Goal: Feedback & Contribution: Contribute content

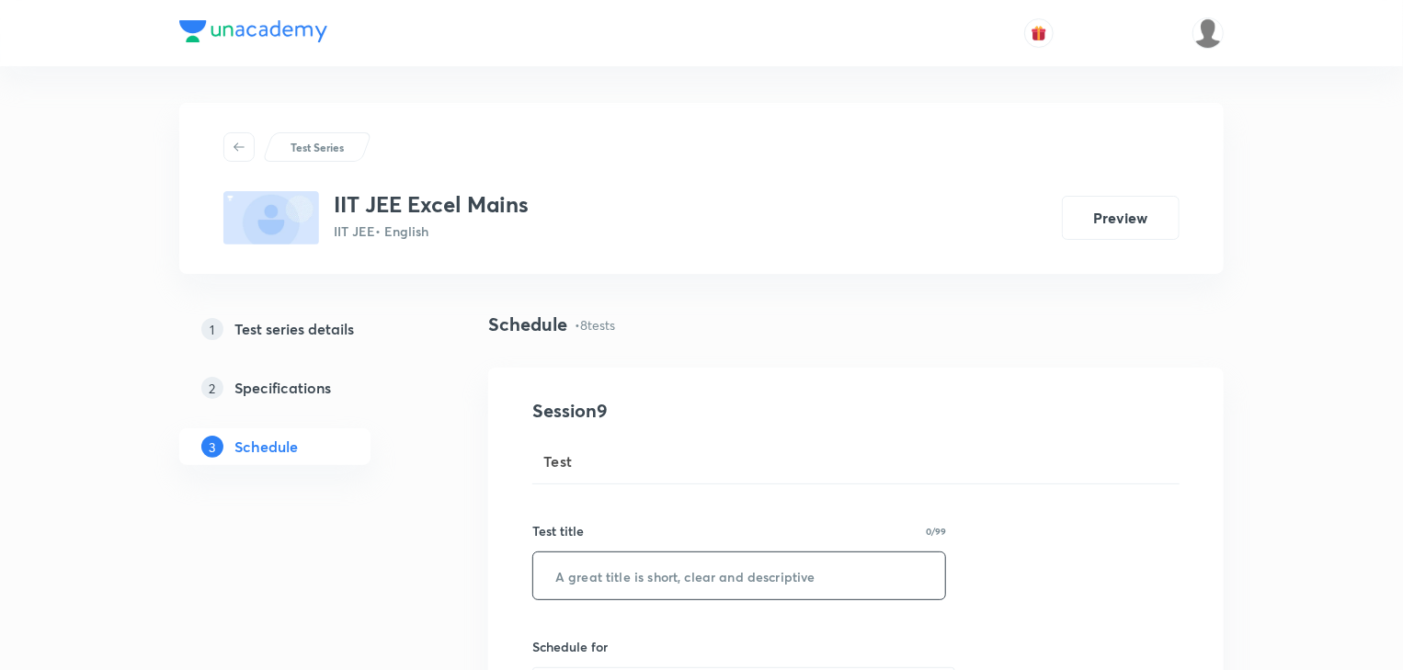
click at [625, 571] on input "text" at bounding box center [739, 576] width 412 height 47
paste input "Micro Test 18"
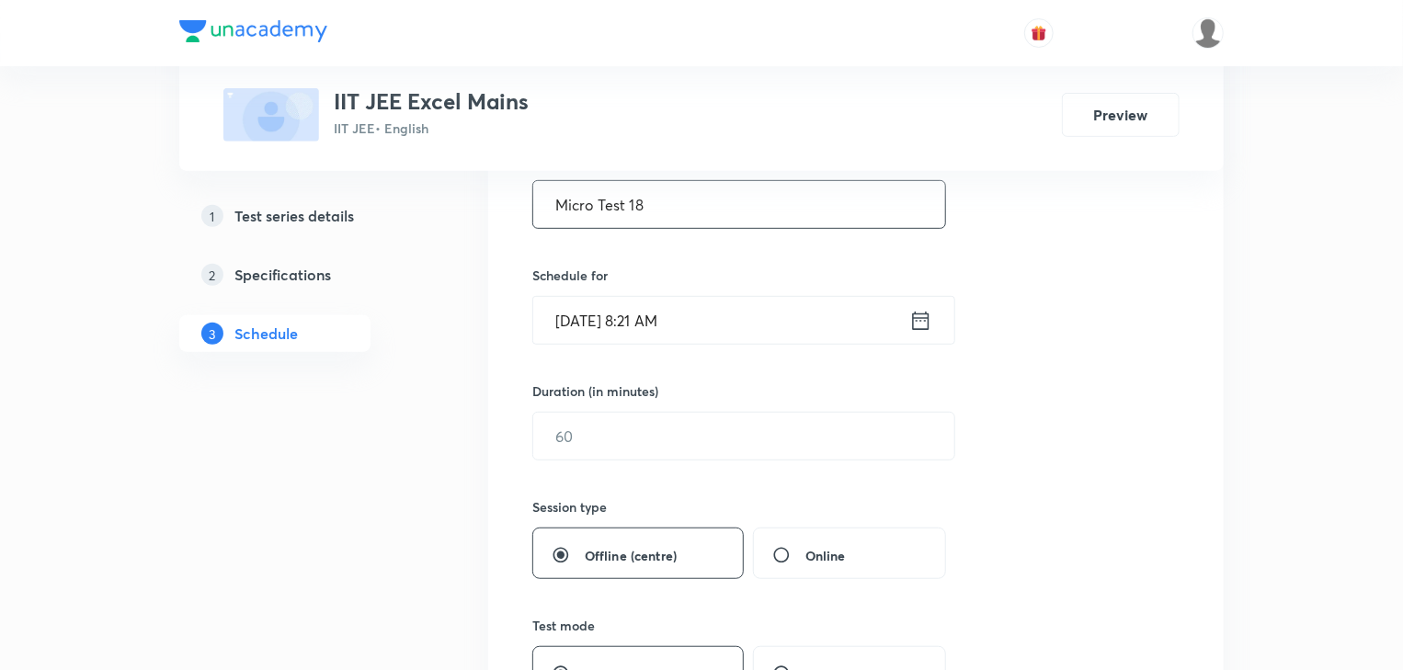
scroll to position [441, 0]
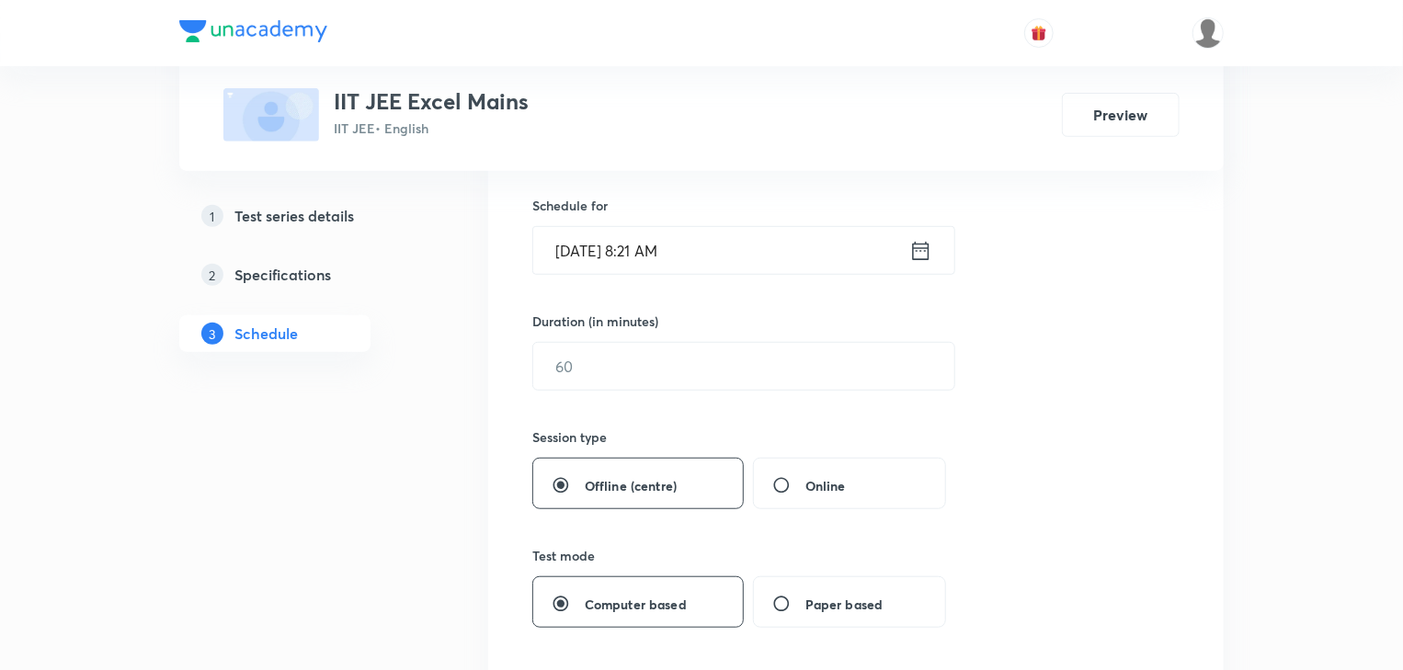
type input "Micro Test 18"
click at [927, 253] on icon at bounding box center [920, 251] width 23 height 26
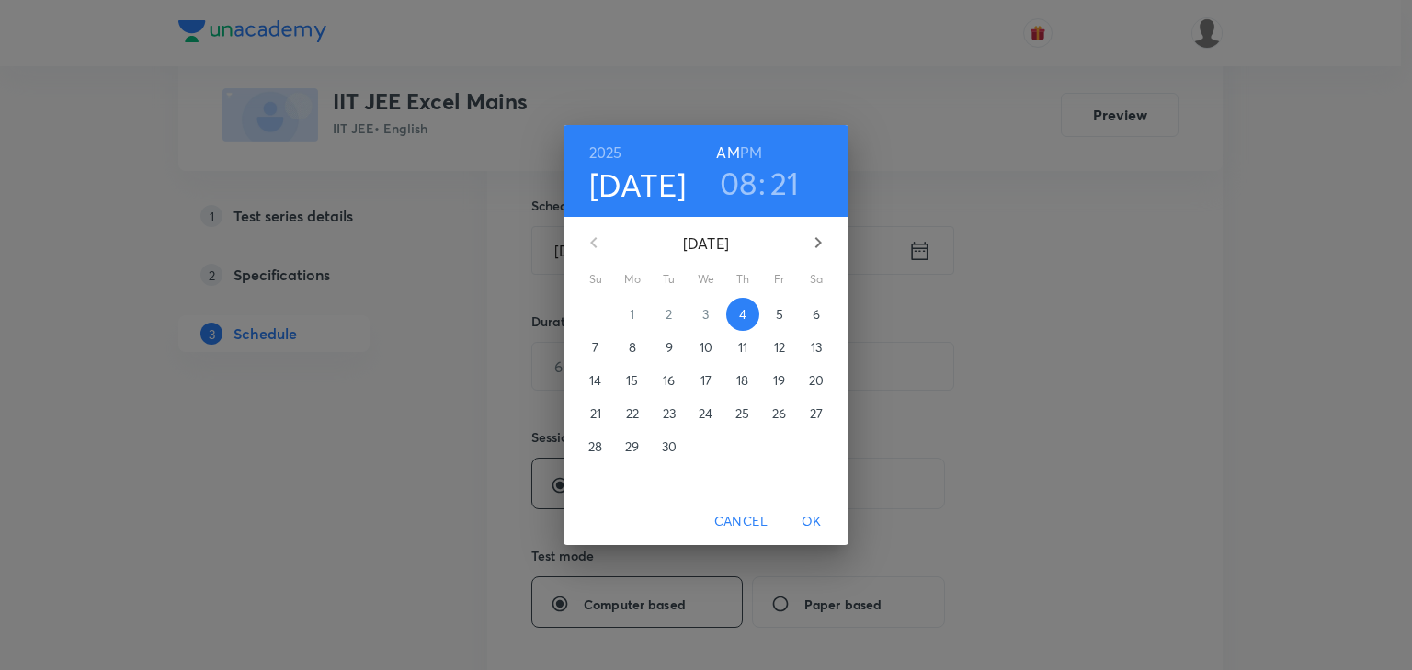
click at [810, 246] on icon "button" at bounding box center [818, 243] width 22 height 22
click at [702, 320] on span "1" at bounding box center [706, 314] width 33 height 18
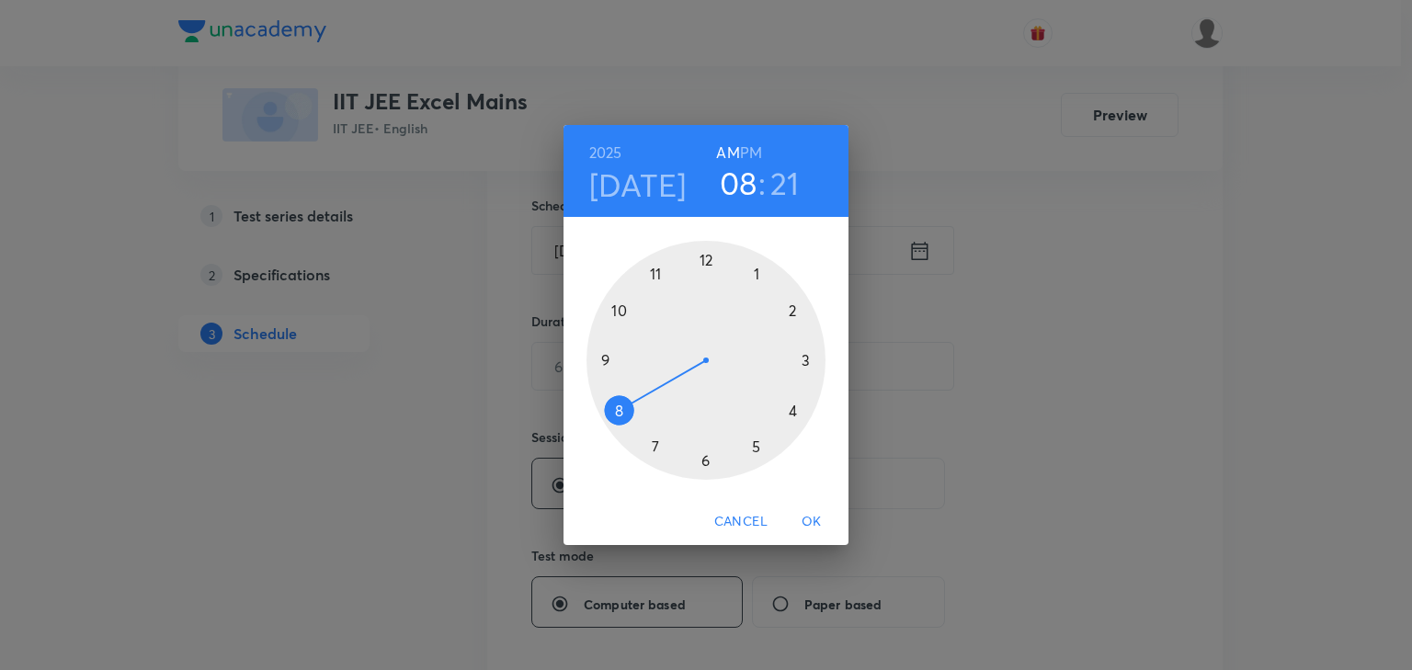
click at [760, 261] on div at bounding box center [706, 360] width 239 height 239
click at [709, 454] on div at bounding box center [706, 360] width 239 height 239
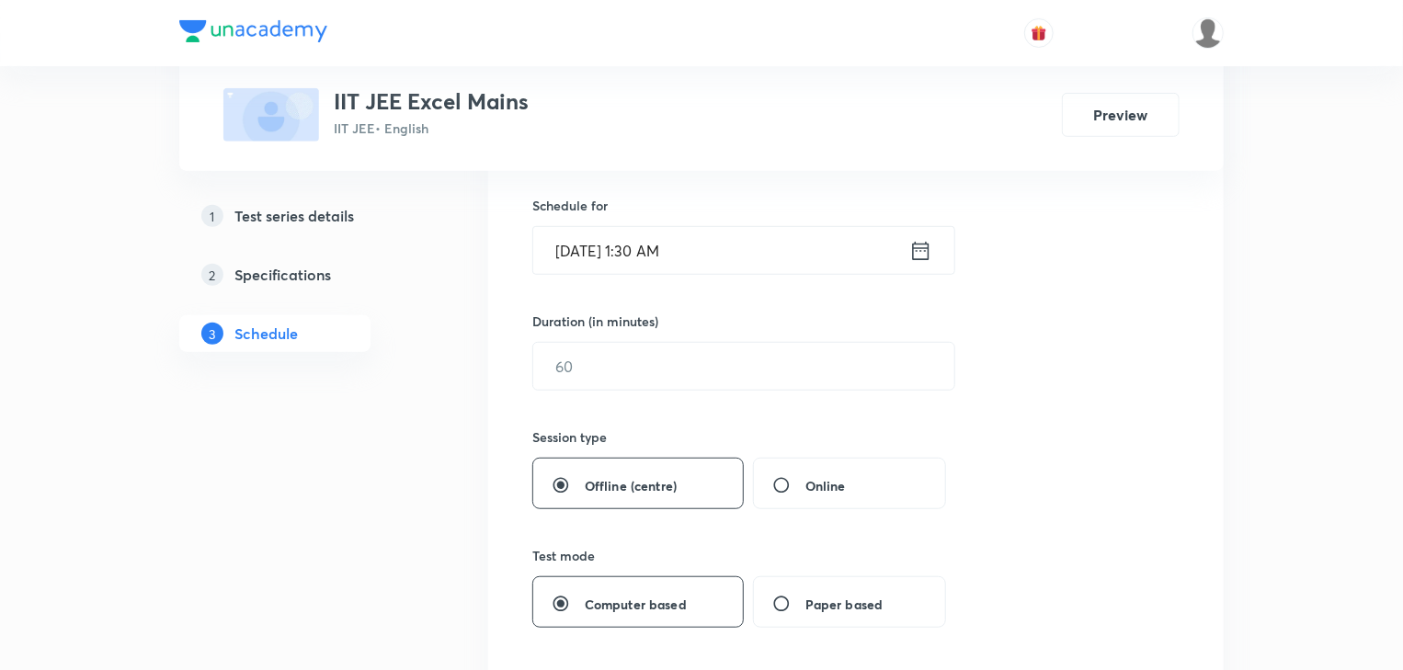
click at [929, 249] on icon at bounding box center [921, 250] width 17 height 18
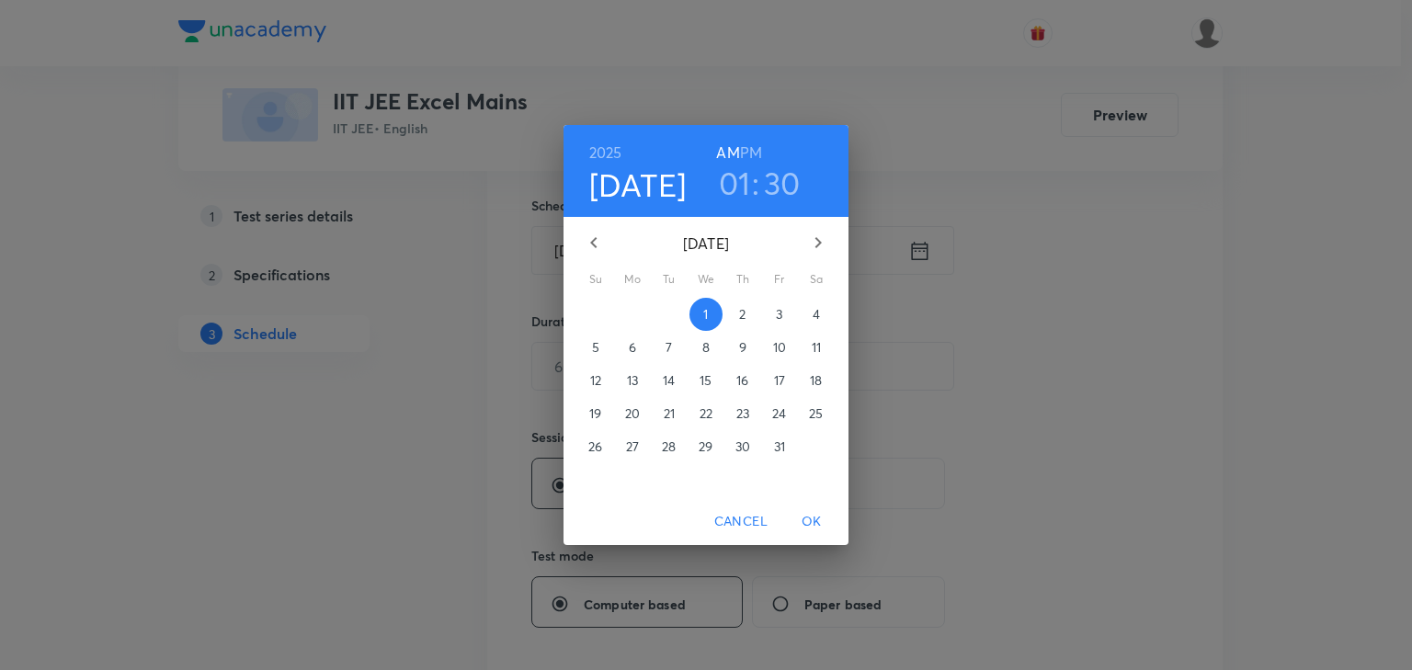
click at [756, 148] on h6 "PM" at bounding box center [751, 153] width 22 height 26
click at [804, 526] on span "OK" at bounding box center [812, 521] width 44 height 23
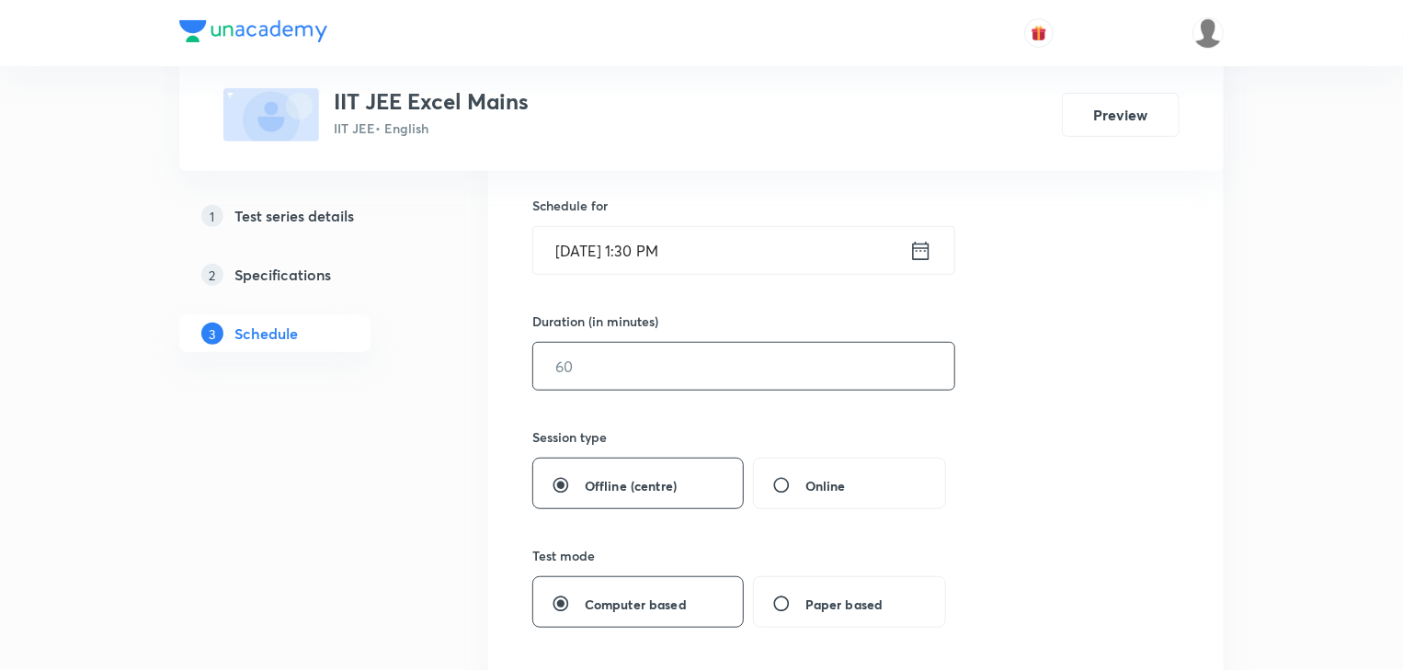
click at [610, 371] on input "text" at bounding box center [743, 366] width 421 height 47
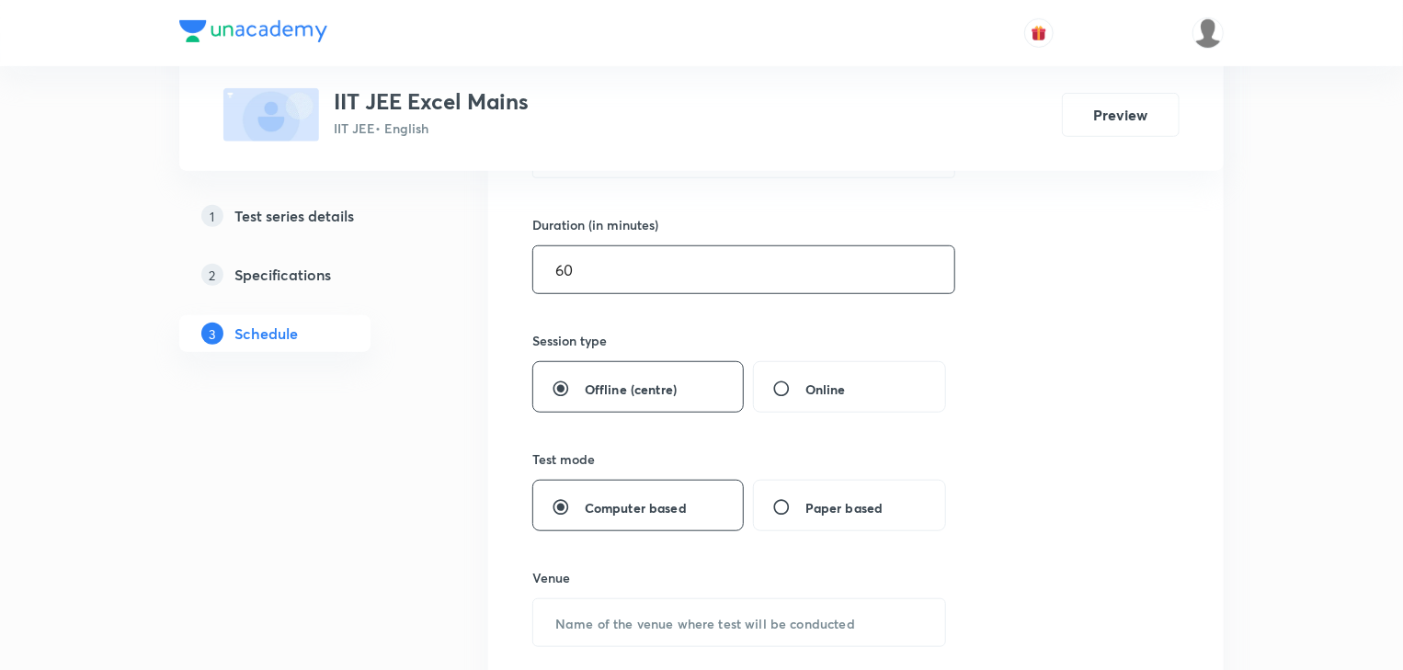
scroll to position [809, 0]
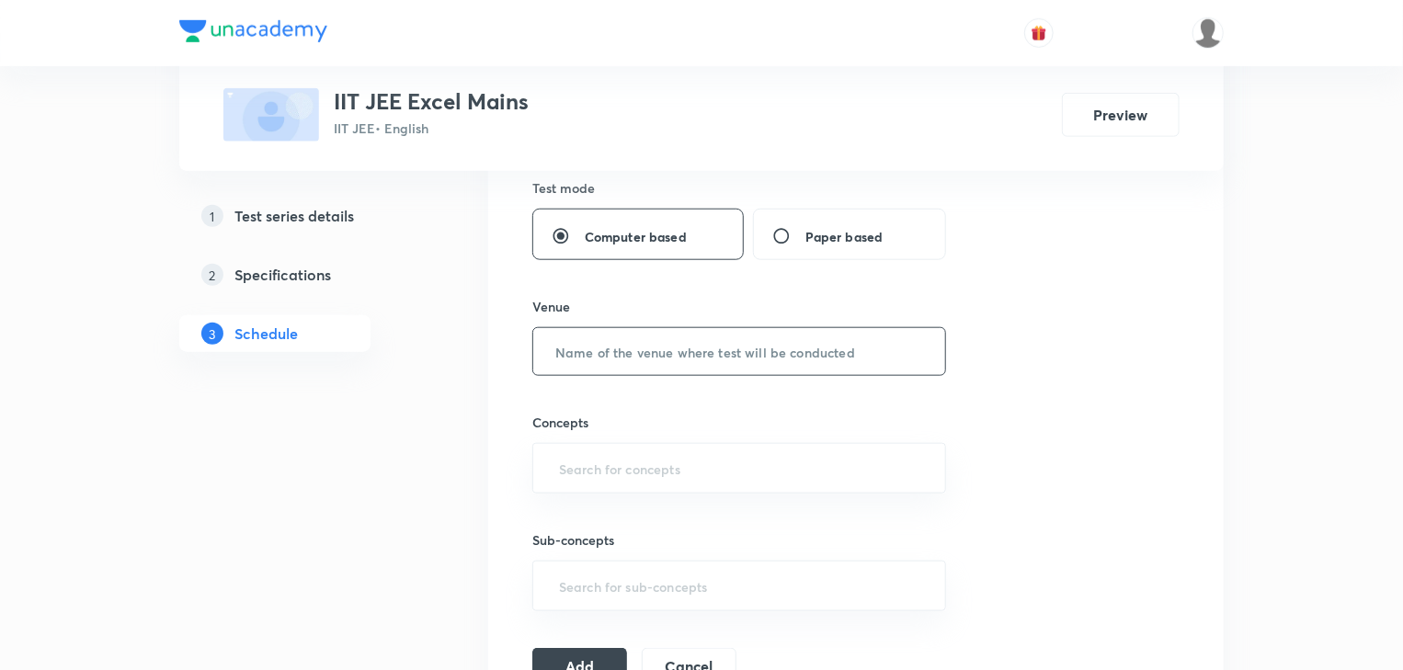
type input "60"
click at [603, 364] on input "text" at bounding box center [739, 351] width 412 height 47
type input "Unacademy Center"
click at [653, 464] on input "text" at bounding box center [739, 468] width 368 height 34
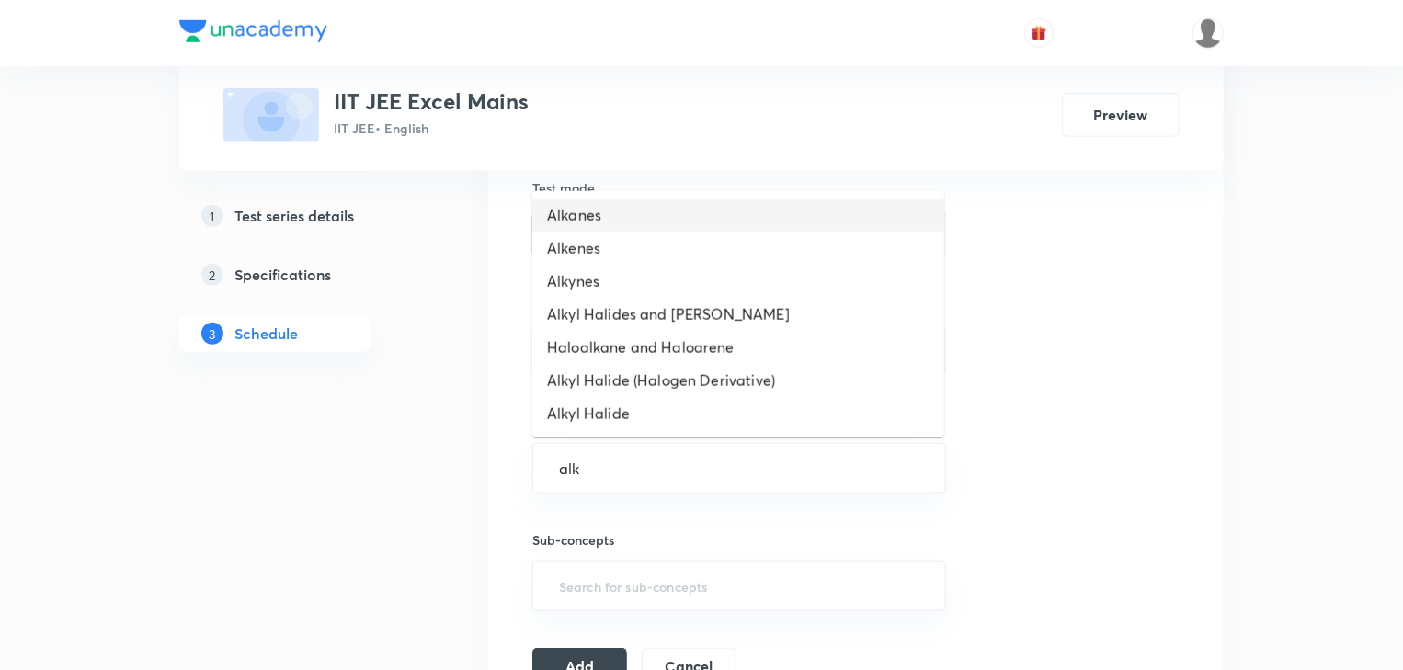
type input "alky"
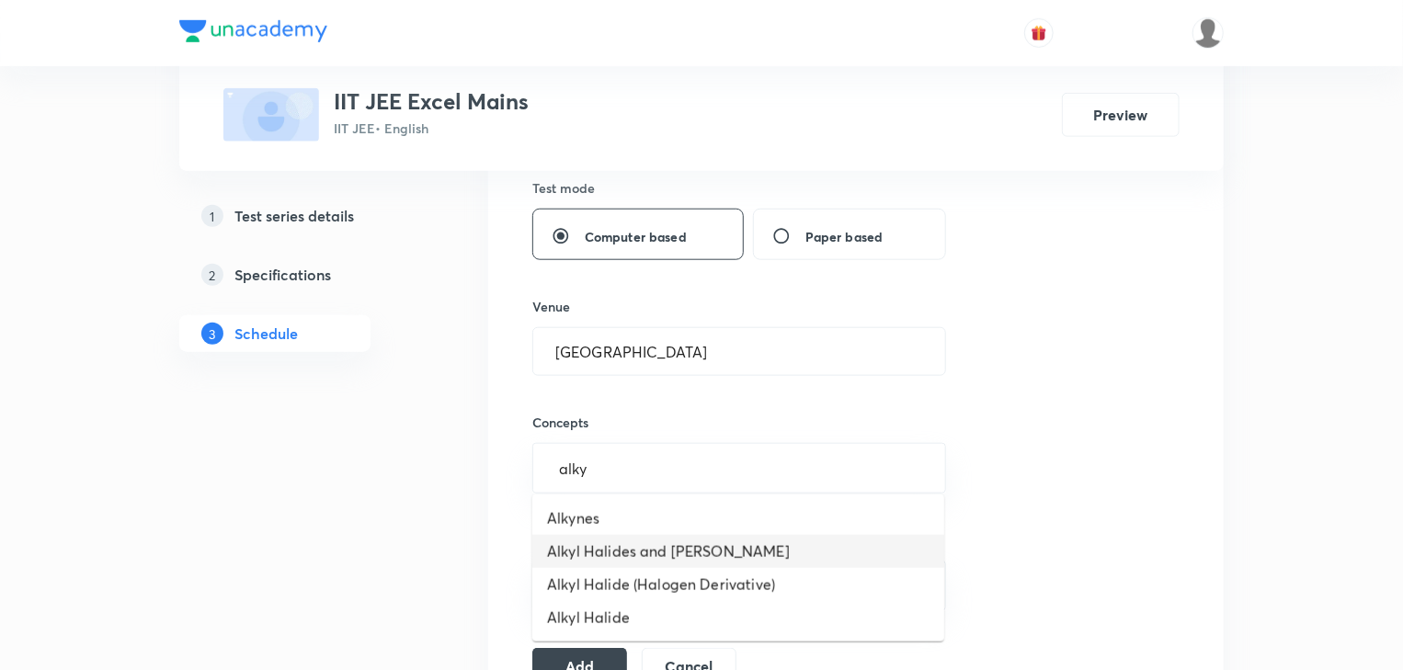
click at [625, 549] on li "Alkyl Halides and [PERSON_NAME]" at bounding box center [738, 551] width 412 height 33
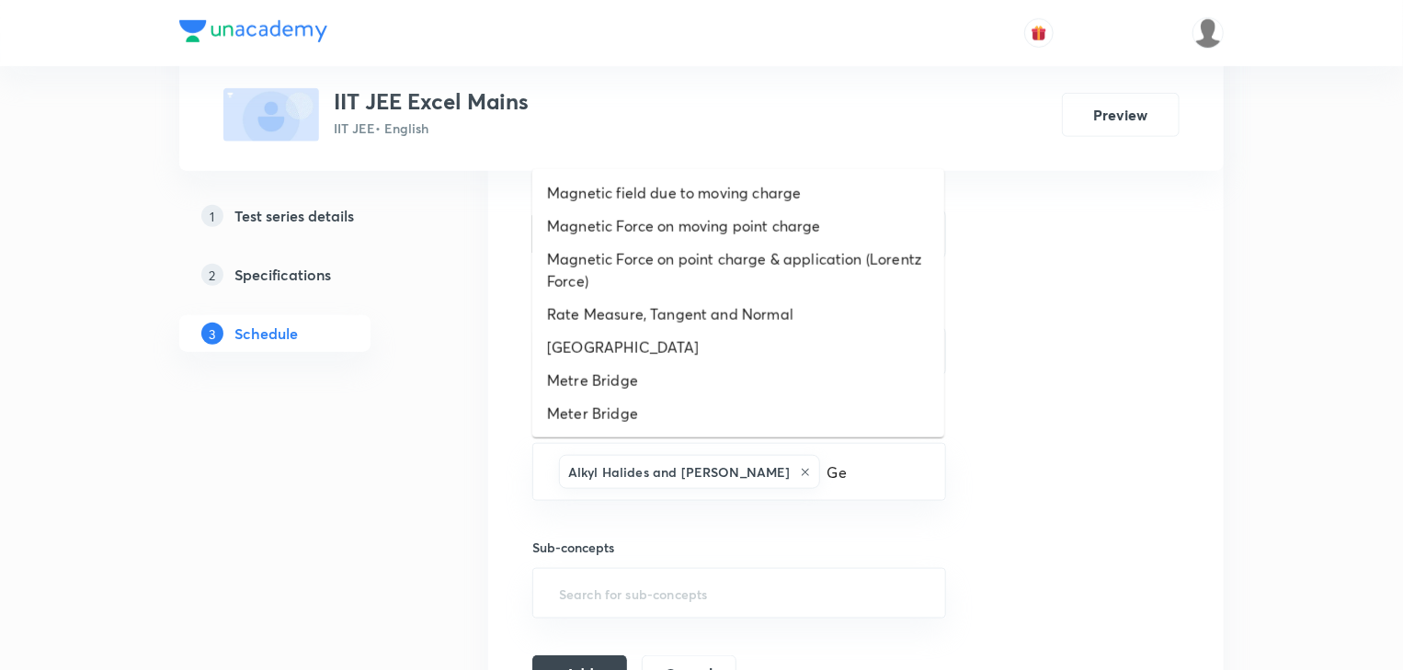
type input "G"
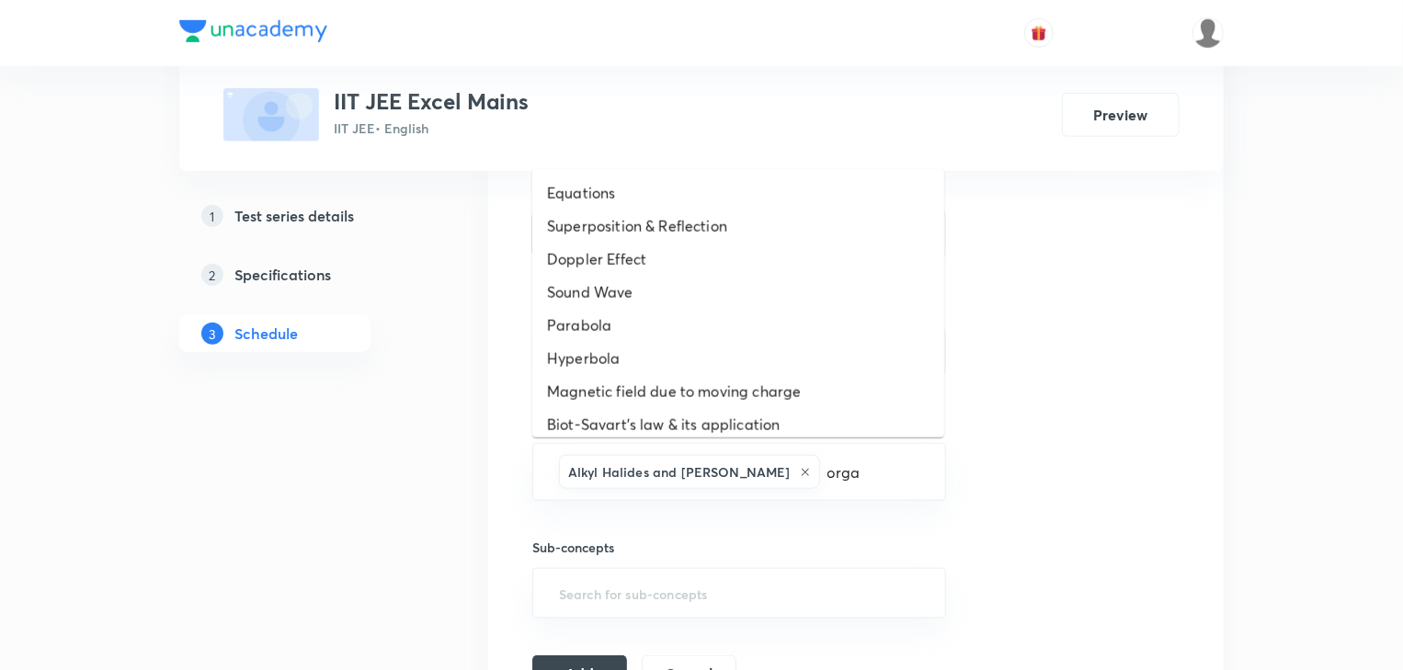
type input "organ"
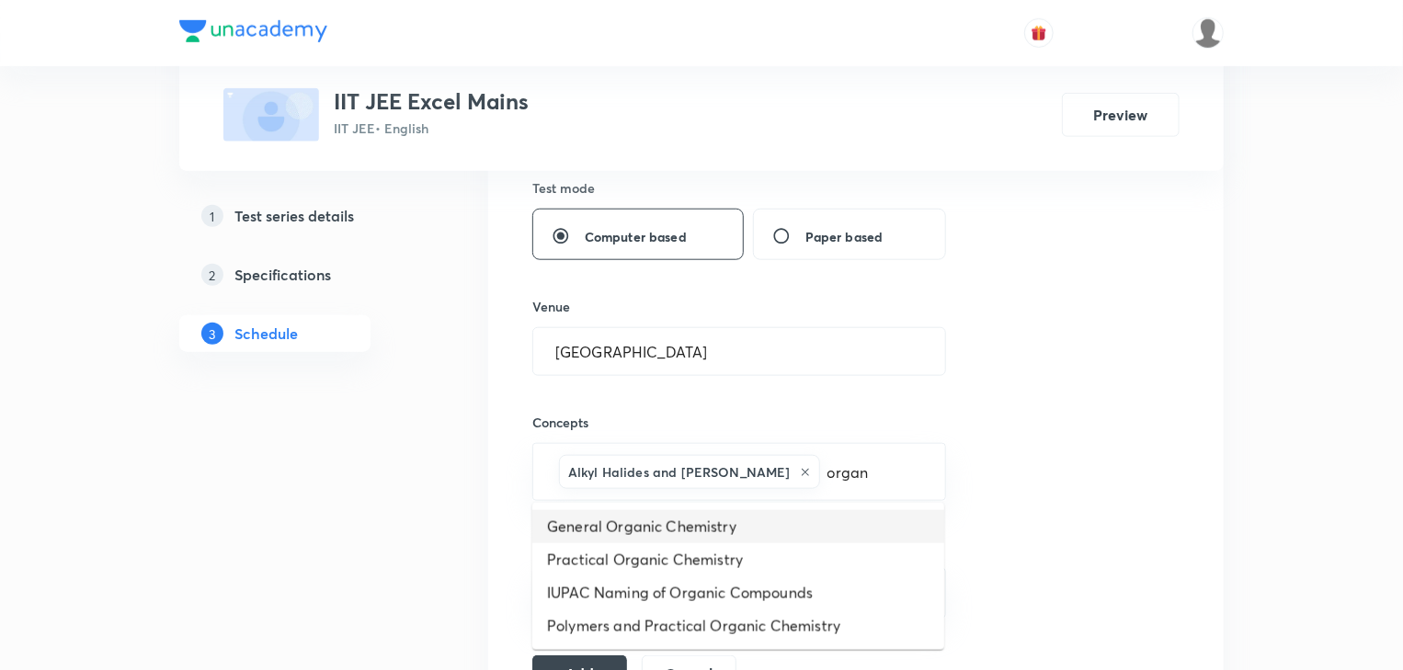
click at [703, 528] on li "General Organic Chemistry" at bounding box center [738, 526] width 412 height 33
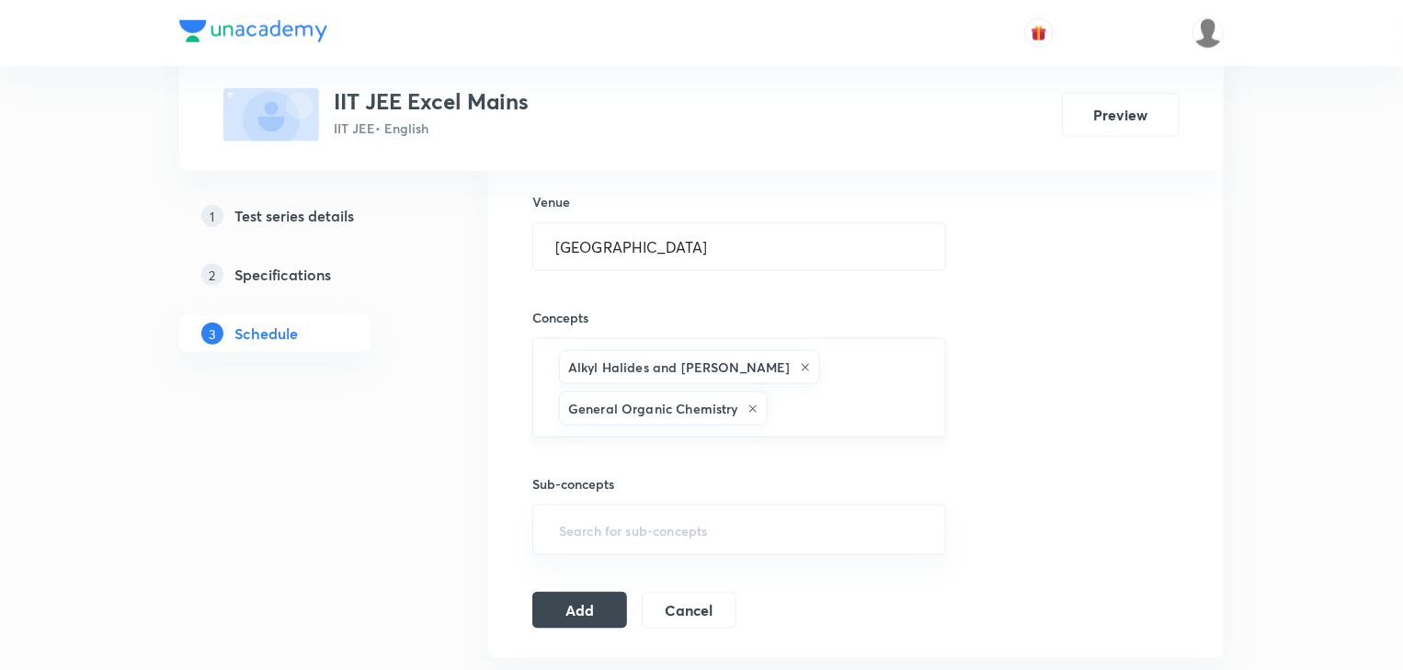
scroll to position [1103, 0]
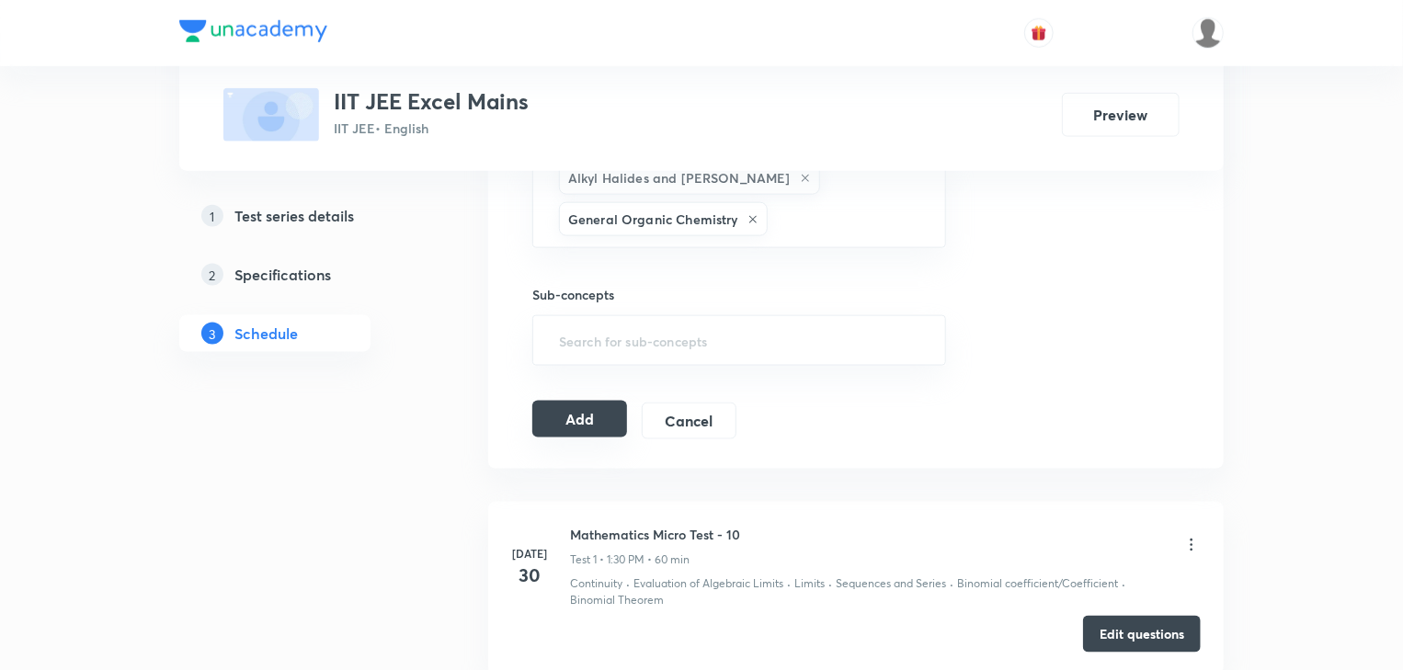
click at [573, 422] on button "Add" at bounding box center [579, 419] width 95 height 37
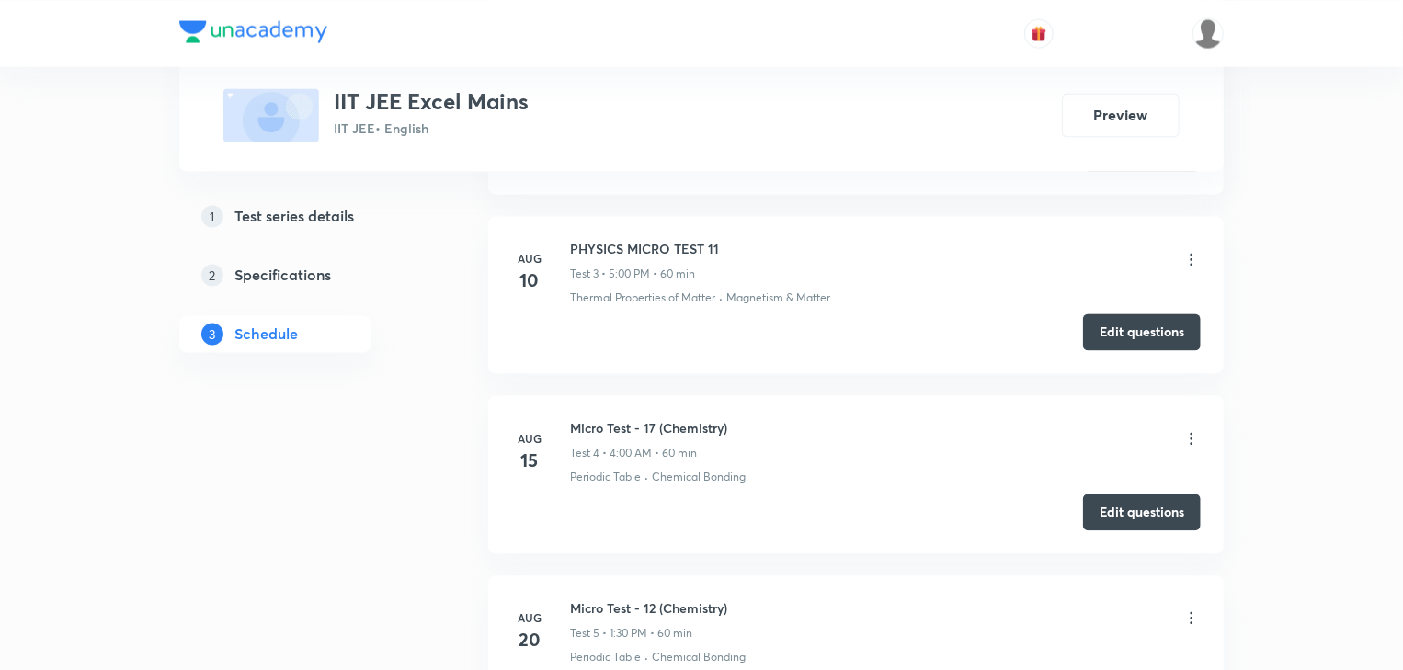
scroll to position [2427, 0]
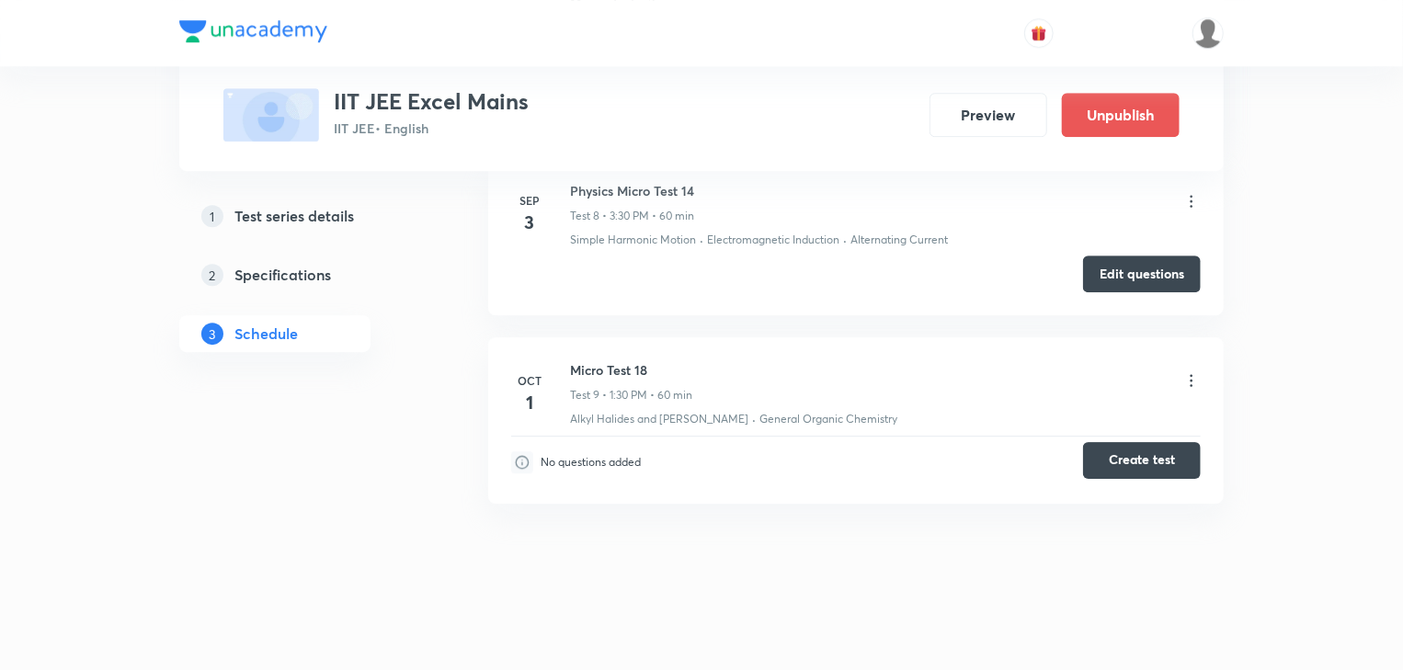
click at [1121, 450] on button "Create test" at bounding box center [1142, 460] width 118 height 37
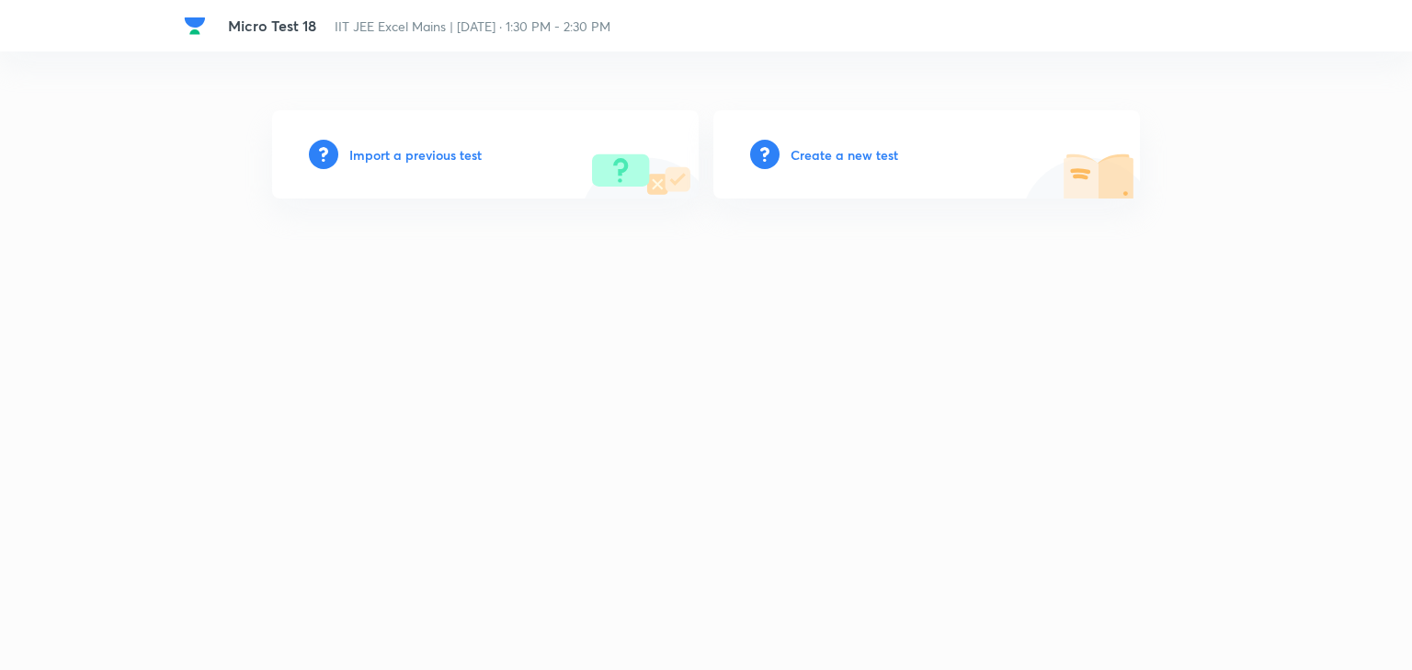
click at [843, 153] on h6 "Create a new test" at bounding box center [845, 154] width 108 height 19
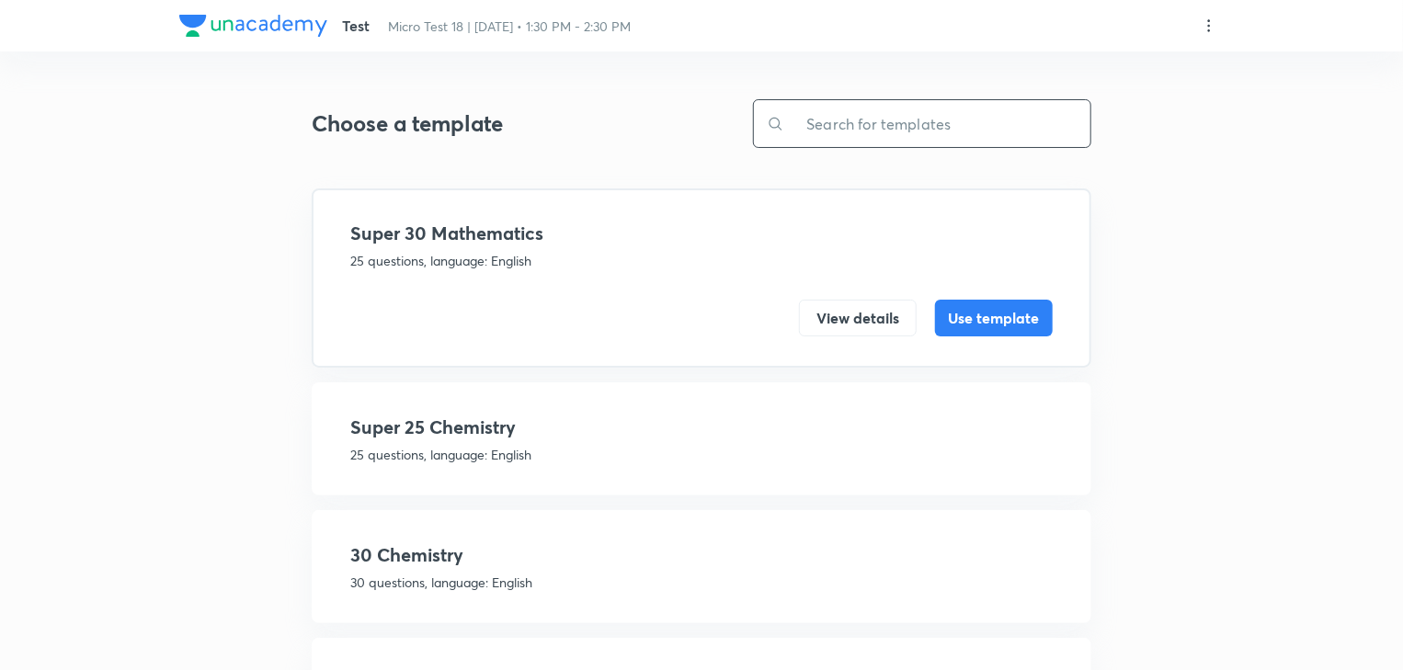
click at [830, 114] on input "text" at bounding box center [937, 123] width 306 height 47
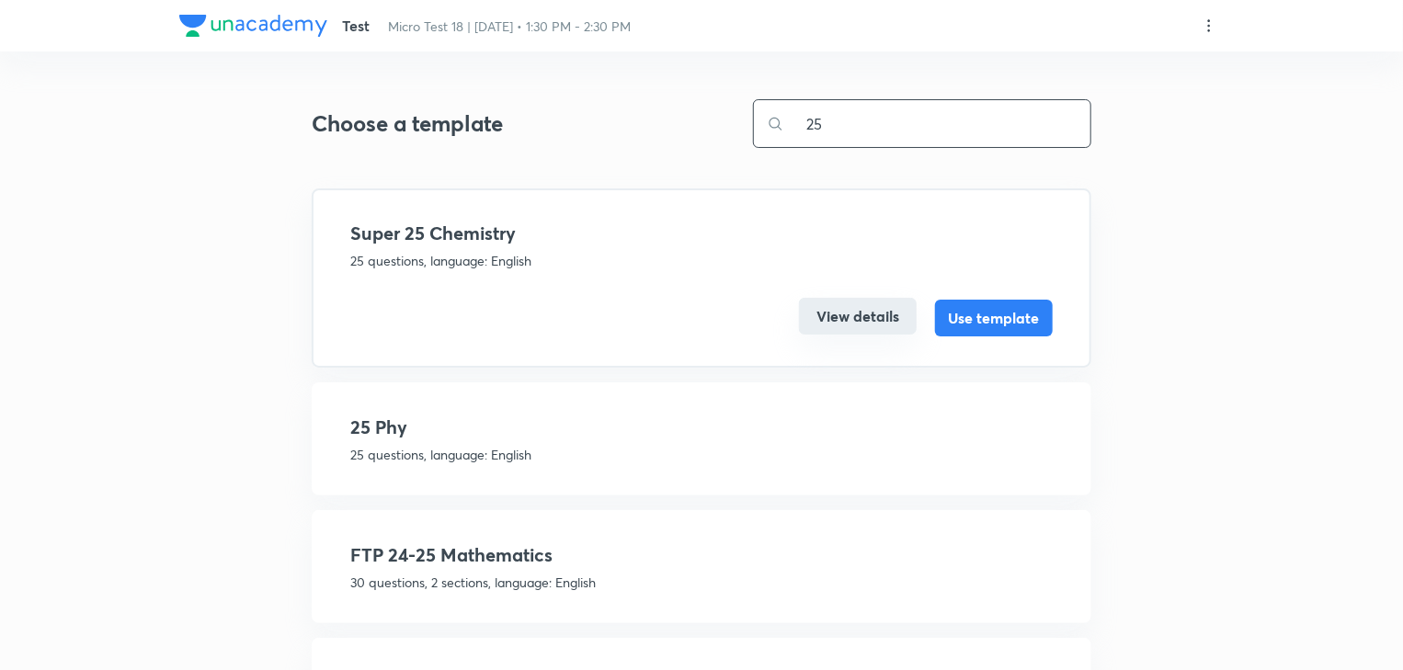
type input "25"
click at [872, 320] on button "View details" at bounding box center [858, 316] width 118 height 37
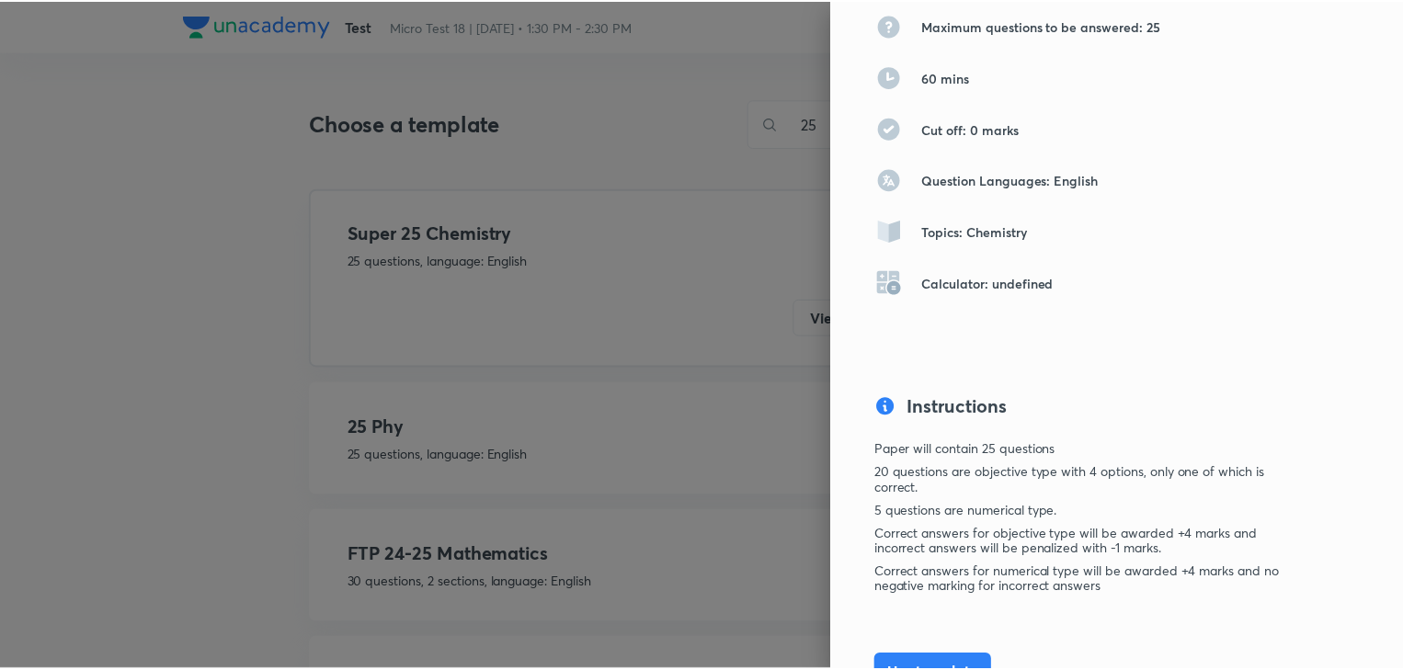
scroll to position [355, 0]
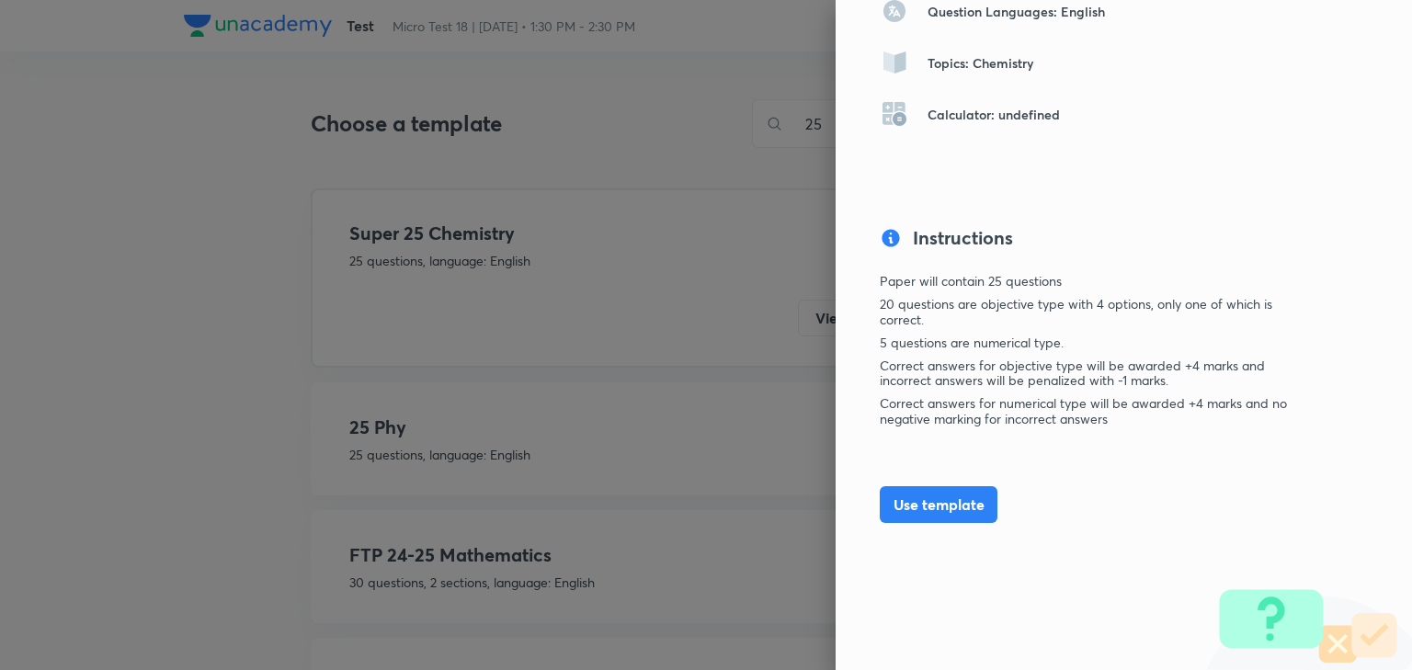
click at [565, 327] on div at bounding box center [706, 335] width 1412 height 670
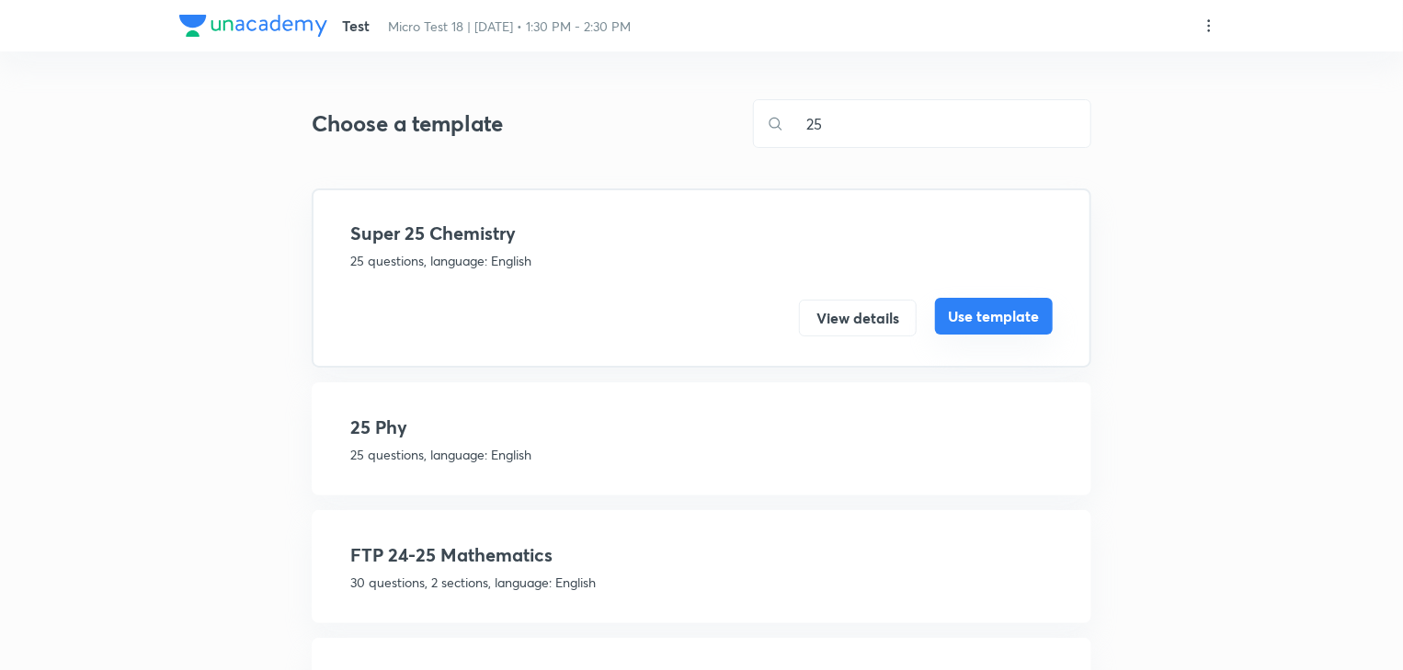
click at [993, 318] on button "Use template" at bounding box center [994, 316] width 118 height 37
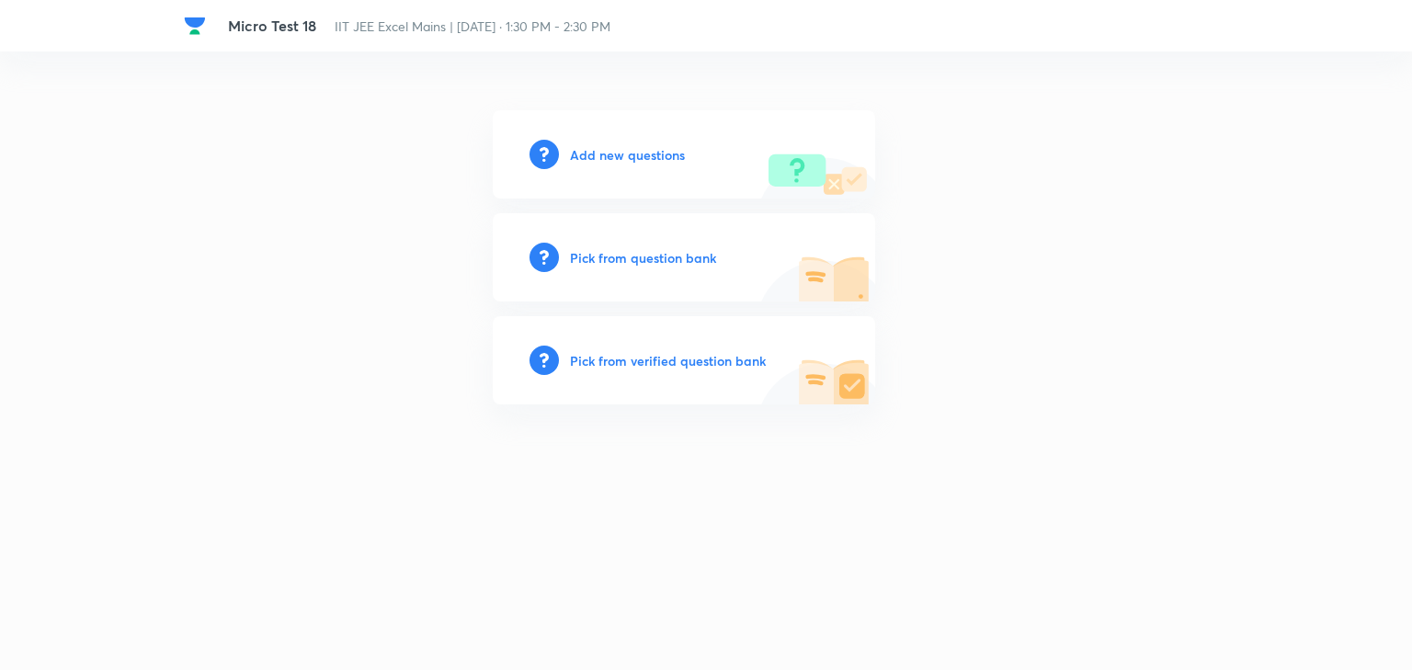
click at [736, 362] on h6 "Pick from verified question bank" at bounding box center [668, 360] width 196 height 19
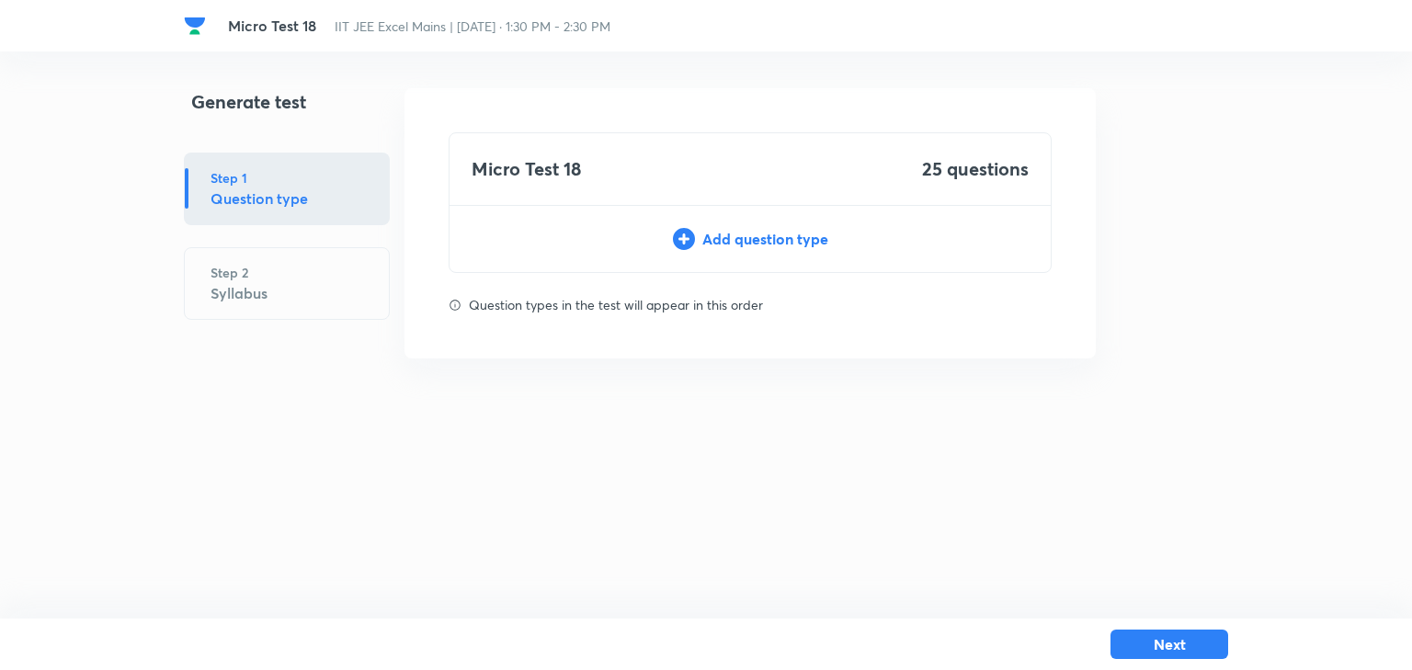
click at [725, 250] on div "Micro Test 18 25 questions Add question type" at bounding box center [750, 202] width 603 height 141
click at [739, 241] on div "Add question type" at bounding box center [750, 239] width 601 height 22
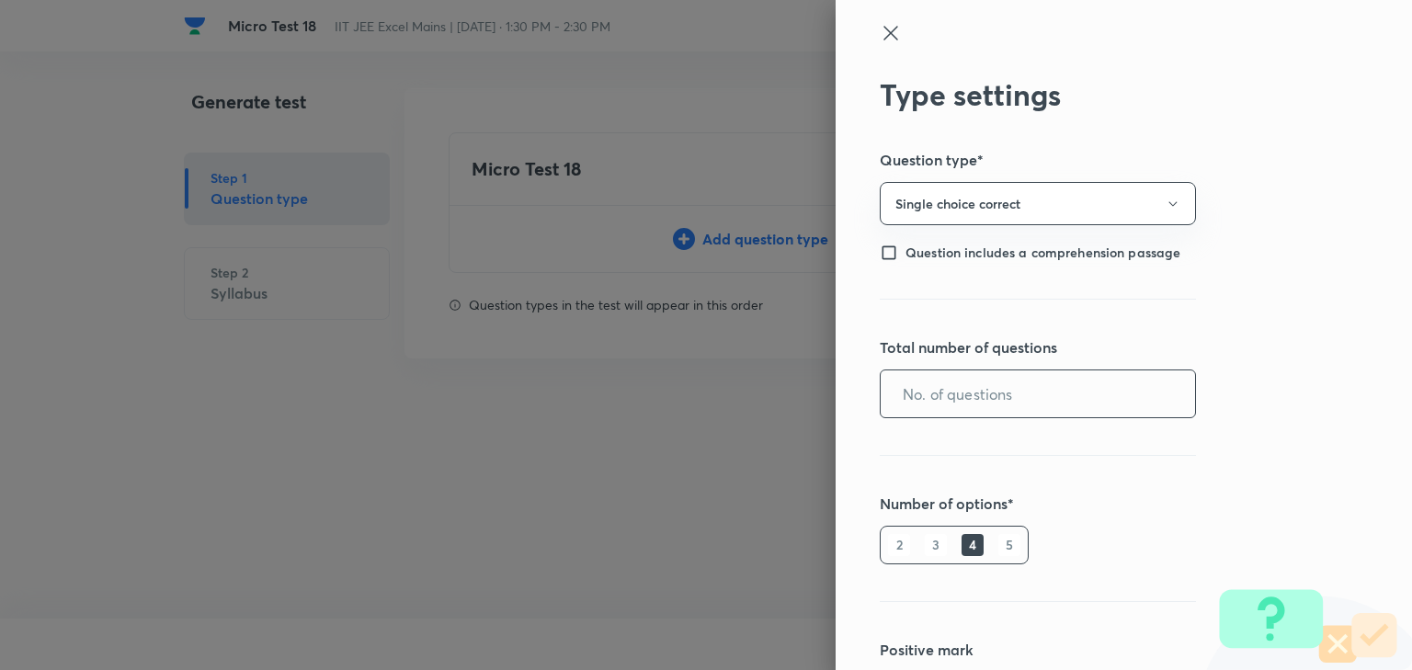
click at [965, 398] on input "text" at bounding box center [1038, 394] width 314 height 47
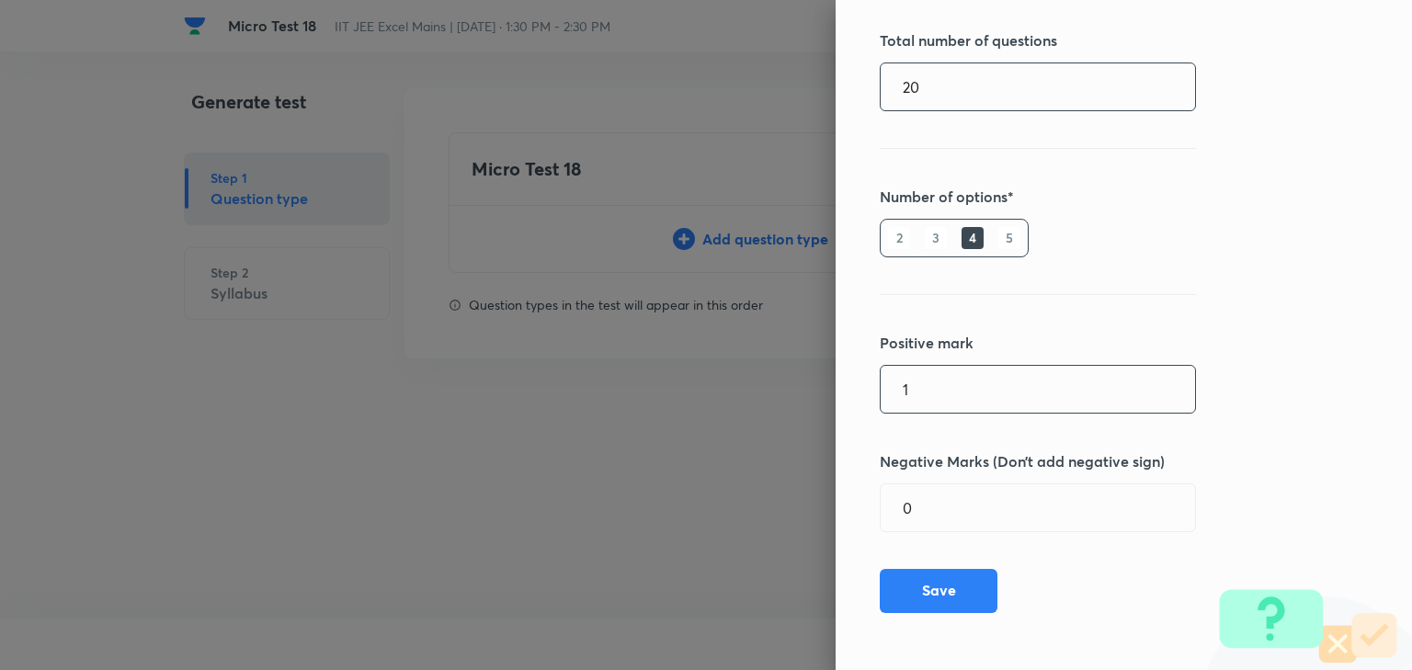
type input "20"
click at [935, 382] on input "1" at bounding box center [1038, 389] width 314 height 47
type input "4"
click at [928, 504] on input "0" at bounding box center [1038, 508] width 314 height 47
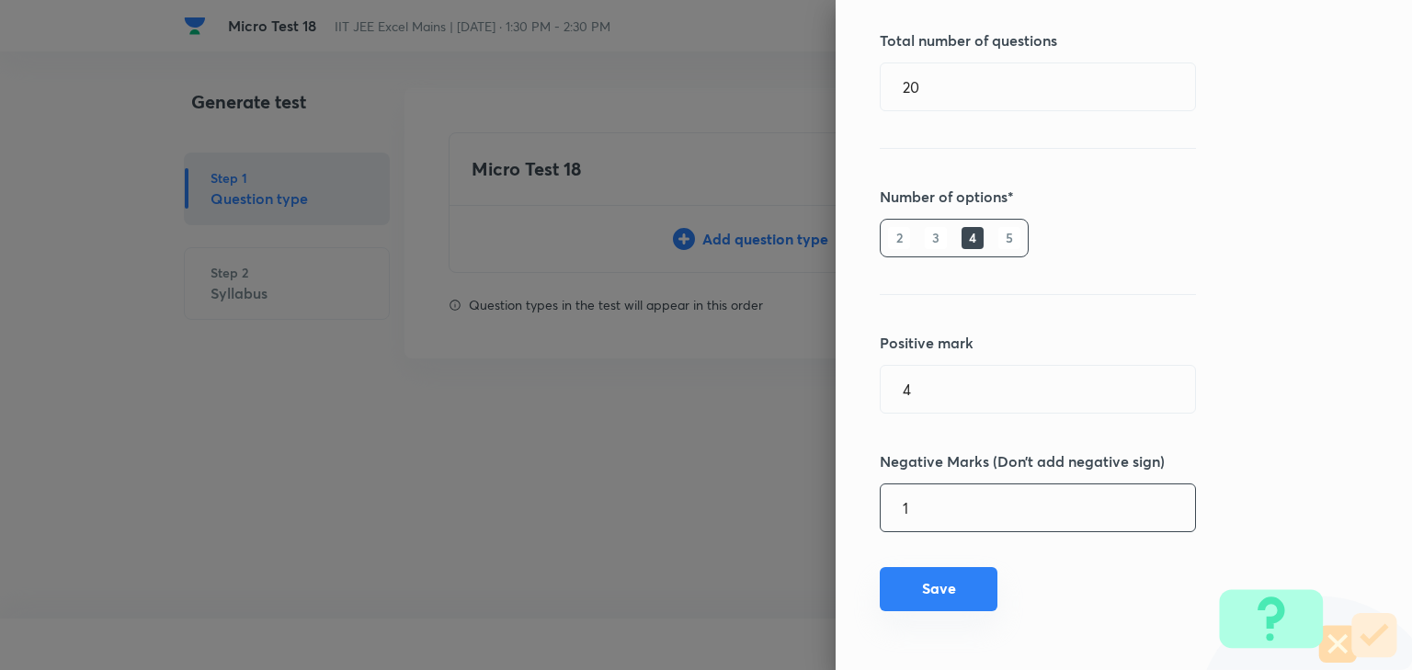
type input "1"
click at [927, 584] on button "Save" at bounding box center [939, 589] width 118 height 44
type input "1"
type input "0"
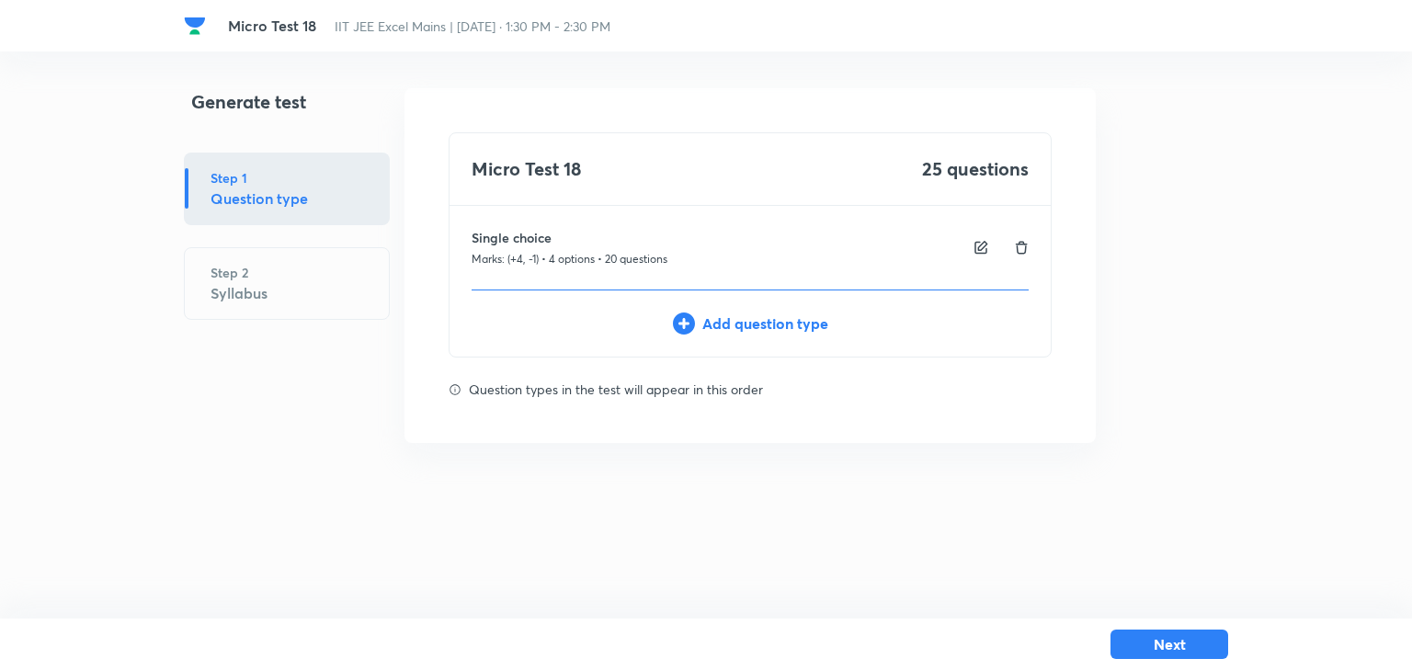
click at [759, 322] on div "Add question type" at bounding box center [750, 324] width 601 height 22
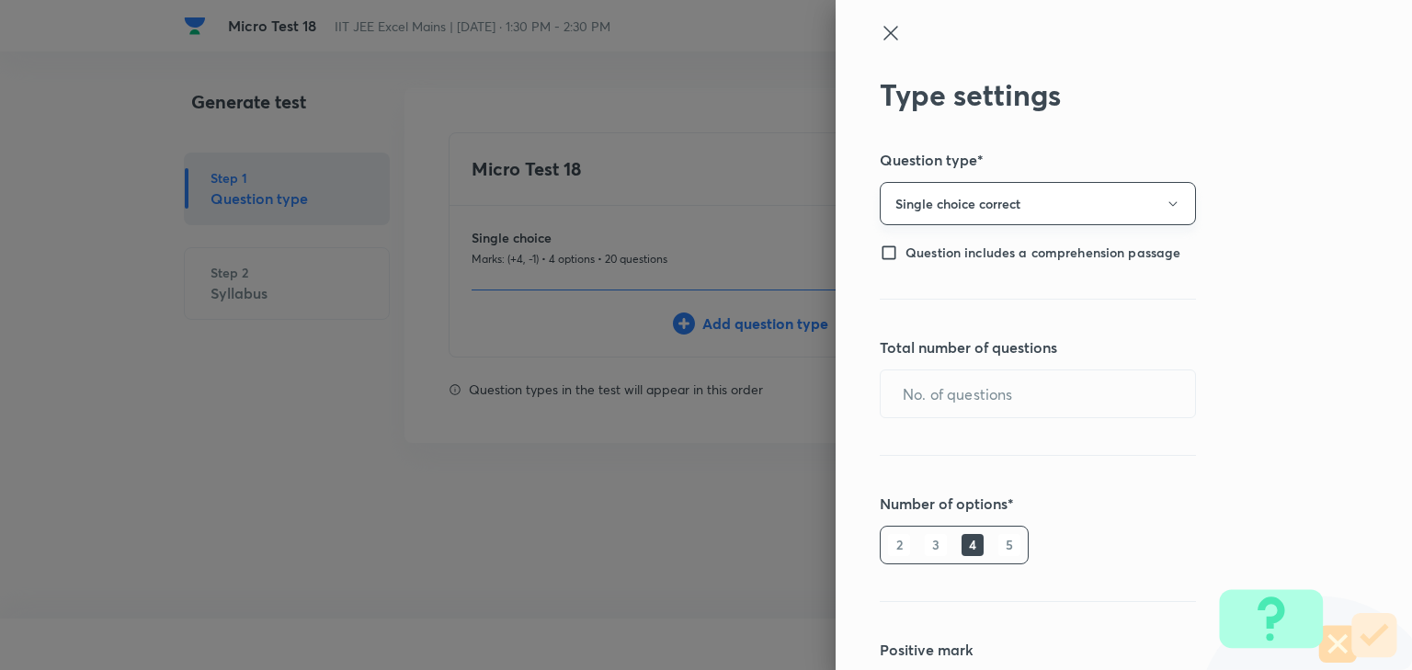
click at [1080, 205] on button "Single choice correct" at bounding box center [1038, 203] width 316 height 43
click at [928, 324] on span "Integer" at bounding box center [1027, 327] width 292 height 19
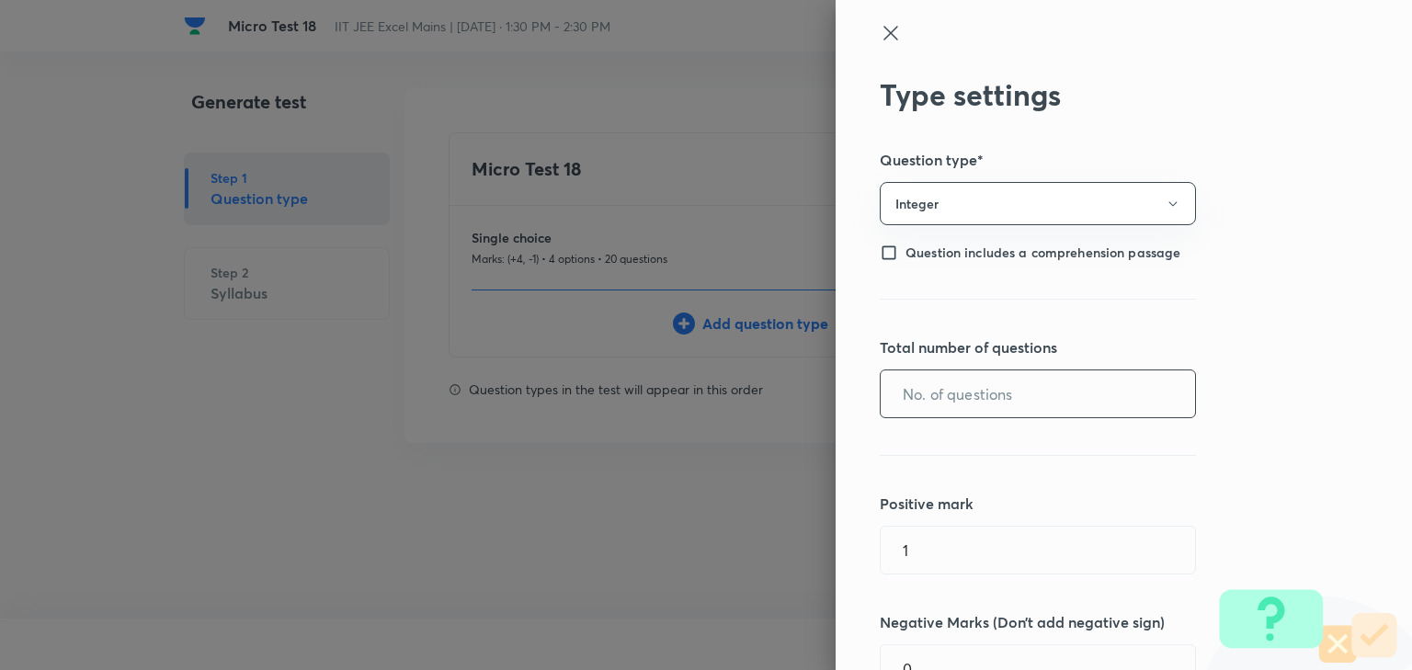
click at [912, 398] on input "text" at bounding box center [1038, 394] width 314 height 47
type input "5"
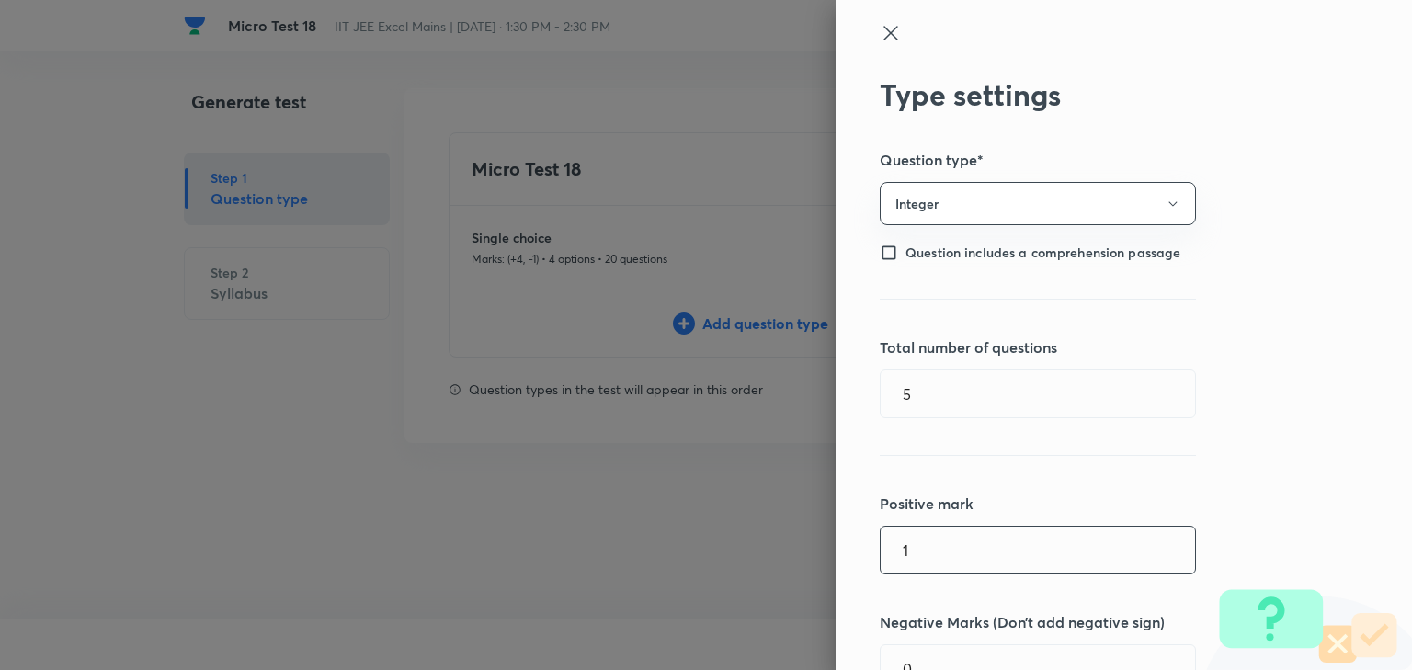
click at [898, 565] on input "1" at bounding box center [1038, 550] width 314 height 47
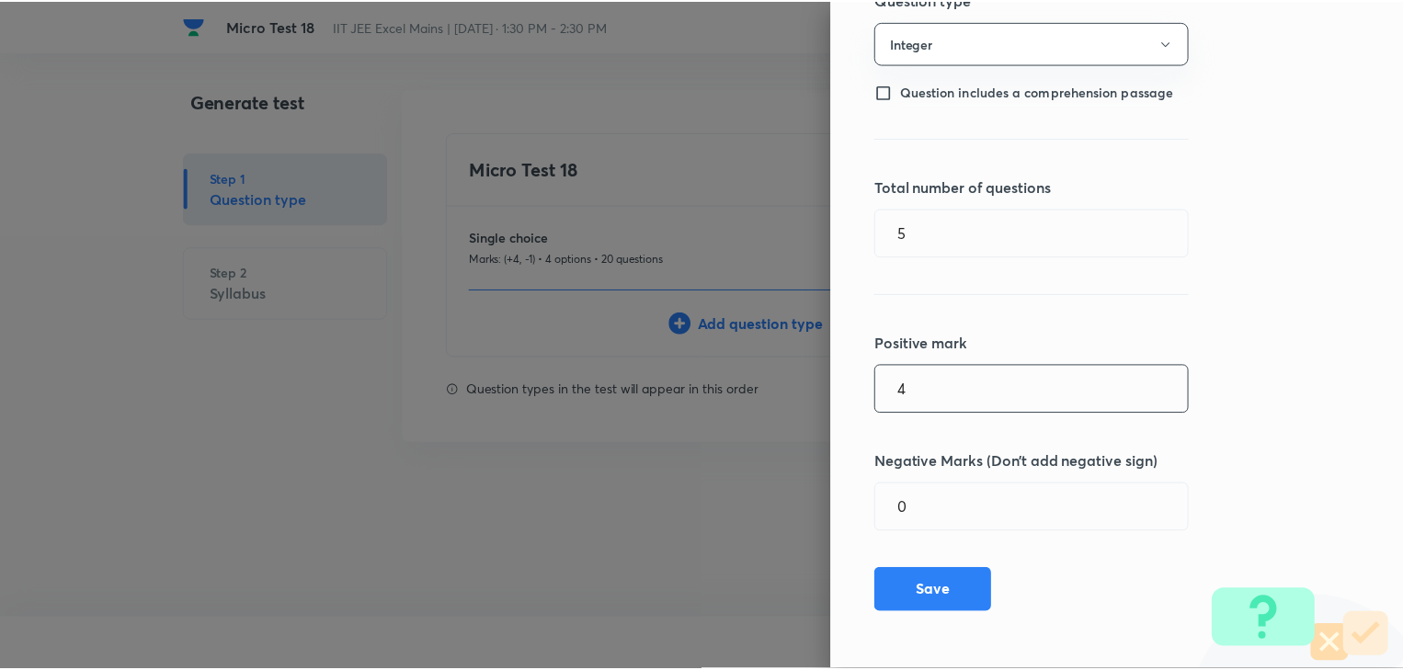
scroll to position [162, 0]
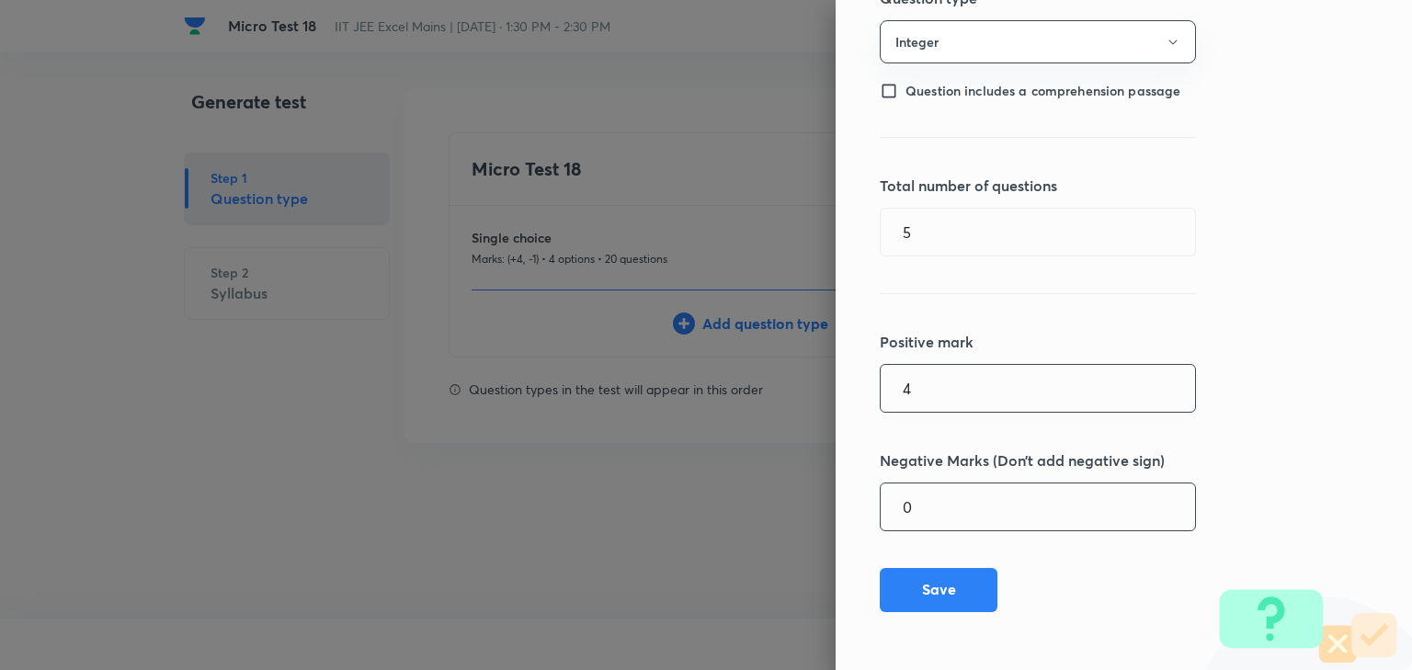
type input "4"
click at [941, 526] on input "0" at bounding box center [1038, 507] width 314 height 47
type input "1"
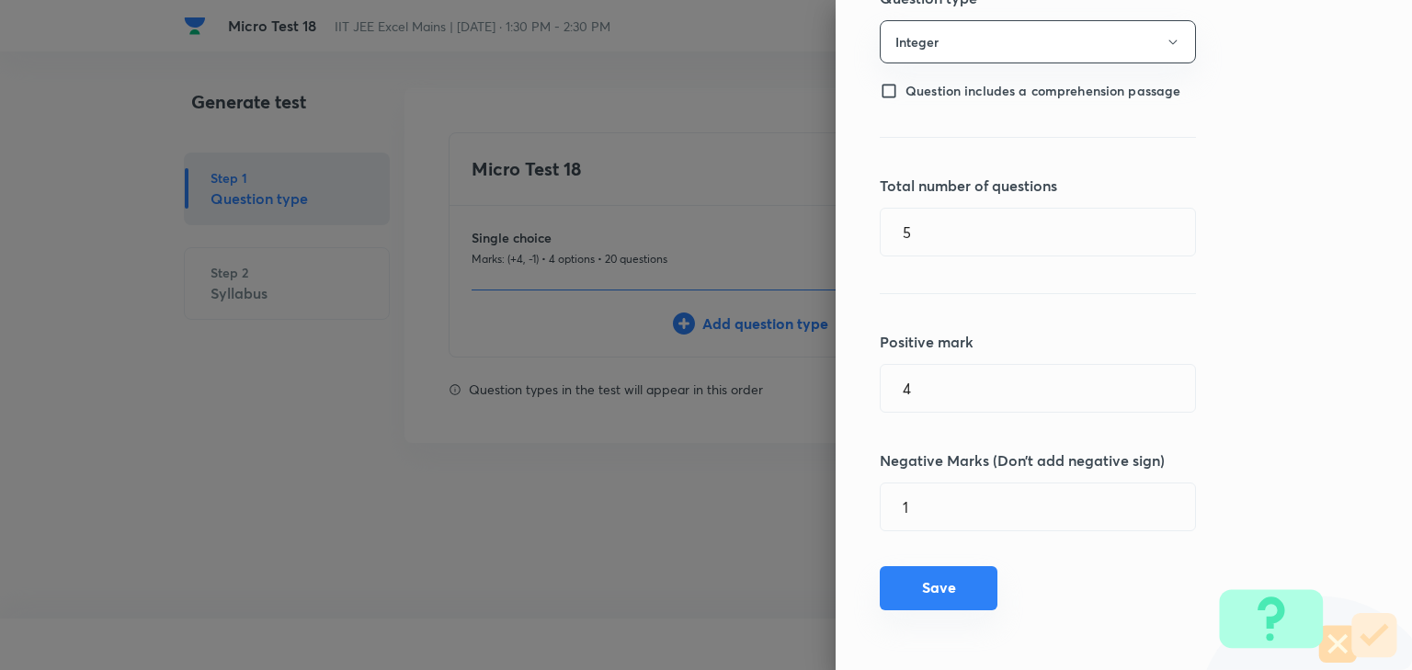
click at [969, 589] on button "Save" at bounding box center [939, 588] width 118 height 44
type input "1"
type input "0"
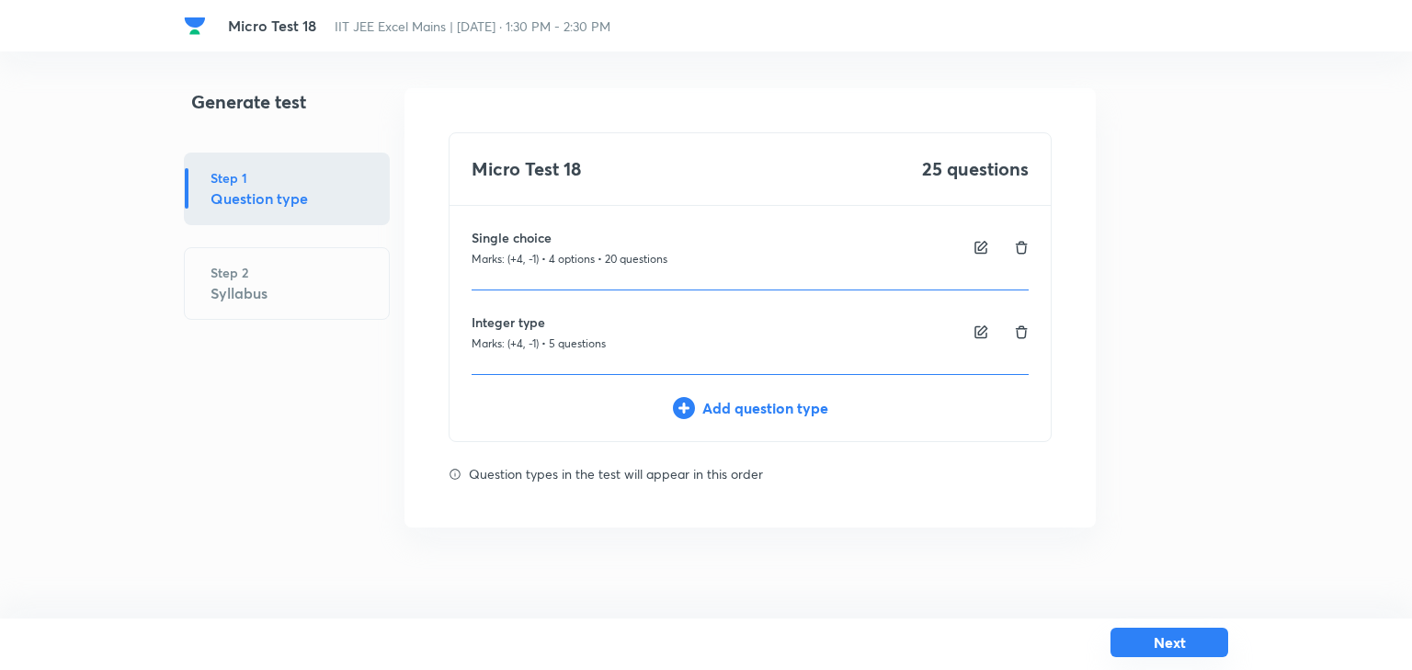
click at [1187, 641] on button "Next" at bounding box center [1170, 642] width 118 height 29
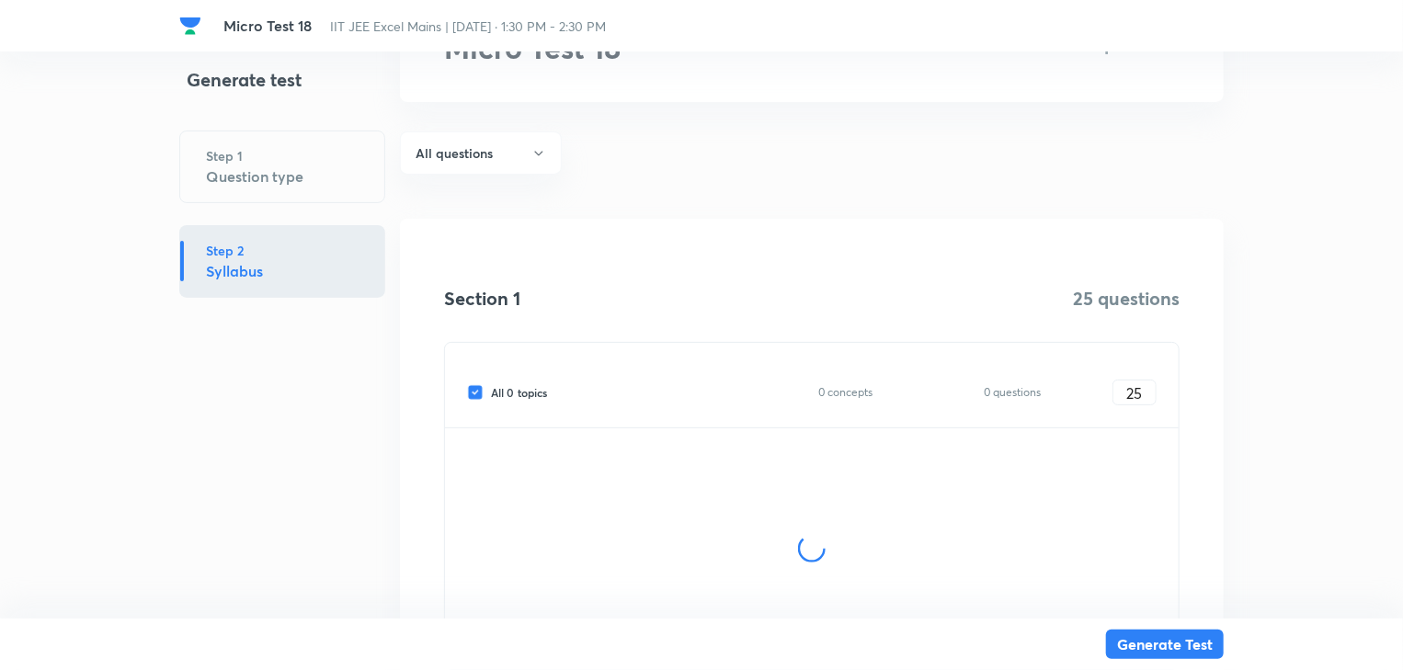
scroll to position [270, 0]
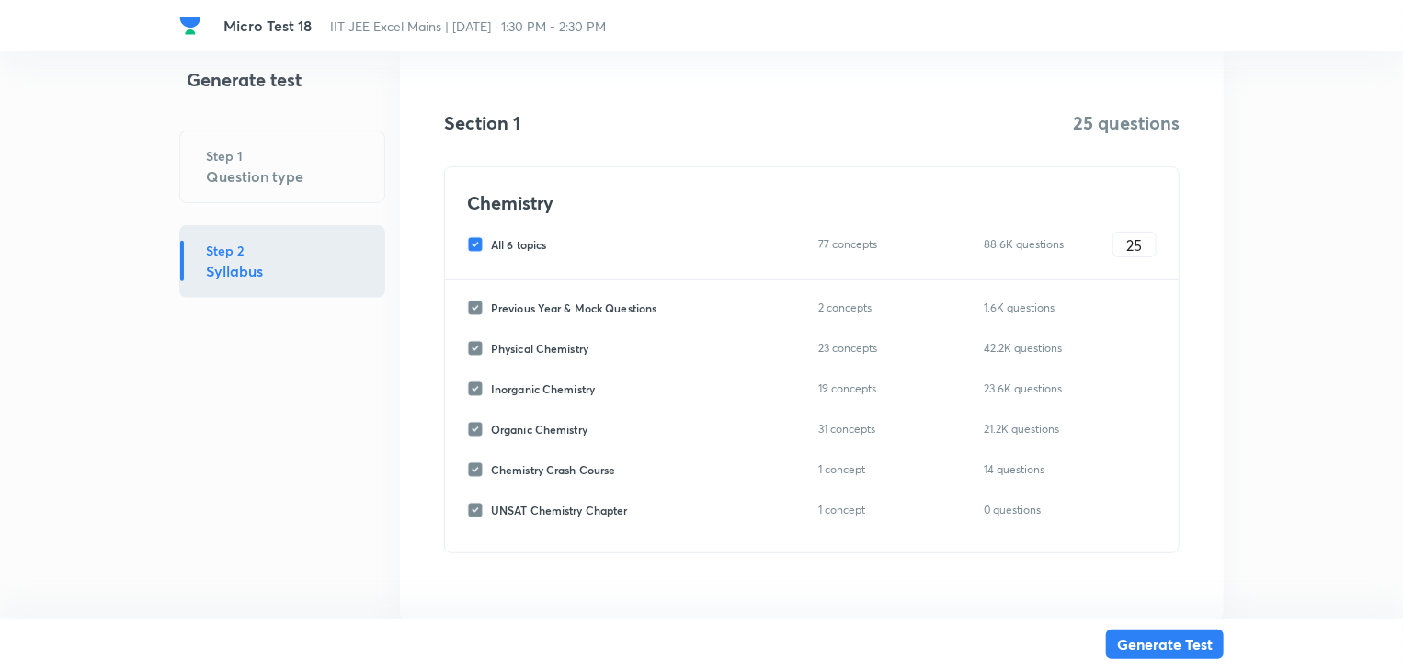
click at [474, 240] on input "All 6 topics" at bounding box center [479, 244] width 24 height 17
checkbox input "false"
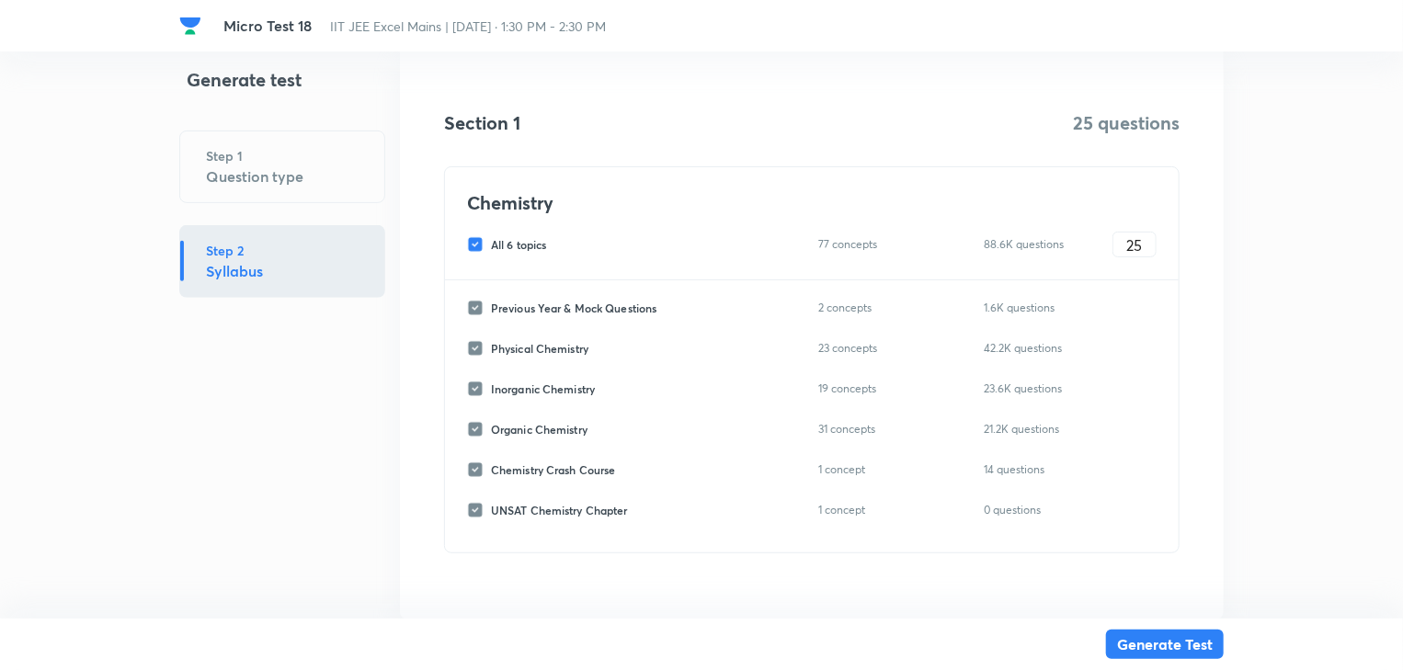
checkbox input "false"
click at [471, 431] on input "Organic Chemistry" at bounding box center [479, 429] width 24 height 17
checkbox input "true"
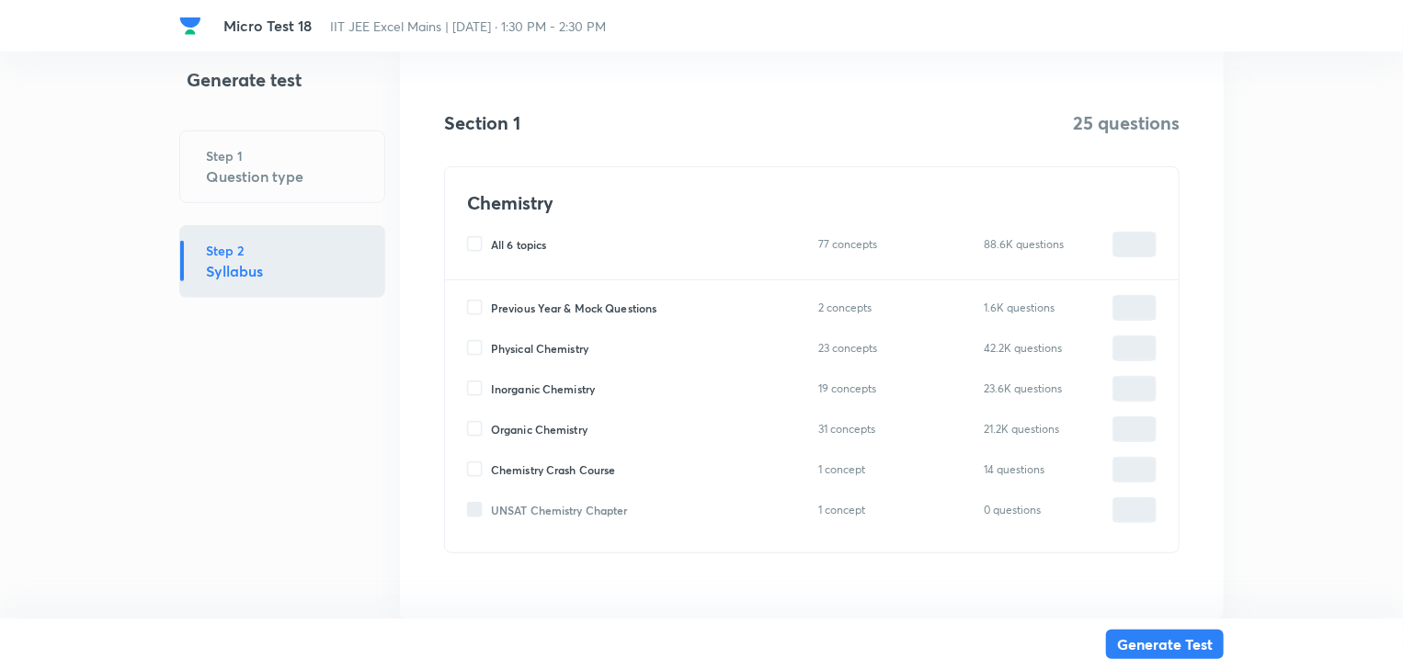
type input "0"
click at [1142, 428] on input "0" at bounding box center [1134, 430] width 42 height 32
type input "2"
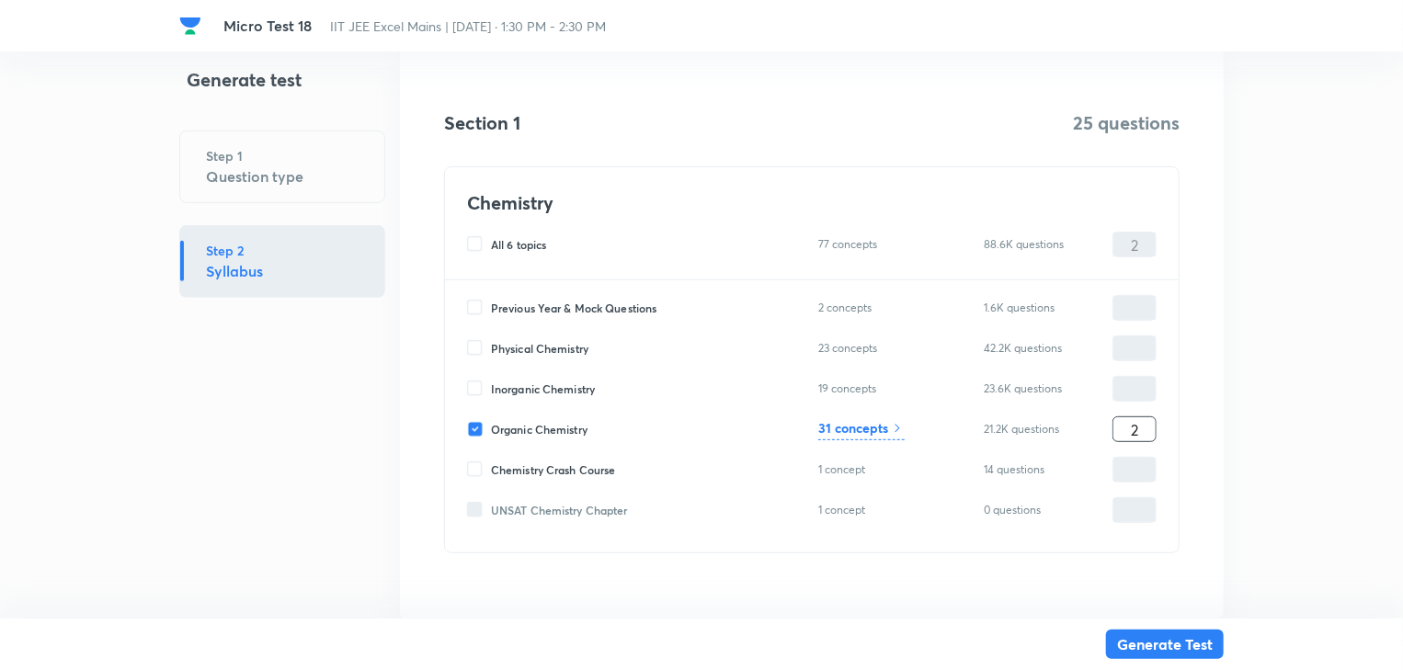
type input "25"
click at [1209, 638] on button "Generate Test" at bounding box center [1165, 642] width 118 height 29
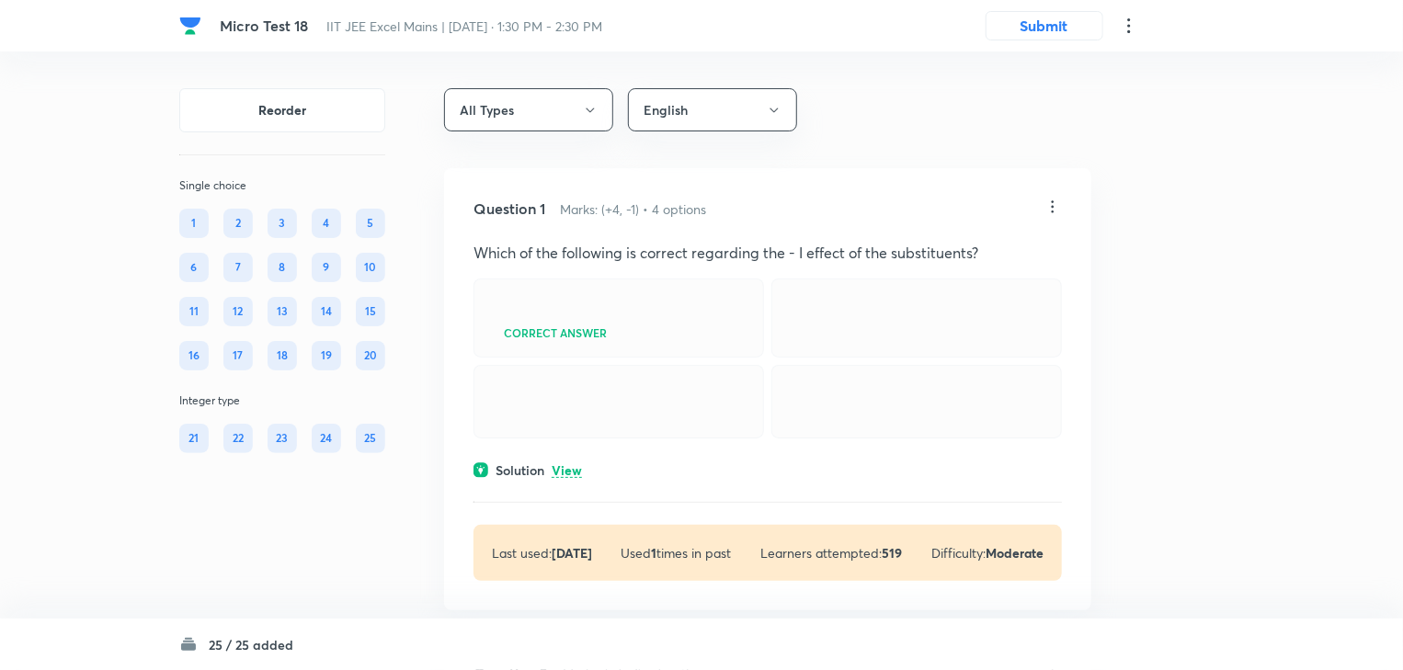
click at [1046, 205] on icon at bounding box center [1053, 207] width 18 height 18
click at [992, 250] on li "Edit" at bounding box center [983, 253] width 154 height 34
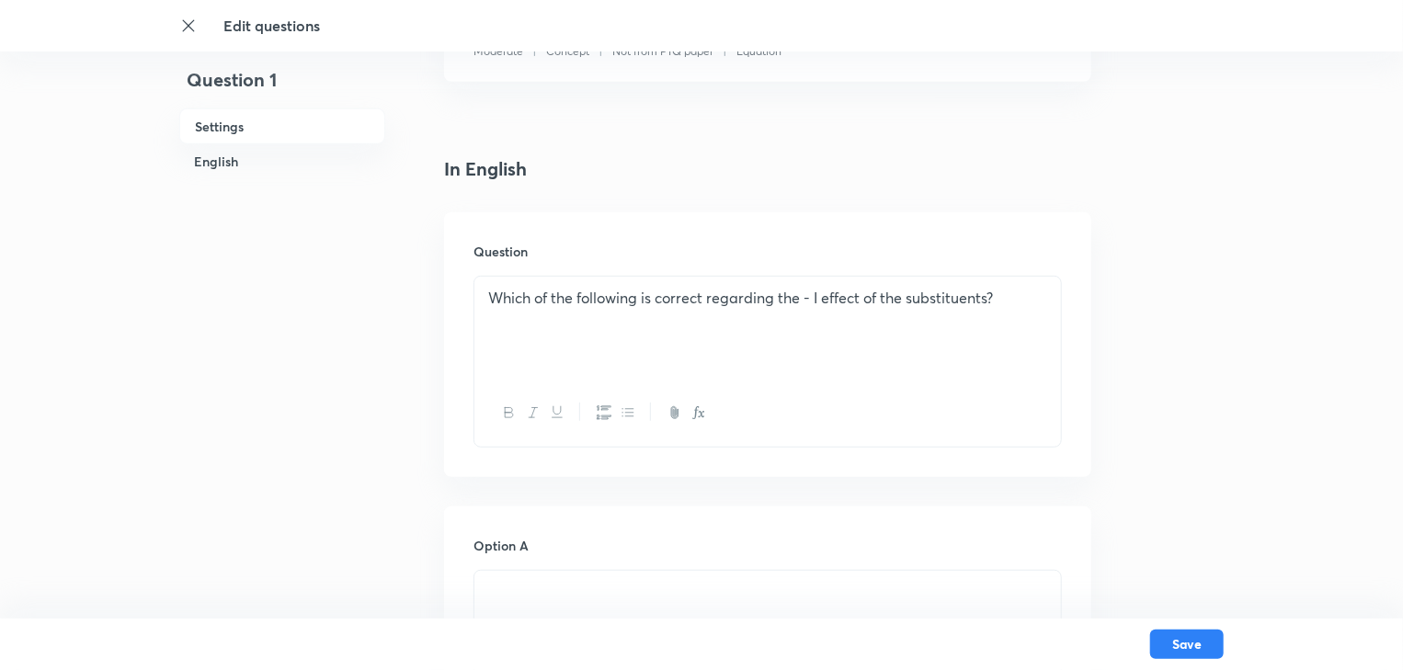
scroll to position [441, 0]
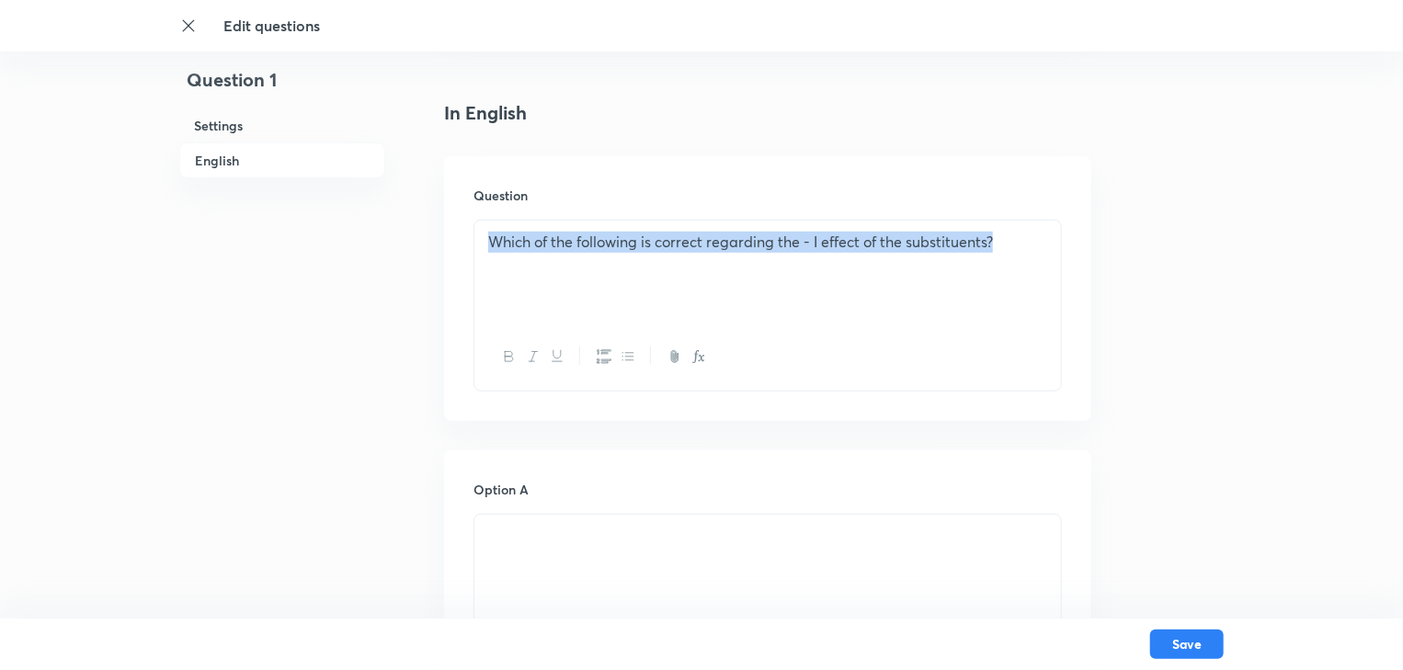
drag, startPoint x: 1044, startPoint y: 251, endPoint x: 302, endPoint y: 257, distance: 742.9
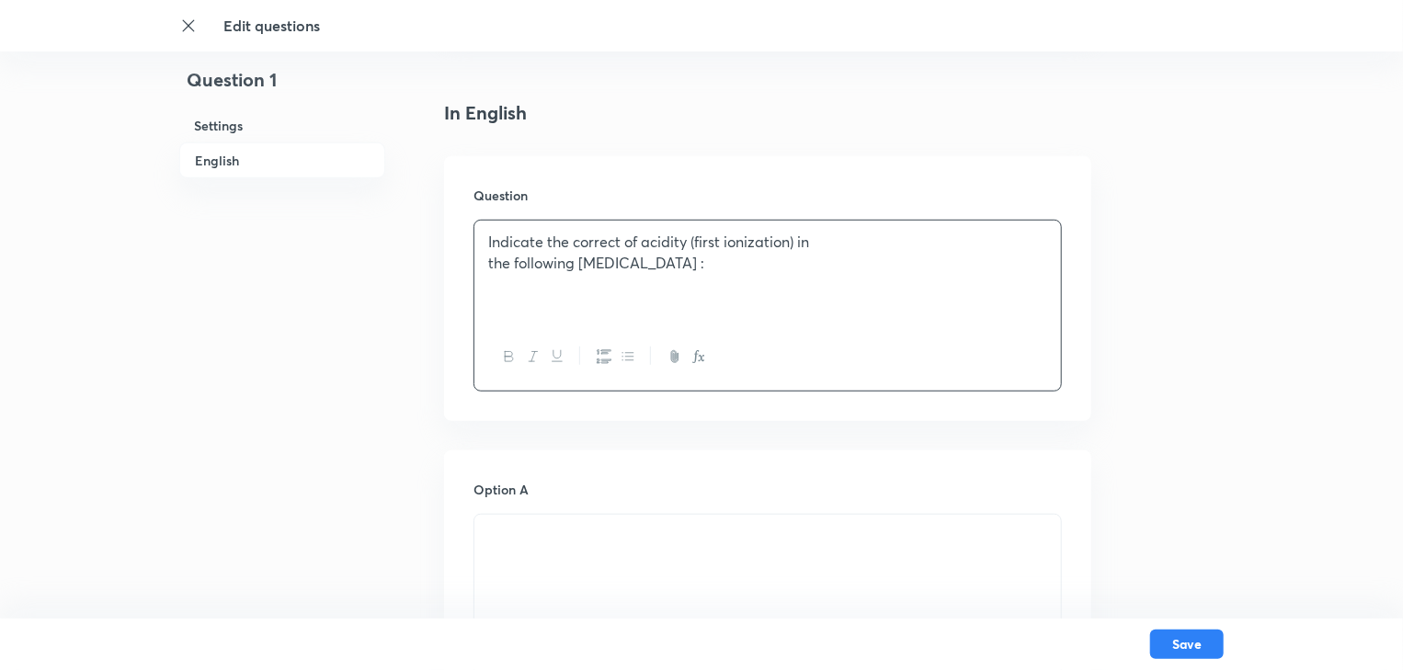
click at [482, 264] on div "Indicate the correct of acidity (first ionization) in the following dicarboxyli…" at bounding box center [767, 272] width 587 height 103
click at [489, 243] on p "Indicate the correct of acidity (first ionization) in the following dicarboxyli…" at bounding box center [767, 242] width 559 height 21
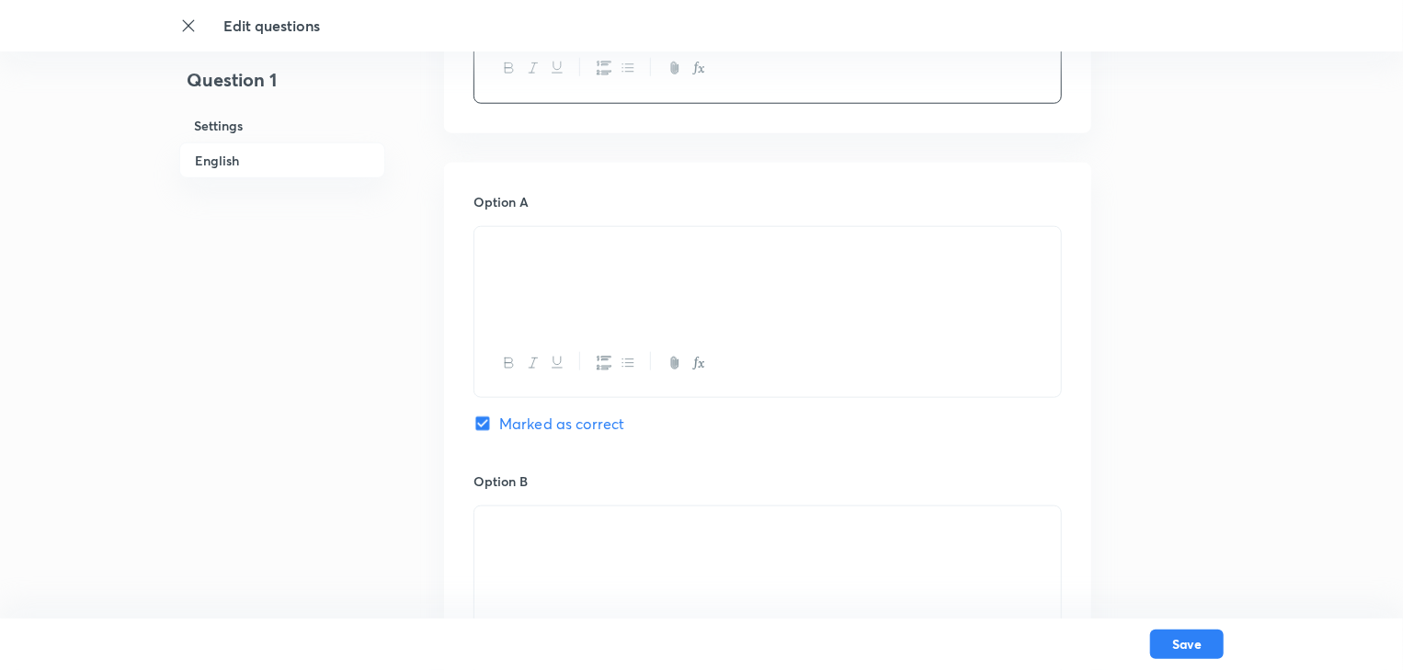
scroll to position [883, 0]
drag, startPoint x: 720, startPoint y: 250, endPoint x: 449, endPoint y: 262, distance: 271.5
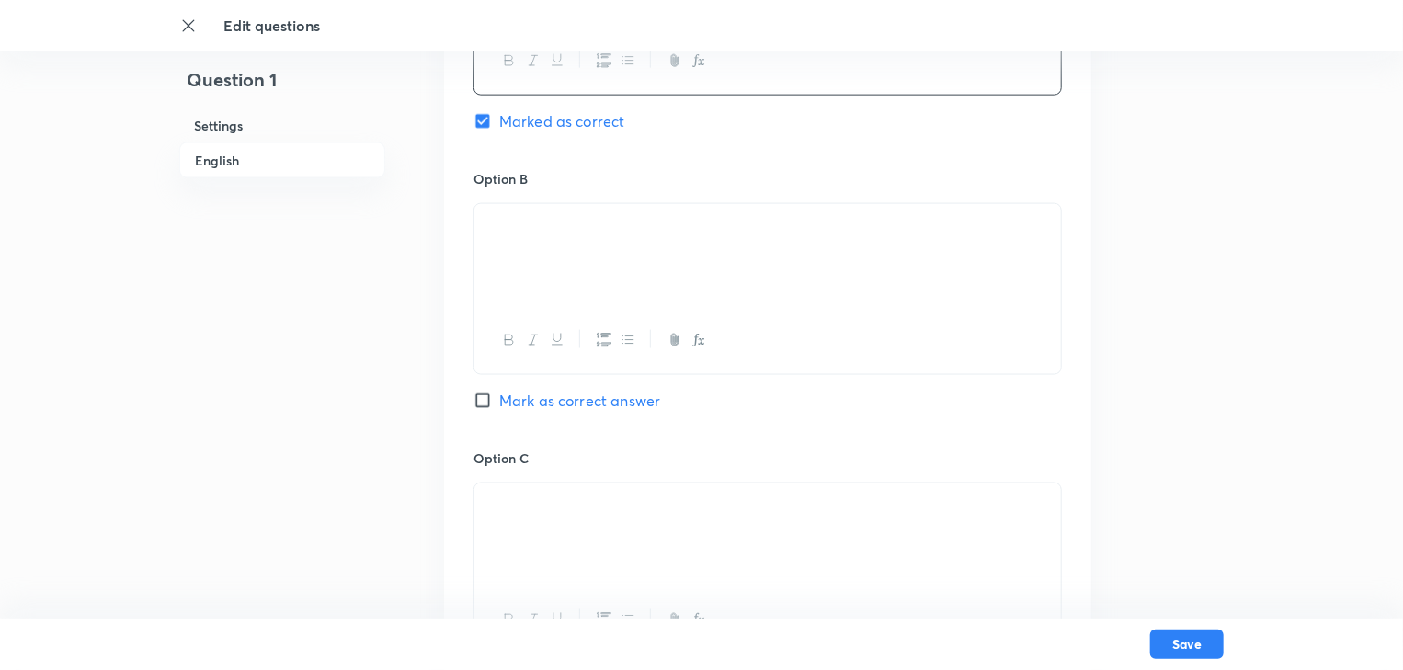
drag, startPoint x: 684, startPoint y: 215, endPoint x: 325, endPoint y: 257, distance: 362.0
click at [325, 257] on div "Question 1 Settings English Settings Type Single choice correct 4 options + 4 m…" at bounding box center [701, 140] width 1044 height 2459
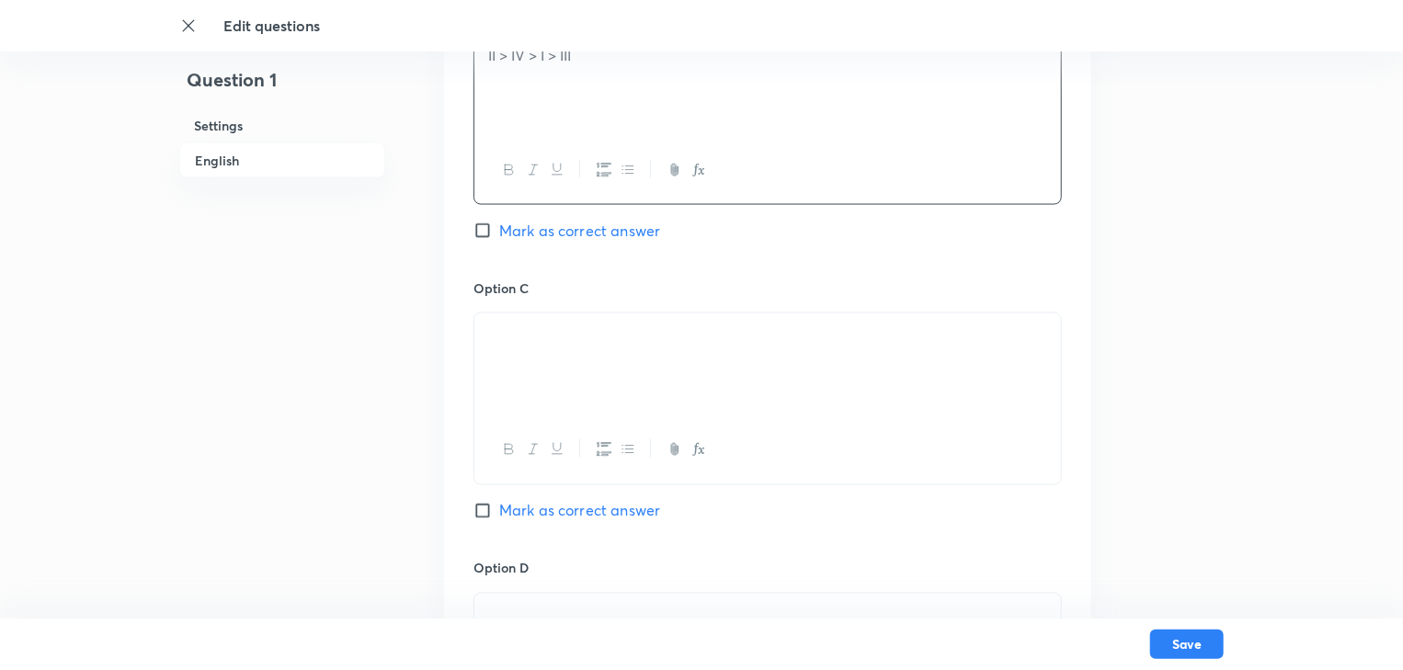
scroll to position [1471, 0]
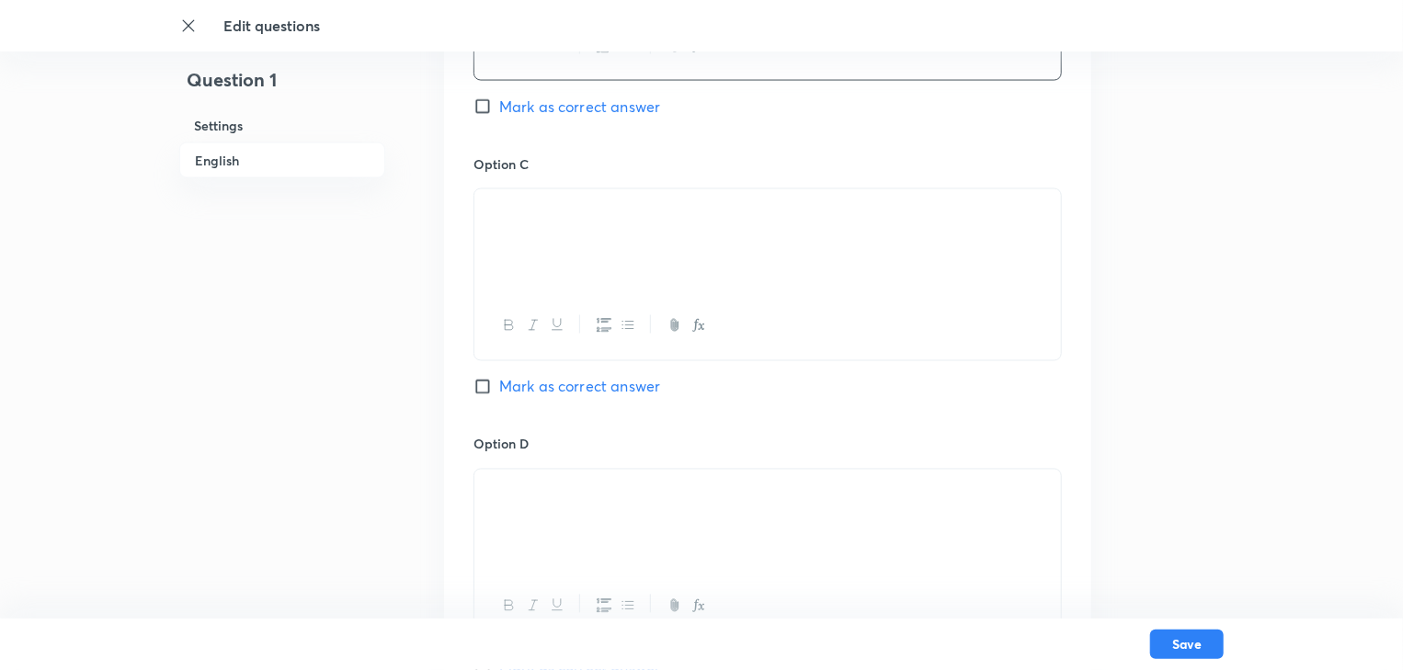
drag, startPoint x: 586, startPoint y: 210, endPoint x: 500, endPoint y: 214, distance: 85.6
click at [500, 214] on p at bounding box center [767, 210] width 559 height 21
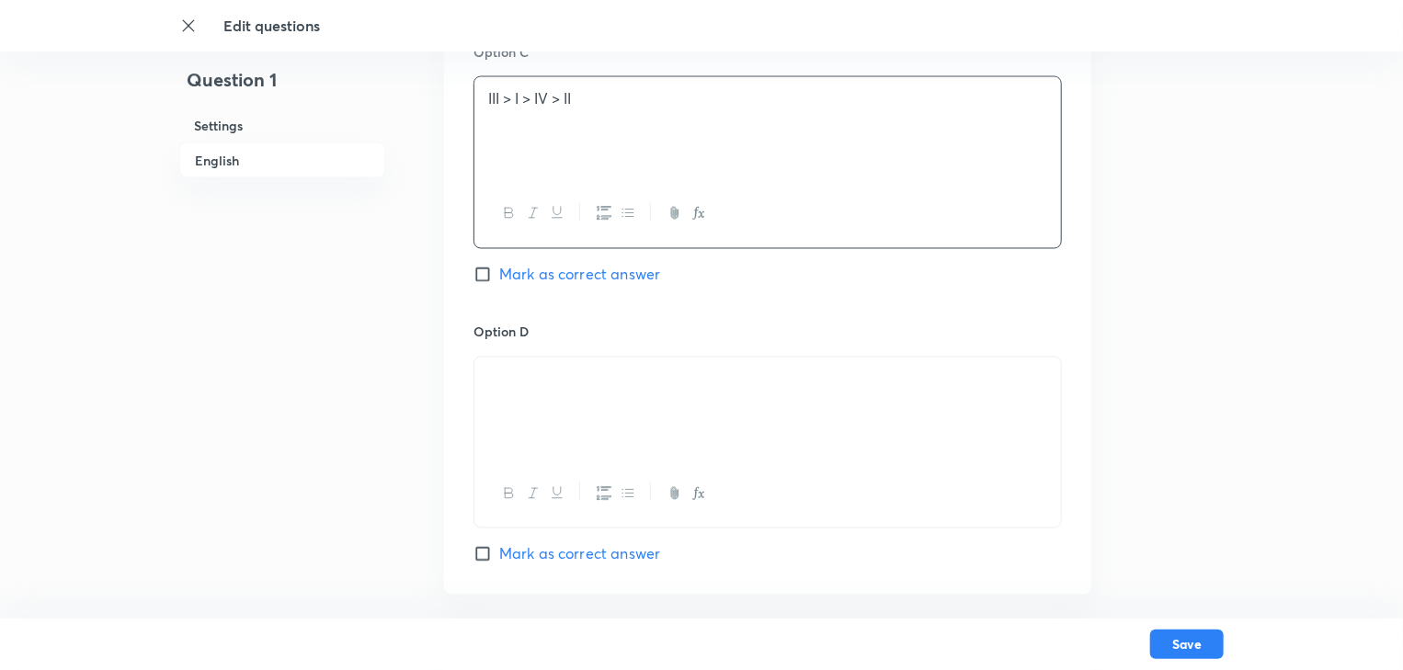
scroll to position [1765, 0]
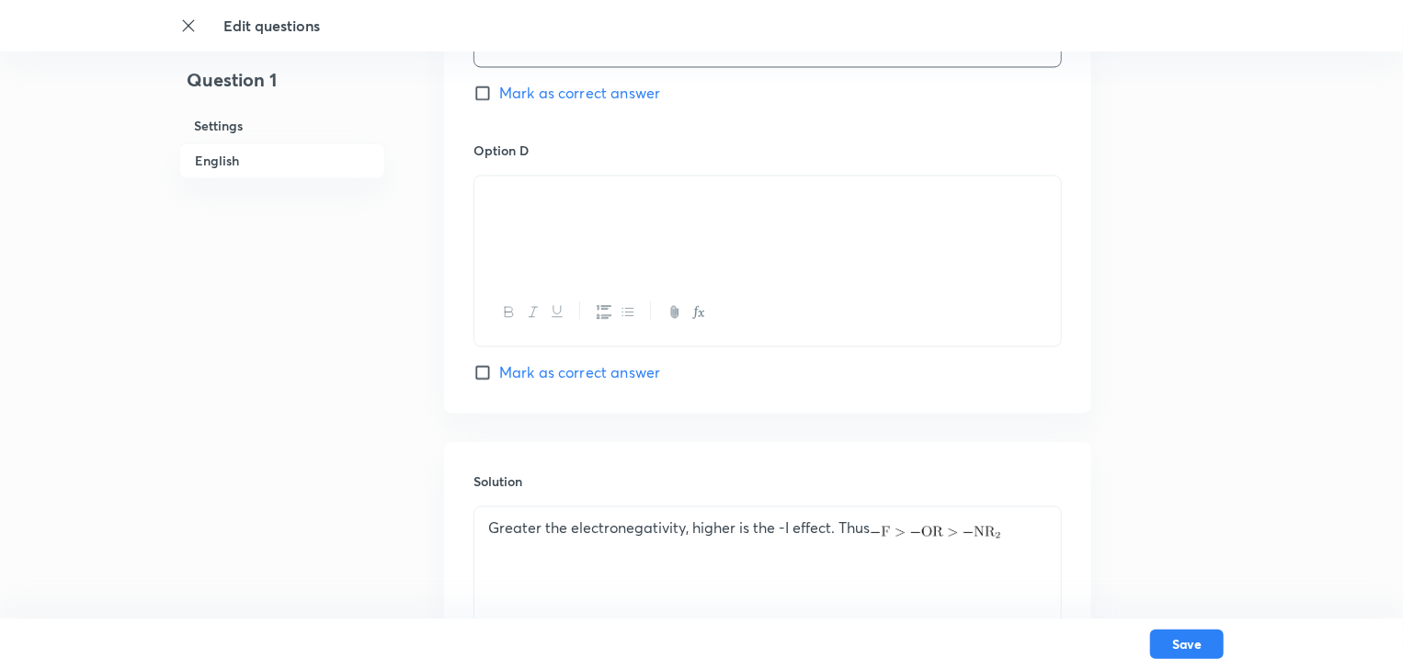
drag, startPoint x: 661, startPoint y: 191, endPoint x: 328, endPoint y: 188, distance: 332.9
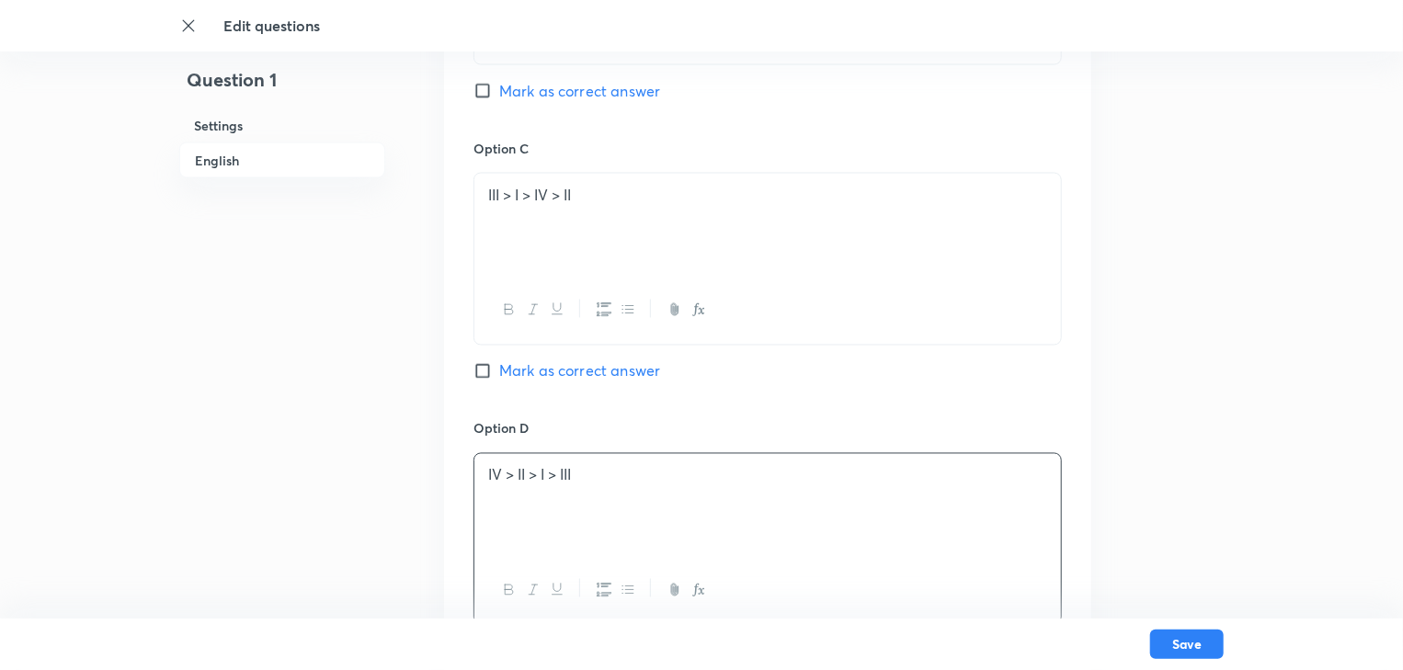
scroll to position [1471, 0]
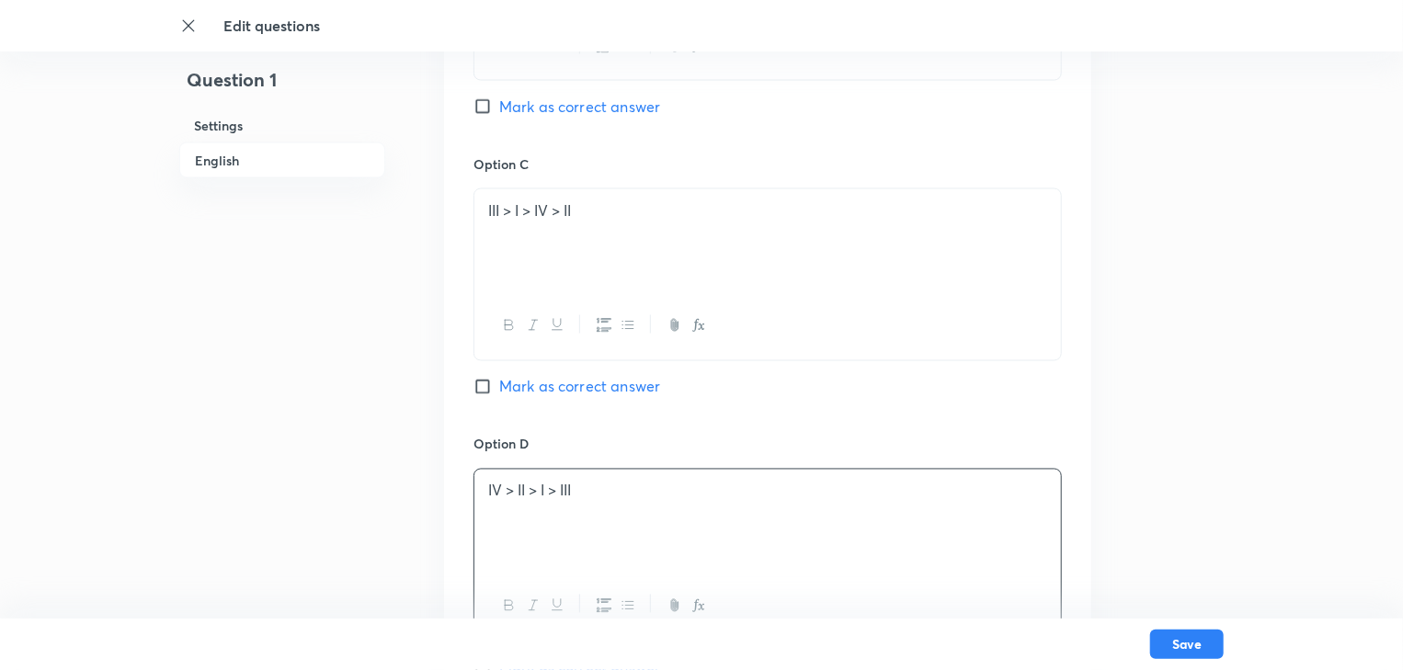
click at [482, 382] on input "Mark as correct answer" at bounding box center [487, 387] width 26 height 18
checkbox input "true"
checkbox input "false"
drag, startPoint x: 623, startPoint y: 195, endPoint x: 460, endPoint y: 223, distance: 166.1
click at [460, 223] on div "Option A I > II > III > IV Mark as correct answer Option B II > IV > I > III Ma…" at bounding box center [767, 137] width 647 height 1142
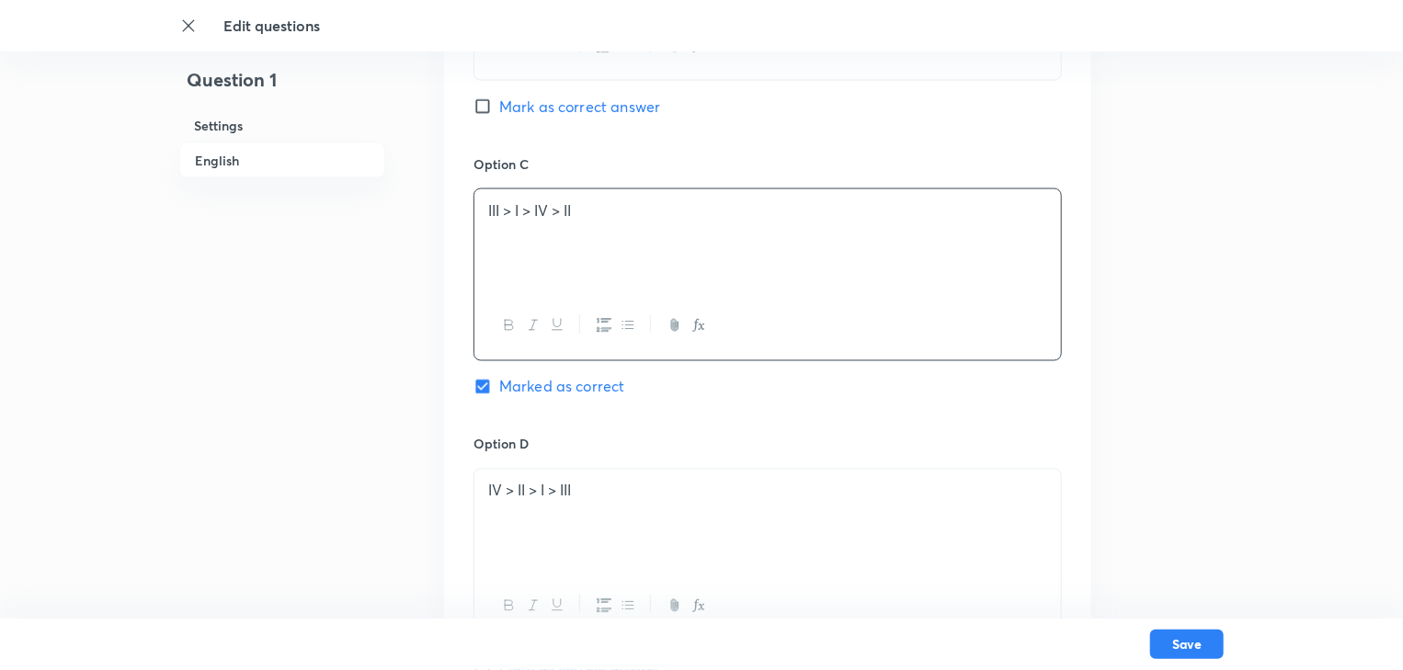
copy p "III > I > IV > II"
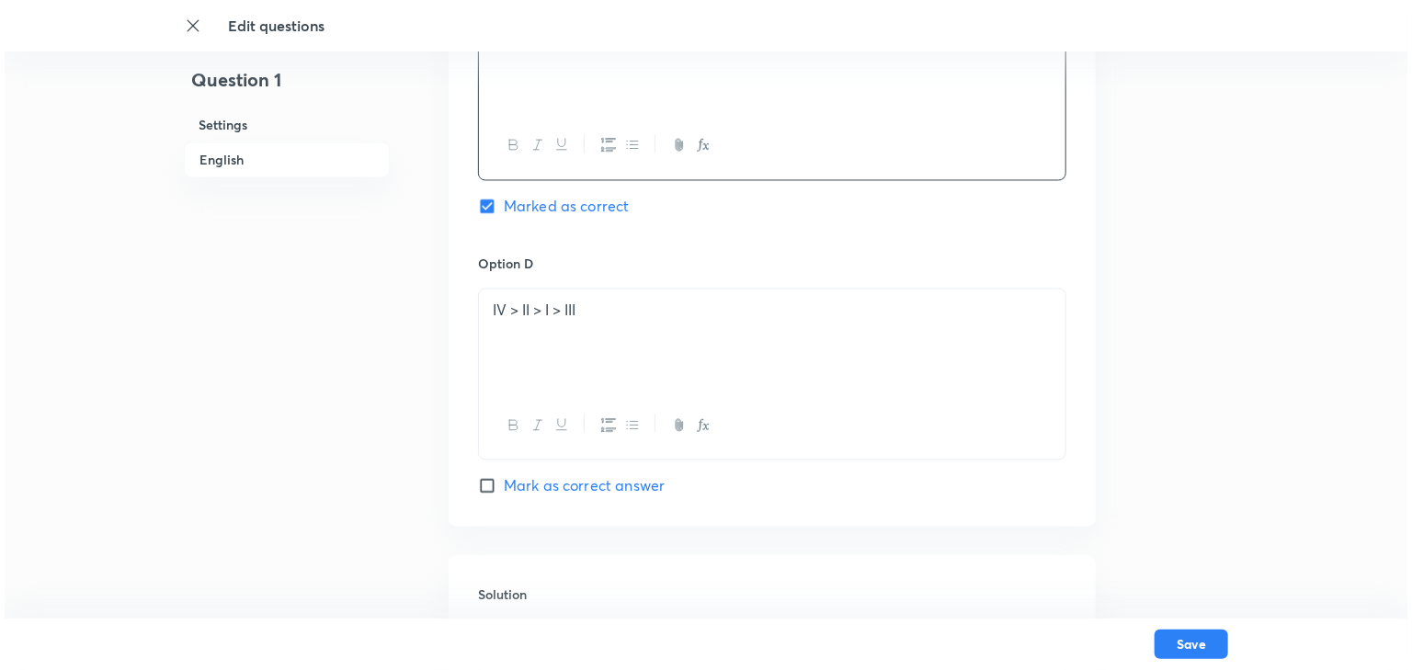
scroll to position [1961, 0]
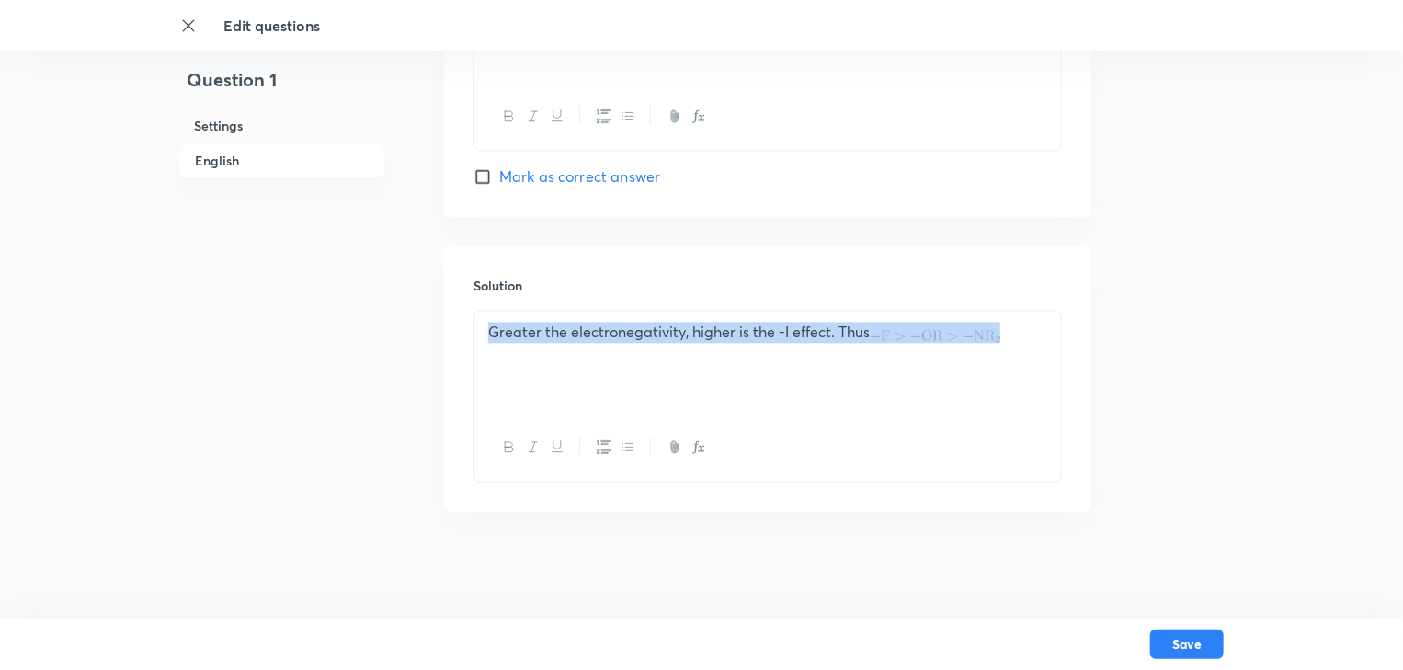
drag, startPoint x: 485, startPoint y: 316, endPoint x: 1167, endPoint y: 329, distance: 682.3
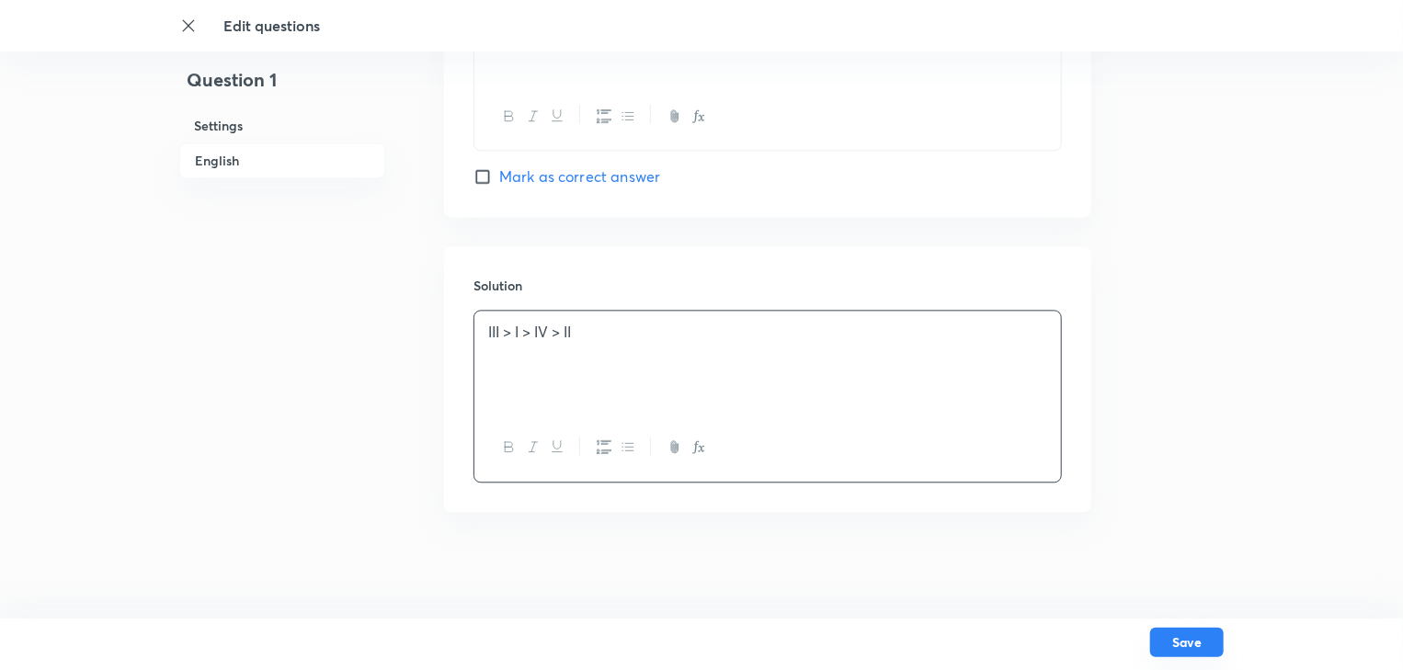
click at [1188, 642] on button "Save" at bounding box center [1187, 642] width 74 height 29
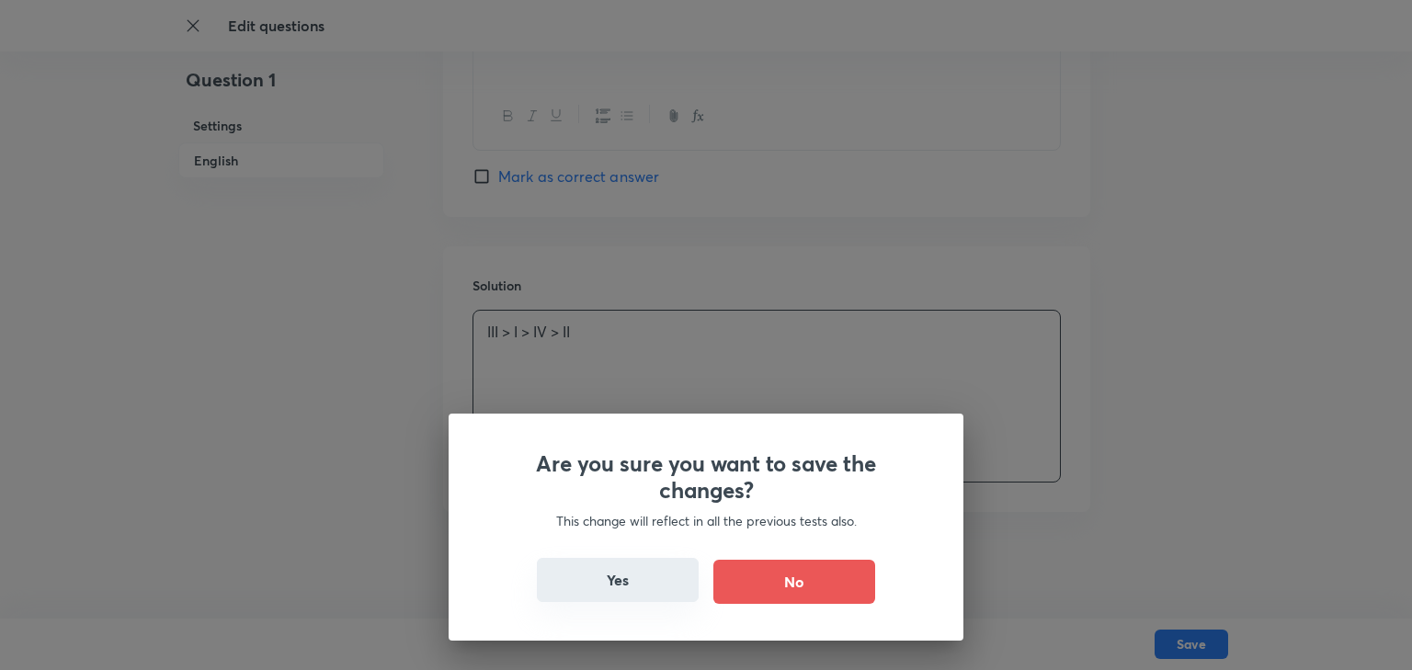
click at [633, 567] on button "Yes" at bounding box center [618, 580] width 162 height 44
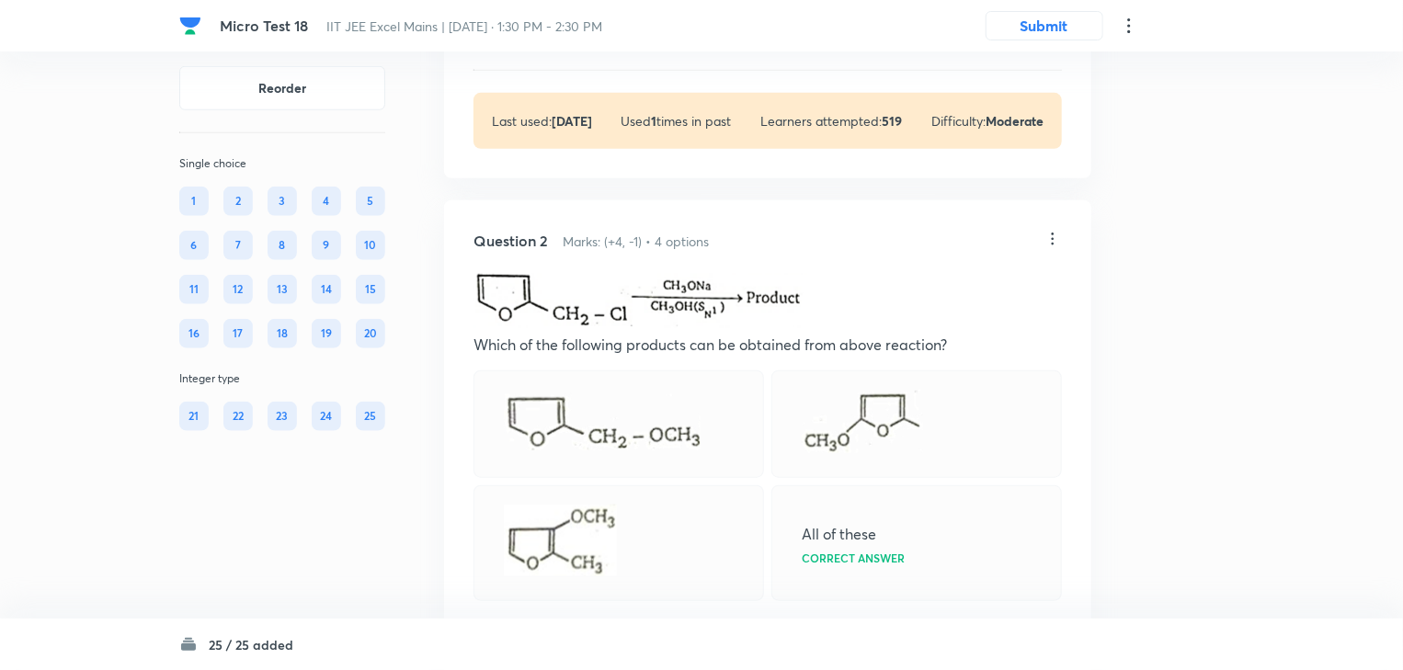
scroll to position [662, 0]
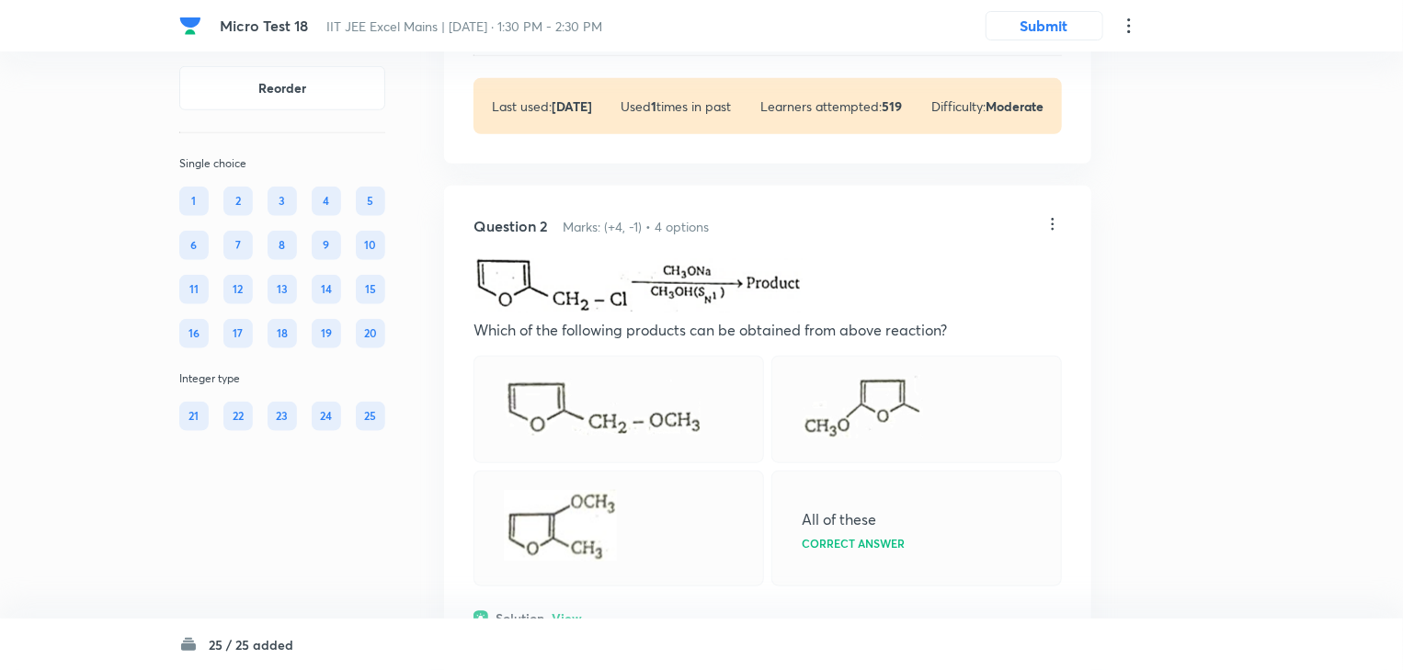
click at [1055, 221] on icon at bounding box center [1053, 224] width 18 height 18
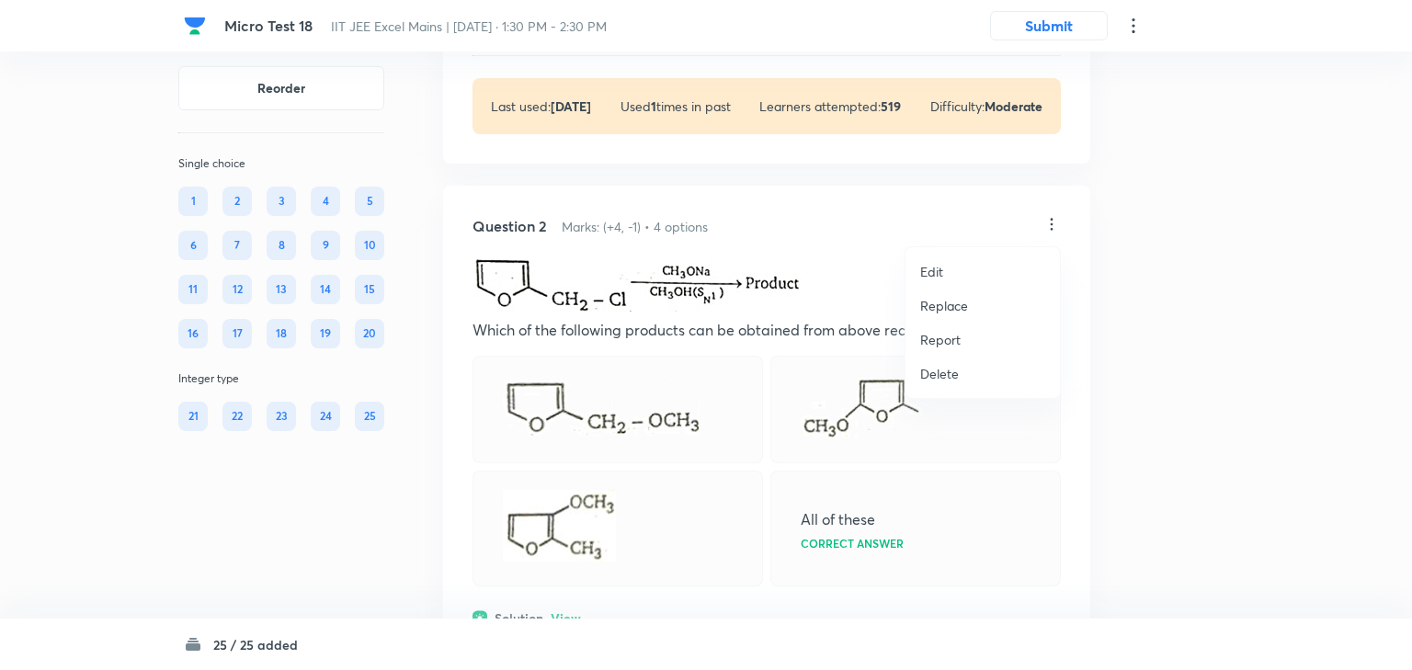
click at [934, 265] on p "Edit" at bounding box center [931, 271] width 23 height 19
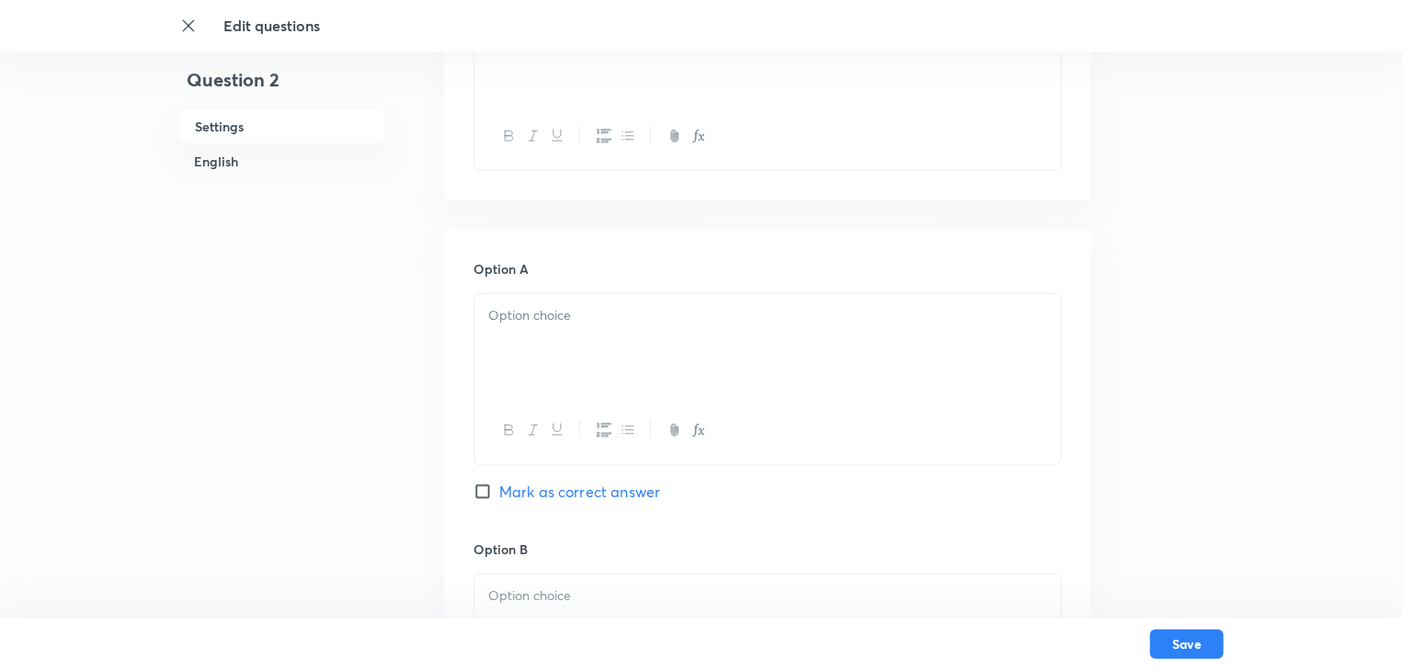
checkbox input "true"
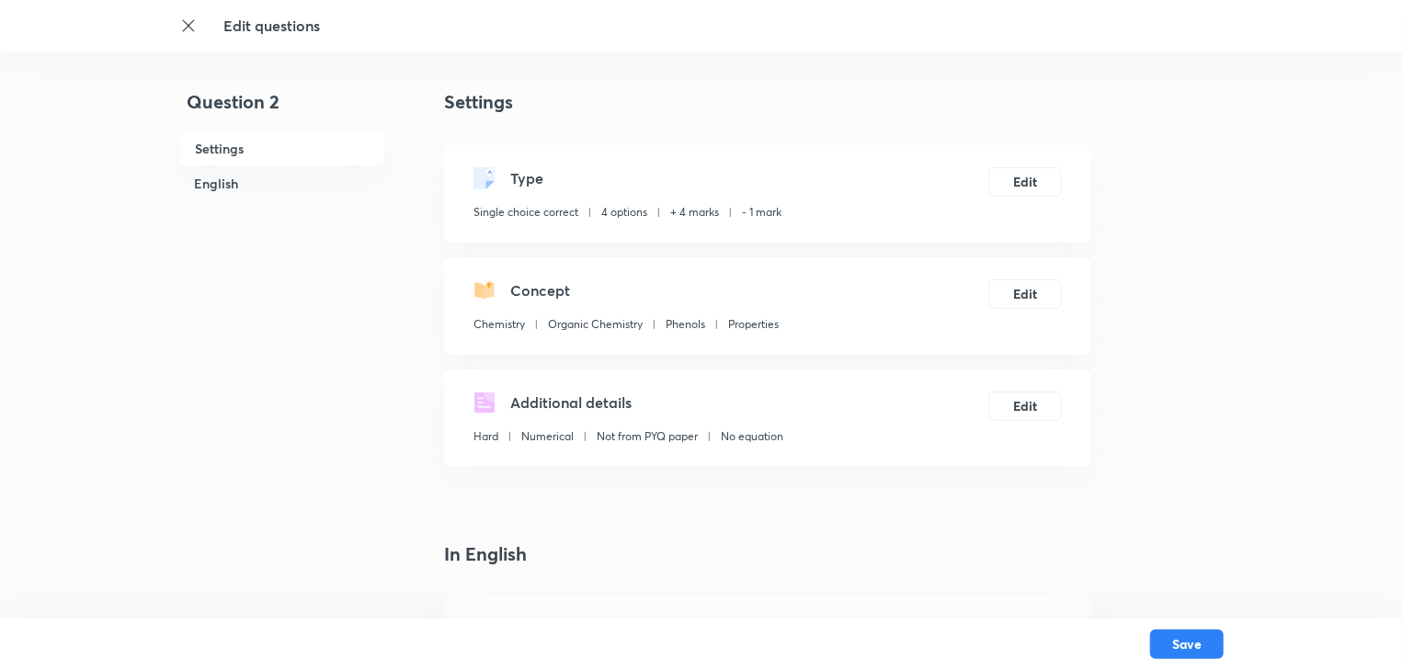
scroll to position [368, 0]
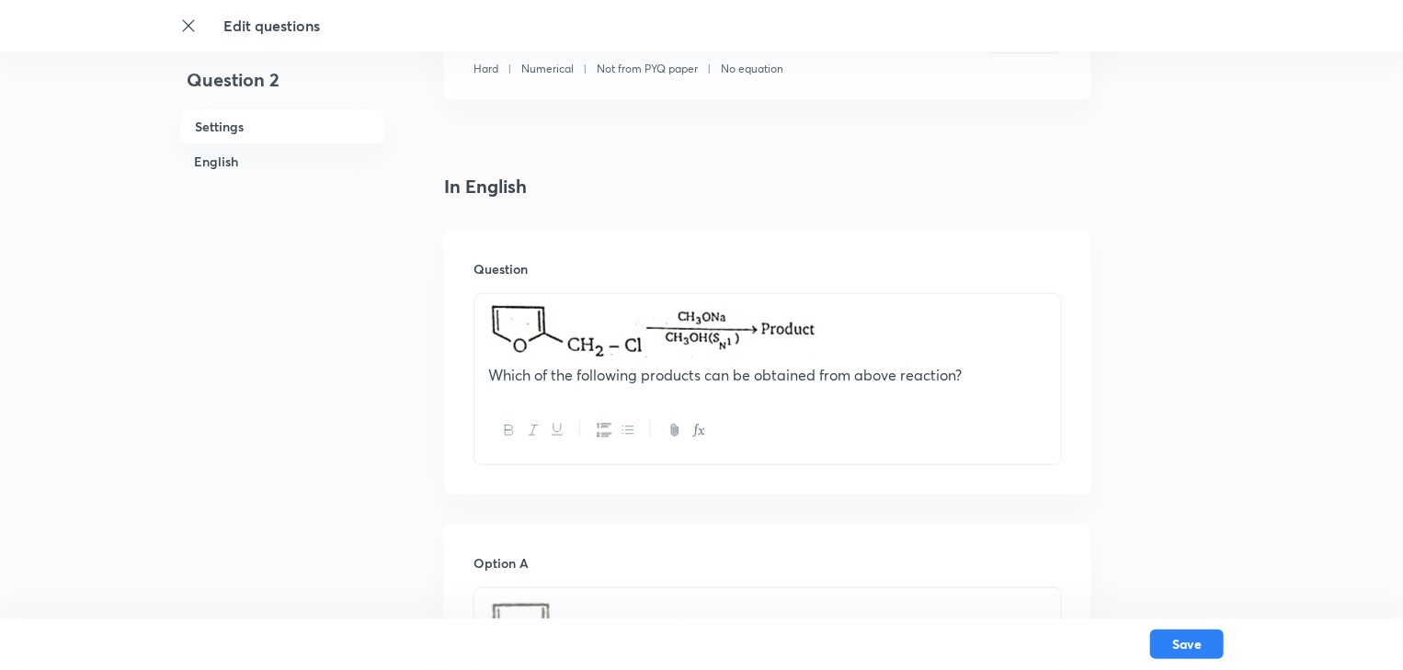
drag, startPoint x: 533, startPoint y: 316, endPoint x: 933, endPoint y: 427, distance: 414.9
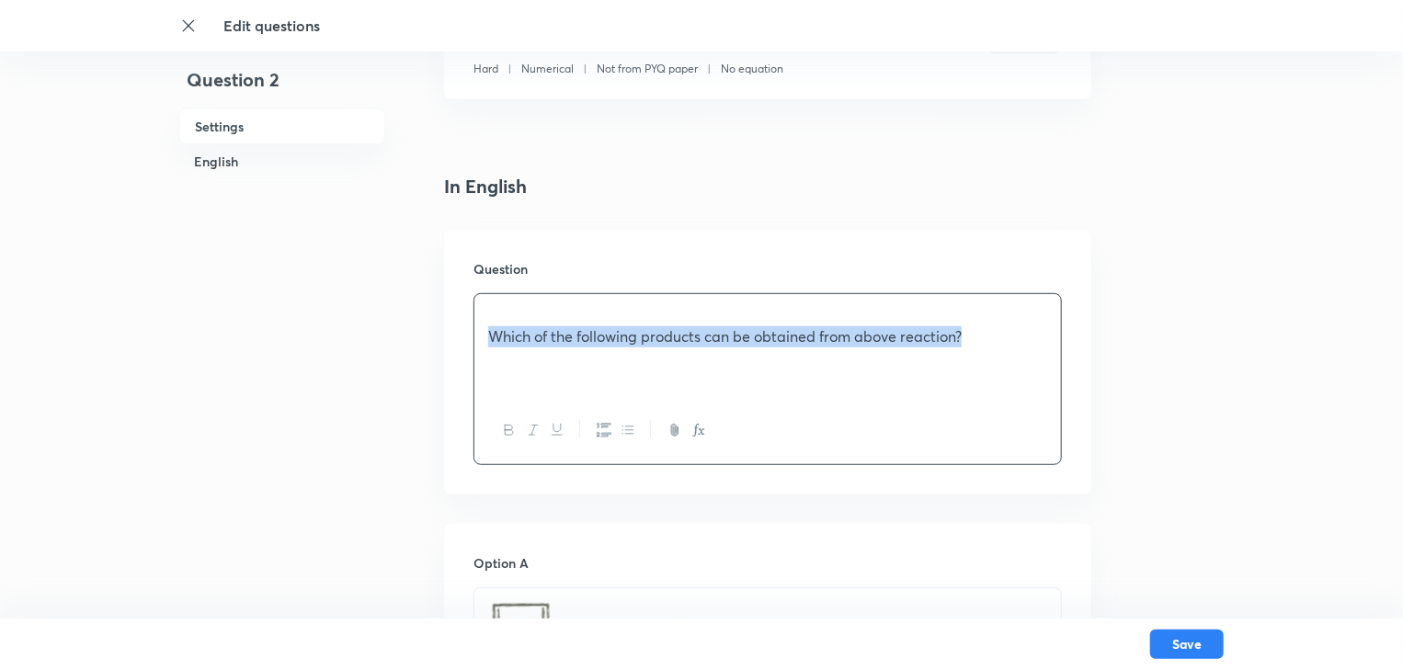
drag, startPoint x: 977, startPoint y: 364, endPoint x: 371, endPoint y: 338, distance: 606.4
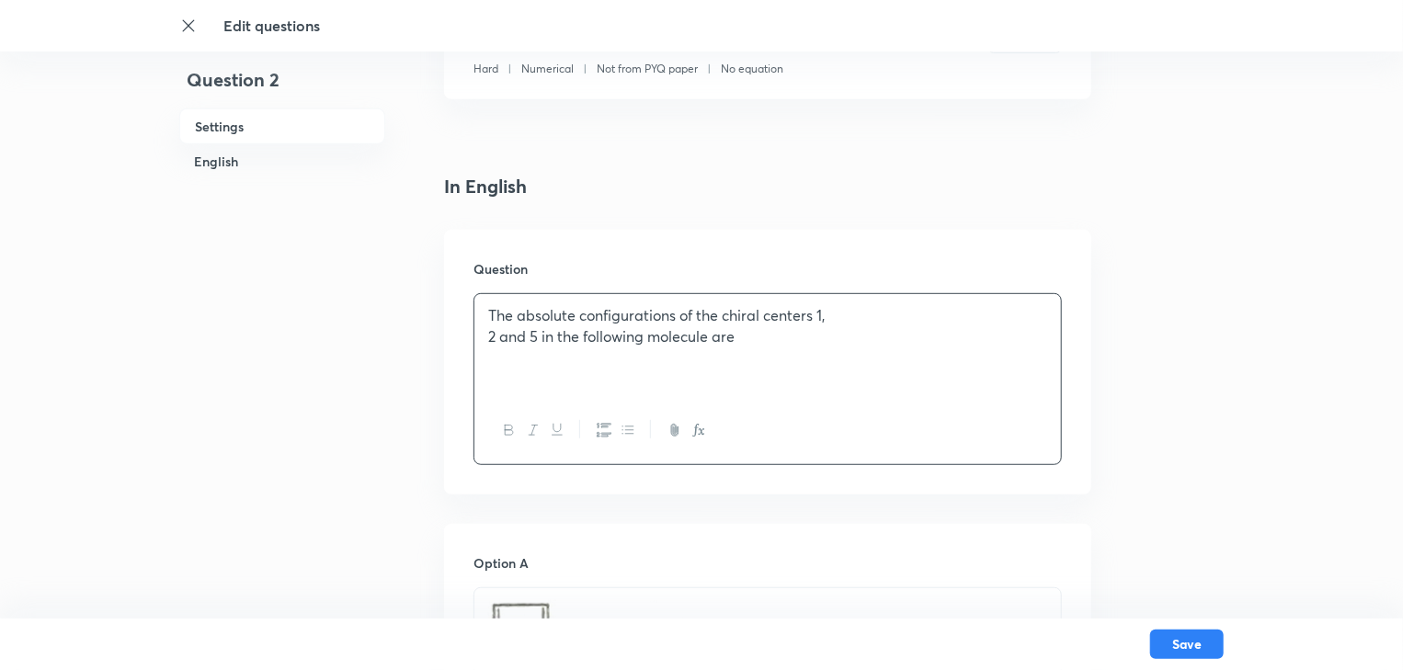
click at [485, 340] on div "The absolute configurations of the chiral centers 1, 2 and 5 in the following m…" at bounding box center [767, 345] width 587 height 103
click at [596, 344] on p "The absolute configurations of the chiral centers 1, 2 and 5 in the following m…" at bounding box center [767, 325] width 559 height 41
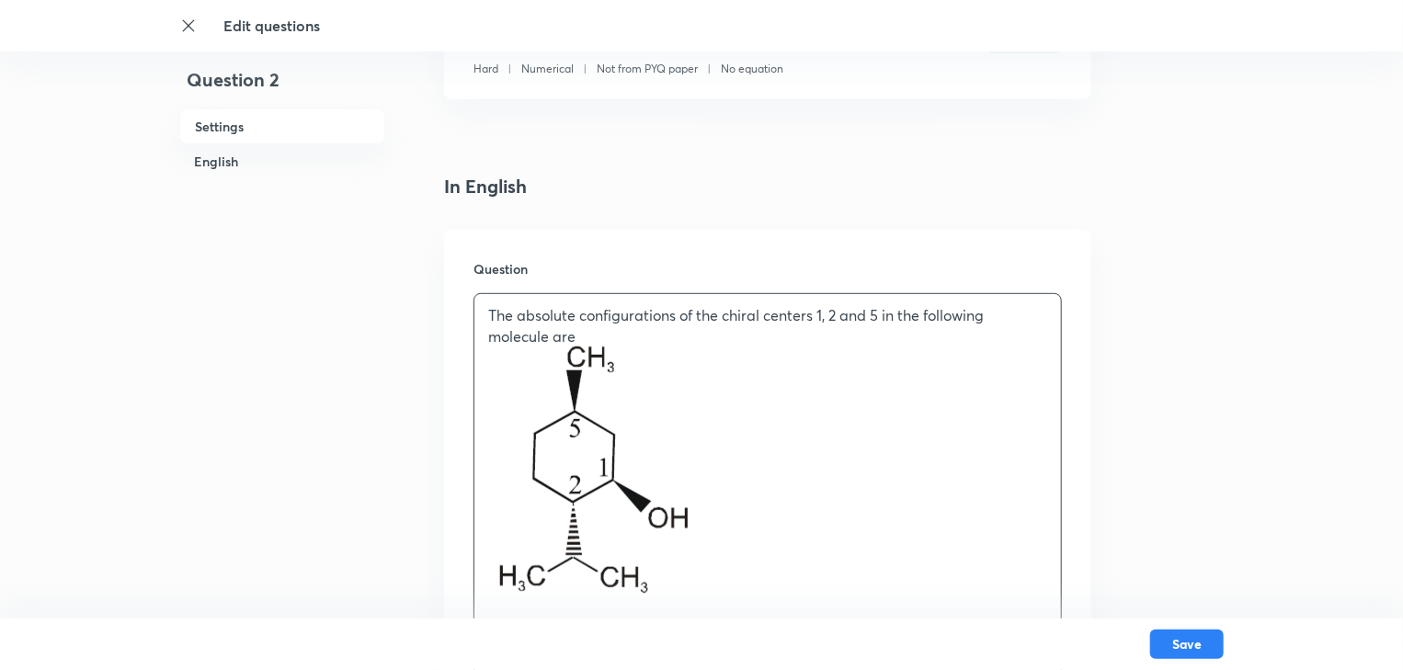
click at [597, 431] on img at bounding box center [593, 474] width 210 height 254
drag, startPoint x: 597, startPoint y: 431, endPoint x: 534, endPoint y: 428, distance: 62.6
click at [534, 428] on img at bounding box center [593, 474] width 210 height 254
drag, startPoint x: 542, startPoint y: 431, endPoint x: 672, endPoint y: 500, distance: 146.8
click at [672, 500] on img at bounding box center [593, 474] width 210 height 254
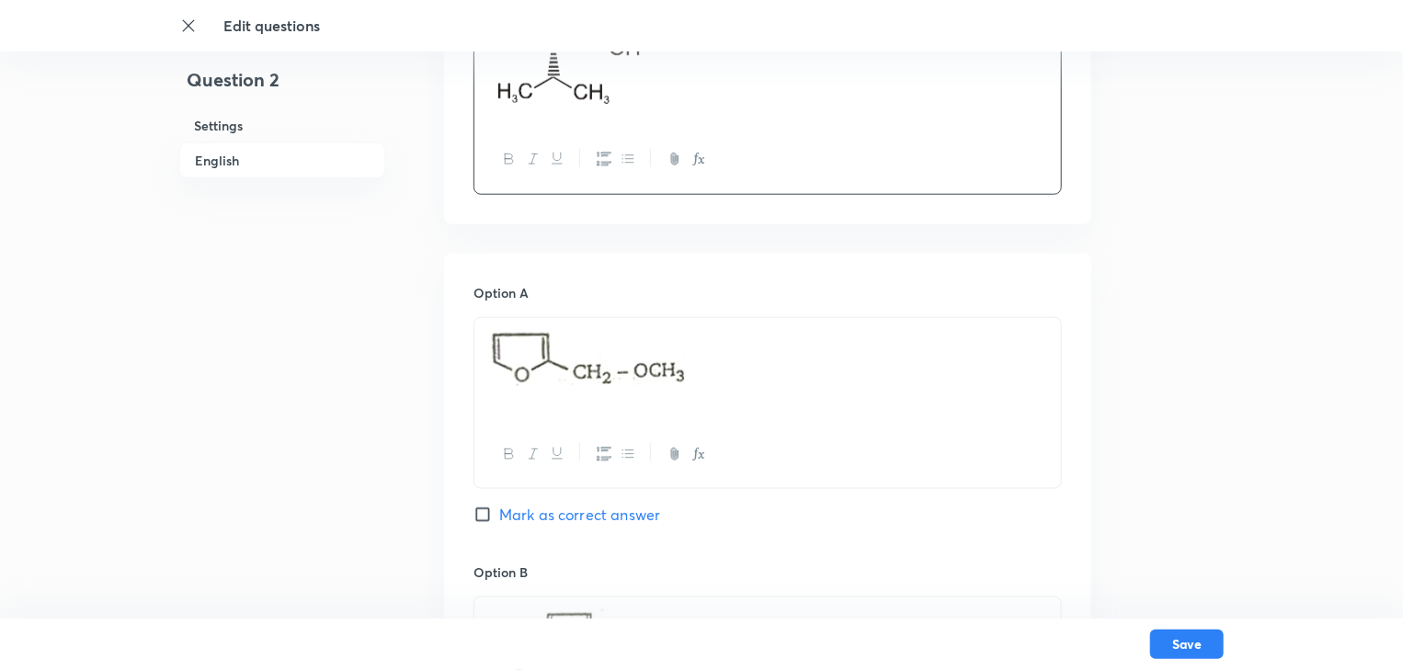
scroll to position [809, 0]
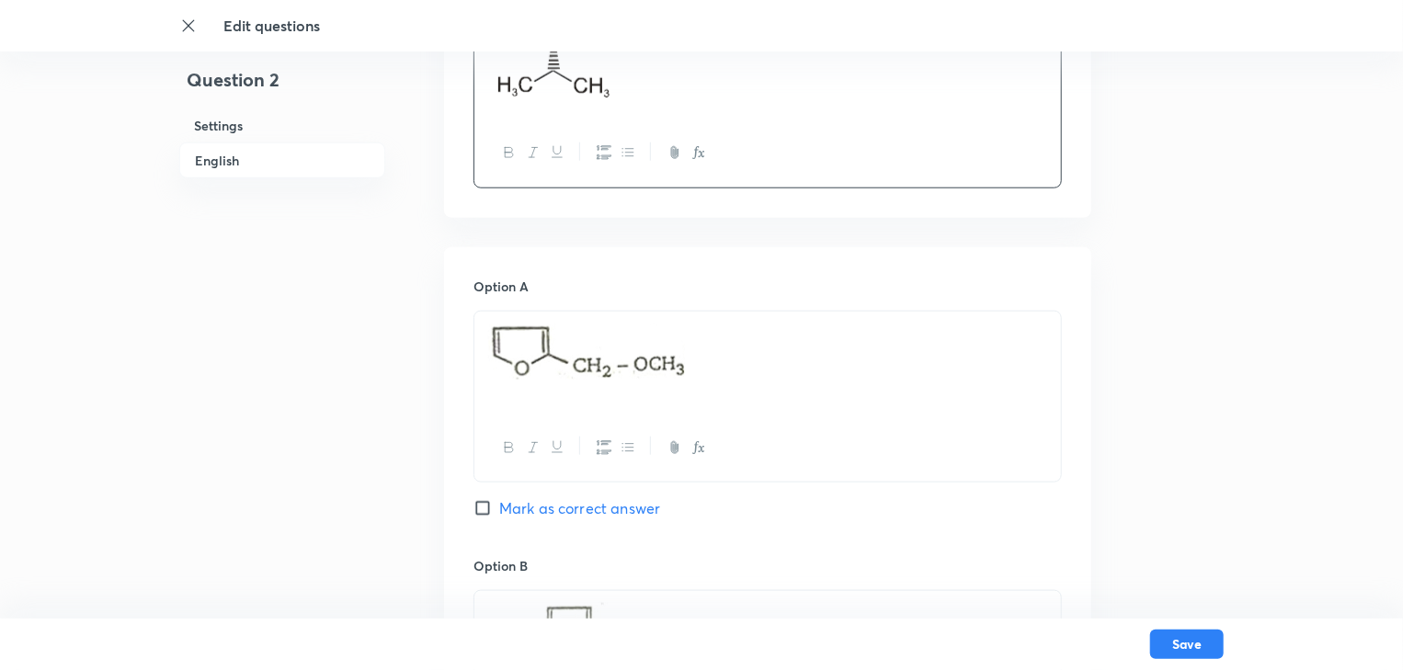
drag, startPoint x: 689, startPoint y: 361, endPoint x: 545, endPoint y: 361, distance: 143.4
click at [545, 361] on p at bounding box center [767, 354] width 559 height 63
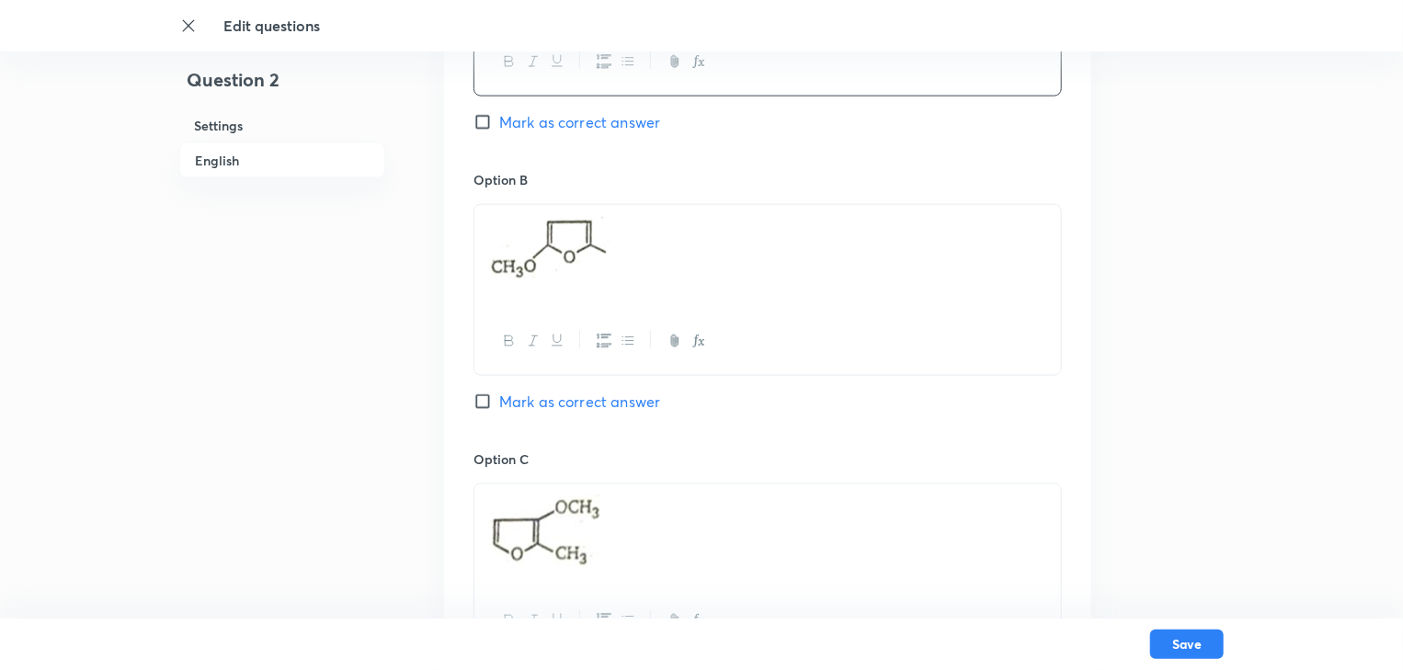
scroll to position [1250, 0]
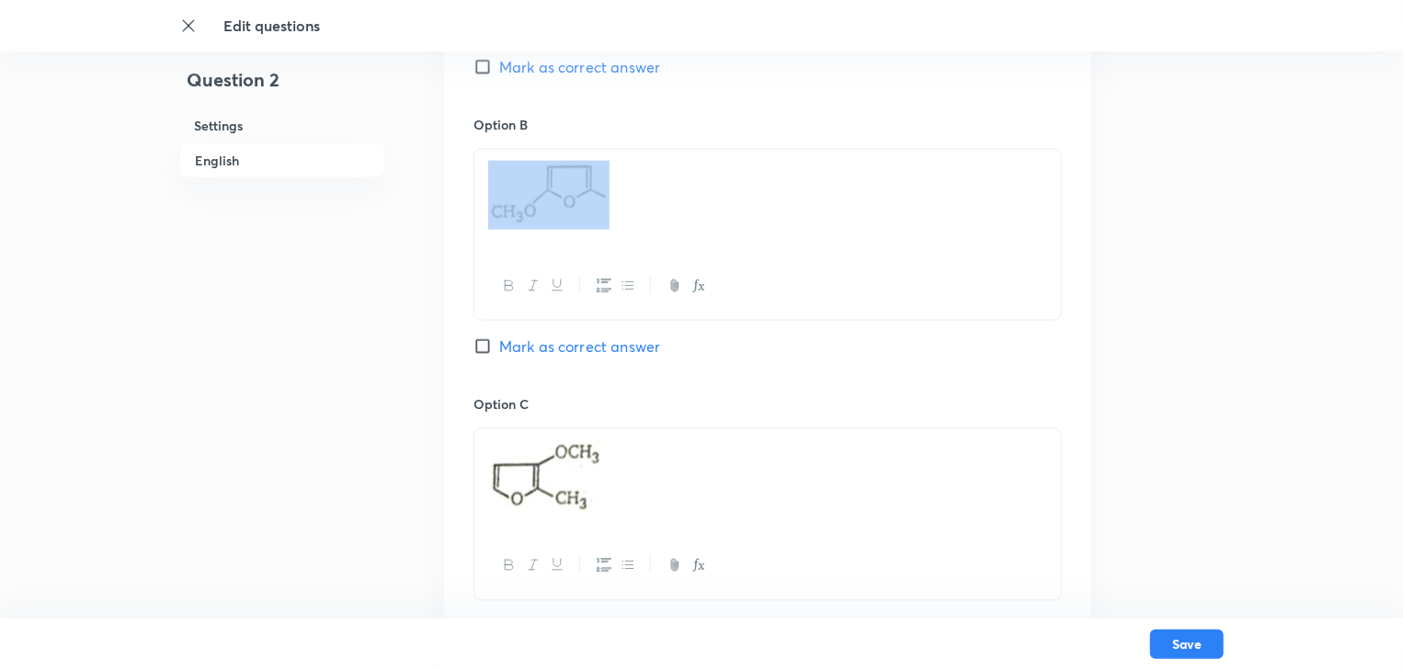
drag, startPoint x: 614, startPoint y: 271, endPoint x: 582, endPoint y: 234, distance: 49.6
click at [583, 235] on div at bounding box center [768, 235] width 588 height 172
drag, startPoint x: 579, startPoint y: 212, endPoint x: 515, endPoint y: 180, distance: 72.0
click at [515, 180] on img at bounding box center [548, 192] width 121 height 63
drag, startPoint x: 550, startPoint y: 197, endPoint x: 588, endPoint y: 201, distance: 38.9
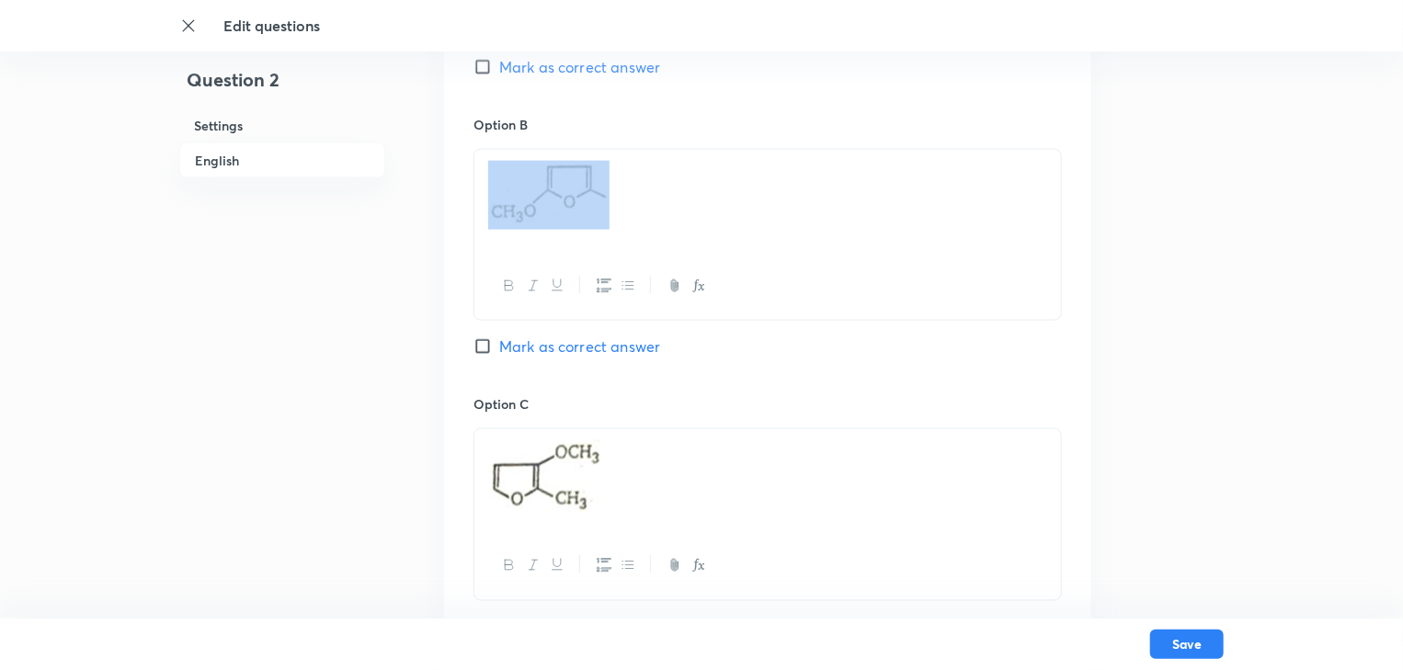
click at [588, 201] on img at bounding box center [548, 192] width 121 height 63
drag, startPoint x: 642, startPoint y: 176, endPoint x: 467, endPoint y: 182, distance: 174.8
click at [467, 182] on div "Option A 1R, 2R, 5R Mark as correct answer Option B Mark as correct answer Opti…" at bounding box center [767, 377] width 647 height 1142
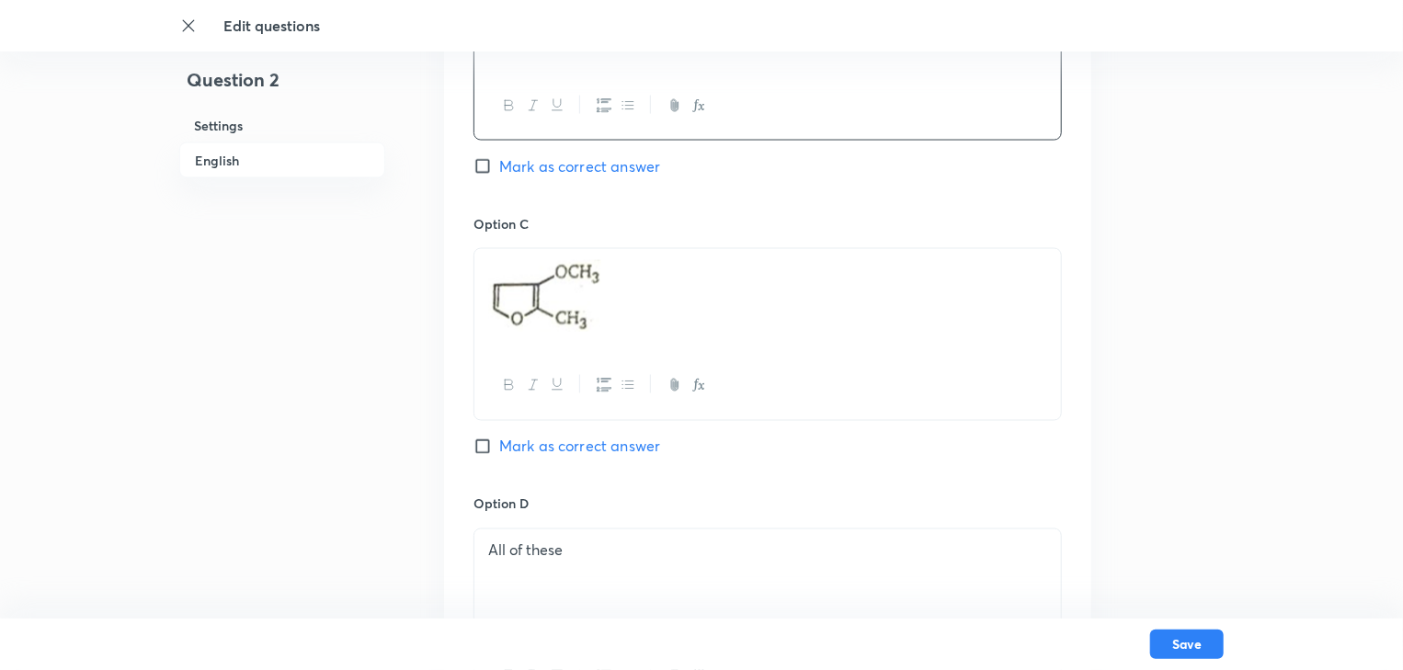
scroll to position [1471, 0]
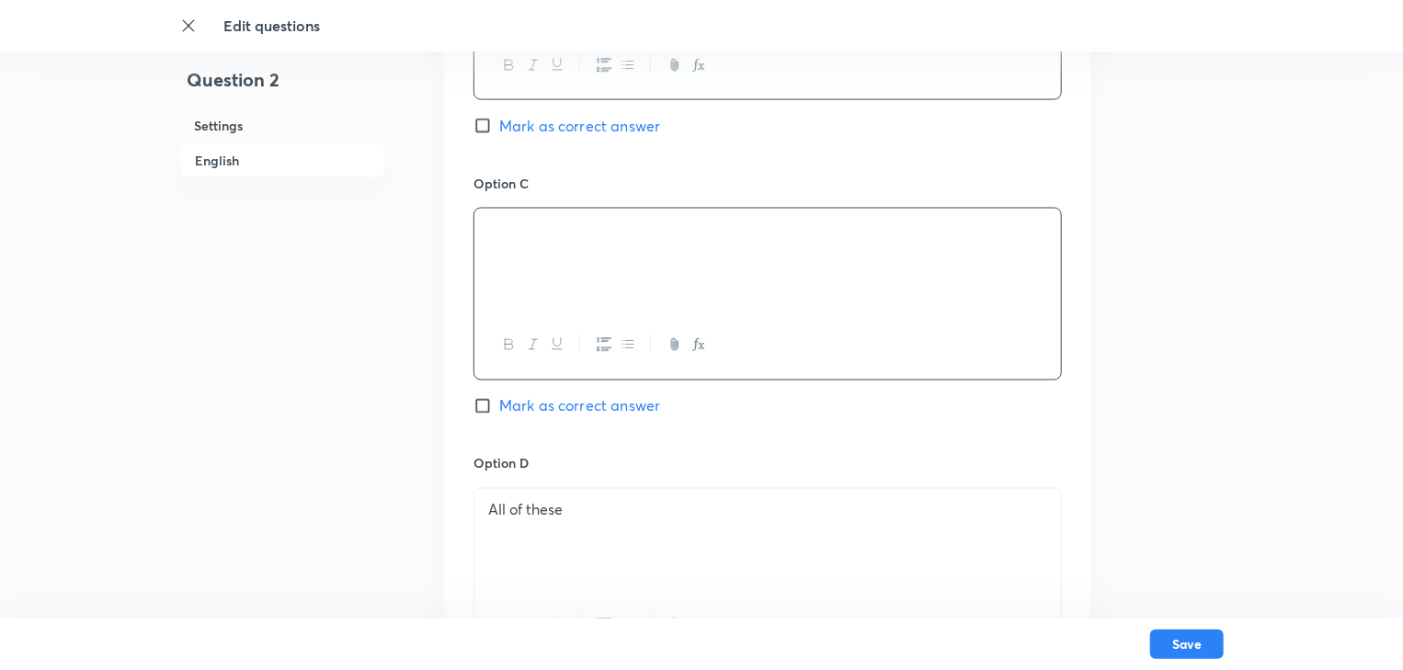
drag, startPoint x: 596, startPoint y: 254, endPoint x: 504, endPoint y: 258, distance: 92.1
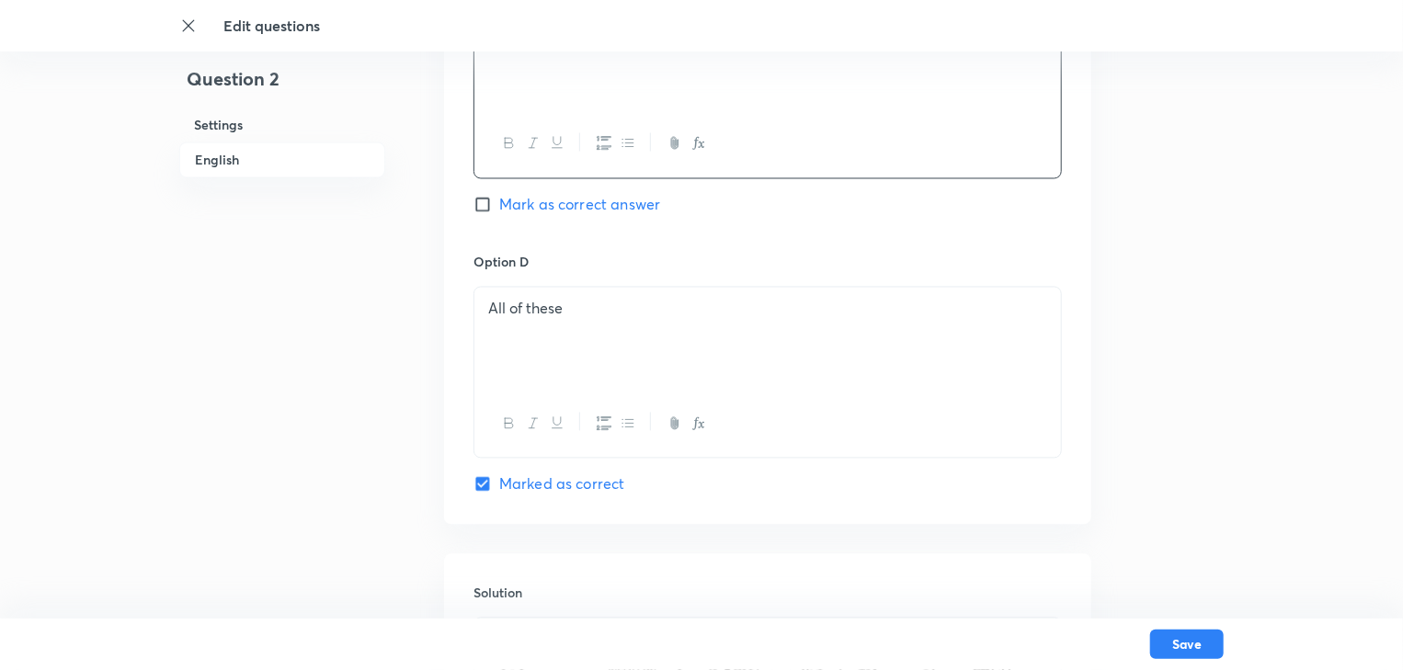
scroll to position [1692, 0]
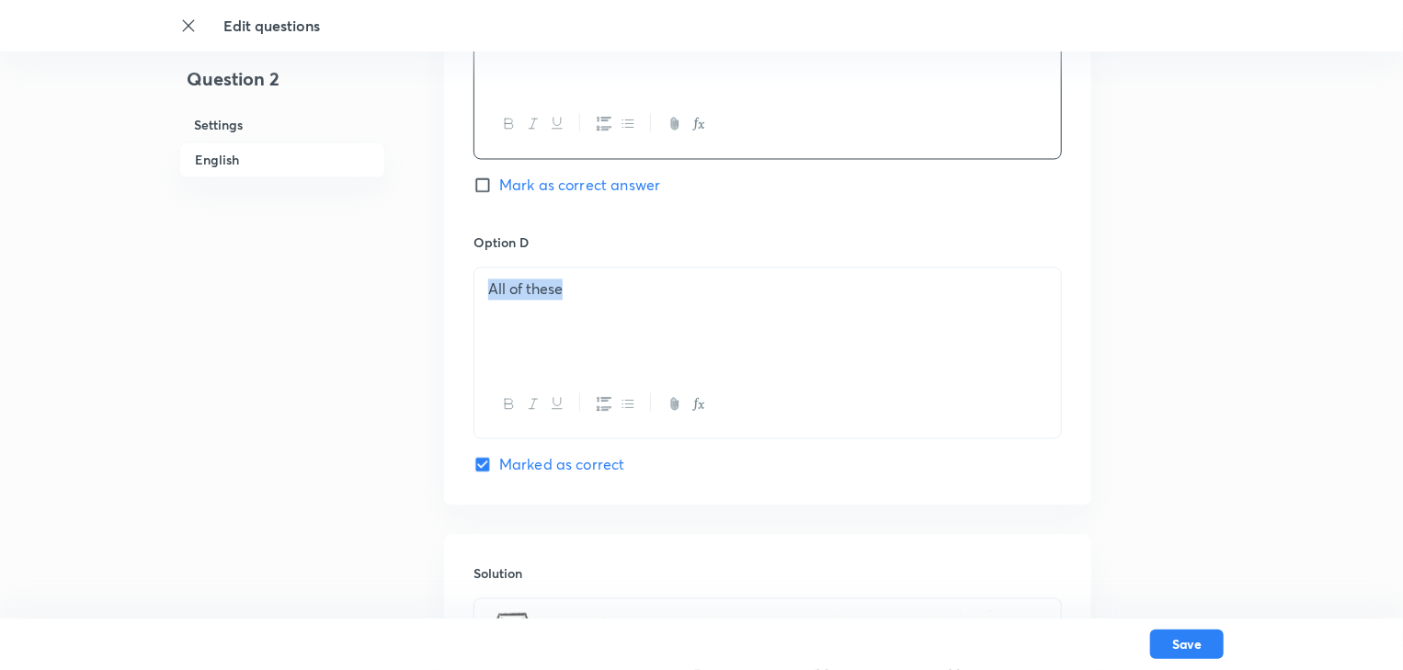
drag, startPoint x: 588, startPoint y: 292, endPoint x: 456, endPoint y: 291, distance: 132.4
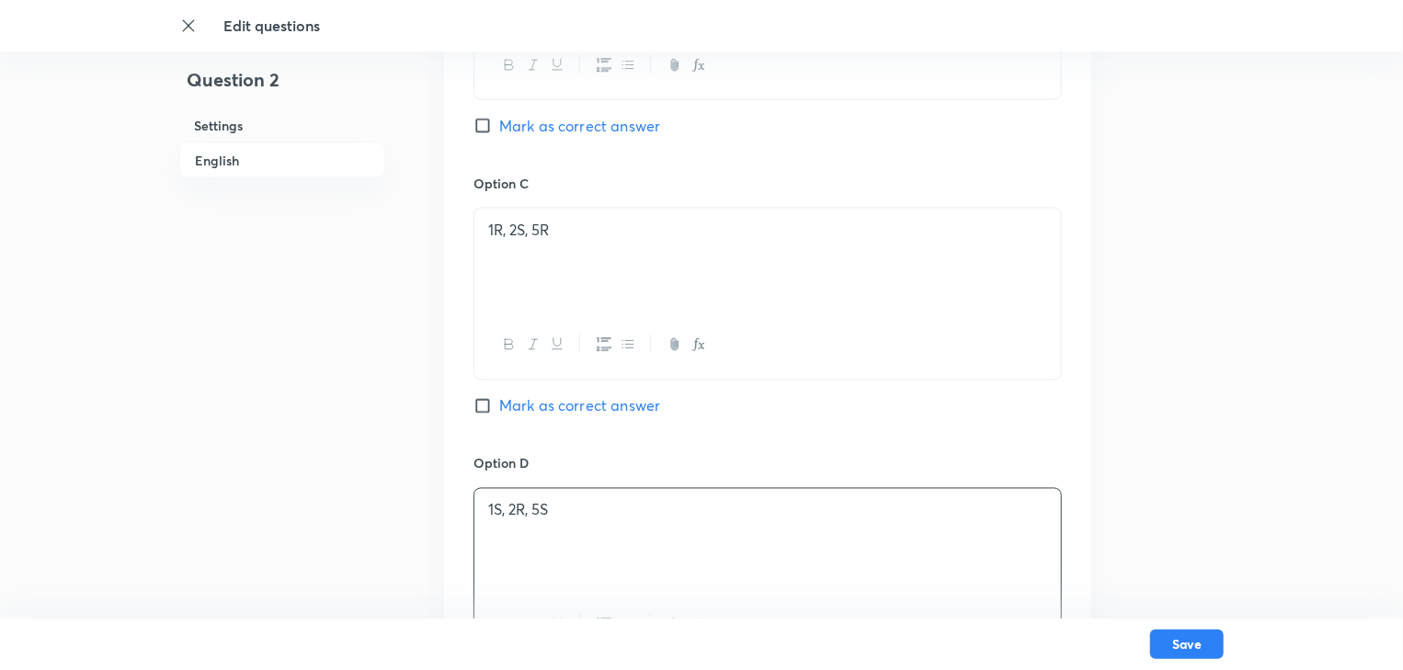
scroll to position [1471, 0]
click at [484, 408] on input "Mark as correct answer" at bounding box center [487, 406] width 26 height 18
checkbox input "true"
checkbox input "false"
drag, startPoint x: 560, startPoint y: 243, endPoint x: 486, endPoint y: 236, distance: 73.8
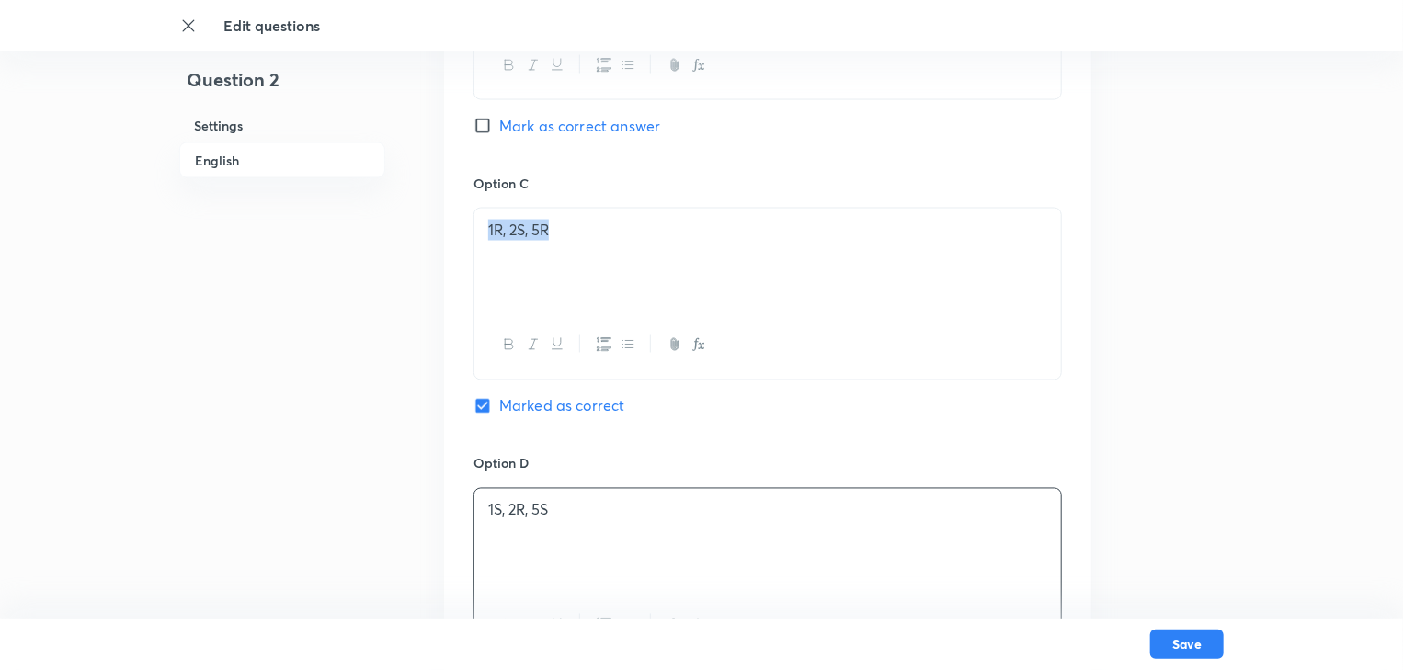
click at [486, 236] on div "1R, 2S, 5R" at bounding box center [767, 260] width 587 height 103
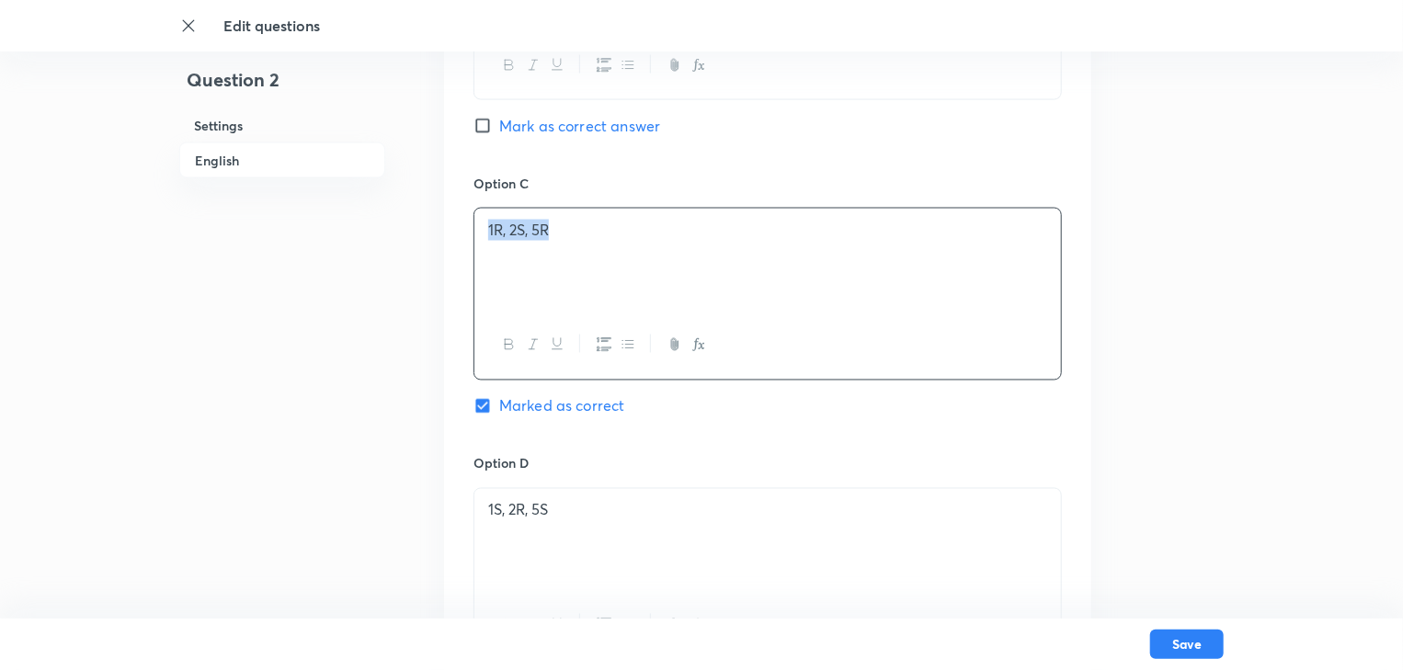
copy p "1R, 2S, 5R"
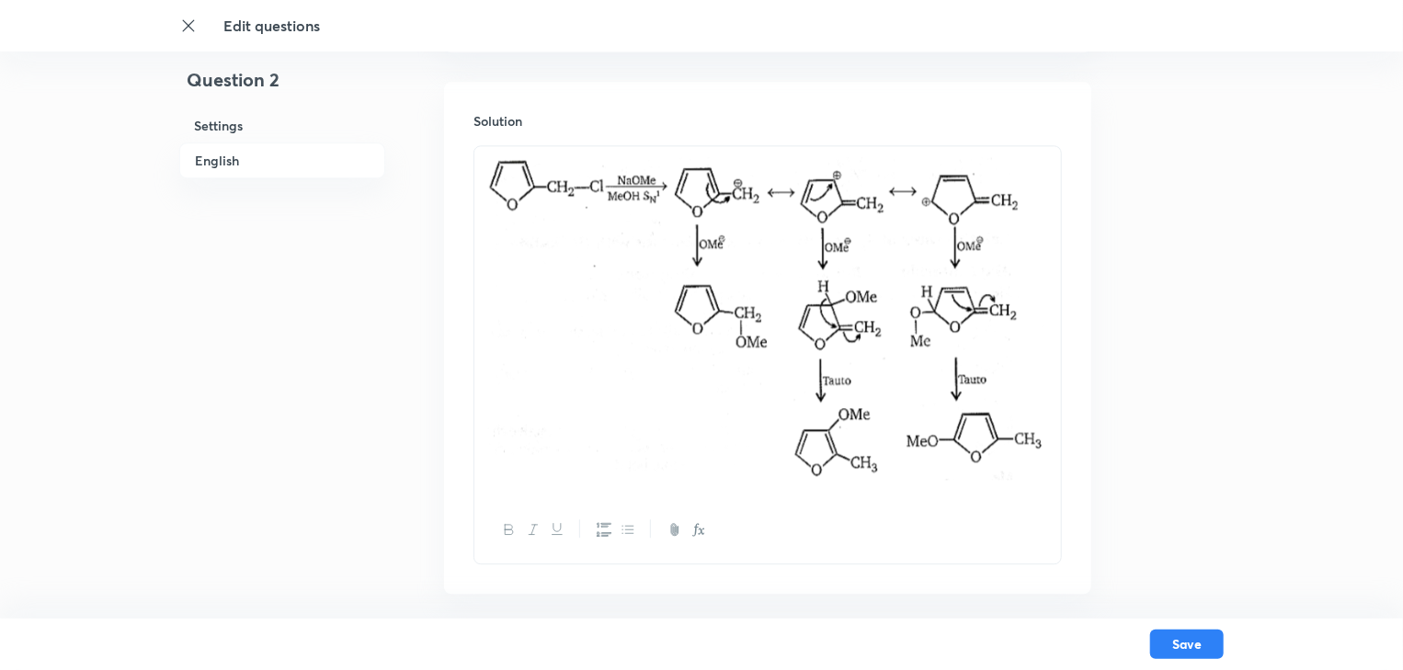
scroll to position [2228, 0]
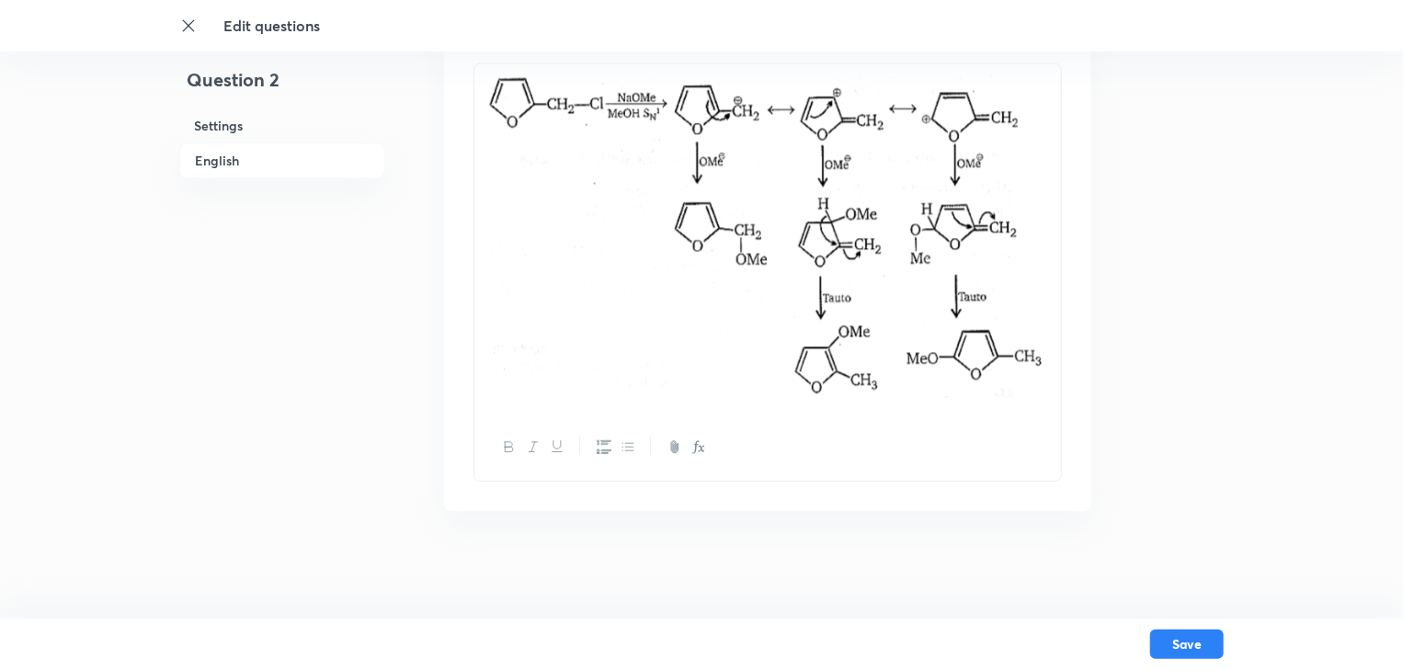
drag, startPoint x: 522, startPoint y: 124, endPoint x: 829, endPoint y: 410, distance: 419.6
click at [829, 410] on div at bounding box center [767, 238] width 587 height 350
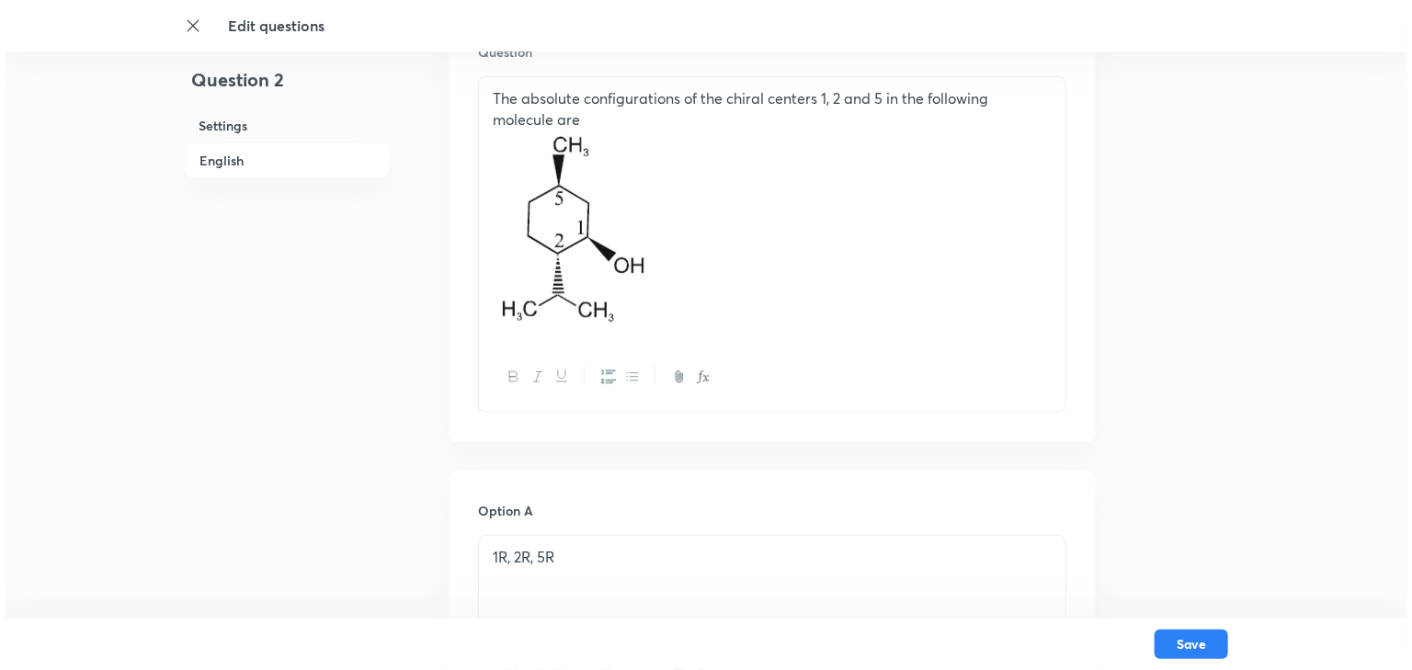
scroll to position [583, 0]
click at [1166, 638] on button "Save" at bounding box center [1187, 642] width 74 height 29
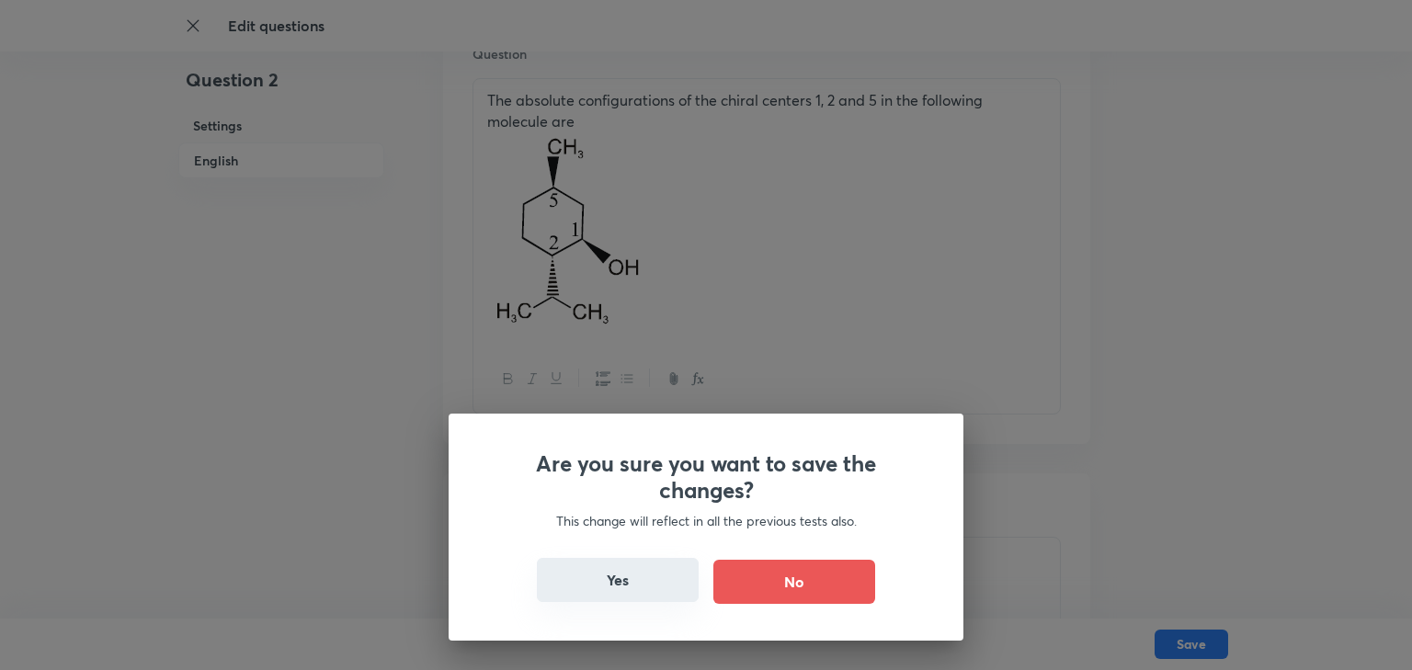
click at [640, 581] on button "Yes" at bounding box center [618, 580] width 162 height 44
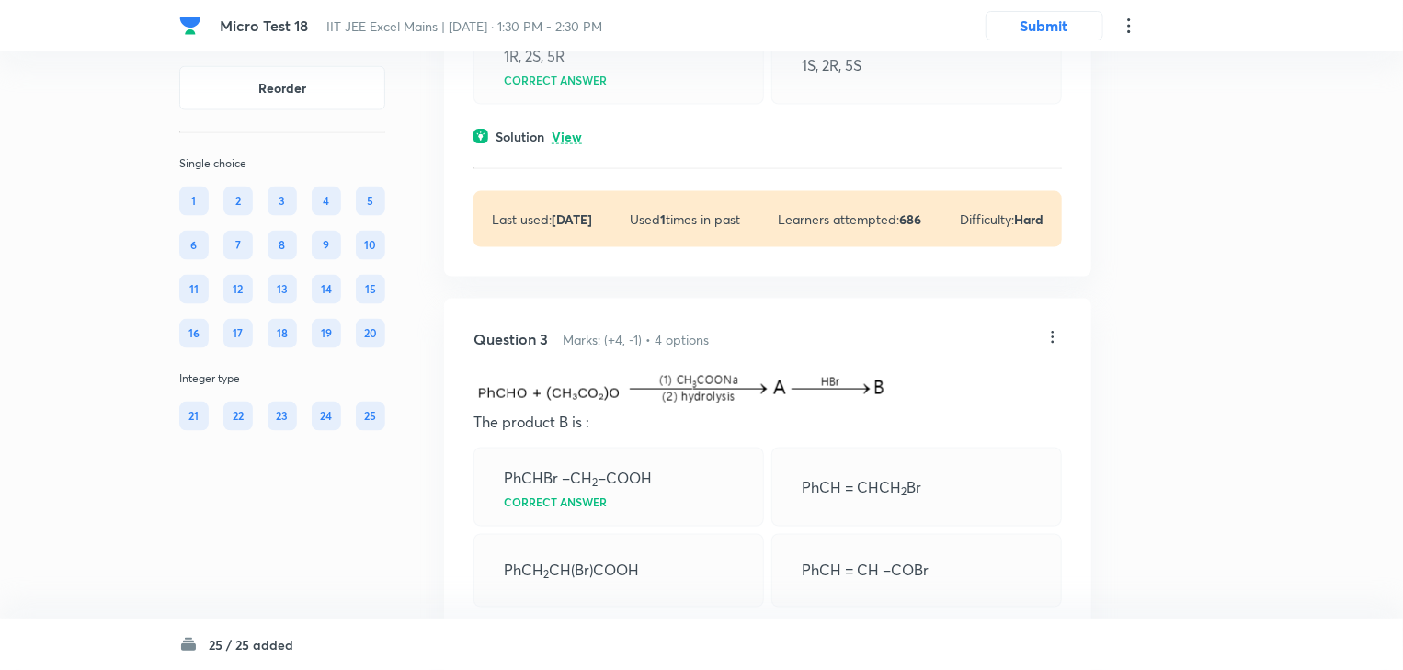
scroll to position [1250, 0]
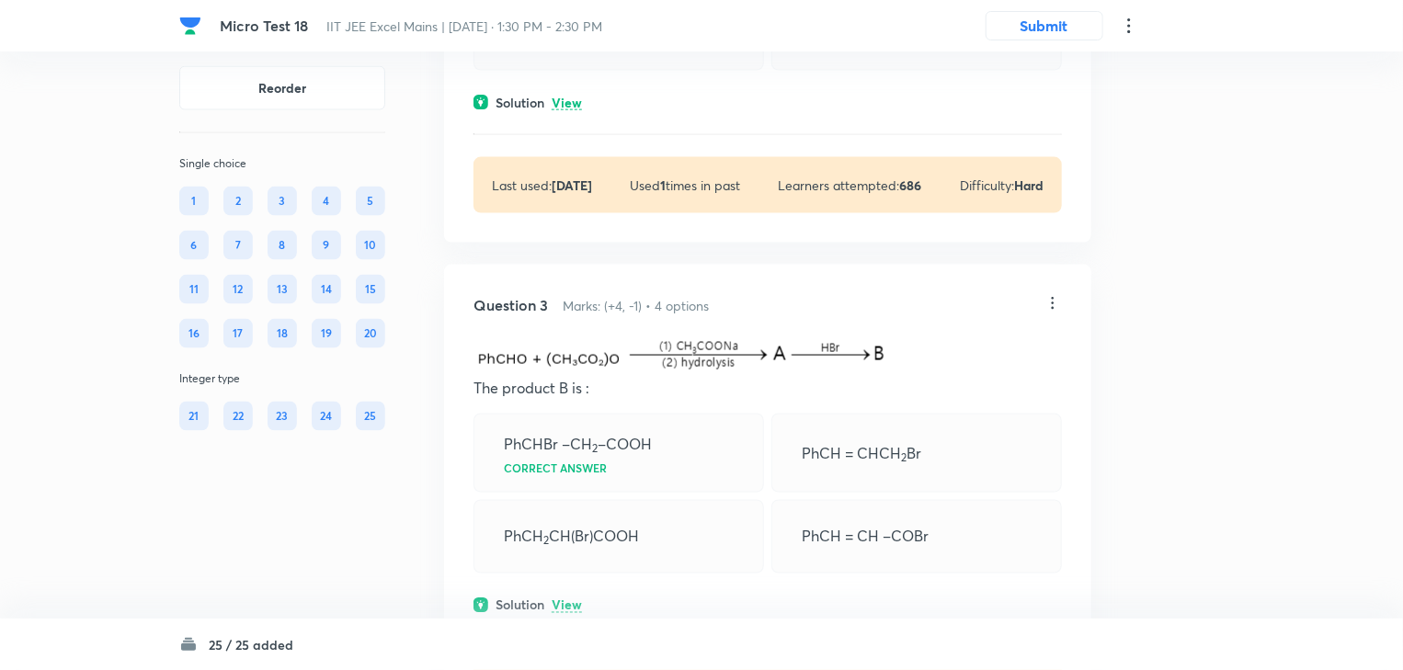
click at [1056, 313] on icon at bounding box center [1053, 303] width 18 height 18
click at [972, 374] on li "Edit" at bounding box center [983, 373] width 154 height 34
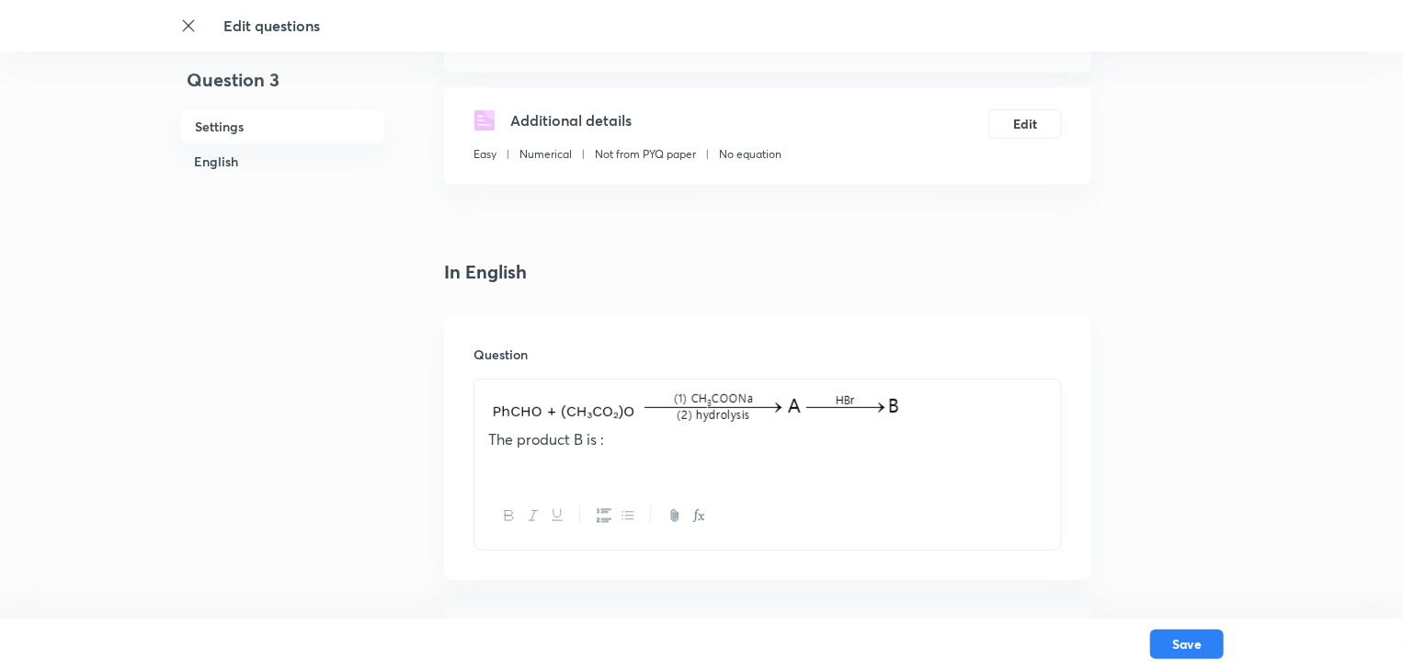
scroll to position [294, 0]
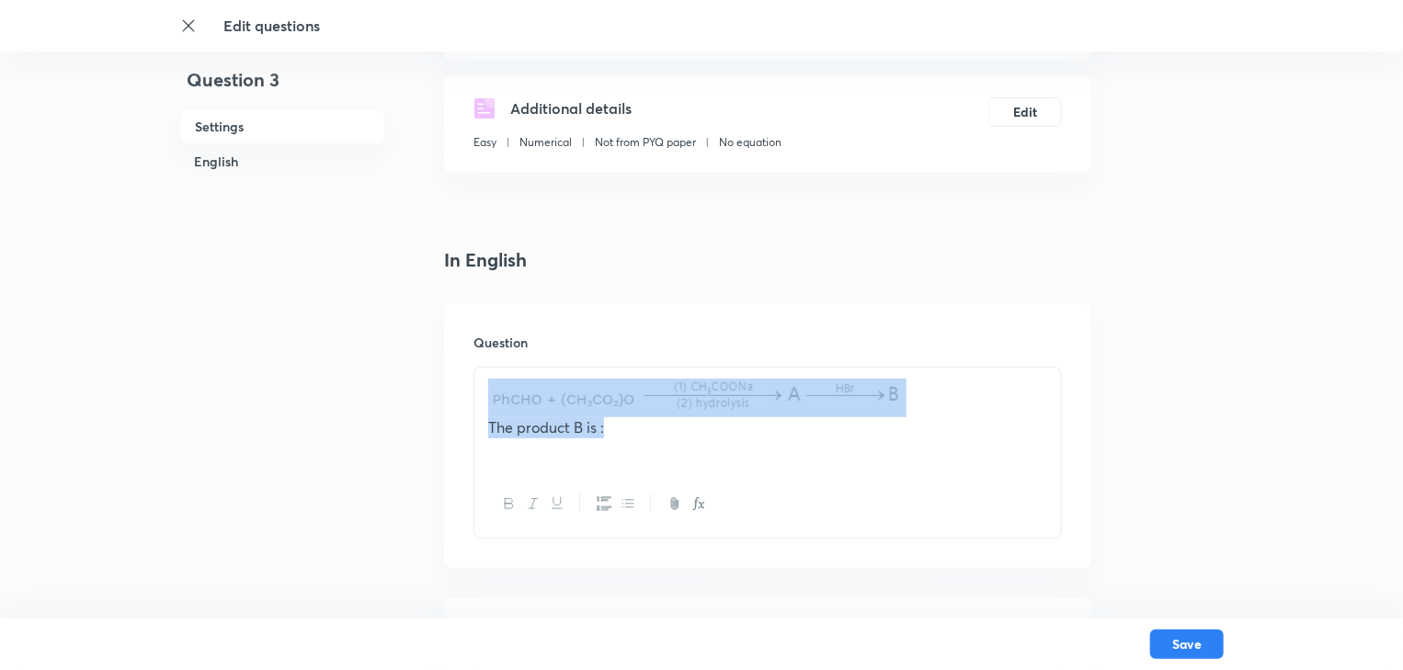
drag, startPoint x: 774, startPoint y: 449, endPoint x: 271, endPoint y: 317, distance: 519.8
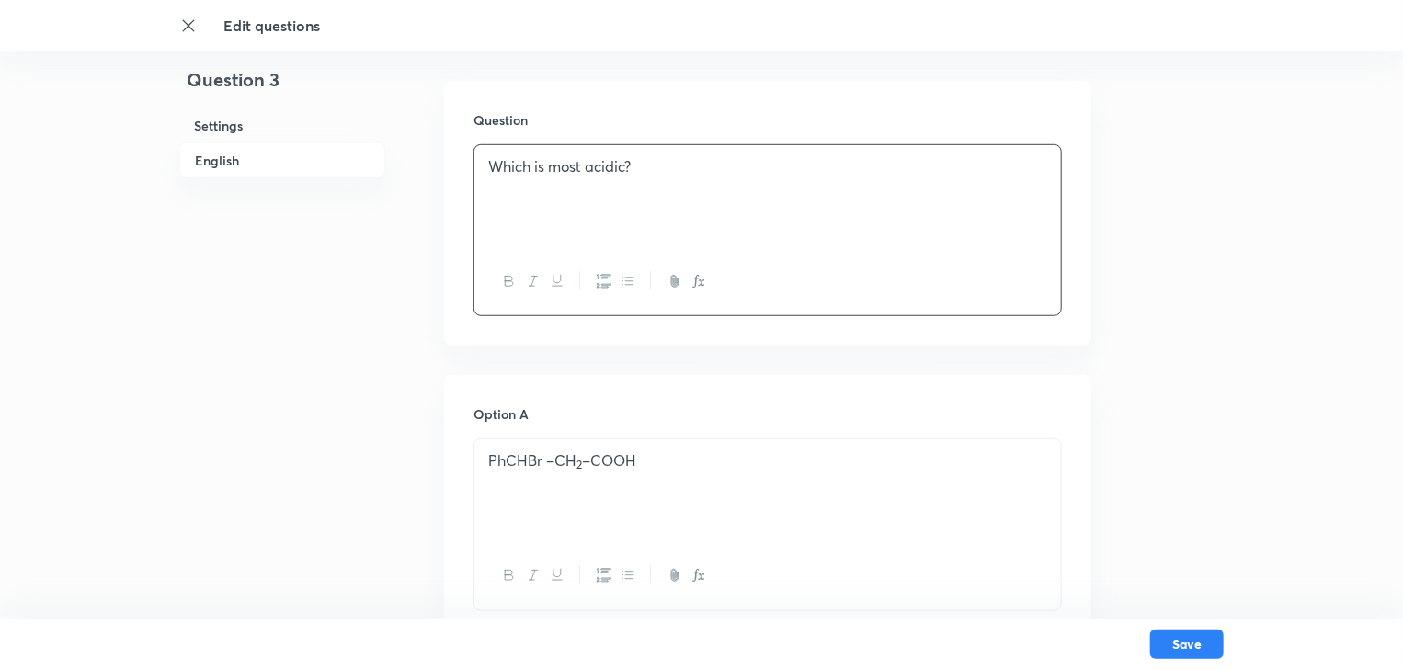
scroll to position [736, 0]
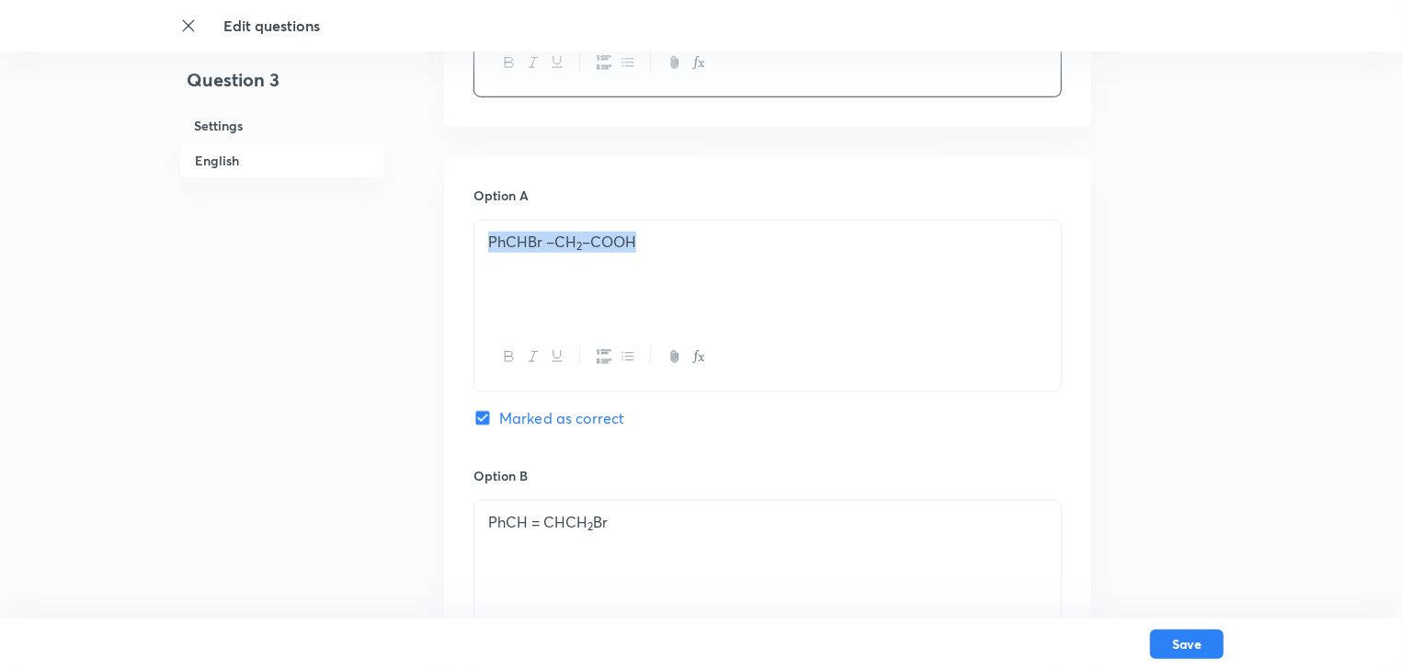
drag, startPoint x: 570, startPoint y: 249, endPoint x: 429, endPoint y: 256, distance: 140.8
click at [429, 256] on div "Question 3 Settings English Settings Type Single choice correct 4 options + 4 m…" at bounding box center [701, 514] width 1044 height 2323
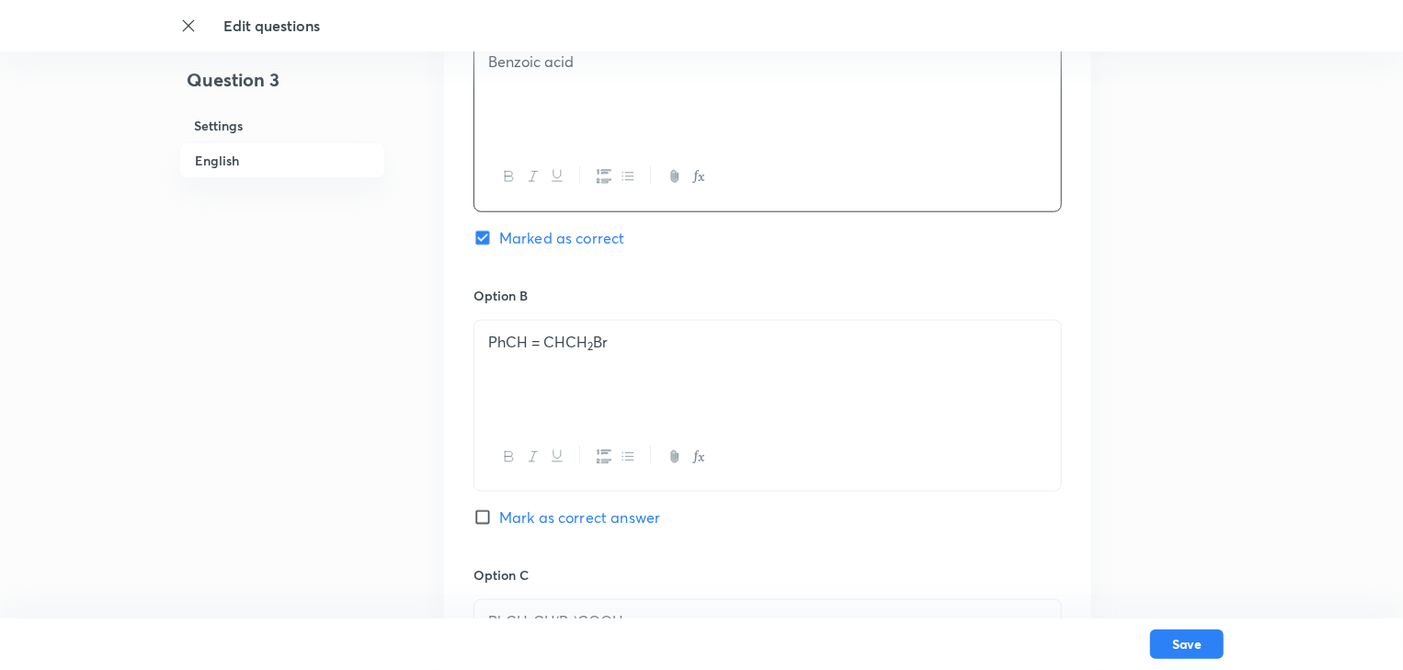
scroll to position [956, 0]
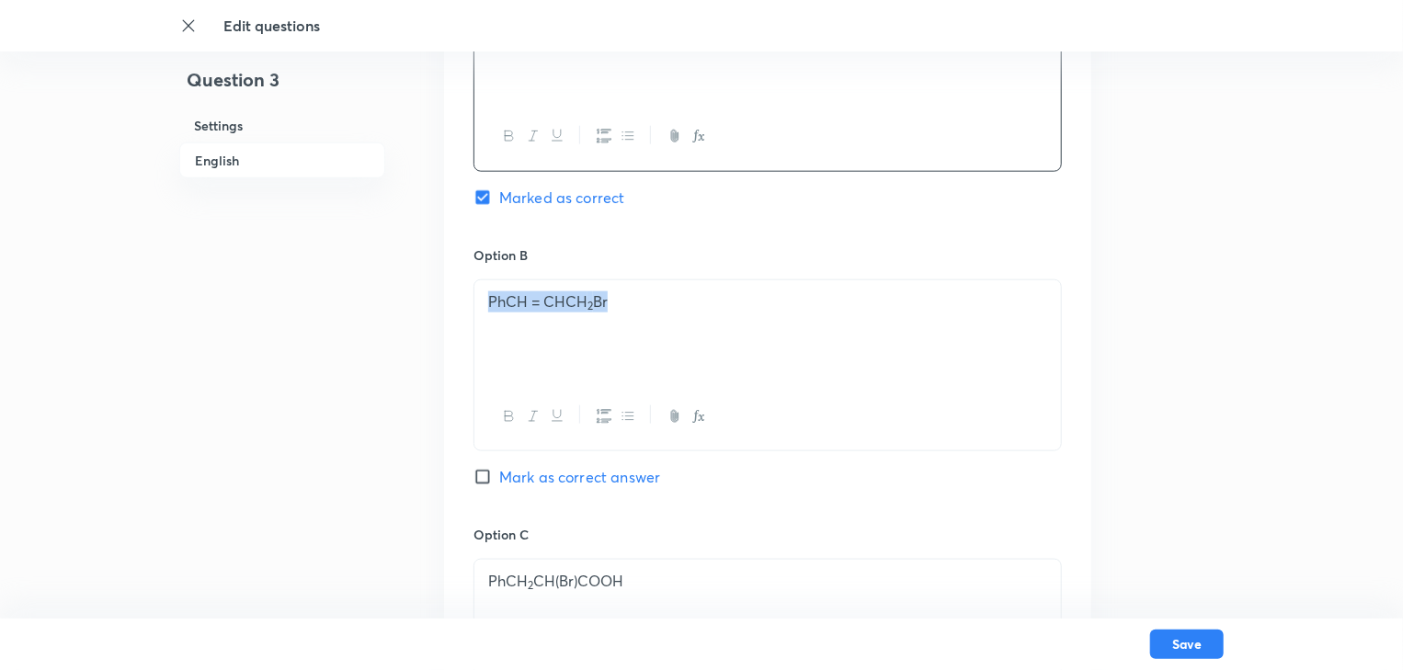
drag, startPoint x: 608, startPoint y: 290, endPoint x: 447, endPoint y: 319, distance: 163.6
click at [447, 319] on div "Option A Benzoic acid Marked as correct Option B PhCH = CHCH 2 Br Mark as corre…" at bounding box center [767, 507] width 647 height 1142
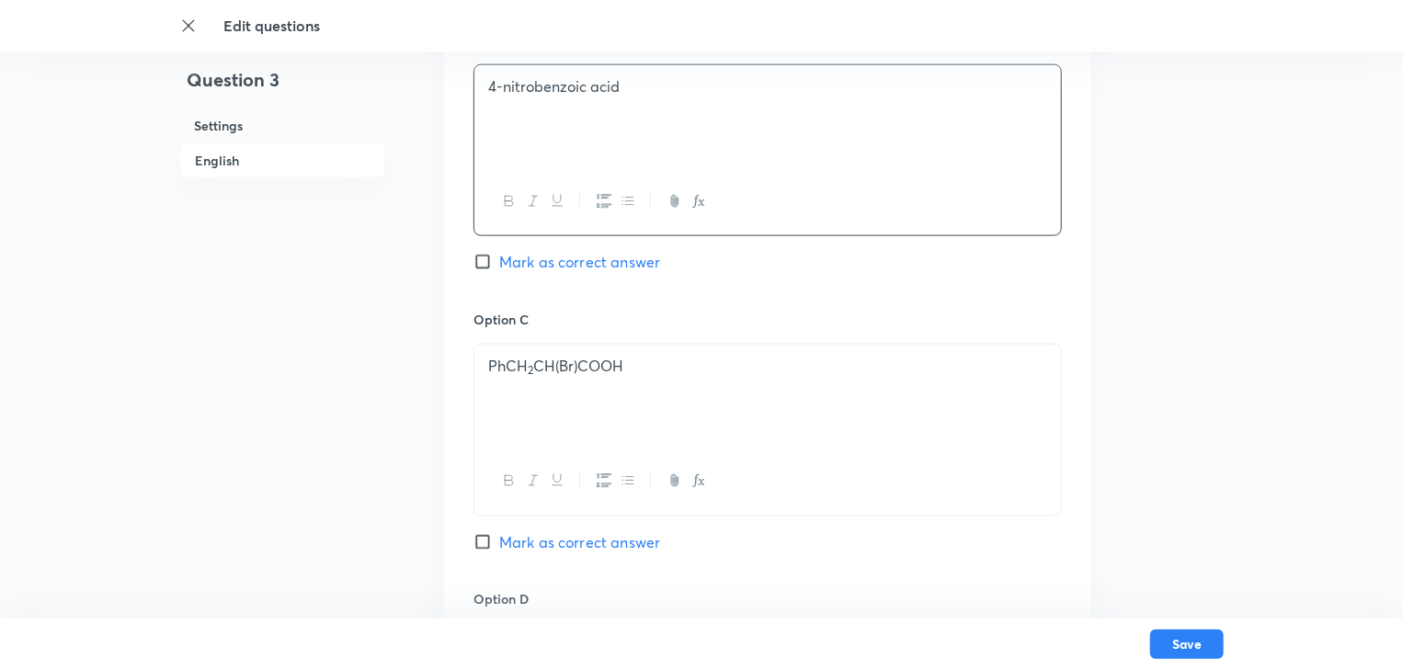
scroll to position [1250, 0]
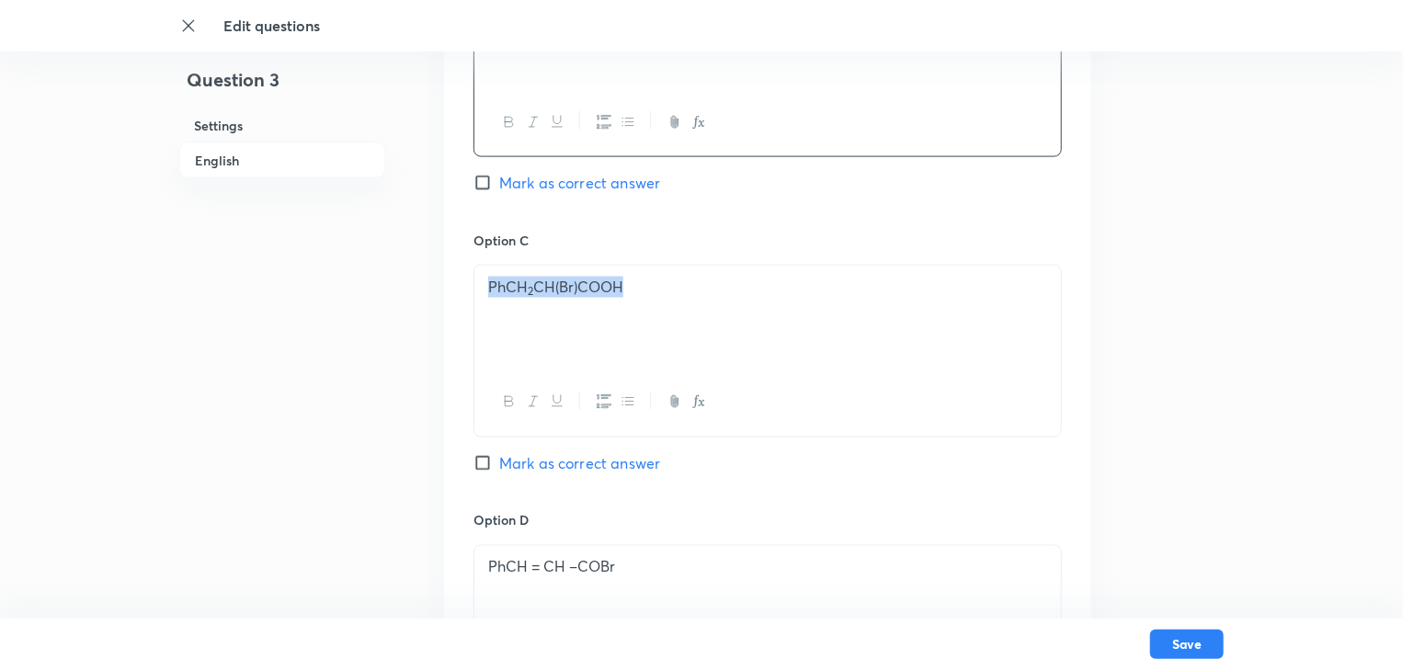
drag, startPoint x: 640, startPoint y: 279, endPoint x: 383, endPoint y: 271, distance: 256.6
click at [383, 271] on div "Question 3 Settings English Settings Type Single choice correct 4 options + 4 m…" at bounding box center [701, -1] width 1044 height 2323
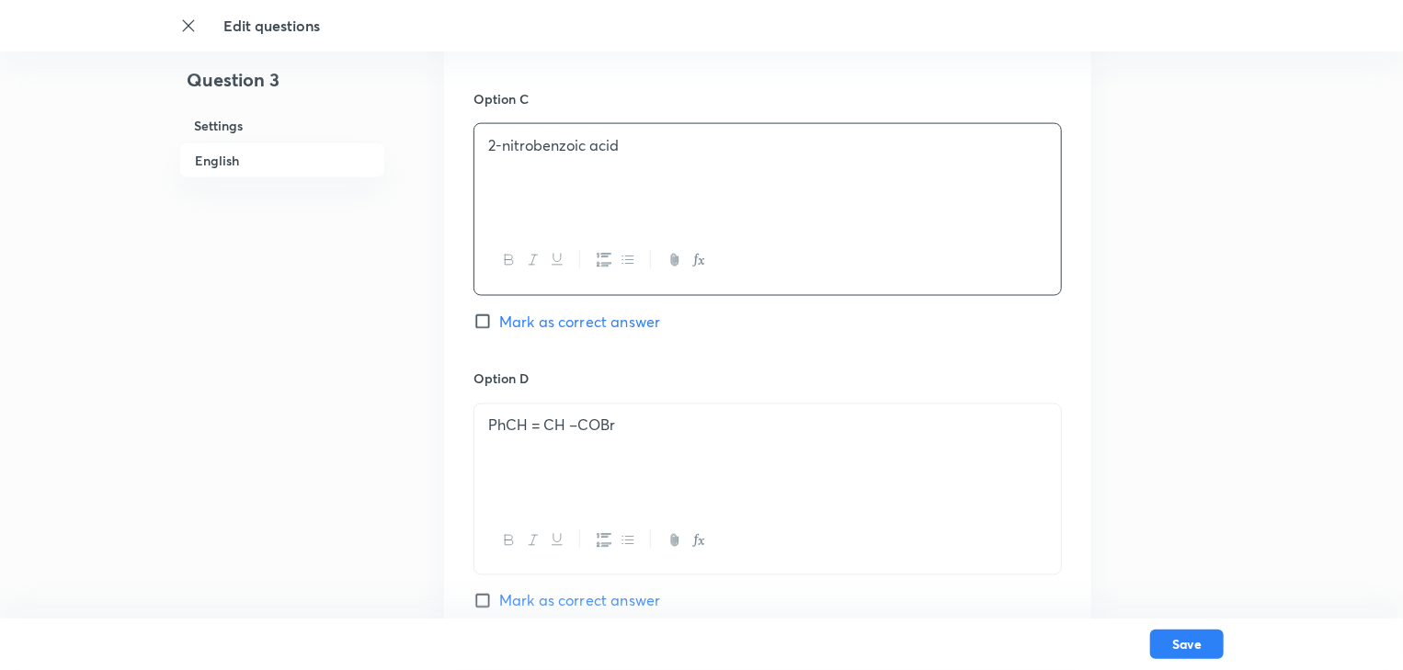
scroll to position [1471, 0]
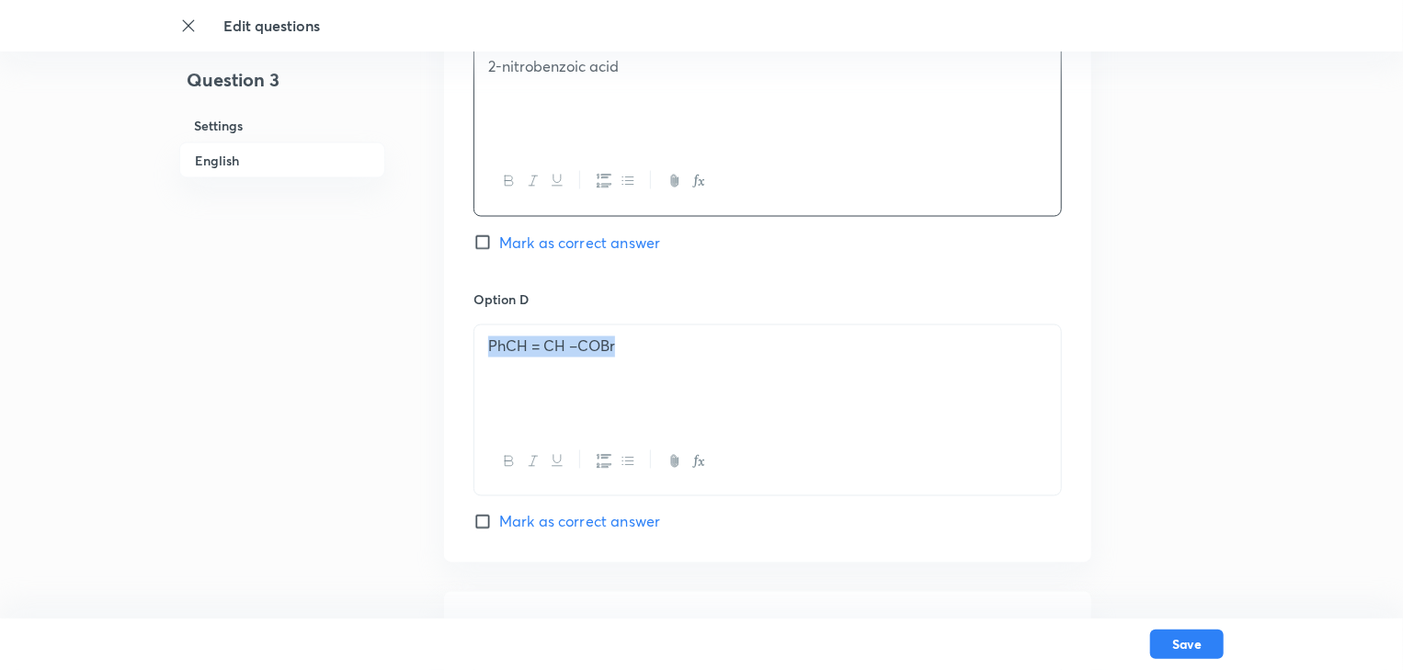
drag, startPoint x: 758, startPoint y: 342, endPoint x: 184, endPoint y: 366, distance: 574.2
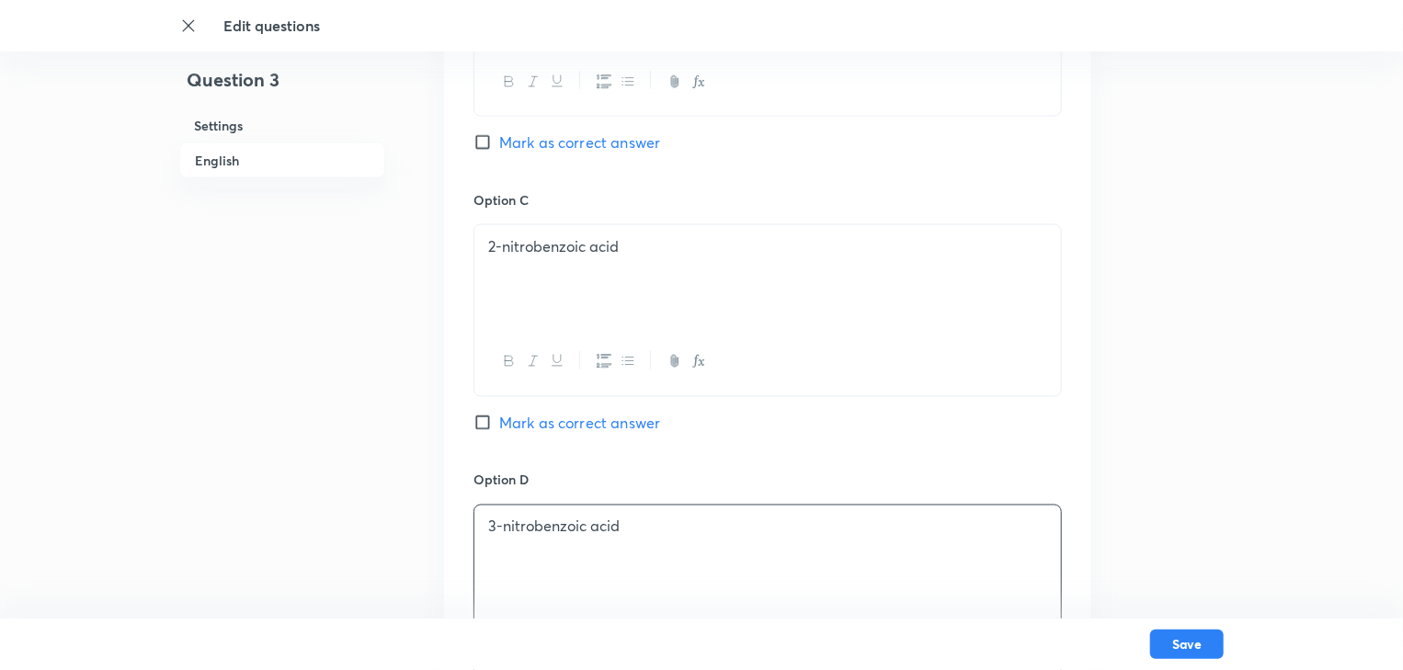
scroll to position [1324, 0]
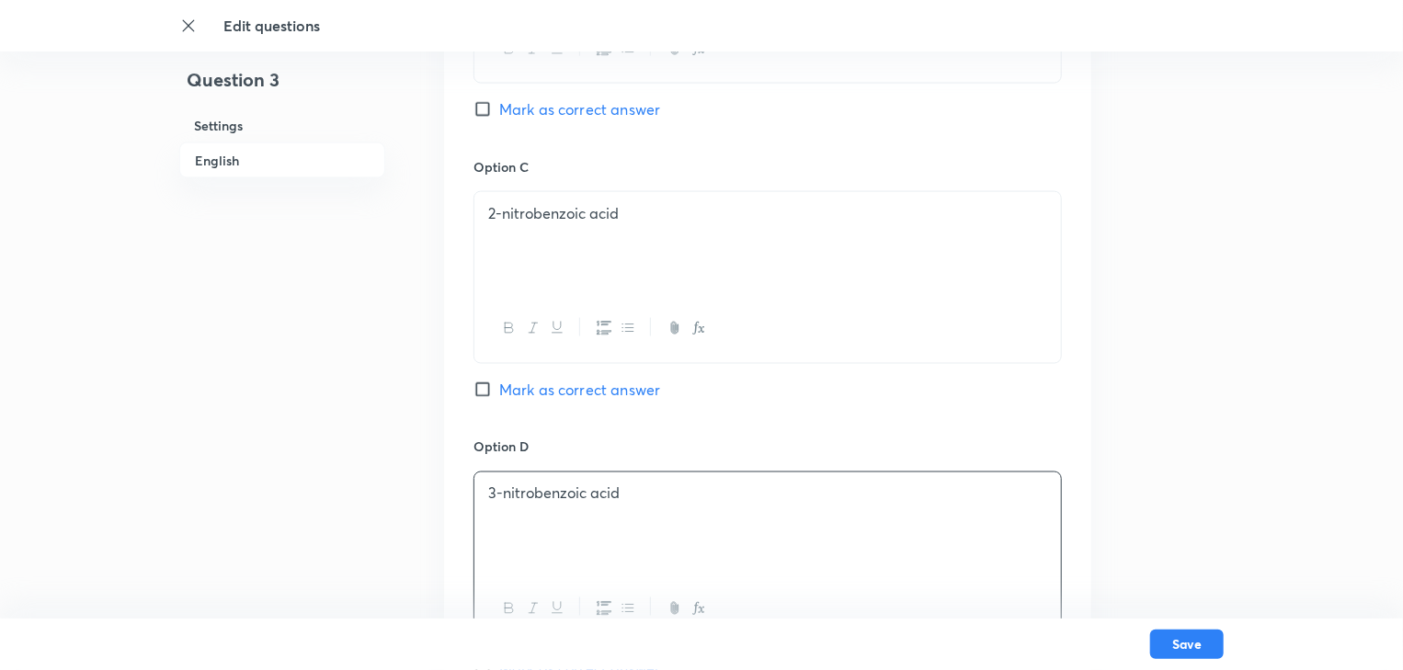
click at [479, 389] on input "Mark as correct answer" at bounding box center [487, 390] width 26 height 18
checkbox input "true"
checkbox input "false"
drag, startPoint x: 645, startPoint y: 235, endPoint x: 474, endPoint y: 226, distance: 171.3
click at [474, 226] on div "2-nitrobenzoic acid" at bounding box center [767, 243] width 587 height 103
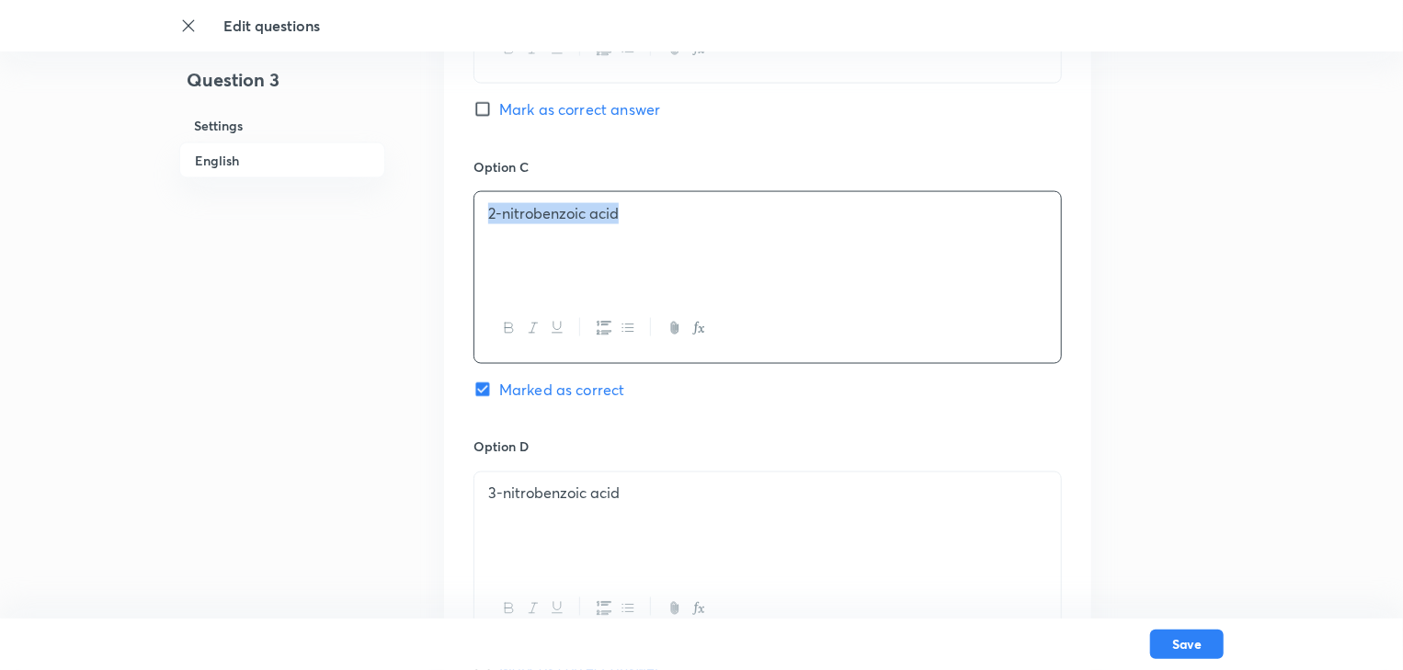
copy p "2-nitrobenzoic acid"
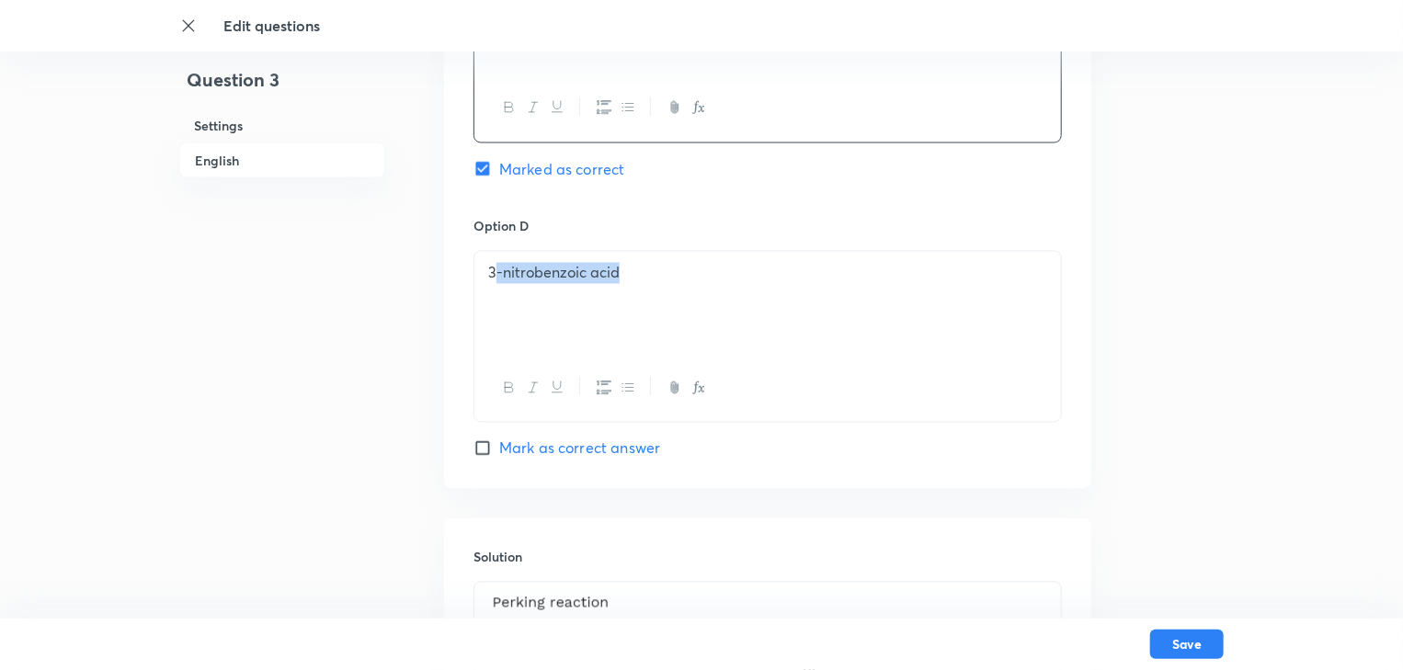
drag, startPoint x: 654, startPoint y: 279, endPoint x: 494, endPoint y: 289, distance: 160.3
click at [494, 289] on div "3-nitrobenzoic acid" at bounding box center [767, 303] width 587 height 103
click at [603, 355] on div at bounding box center [767, 388] width 587 height 67
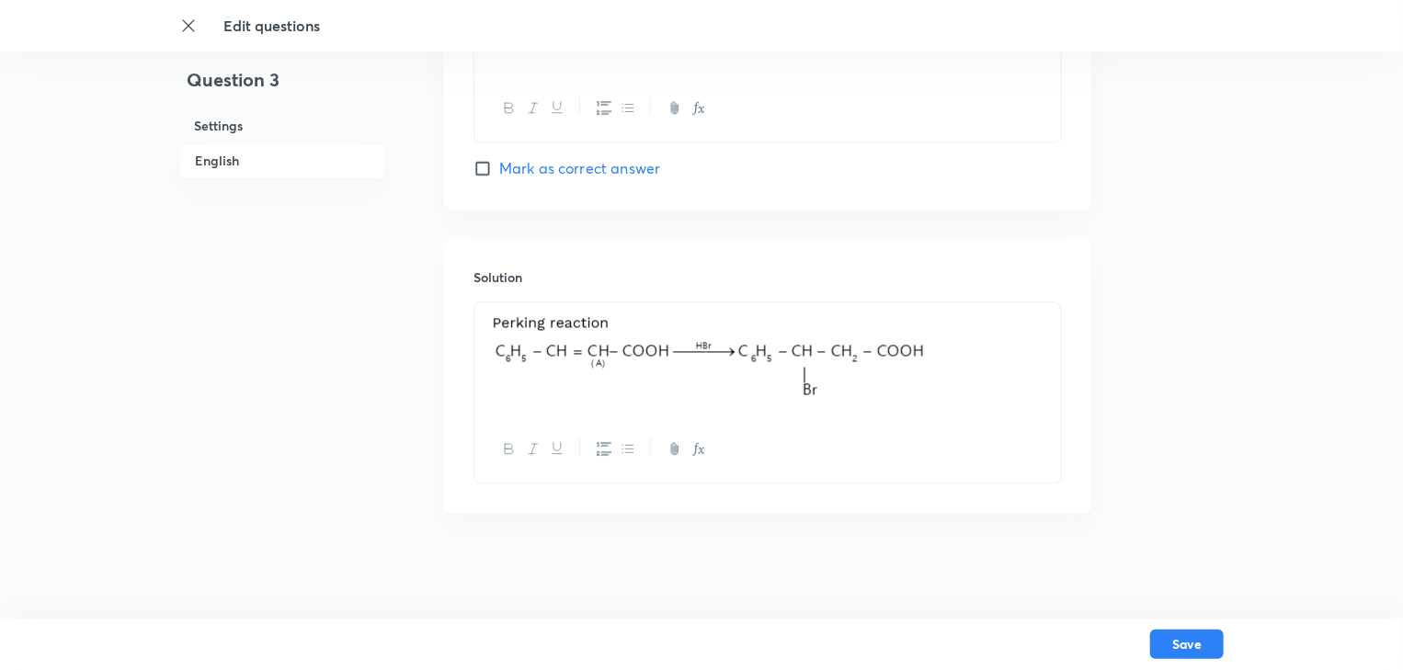
scroll to position [1827, 0]
drag, startPoint x: 817, startPoint y: 371, endPoint x: 529, endPoint y: 342, distance: 290.2
click at [529, 342] on img at bounding box center [707, 355] width 439 height 86
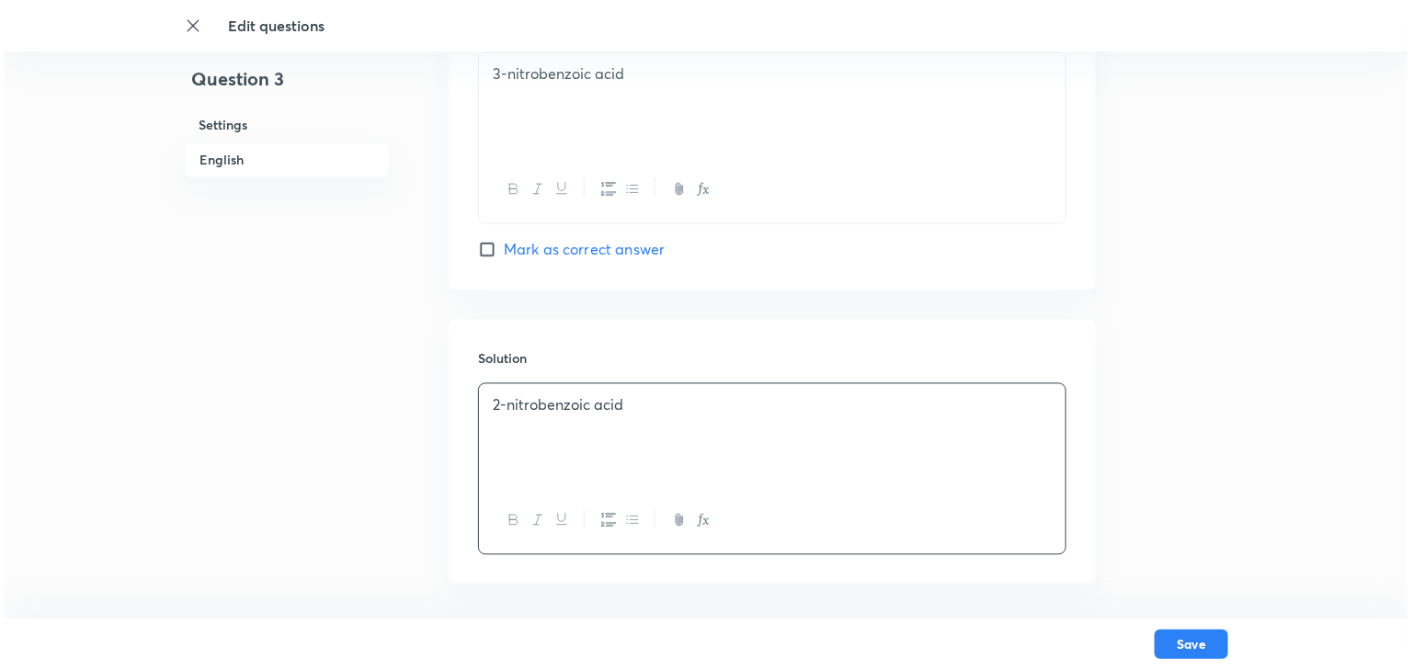
scroll to position [1817, 0]
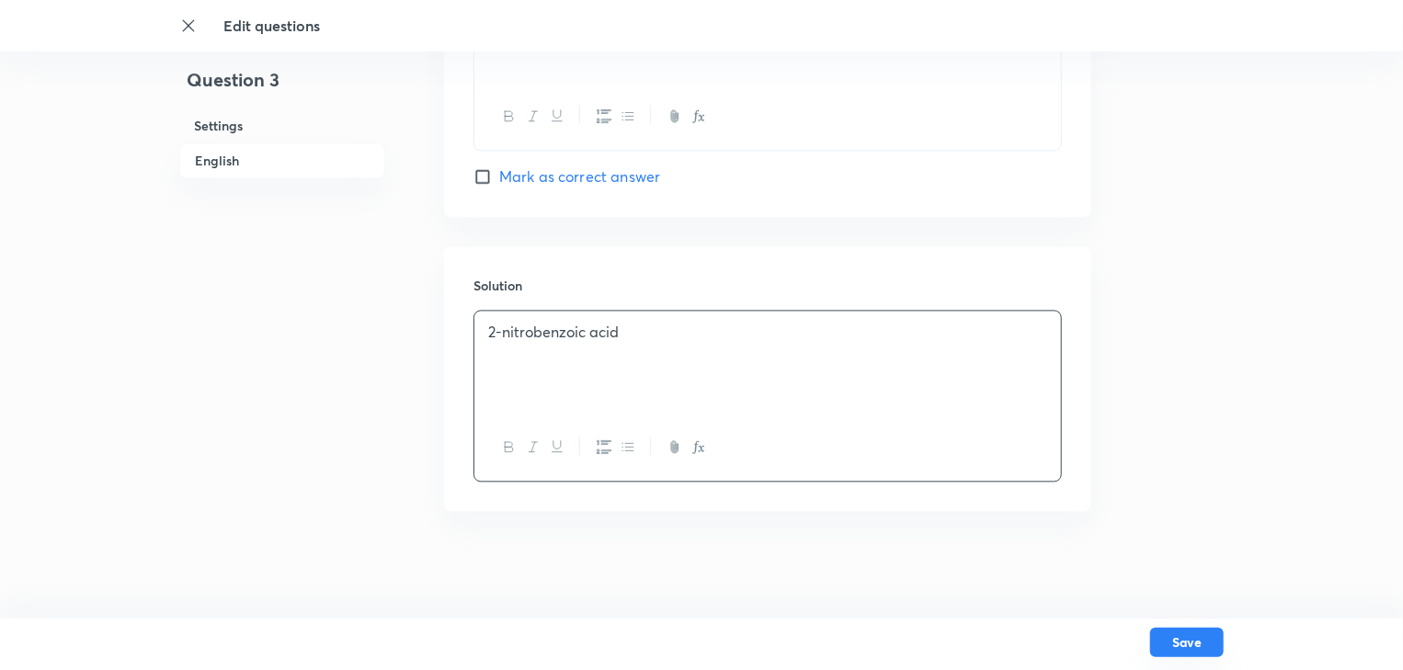
click at [1195, 647] on button "Save" at bounding box center [1187, 642] width 74 height 29
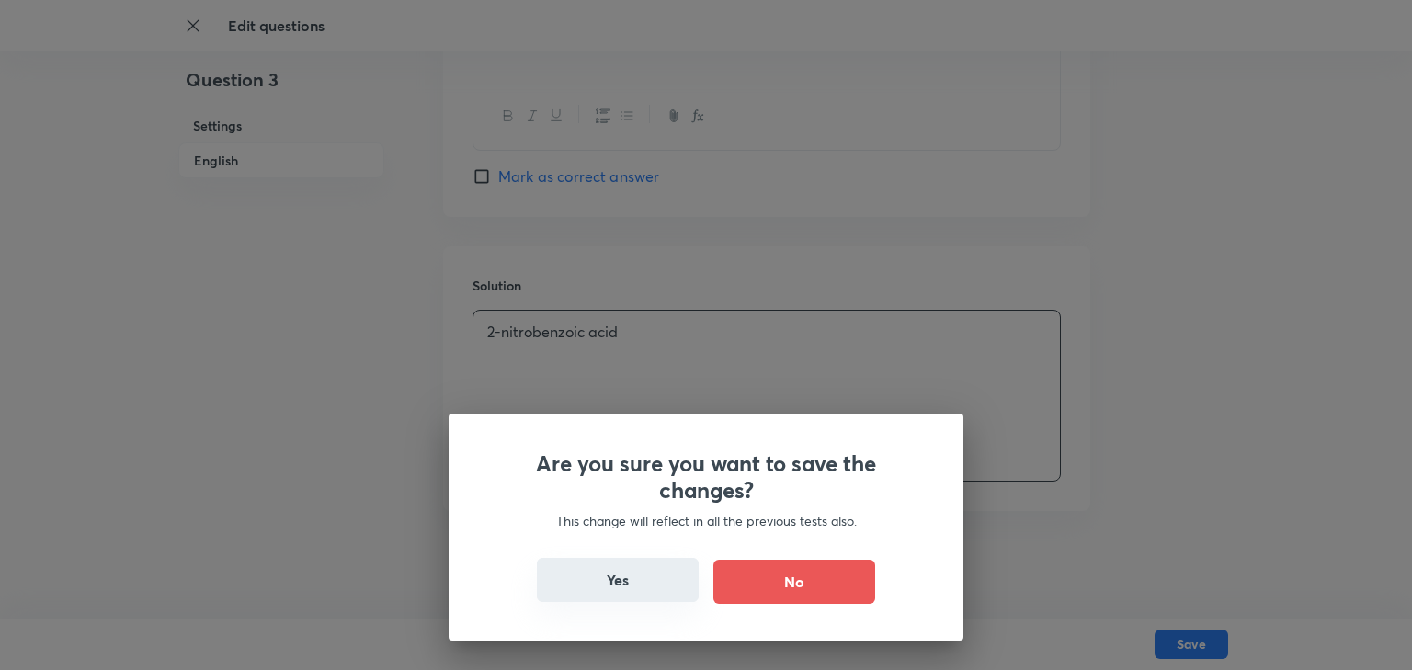
click at [616, 597] on button "Yes" at bounding box center [618, 580] width 162 height 44
checkbox input "false"
click at [616, 597] on button "Yes" at bounding box center [618, 580] width 162 height 44
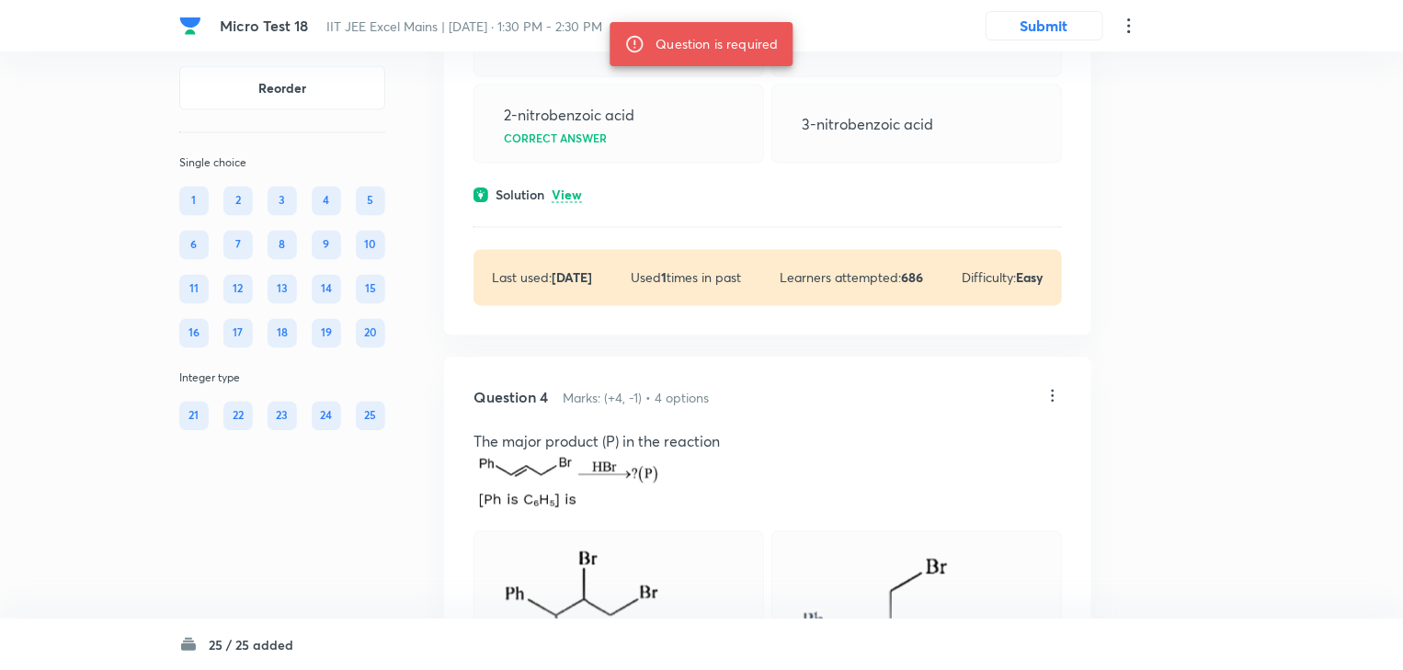
scroll to position [1765, 0]
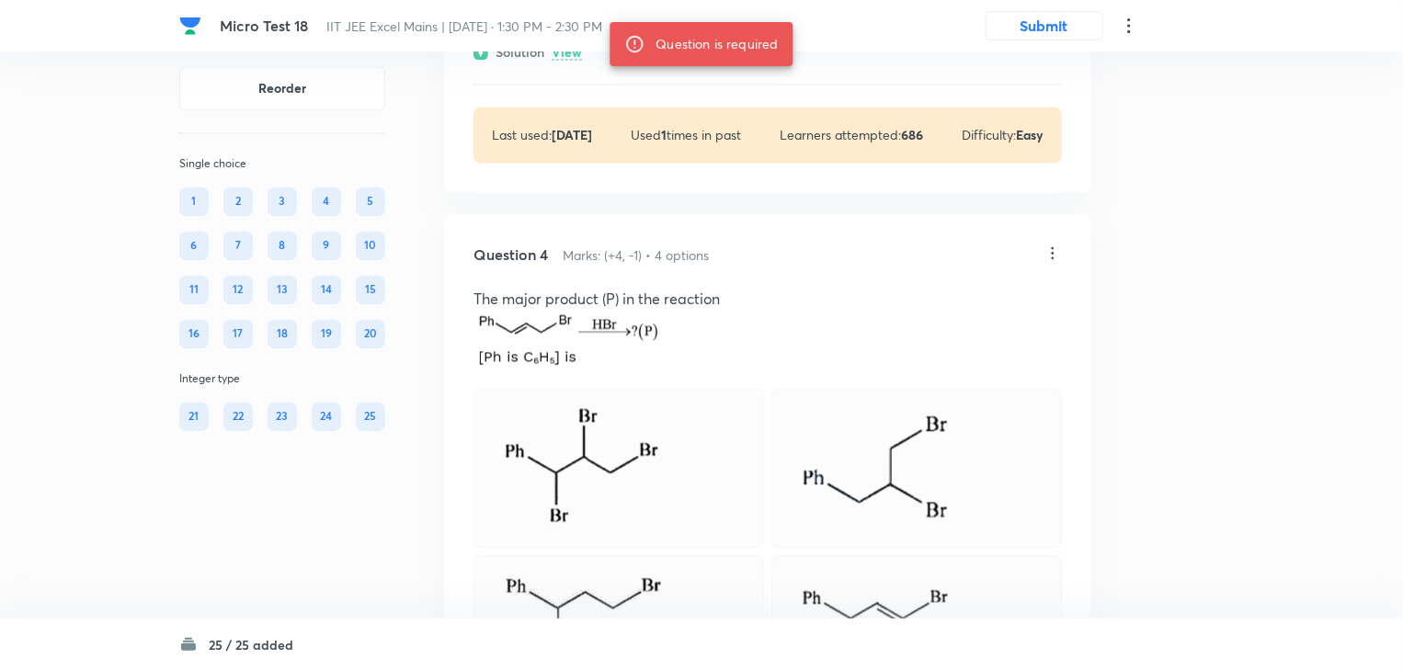
click at [1056, 262] on icon at bounding box center [1053, 253] width 18 height 18
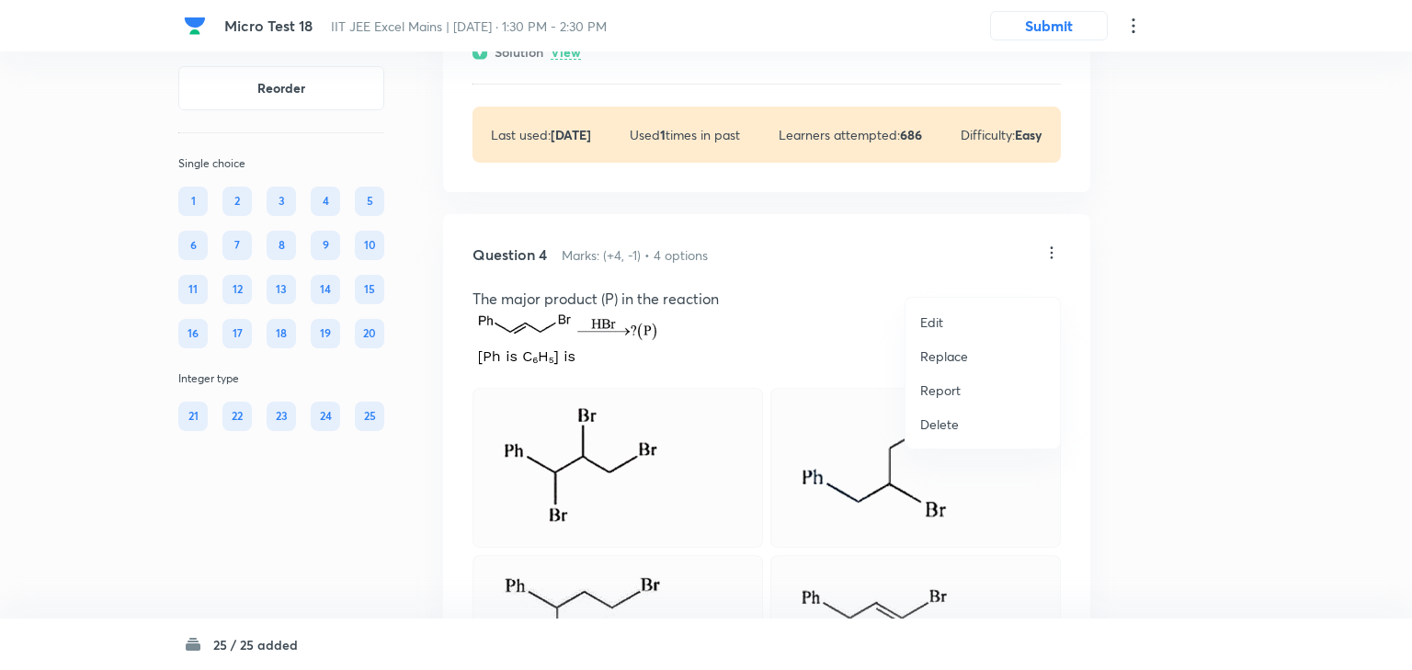
click at [989, 321] on li "Edit" at bounding box center [983, 322] width 154 height 34
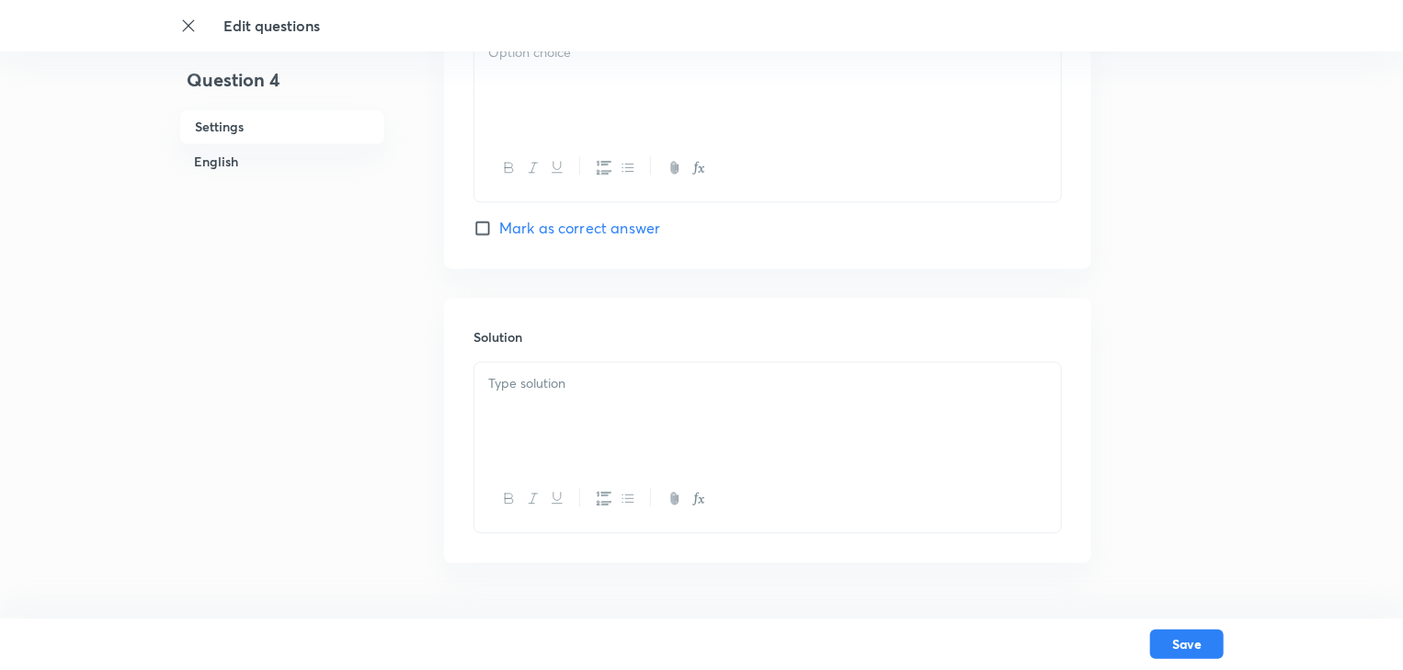
checkbox input "true"
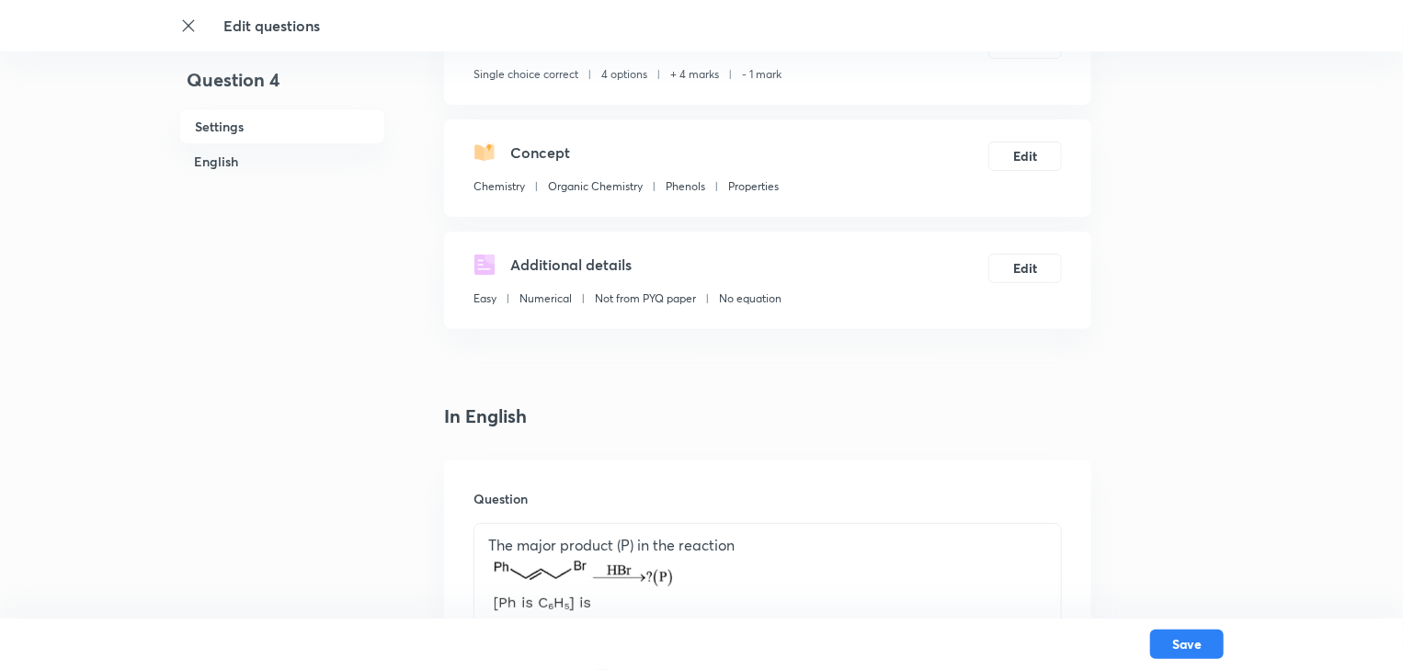
scroll to position [441, 0]
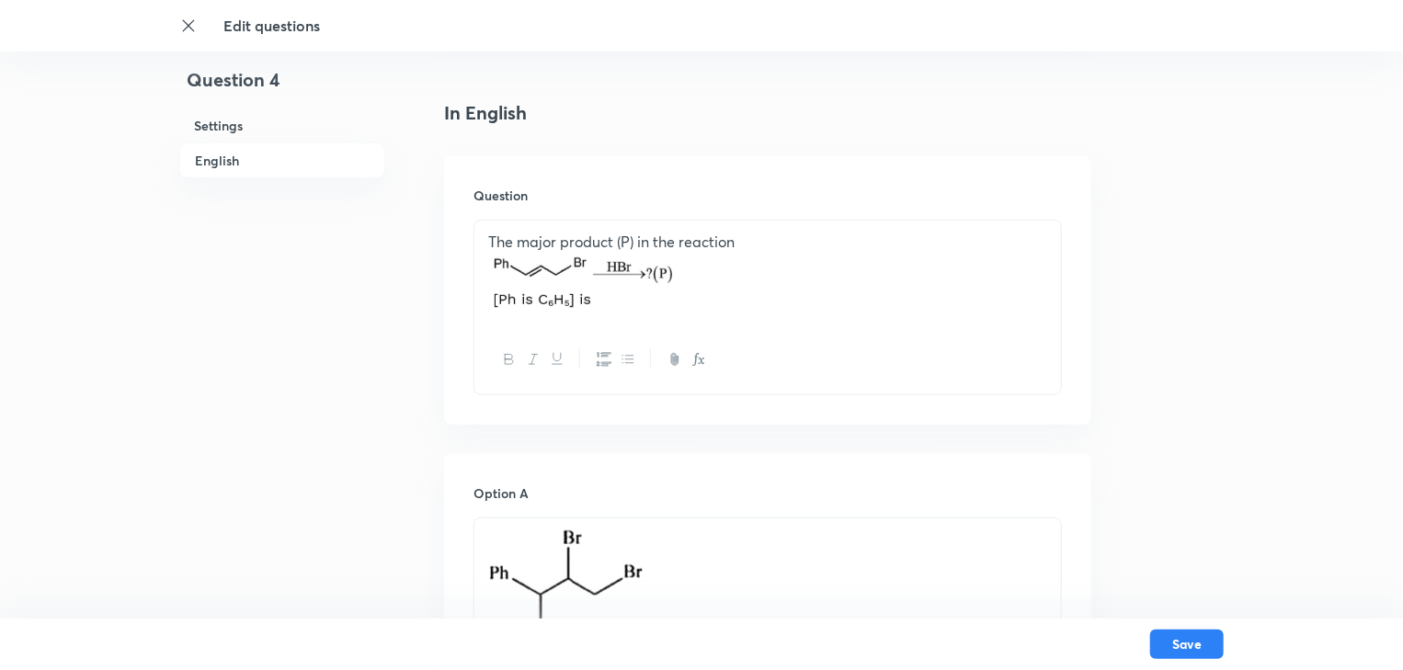
drag, startPoint x: 640, startPoint y: 318, endPoint x: 584, endPoint y: 302, distance: 58.5
click at [584, 302] on div "The major product (P) in the reaction" at bounding box center [767, 274] width 587 height 106
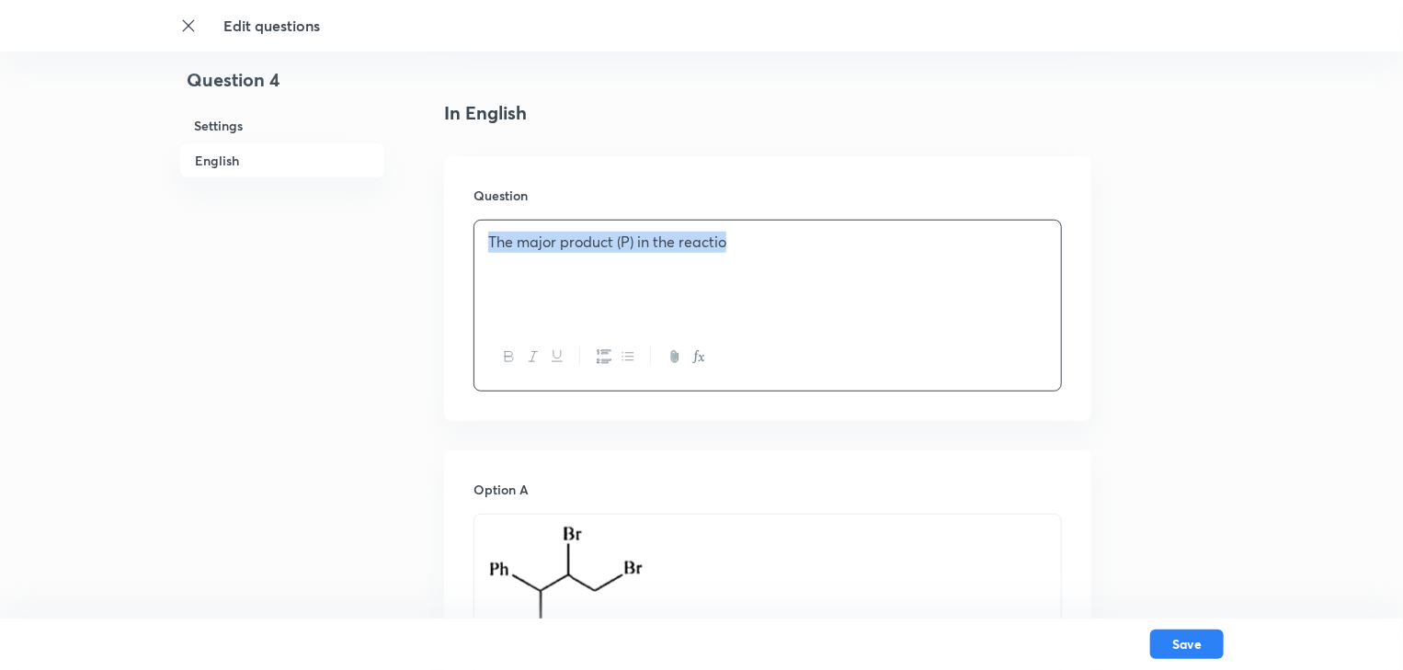
drag, startPoint x: 747, startPoint y: 257, endPoint x: 465, endPoint y: 249, distance: 281.5
click at [473, 252] on div "Question The major product (P) in the reactio" at bounding box center [767, 288] width 647 height 265
click at [488, 272] on p "following" at bounding box center [767, 263] width 559 height 21
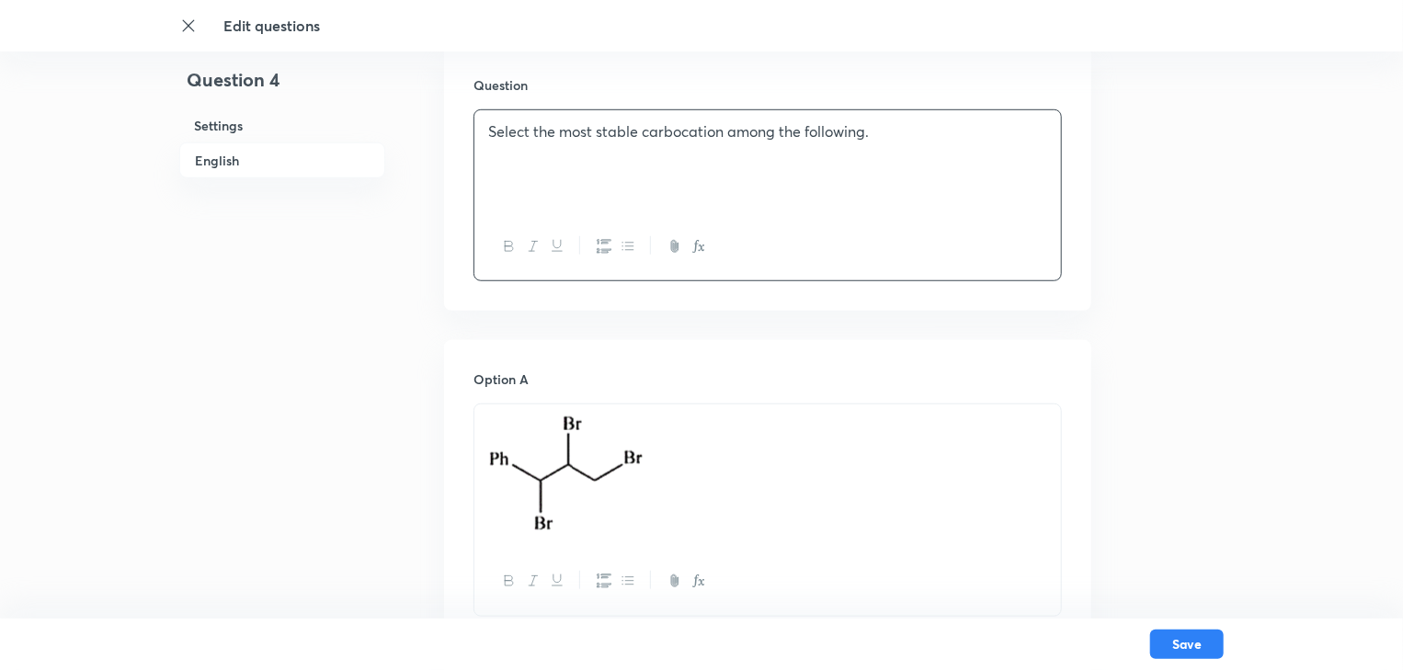
scroll to position [809, 0]
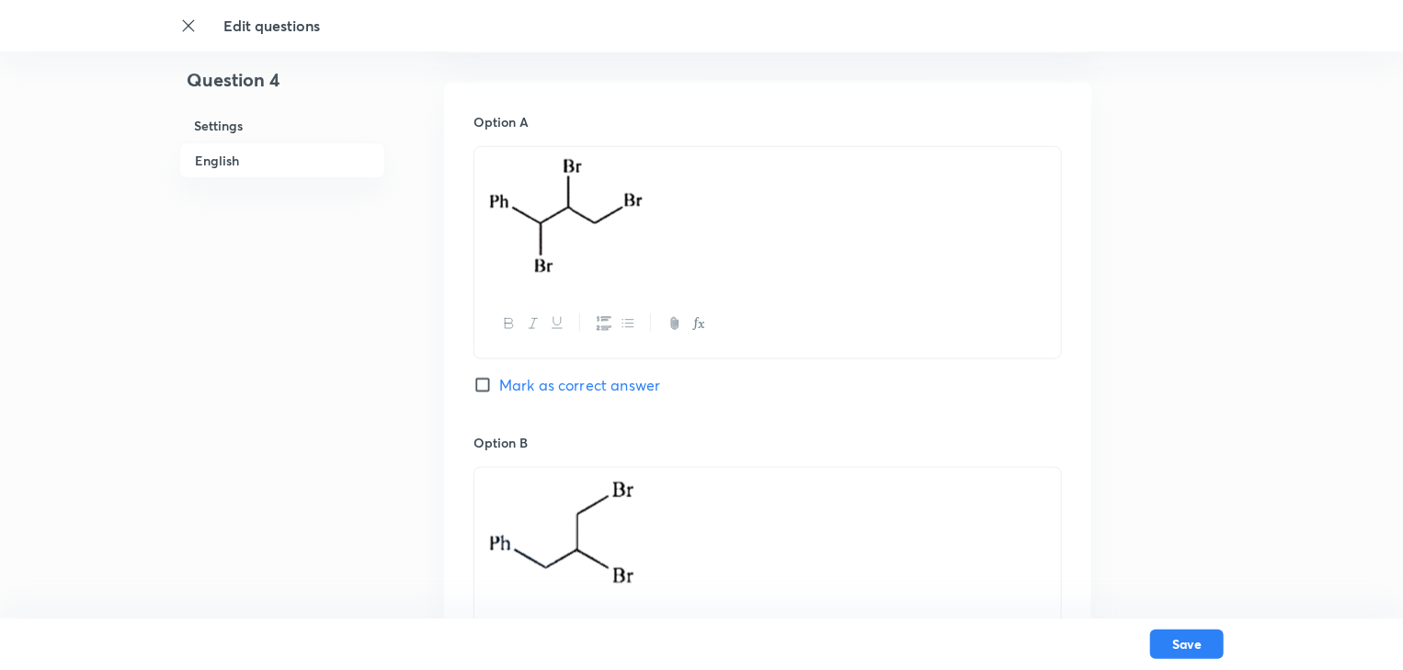
drag, startPoint x: 614, startPoint y: 265, endPoint x: 471, endPoint y: 200, distance: 157.6
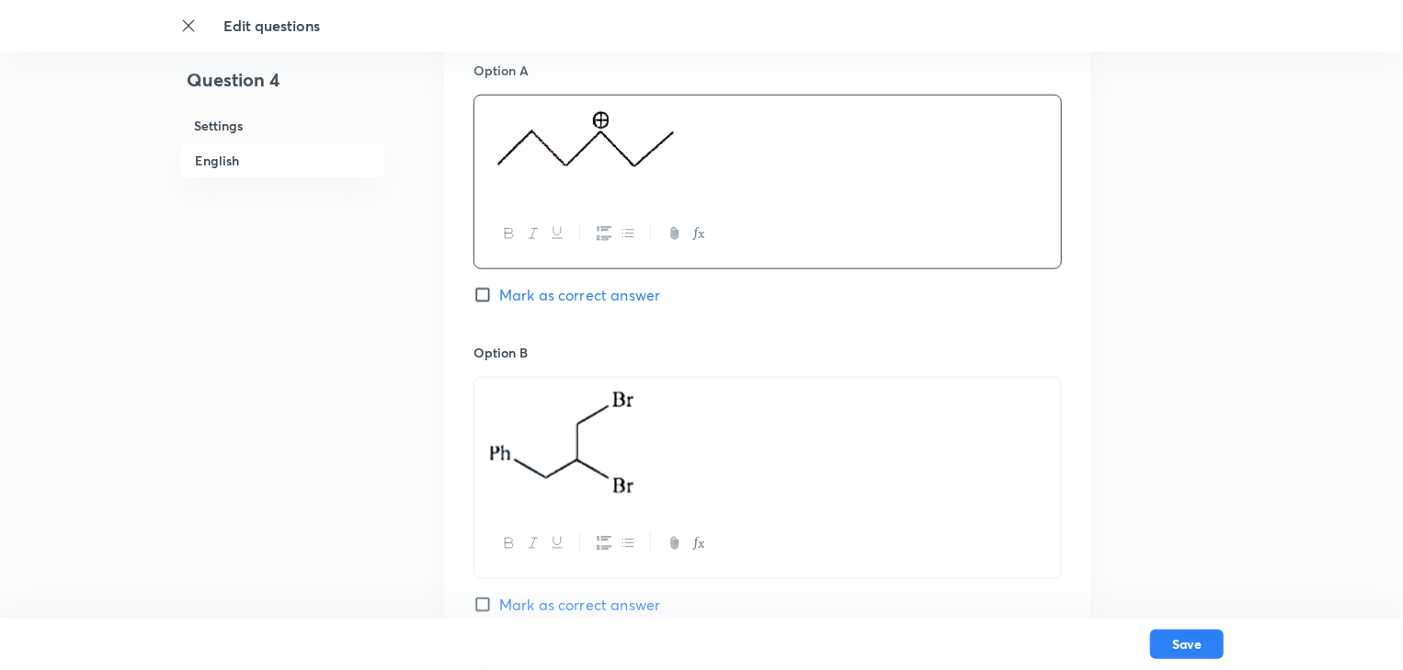
scroll to position [1103, 0]
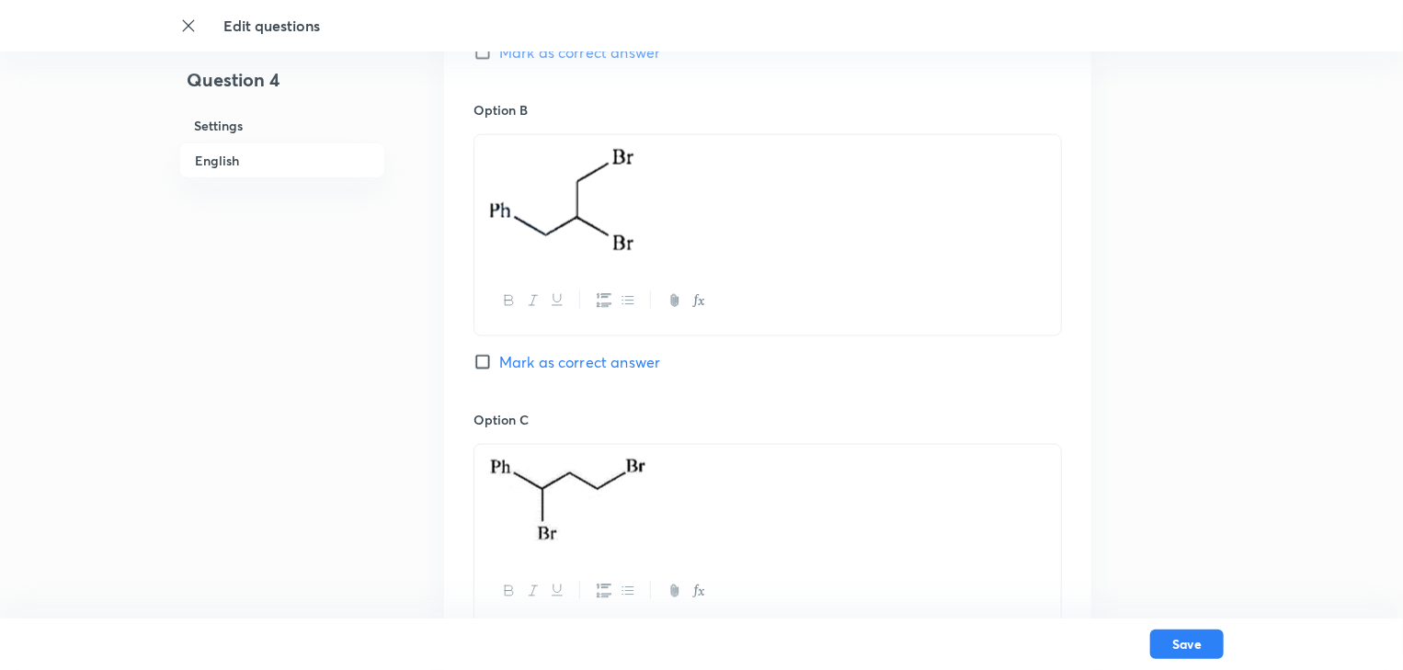
drag, startPoint x: 671, startPoint y: 258, endPoint x: 573, endPoint y: 242, distance: 99.8
click at [573, 242] on div at bounding box center [767, 201] width 587 height 133
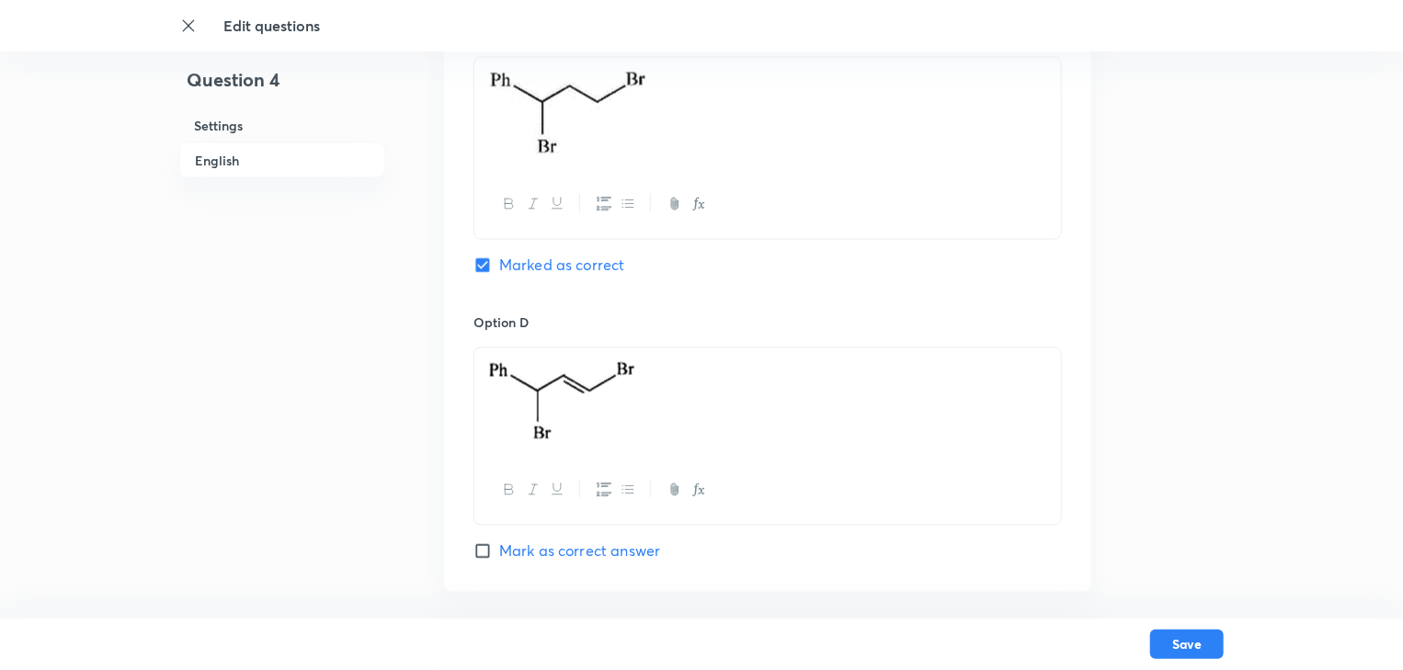
scroll to position [1618, 0]
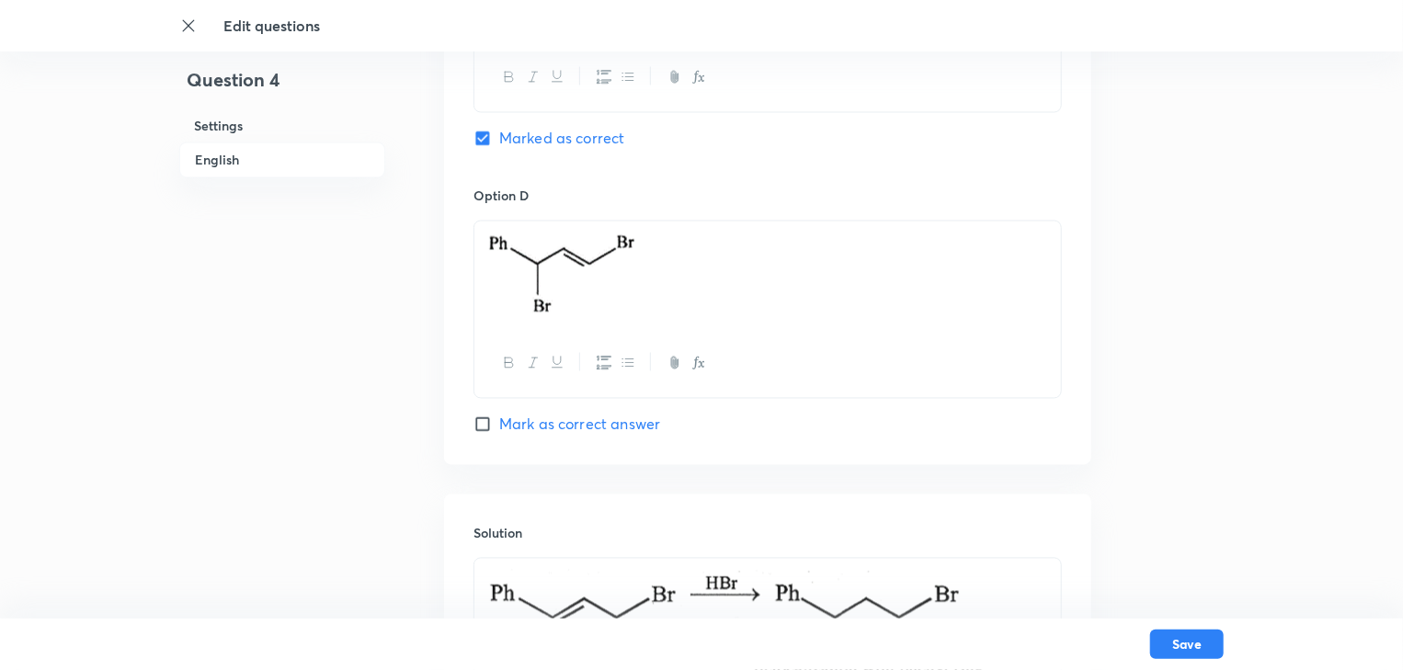
drag, startPoint x: 643, startPoint y: 289, endPoint x: 507, endPoint y: 258, distance: 139.4
click at [507, 258] on p at bounding box center [767, 276] width 559 height 87
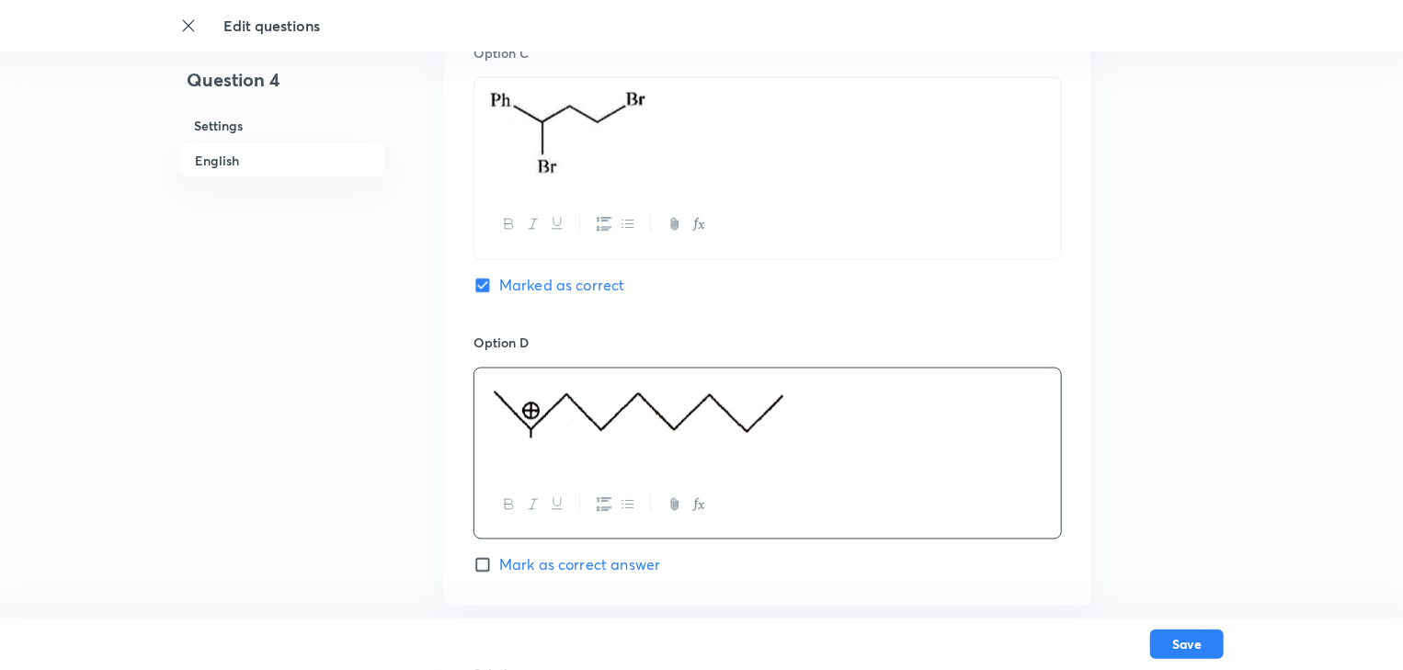
scroll to position [1324, 0]
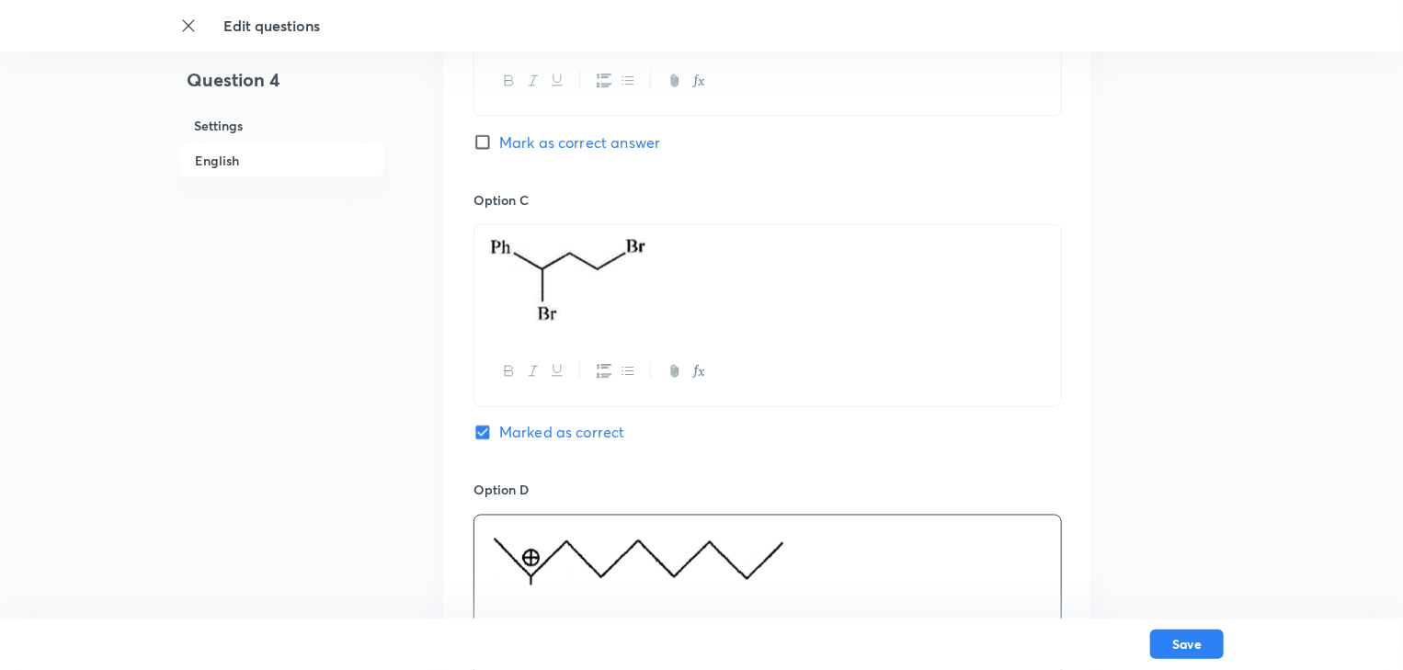
drag, startPoint x: 688, startPoint y: 282, endPoint x: 513, endPoint y: 267, distance: 175.4
click at [513, 267] on p at bounding box center [767, 282] width 559 height 92
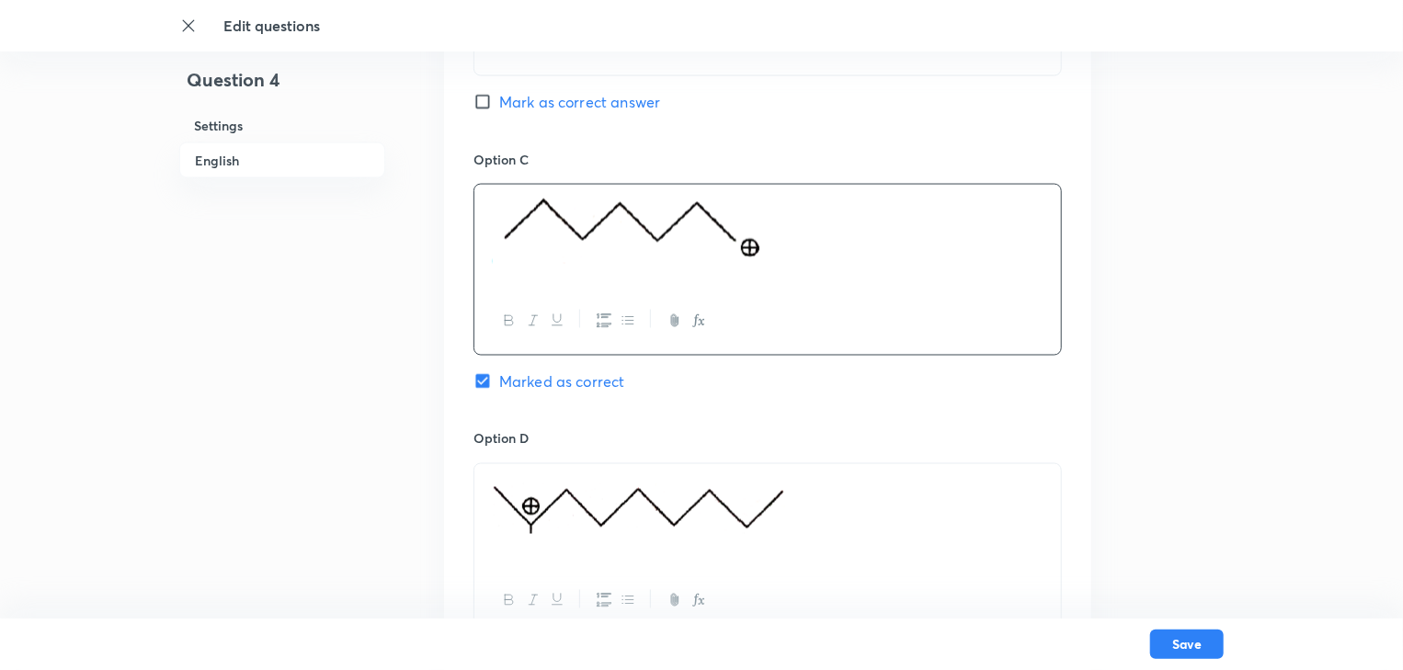
scroll to position [1398, 0]
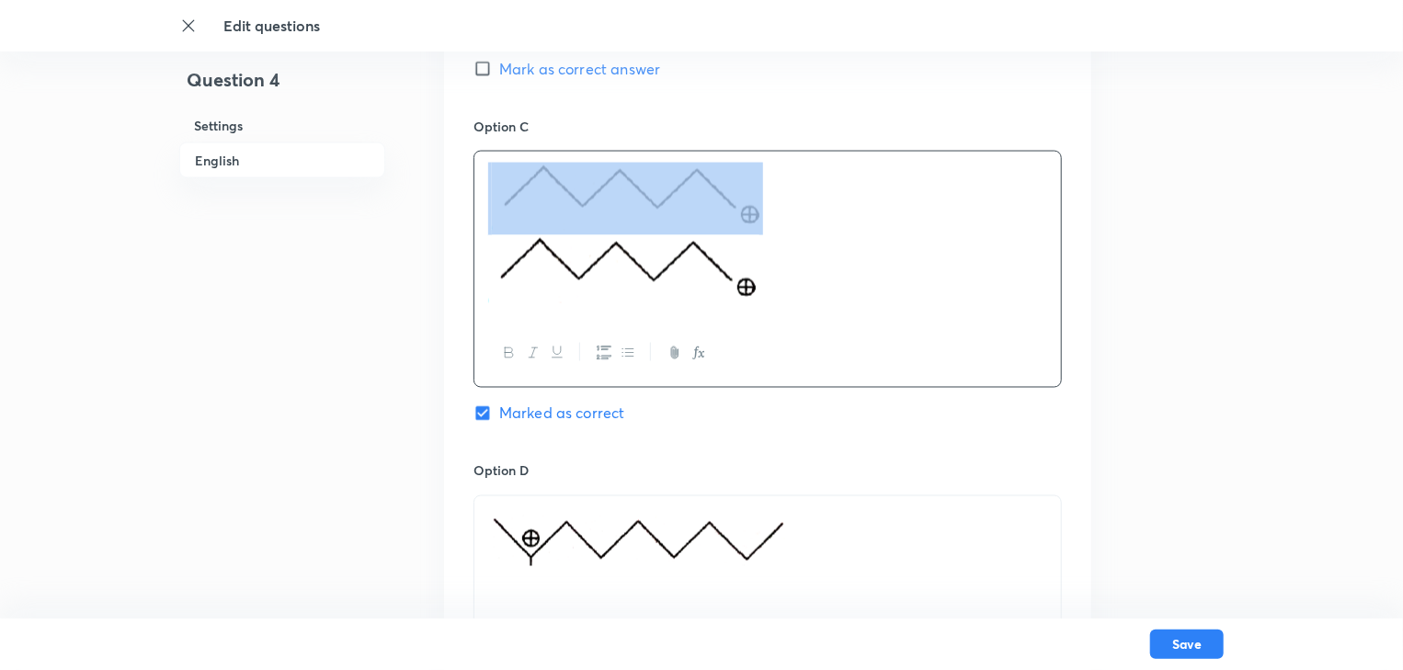
drag, startPoint x: 755, startPoint y: 211, endPoint x: 618, endPoint y: 183, distance: 139.7
click at [618, 183] on img at bounding box center [627, 197] width 271 height 68
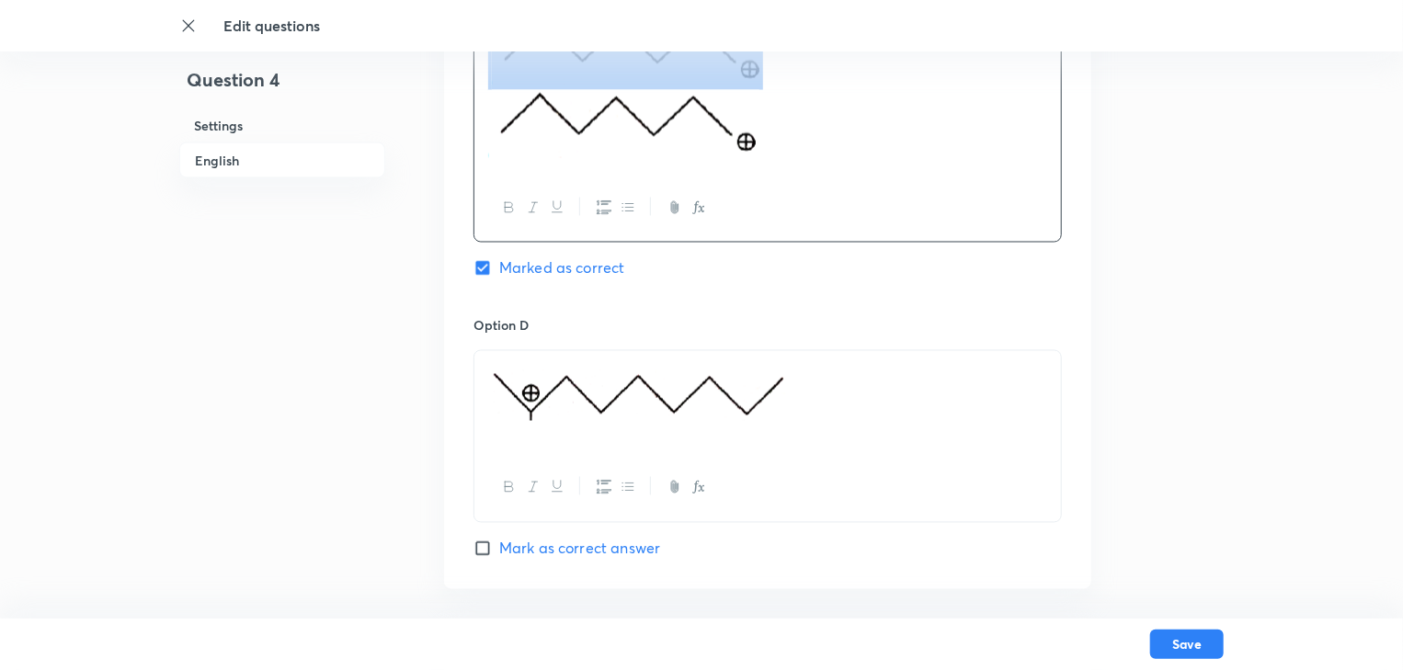
scroll to position [1545, 0]
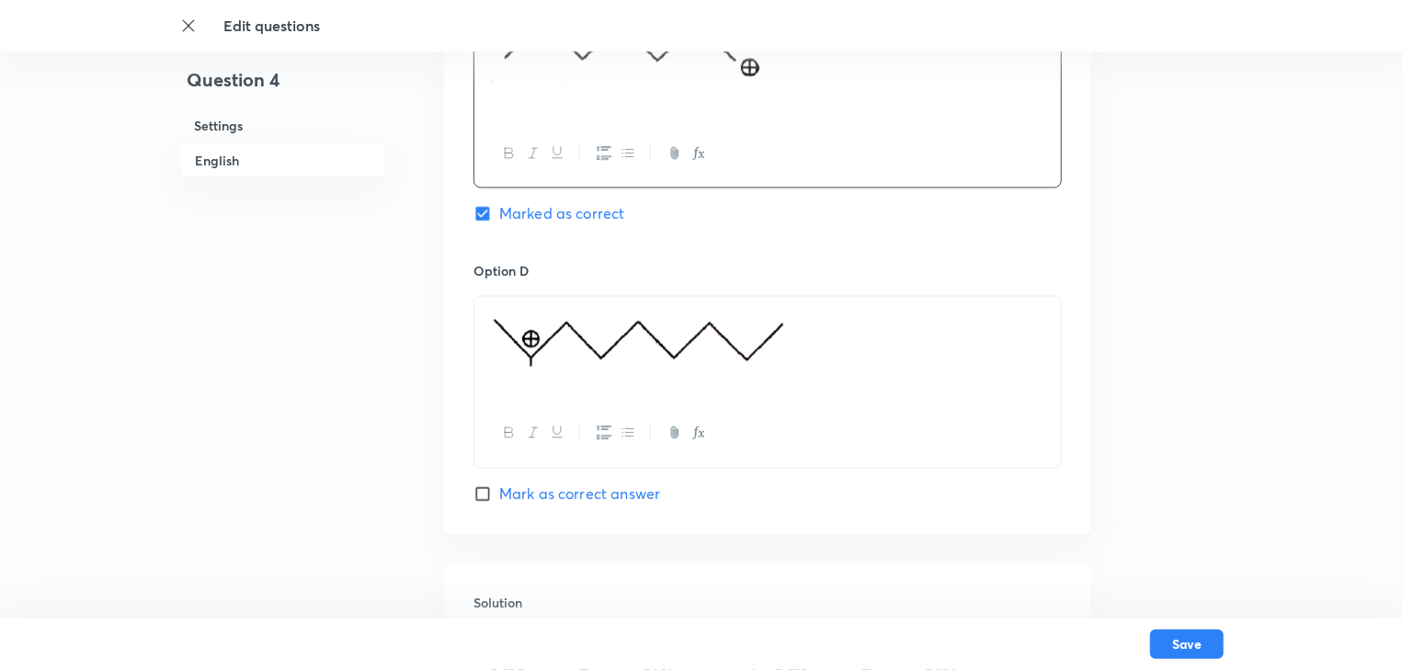
click at [865, 349] on p at bounding box center [767, 345] width 559 height 74
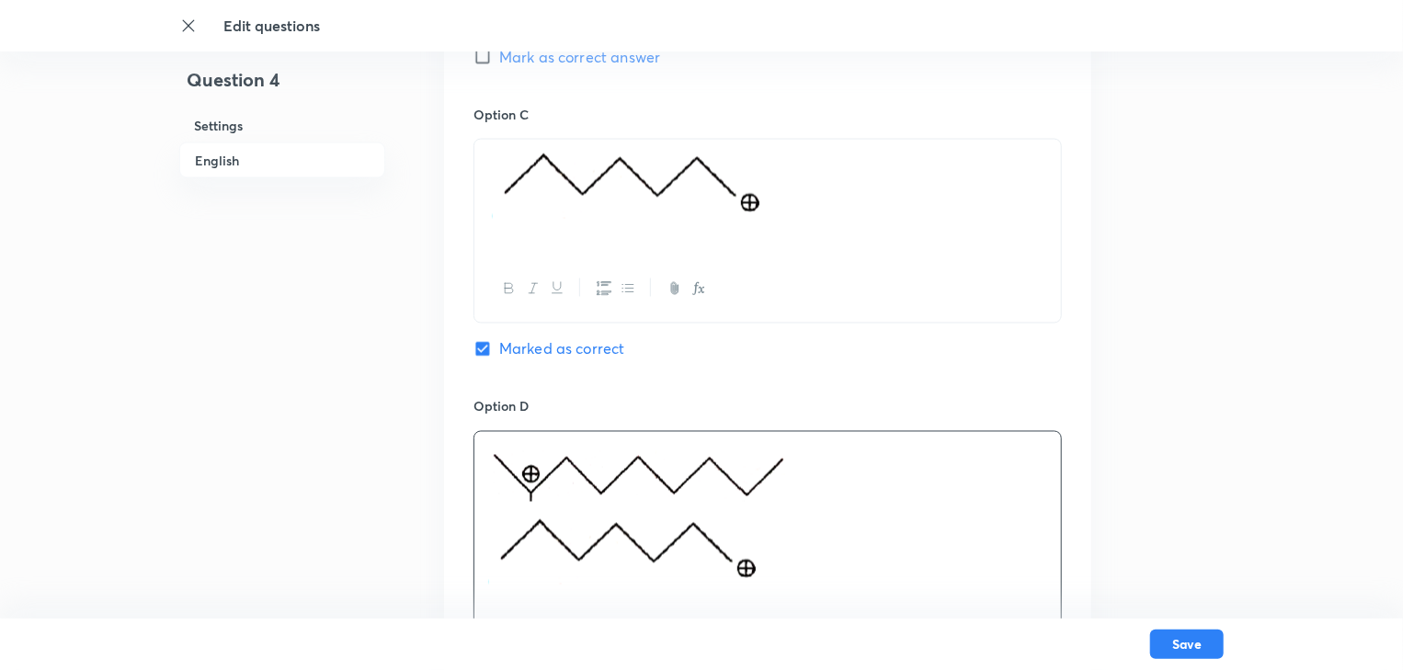
scroll to position [1398, 0]
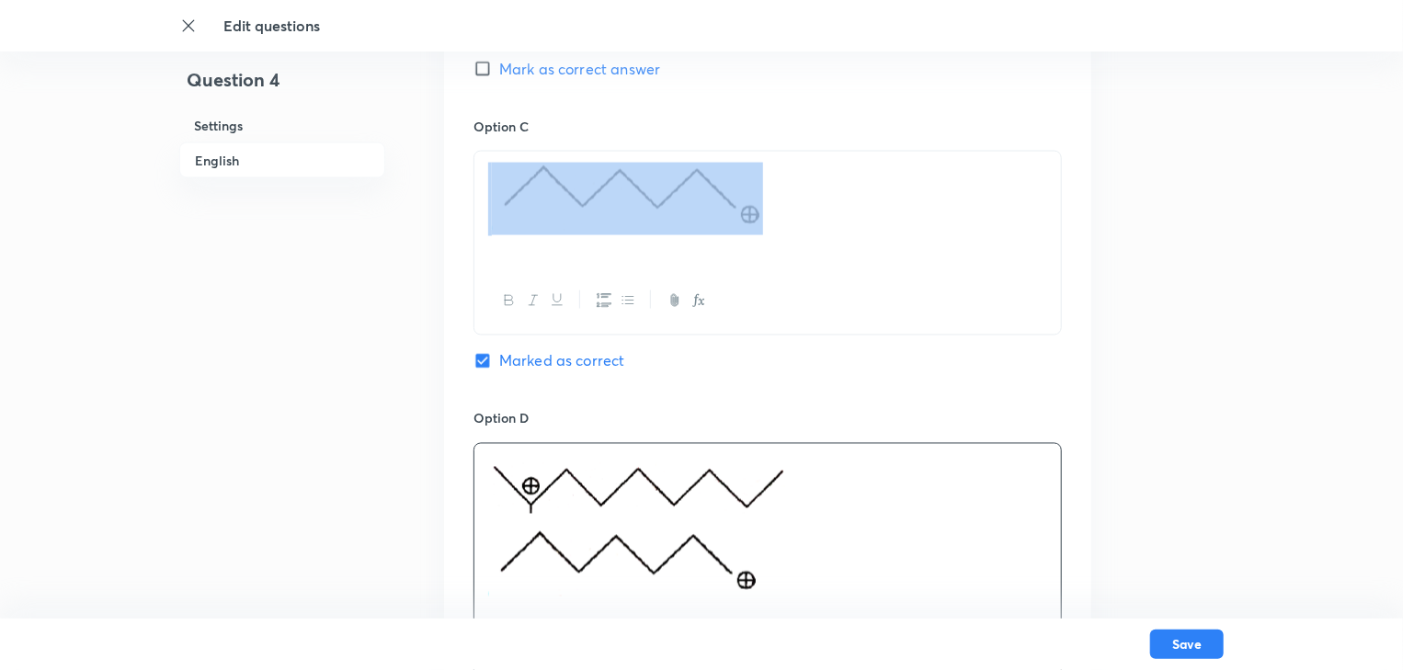
drag, startPoint x: 771, startPoint y: 211, endPoint x: 419, endPoint y: 176, distance: 353.9
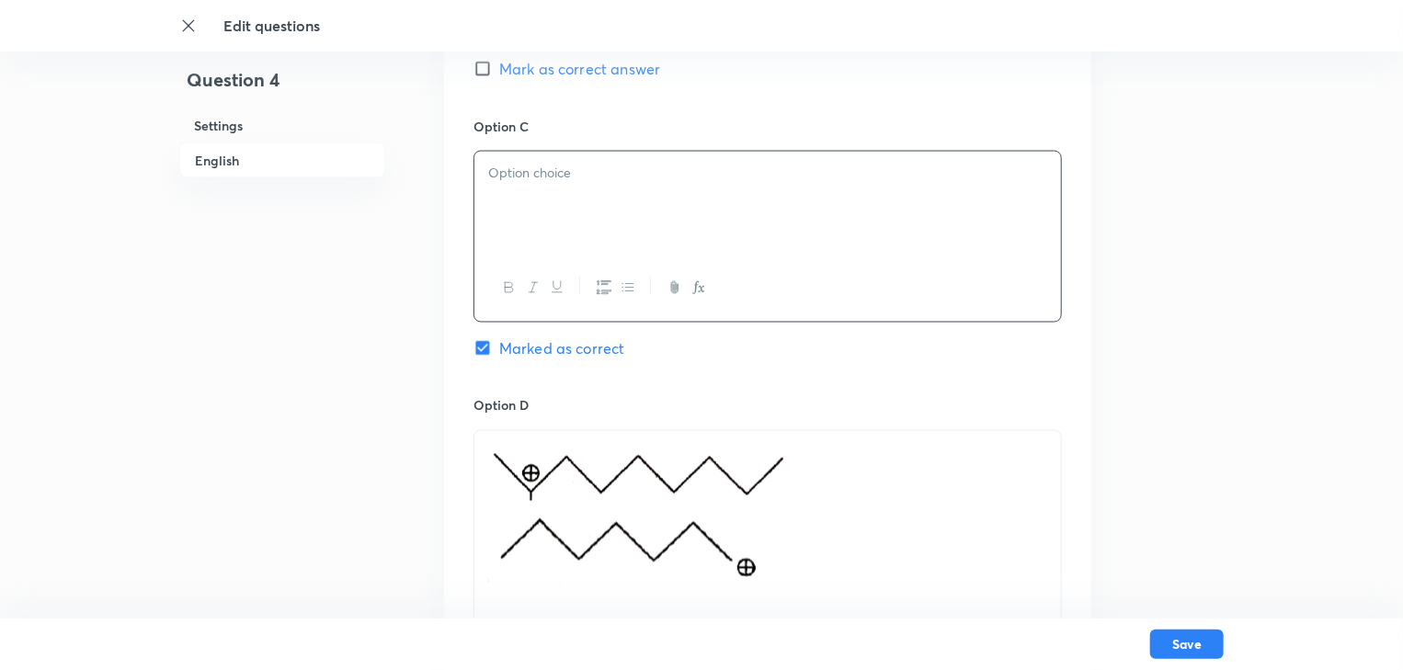
drag, startPoint x: 785, startPoint y: 472, endPoint x: 396, endPoint y: 476, distance: 388.9
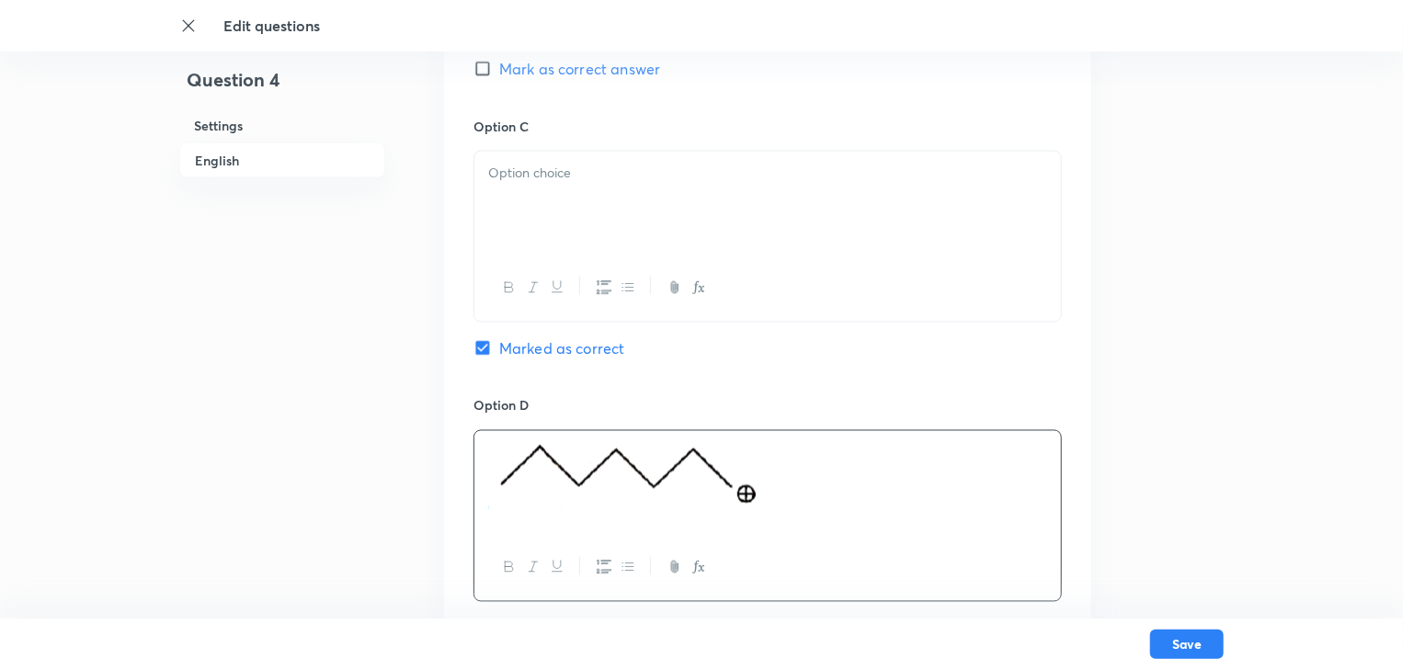
click at [537, 174] on p at bounding box center [767, 173] width 559 height 21
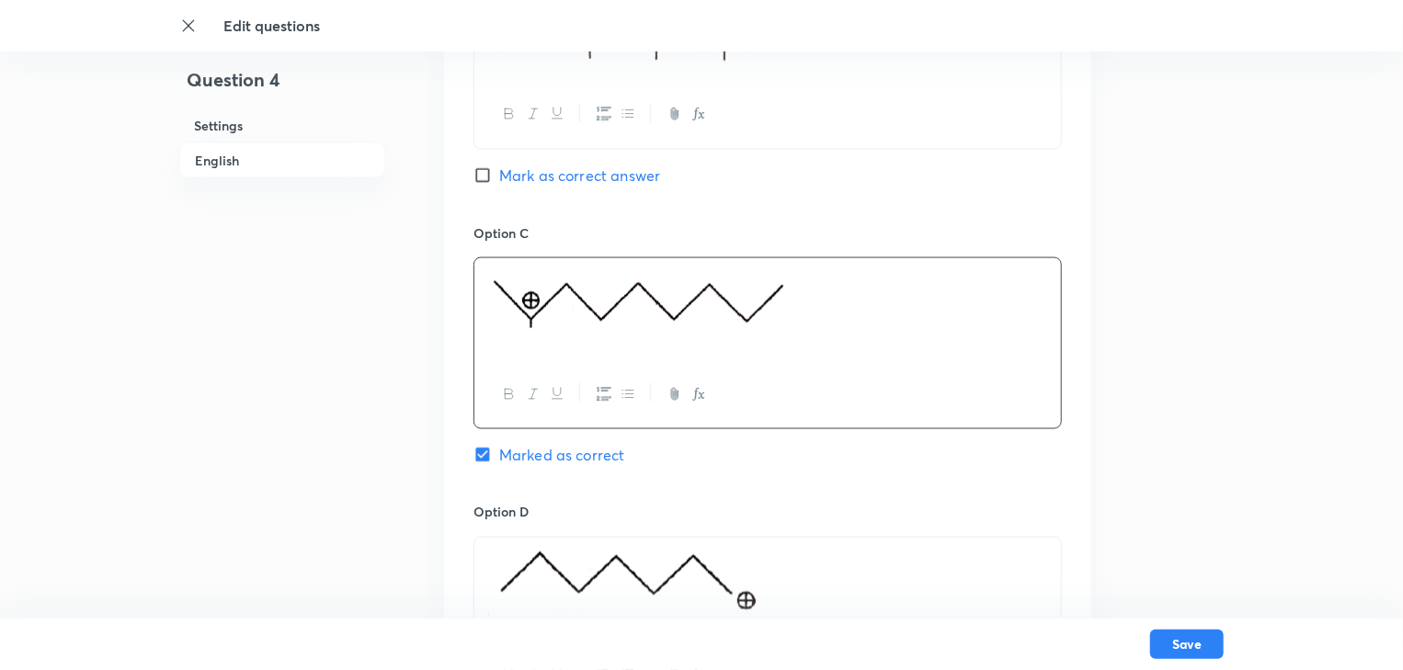
scroll to position [1324, 0]
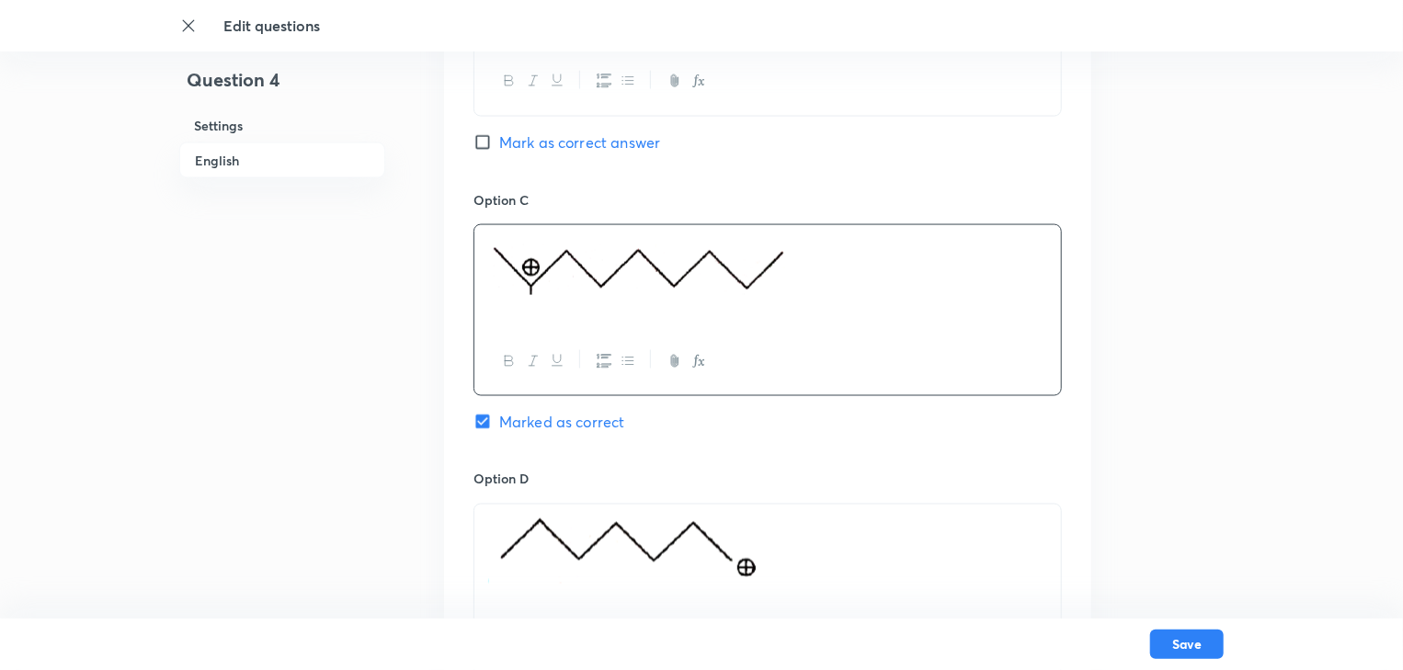
drag, startPoint x: 555, startPoint y: 250, endPoint x: 667, endPoint y: 256, distance: 111.4
click at [667, 256] on img at bounding box center [646, 270] width 316 height 68
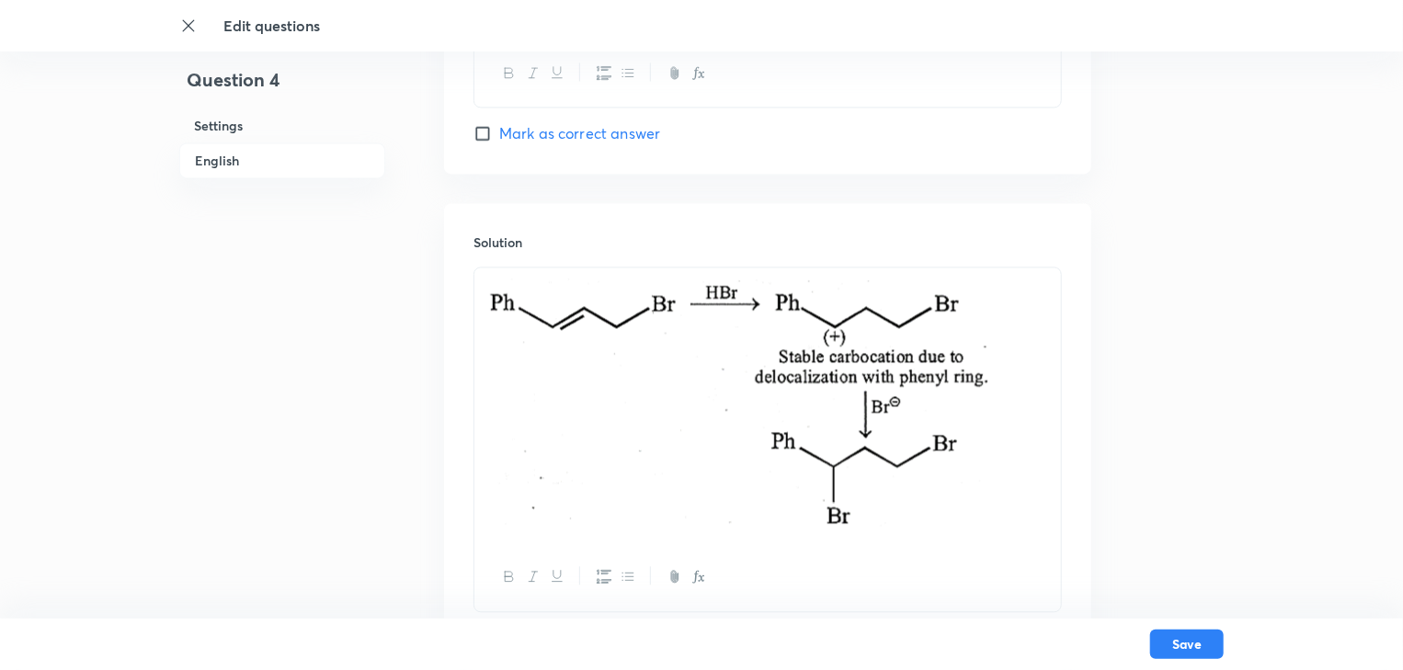
scroll to position [1912, 0]
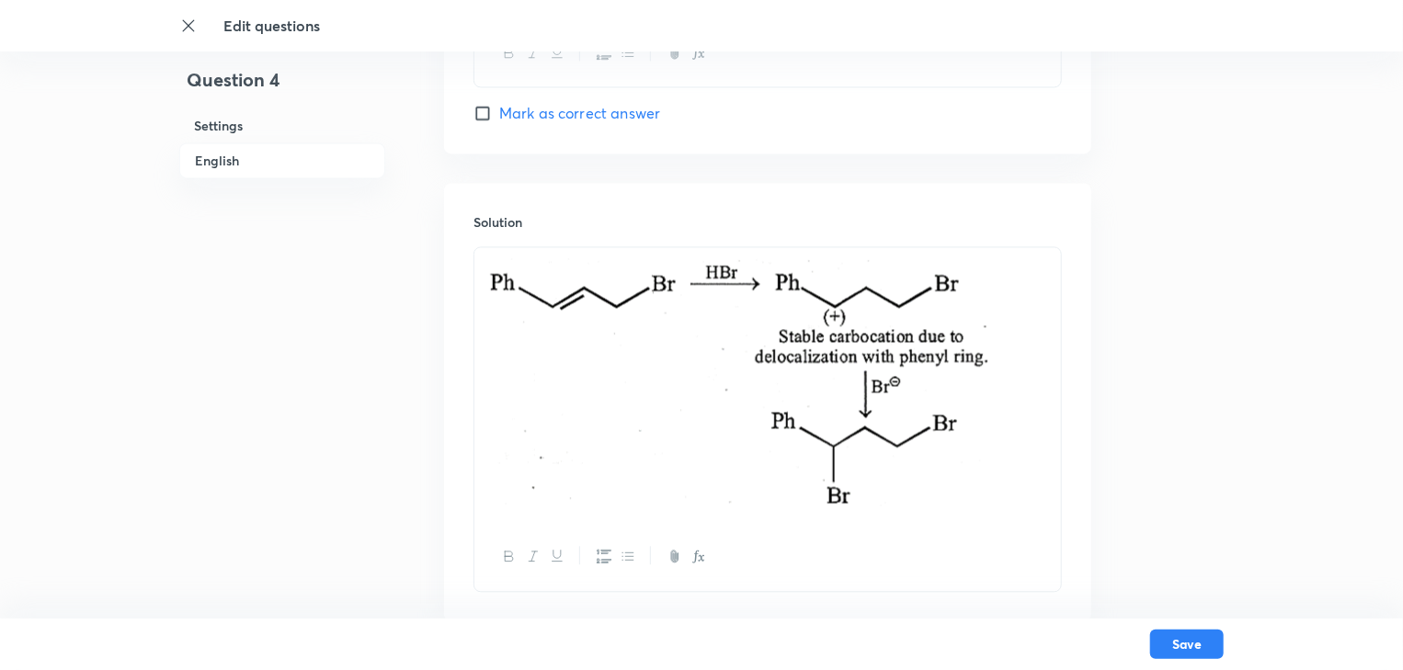
drag, startPoint x: 522, startPoint y: 303, endPoint x: 700, endPoint y: 474, distance: 246.4
click at [700, 474] on img at bounding box center [740, 382] width 504 height 248
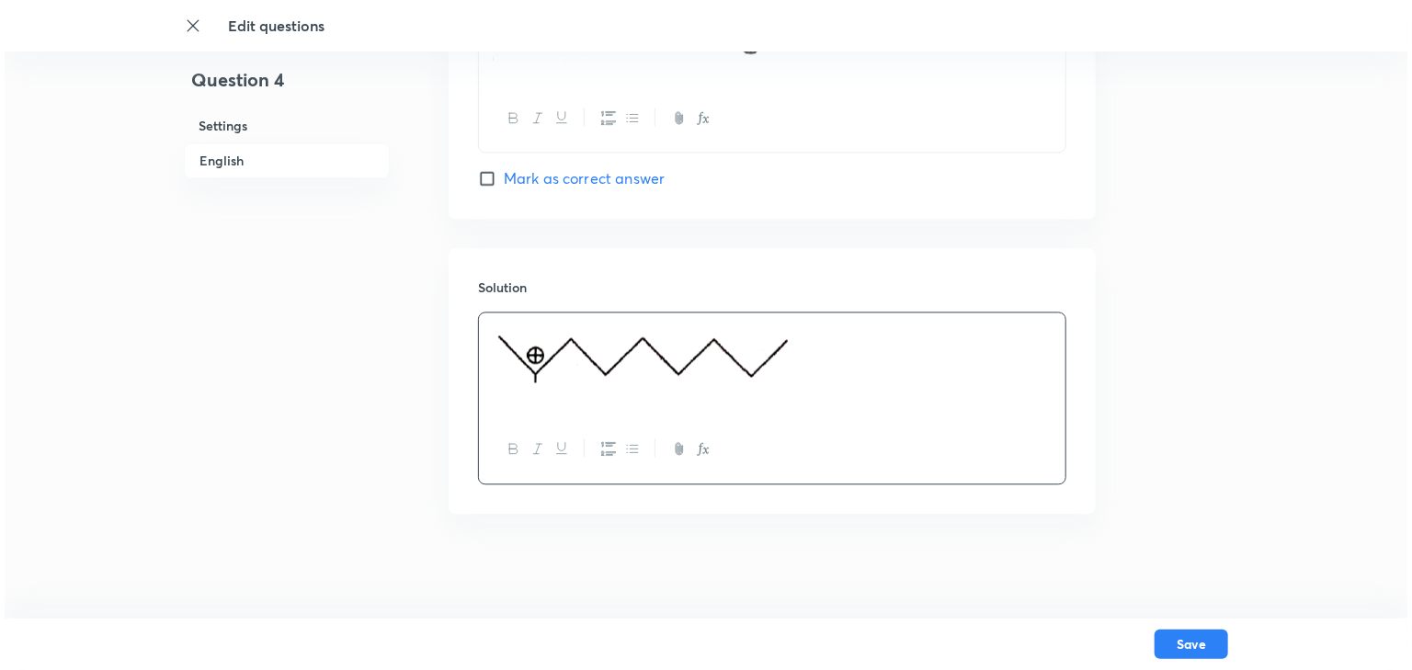
scroll to position [1850, 0]
click at [1215, 653] on button "Save" at bounding box center [1187, 642] width 74 height 29
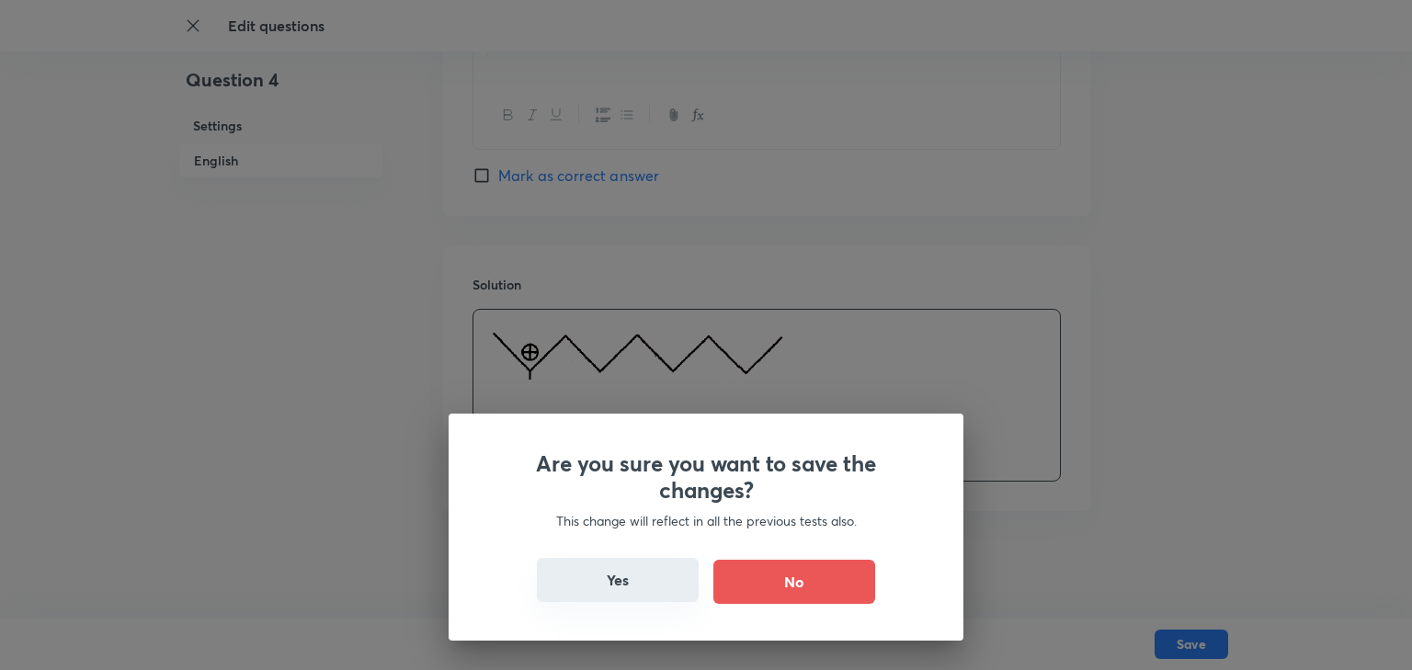
click at [596, 576] on button "Yes" at bounding box center [618, 580] width 162 height 44
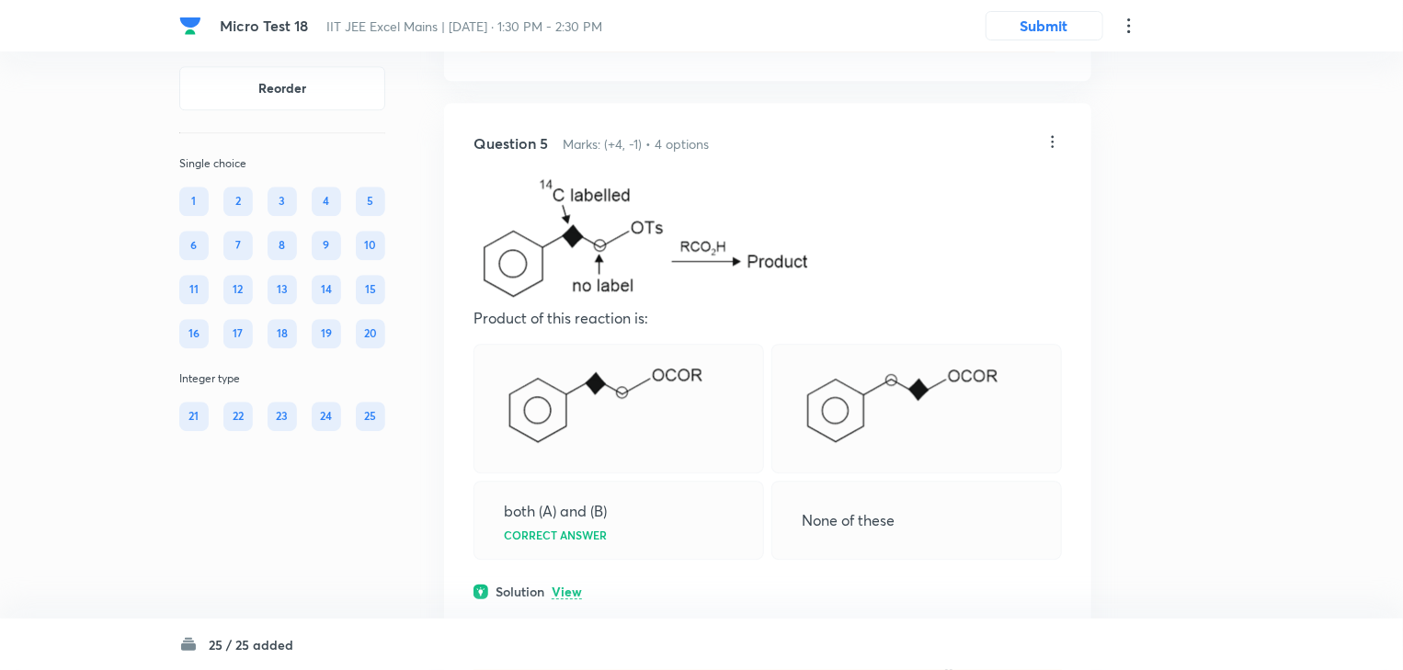
scroll to position [2427, 0]
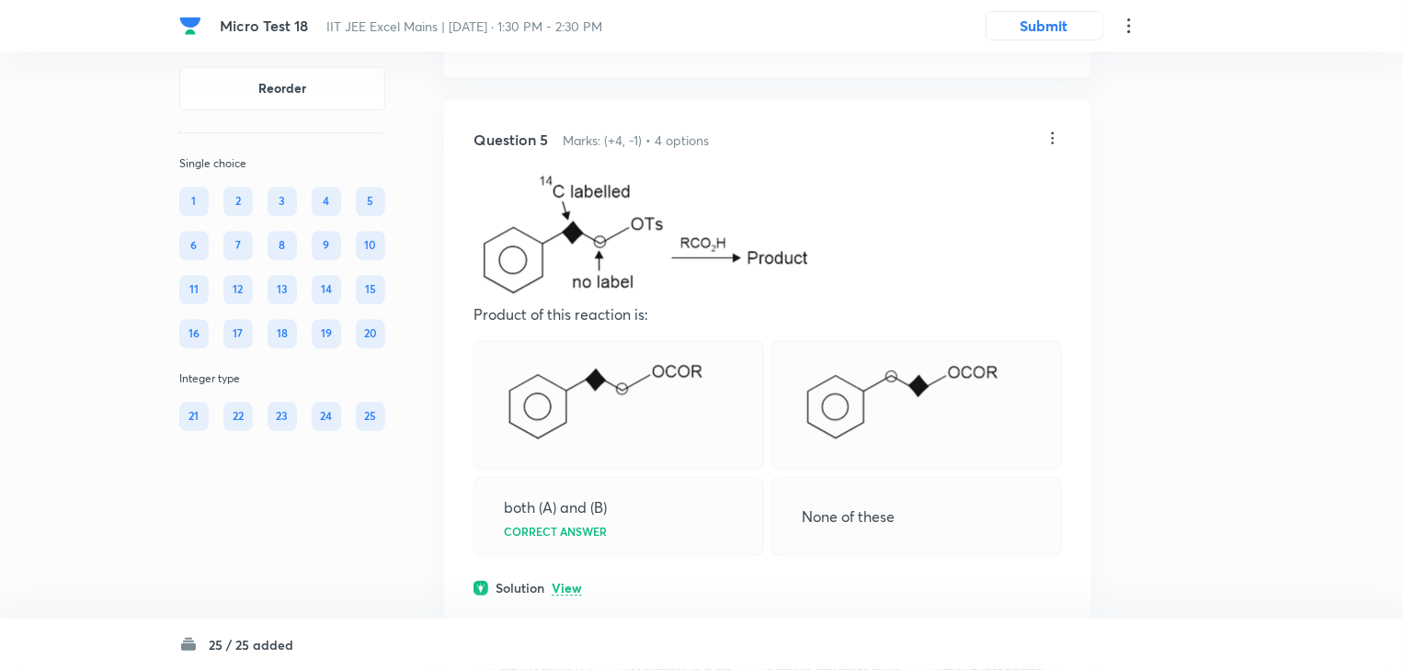
click at [1056, 147] on icon at bounding box center [1053, 138] width 18 height 18
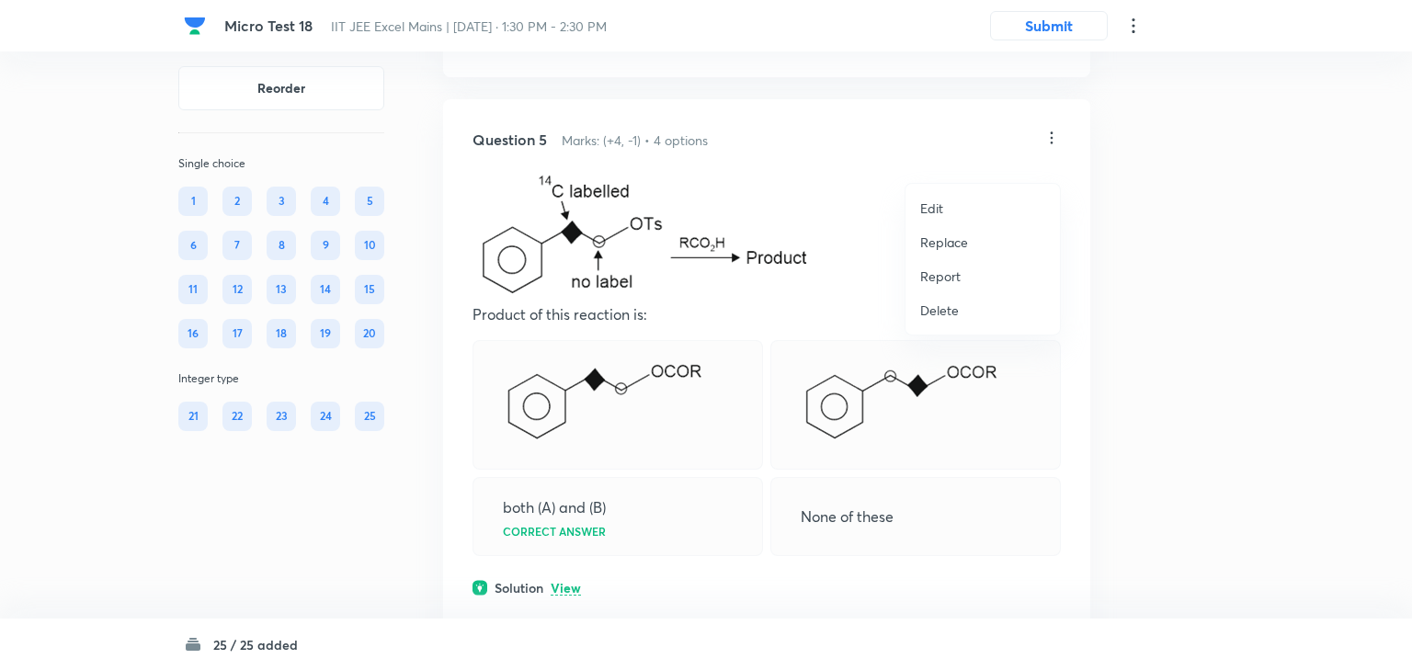
click at [968, 206] on li "Edit" at bounding box center [983, 208] width 154 height 34
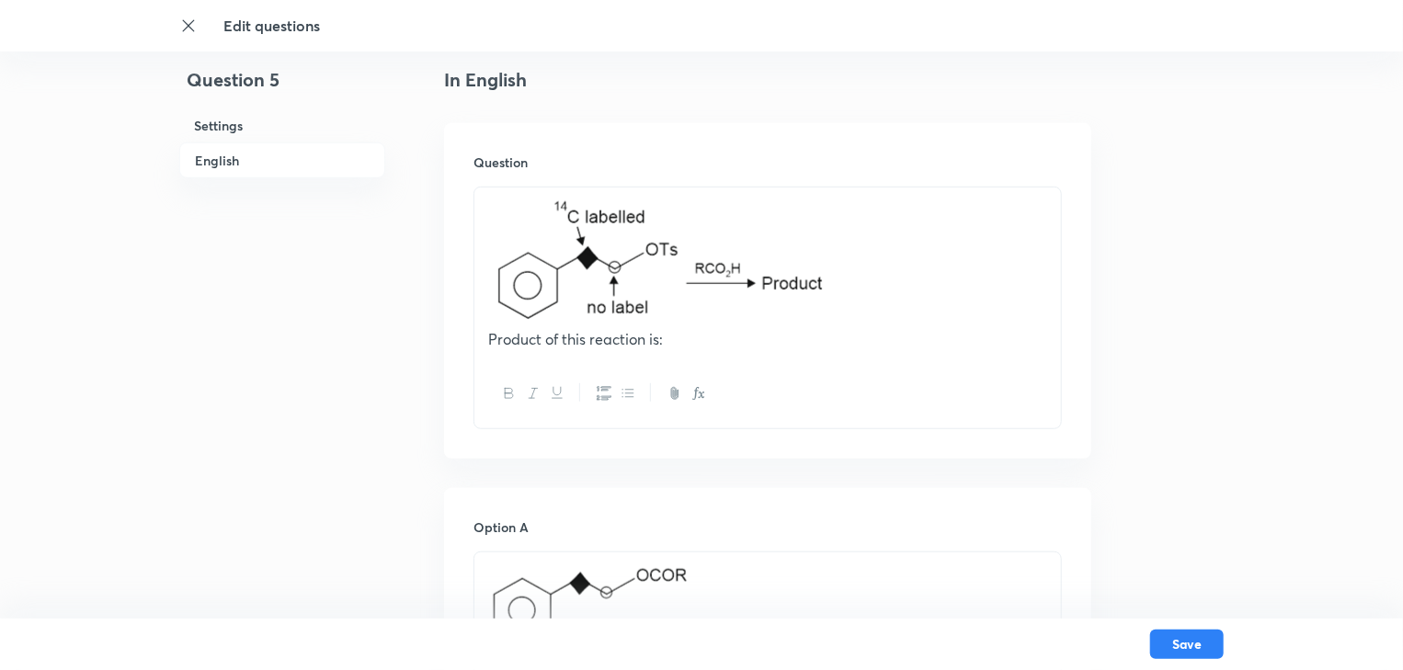
scroll to position [441, 0]
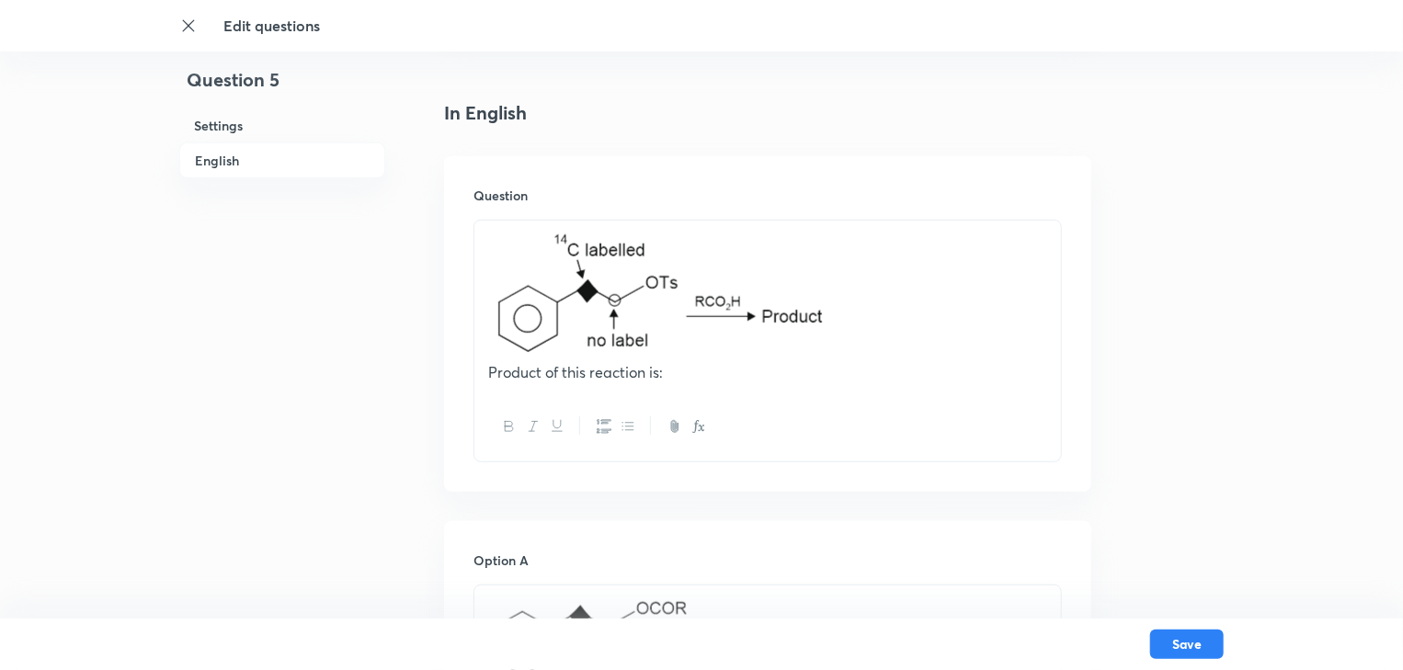
drag, startPoint x: 855, startPoint y: 668, endPoint x: 876, endPoint y: 641, distance: 34.0
click at [855, 667] on div "Save" at bounding box center [701, 644] width 1044 height 51
drag, startPoint x: 725, startPoint y: 360, endPoint x: 408, endPoint y: 242, distance: 337.8
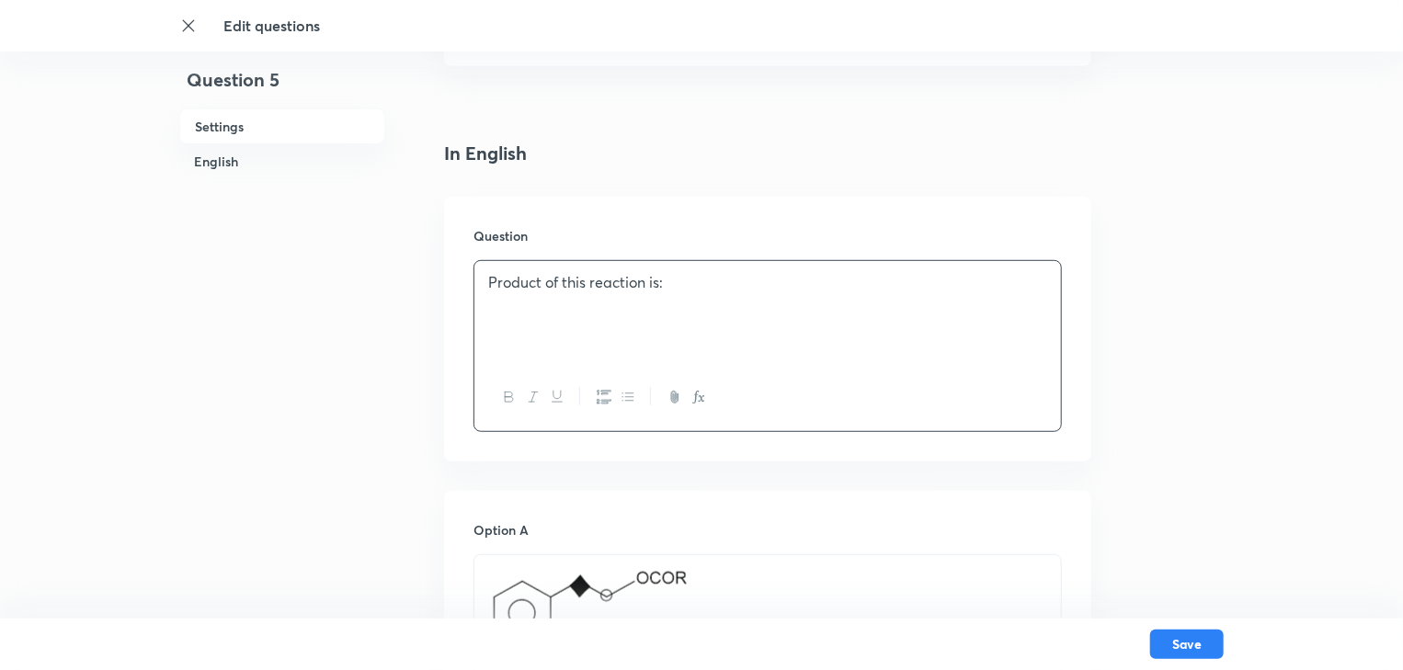
scroll to position [368, 0]
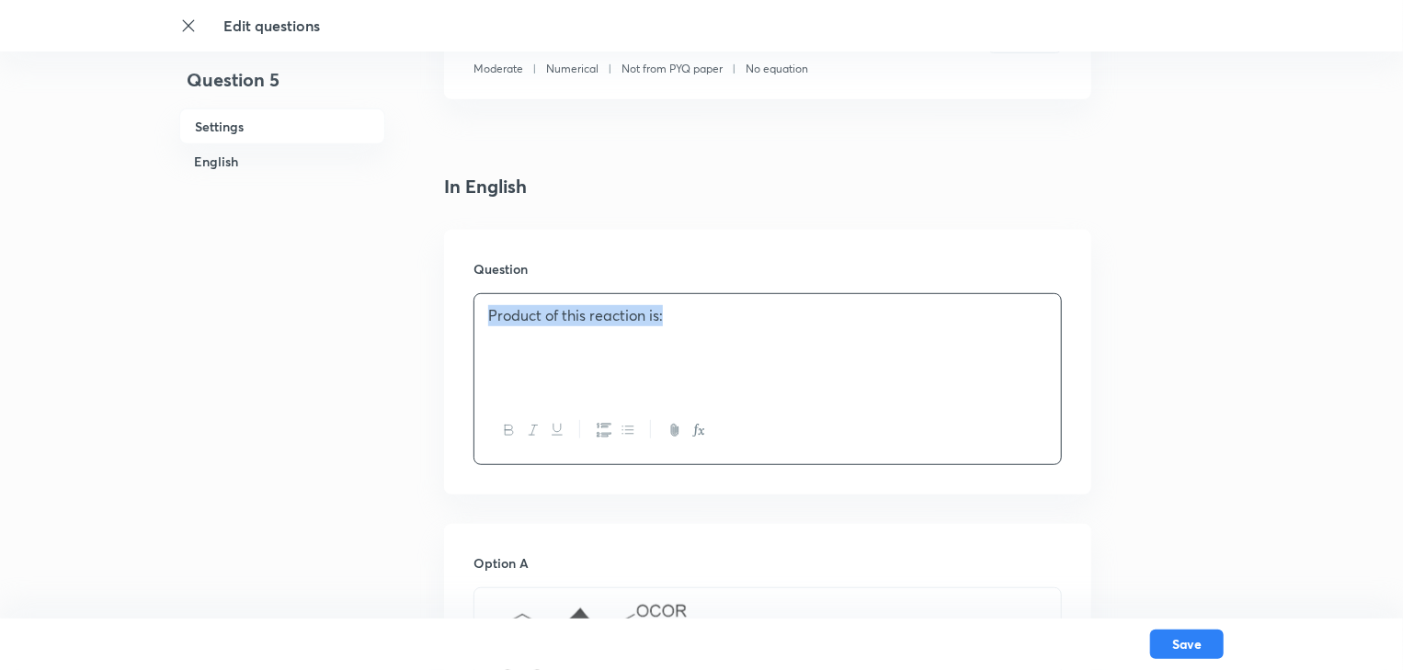
drag, startPoint x: 723, startPoint y: 327, endPoint x: 467, endPoint y: 344, distance: 256.1
click at [467, 345] on div "Question Product of this reaction is:" at bounding box center [767, 362] width 647 height 265
paste div
click at [480, 332] on div "Which of the following cannot exhibit hyperconjugation?" at bounding box center [767, 345] width 587 height 103
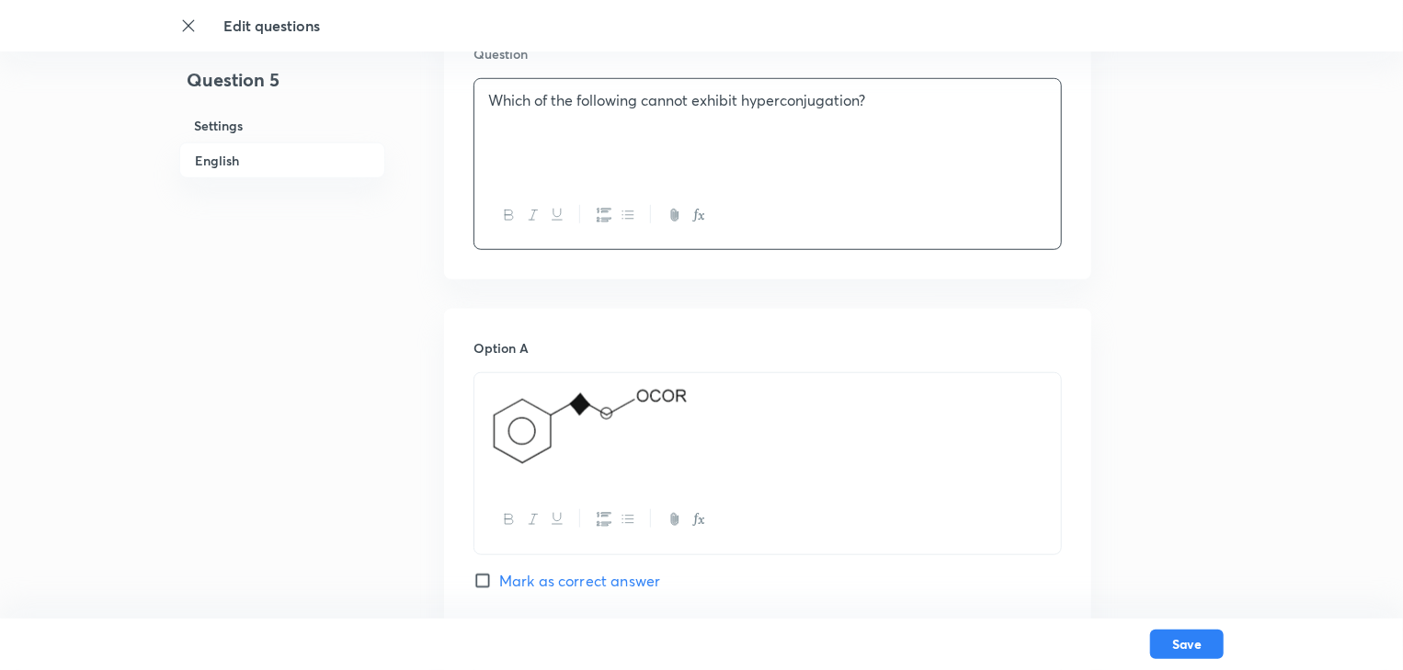
scroll to position [588, 0]
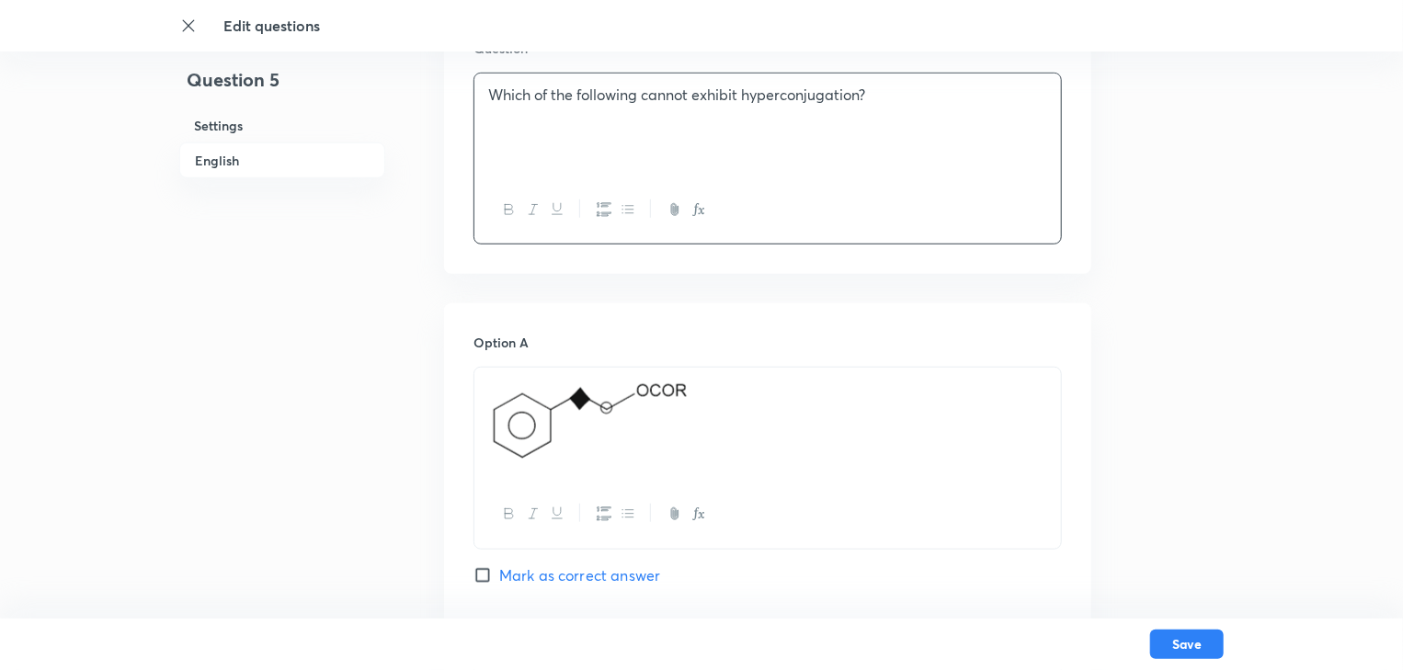
drag, startPoint x: 582, startPoint y: 430, endPoint x: 485, endPoint y: 414, distance: 97.9
click at [485, 414] on div at bounding box center [767, 424] width 587 height 113
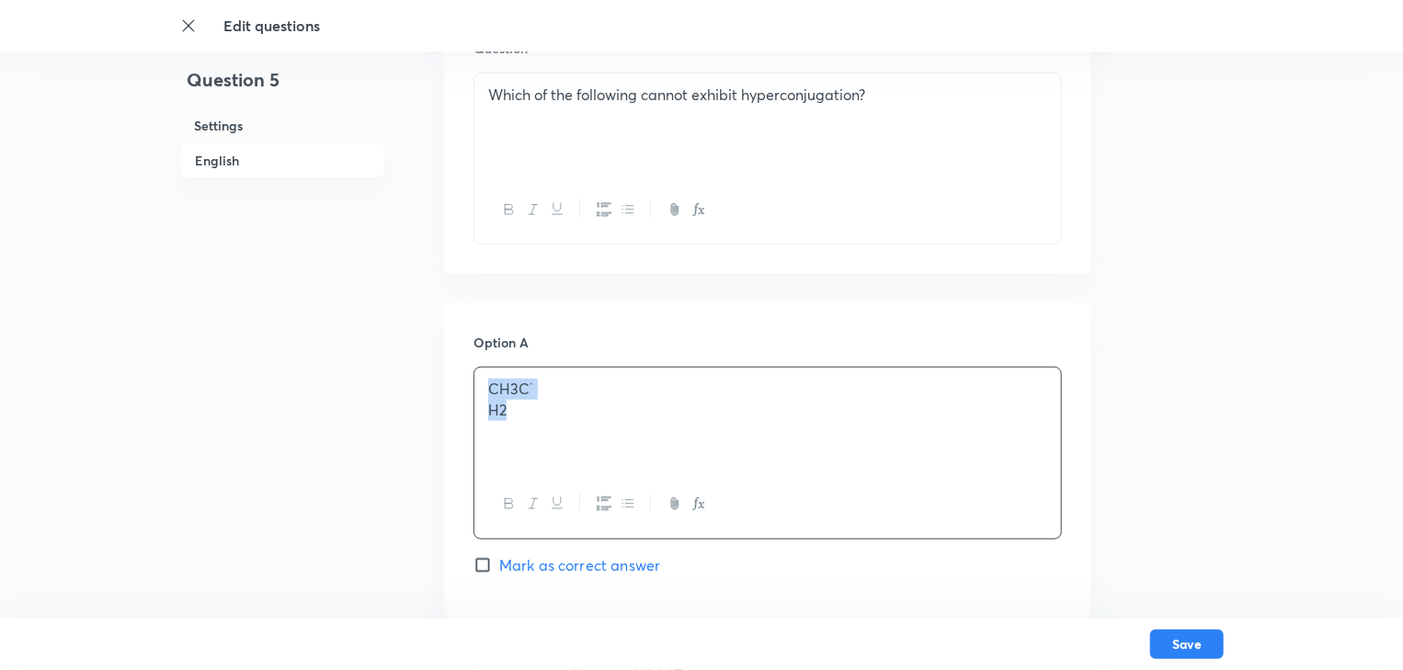
drag, startPoint x: 526, startPoint y: 417, endPoint x: 474, endPoint y: 371, distance: 68.4
click at [474, 371] on div "CH3C˙ H2" at bounding box center [767, 419] width 587 height 103
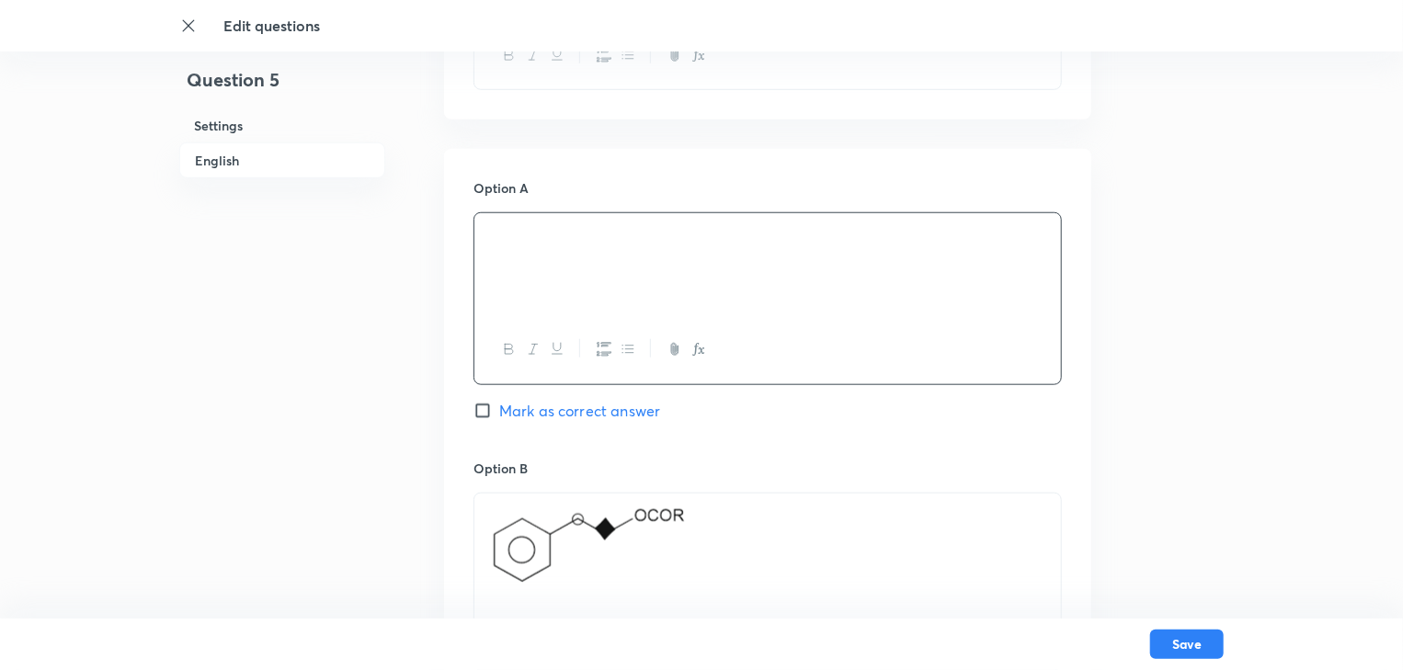
scroll to position [956, 0]
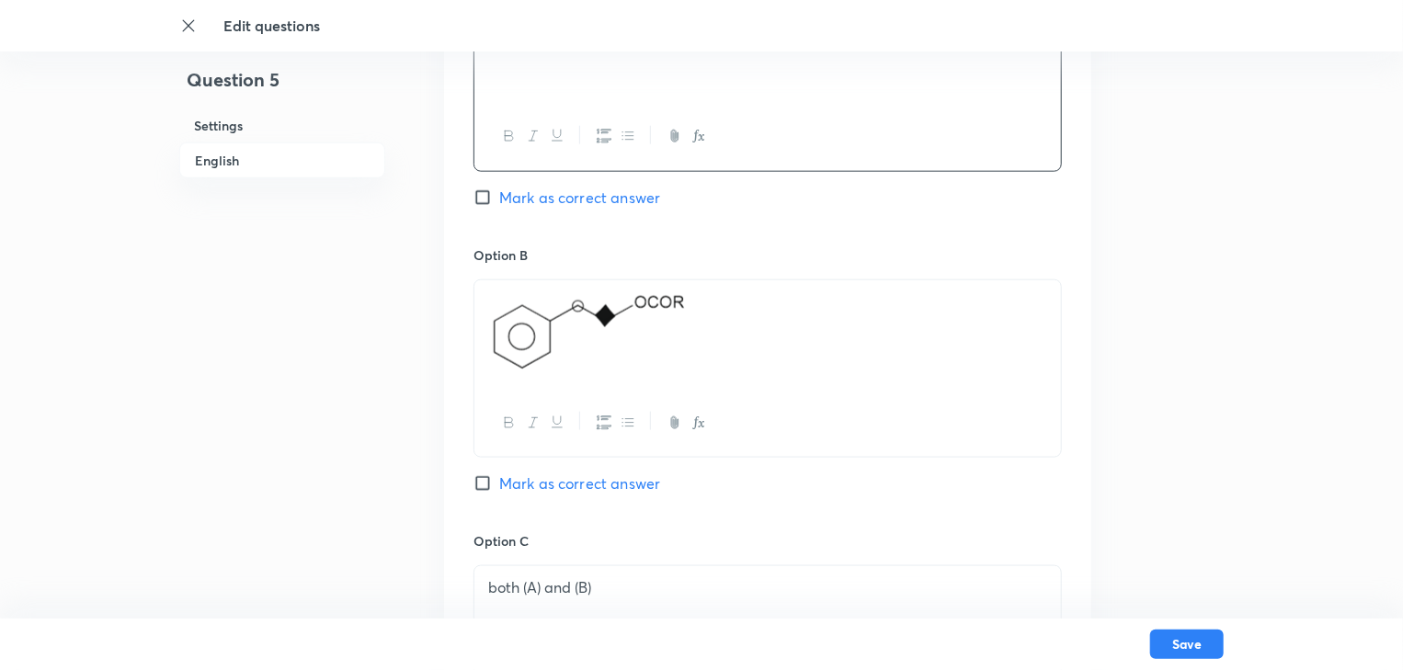
drag, startPoint x: 439, startPoint y: 307, endPoint x: 412, endPoint y: 303, distance: 26.9
click at [412, 303] on div "Question 5 Settings English Settings Type Single choice correct 4 options + 4 m…" at bounding box center [701, 412] width 1044 height 2560
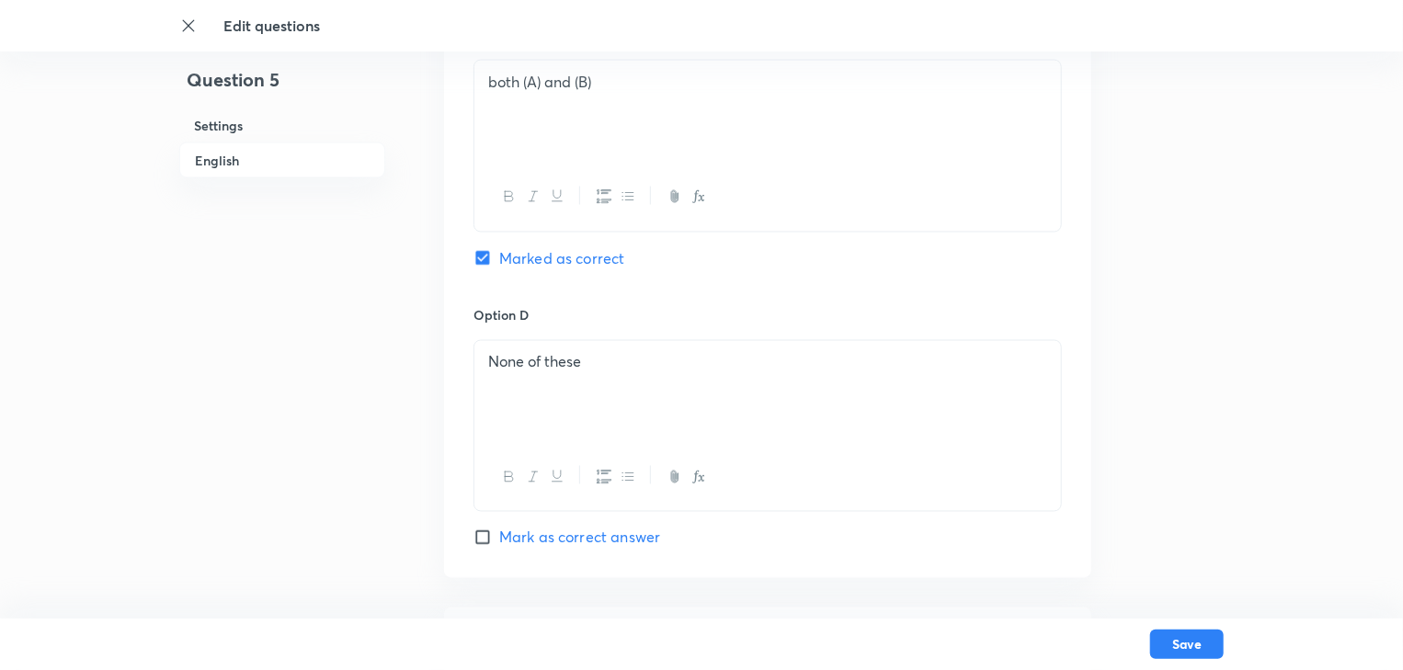
scroll to position [1471, 0]
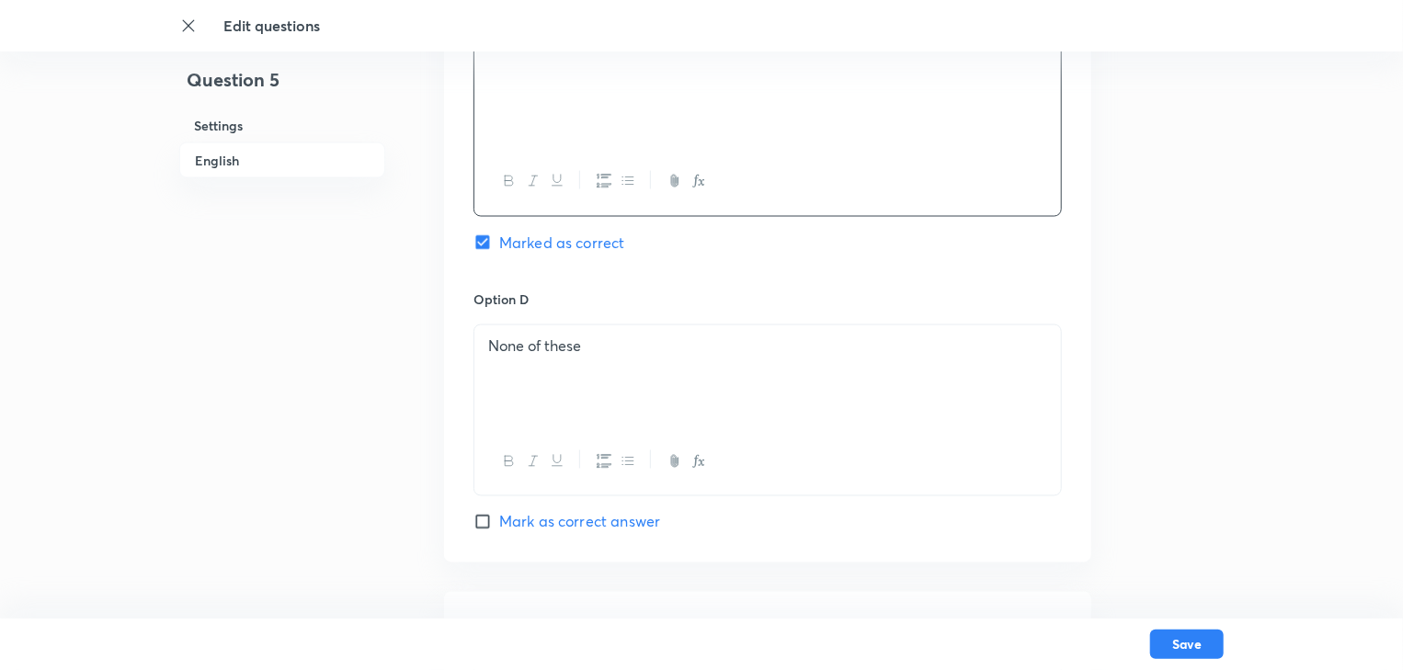
drag, startPoint x: 591, startPoint y: 105, endPoint x: 470, endPoint y: 106, distance: 121.4
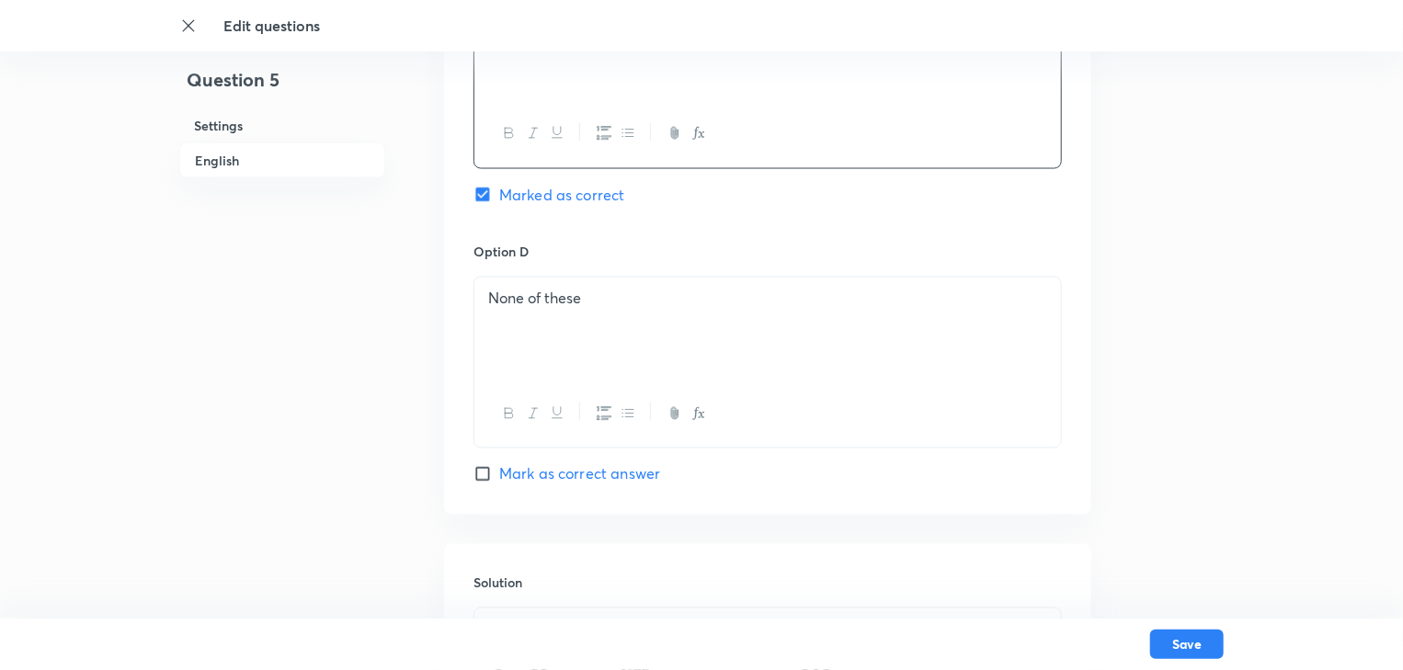
scroll to position [1545, 0]
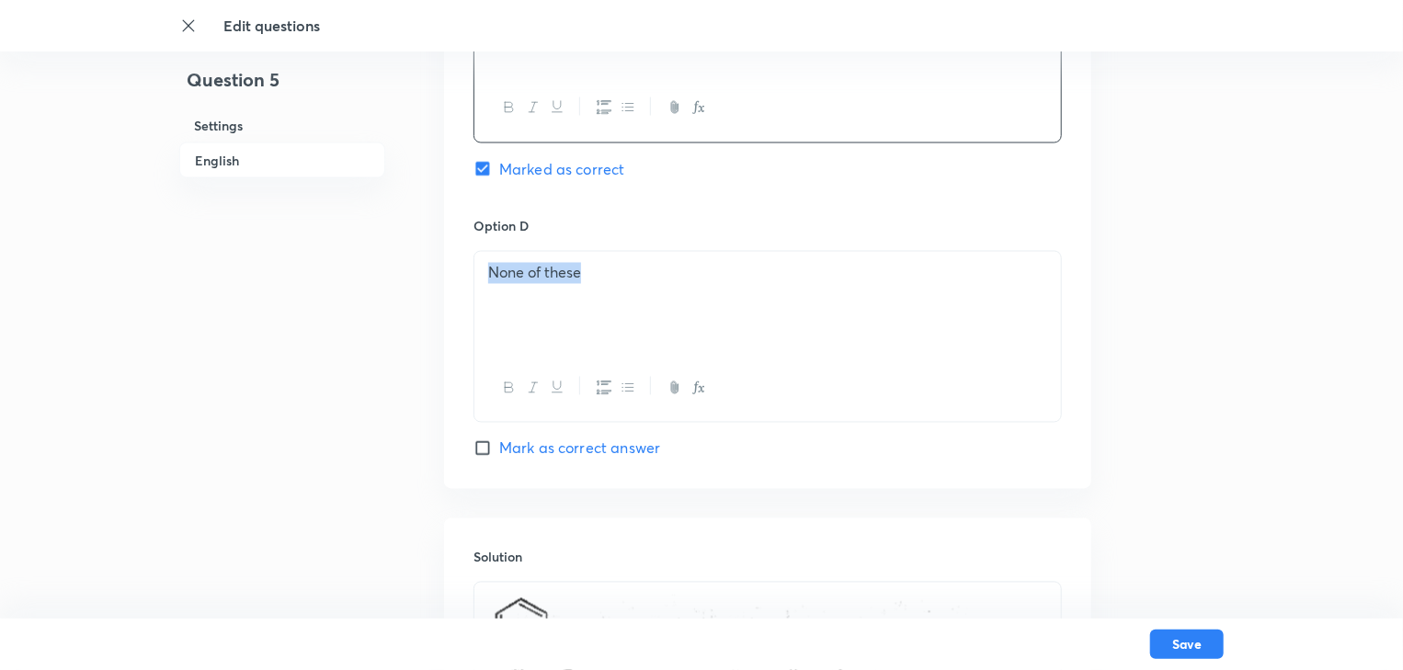
drag, startPoint x: 635, startPoint y: 276, endPoint x: 391, endPoint y: 239, distance: 247.3
drag, startPoint x: 478, startPoint y: 443, endPoint x: 694, endPoint y: 368, distance: 228.8
click at [480, 442] on input "Mark as correct answer" at bounding box center [487, 448] width 26 height 18
checkbox input "true"
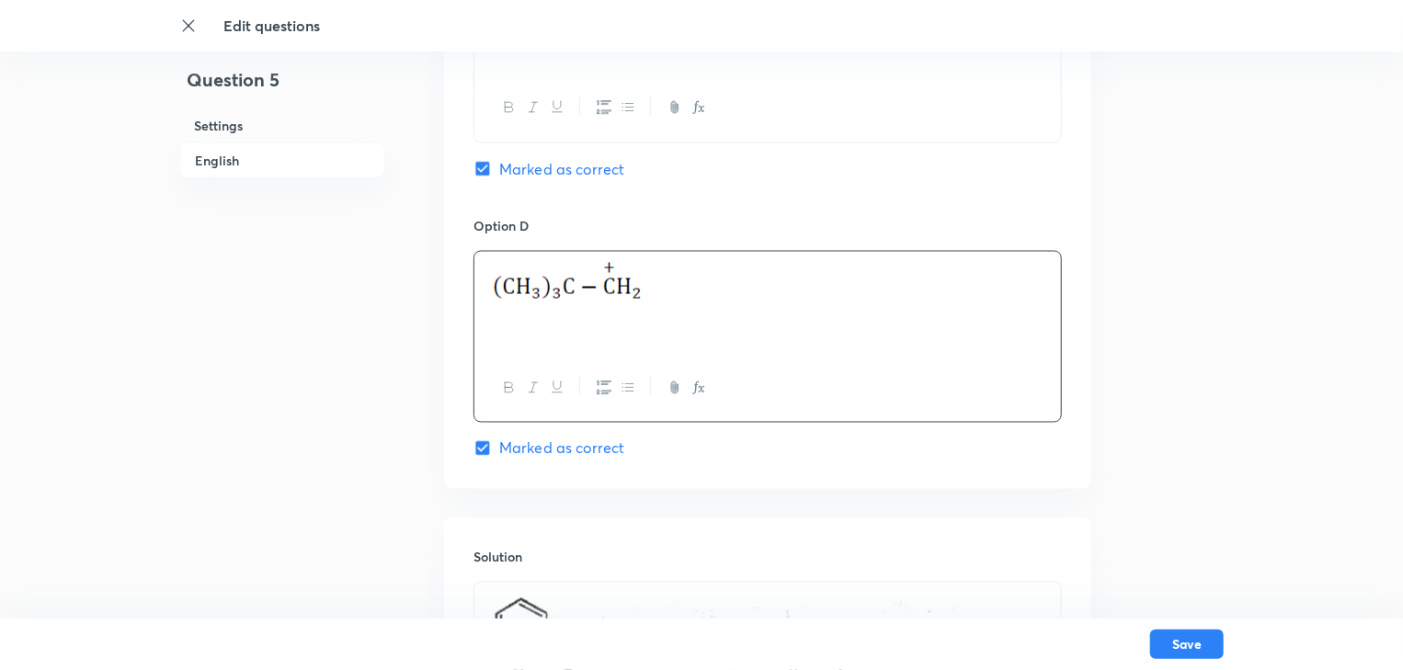
checkbox input "false"
click at [640, 291] on img at bounding box center [568, 284] width 153 height 42
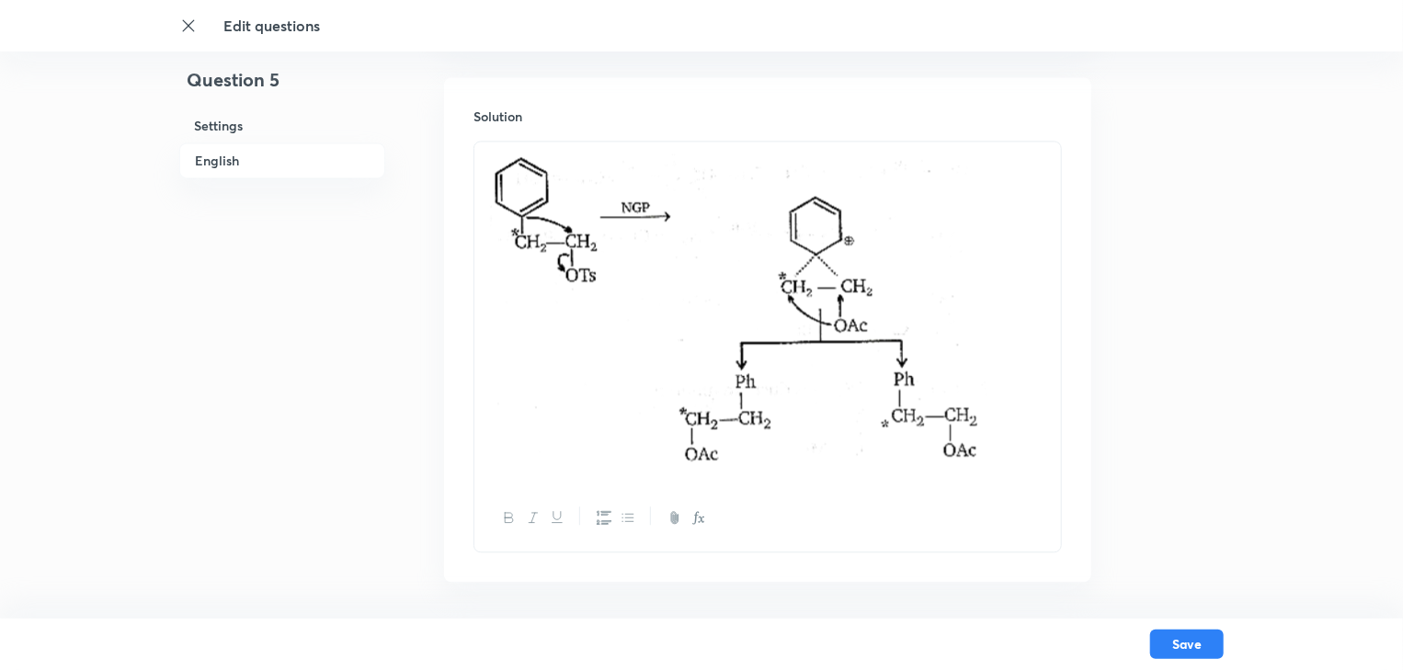
drag, startPoint x: 575, startPoint y: 164, endPoint x: 907, endPoint y: 481, distance: 459.8
click at [907, 481] on div at bounding box center [767, 313] width 587 height 343
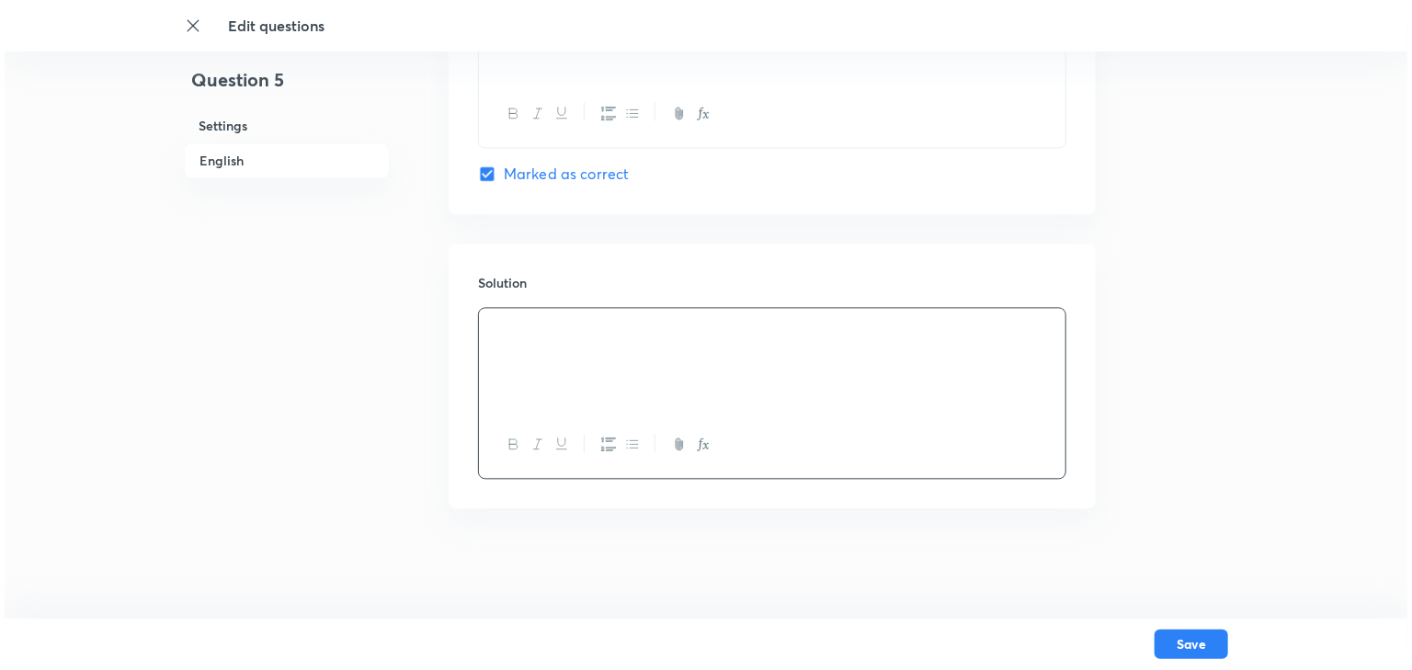
scroll to position [1817, 0]
click at [1189, 636] on button "Save" at bounding box center [1187, 642] width 74 height 29
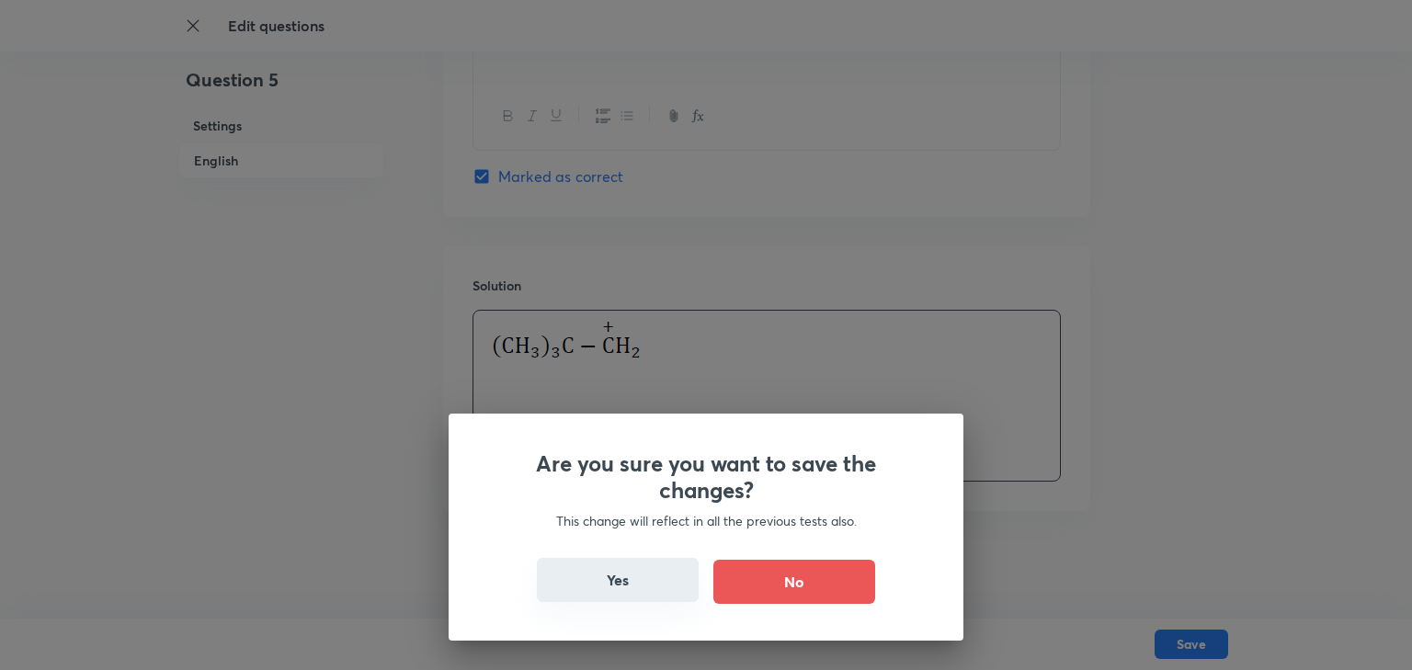
click at [623, 576] on button "Yes" at bounding box center [618, 580] width 162 height 44
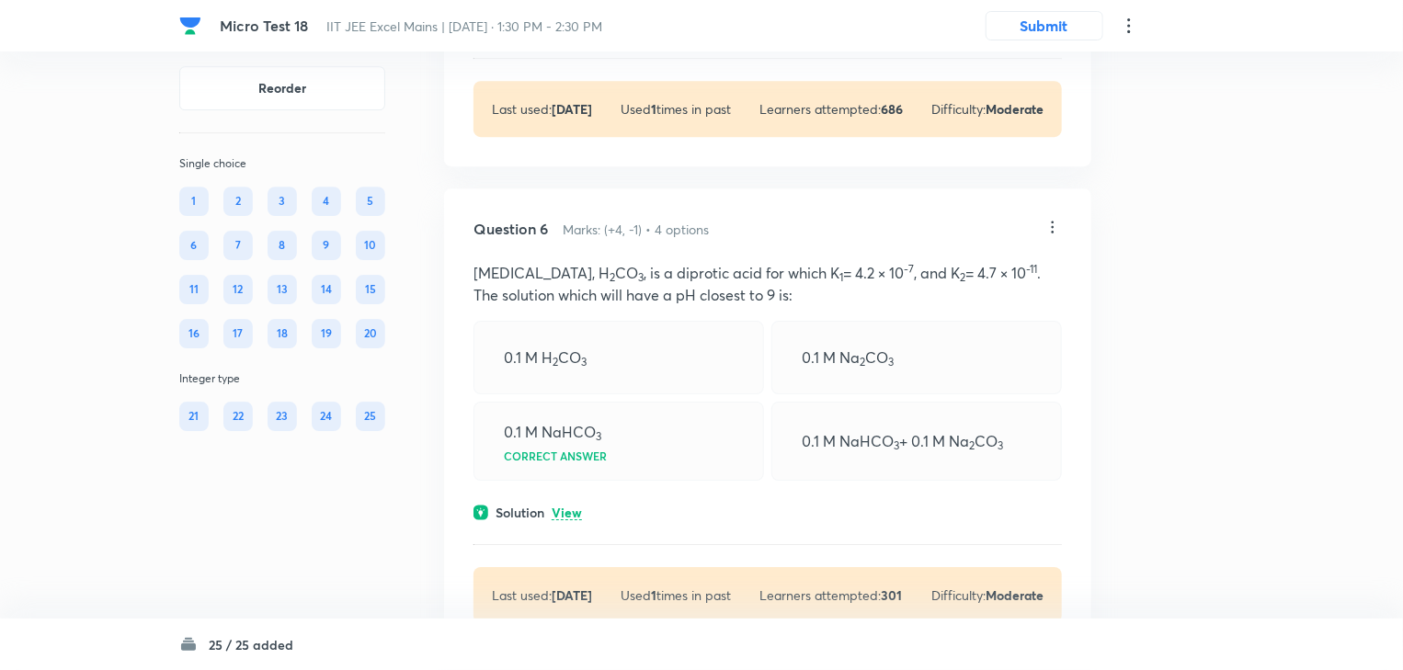
scroll to position [2942, 0]
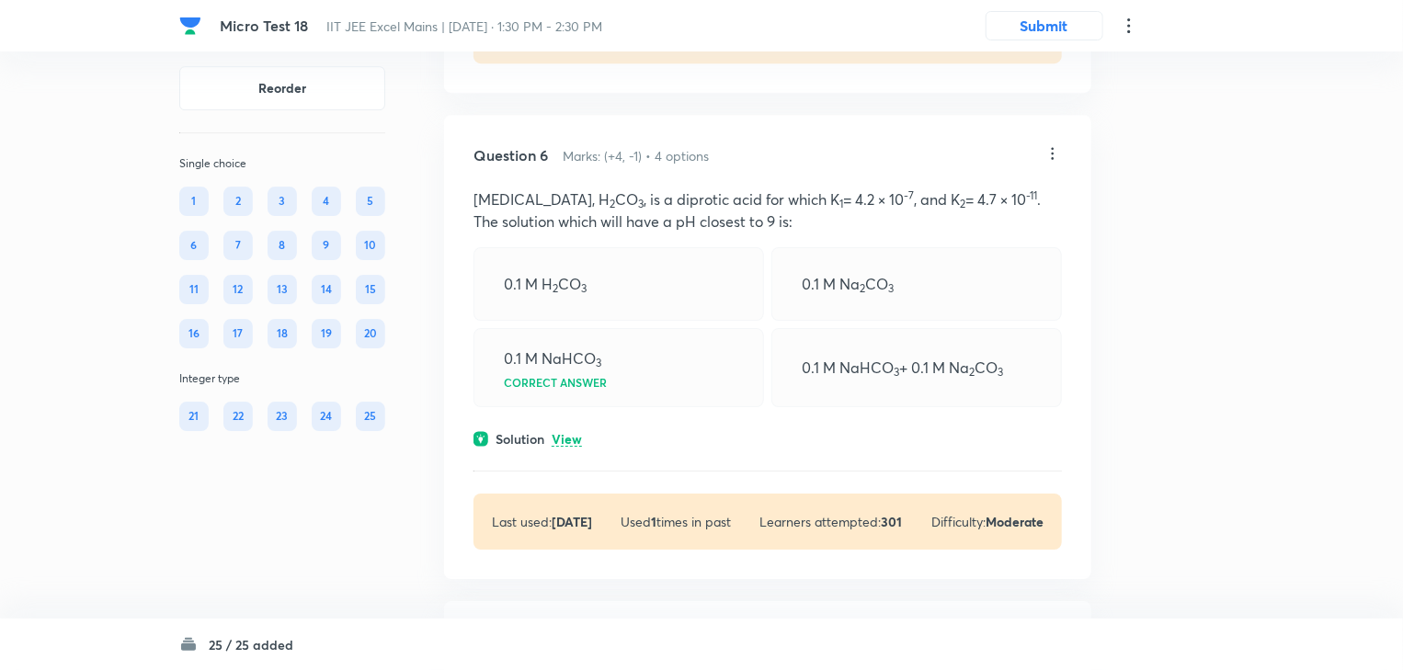
click at [1033, 166] on div "Question 6 Marks: (+4, -1) • 4 options" at bounding box center [759, 155] width 570 height 22
click at [1059, 163] on icon at bounding box center [1053, 153] width 18 height 18
click at [962, 221] on li "Edit" at bounding box center [983, 225] width 154 height 34
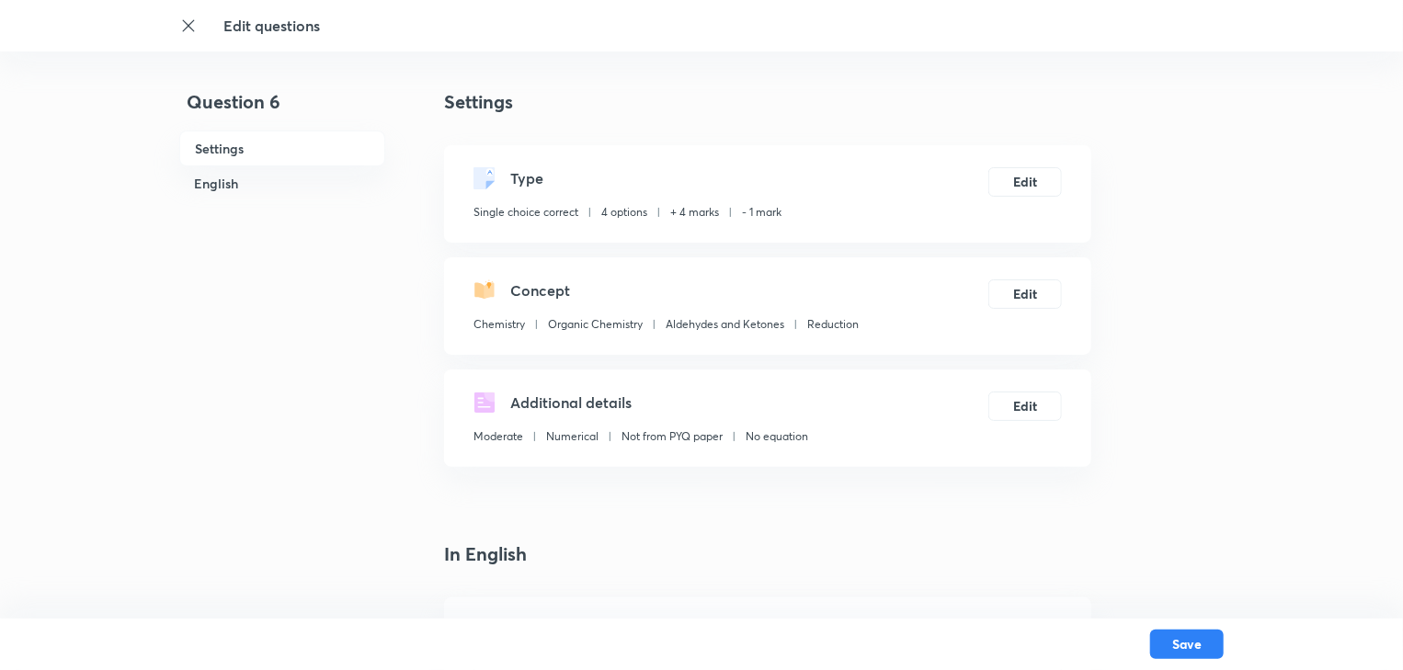
scroll to position [588, 0]
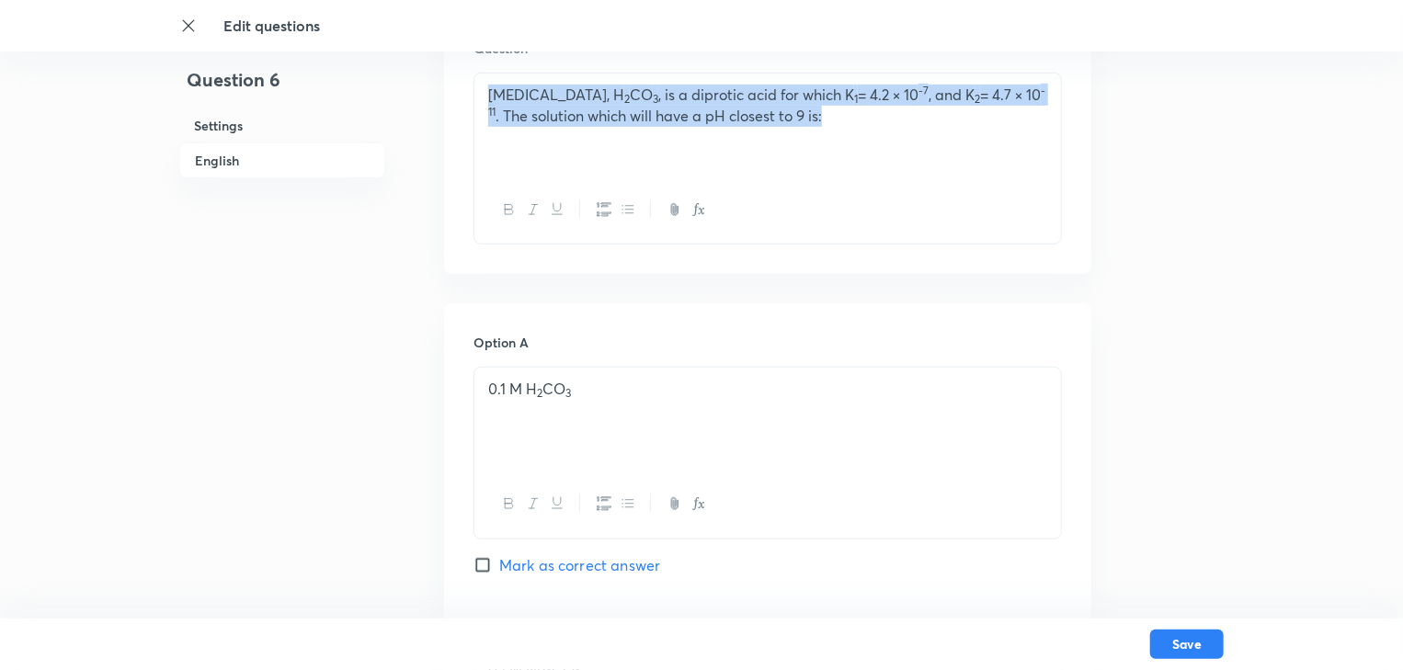
drag, startPoint x: 750, startPoint y: 78, endPoint x: 383, endPoint y: 46, distance: 368.3
click at [390, 43] on div "Edit questions Question 6 Settings English Settings Type Single choice correct …" at bounding box center [701, 656] width 1403 height 2313
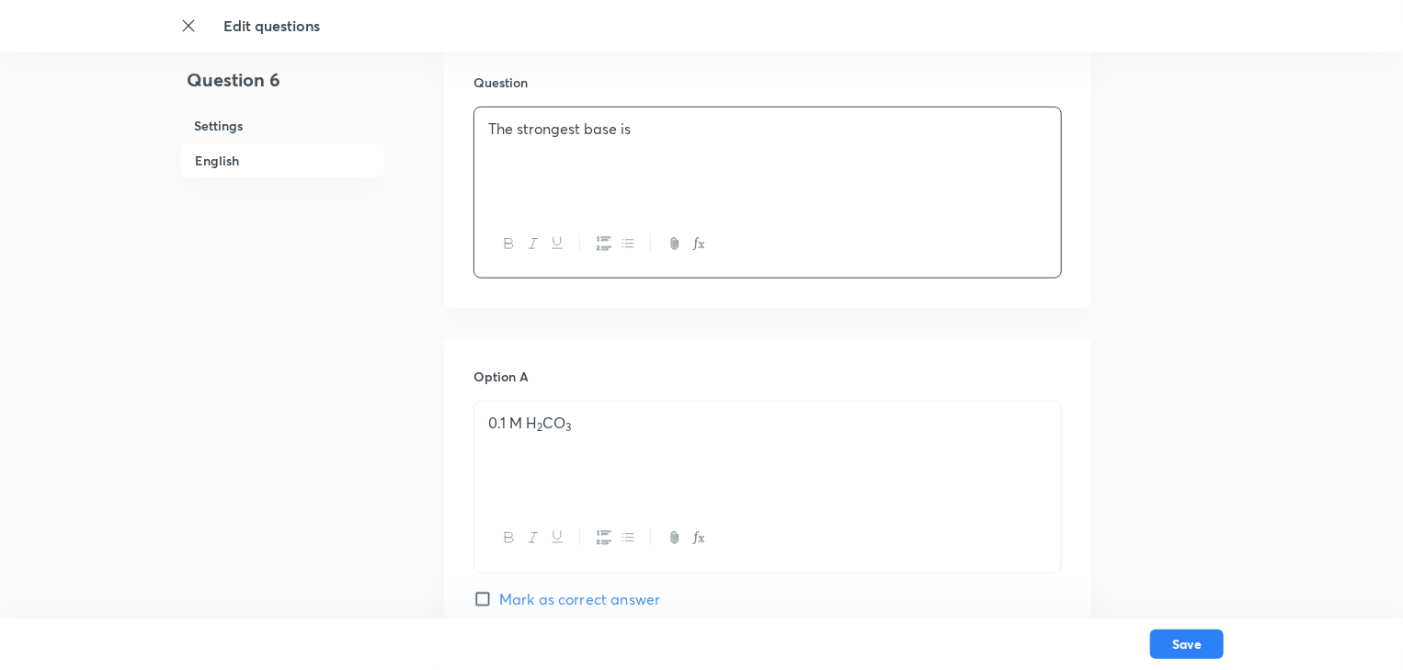
scroll to position [736, 0]
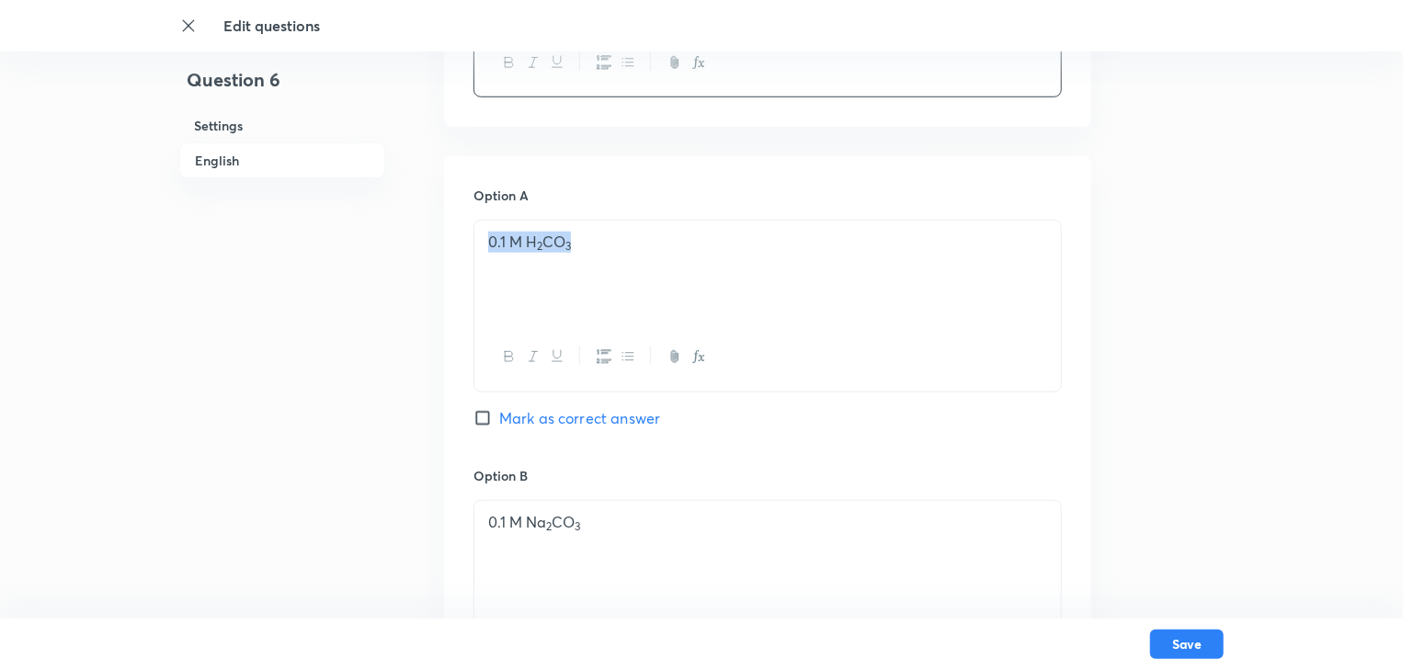
drag, startPoint x: 548, startPoint y: 250, endPoint x: 421, endPoint y: 249, distance: 126.9
click at [422, 249] on div "Question 6 Settings English Settings Type Single choice correct 4 options + 4 m…" at bounding box center [701, 509] width 1044 height 2313
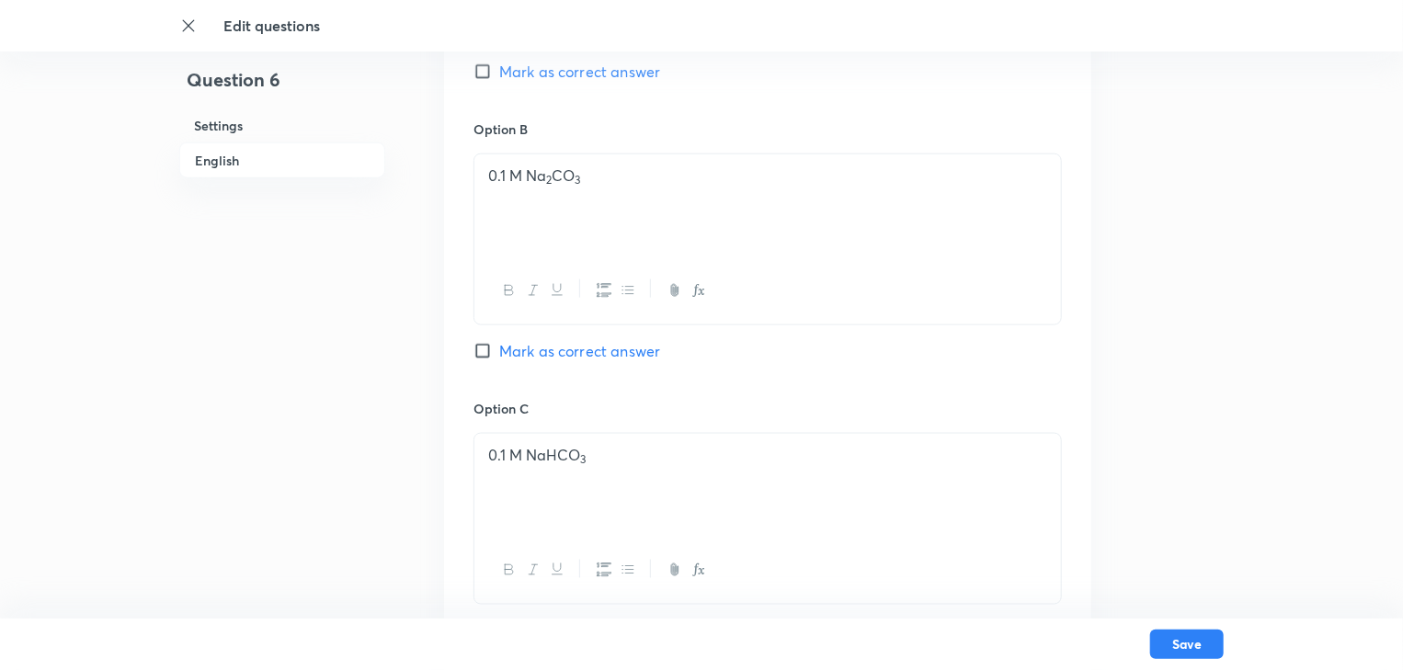
scroll to position [1103, 0]
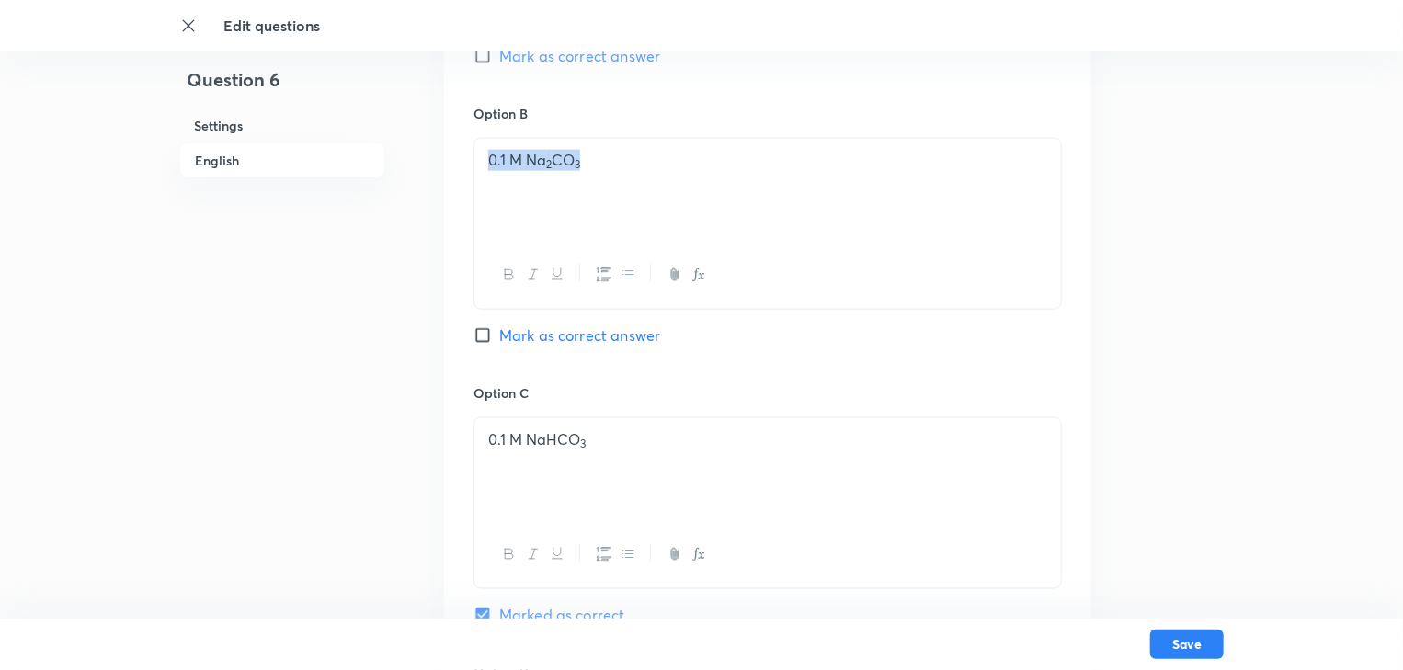
drag, startPoint x: 543, startPoint y: 182, endPoint x: 257, endPoint y: 162, distance: 287.6
click at [257, 162] on div "Question 6 Settings English Settings Type Single choice correct 4 options + 4 m…" at bounding box center [701, 144] width 1044 height 2319
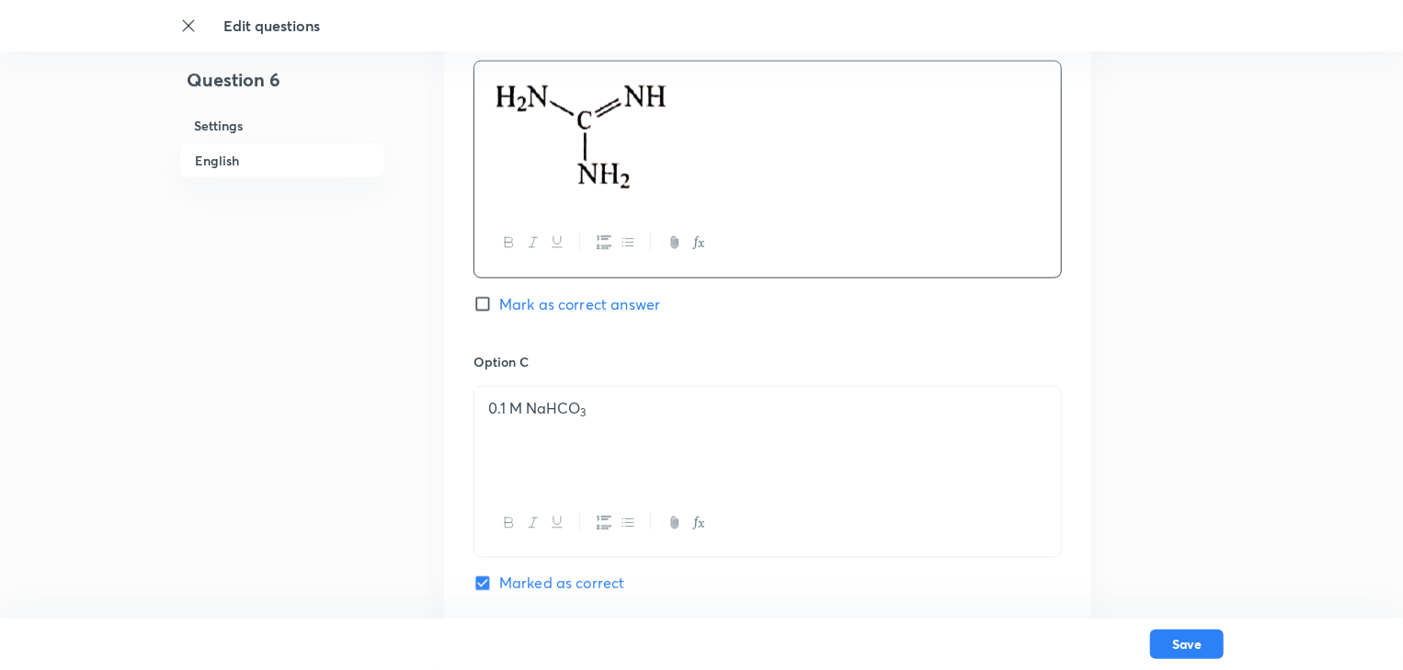
scroll to position [1398, 0]
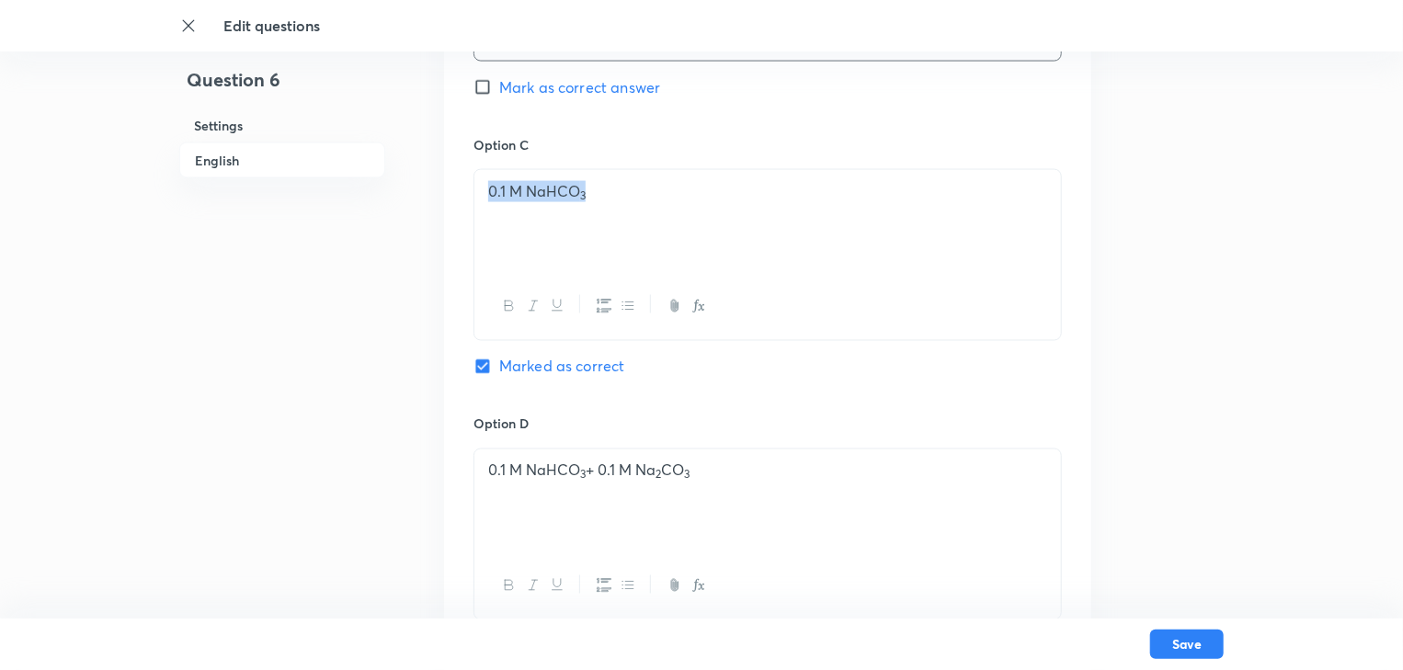
drag, startPoint x: 219, startPoint y: 190, endPoint x: 23, endPoint y: 197, distance: 195.9
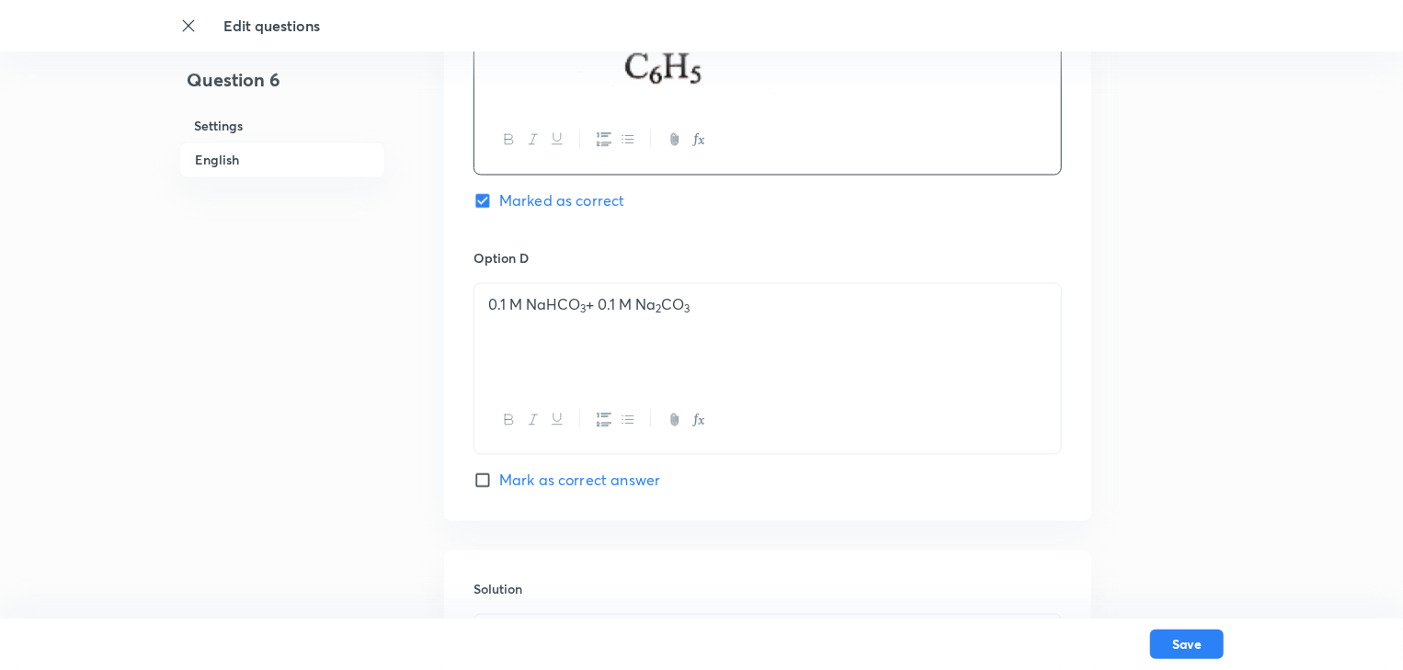
scroll to position [1618, 0]
drag, startPoint x: 772, startPoint y: 326, endPoint x: 0, endPoint y: 254, distance: 775.7
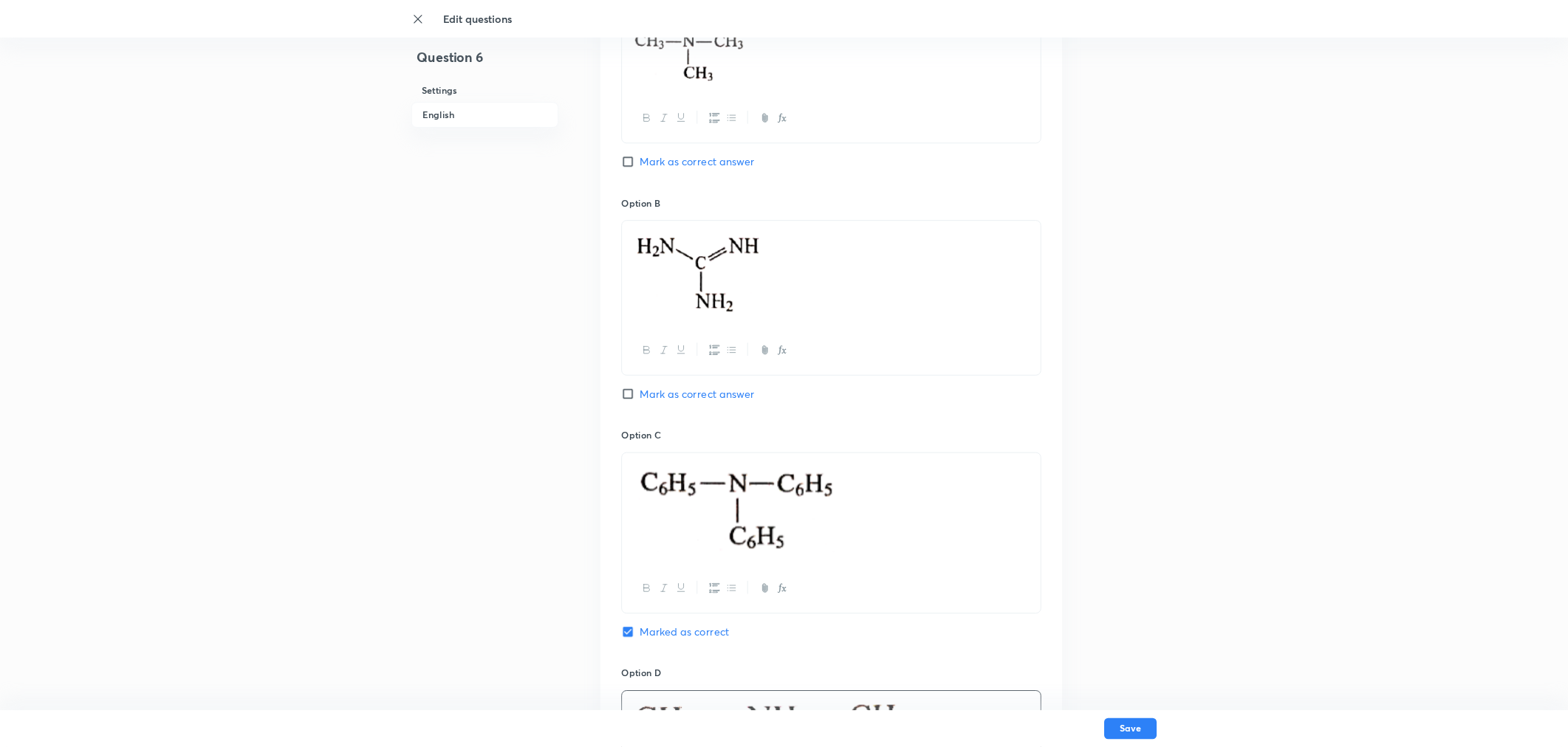
scroll to position [1027, 0]
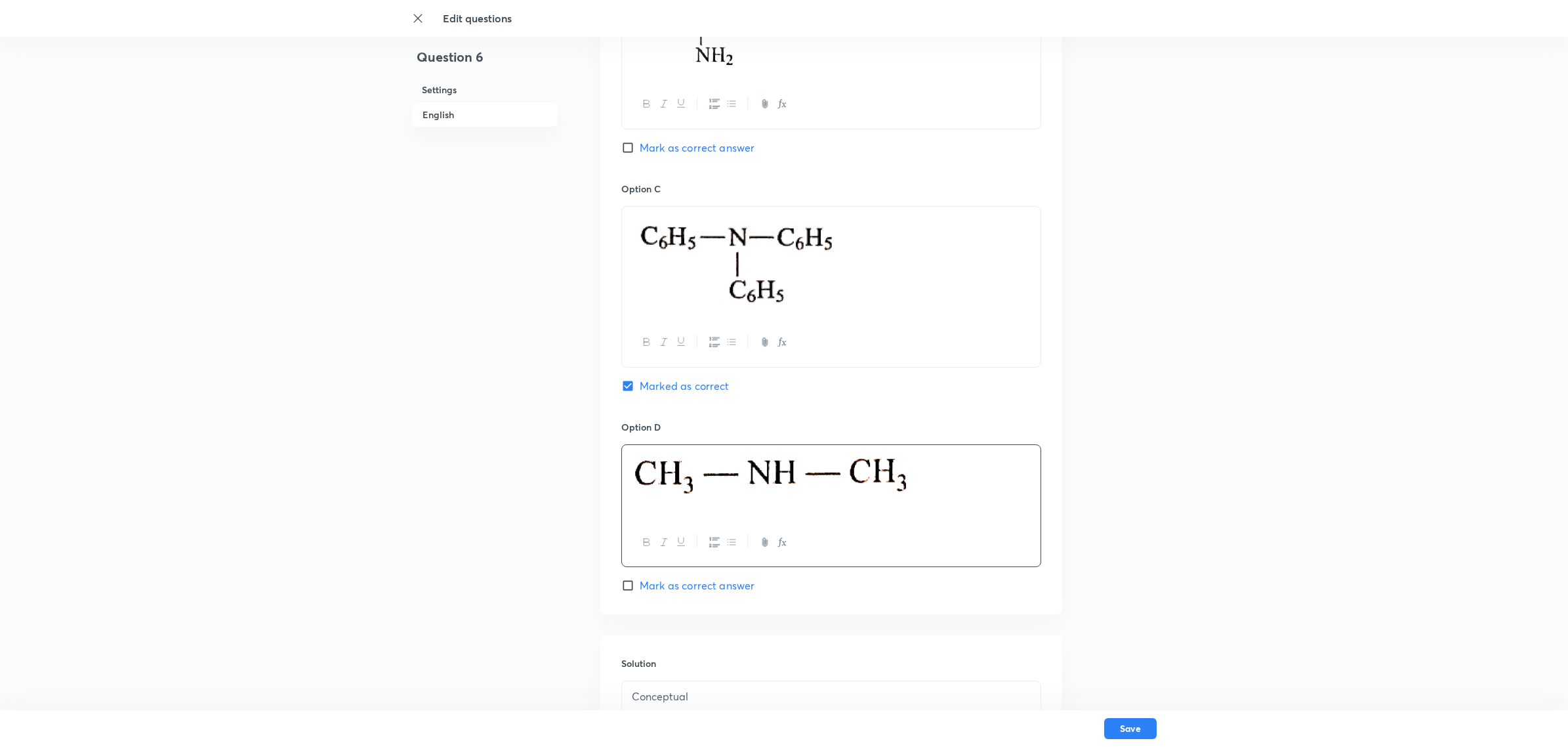
click at [783, 451] on div at bounding box center [831, 481] width 419 height 74
drag, startPoint x: 861, startPoint y: 483, endPoint x: 121, endPoint y: 447, distance: 740.9
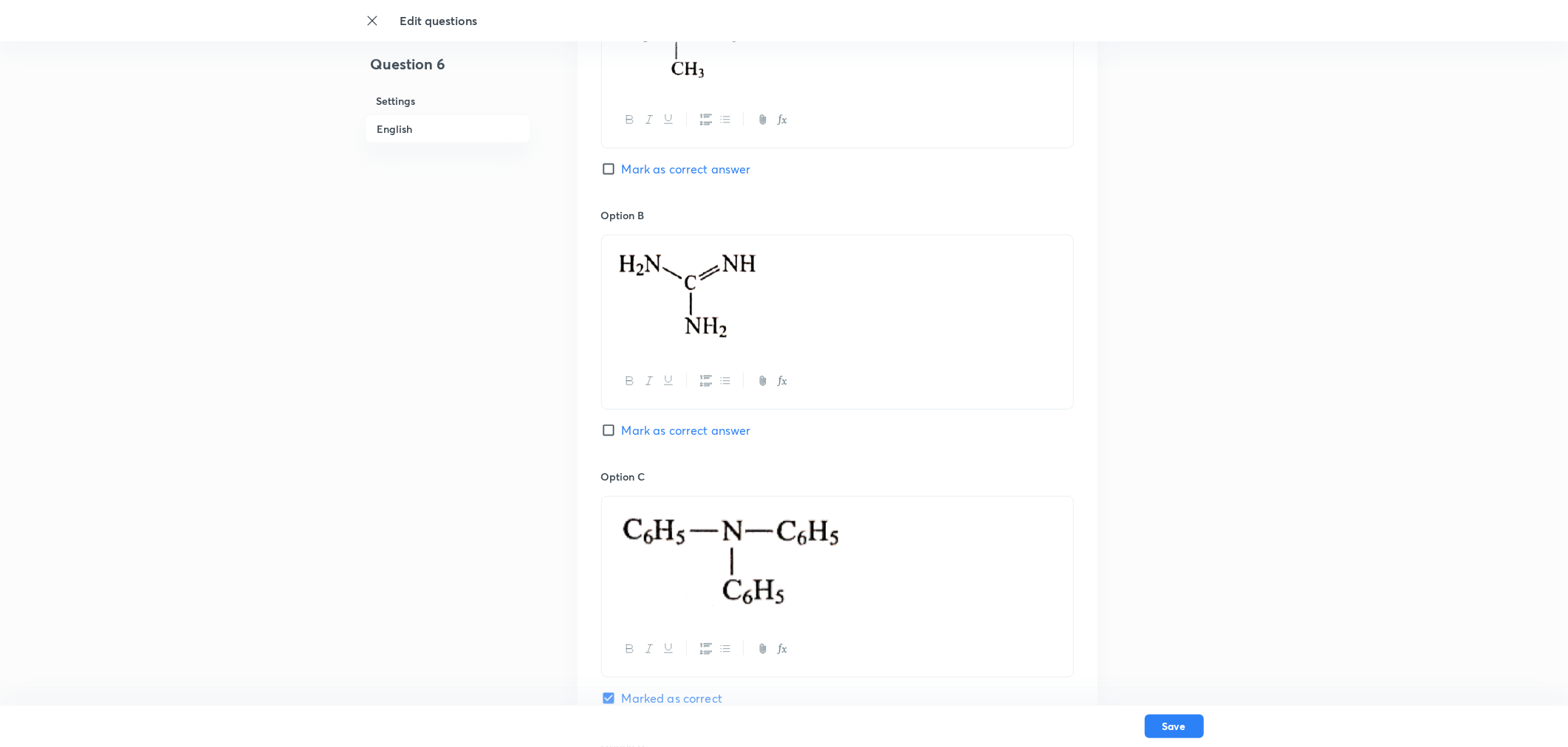
scroll to position [780, 0]
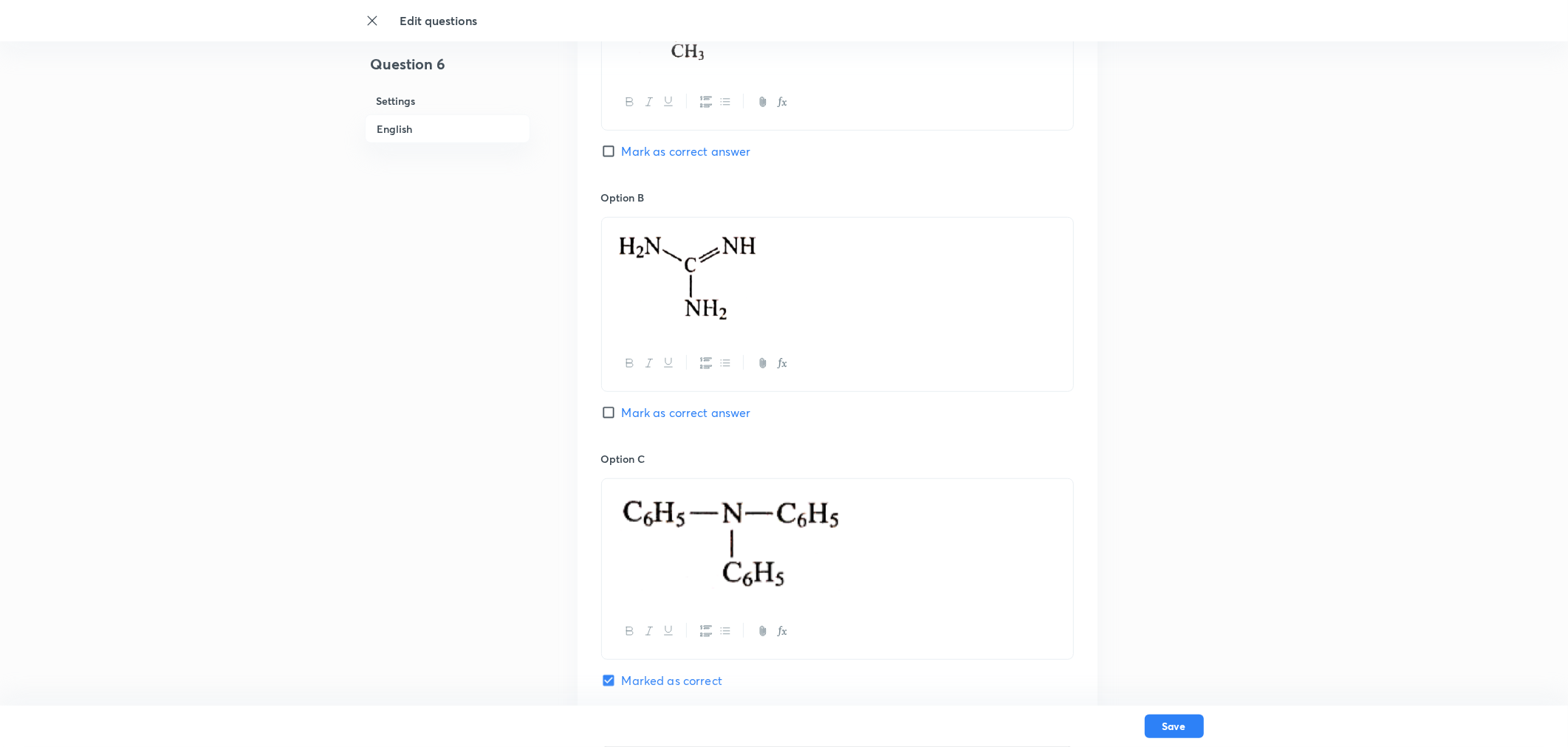
drag, startPoint x: 843, startPoint y: 549, endPoint x: 263, endPoint y: 515, distance: 581.0
click at [263, 515] on div "Edit questions Question 6 Settings English Settings Type Single choice correct …" at bounding box center [784, 262] width 1568 height 1943
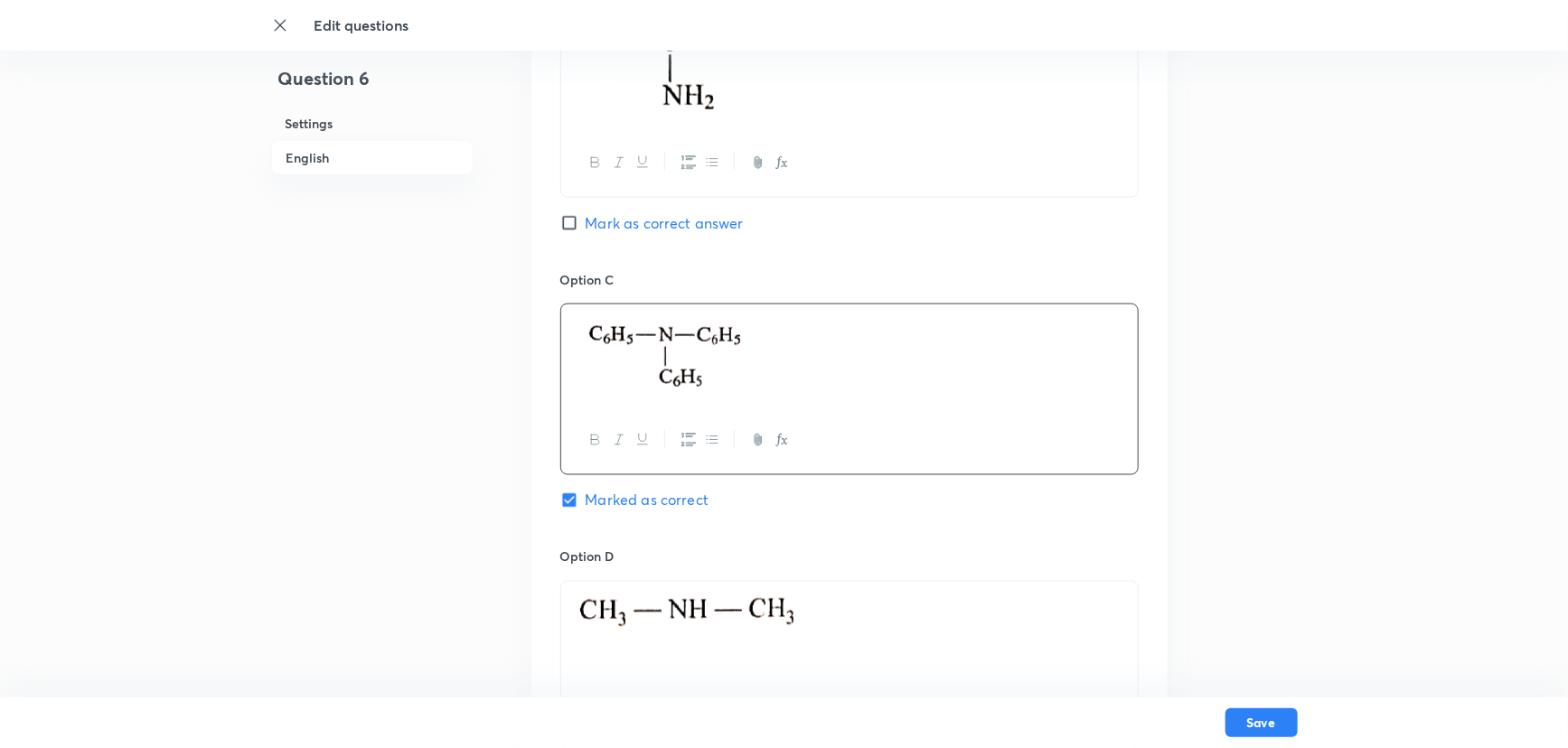
scroll to position [1180, 0]
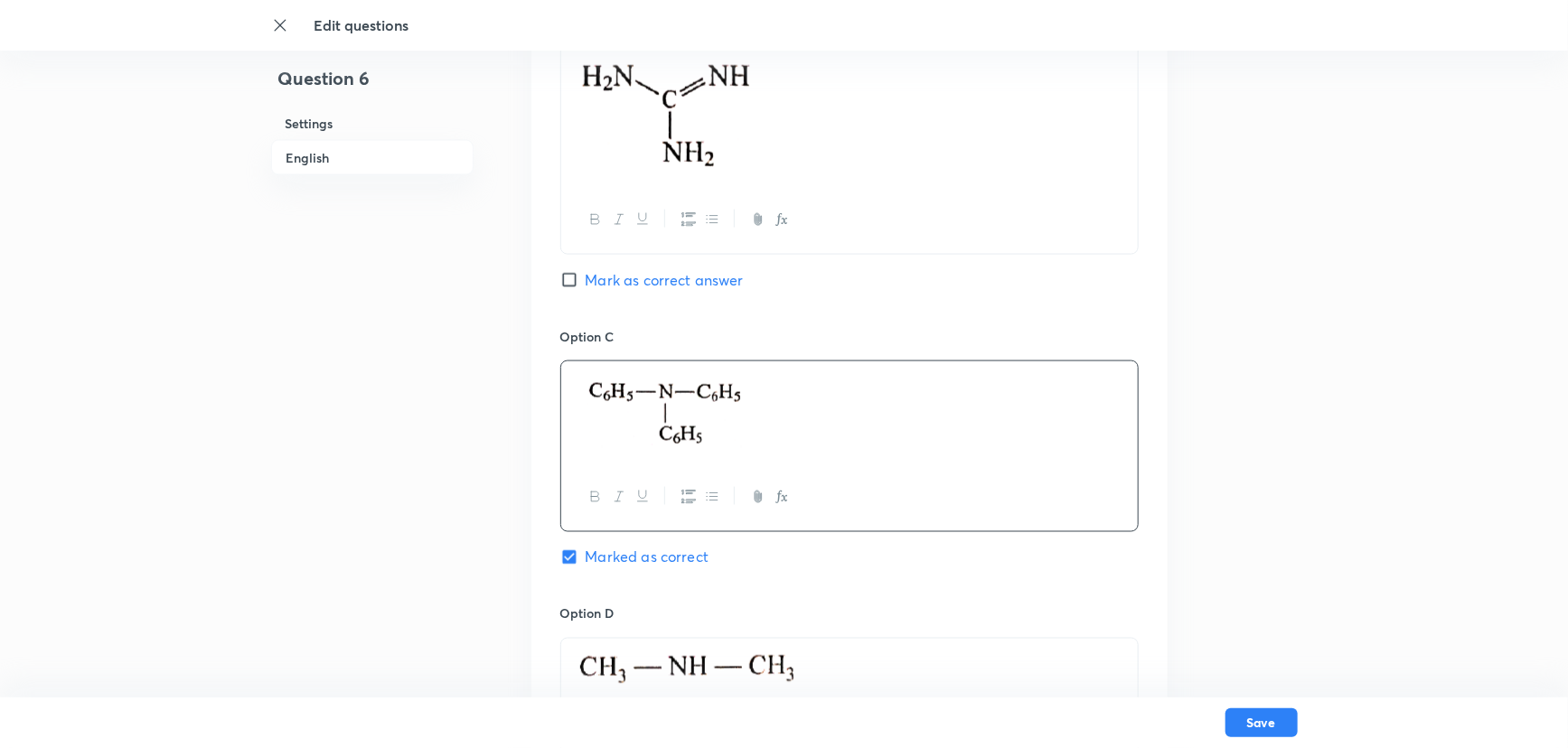
click at [567, 275] on input "Mark as correct answer" at bounding box center [573, 280] width 26 height 18
checkbox input "true"
checkbox input "false"
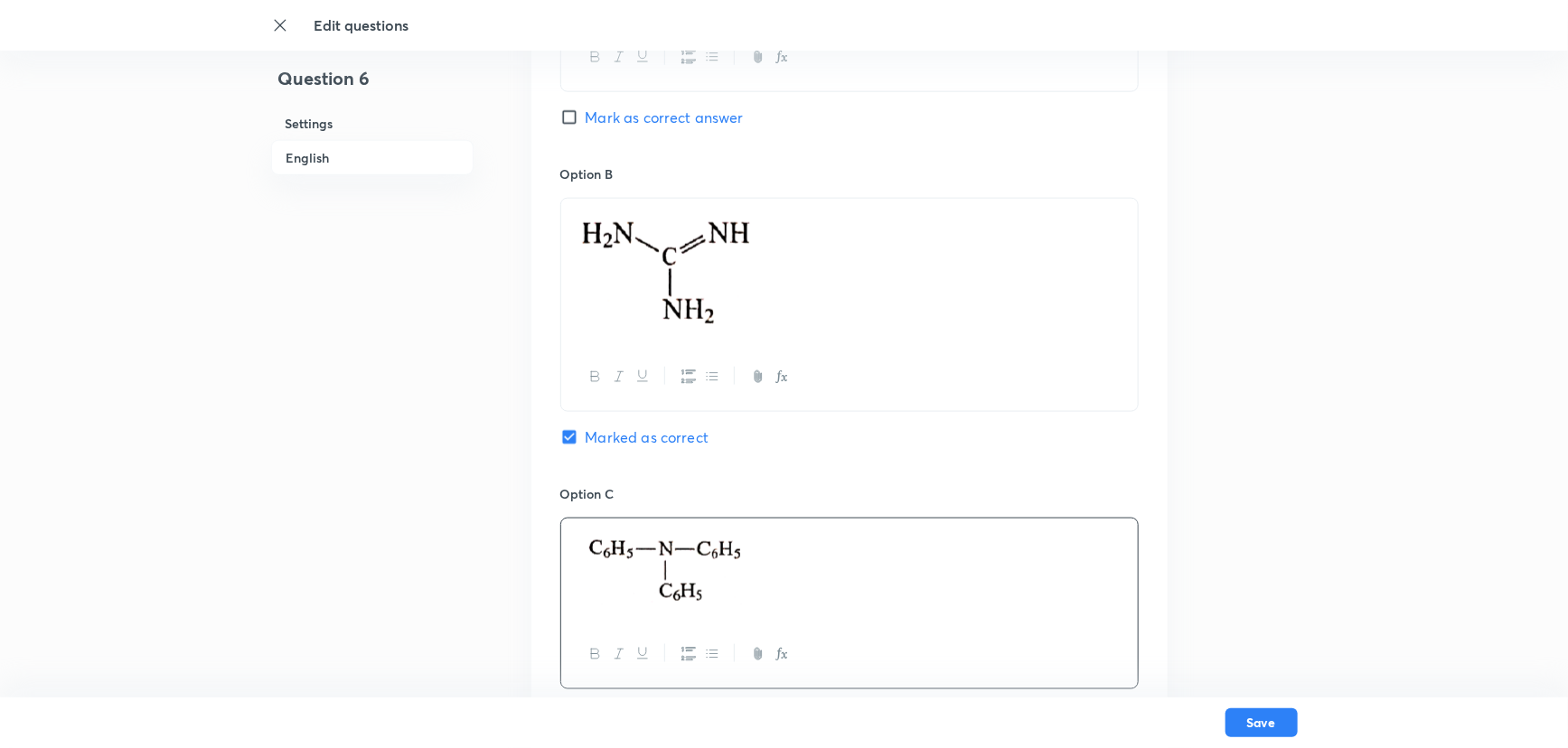
scroll to position [1015, 0]
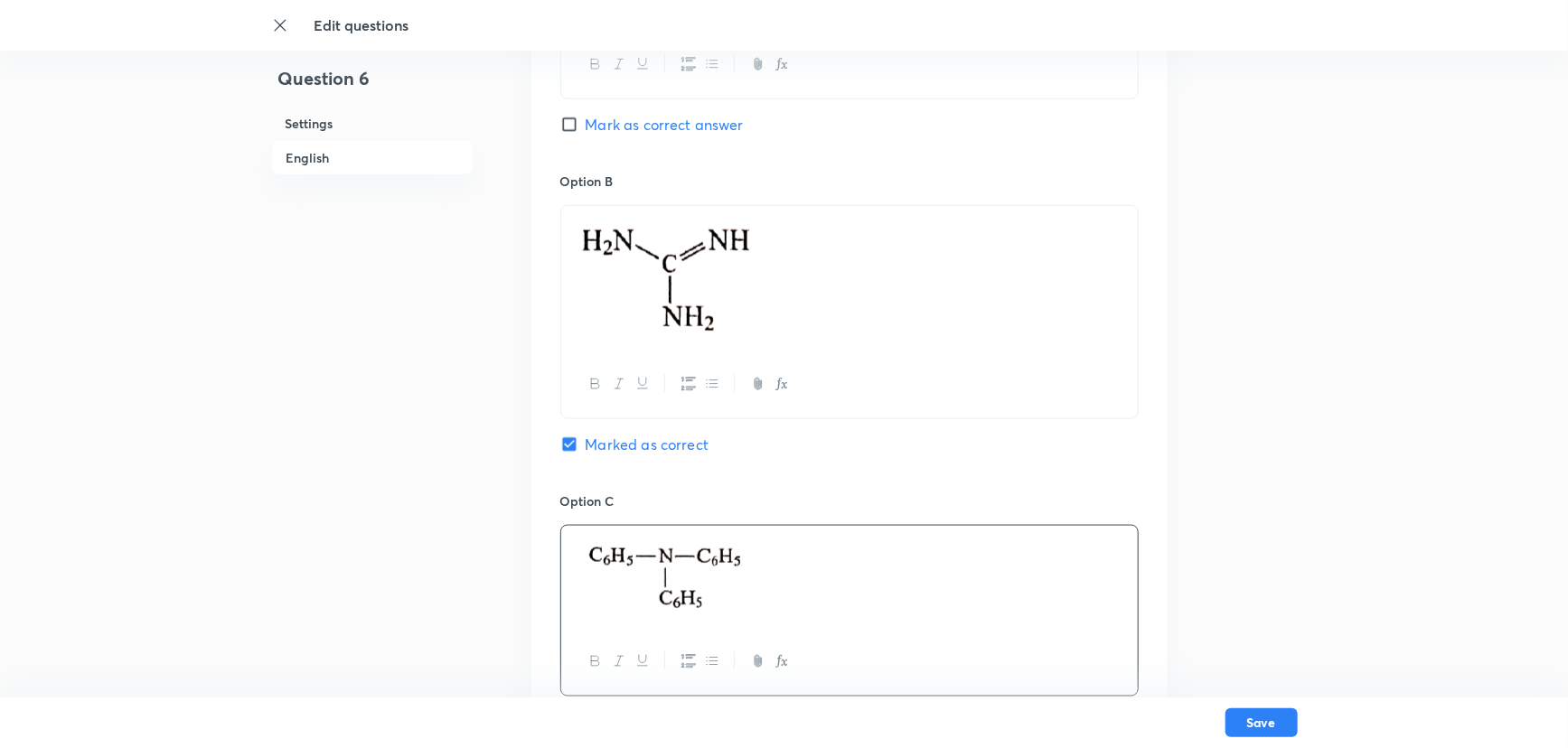
drag, startPoint x: 623, startPoint y: 246, endPoint x: 781, endPoint y: 321, distance: 174.9
click at [781, 321] on p at bounding box center [849, 279] width 550 height 125
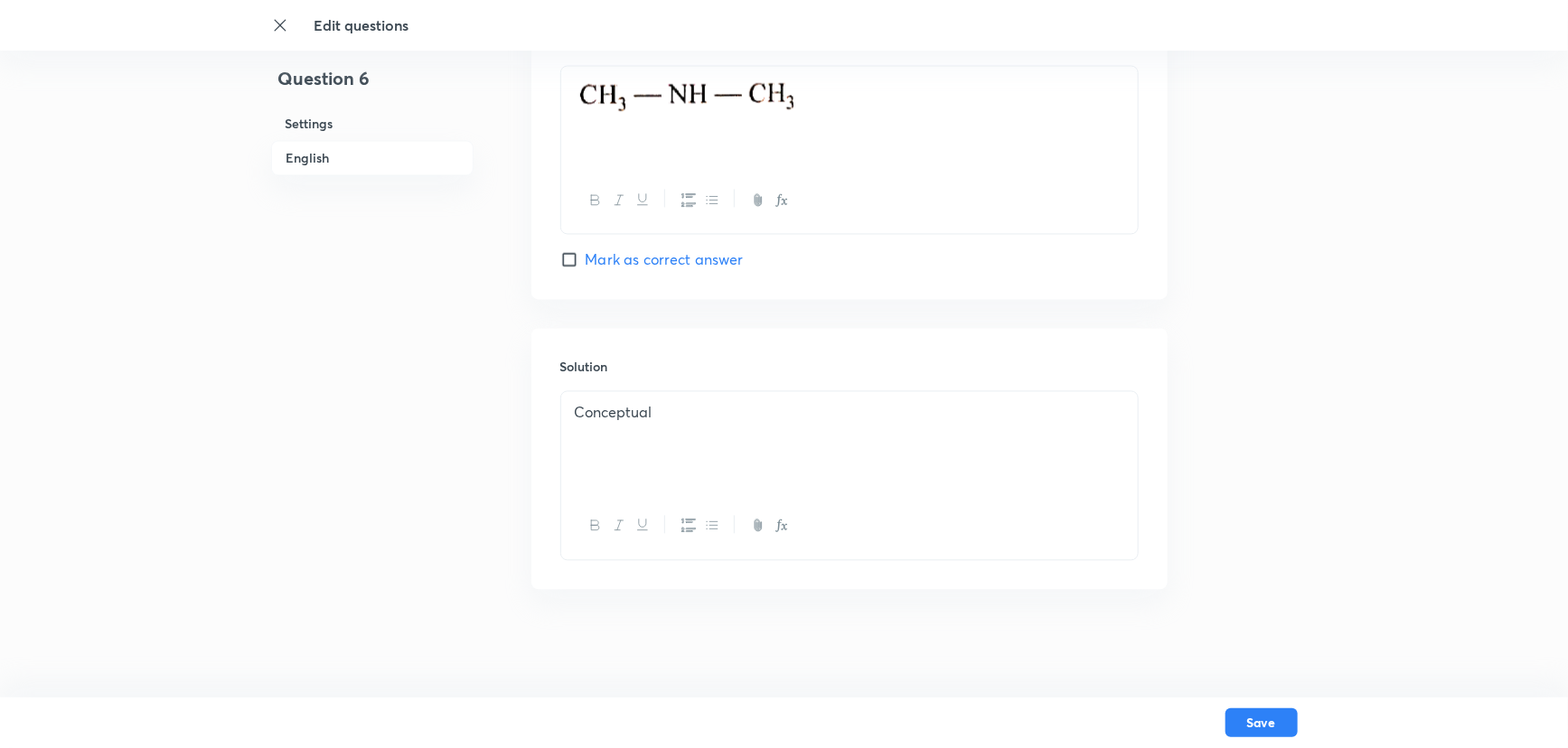
scroll to position [1754, 0]
drag, startPoint x: 729, startPoint y: 432, endPoint x: 331, endPoint y: 462, distance: 399.1
click at [1289, 658] on button "Save" at bounding box center [1262, 720] width 73 height 29
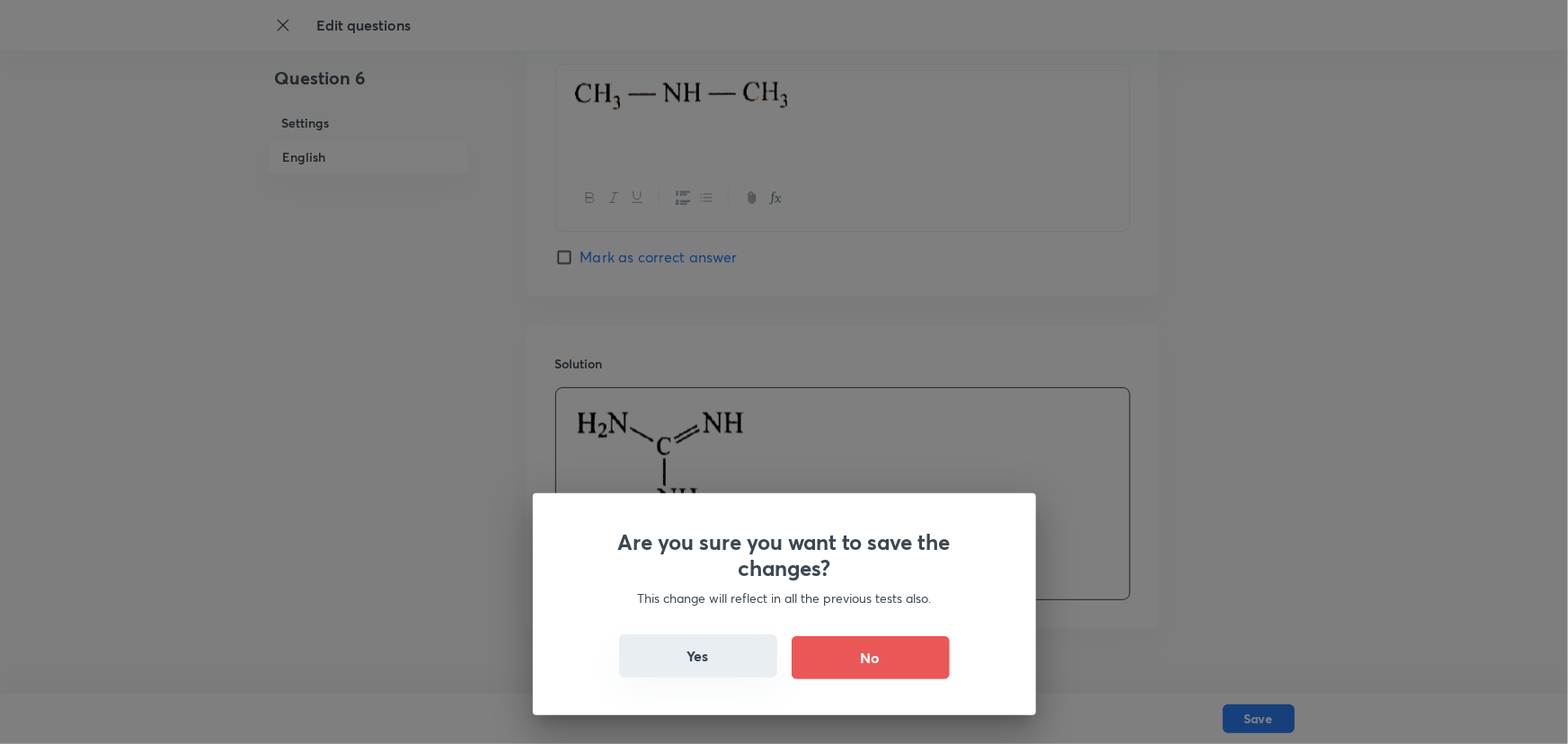
click at [730, 645] on button "Yes" at bounding box center [698, 656] width 158 height 43
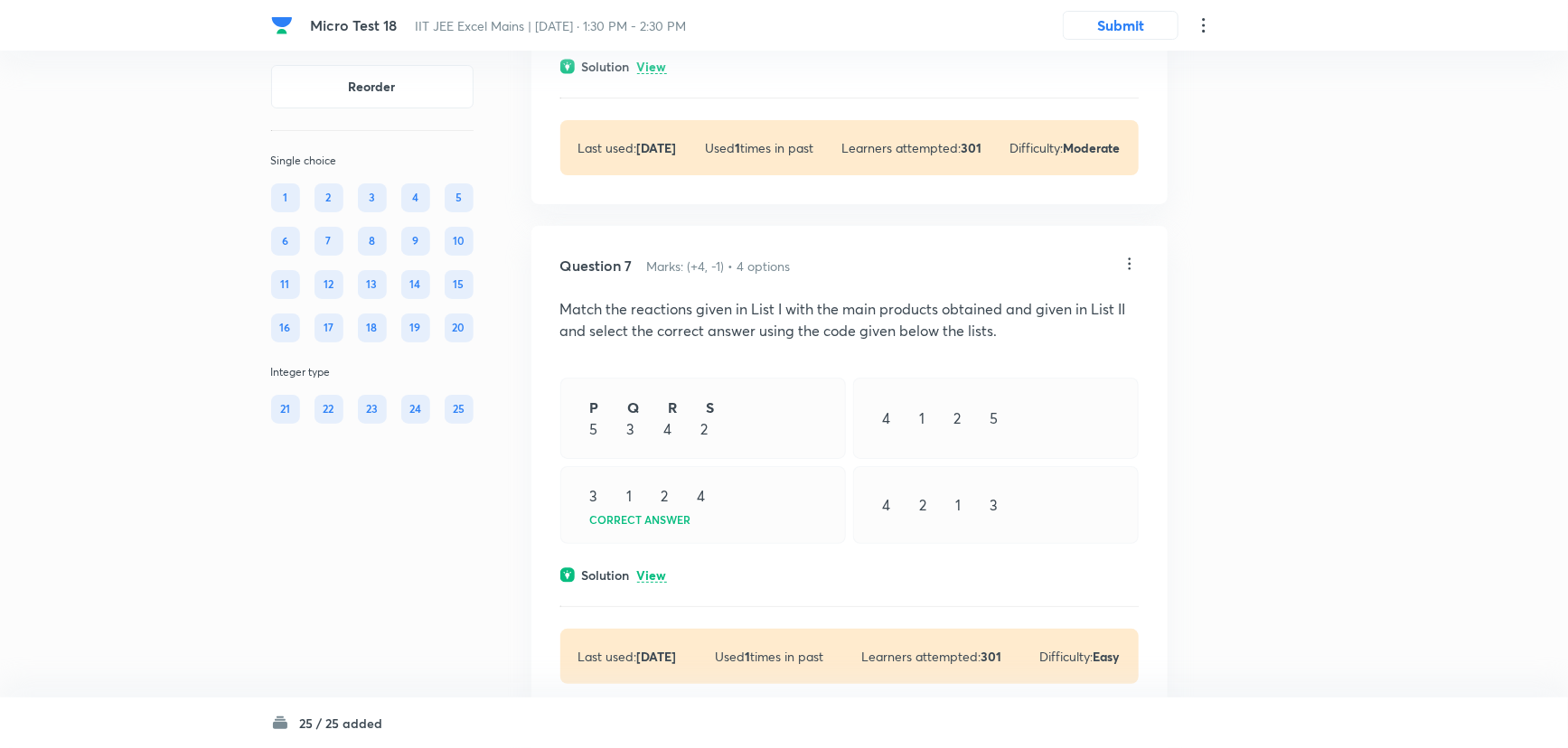
scroll to position [3533, 0]
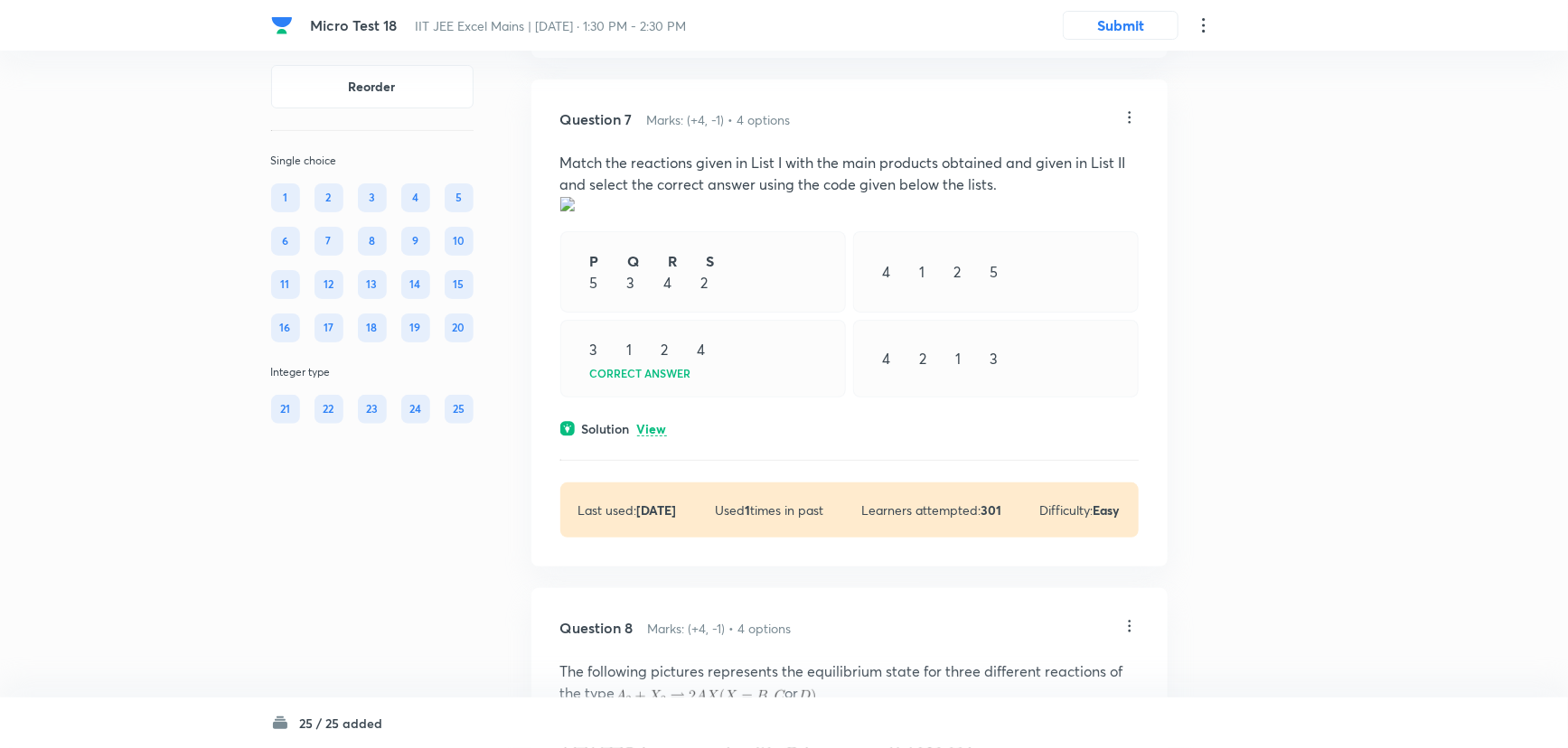
click at [1130, 129] on div at bounding box center [1130, 118] width 18 height 21
click at [1021, 184] on li "Edit" at bounding box center [1060, 189] width 151 height 33
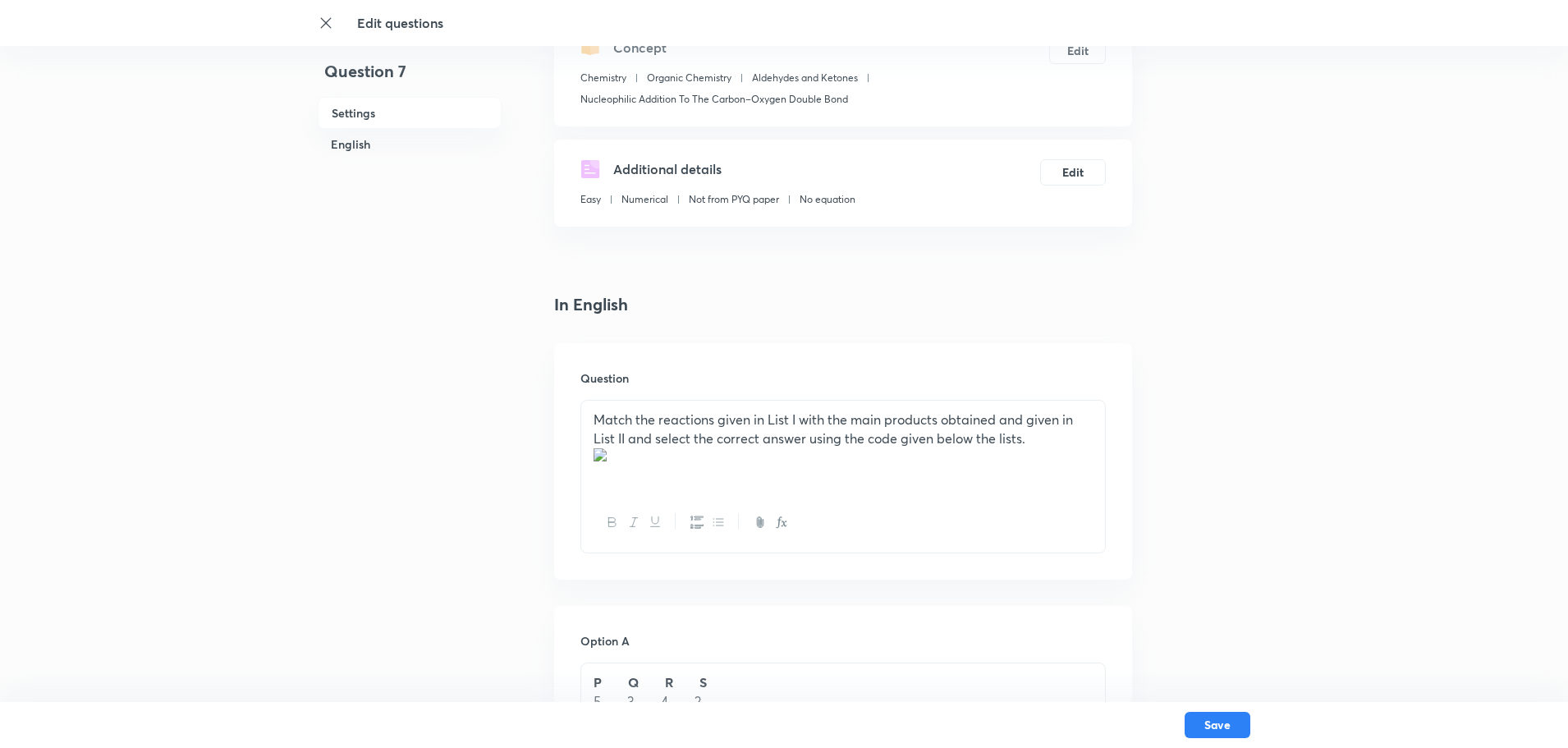
scroll to position [493, 0]
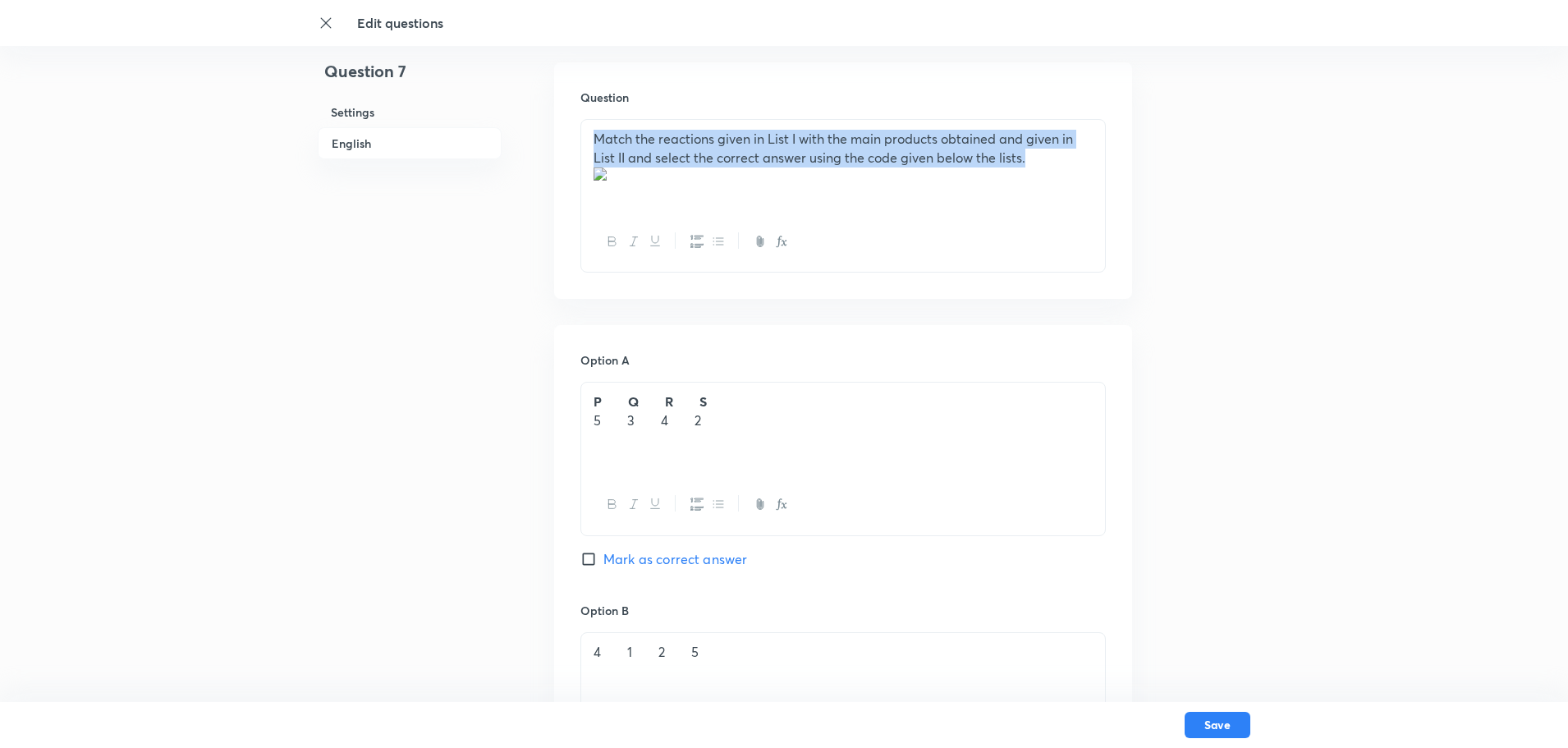
drag, startPoint x: 480, startPoint y: 136, endPoint x: 396, endPoint y: 94, distance: 93.9
click at [396, 94] on div "Question 7 Settings English Settings Type Single choice correct 4 options + 4 m…" at bounding box center [784, 629] width 932 height 2086
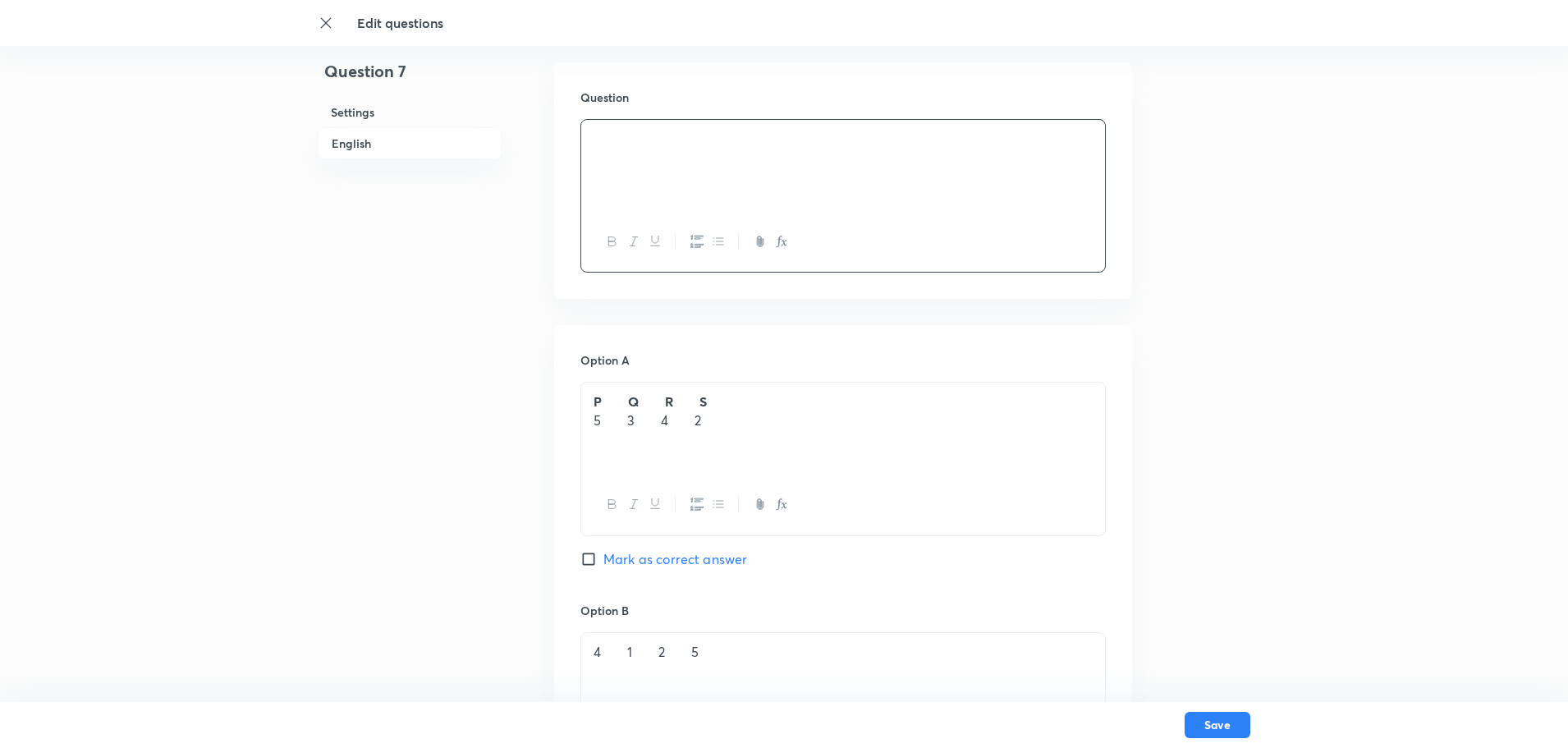
click at [642, 145] on p at bounding box center [843, 138] width 499 height 19
click at [646, 143] on p at bounding box center [843, 138] width 499 height 19
click at [587, 162] on div "In this type of question, a statement of assertion (A) is followed by a stateme…" at bounding box center [843, 165] width 524 height 92
click at [587, 179] on div "In this type of question, a statement of assertion (A) is followed by a stateme…" at bounding box center [843, 165] width 524 height 92
click at [865, 166] on p "In this type of question, a statement of assertion (A) is followed by a stateme…" at bounding box center [843, 147] width 499 height 37
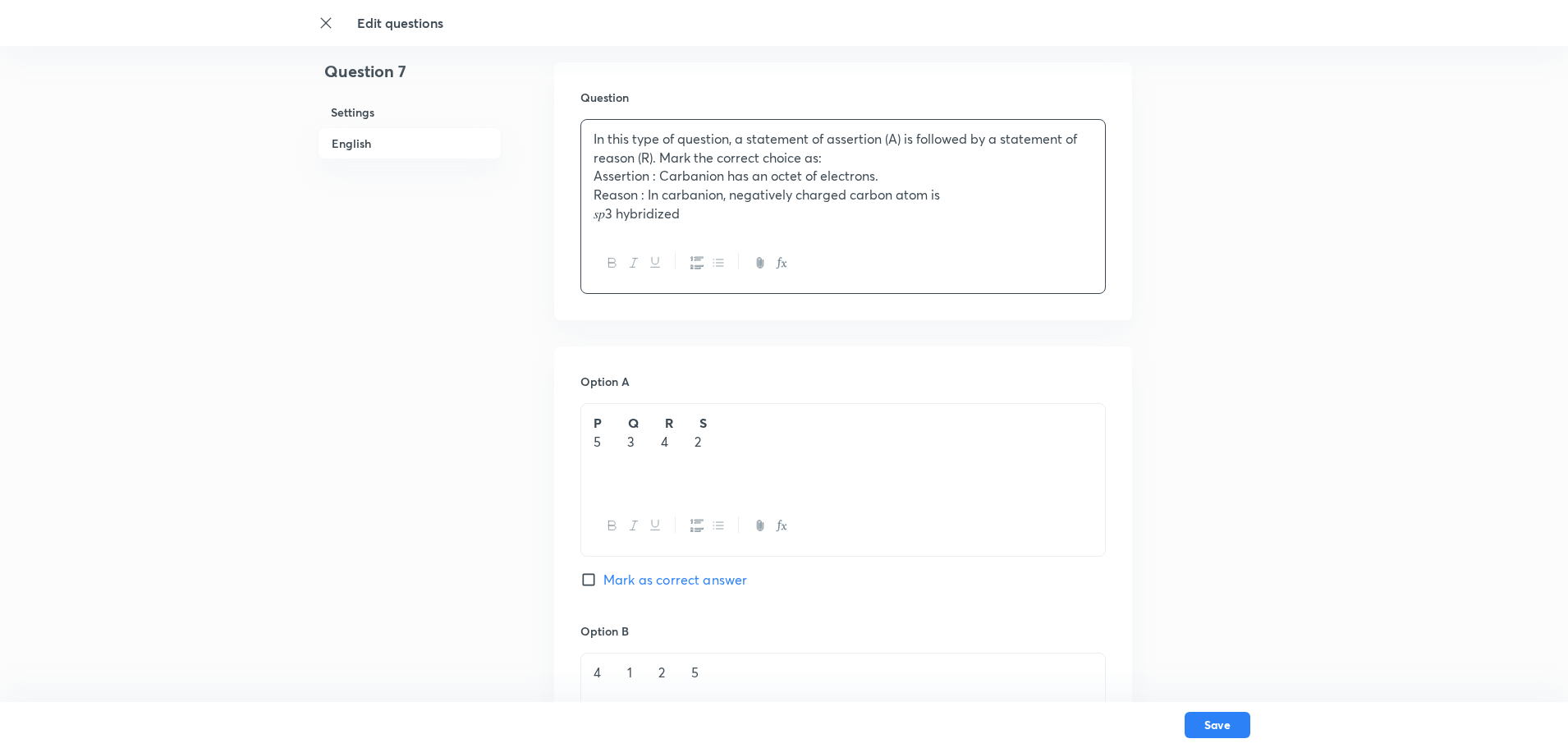
click at [586, 219] on div "In this type of question, a statement of assertion (A) is followed by a stateme…" at bounding box center [843, 176] width 524 height 113
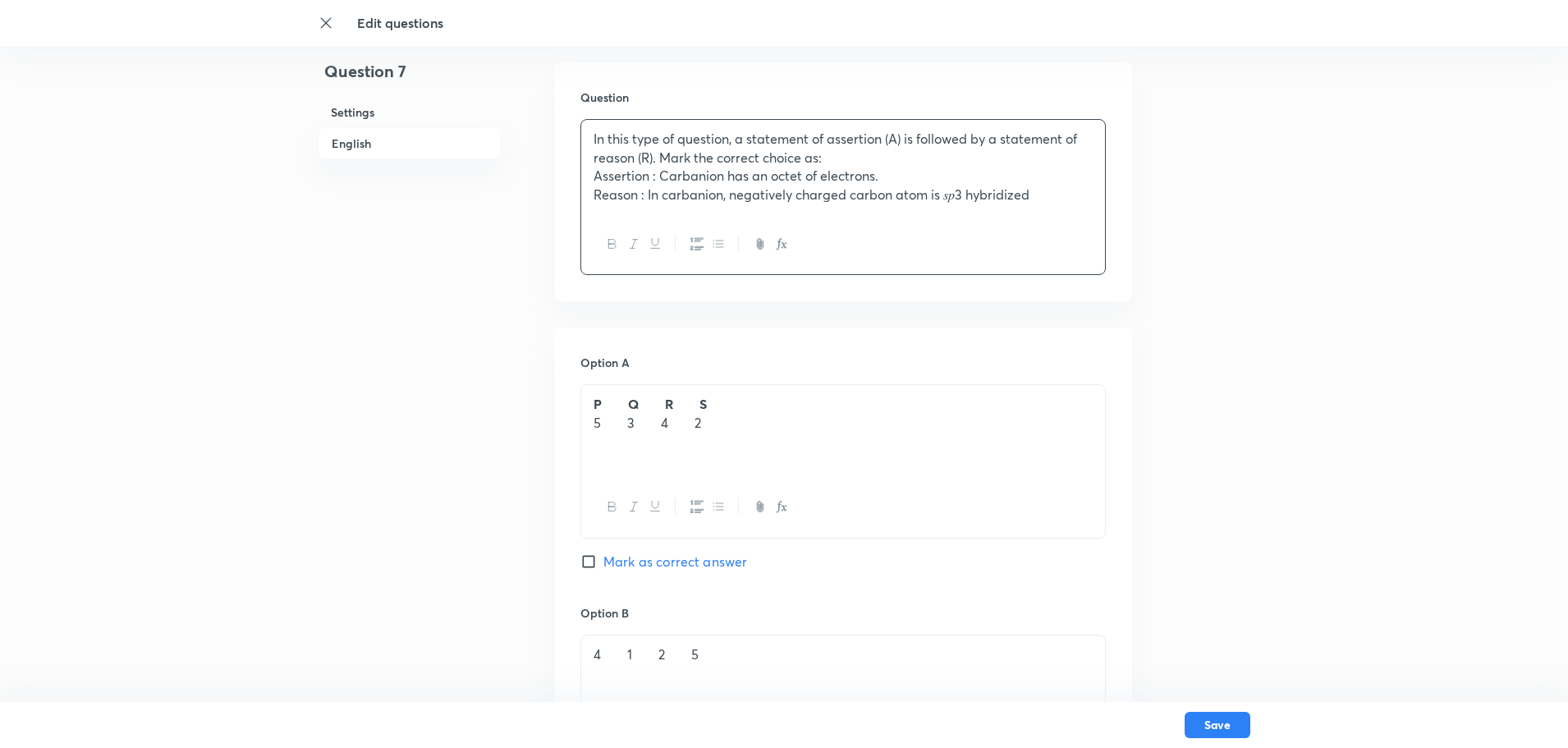
click at [961, 192] on p "Reason : In carbanion, negatively charged carbon atom is 𝑠𝑝3 hybridized" at bounding box center [843, 195] width 499 height 19
click at [945, 203] on p "Reason : In carbanion, negatively charged carbon atom is 𝑠𝑝3 hybridized" at bounding box center [843, 195] width 499 height 19
click at [781, 248] on icon "button" at bounding box center [784, 245] width 5 height 5
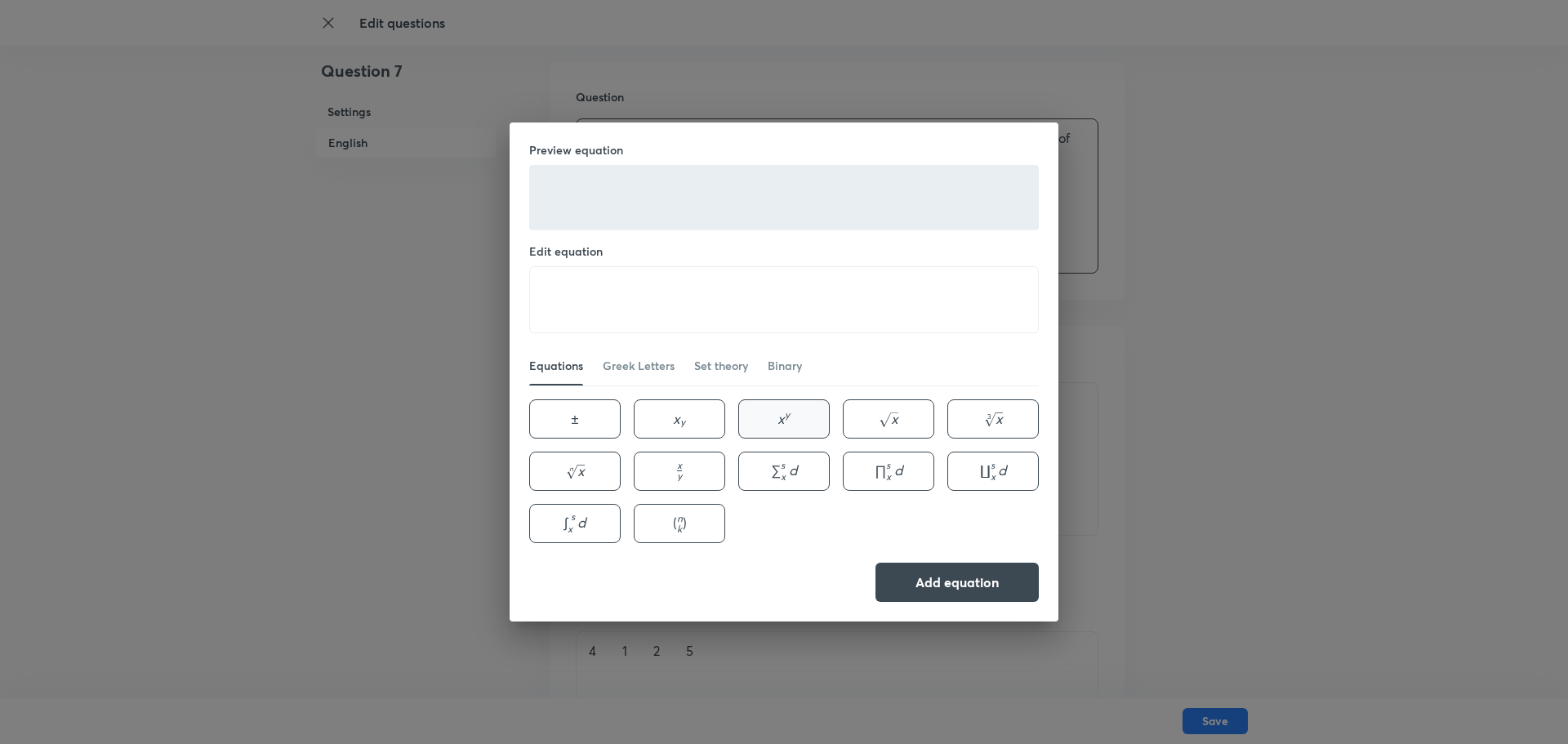
drag, startPoint x: 798, startPoint y: 416, endPoint x: 784, endPoint y: 427, distance: 17.8
click at [792, 421] on button "x y x^{y} x y" at bounding box center [784, 419] width 92 height 39
click at [562, 299] on textarea "x^{y}" at bounding box center [784, 300] width 508 height 66
type textarea "sp^{3}"
click at [953, 586] on button "Add equation" at bounding box center [958, 581] width 163 height 39
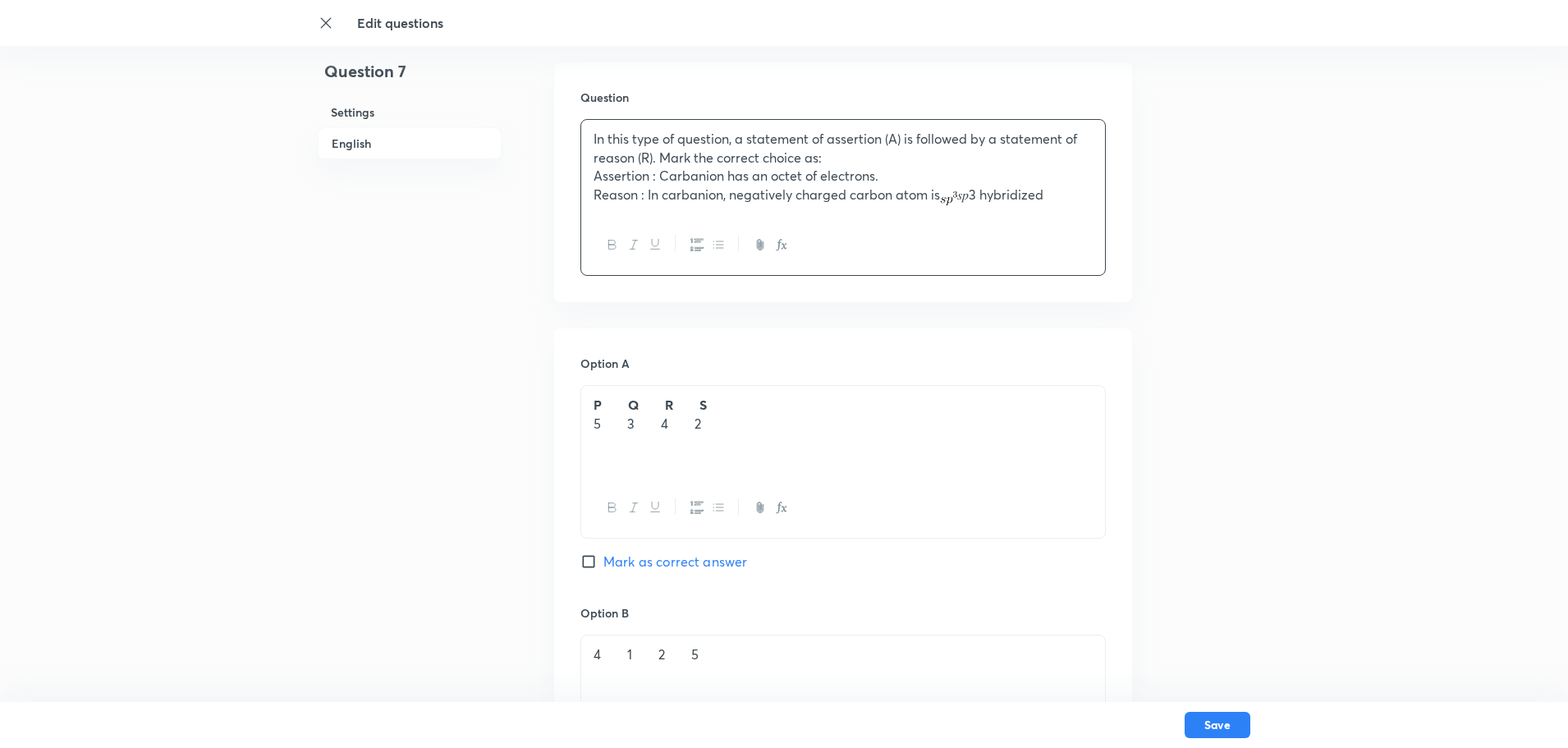
click at [974, 192] on p "Reason : In carbanion, negatively charged carbon atom is 𝑠𝑝3 hybridized" at bounding box center [843, 195] width 499 height 19
click at [984, 200] on p "Reason : In carbanion, negatively charged carbon atom is 𝑠𝑝3 hybridized" at bounding box center [843, 195] width 499 height 19
drag, startPoint x: 653, startPoint y: 180, endPoint x: 575, endPoint y: 181, distance: 78.0
click at [575, 181] on div "Question In this type of question, a statement of assertion (A) is followed by …" at bounding box center [843, 182] width 578 height 239
click at [613, 244] on icon "button" at bounding box center [613, 245] width 13 height 13
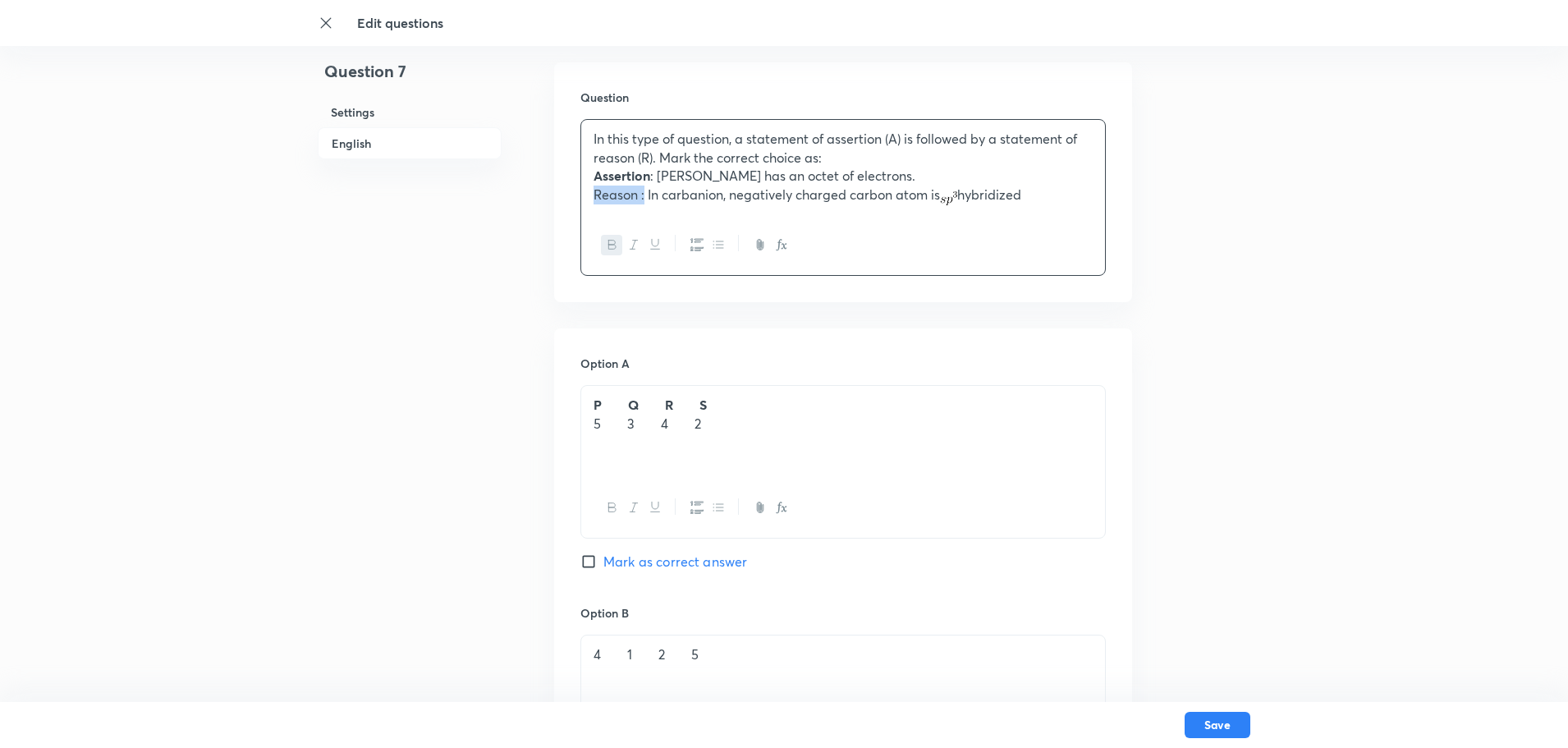
drag, startPoint x: 646, startPoint y: 199, endPoint x: 584, endPoint y: 198, distance: 62.0
click at [584, 198] on div "In this type of question, a statement of assertion (A) is followed by a stateme…" at bounding box center [843, 167] width 524 height 96
click at [620, 243] on button "button" at bounding box center [612, 245] width 21 height 21
drag, startPoint x: 658, startPoint y: 173, endPoint x: 649, endPoint y: 173, distance: 9.0
click at [649, 173] on p "Assertion : Carbanion has an octet of electrons." at bounding box center [843, 176] width 499 height 19
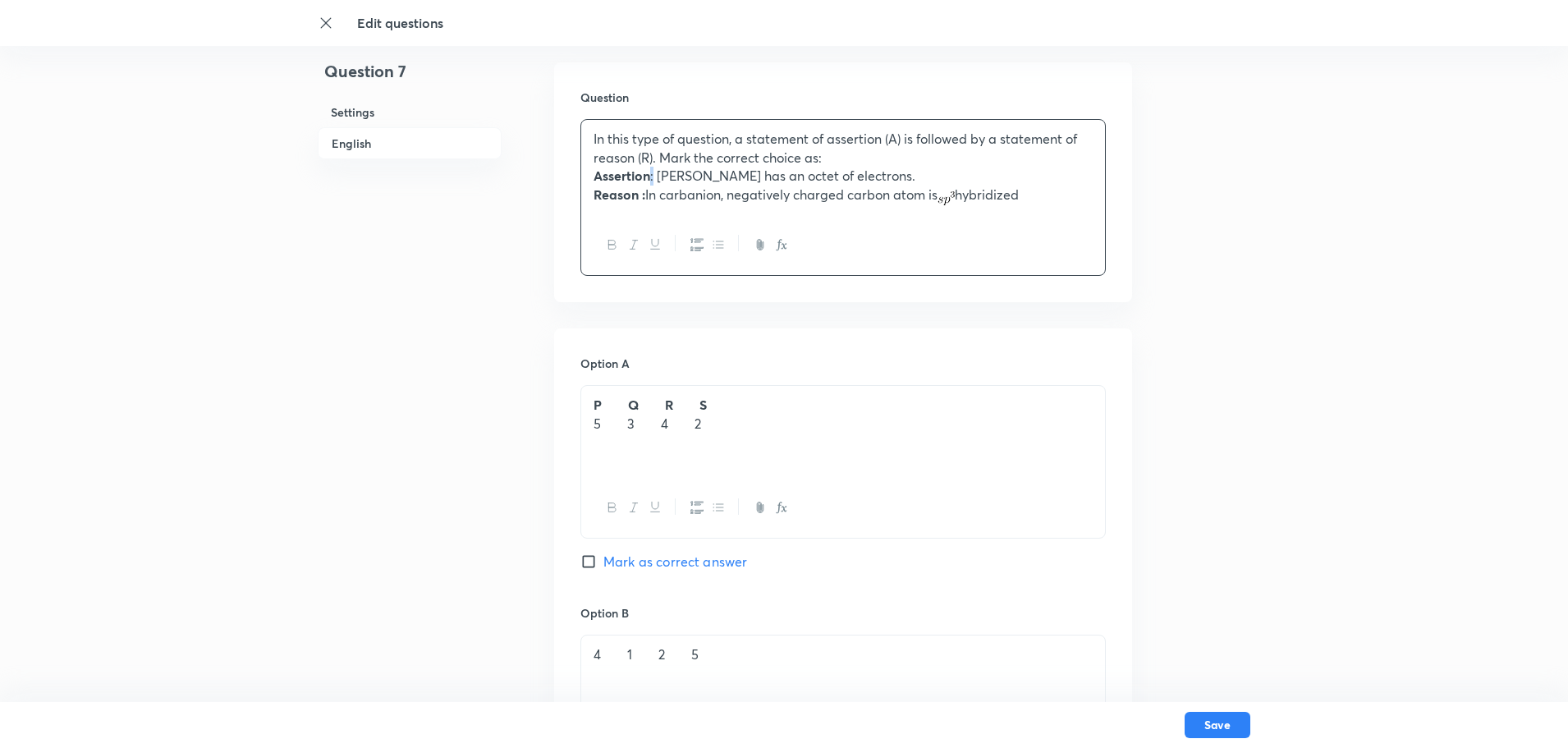
click at [609, 241] on icon "button" at bounding box center [613, 245] width 13 height 13
click at [787, 397] on p "P Q R S" at bounding box center [843, 404] width 499 height 19
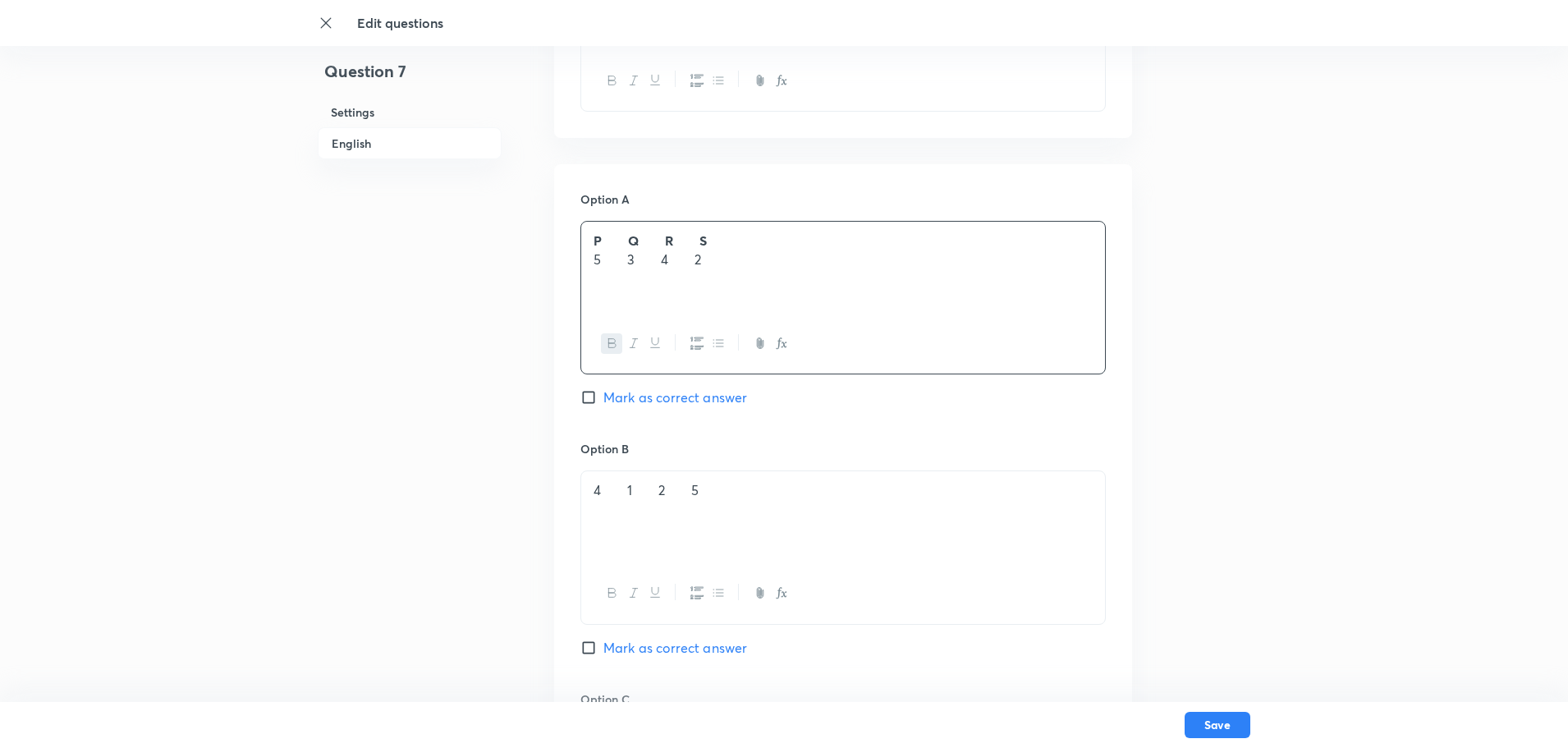
scroll to position [738, 0]
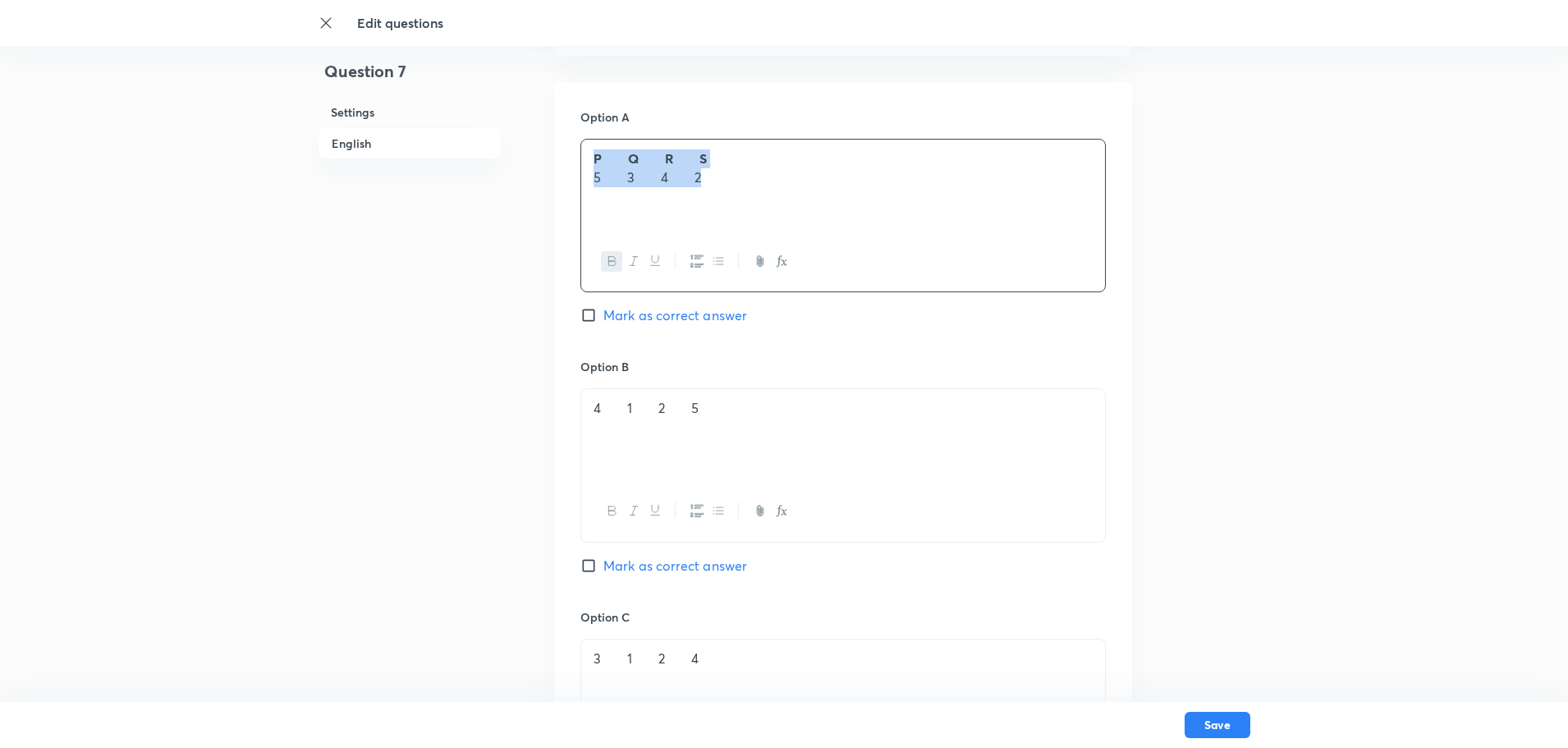
drag, startPoint x: 730, startPoint y: 175, endPoint x: 528, endPoint y: 79, distance: 223.7
click at [528, 79] on div "Question 7 Settings English Settings Type Single choice correct 4 options + 4 m…" at bounding box center [784, 385] width 932 height 2090
click at [586, 173] on div "Both assertion and reason are true and reason is the correct explanation of ass…" at bounding box center [843, 185] width 524 height 92
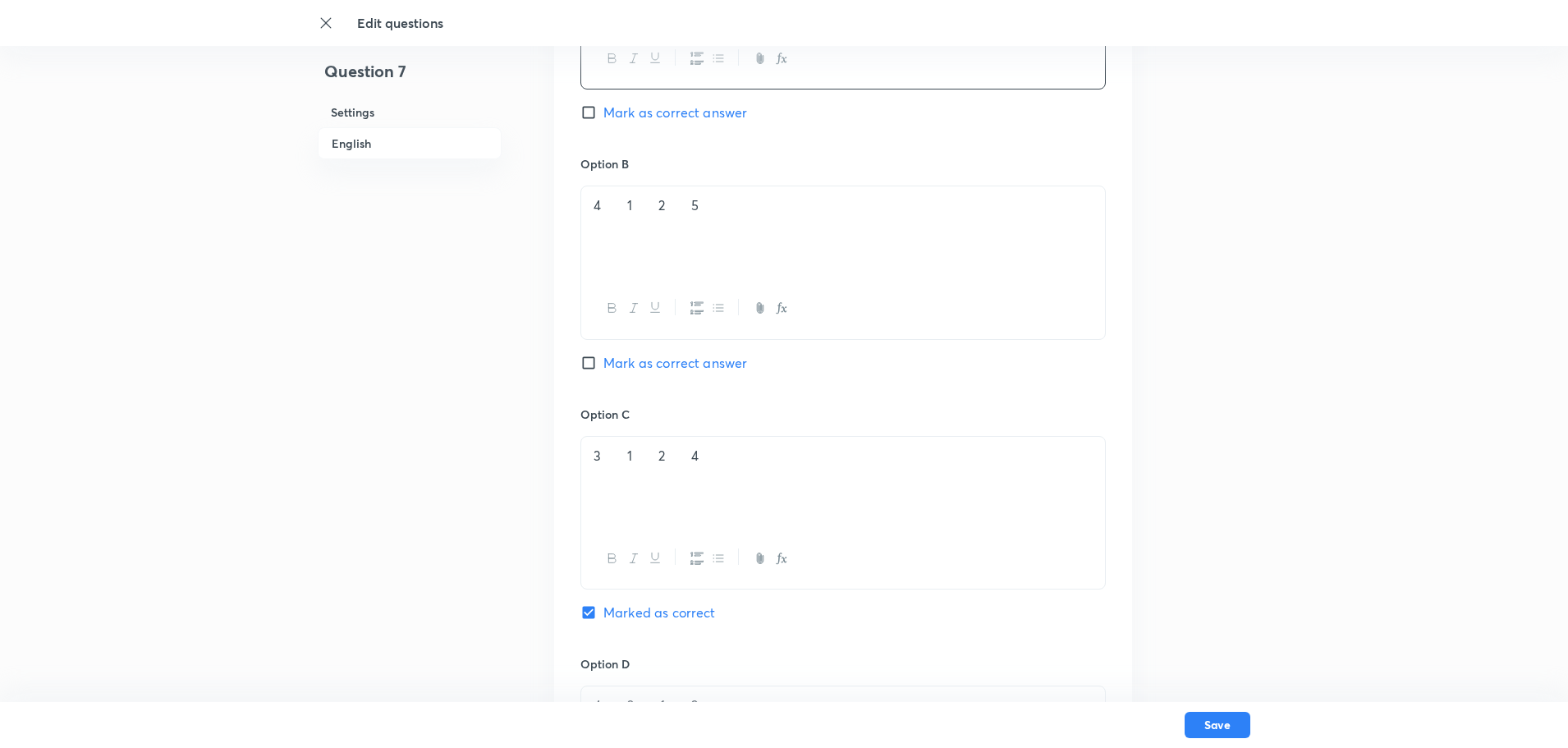
scroll to position [985, 0]
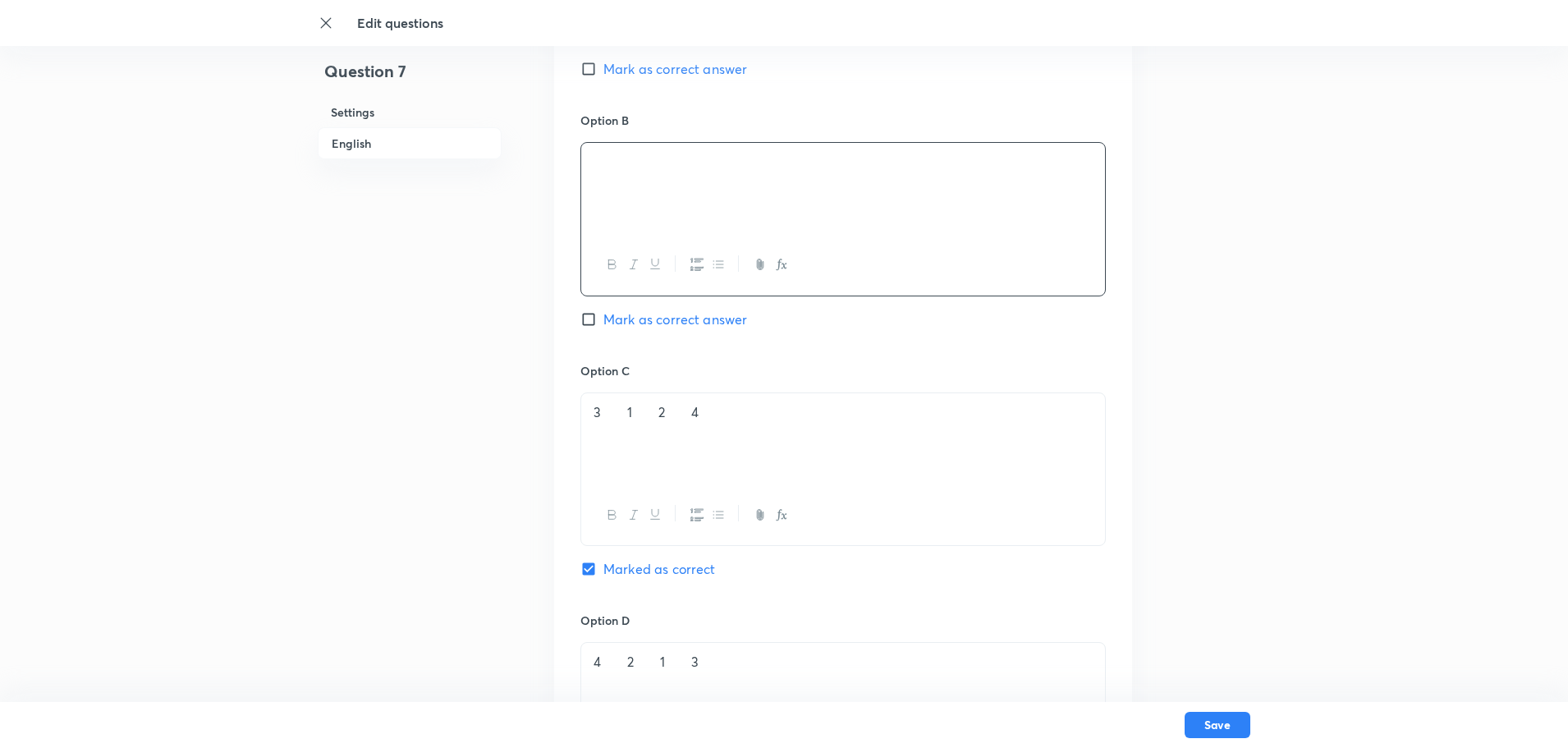
drag, startPoint x: 555, startPoint y: 180, endPoint x: 226, endPoint y: 191, distance: 329.2
click at [226, 191] on div "Edit questions Question 7 Settings English Settings Type Single choice correct …" at bounding box center [784, 138] width 1568 height 2090
click at [600, 185] on p "correct explanation of assertion." at bounding box center [843, 180] width 499 height 19
click at [592, 185] on div "Both assertion and reason are true but reason is not the correct explanation of…" at bounding box center [843, 188] width 524 height 92
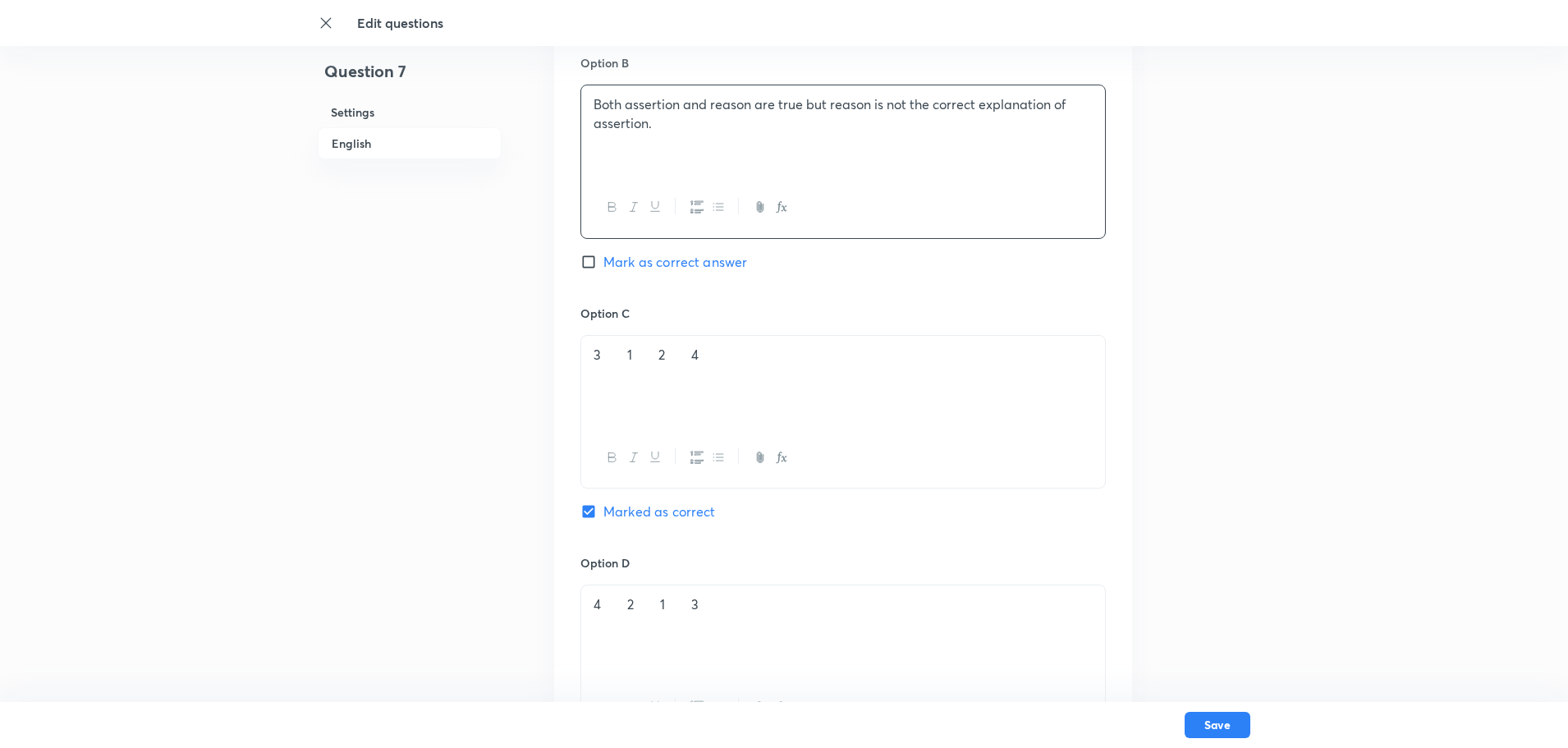
scroll to position [1067, 0]
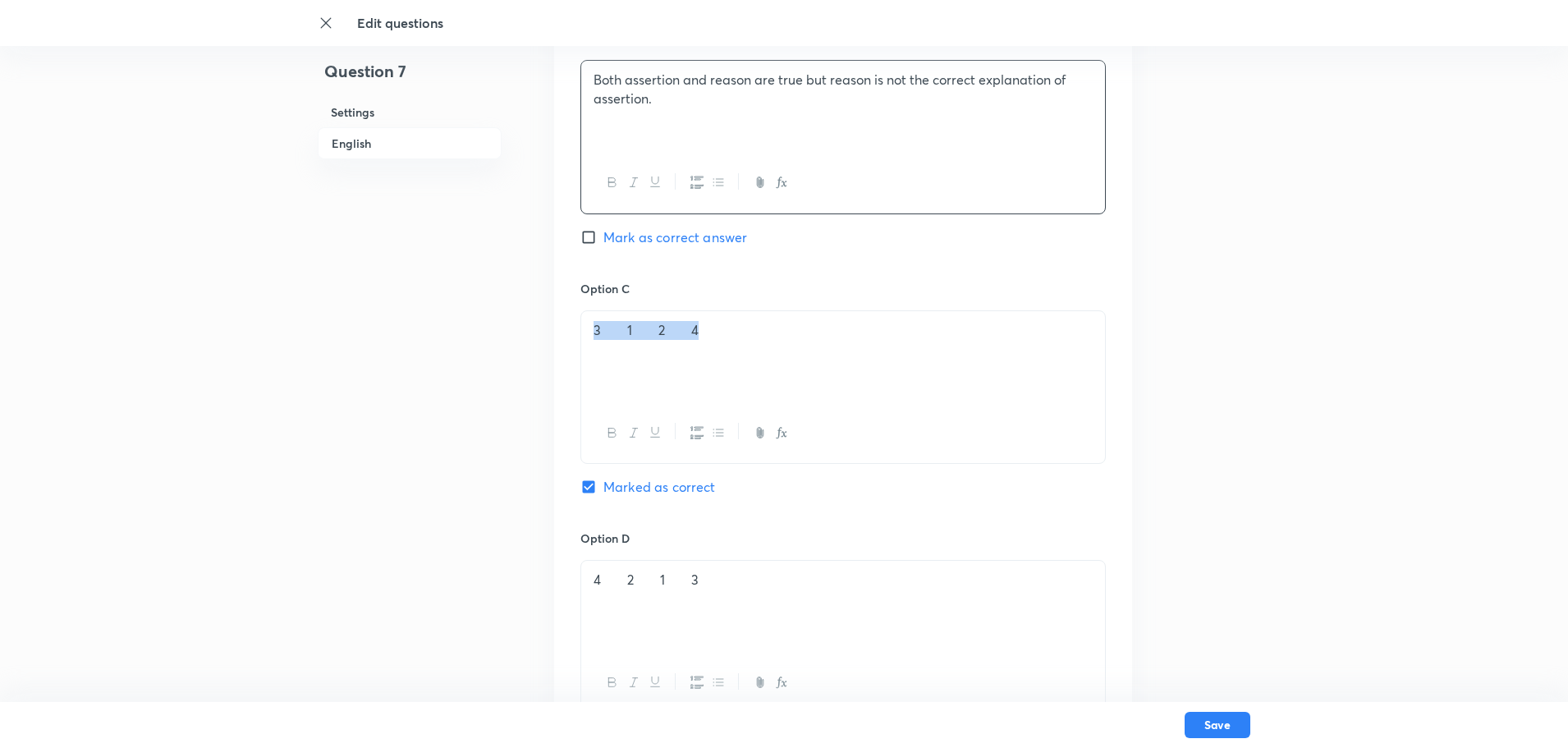
drag, startPoint x: 279, startPoint y: 394, endPoint x: 199, endPoint y: 412, distance: 82.0
click at [250, 392] on div "Edit questions Question 7 Settings English Settings Type Single choice correct …" at bounding box center [784, 56] width 1568 height 2090
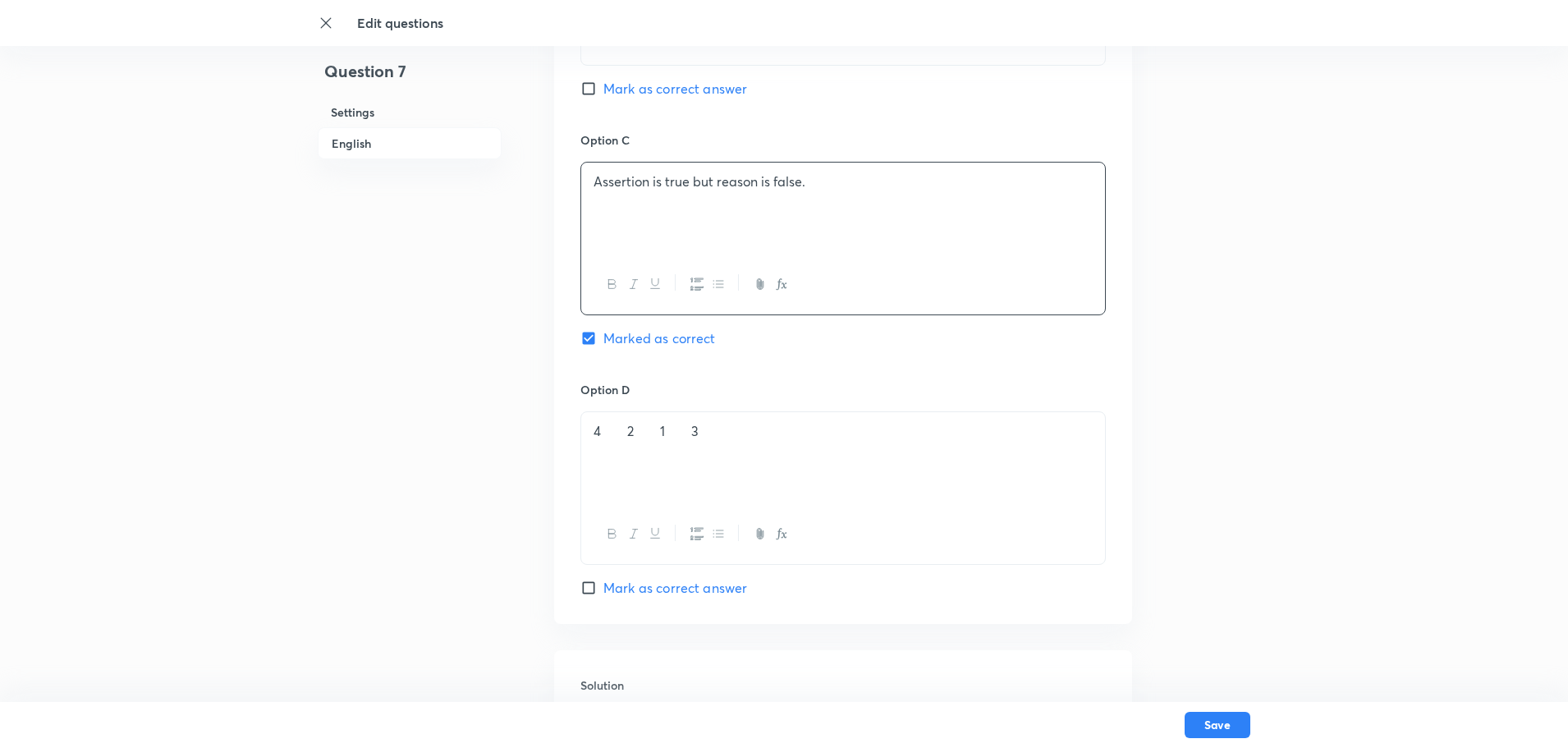
scroll to position [1231, 0]
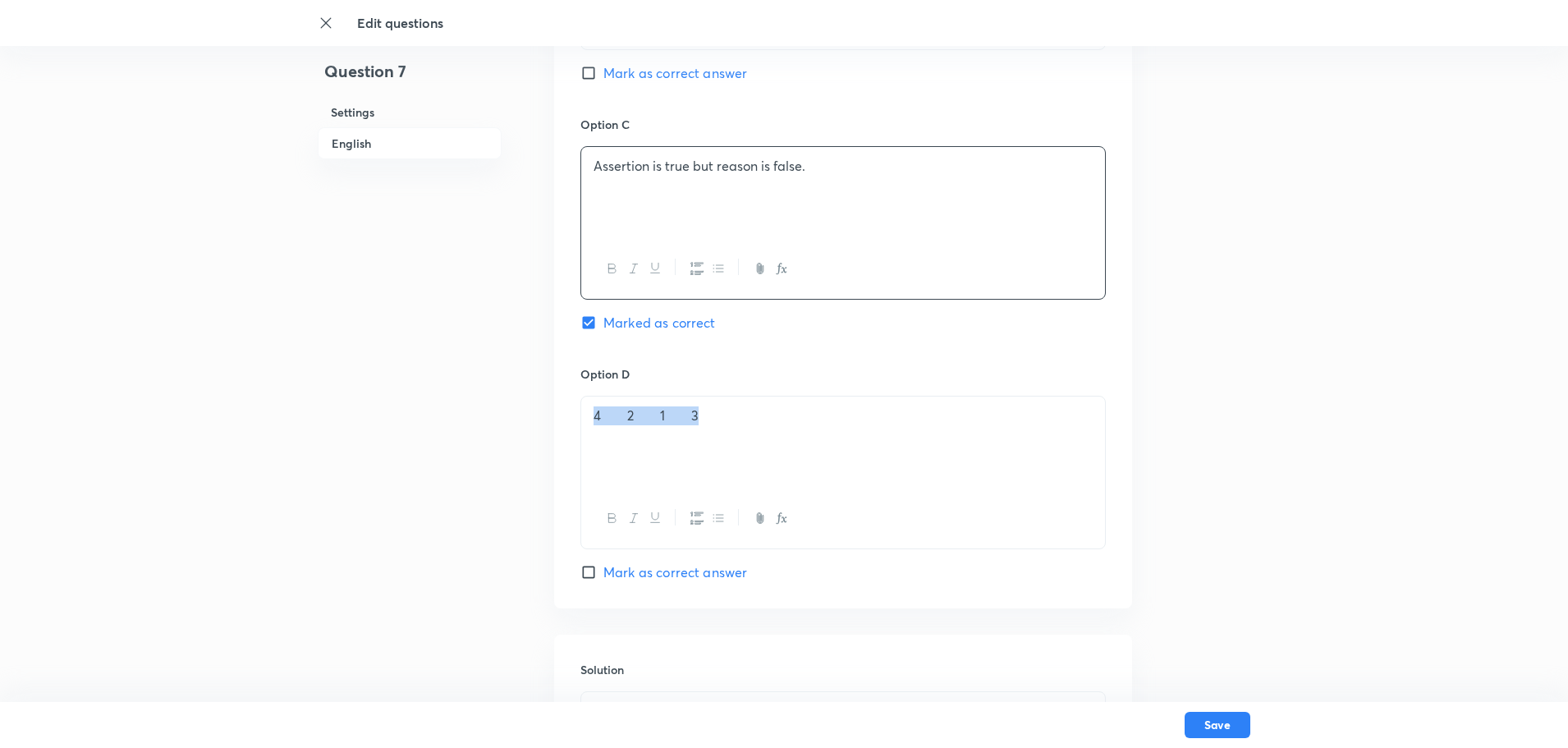
drag, startPoint x: 747, startPoint y: 423, endPoint x: 0, endPoint y: 480, distance: 749.2
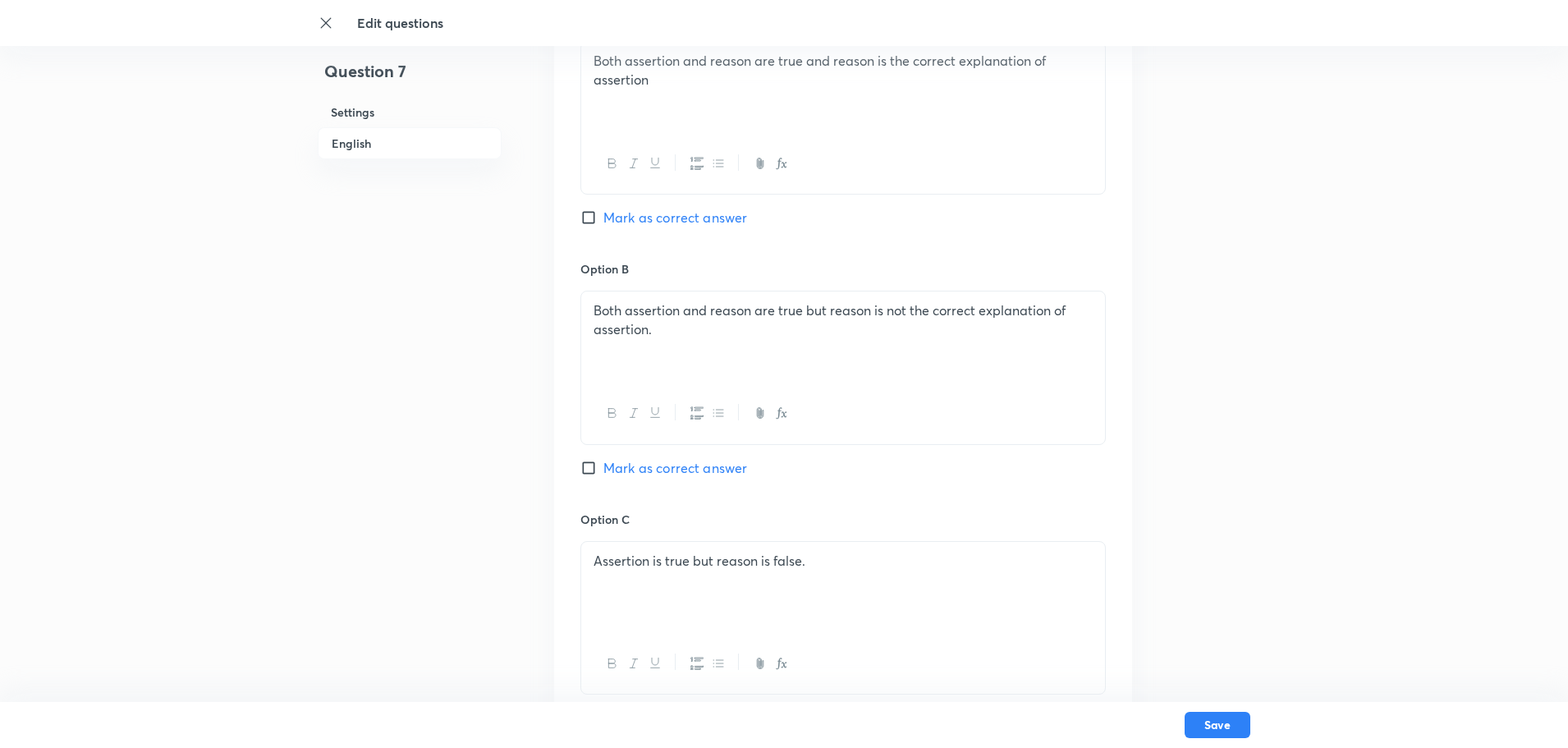
scroll to position [820, 0]
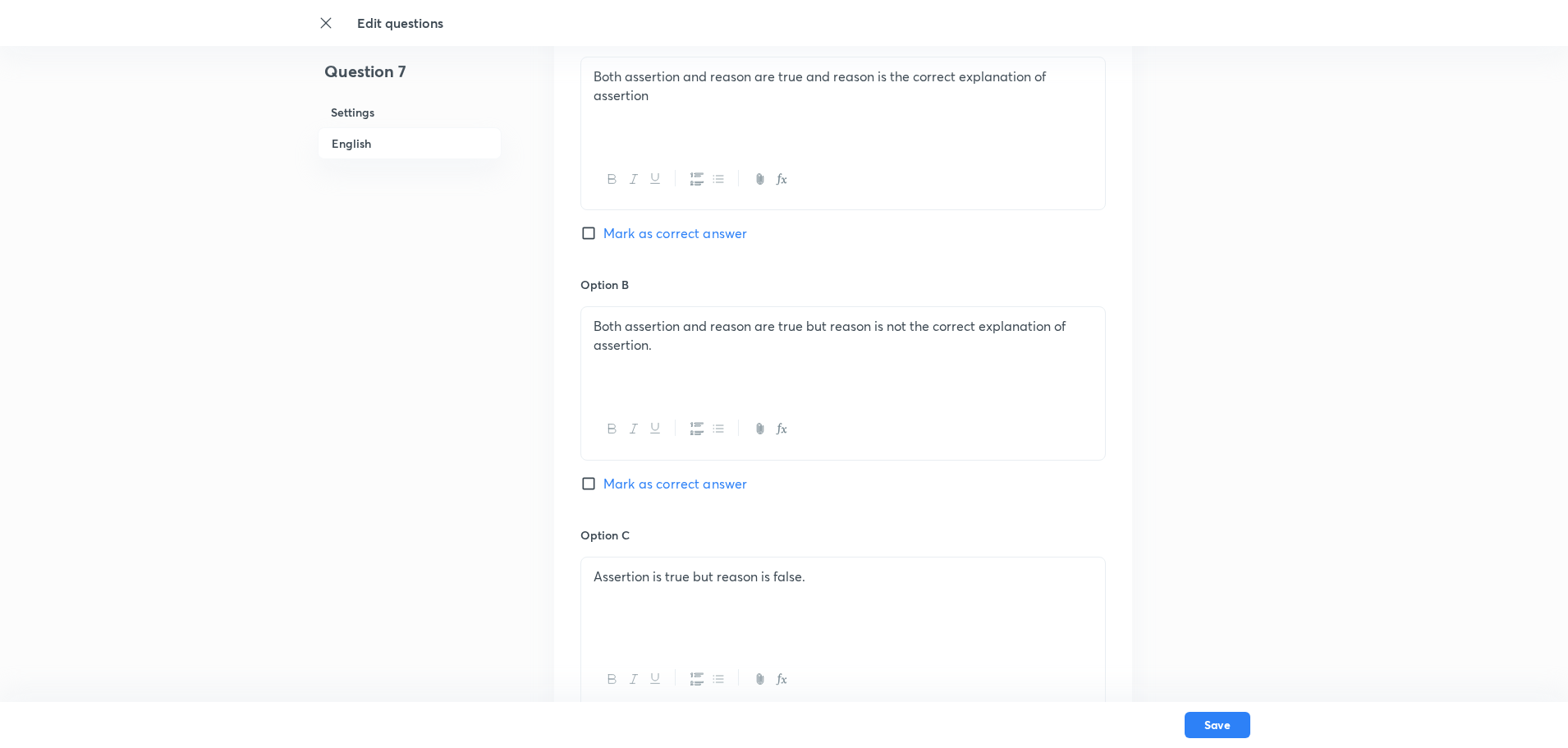
click at [595, 475] on input "Mark as correct answer" at bounding box center [592, 483] width 23 height 16
checkbox input "true"
checkbox input "false"
drag, startPoint x: 658, startPoint y: 345, endPoint x: 586, endPoint y: 320, distance: 76.2
click at [586, 320] on div "Both assertion and reason are true but reason is not the correct explanation of…" at bounding box center [843, 353] width 524 height 92
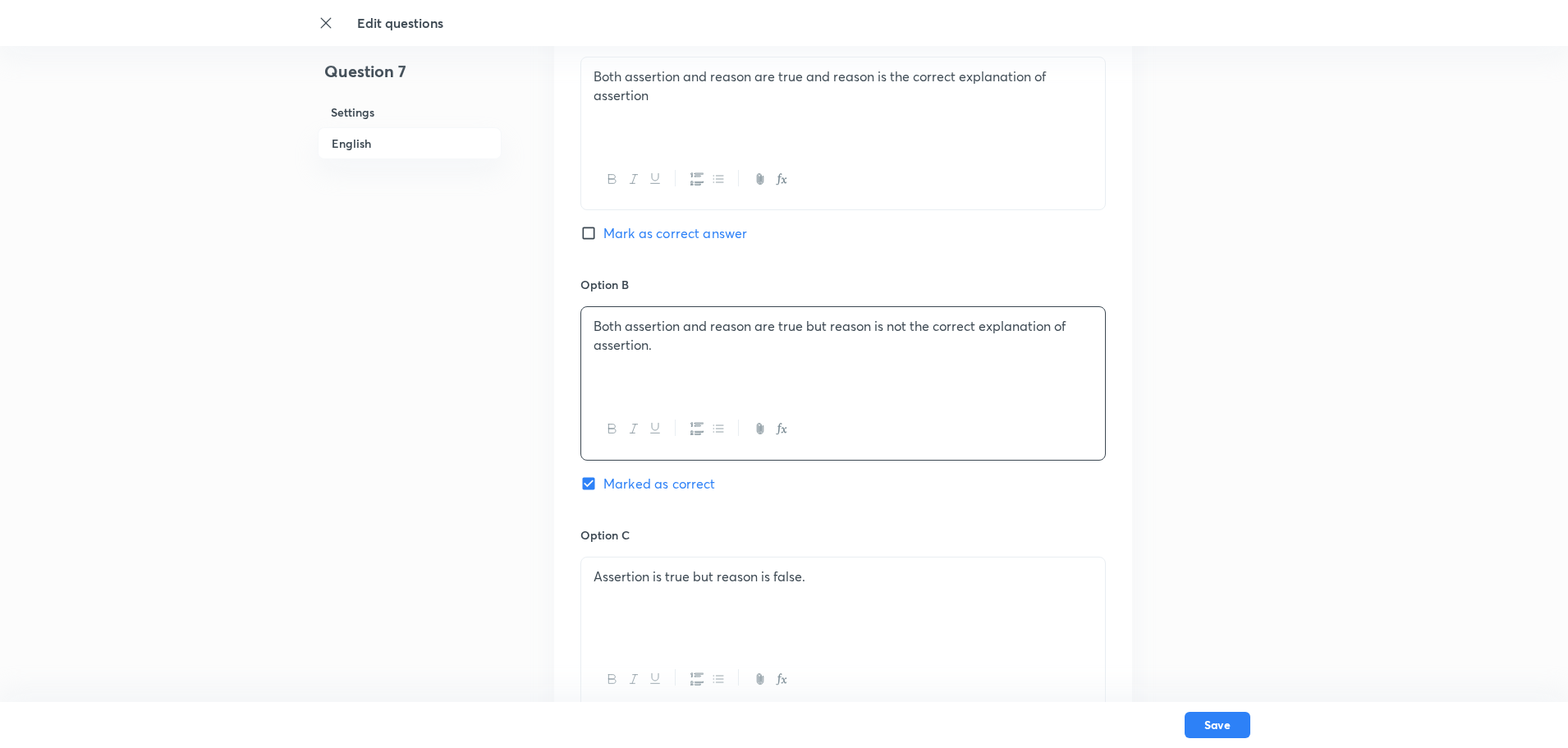
copy p "Both assertion and reason are true but reason is not the correct explanation of…"
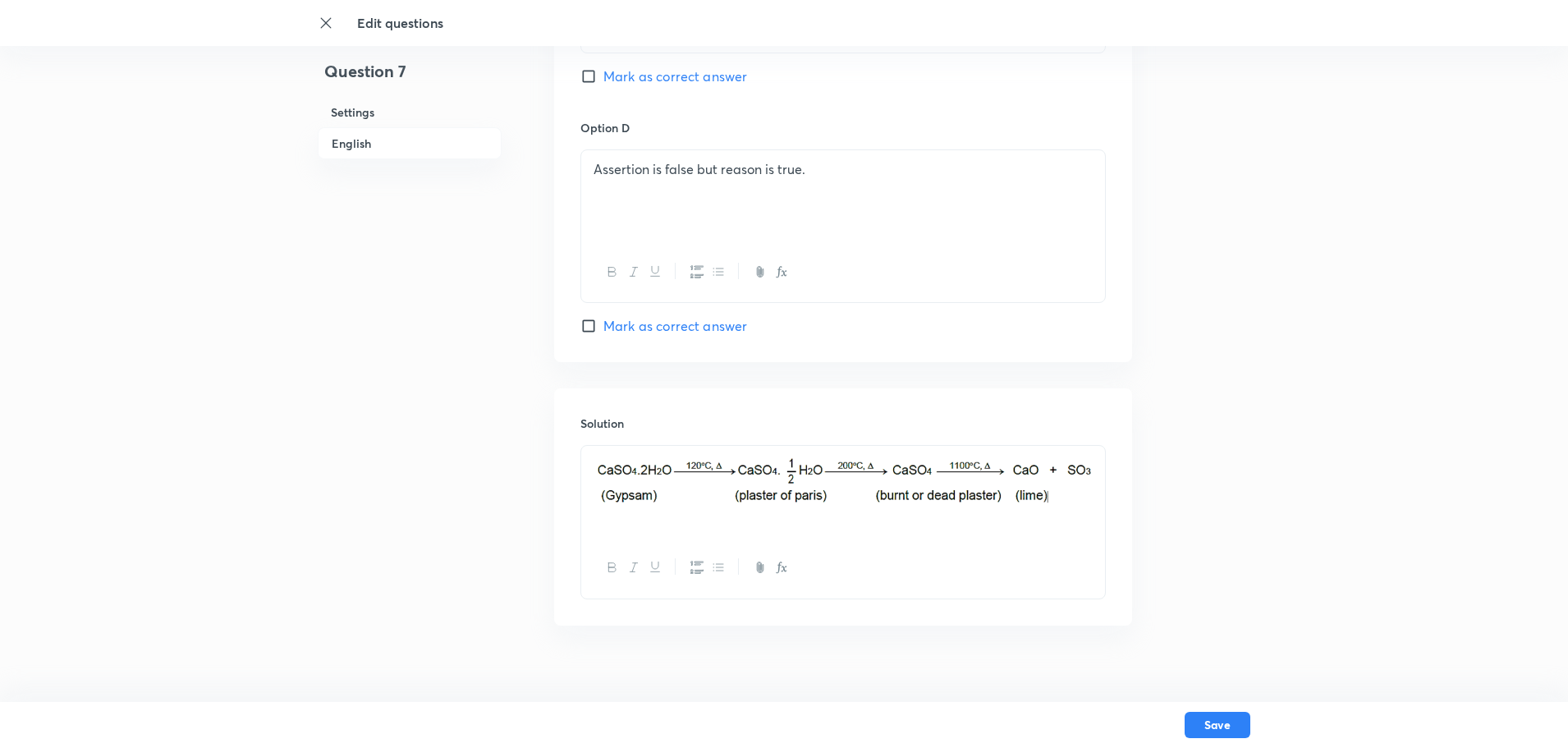
scroll to position [1500, 0]
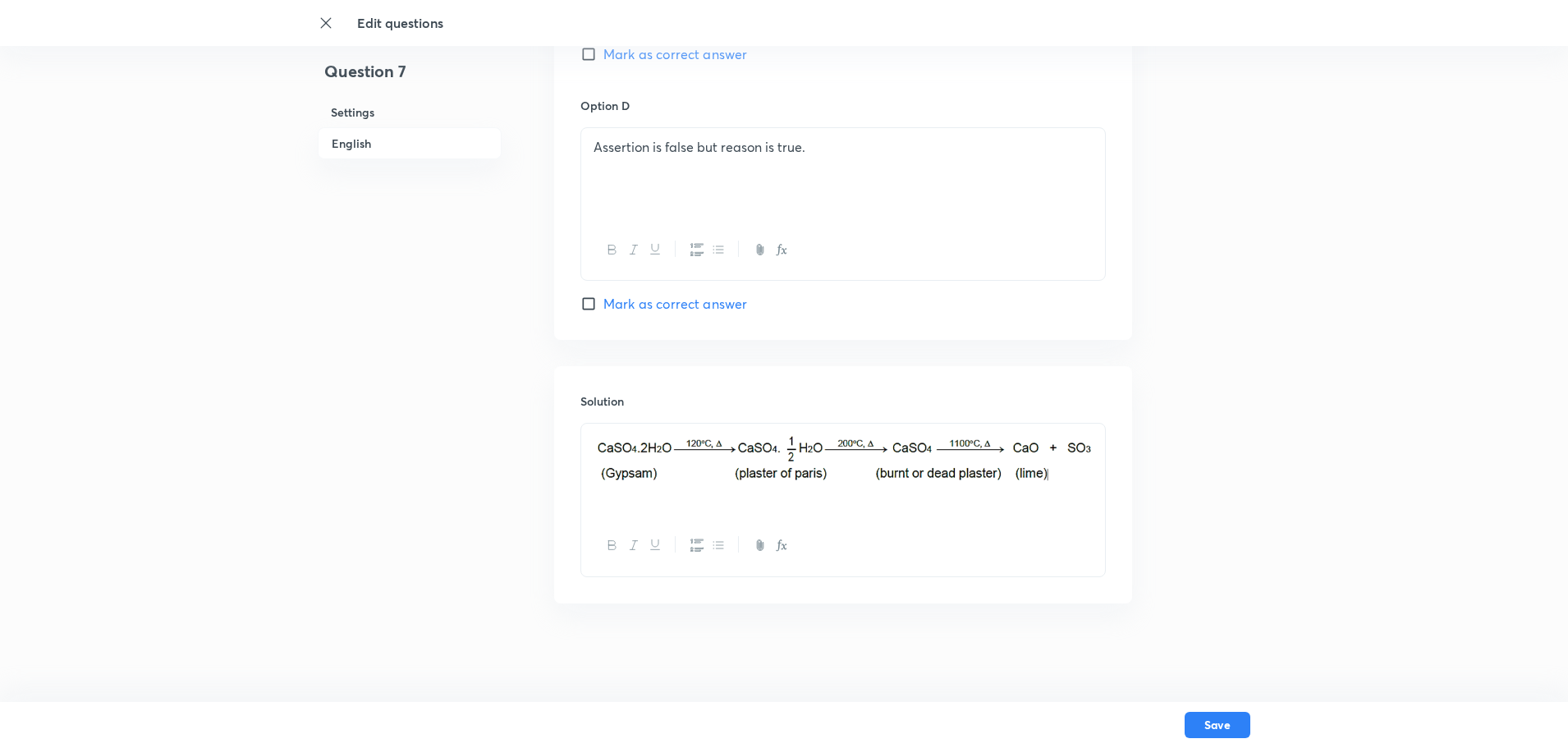
drag, startPoint x: 1091, startPoint y: 481, endPoint x: 399, endPoint y: 480, distance: 692.0
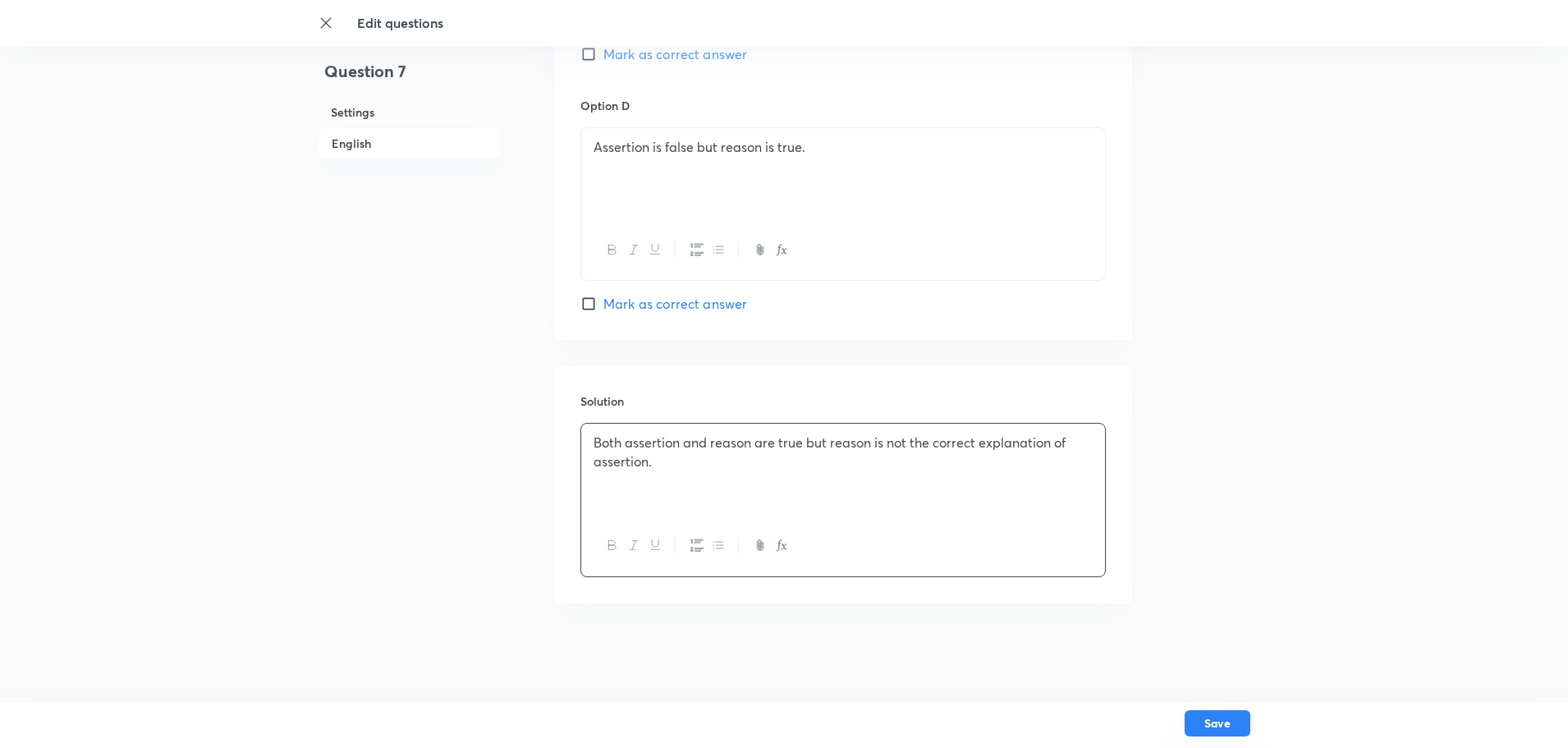
click at [1218, 597] on button "Save" at bounding box center [1218, 722] width 66 height 26
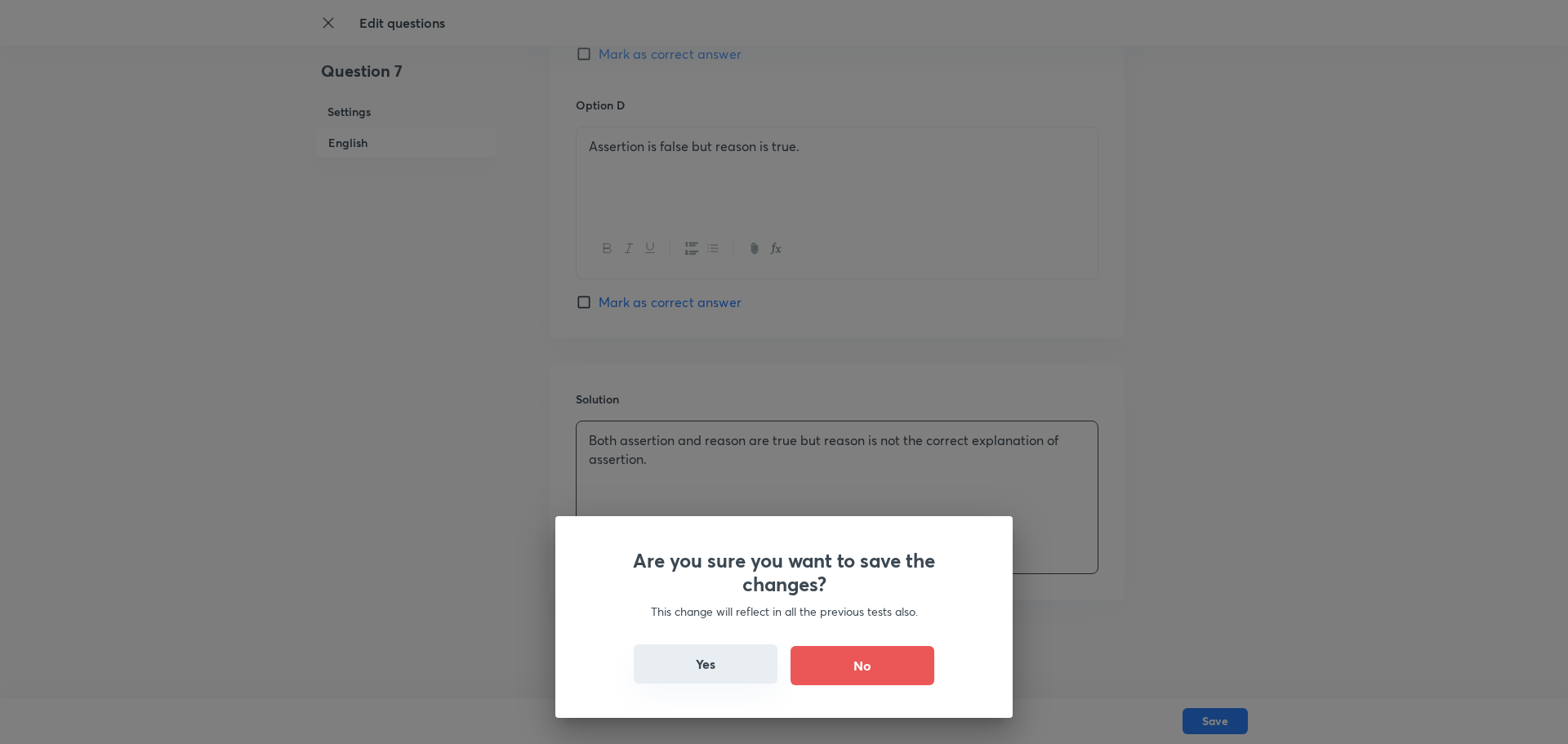
click at [725, 594] on button "Yes" at bounding box center [705, 663] width 144 height 39
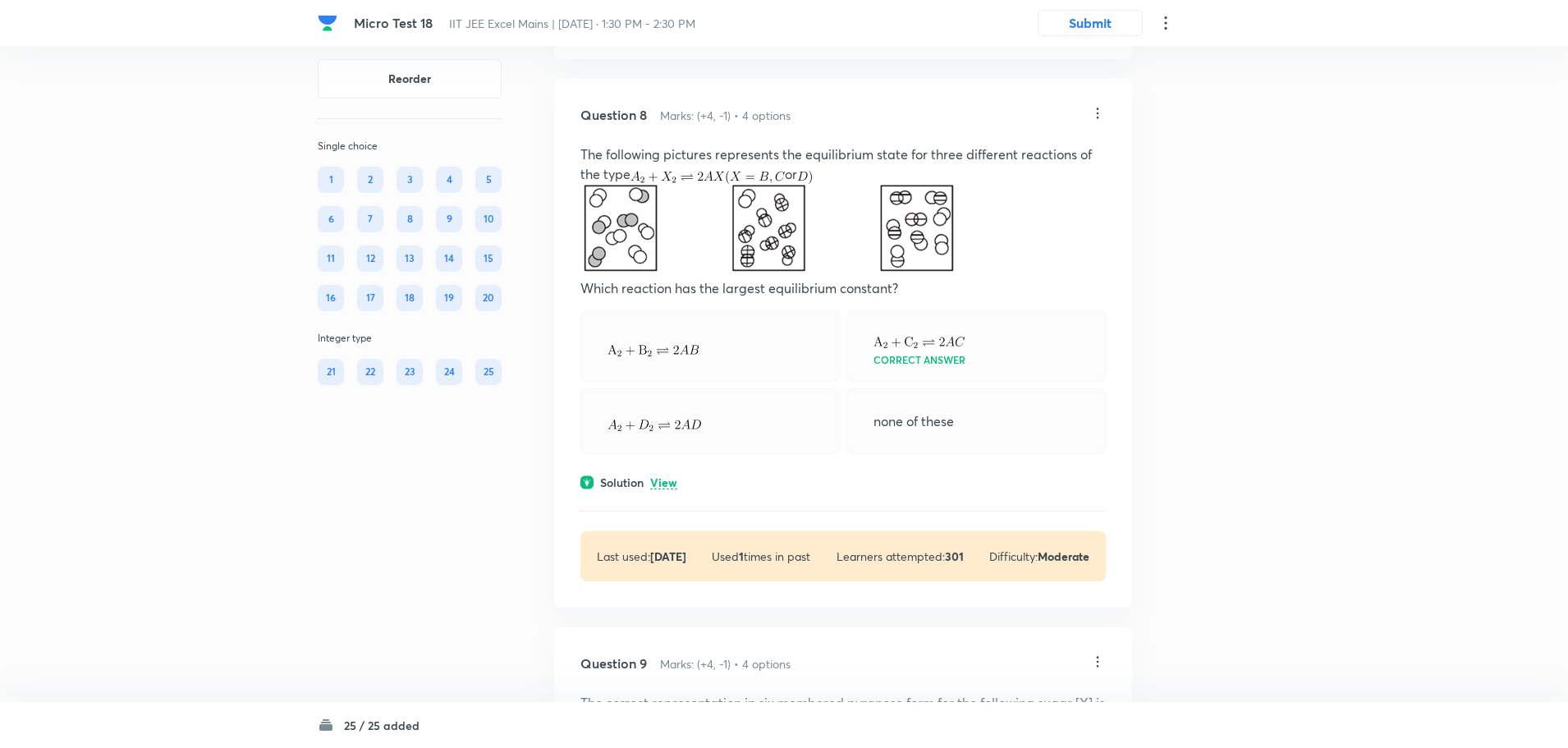
scroll to position [3775, 0]
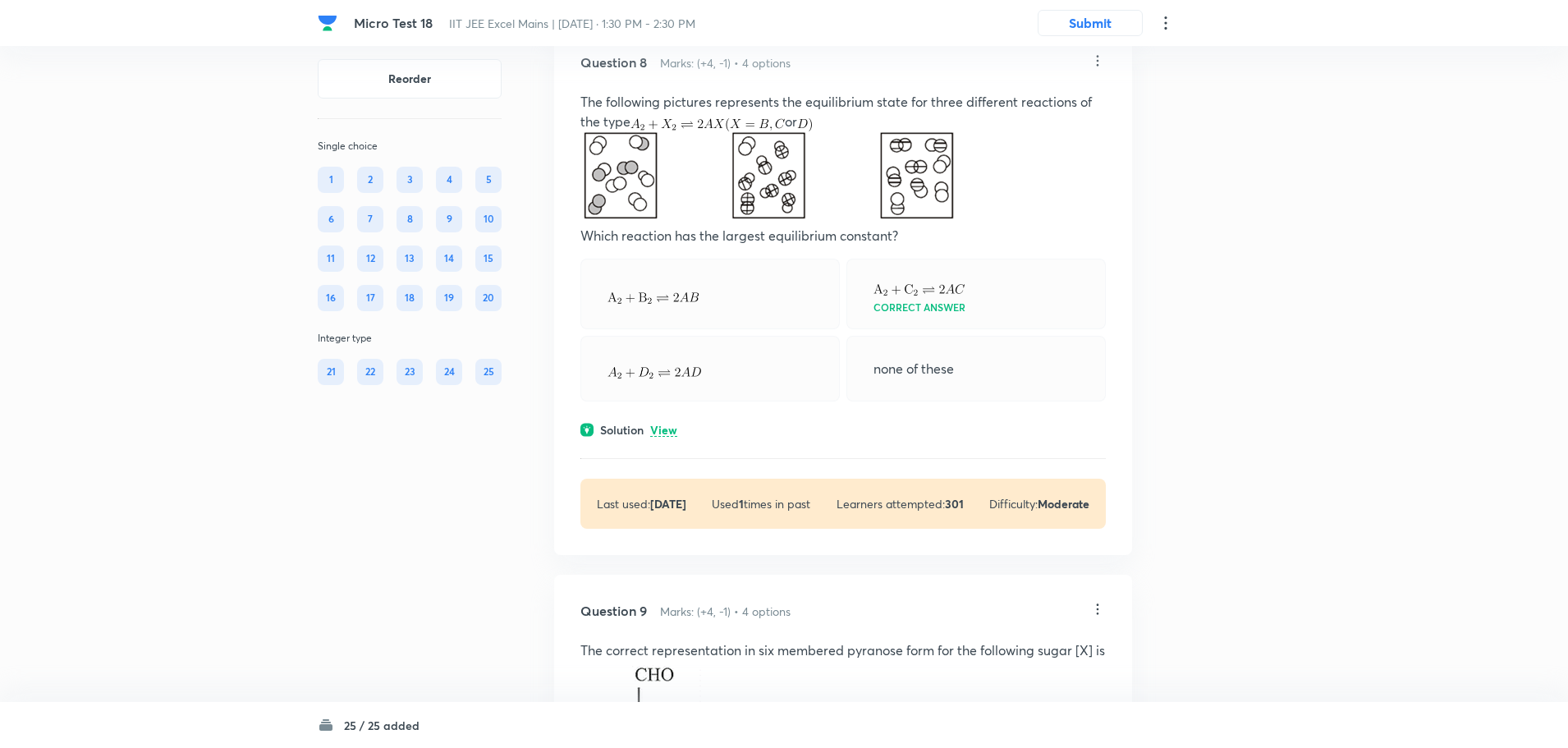
click at [1101, 69] on icon at bounding box center [1097, 61] width 16 height 16
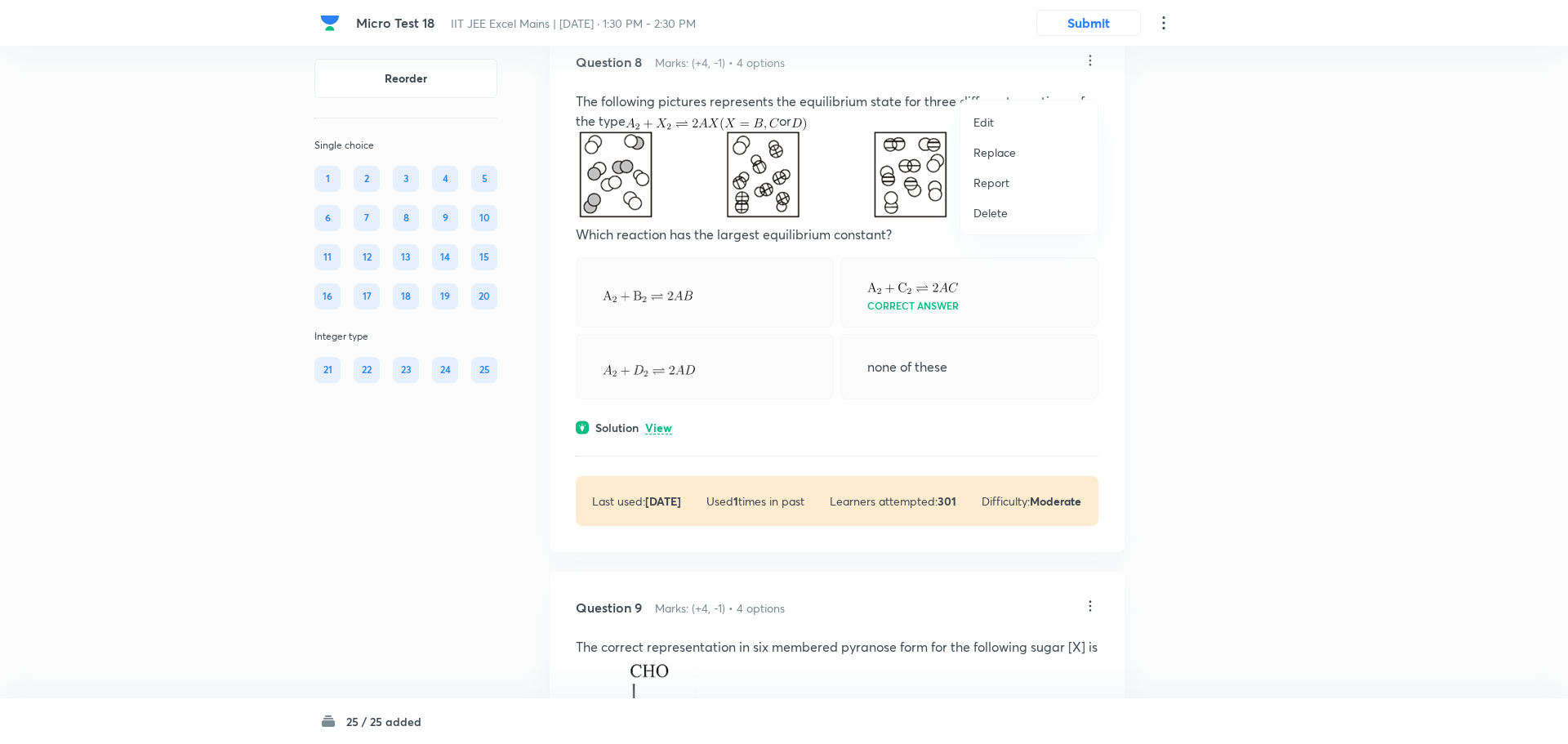
click at [1013, 124] on li "Edit" at bounding box center [1029, 122] width 137 height 30
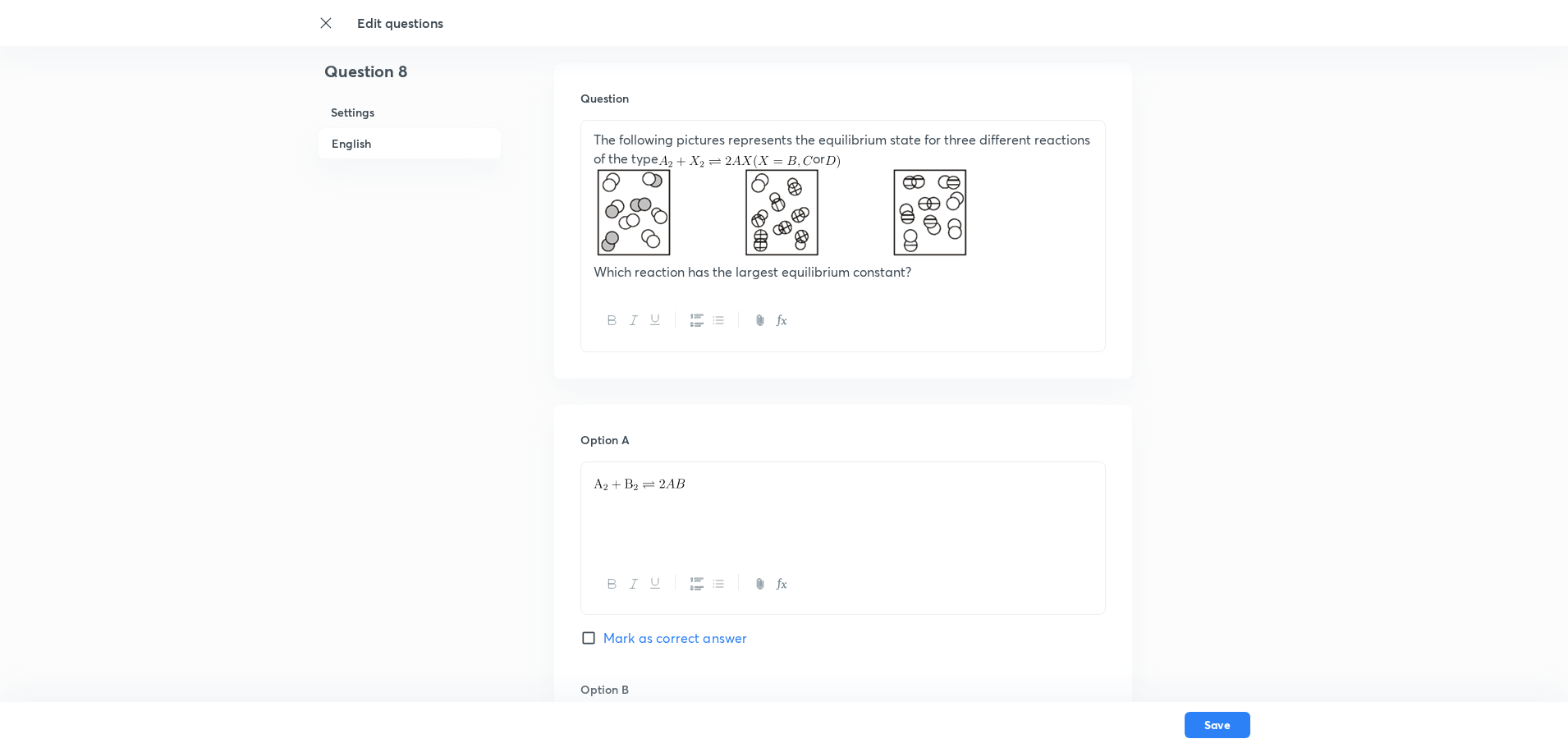
scroll to position [493, 0]
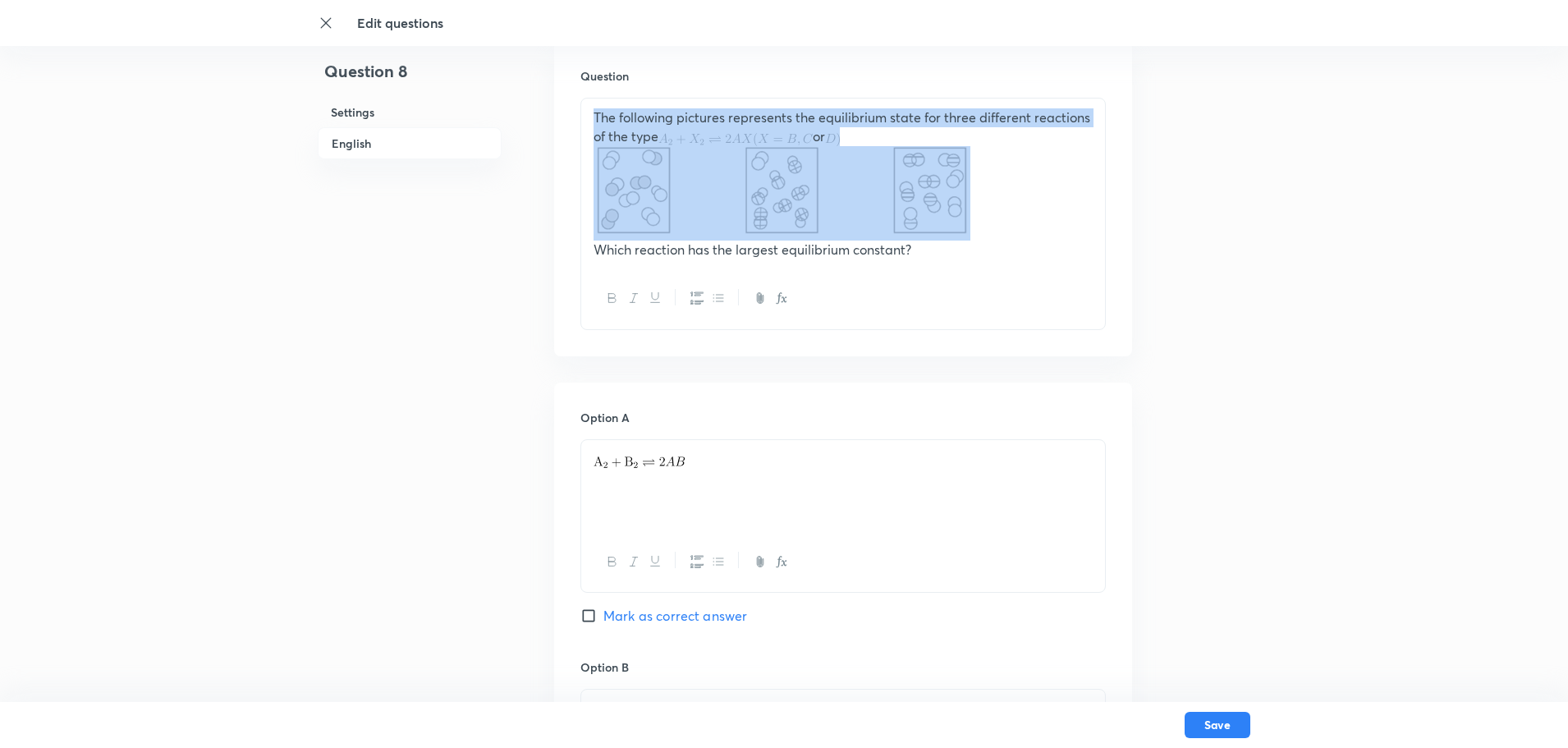
drag, startPoint x: 642, startPoint y: 187, endPoint x: 119, endPoint y: 122, distance: 527.0
click at [119, 122] on div "Edit questions Question 8 Settings English Settings Type Single choice correct …" at bounding box center [784, 659] width 1568 height 2144
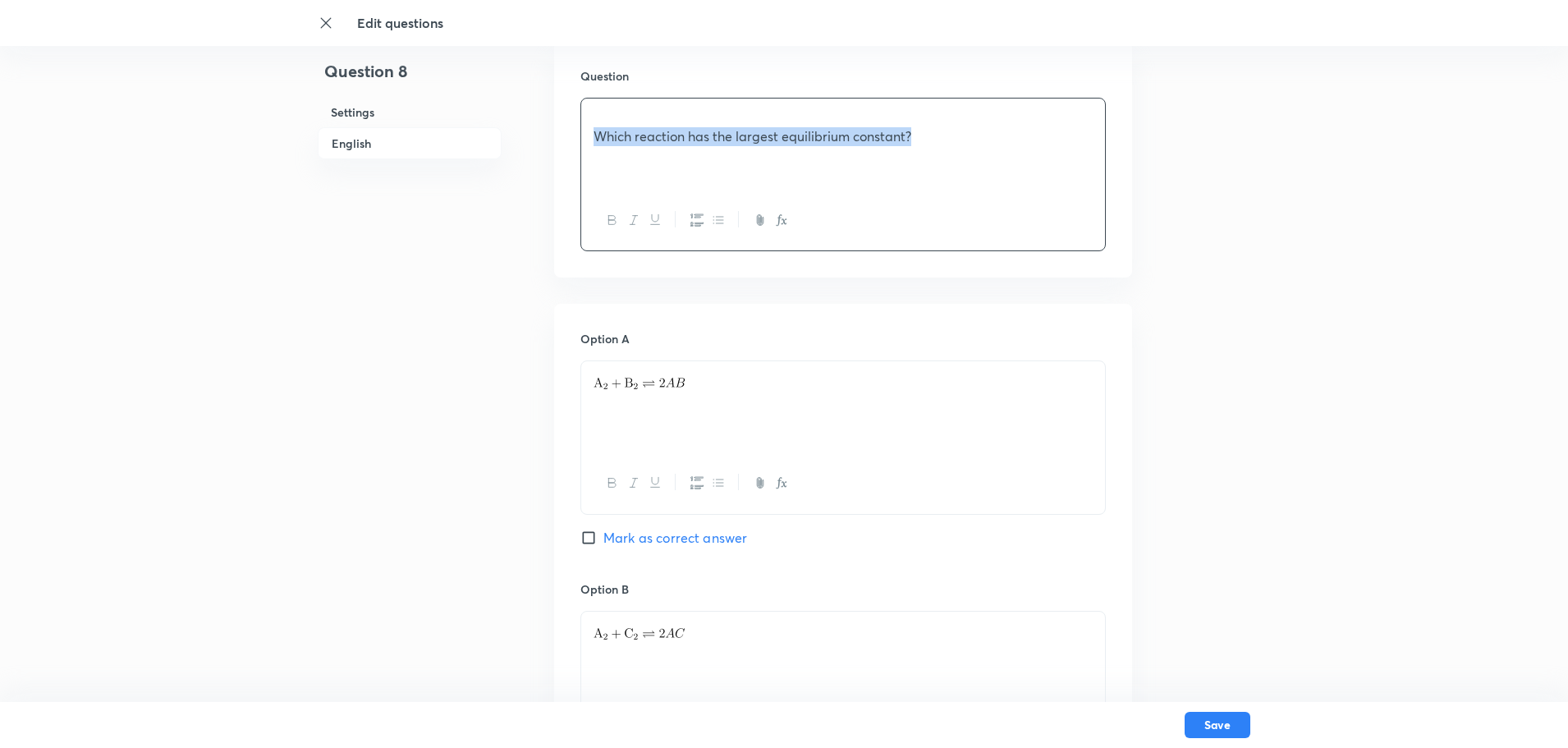
drag, startPoint x: 920, startPoint y: 147, endPoint x: 329, endPoint y: 147, distance: 591.0
click at [329, 147] on div "Question 8 Settings English Settings Type Single choice correct 4 options + 4 m…" at bounding box center [784, 619] width 932 height 2065
click at [595, 126] on p "The increasing order of the reactivity of the" at bounding box center [843, 117] width 499 height 19
click at [593, 137] on div "The increasing order of the reactivity of the following with LiAlH4 is:" at bounding box center [843, 144] width 524 height 92
click at [982, 118] on p "The increasing order of the reactivity of the following with LiAlH4 is:" at bounding box center [843, 117] width 499 height 19
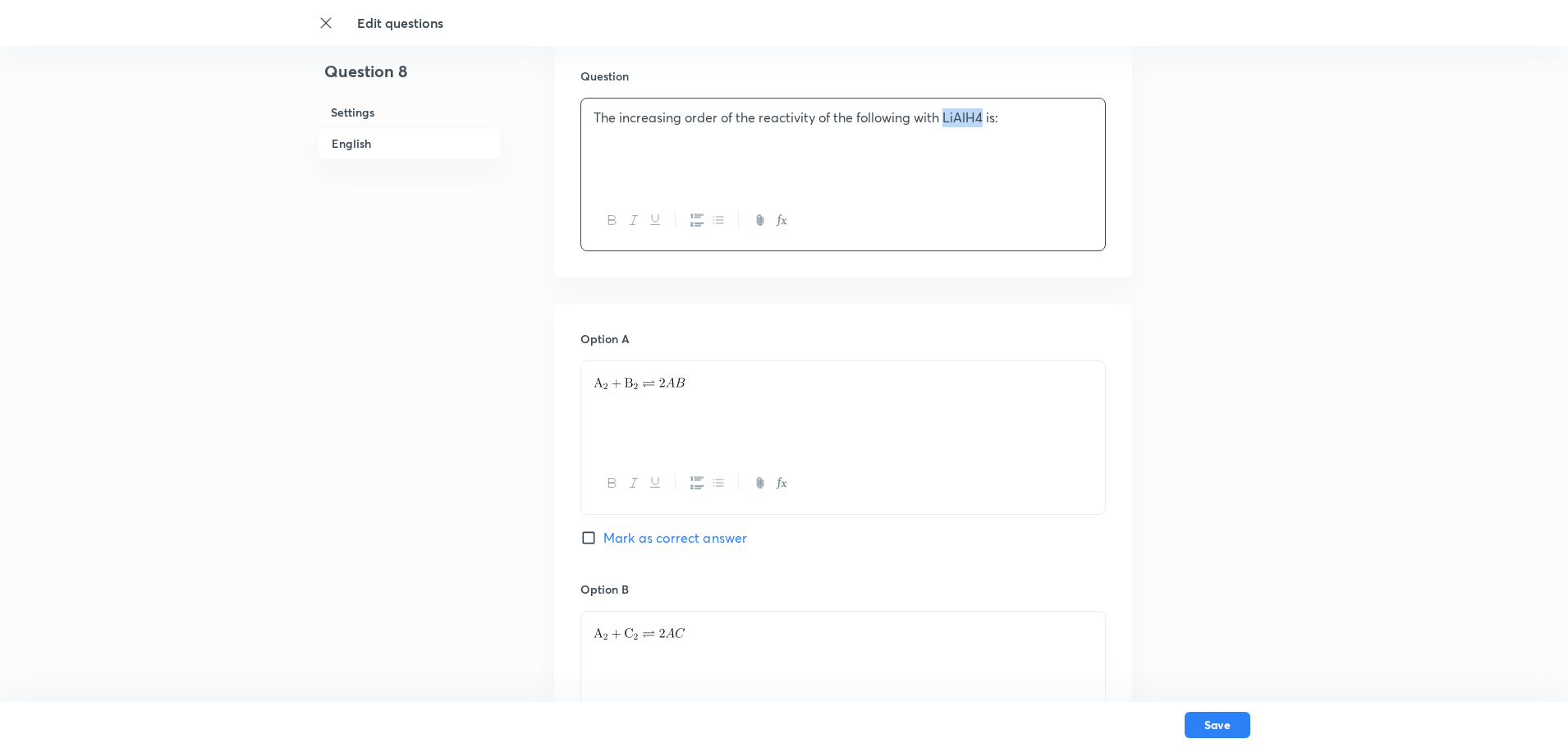
drag, startPoint x: 945, startPoint y: 110, endPoint x: 984, endPoint y: 126, distance: 42.2
click at [984, 126] on p "The increasing order of the reactivity of the following with LiAlH4 is:" at bounding box center [843, 117] width 499 height 19
copy p "LiAlH4"
click at [780, 221] on icon "button" at bounding box center [781, 220] width 13 height 13
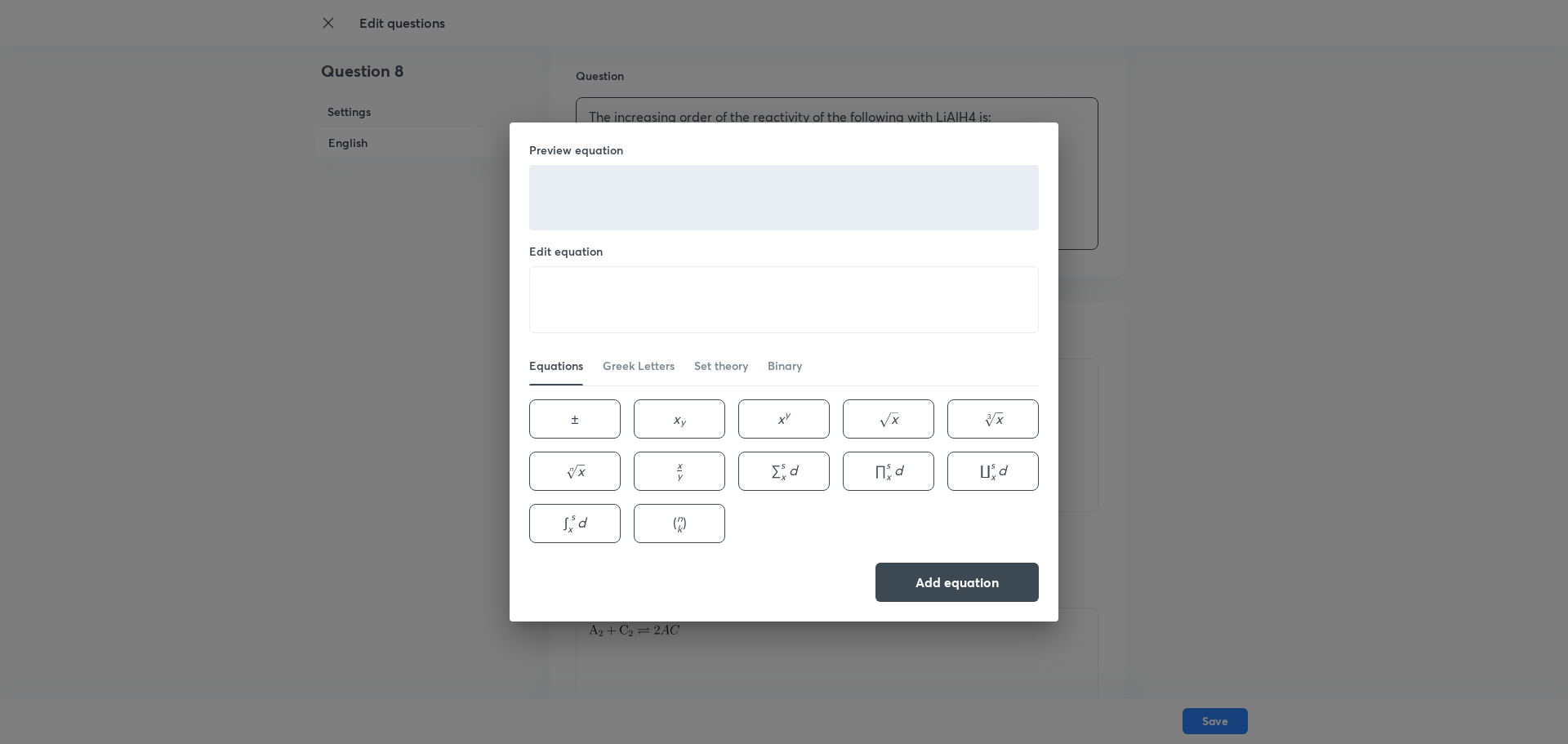
click at [514, 280] on div "Preview equation Edit equation ​ Equations Greek Letters Set theory Binary ± \p…" at bounding box center [784, 372] width 549 height 499
click at [669, 418] on button "x y x_{y} x y ​" at bounding box center [679, 419] width 92 height 39
click at [563, 296] on textarea "x_{y}" at bounding box center [784, 300] width 508 height 66
paste textarea "LiAlH4"
click at [601, 306] on textarea "LiAlH_{y}" at bounding box center [784, 300] width 508 height 66
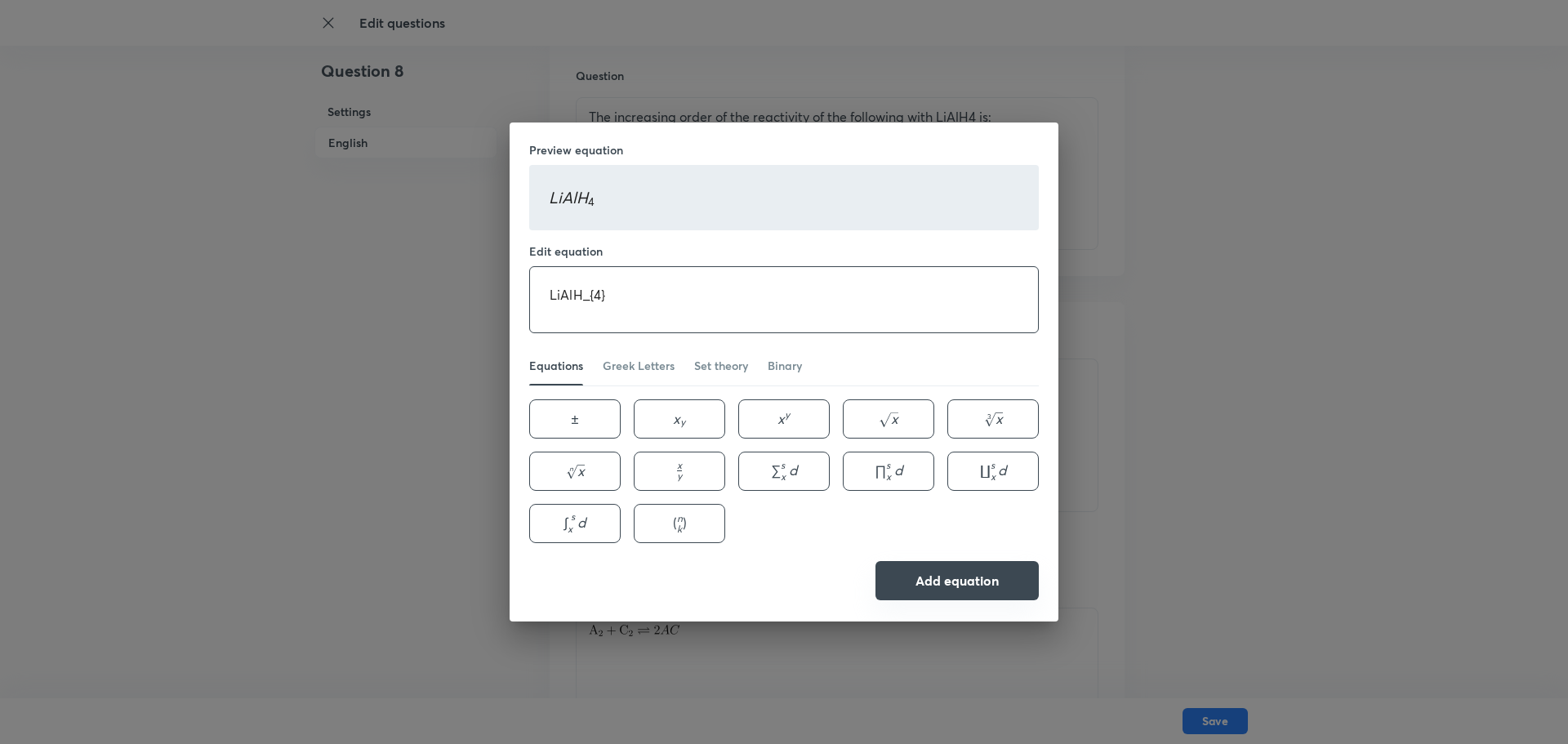
type textarea "LiAlH_{4}"
click at [1001, 574] on button "Add equation" at bounding box center [958, 581] width 163 height 39
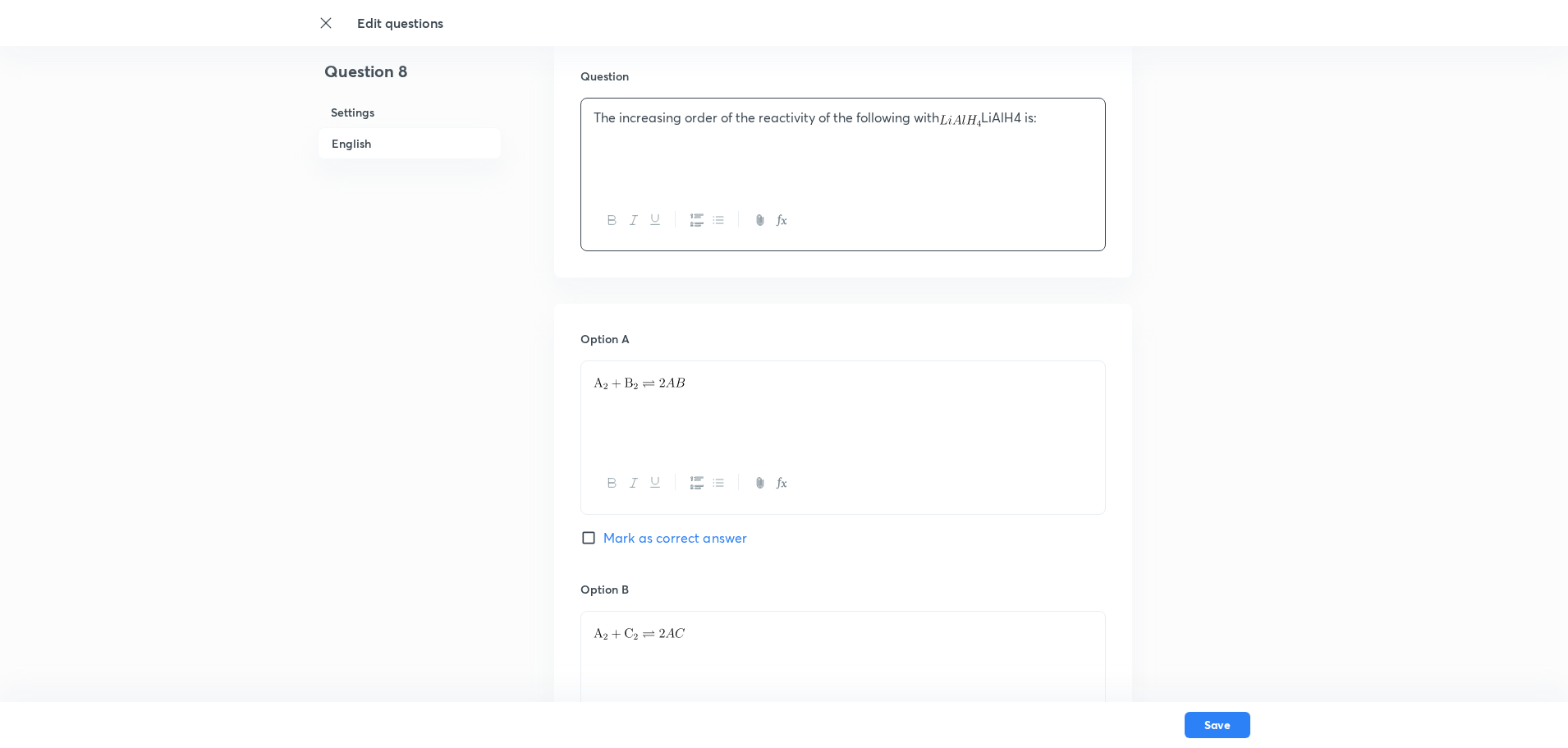
click at [1024, 113] on p "The increasing order of the reactivity of the following with LiAlH4 is:" at bounding box center [843, 117] width 499 height 19
drag, startPoint x: 792, startPoint y: 393, endPoint x: 0, endPoint y: 406, distance: 792.1
click at [0, 406] on div "Edit questions Question 8 Settings English Settings Type Single choice correct …" at bounding box center [784, 619] width 1568 height 2065
drag, startPoint x: 740, startPoint y: 397, endPoint x: 138, endPoint y: 382, distance: 602.2
click at [138, 382] on div "Edit questions Question 8 Settings English Settings Type Single choice correct …" at bounding box center [784, 619] width 1568 height 2065
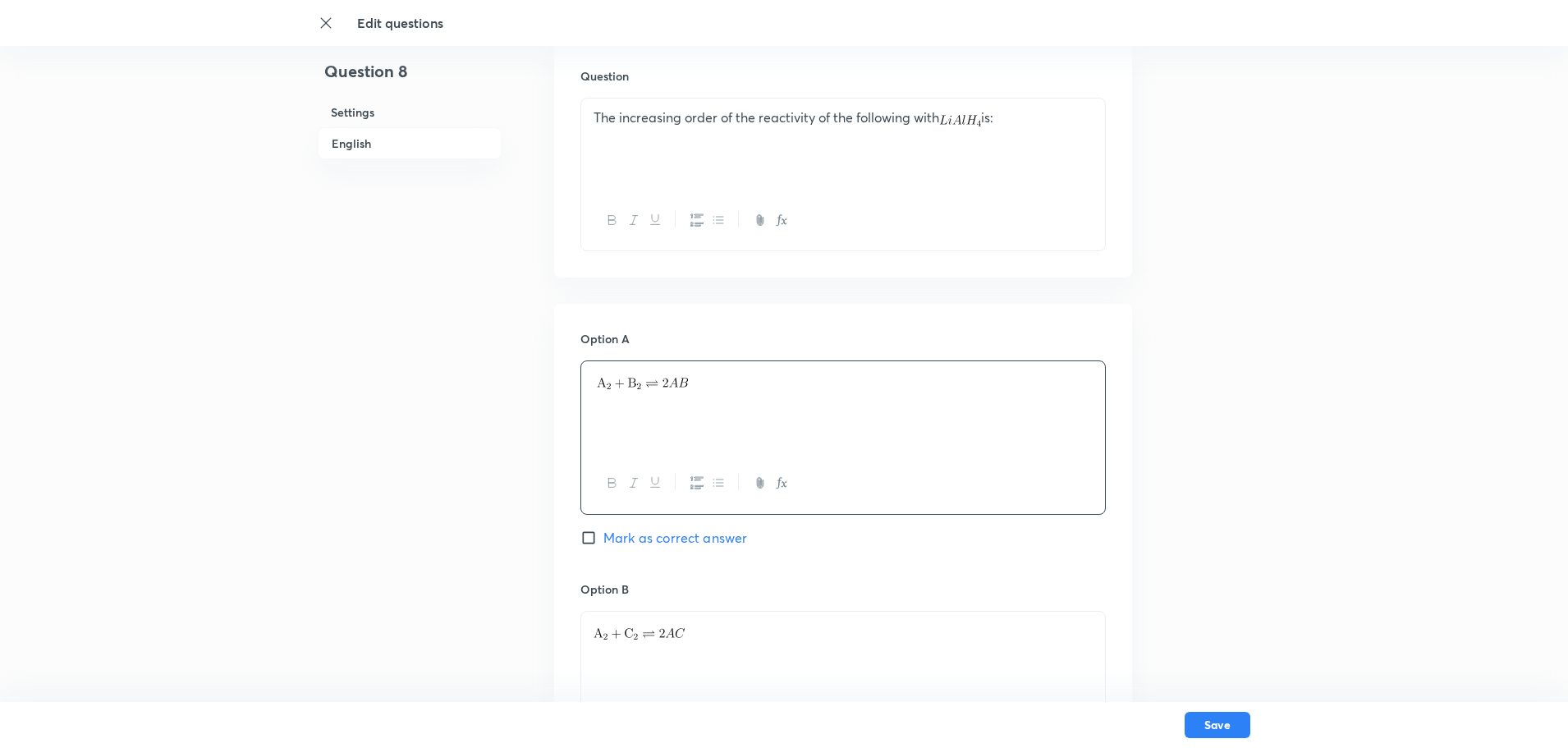
drag, startPoint x: 578, startPoint y: 386, endPoint x: 729, endPoint y: 419, distance: 154.6
click at [698, 387] on p at bounding box center [843, 380] width 499 height 19
drag, startPoint x: 696, startPoint y: 387, endPoint x: 575, endPoint y: 396, distance: 121.3
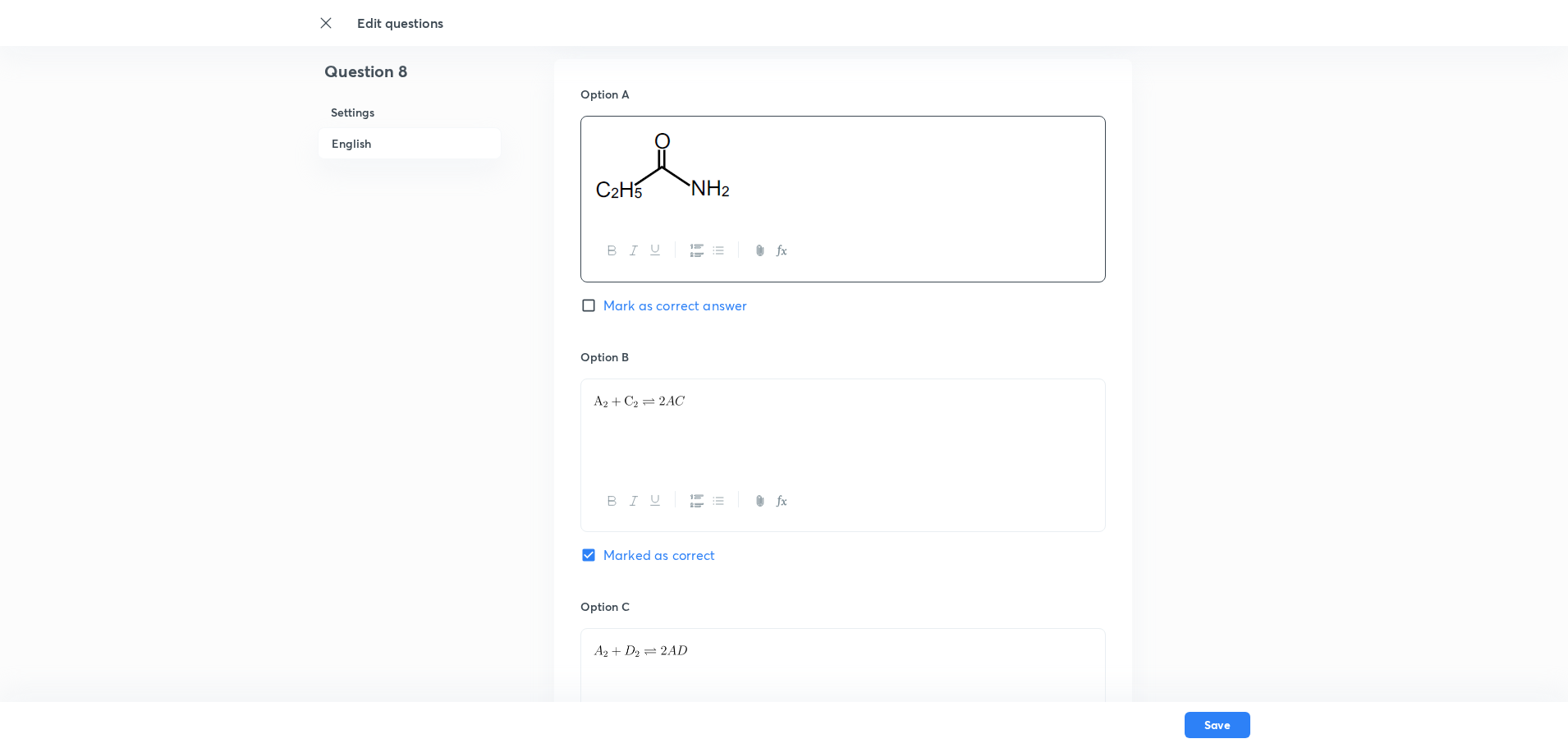
scroll to position [738, 0]
drag, startPoint x: 624, startPoint y: 430, endPoint x: 90, endPoint y: 476, distance: 536.0
click at [90, 476] on div "Edit questions Question 8 Settings English Settings Type Single choice correct …" at bounding box center [784, 378] width 1568 height 2077
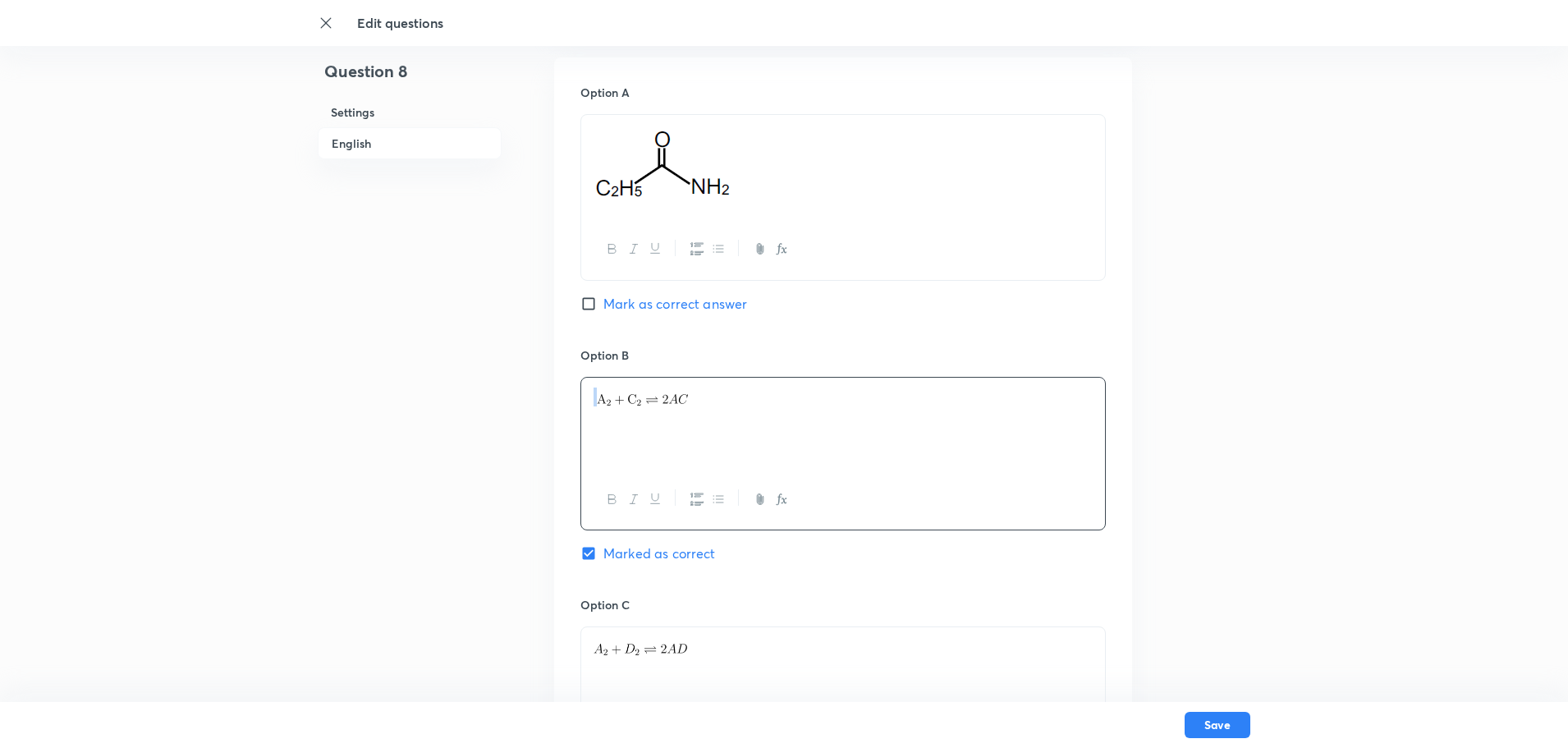
drag, startPoint x: 640, startPoint y: 411, endPoint x: 737, endPoint y: 420, distance: 97.4
click at [737, 420] on div at bounding box center [843, 423] width 524 height 92
drag, startPoint x: 702, startPoint y: 408, endPoint x: 721, endPoint y: 406, distance: 19.1
click at [556, 420] on div "Option A Mark as correct answer Option B Marked as correct Option C Mark as cor…" at bounding box center [843, 572] width 578 height 1031
click at [728, 405] on p at bounding box center [843, 396] width 499 height 19
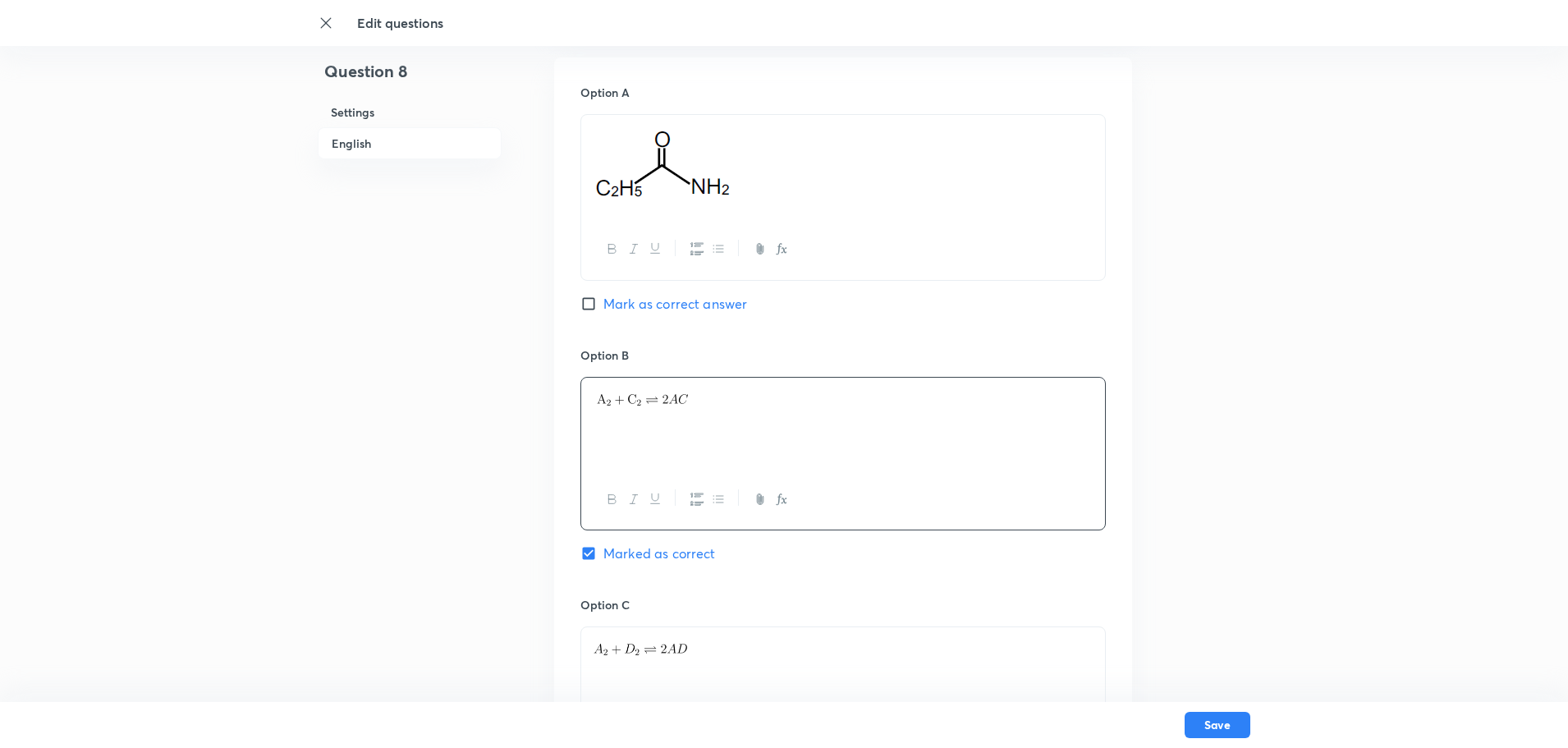
click at [728, 405] on p at bounding box center [843, 396] width 499 height 19
drag, startPoint x: 651, startPoint y: 405, endPoint x: 432, endPoint y: 406, distance: 219.0
click at [432, 406] on div "Question 8 Settings English Settings Type Single choice correct 4 options + 4 m…" at bounding box center [784, 378] width 932 height 2077
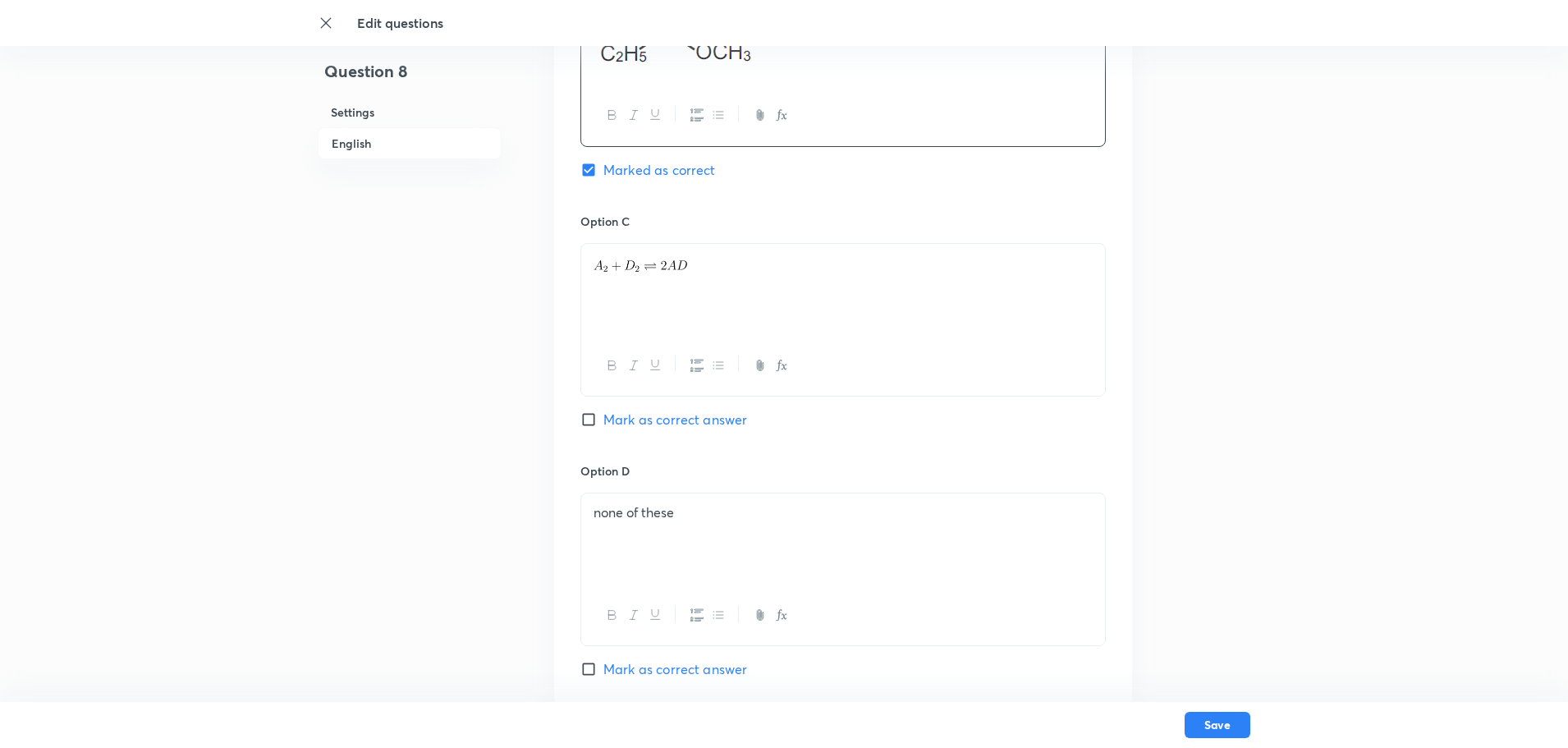
scroll to position [1149, 0]
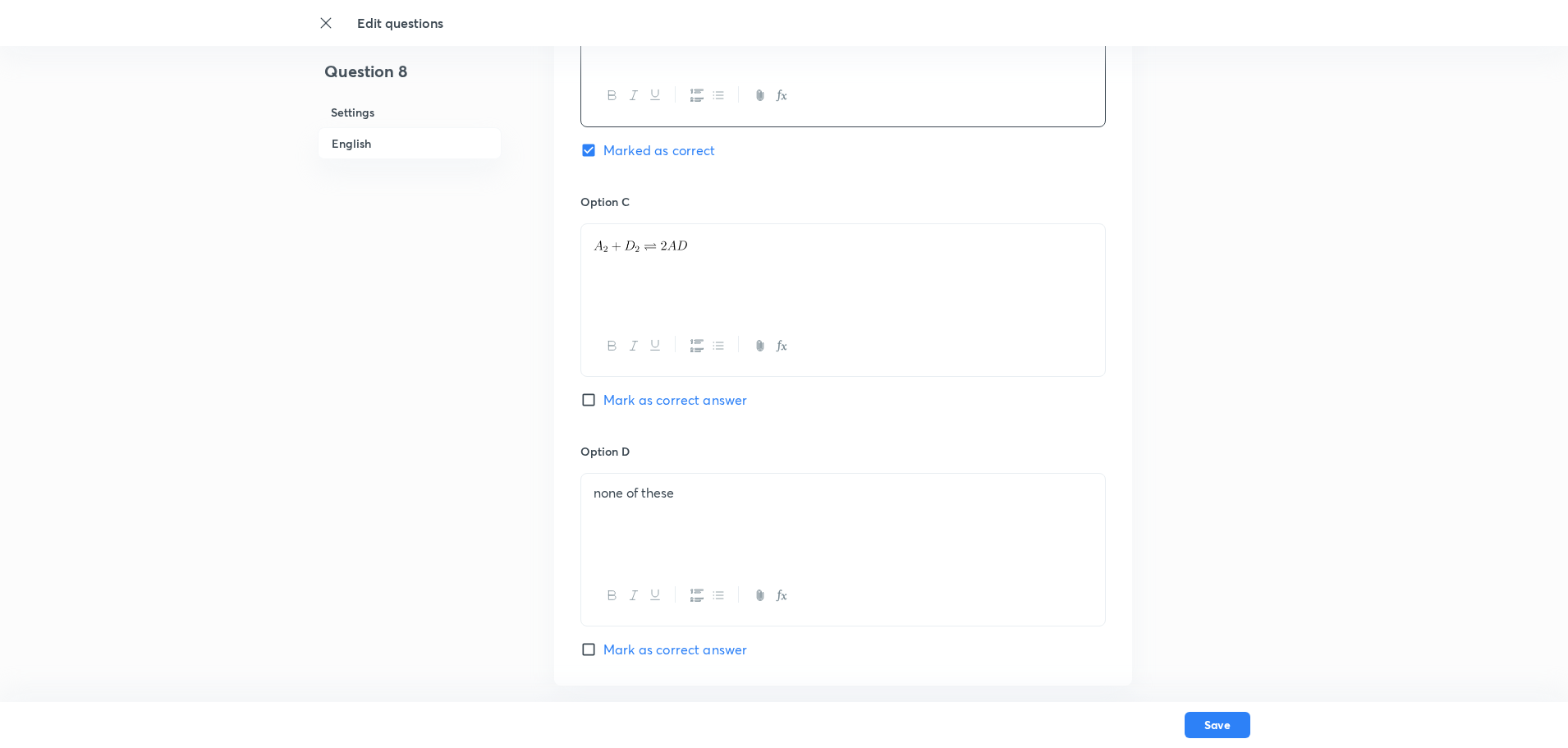
drag, startPoint x: 699, startPoint y: 236, endPoint x: 179, endPoint y: 260, distance: 520.6
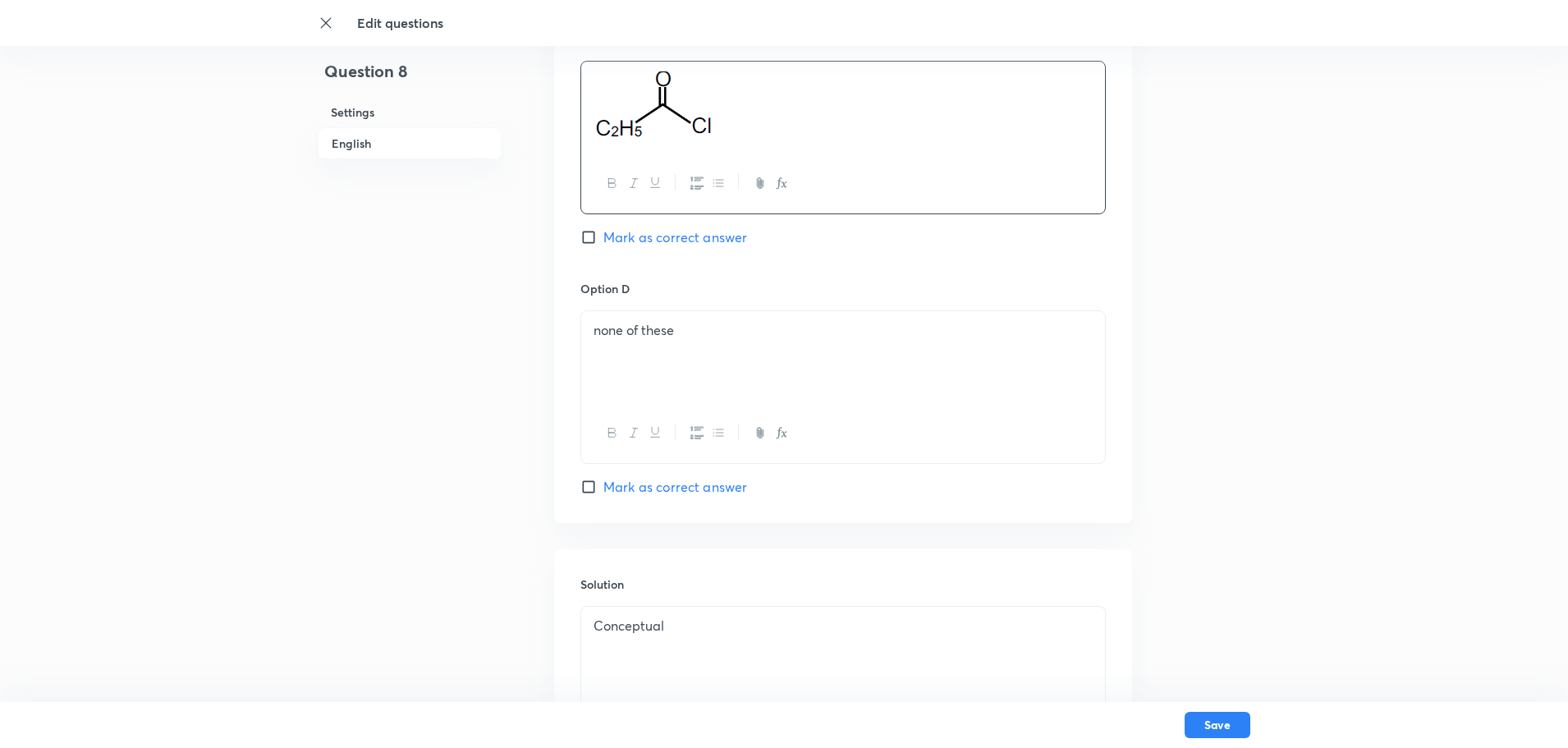
scroll to position [1313, 0]
drag, startPoint x: 729, startPoint y: 365, endPoint x: 11, endPoint y: 317, distance: 719.6
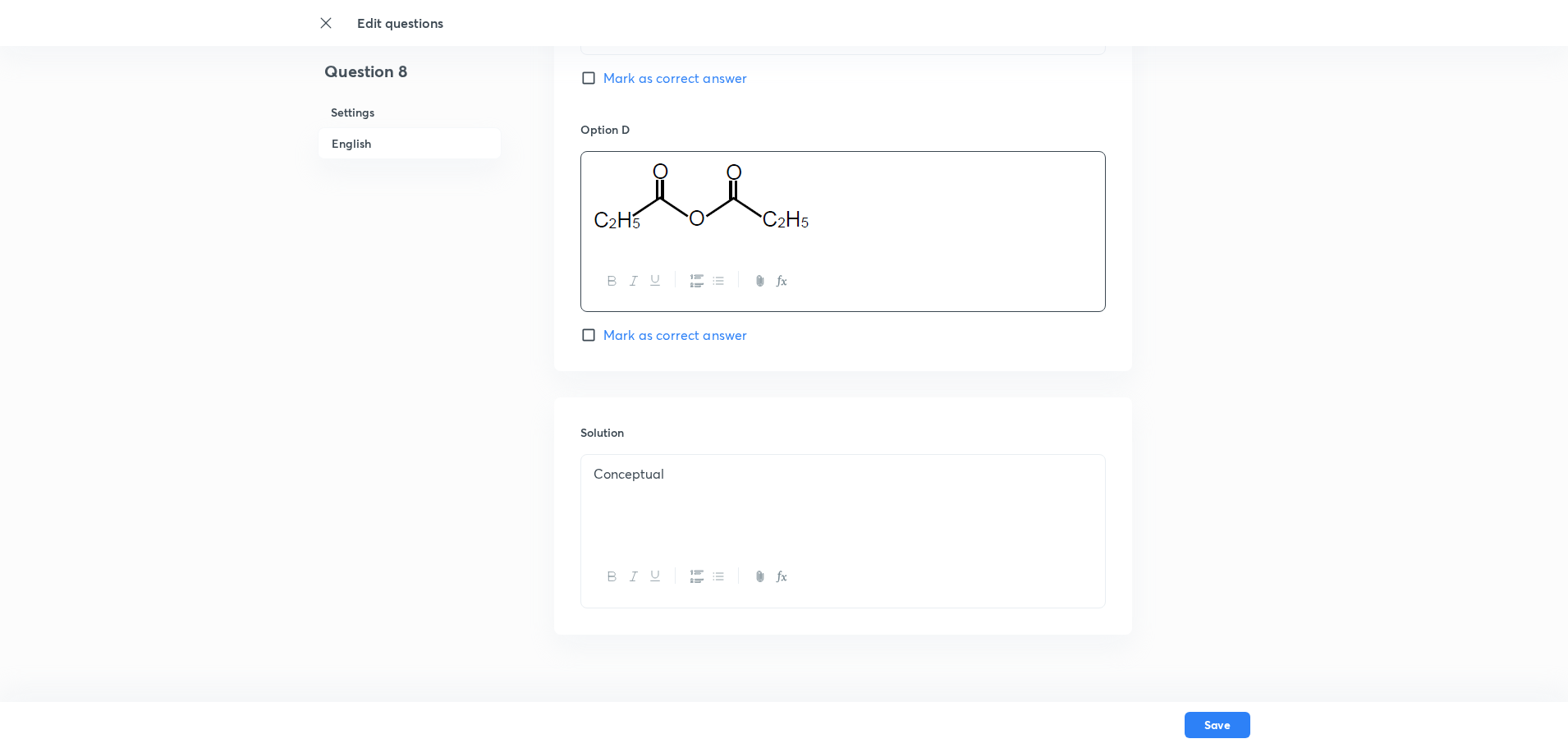
scroll to position [1477, 0]
drag, startPoint x: 698, startPoint y: 466, endPoint x: 80, endPoint y: 475, distance: 618.1
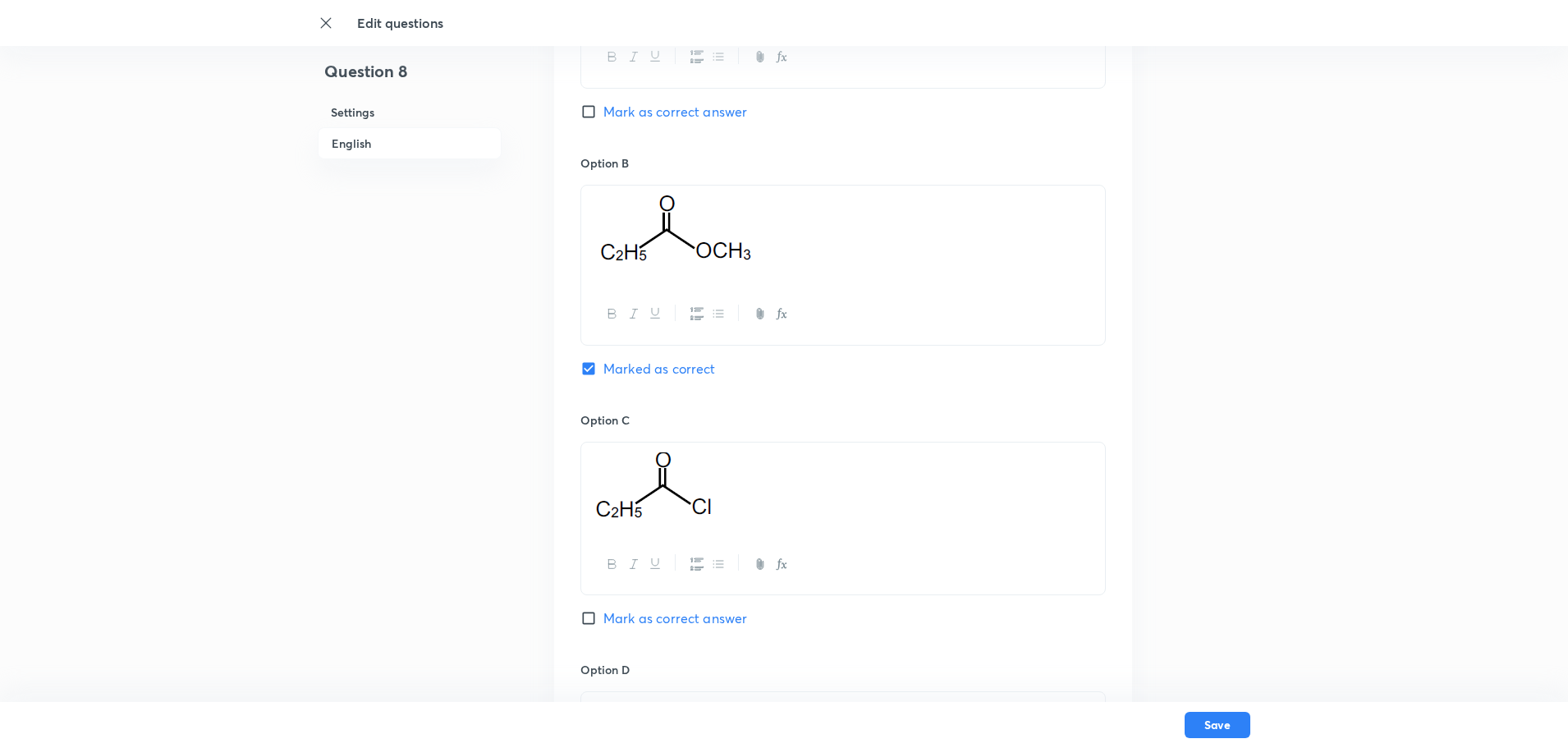
scroll to position [902, 0]
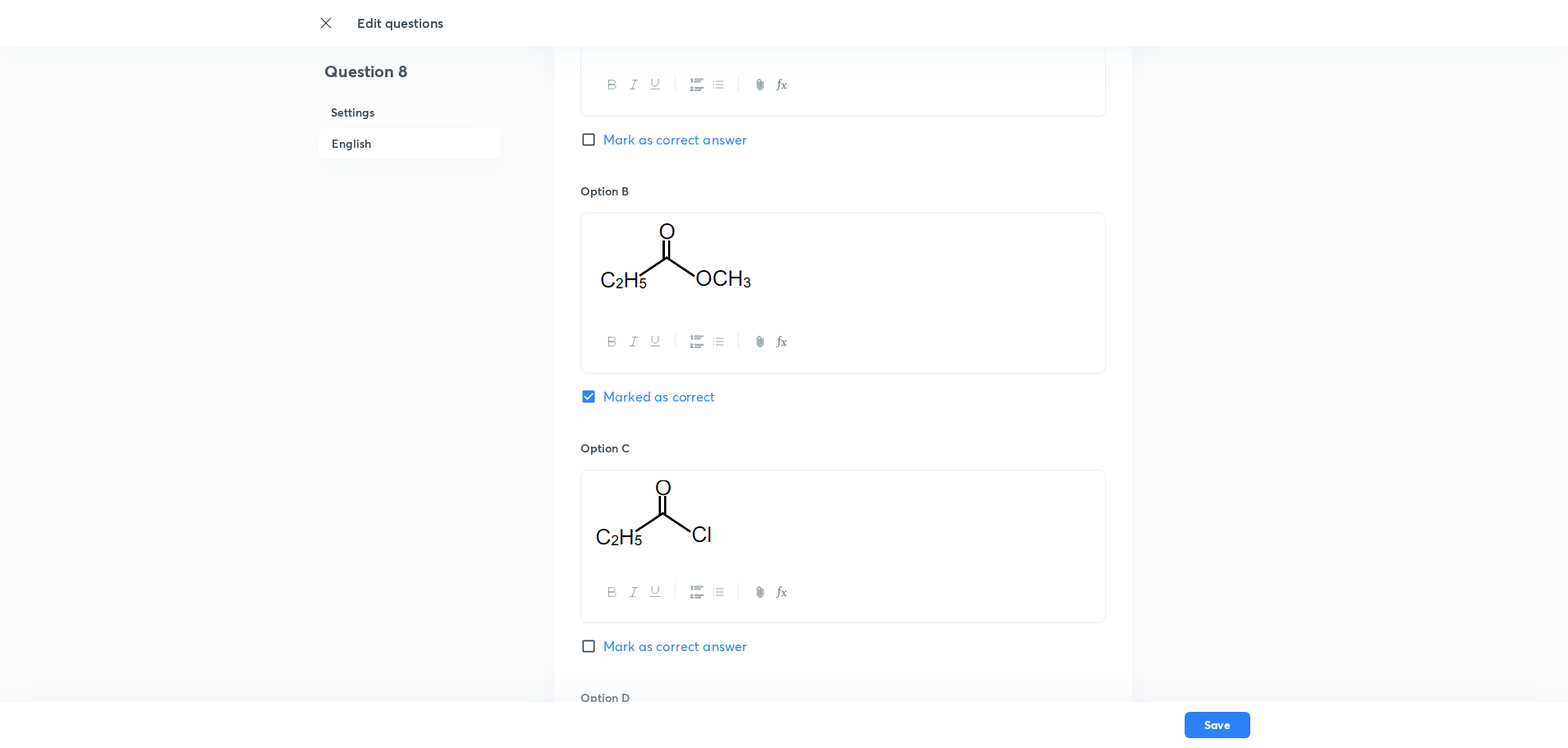
drag, startPoint x: 809, startPoint y: 288, endPoint x: 516, endPoint y: 299, distance: 293.2
click at [515, 300] on div "Question 8 Settings English Settings Type Single choice correct 4 options + 4 m…" at bounding box center [784, 222] width 932 height 2092
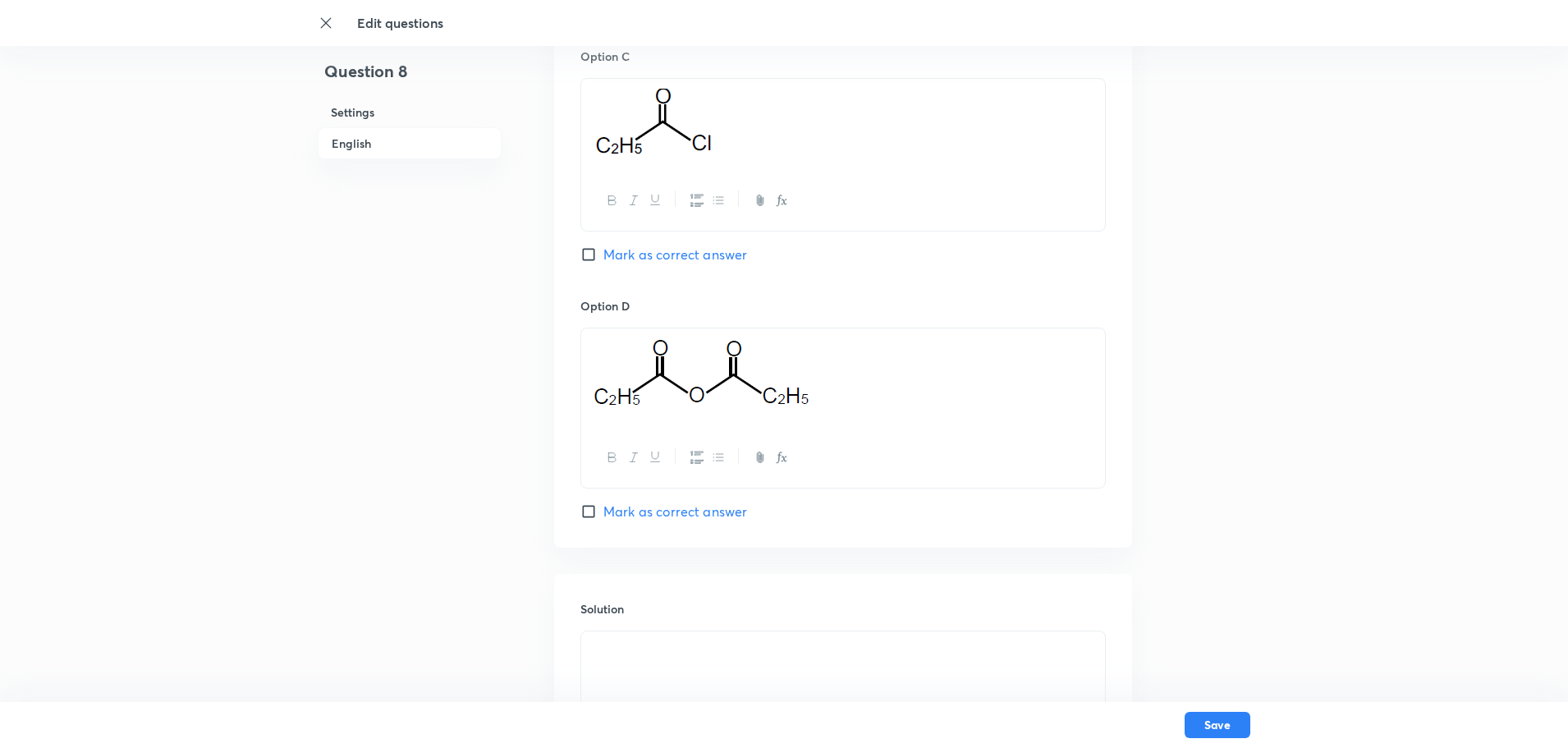
scroll to position [1502, 0]
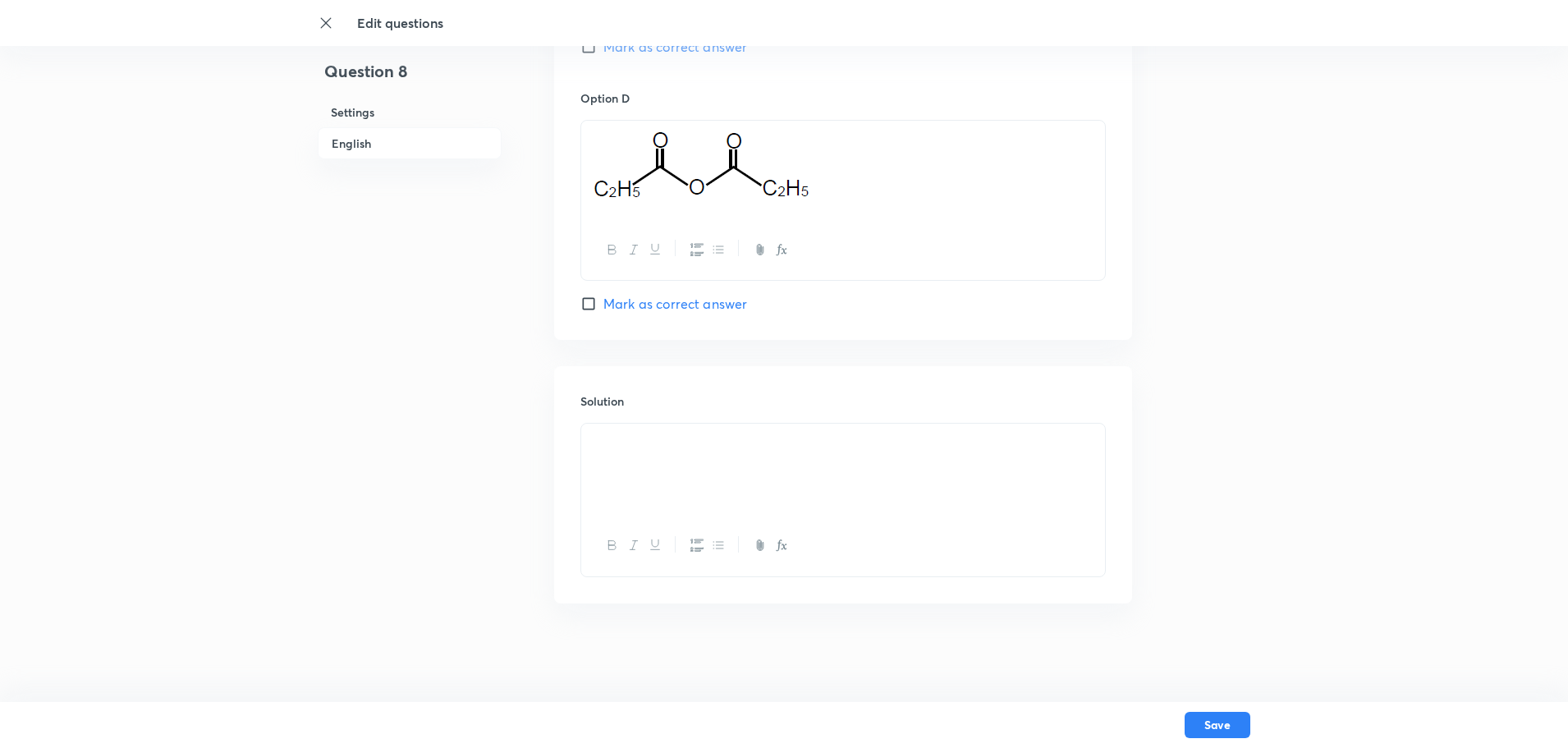
drag, startPoint x: 652, startPoint y: 467, endPoint x: 642, endPoint y: 463, distance: 10.8
click at [648, 469] on div at bounding box center [843, 469] width 524 height 92
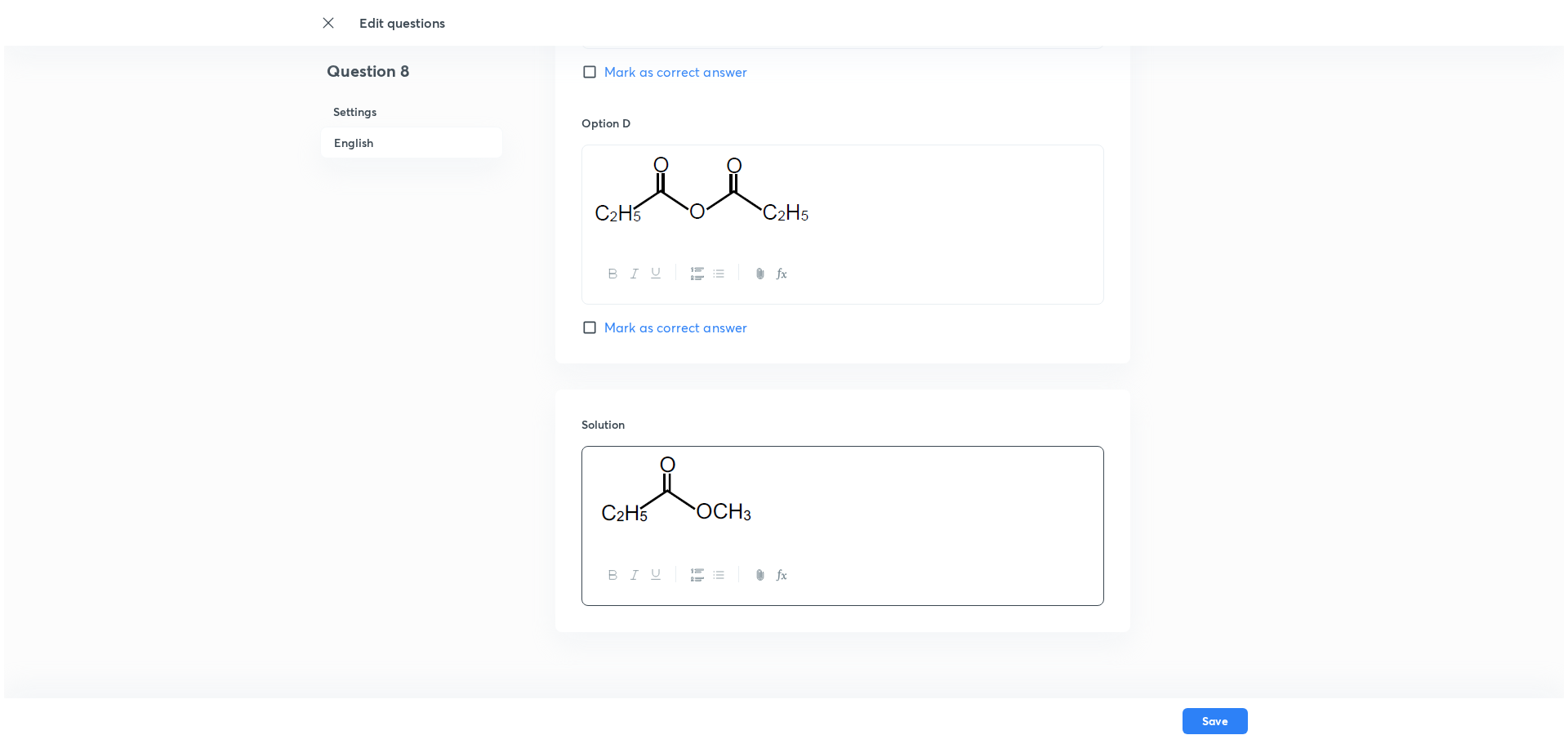
scroll to position [1500, 0]
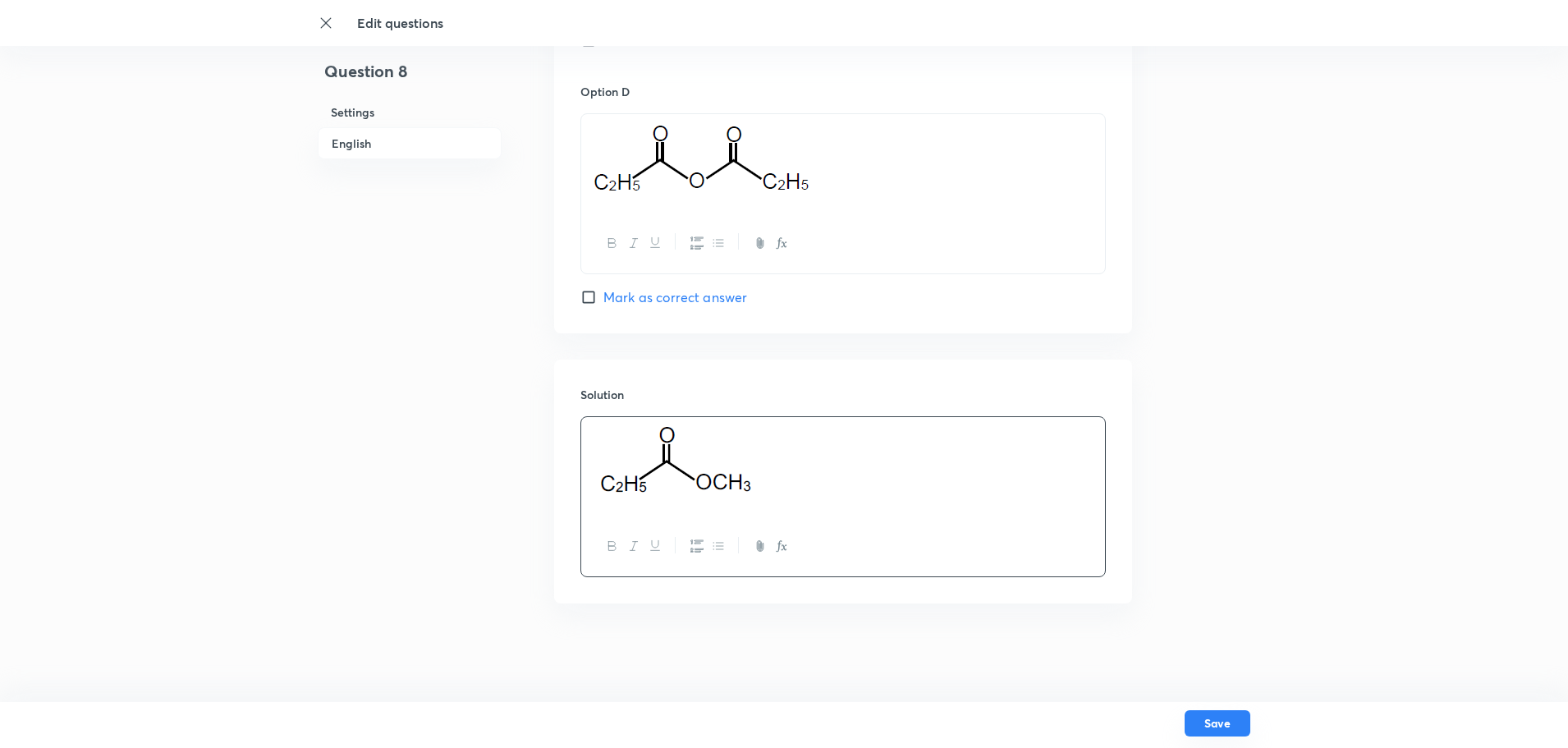
click at [1200, 597] on button "Save" at bounding box center [1218, 722] width 66 height 26
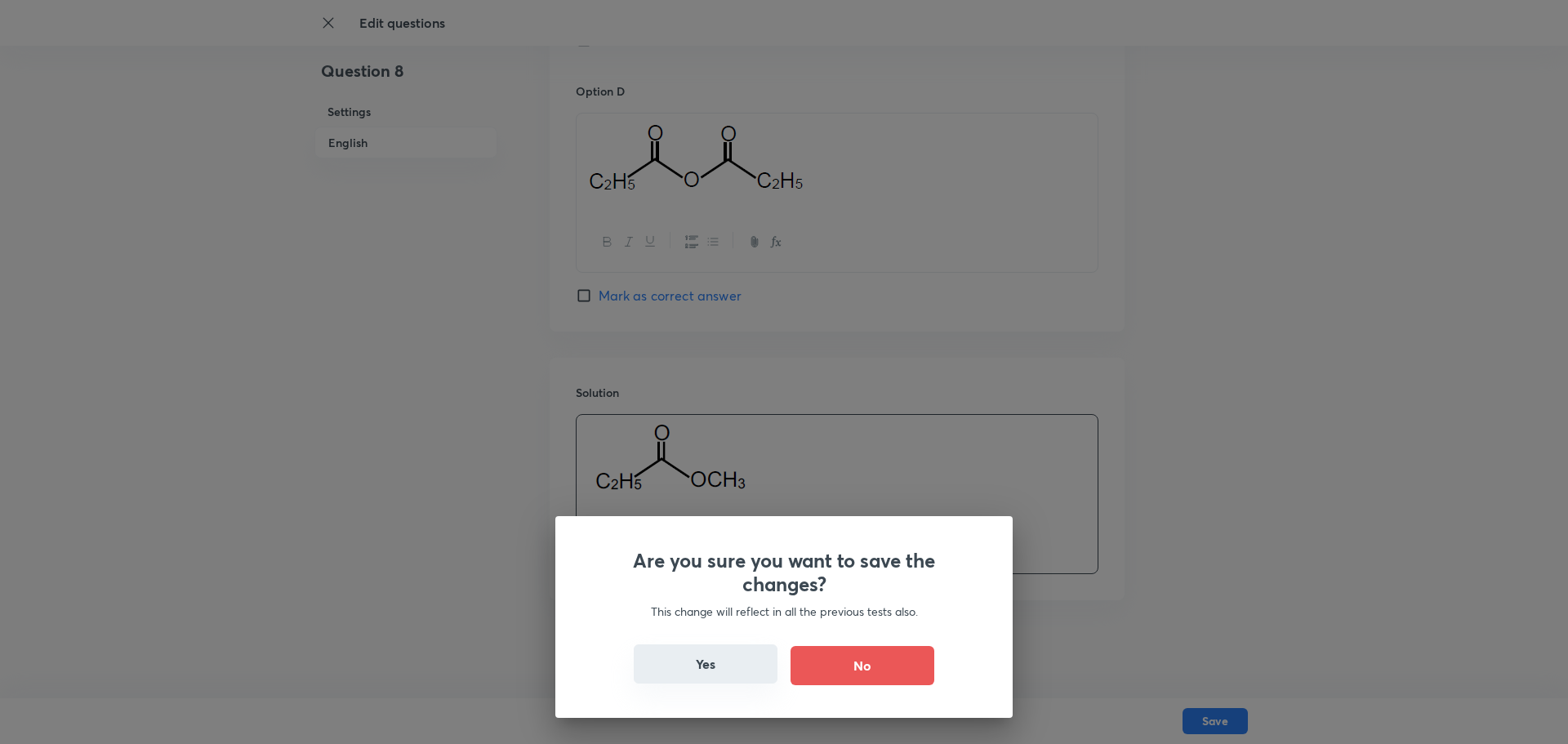
click at [690, 594] on button "Yes" at bounding box center [705, 663] width 144 height 39
click at [726, 594] on button "Yes" at bounding box center [705, 663] width 144 height 39
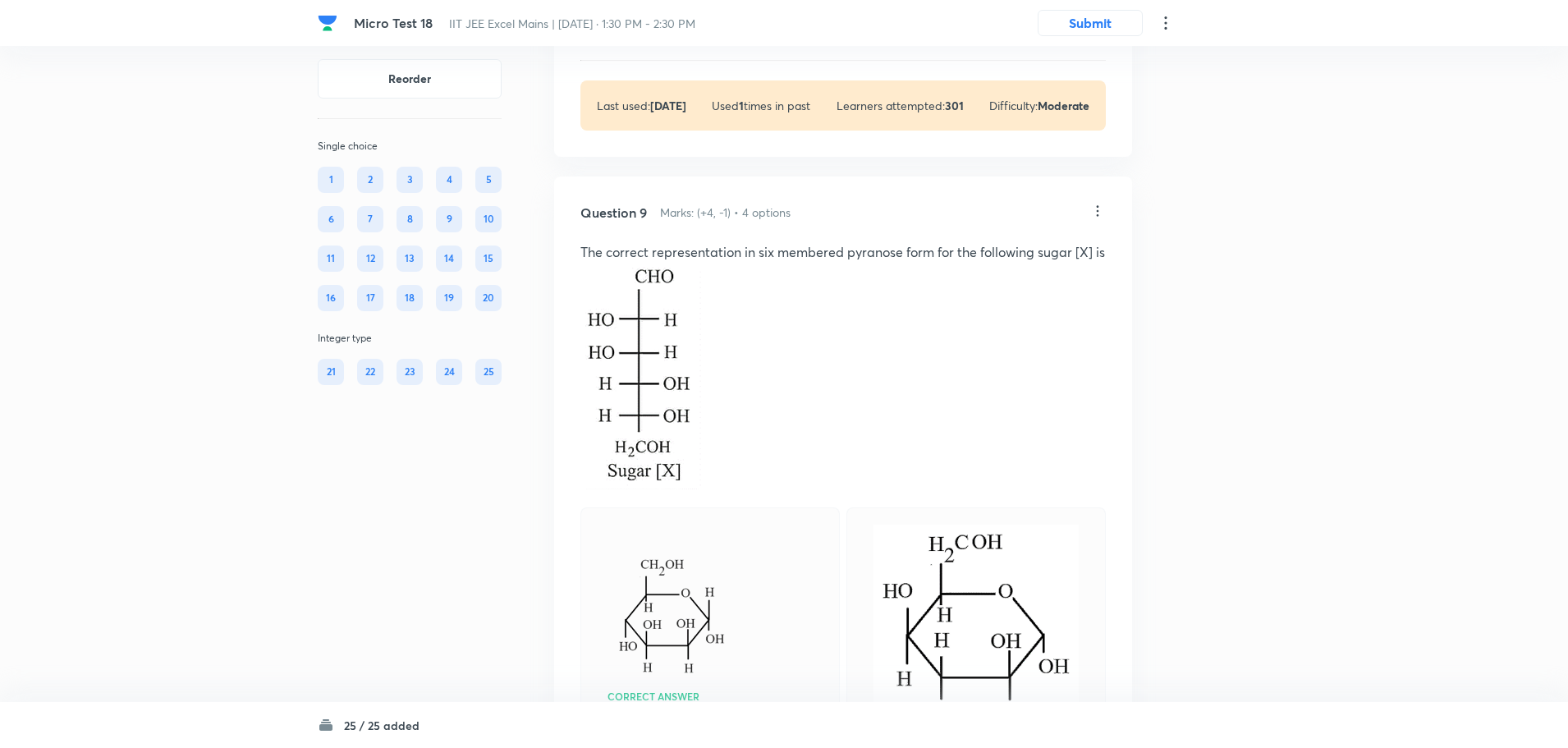
scroll to position [4185, 0]
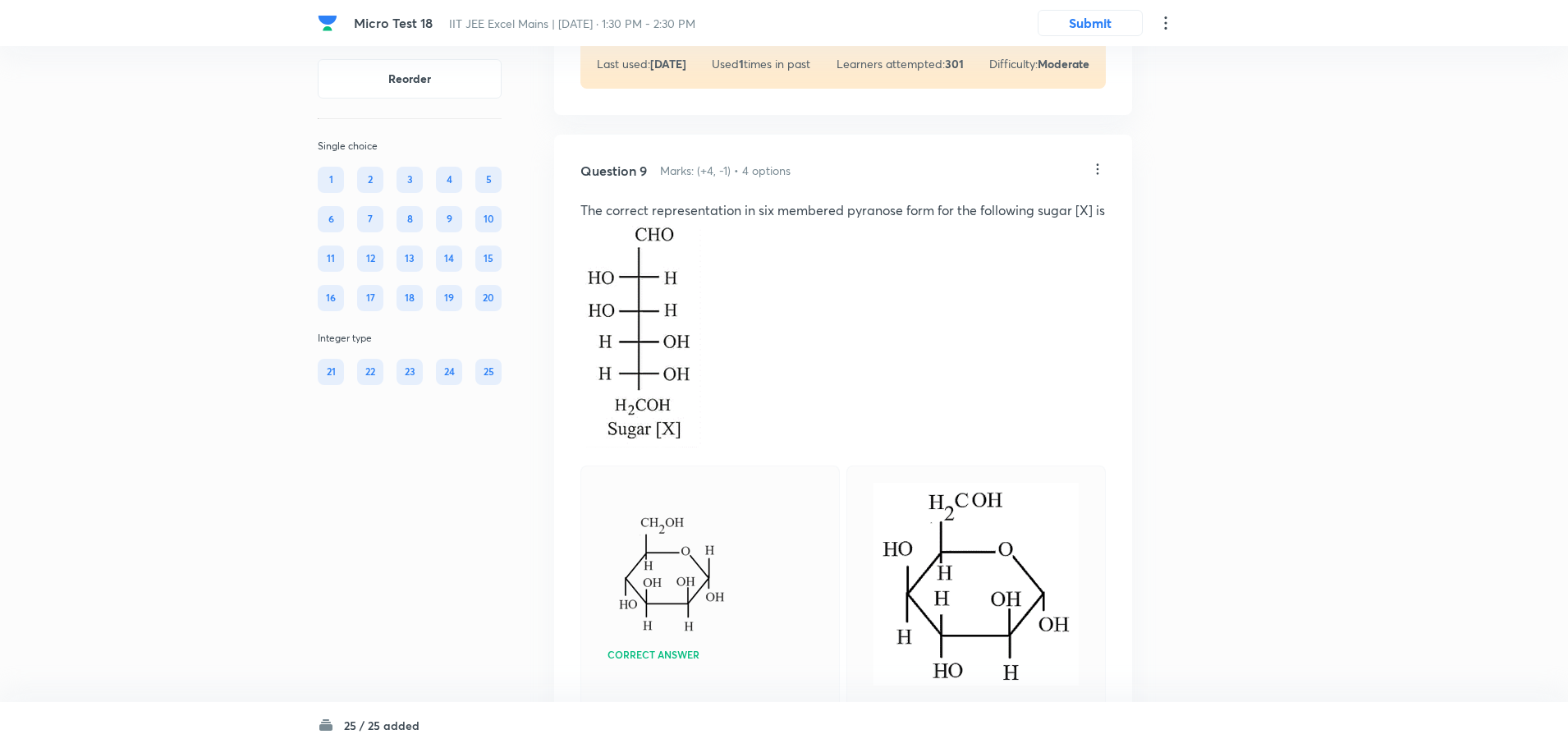
click at [1101, 178] on icon at bounding box center [1097, 169] width 16 height 16
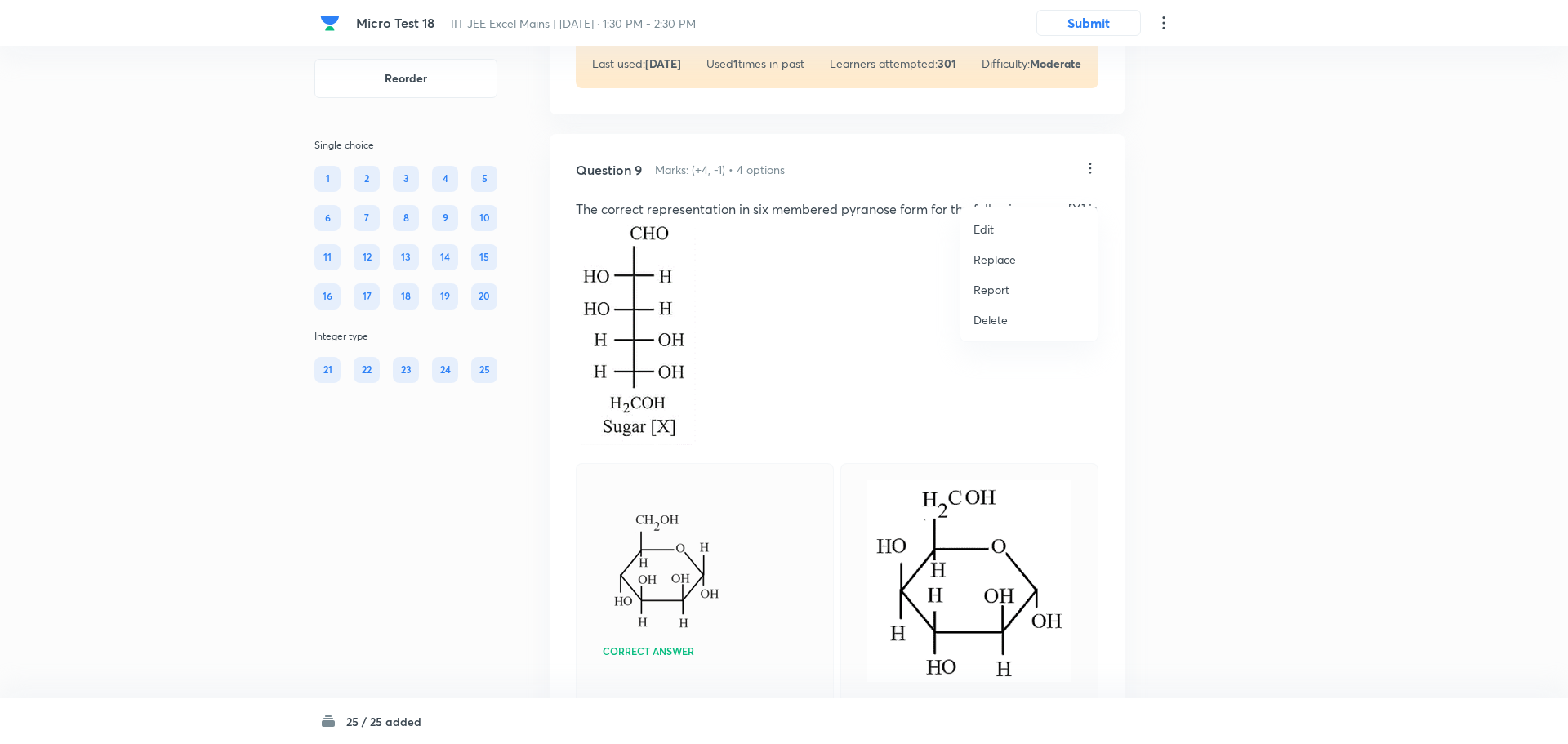
click at [1049, 220] on li "Edit" at bounding box center [1029, 229] width 137 height 30
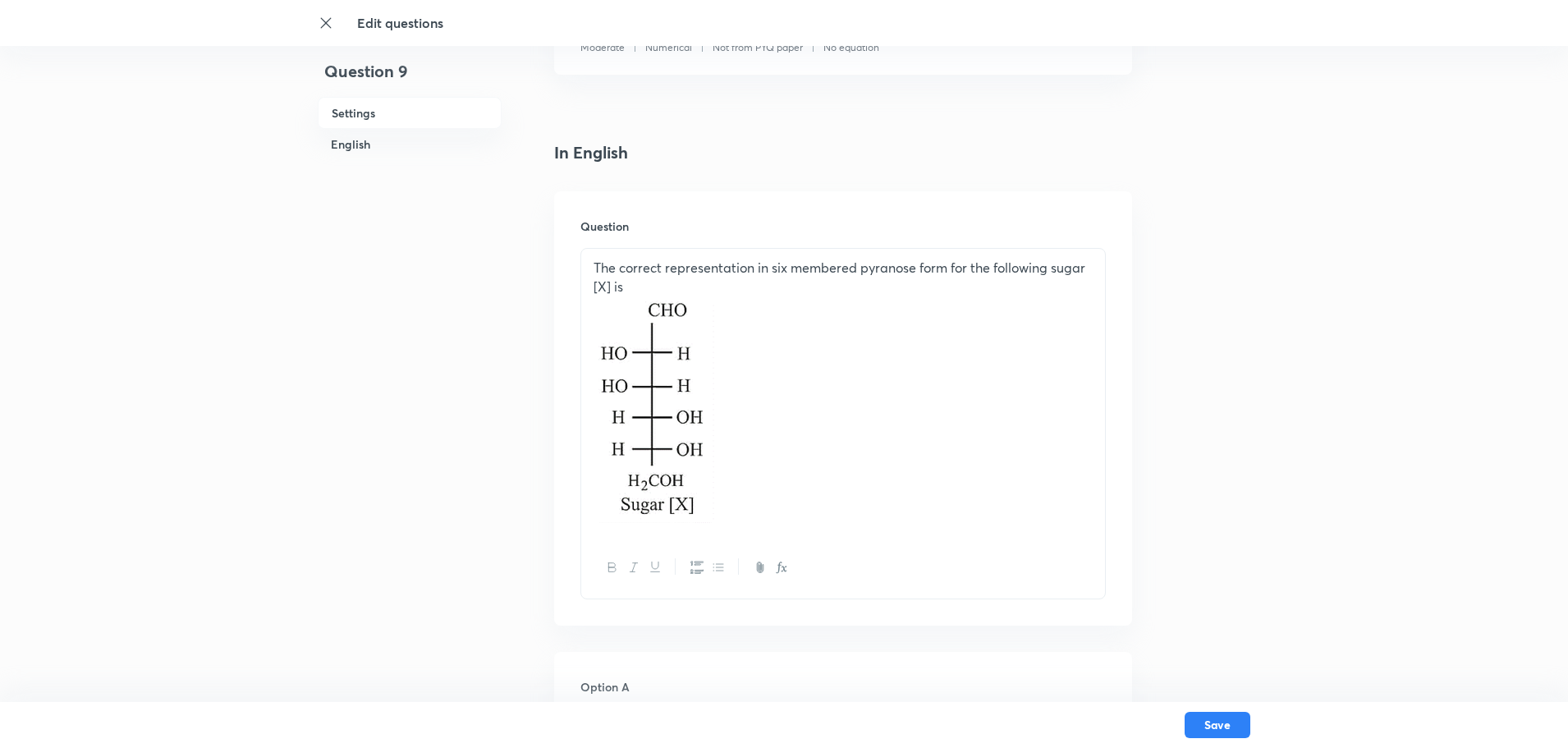
scroll to position [328, 0]
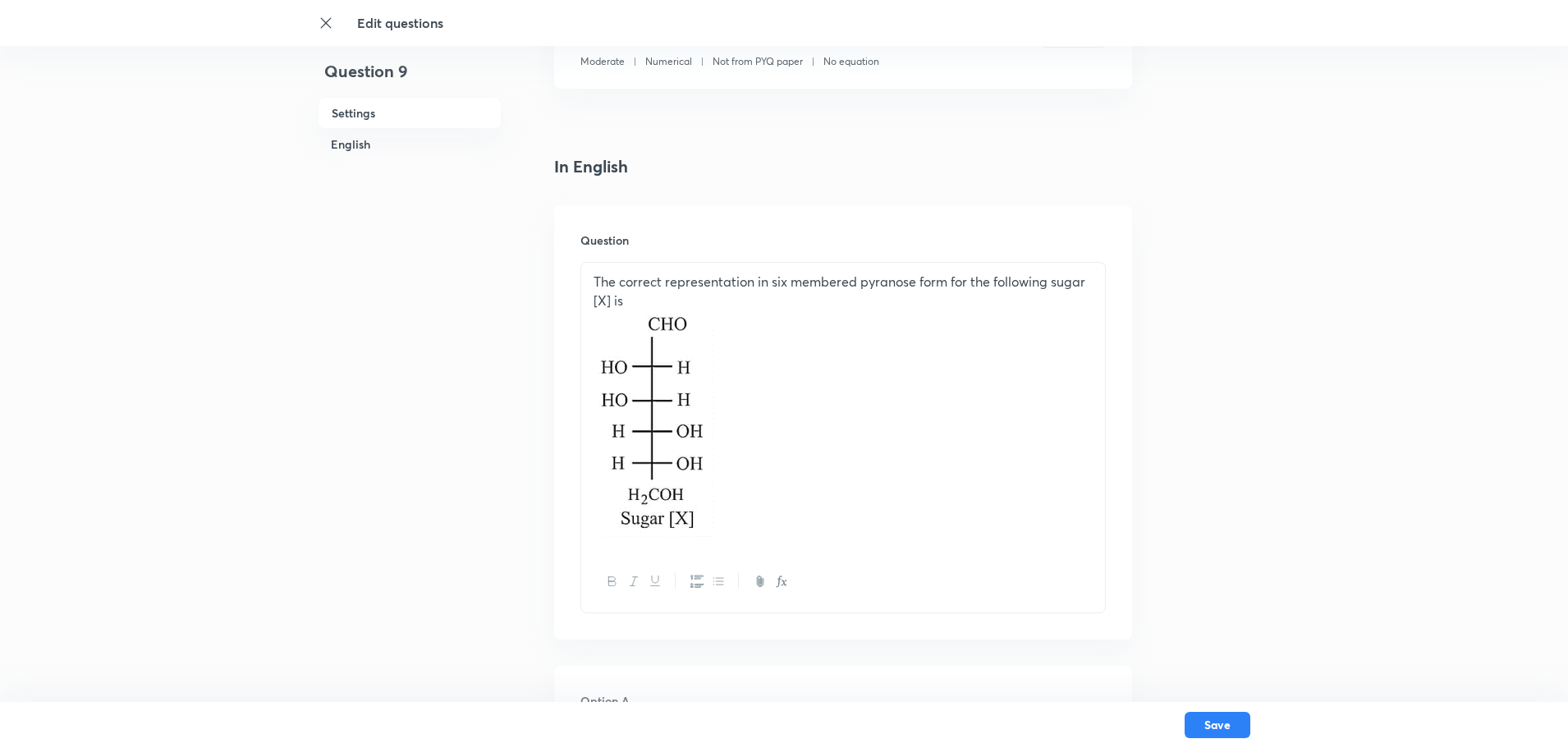
drag, startPoint x: 753, startPoint y: 543, endPoint x: 827, endPoint y: 475, distance: 100.5
click at [827, 475] on div "The correct representation in six membered pyranose form for the following suga…" at bounding box center [843, 407] width 524 height 289
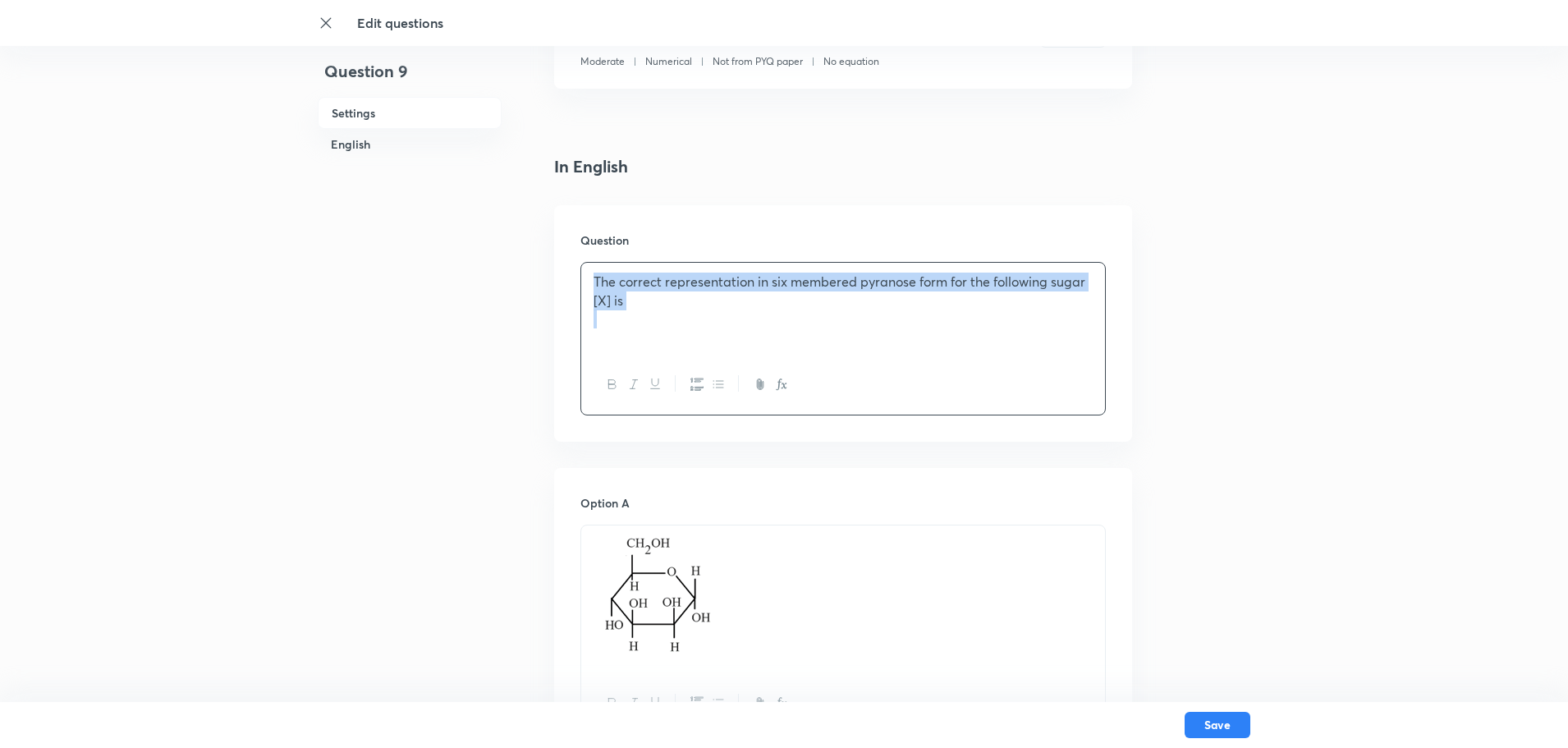
drag, startPoint x: 638, startPoint y: 312, endPoint x: 515, endPoint y: 224, distance: 151.2
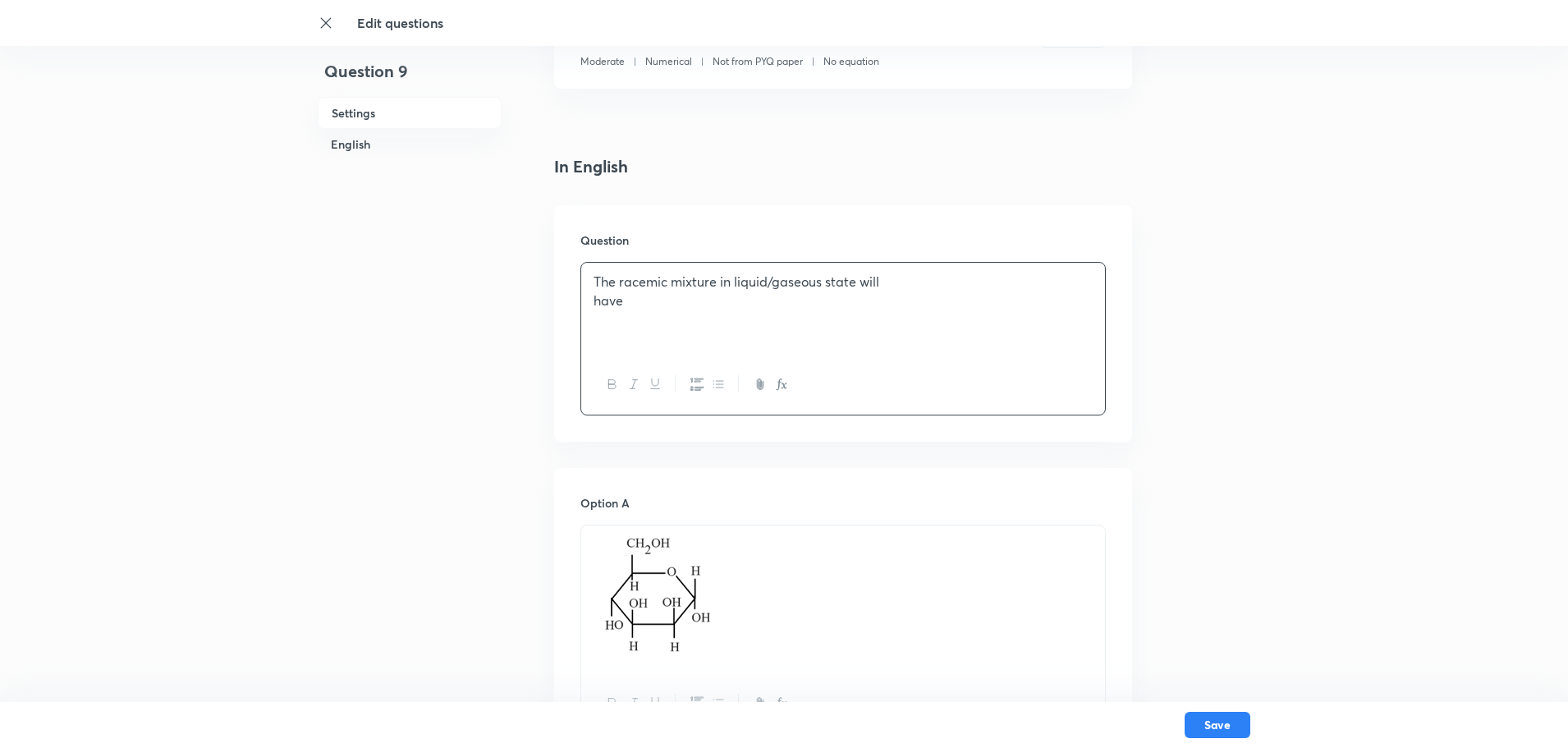
click at [594, 303] on p "have" at bounding box center [843, 300] width 499 height 19
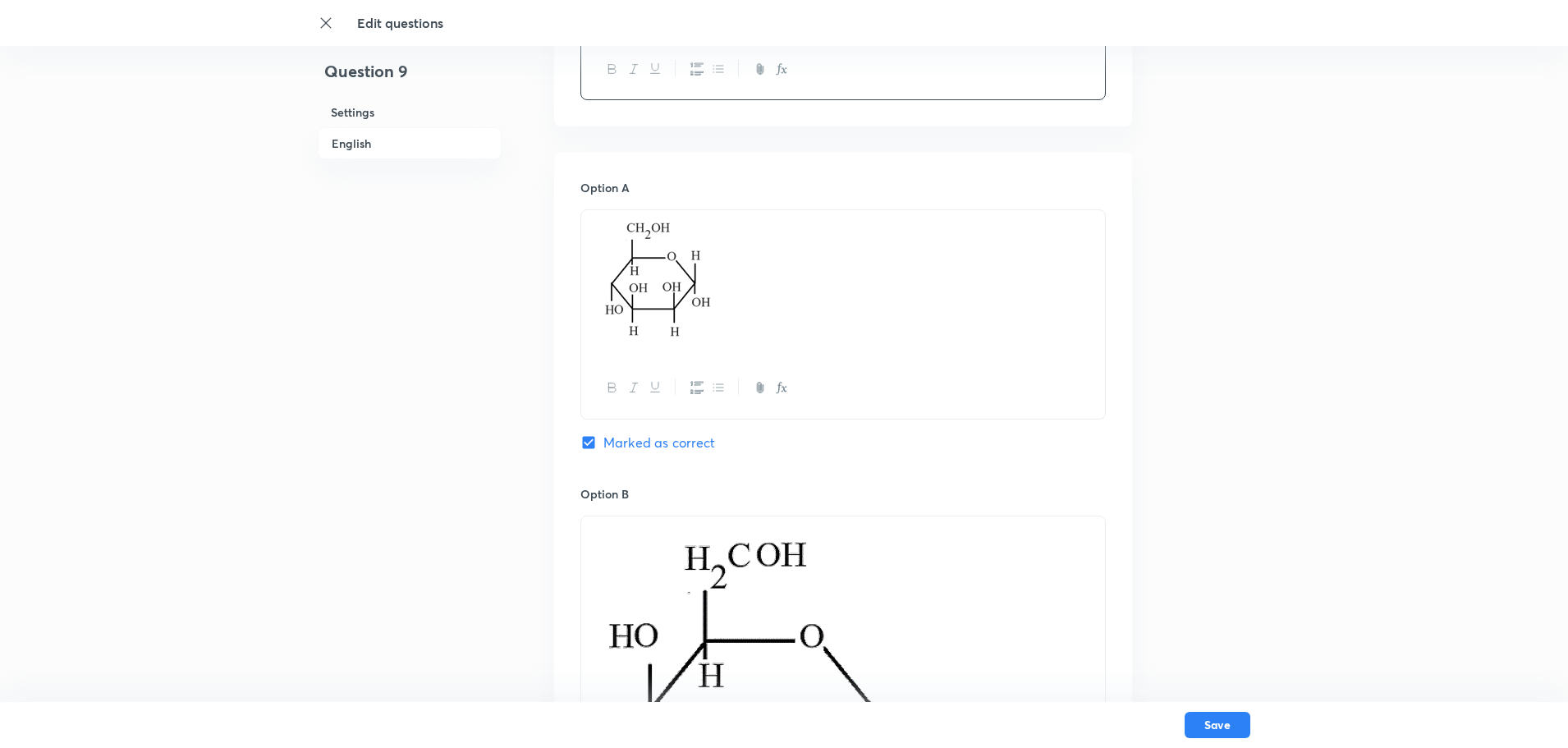
scroll to position [657, 0]
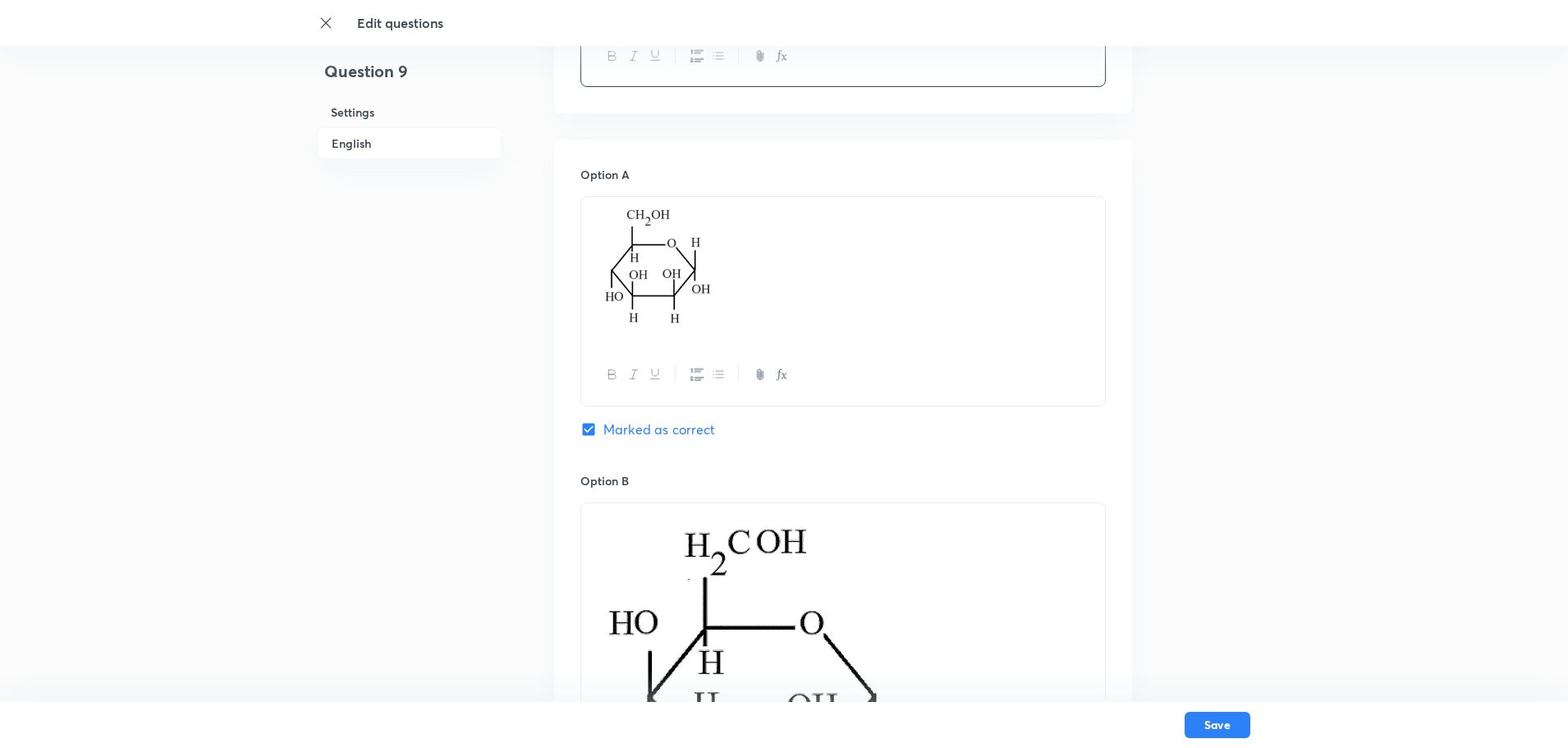
drag, startPoint x: 755, startPoint y: 307, endPoint x: 351, endPoint y: 237, distance: 410.0
click at [352, 237] on div "Question 9 Settings English Settings Type Single choice correct 4 options + 4 m…" at bounding box center [784, 672] width 932 height 2500
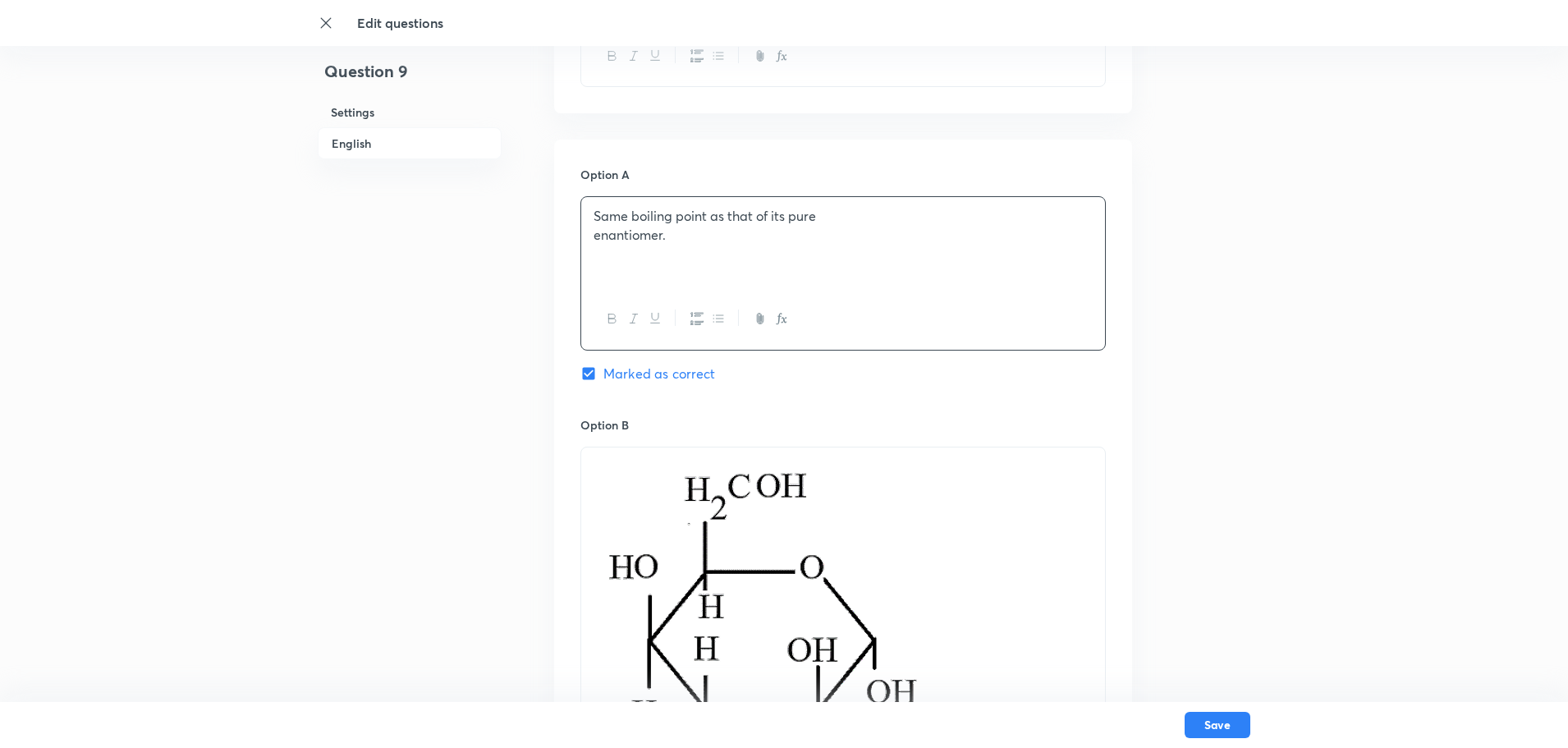
click at [597, 234] on p "enantiomer." at bounding box center [843, 235] width 499 height 19
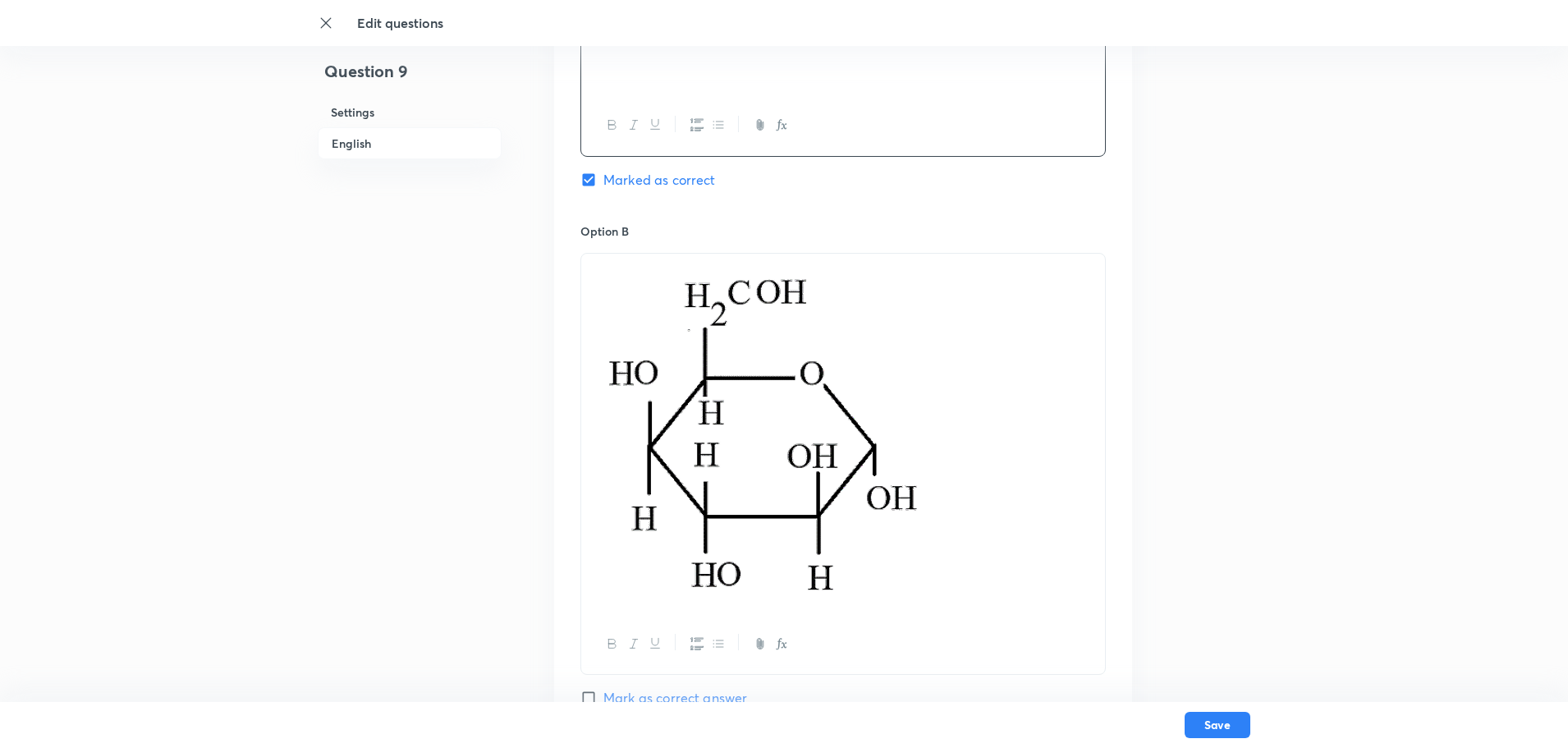
scroll to position [902, 0]
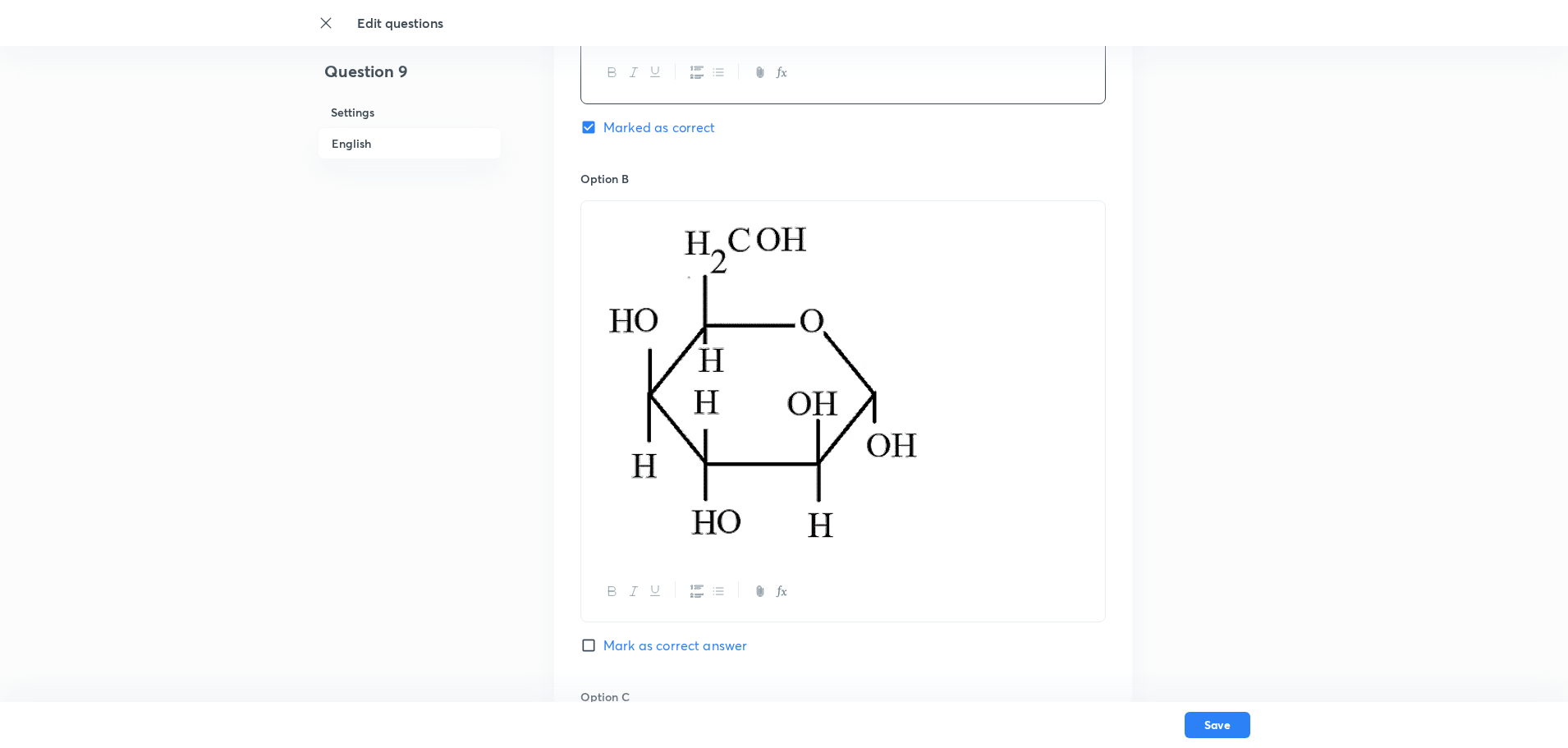
drag, startPoint x: 699, startPoint y: 436, endPoint x: 620, endPoint y: 436, distance: 79.0
click at [620, 436] on img at bounding box center [763, 378] width 339 height 336
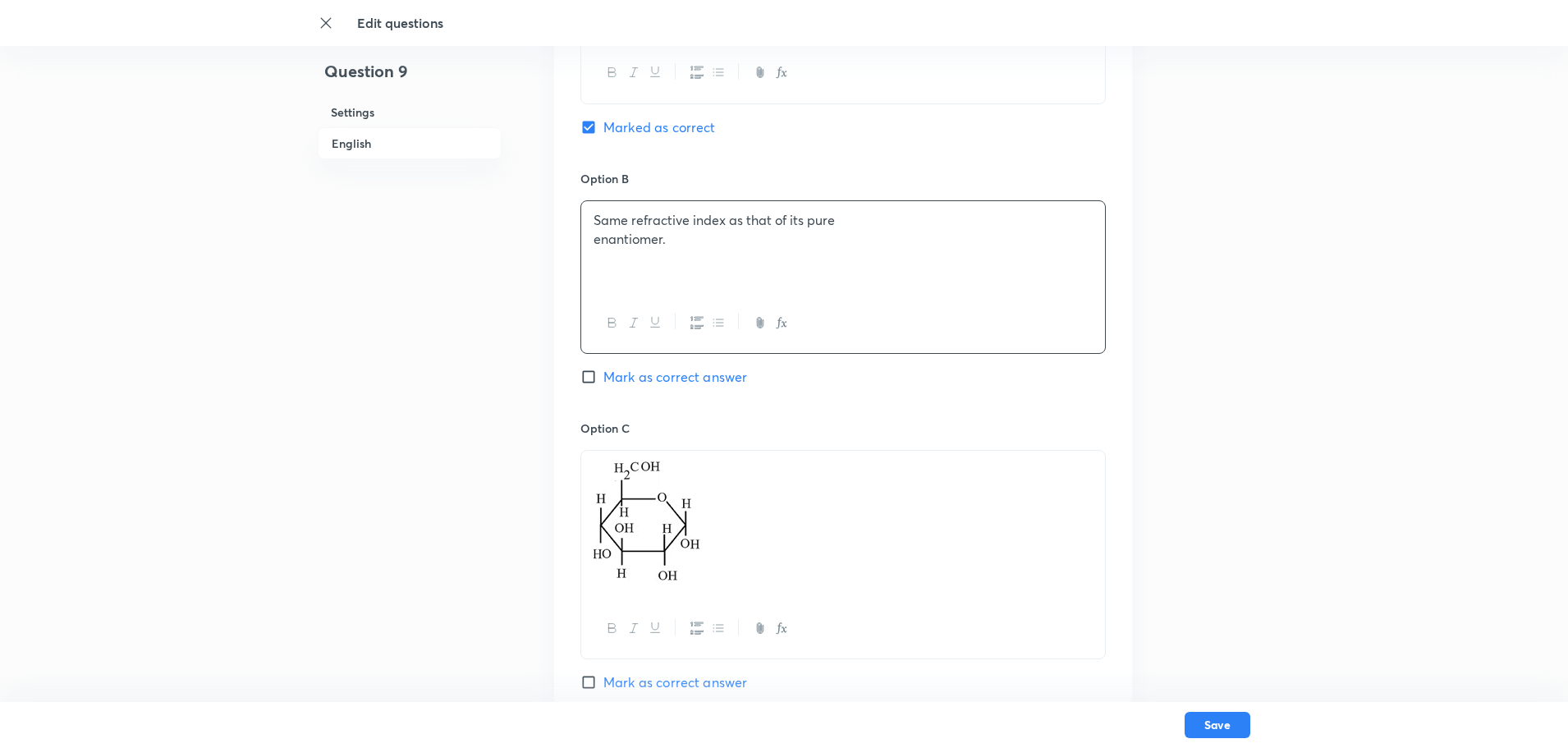
click at [591, 253] on div "Same refractive index as that of its pure enantiomer." at bounding box center [843, 246] width 524 height 92
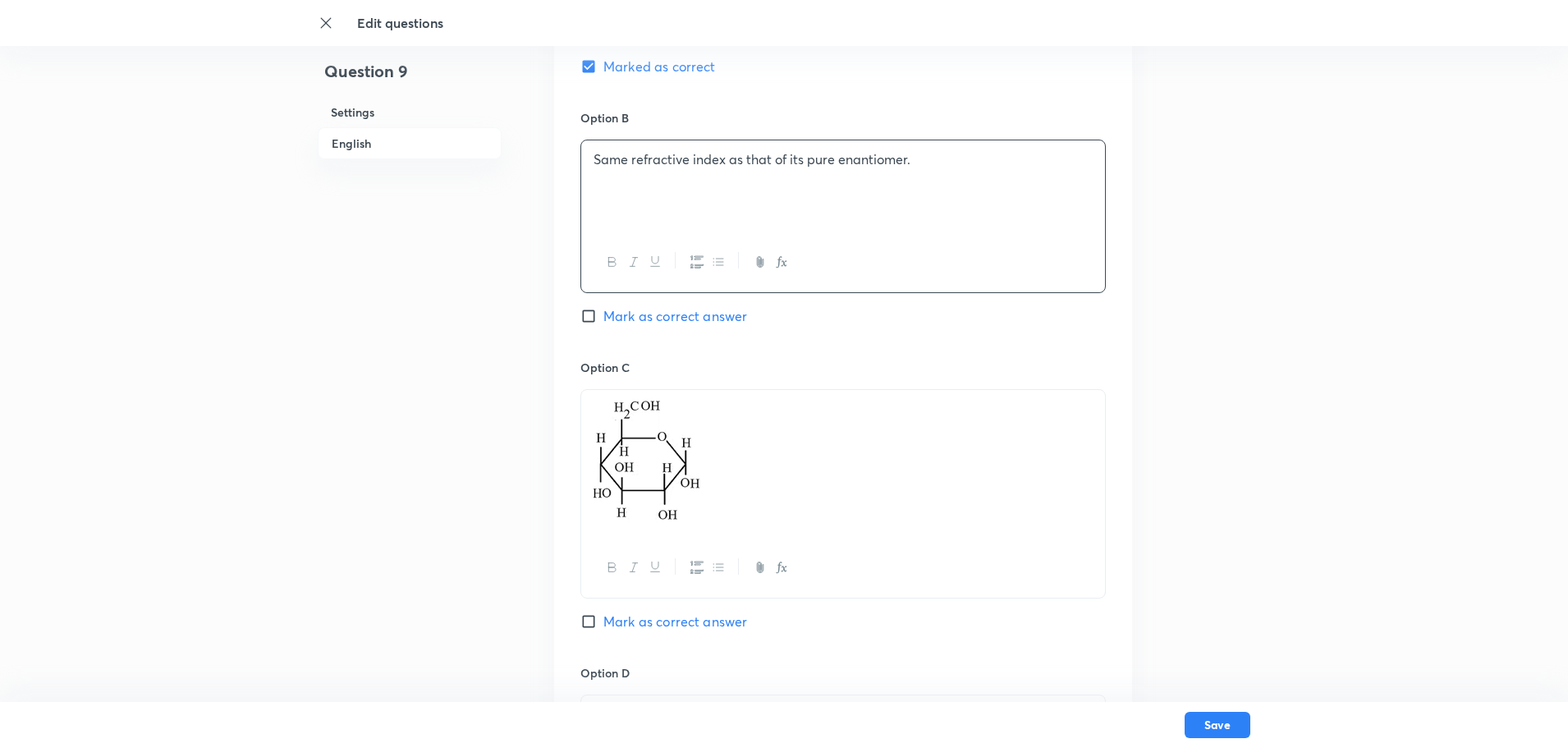
scroll to position [1067, 0]
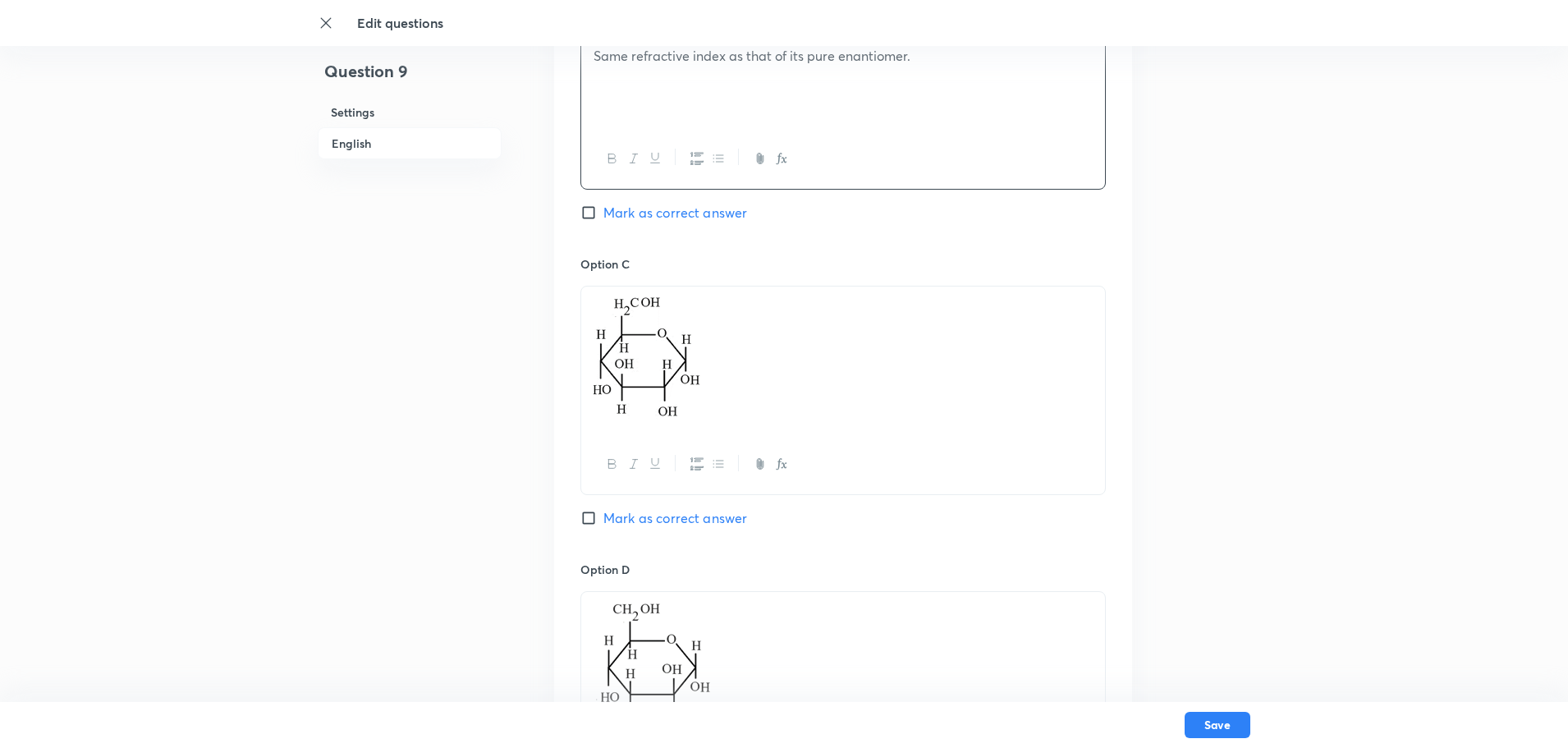
drag, startPoint x: 705, startPoint y: 360, endPoint x: 551, endPoint y: 365, distance: 154.1
click at [551, 365] on div "Question 9 Settings English Settings Type Single choice correct 4 options + 4 m…" at bounding box center [784, 100] width 932 height 2176
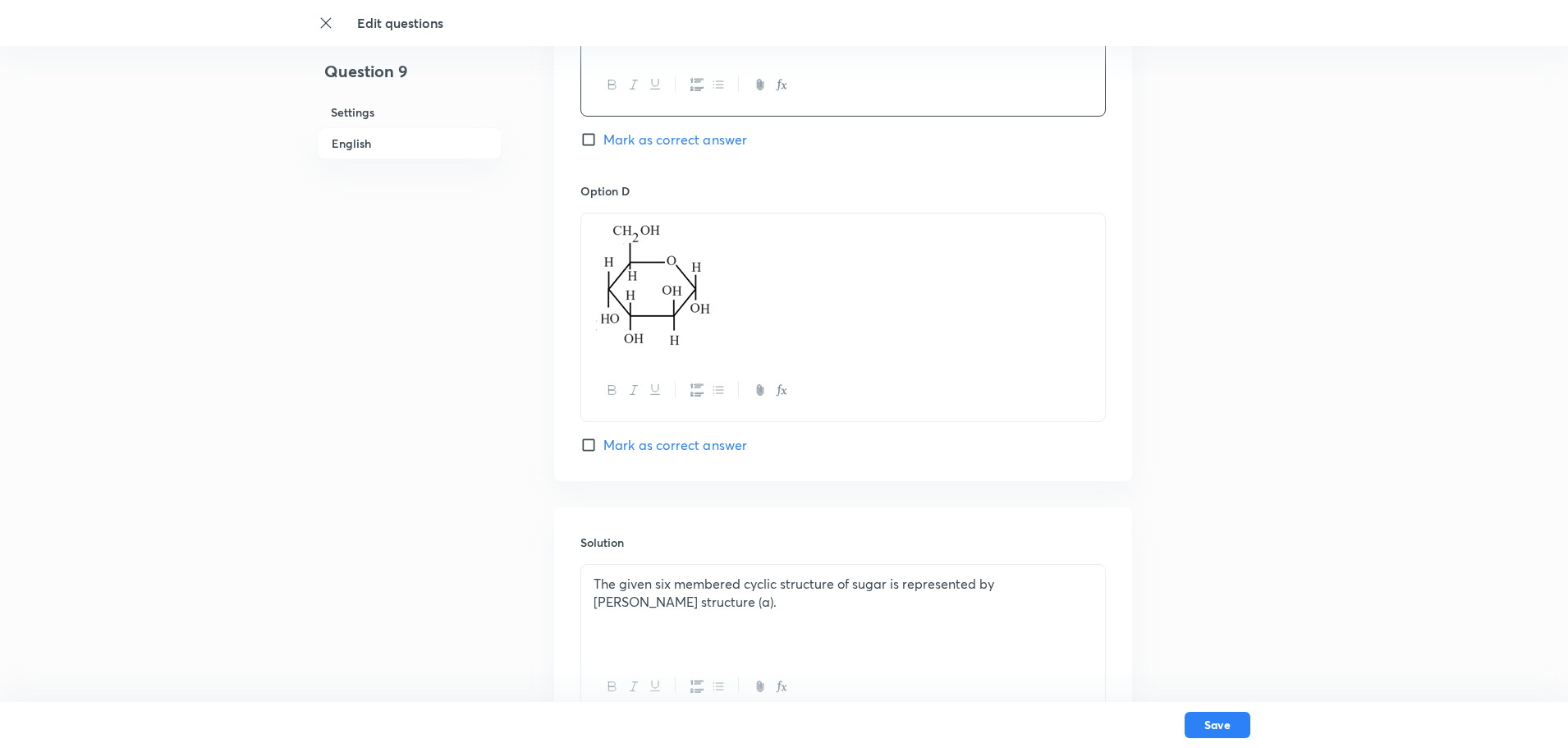
scroll to position [1395, 0]
drag, startPoint x: 731, startPoint y: 290, endPoint x: 473, endPoint y: 277, distance: 258.3
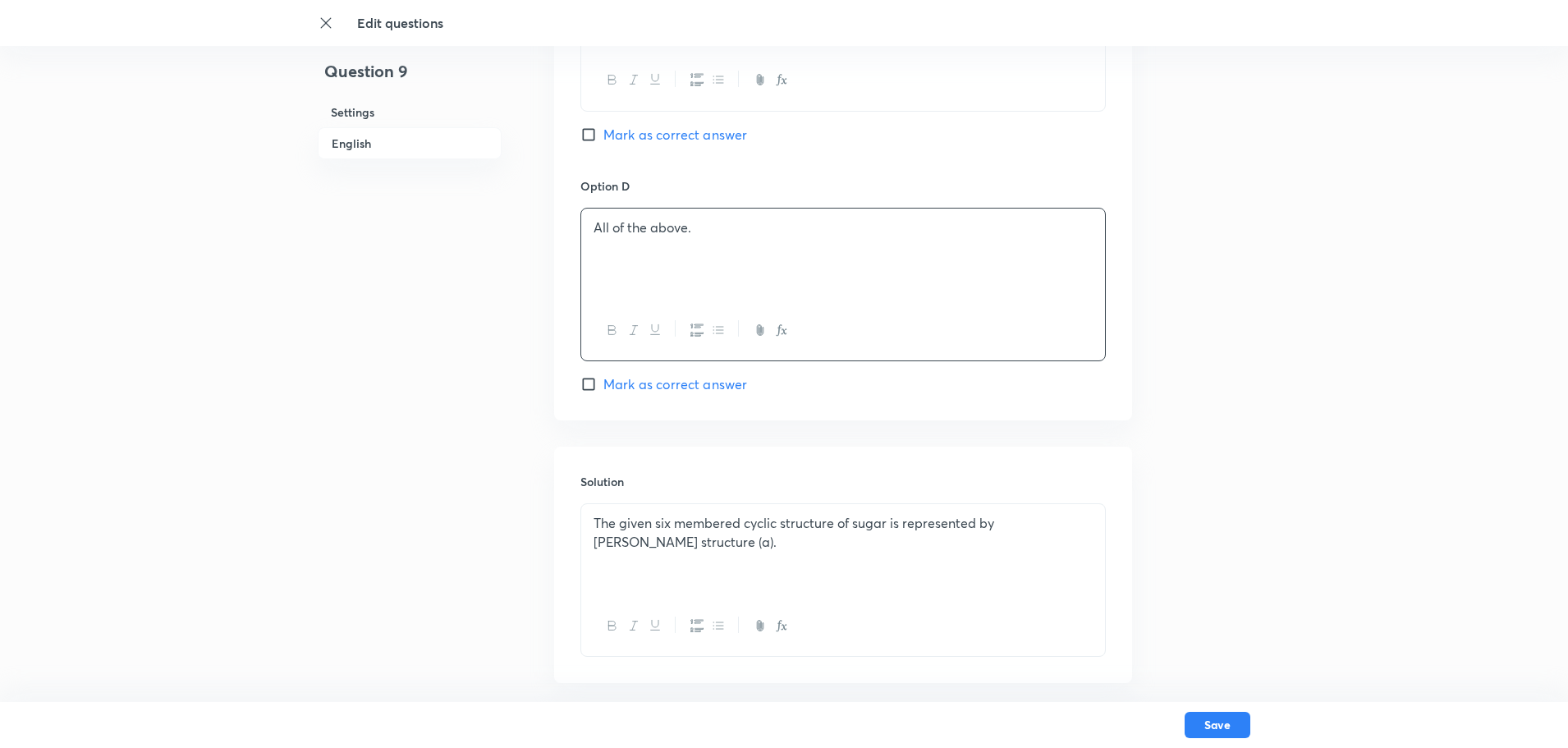
click at [592, 387] on input "Mark as correct answer" at bounding box center [592, 384] width 23 height 16
checkbox input "true"
checkbox input "false"
drag, startPoint x: 447, startPoint y: 221, endPoint x: 92, endPoint y: 214, distance: 355.1
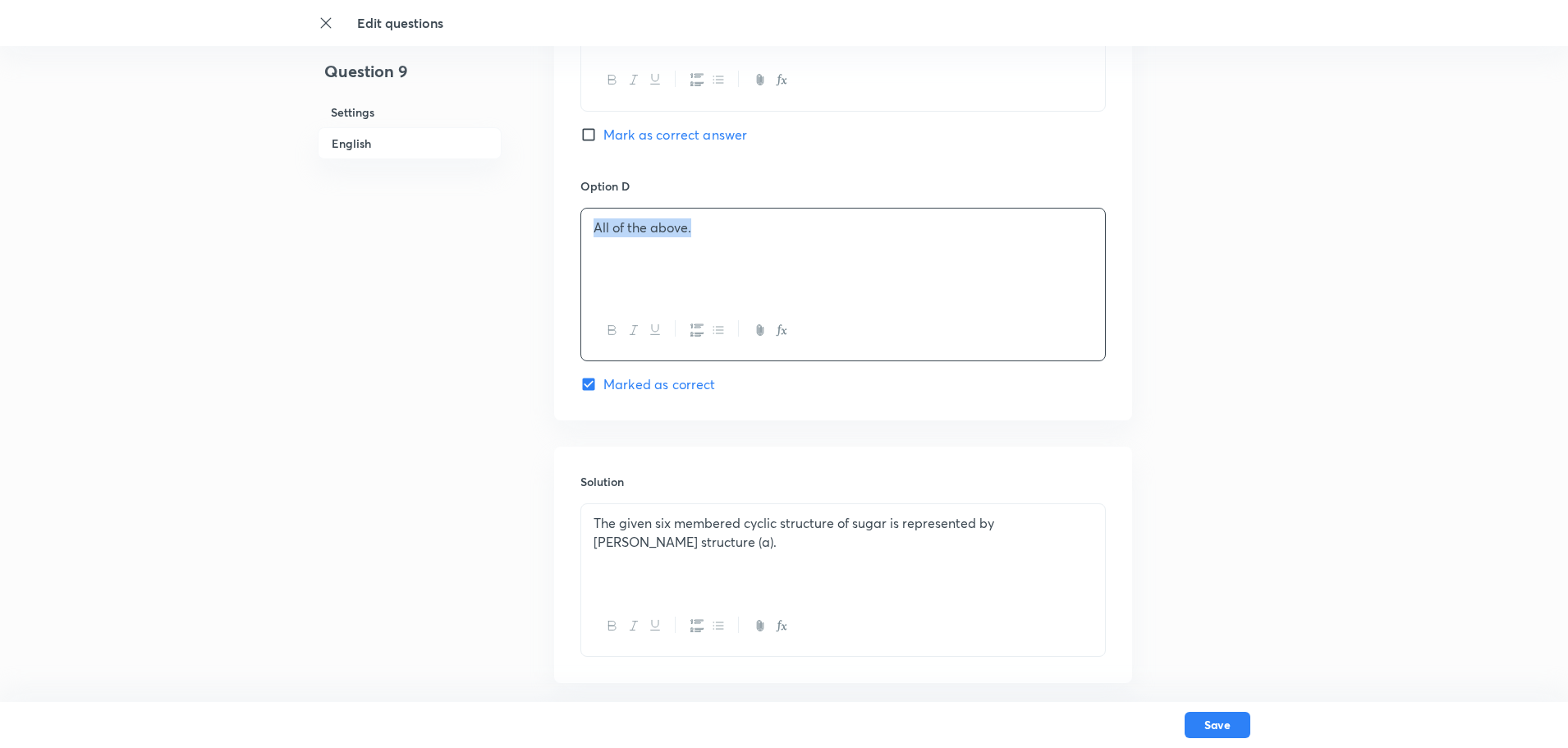
copy p "All of the above."
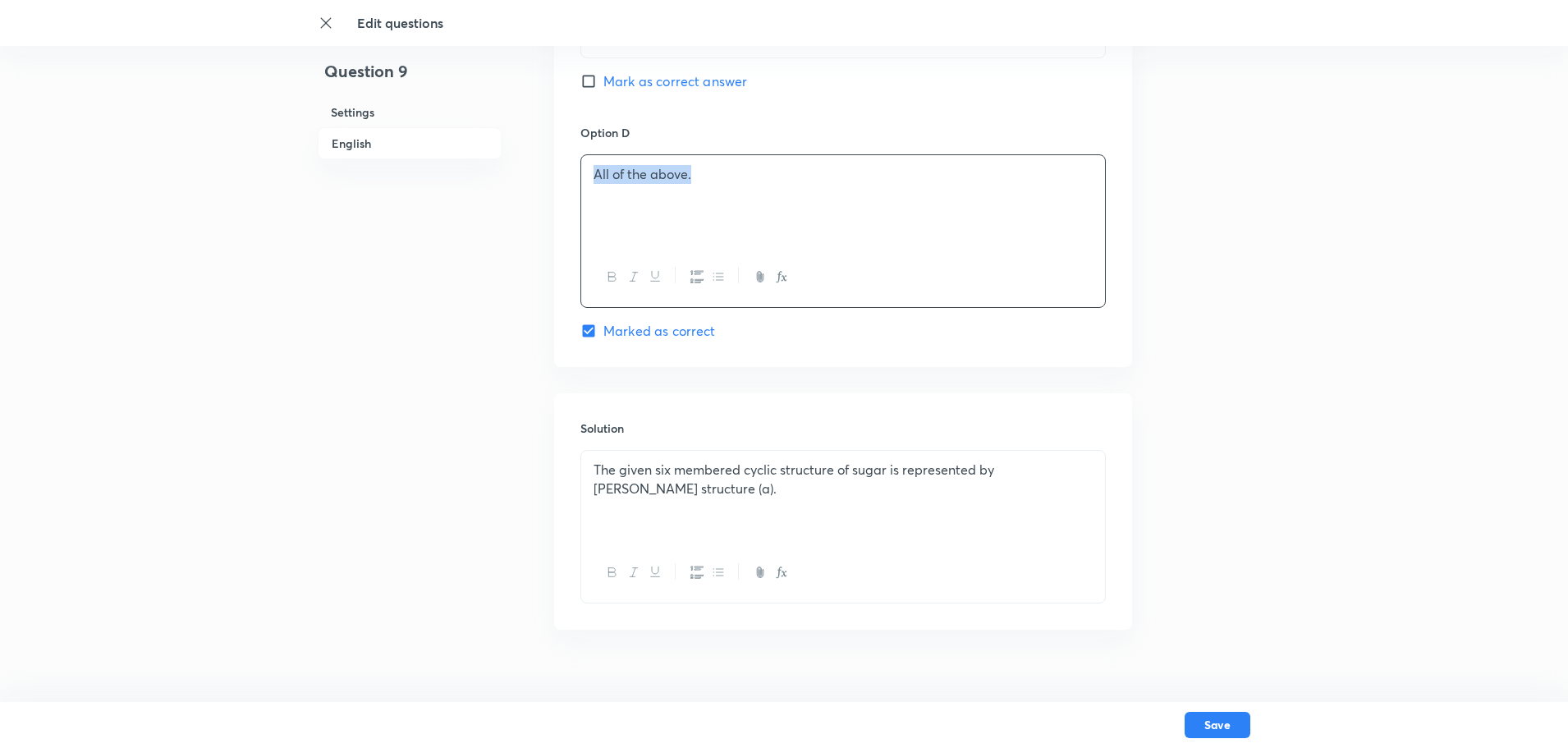
scroll to position [1475, 0]
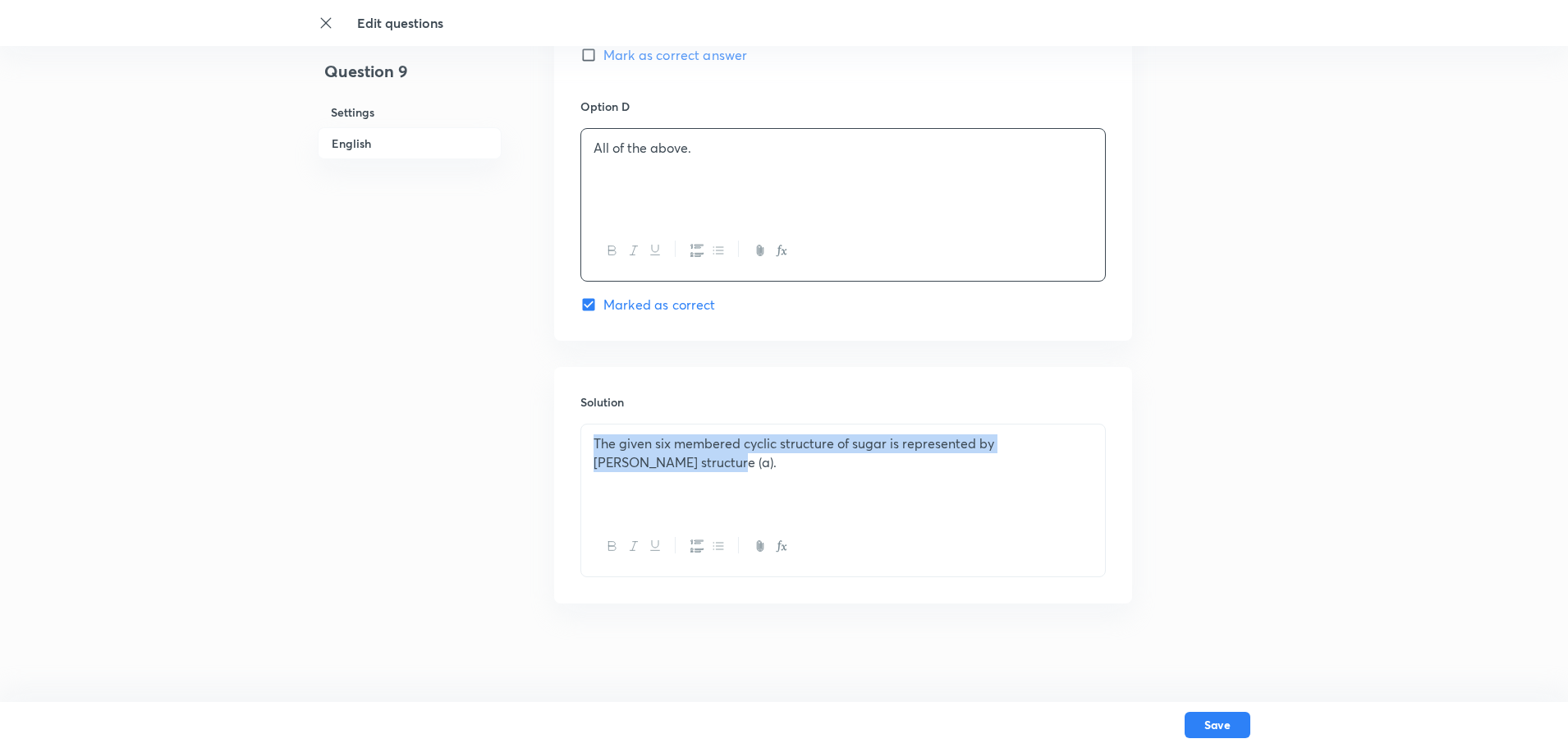
drag, startPoint x: 695, startPoint y: 470, endPoint x: 454, endPoint y: 386, distance: 255.2
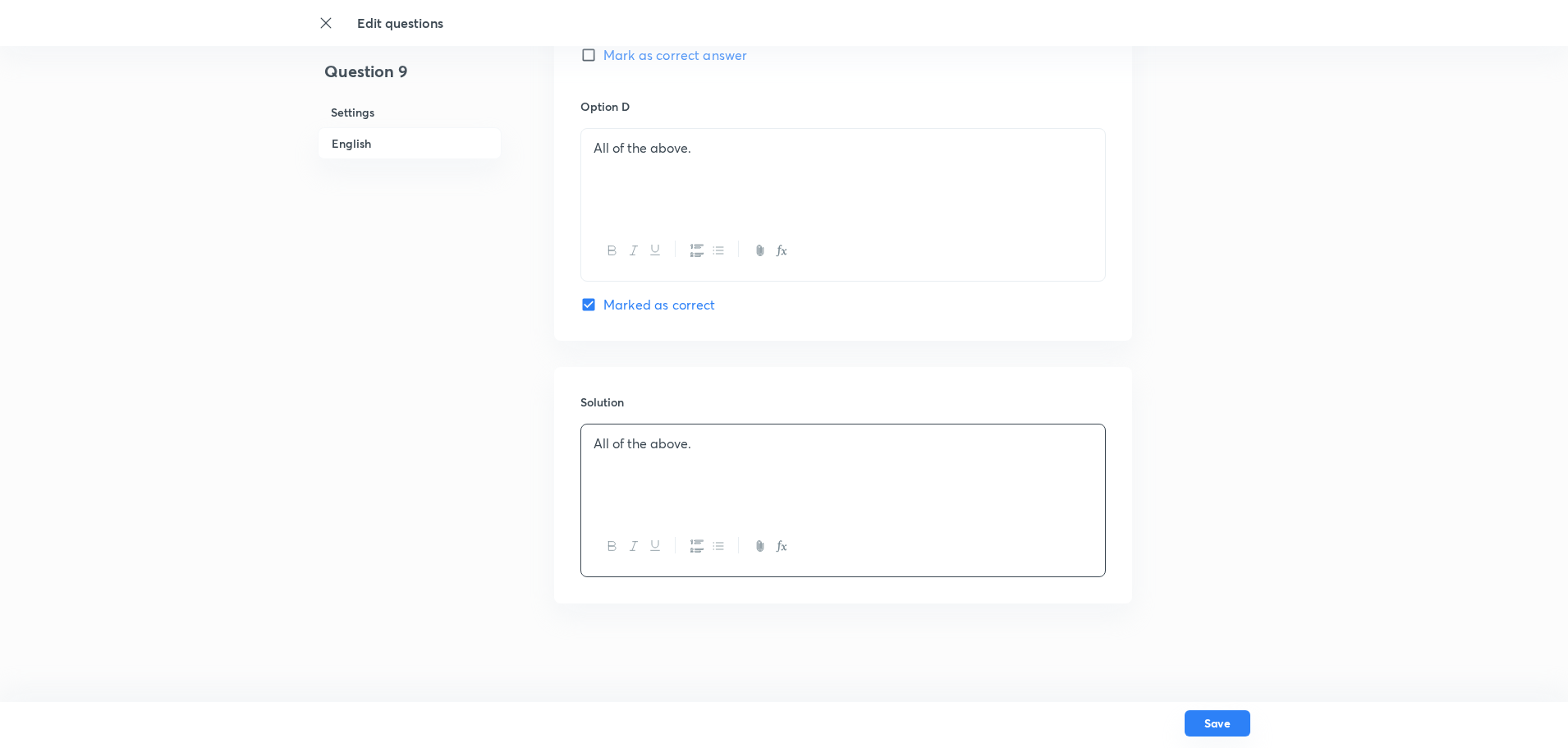
click at [1216, 597] on button "Save" at bounding box center [1218, 722] width 66 height 26
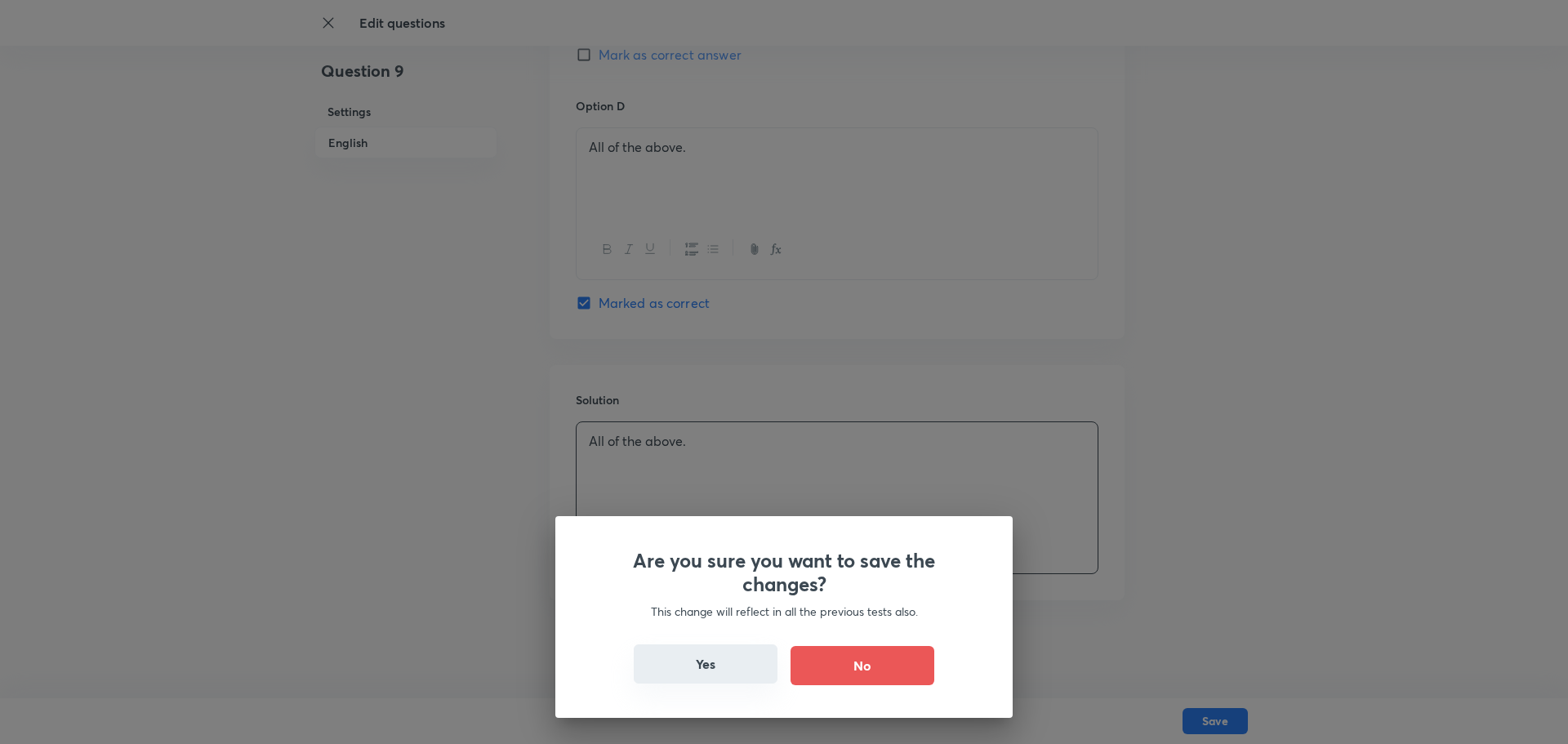
click at [742, 594] on button "Yes" at bounding box center [705, 663] width 144 height 39
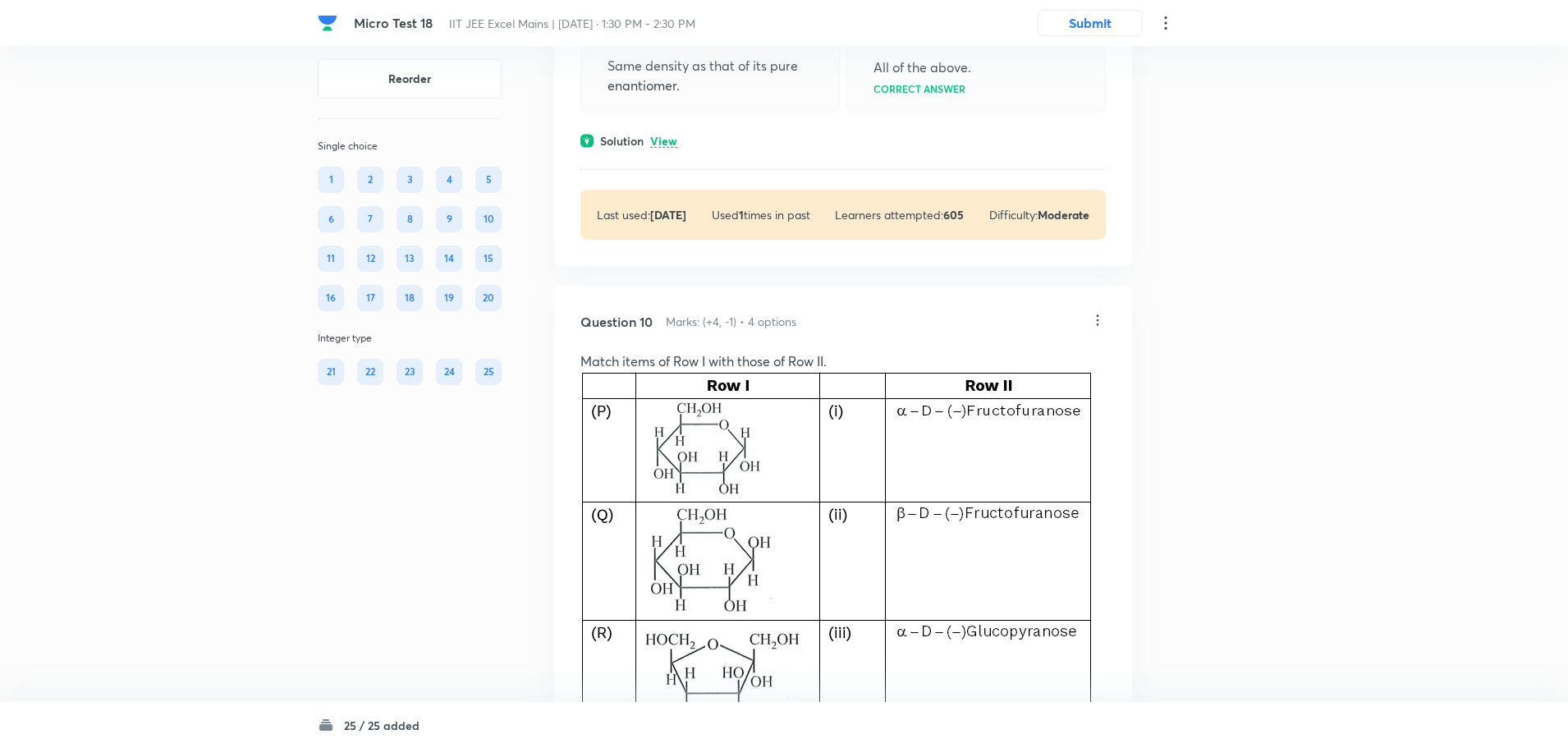
scroll to position [4514, 0]
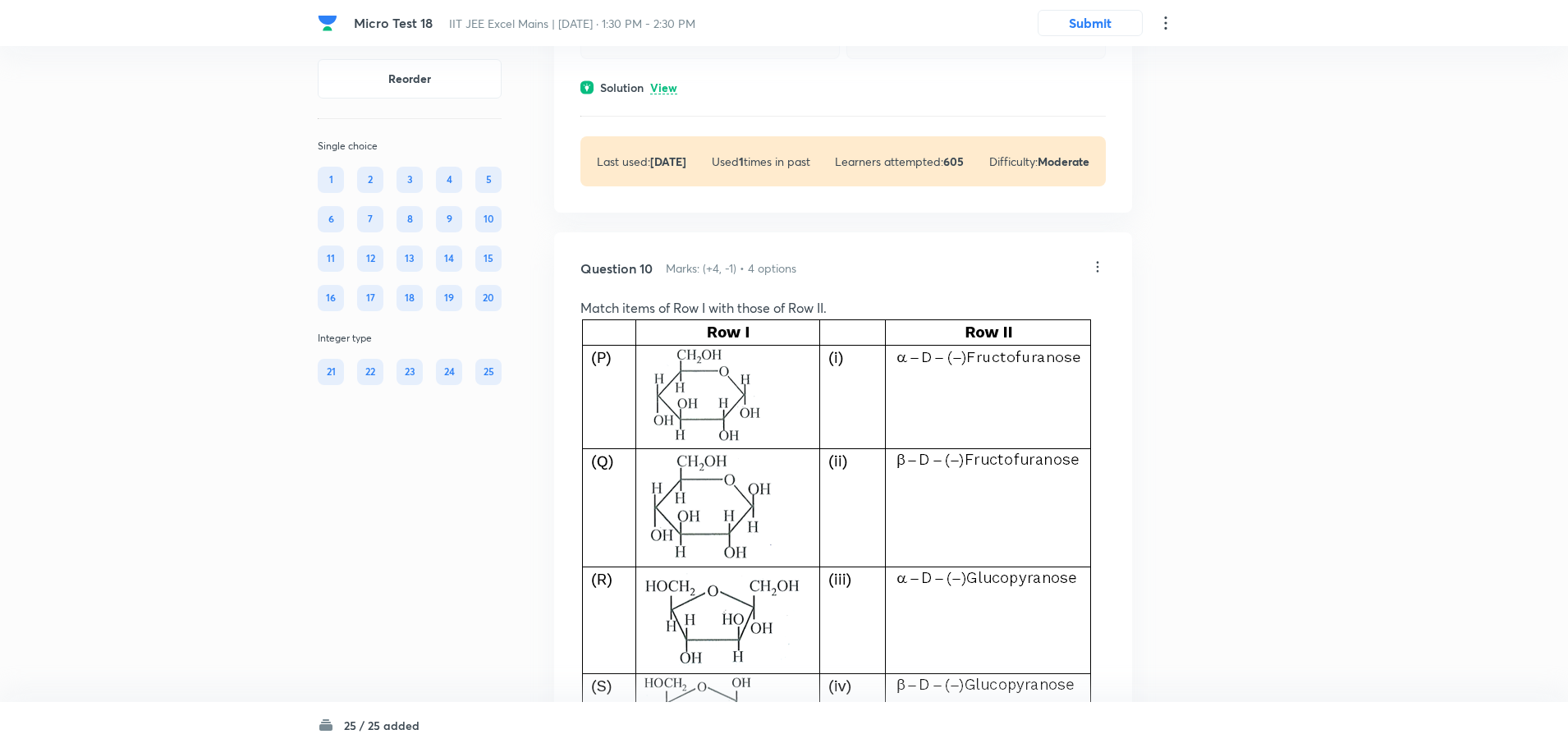
click at [1094, 275] on icon at bounding box center [1097, 267] width 16 height 16
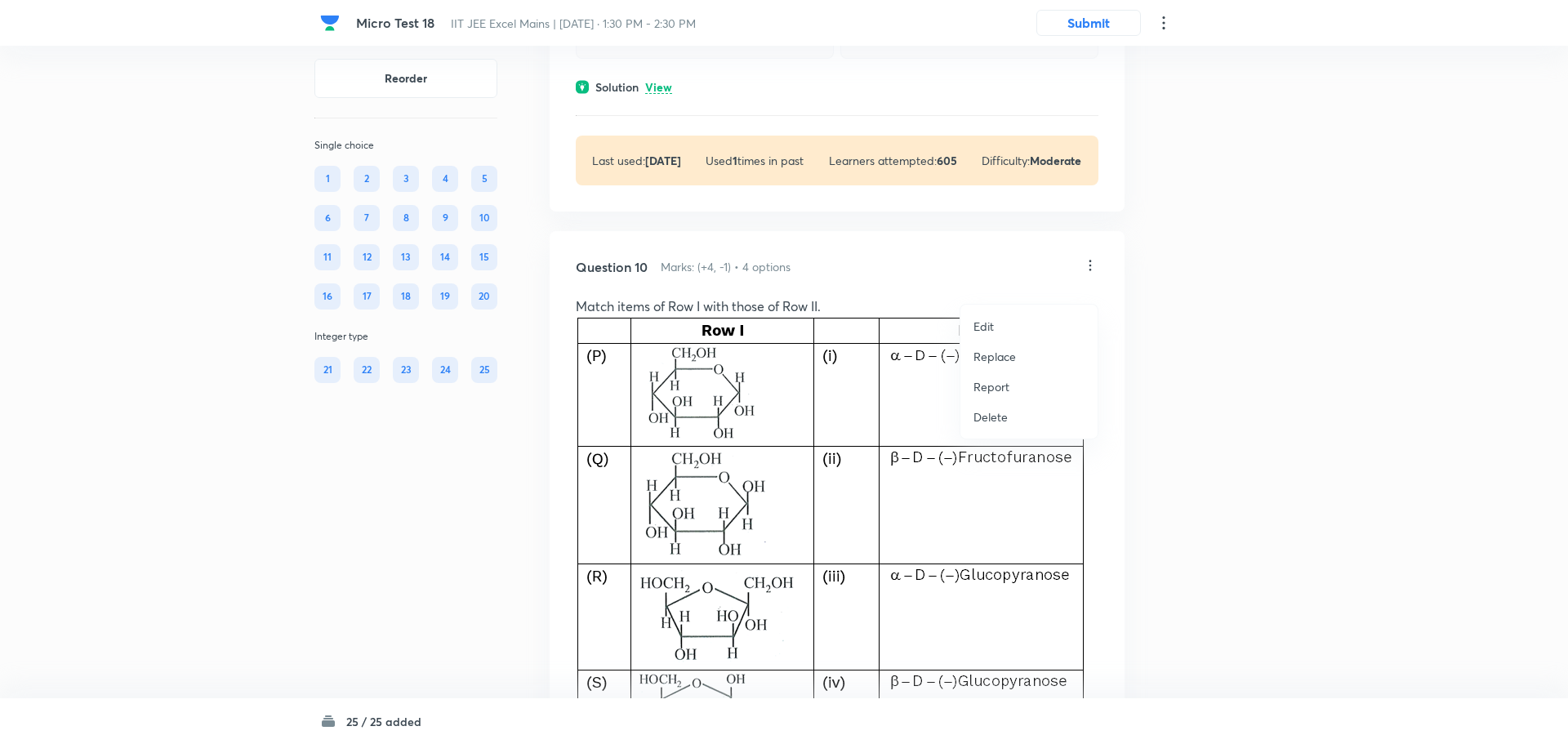
click at [1035, 321] on li "Edit" at bounding box center [1029, 326] width 137 height 30
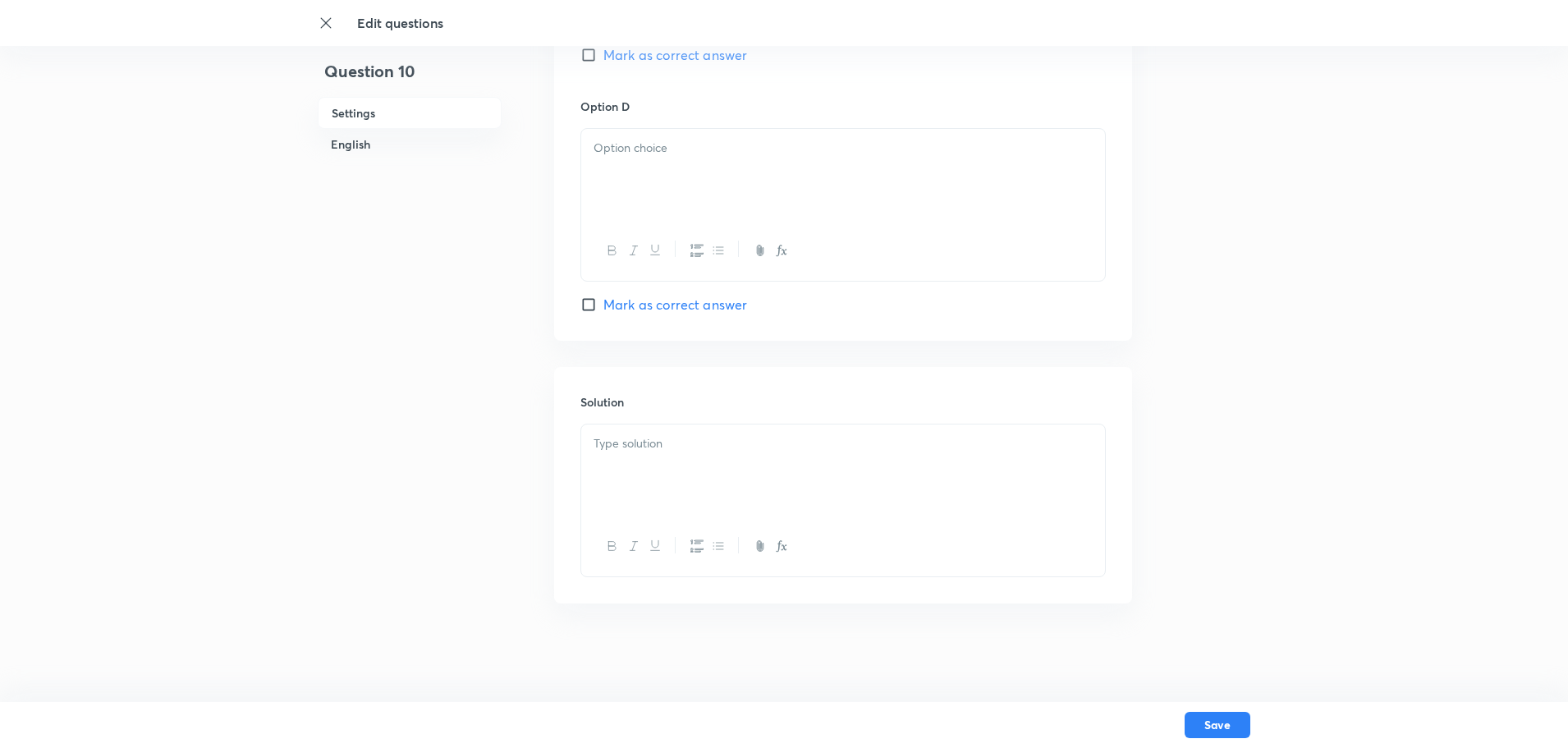
checkbox input "true"
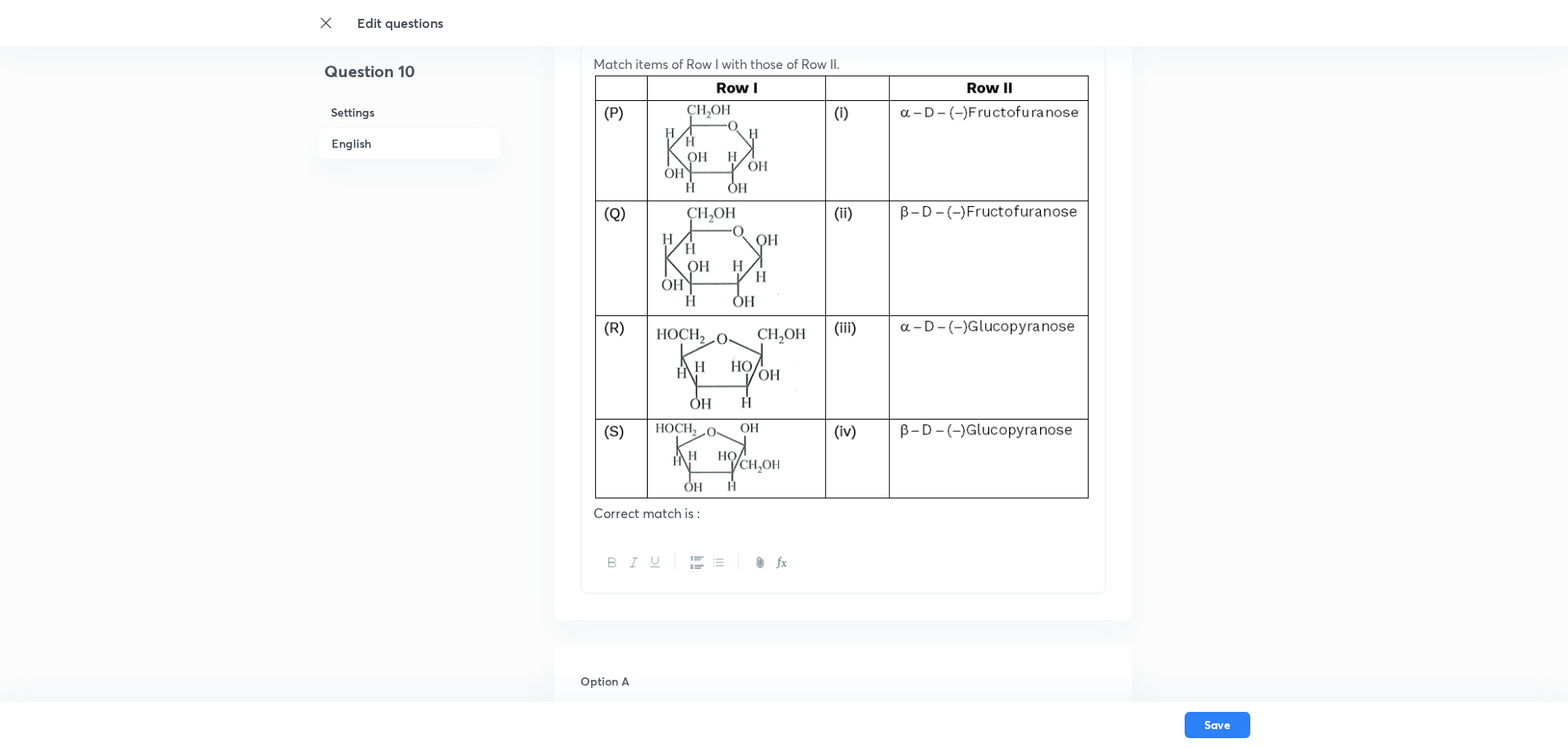
scroll to position [575, 0]
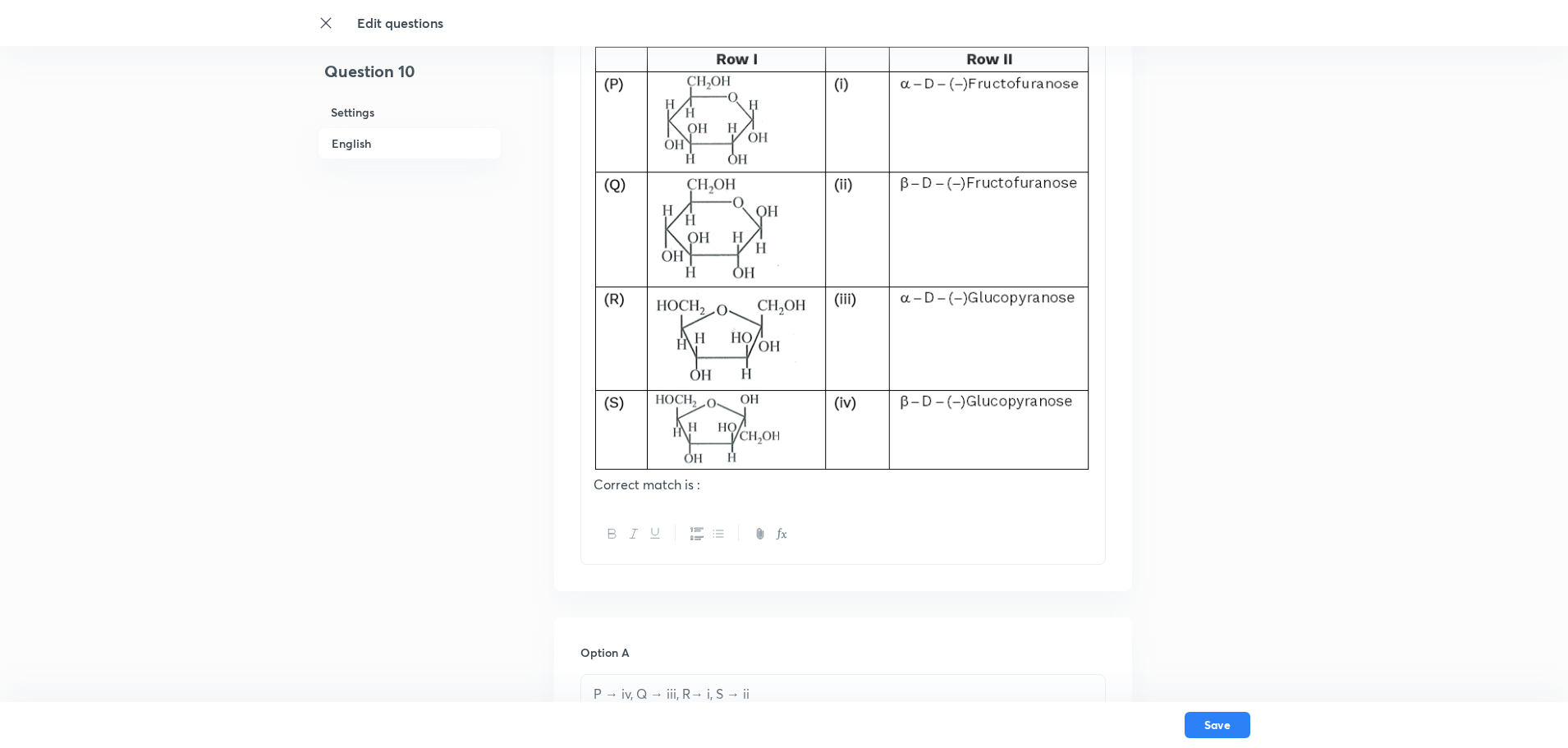
click at [788, 454] on img at bounding box center [843, 258] width 499 height 426
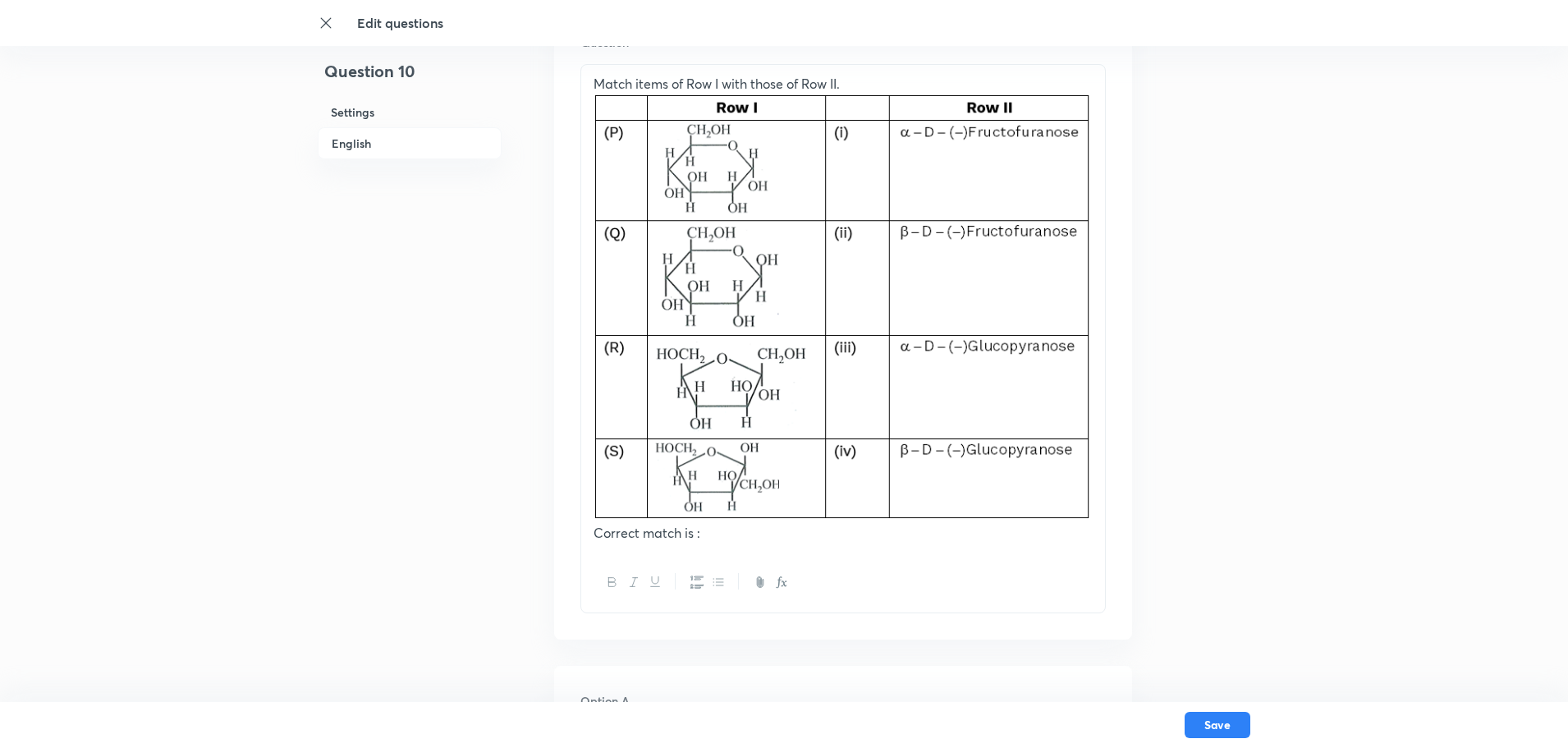
scroll to position [490, 0]
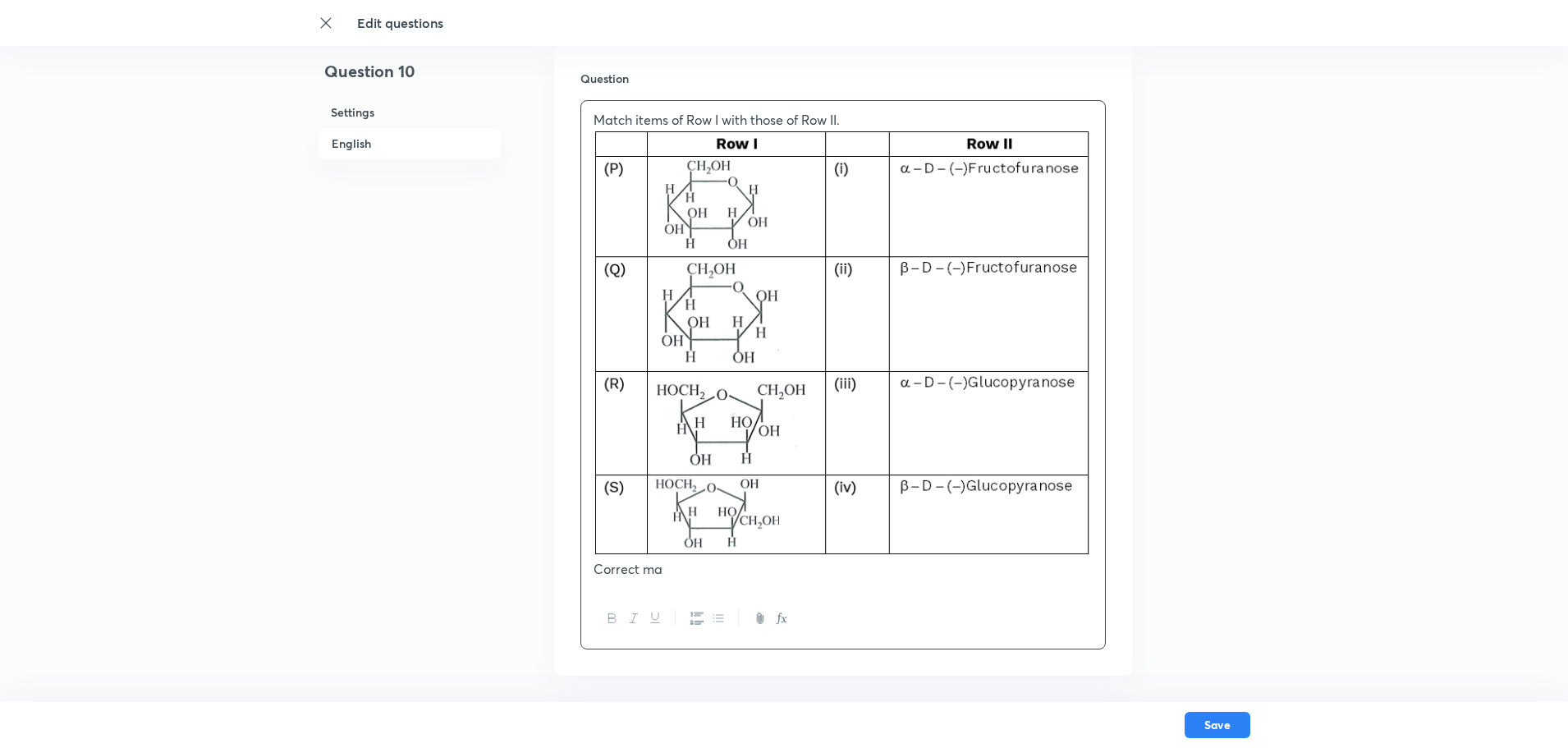
drag, startPoint x: 722, startPoint y: 577, endPoint x: 485, endPoint y: 570, distance: 237.1
drag, startPoint x: 785, startPoint y: 550, endPoint x: 545, endPoint y: 510, distance: 243.3
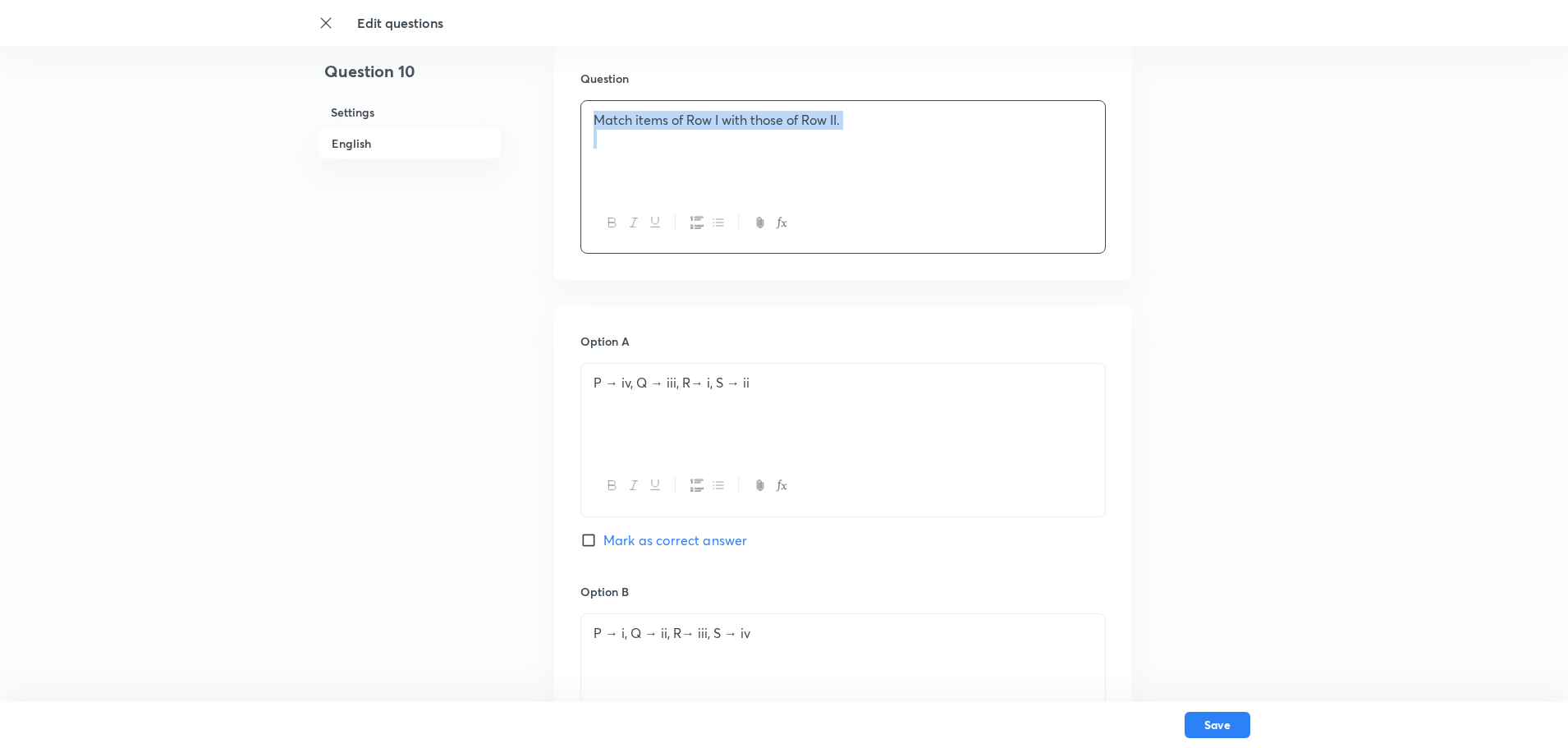
drag, startPoint x: 884, startPoint y: 145, endPoint x: 381, endPoint y: 128, distance: 503.3
click at [599, 137] on p "followed by a statement of reason (R). Mark the" at bounding box center [843, 138] width 499 height 19
click at [591, 137] on div "In this question, a statement of assertion (A) is followed by a statement of re…" at bounding box center [843, 148] width 524 height 95
click at [597, 168] on p at bounding box center [843, 176] width 499 height 19
click at [790, 155] on p at bounding box center [843, 156] width 499 height 19
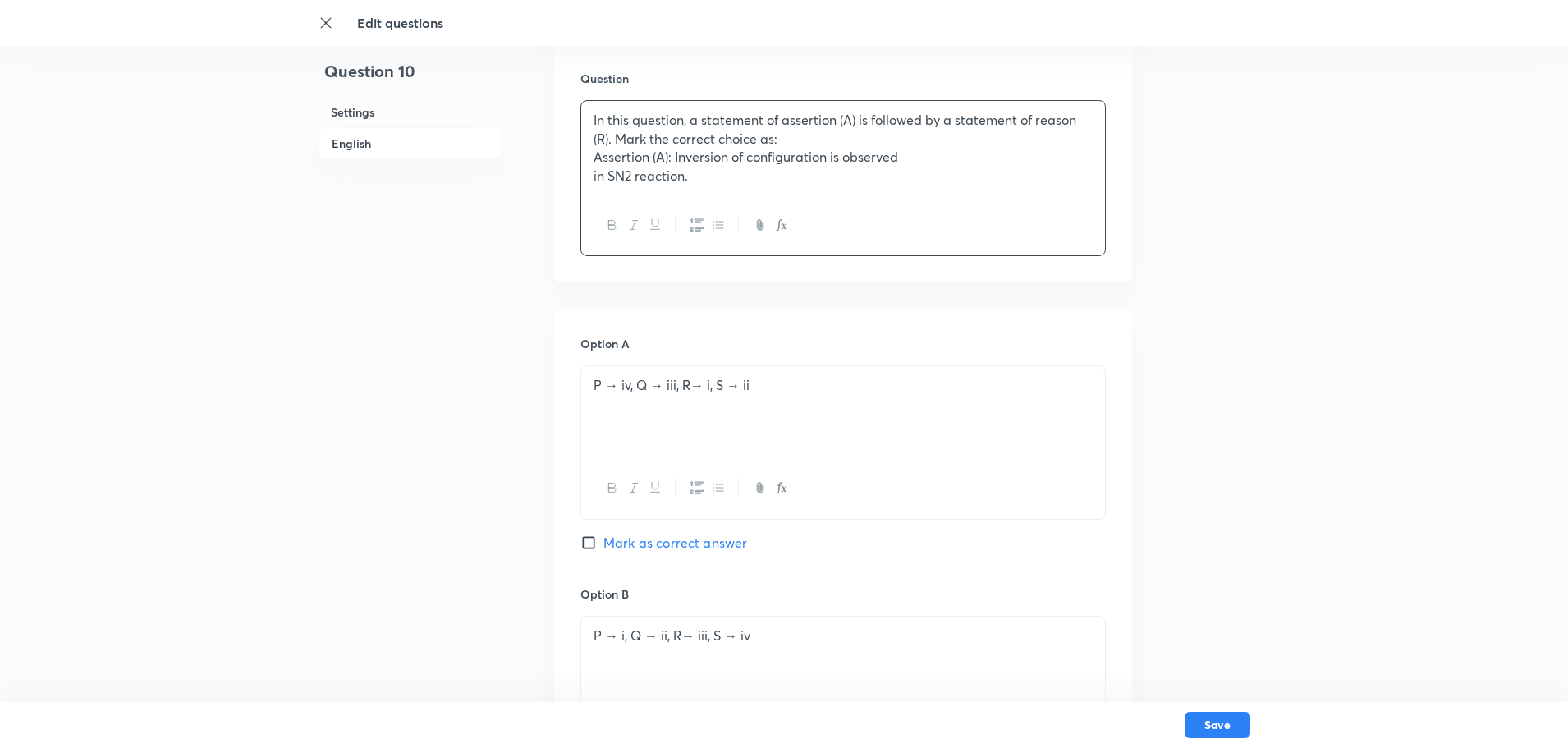
click at [586, 171] on div "In this question, a statement of assertion (A) is followed by a statement of re…" at bounding box center [843, 148] width 524 height 95
drag, startPoint x: 671, startPoint y: 160, endPoint x: 596, endPoint y: 154, distance: 75.2
click at [596, 154] on p "Assertion (A): Inversion of configuration is observed in SN2 reaction." at bounding box center [843, 156] width 499 height 19
click at [604, 220] on button "button" at bounding box center [612, 222] width 21 height 21
click at [1016, 161] on p "Assertion (A): Inversion of configuration is observed in SN2 reaction." at bounding box center [843, 156] width 499 height 19
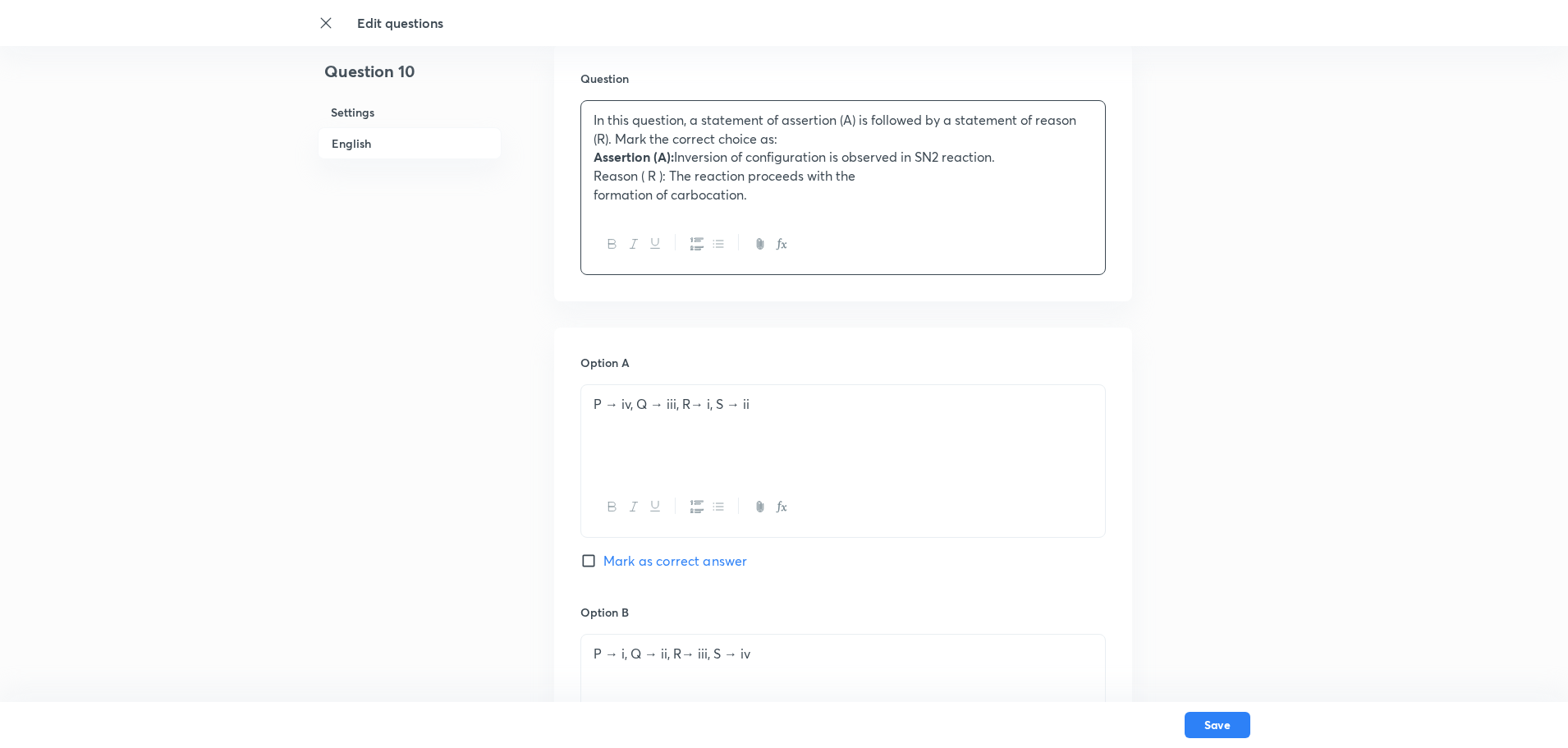
click at [581, 198] on div "In this question, a statement of assertion (A) is followed by a statement of re…" at bounding box center [843, 157] width 524 height 113
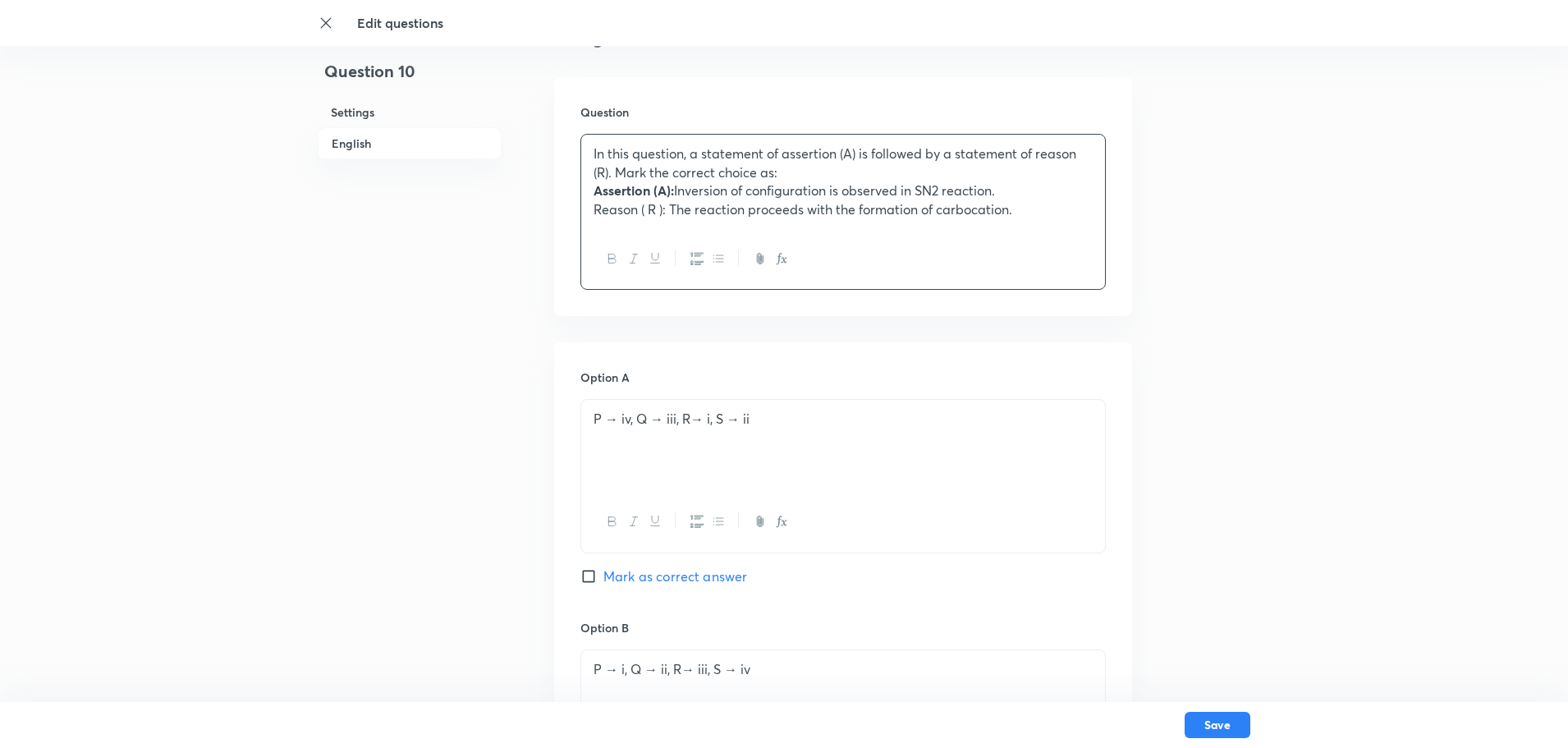
scroll to position [408, 0]
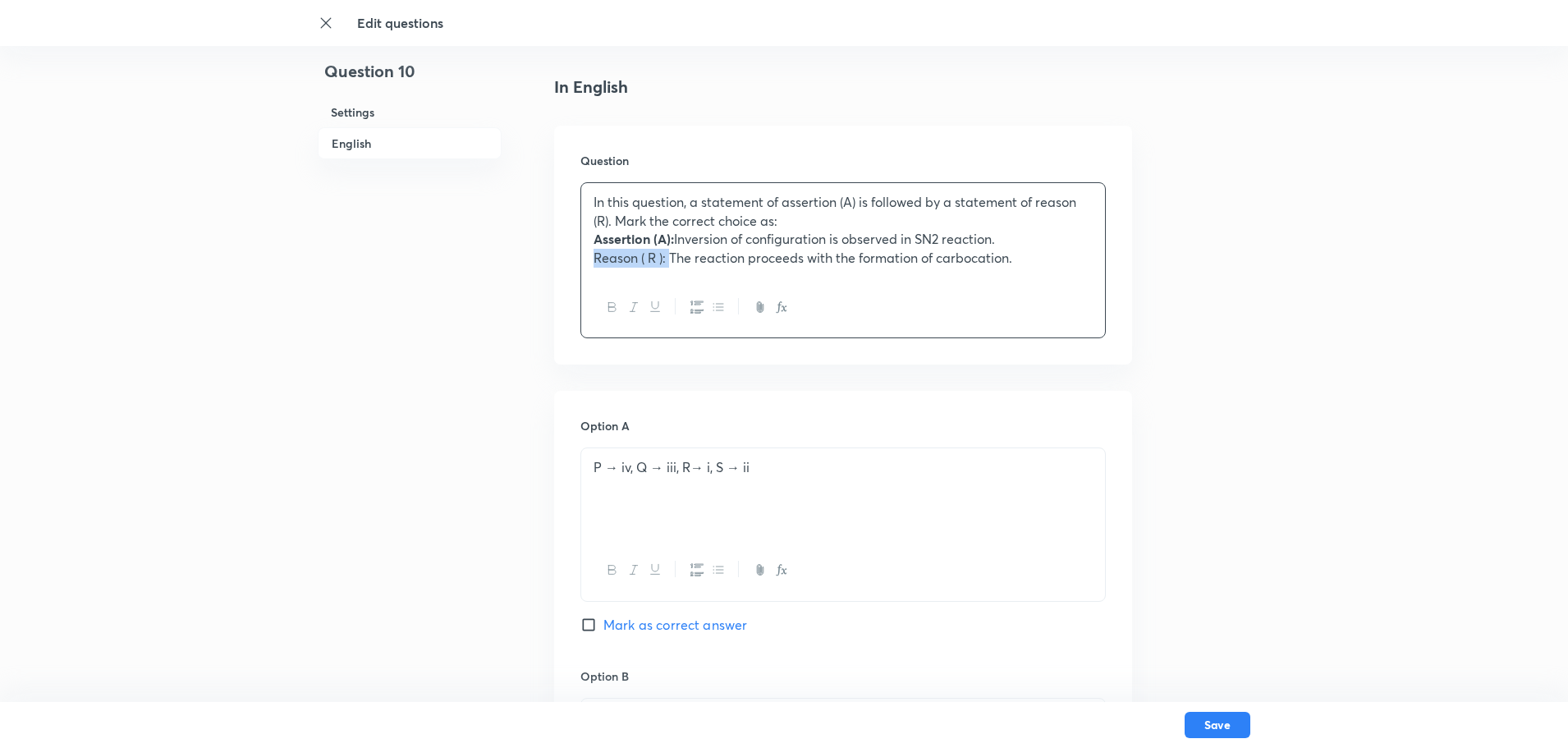
drag, startPoint x: 670, startPoint y: 258, endPoint x: 565, endPoint y: 254, distance: 105.1
click at [565, 254] on div "Question In this question, a statement of assertion (A) is followed by a statem…" at bounding box center [843, 245] width 578 height 239
click at [821, 287] on div at bounding box center [843, 307] width 524 height 60
click at [946, 237] on p "Assertion (A): Inversion of configuration is observed in SN2 reaction." at bounding box center [843, 238] width 499 height 19
drag, startPoint x: 936, startPoint y: 239, endPoint x: 915, endPoint y: 237, distance: 21.1
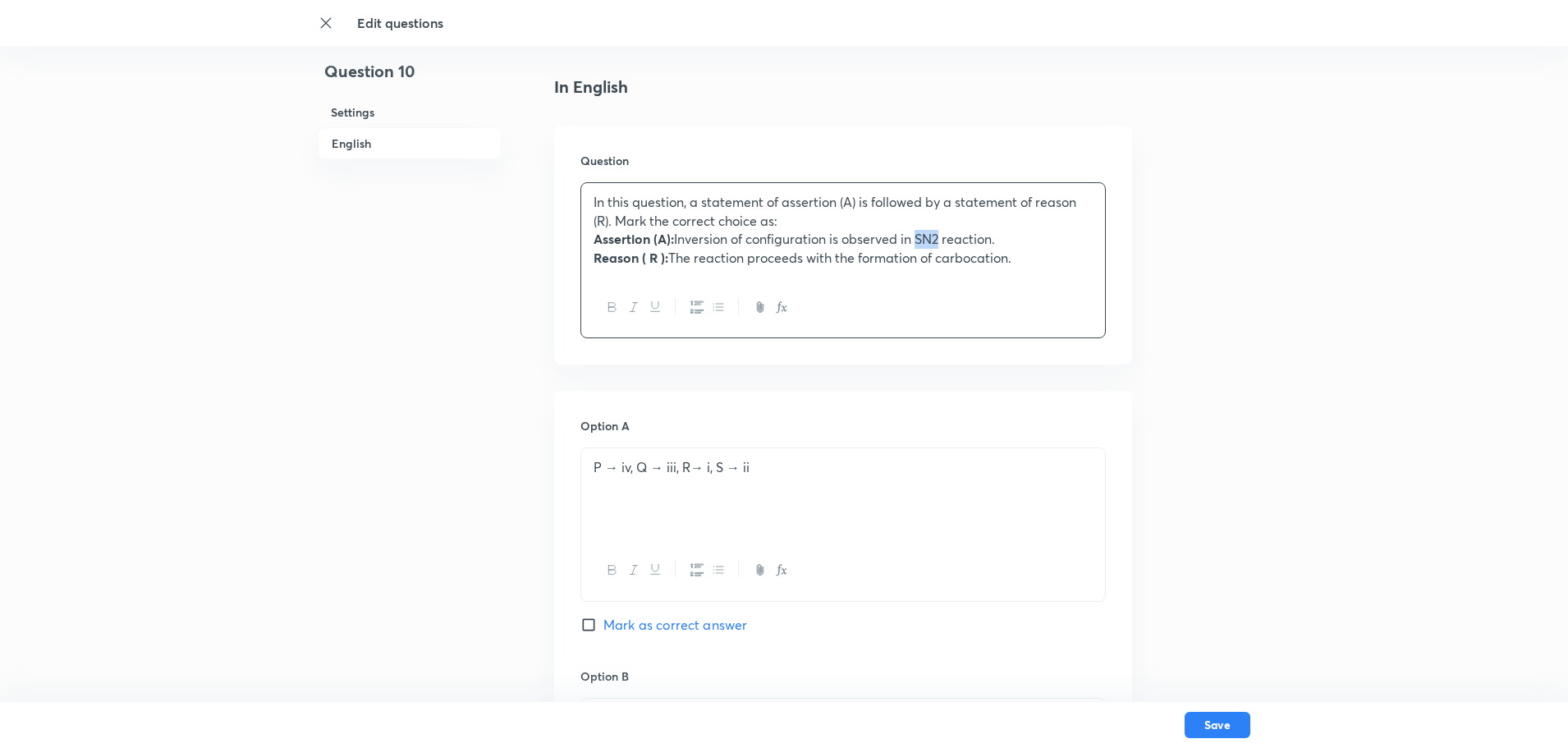
click at [915, 237] on p "Assertion (A): Inversion of configuration is observed in SN2 reaction." at bounding box center [843, 238] width 499 height 19
copy p "SN"
click at [785, 301] on icon "button" at bounding box center [781, 307] width 13 height 13
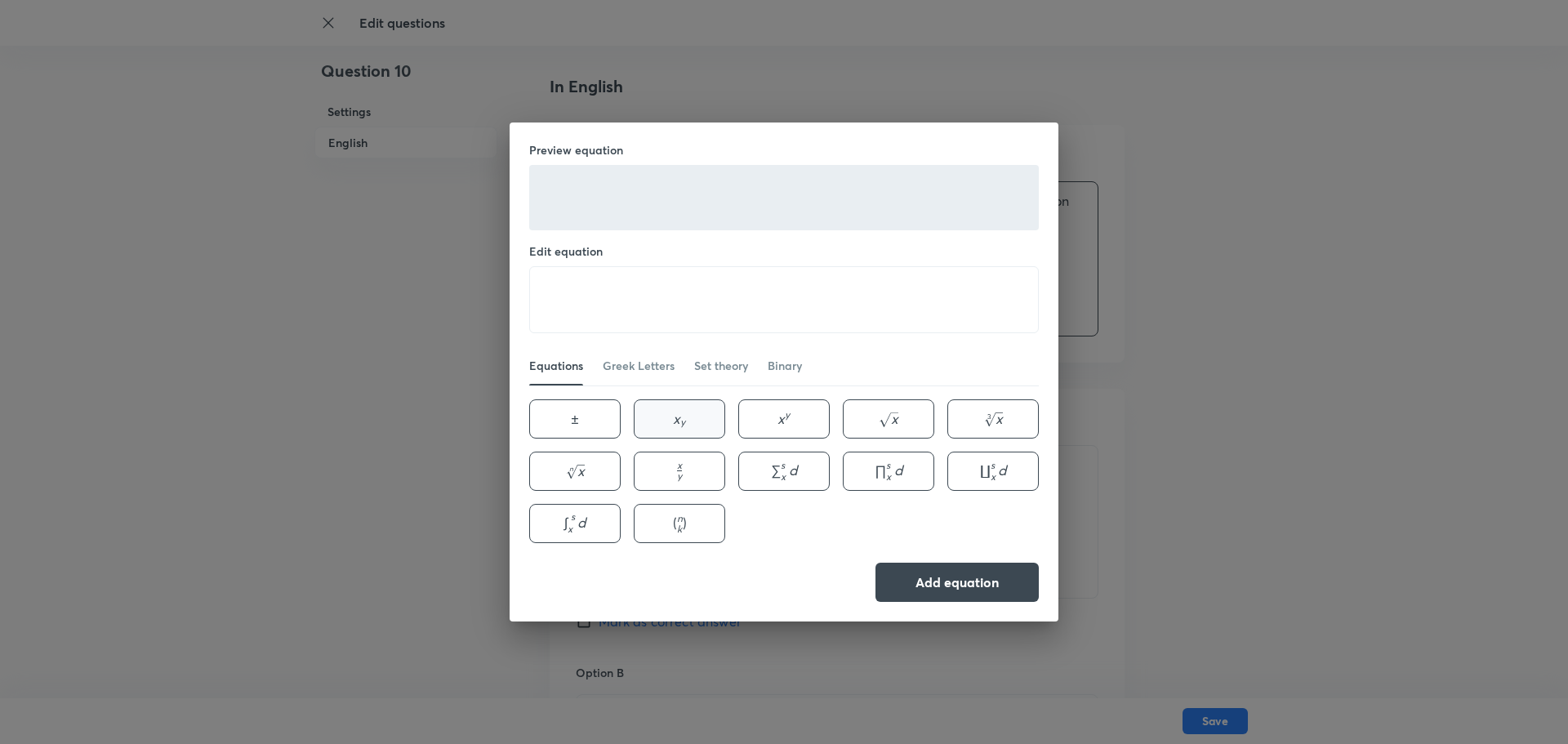
click at [701, 429] on button "x y x_{y} x y ​" at bounding box center [679, 419] width 92 height 39
click at [559, 298] on textarea "x_{y}" at bounding box center [784, 300] width 508 height 66
click at [575, 294] on textarea "S_{y}" at bounding box center [784, 300] width 508 height 66
type textarea "S_{N}2"
click at [906, 570] on button "Add equation" at bounding box center [958, 581] width 163 height 39
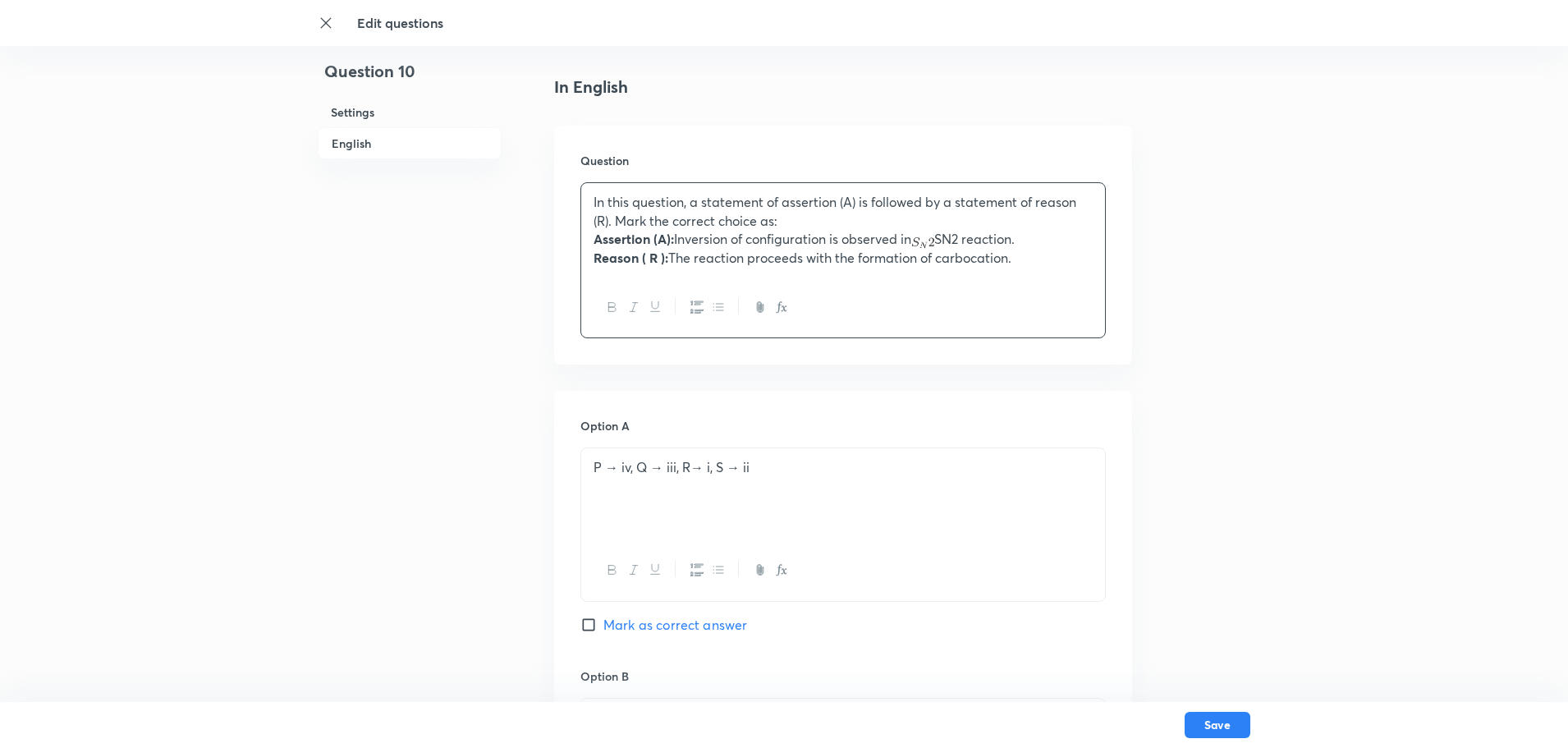
click at [973, 239] on p "Assertion (A): Inversion of configuration is observed in SN2 reaction." at bounding box center [843, 238] width 499 height 19
click at [968, 237] on p "Assertion (A): Inversion of configuration is observed in SN2 reaction." at bounding box center [843, 238] width 499 height 19
click at [916, 238] on p "Assertion (A): Inversion of configuration is observed in reaction." at bounding box center [843, 238] width 499 height 19
click at [1045, 310] on div at bounding box center [843, 307] width 524 height 60
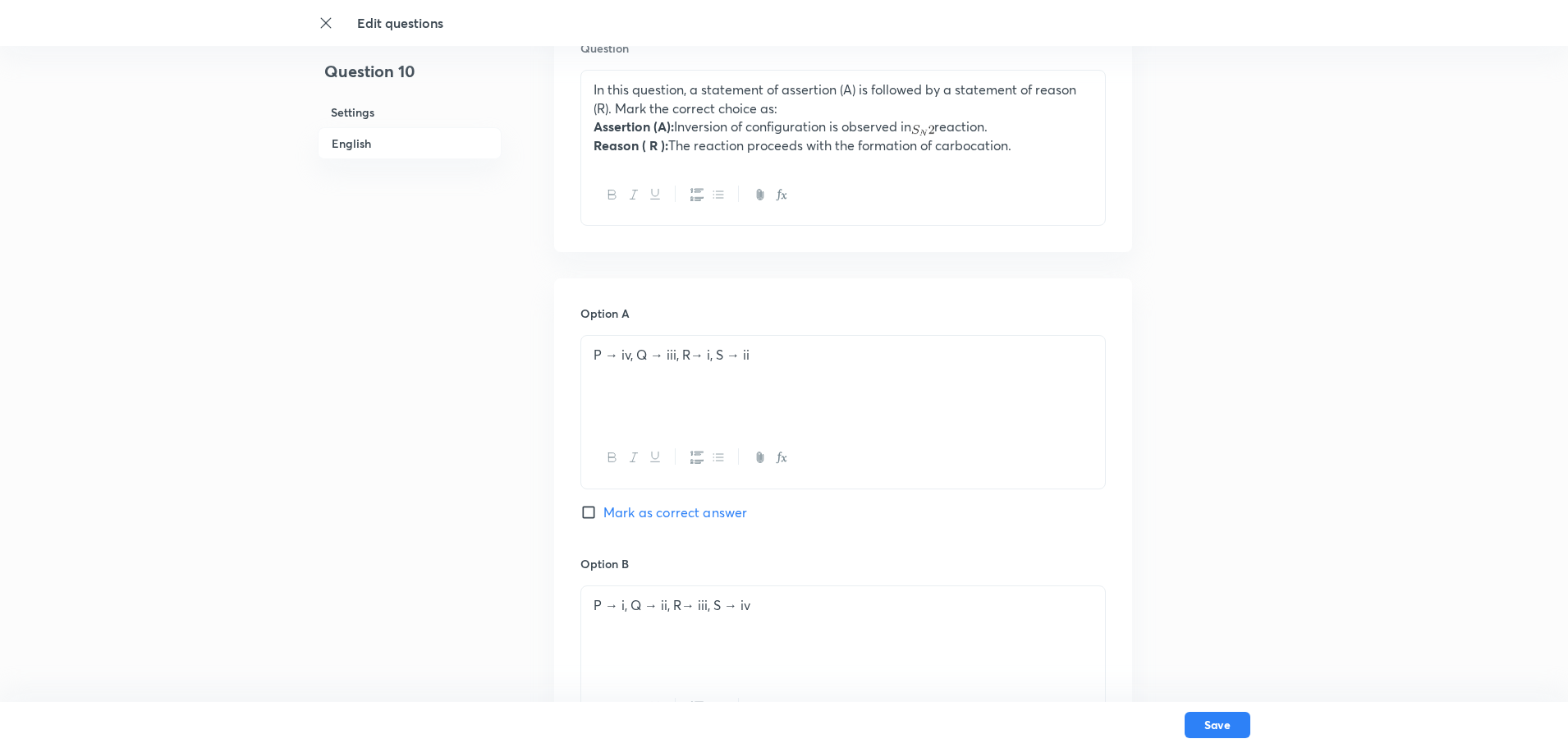
scroll to position [572, 0]
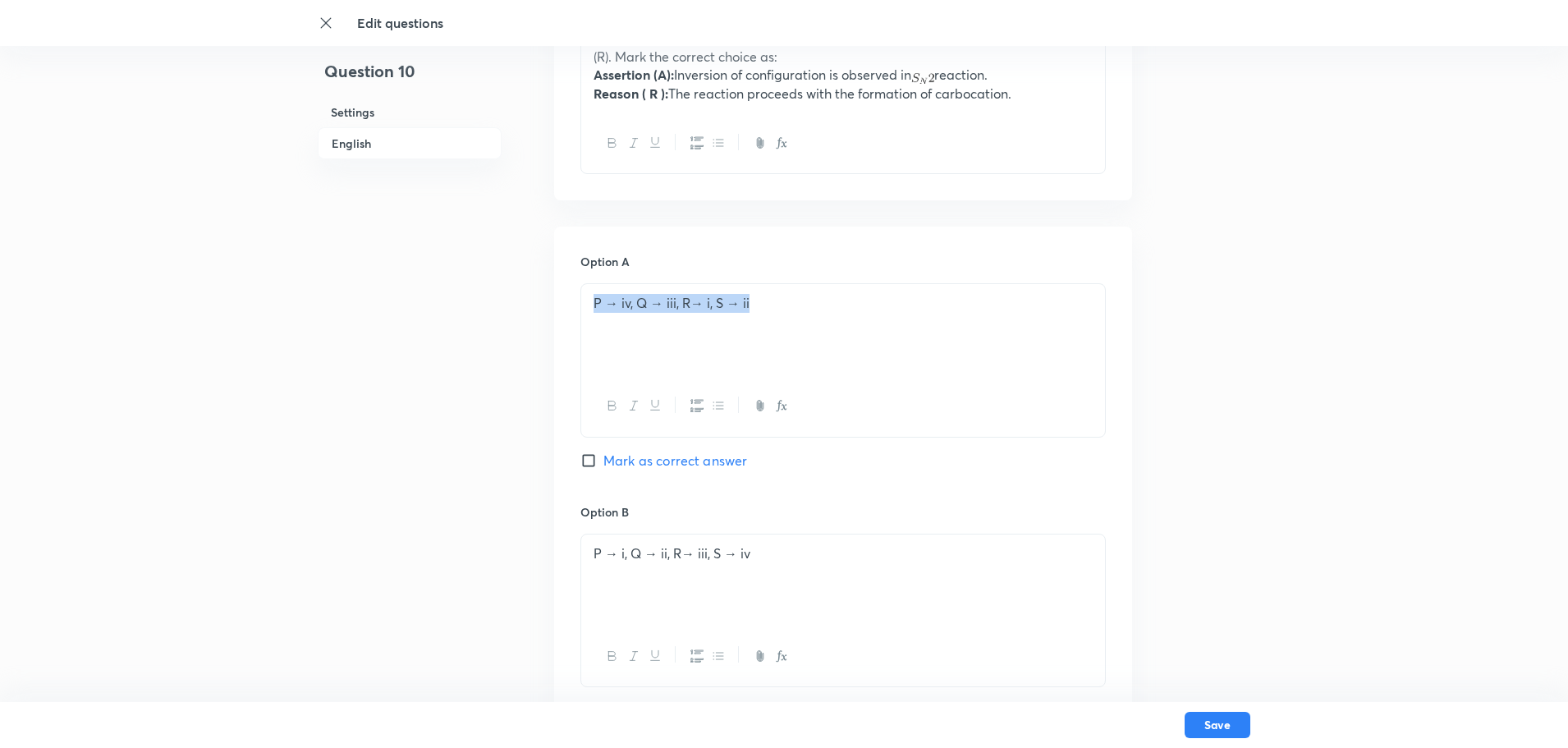
drag, startPoint x: 816, startPoint y: 337, endPoint x: 327, endPoint y: 361, distance: 489.6
click at [327, 361] on div "Question 10 Settings English Settings Type Single choice correct 4 options + 4 …" at bounding box center [784, 590] width 932 height 2168
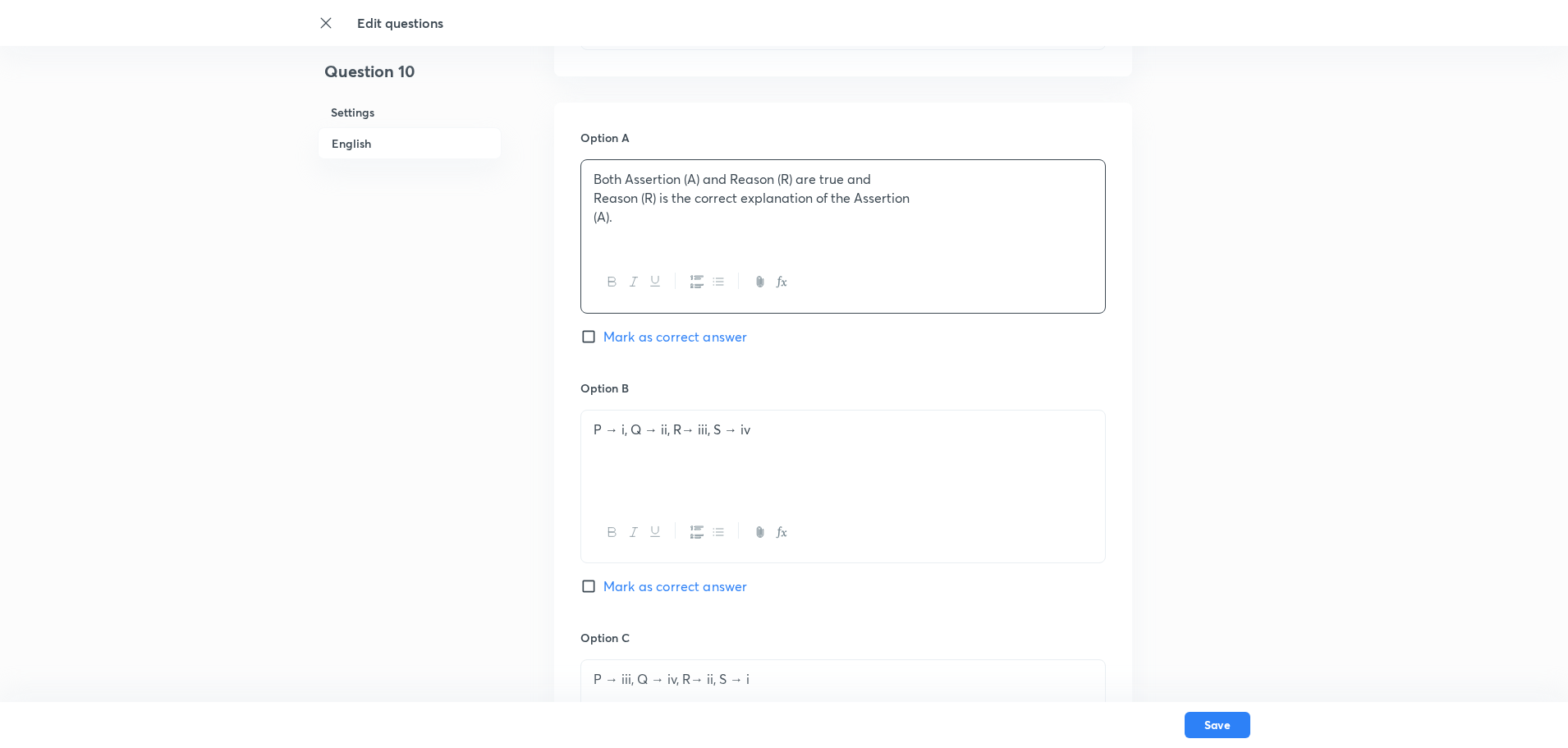
scroll to position [736, 0]
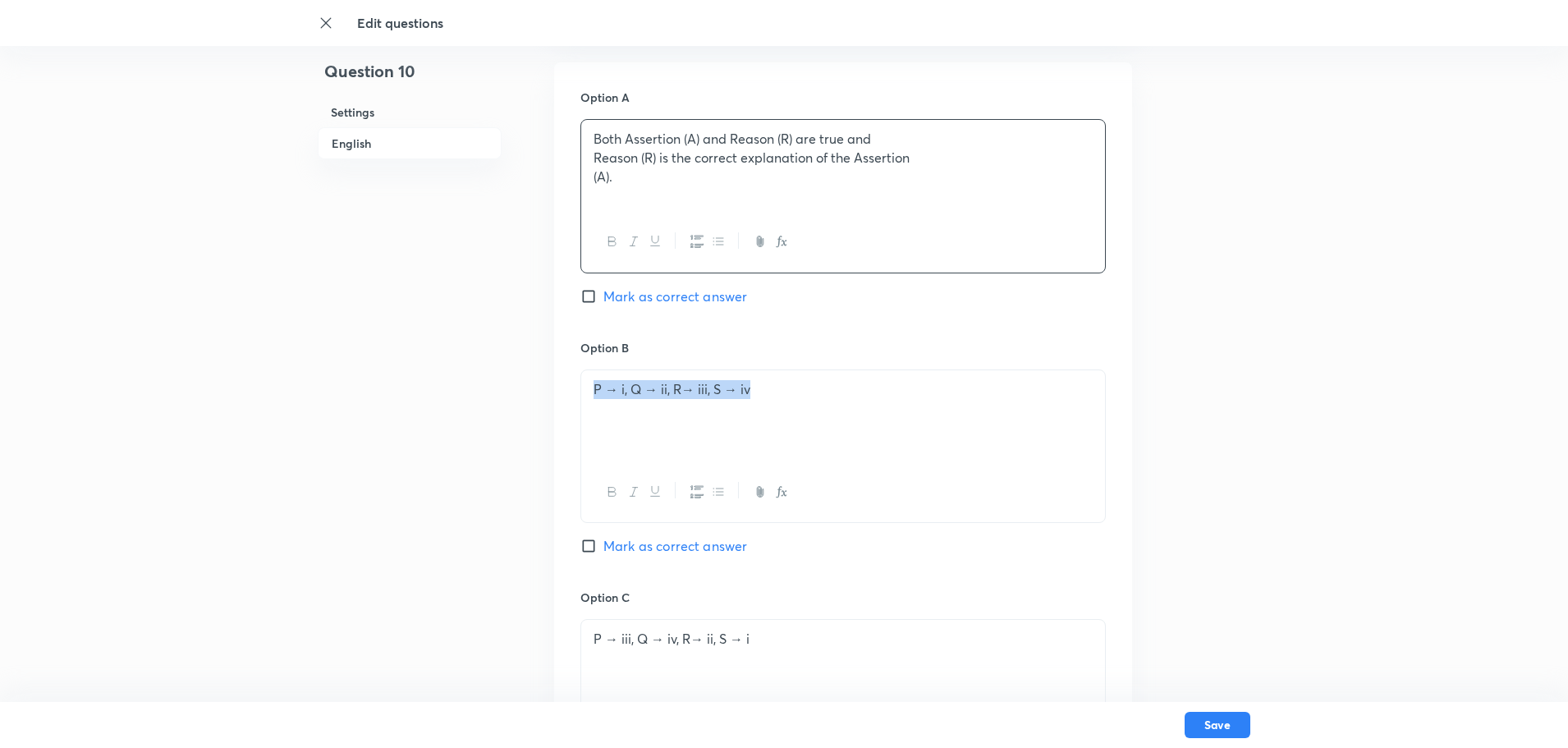
drag, startPoint x: 816, startPoint y: 416, endPoint x: 346, endPoint y: 402, distance: 470.2
click at [346, 402] on div "Question 10 Settings English Settings Type Single choice correct 4 options + 4 …" at bounding box center [784, 427] width 932 height 2168
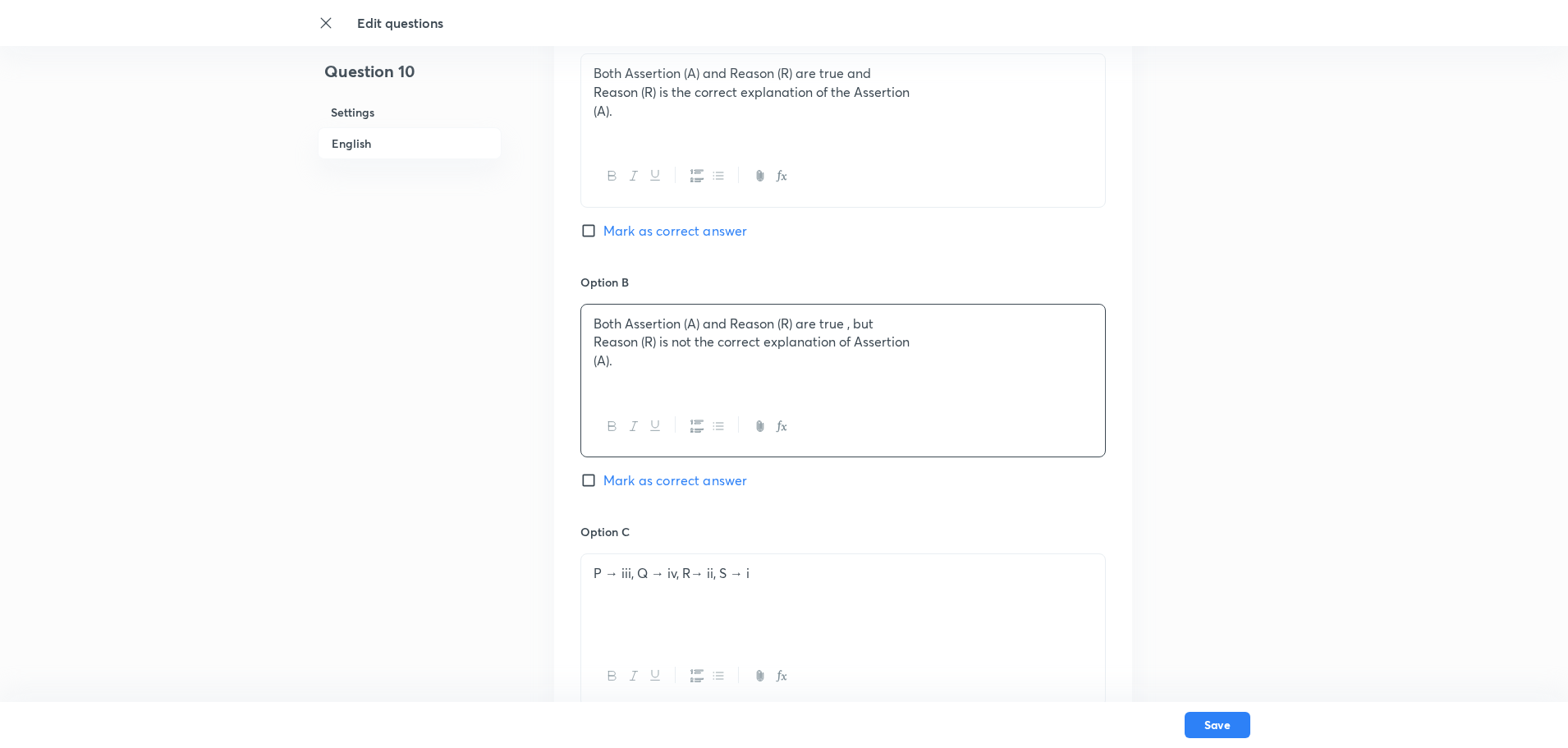
scroll to position [901, 0]
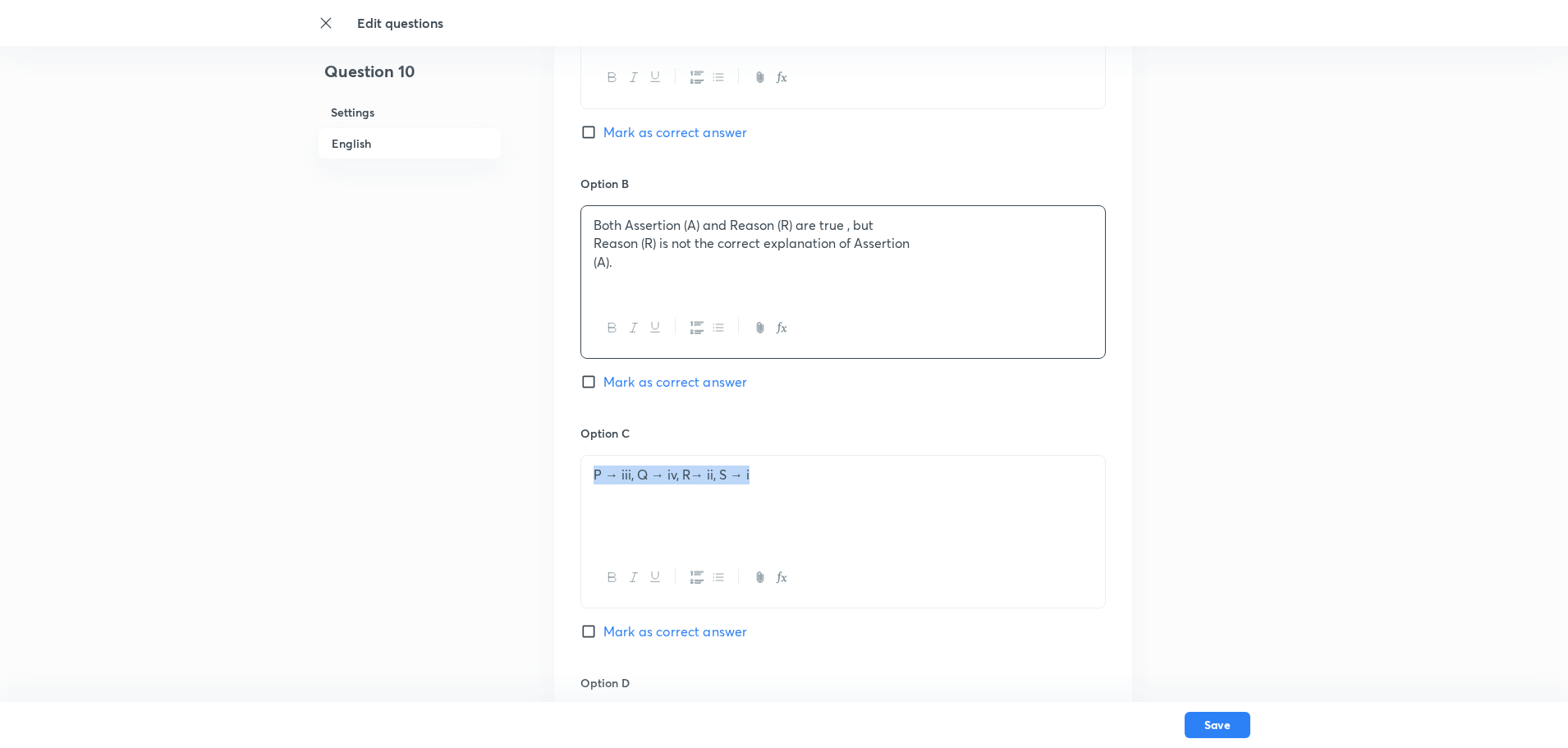
drag, startPoint x: 810, startPoint y: 491, endPoint x: 484, endPoint y: 518, distance: 327.1
click at [484, 518] on div "Question 10 Settings English Settings Type Single choice correct 4 options + 4 …" at bounding box center [784, 262] width 932 height 2168
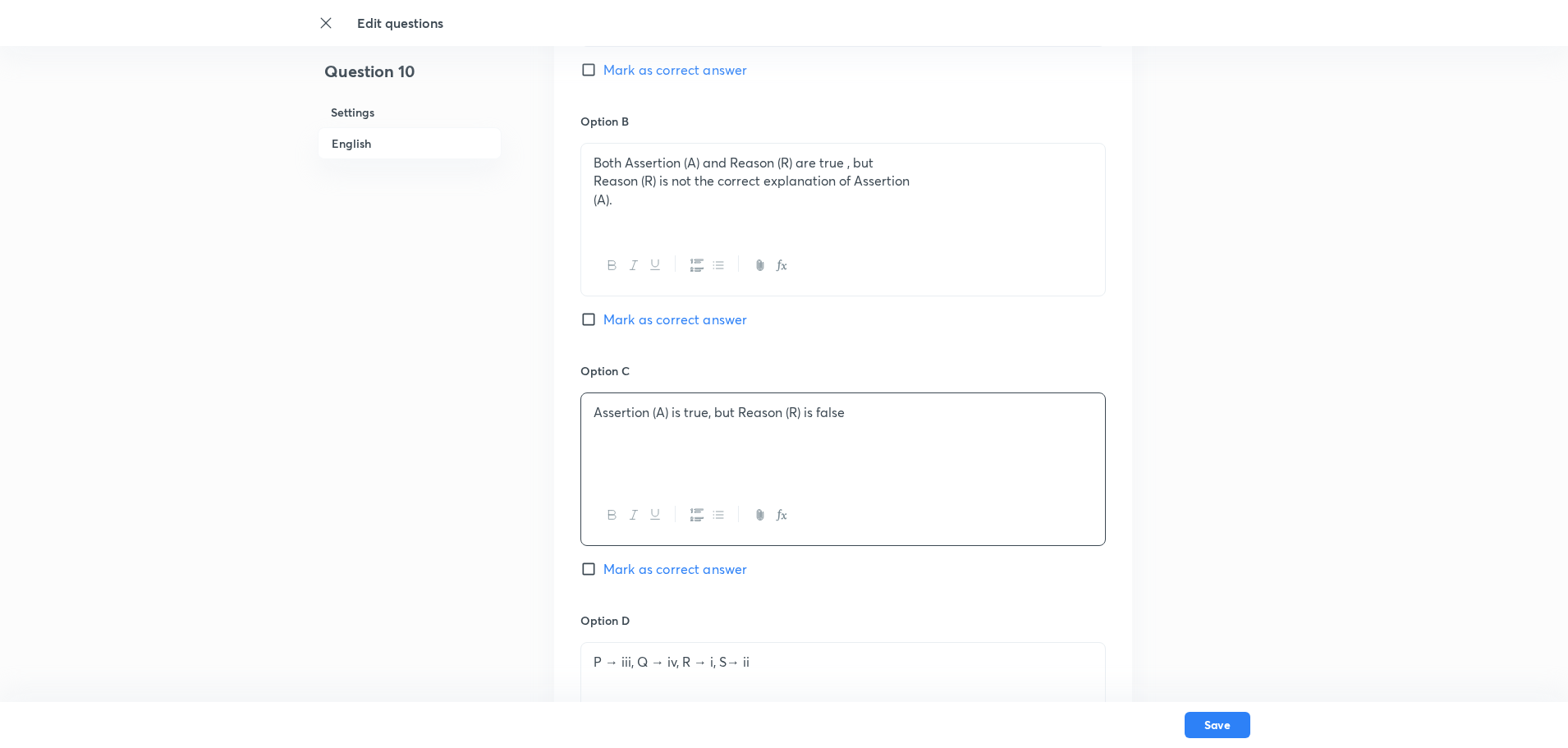
scroll to position [1064, 0]
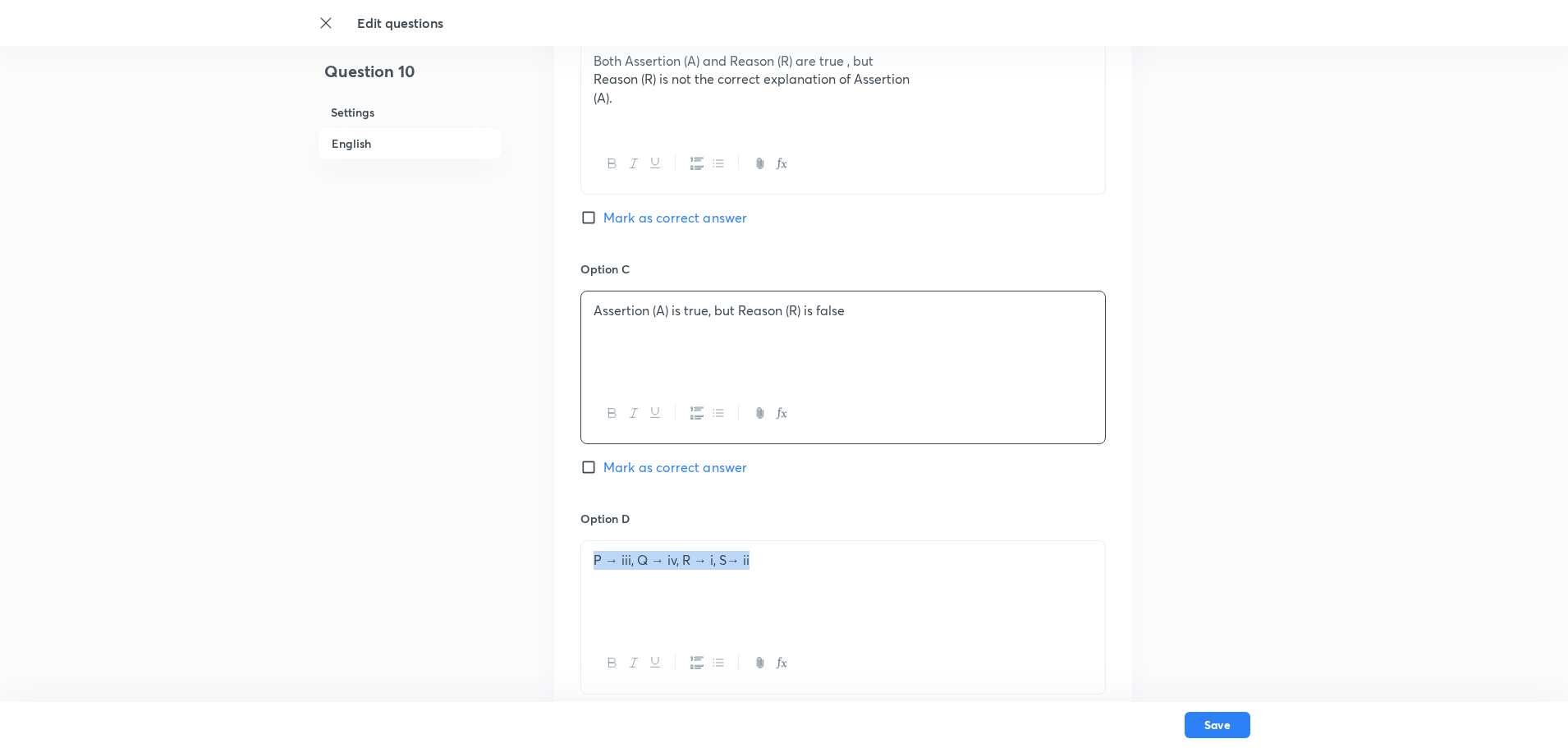
drag, startPoint x: 690, startPoint y: 581, endPoint x: 289, endPoint y: 635, distance: 404.6
click at [289, 597] on div "Edit questions Question 10 Settings English Settings Type Single choice correct…" at bounding box center [784, 98] width 1568 height 2168
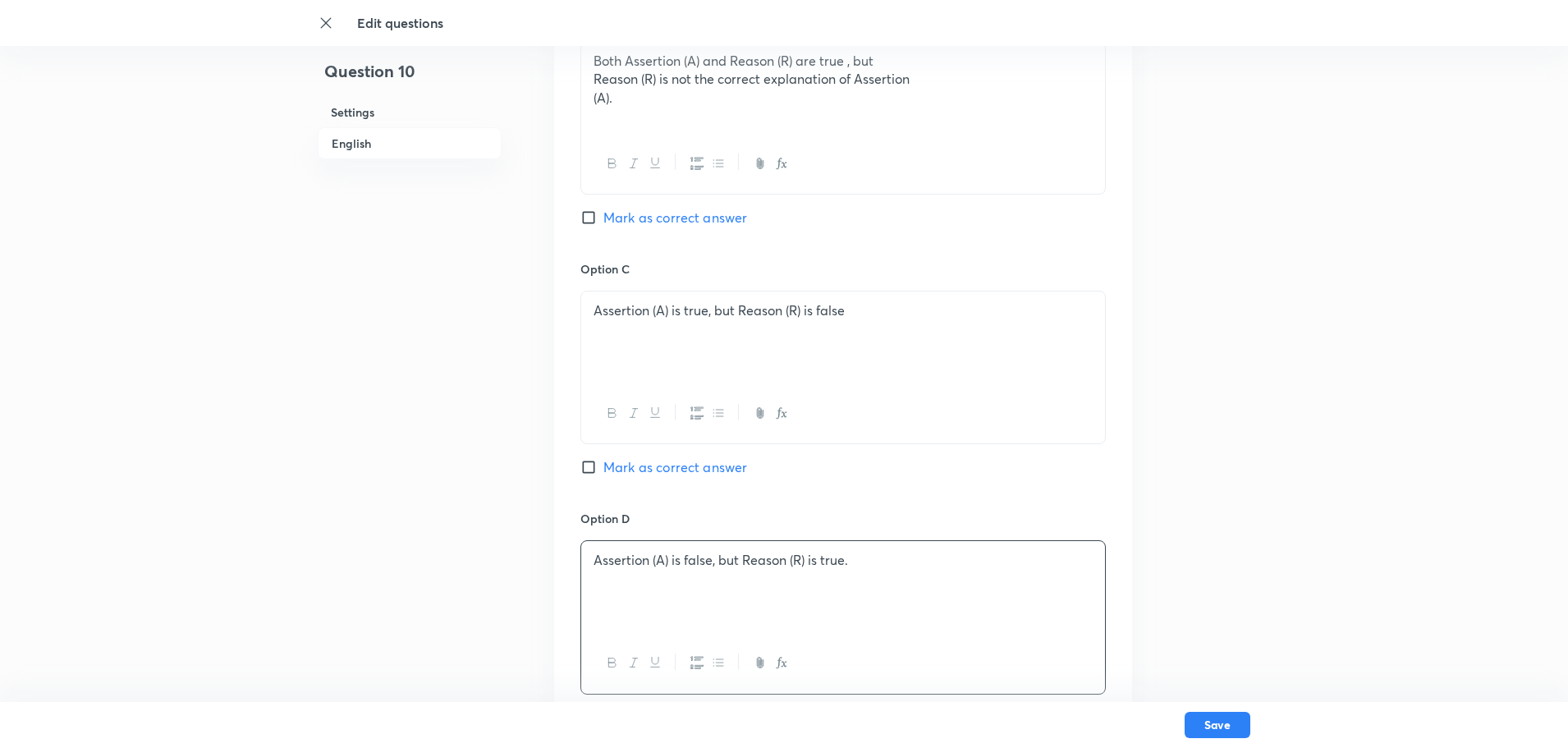
click at [586, 463] on input "Mark as correct answer" at bounding box center [592, 467] width 23 height 16
checkbox input "true"
checkbox input "false"
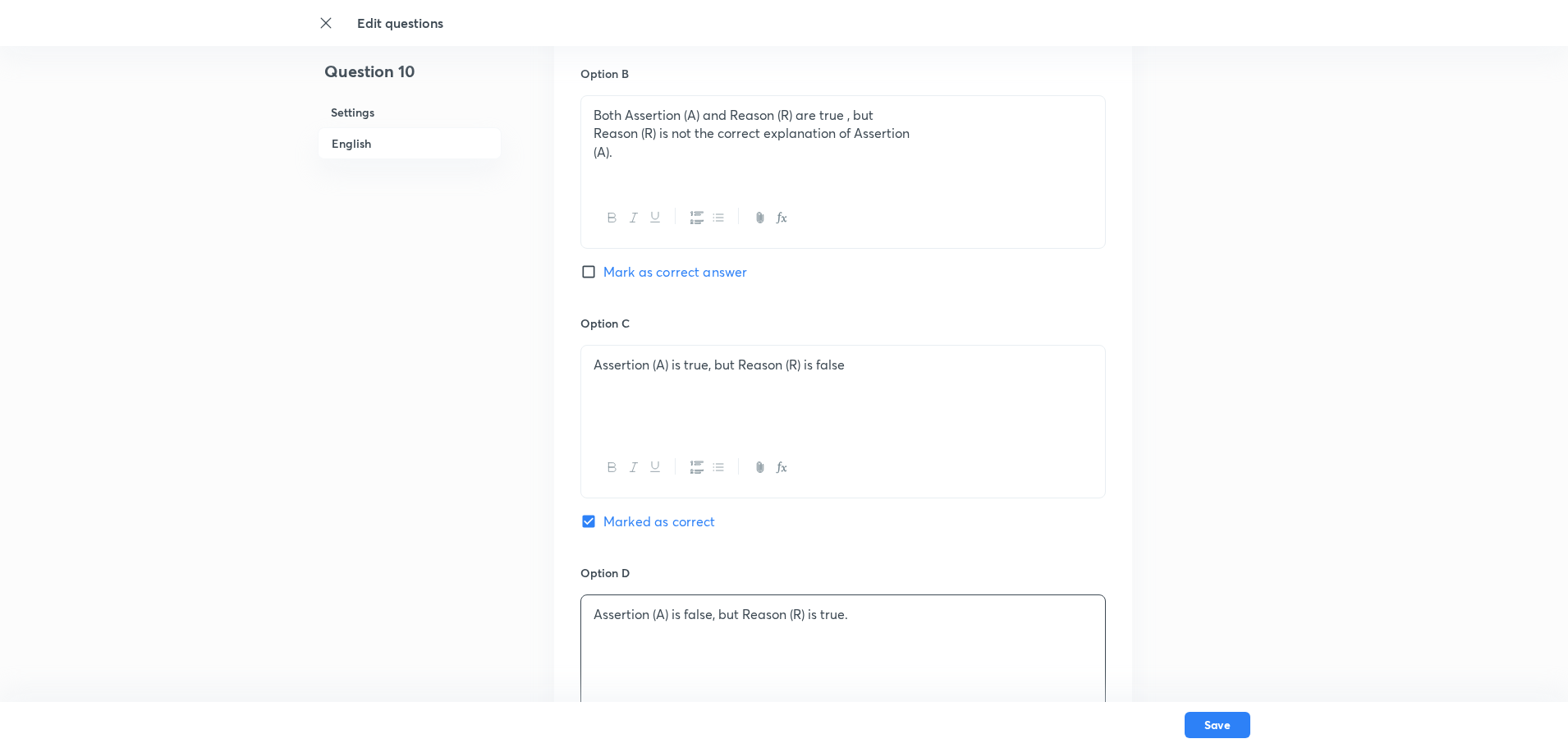
scroll to position [983, 0]
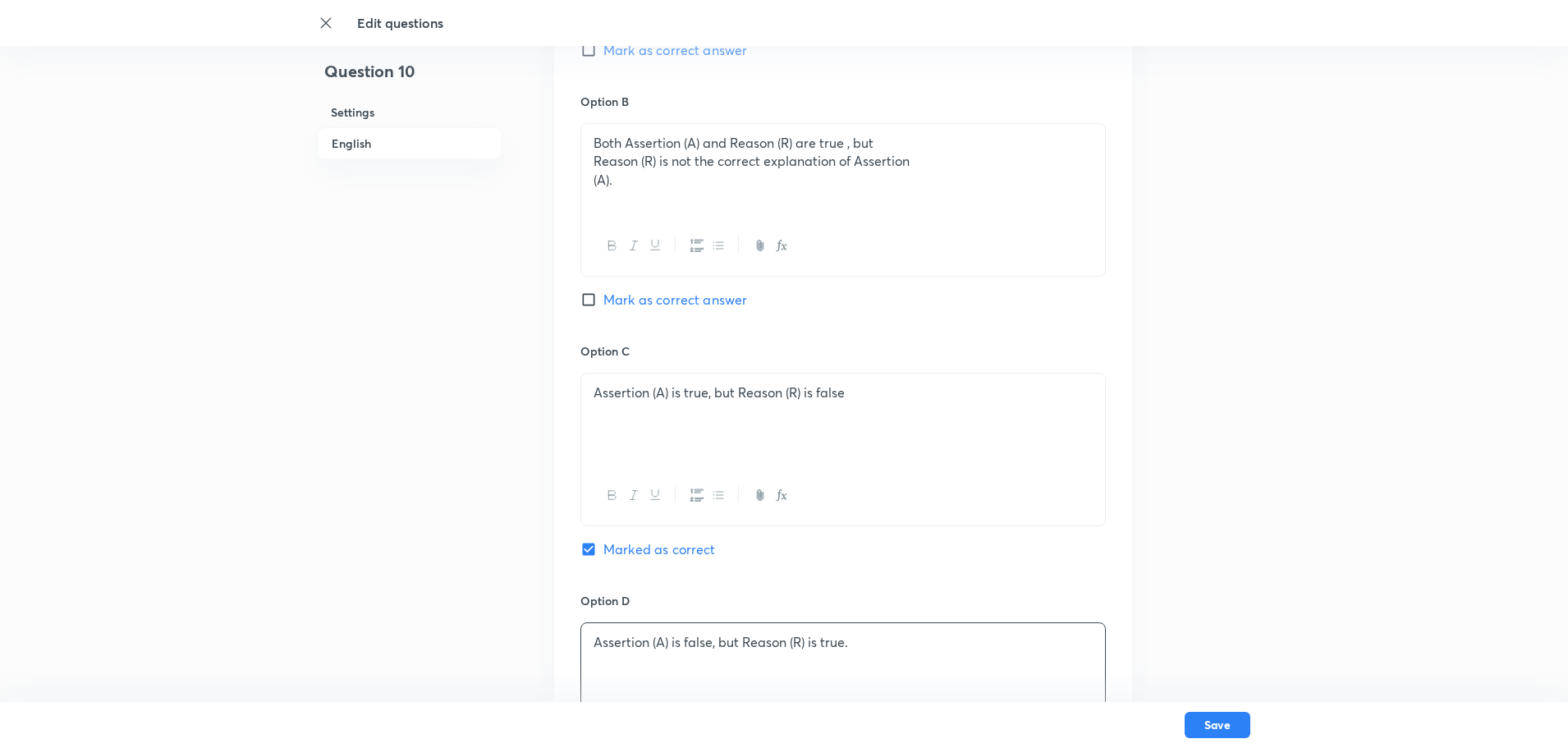
click at [589, 173] on div "Both Assertion (A) and Reason (R) are true , but Reason (R) is not the correct …" at bounding box center [843, 170] width 524 height 92
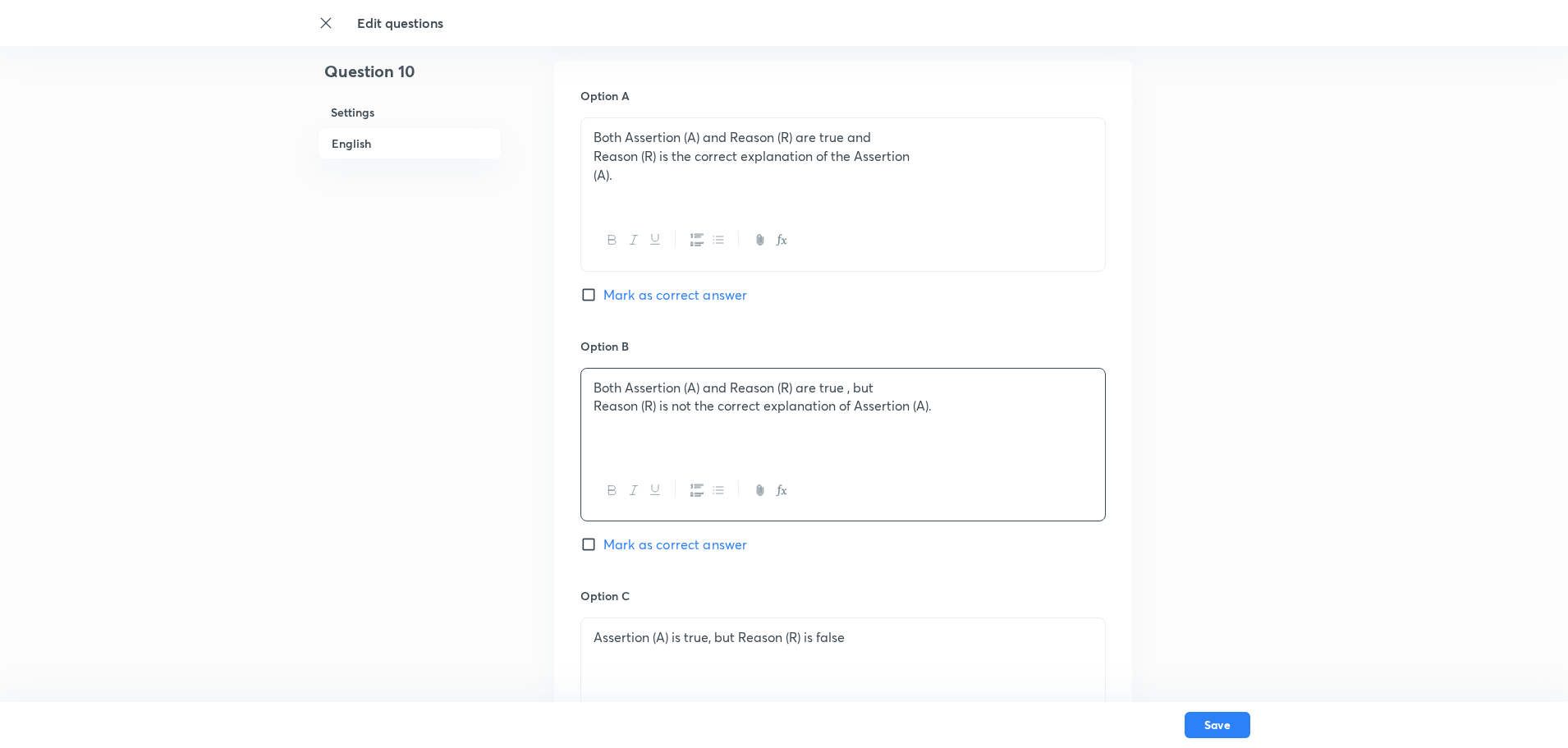
scroll to position [736, 0]
click at [590, 180] on div "Both Assertion (A) and Reason (R) are true and Reason (R) is the correct explan…" at bounding box center [843, 165] width 524 height 92
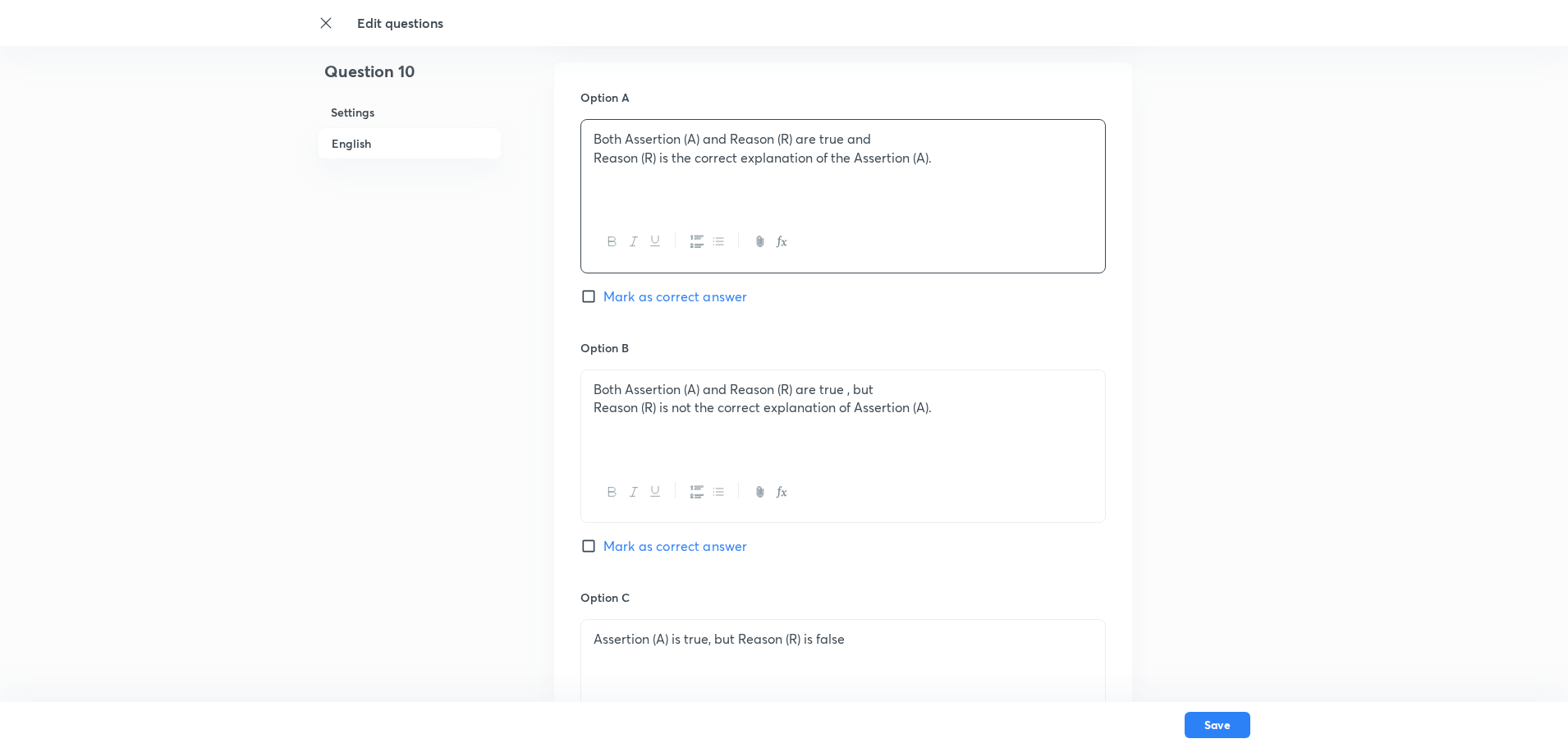
click at [595, 133] on p "Both Assertion (A) and Reason (R) are true and" at bounding box center [843, 138] width 499 height 19
click at [590, 156] on div "Both Assertion (A) and Reason (R) are true and Reason (R) is the correct explan…" at bounding box center [843, 165] width 524 height 92
click at [588, 406] on div "Both Assertion (A) and Reason (R) are true , but Reason (R) is not the correct …" at bounding box center [843, 416] width 524 height 92
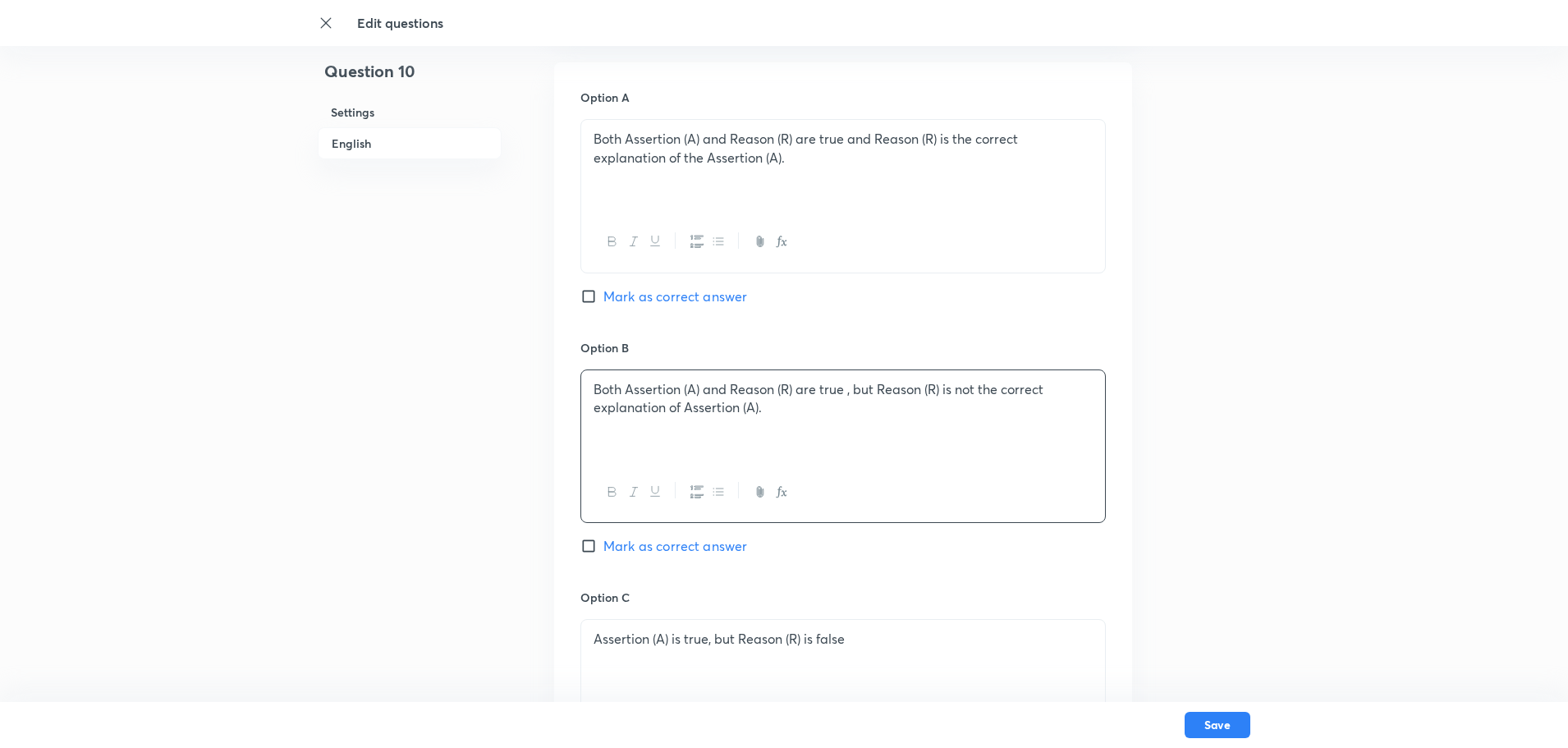
click at [596, 385] on p "Both Assertion (A) and Reason (R) are true , but Reason (R) is not the correct …" at bounding box center [843, 398] width 499 height 37
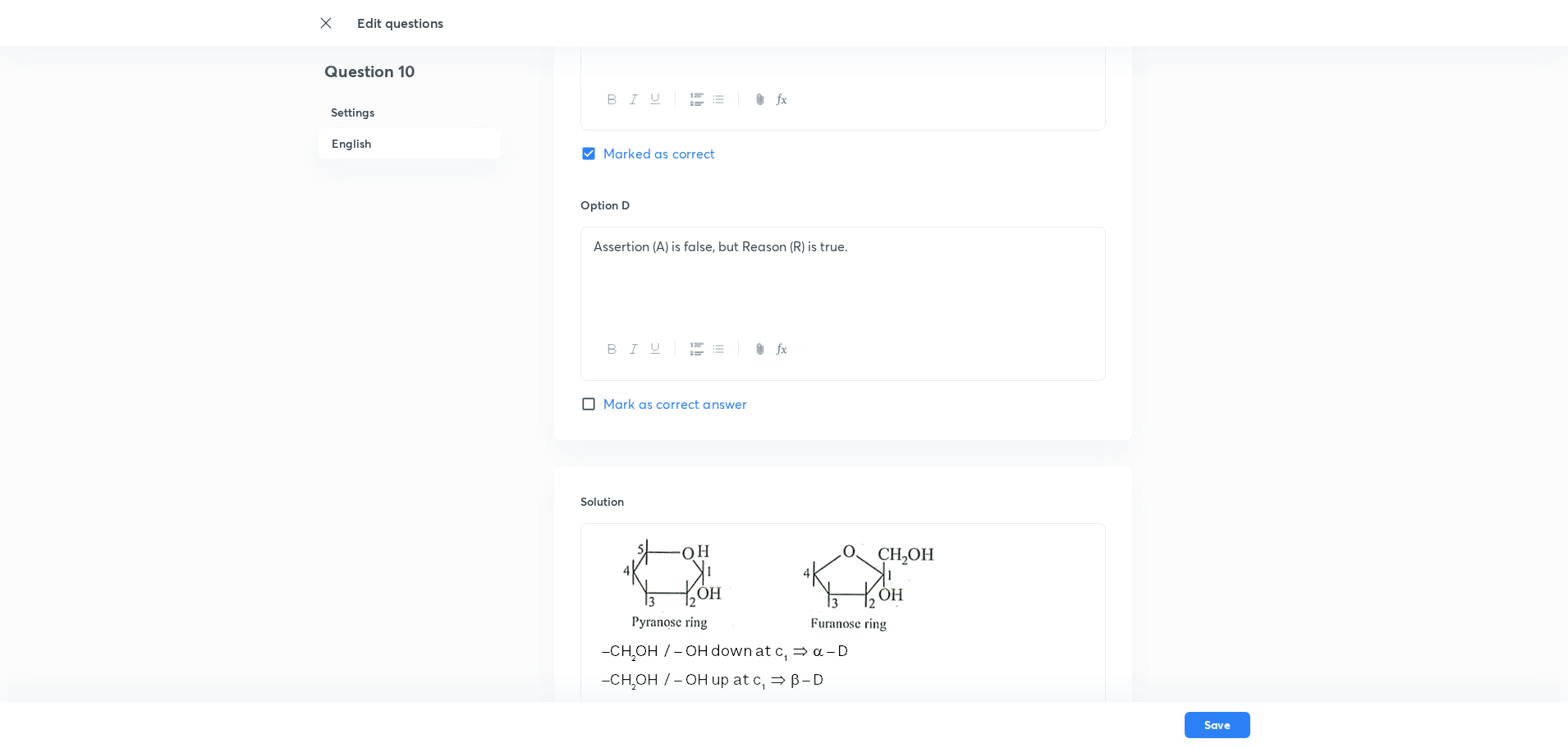
scroll to position [1392, 0]
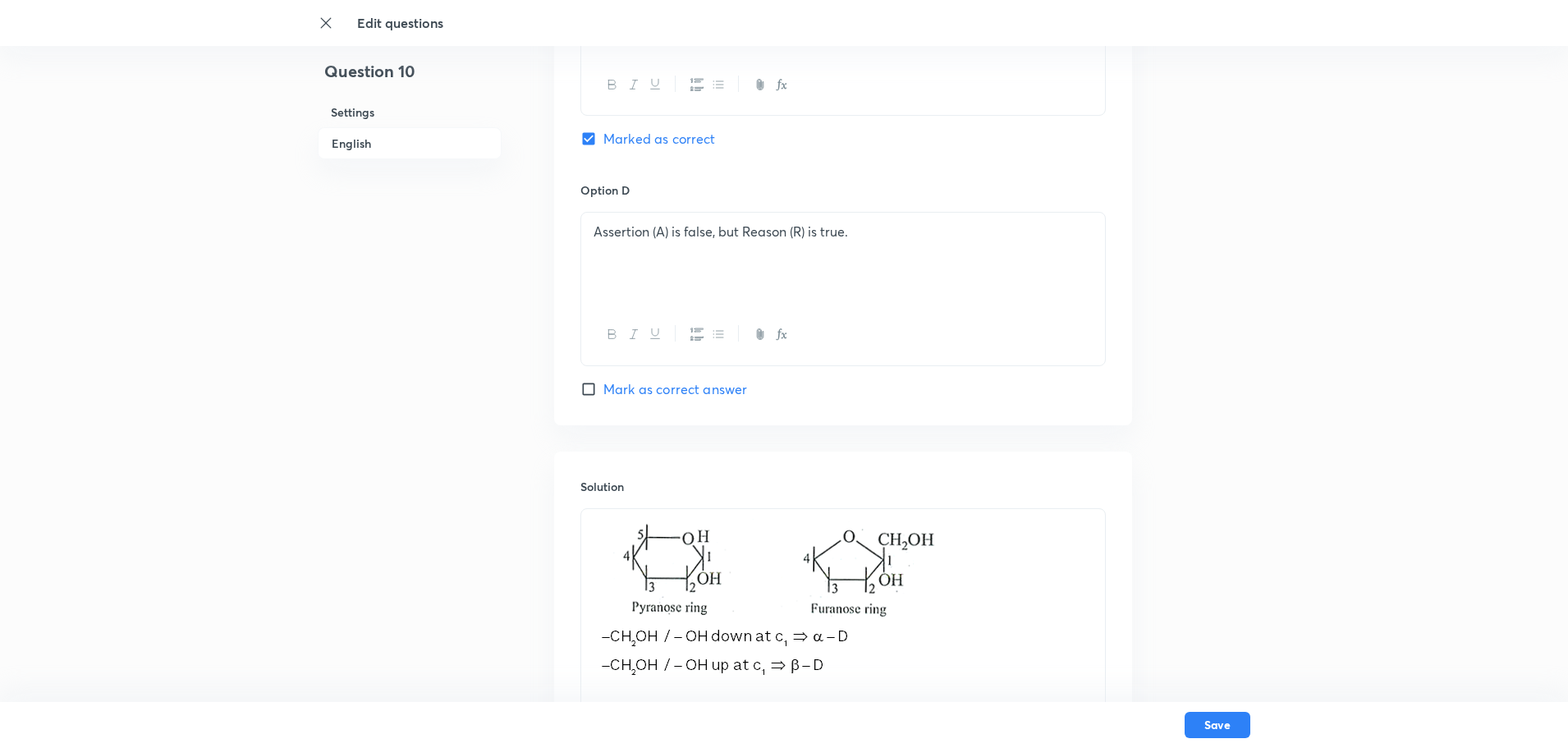
drag, startPoint x: 872, startPoint y: 631, endPoint x: 437, endPoint y: 603, distance: 435.9
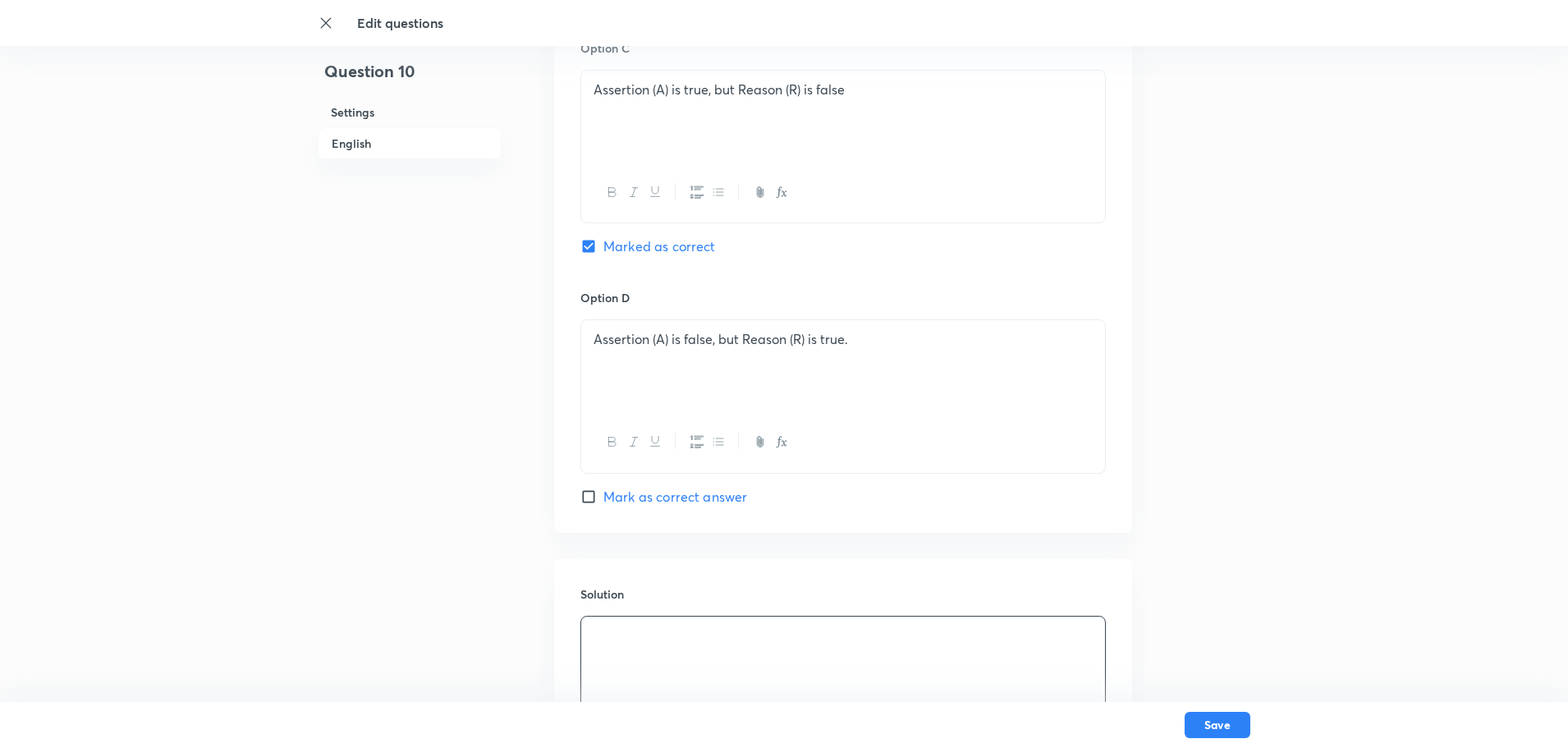
scroll to position [1228, 0]
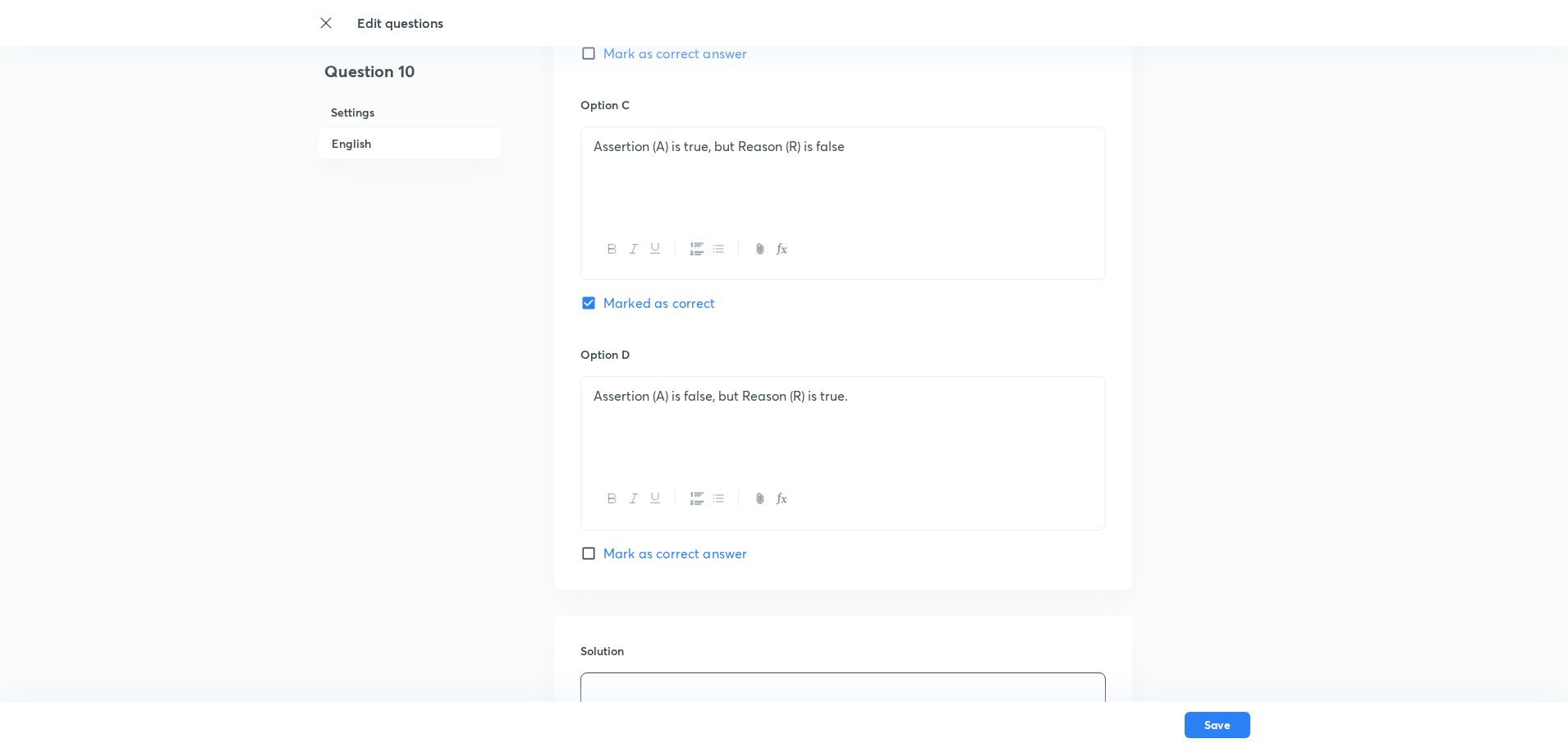
drag, startPoint x: 847, startPoint y: 148, endPoint x: 389, endPoint y: 148, distance: 458.0
copy p "Assertion (A) is true, but Reason (R) is false"
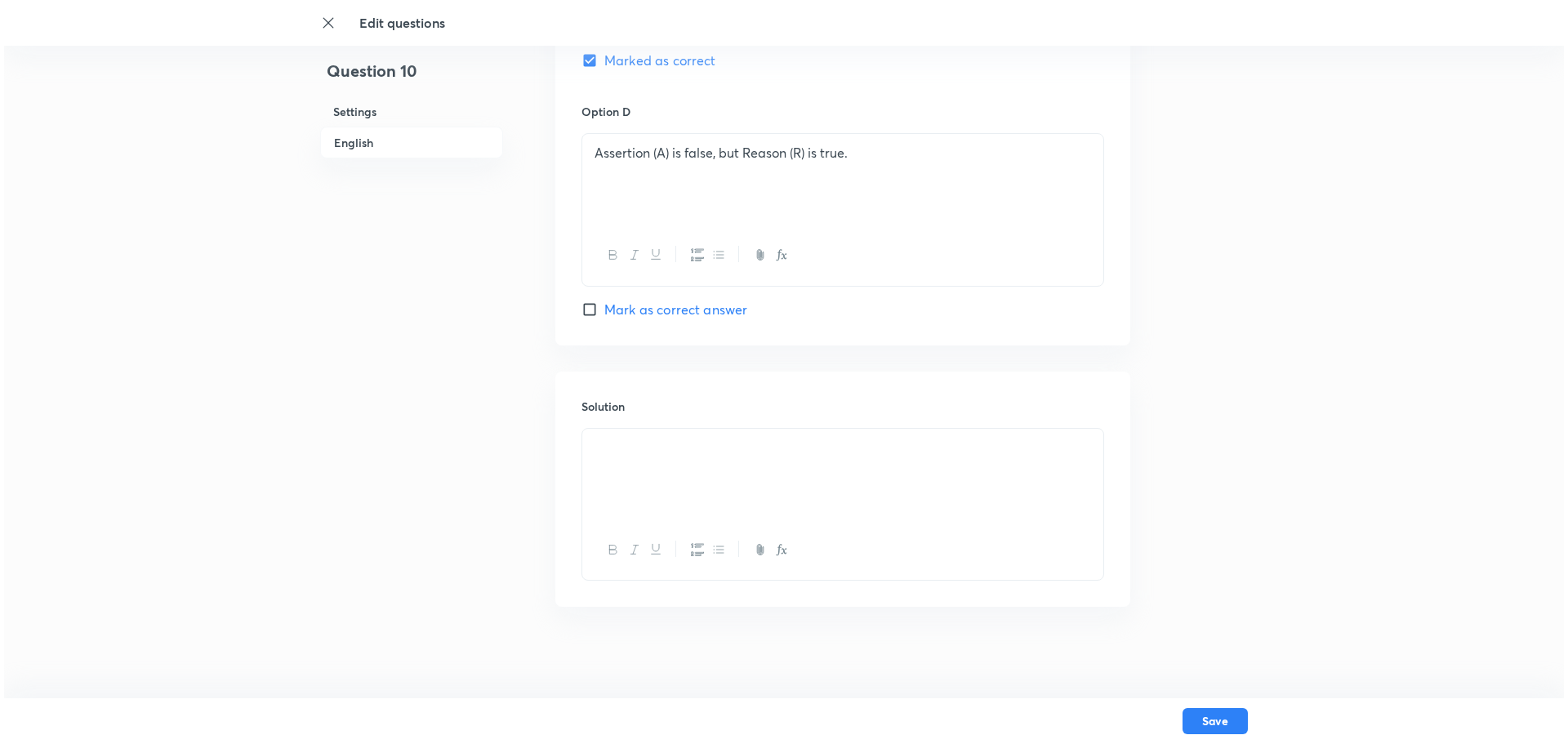
scroll to position [1469, 0]
click at [641, 418] on div "Solution" at bounding box center [839, 482] width 575 height 235
click at [601, 454] on div at bounding box center [839, 467] width 521 height 91
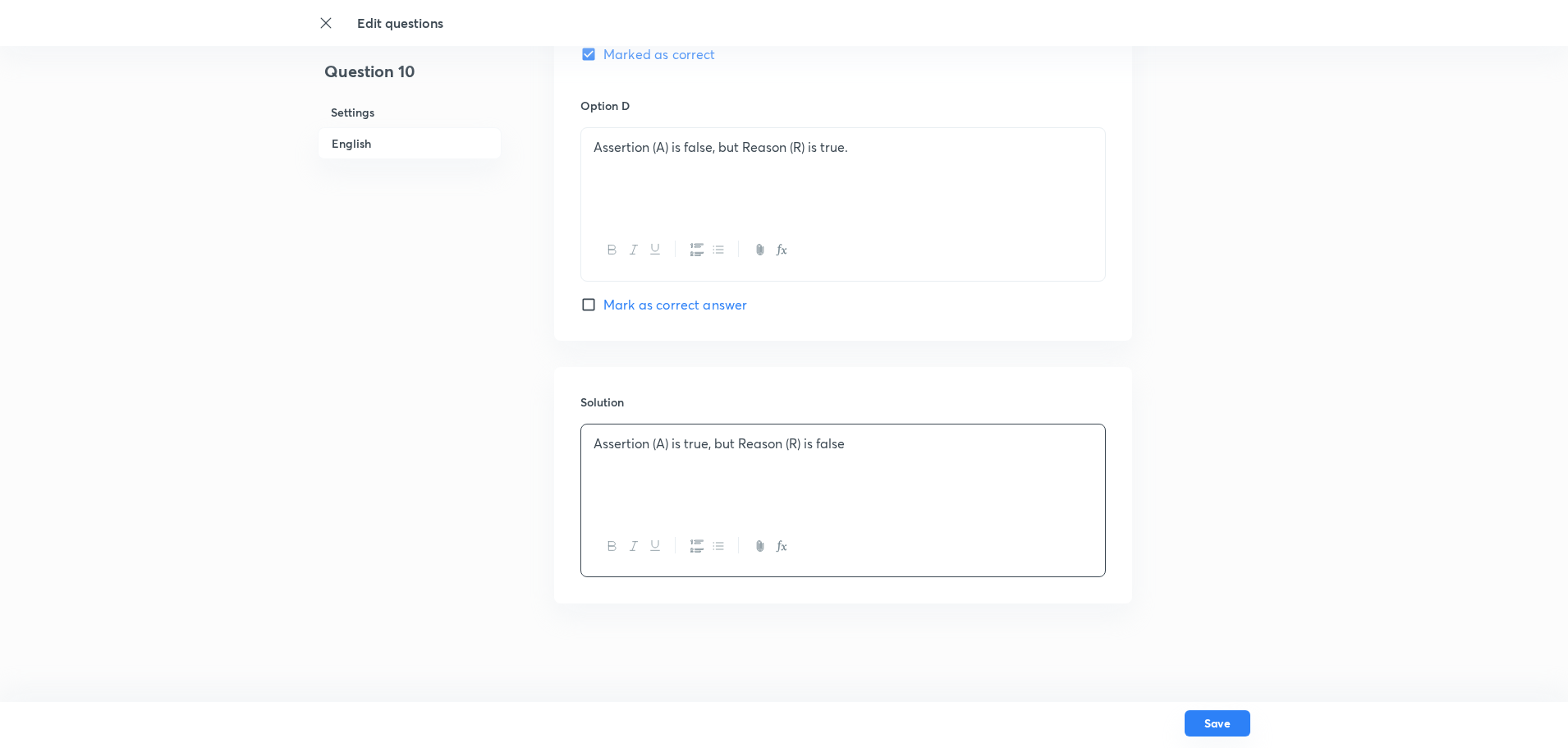
click at [1200, 597] on button "Save" at bounding box center [1218, 722] width 66 height 26
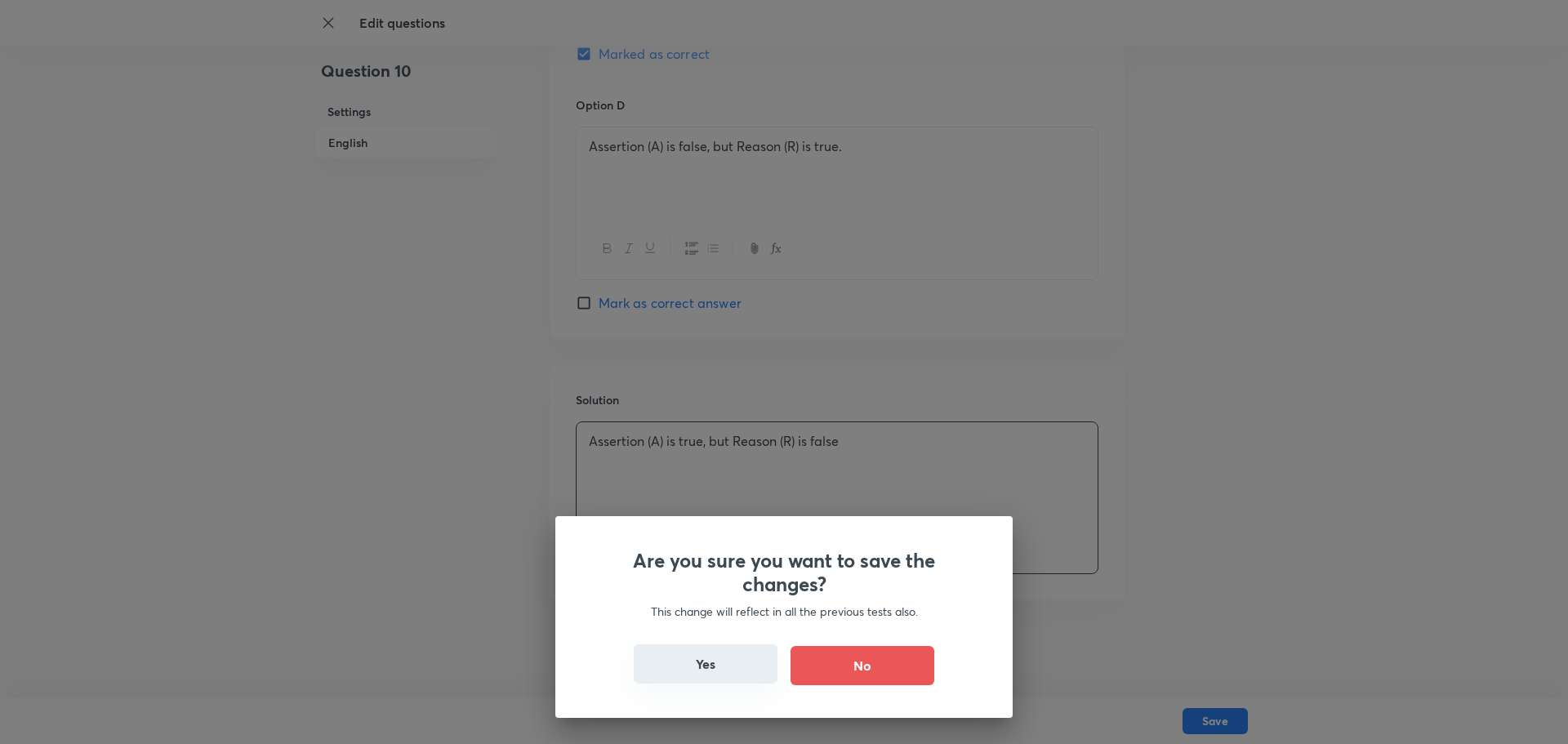
click at [736, 594] on button "Yes" at bounding box center [705, 663] width 144 height 39
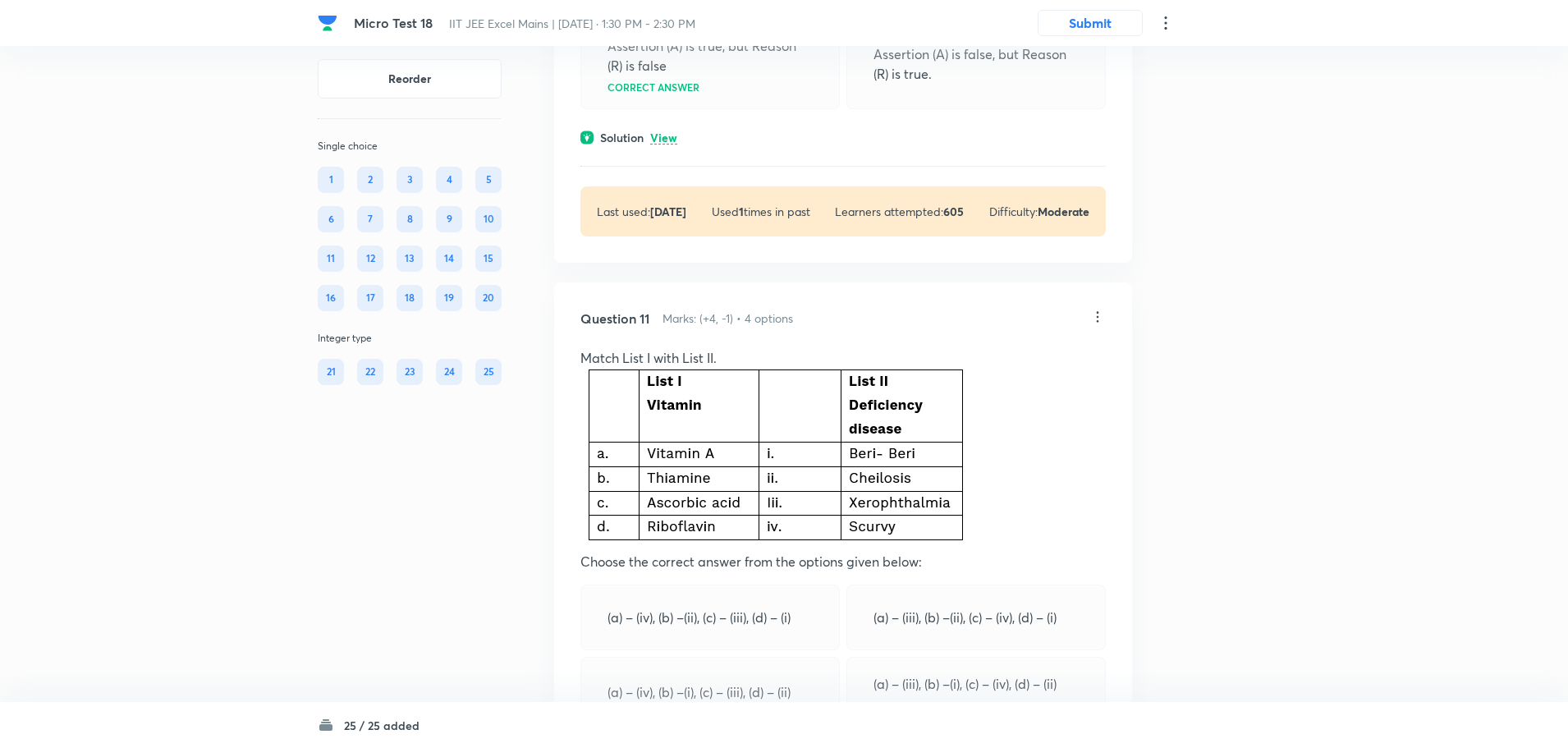
scroll to position [5007, 0]
click at [1092, 323] on icon at bounding box center [1097, 315] width 16 height 16
click at [1013, 367] on li "Edit" at bounding box center [1034, 377] width 138 height 30
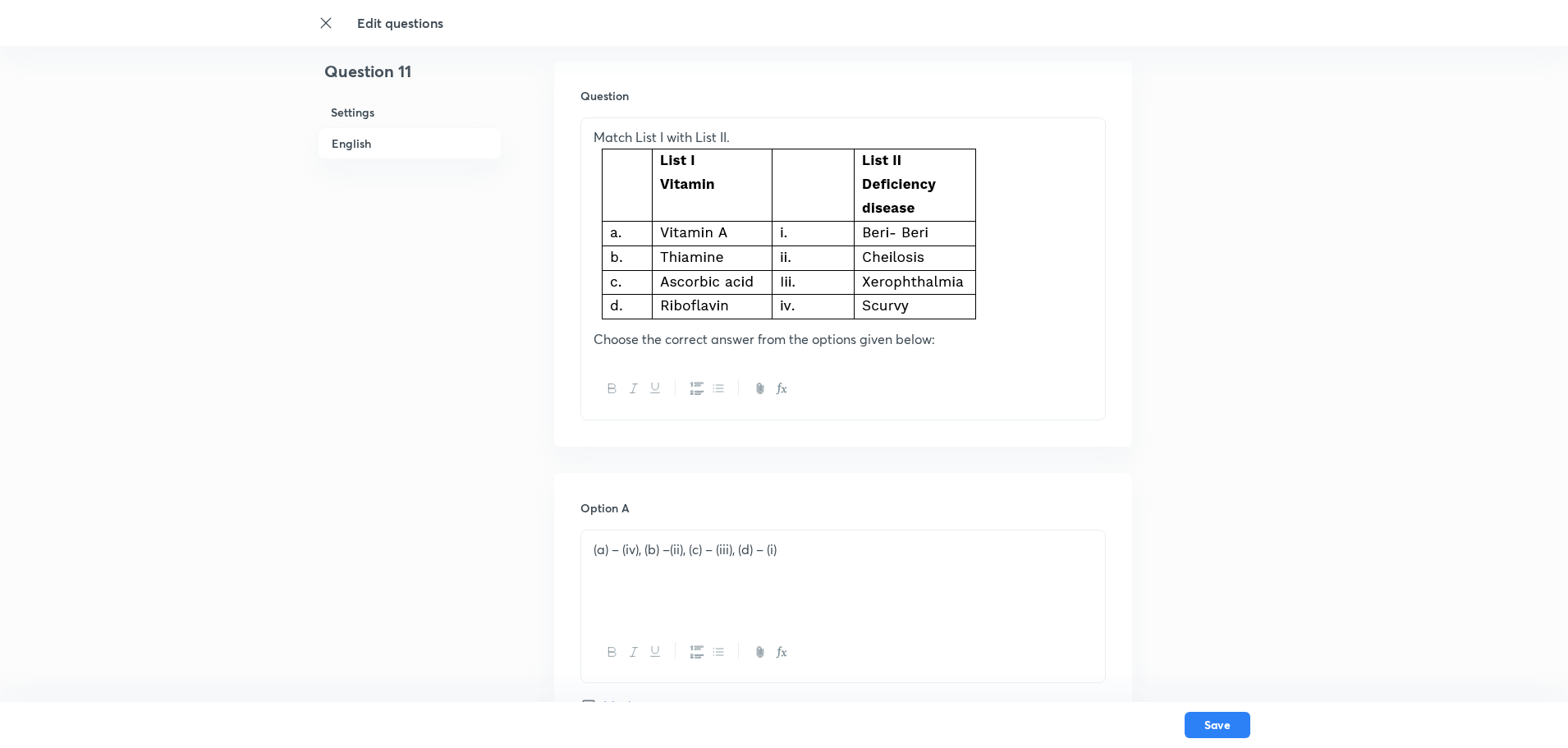
scroll to position [493, 0]
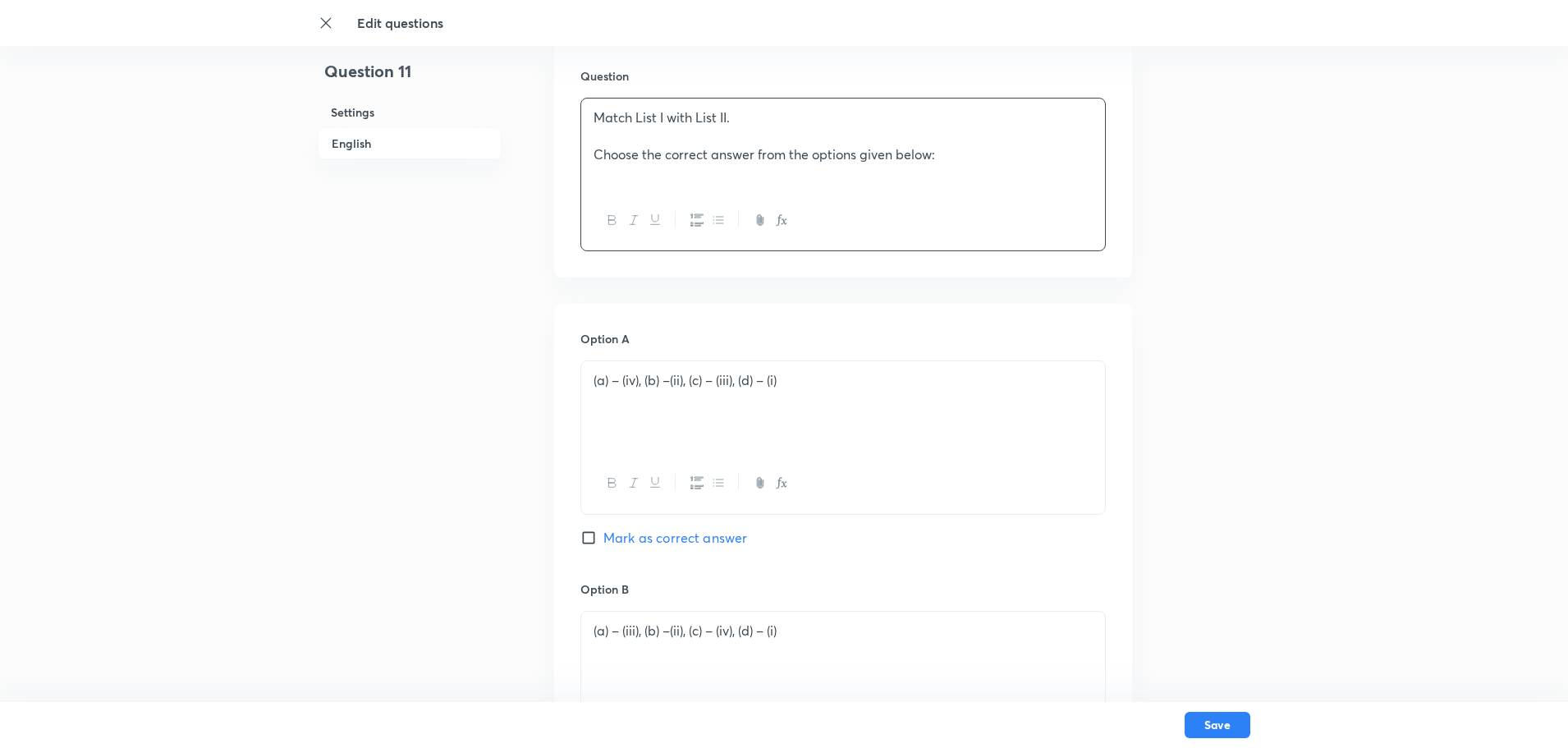
drag, startPoint x: 999, startPoint y: 271, endPoint x: 255, endPoint y: 265, distance: 744.0
click at [255, 265] on div "Edit questions Question 11 Settings English Settings Type Single choice correct…" at bounding box center [784, 619] width 1568 height 2065
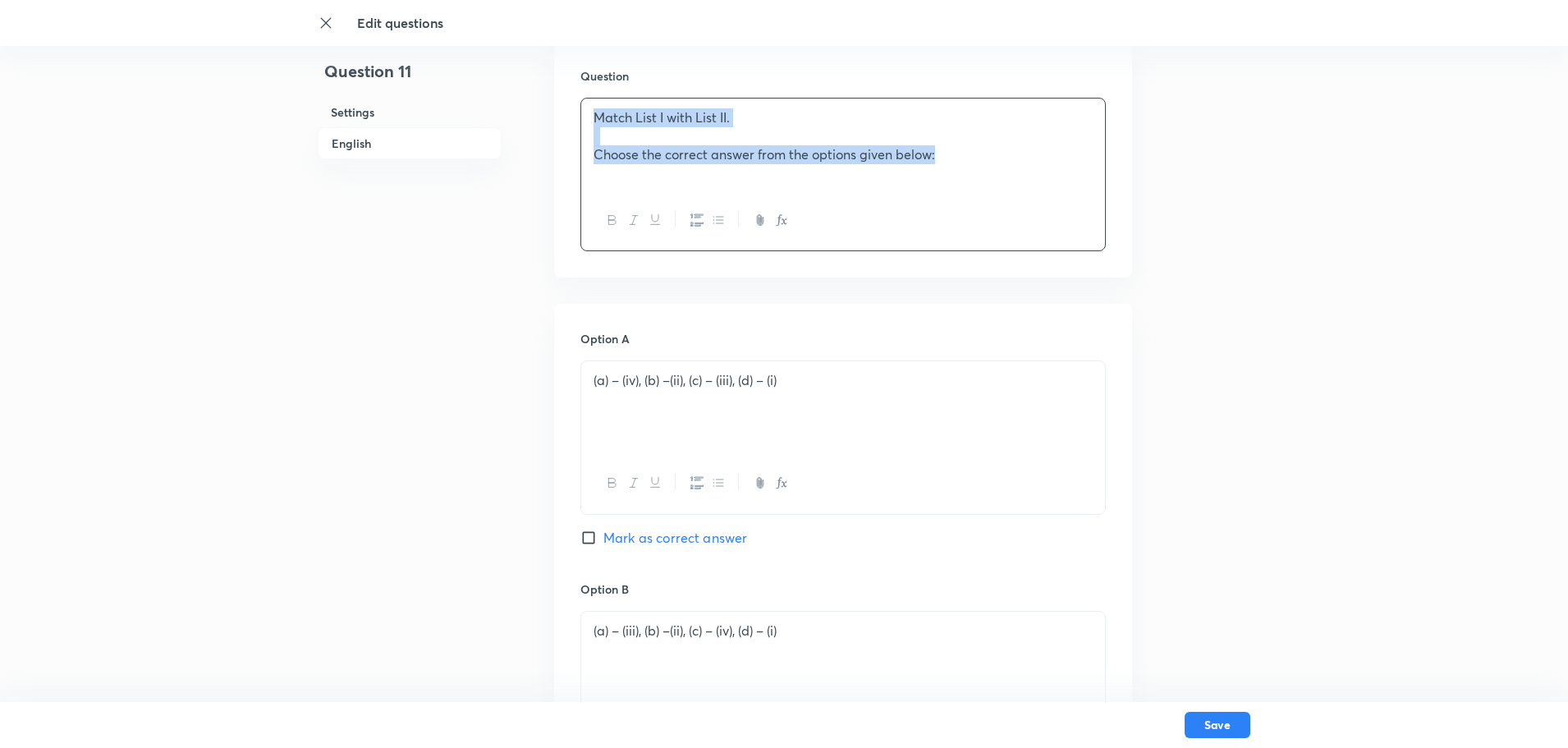
drag, startPoint x: 951, startPoint y: 162, endPoint x: 506, endPoint y: 115, distance: 447.5
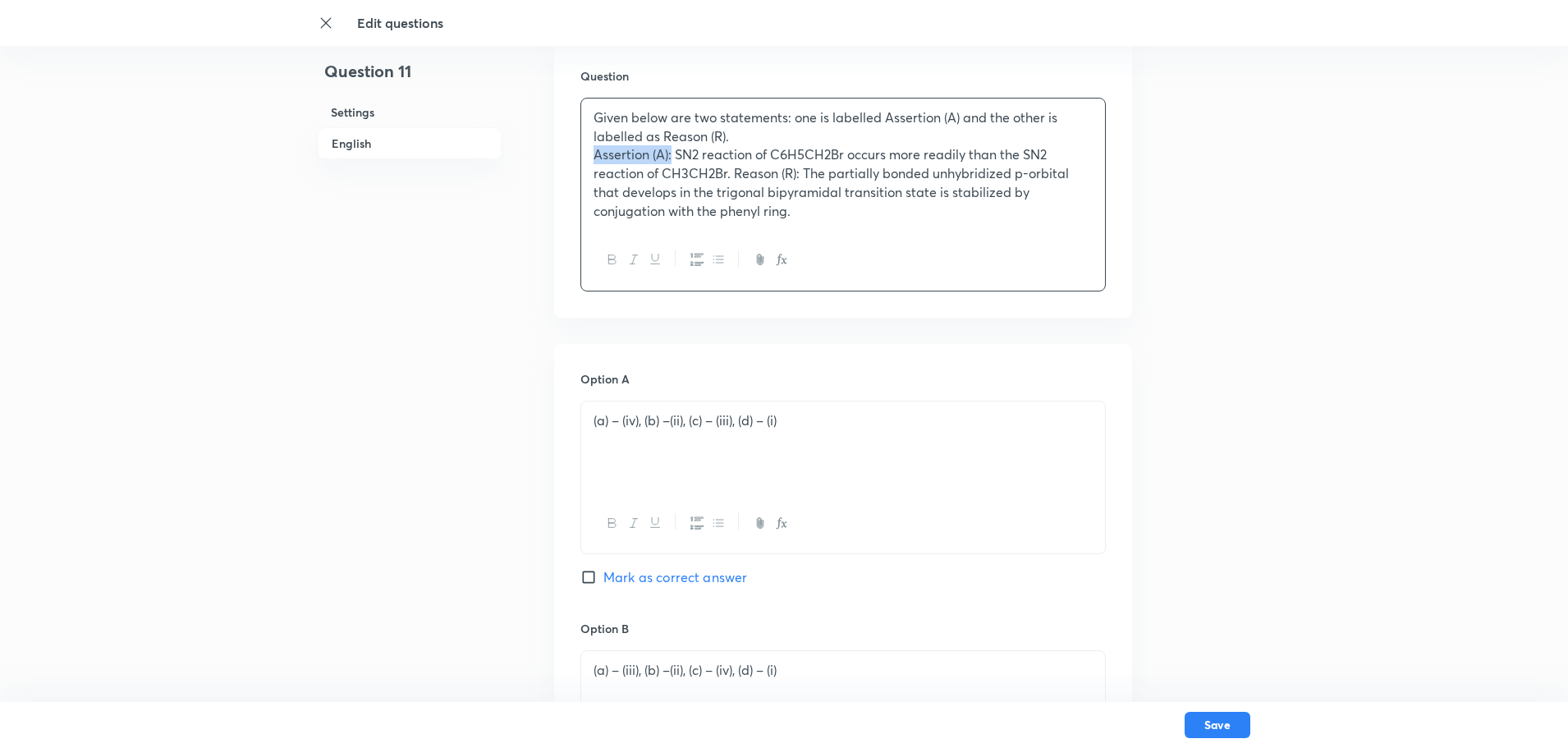
drag, startPoint x: 671, startPoint y: 151, endPoint x: 577, endPoint y: 151, distance: 94.0
click at [577, 151] on div "Question Given below are two statements: one is labelled Assertion (A) and the …" at bounding box center [843, 179] width 578 height 277
click at [730, 169] on p "Assertion (A): SN2 reaction of C6H5CH2Br occurs more readily than the SN2 react…" at bounding box center [843, 183] width 499 height 75
click at [730, 178] on p "Assertion (A): SN2 reaction of C6H5CH2Br occurs more readily than the SN2 react…" at bounding box center [843, 183] width 499 height 75
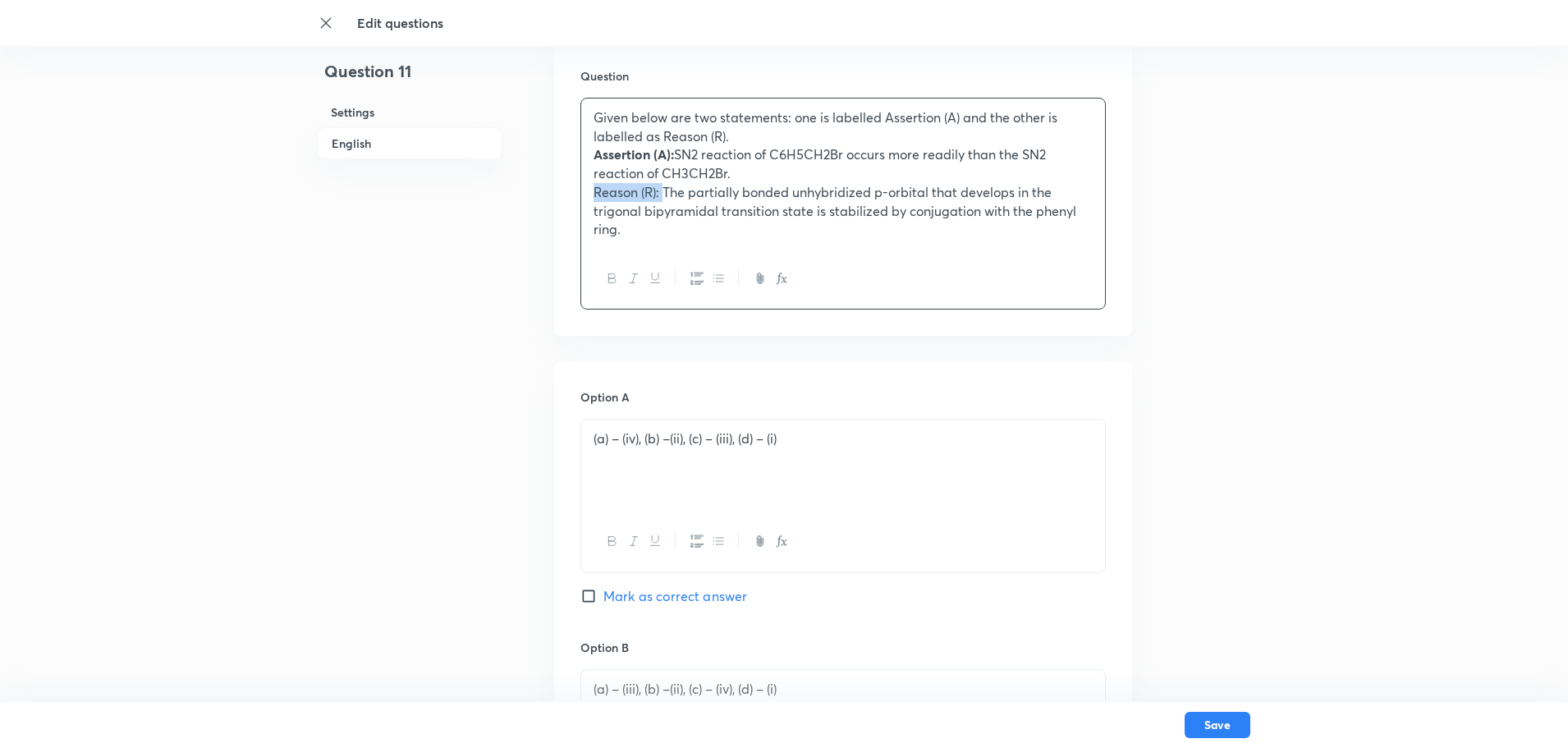
drag, startPoint x: 667, startPoint y: 195, endPoint x: 563, endPoint y: 199, distance: 104.1
click at [563, 199] on div "Question Given below are two statements: one is labelled Assertion (A) and the …" at bounding box center [843, 188] width 578 height 295
click at [787, 178] on p "Assertion (A): SN2 reaction of C6H5CH2Br occurs more readily than the SN2 react…" at bounding box center [843, 163] width 499 height 37
drag, startPoint x: 697, startPoint y: 154, endPoint x: 706, endPoint y: 157, distance: 9.5
click at [706, 157] on p "Assertion (A): SN2 reaction of C6H5CH2Br occurs more readily than the SN2 react…" at bounding box center [843, 163] width 499 height 37
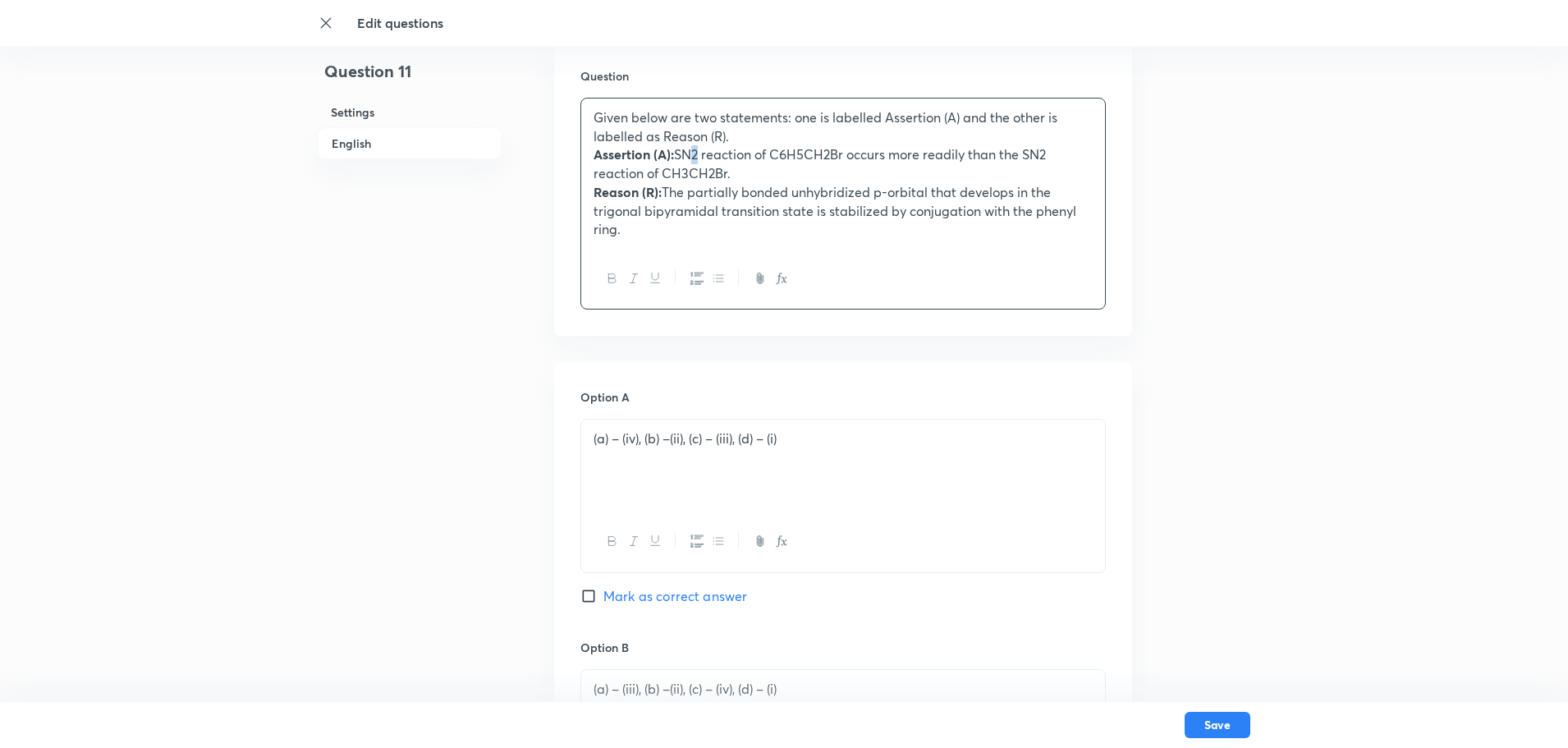
drag, startPoint x: 684, startPoint y: 159, endPoint x: 696, endPoint y: 162, distance: 12.4
click at [696, 162] on p "Assertion (A): SN2 reaction of C6H5CH2Br occurs more readily than the SN2 react…" at bounding box center [843, 163] width 499 height 37
click at [780, 280] on icon "button" at bounding box center [779, 278] width 5 height 12
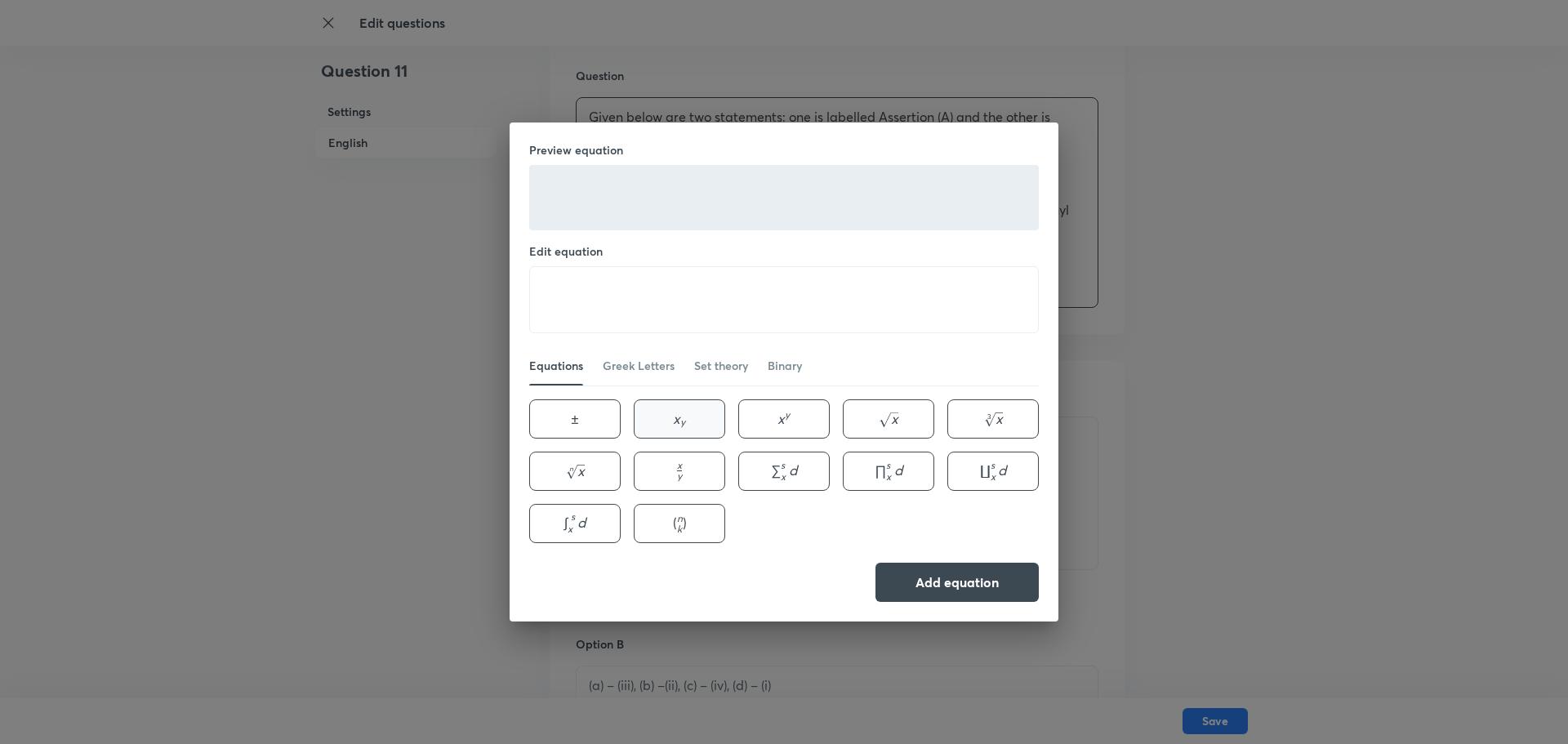
click at [687, 423] on span "y ​" at bounding box center [684, 423] width 7 height 5
click at [557, 296] on textarea "x_{y}" at bounding box center [784, 300] width 508 height 66
type textarea "S_{N}2"
click at [951, 574] on button "Add equation" at bounding box center [958, 581] width 163 height 39
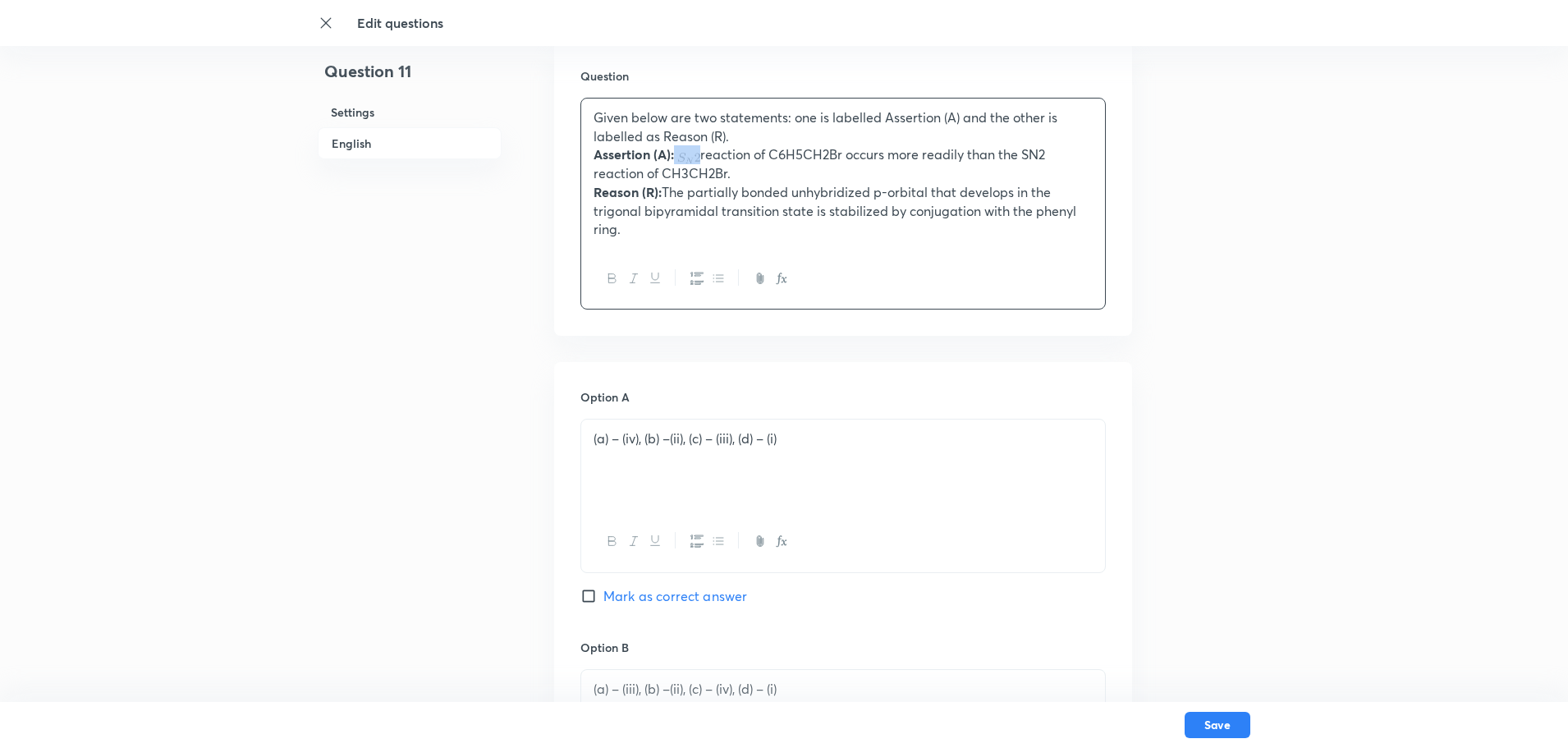
drag, startPoint x: 680, startPoint y: 154, endPoint x: 696, endPoint y: 160, distance: 17.1
click at [696, 160] on img at bounding box center [689, 158] width 23 height 12
copy p
drag, startPoint x: 1027, startPoint y: 155, endPoint x: 1057, endPoint y: 158, distance: 30.1
click at [1057, 158] on p "Assertion (A): reaction of C6H5CH2Br occurs more readily than the SN2 reaction …" at bounding box center [843, 163] width 499 height 37
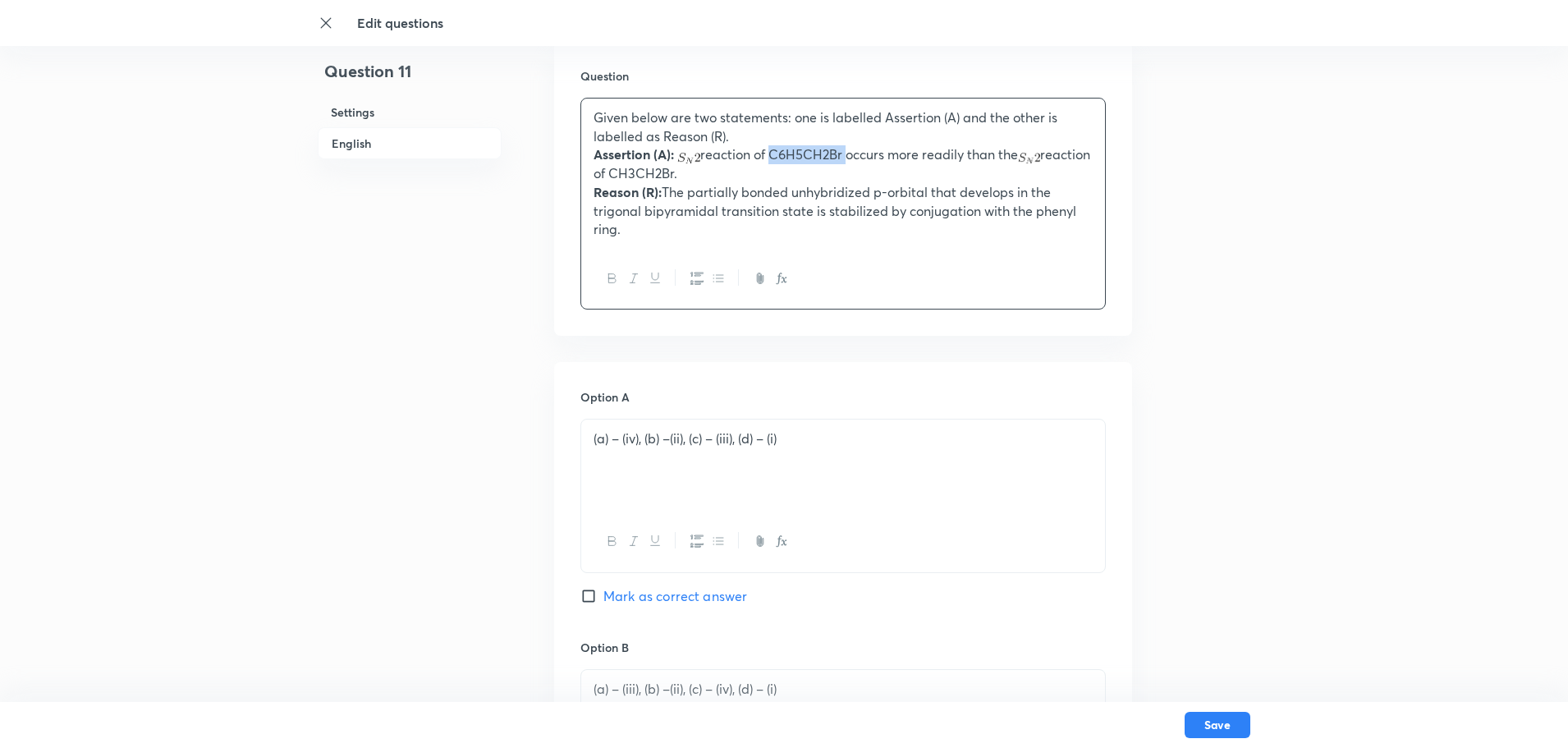
drag, startPoint x: 771, startPoint y: 157, endPoint x: 844, endPoint y: 161, distance: 73.1
click at [844, 161] on p "Assertion (A): reaction of C6H5CH2Br occurs more readily than the reaction of C…" at bounding box center [843, 163] width 499 height 37
copy p "C6H5CH2Br"
click at [784, 279] on icon "button" at bounding box center [784, 279] width 5 height 5
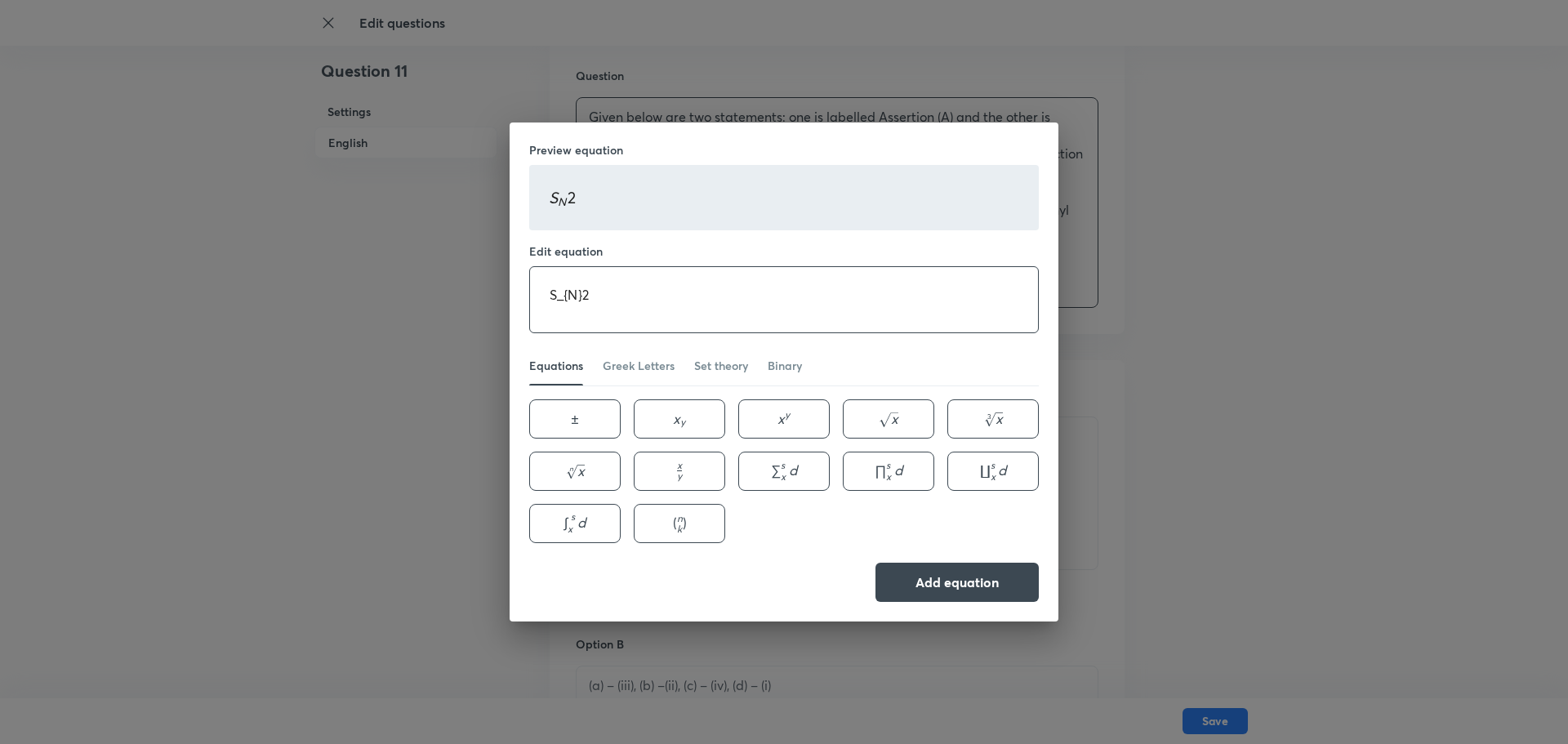
drag, startPoint x: 641, startPoint y: 320, endPoint x: 466, endPoint y: 324, distance: 175.0
click at [466, 324] on div "Preview equation S N 2 S_{N}2 S N ​ 2 Edit equation S_{N}2 ​ Equations Greek Le…" at bounding box center [784, 372] width 1568 height 744
paste textarea "C6H5CH2Br"
click at [573, 293] on textarea "C6H5CH2Br" at bounding box center [784, 300] width 508 height 66
click at [646, 294] on textarea "C6H5CH2Br" at bounding box center [784, 300] width 508 height 66
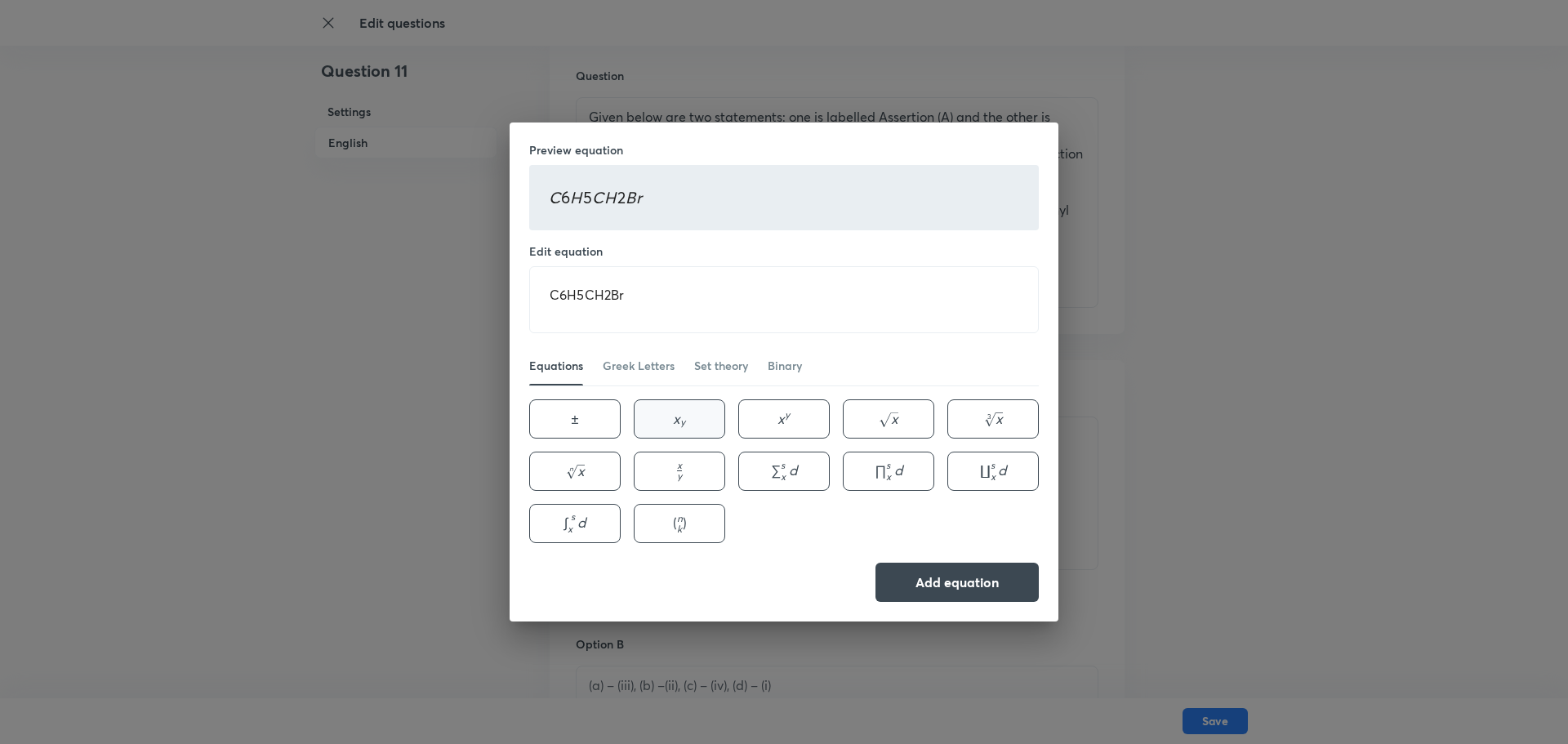
click at [679, 429] on button "x y x_{y} x y ​" at bounding box center [679, 419] width 92 height 39
click at [640, 299] on textarea "C6H5CH2Br x_{y}" at bounding box center [784, 300] width 508 height 66
click at [643, 293] on textarea "C6H5CH2Br x_{y}" at bounding box center [784, 300] width 508 height 66
click at [670, 423] on button "x y x_{y} x y ​" at bounding box center [679, 419] width 92 height 39
click at [677, 293] on textarea "C6H5CH2Br C_{6} x_{y}" at bounding box center [784, 300] width 508 height 66
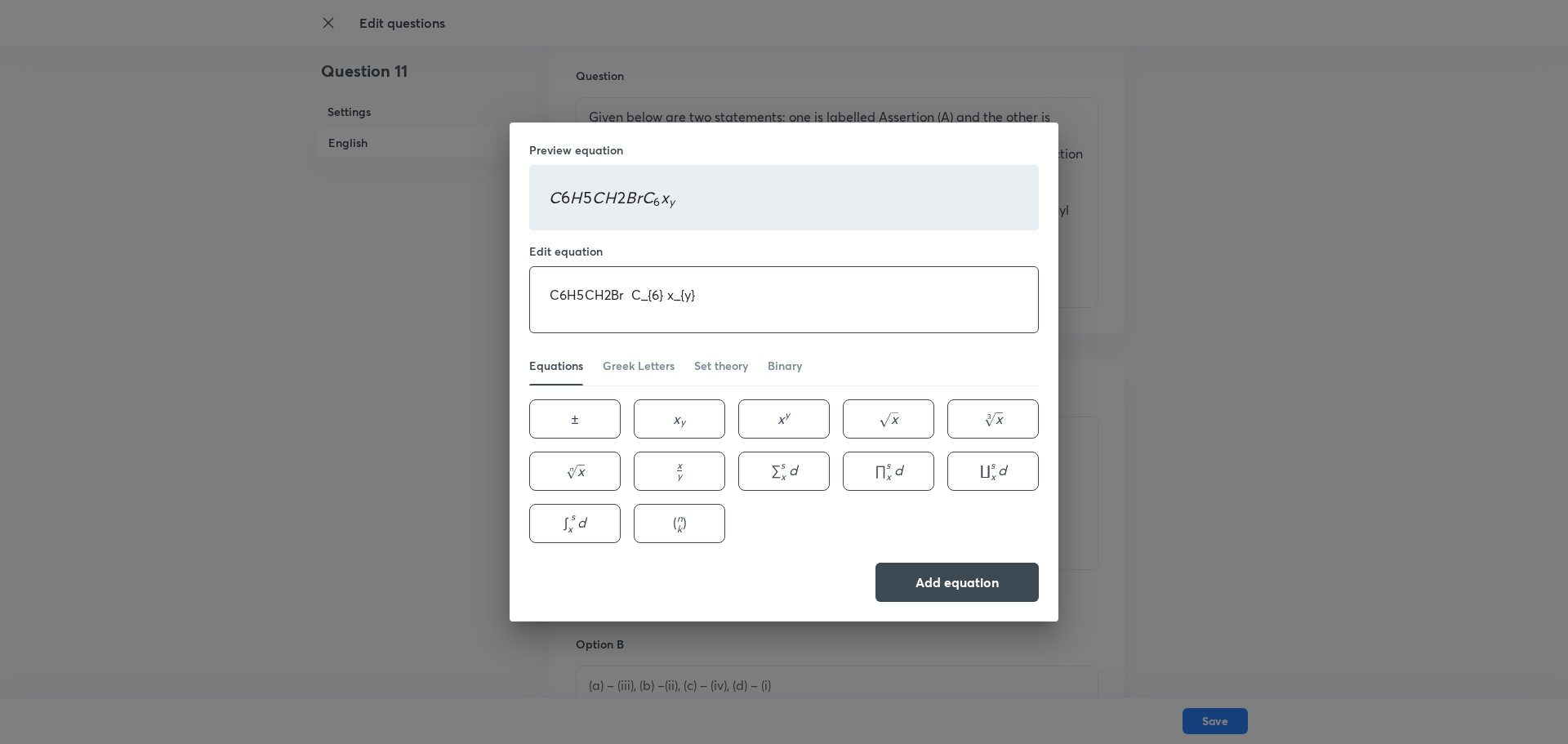
click at [680, 301] on textarea "C6H5CH2Br C_{6} x_{y}" at bounding box center [784, 300] width 508 height 66
click at [753, 303] on textarea "C6H5CH2Br C_{6} H_{5}" at bounding box center [784, 300] width 508 height 66
click at [697, 422] on button "x y x_{y} x y ​" at bounding box center [679, 419] width 92 height 39
click at [716, 292] on textarea "C6H5CH2Br C_{6} H_{5} x_{y}" at bounding box center [784, 300] width 508 height 66
drag, startPoint x: 626, startPoint y: 295, endPoint x: 368, endPoint y: 318, distance: 259.0
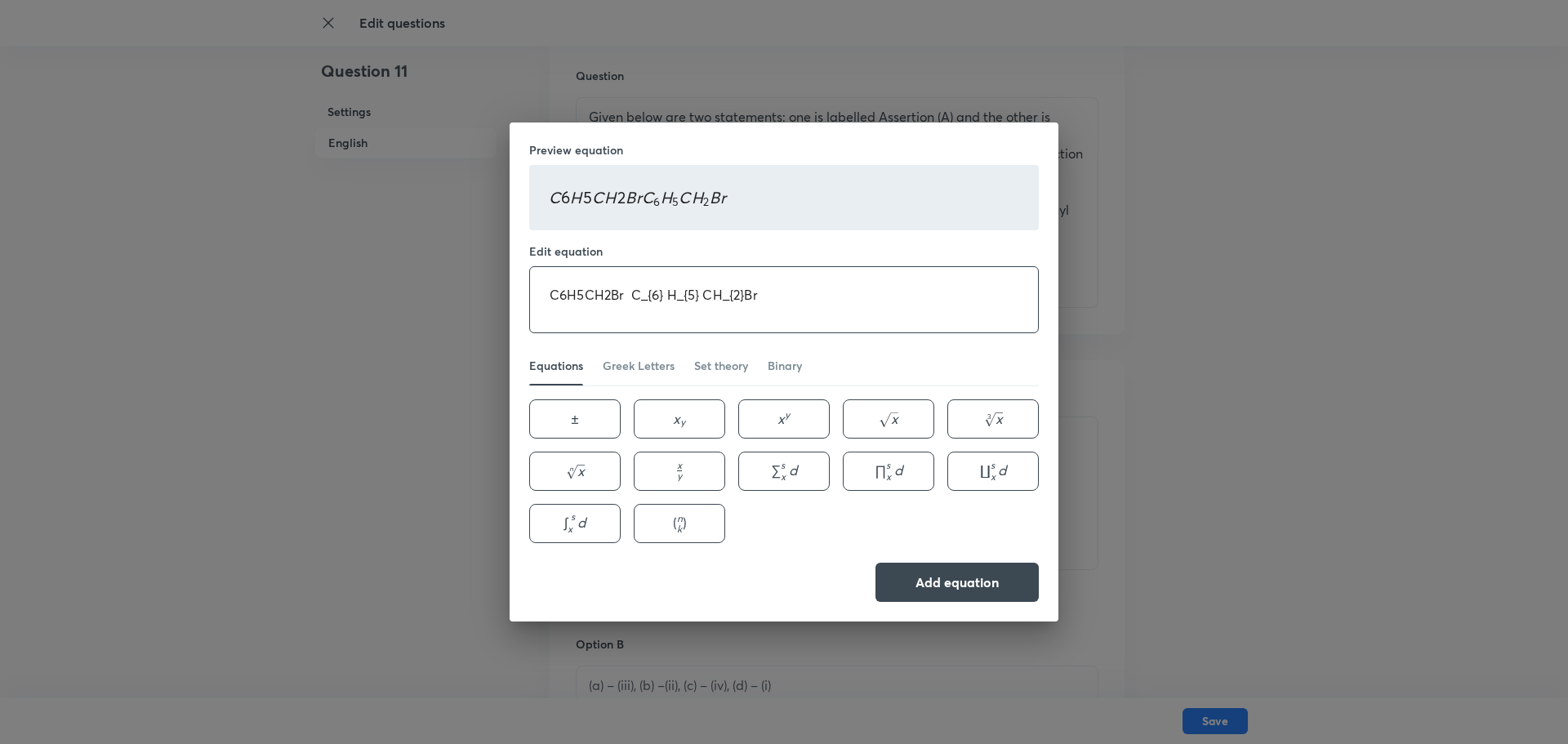
click at [368, 318] on div "Preview equation C 6 H 5 C H 2 B r C 6 H 5 C H 2 B r C6H5CH2Br C_{6} H_{5} CH_{…" at bounding box center [784, 372] width 1568 height 744
type textarea "C_{6} H_{5} CH_{2}Br"
click at [946, 573] on button "Add equation" at bounding box center [958, 581] width 163 height 39
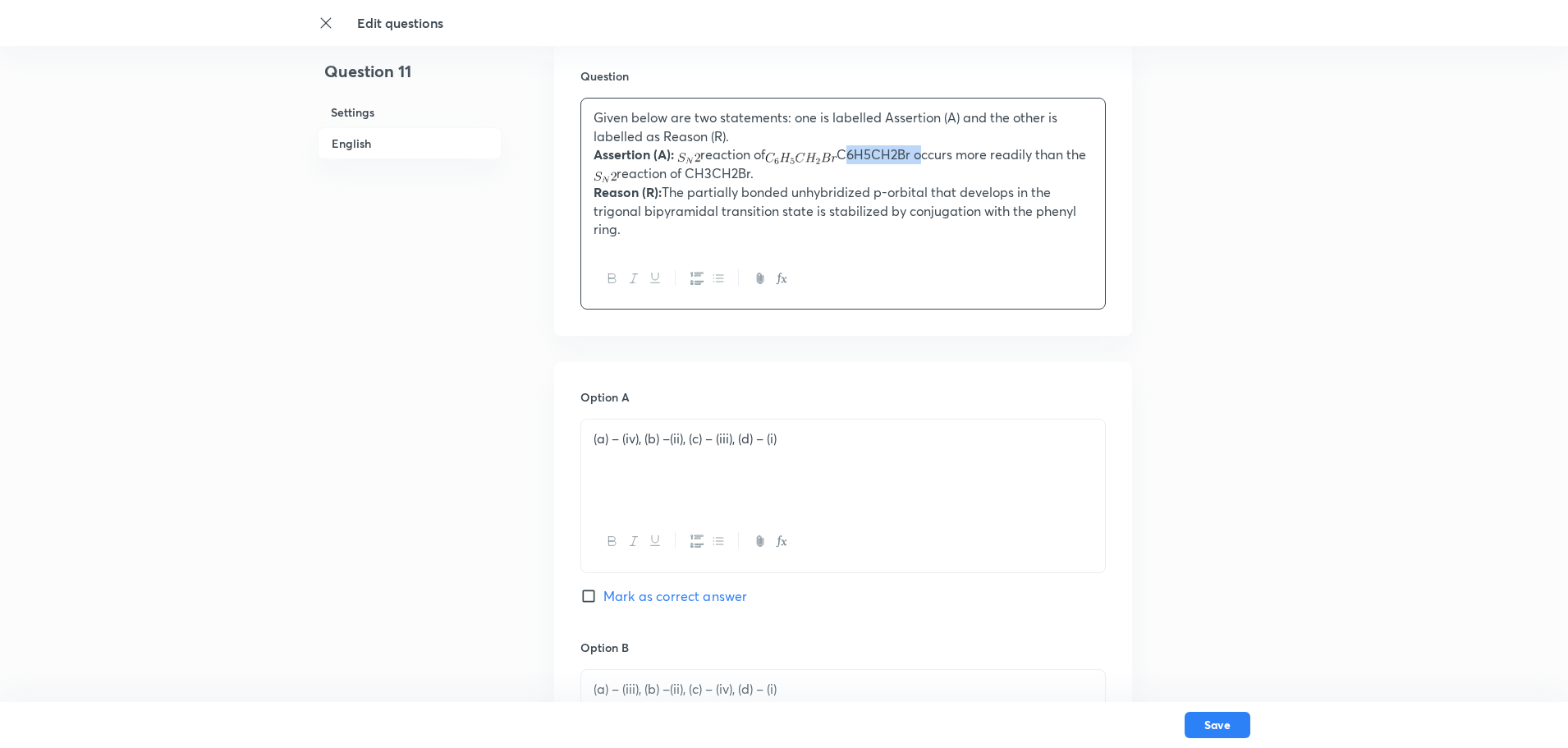
drag, startPoint x: 922, startPoint y: 155, endPoint x: 845, endPoint y: 151, distance: 77.1
click at [845, 151] on p "Assertion (A): reaction of C6H5CH2Br occurs more readily than the reaction of C…" at bounding box center [843, 163] width 499 height 37
click at [765, 160] on p "Assertion (A): reaction of occurs more readily than the reaction of CH3CH2Br." at bounding box center [843, 163] width 499 height 37
drag, startPoint x: 738, startPoint y: 172, endPoint x: 658, endPoint y: 172, distance: 80.0
click at [658, 172] on p "Assertion (A): reaction of occurs more readily than the reaction of CH3CH2Br." at bounding box center [843, 163] width 499 height 37
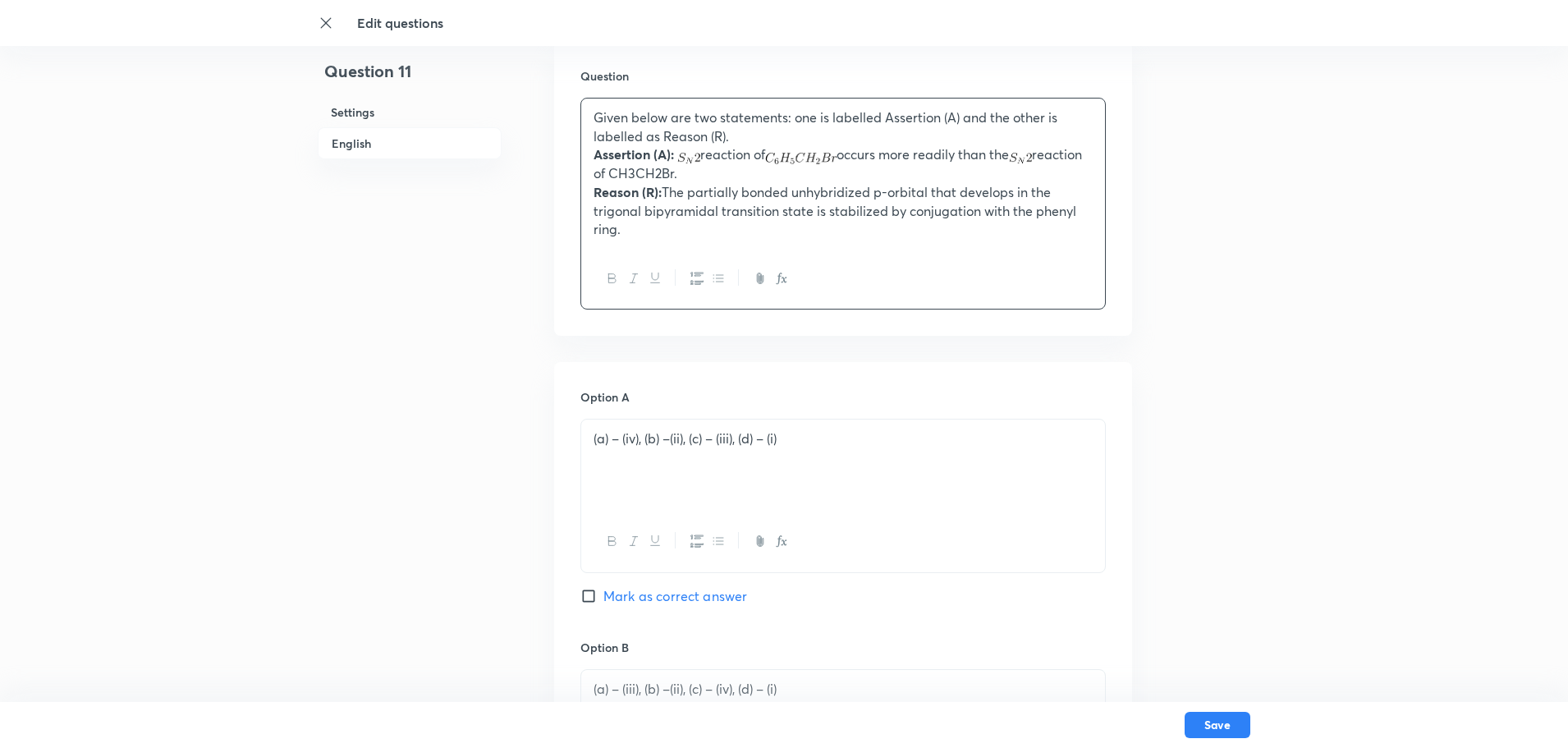
click at [789, 280] on button "button" at bounding box center [780, 278] width 21 height 21
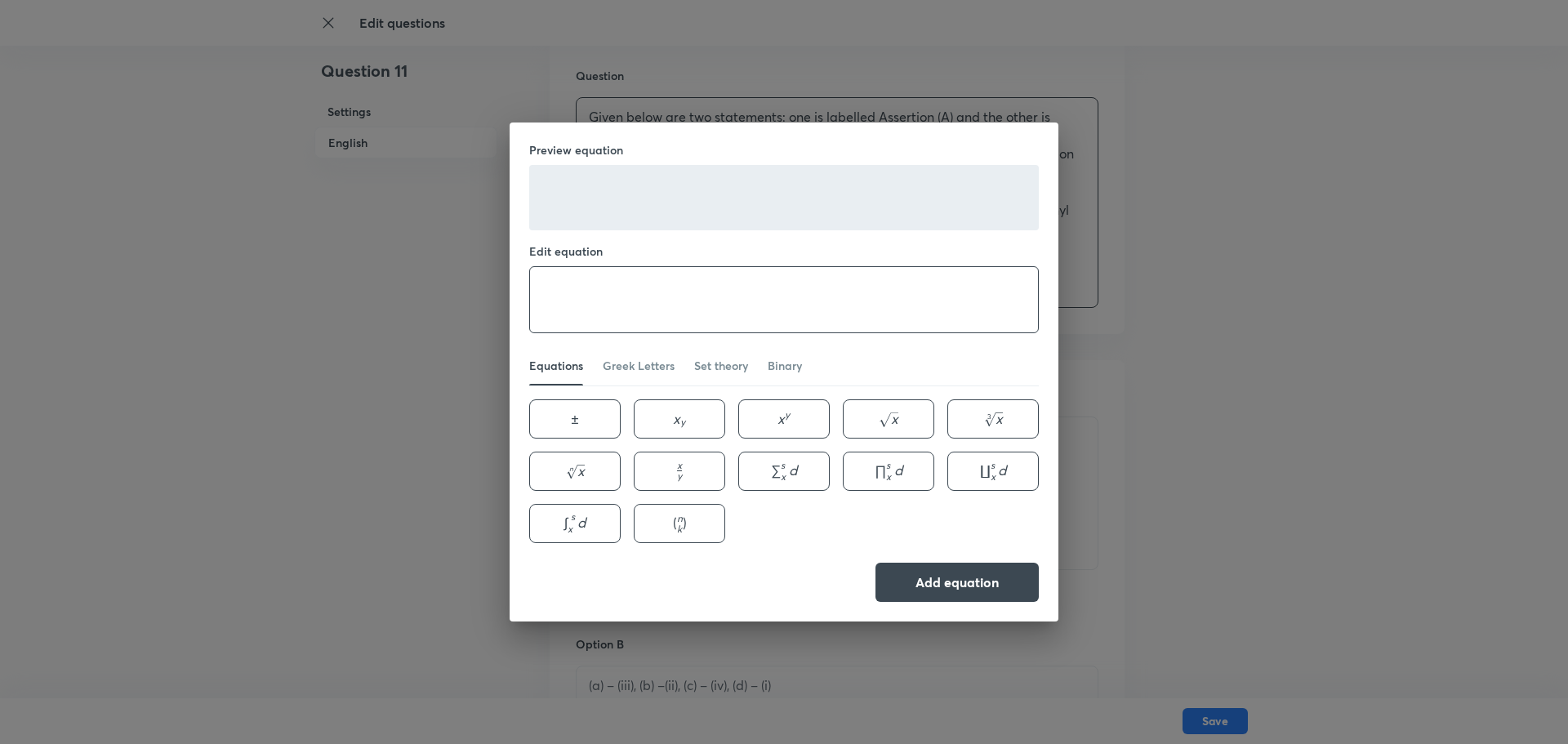
click at [605, 295] on textarea at bounding box center [784, 300] width 508 height 66
paste textarea "CH3CH2Br."
click at [673, 416] on span "x" at bounding box center [677, 418] width 7 height 19
click at [635, 294] on textarea "CH3CH2Br. x_{y}" at bounding box center [784, 300] width 508 height 66
click at [661, 416] on button "x y x_{y} x y ​" at bounding box center [679, 419] width 92 height 39
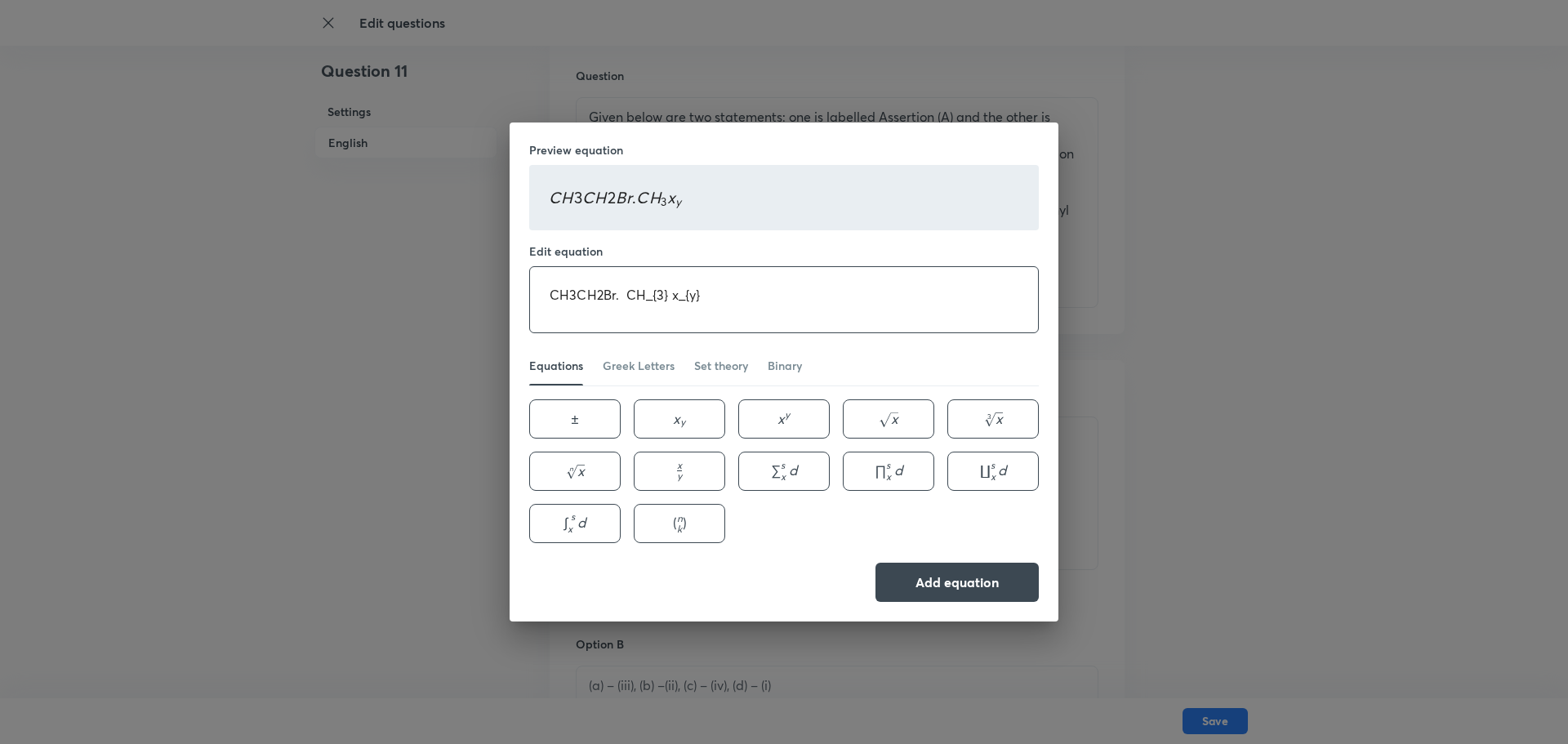
click at [679, 296] on textarea "CH3CH2Br. CH_{3} x_{y}" at bounding box center [784, 300] width 508 height 66
drag, startPoint x: 627, startPoint y: 301, endPoint x: 502, endPoint y: 305, distance: 125.1
click at [502, 305] on div "Preview equation C H 3 C H 2 B r . C H 3 C H 2 B r CH3CH2Br. CH_{3} CH_{2}Br C …" at bounding box center [784, 372] width 1568 height 744
type textarea "CH_{3} CH_{2}Br"
click at [942, 571] on button "Add equation" at bounding box center [958, 581] width 163 height 39
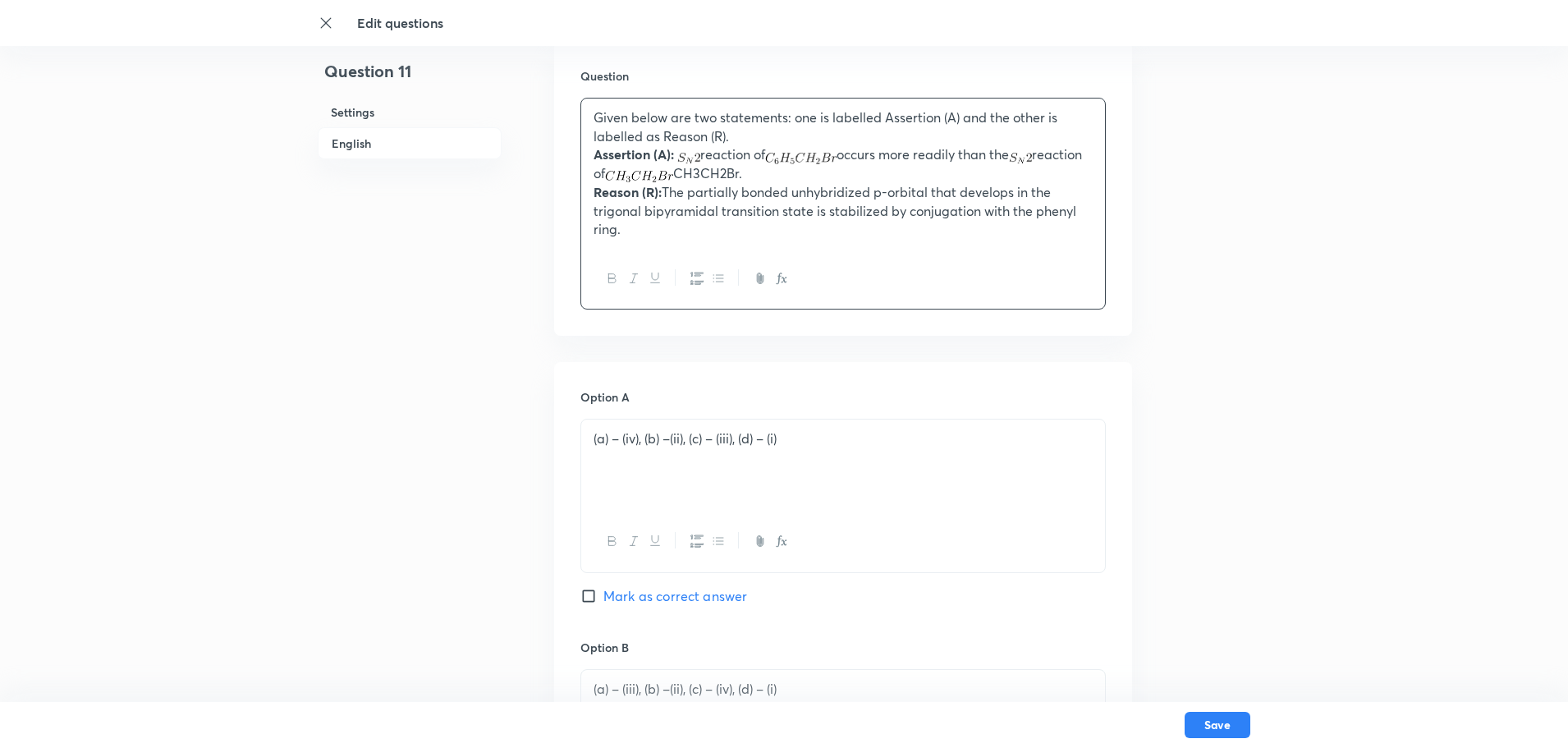
drag, startPoint x: 804, startPoint y: 175, endPoint x: 731, endPoint y: 169, distance: 73.2
click at [731, 169] on p "Assertion (A): reaction of occurs more readily than the reaction of CH3CH2Br." at bounding box center [843, 163] width 499 height 37
click at [830, 289] on div at bounding box center [843, 278] width 524 height 60
click at [659, 246] on div "Given below are two statements: one is labelled Assertion (A) and the other is …" at bounding box center [843, 173] width 524 height 150
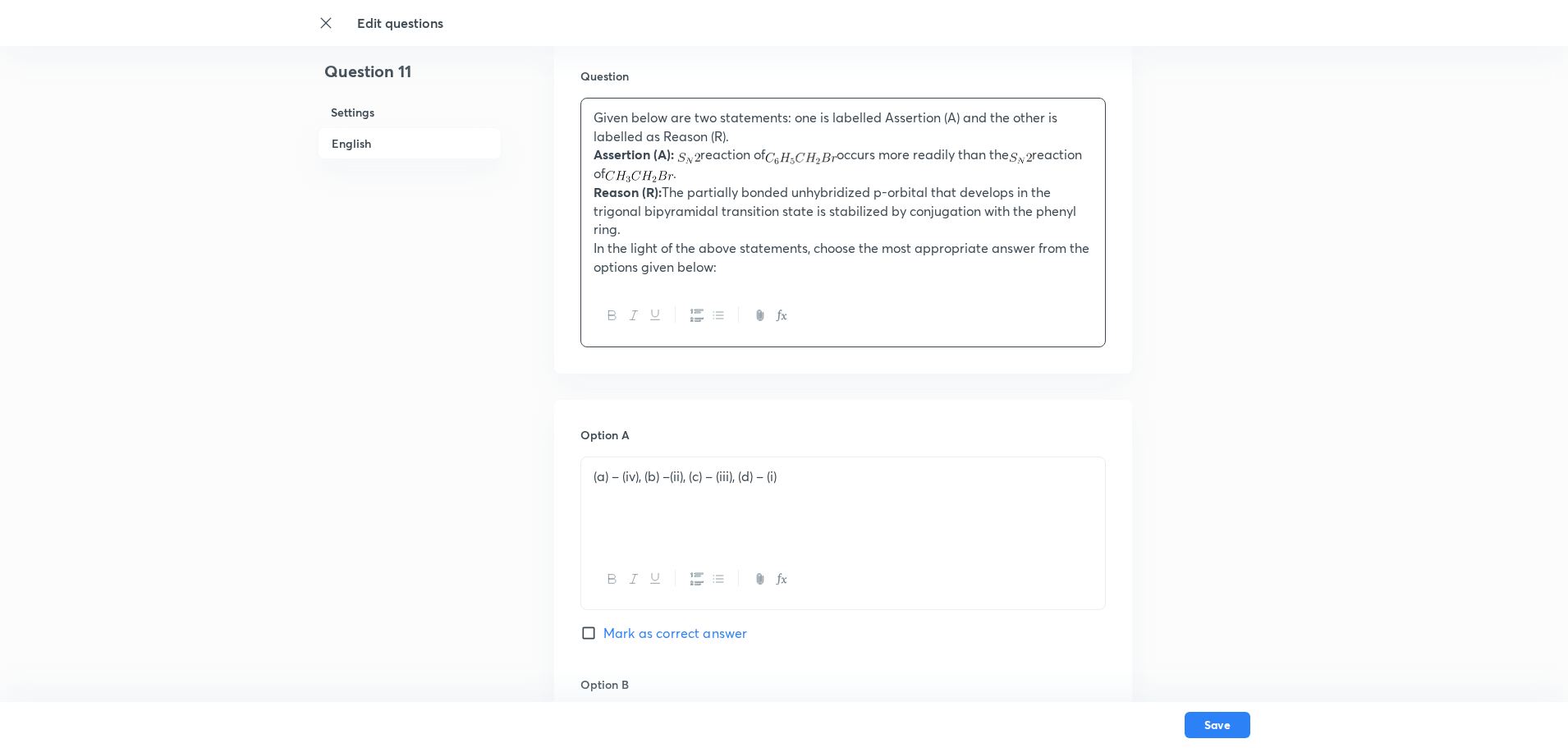
scroll to position [575, 0]
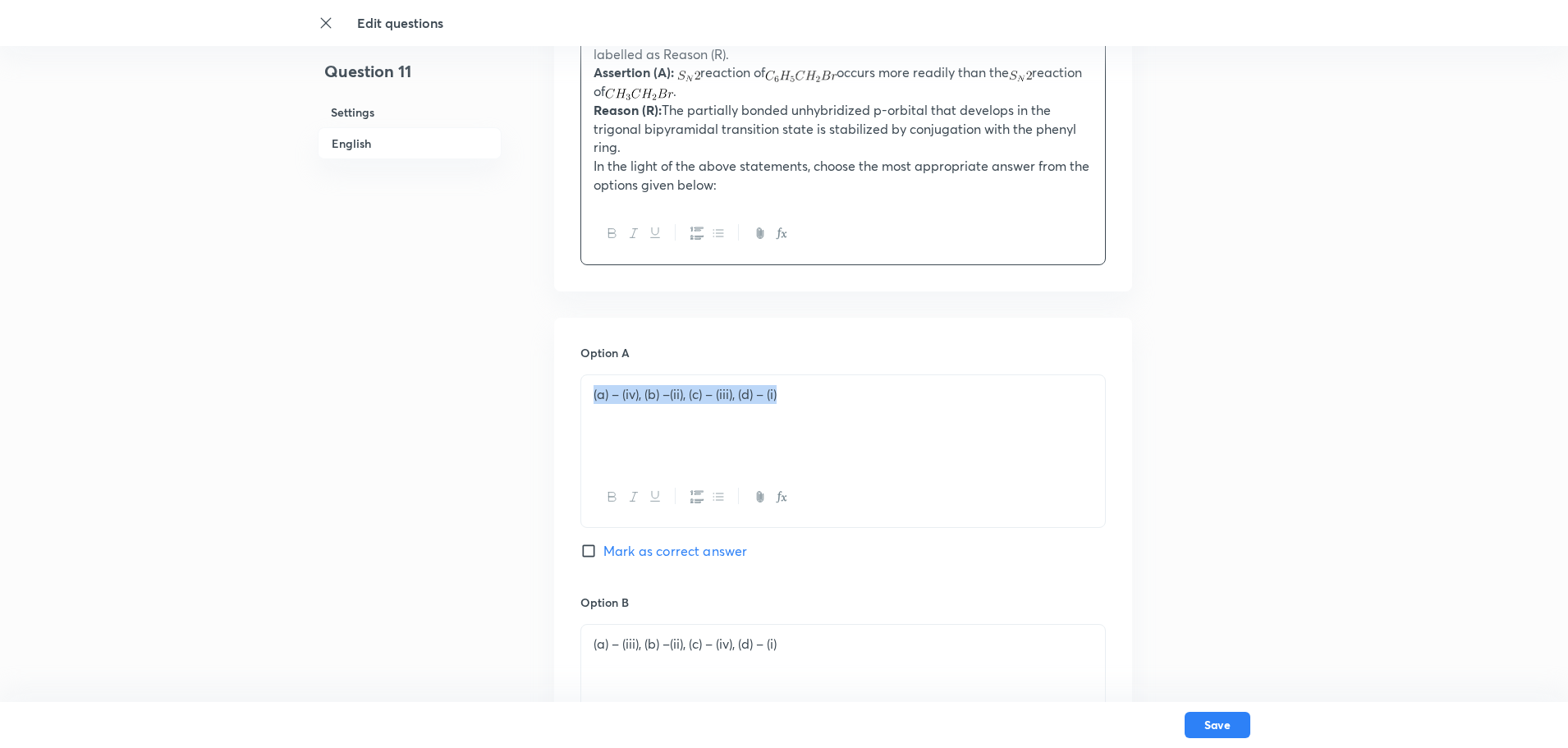
drag, startPoint x: 771, startPoint y: 412, endPoint x: 382, endPoint y: 453, distance: 391.2
click at [382, 453] on div "Question 11 Settings English Settings Type Single choice correct 4 options + 4 …" at bounding box center [784, 585] width 932 height 2161
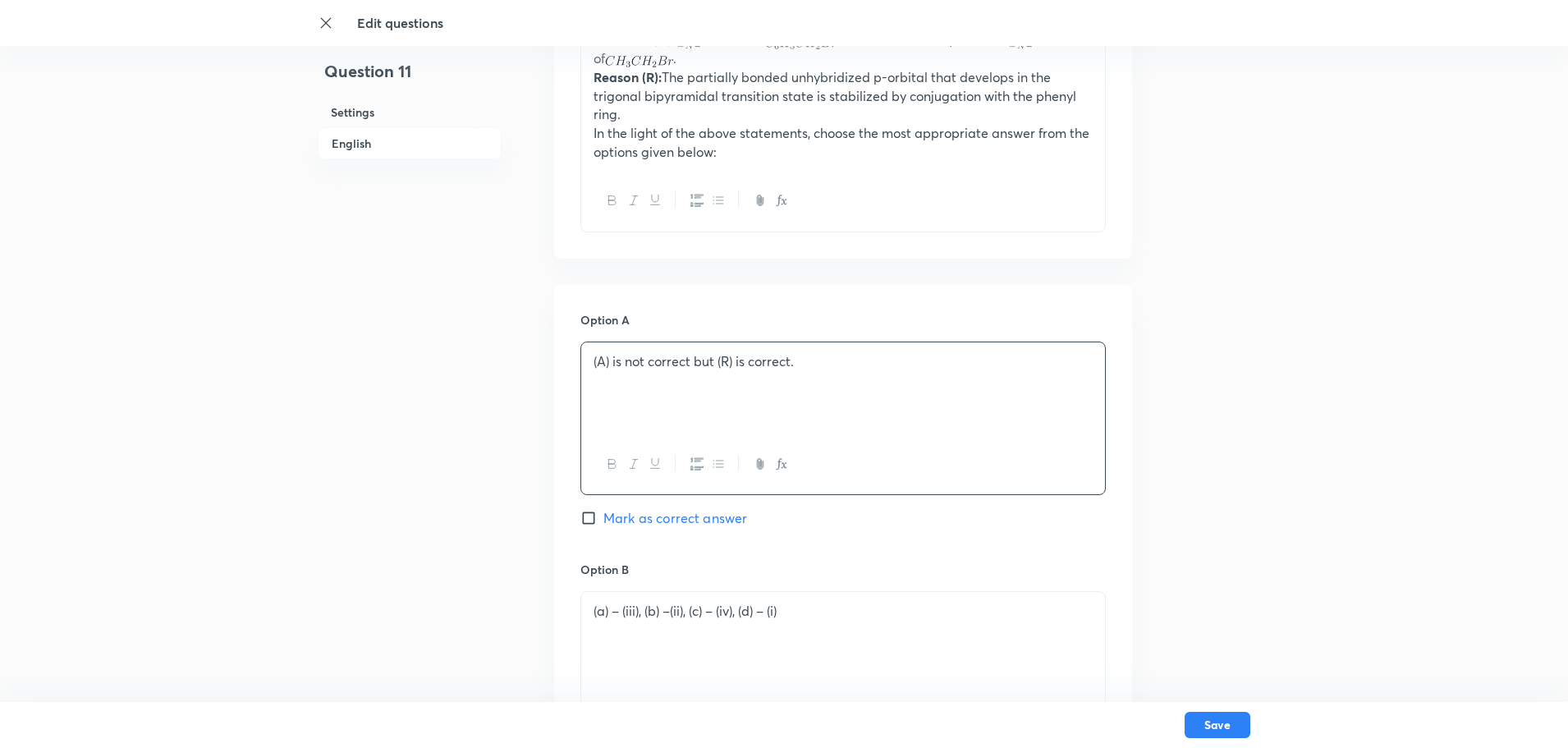
scroll to position [738, 0]
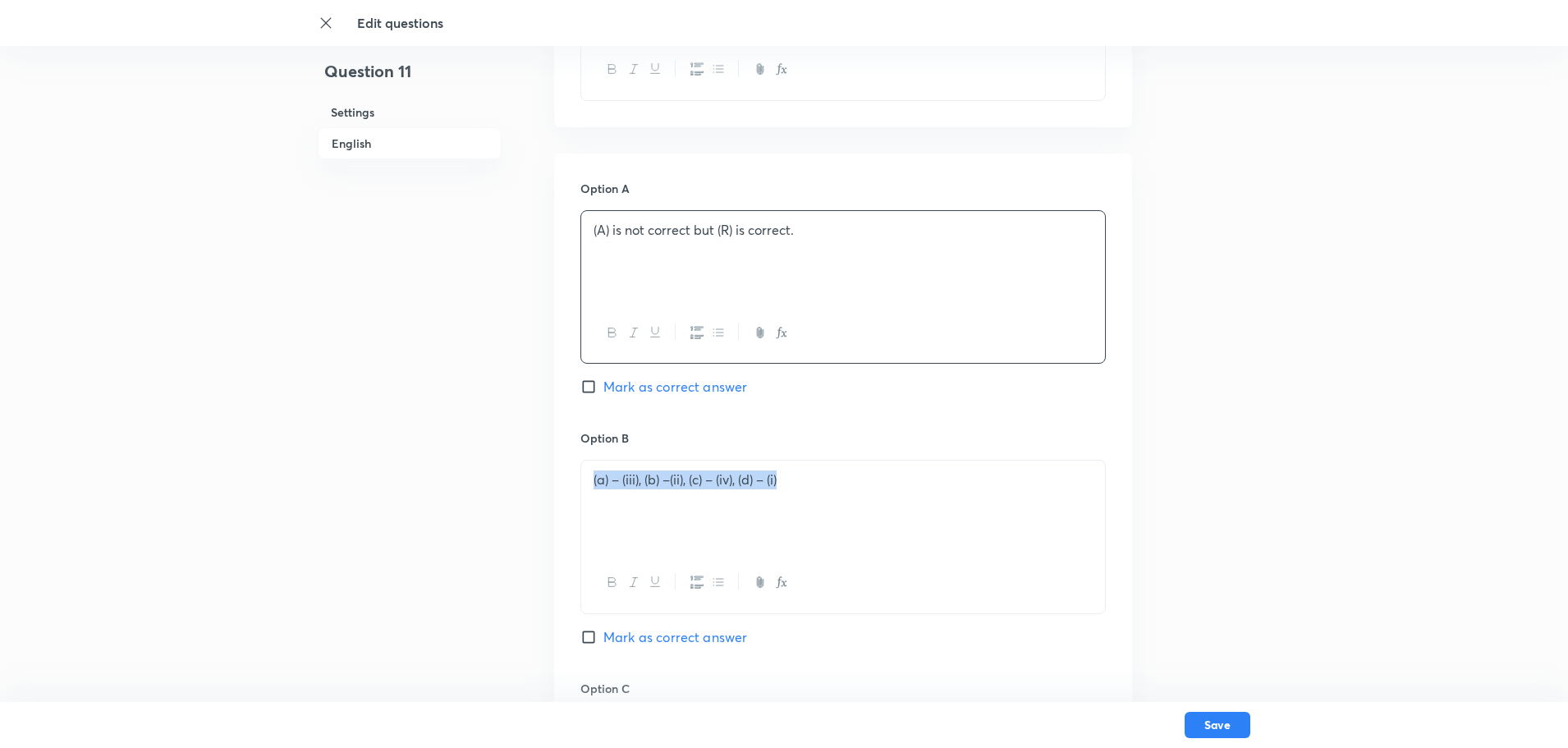
drag, startPoint x: 818, startPoint y: 482, endPoint x: 494, endPoint y: 500, distance: 324.5
click at [494, 500] on div "Question 11 Settings English Settings Type Single choice correct 4 options + 4 …" at bounding box center [784, 420] width 932 height 2161
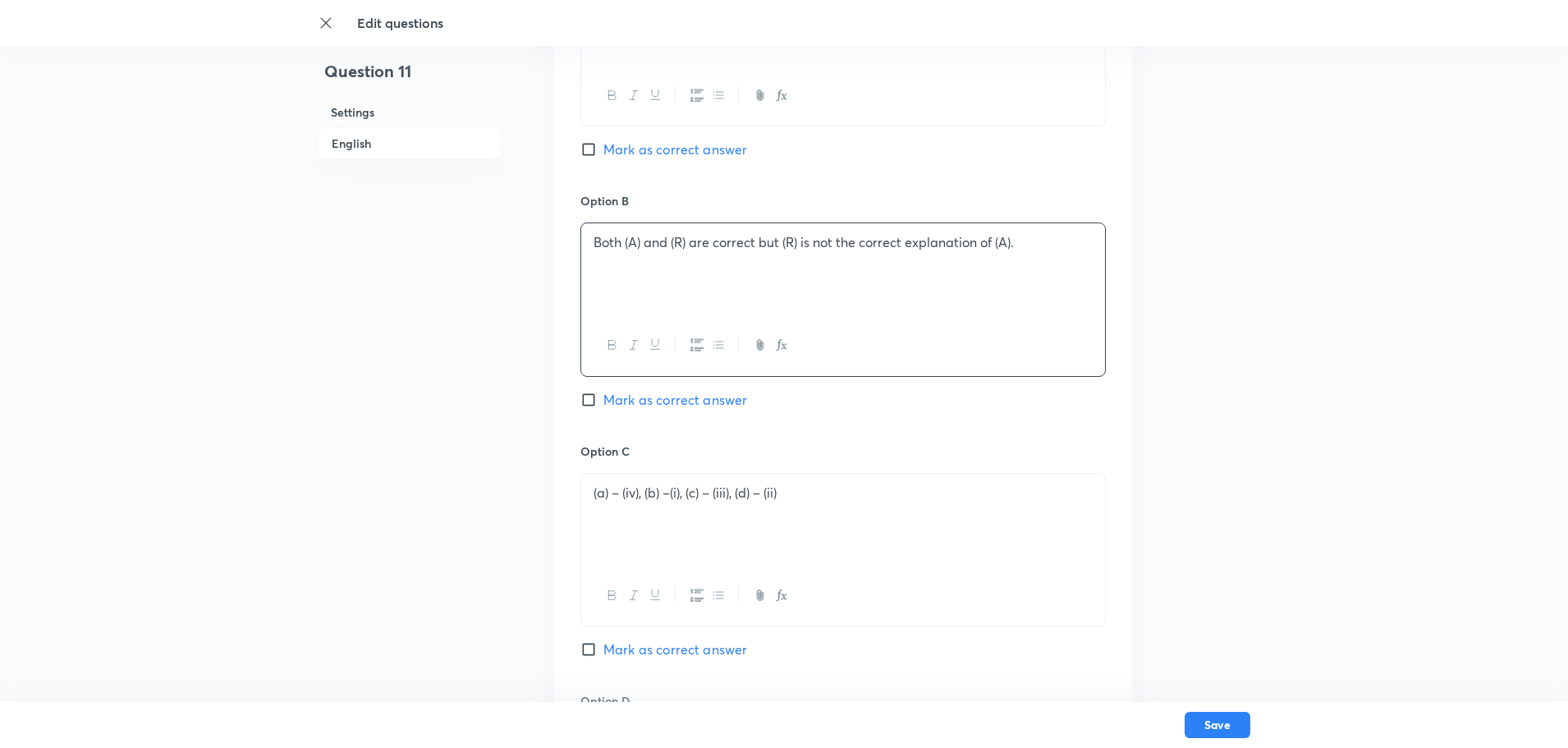
scroll to position [985, 0]
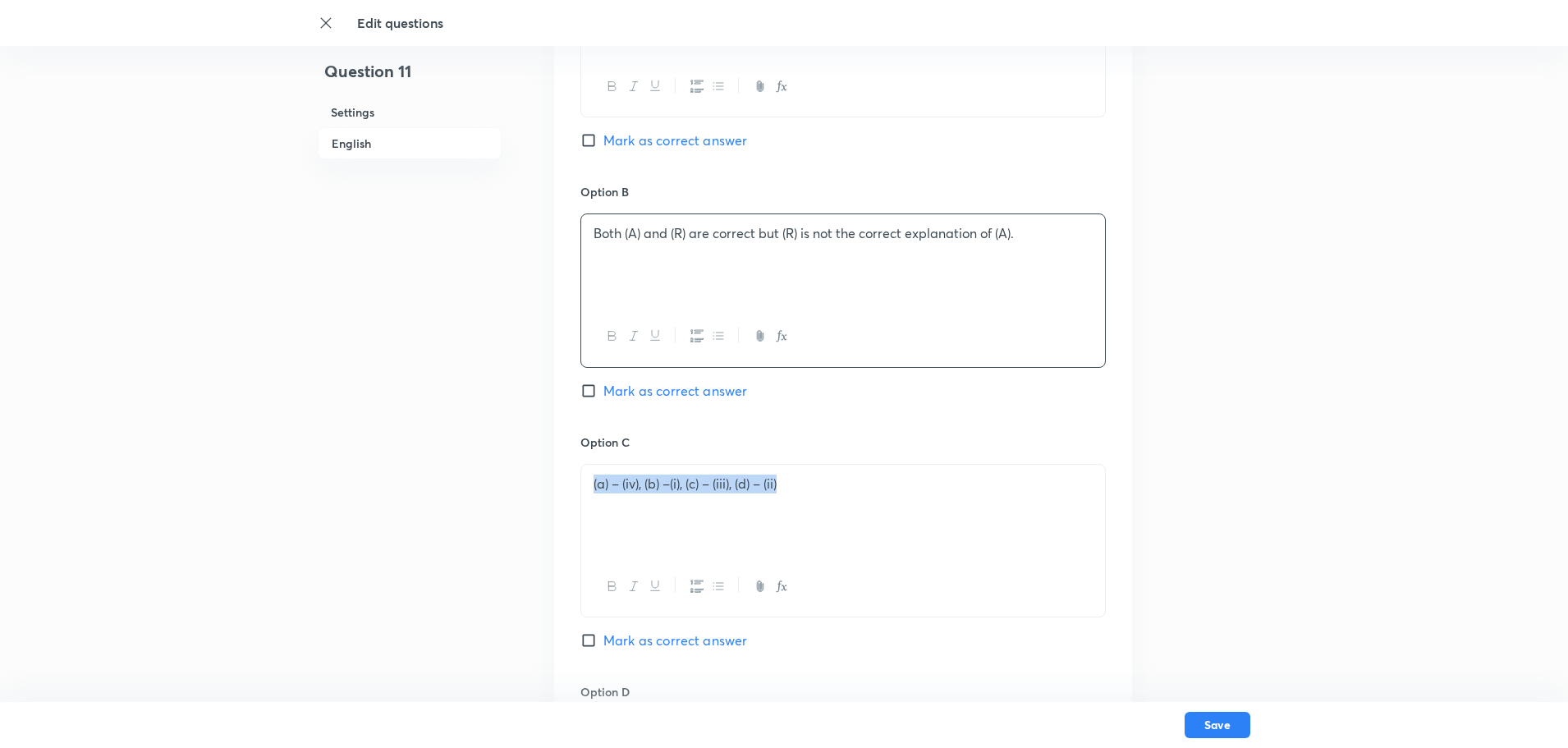
drag, startPoint x: 866, startPoint y: 485, endPoint x: 164, endPoint y: 509, distance: 702.4
click at [164, 509] on div "Edit questions Question 11 Settings English Settings Type Single choice correct…" at bounding box center [784, 174] width 1568 height 2161
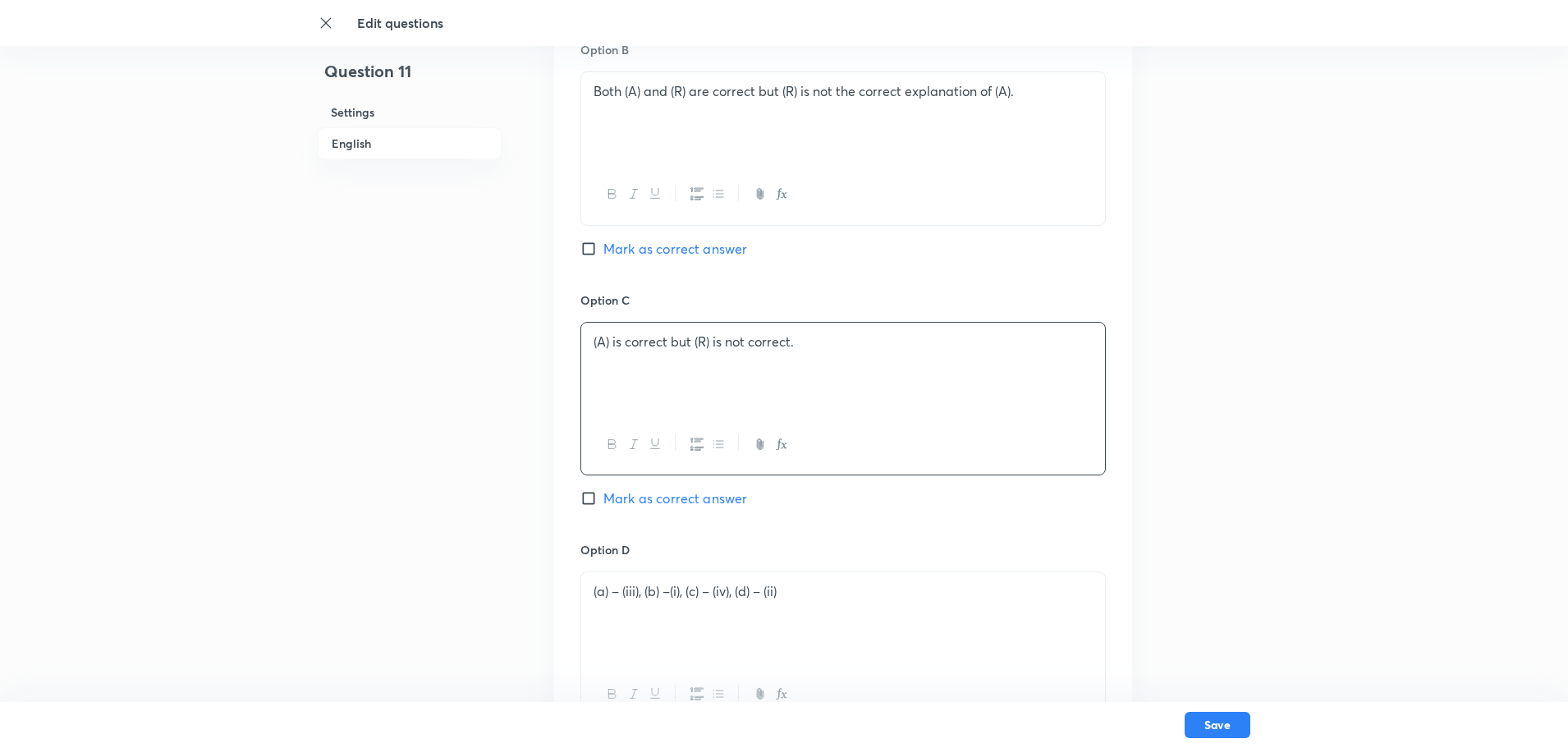
scroll to position [1149, 0]
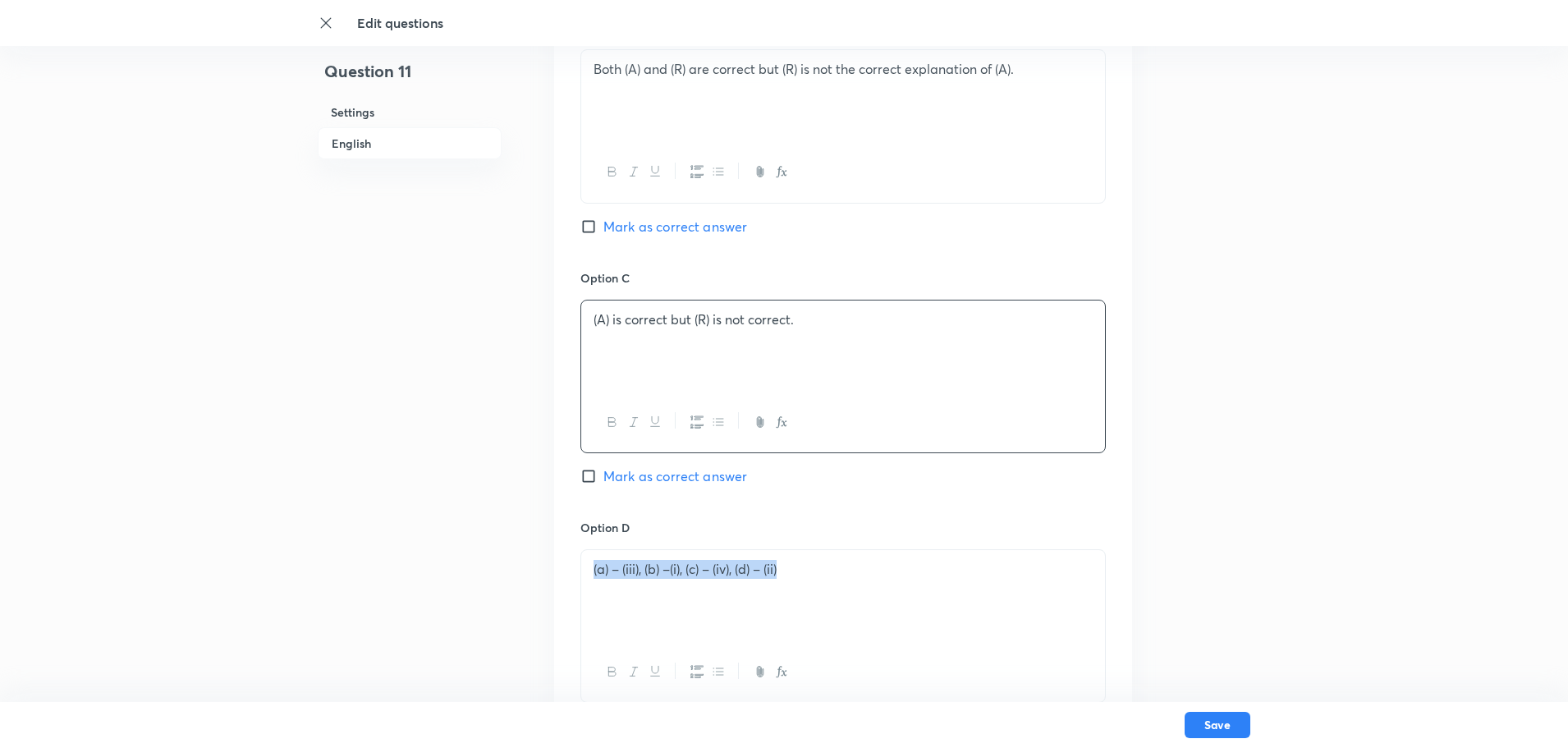
drag, startPoint x: 921, startPoint y: 560, endPoint x: 226, endPoint y: 654, distance: 701.3
click at [262, 597] on div "Edit questions Question 11 Settings English Settings Type Single choice correct…" at bounding box center [784, 10] width 1568 height 2161
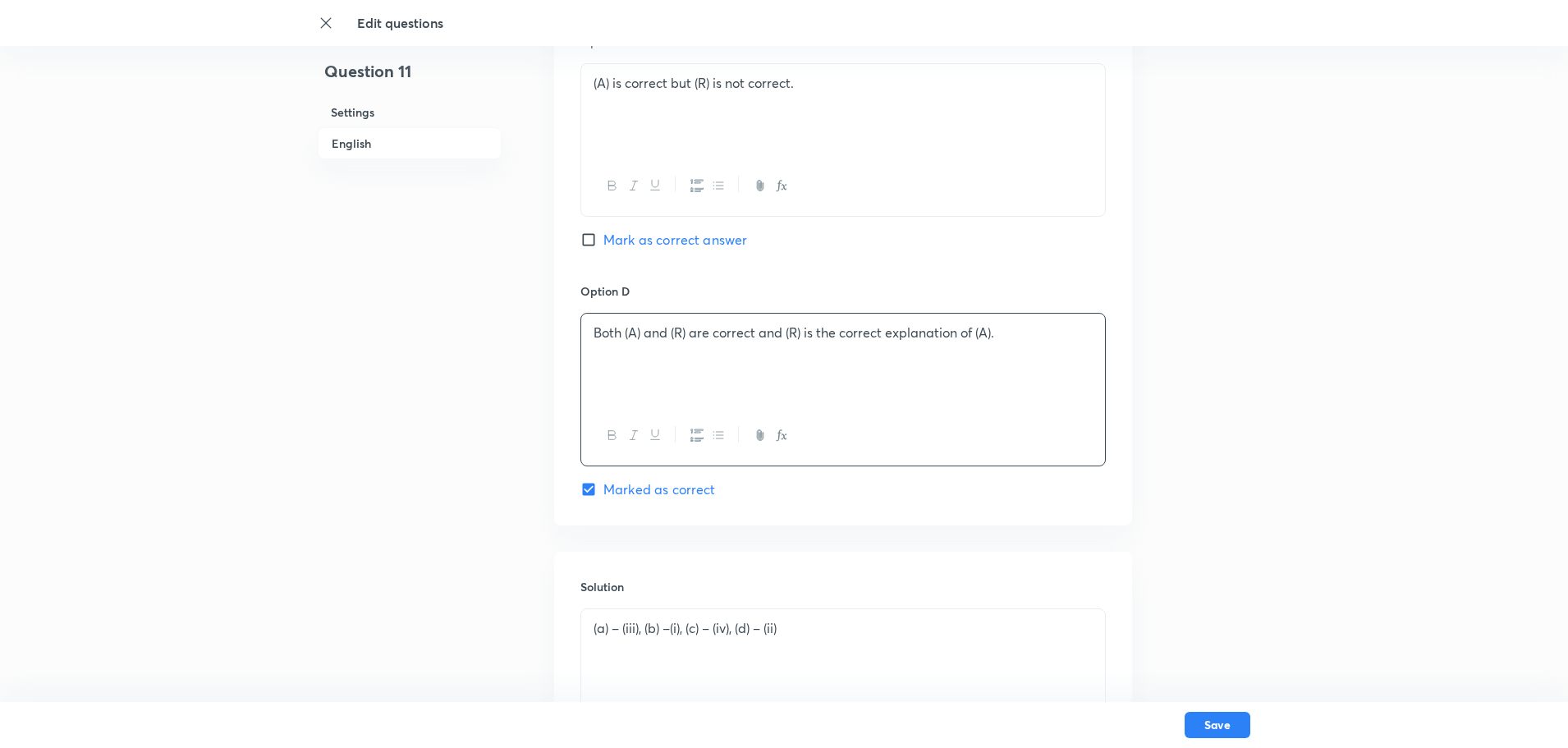
scroll to position [1395, 0]
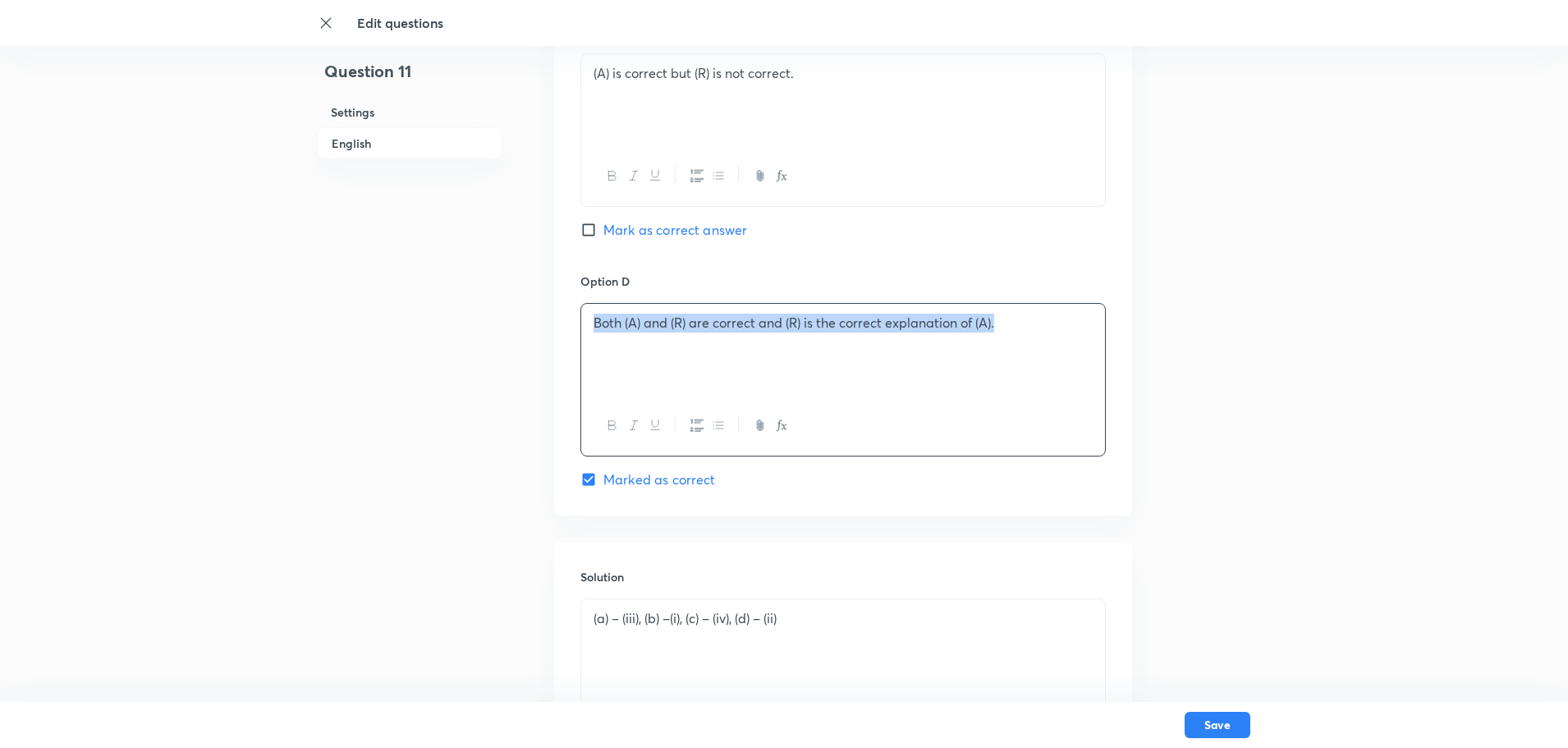
drag, startPoint x: 791, startPoint y: 323, endPoint x: 538, endPoint y: 320, distance: 253.0
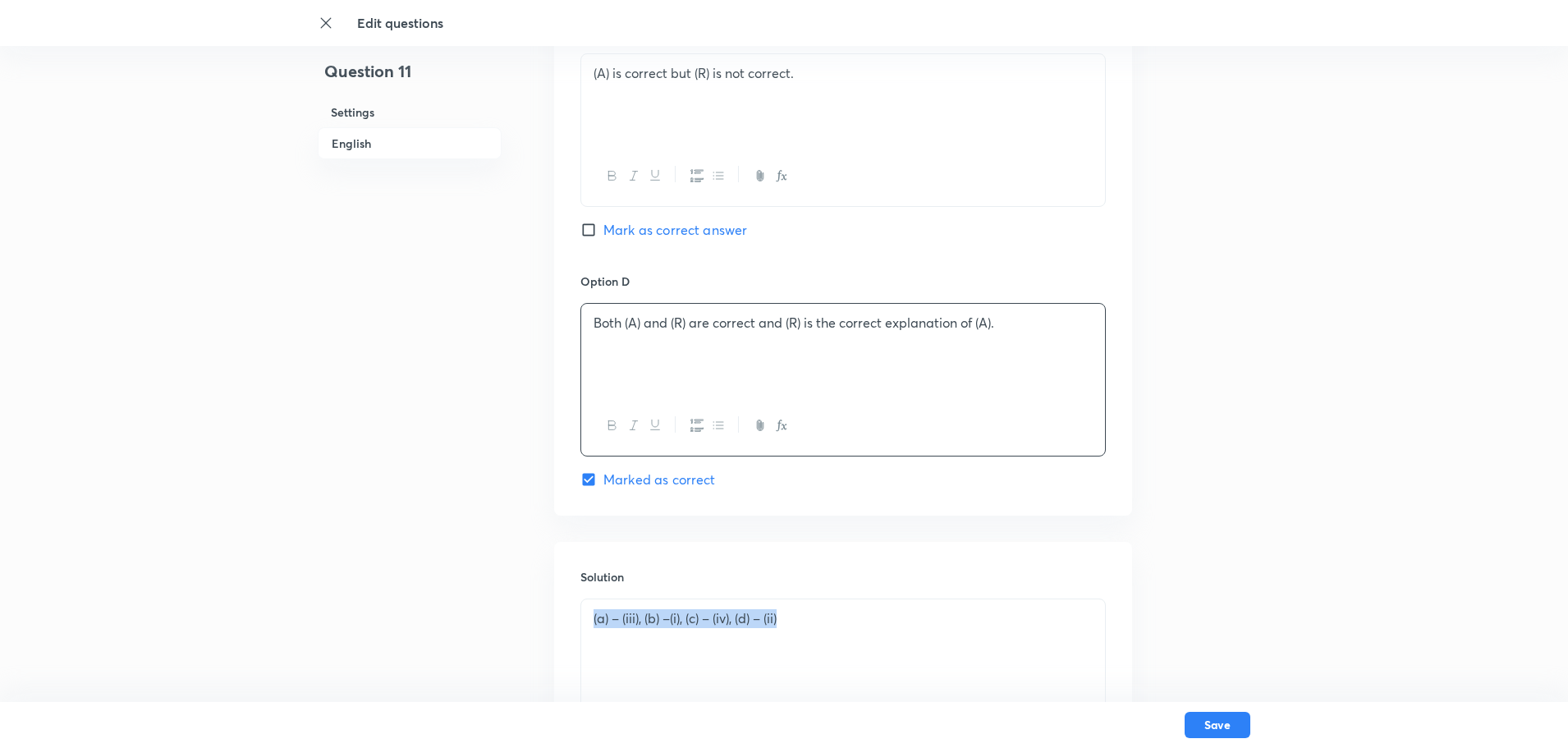
drag, startPoint x: 828, startPoint y: 625, endPoint x: 0, endPoint y: 640, distance: 828.1
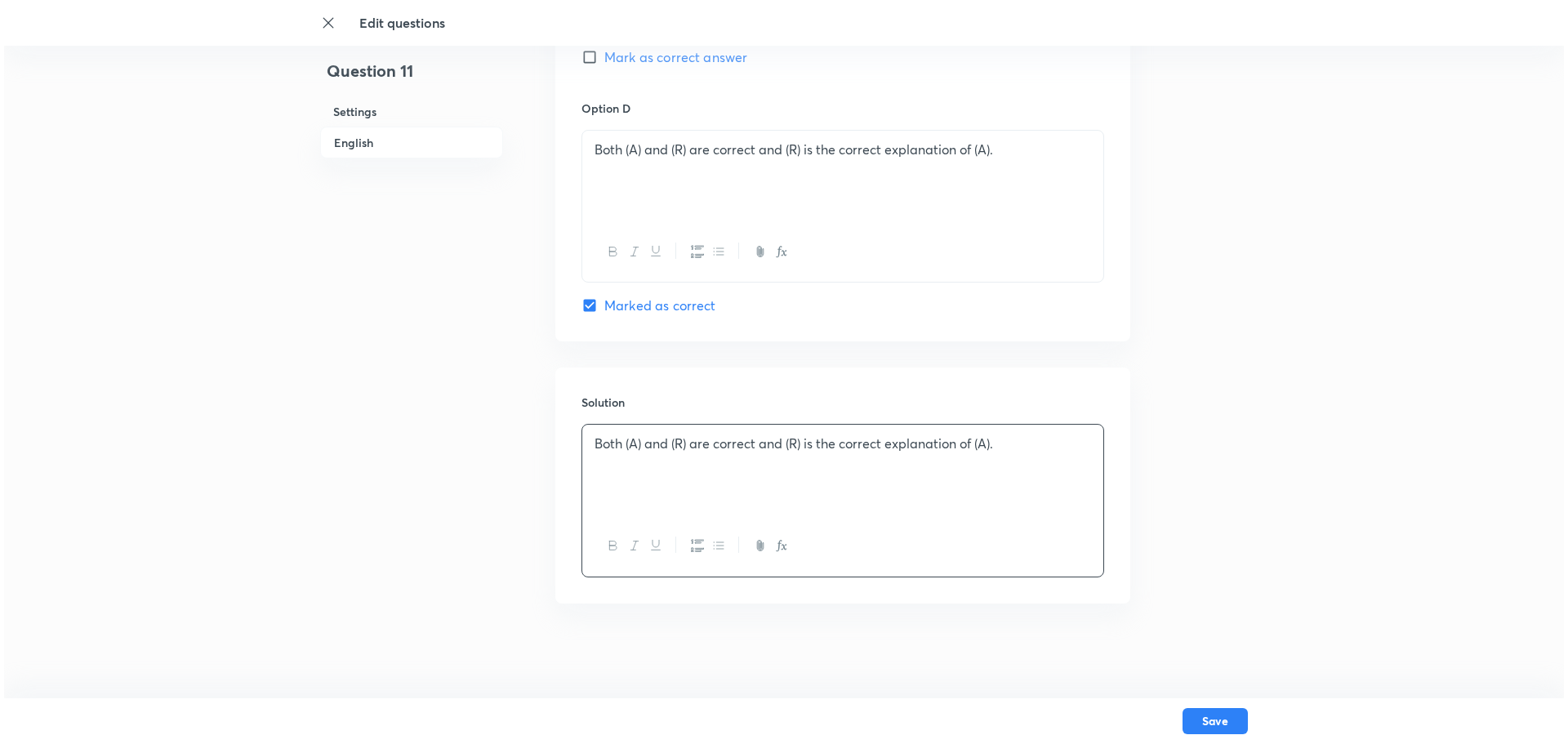
scroll to position [1563, 0]
click at [1232, 594] on button "Save" at bounding box center [1212, 718] width 66 height 26
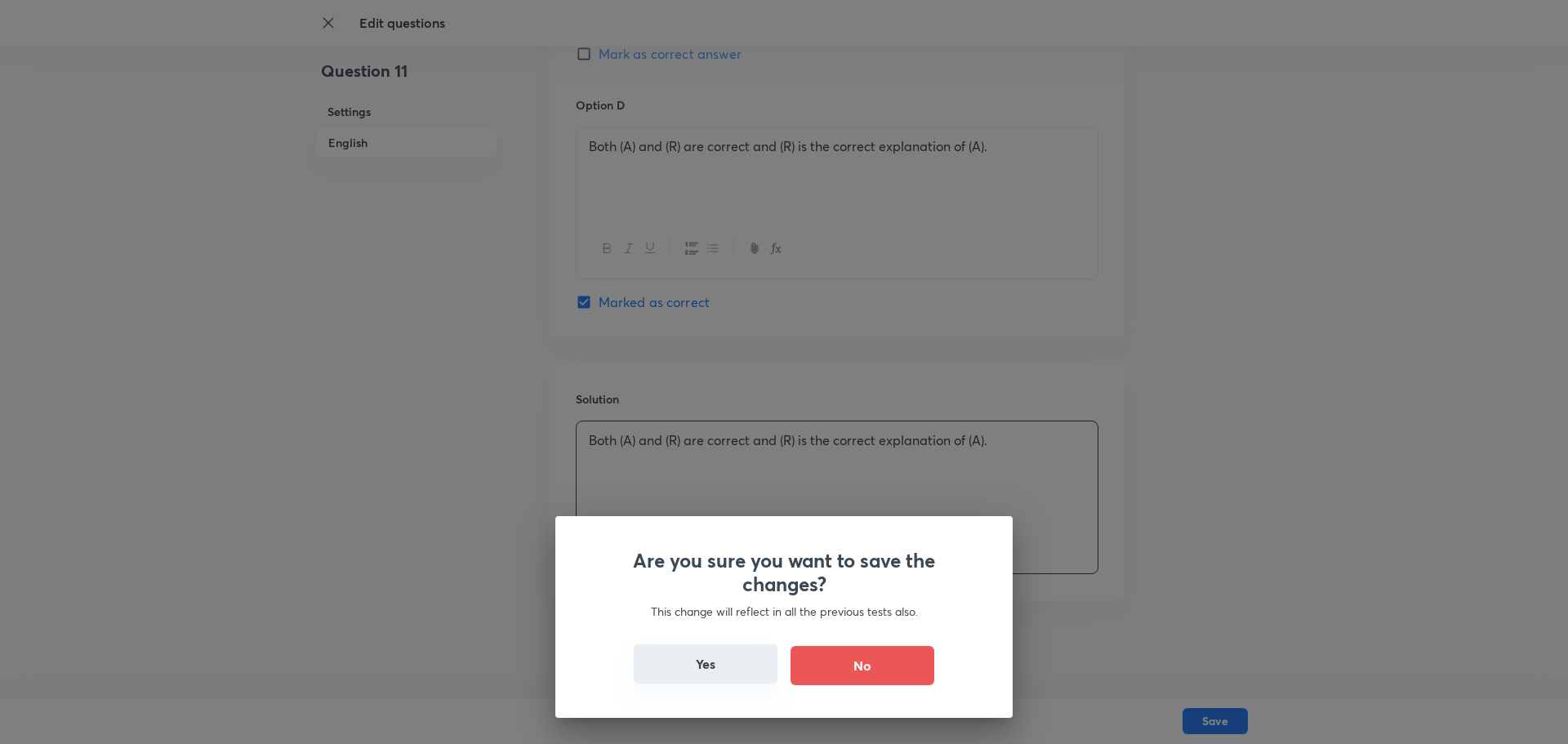
click at [722, 594] on button "Yes" at bounding box center [705, 663] width 144 height 39
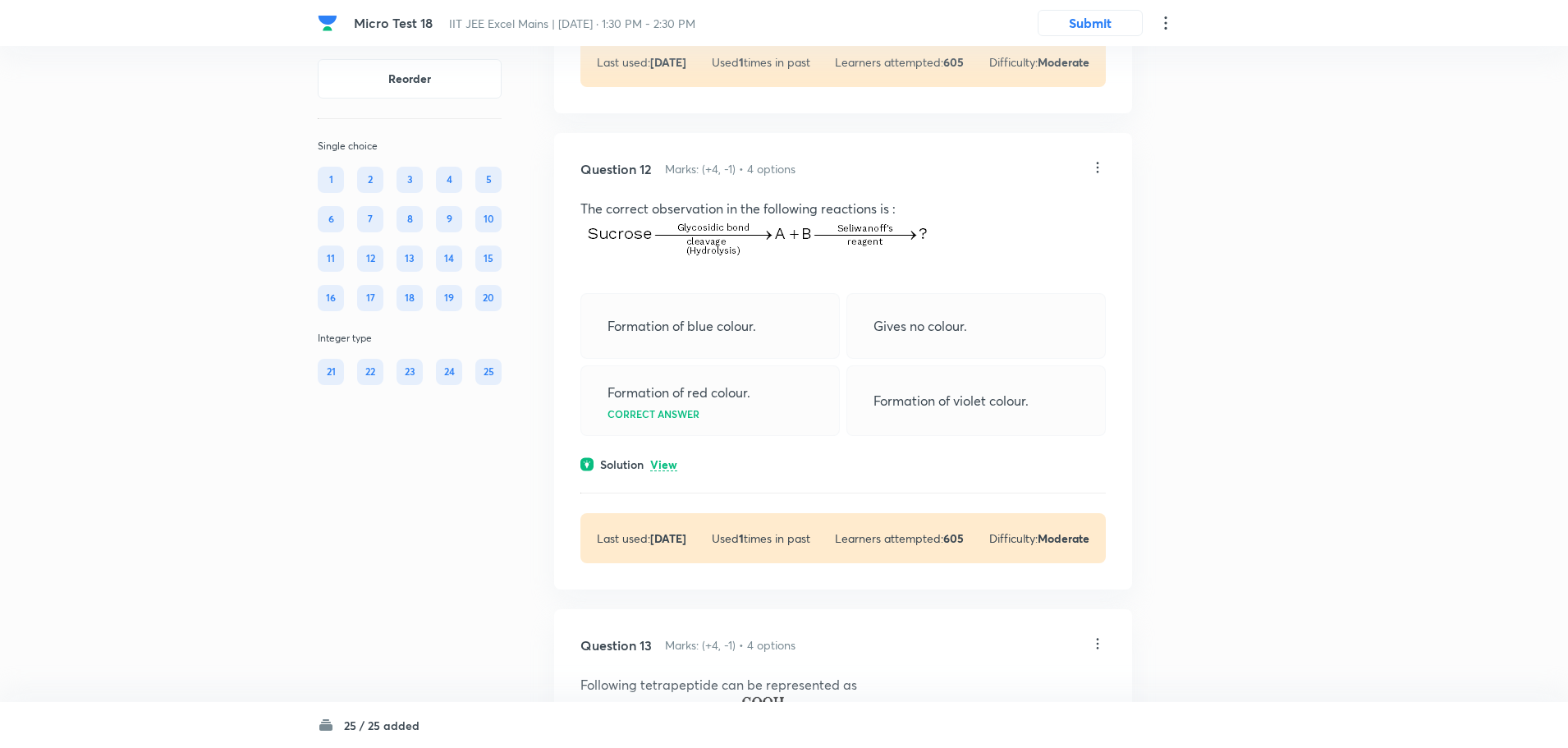
scroll to position [5745, 0]
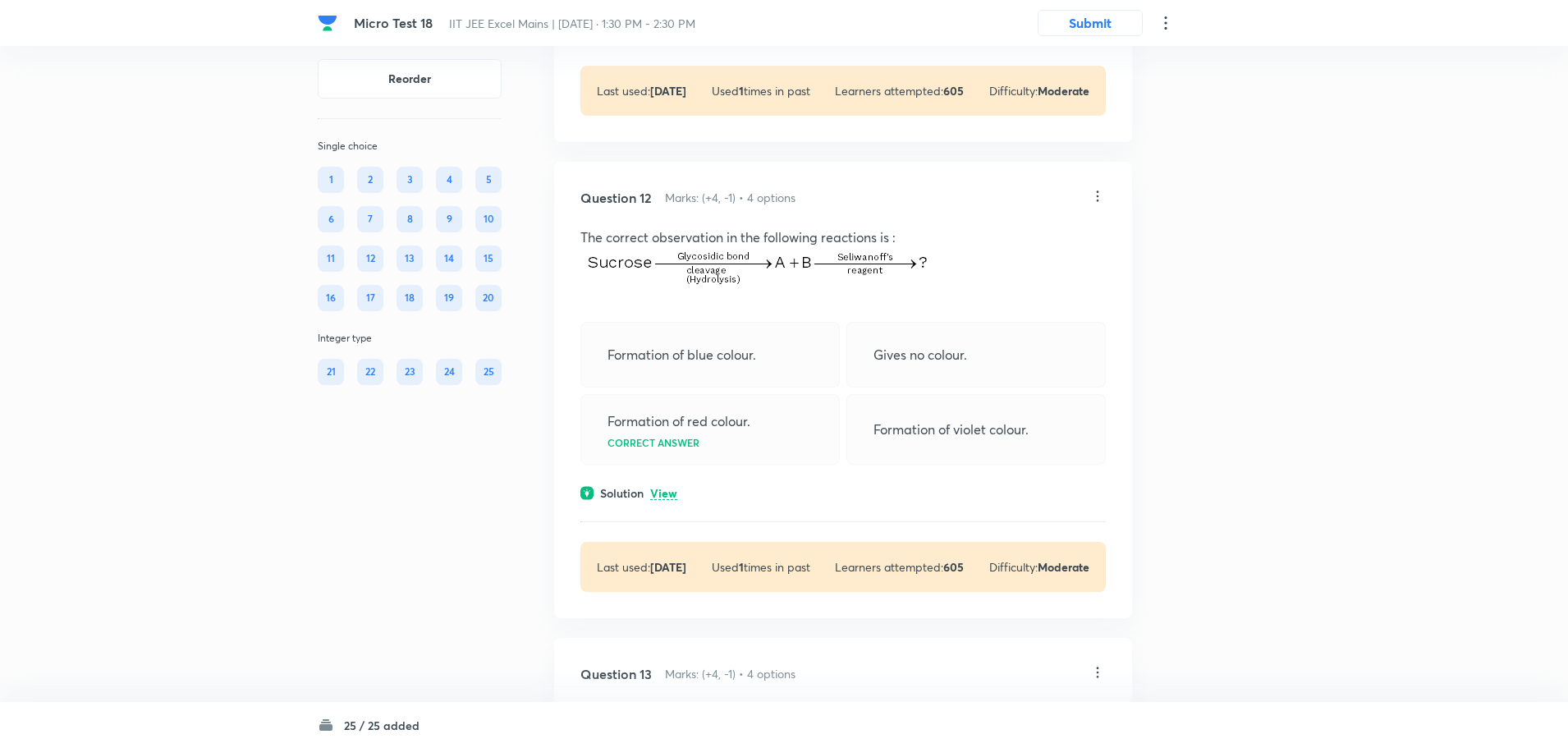
click at [1094, 204] on icon at bounding box center [1097, 196] width 16 height 16
click at [1027, 255] on li "Edit" at bounding box center [1034, 257] width 138 height 30
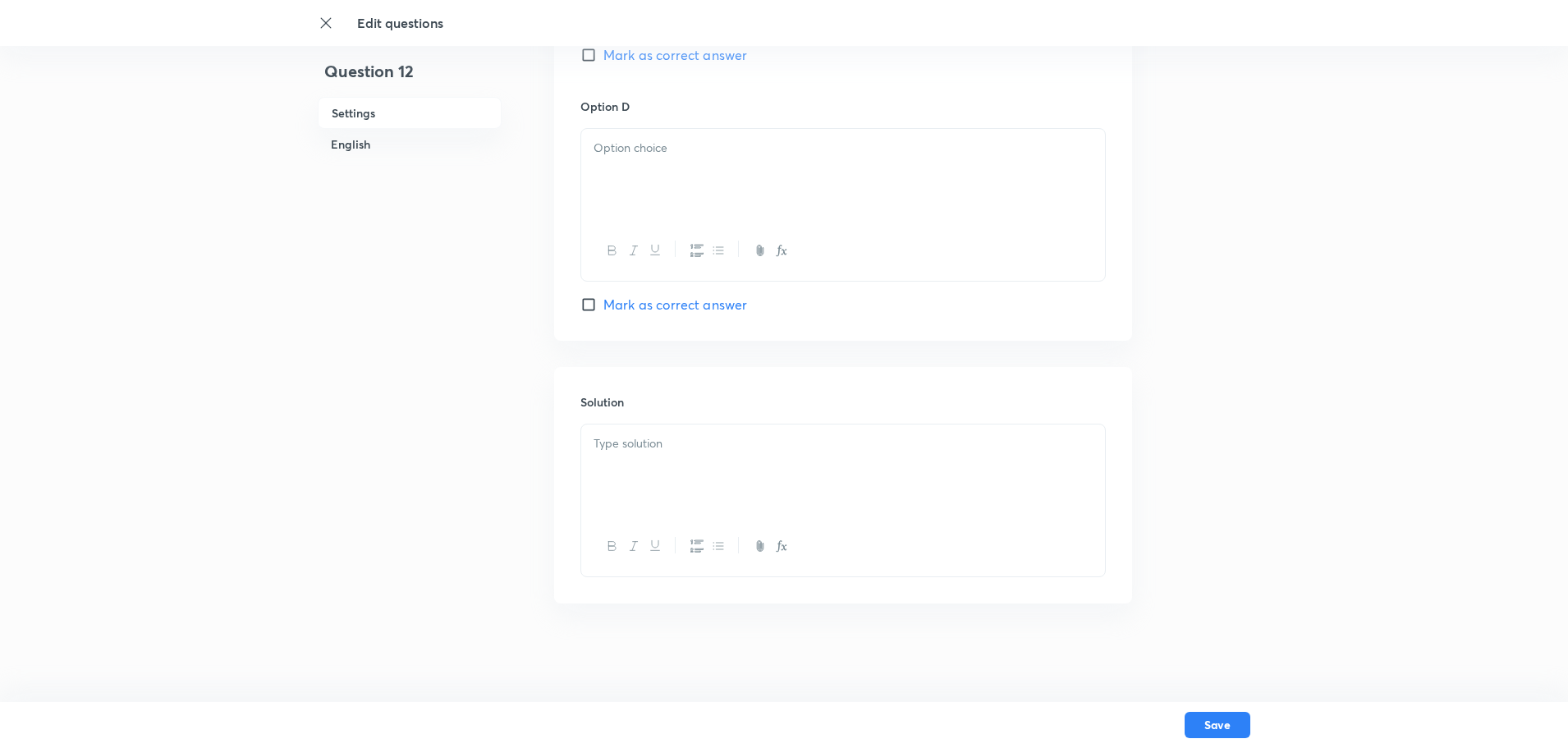
checkbox input "true"
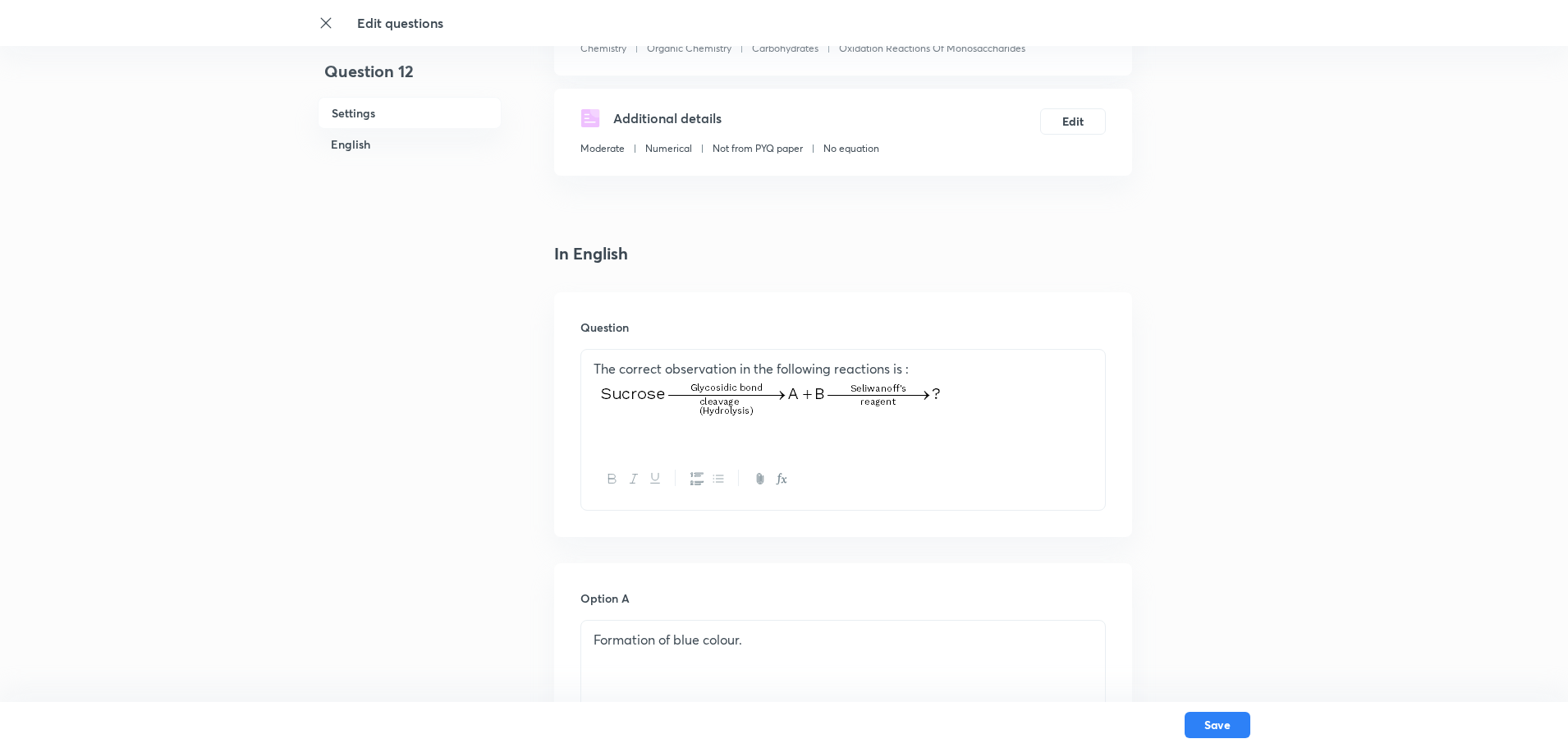
scroll to position [246, 0]
drag, startPoint x: 986, startPoint y: 397, endPoint x: 68, endPoint y: 423, distance: 918.4
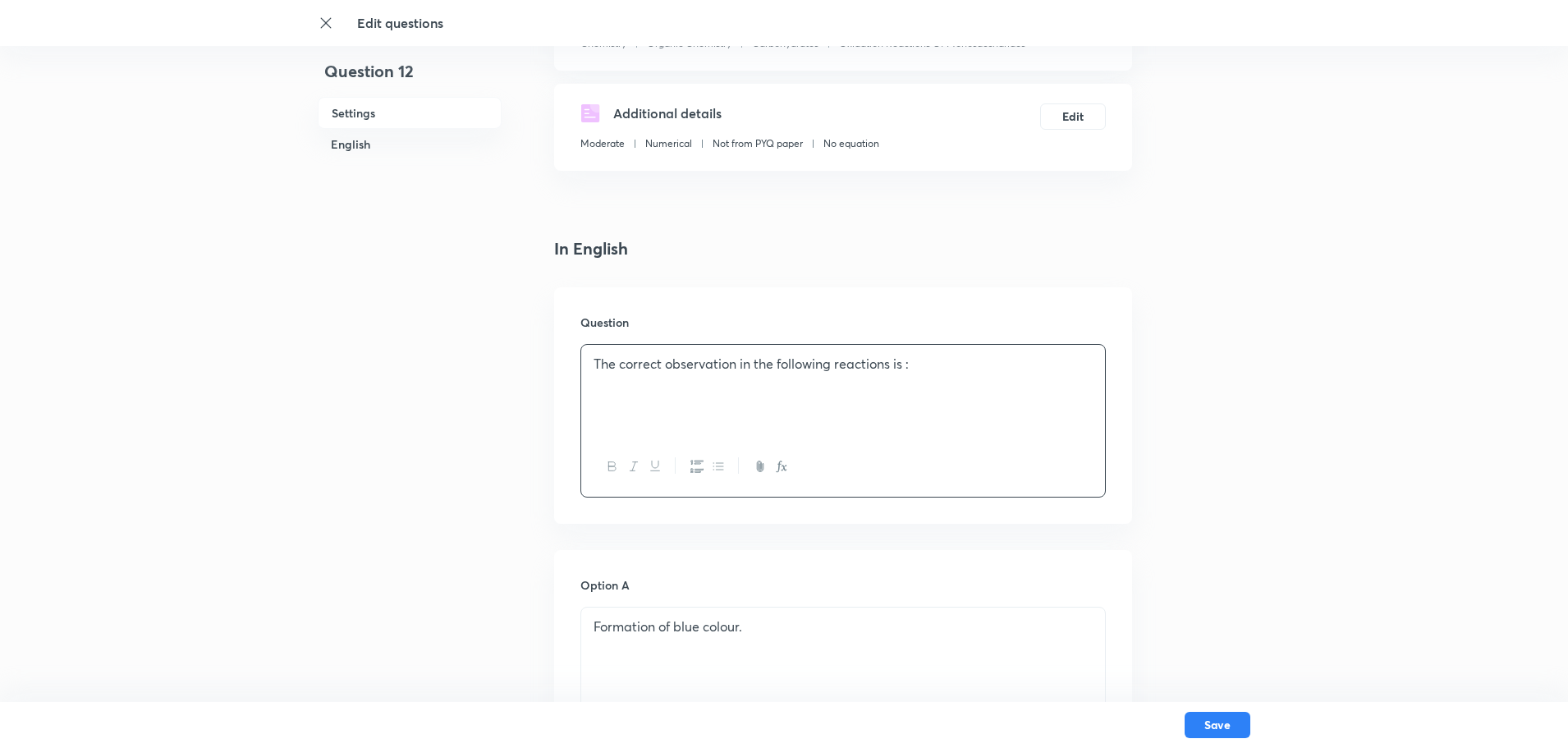
drag, startPoint x: 1024, startPoint y: 370, endPoint x: 0, endPoint y: 398, distance: 1024.4
drag, startPoint x: 738, startPoint y: 362, endPoint x: 72, endPoint y: 380, distance: 666.2
drag, startPoint x: 971, startPoint y: 366, endPoint x: 948, endPoint y: 362, distance: 23.3
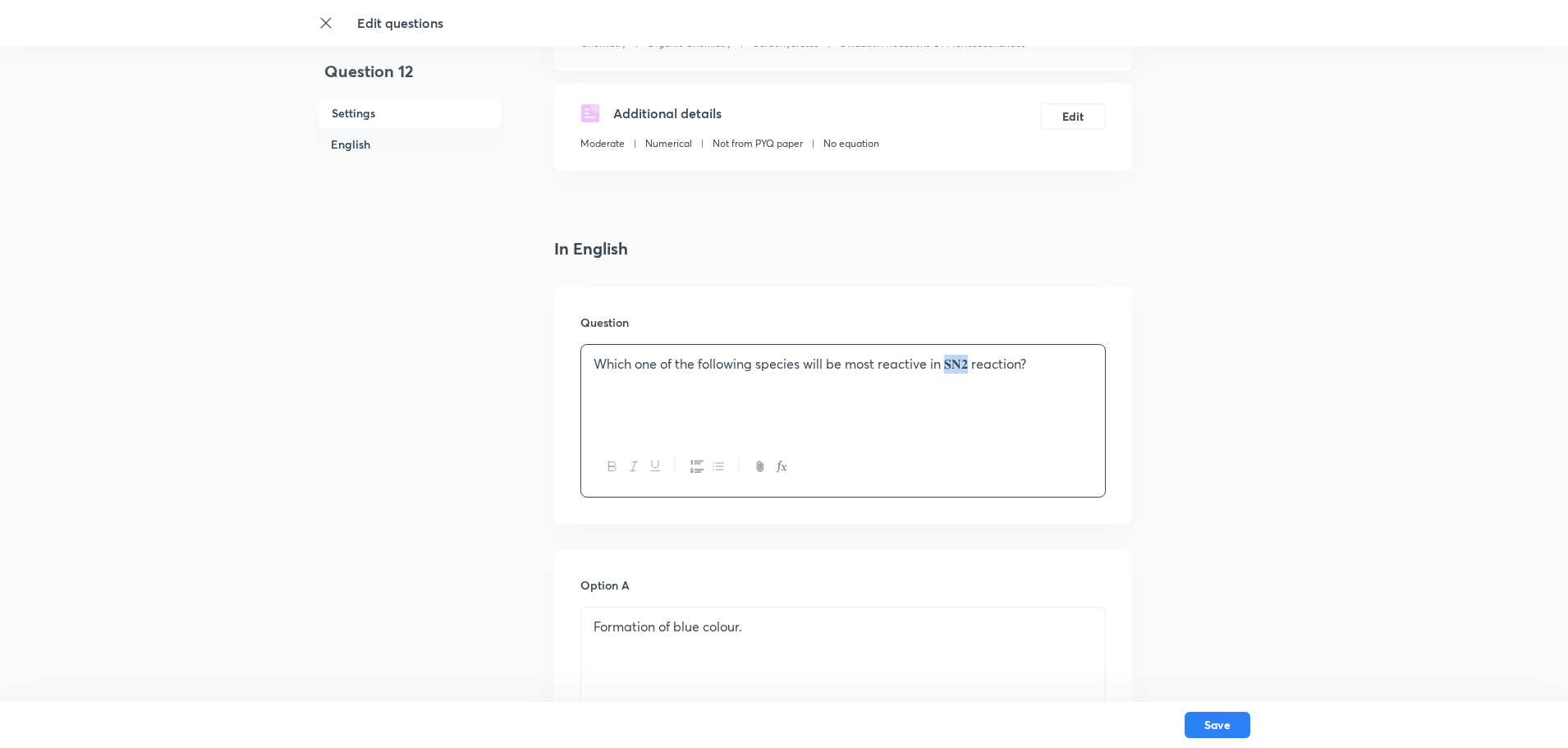
click at [948, 362] on p "Which one of the following species will be most reactive in 𝐒𝐍𝟐 reaction?" at bounding box center [843, 363] width 499 height 19
click at [777, 462] on icon "button" at bounding box center [781, 466] width 13 height 13
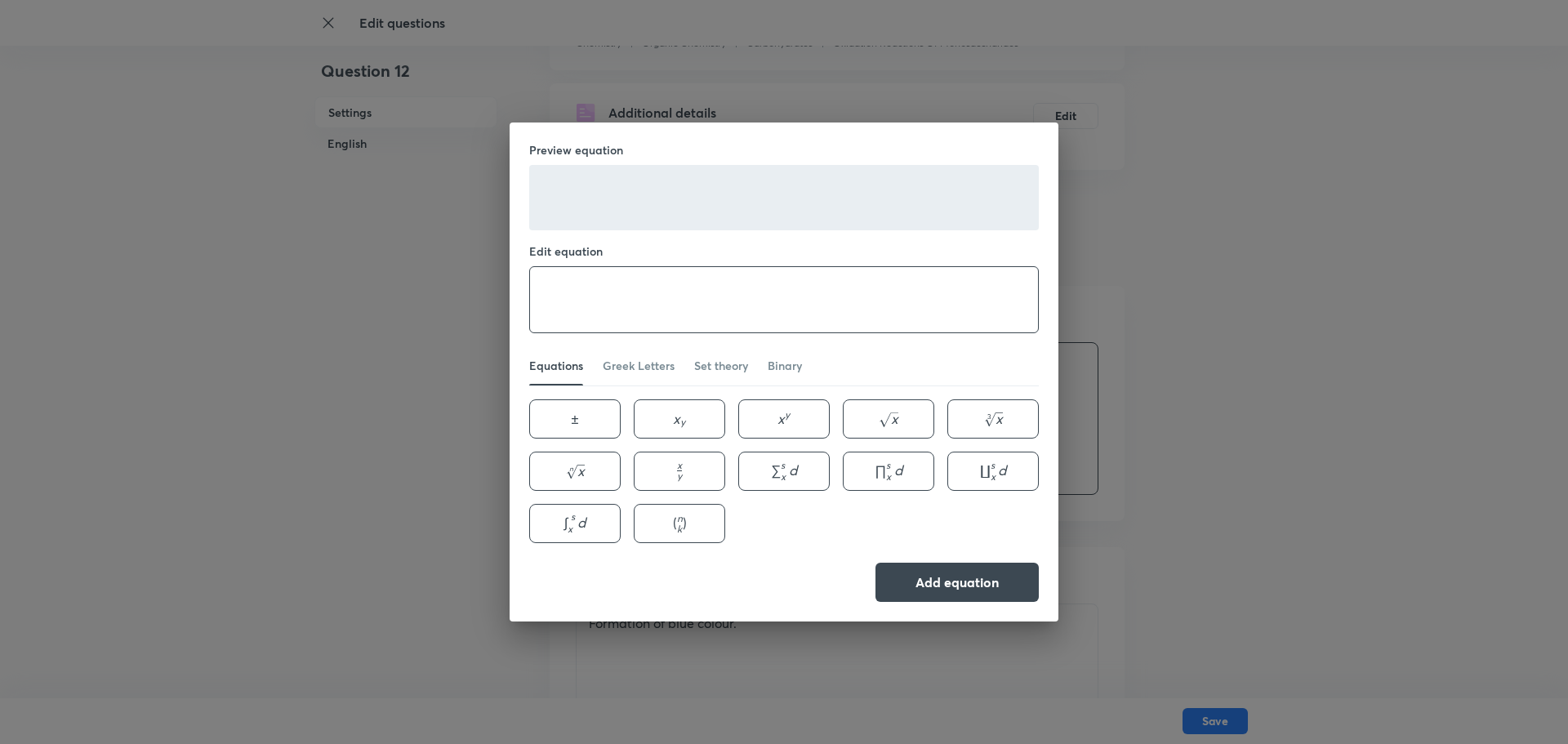
click at [596, 297] on textarea at bounding box center [784, 300] width 508 height 66
paste textarea "Which one of the following species will be most reactive in 𝐒𝐍𝟐 reaction?"
type textarea "Which one of the following species will be most reactive in 𝐒𝐍𝟐 reaction?"
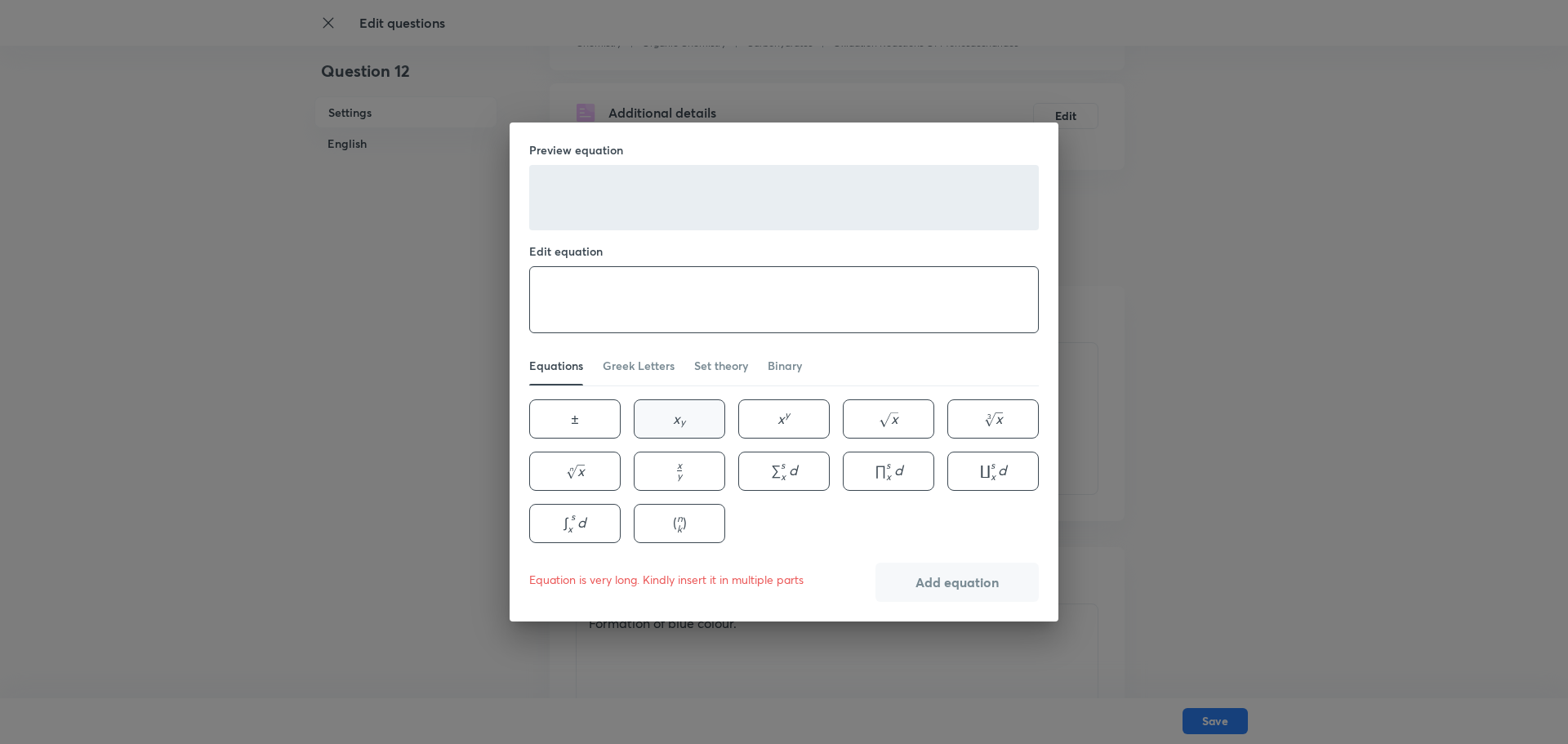
click at [693, 423] on button "x y x_{y} x y ​" at bounding box center [679, 419] width 92 height 39
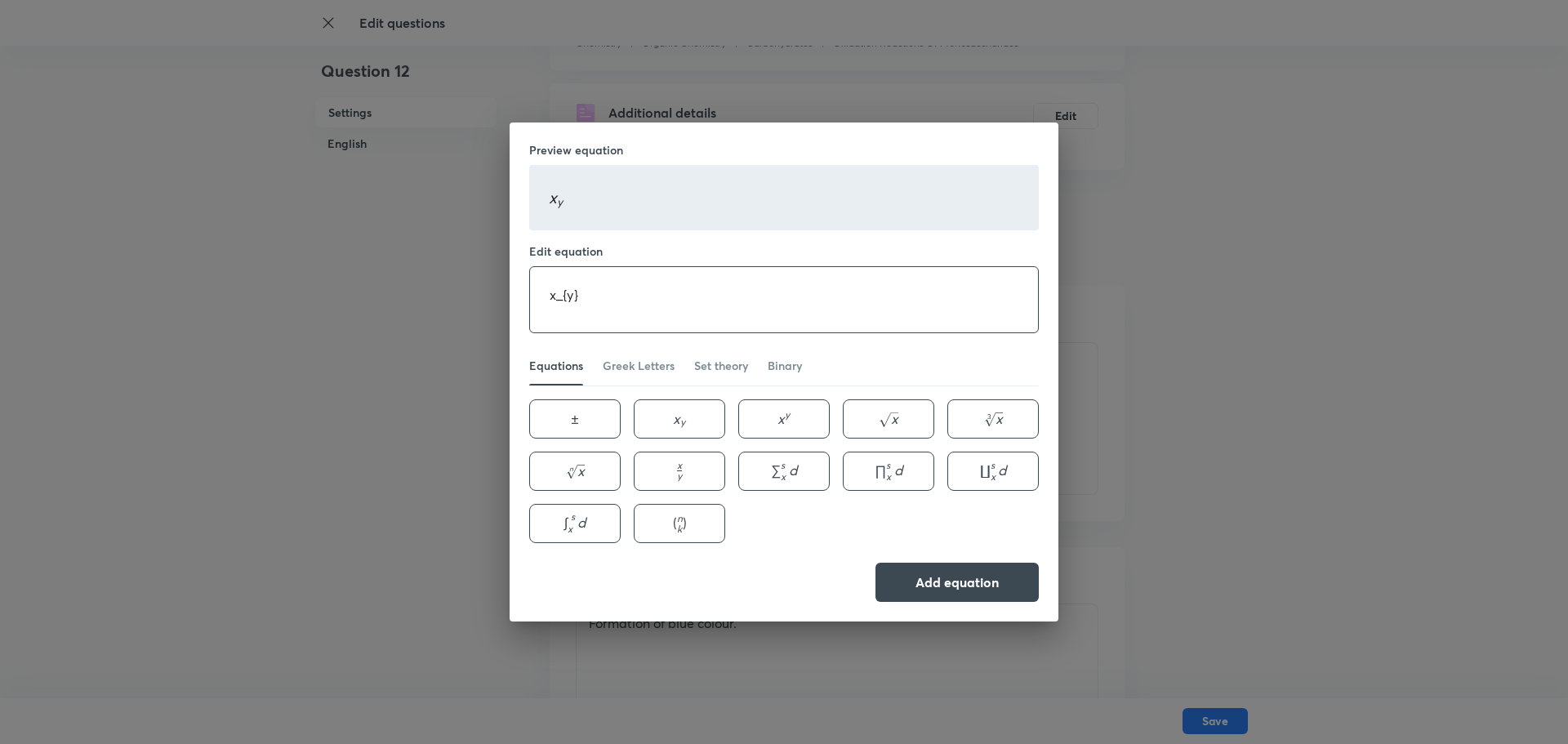
click at [555, 288] on textarea "x_{y}" at bounding box center [784, 300] width 508 height 66
click at [559, 305] on textarea "x_{y}" at bounding box center [784, 300] width 508 height 66
type textarea "S_{N}2"
click at [959, 578] on button "Add equation" at bounding box center [958, 581] width 163 height 39
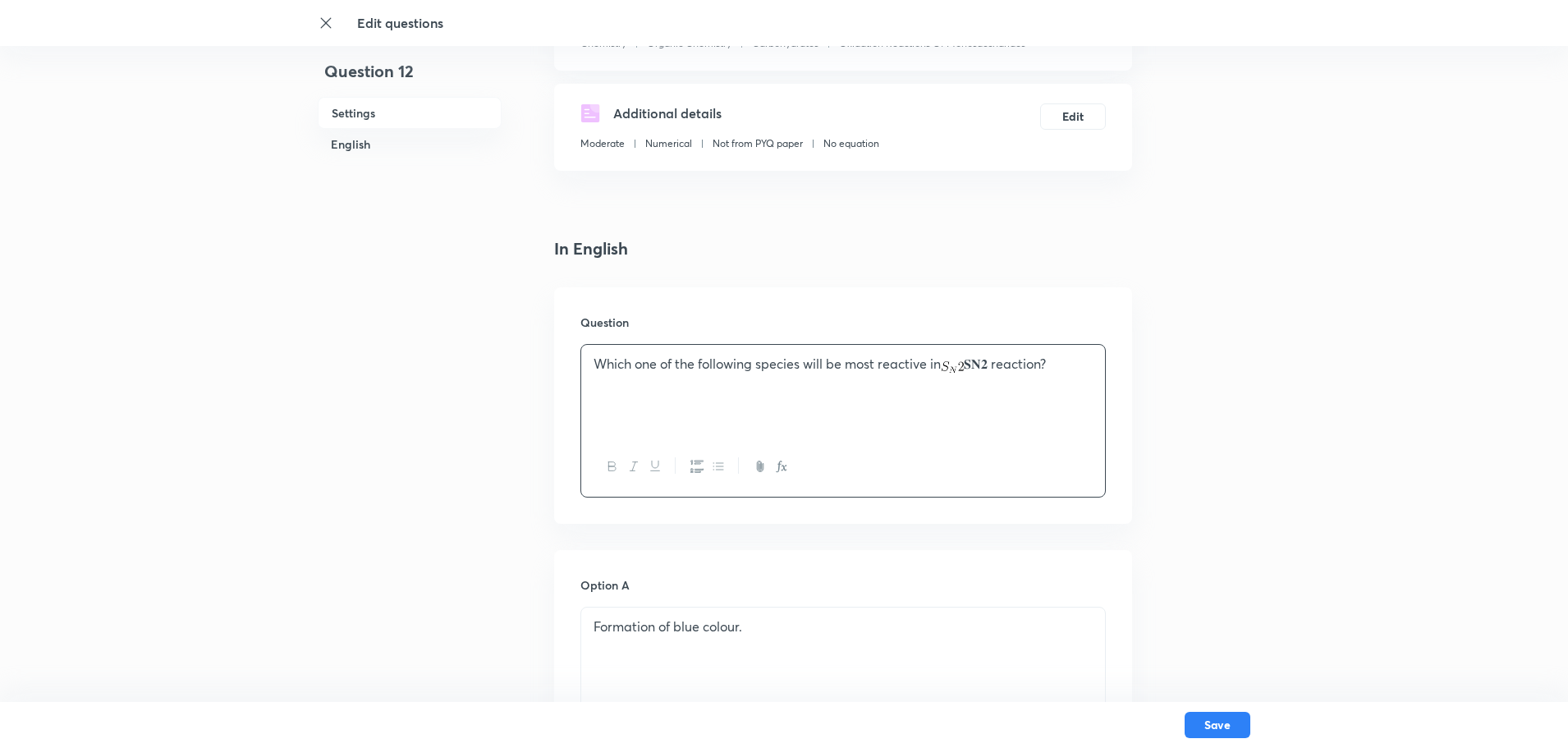
click at [1004, 361] on p "Which one of the following species will be most reactive in 𝐒𝐍𝟐 reaction?" at bounding box center [843, 363] width 499 height 19
click at [995, 364] on p "Which one of the following species will be most reactive in 𝐒𝐍𝟐 reaction?" at bounding box center [843, 363] width 499 height 19
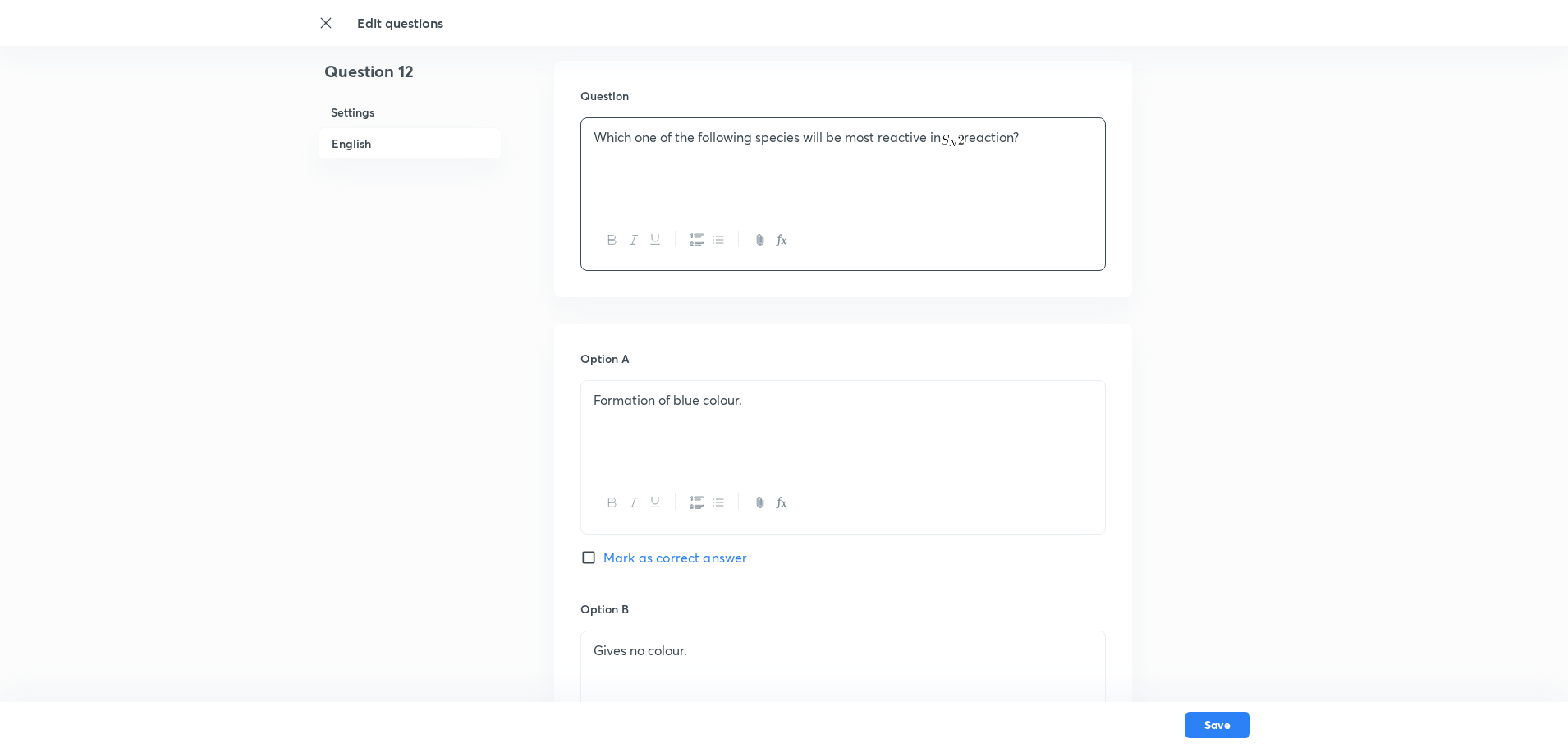
scroll to position [493, 0]
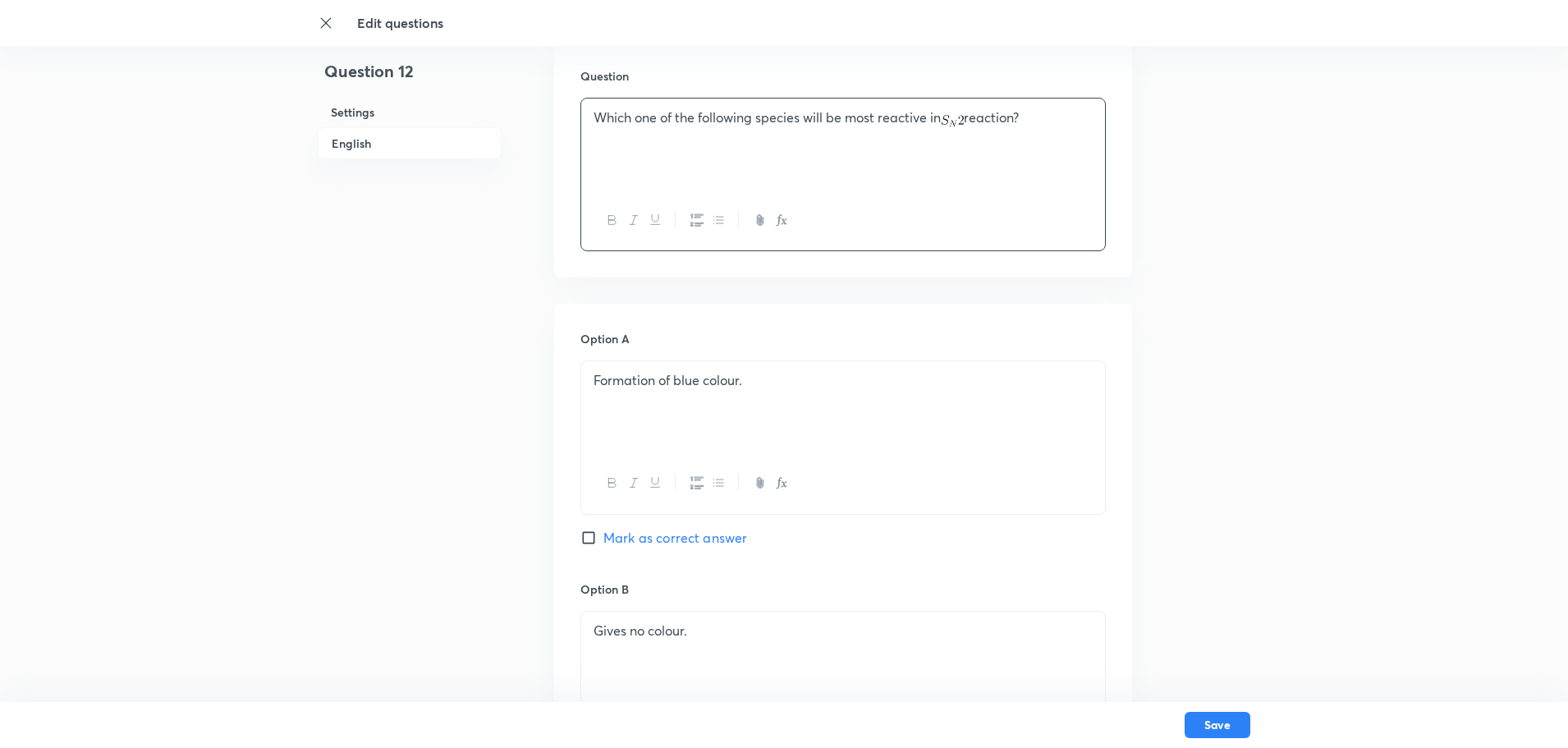
drag, startPoint x: 790, startPoint y: 408, endPoint x: 85, endPoint y: 382, distance: 705.5
click at [85, 382] on div "Edit questions Question 12 Settings English Settings Type Single choice correct…" at bounding box center [784, 620] width 1568 height 2067
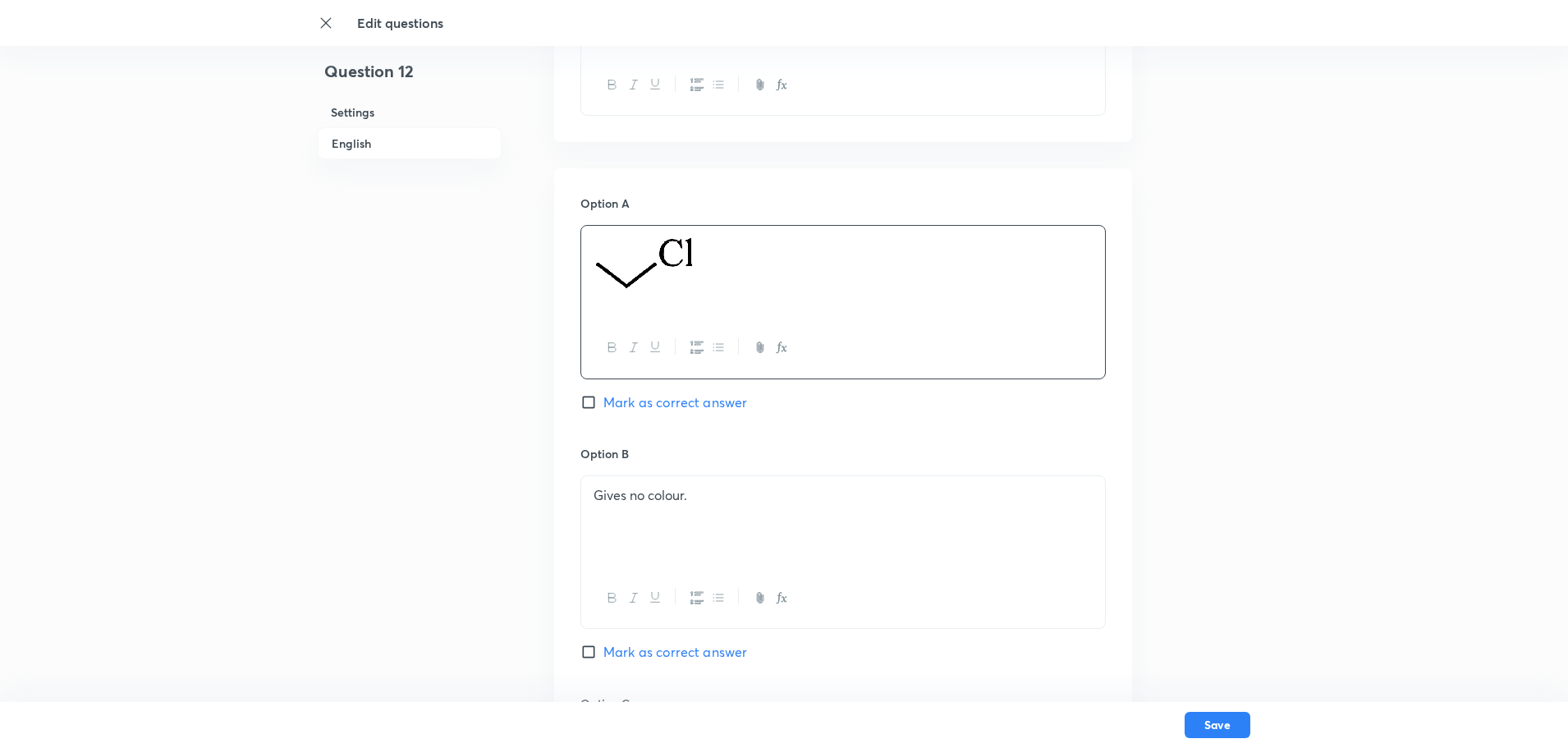
scroll to position [657, 0]
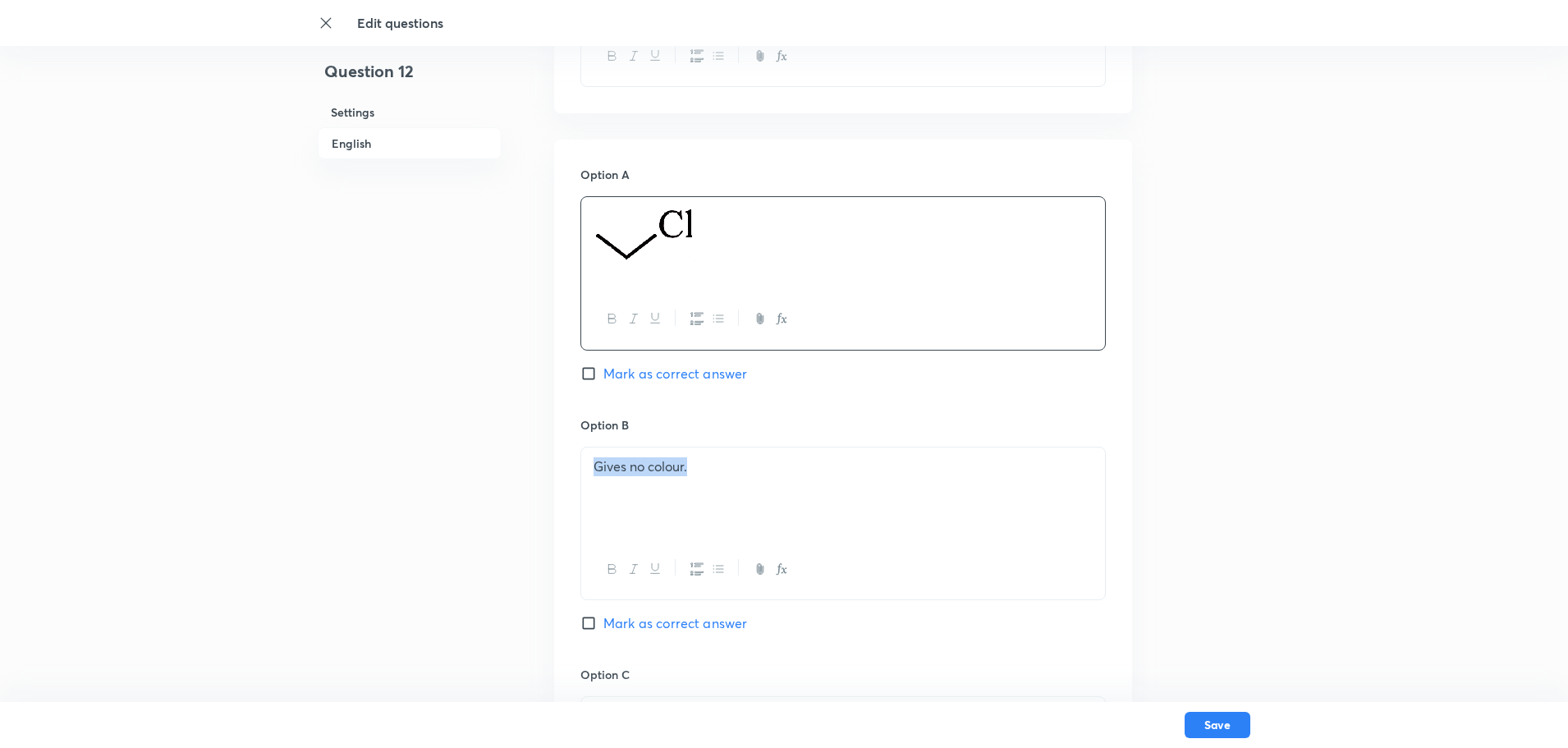
drag, startPoint x: 731, startPoint y: 467, endPoint x: 0, endPoint y: 500, distance: 731.7
click at [0, 500] on div "Edit questions Question 12 Settings English Settings Type Single choice correct…" at bounding box center [784, 456] width 1568 height 2067
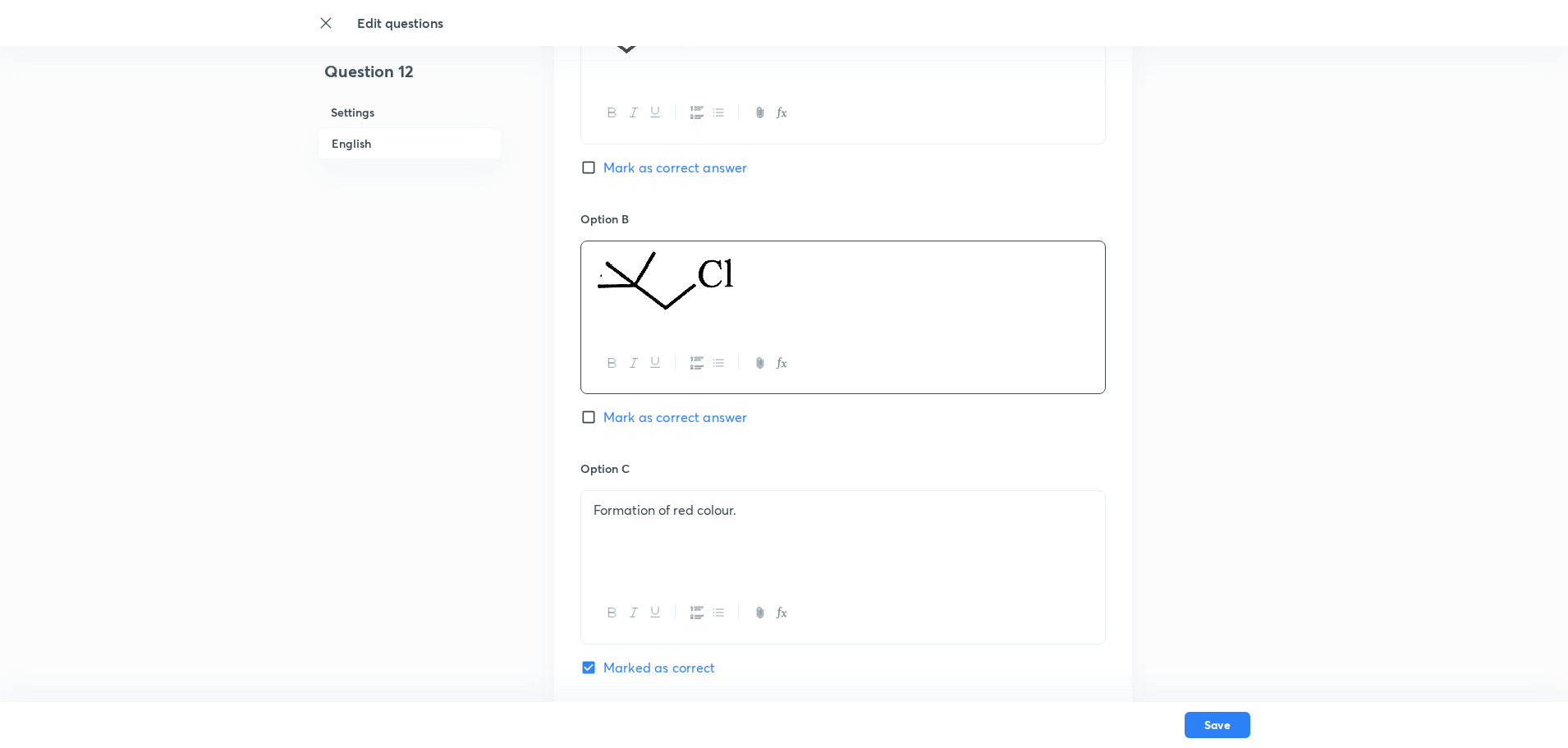
scroll to position [902, 0]
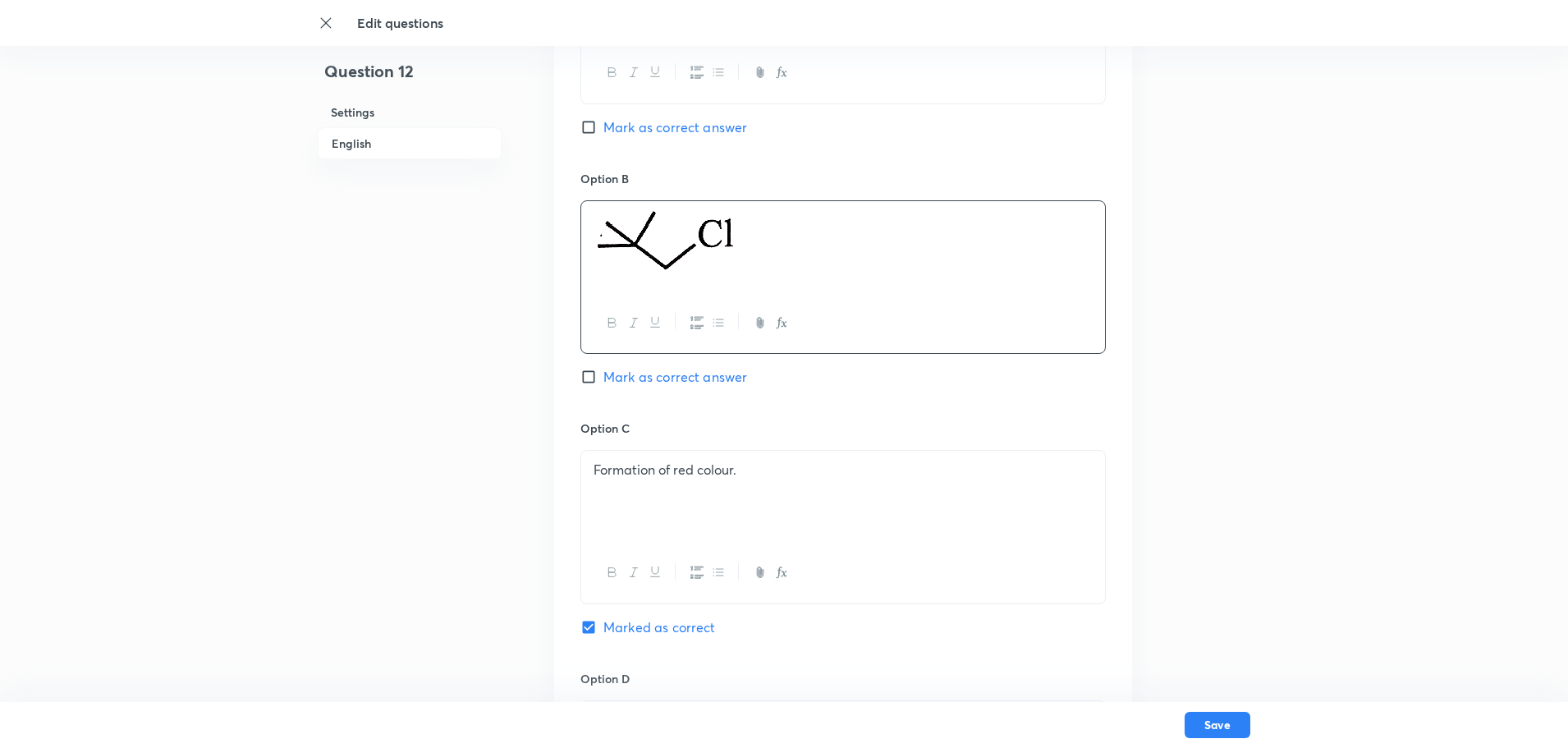
drag, startPoint x: 755, startPoint y: 478, endPoint x: 313, endPoint y: 419, distance: 445.9
click at [313, 419] on div "Edit questions Question 12 Settings English Settings Type Single choice correct…" at bounding box center [784, 210] width 1568 height 2067
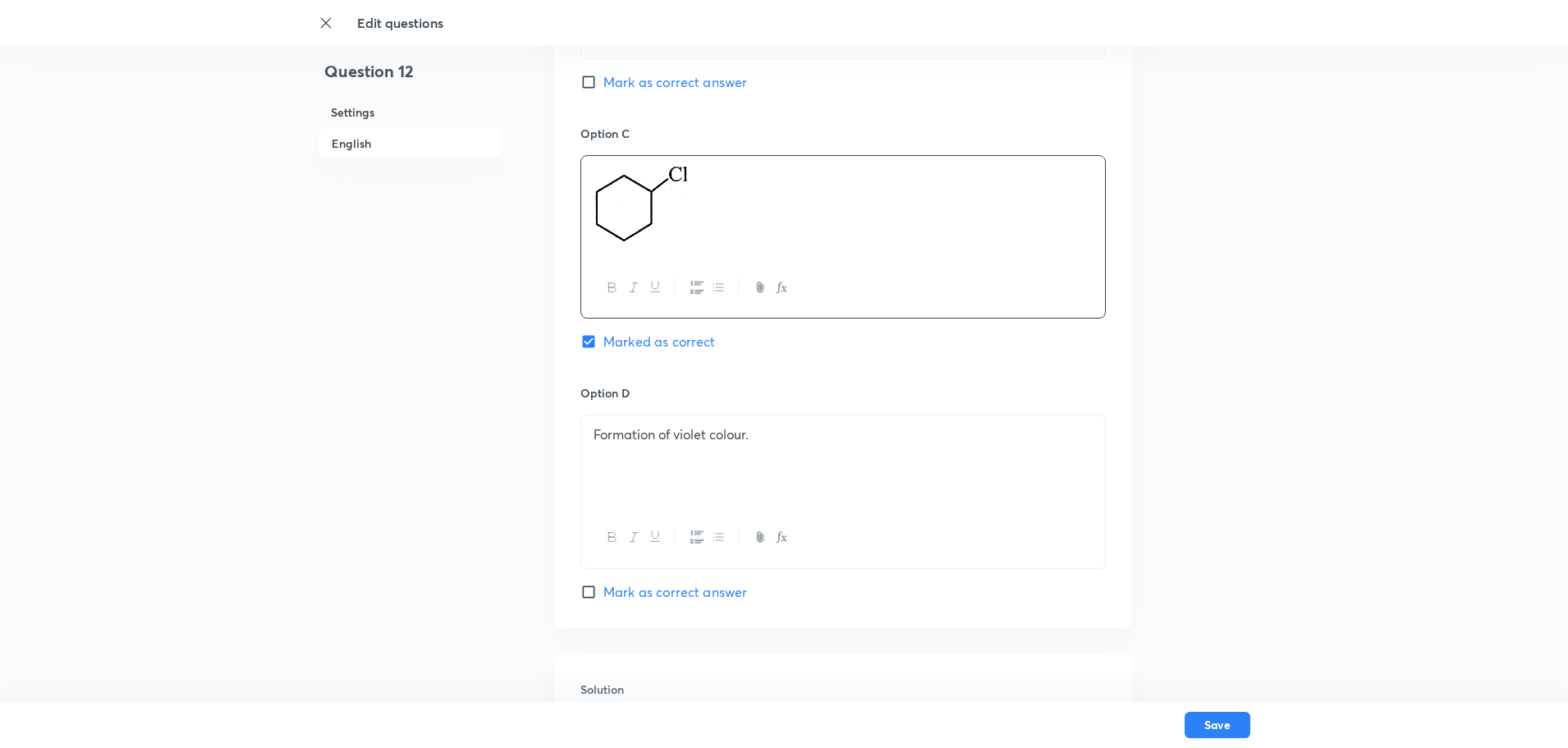
scroll to position [1231, 0]
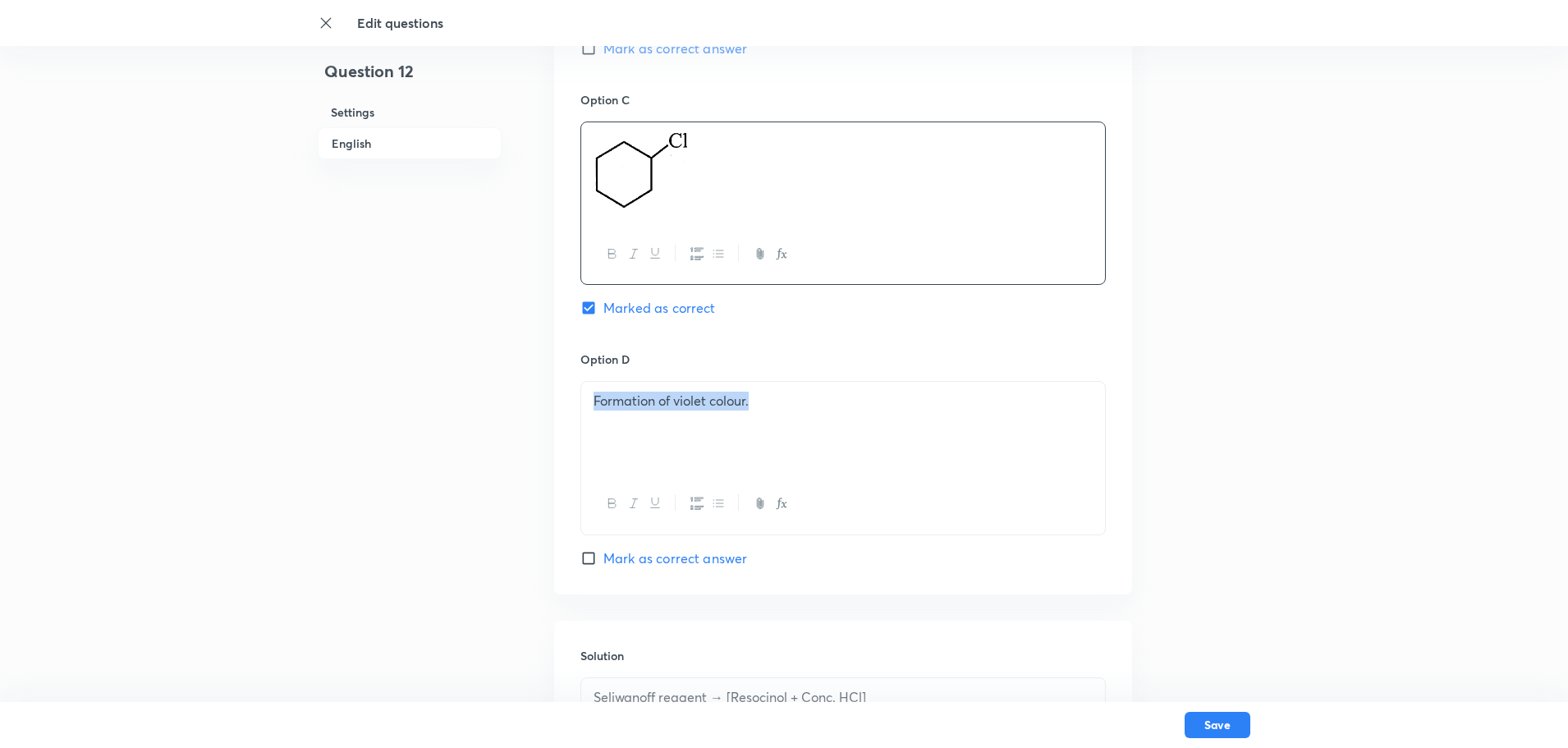
drag, startPoint x: 791, startPoint y: 404, endPoint x: 372, endPoint y: 453, distance: 421.9
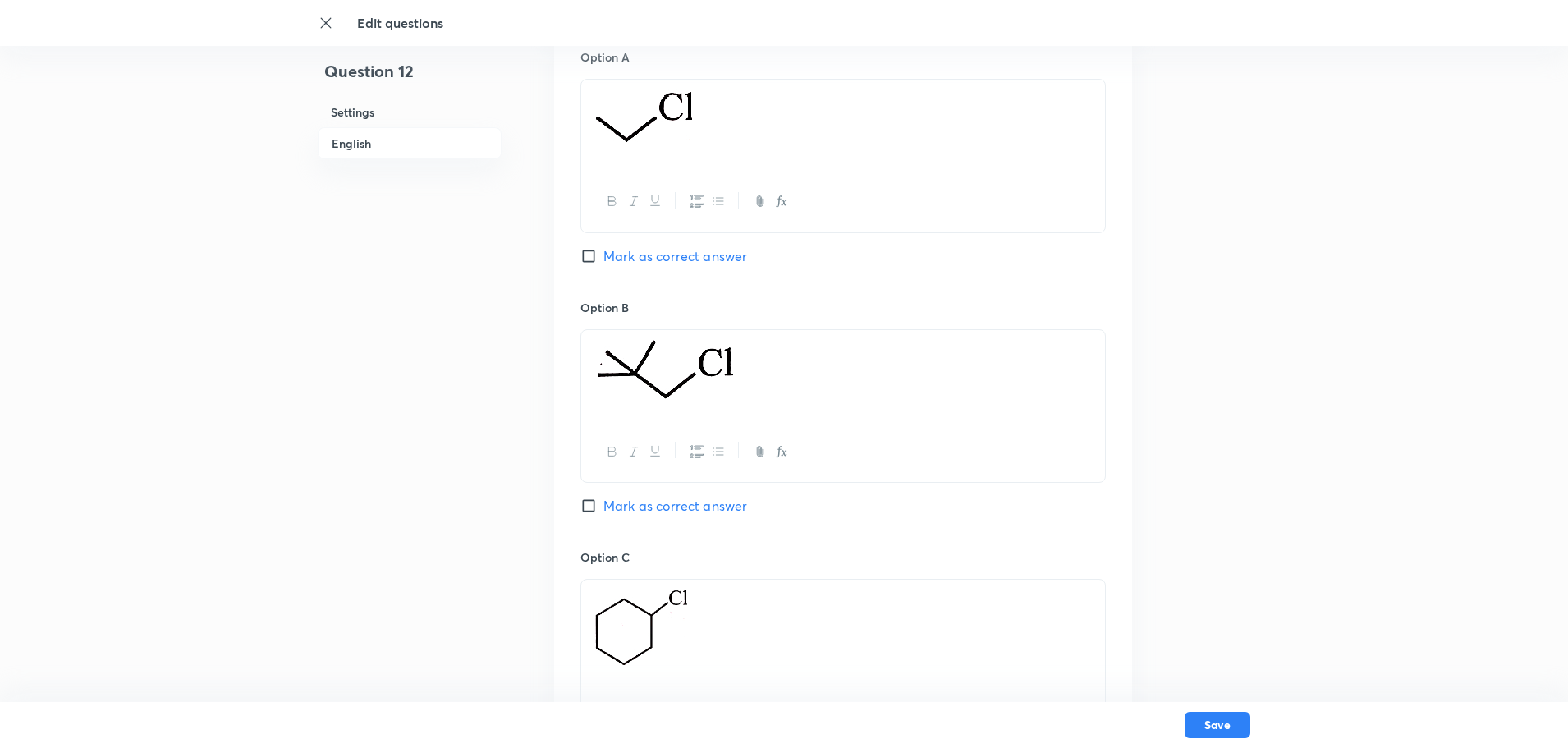
scroll to position [738, 0]
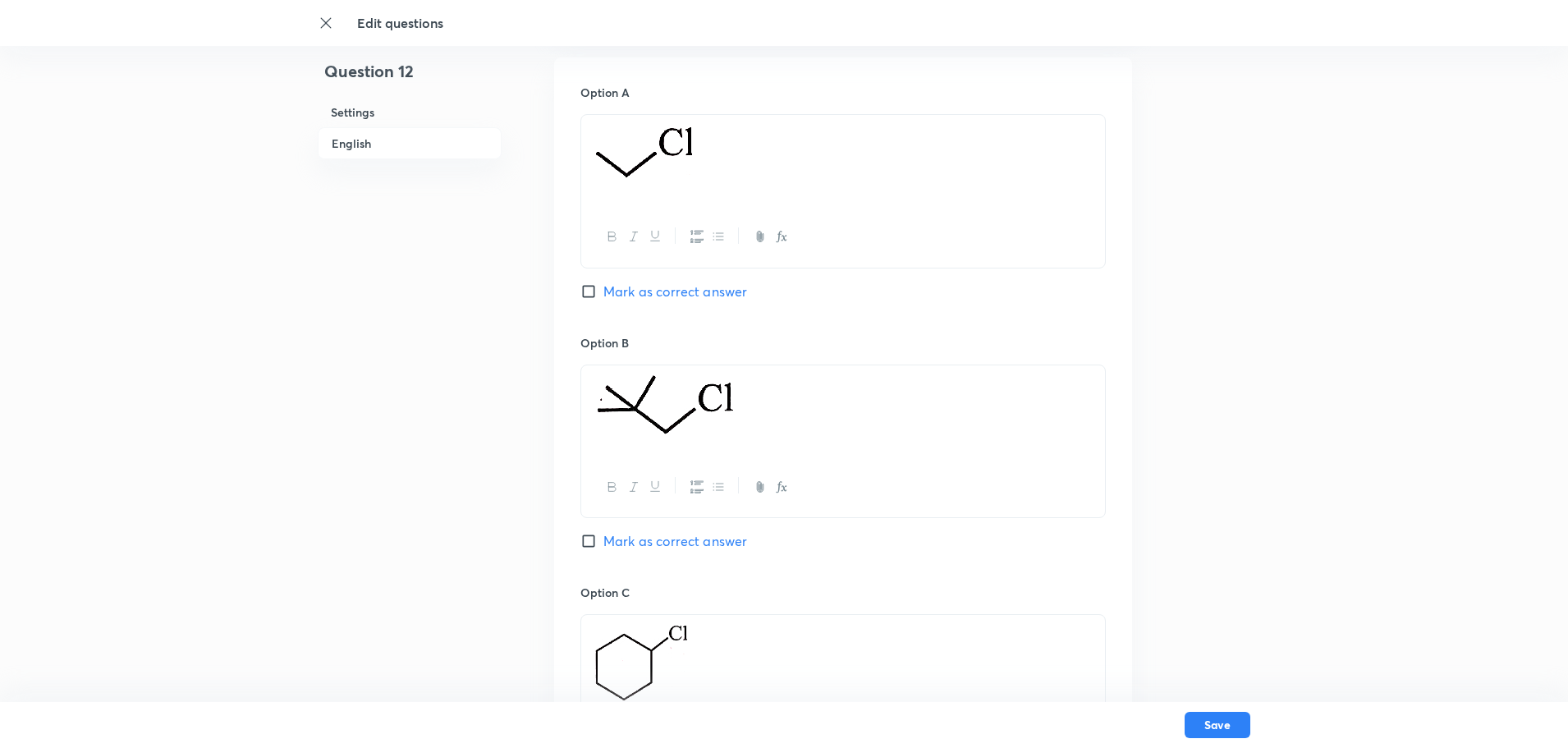
click at [591, 289] on input "Mark as correct answer" at bounding box center [592, 291] width 23 height 16
checkbox input "true"
checkbox input "false"
drag, startPoint x: 698, startPoint y: 157, endPoint x: 571, endPoint y: 159, distance: 127.0
click at [571, 159] on div "Option A Marked as correct Option B Mark as correct answer Option C Mark as cor…" at bounding box center [843, 579] width 578 height 1044
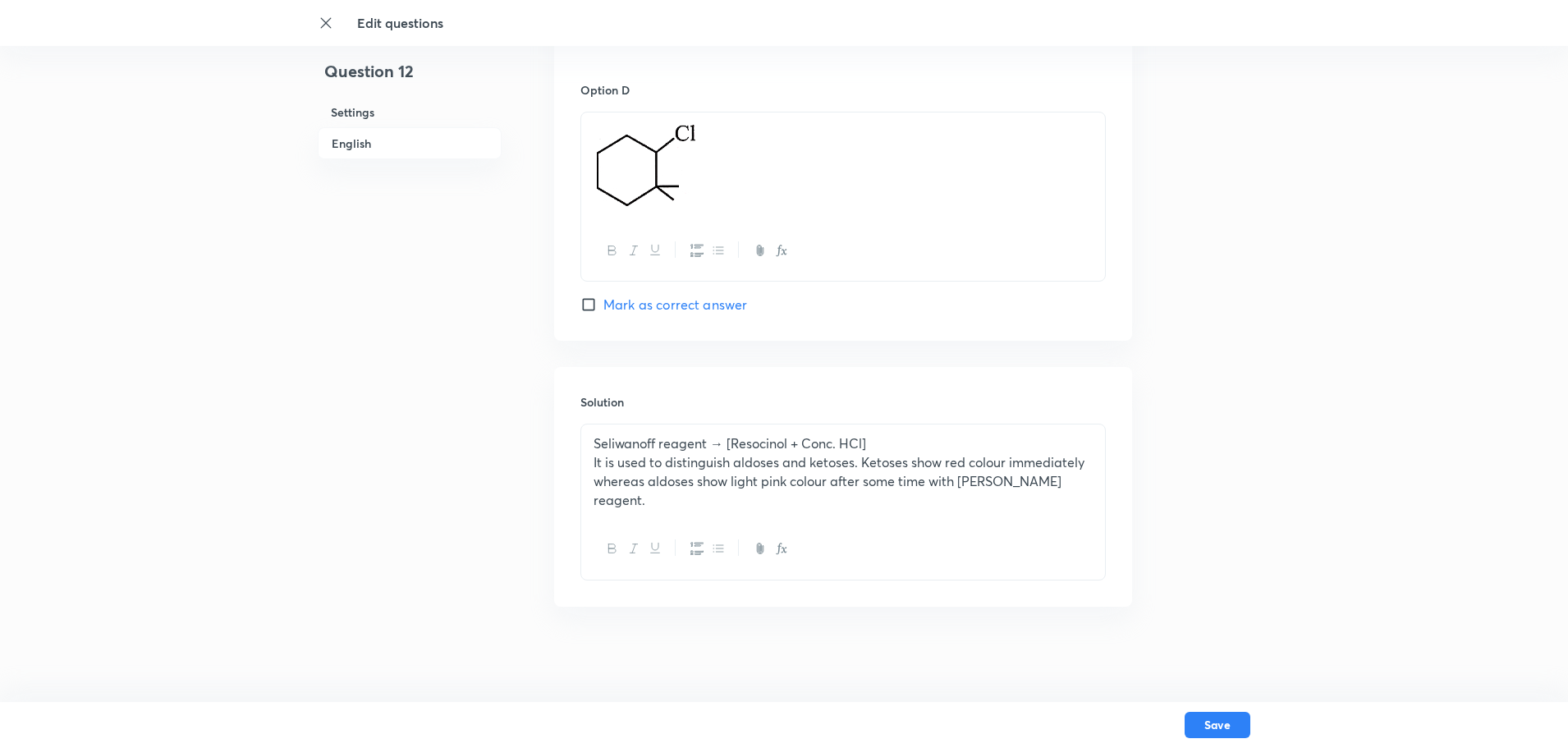
scroll to position [1501, 0]
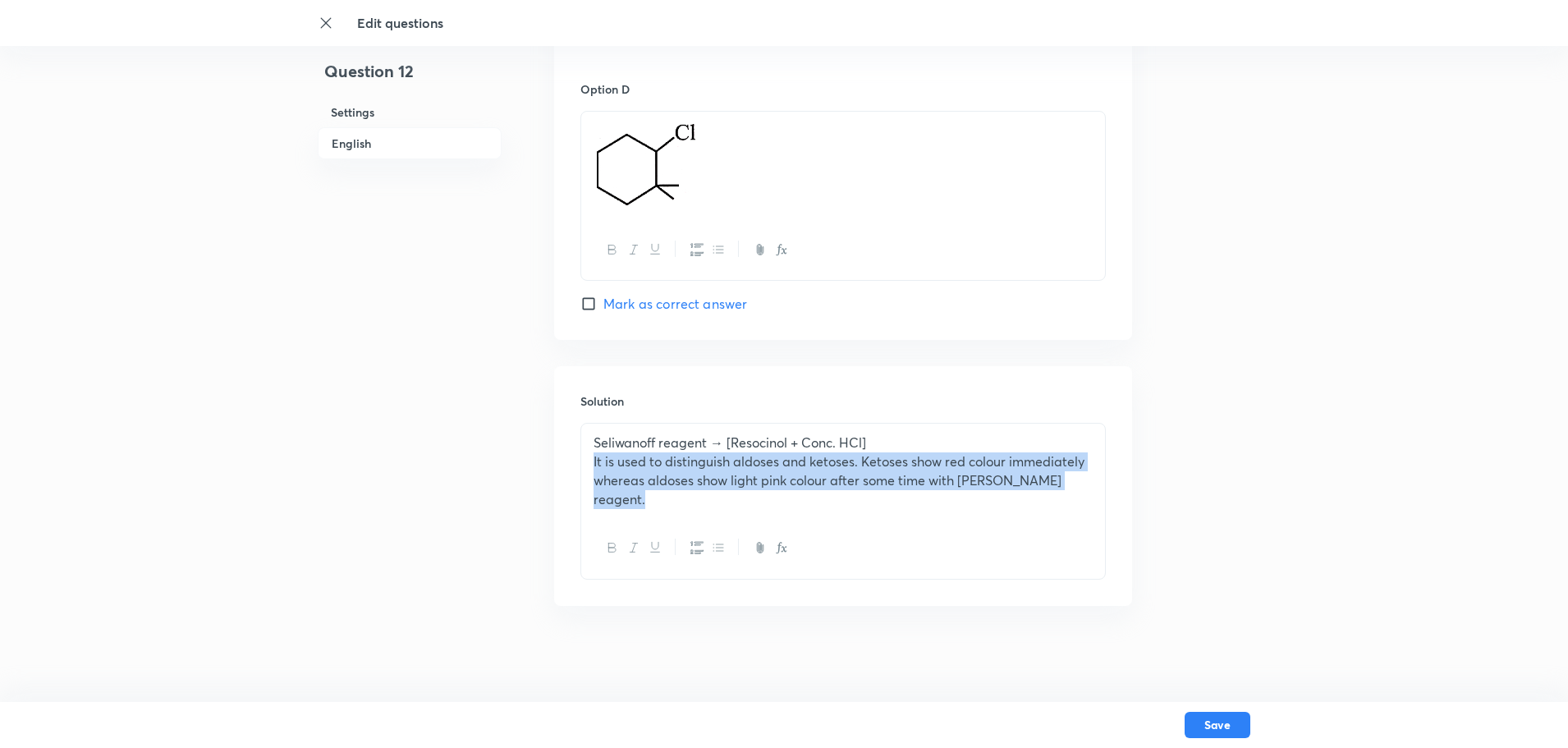
drag, startPoint x: 1001, startPoint y: 468, endPoint x: 505, endPoint y: 427, distance: 497.7
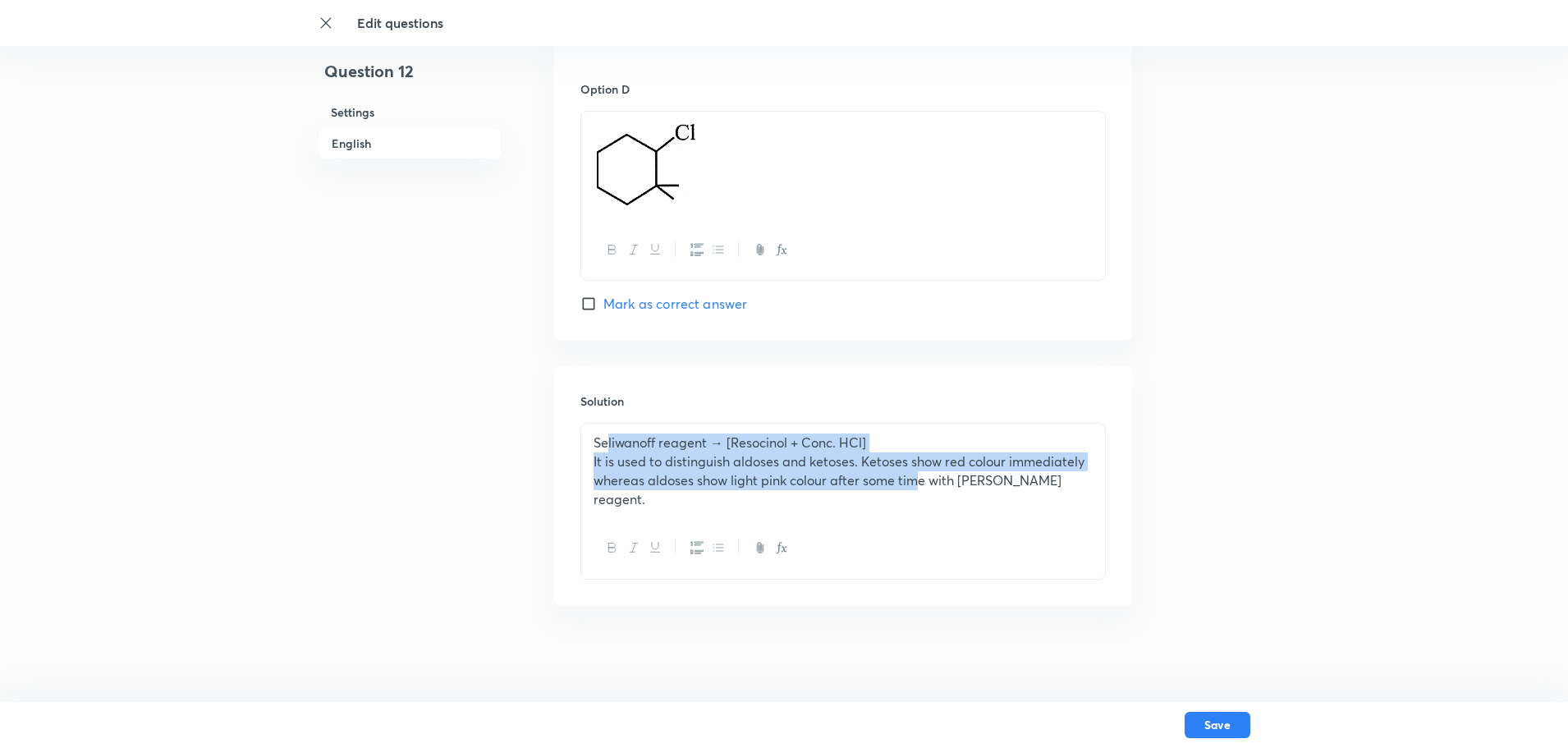
drag, startPoint x: 607, startPoint y: 443, endPoint x: 921, endPoint y: 567, distance: 337.6
click at [921, 567] on div "Seliwanoff reagent → [Resocinol + Conc. HCl] It is used to distinguish aldoses …" at bounding box center [843, 501] width 525 height 156
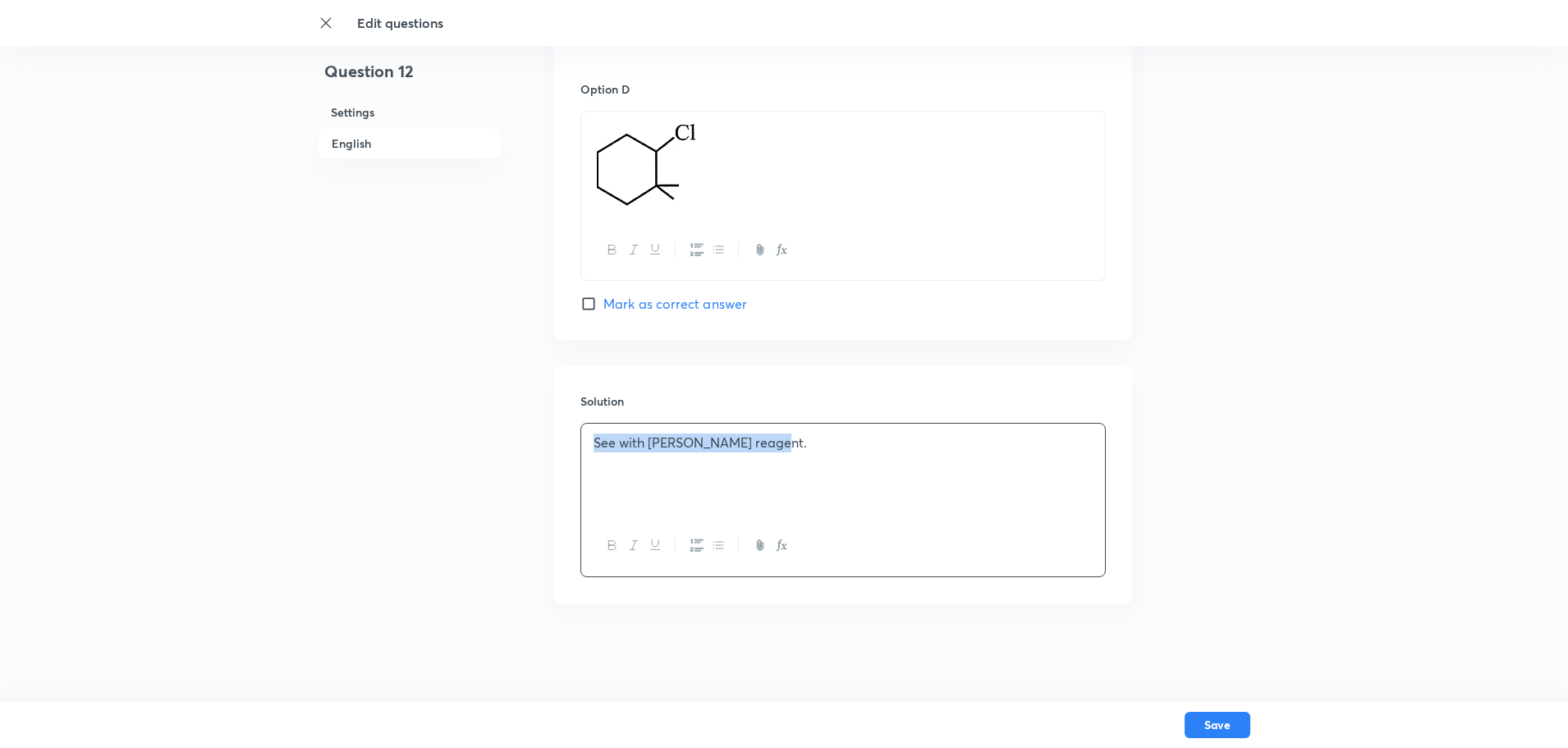
drag, startPoint x: 819, startPoint y: 466, endPoint x: 0, endPoint y: 333, distance: 829.7
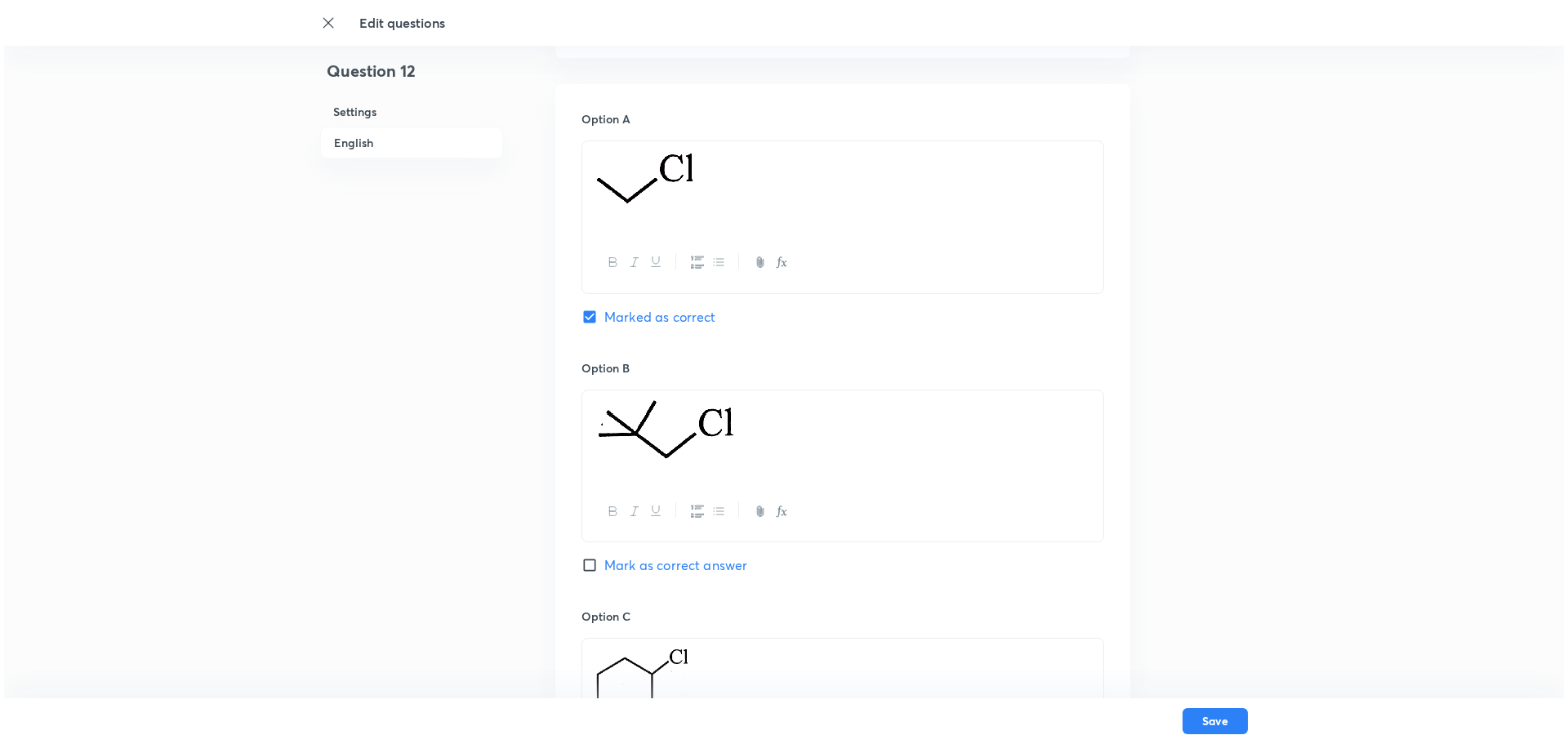
scroll to position [840, 0]
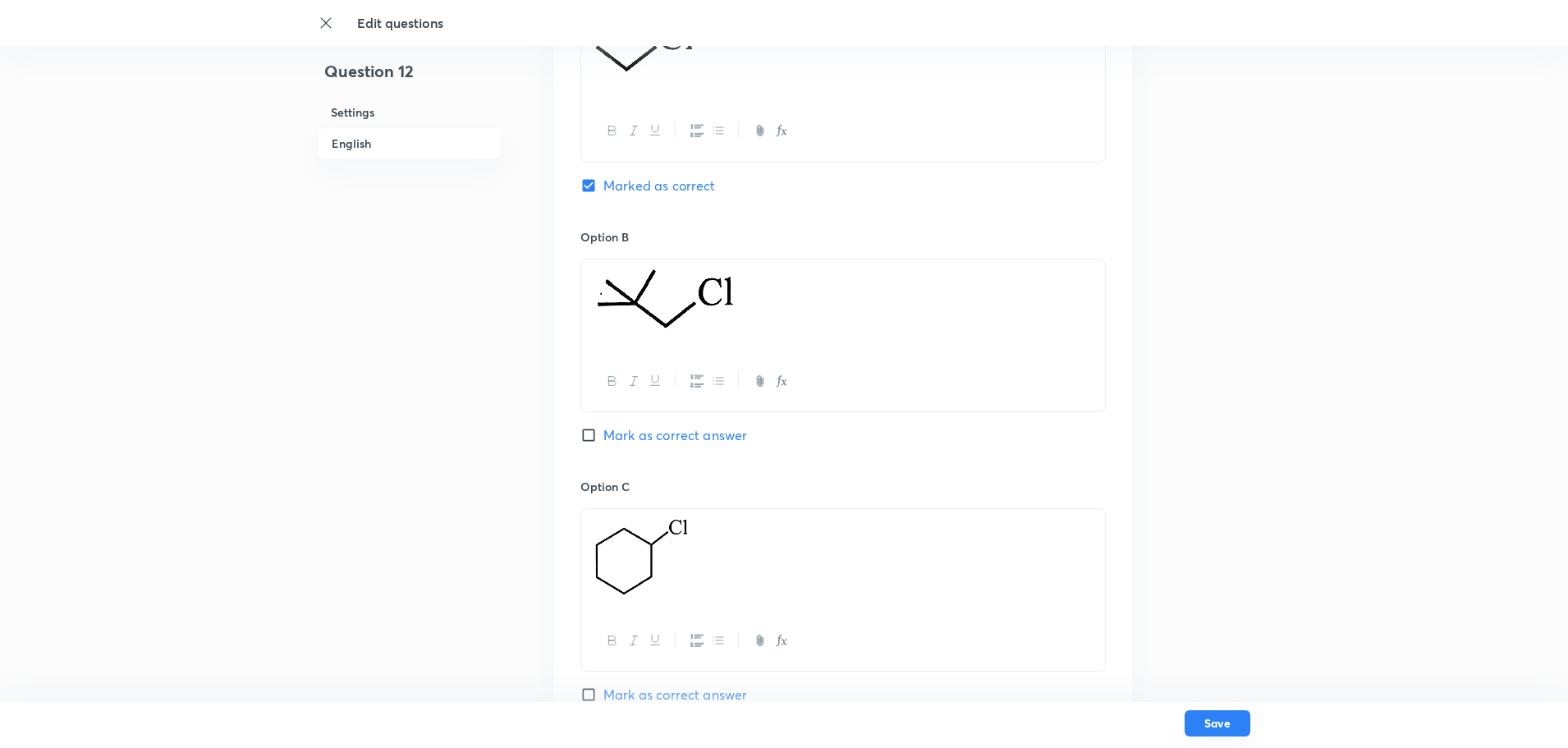
click at [1238, 597] on button "Save" at bounding box center [1218, 722] width 66 height 26
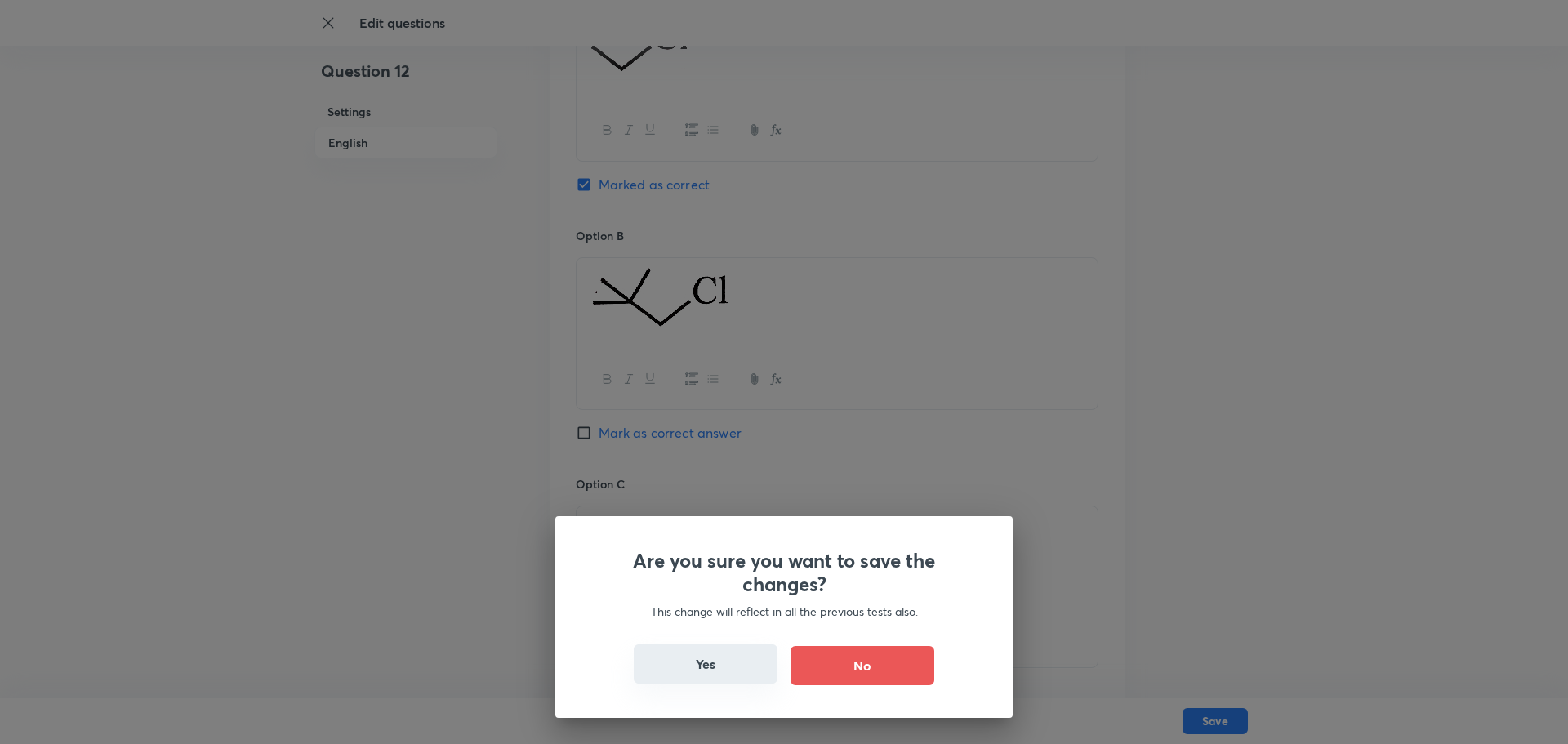
click at [683, 594] on button "Yes" at bounding box center [705, 663] width 144 height 39
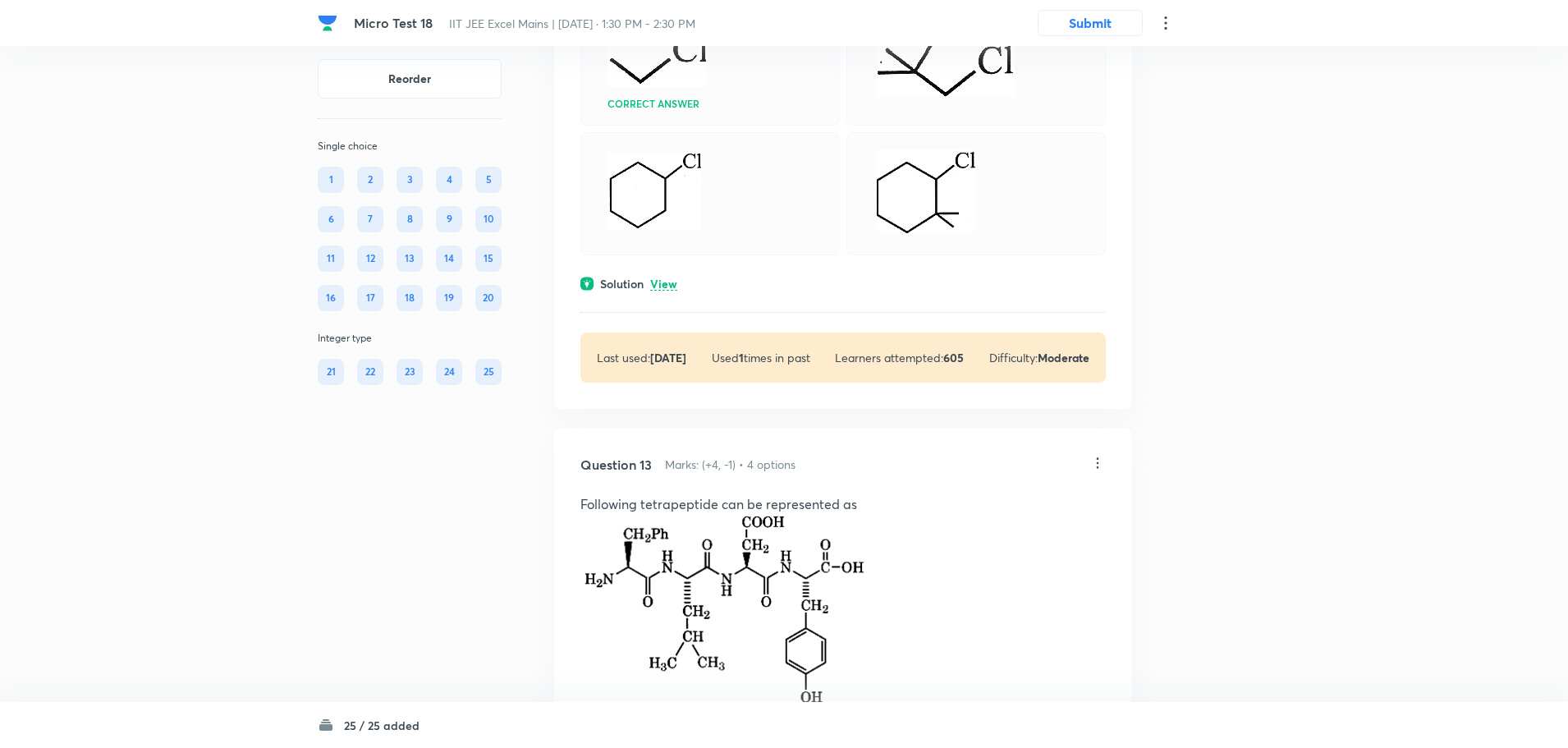
scroll to position [6073, 0]
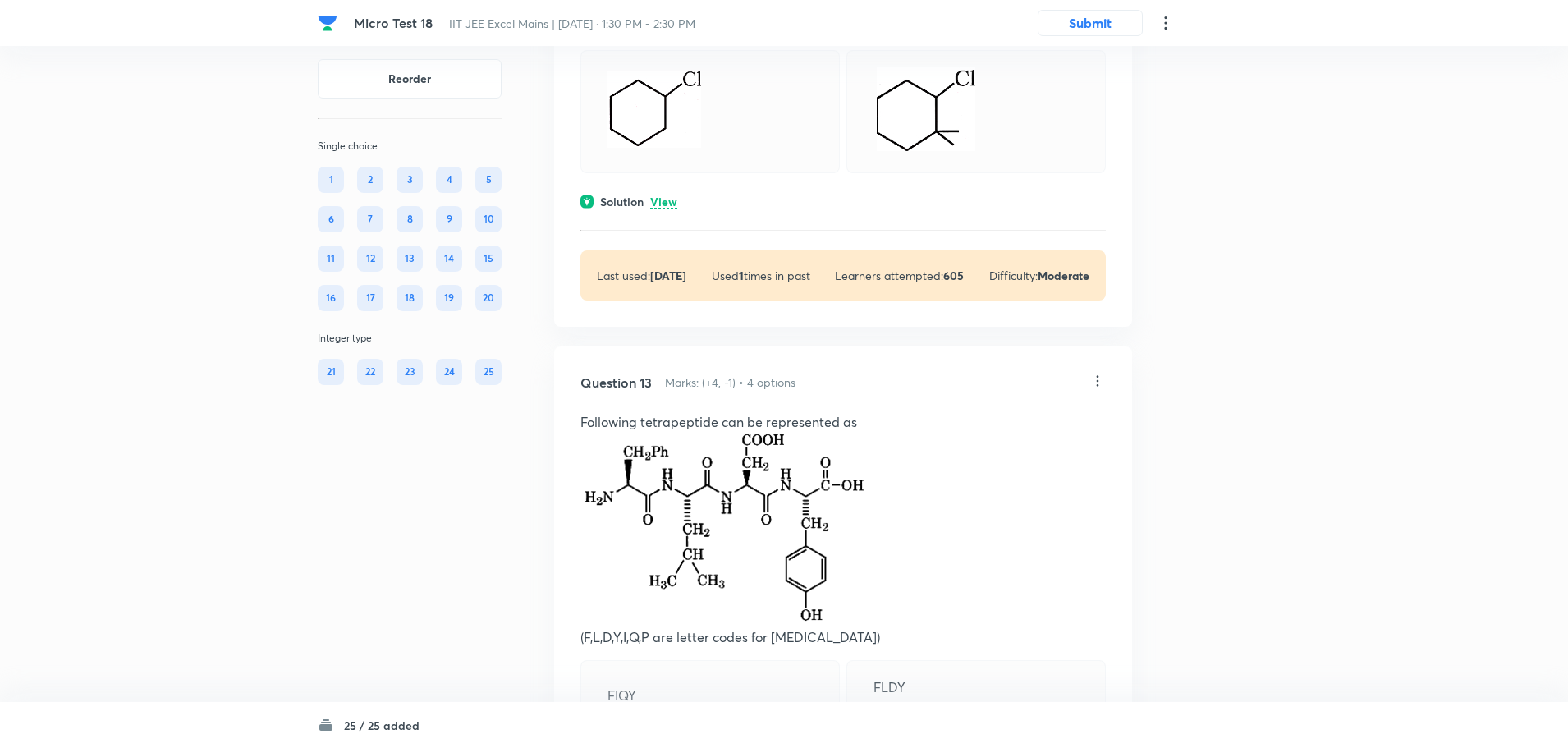
click at [1103, 389] on icon at bounding box center [1097, 380] width 16 height 16
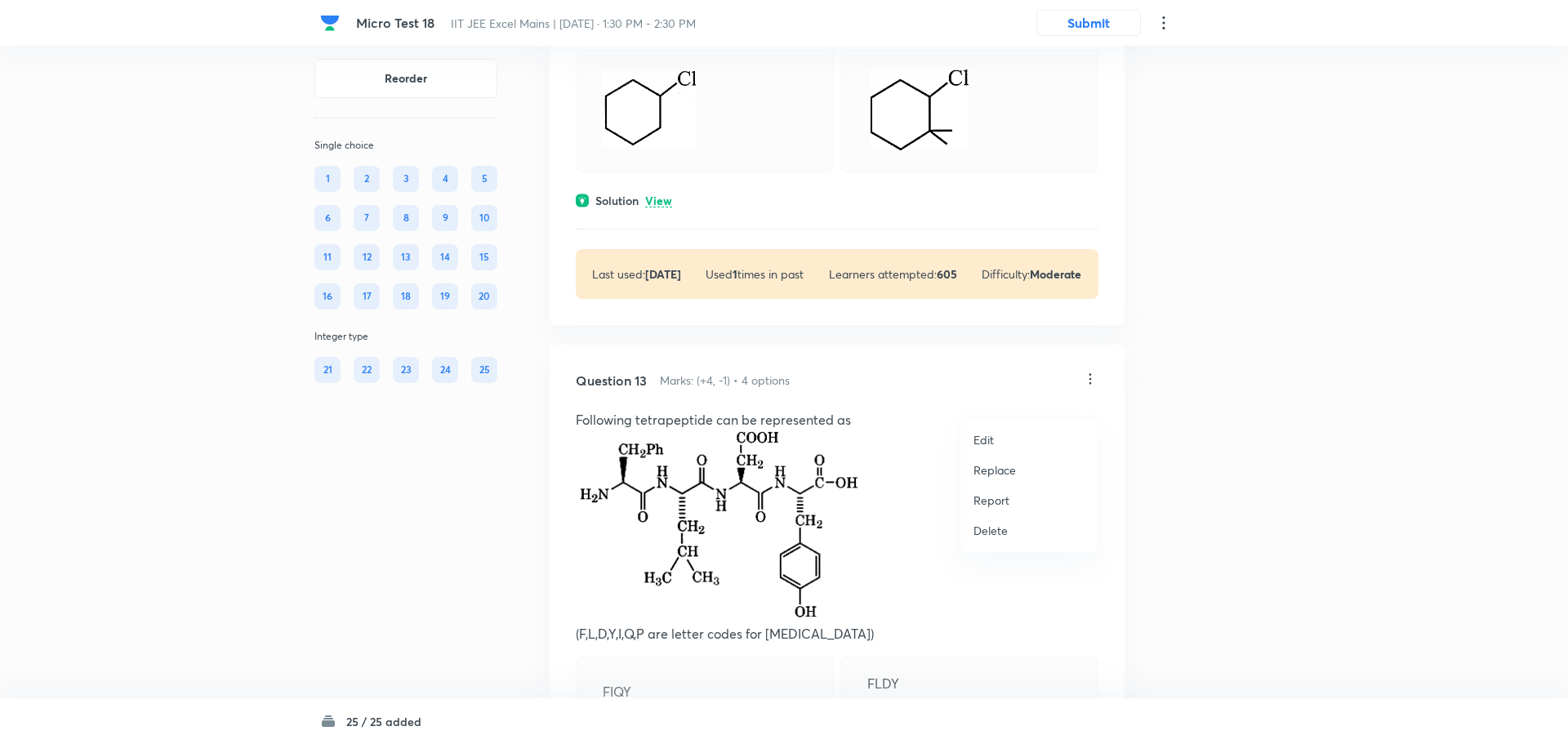
click at [1013, 438] on li "Edit" at bounding box center [1029, 439] width 137 height 30
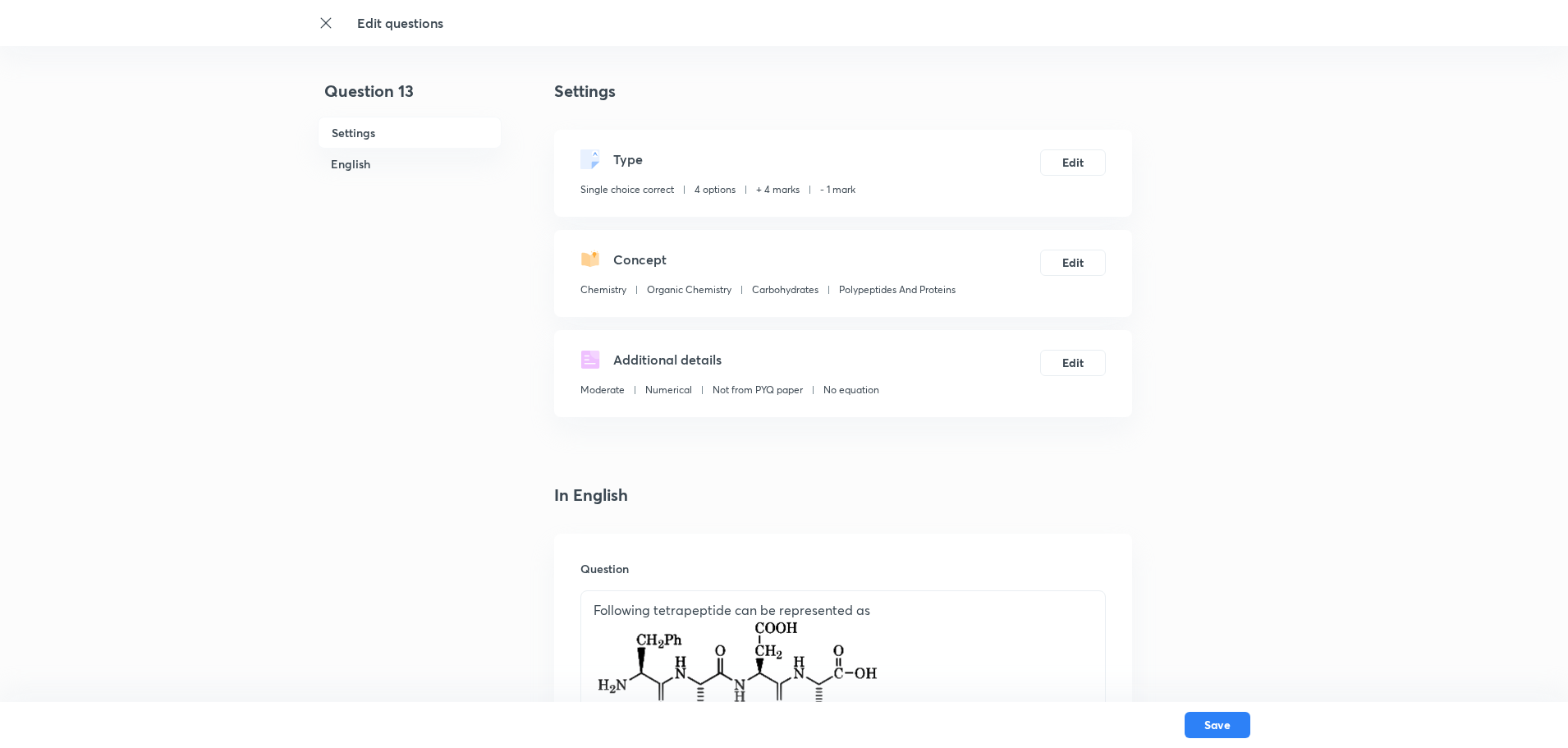
scroll to position [493, 0]
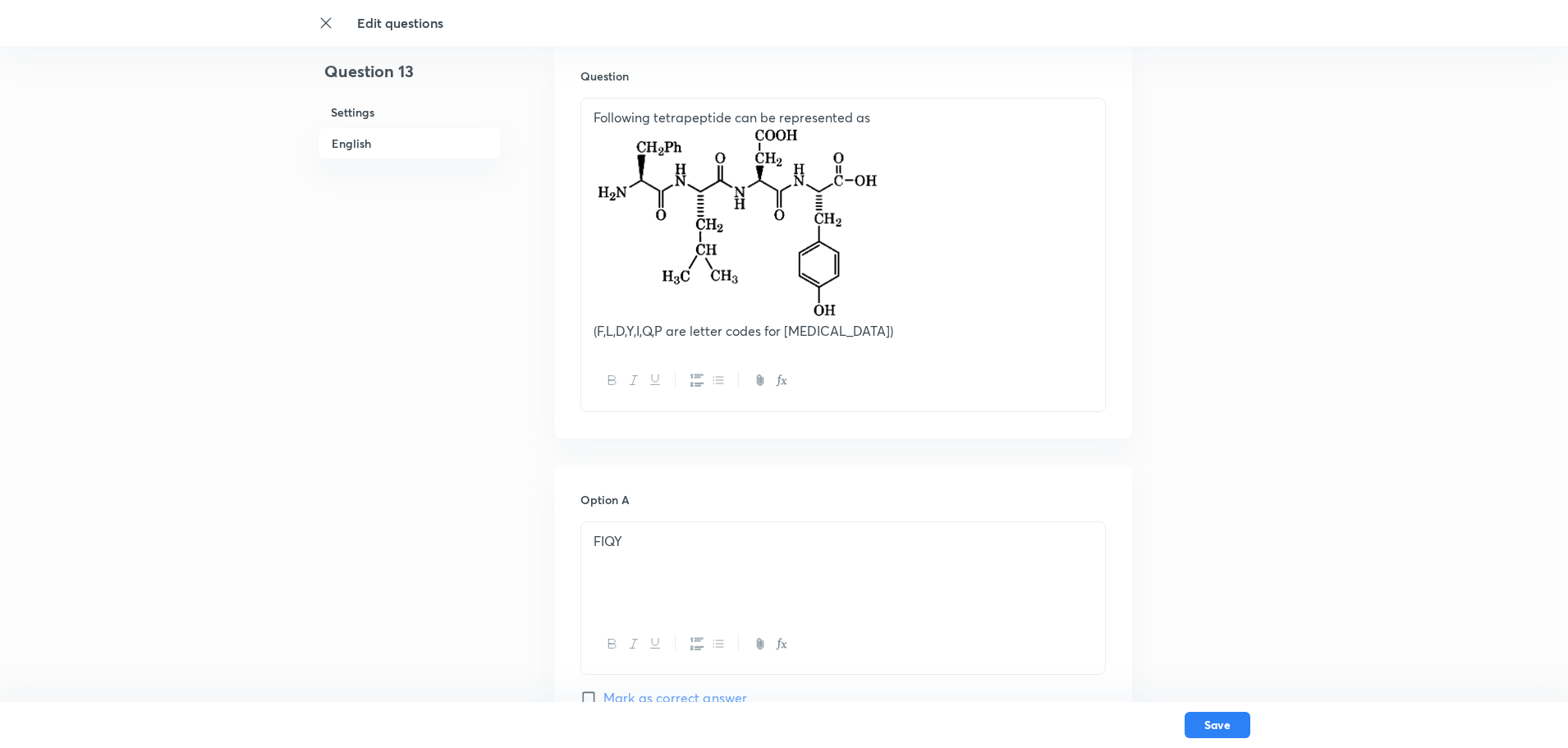
drag, startPoint x: 881, startPoint y: 307, endPoint x: 438, endPoint y: 197, distance: 456.5
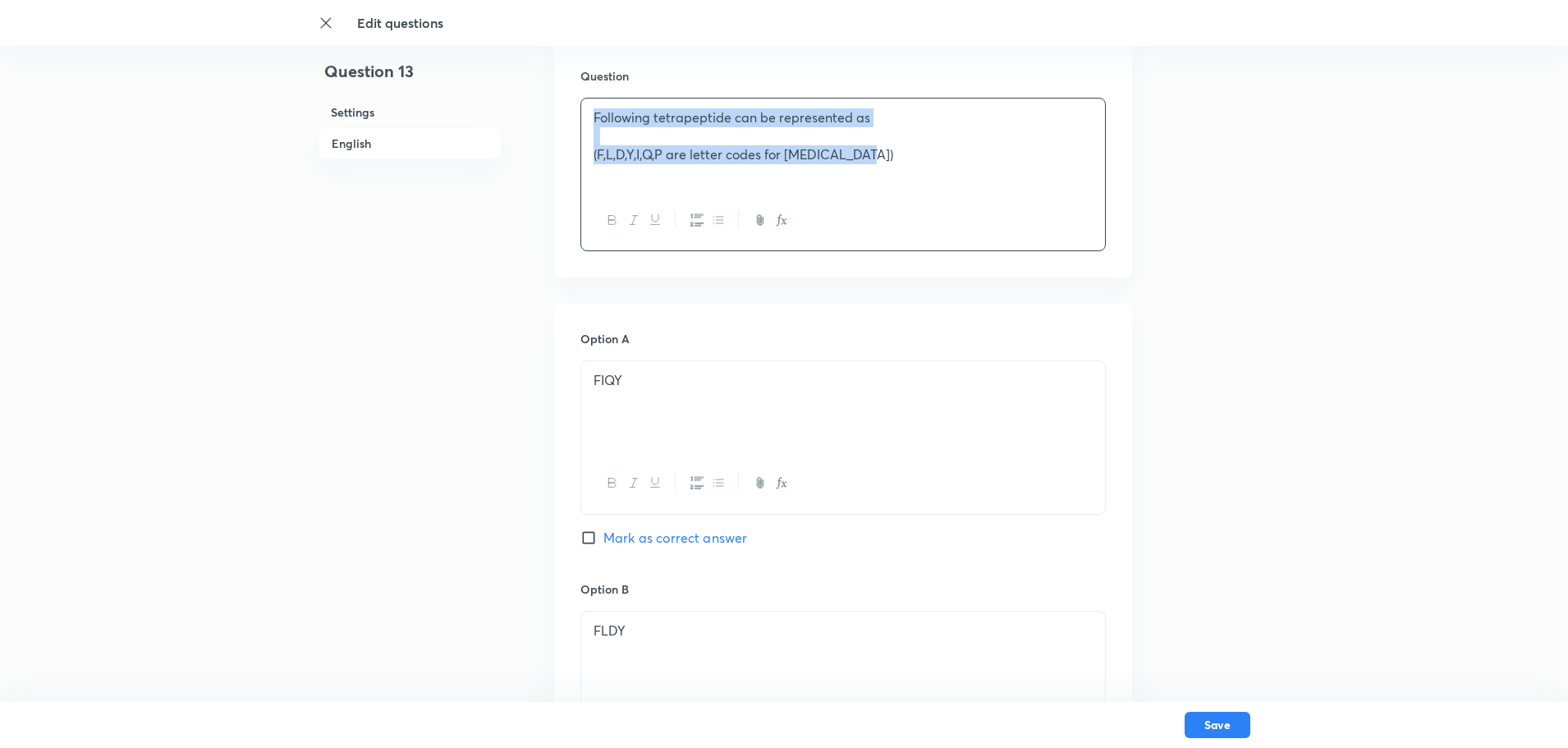
drag, startPoint x: 878, startPoint y: 165, endPoint x: 538, endPoint y: 89, distance: 348.4
click at [538, 89] on div "Question 13 Settings English Settings Type Single choice correct 4 options + 4 …" at bounding box center [784, 734] width 932 height 2294
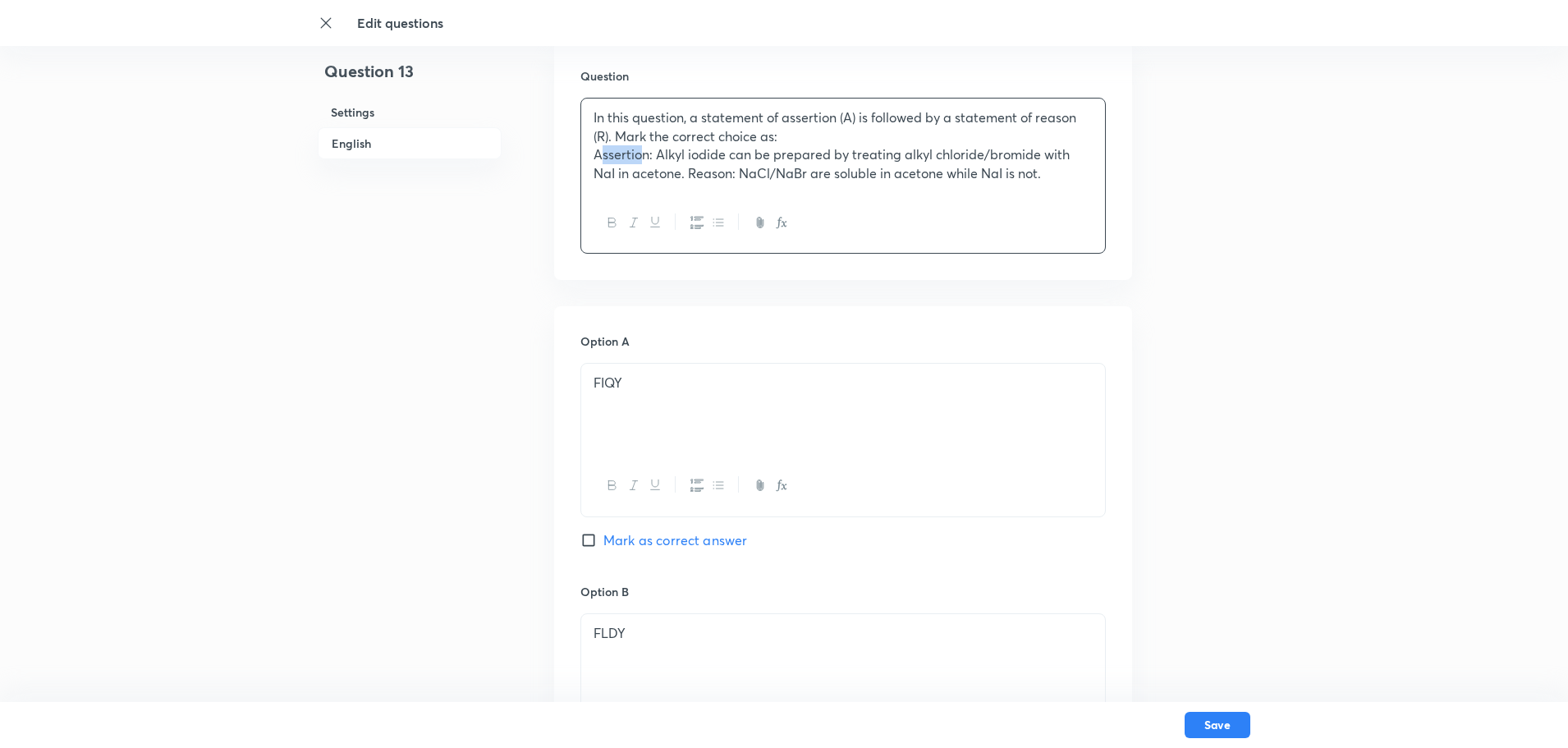
drag, startPoint x: 599, startPoint y: 152, endPoint x: 642, endPoint y: 154, distance: 43.0
click at [642, 154] on p "Assertion: Alkyl iodide can be prepared by treating alkyl chloride/bromide with…" at bounding box center [843, 163] width 499 height 37
drag, startPoint x: 650, startPoint y: 158, endPoint x: 568, endPoint y: 158, distance: 82.0
click at [568, 158] on div "Question In this question, a statement of assertion (A) is followed by a statem…" at bounding box center [843, 161] width 578 height 239
click at [689, 168] on p "Assertion : Alkyl iodide can be prepared by treating alkyl chloride/bromide wit…" at bounding box center [843, 163] width 499 height 37
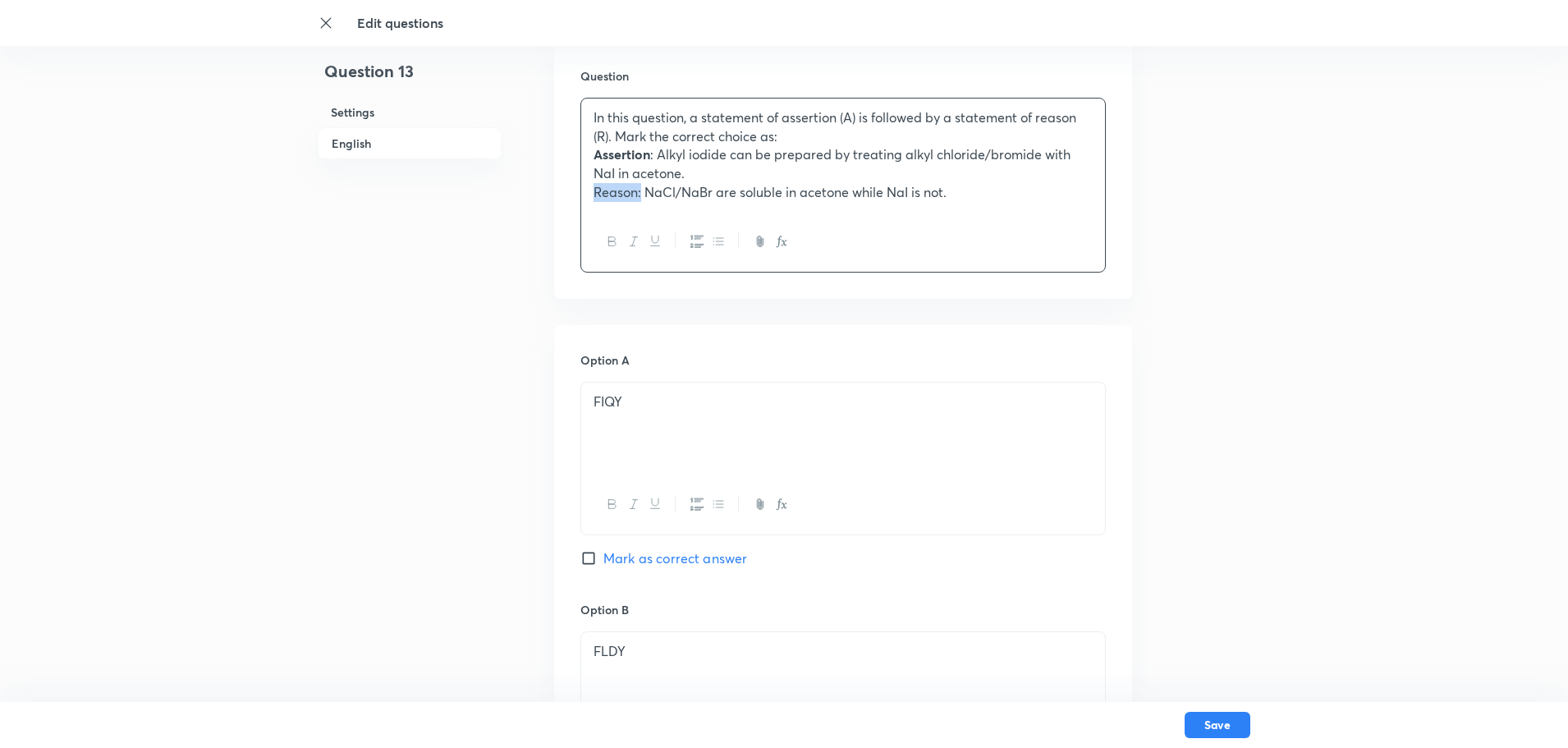
drag, startPoint x: 592, startPoint y: 196, endPoint x: 641, endPoint y: 208, distance: 50.4
click at [641, 208] on div "In this question, a statement of assertion (A) is followed by a statement of re…" at bounding box center [843, 154] width 524 height 113
click at [1011, 202] on div "In this question, a statement of assertion (A) is followed by a statement of re…" at bounding box center [843, 154] width 524 height 113
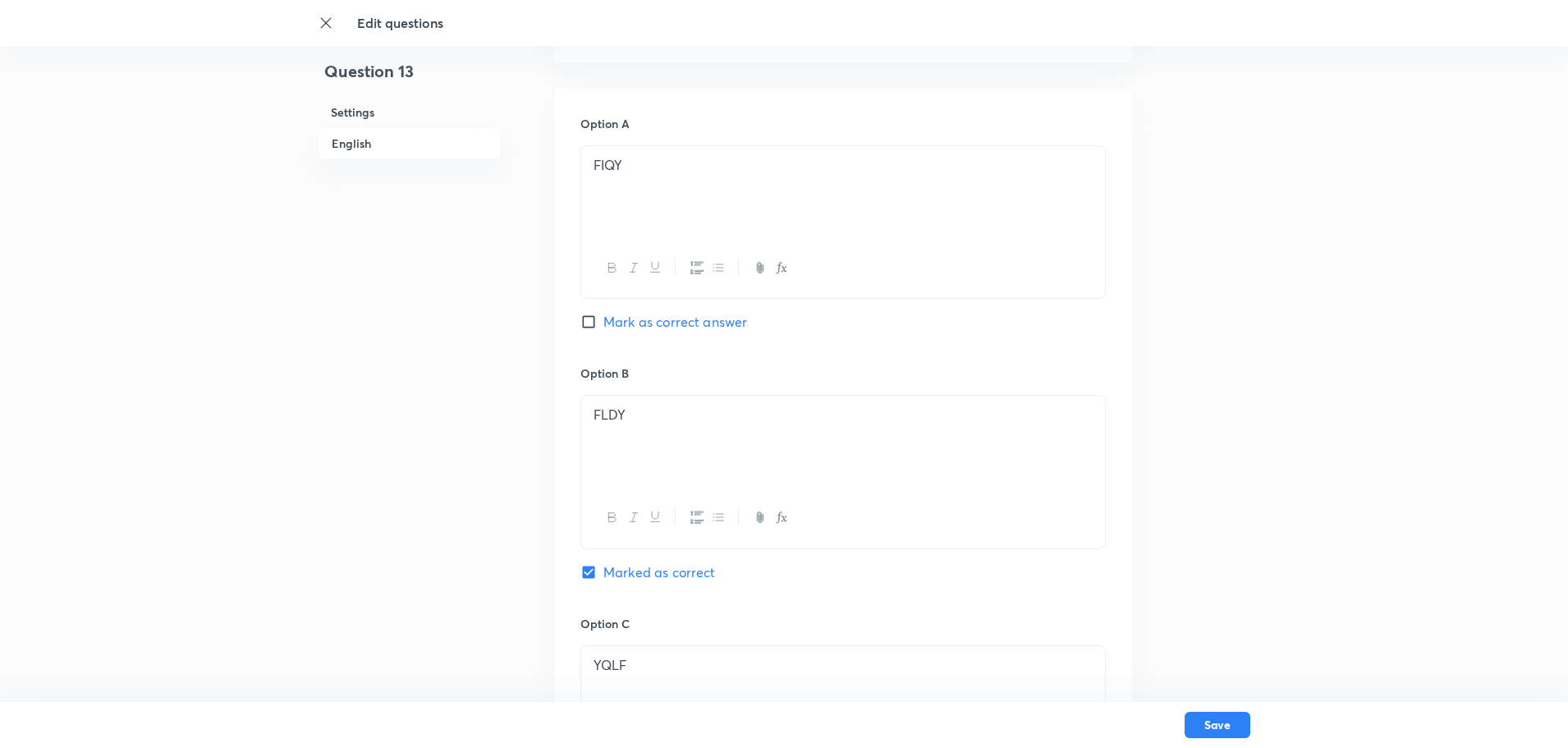
scroll to position [738, 0]
drag, startPoint x: 688, startPoint y: 155, endPoint x: 138, endPoint y: 219, distance: 553.7
click at [138, 219] on div "Edit questions Question 13 Settings English Settings Type Single choice correct…" at bounding box center [784, 498] width 1568 height 2315
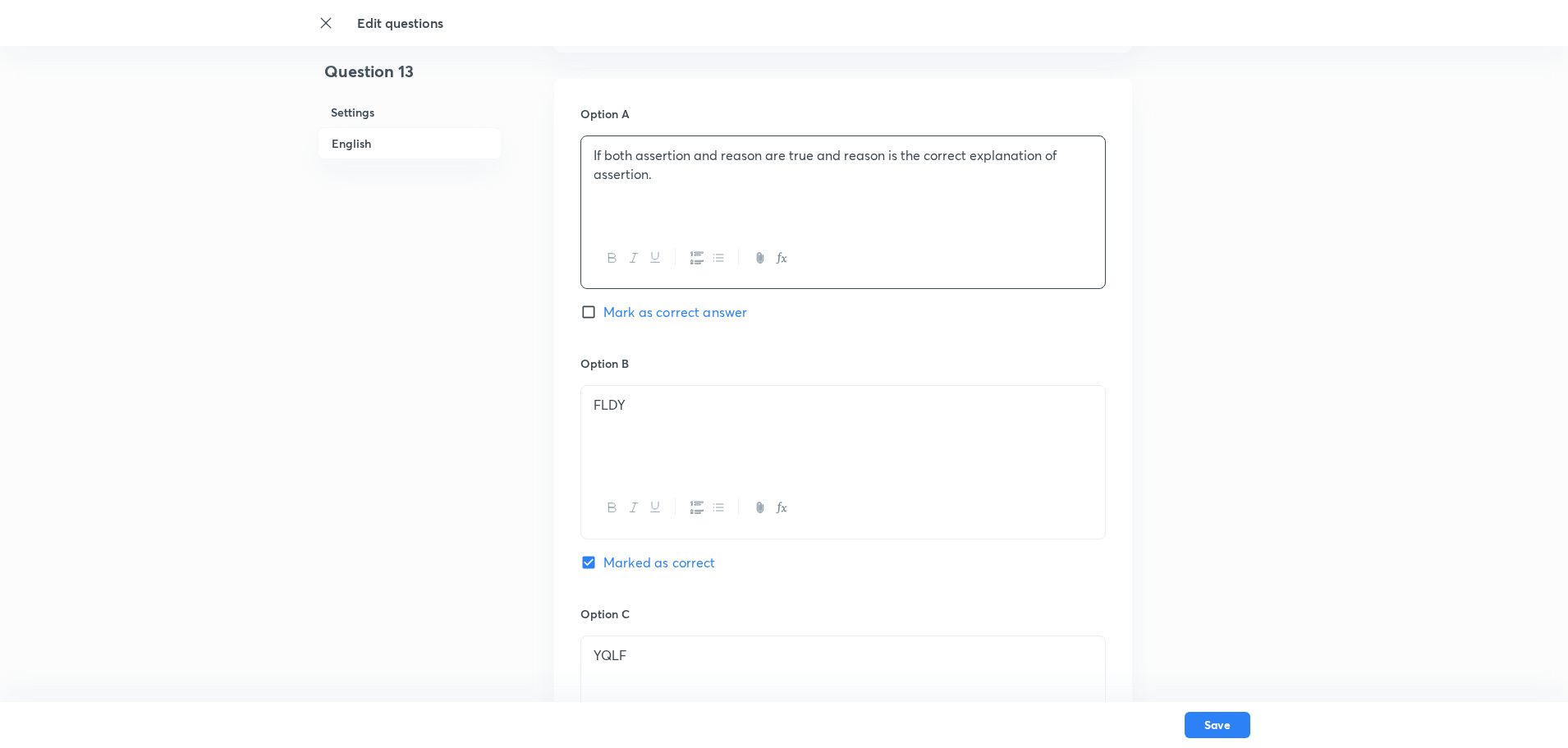
scroll to position [820, 0]
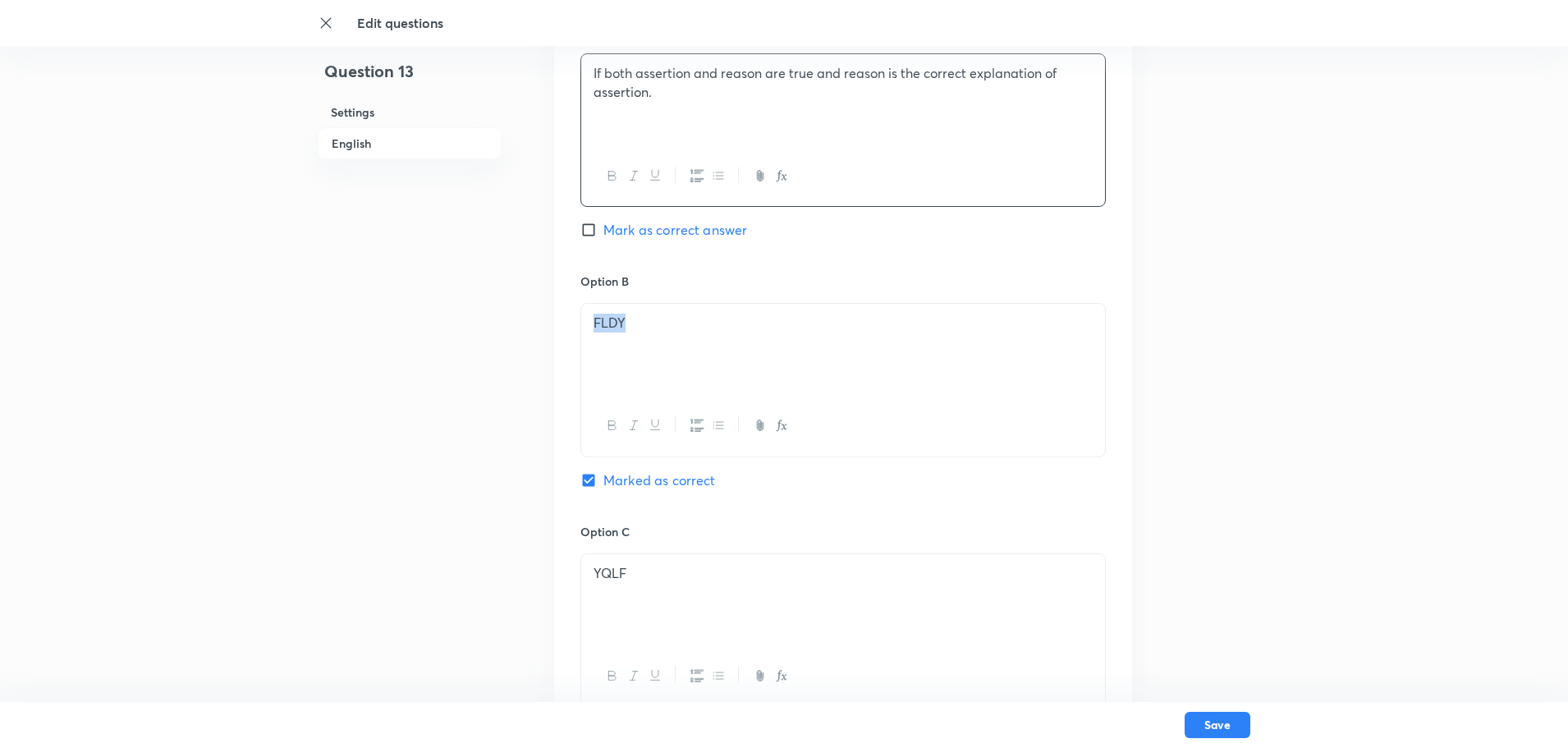
drag, startPoint x: 694, startPoint y: 320, endPoint x: 203, endPoint y: 298, distance: 491.5
click at [276, 308] on div "Edit questions Question 13 Settings English Settings Type Single choice correct…" at bounding box center [784, 416] width 1568 height 2315
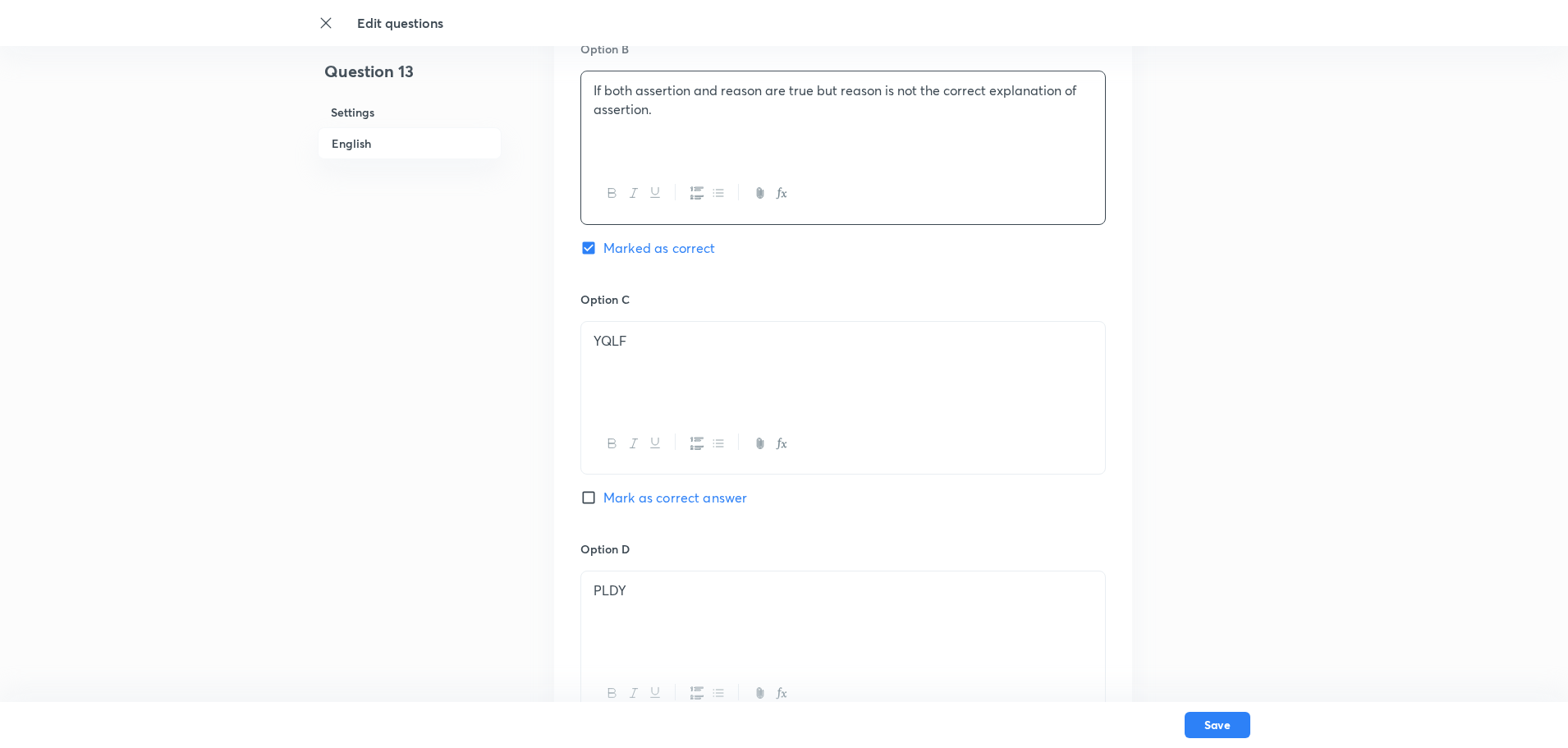
scroll to position [1067, 0]
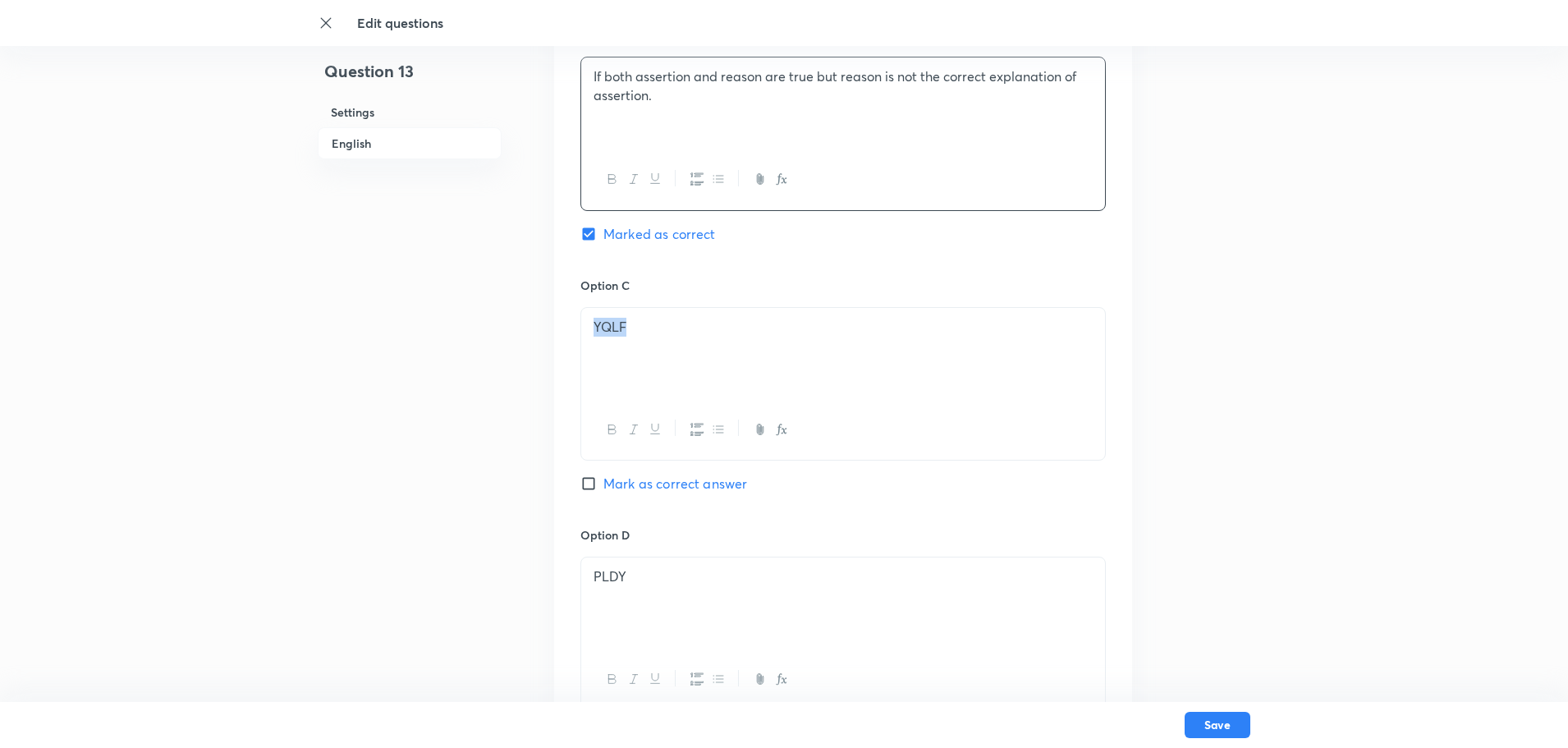
drag, startPoint x: 724, startPoint y: 318, endPoint x: 0, endPoint y: 358, distance: 725.1
click at [0, 358] on div "Edit questions Question 13 Settings English Settings Type Single choice correct…" at bounding box center [784, 170] width 1568 height 2315
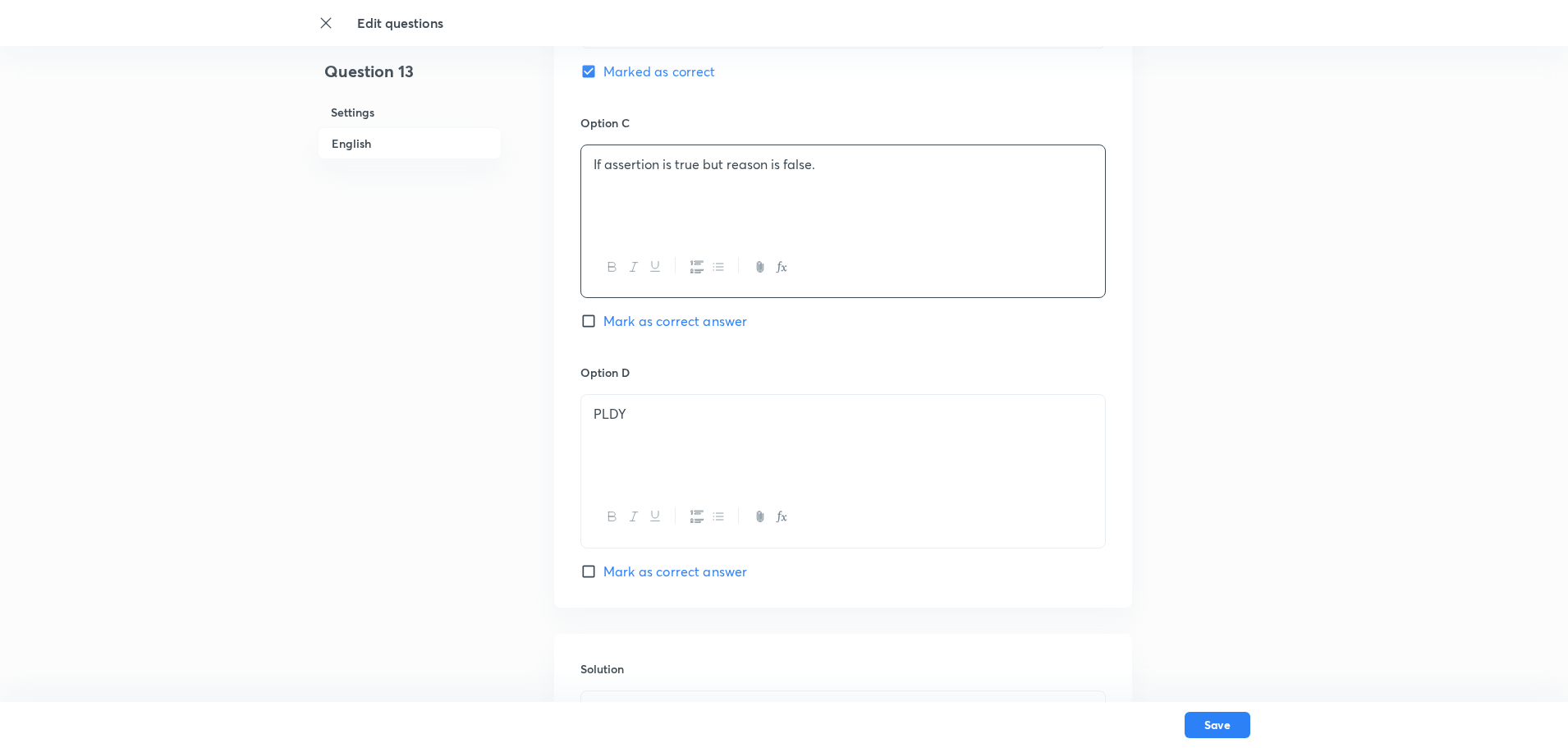
scroll to position [1231, 0]
drag, startPoint x: 765, startPoint y: 412, endPoint x: 0, endPoint y: 461, distance: 766.6
click at [0, 461] on div "Edit questions Question 13 Settings English Settings Type Single choice correct…" at bounding box center [784, 5] width 1568 height 2315
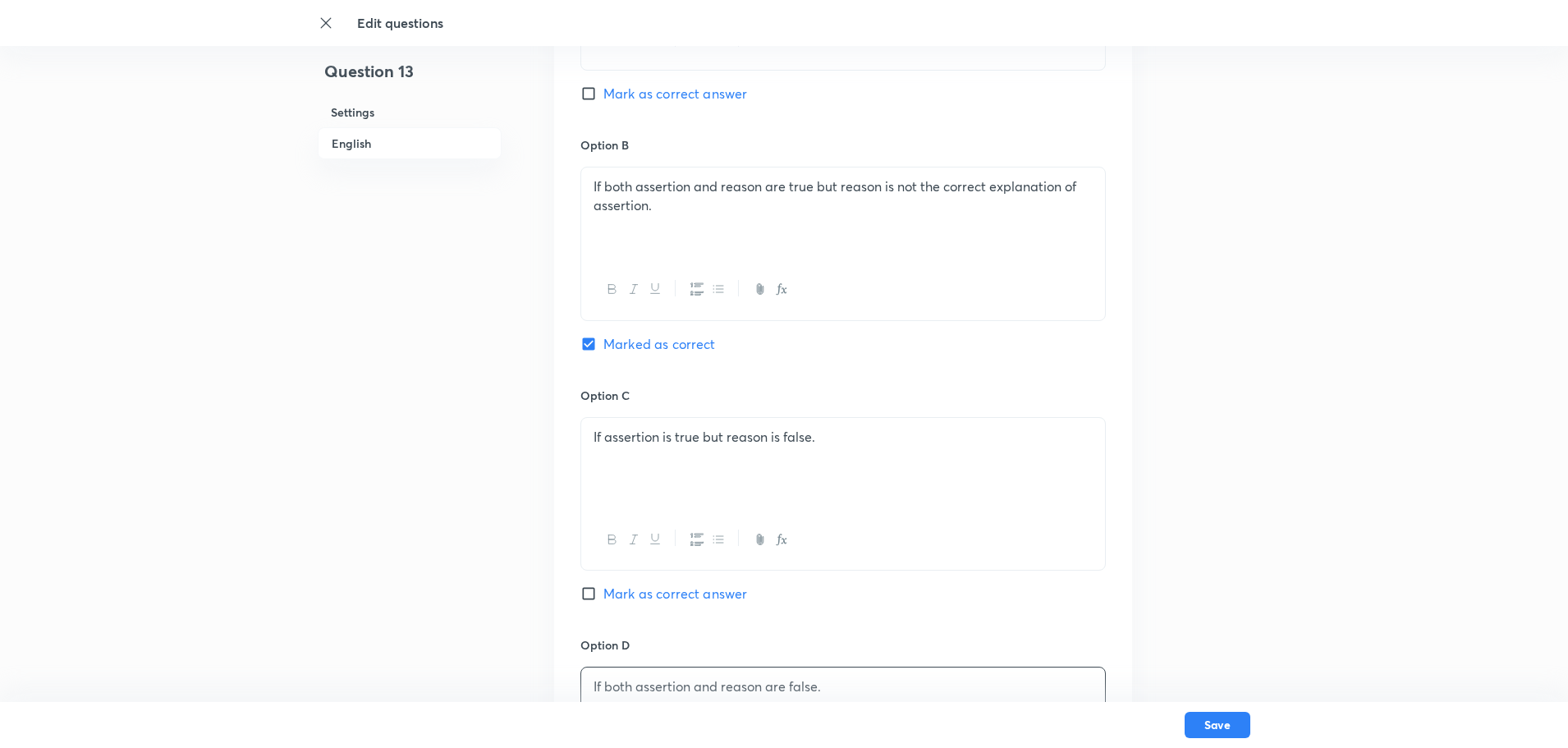
scroll to position [985, 0]
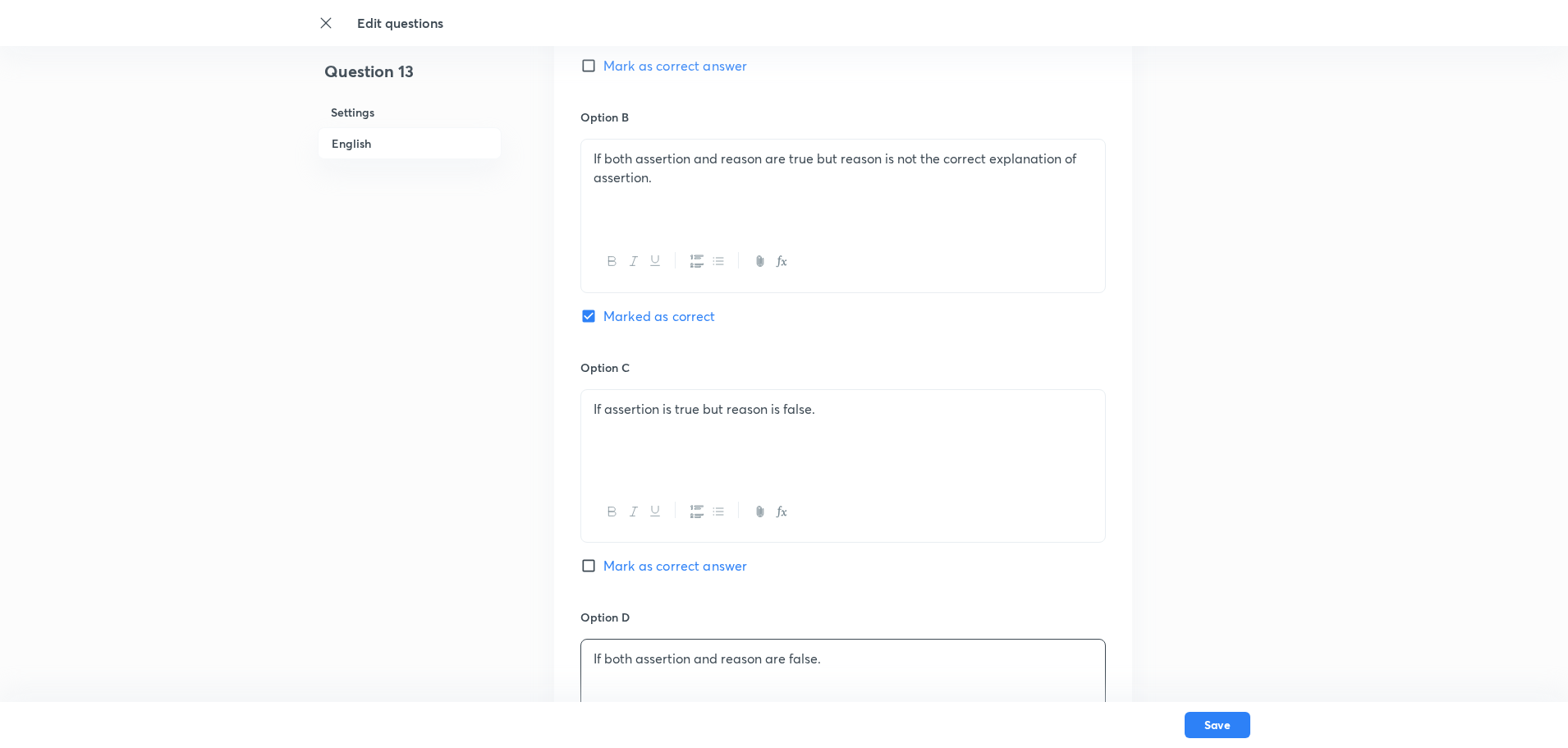
click at [585, 566] on input "Mark as correct answer" at bounding box center [592, 565] width 23 height 16
checkbox input "true"
checkbox input "false"
drag, startPoint x: 627, startPoint y: 426, endPoint x: 421, endPoint y: 423, distance: 206.0
click at [421, 423] on div "Question 13 Settings English Settings Type Single choice correct 4 options + 4 …" at bounding box center [784, 252] width 932 height 2315
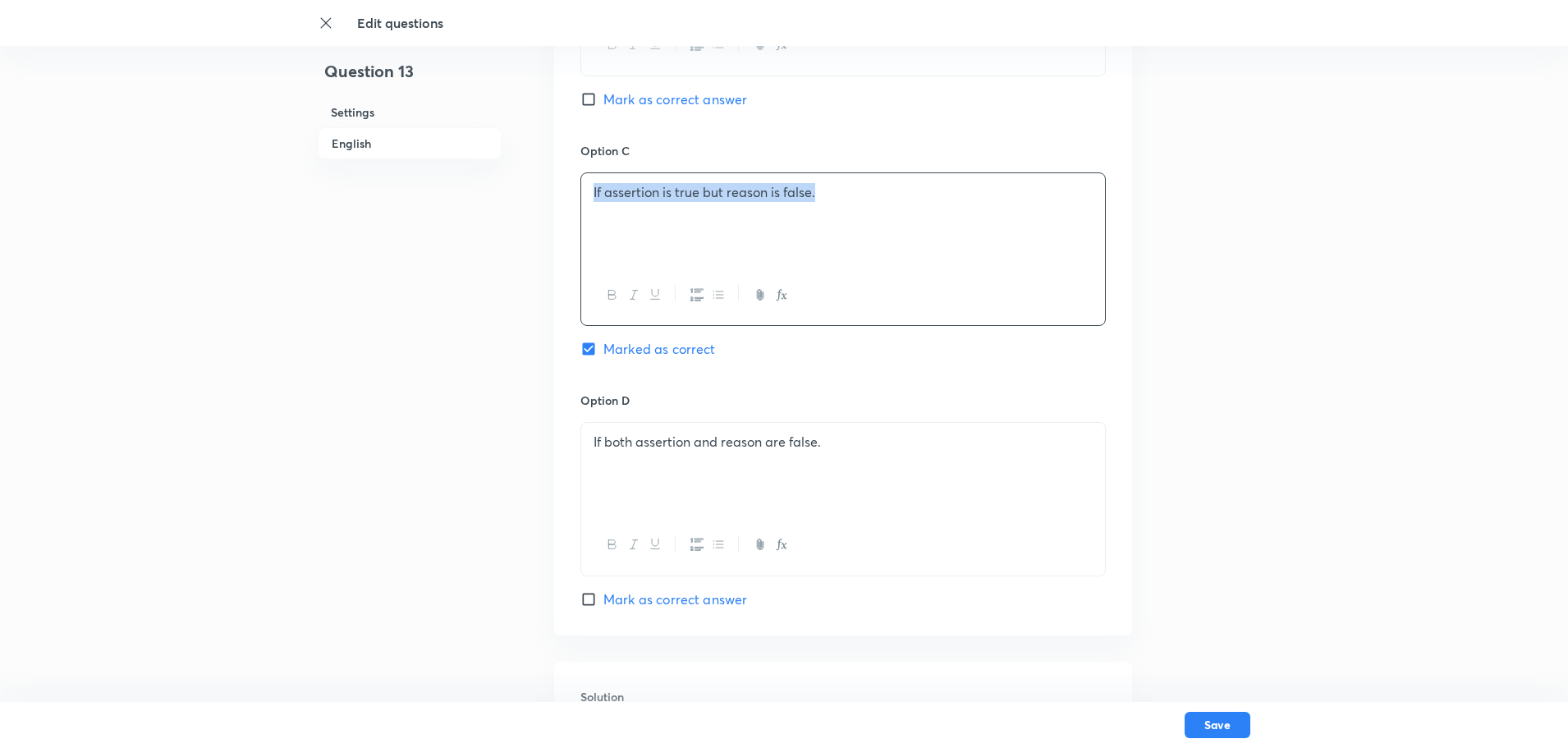
scroll to position [1559, 0]
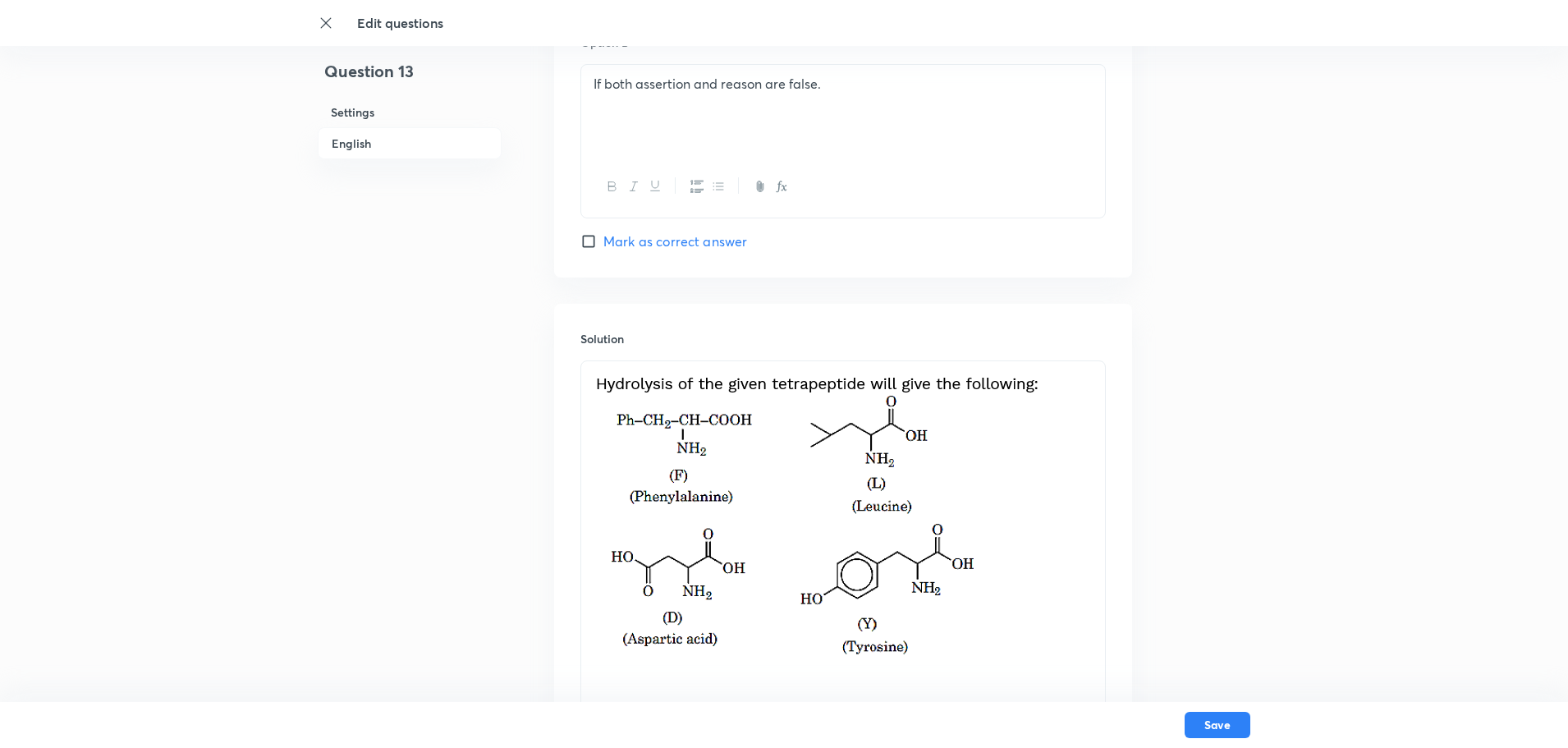
drag, startPoint x: 936, startPoint y: 657, endPoint x: 588, endPoint y: 392, distance: 437.4
click at [588, 392] on div at bounding box center [843, 521] width 524 height 320
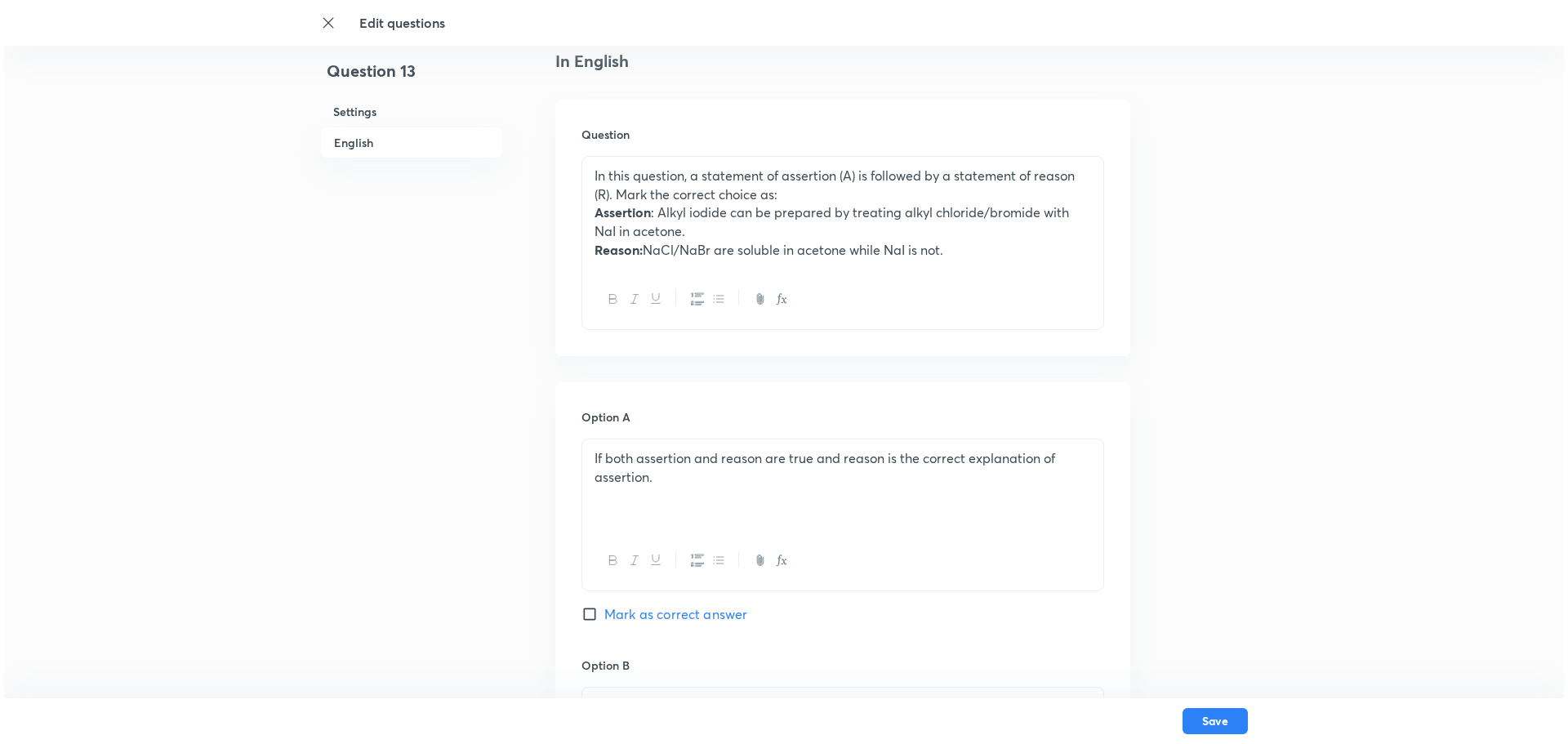
scroll to position [509, 0]
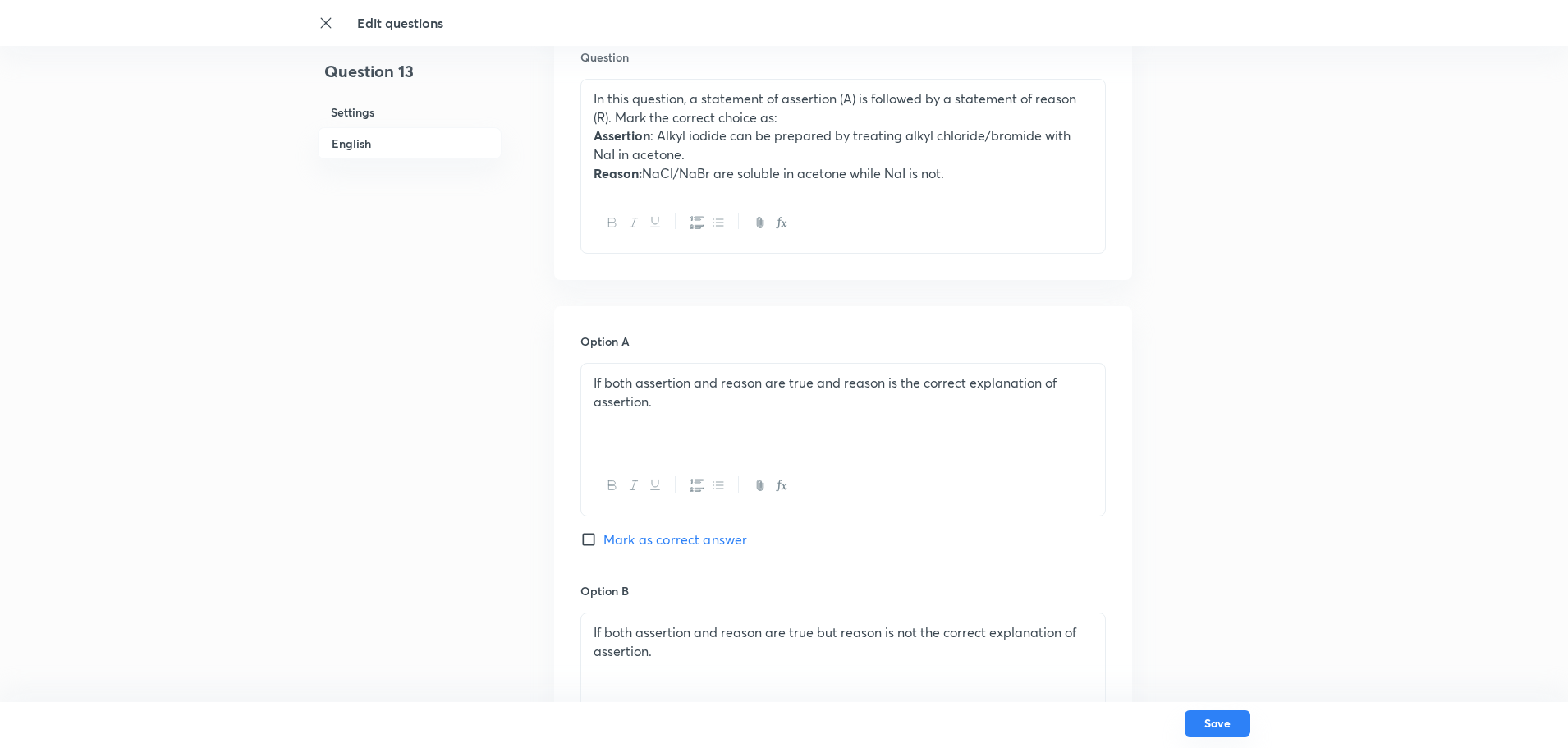
click at [1242, 597] on button "Save" at bounding box center [1218, 722] width 66 height 26
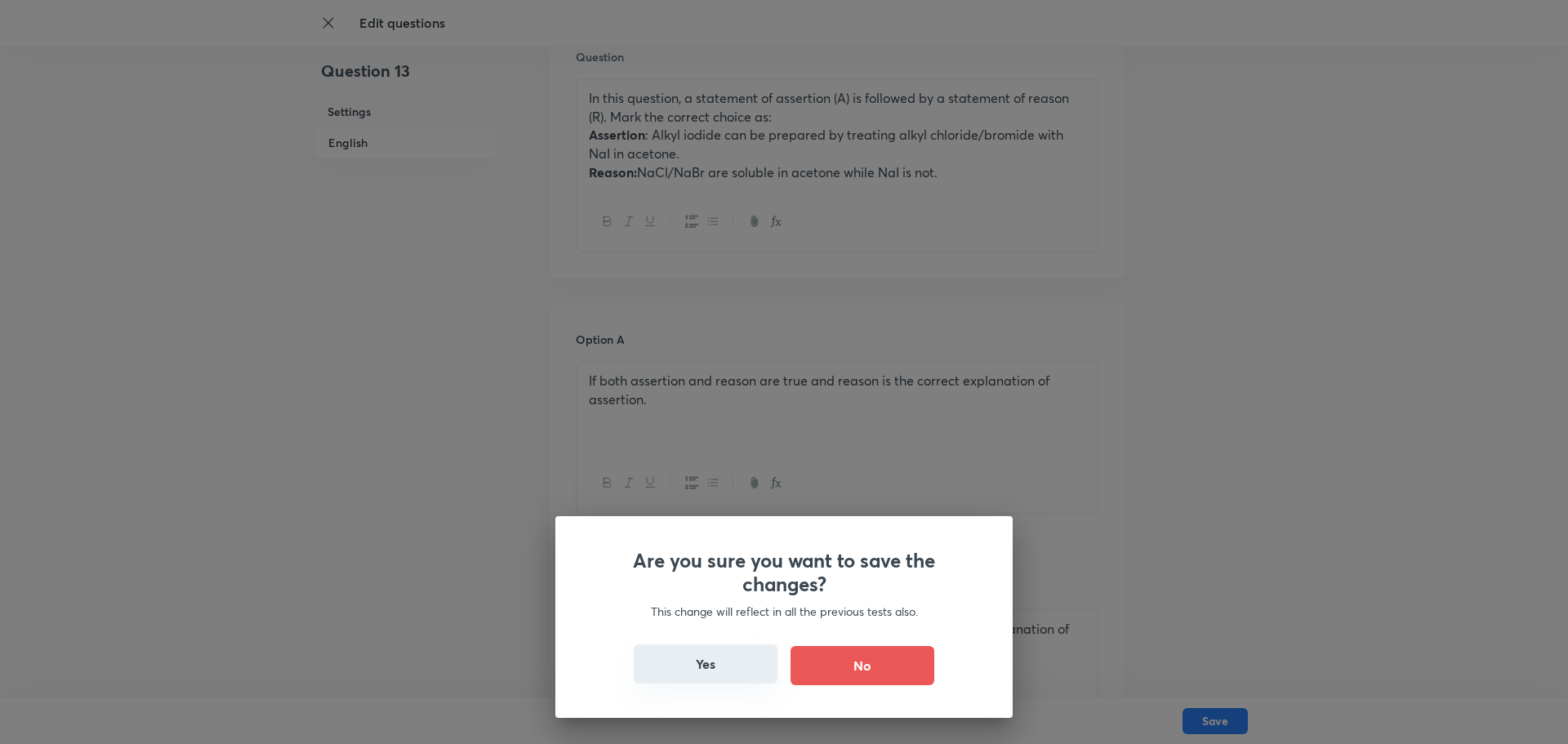
click at [695, 594] on button "Yes" at bounding box center [705, 663] width 144 height 39
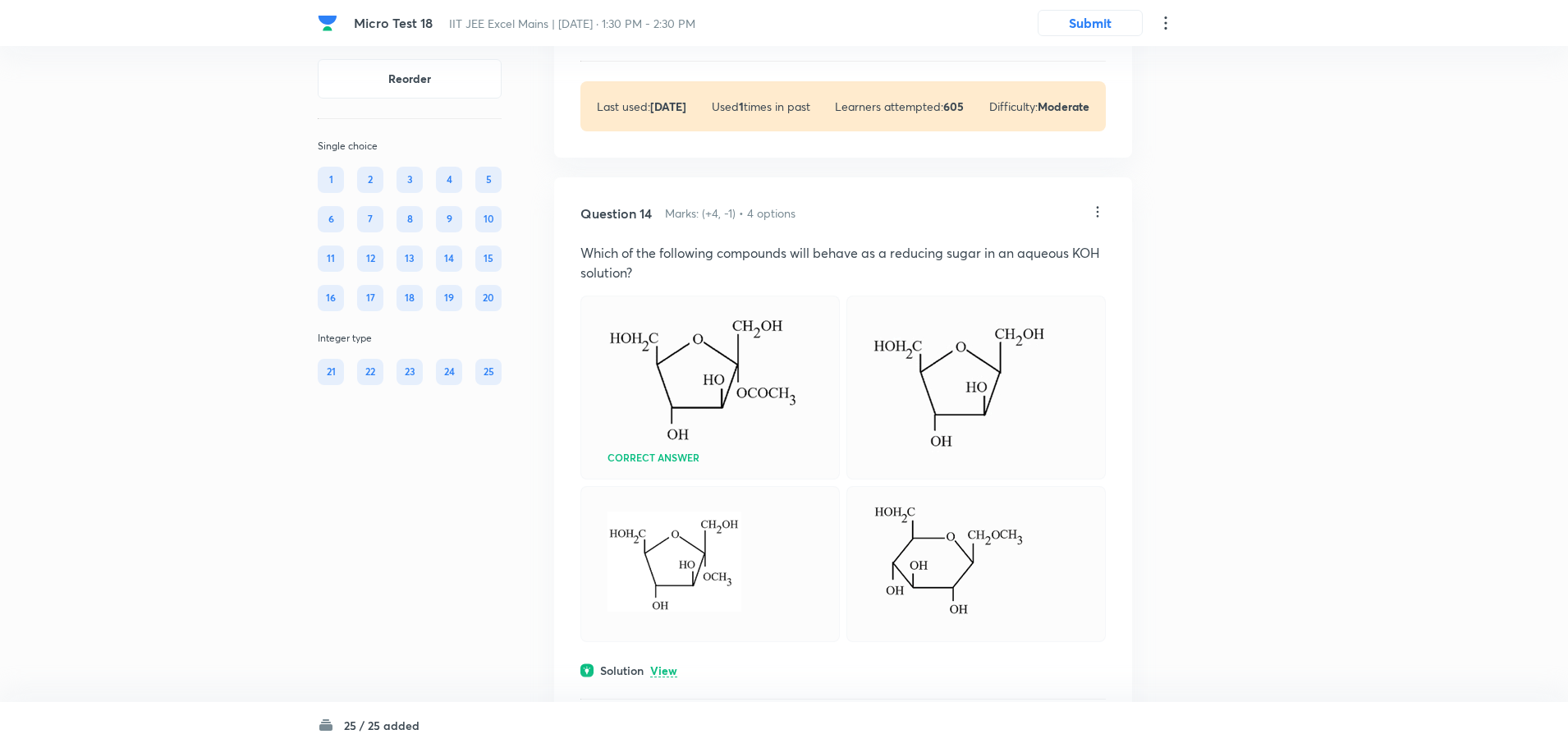
scroll to position [6811, 0]
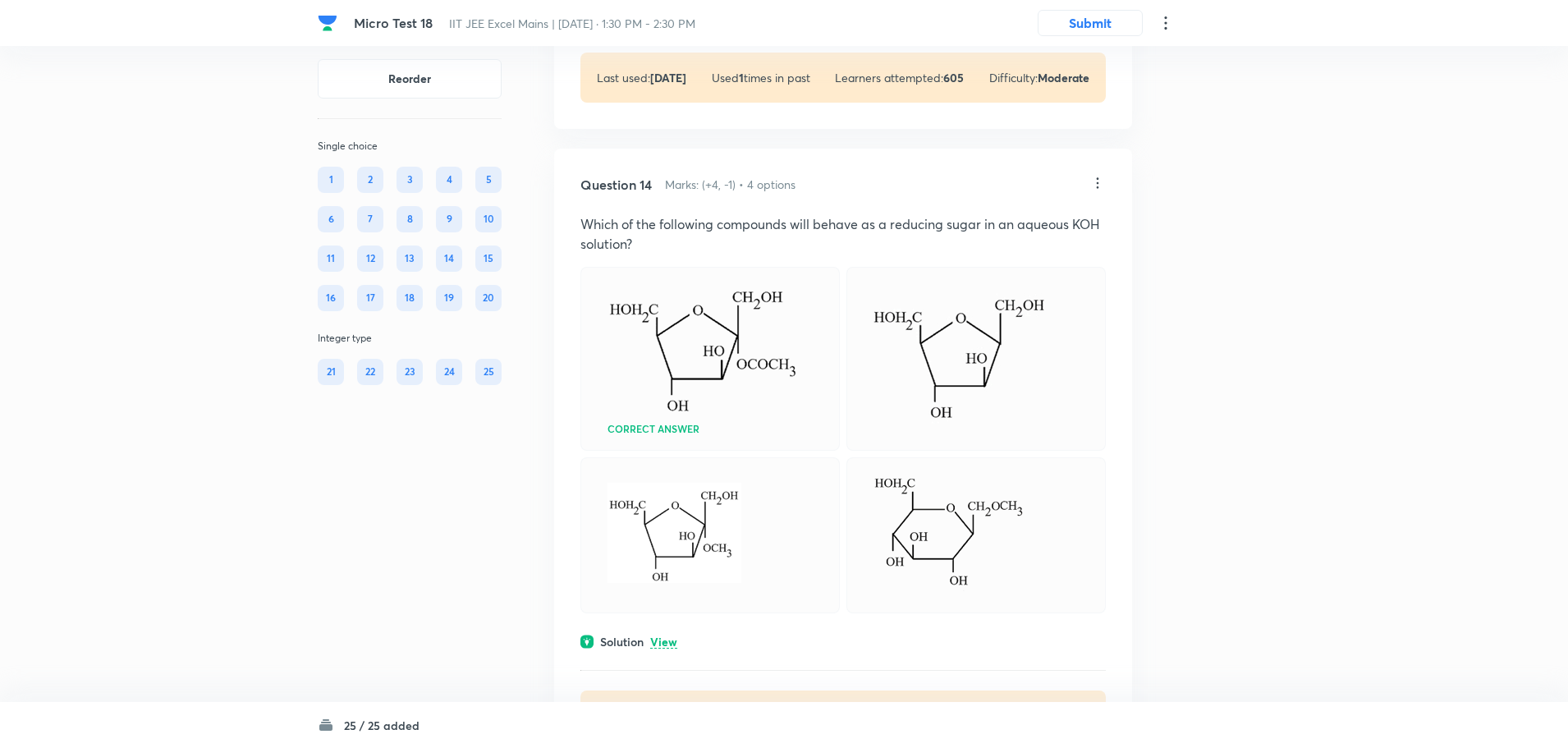
click at [1096, 191] on icon at bounding box center [1097, 183] width 16 height 16
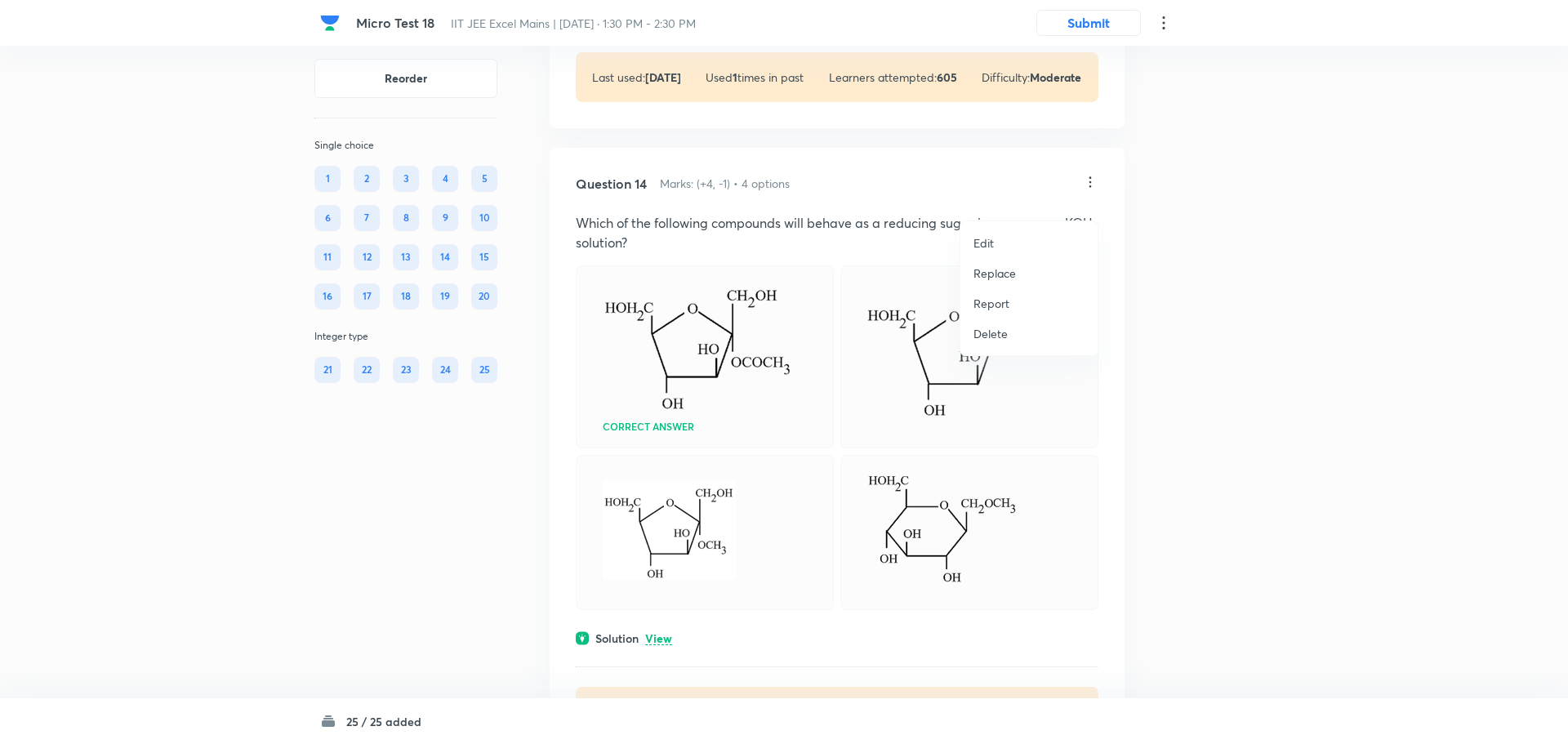
click at [979, 242] on p "Edit" at bounding box center [983, 242] width 20 height 17
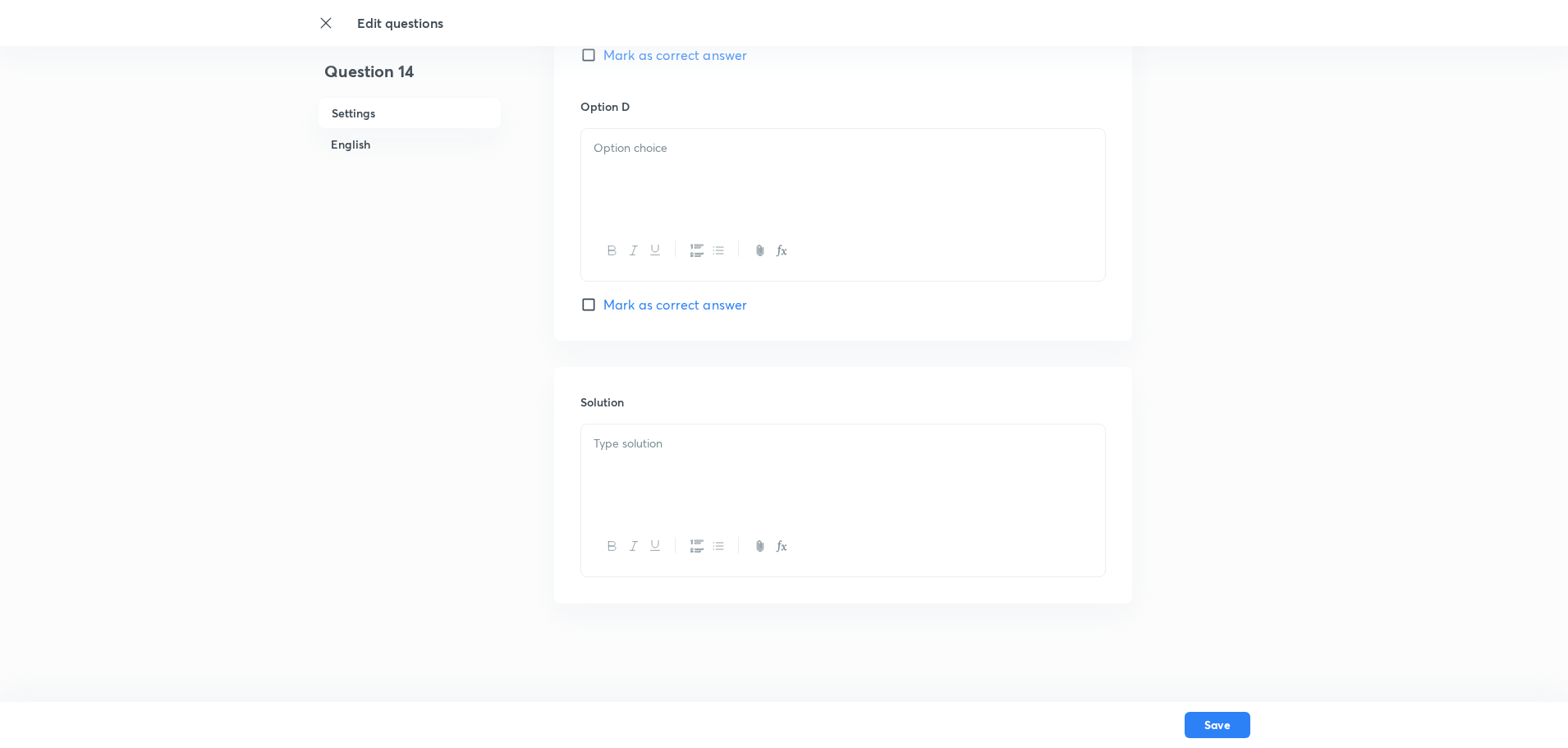
checkbox input "true"
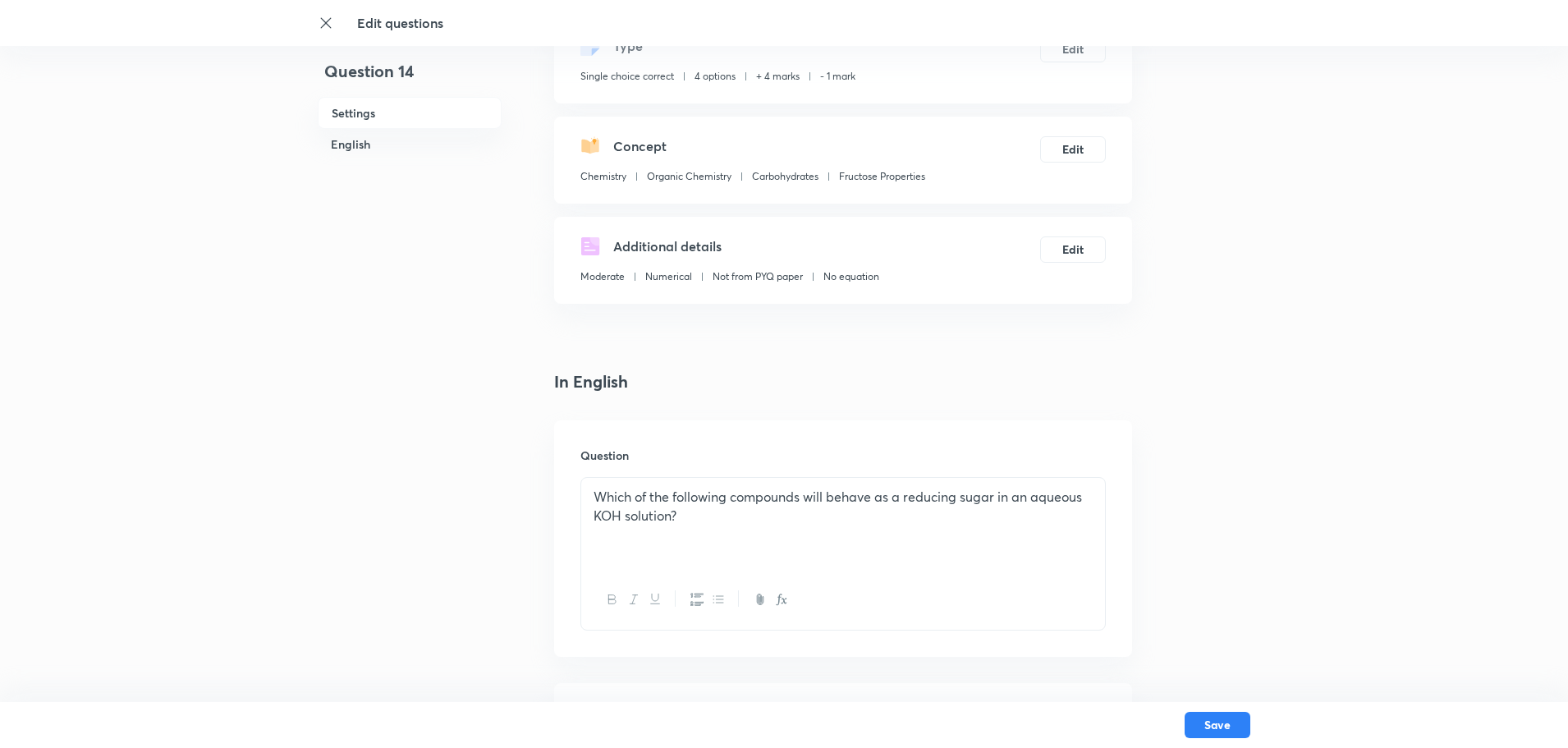
scroll to position [82, 0]
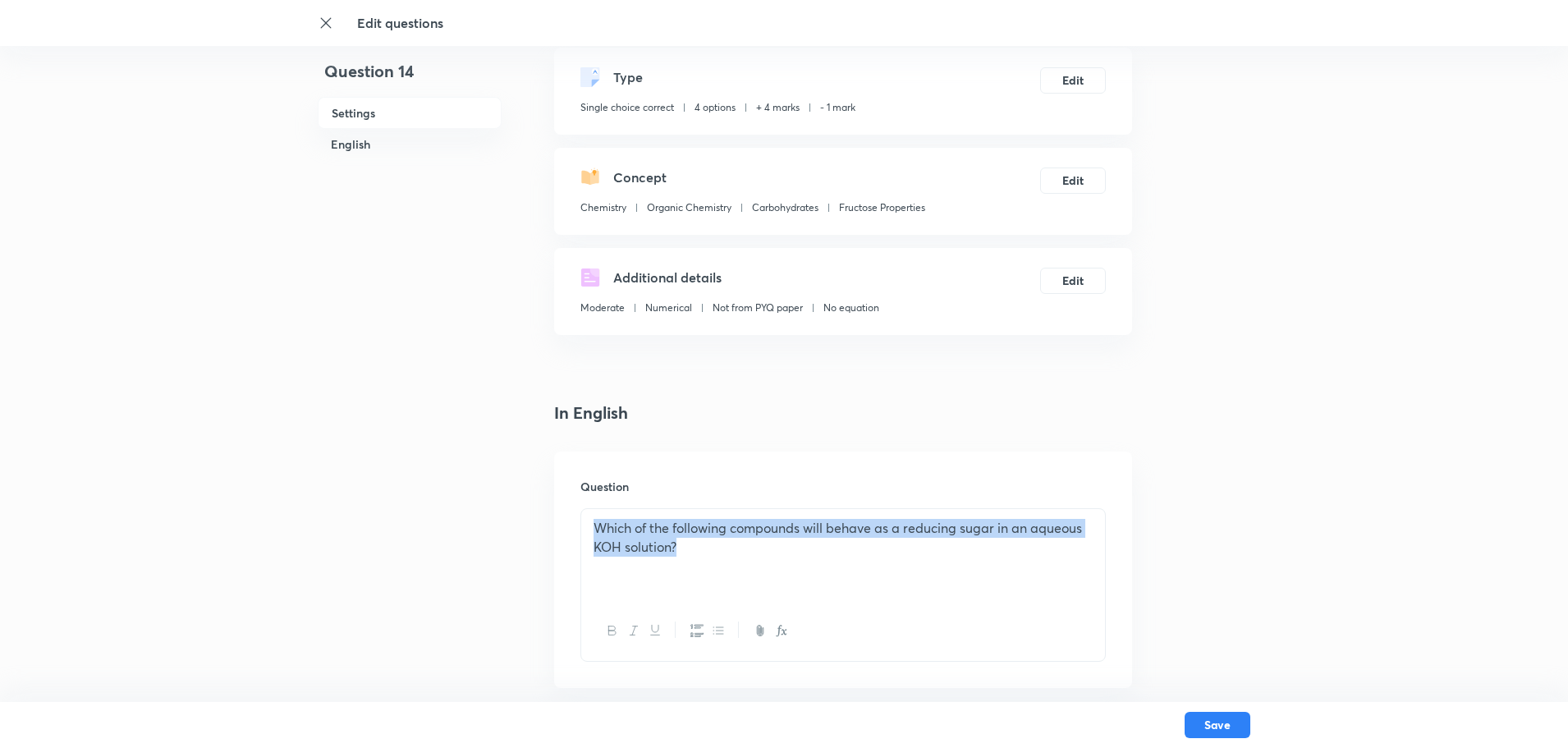
drag, startPoint x: 711, startPoint y: 562, endPoint x: 514, endPoint y: 516, distance: 202.3
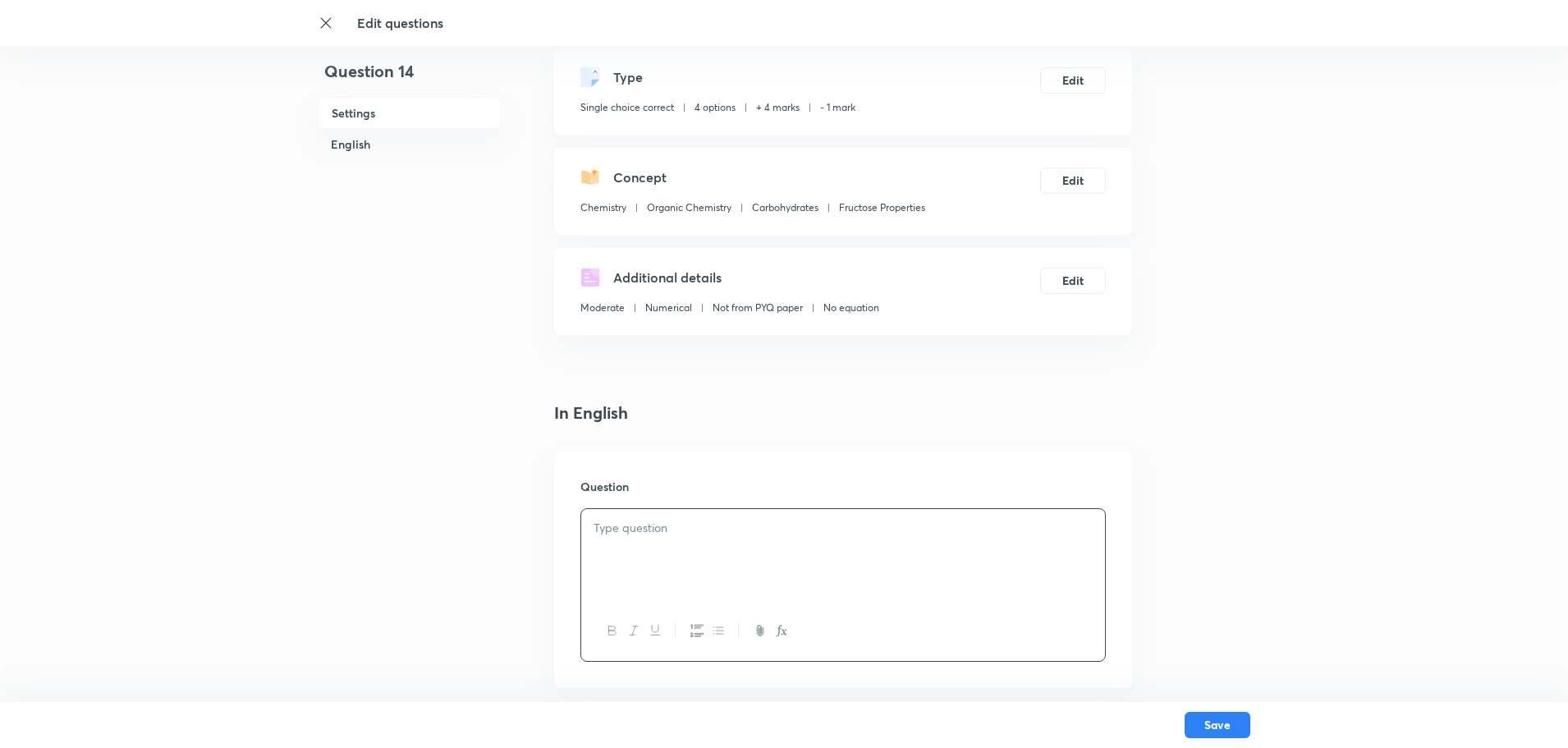
click at [706, 549] on div at bounding box center [843, 554] width 524 height 92
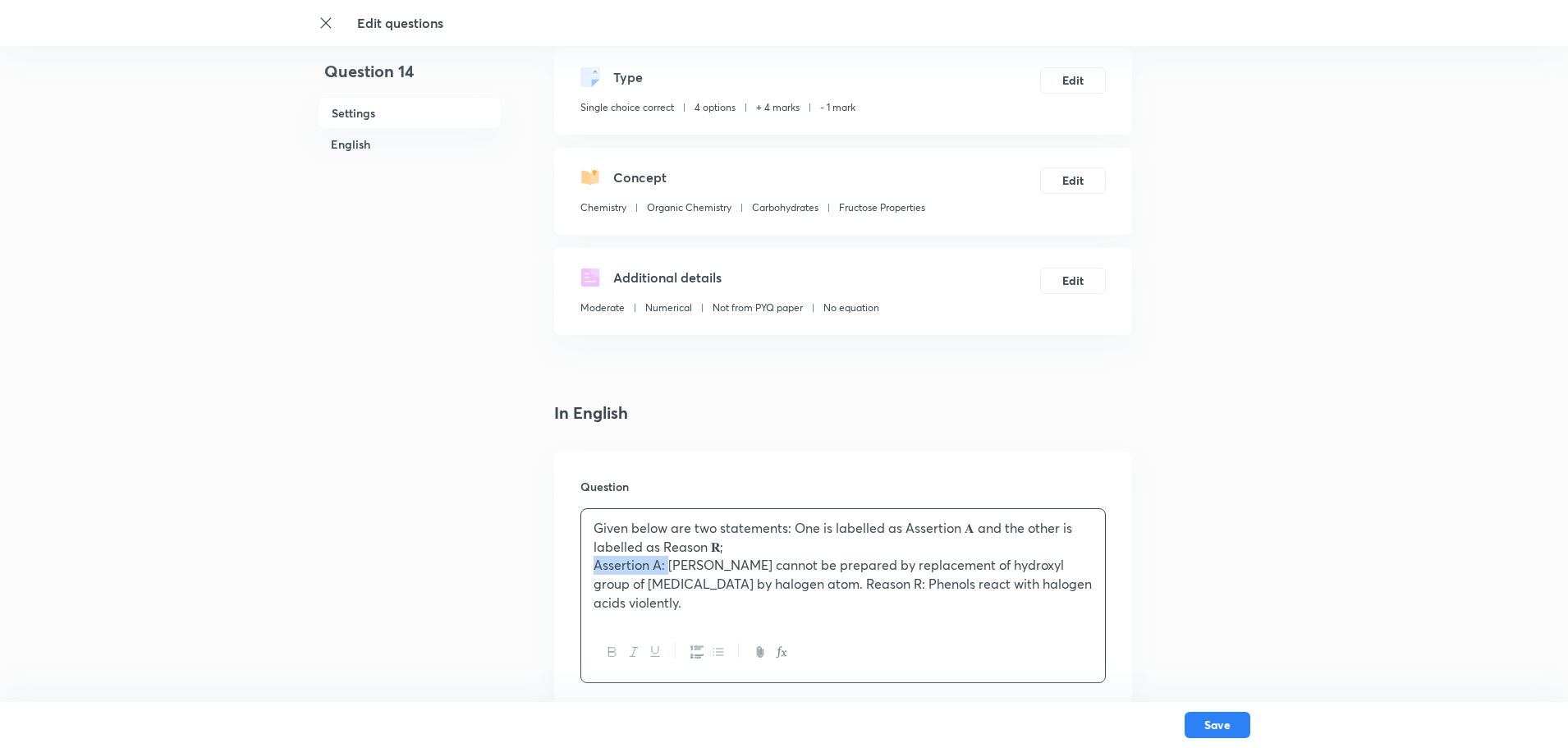
drag, startPoint x: 668, startPoint y: 567, endPoint x: 575, endPoint y: 571, distance: 93.1
click at [575, 571] on div "Question Given below are two statements: One is labelled as Assertion 𝐀 and the…" at bounding box center [843, 580] width 578 height 258
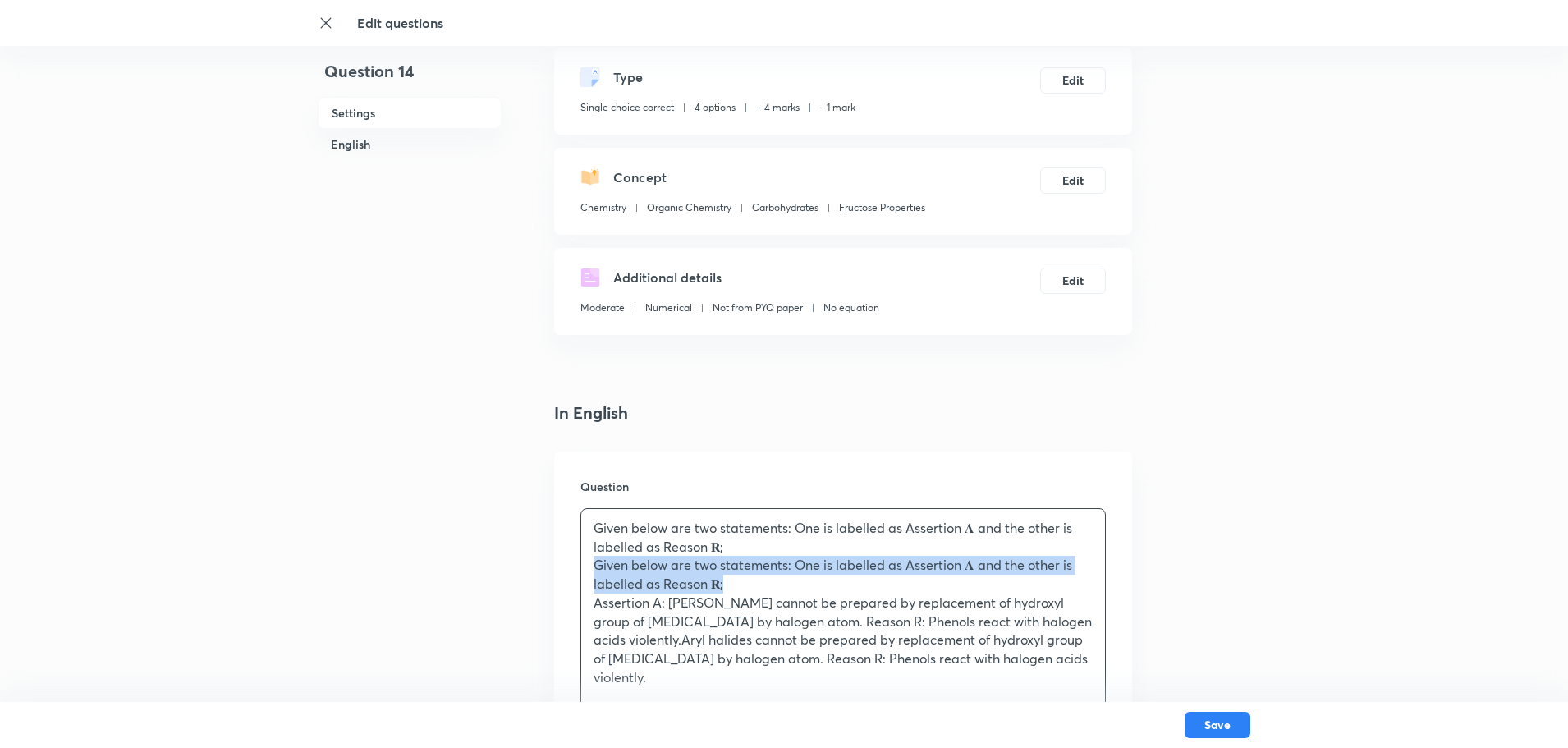
drag, startPoint x: 729, startPoint y: 588, endPoint x: 577, endPoint y: 565, distance: 153.7
click at [577, 565] on div "Question Given below are two statements: One is labelled as Assertion 𝐀 and the…" at bounding box center [843, 618] width 578 height 332
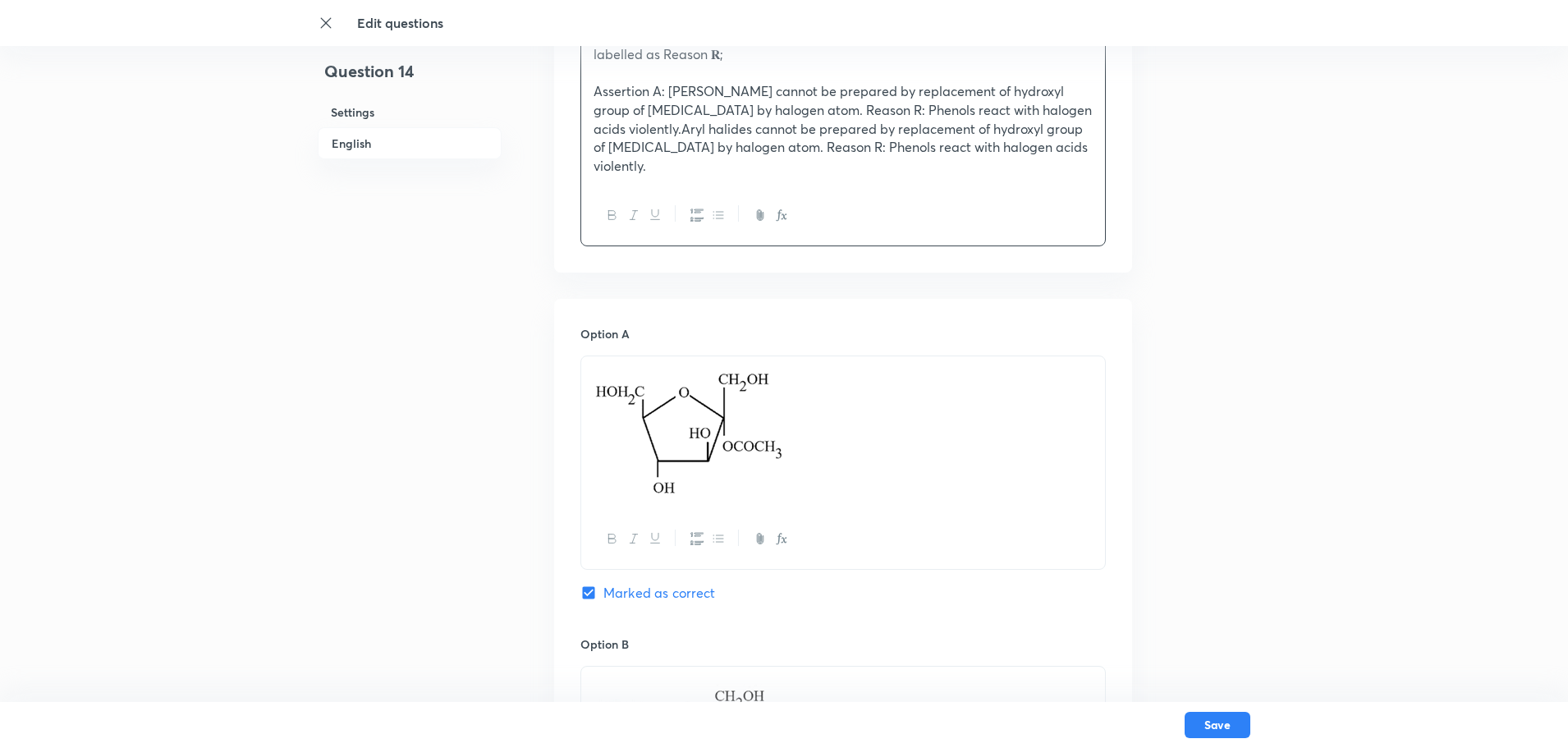
scroll to position [493, 0]
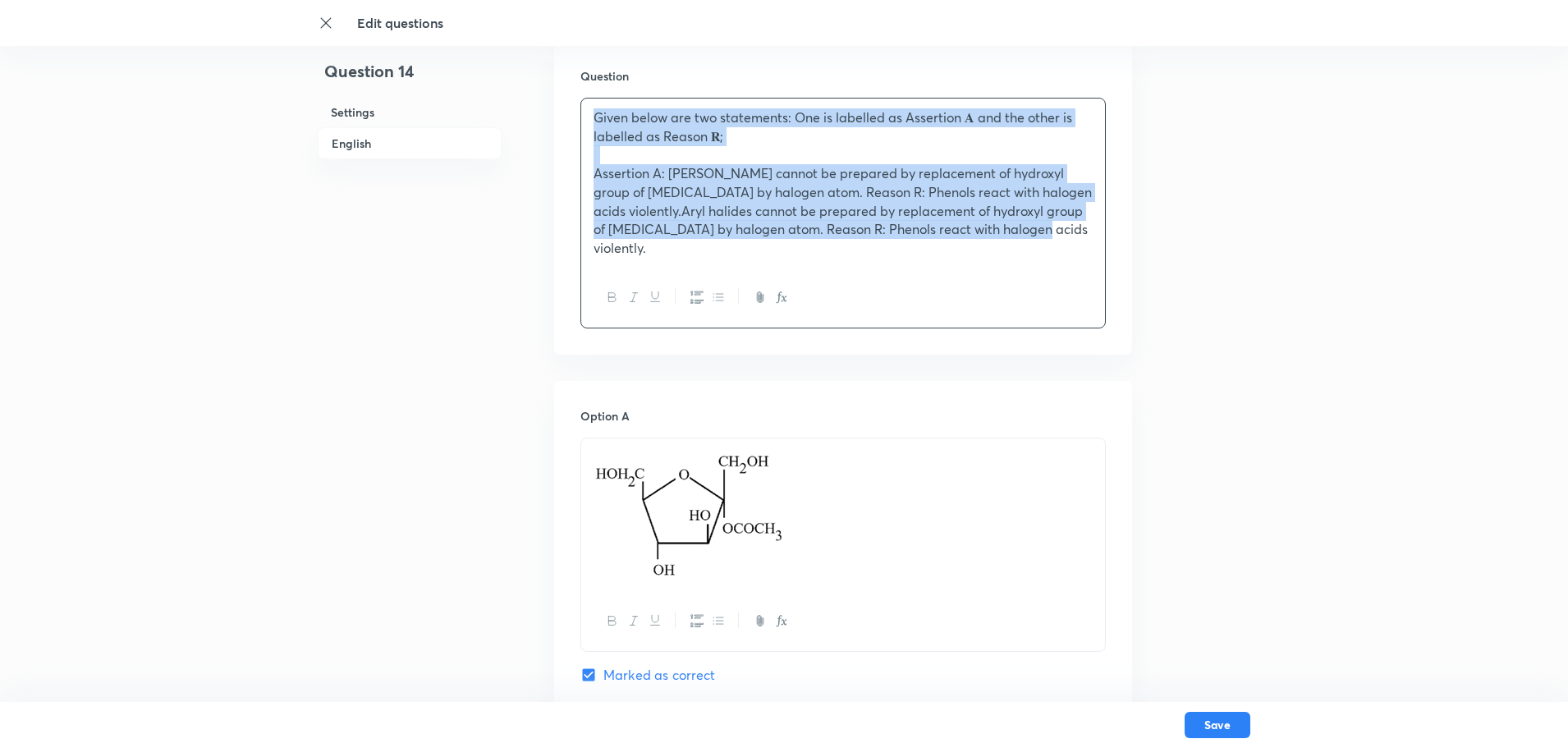
drag, startPoint x: 1024, startPoint y: 235, endPoint x: 521, endPoint y: 92, distance: 522.9
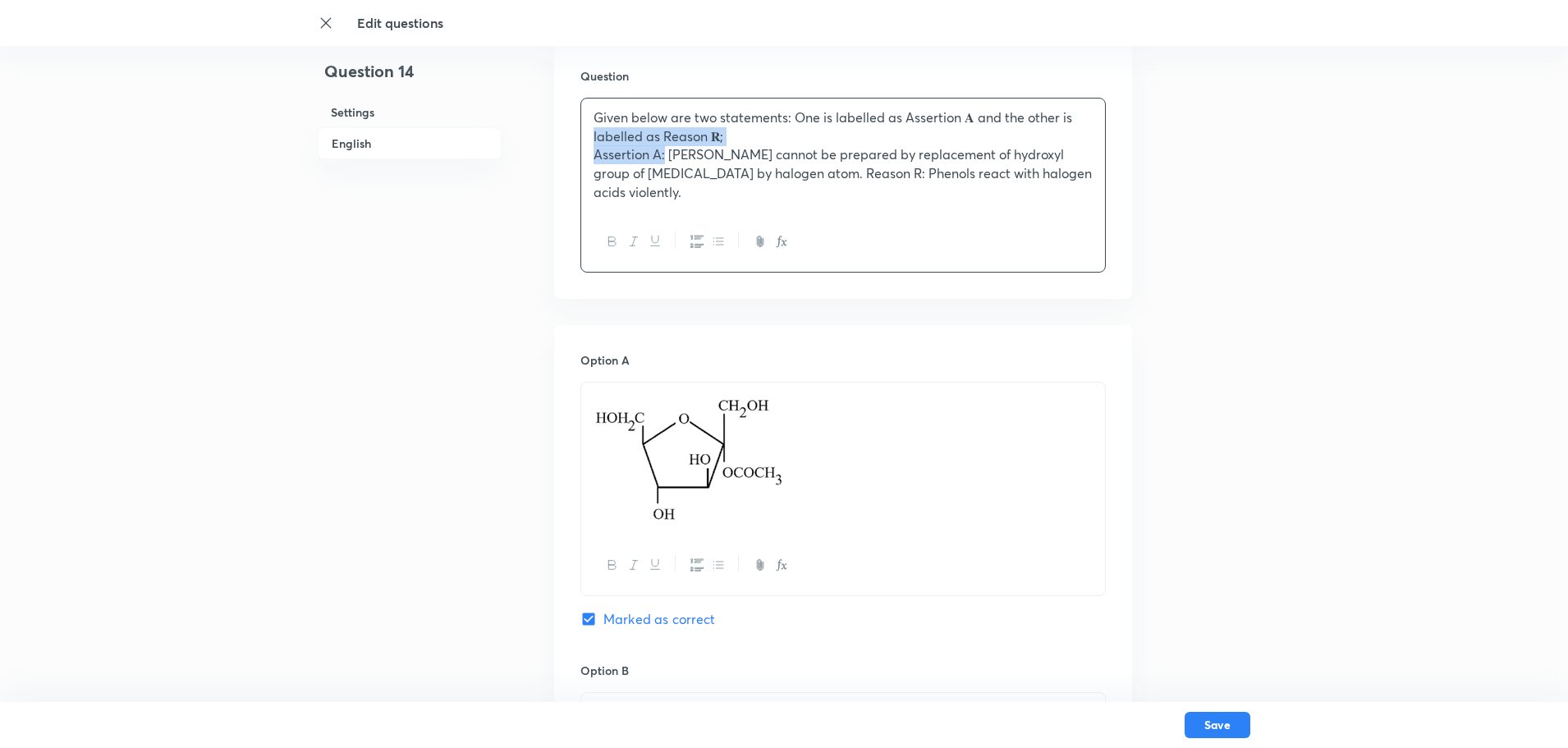
drag, startPoint x: 664, startPoint y: 159, endPoint x: 588, endPoint y: 145, distance: 77.3
click at [588, 145] on div "Given below are two statements: One is labelled as Assertion 𝐀 and the other is…" at bounding box center [843, 154] width 524 height 113
click at [594, 154] on p "Assertion A: Aryl halides cannot be prepared by replacement of hydroxyl group o…" at bounding box center [843, 173] width 499 height 56
drag, startPoint x: 594, startPoint y: 154, endPoint x: 669, endPoint y: 150, distance: 75.1
click at [669, 150] on p "Assertion A: Aryl halides cannot be prepared by replacement of hydroxyl group o…" at bounding box center [843, 173] width 499 height 56
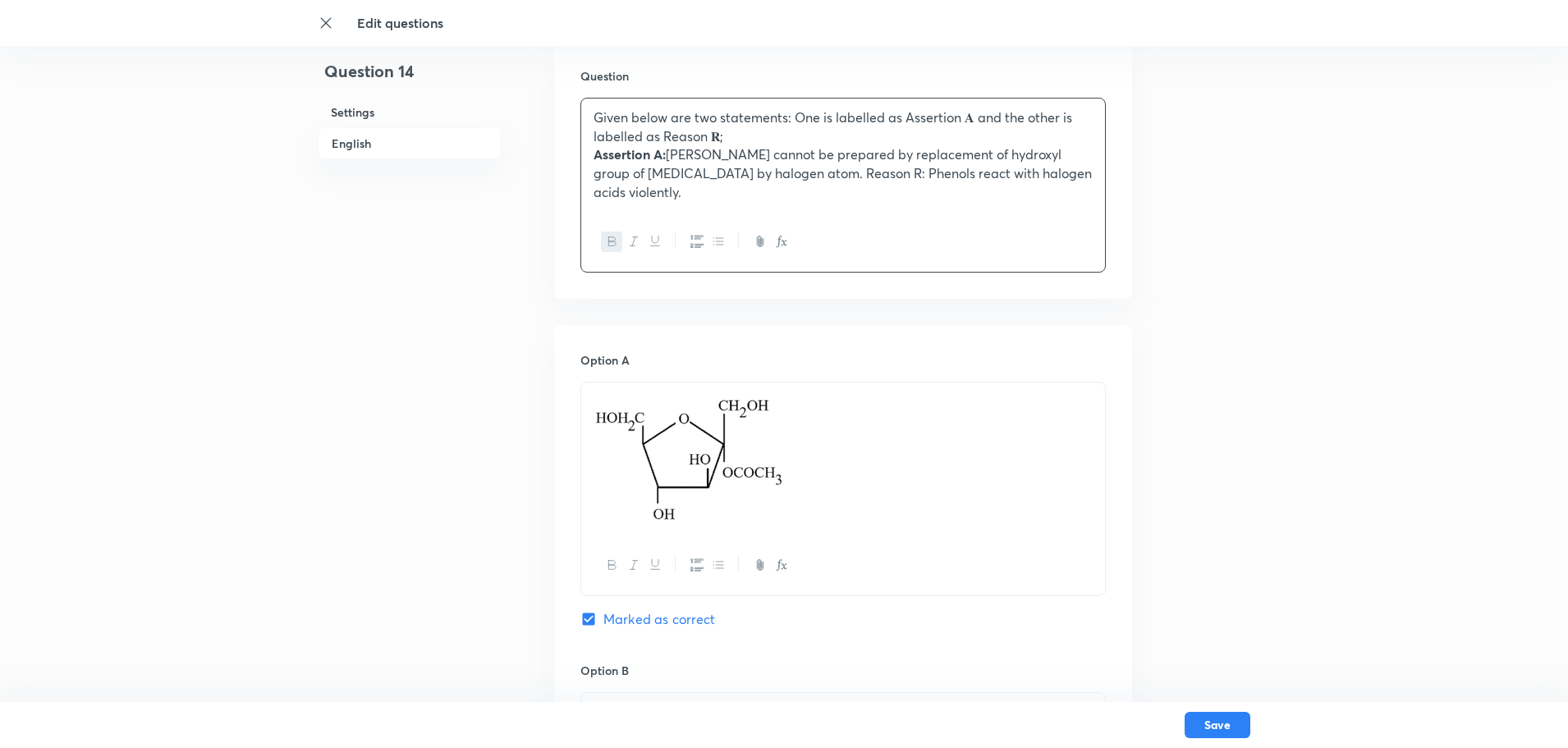
click at [749, 172] on p "Assertion A: Aryl halides cannot be prepared by replacement of hydroxyl group o…" at bounding box center [843, 173] width 499 height 56
drag, startPoint x: 590, startPoint y: 195, endPoint x: 656, endPoint y: 194, distance: 66.0
click at [656, 194] on div "Given below are two statements: One is labelled as Assertion 𝐀 and the other is…" at bounding box center [843, 154] width 524 height 113
click at [943, 179] on p "Assertion A: Aryl halides cannot be prepared by replacement of hydroxyl group o…" at bounding box center [843, 163] width 499 height 37
click at [938, 208] on div "Given below are two statements: One is labelled as Assertion 𝐀 and the other is…" at bounding box center [843, 154] width 524 height 113
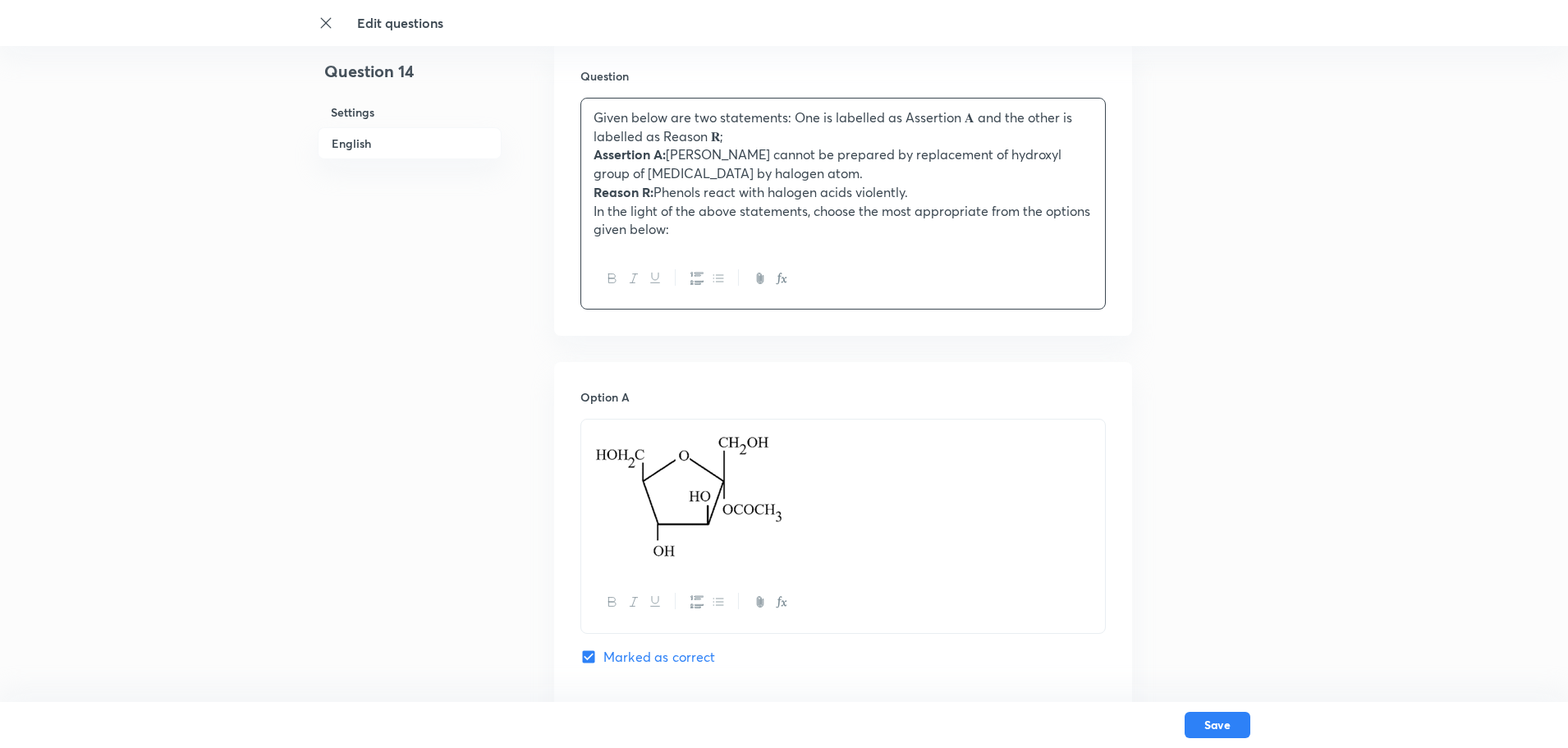
scroll to position [657, 0]
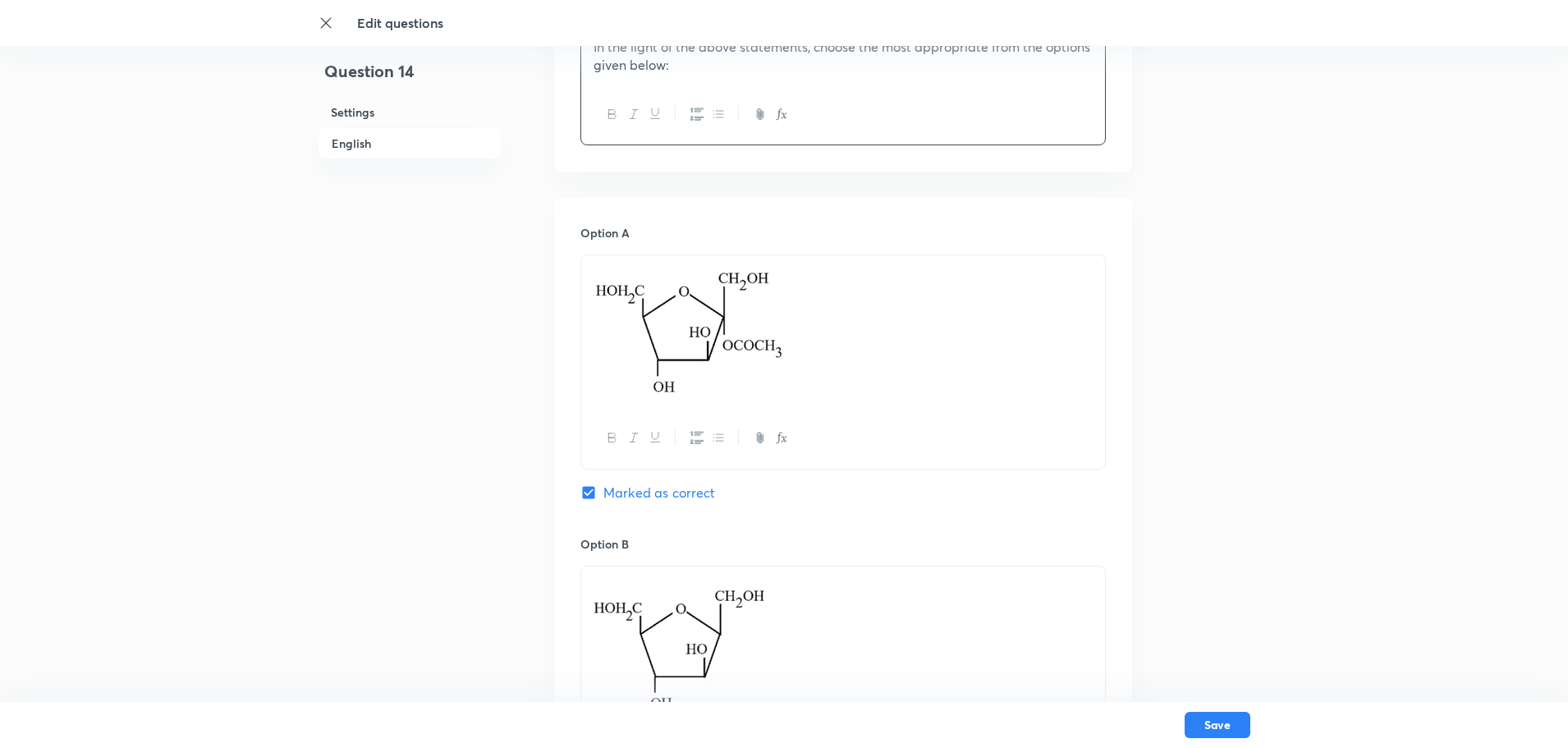
drag, startPoint x: 755, startPoint y: 338, endPoint x: 286, endPoint y: 358, distance: 469.4
click at [286, 358] on div "Edit questions Question 14 Settings English Settings Type Single choice correct…" at bounding box center [784, 732] width 1568 height 2619
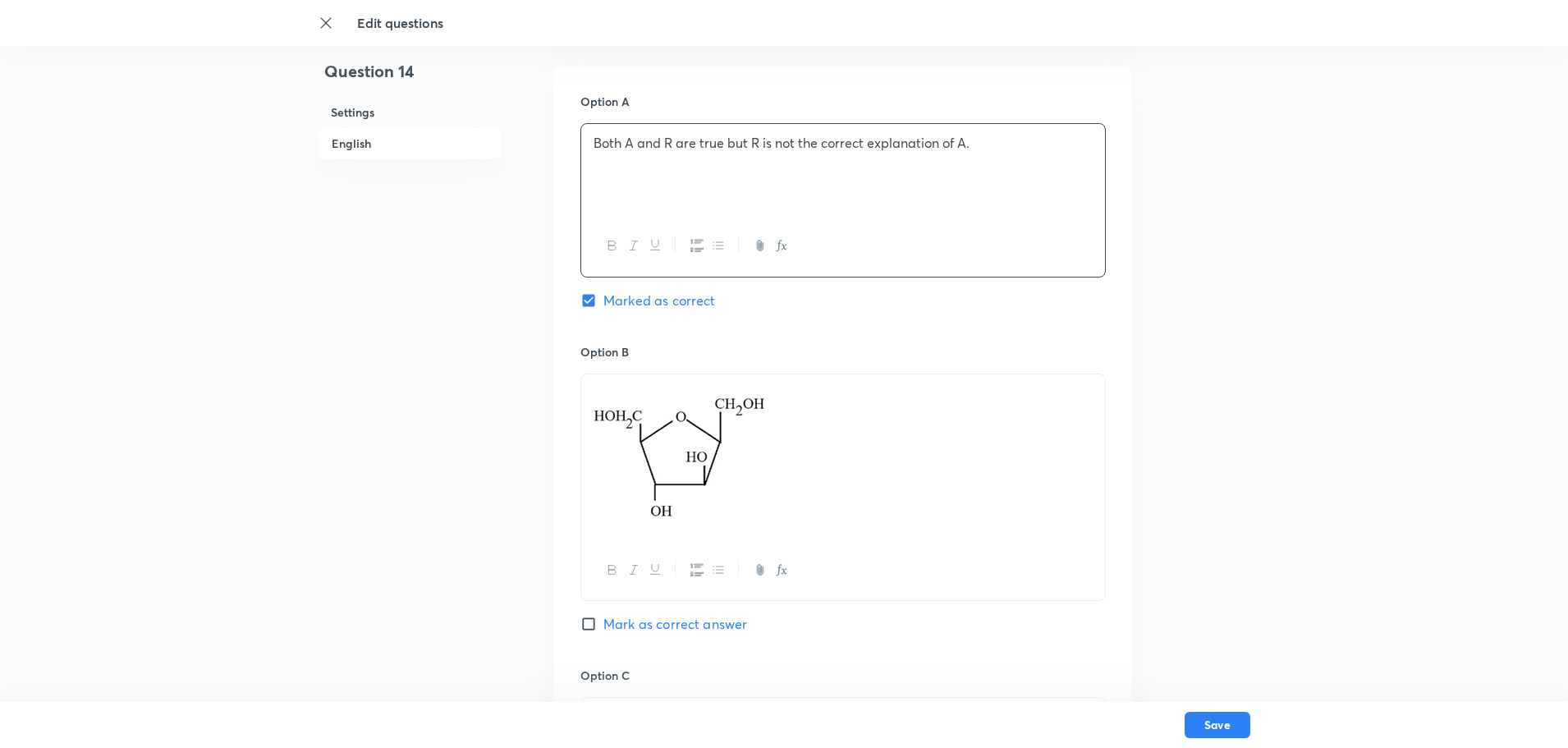
scroll to position [820, 0]
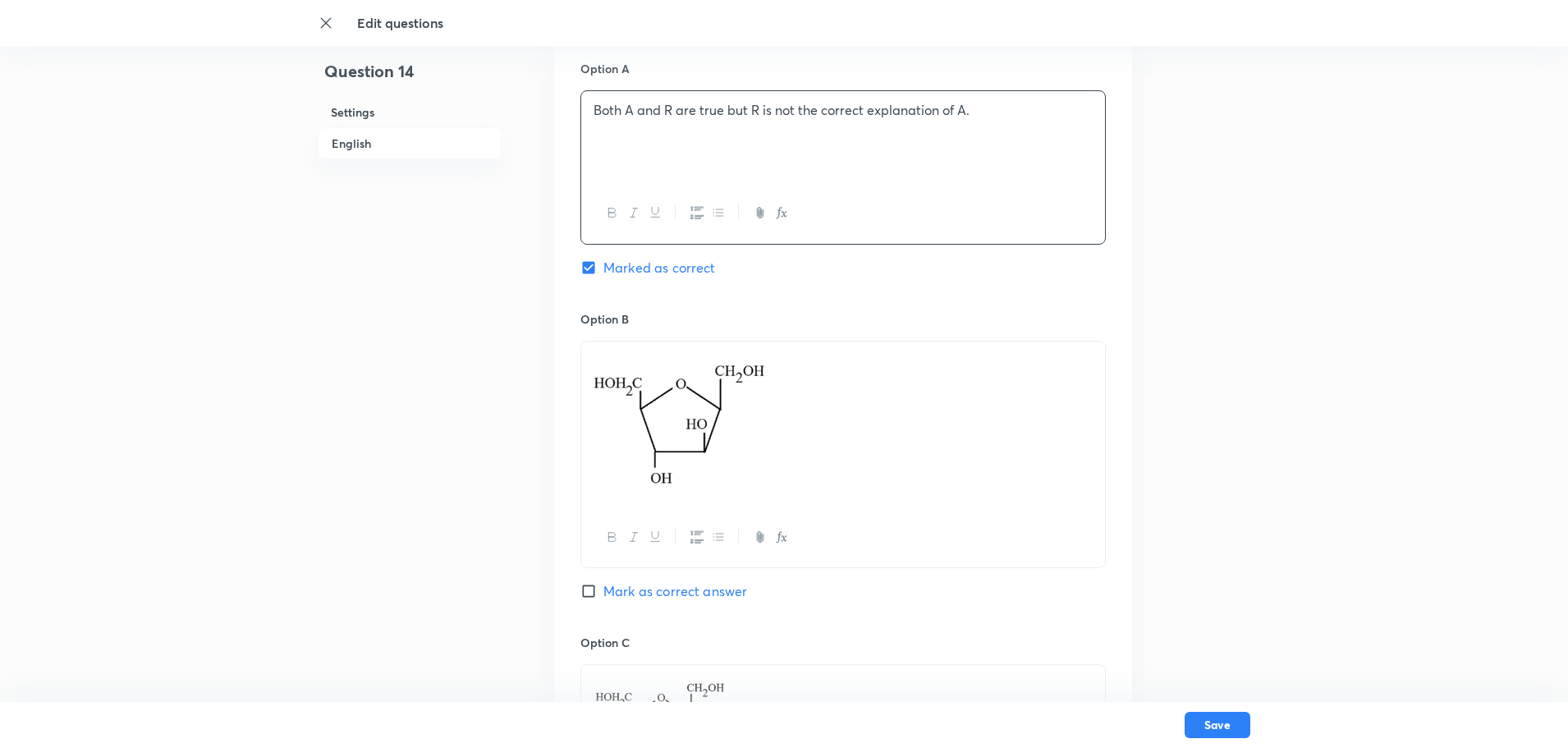
drag, startPoint x: 767, startPoint y: 433, endPoint x: 321, endPoint y: 444, distance: 446.1
click at [321, 443] on div "Question 14 Settings English Settings Type Single choice correct 4 options + 4 …" at bounding box center [784, 537] width 932 height 2558
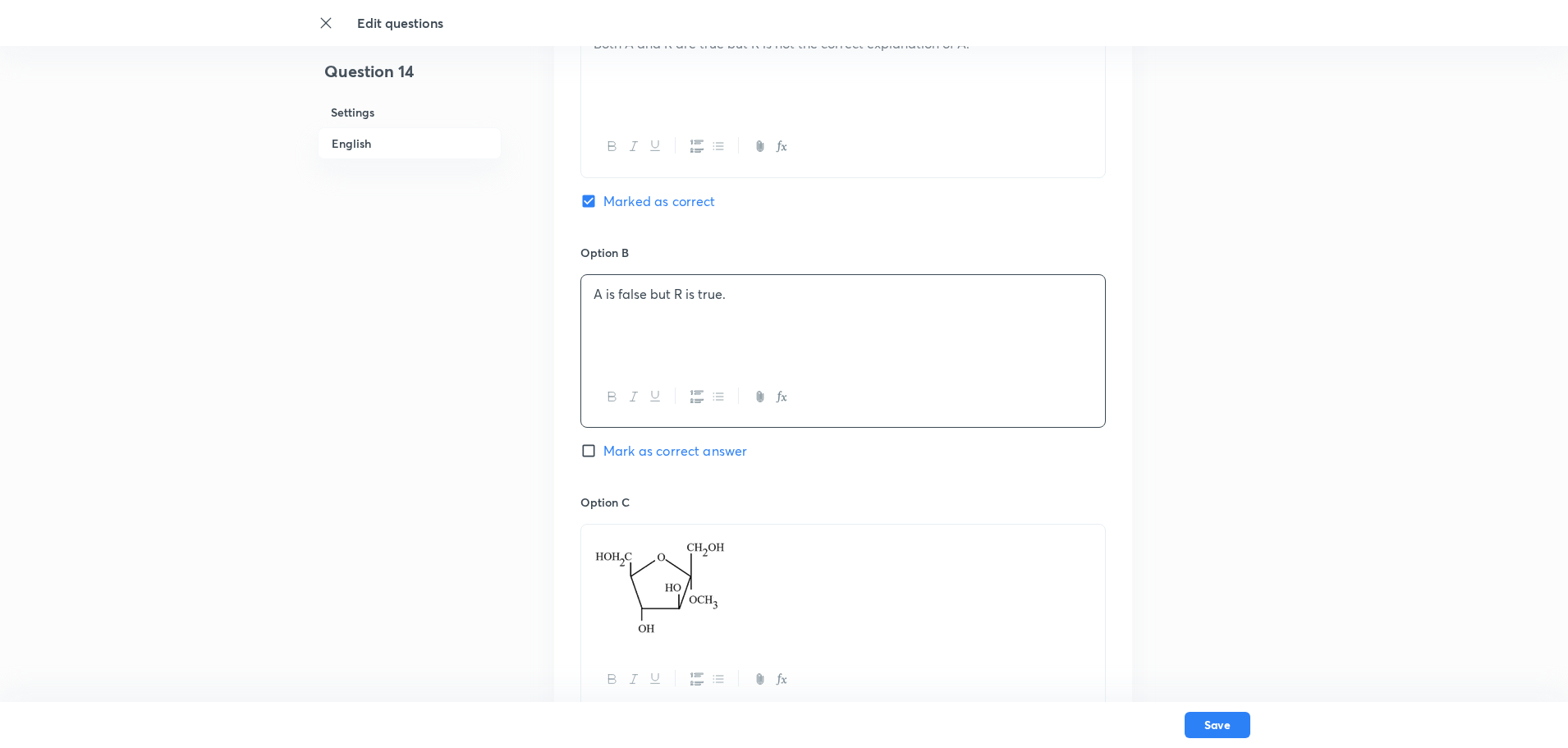
scroll to position [985, 0]
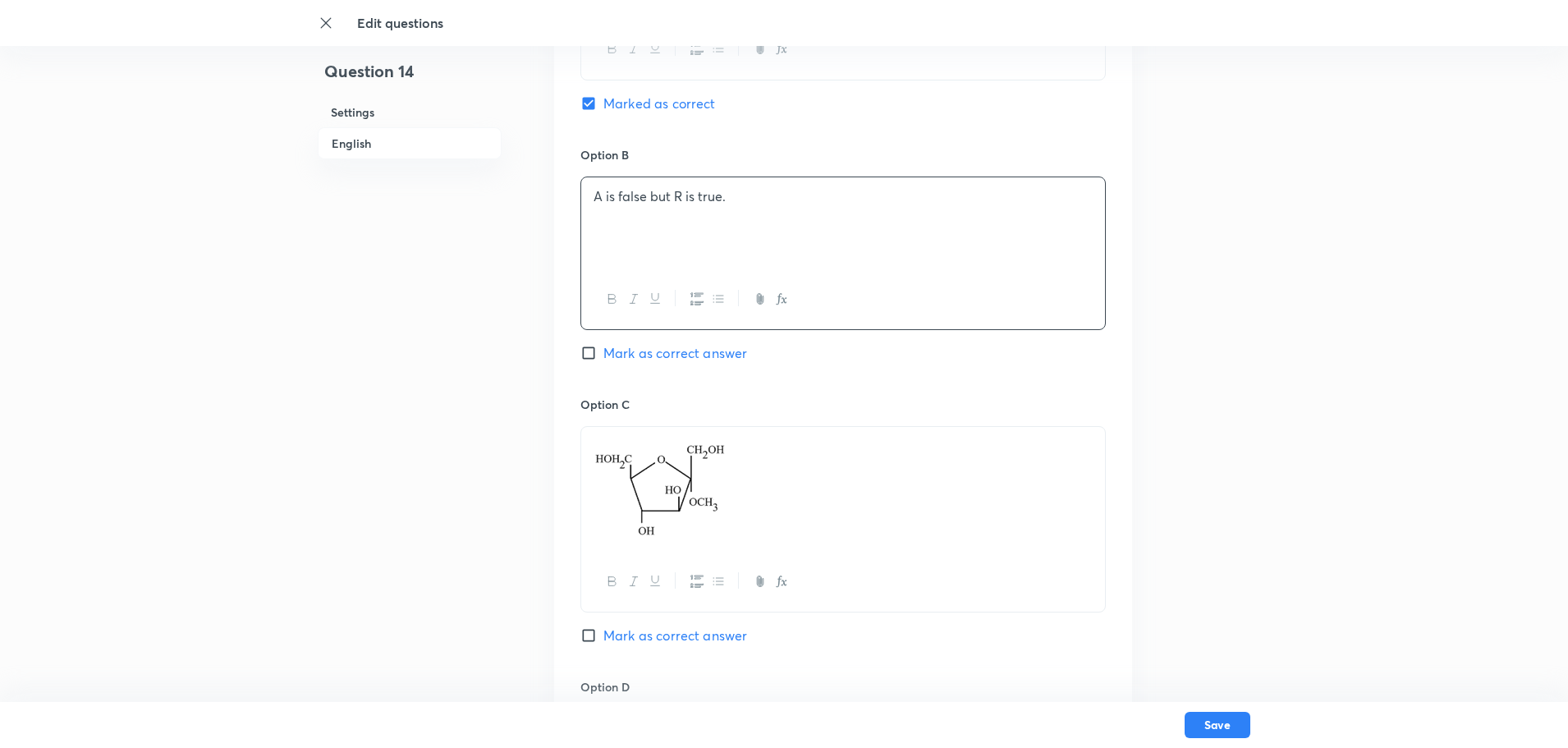
drag, startPoint x: 631, startPoint y: 504, endPoint x: 420, endPoint y: 517, distance: 211.4
click at [436, 514] on div "Question 14 Settings English Settings Type Single choice correct 4 options + 4 …" at bounding box center [784, 337] width 932 height 2485
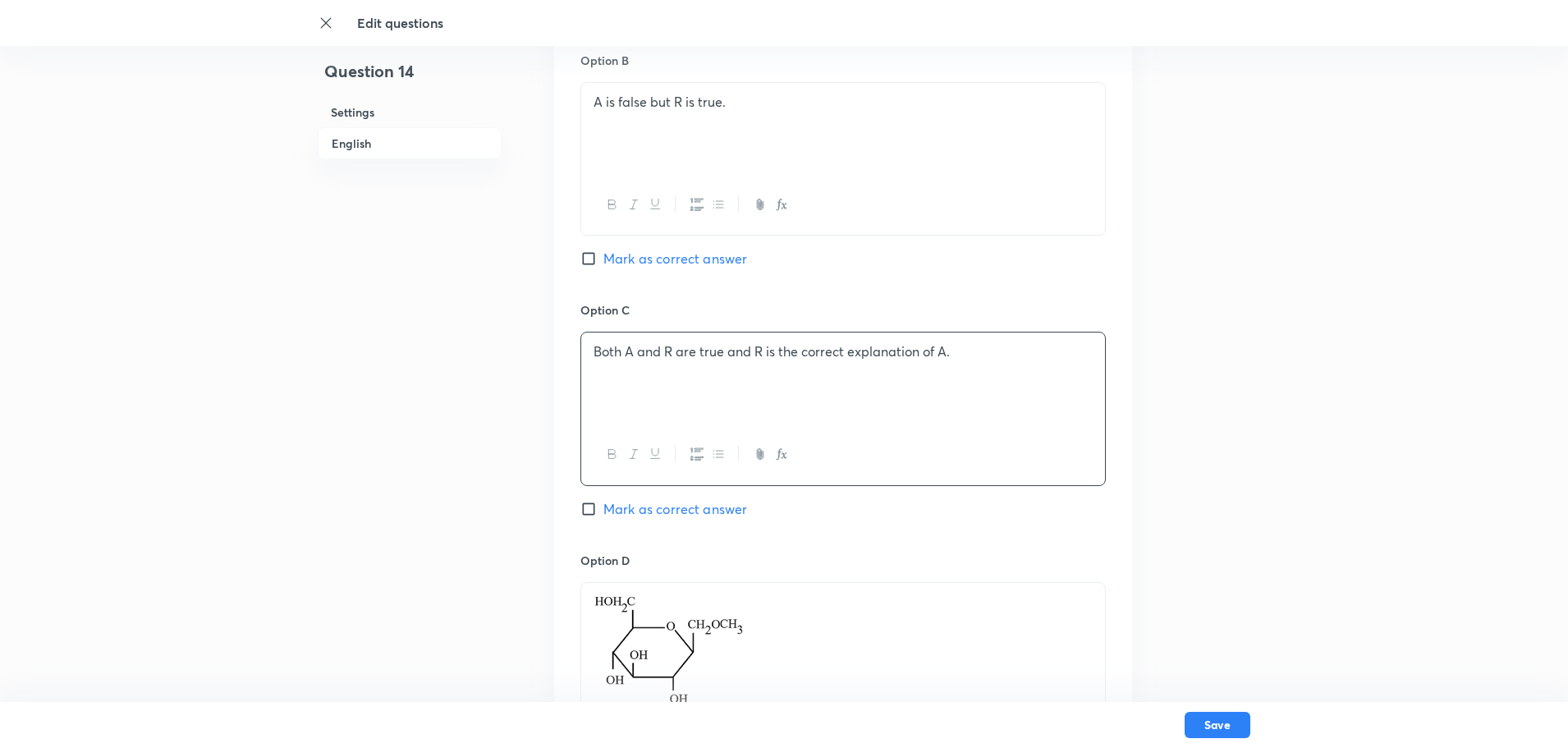
scroll to position [1313, 0]
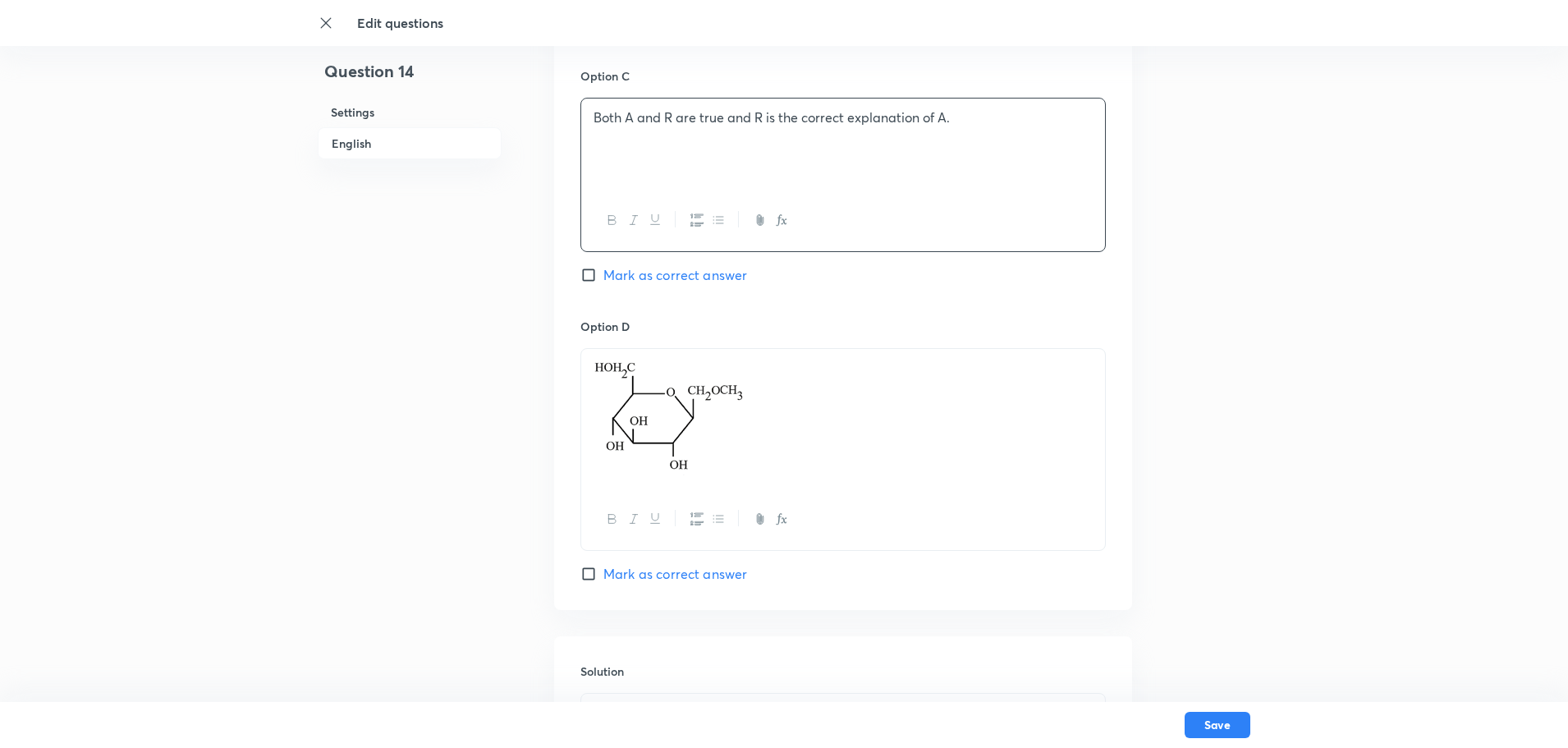
drag, startPoint x: 621, startPoint y: 478, endPoint x: 195, endPoint y: 478, distance: 426.0
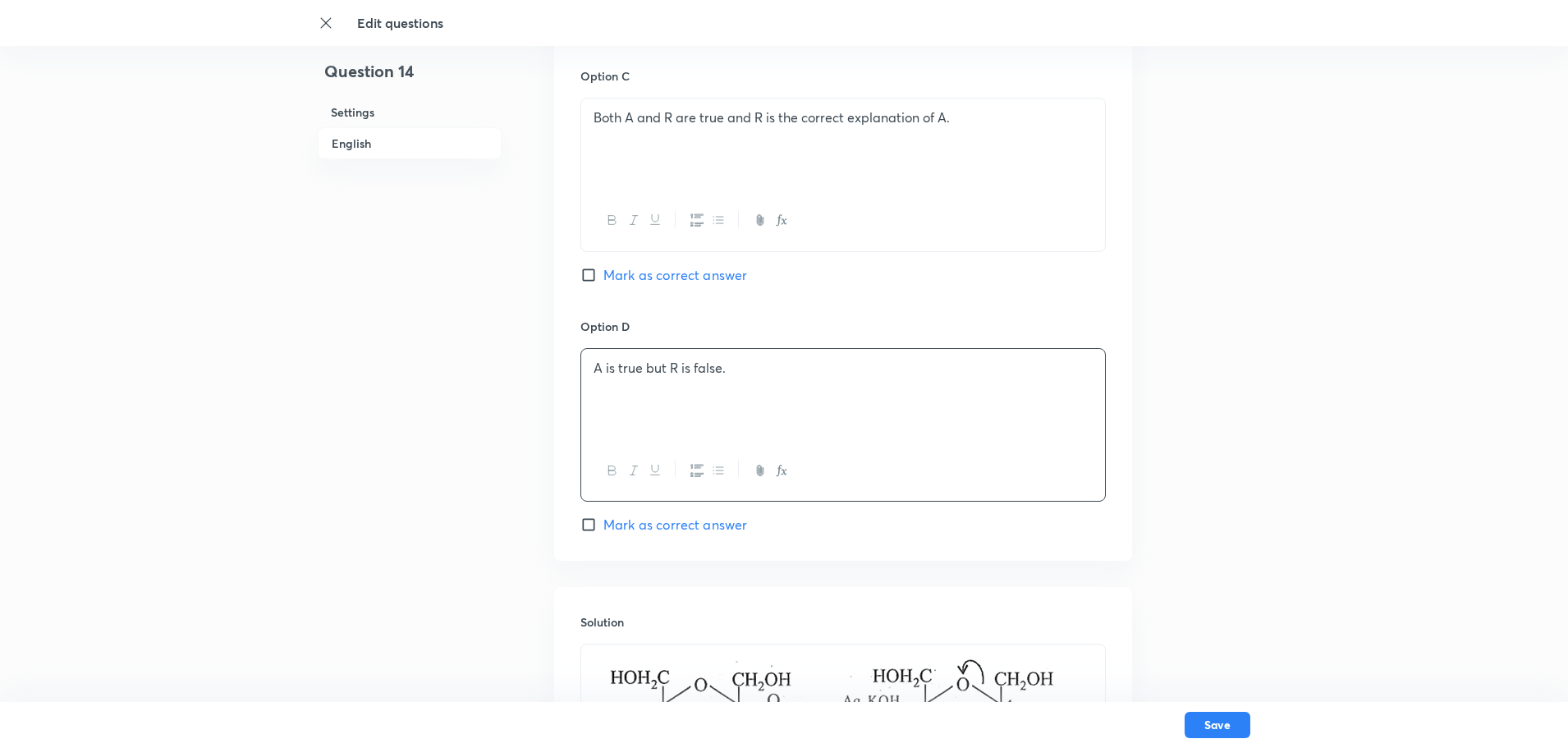
click at [580, 524] on input "Mark as correct answer" at bounding box center [592, 524] width 23 height 16
checkbox input "true"
checkbox input "false"
drag, startPoint x: 770, startPoint y: 382, endPoint x: 229, endPoint y: 362, distance: 541.4
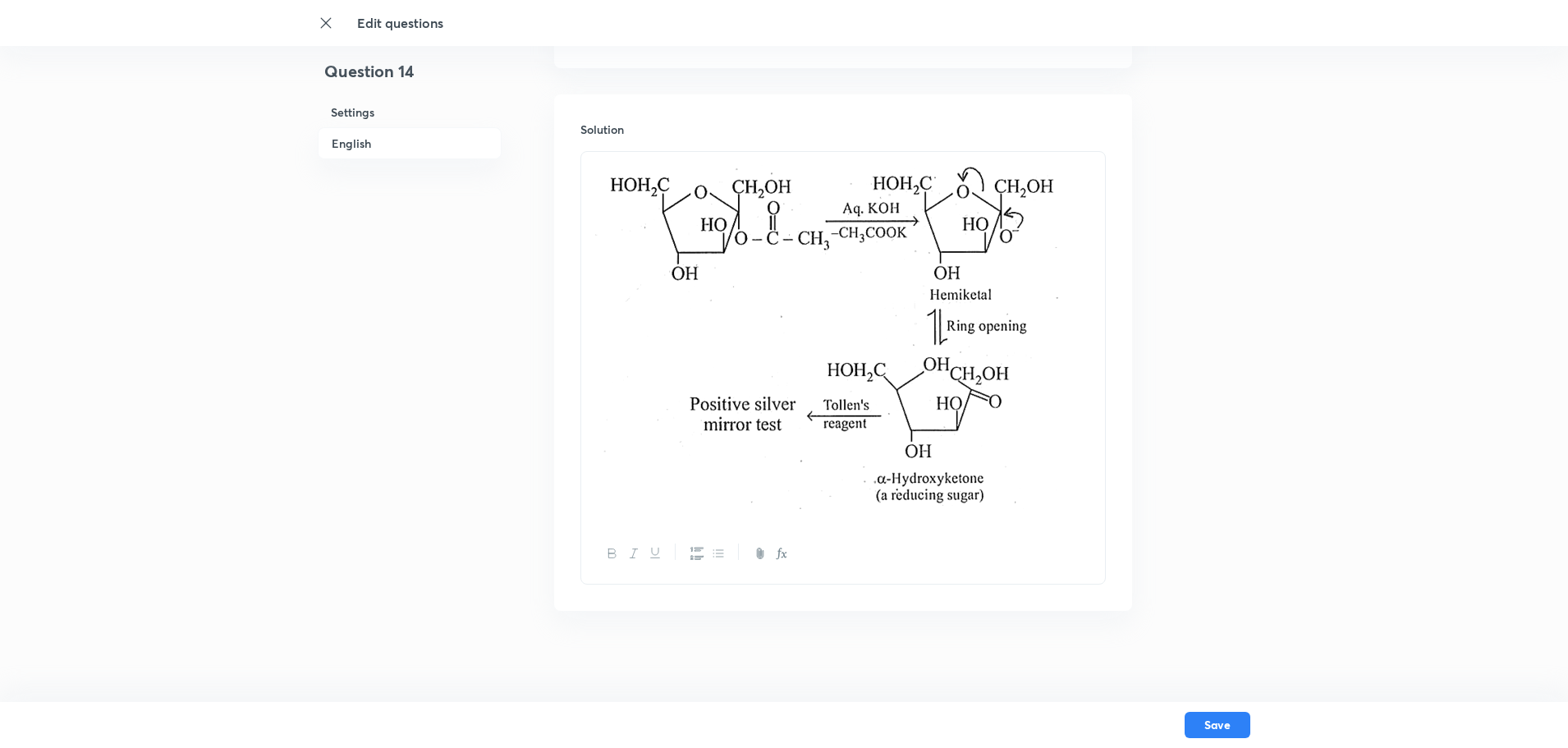
drag, startPoint x: 204, startPoint y: 357, endPoint x: 50, endPoint y: 332, distance: 156.0
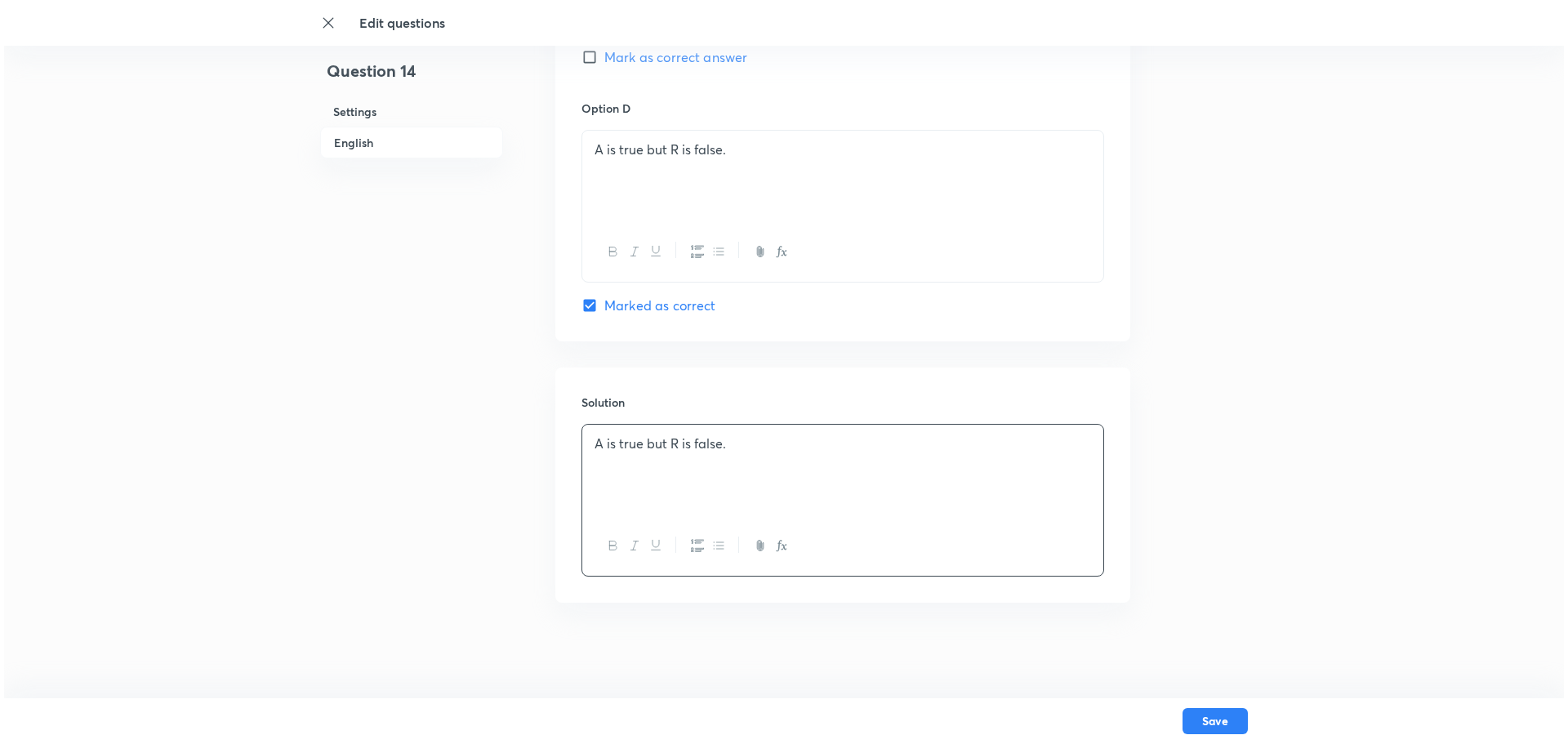
scroll to position [1524, 0]
click at [1207, 594] on button "Save" at bounding box center [1212, 718] width 66 height 26
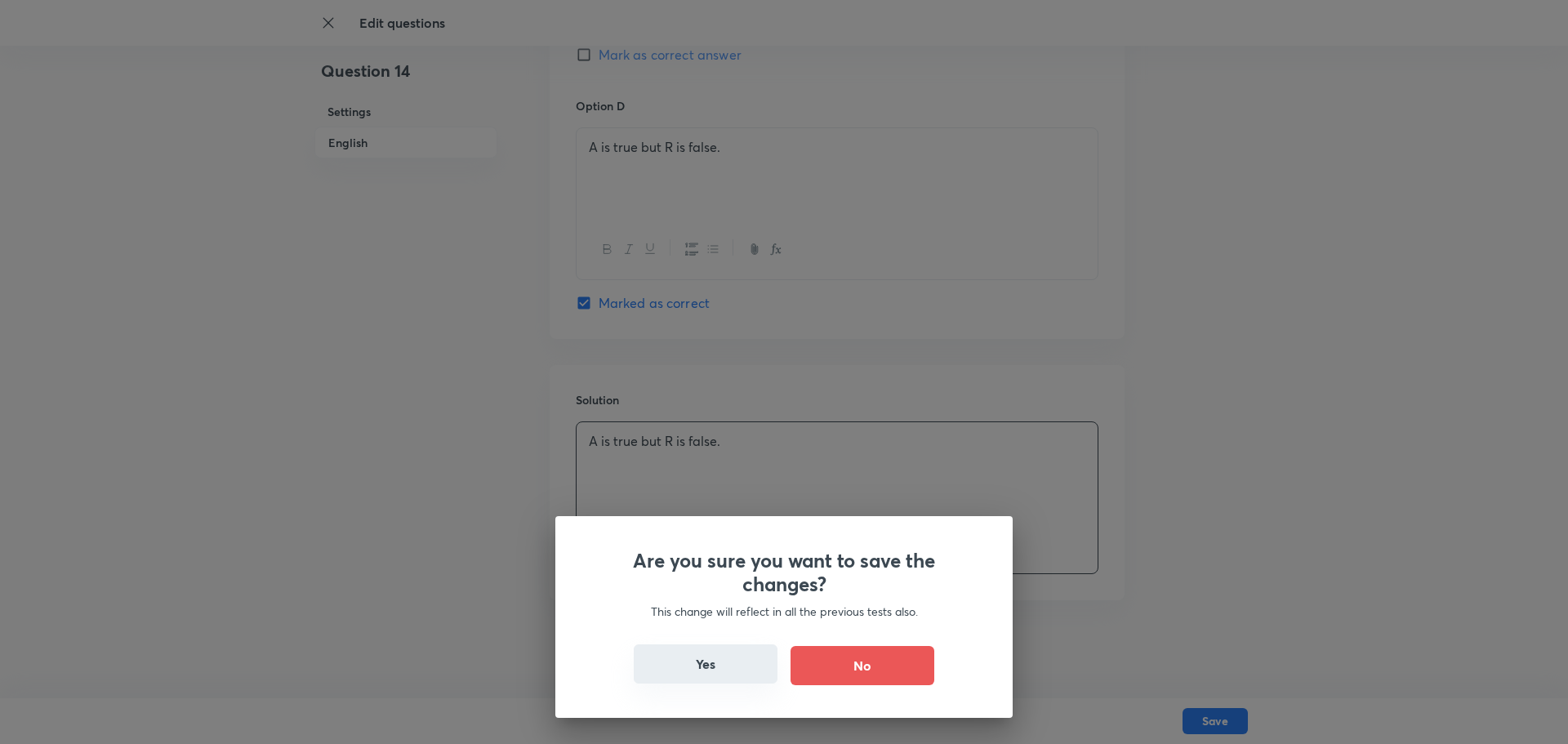
click at [701, 594] on button "Yes" at bounding box center [705, 663] width 144 height 39
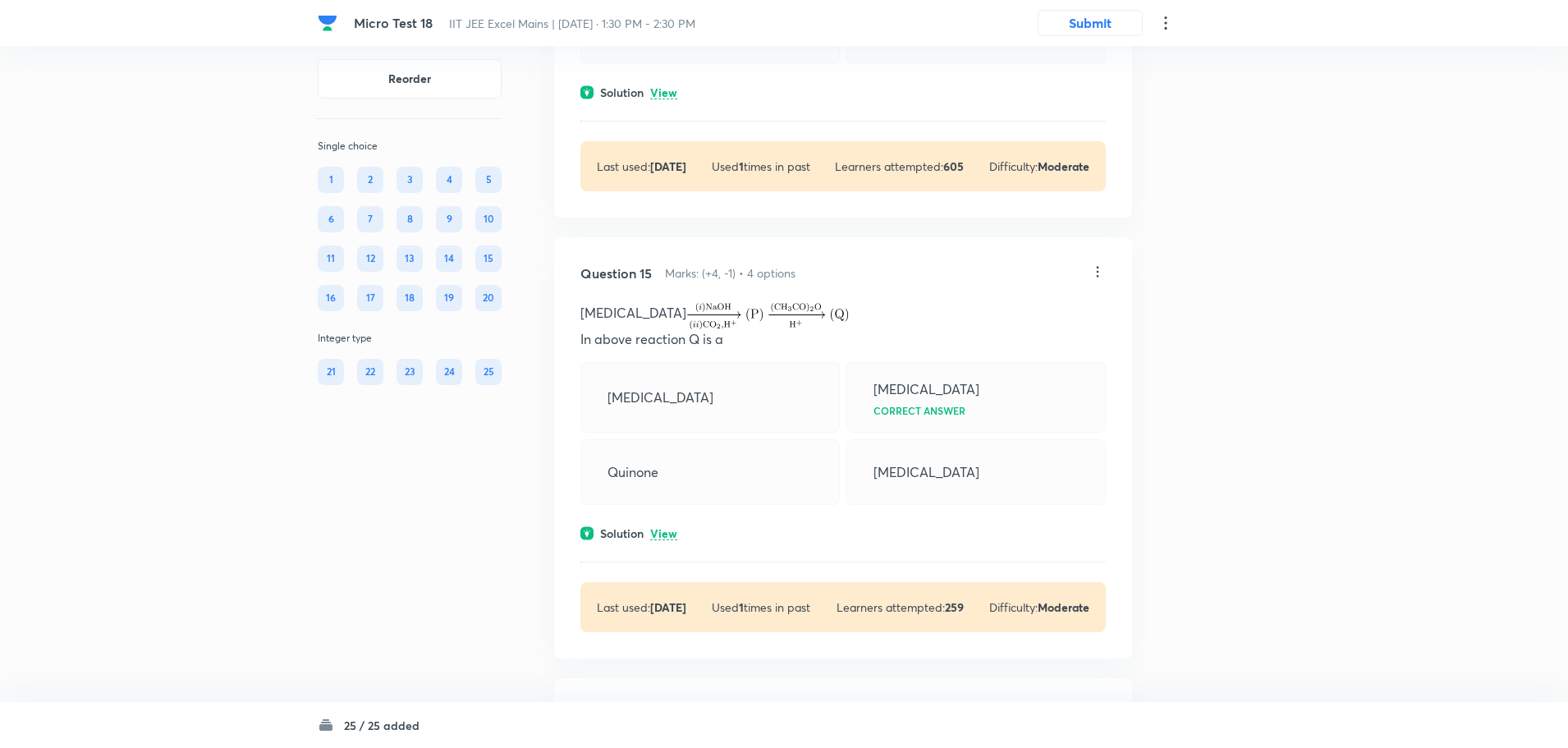
scroll to position [7304, 0]
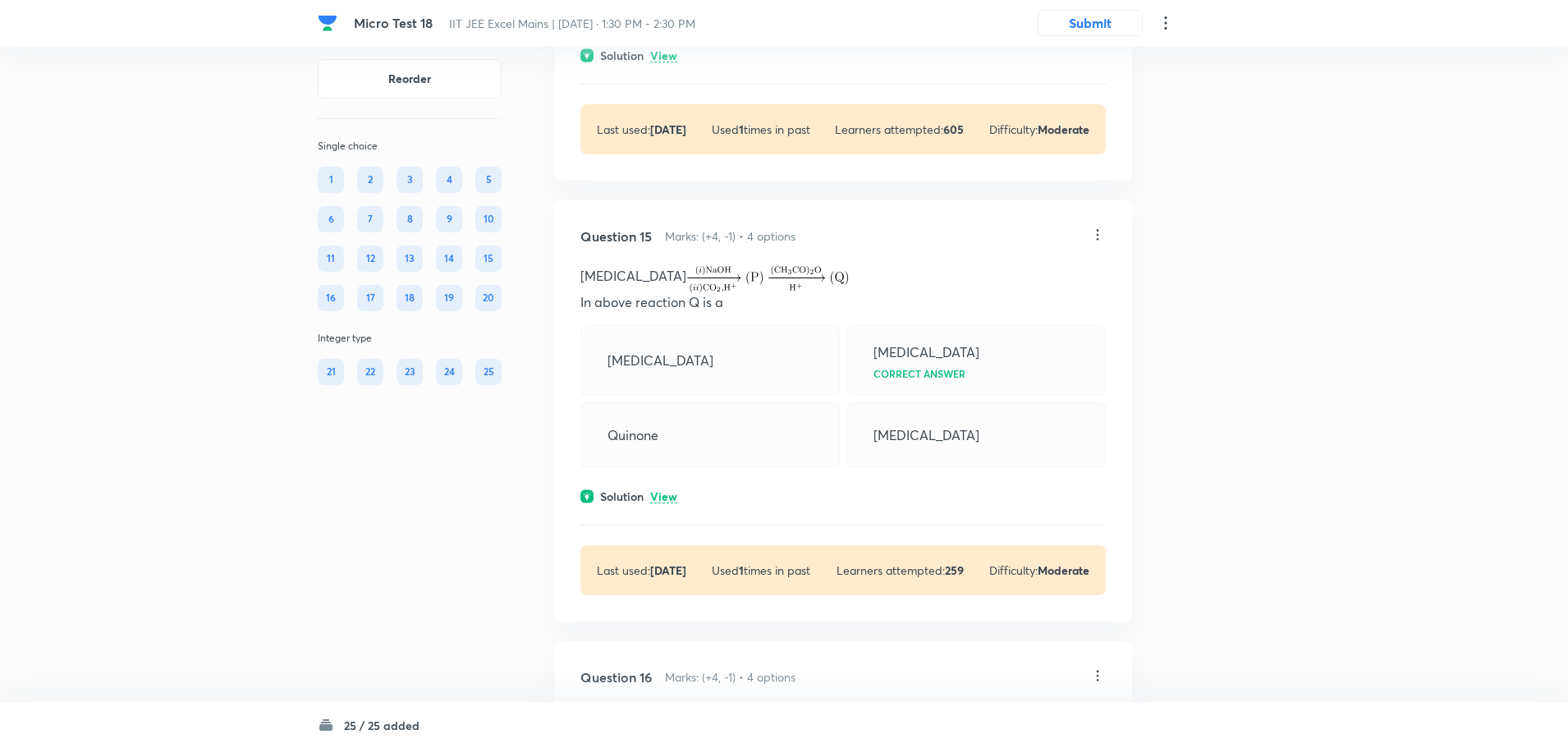
click at [1099, 243] on icon at bounding box center [1097, 235] width 16 height 16
click at [1045, 290] on li "Edit" at bounding box center [1034, 295] width 138 height 30
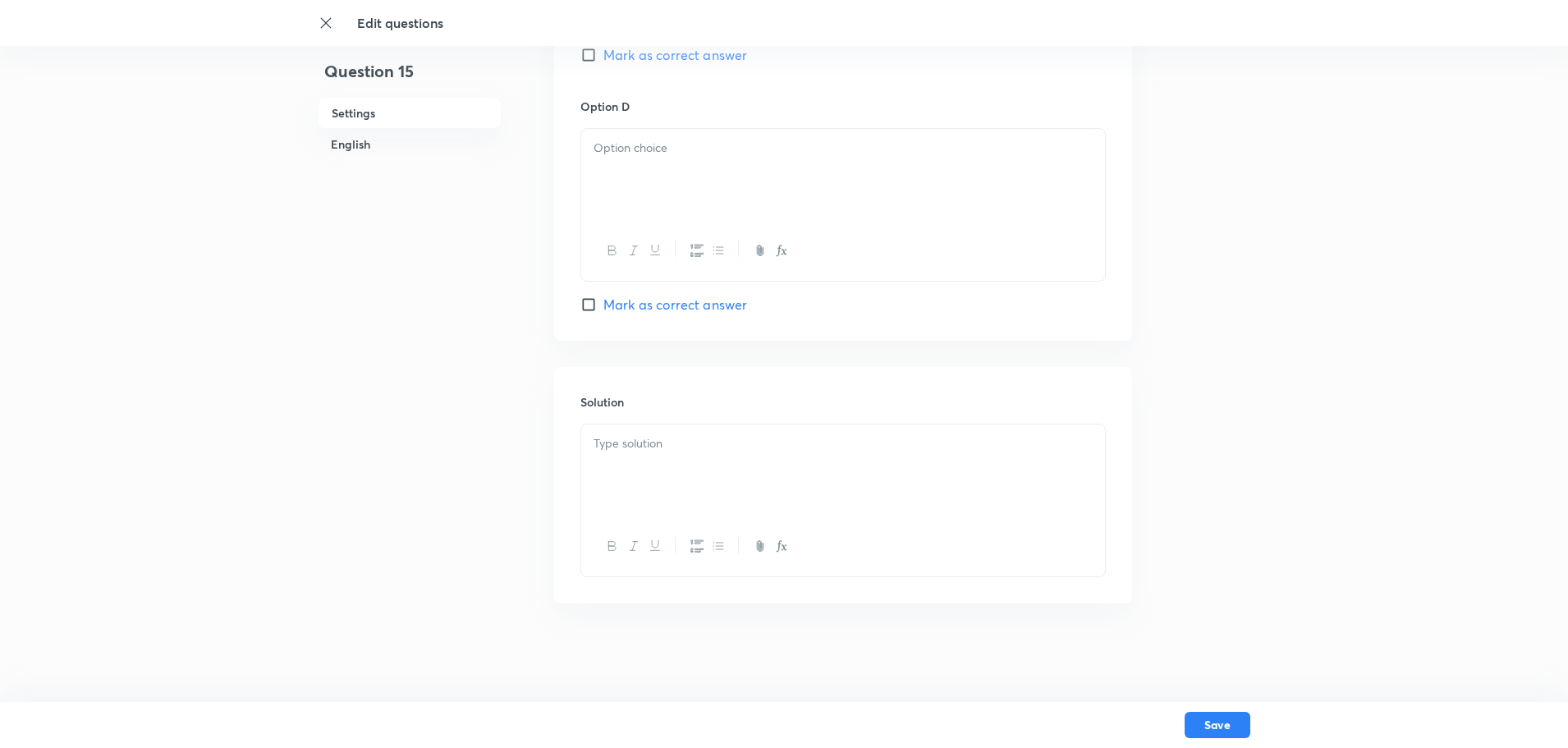
checkbox input "true"
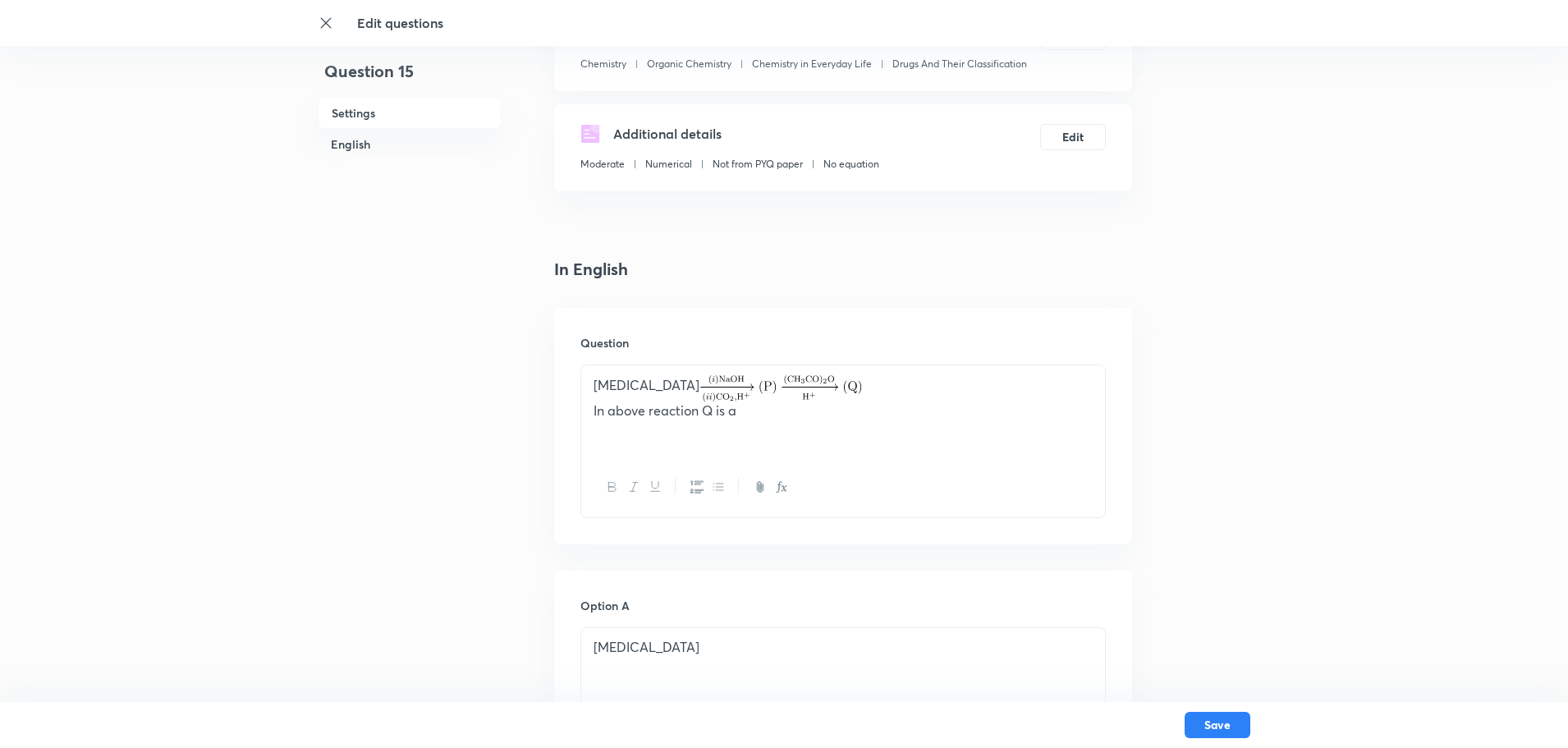
scroll to position [250, 0]
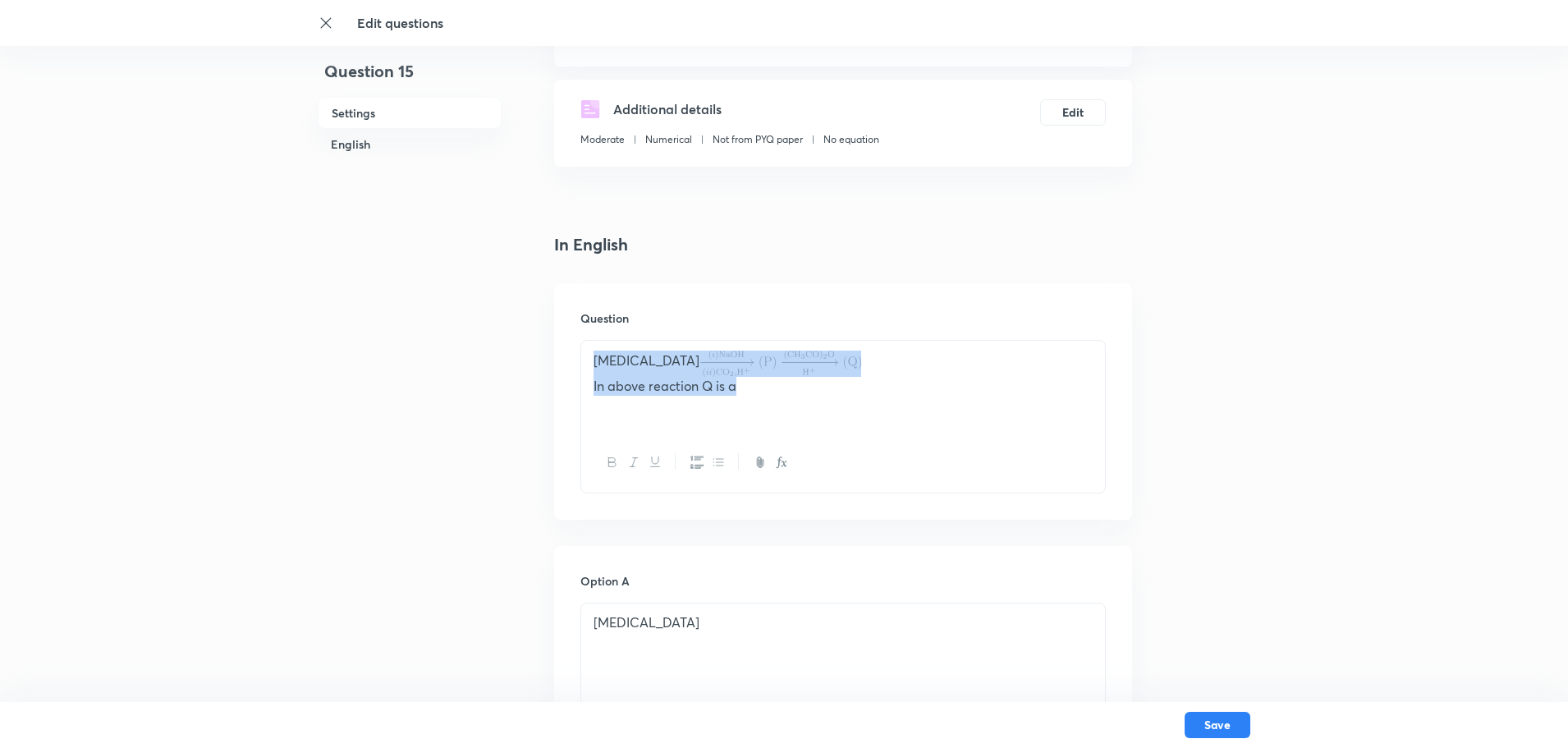
drag, startPoint x: 792, startPoint y: 401, endPoint x: 455, endPoint y: 318, distance: 347.1
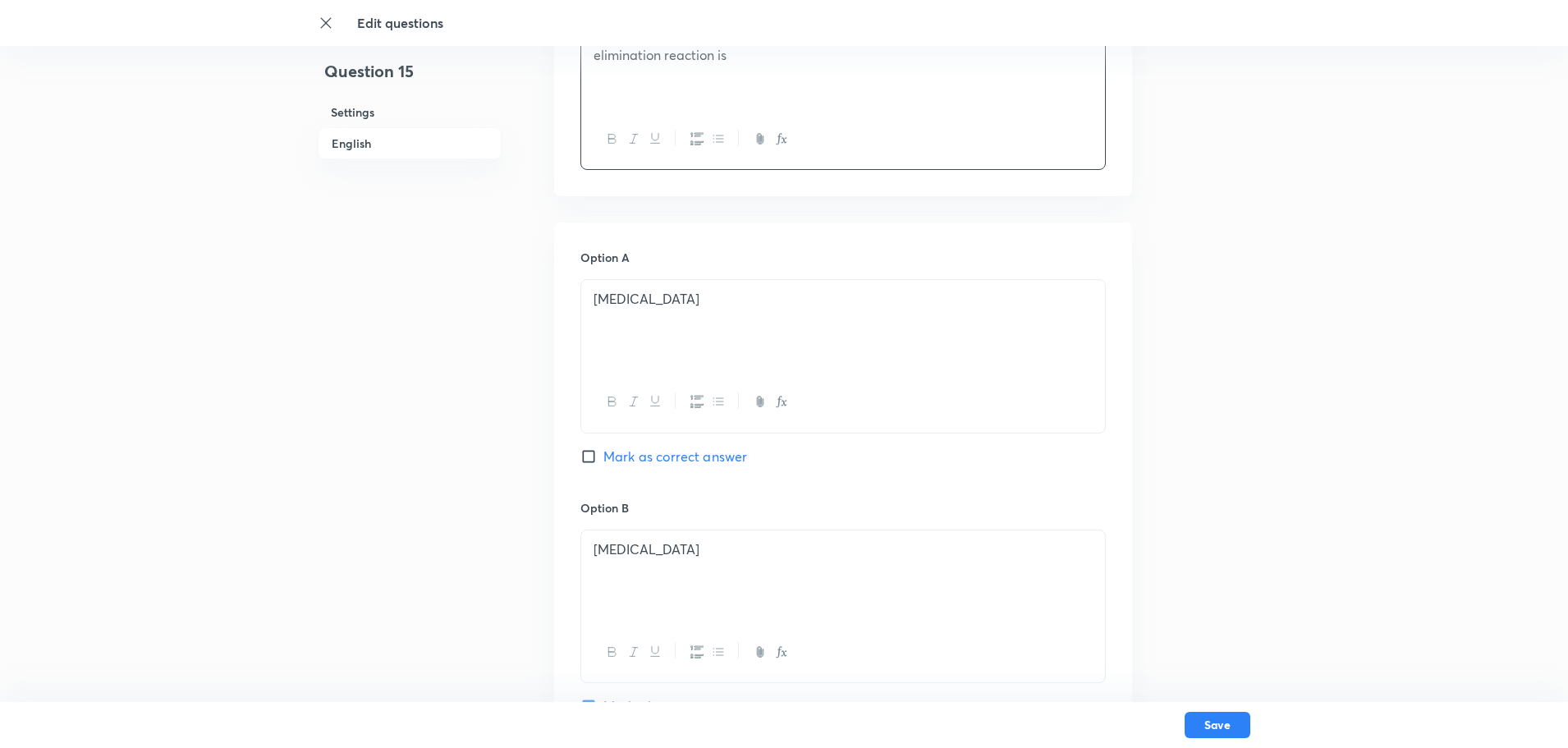
scroll to position [578, 0]
drag, startPoint x: 742, startPoint y: 317, endPoint x: 65, endPoint y: 365, distance: 678.7
click at [65, 365] on div "Edit questions Question 15 Settings English Settings Type Single choice correct…" at bounding box center [784, 532] width 1568 height 2065
drag, startPoint x: 607, startPoint y: 299, endPoint x: 580, endPoint y: 298, distance: 27.0
click at [580, 298] on div "Option A 3∘ halide >2∘ halides >1∘ halides Mark as correct answer Option B Aspi…" at bounding box center [843, 727] width 578 height 1019
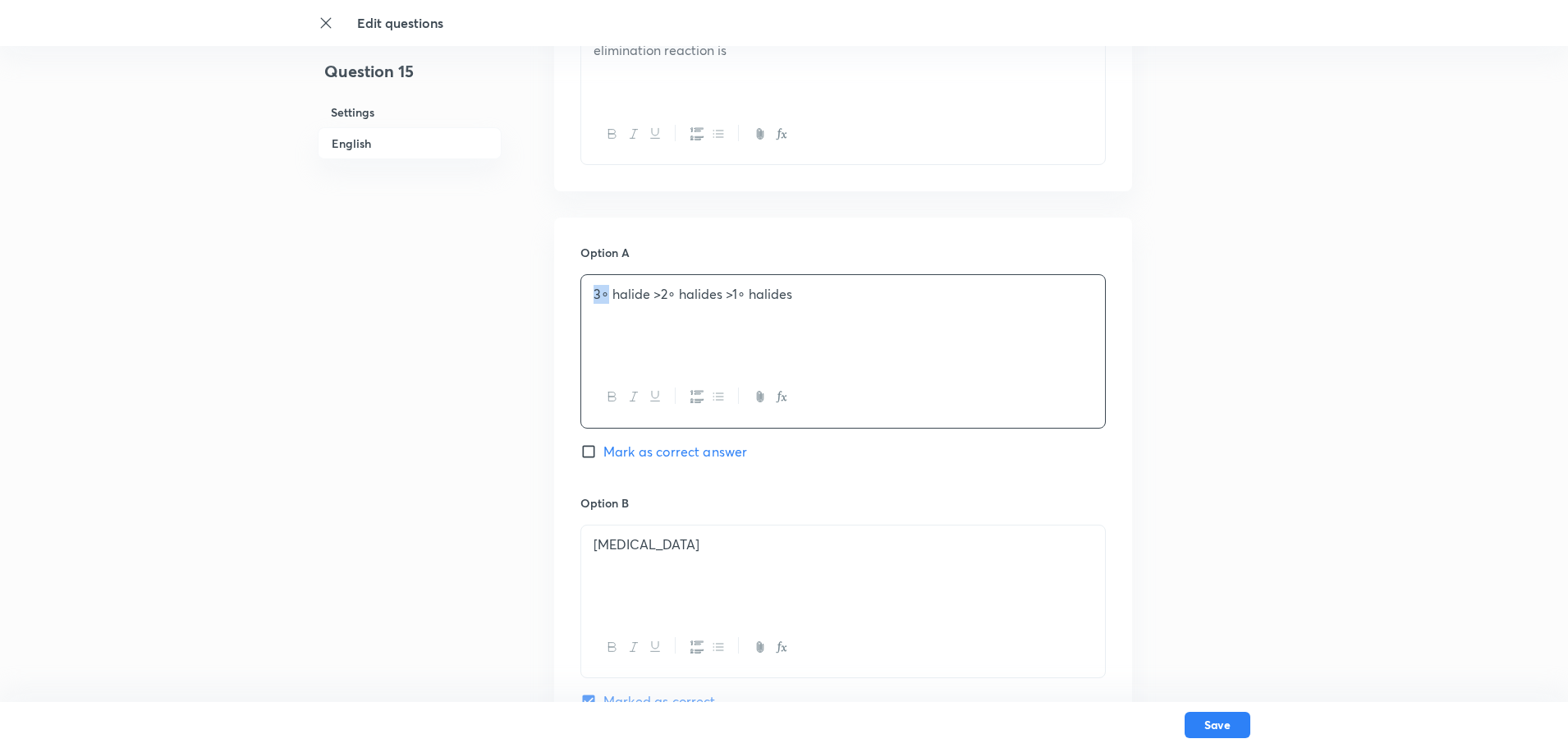
click at [784, 387] on button "button" at bounding box center [780, 396] width 21 height 21
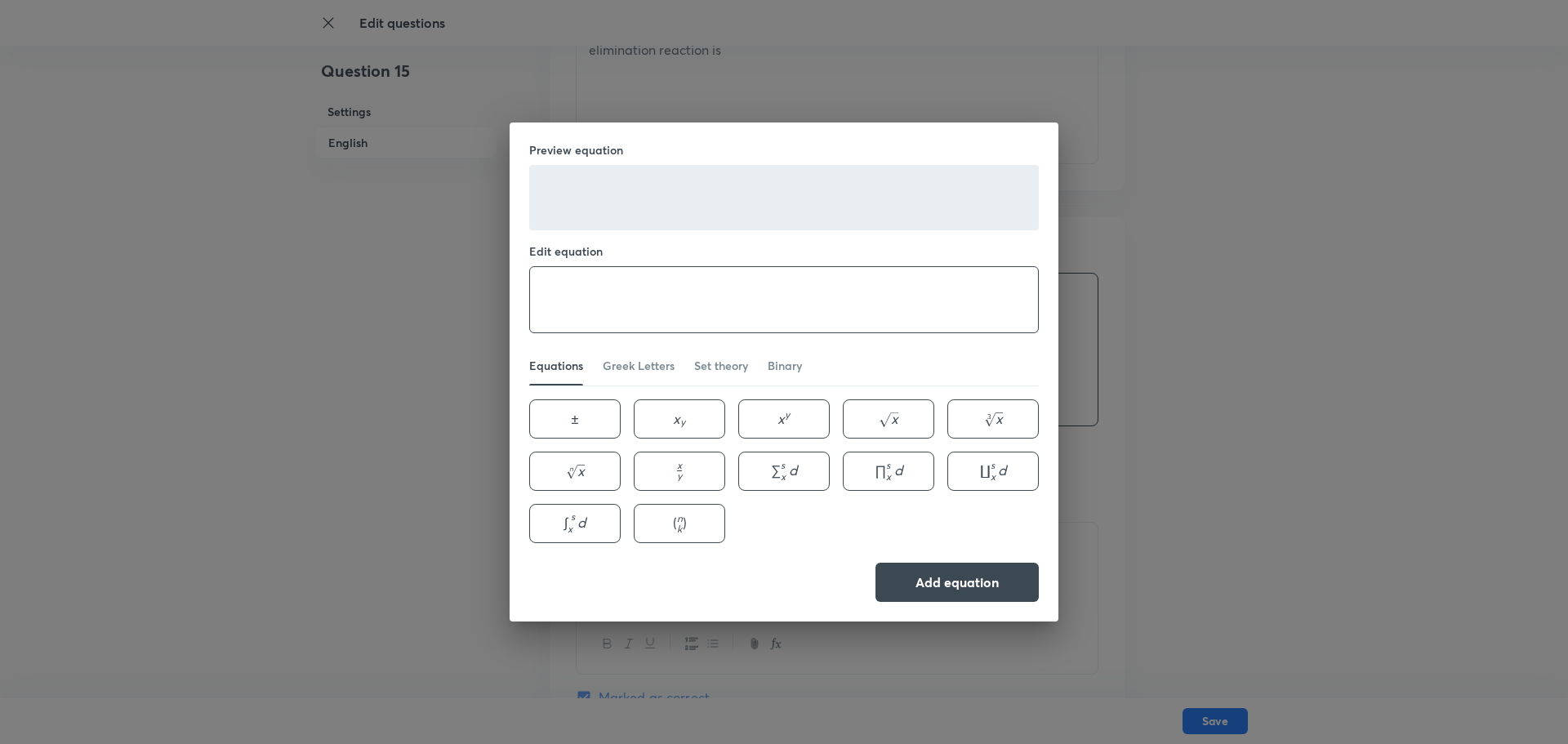
click at [654, 305] on textarea at bounding box center [784, 300] width 508 height 66
paste textarea "3∘"
click at [775, 417] on button "x y x^{y} x y" at bounding box center [784, 419] width 92 height 39
drag, startPoint x: 553, startPoint y: 297, endPoint x: 534, endPoint y: 291, distance: 19.9
click at [534, 291] on textarea "3∘ x^{y}" at bounding box center [784, 300] width 508 height 66
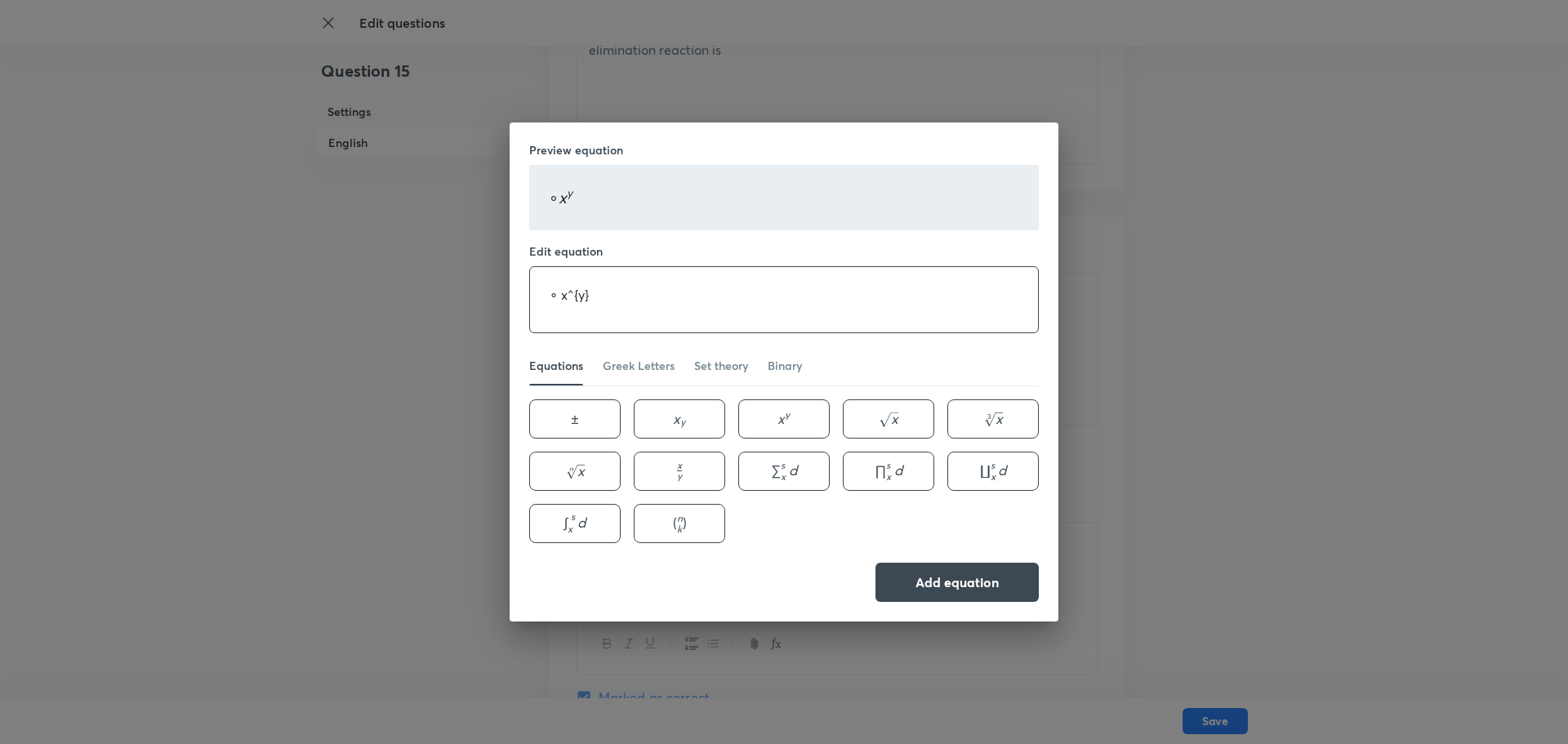
drag, startPoint x: 565, startPoint y: 297, endPoint x: 557, endPoint y: 297, distance: 8.0
paste textarea "3"
drag, startPoint x: 556, startPoint y: 299, endPoint x: 545, endPoint y: 294, distance: 12.1
click at [545, 294] on textarea "∘ 3^{y}" at bounding box center [784, 300] width 508 height 66
click at [579, 305] on textarea "3^{y}" at bounding box center [784, 300] width 508 height 66
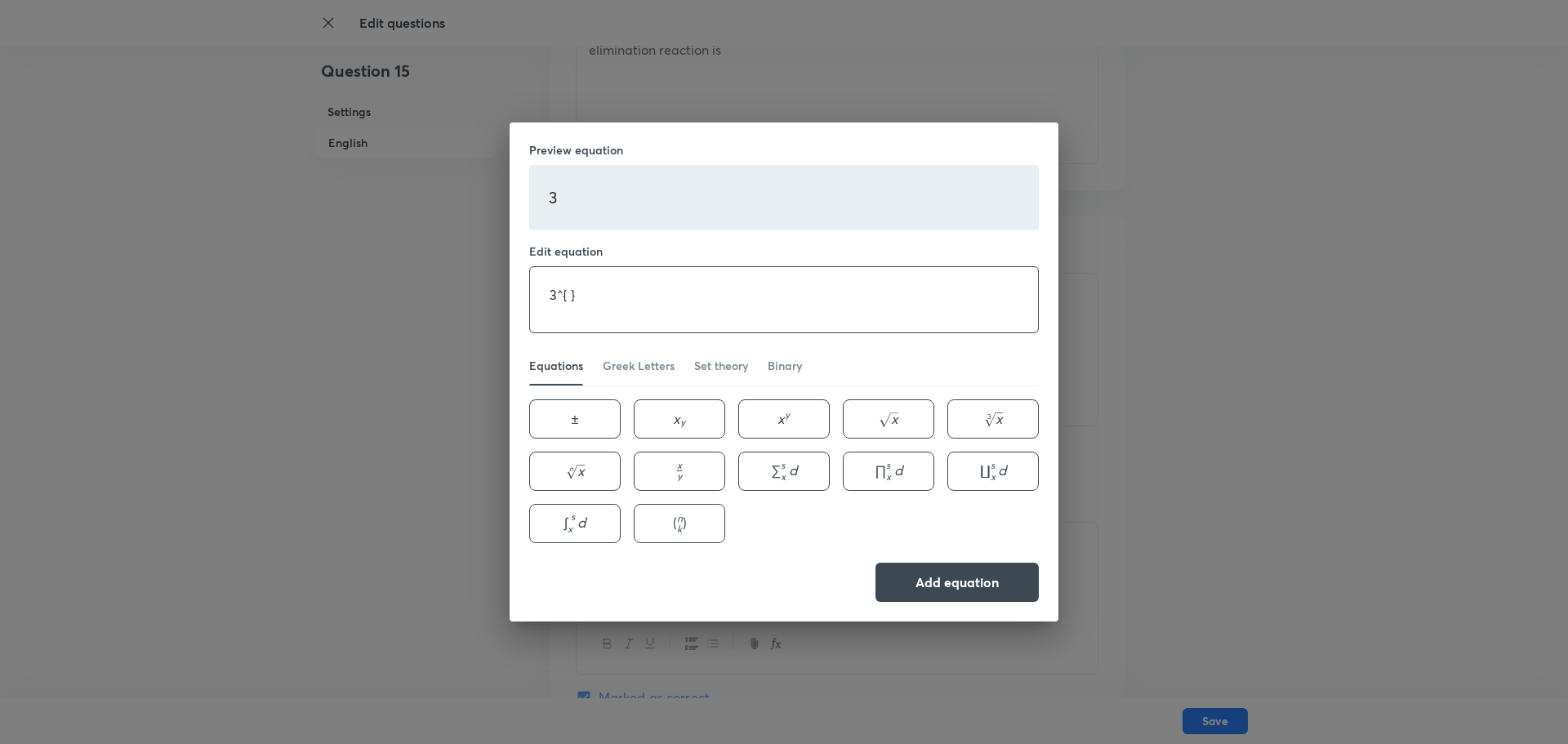
paste textarea "∘"
type textarea "3^{ ∘}"
click at [952, 592] on button "Add equation" at bounding box center [958, 581] width 163 height 39
click at [982, 579] on button "Add equation" at bounding box center [958, 582] width 163 height 39
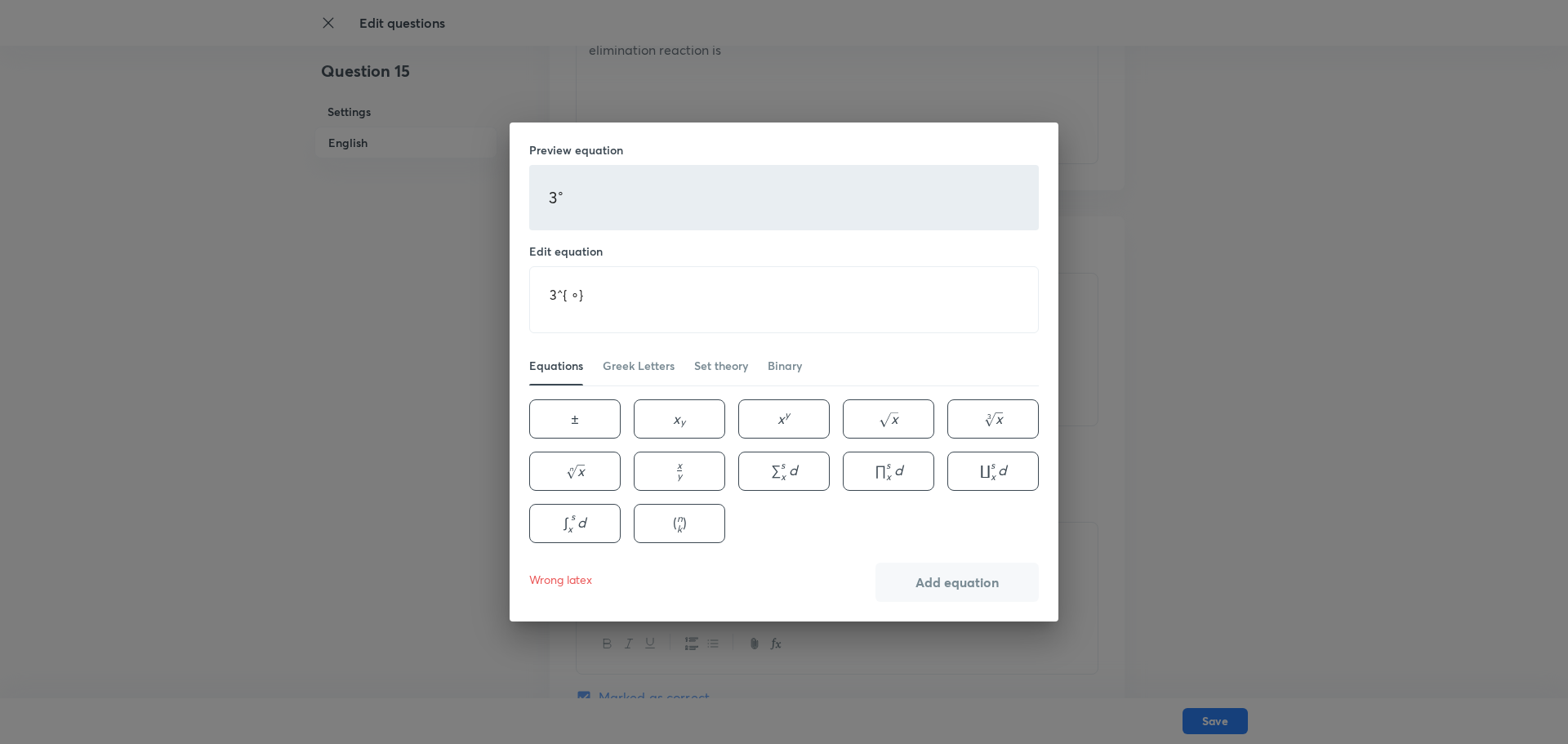
click at [982, 579] on button "Add equation" at bounding box center [958, 582] width 163 height 39
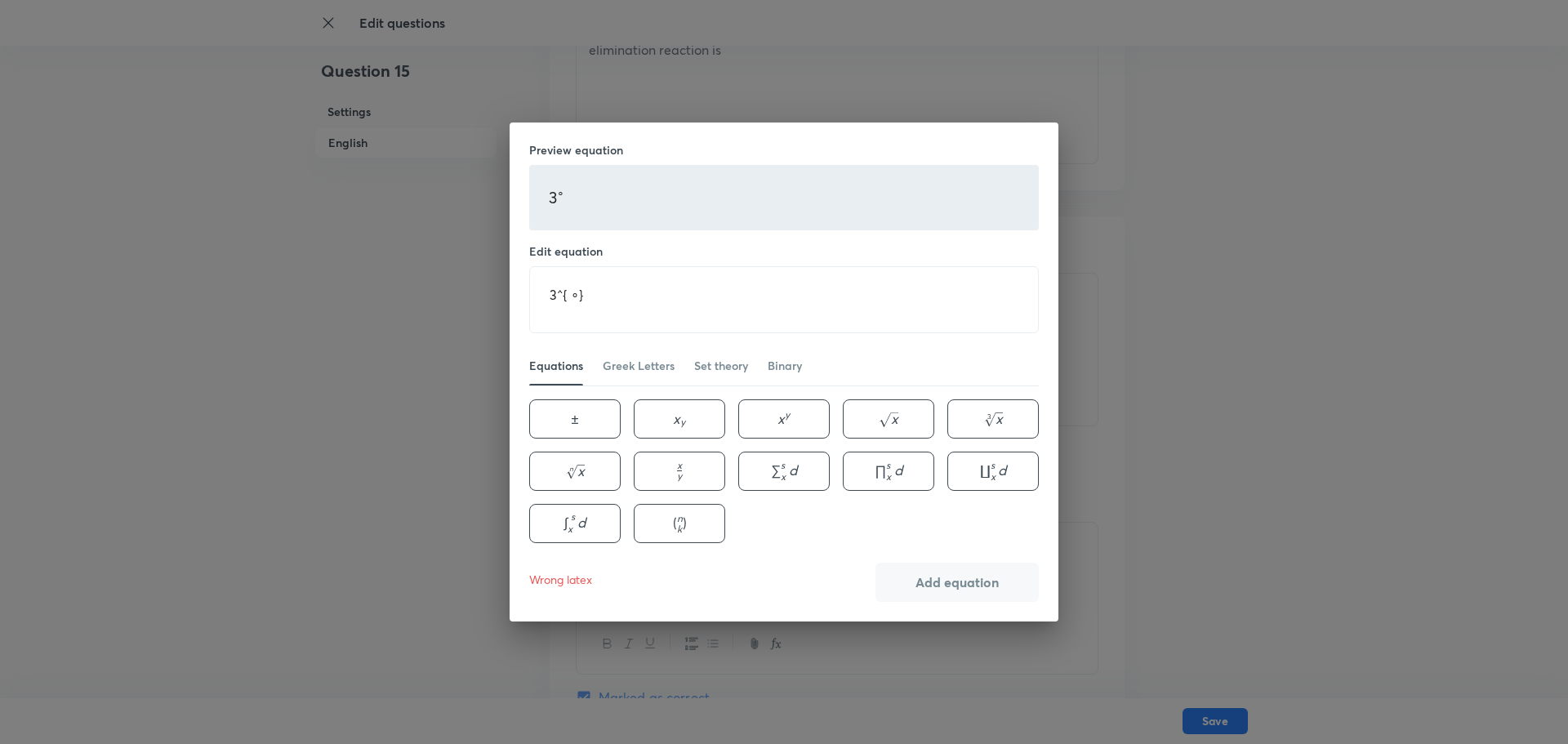
click at [926, 580] on button "Add equation" at bounding box center [958, 582] width 163 height 39
drag, startPoint x: 596, startPoint y: 292, endPoint x: 550, endPoint y: 310, distance: 49.4
click at [550, 310] on textarea "3^{ ∘}" at bounding box center [784, 300] width 508 height 66
paste textarea "3^{ ∘}"
type textarea "3^{ ∘}"
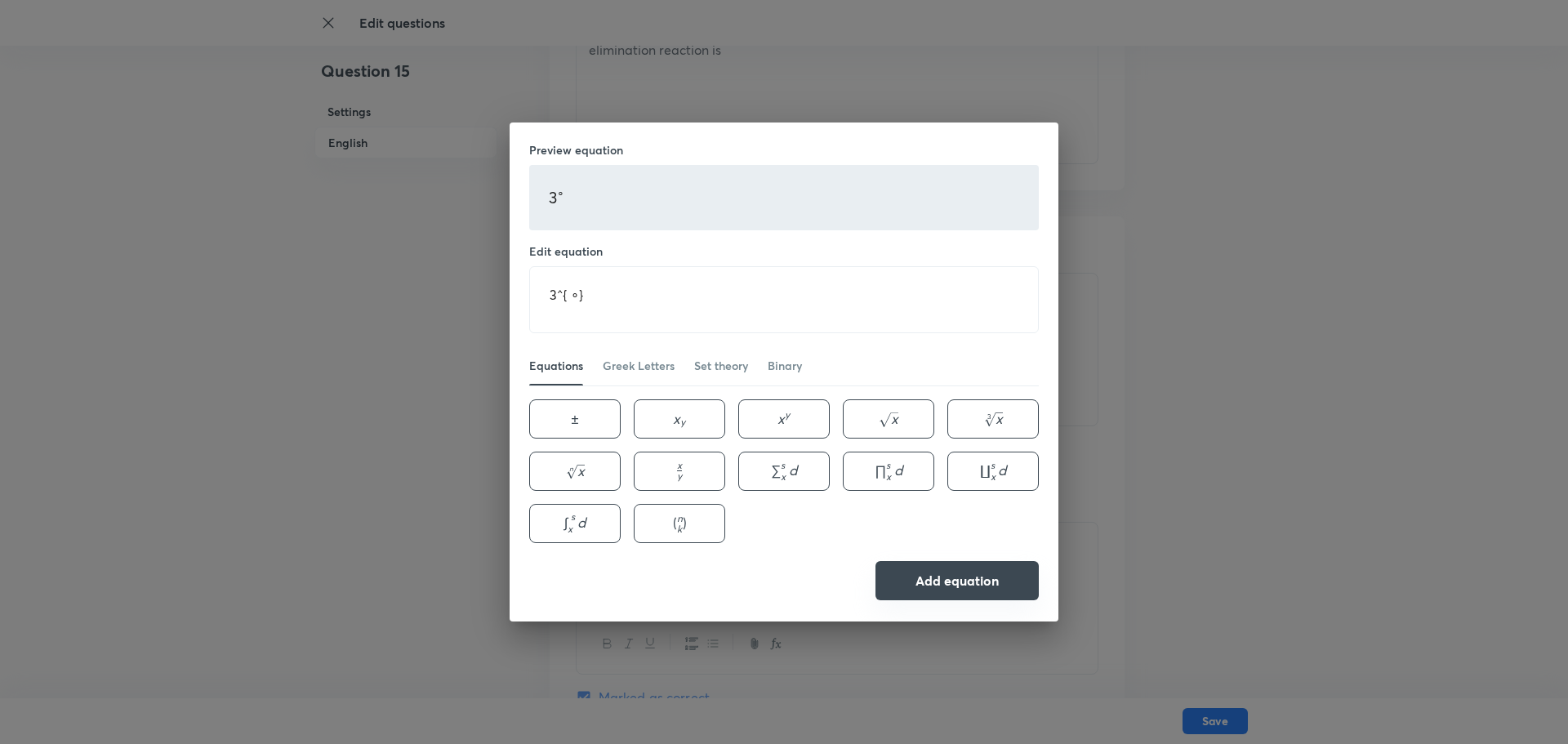
click at [967, 575] on button "Add equation" at bounding box center [958, 581] width 163 height 39
drag, startPoint x: 524, startPoint y: 302, endPoint x: 15, endPoint y: 316, distance: 509.2
click at [15, 316] on div "Preview equation 3 ∘ 3^{ ∘} 3 ∘ Edit equation 3^{ ∘} ​ Equations Greek Letters …" at bounding box center [784, 372] width 1568 height 744
click at [1084, 360] on div "Preview equation Edit equation ​ Equations Greek Letters Set theory Binary ± \p…" at bounding box center [784, 372] width 1568 height 744
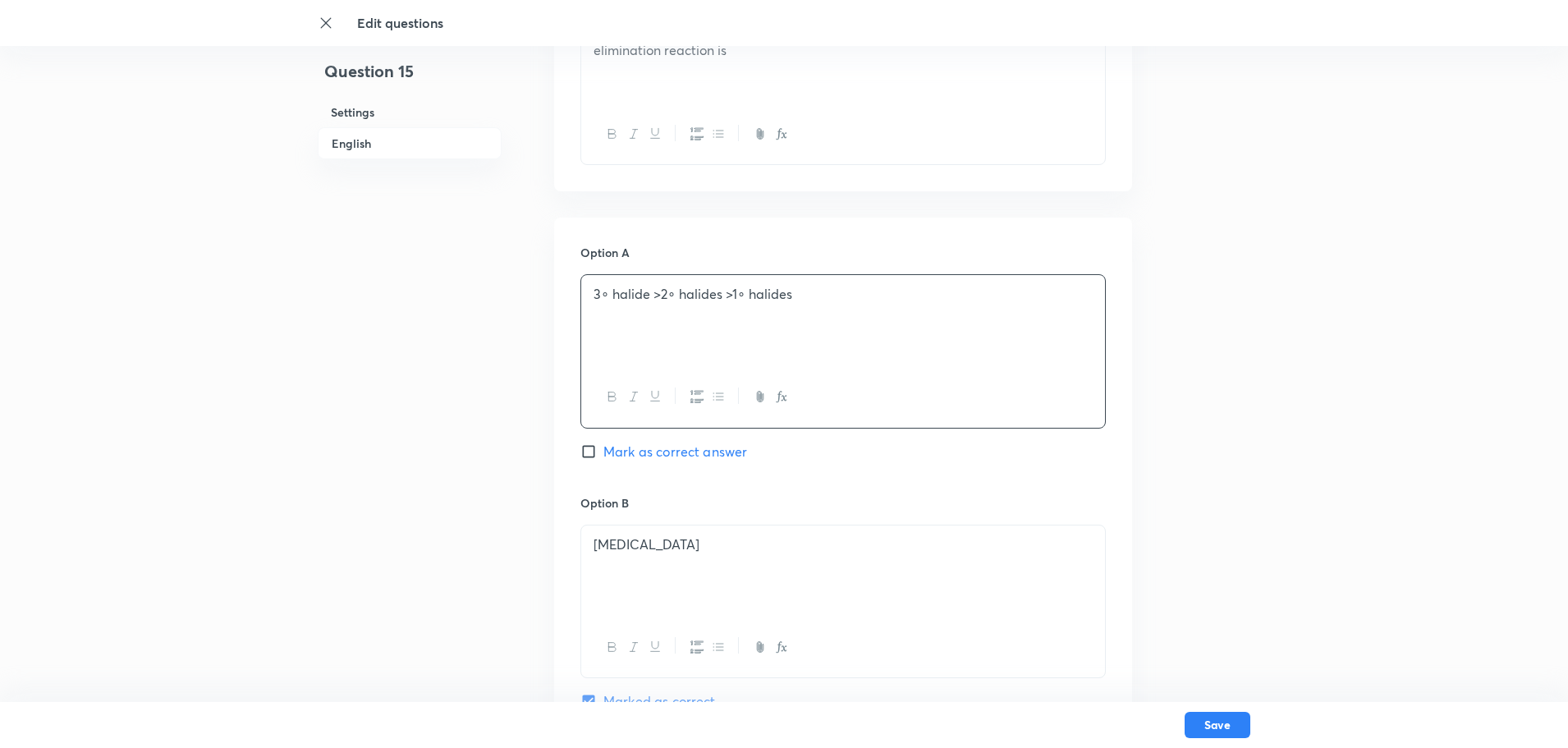
click at [600, 295] on p "3∘ halide >2∘ halides >1∘ halides" at bounding box center [843, 294] width 499 height 19
click at [605, 302] on p "3∘ halide >2∘ halides >1∘ halides" at bounding box center [843, 294] width 499 height 19
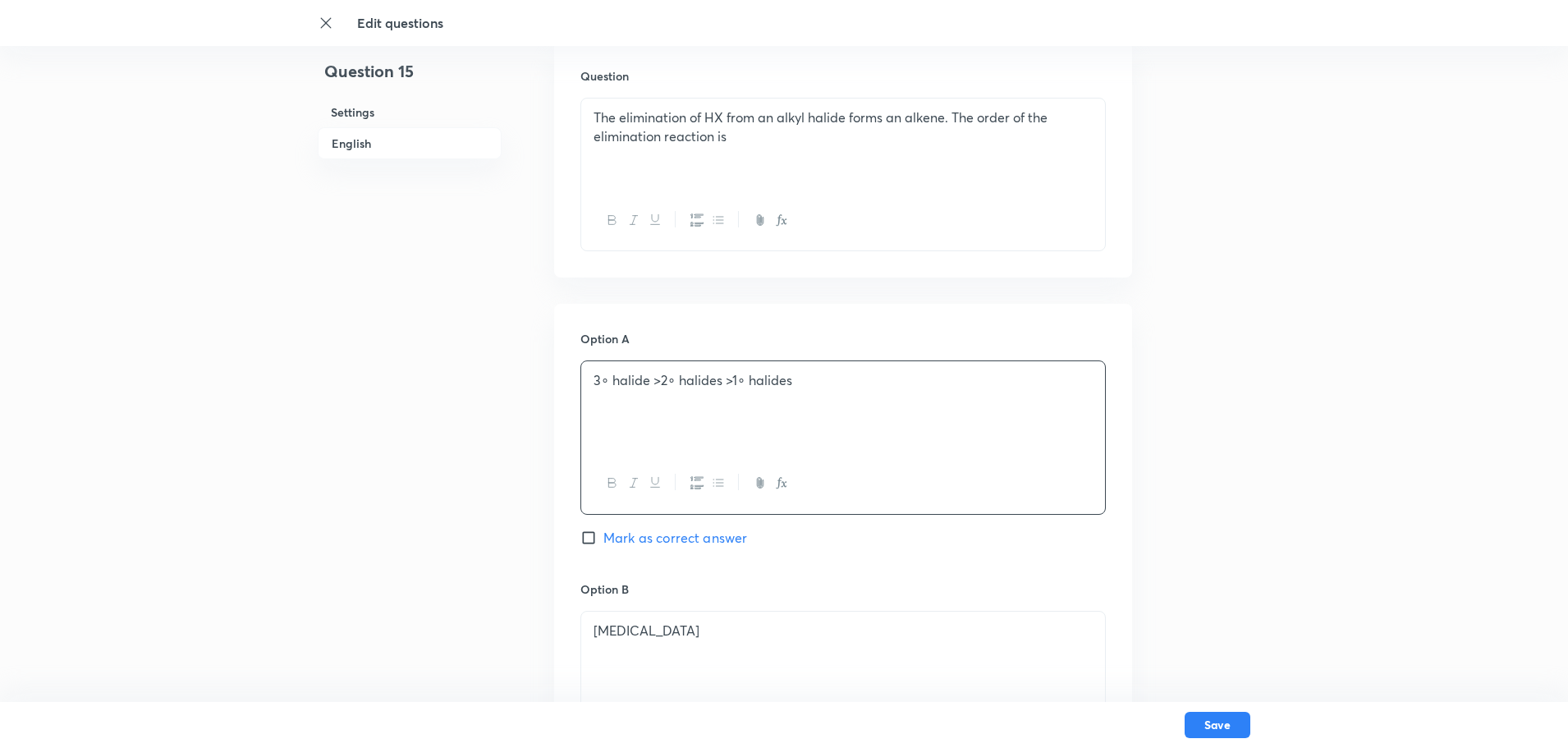
scroll to position [496, 0]
click at [779, 473] on icon "button" at bounding box center [781, 478] width 13 height 13
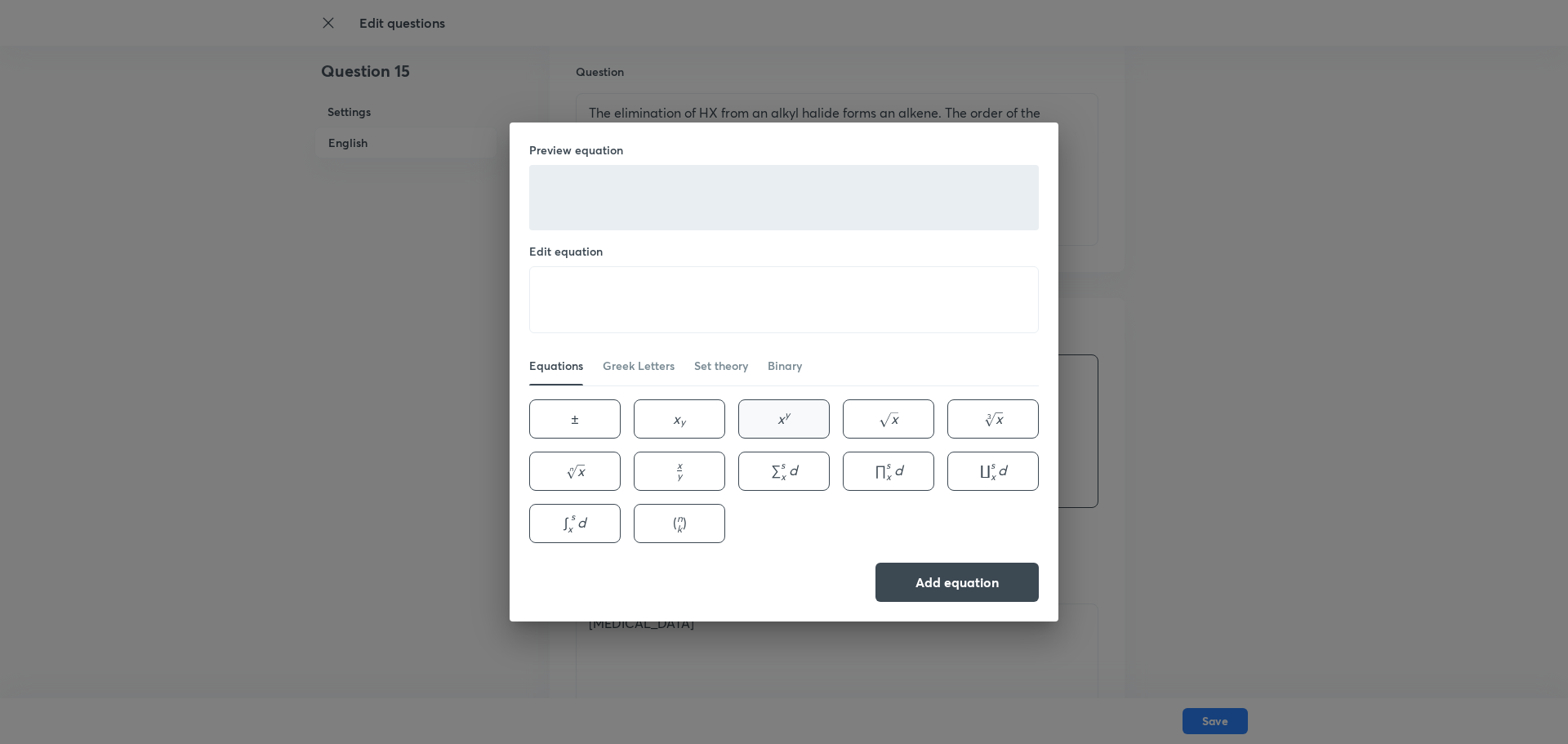
drag, startPoint x: 768, startPoint y: 417, endPoint x: 680, endPoint y: 392, distance: 91.5
click at [766, 417] on button "x y x^{y} x y" at bounding box center [784, 419] width 92 height 39
click at [561, 305] on textarea "x^{y}" at bounding box center [784, 300] width 508 height 66
type textarea "3^{0}"
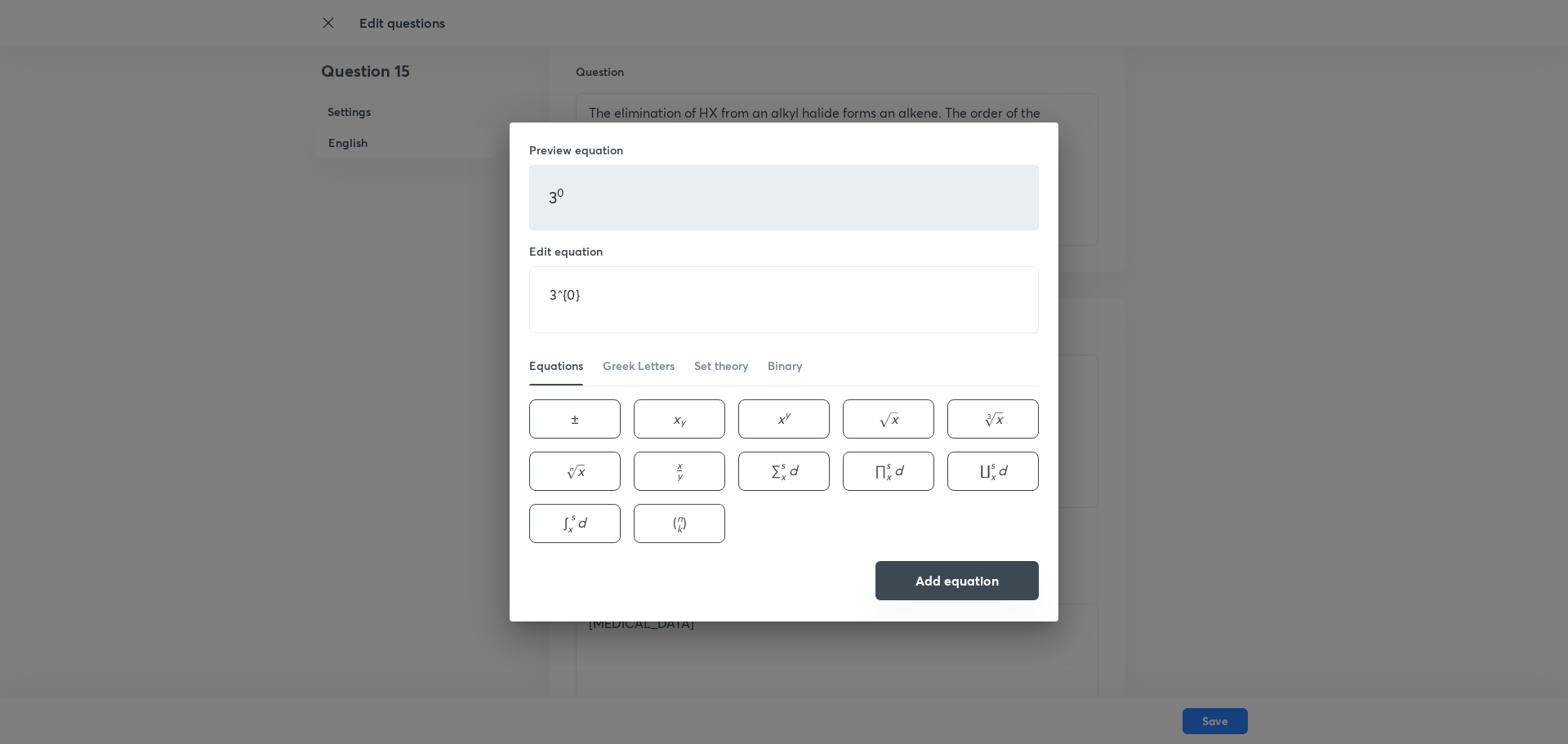
click at [927, 589] on button "Add equation" at bounding box center [958, 581] width 163 height 39
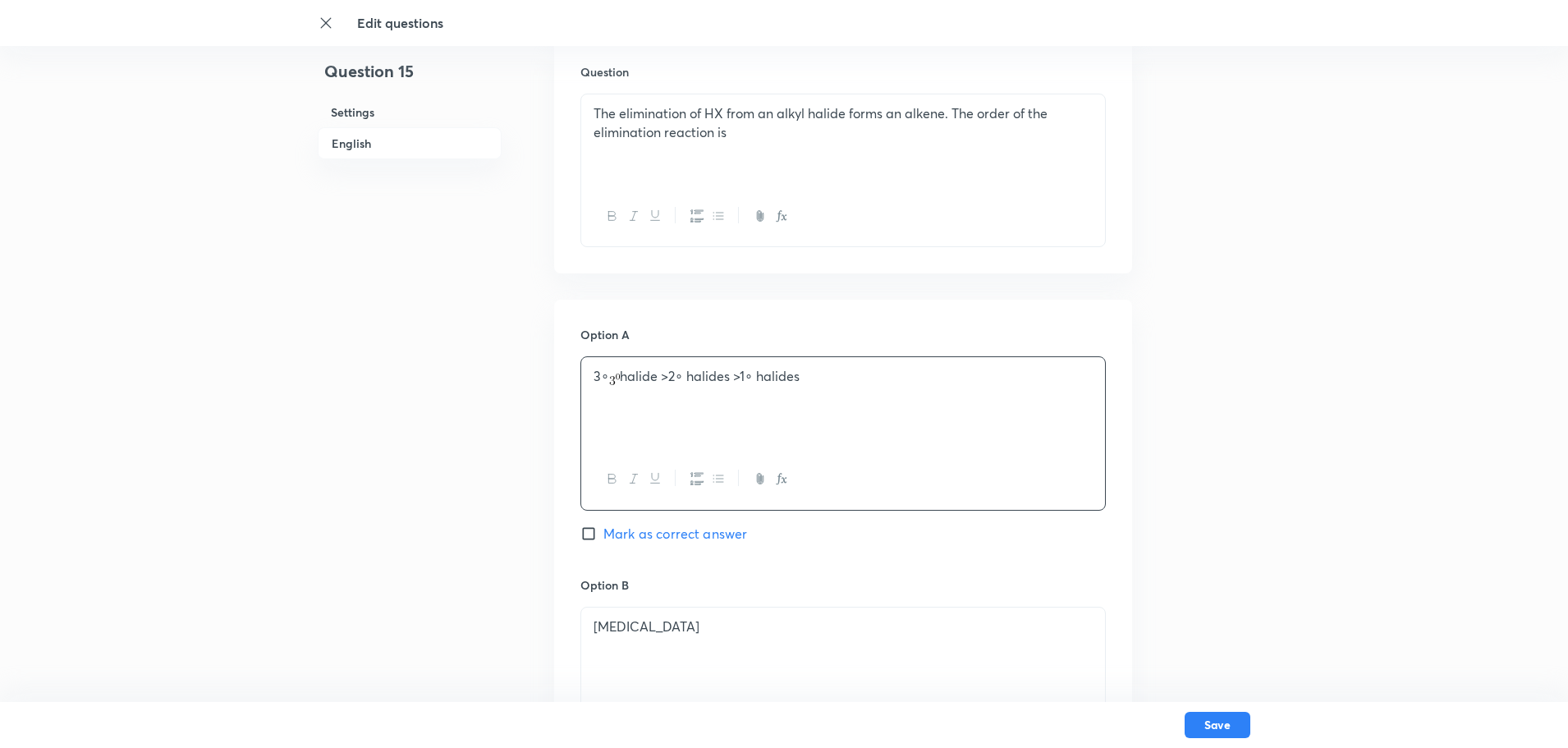
click at [609, 382] on img at bounding box center [614, 378] width 11 height 12
click at [609, 373] on img at bounding box center [614, 378] width 11 height 12
click at [602, 372] on p "3∘ halide >2∘ halides >1∘ halides" at bounding box center [843, 376] width 499 height 19
click at [661, 378] on p "halide >2∘ halides >1∘ halides" at bounding box center [843, 376] width 499 height 19
click at [666, 382] on p "halide >2∘ halides >1∘ halides" at bounding box center [843, 376] width 499 height 19
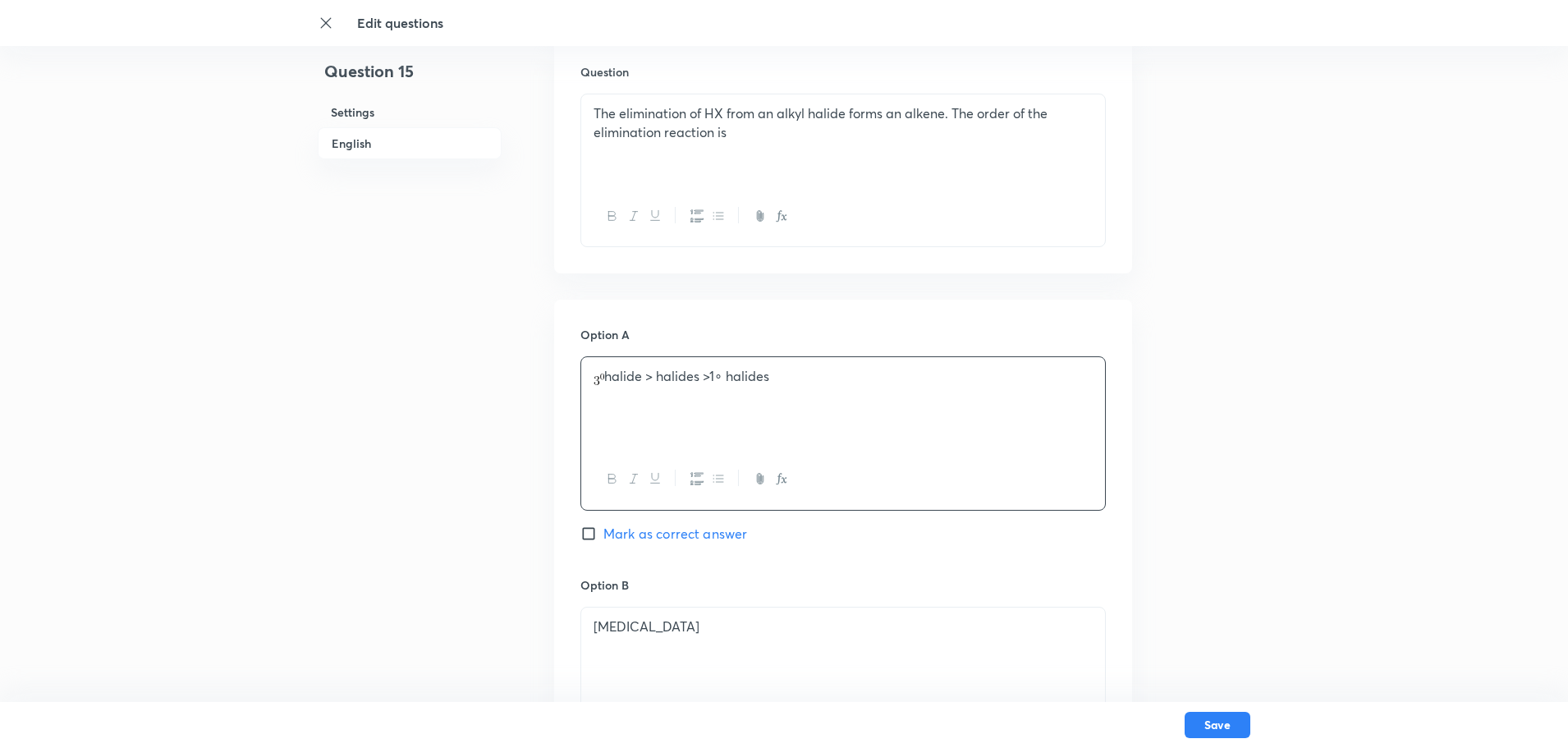
click at [779, 480] on icon "button" at bounding box center [781, 478] width 13 height 13
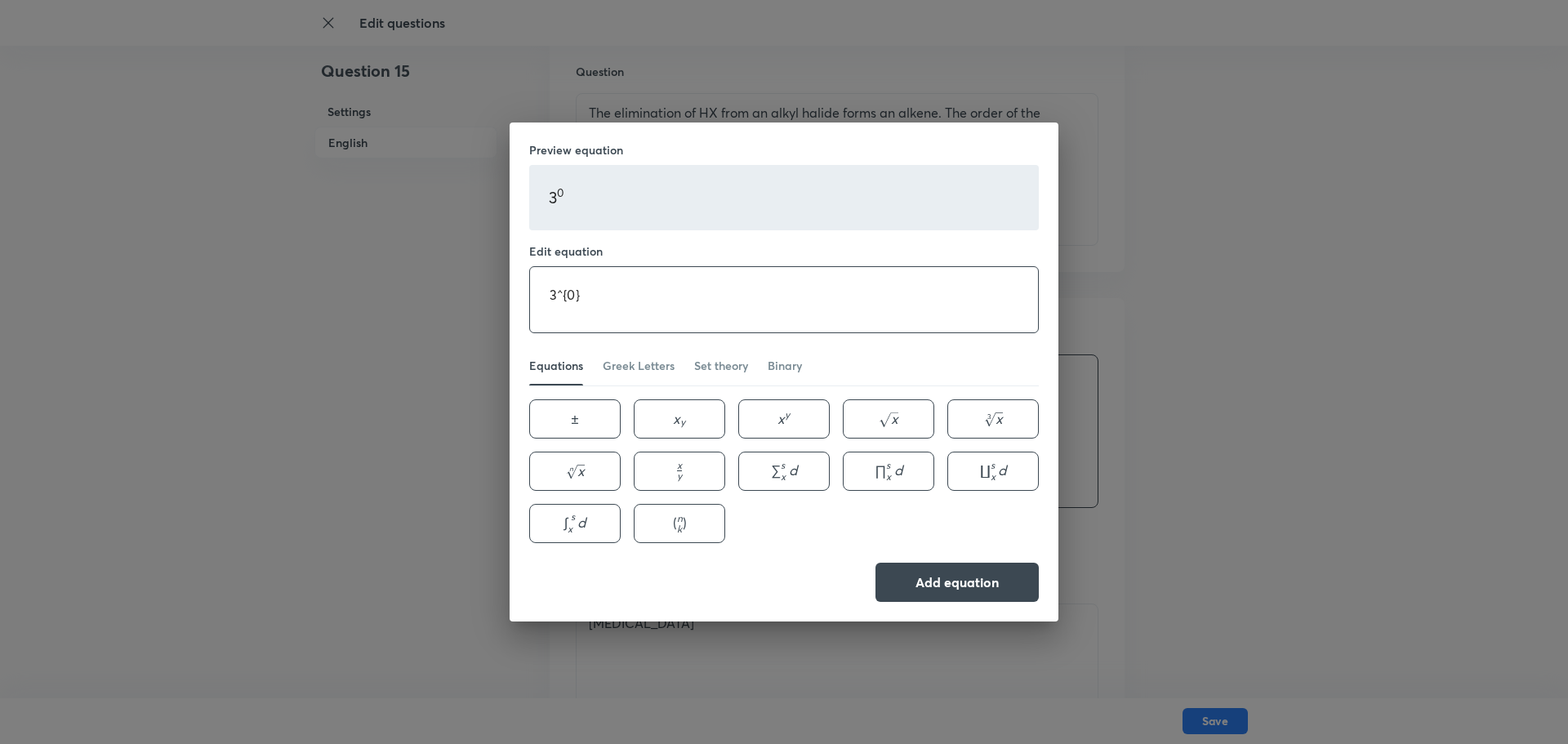
click at [554, 295] on textarea "3^{0}" at bounding box center [784, 300] width 508 height 66
click at [560, 301] on textarea "3^{0}" at bounding box center [784, 300] width 508 height 66
type textarea "2^{0}"
click at [947, 580] on button "Add equation" at bounding box center [958, 581] width 163 height 39
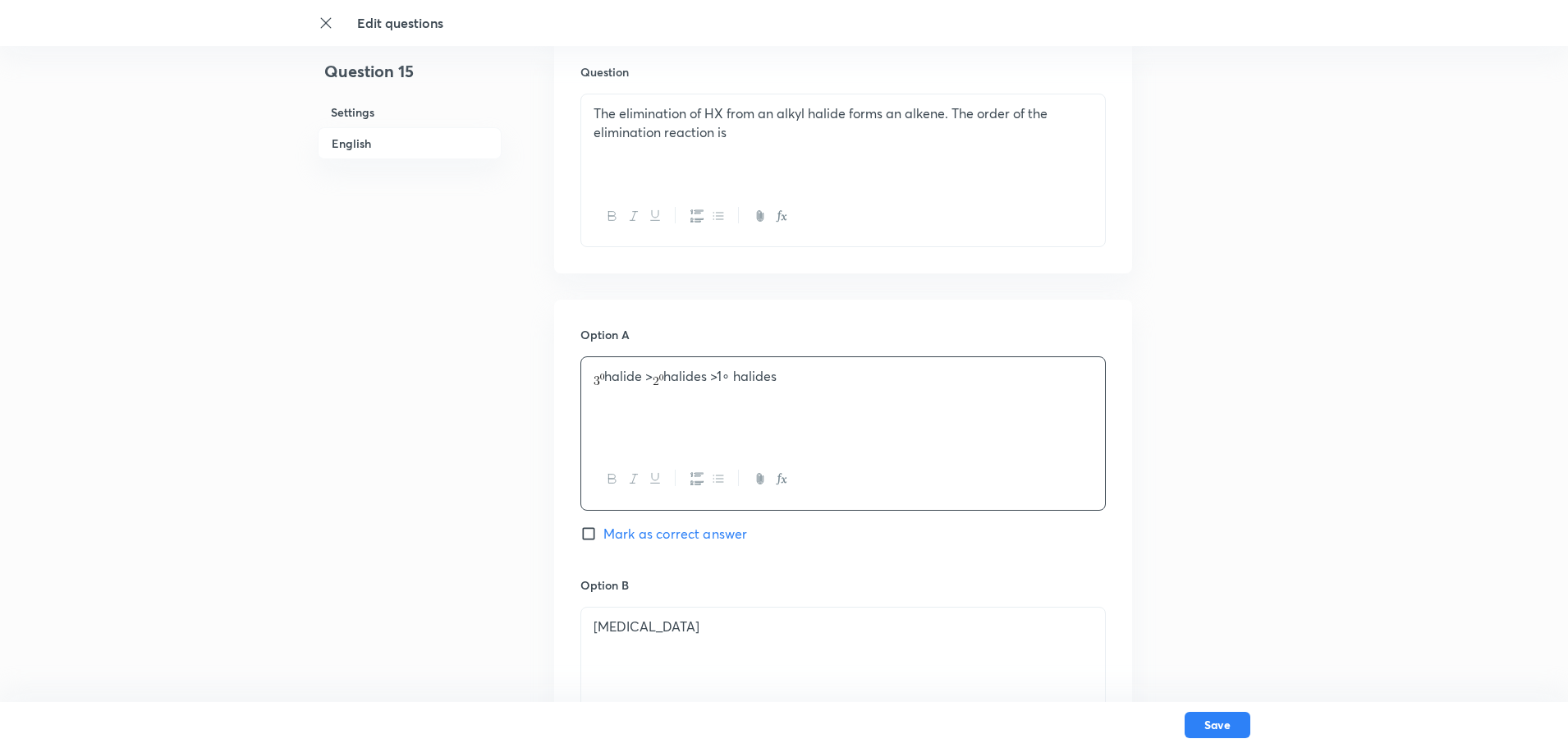
click at [729, 381] on p "halide > halides >1∘ halides" at bounding box center [843, 376] width 499 height 19
click at [734, 382] on p "halide > halides >1∘ halides" at bounding box center [843, 376] width 499 height 19
click at [651, 386] on p "halide > halides > halides" at bounding box center [843, 376] width 499 height 19
click at [680, 376] on p "halide > halides > halides" at bounding box center [843, 376] width 499 height 19
click at [738, 376] on p "halide > halides > halides" at bounding box center [843, 376] width 499 height 19
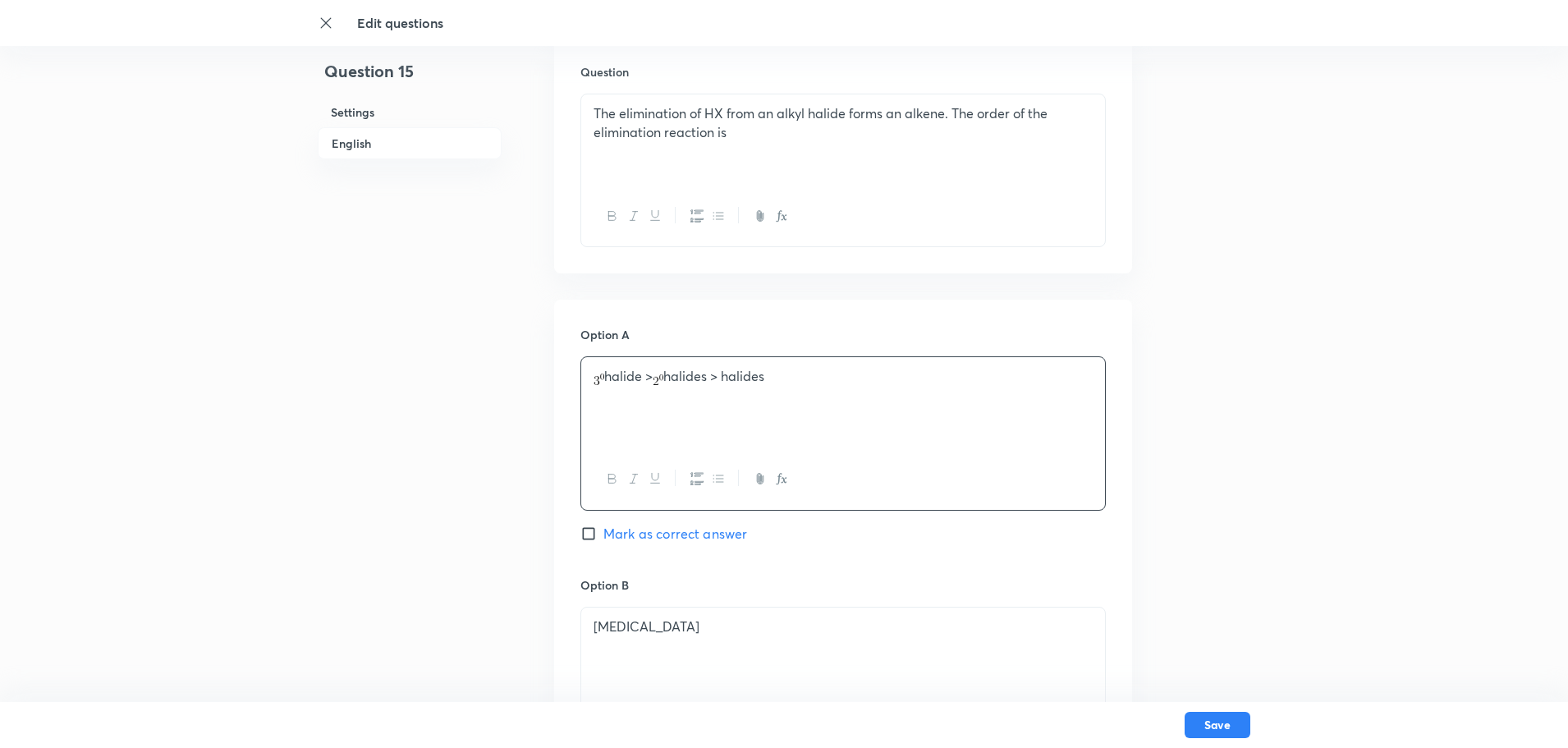
click at [737, 377] on p "halide > halides > halides" at bounding box center [843, 376] width 499 height 19
click at [730, 381] on p "halide > halides > halides" at bounding box center [843, 376] width 499 height 19
click at [777, 478] on icon "button" at bounding box center [781, 478] width 13 height 13
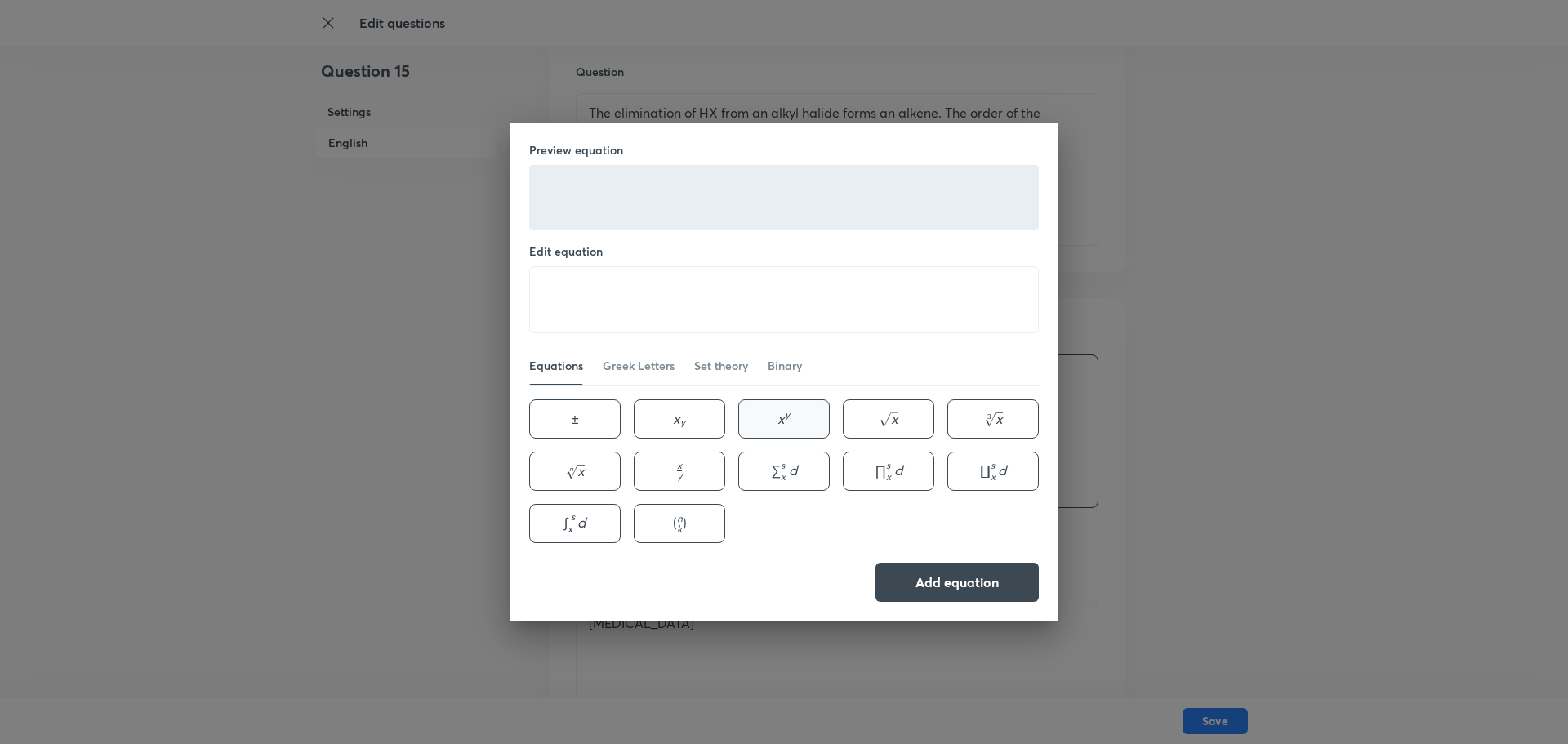
click at [786, 421] on span "y" at bounding box center [788, 415] width 5 height 12
click at [559, 299] on textarea "x^{y}" at bounding box center [784, 300] width 508 height 66
type textarea "1^{0}"
click at [978, 591] on button "Add equation" at bounding box center [958, 581] width 163 height 39
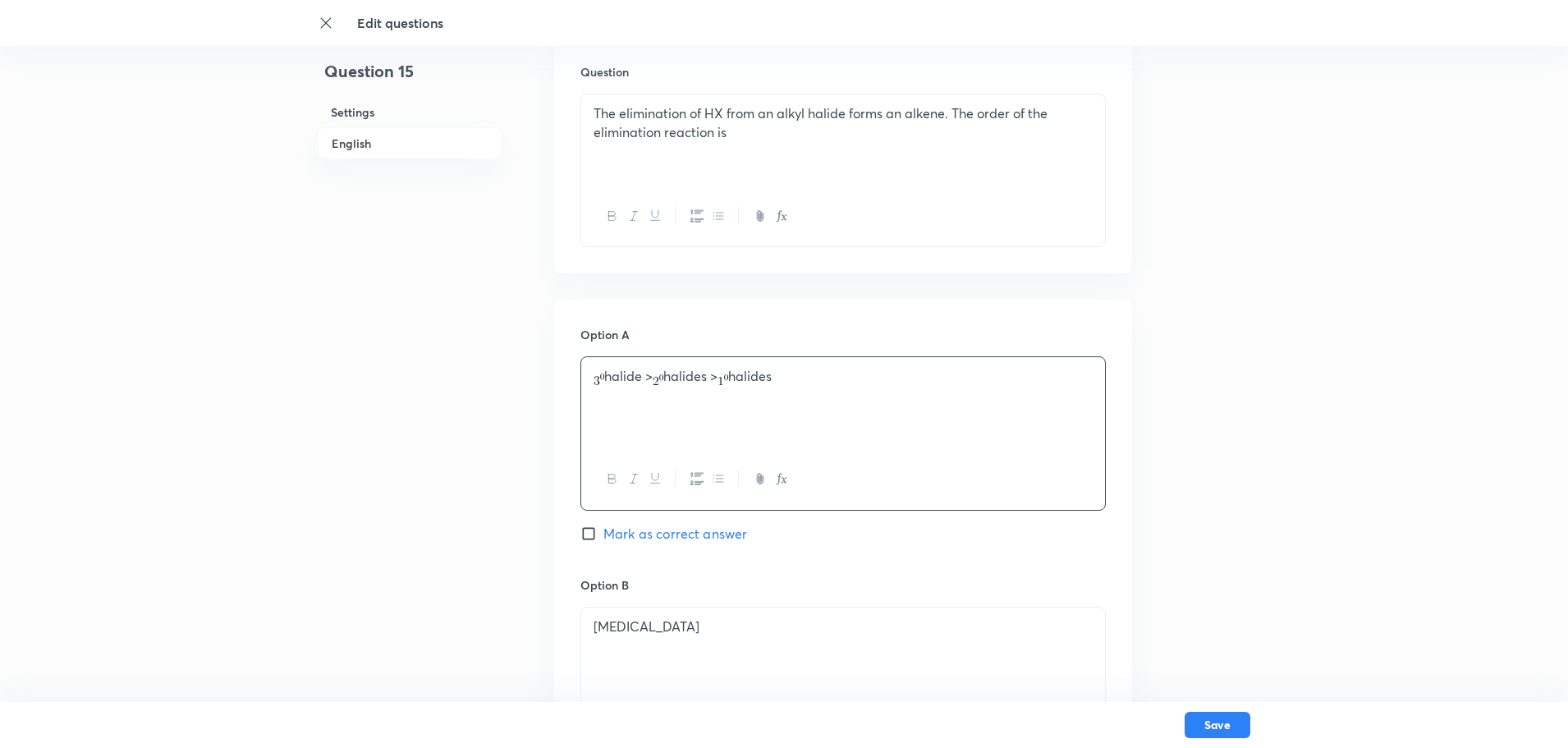
click at [884, 387] on div "halide > halides > halides" at bounding box center [843, 403] width 524 height 92
click at [745, 382] on p "halide > halides > halides" at bounding box center [843, 376] width 499 height 19
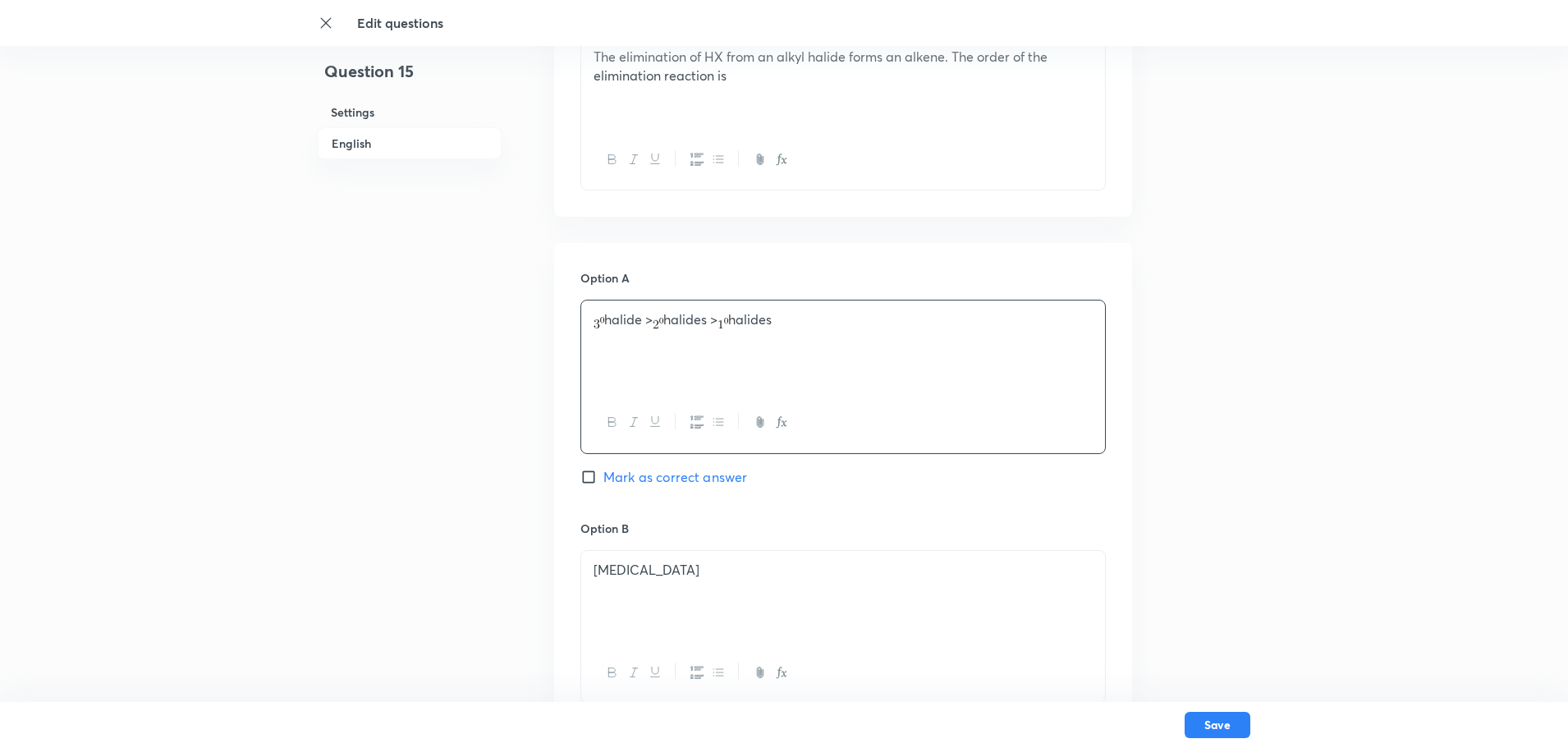
scroll to position [578, 0]
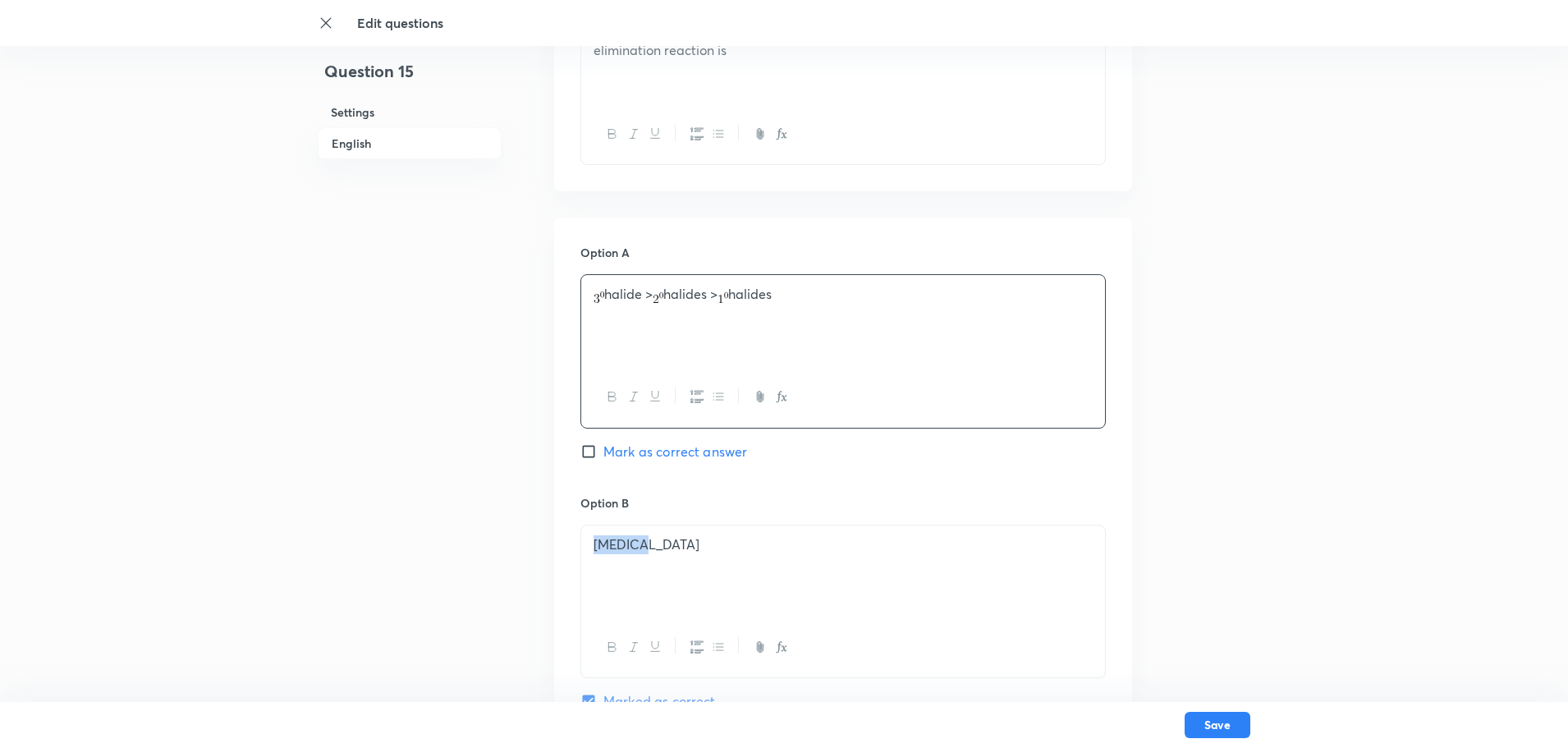
drag, startPoint x: 650, startPoint y: 553, endPoint x: 558, endPoint y: 566, distance: 92.9
click at [558, 566] on div "Option A halide > halides > halides Mark as correct answer Option B Aspirin Mar…" at bounding box center [843, 727] width 578 height 1019
drag, startPoint x: 730, startPoint y: 299, endPoint x: 742, endPoint y: 302, distance: 12.4
click at [742, 302] on p "halide > halides > halides" at bounding box center [843, 294] width 499 height 19
drag, startPoint x: 593, startPoint y: 544, endPoint x: 606, endPoint y: 545, distance: 13.0
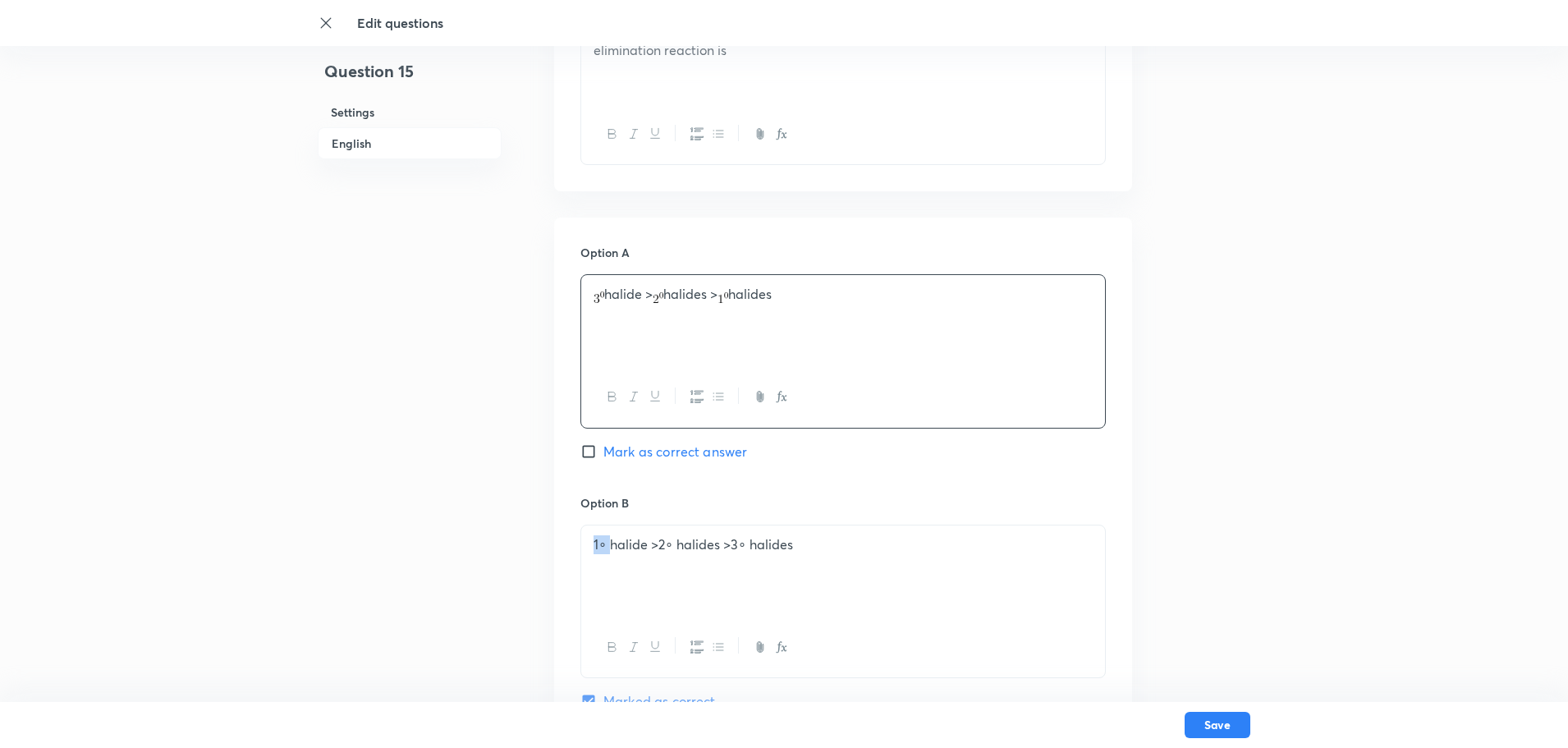
click at [606, 545] on div "1∘ halide >2∘ halides >3∘ halides" at bounding box center [843, 570] width 524 height 92
drag, startPoint x: 659, startPoint y: 289, endPoint x: 667, endPoint y: 300, distance: 13.6
click at [667, 300] on p "halide > halides > halides" at bounding box center [843, 294] width 499 height 19
drag, startPoint x: 653, startPoint y: 545, endPoint x: 667, endPoint y: 558, distance: 19.1
click at [667, 558] on div "halide >2∘ halides >3∘ halides" at bounding box center [843, 570] width 524 height 92
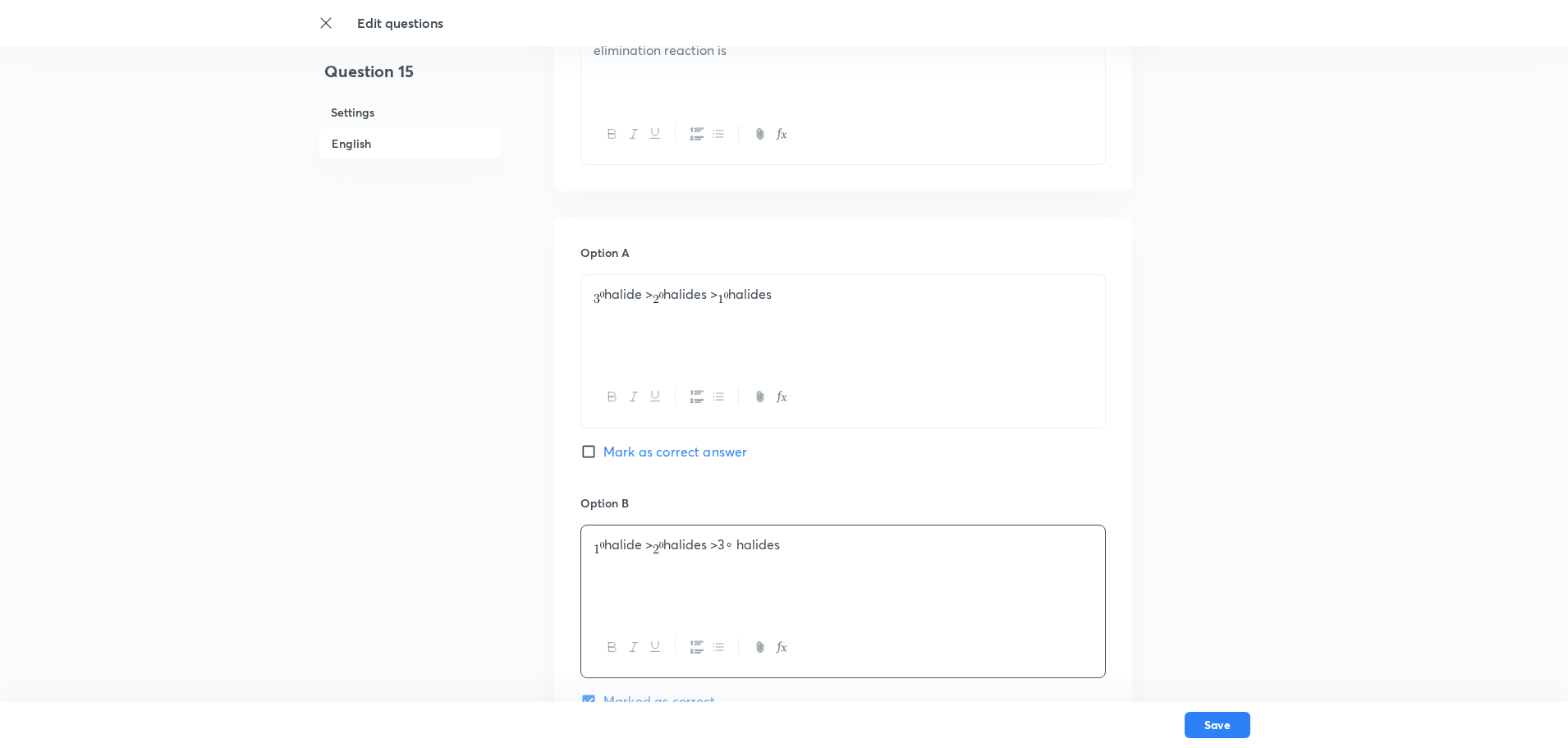
drag, startPoint x: 593, startPoint y: 294, endPoint x: 601, endPoint y: 300, distance: 10.0
click at [601, 300] on div "halide > halides > halides" at bounding box center [843, 320] width 524 height 92
click at [728, 552] on p "halide > halides >3∘ halides" at bounding box center [843, 544] width 499 height 19
click at [730, 552] on p "halide > halides >3∘ halides" at bounding box center [843, 544] width 499 height 19
drag, startPoint x: 730, startPoint y: 552, endPoint x: 744, endPoint y: 544, distance: 16.1
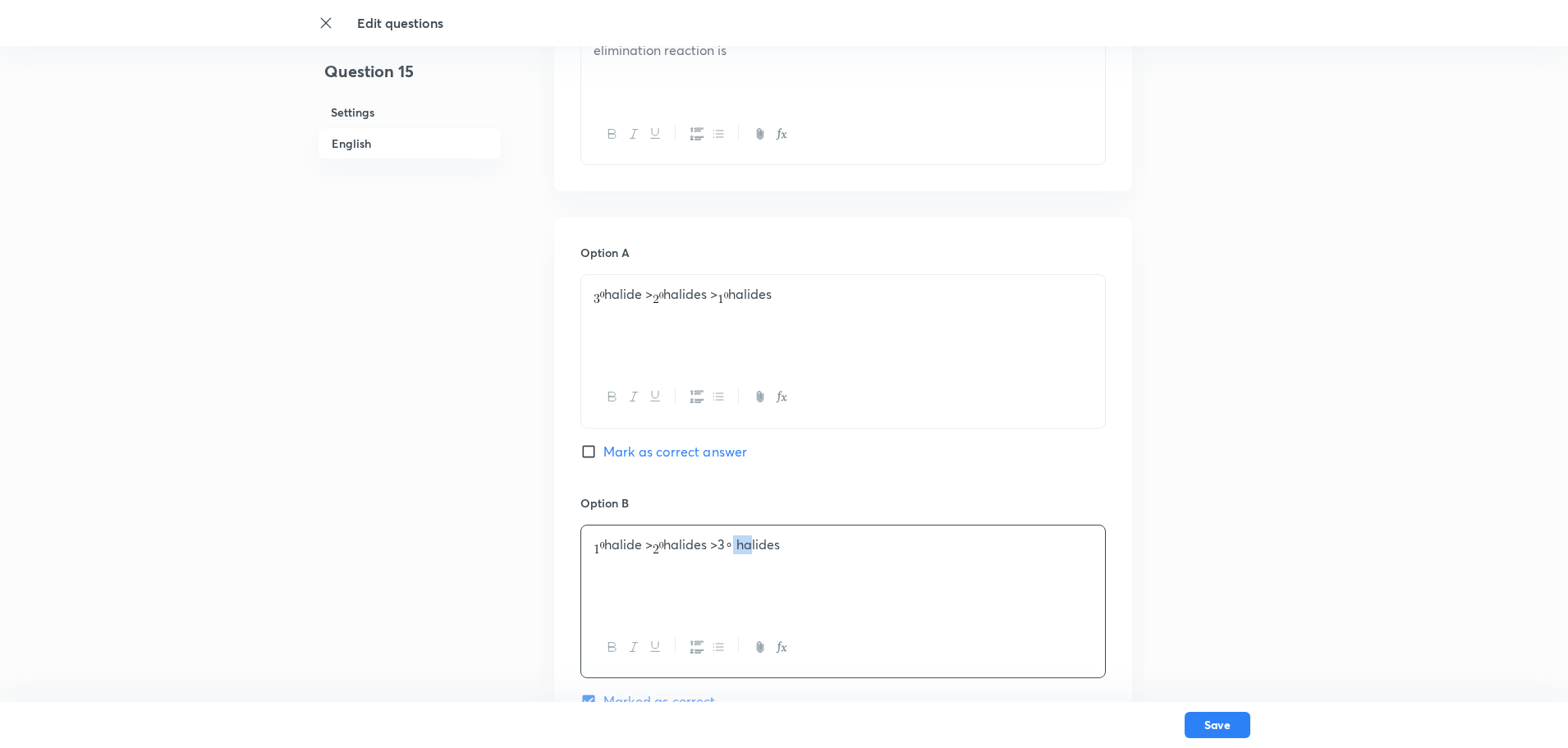
click at [744, 544] on p "halide > halides >3∘ halides" at bounding box center [843, 544] width 499 height 19
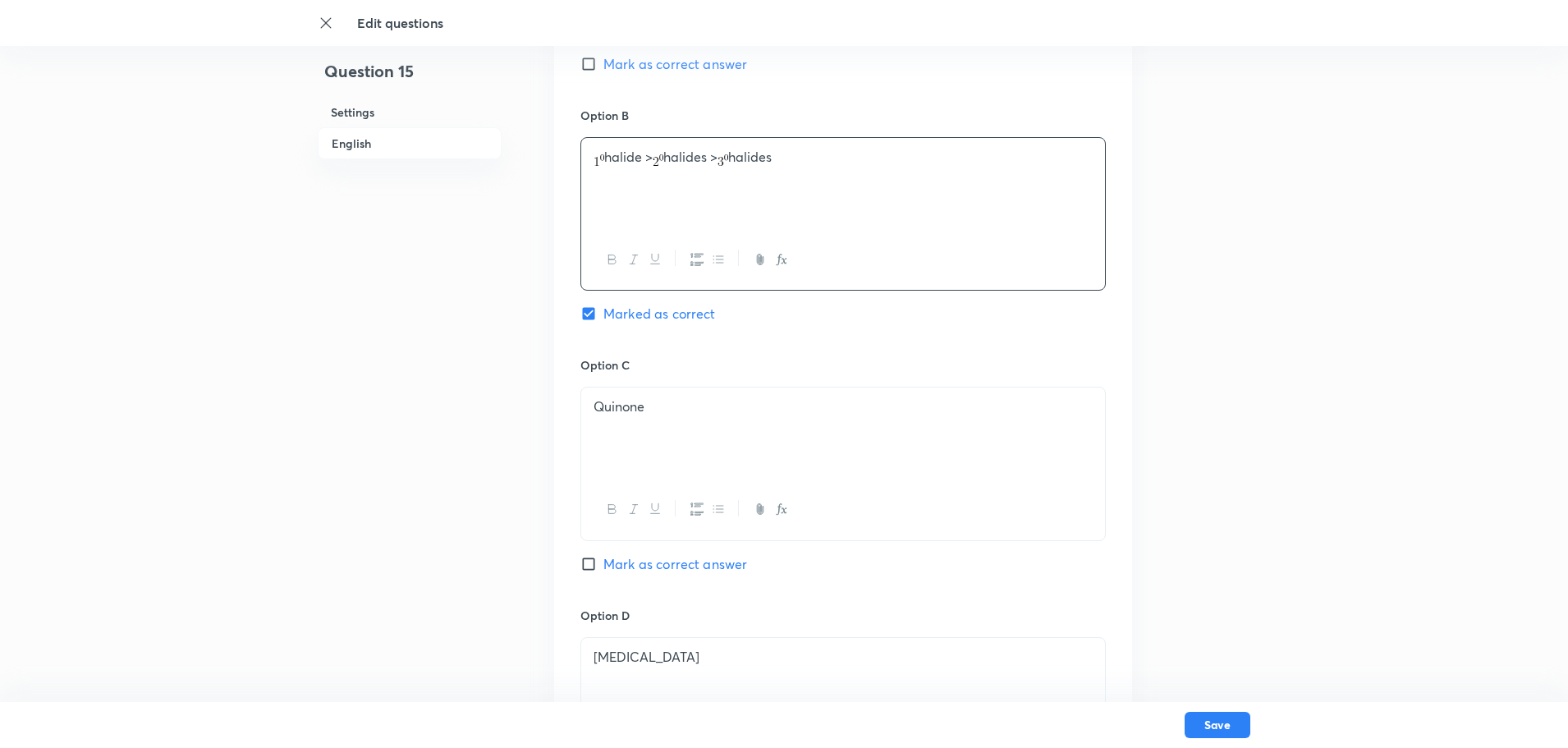
scroll to position [989, 0]
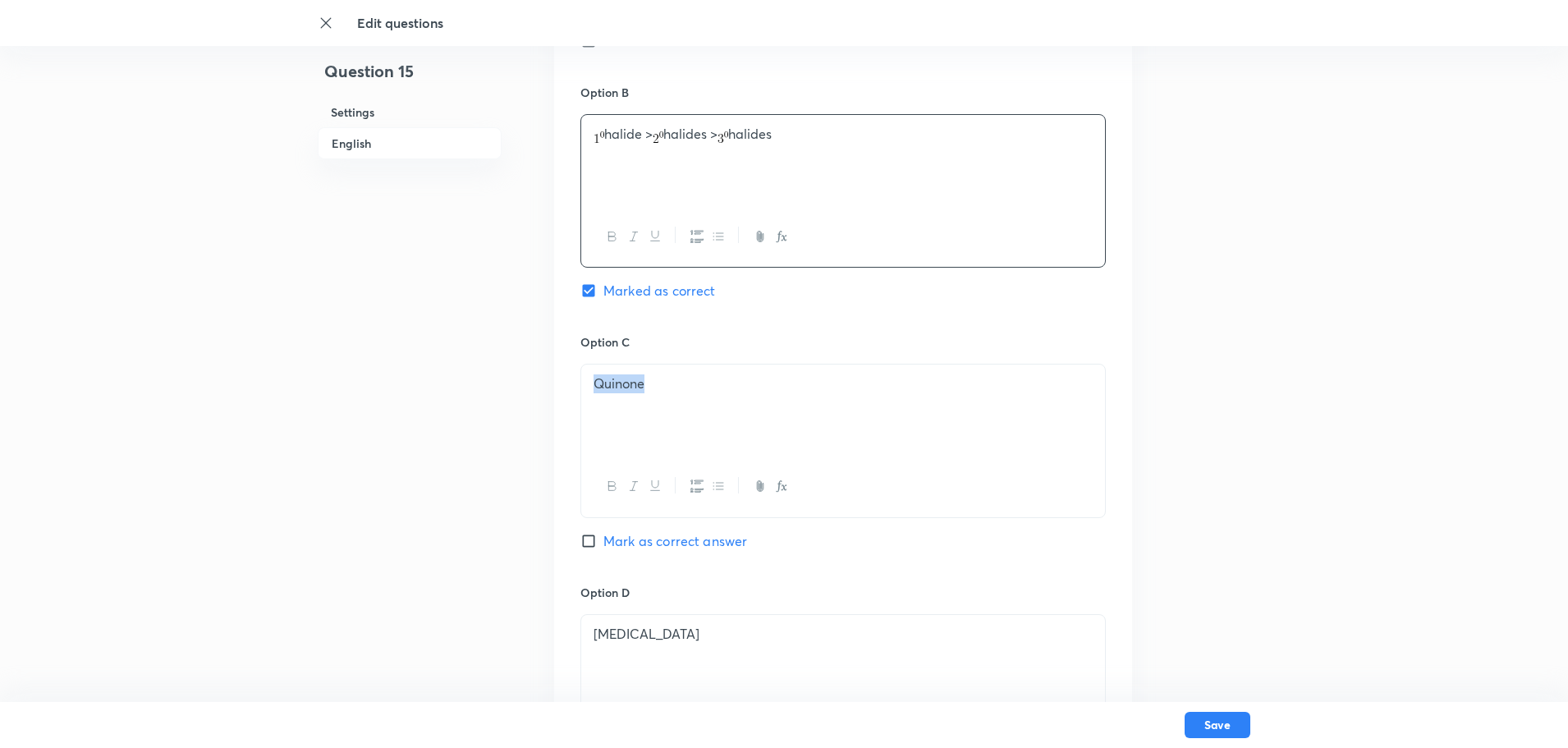
drag, startPoint x: 698, startPoint y: 403, endPoint x: 383, endPoint y: 451, distance: 318.6
click at [386, 450] on div "Question 15 Settings English Settings Type Single choice correct 4 options + 4 …" at bounding box center [784, 121] width 932 height 2065
drag, startPoint x: 596, startPoint y: 145, endPoint x: 606, endPoint y: 145, distance: 10.0
click at [606, 145] on div "halide > halides > halides" at bounding box center [843, 161] width 524 height 92
drag, startPoint x: 603, startPoint y: 388, endPoint x: 592, endPoint y: 392, distance: 11.7
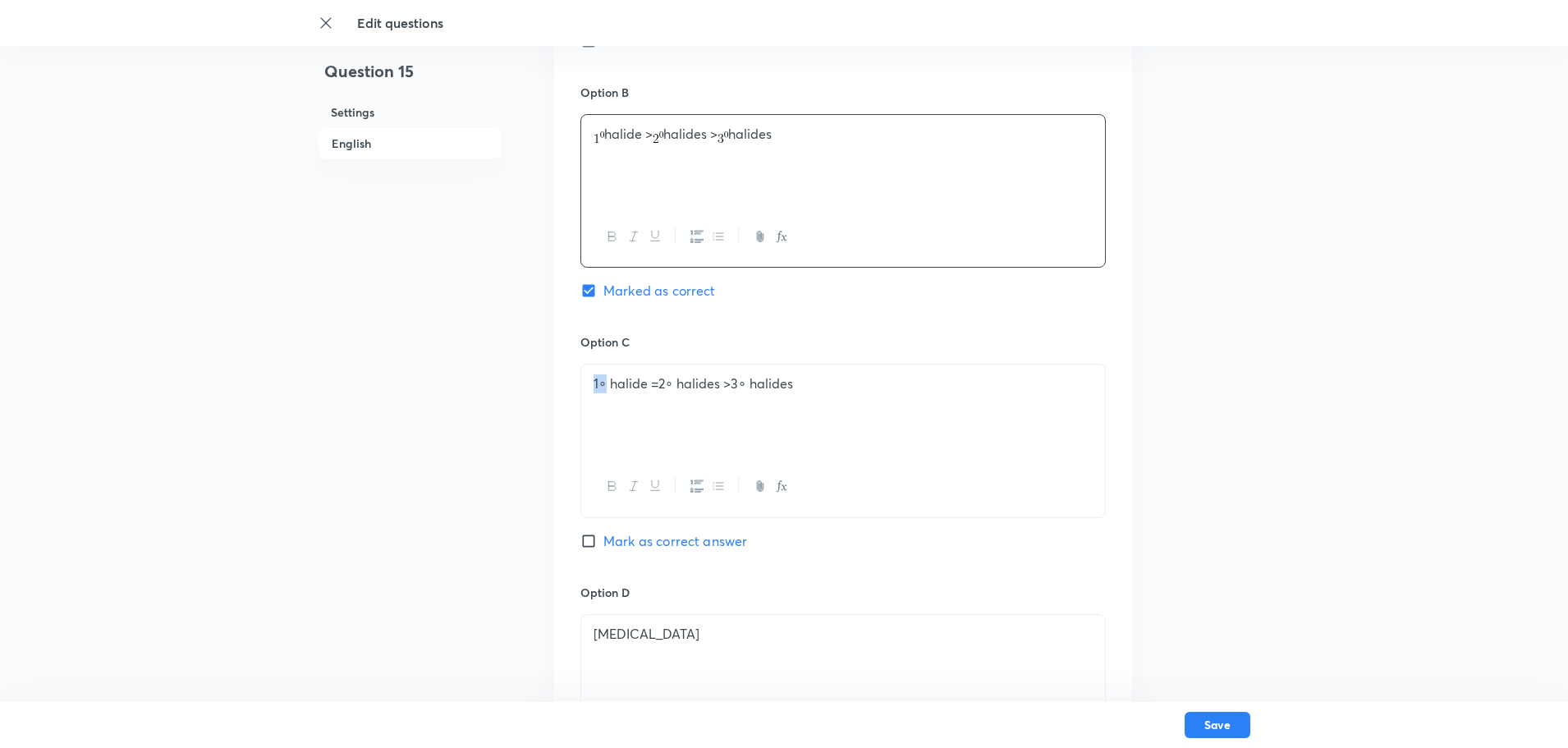
click at [592, 392] on div "1∘ halide =2∘ halides >3∘ halides" at bounding box center [843, 410] width 524 height 92
drag, startPoint x: 671, startPoint y: 146, endPoint x: 663, endPoint y: 145, distance: 8.1
click at [663, 145] on div "halide > halides > halides" at bounding box center [843, 161] width 524 height 92
drag, startPoint x: 663, startPoint y: 386, endPoint x: 673, endPoint y: 386, distance: 10.0
click at [673, 386] on p "halide =2∘ halides >3∘ halides" at bounding box center [843, 383] width 499 height 19
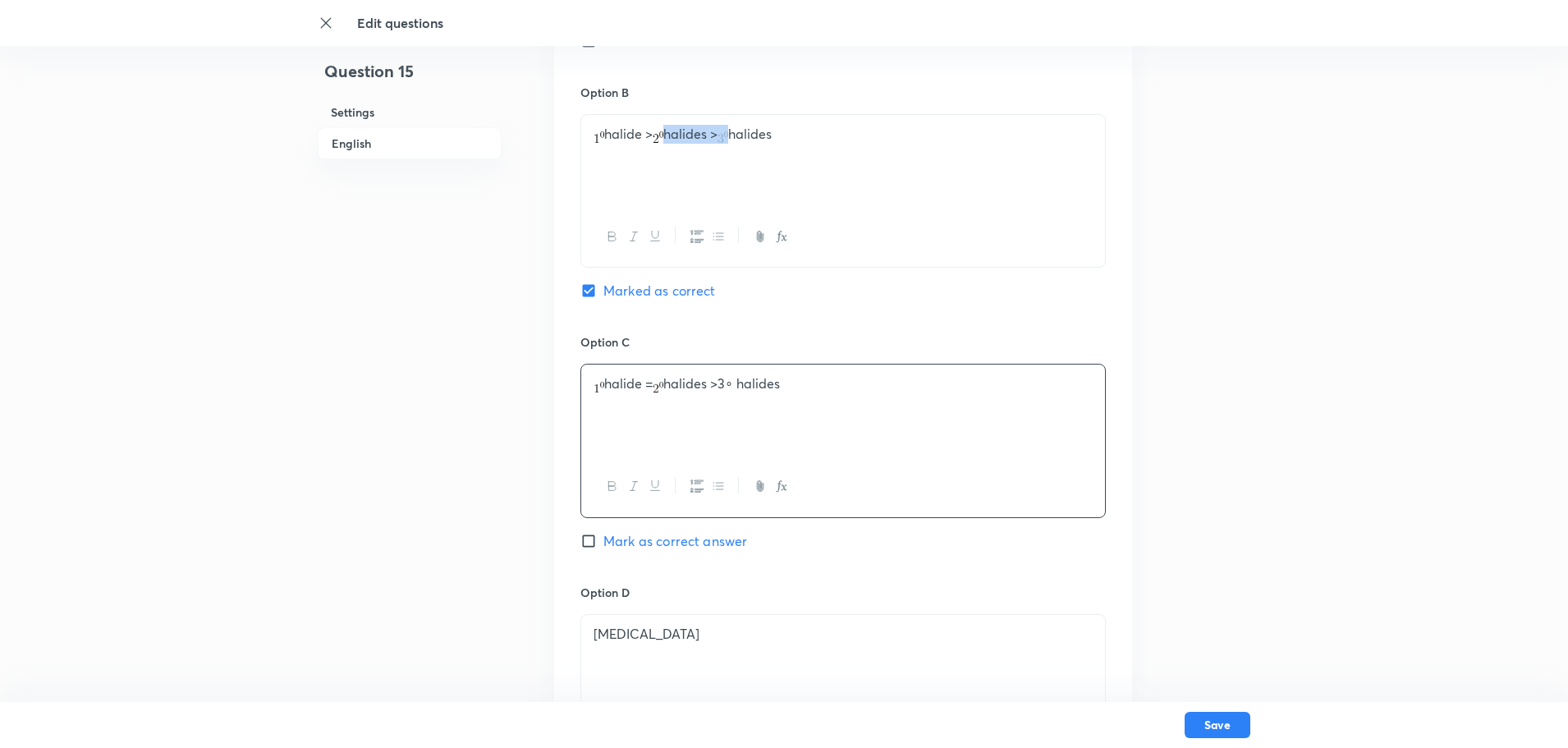
click at [729, 141] on img at bounding box center [723, 137] width 11 height 12
click at [745, 380] on p "halide = halides >3∘ halides" at bounding box center [843, 383] width 499 height 19
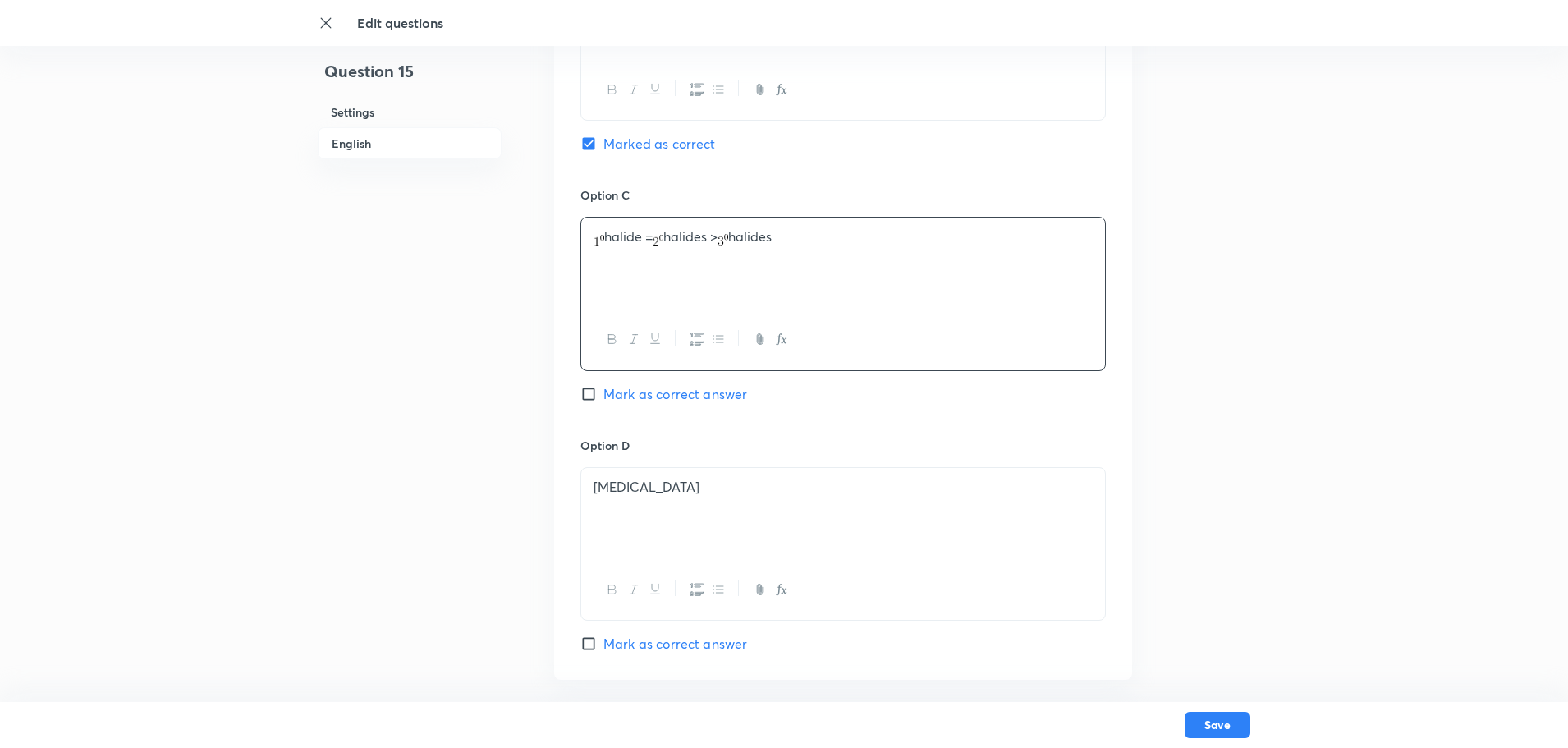
scroll to position [1153, 0]
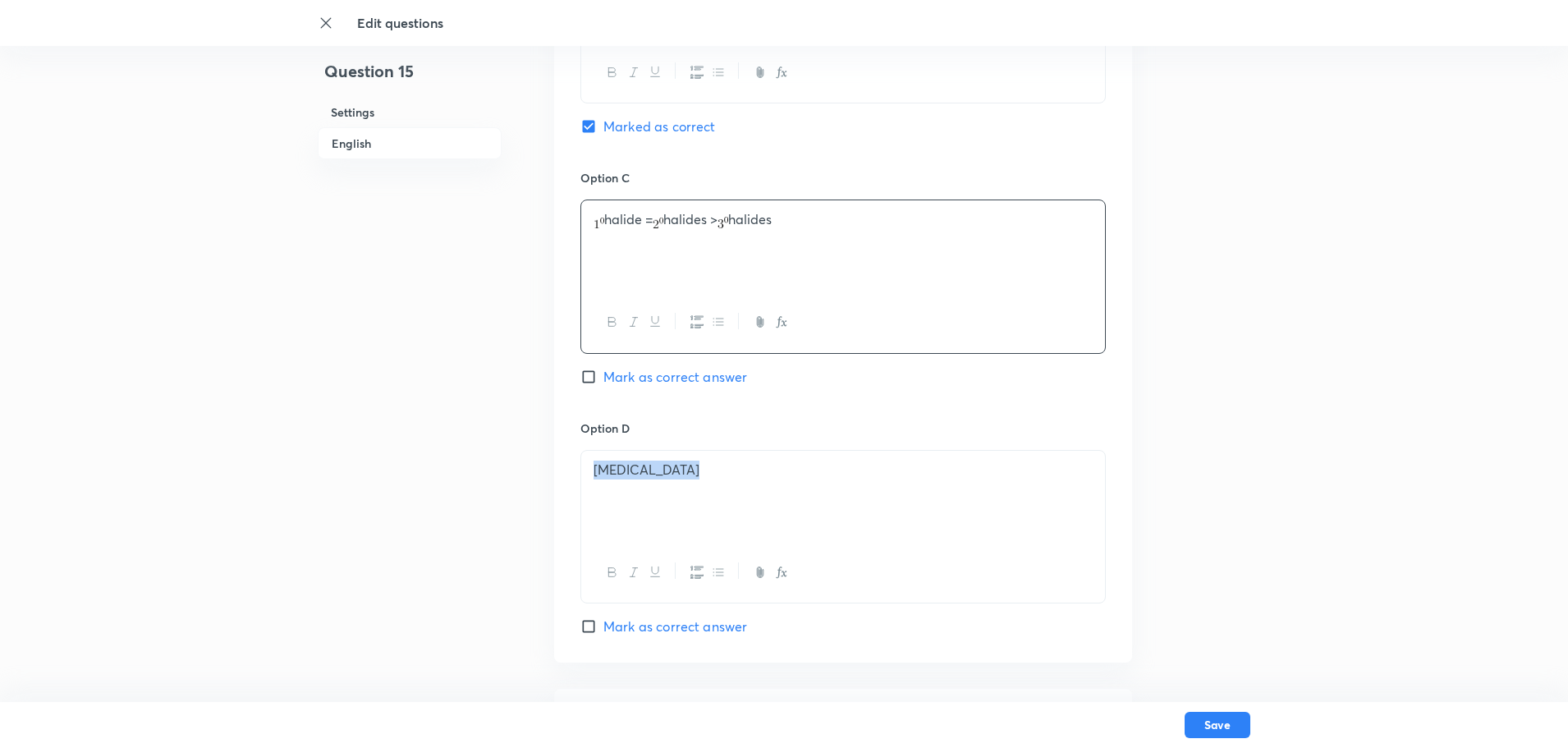
drag, startPoint x: 710, startPoint y: 481, endPoint x: 434, endPoint y: 481, distance: 276.0
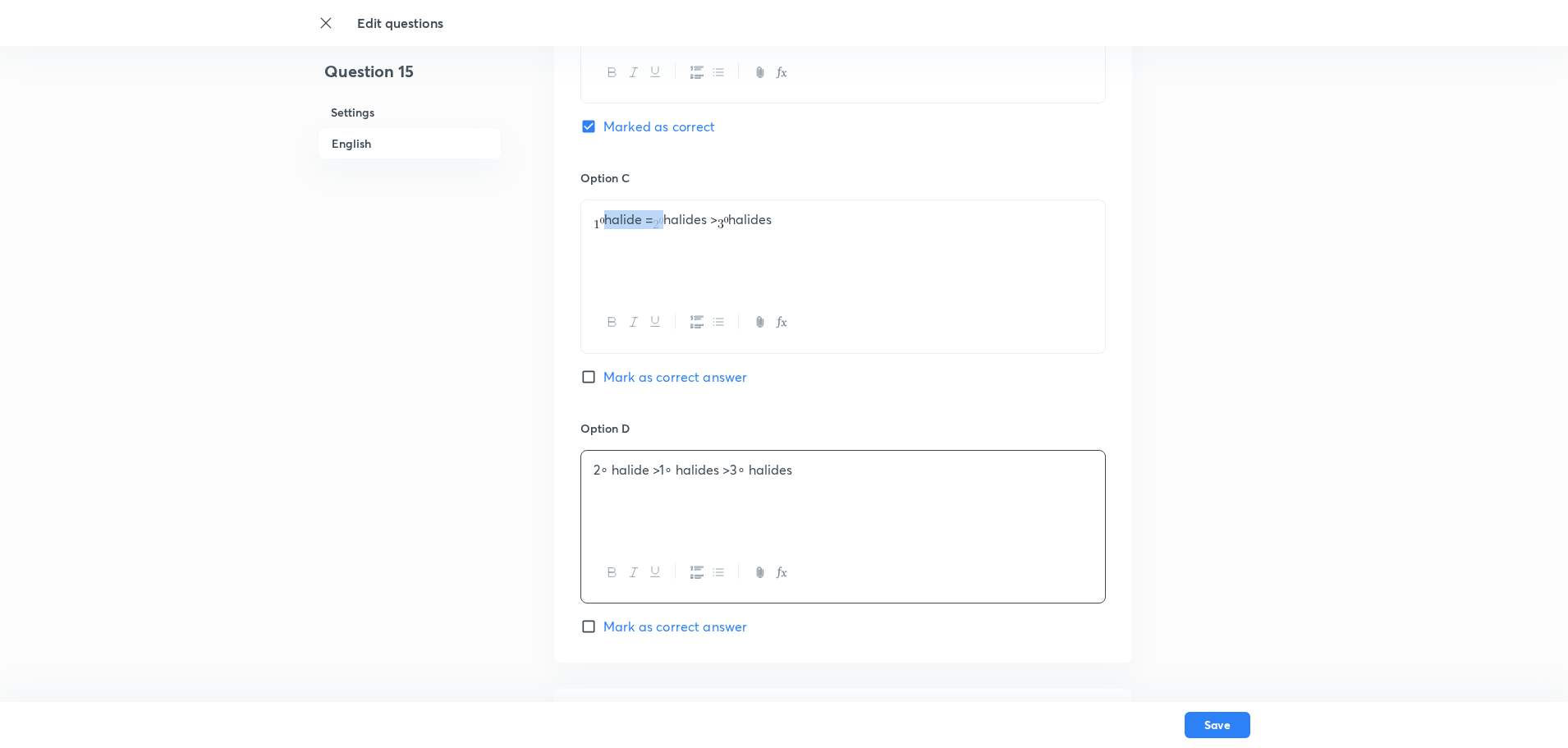
click at [663, 221] on img at bounding box center [658, 223] width 11 height 12
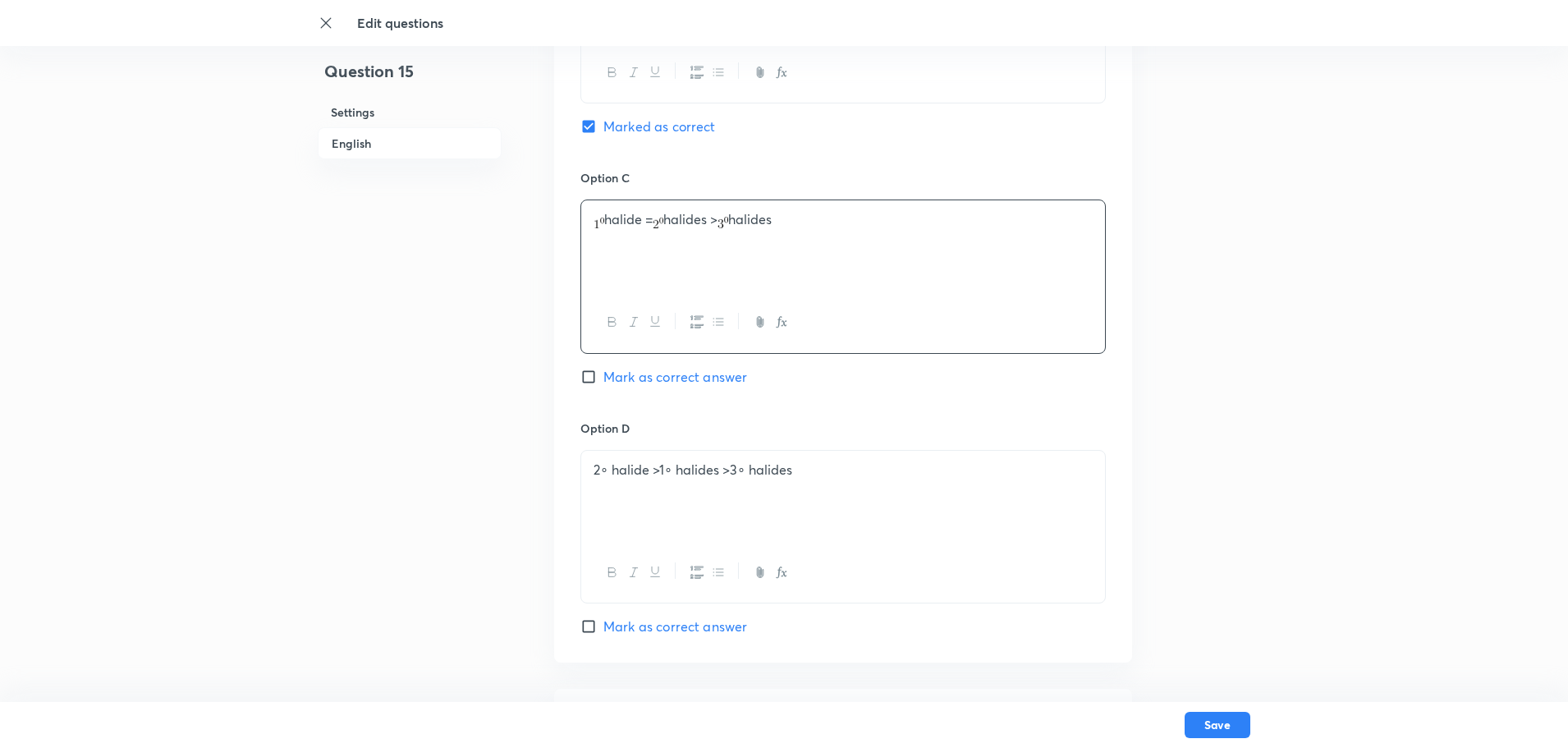
click at [602, 483] on div "2∘ halide >1∘ halides >3∘ halides" at bounding box center [843, 496] width 524 height 92
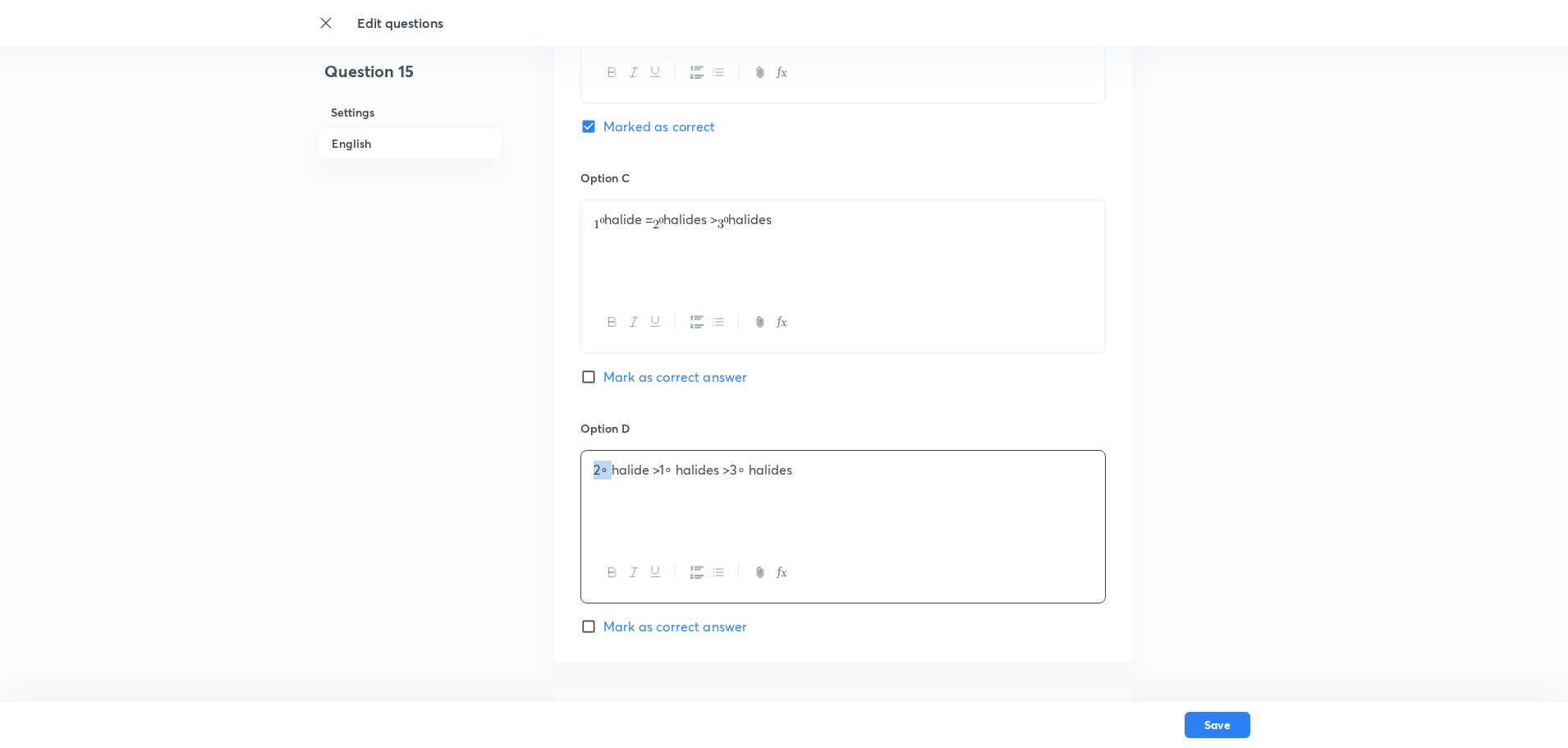
drag, startPoint x: 610, startPoint y: 464, endPoint x: 591, endPoint y: 469, distance: 19.6
click at [591, 469] on div "2∘ halide >1∘ halides >3∘ halides" at bounding box center [843, 496] width 524 height 92
drag, startPoint x: 586, startPoint y: 218, endPoint x: 604, endPoint y: 226, distance: 19.7
click at [604, 226] on div "halide = halides > halides" at bounding box center [843, 245] width 524 height 92
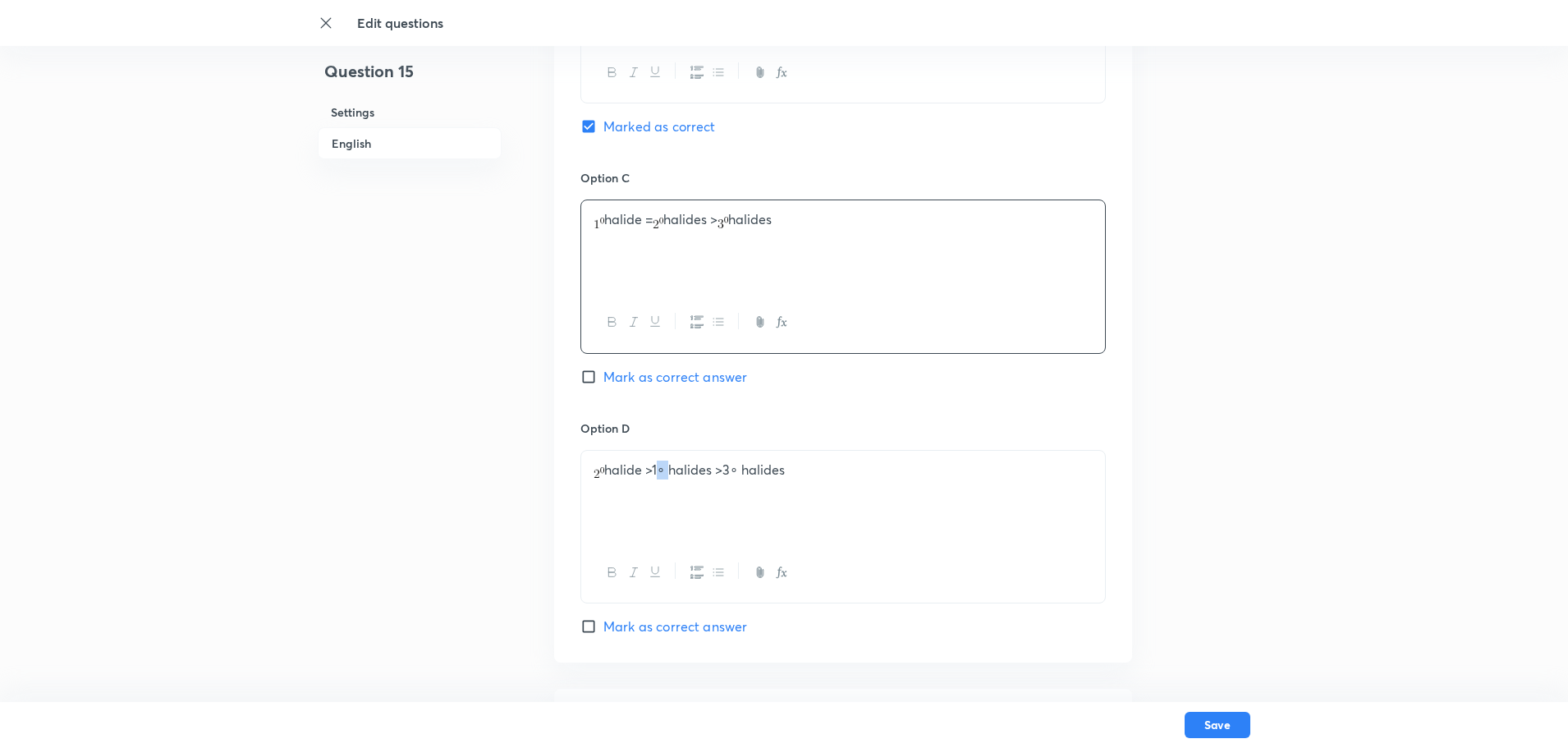
drag, startPoint x: 656, startPoint y: 470, endPoint x: 666, endPoint y: 471, distance: 10.0
click at [666, 471] on p "halide >1∘ halides >3∘ halides" at bounding box center [843, 470] width 499 height 19
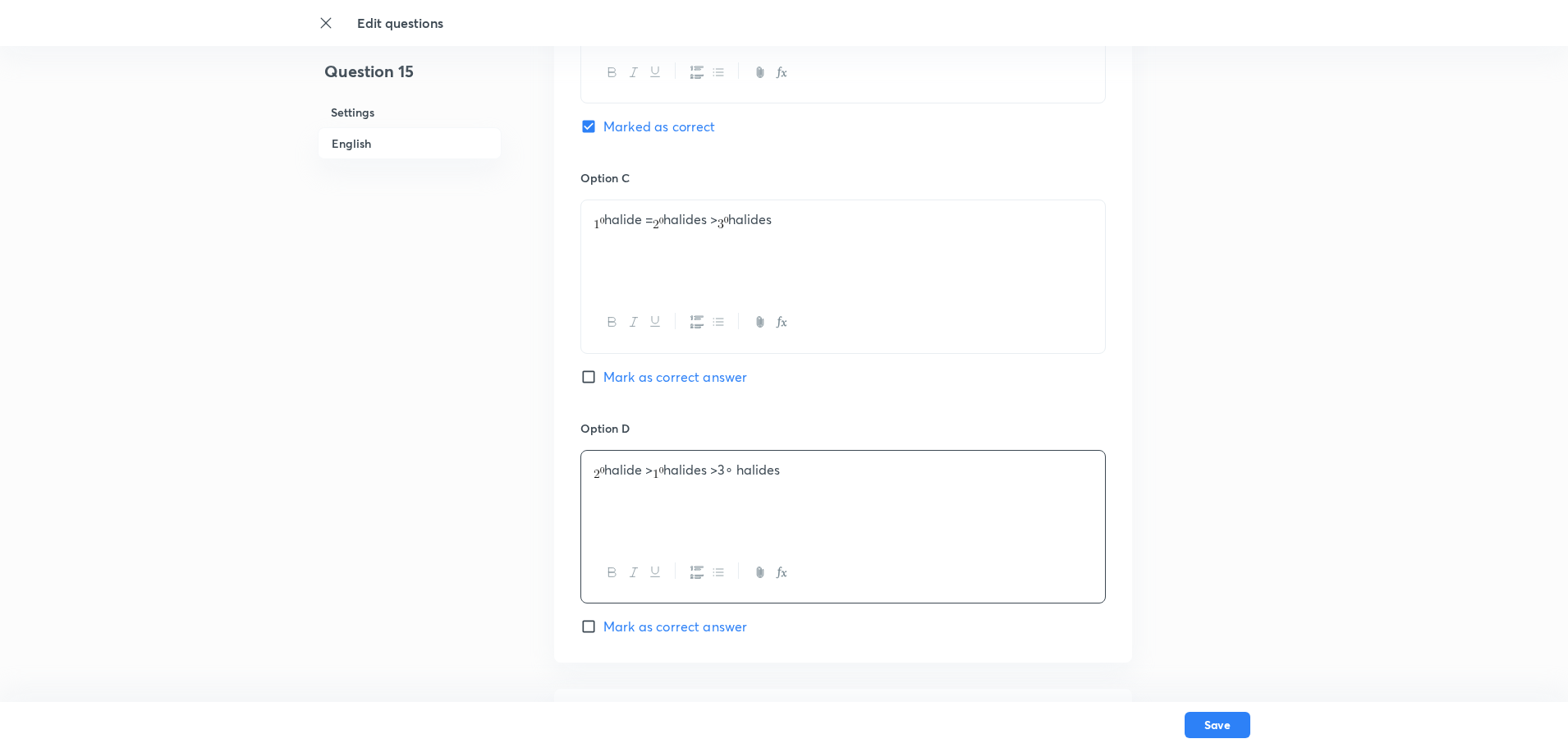
drag, startPoint x: 736, startPoint y: 223, endPoint x: 749, endPoint y: 226, distance: 13.3
click at [749, 226] on p "halide = halides > halides" at bounding box center [843, 219] width 499 height 19
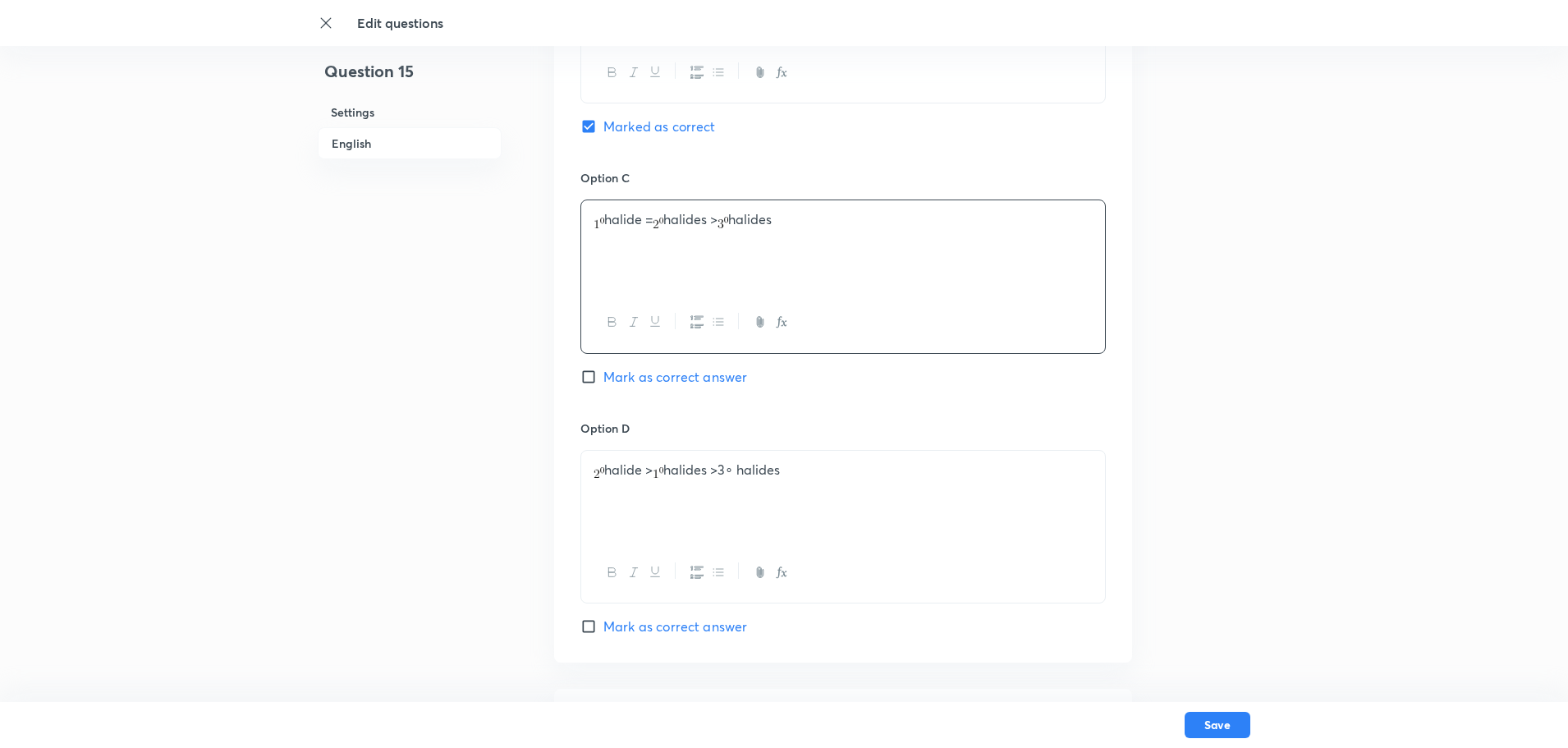
click at [742, 475] on p "halide > halides >3∘ halides" at bounding box center [843, 470] width 499 height 19
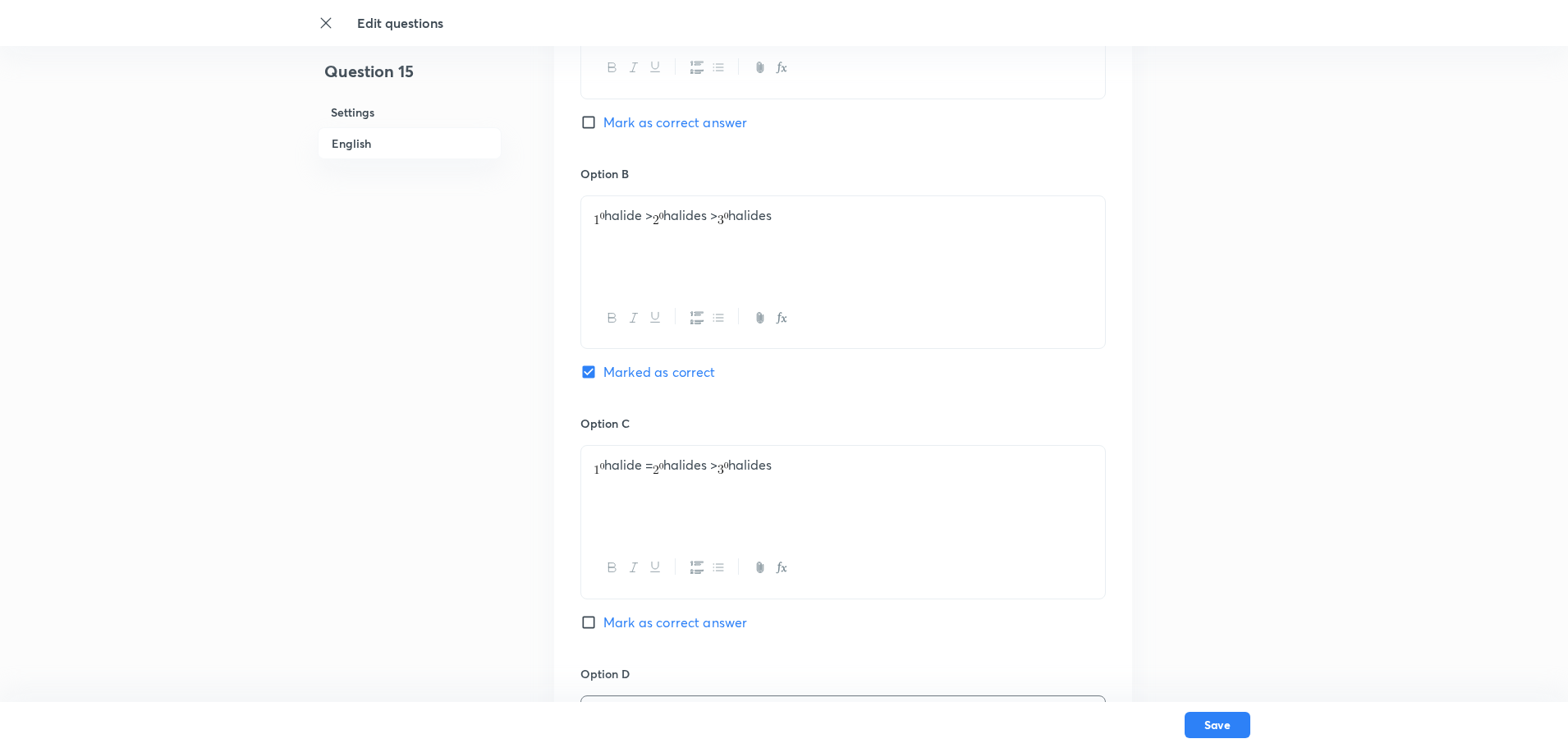
scroll to position [907, 0]
click at [589, 122] on input "Mark as correct answer" at bounding box center [592, 123] width 23 height 16
checkbox input "true"
checkbox input "false"
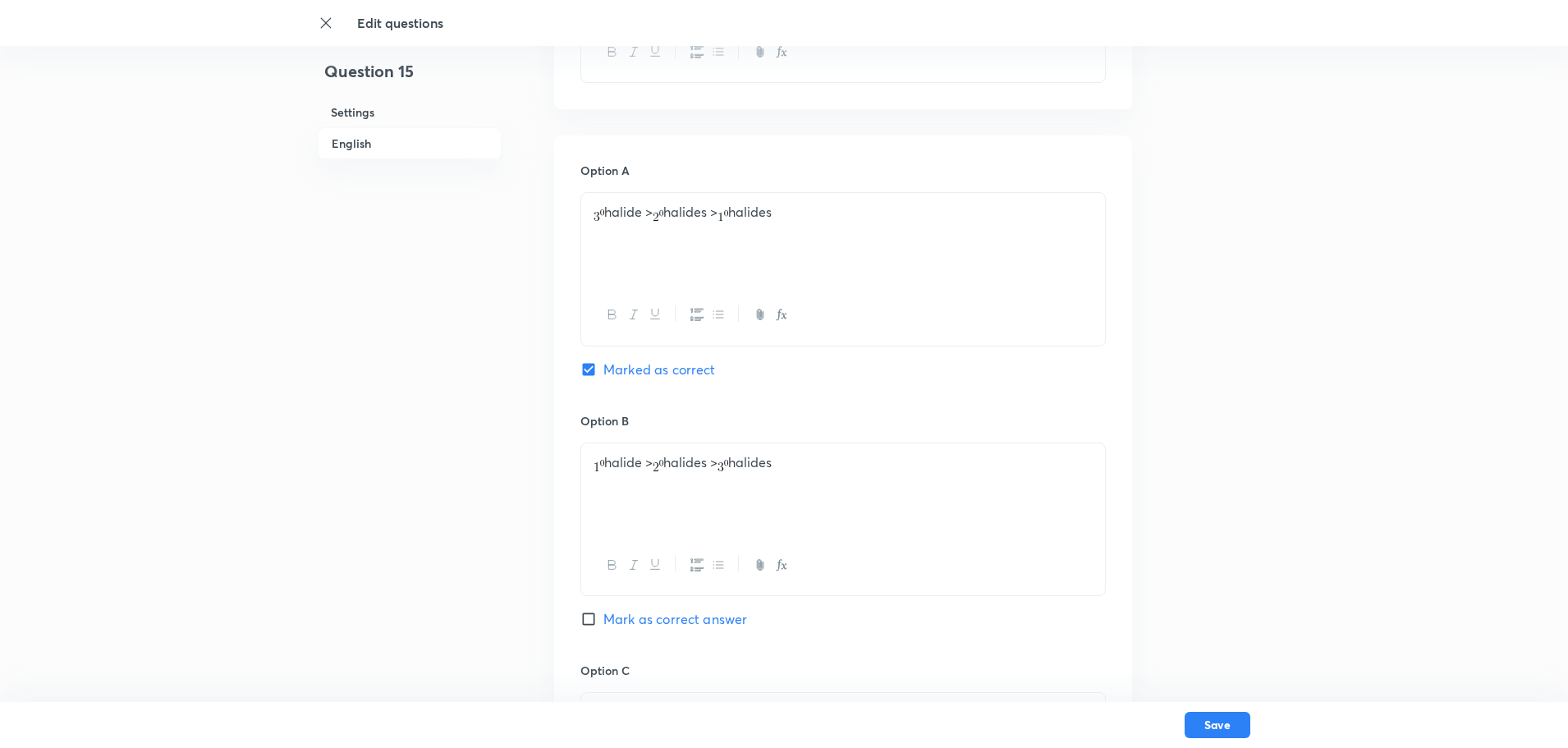
drag, startPoint x: 854, startPoint y: 214, endPoint x: 362, endPoint y: 194, distance: 492.4
click at [362, 194] on div "Question 15 Settings English Settings Type Single choice correct 4 options + 4 …" at bounding box center [784, 450] width 932 height 2065
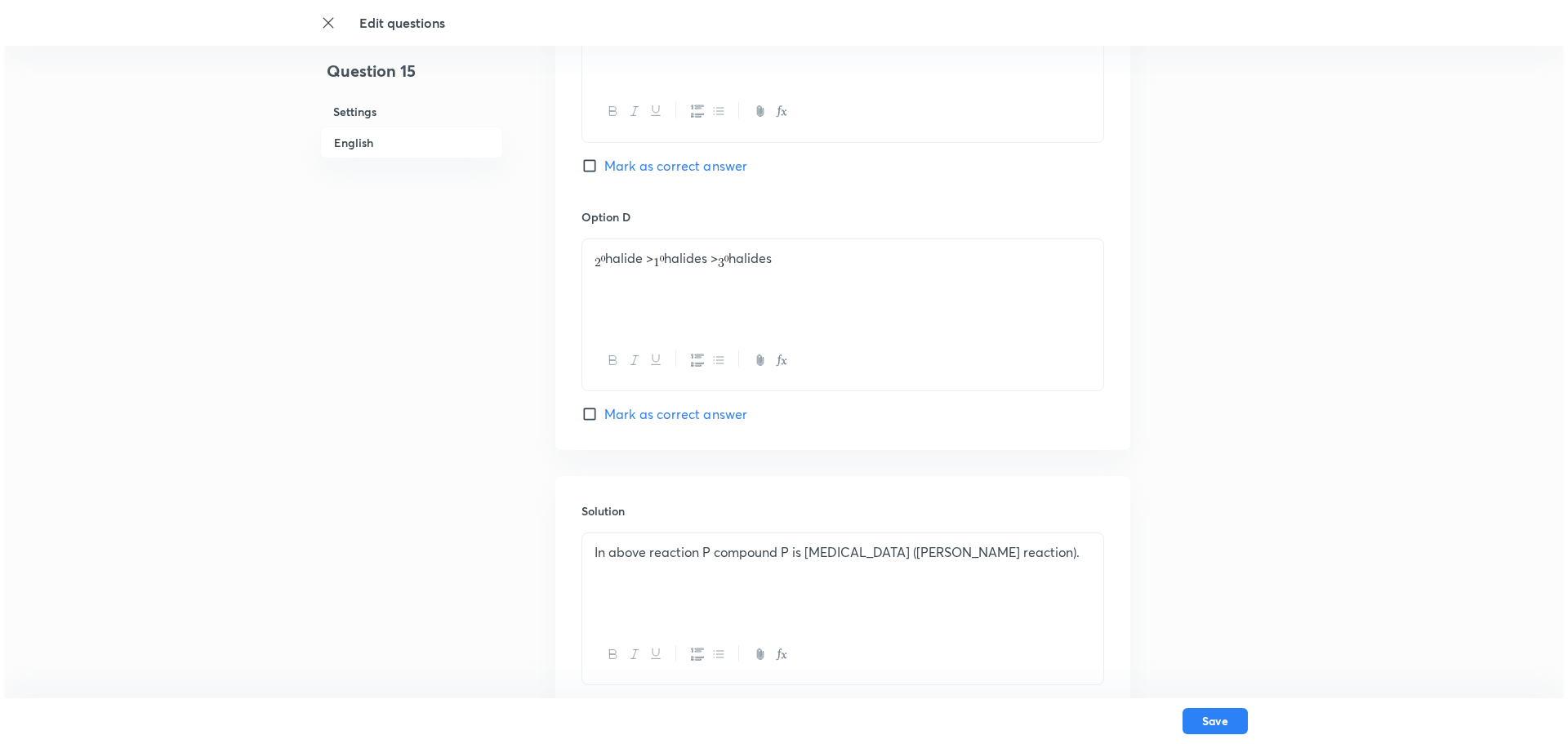
scroll to position [1392, 0]
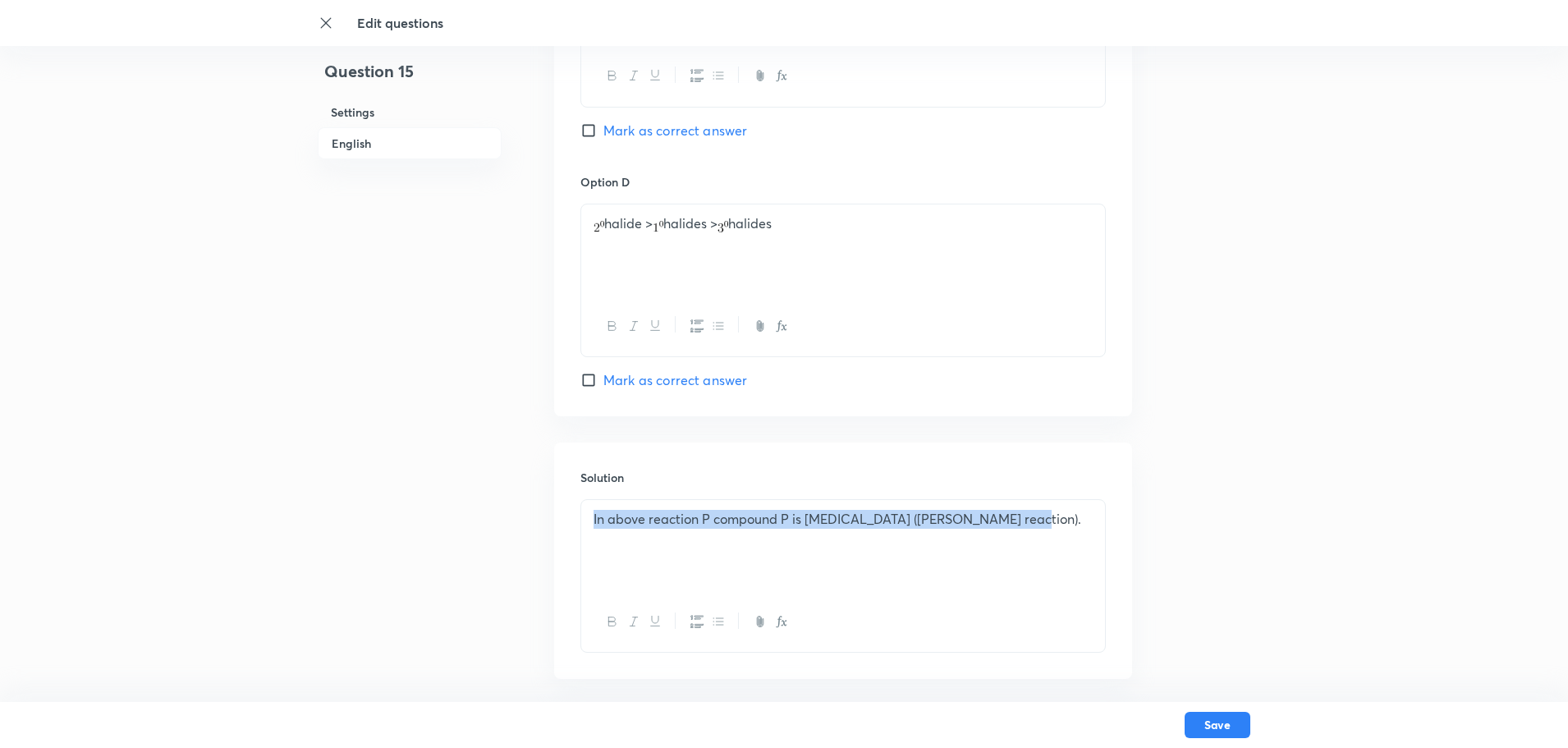
drag, startPoint x: 1055, startPoint y: 532, endPoint x: 399, endPoint y: 568, distance: 657.0
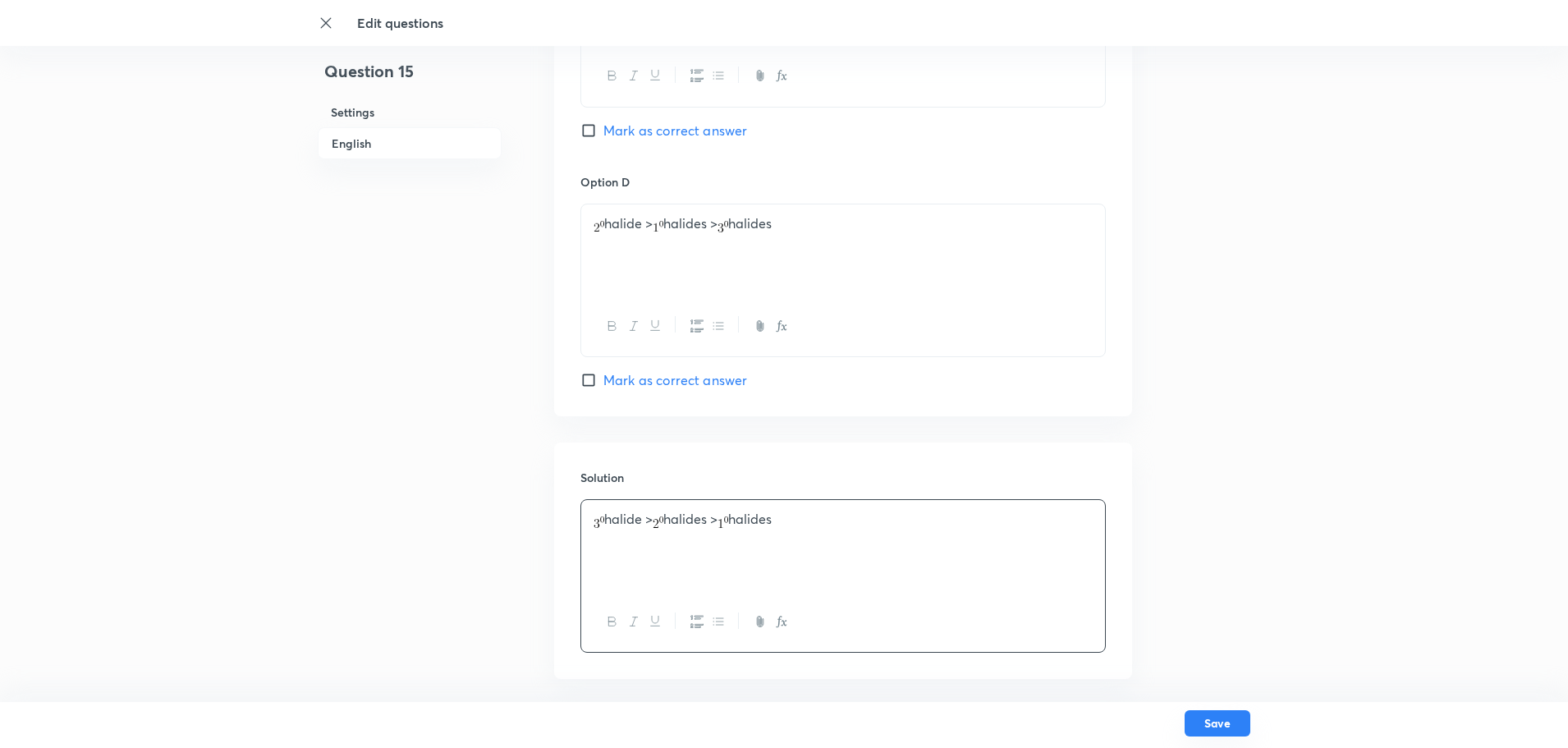
click at [1205, 597] on button "Save" at bounding box center [1218, 722] width 66 height 26
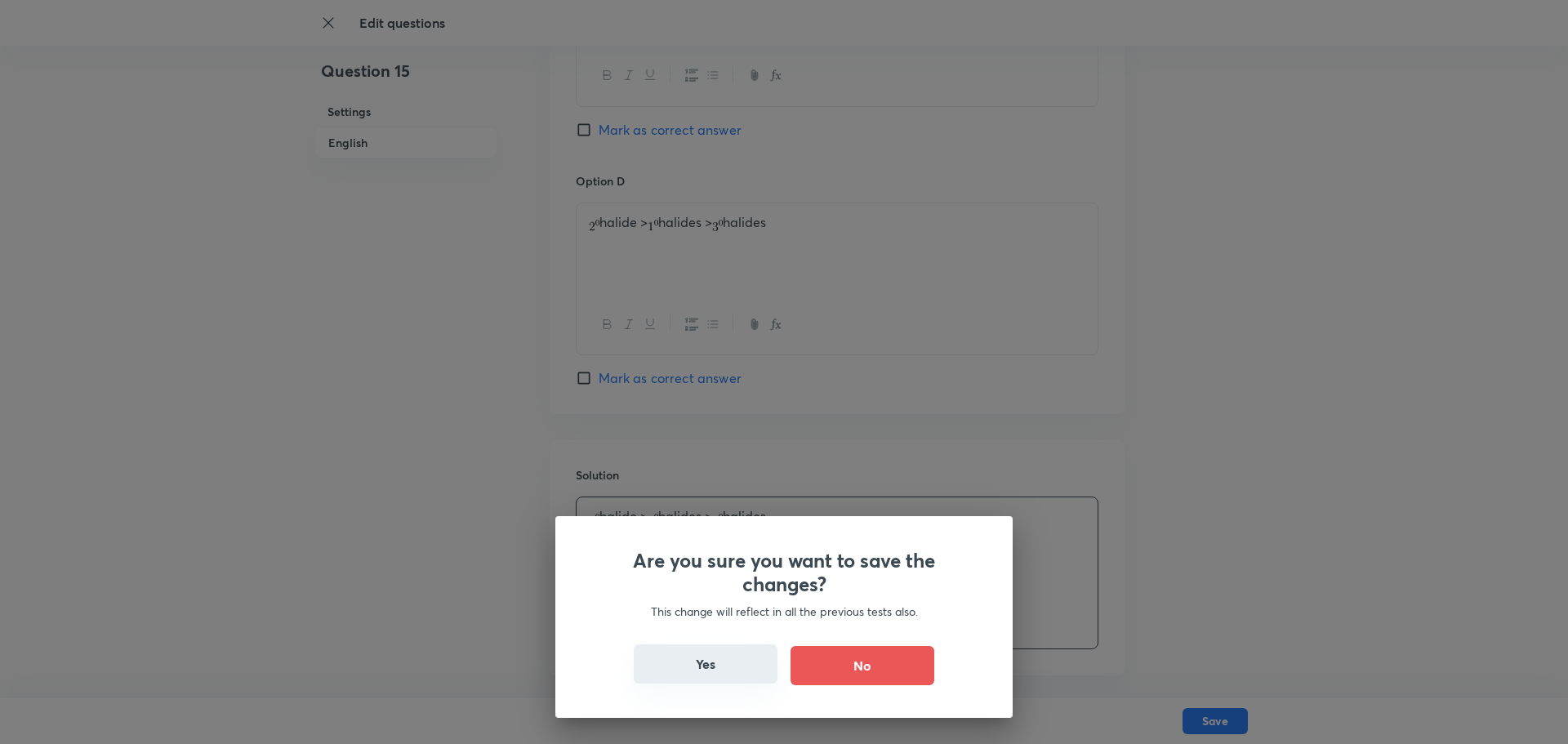
click at [732, 594] on button "Yes" at bounding box center [705, 663] width 144 height 39
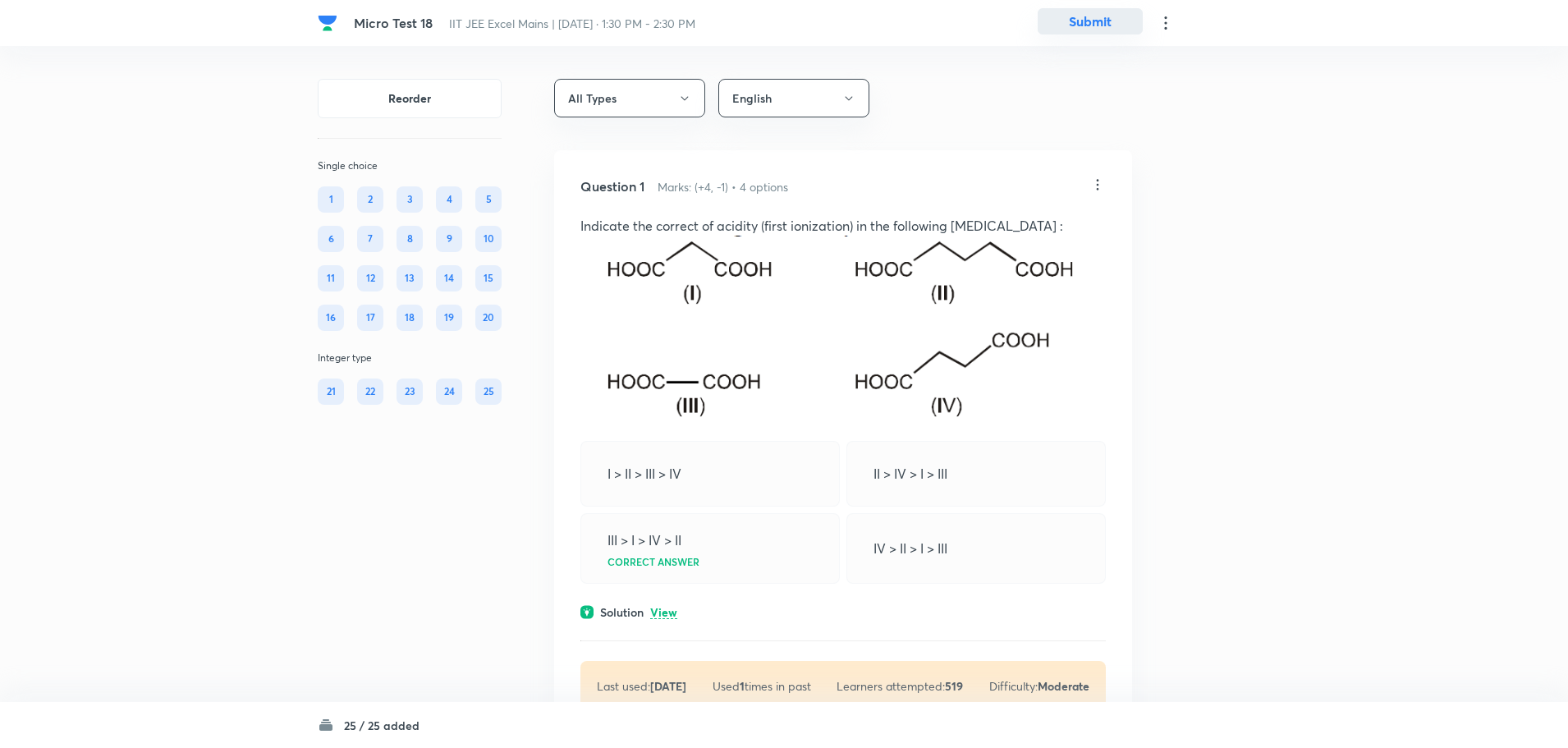
click at [1091, 26] on button "Submit" at bounding box center [1090, 21] width 105 height 26
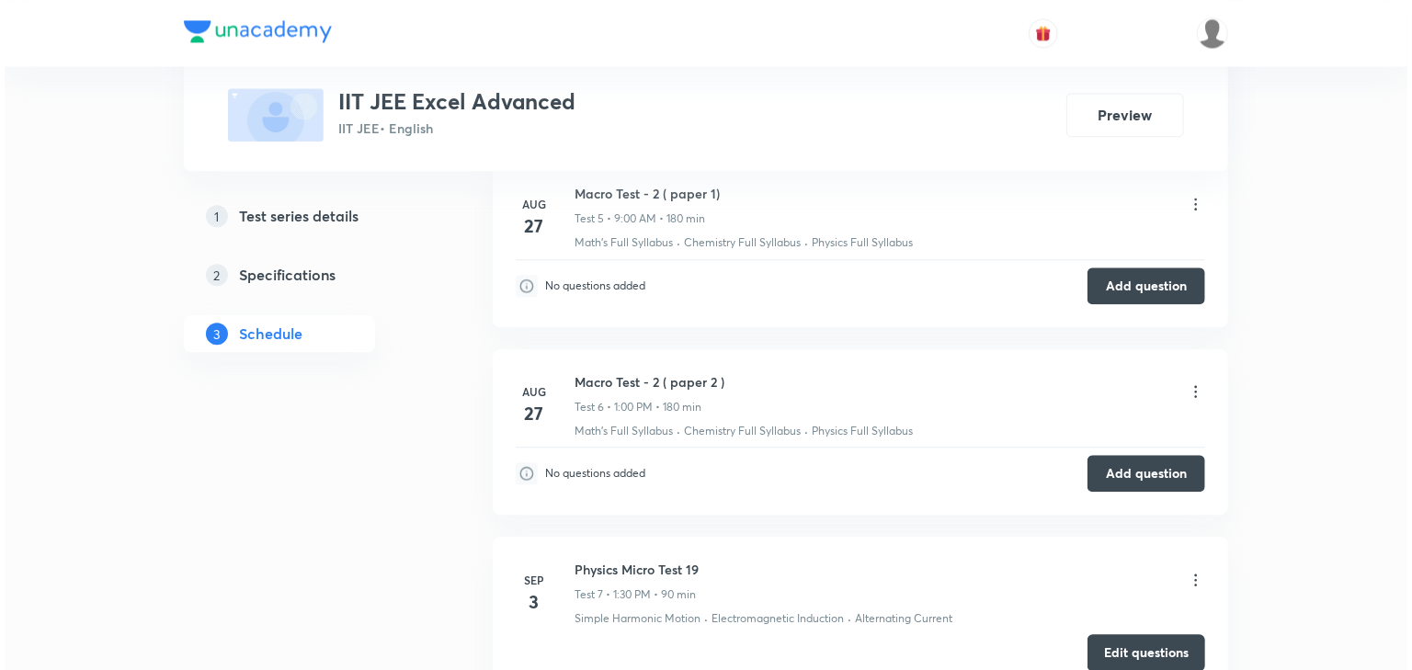
scroll to position [2306, 0]
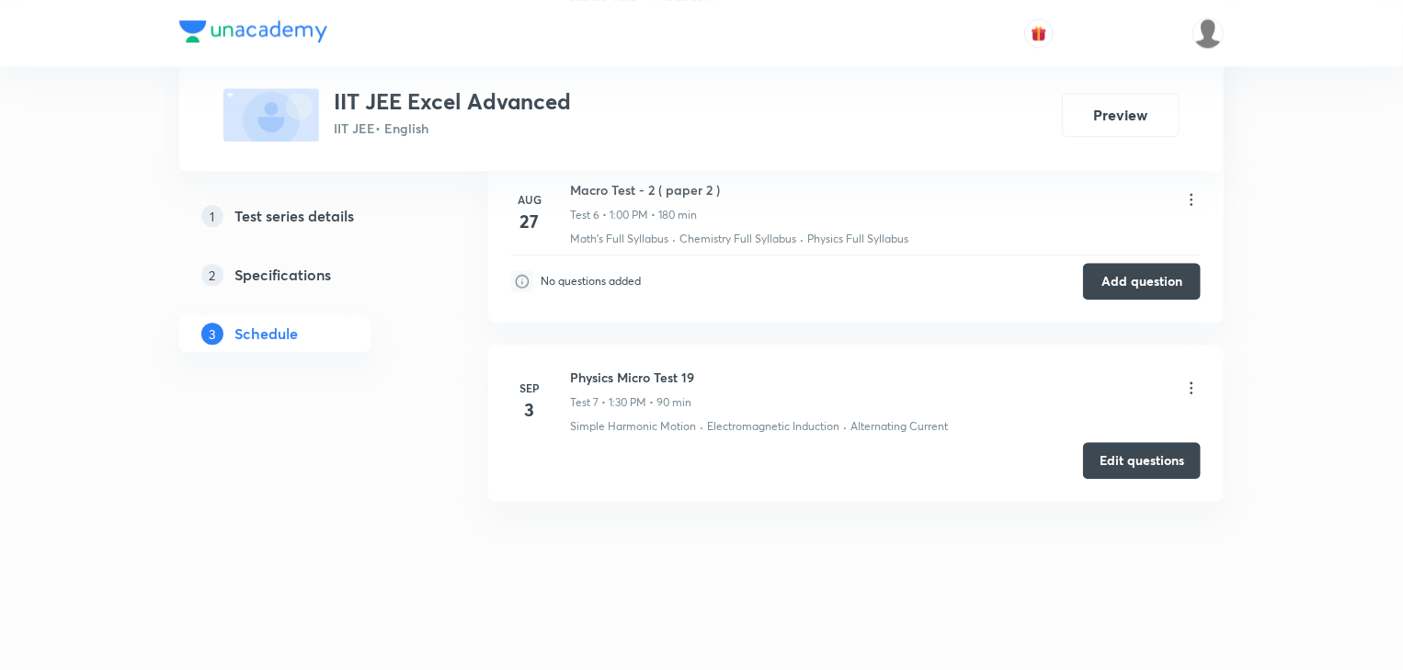
click at [1188, 392] on div at bounding box center [1191, 389] width 18 height 21
click at [1189, 385] on icon at bounding box center [1191, 388] width 18 height 18
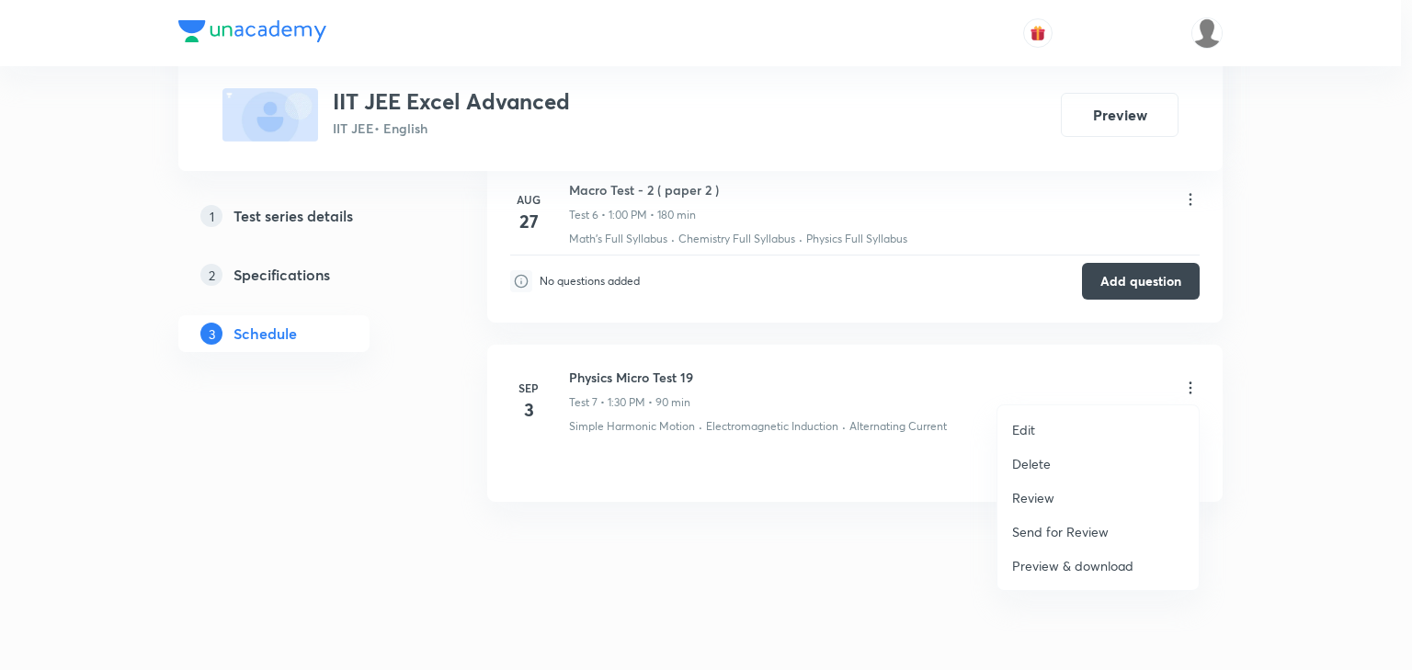
click at [1032, 431] on p "Edit" at bounding box center [1023, 429] width 23 height 19
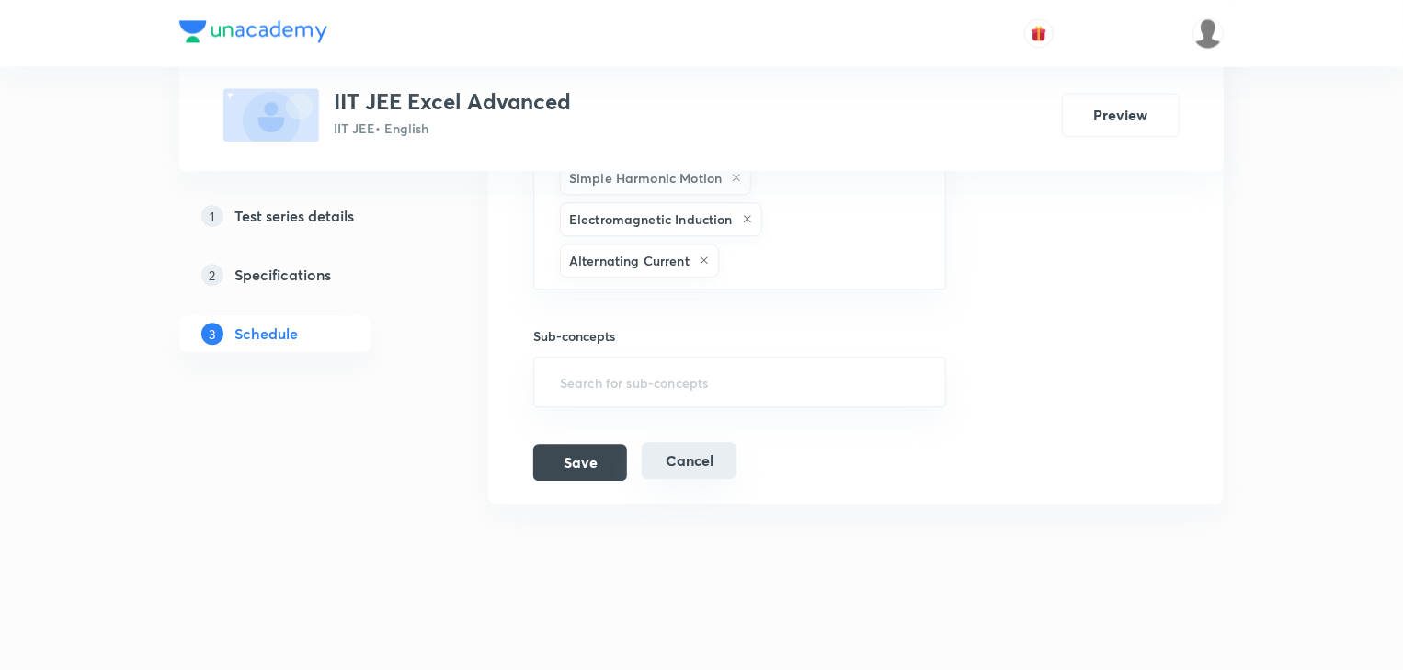
click at [699, 452] on button "Cancel" at bounding box center [689, 460] width 95 height 37
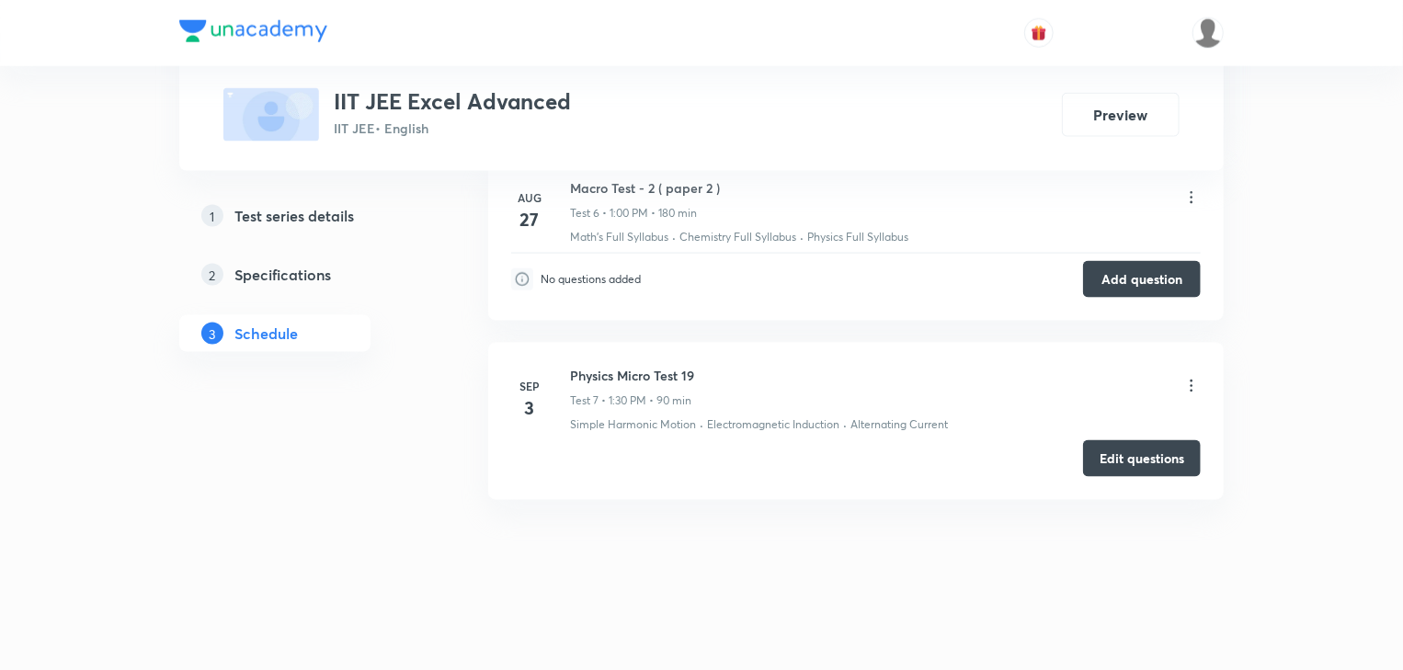
click at [1198, 377] on icon at bounding box center [1191, 386] width 18 height 18
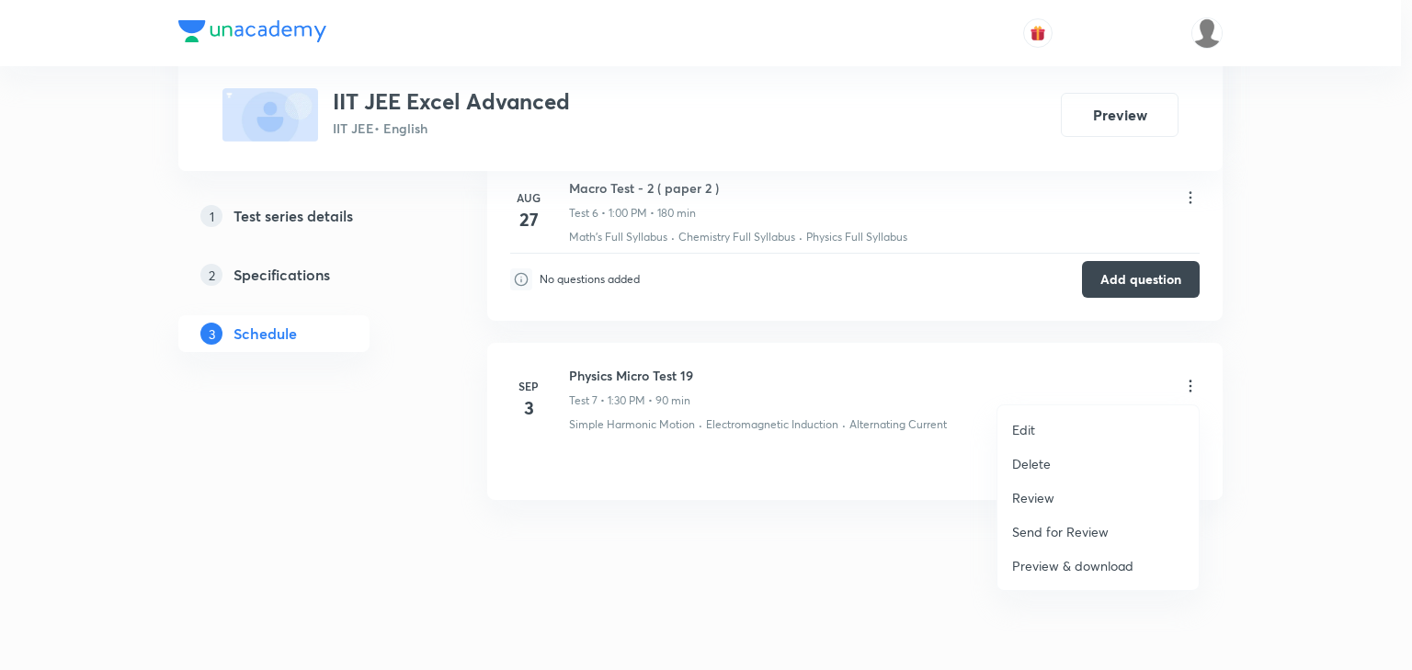
click at [1038, 495] on p "Review" at bounding box center [1033, 497] width 42 height 19
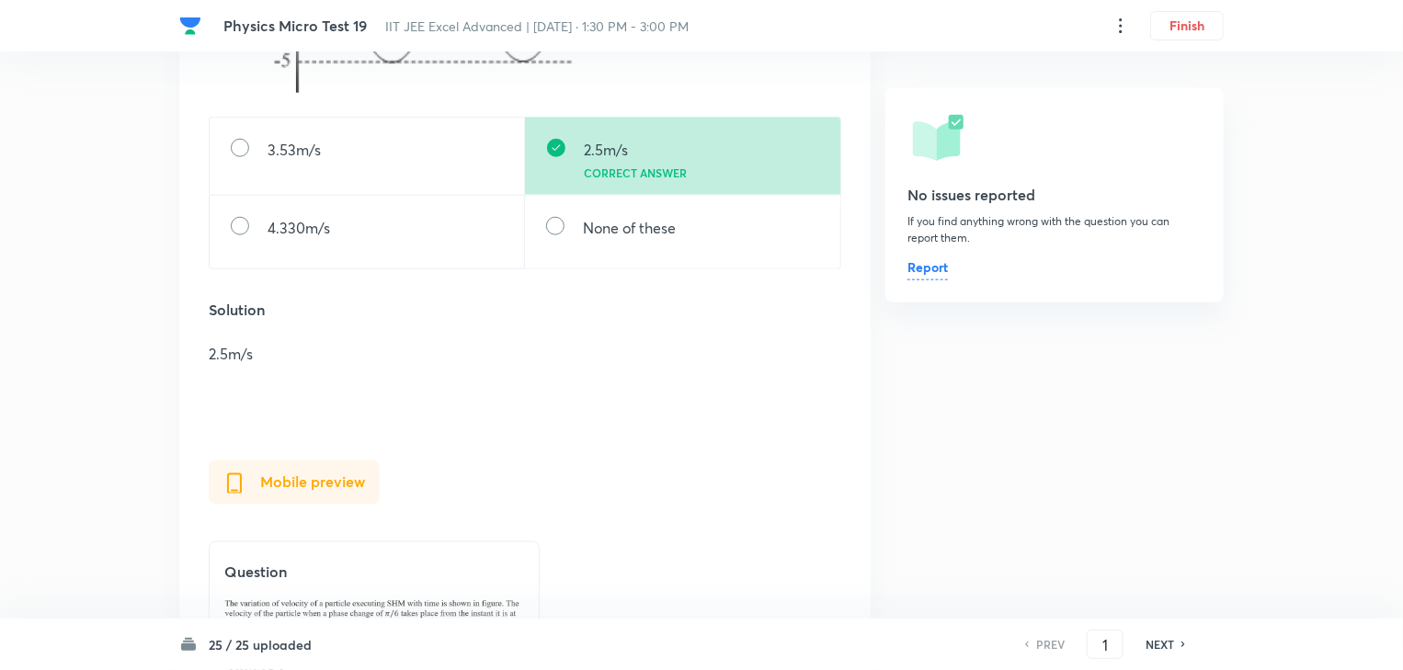
scroll to position [883, 0]
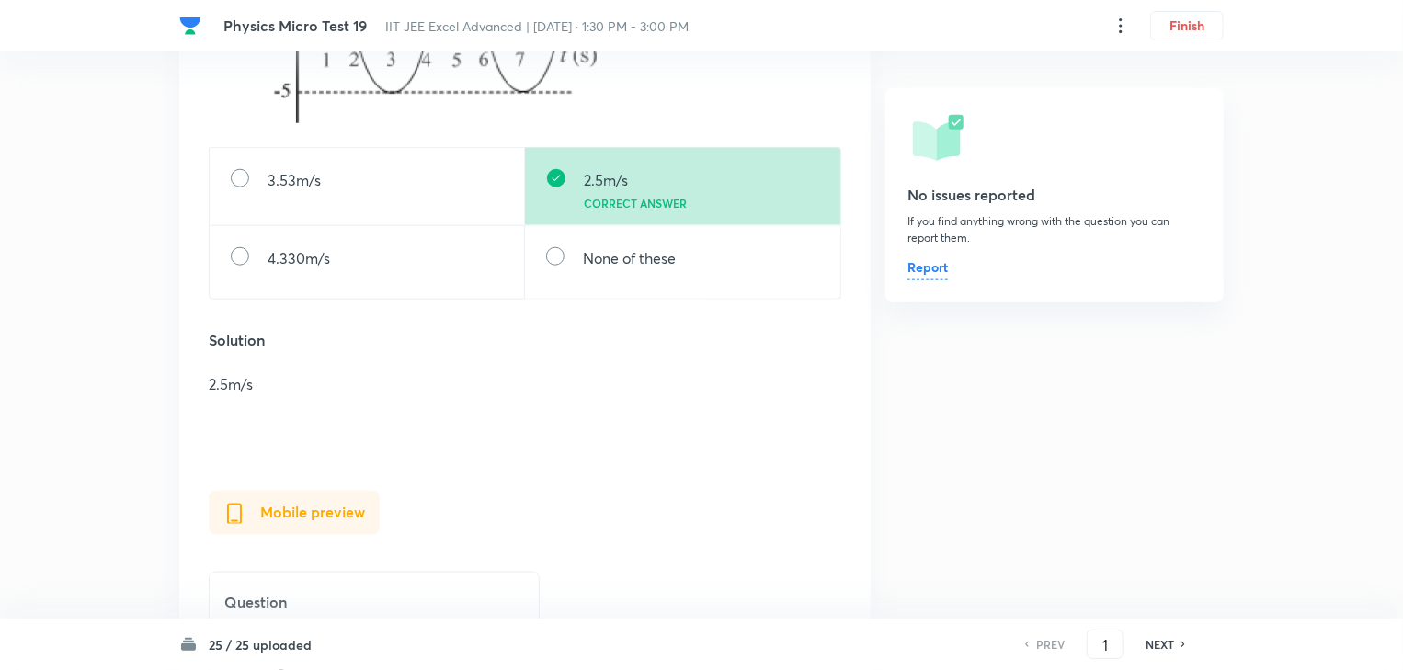
click at [1176, 640] on div "NEXT" at bounding box center [1162, 644] width 49 height 17
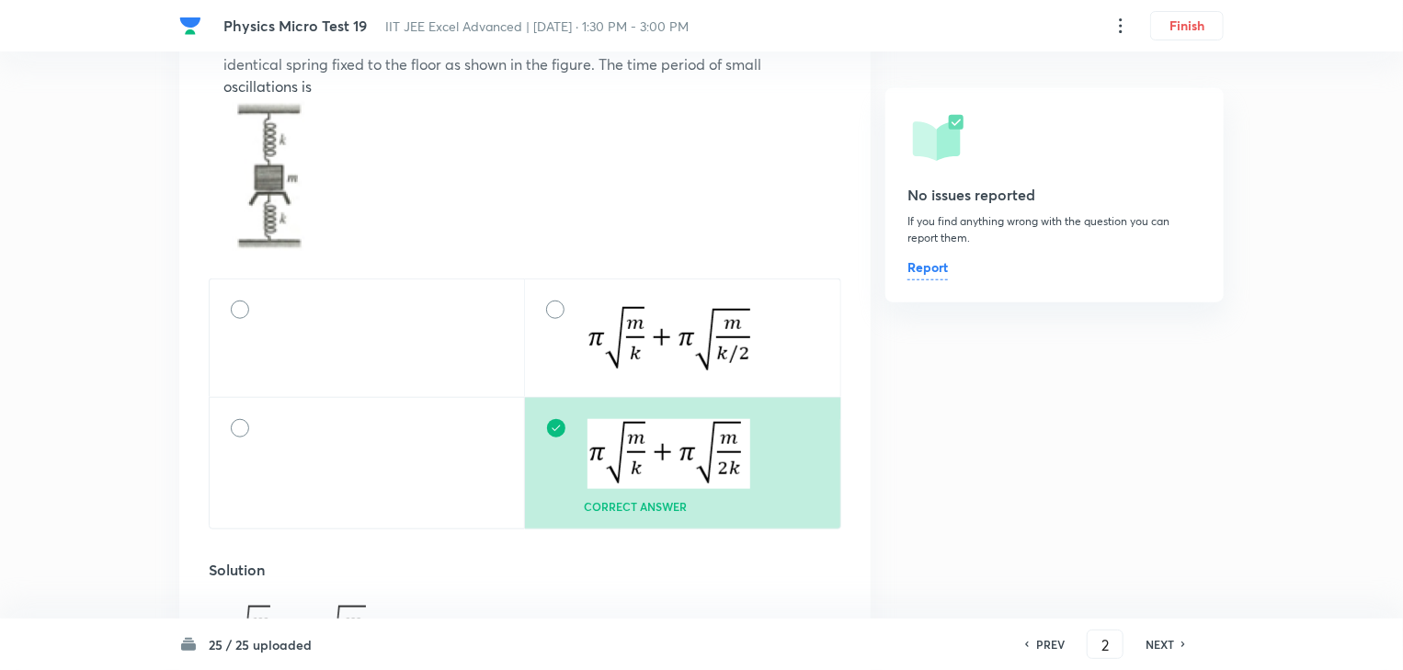
scroll to position [736, 0]
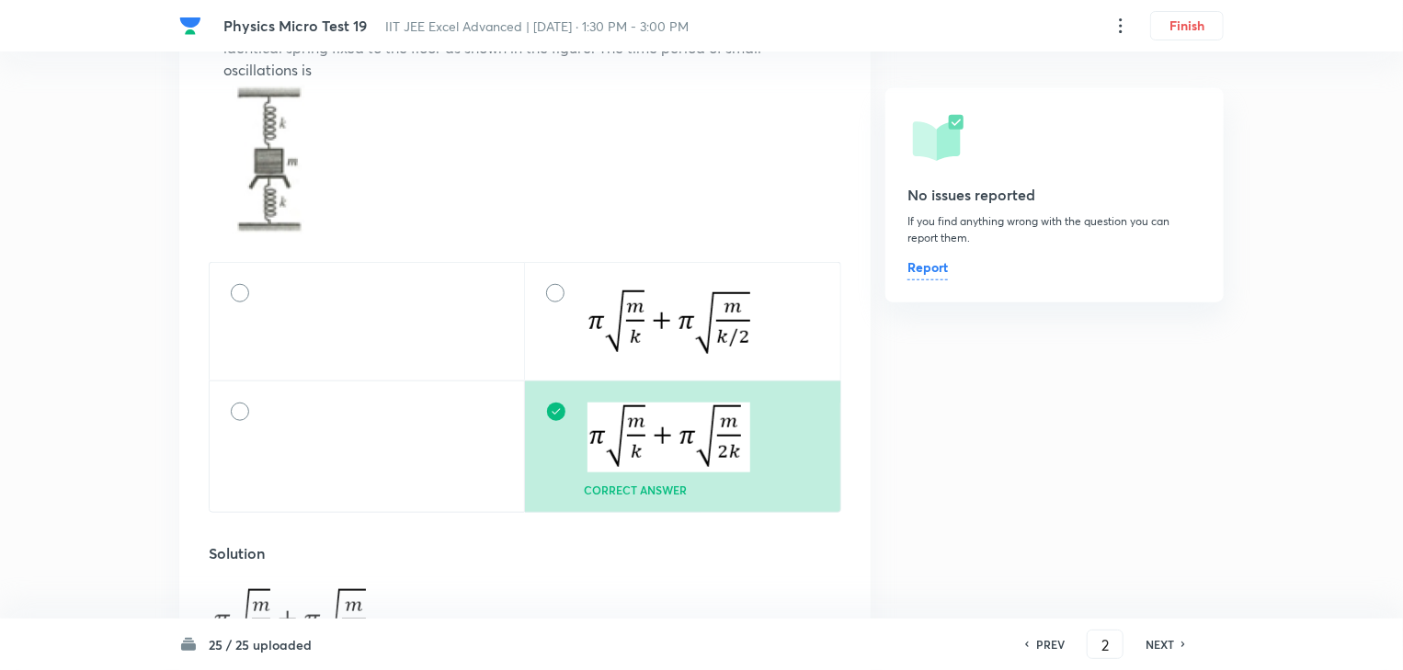
click at [1158, 643] on h6 "NEXT" at bounding box center [1160, 644] width 29 height 17
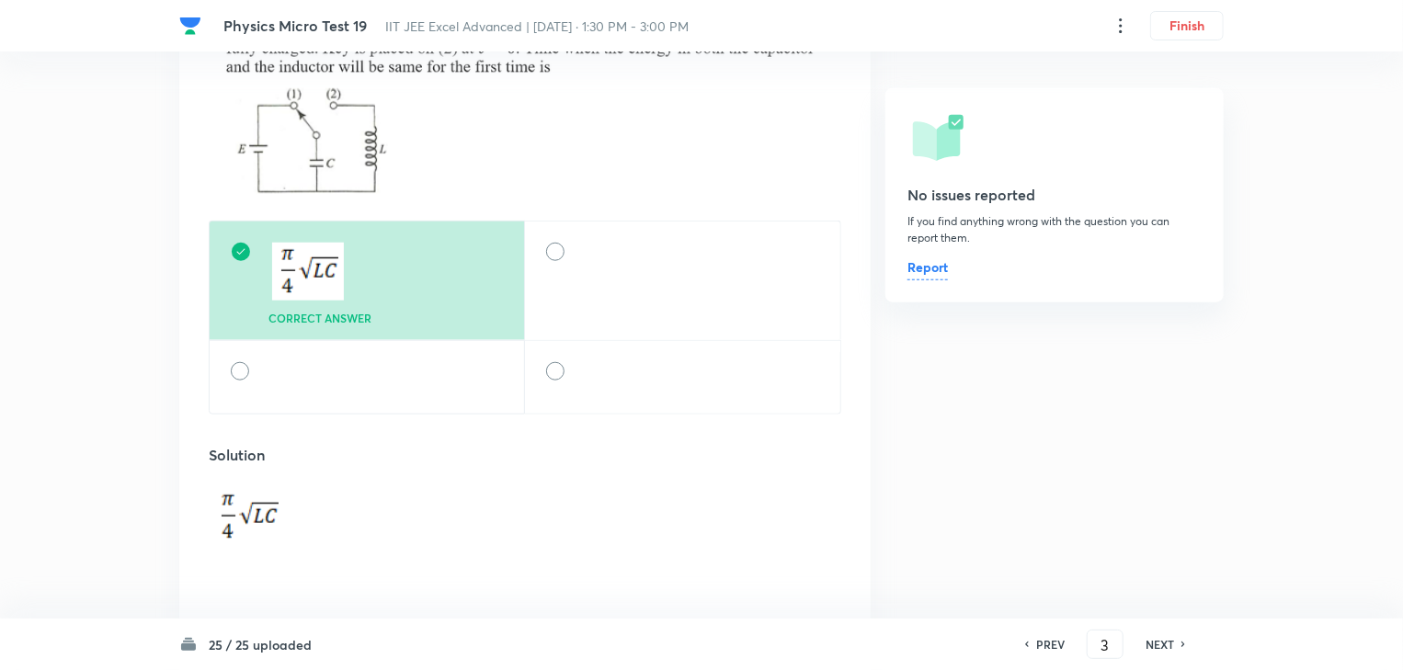
click at [1165, 640] on h6 "NEXT" at bounding box center [1160, 644] width 29 height 17
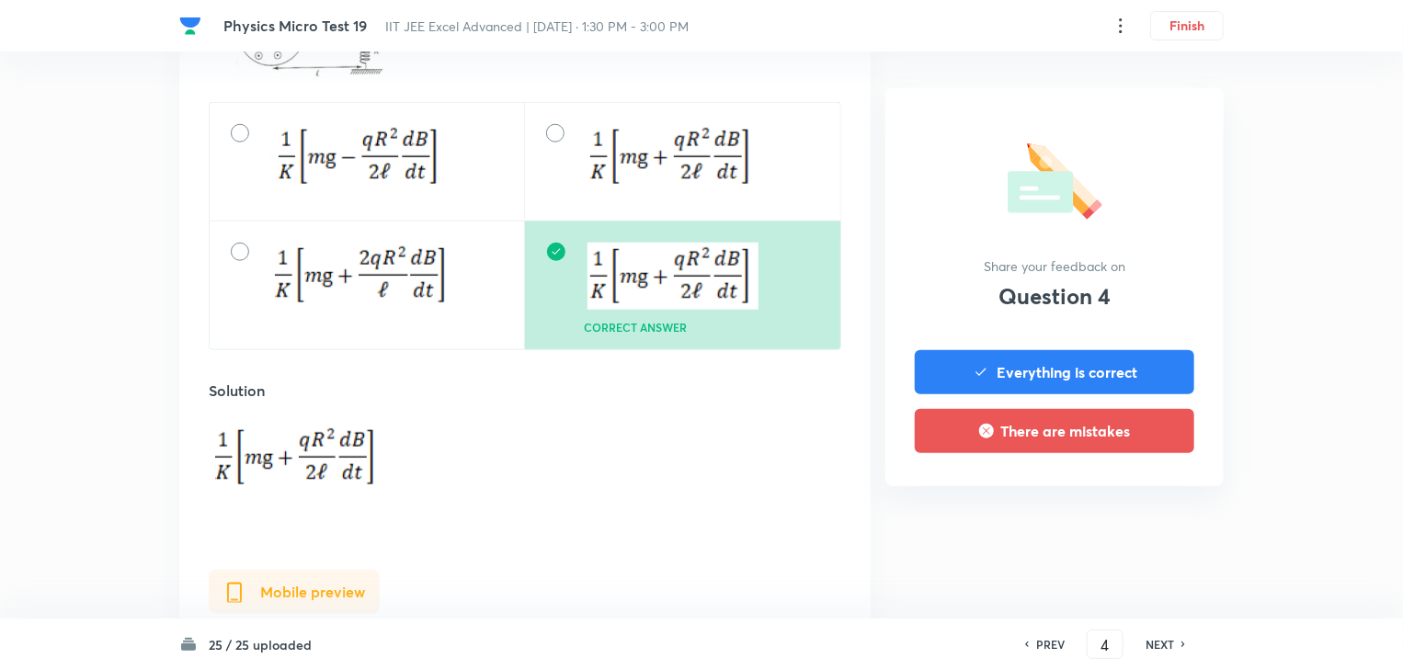
scroll to position [789, 0]
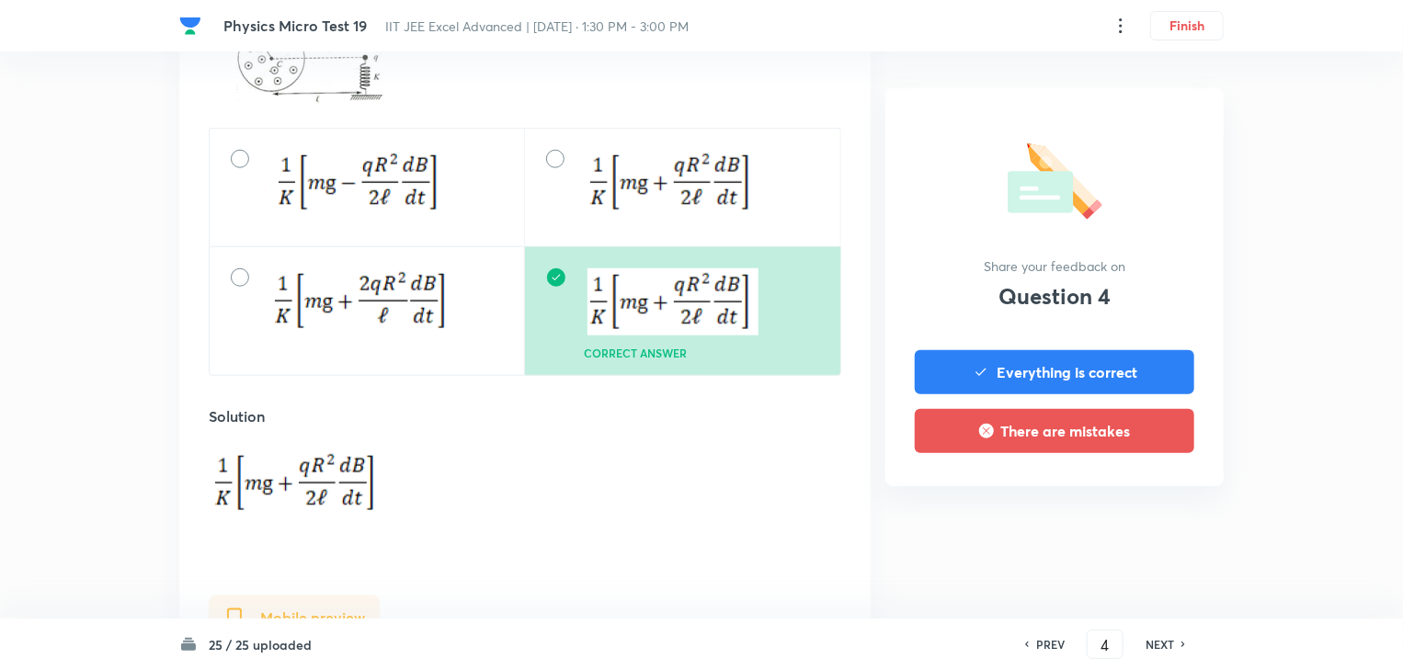
click at [1170, 643] on h6 "NEXT" at bounding box center [1160, 644] width 29 height 17
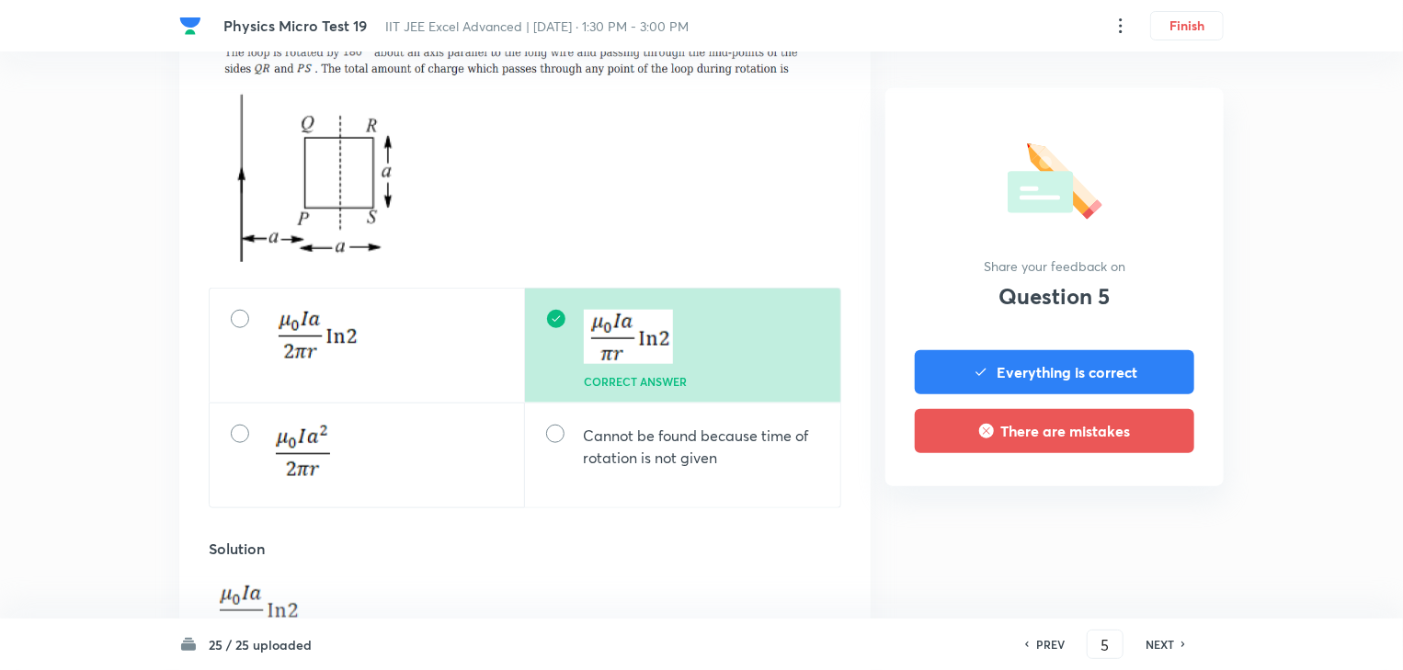
scroll to position [809, 0]
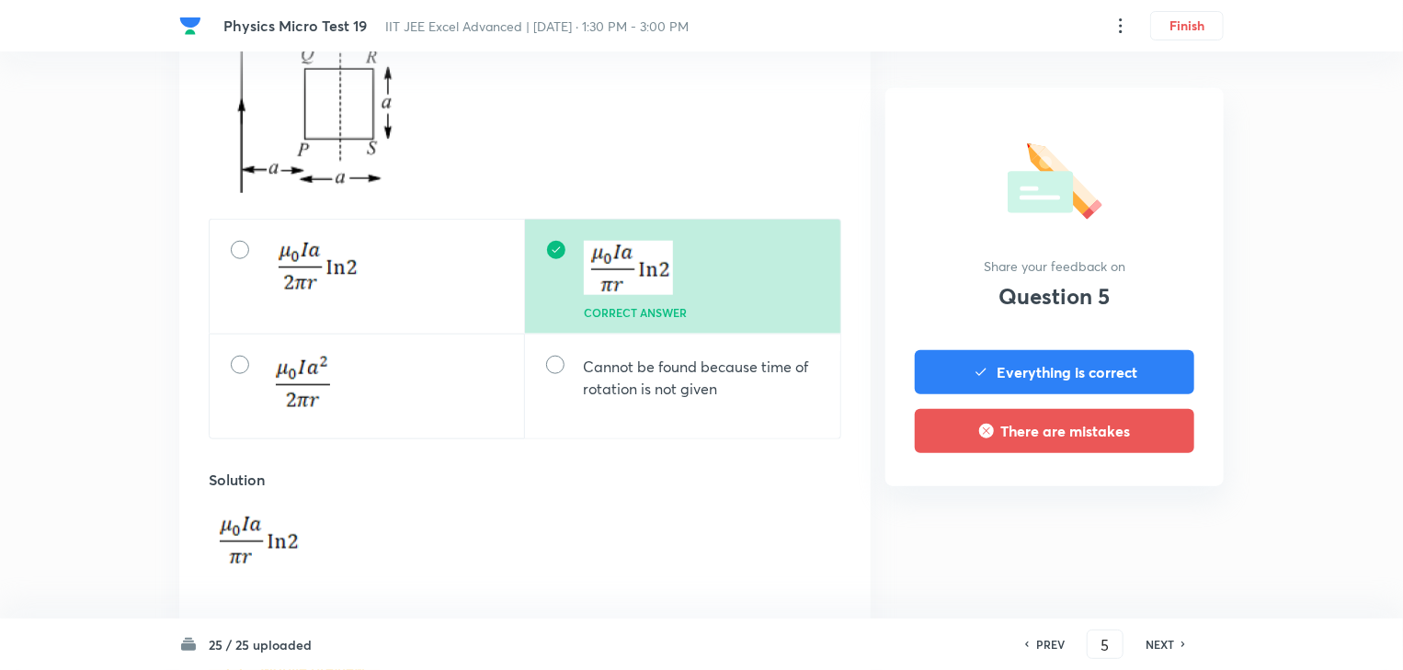
click at [1161, 642] on h6 "NEXT" at bounding box center [1160, 644] width 29 height 17
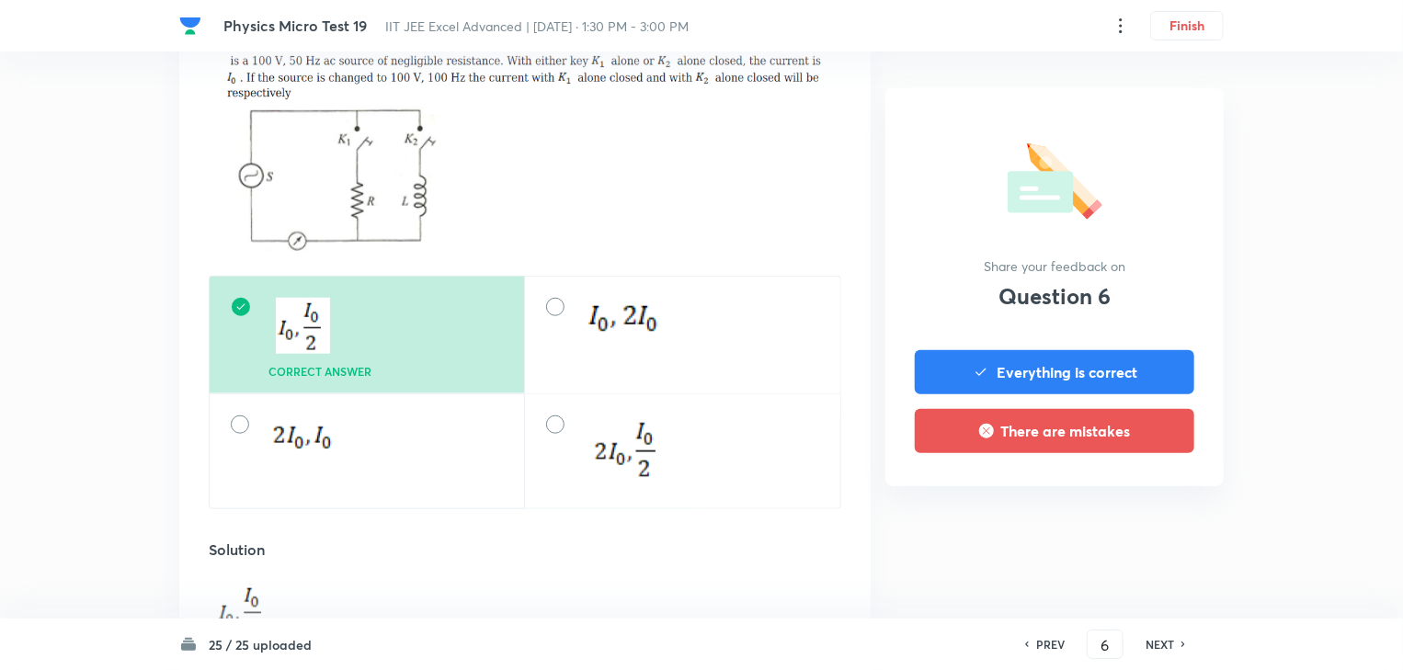
scroll to position [736, 0]
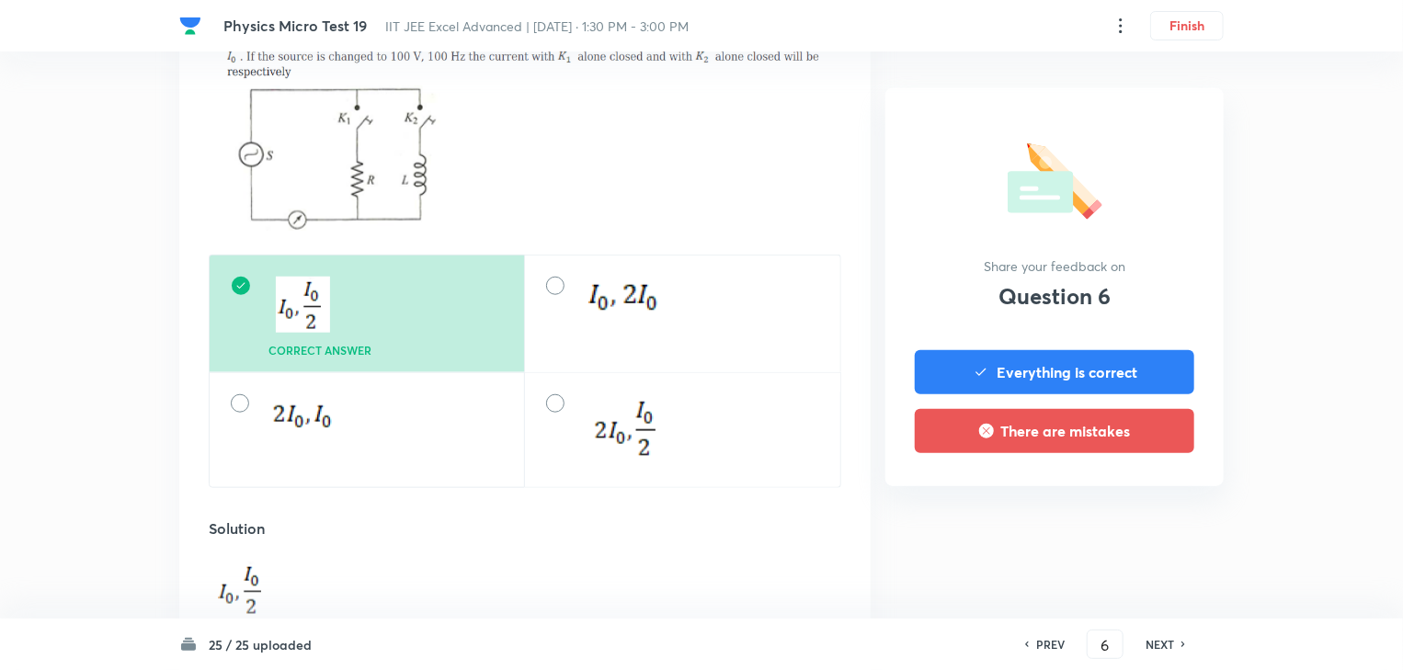
click at [1166, 642] on h6 "NEXT" at bounding box center [1160, 644] width 29 height 17
type input "7"
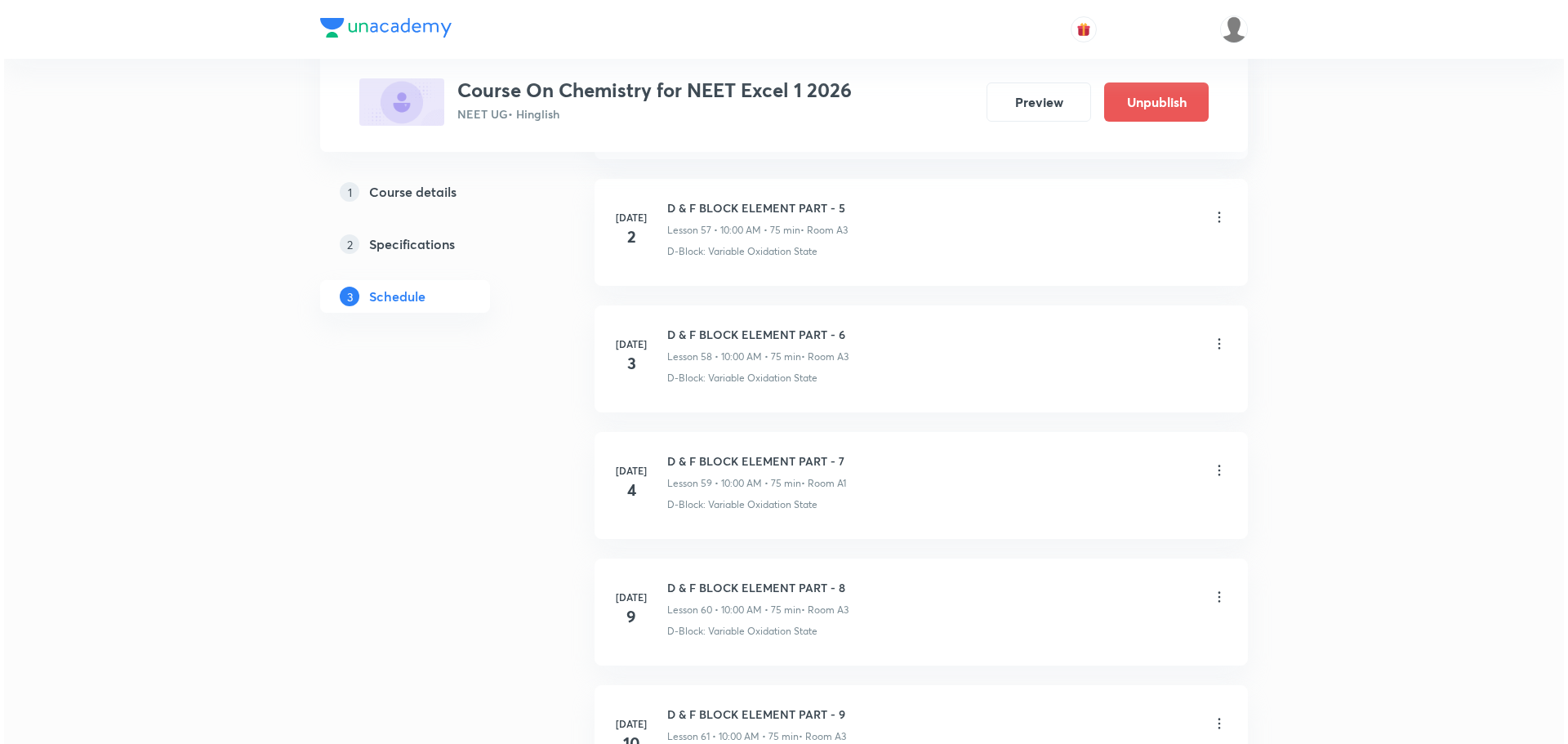
scroll to position [11952, 0]
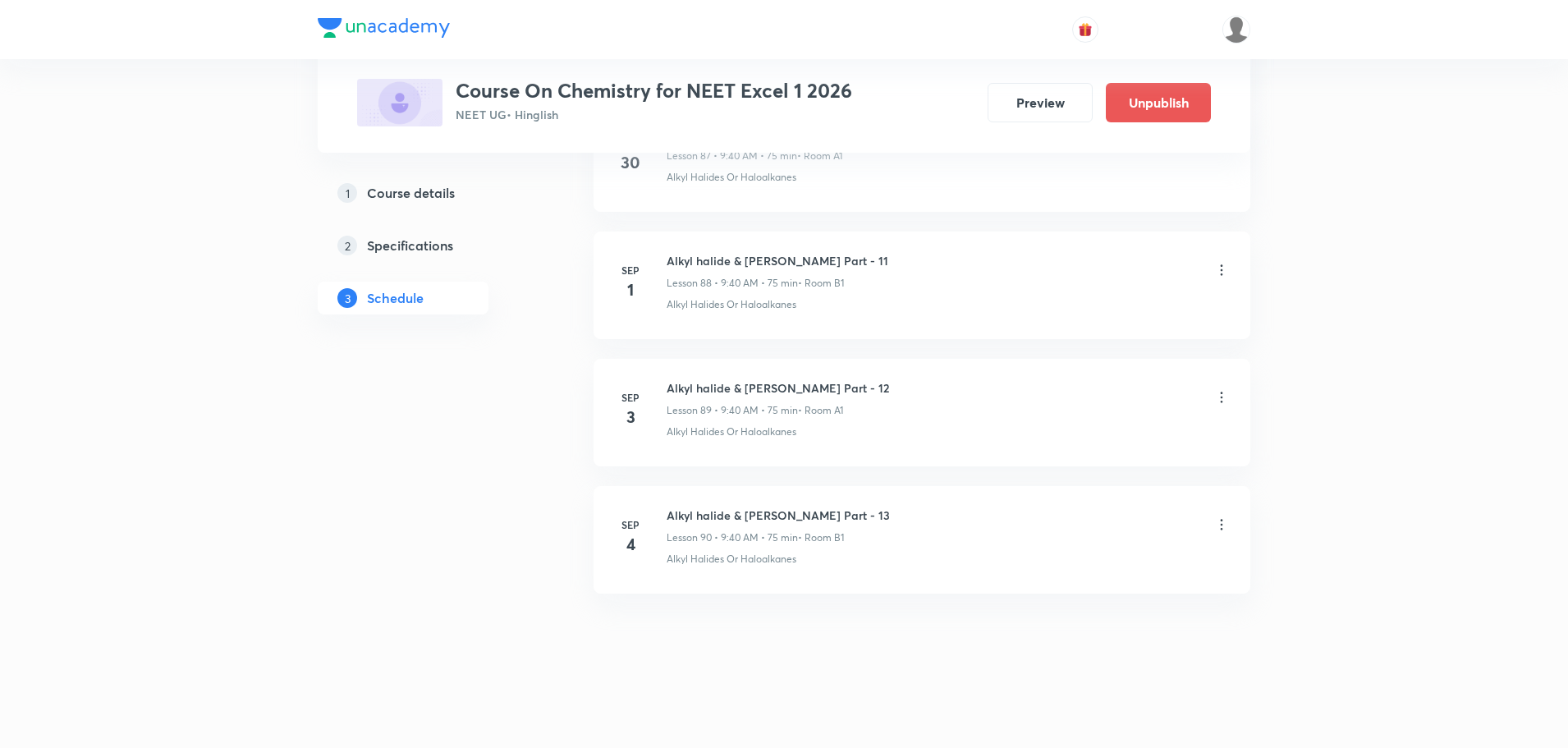
click at [1215, 519] on icon at bounding box center [1222, 524] width 16 height 16
click at [1103, 563] on li "Edit" at bounding box center [1137, 567] width 179 height 30
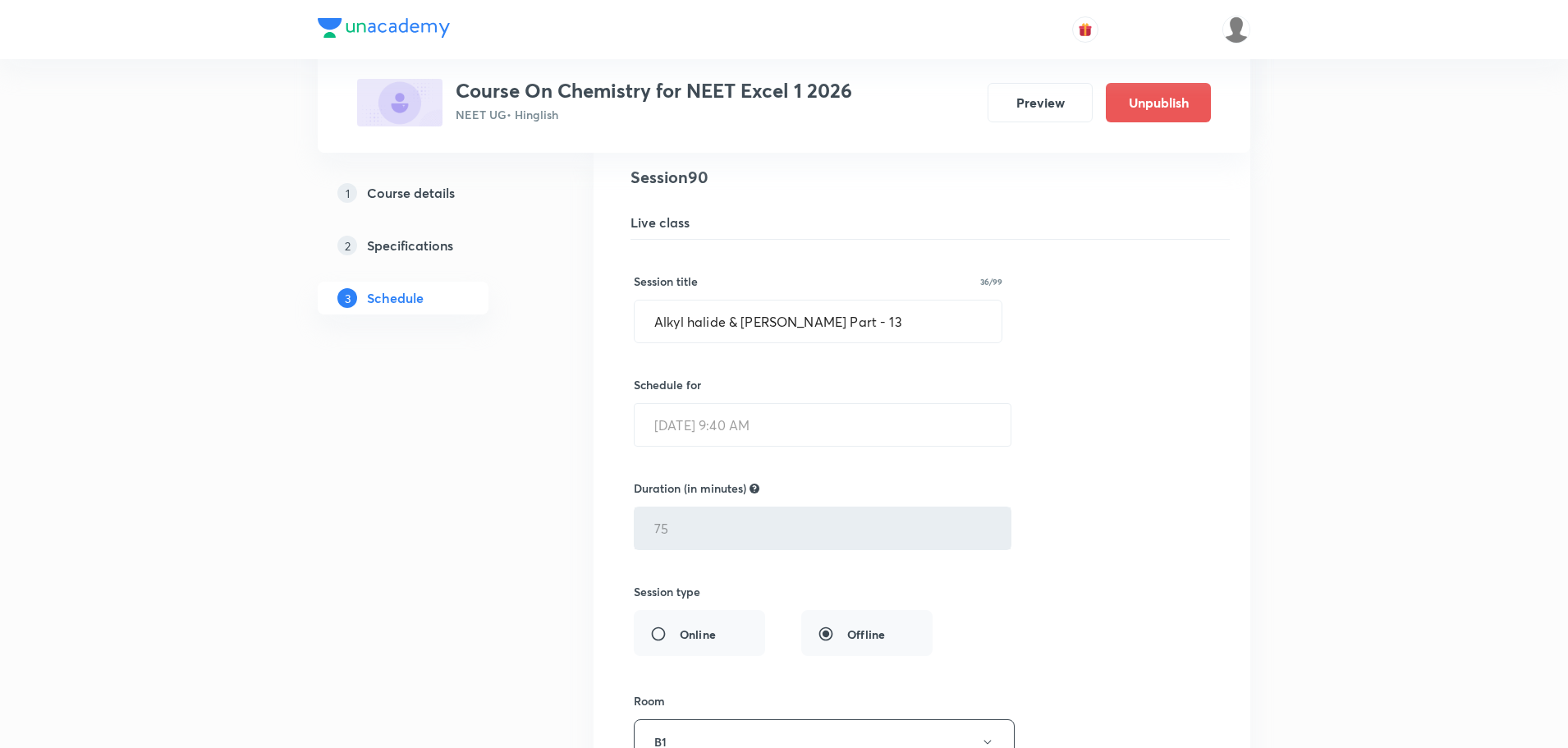
scroll to position [11483, 0]
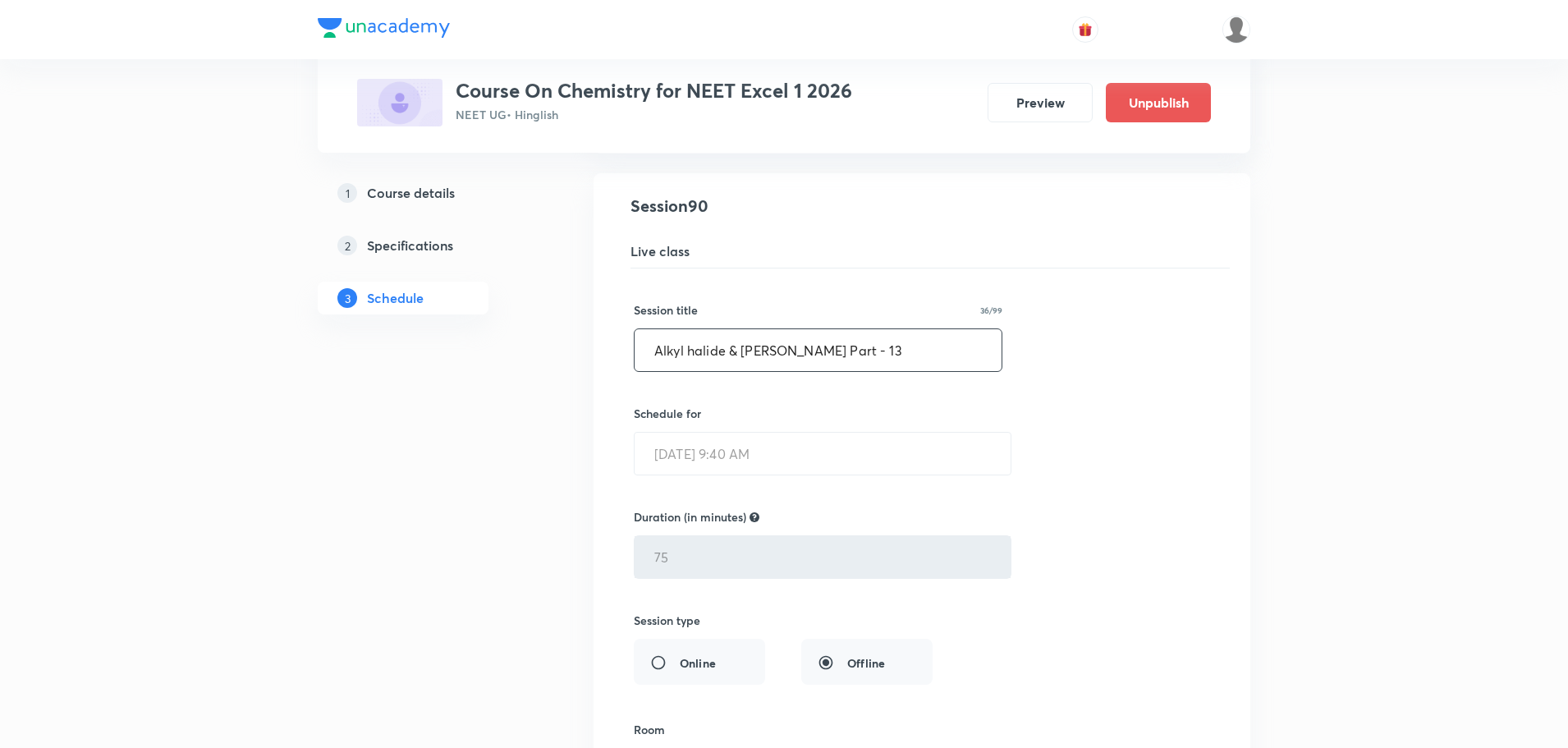
drag, startPoint x: 621, startPoint y: 361, endPoint x: 0, endPoint y: 368, distance: 621.0
click at [1084, 486] on div "Session title 36/99 Alkyl halide & Aryl halide Part - 13 ​ Schedule for Sep 4, …" at bounding box center [922, 626] width 576 height 715
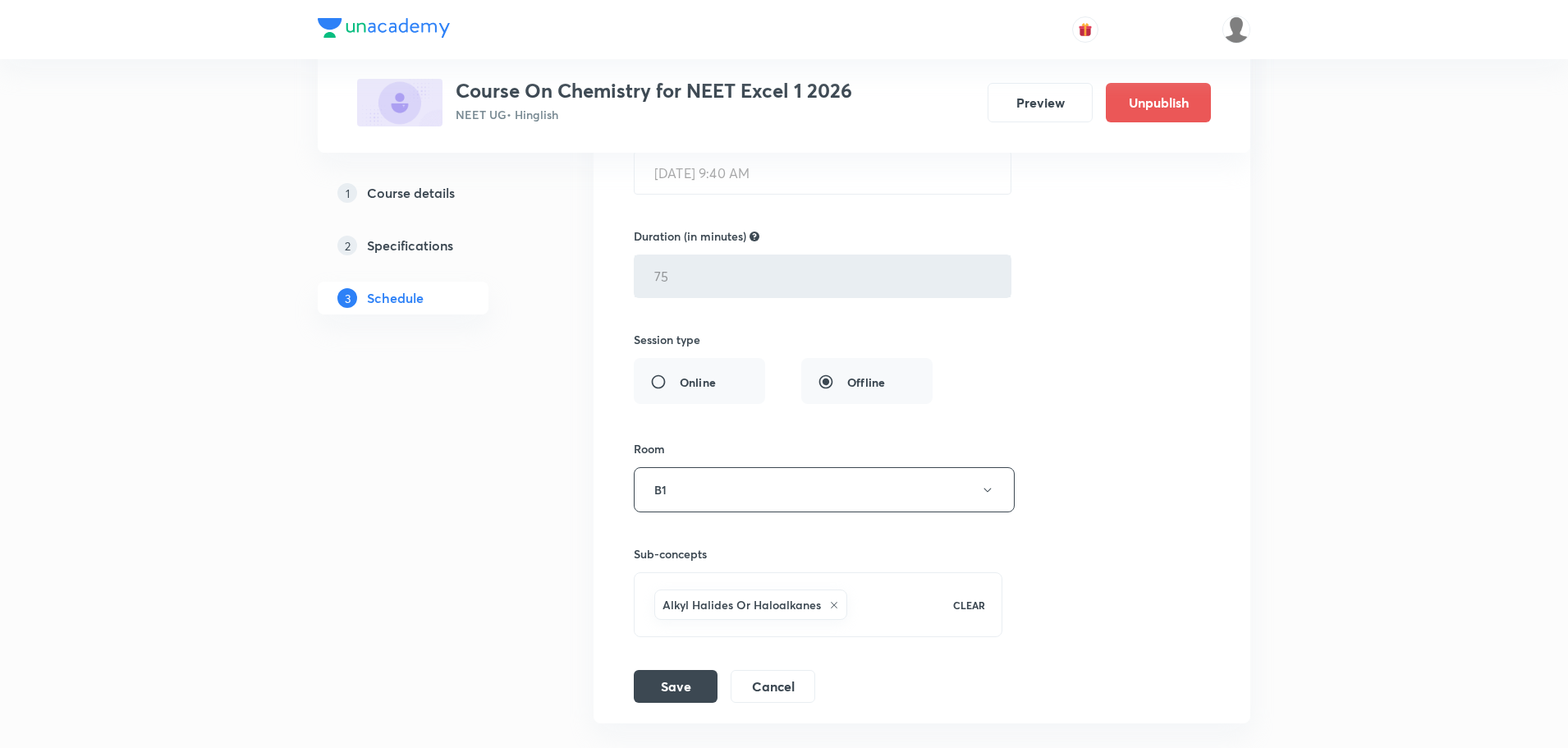
scroll to position [11893, 0]
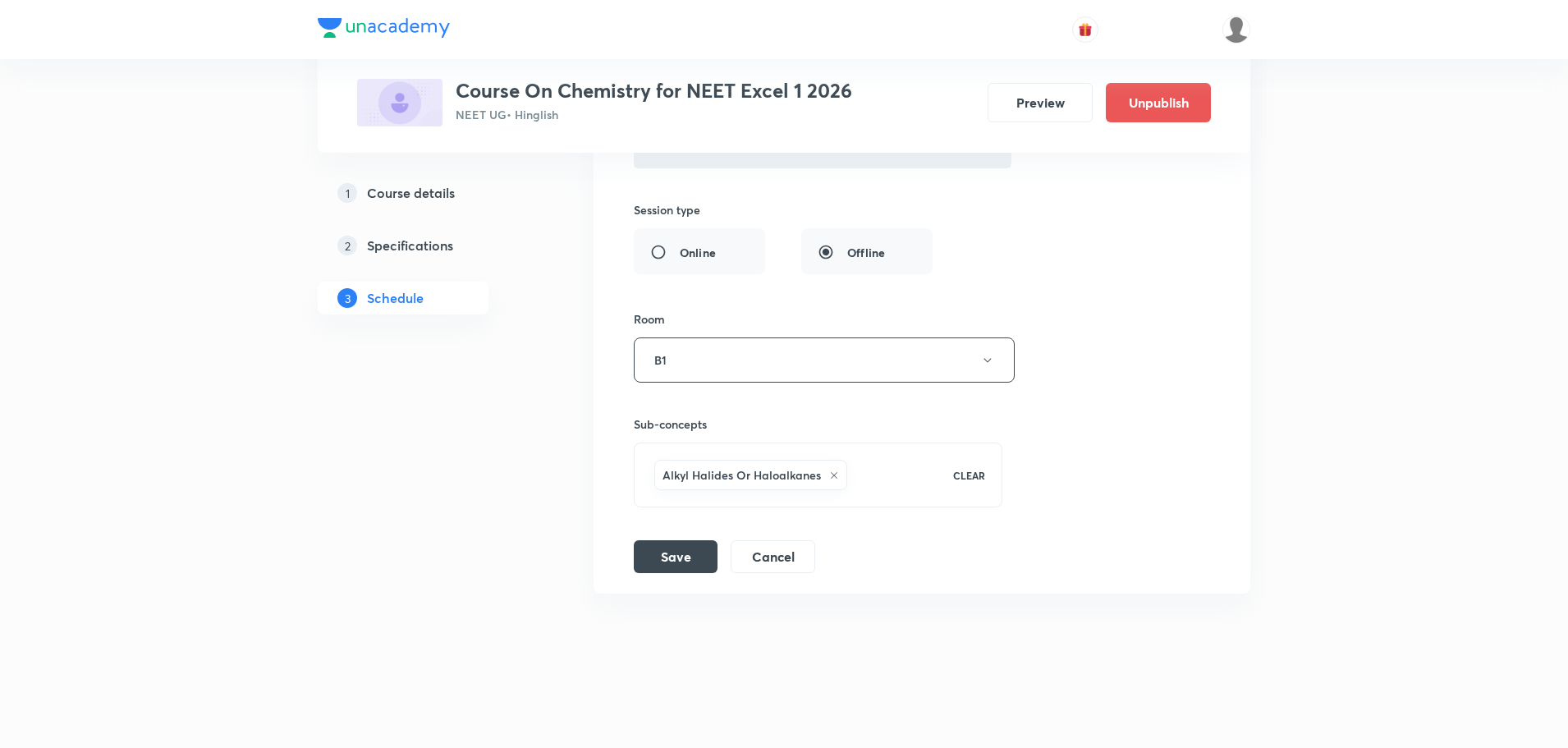
click at [830, 475] on icon at bounding box center [834, 475] width 10 height 10
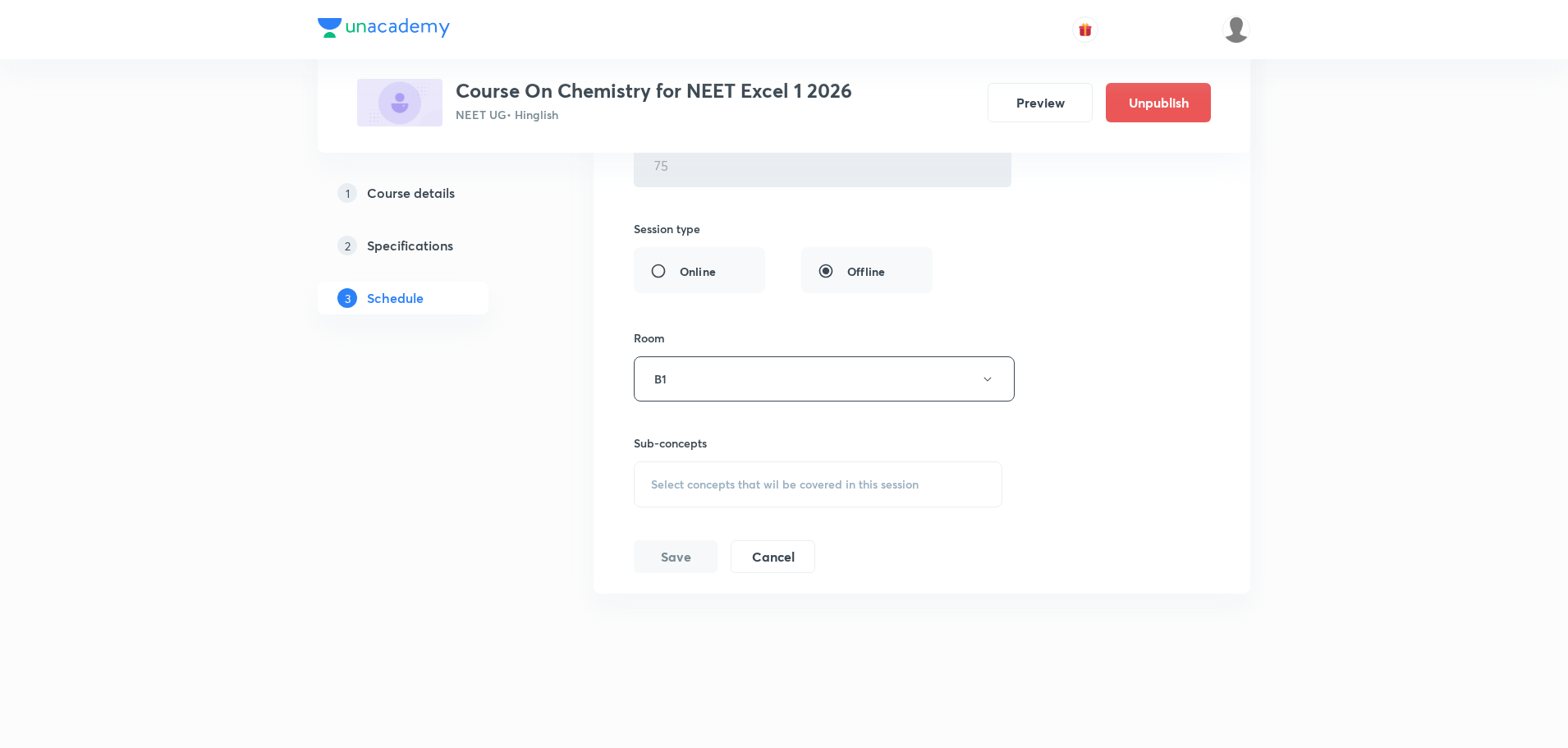
click at [829, 480] on span "Select concepts that wil be covered in this session" at bounding box center [785, 484] width 268 height 13
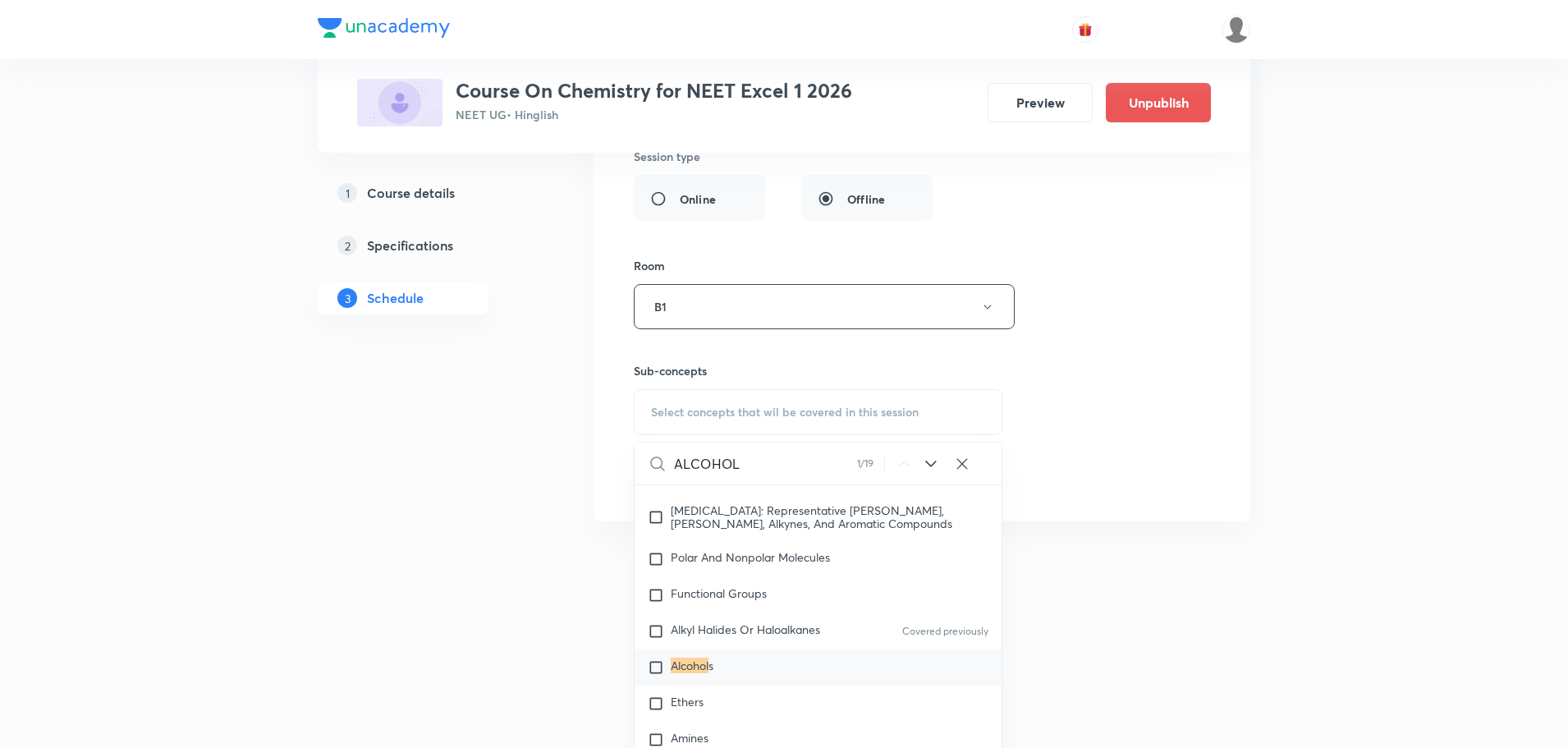
scroll to position [11972, 0]
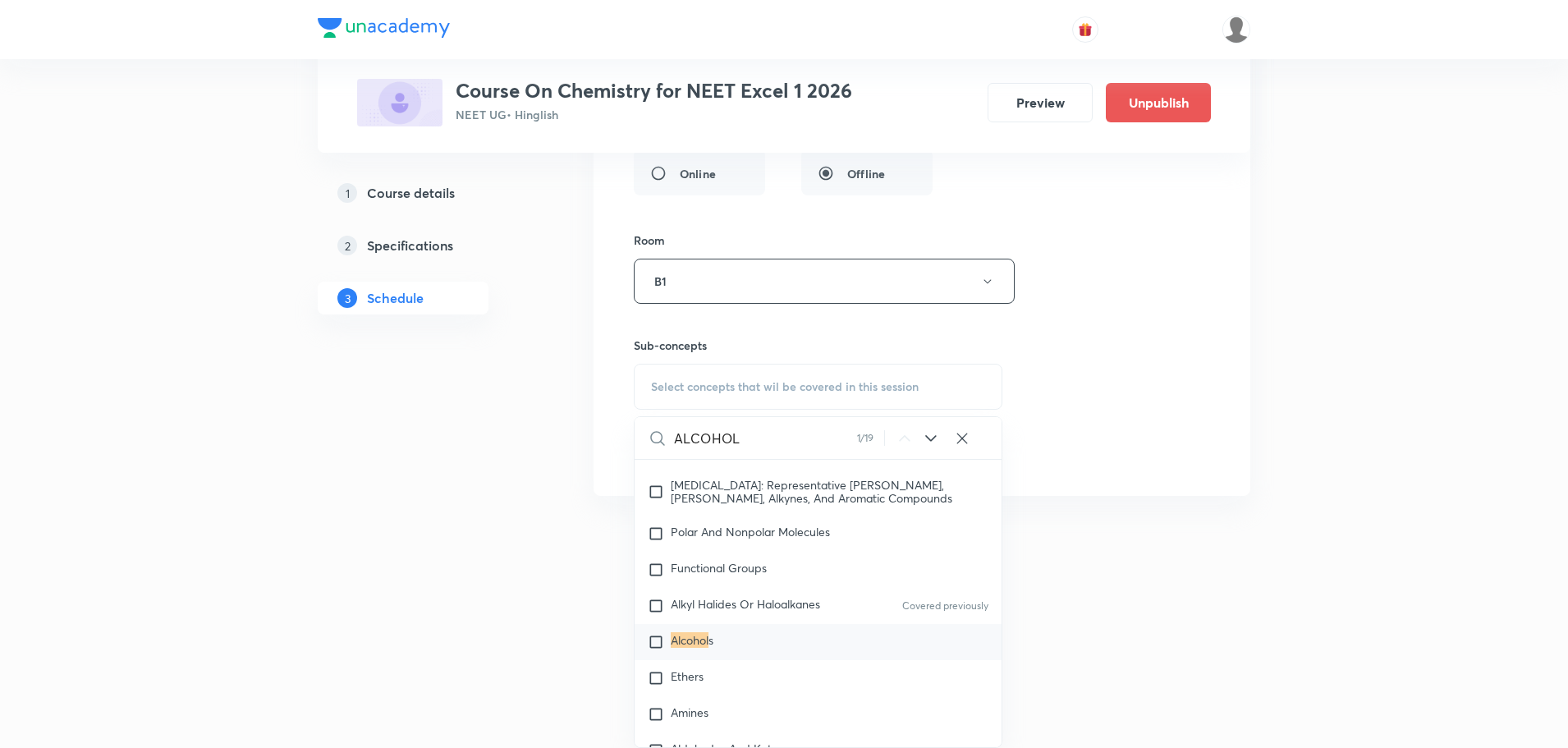
type input "ALCOHOL"
click at [689, 647] on mark "Alcohol" at bounding box center [689, 639] width 38 height 15
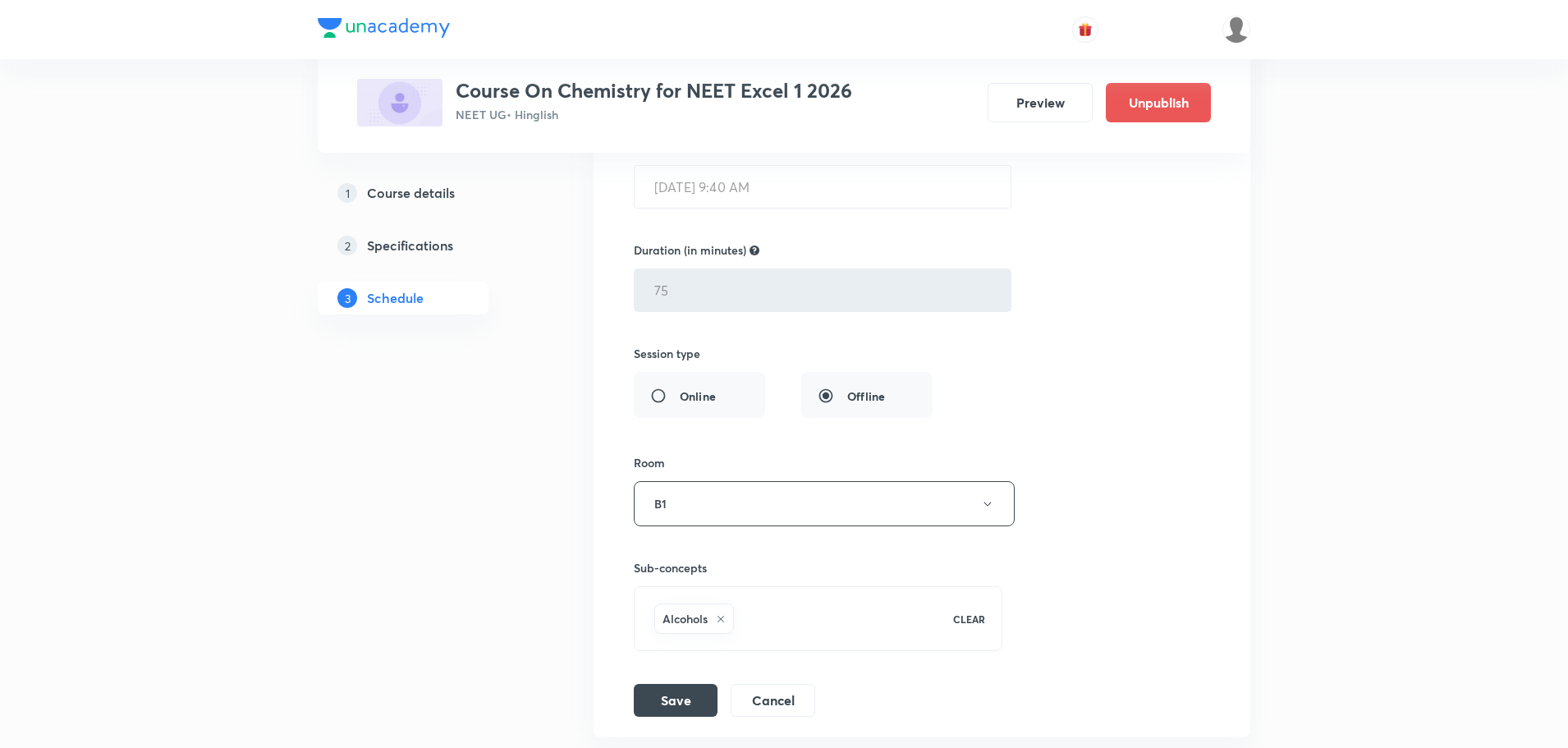
scroll to position [11483, 0]
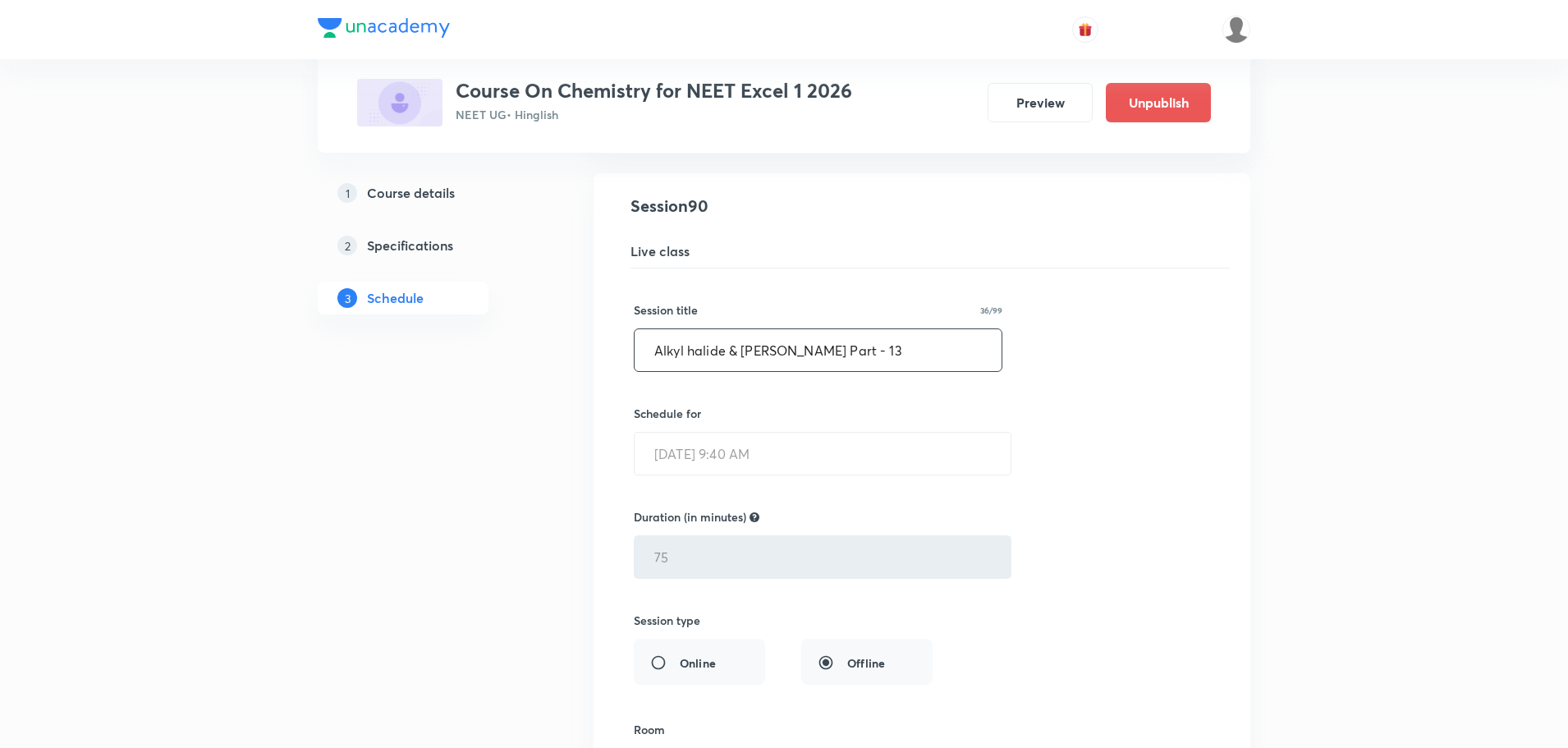
drag, startPoint x: 872, startPoint y: 352, endPoint x: 525, endPoint y: 278, distance: 354.8
type input "a"
click at [808, 352] on input "Alcohol, Phenol, Ether PArt - 1" at bounding box center [818, 350] width 367 height 42
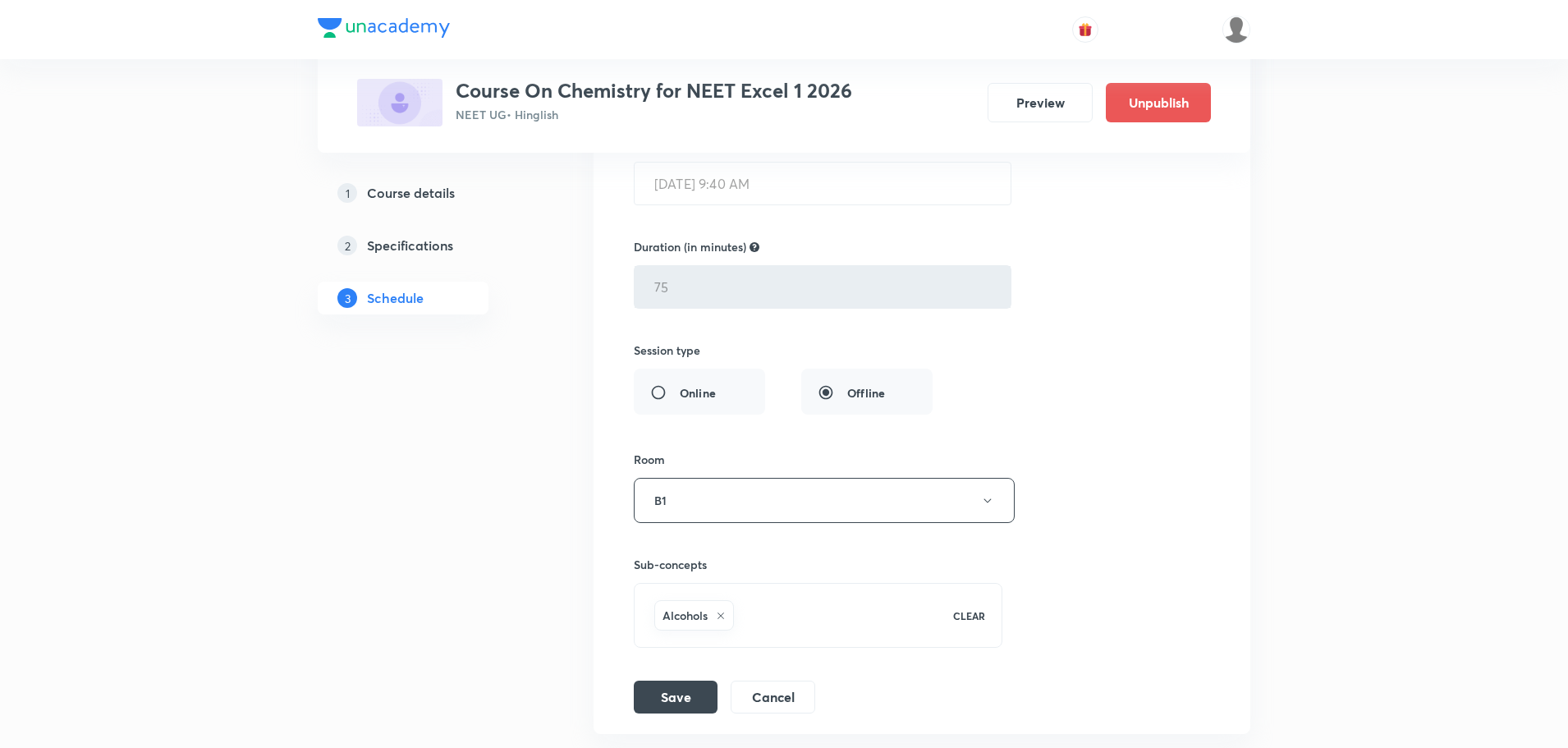
scroll to position [11893, 0]
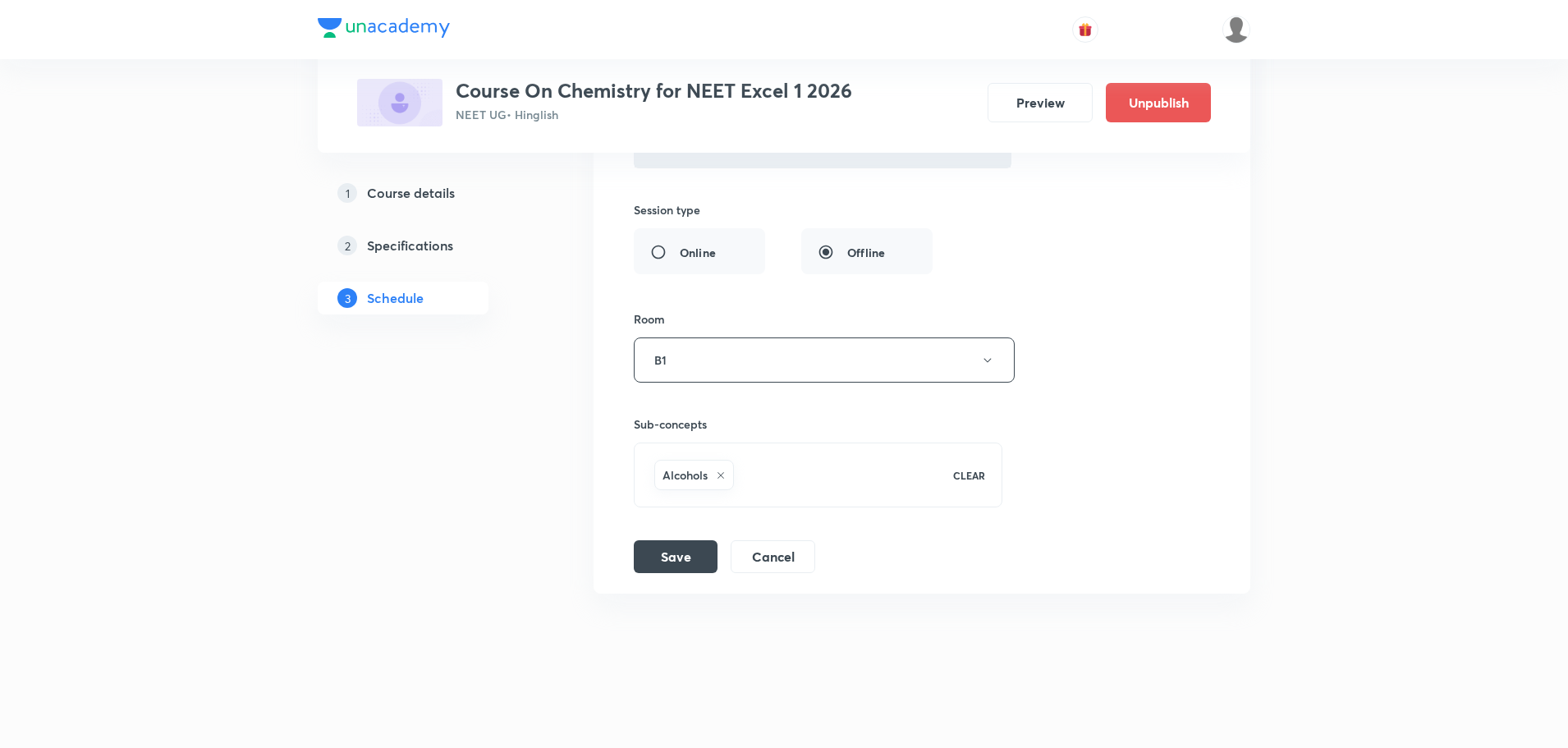
type input "Alcohol, Phenol, Ether Part - 1"
click at [674, 537] on div "Session title 31/99 Alcohol, Phenol, Ether Part - 1 ​ Schedule for Sep 4, 2025,…" at bounding box center [922, 215] width 576 height 715
click at [663, 544] on button "Save" at bounding box center [676, 554] width 84 height 33
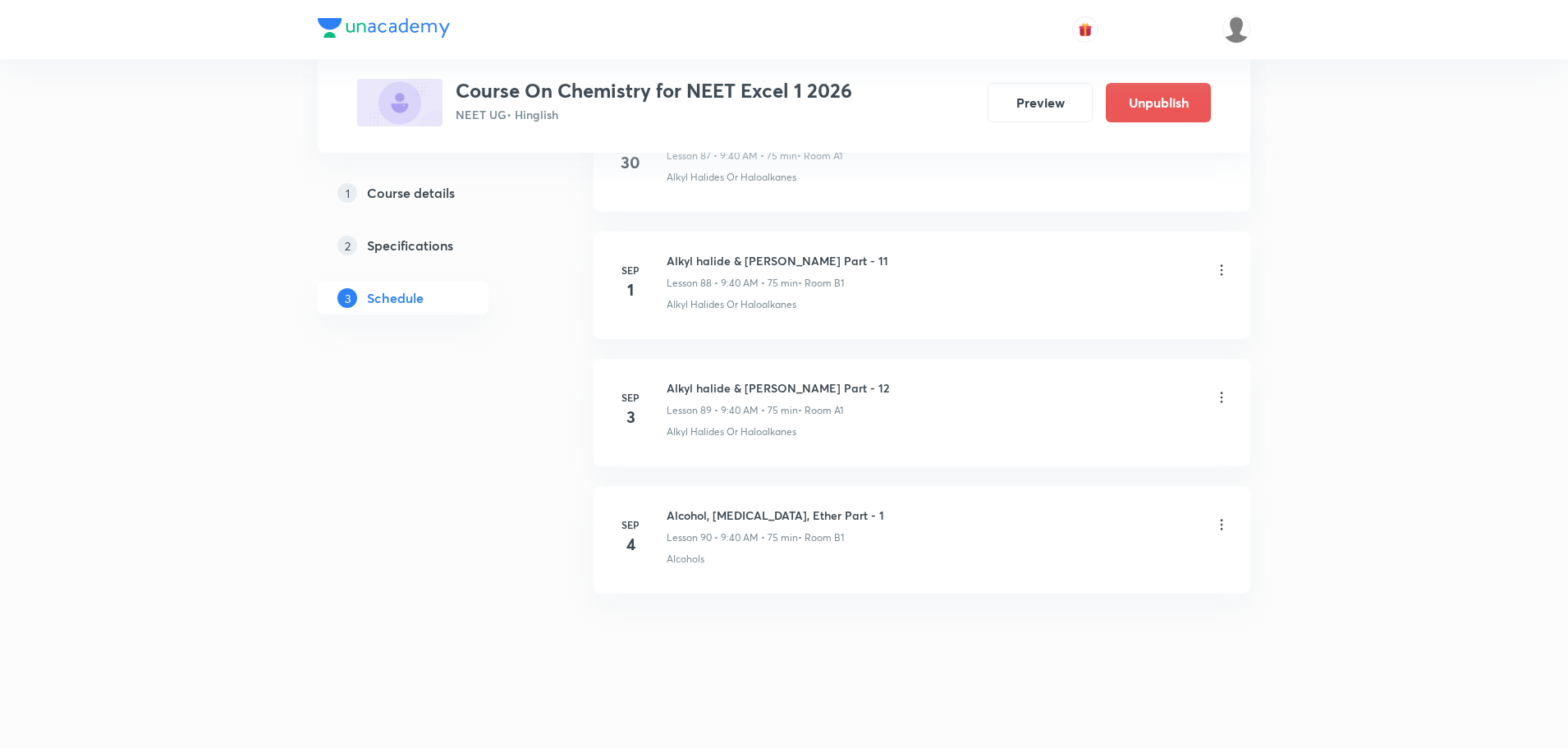
scroll to position [11262, 0]
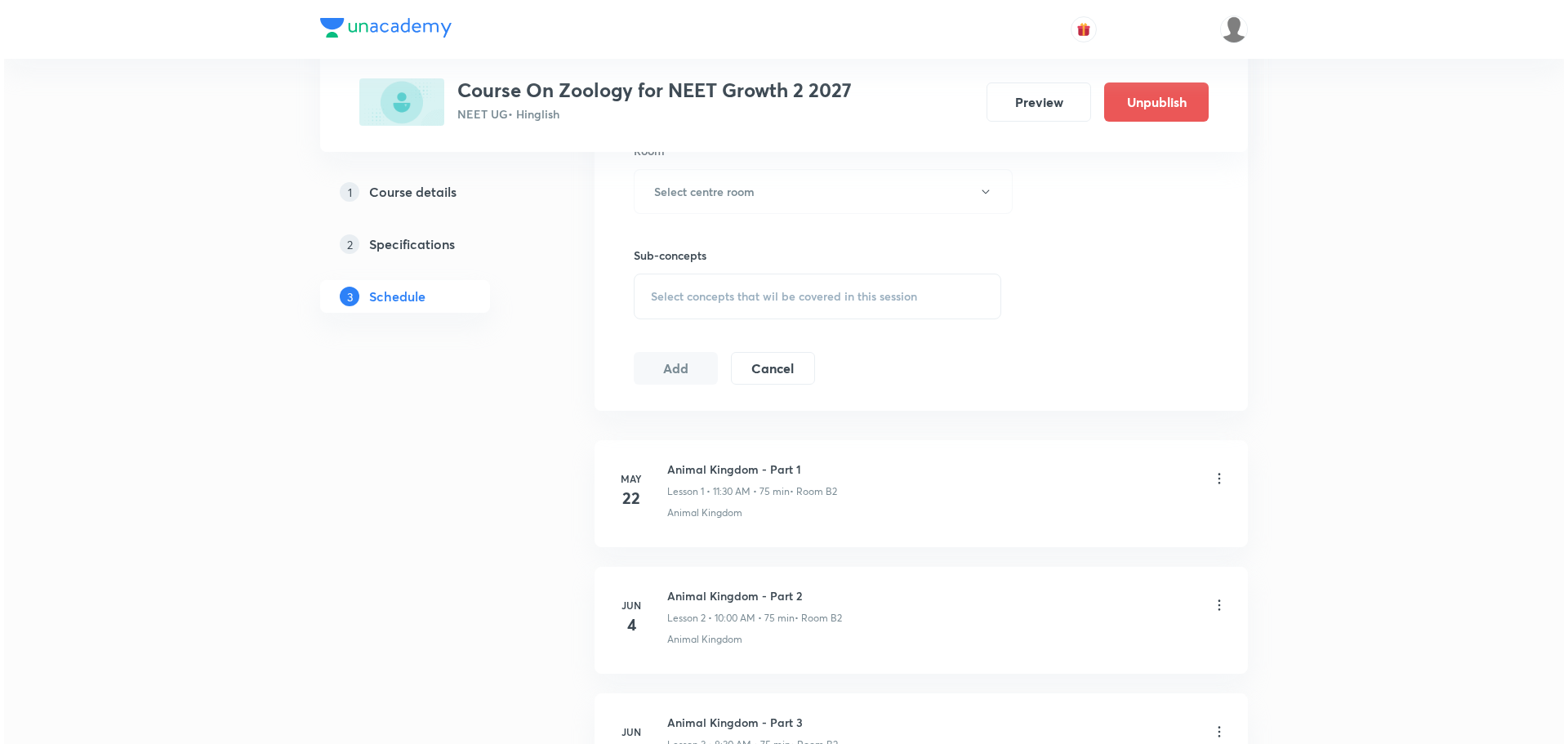
scroll to position [4487, 0]
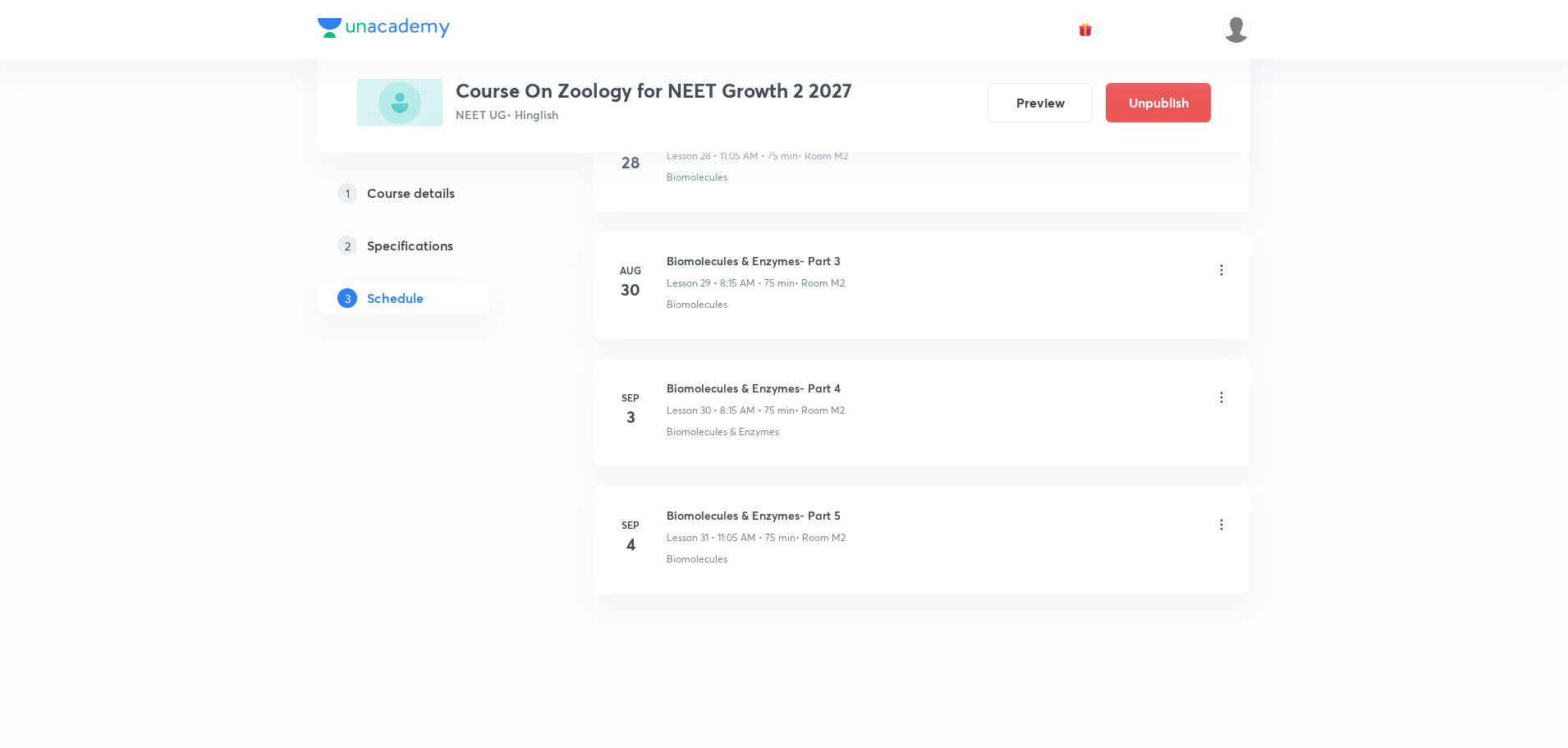
click at [1220, 517] on icon at bounding box center [1222, 524] width 16 height 16
click at [1100, 554] on li "Edit" at bounding box center [1137, 566] width 179 height 30
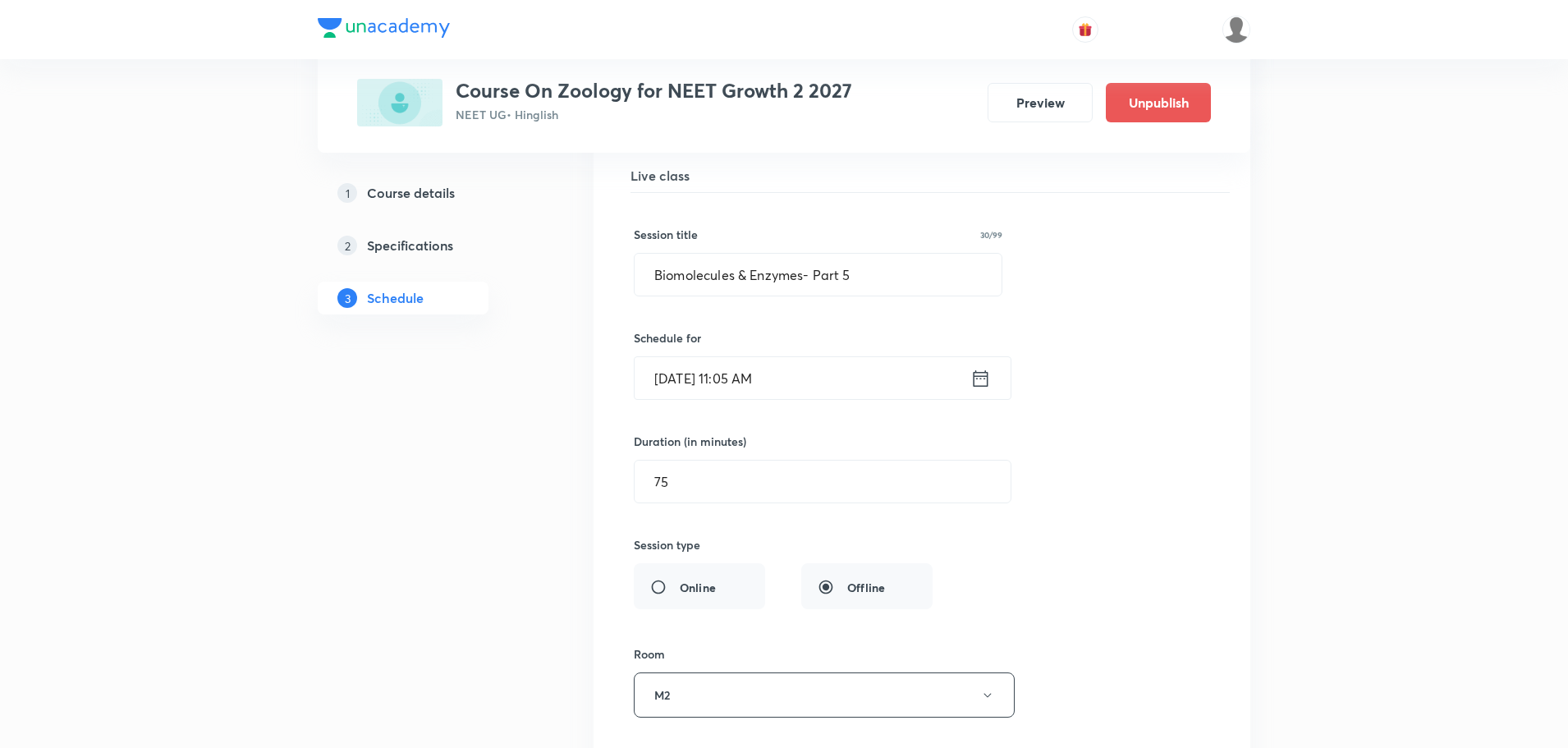
scroll to position [4142, 0]
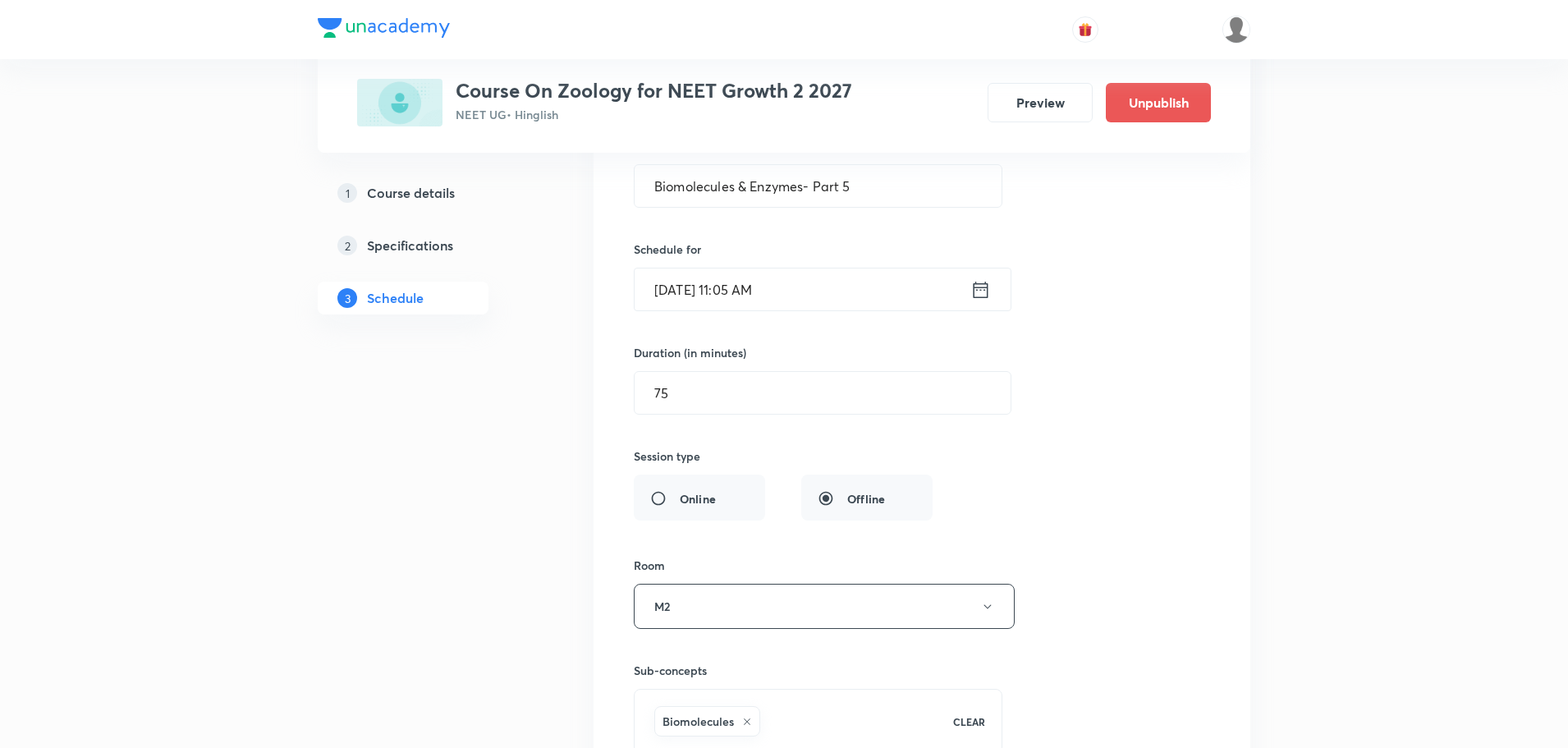
click at [975, 295] on icon at bounding box center [980, 290] width 21 height 23
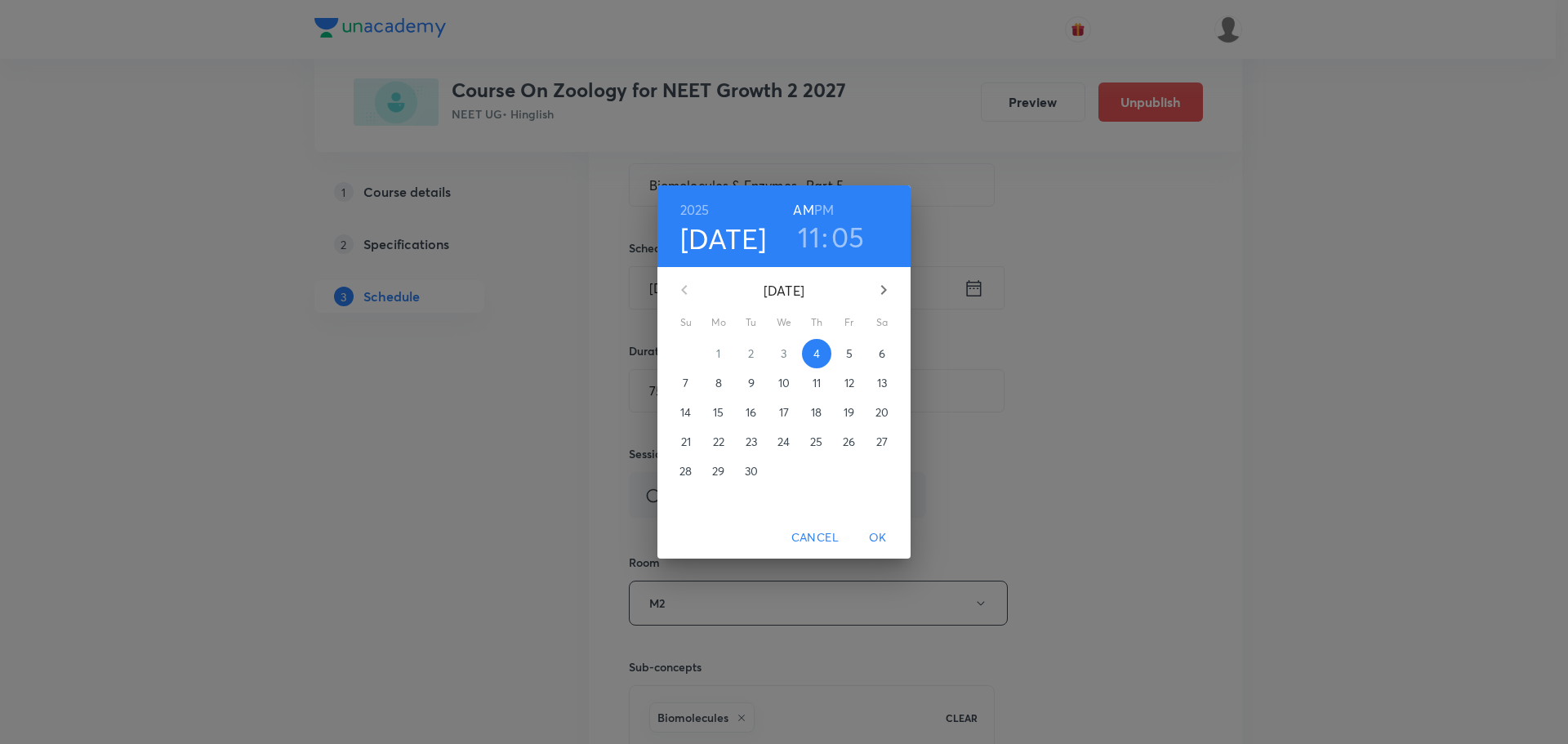
click at [792, 229] on div "11 : 05" at bounding box center [832, 236] width 114 height 35
click at [808, 234] on h3 "11" at bounding box center [808, 236] width 22 height 35
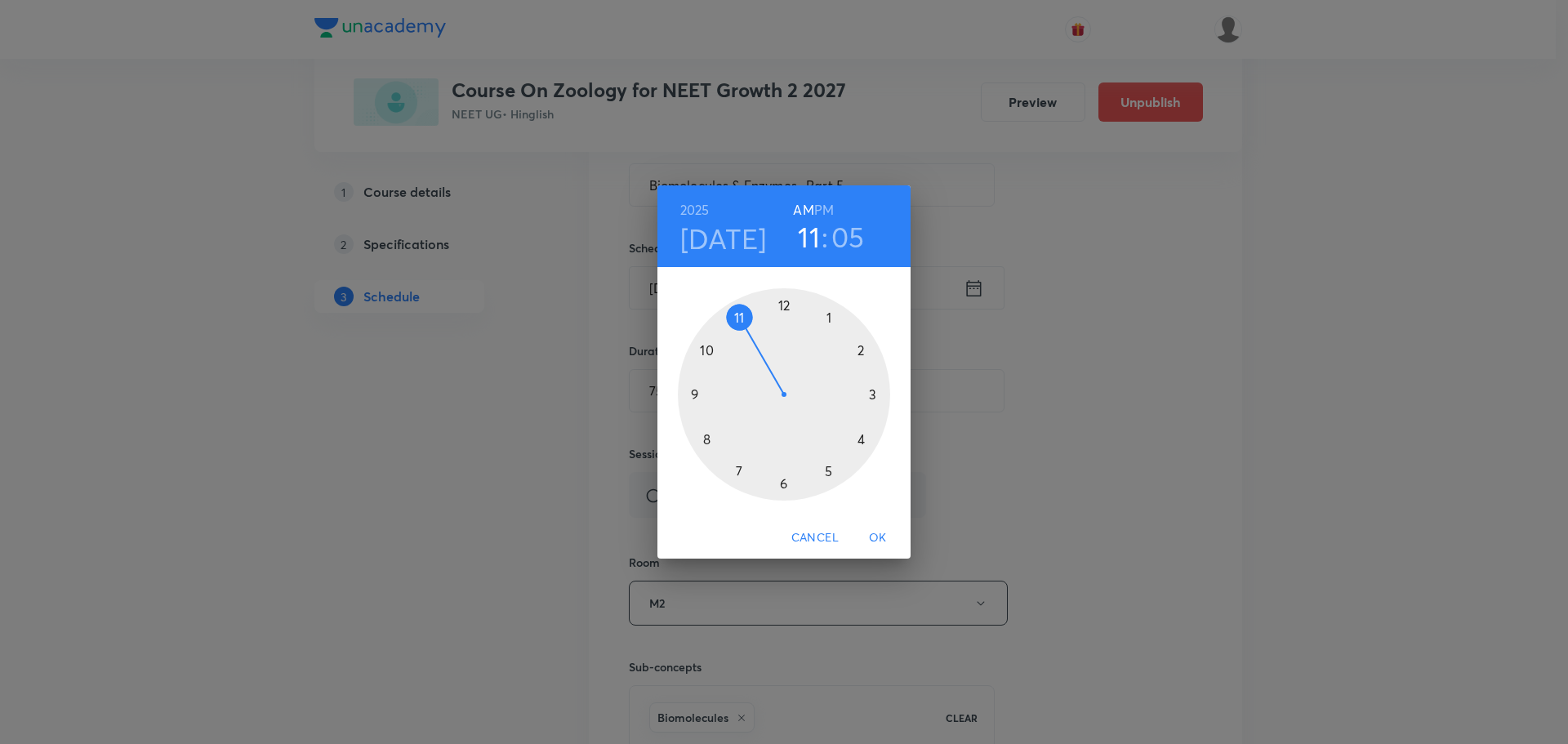
click at [695, 393] on div at bounding box center [784, 394] width 212 height 212
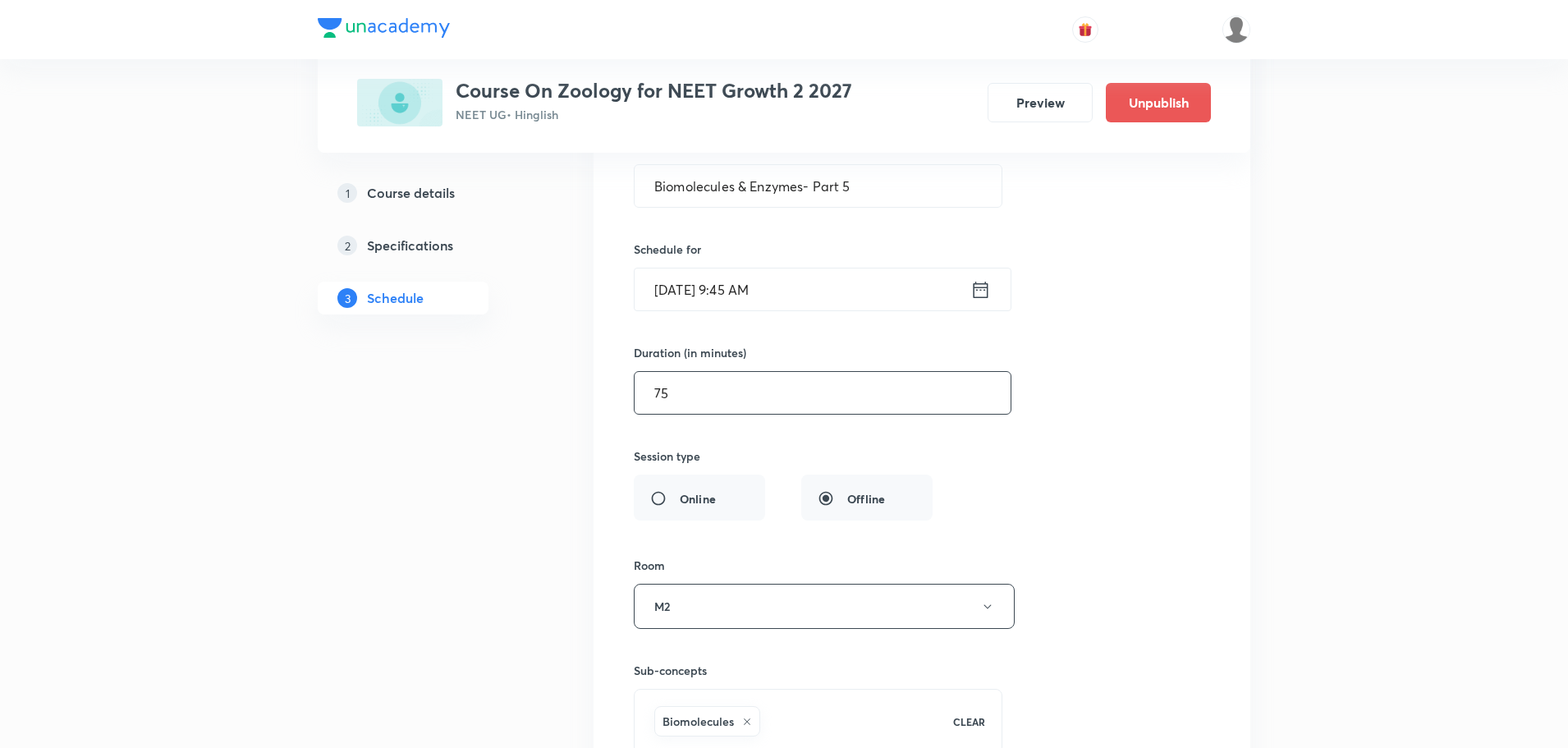
scroll to position [4306, 0]
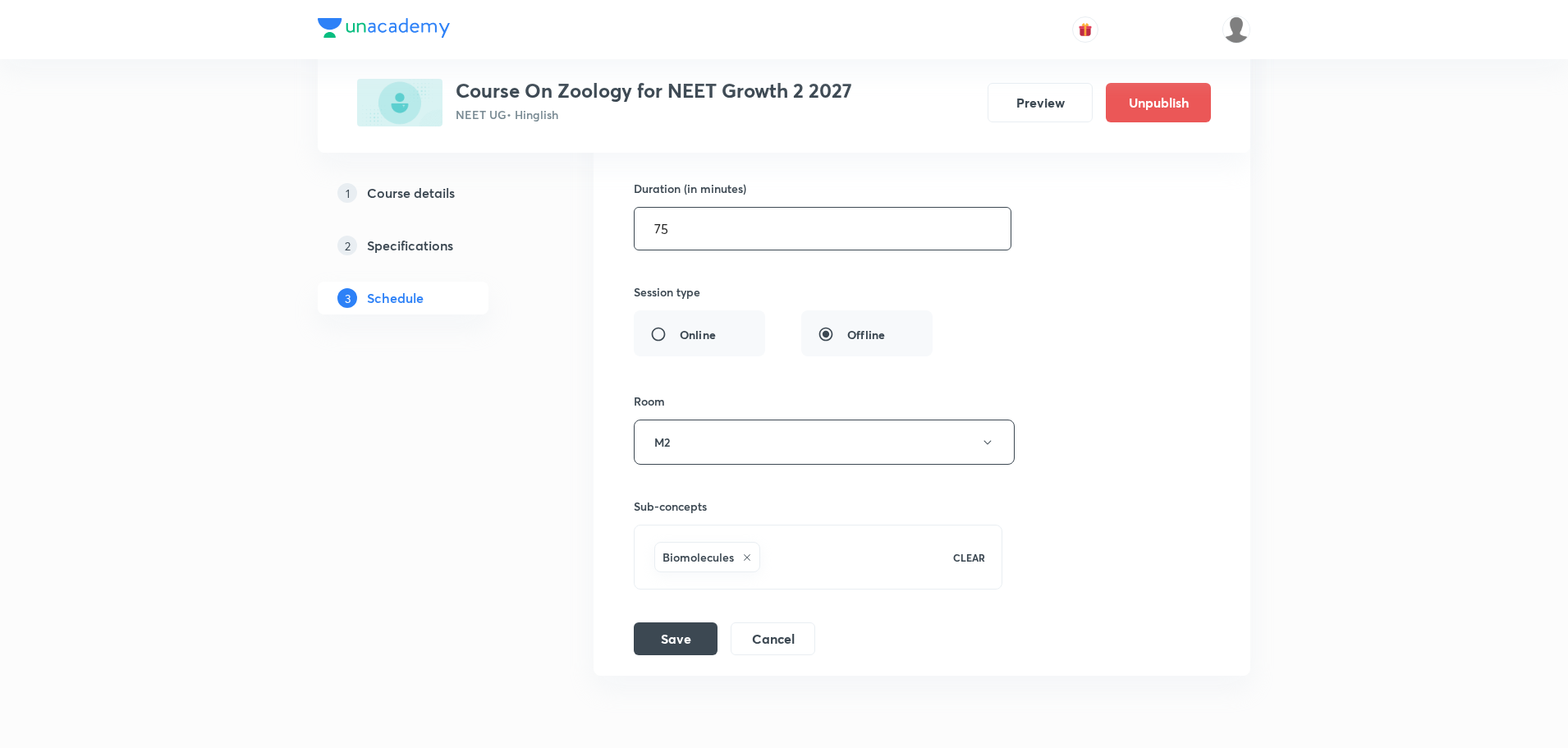
click at [753, 241] on input "75" at bounding box center [822, 229] width 376 height 42
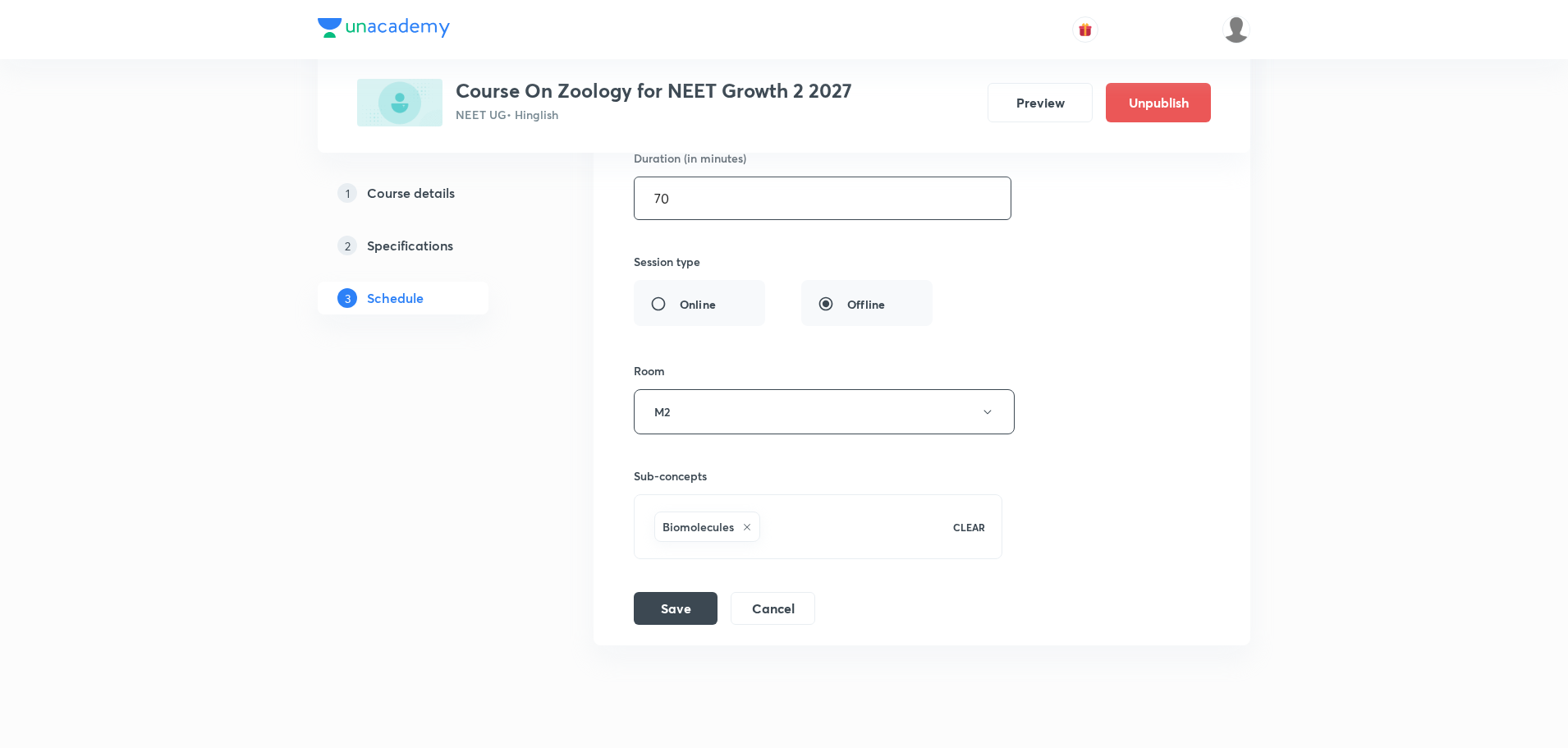
scroll to position [4388, 0]
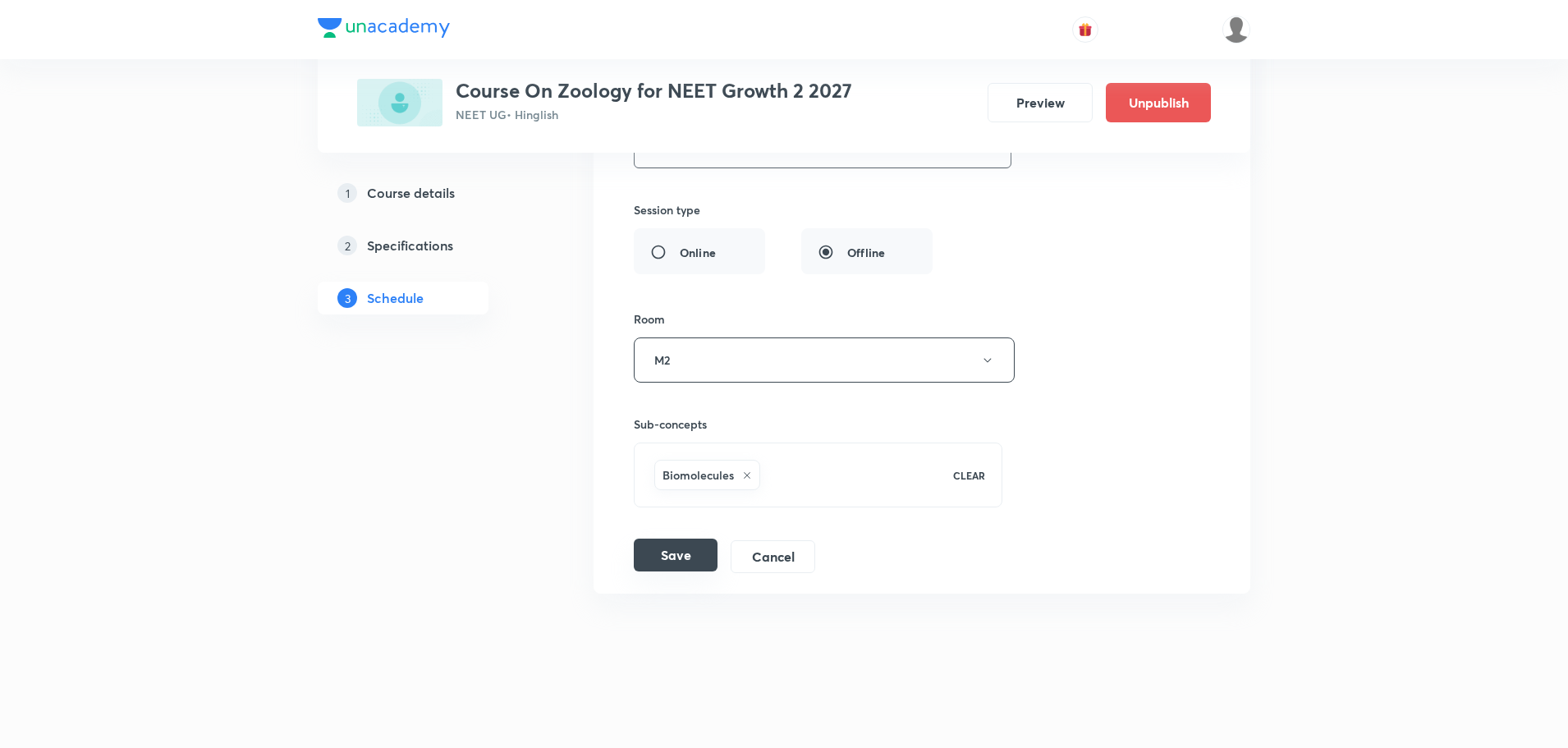
type input "70"
click at [691, 555] on button "Save" at bounding box center [676, 554] width 84 height 33
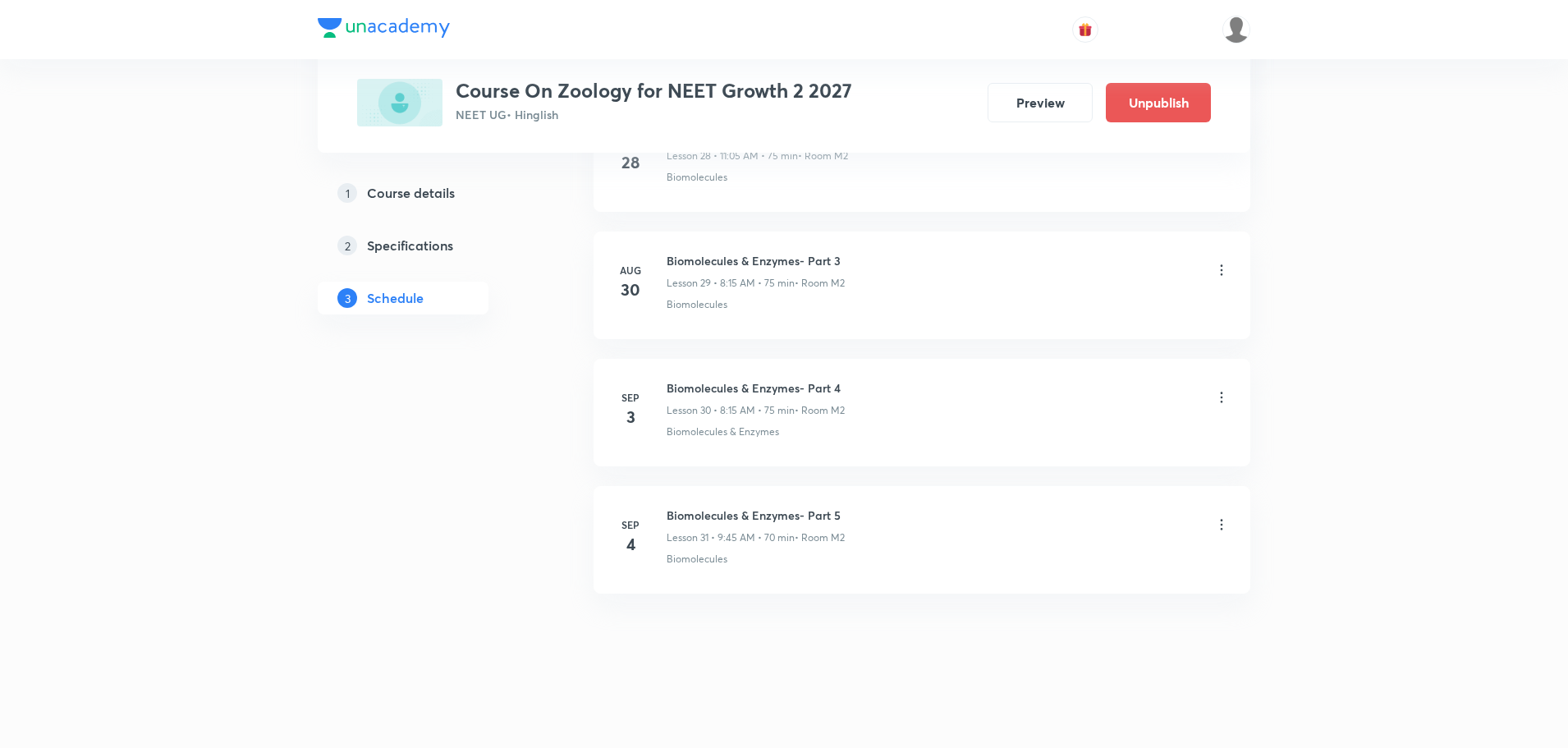
scroll to position [3757, 0]
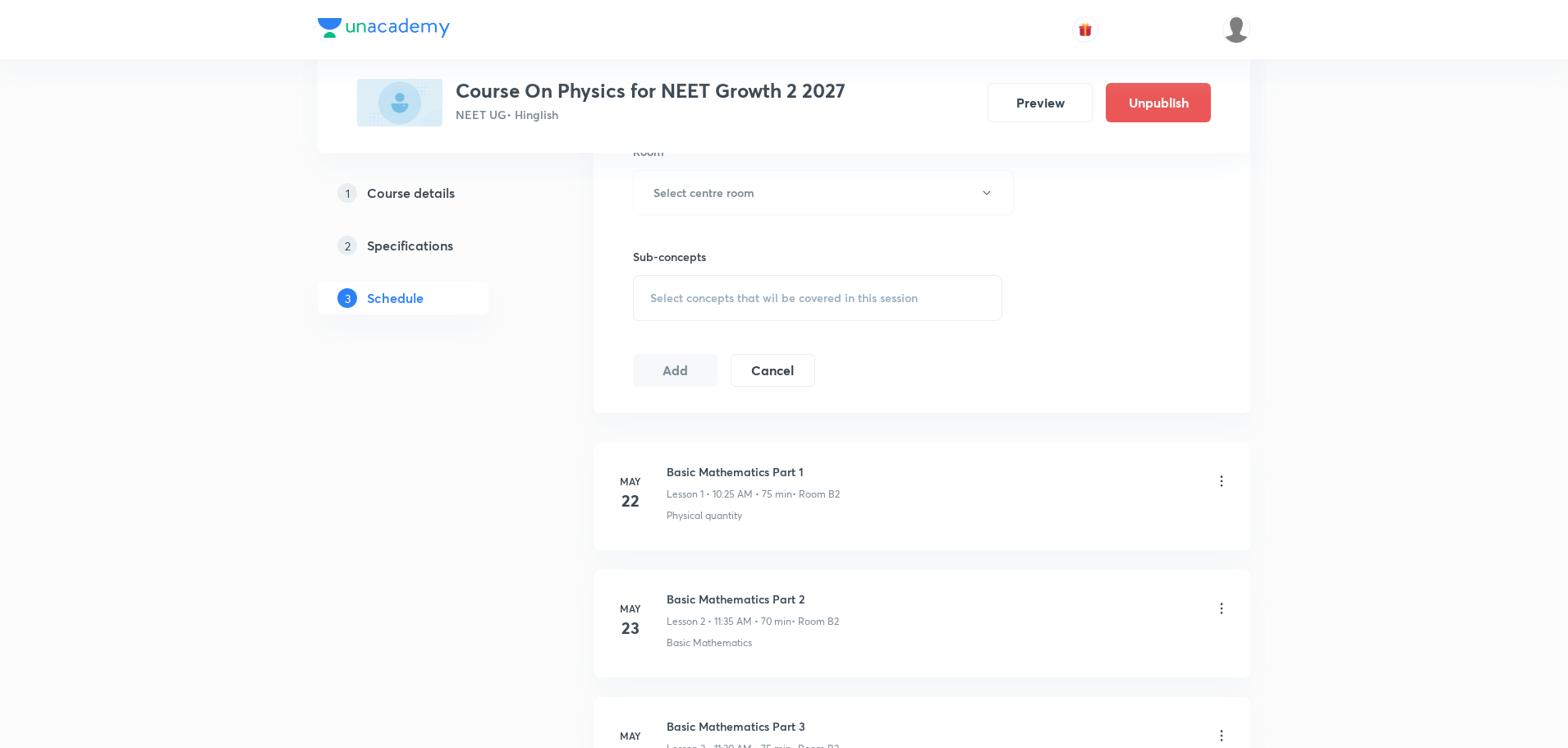
scroll to position [7946, 0]
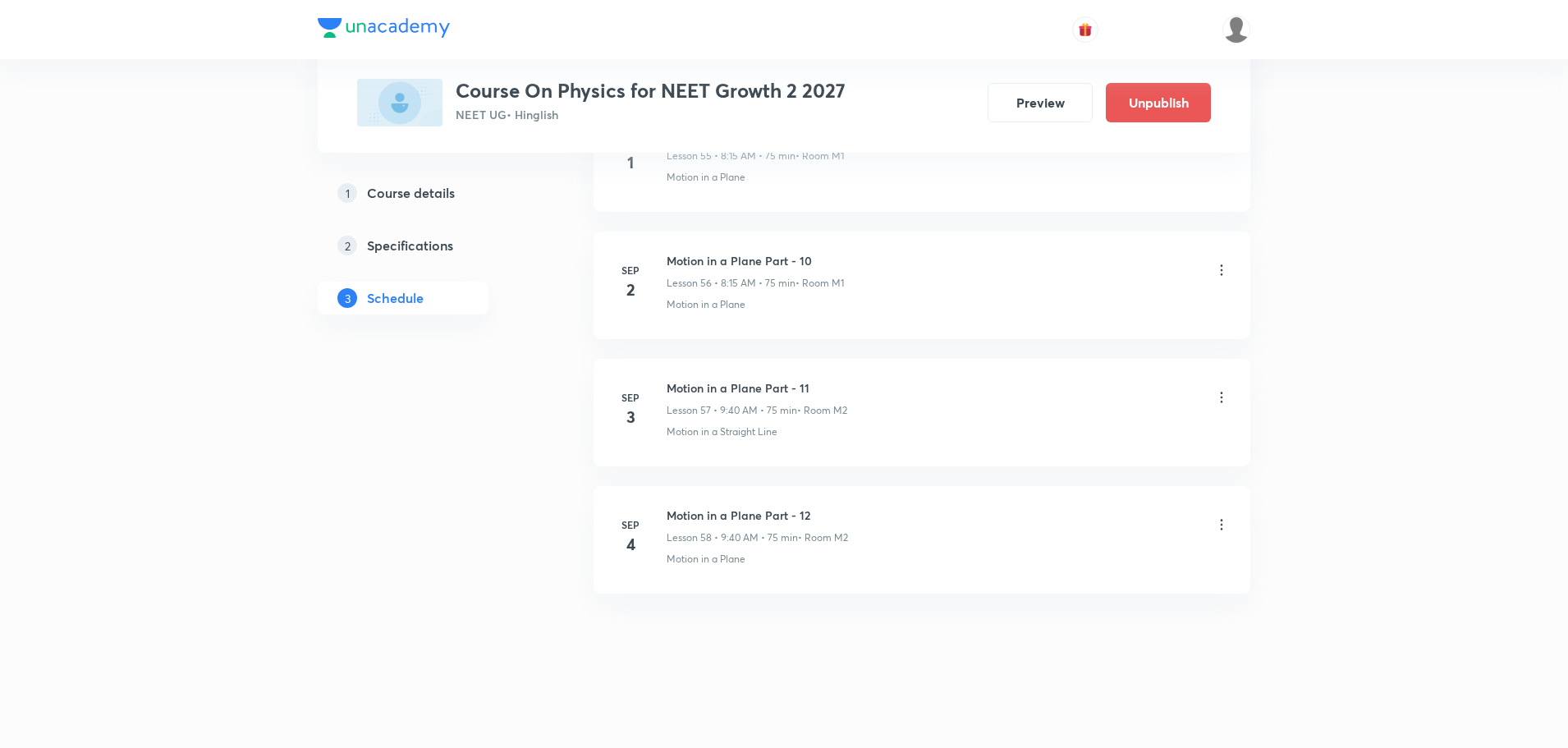
click at [1221, 520] on icon at bounding box center [1222, 524] width 3 height 11
click at [1100, 590] on li "Delete" at bounding box center [1137, 596] width 179 height 30
click at [1060, 709] on button "Delete" at bounding box center [1021, 713] width 145 height 39
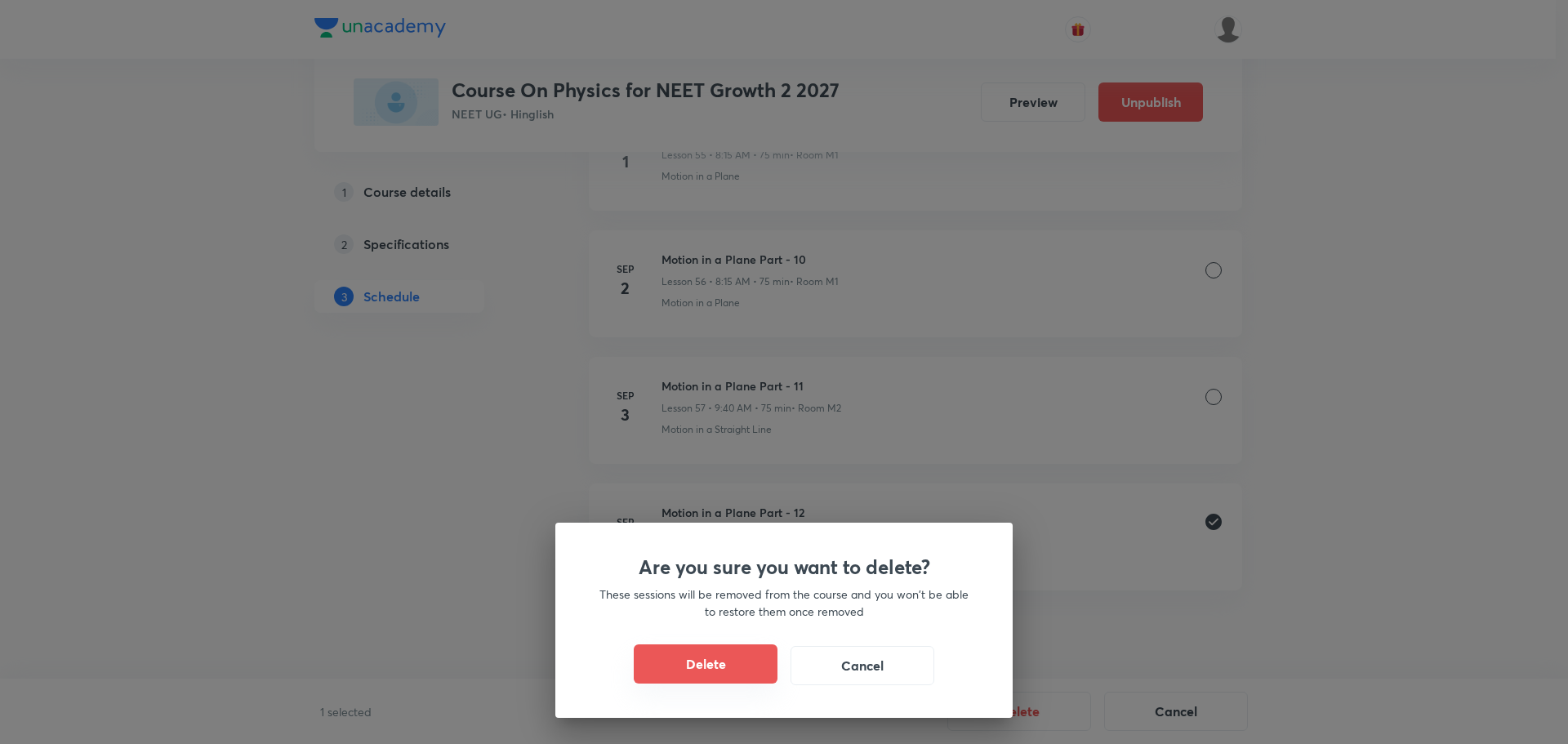
click at [771, 666] on button "Delete" at bounding box center [705, 663] width 144 height 39
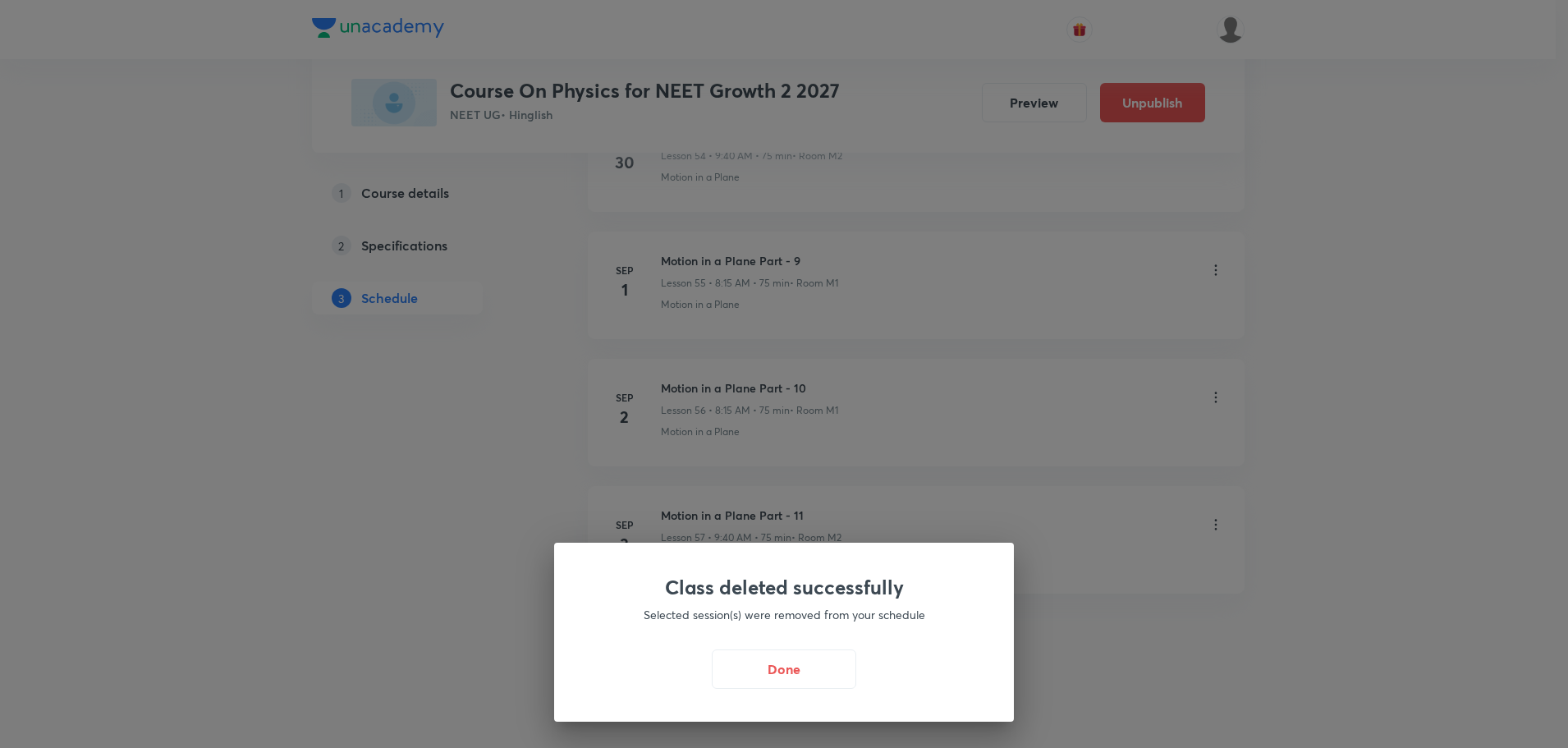
scroll to position [7818, 0]
click at [759, 660] on button "Done" at bounding box center [788, 667] width 145 height 39
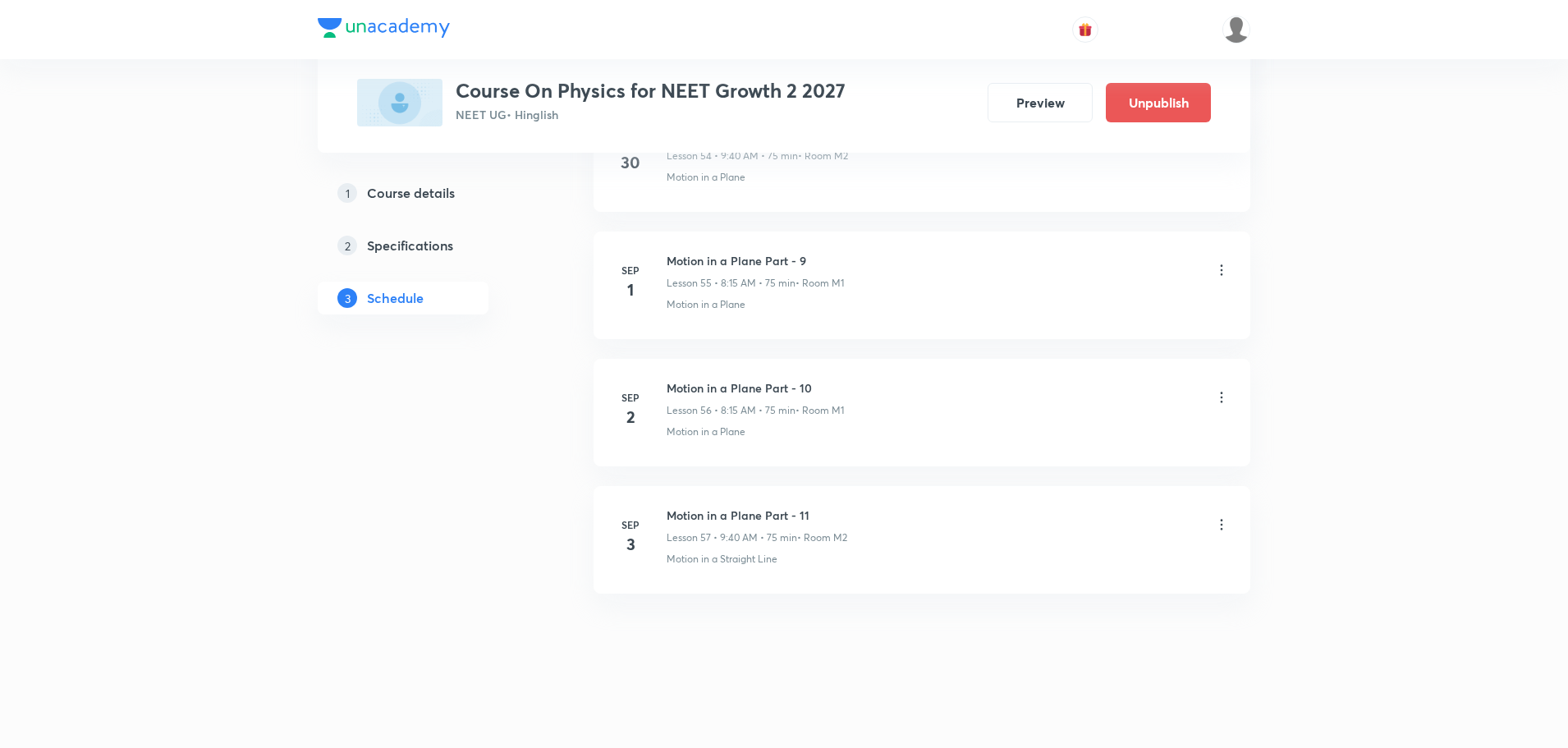
click at [761, 512] on h6 "Motion in a Plane Part - 11" at bounding box center [757, 514] width 180 height 17
copy h6 "Motion in a Plane Part - 11"
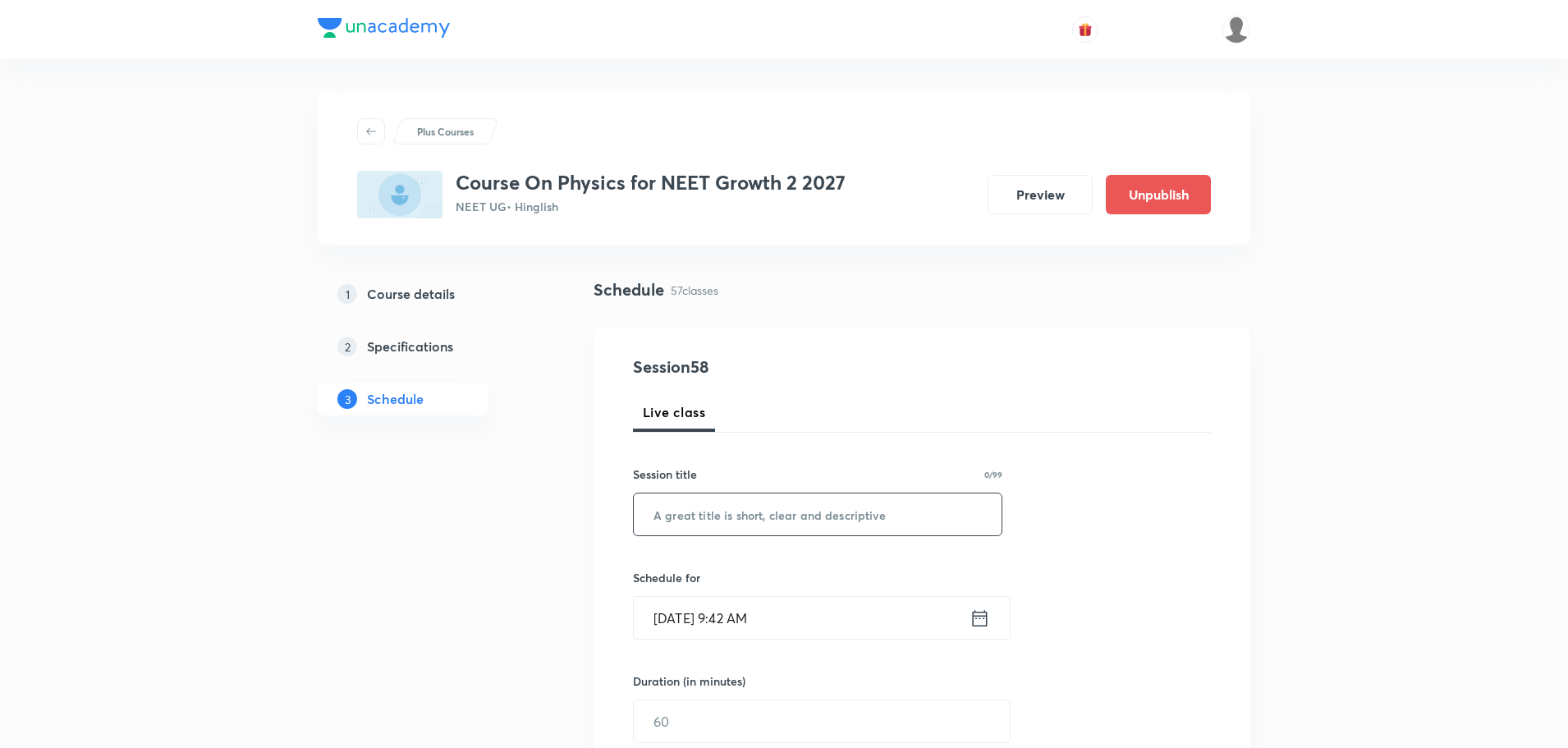
click at [733, 509] on input "text" at bounding box center [818, 514] width 368 height 42
paste input "Motion in a Plane Part - 11"
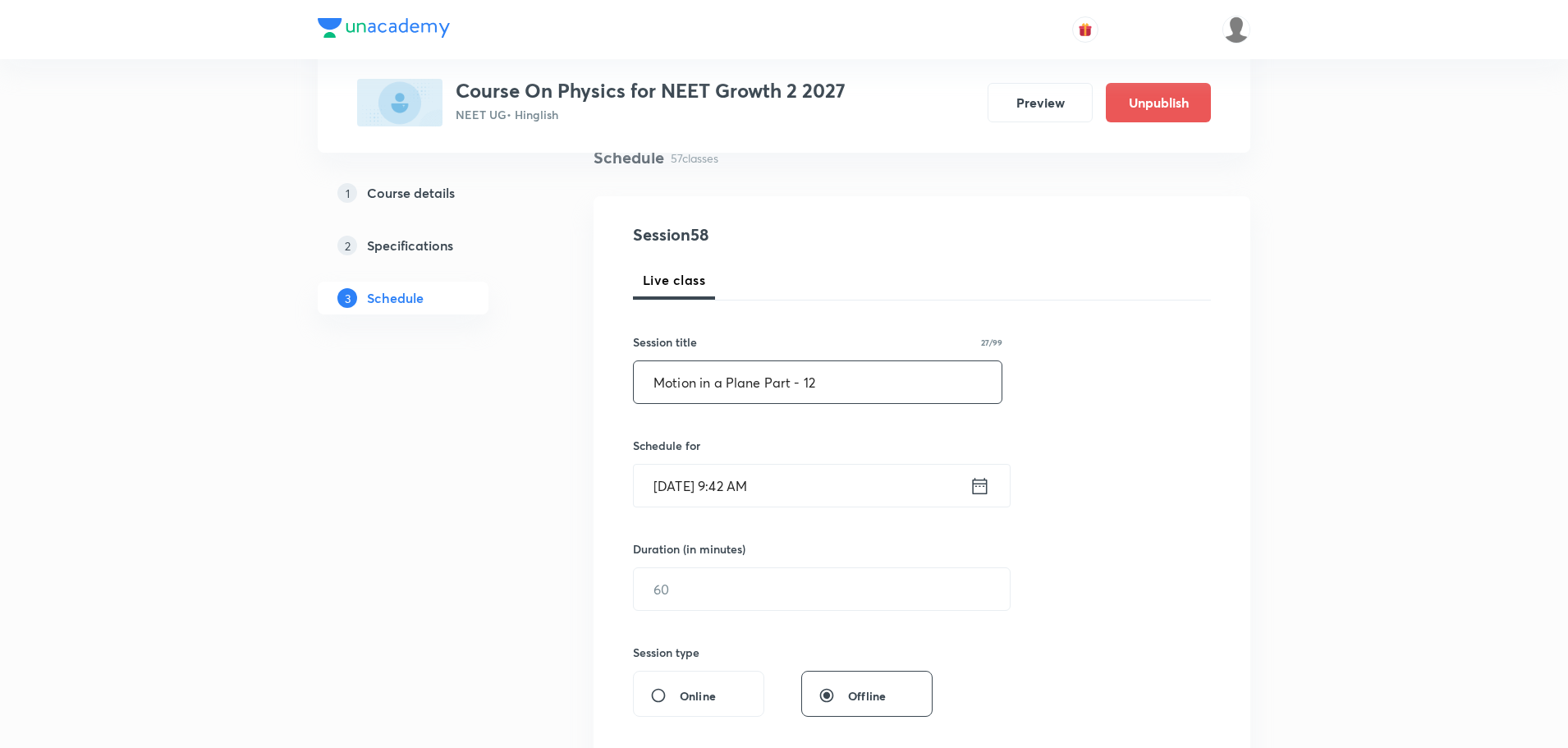
scroll to position [411, 0]
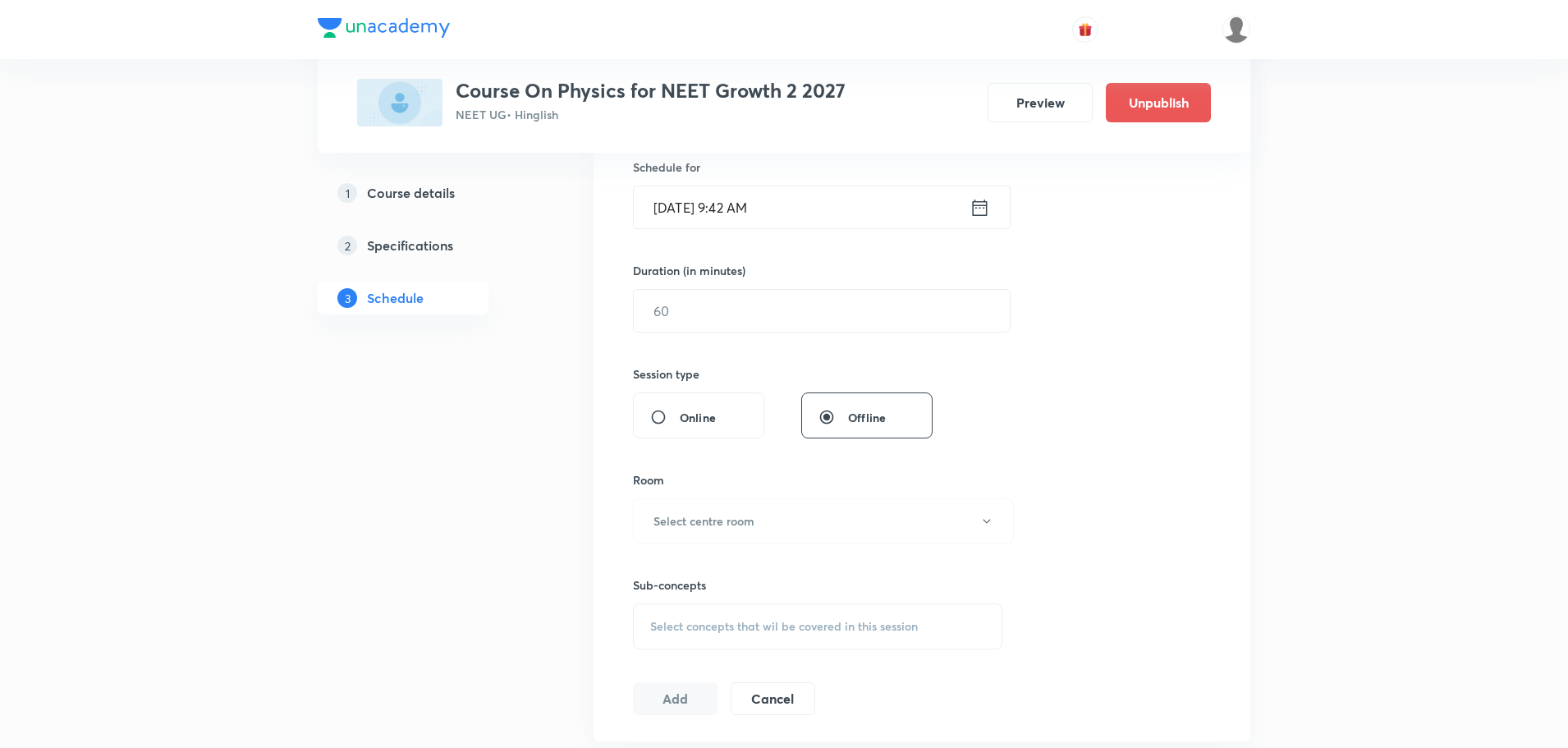
type input "Motion in a Plane Part - 12"
click at [966, 208] on input "Sep 4, 2025, 9:42 AM" at bounding box center [802, 207] width 336 height 42
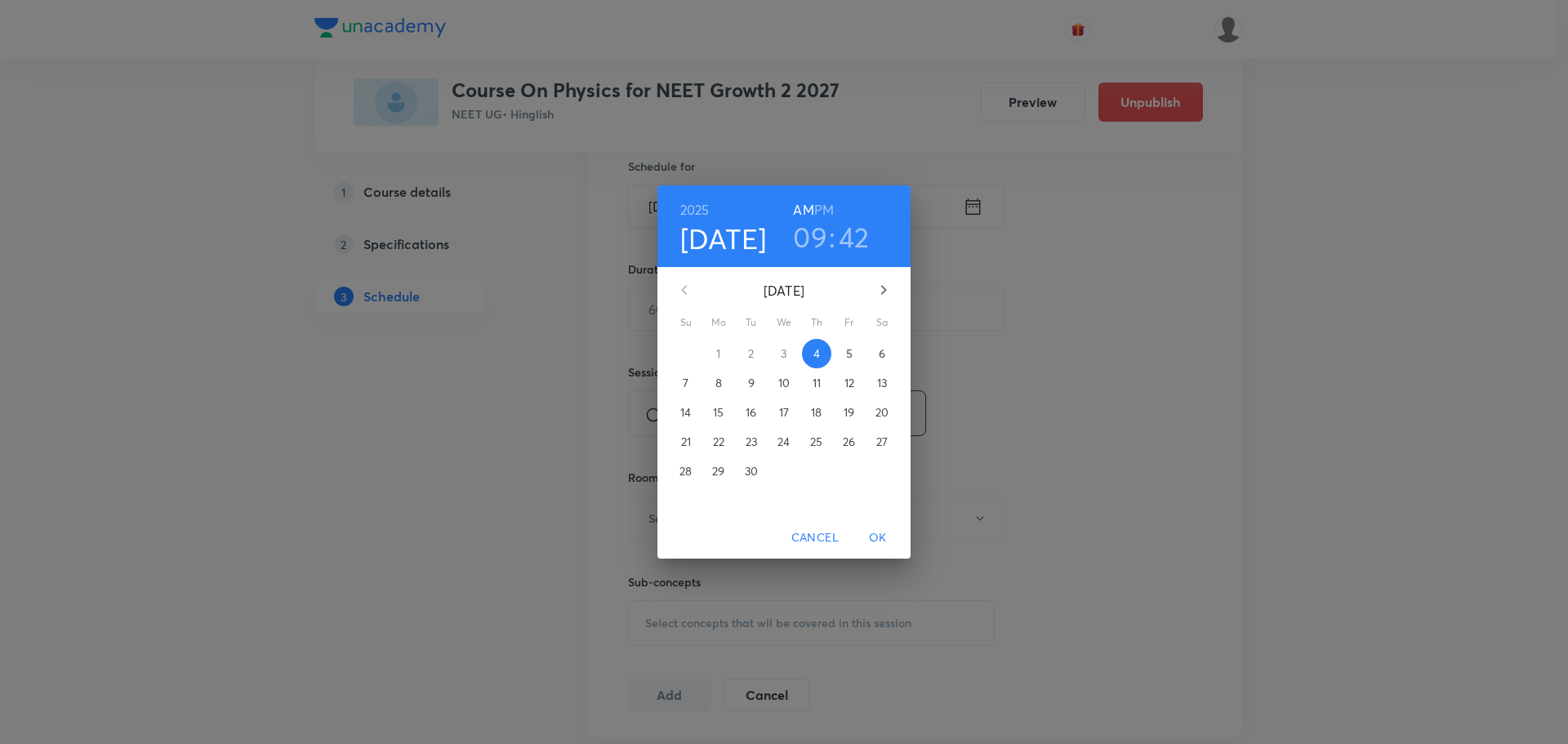
click at [820, 223] on h3 "09" at bounding box center [810, 236] width 35 height 35
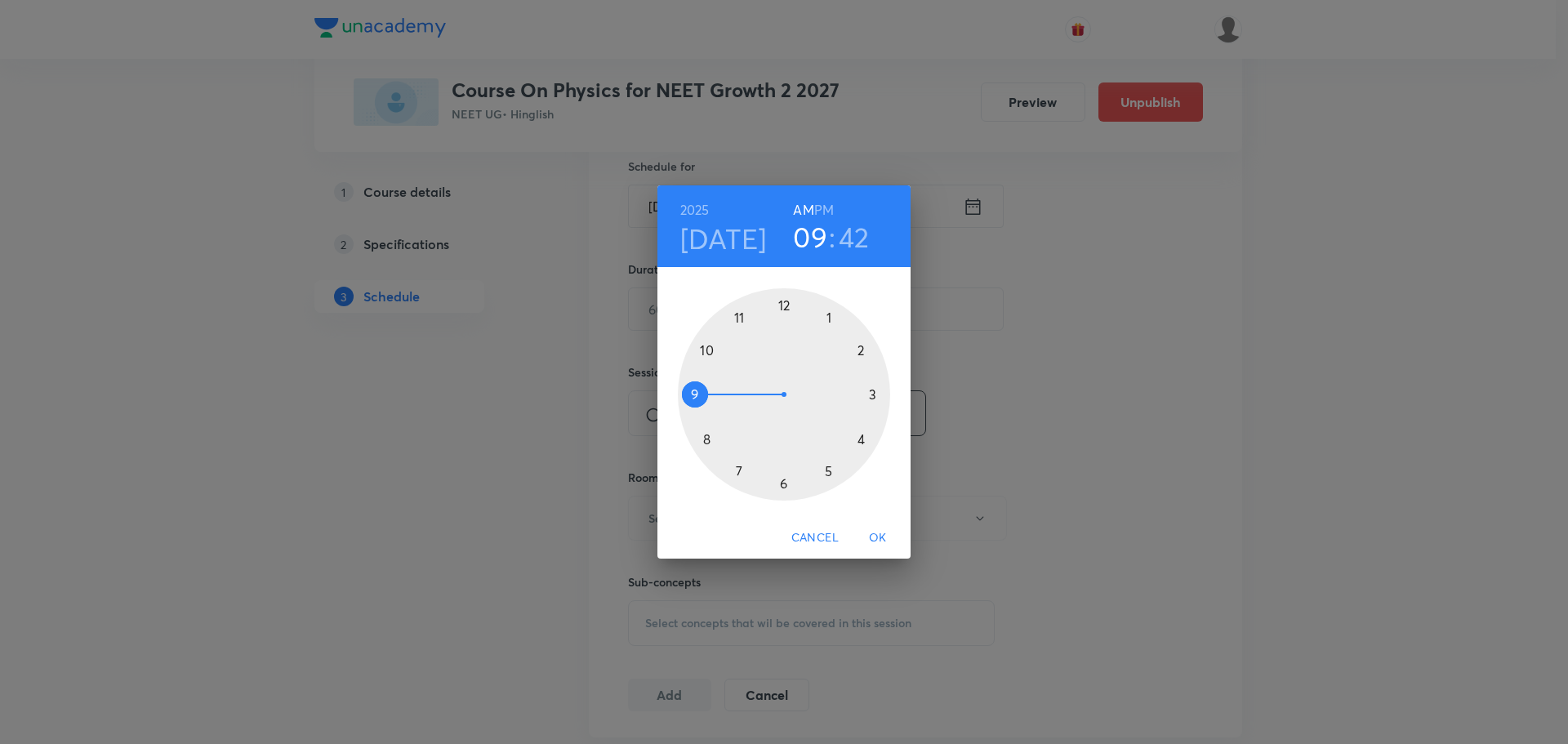
click at [739, 318] on div at bounding box center [784, 394] width 212 height 212
click at [828, 318] on div at bounding box center [784, 394] width 212 height 212
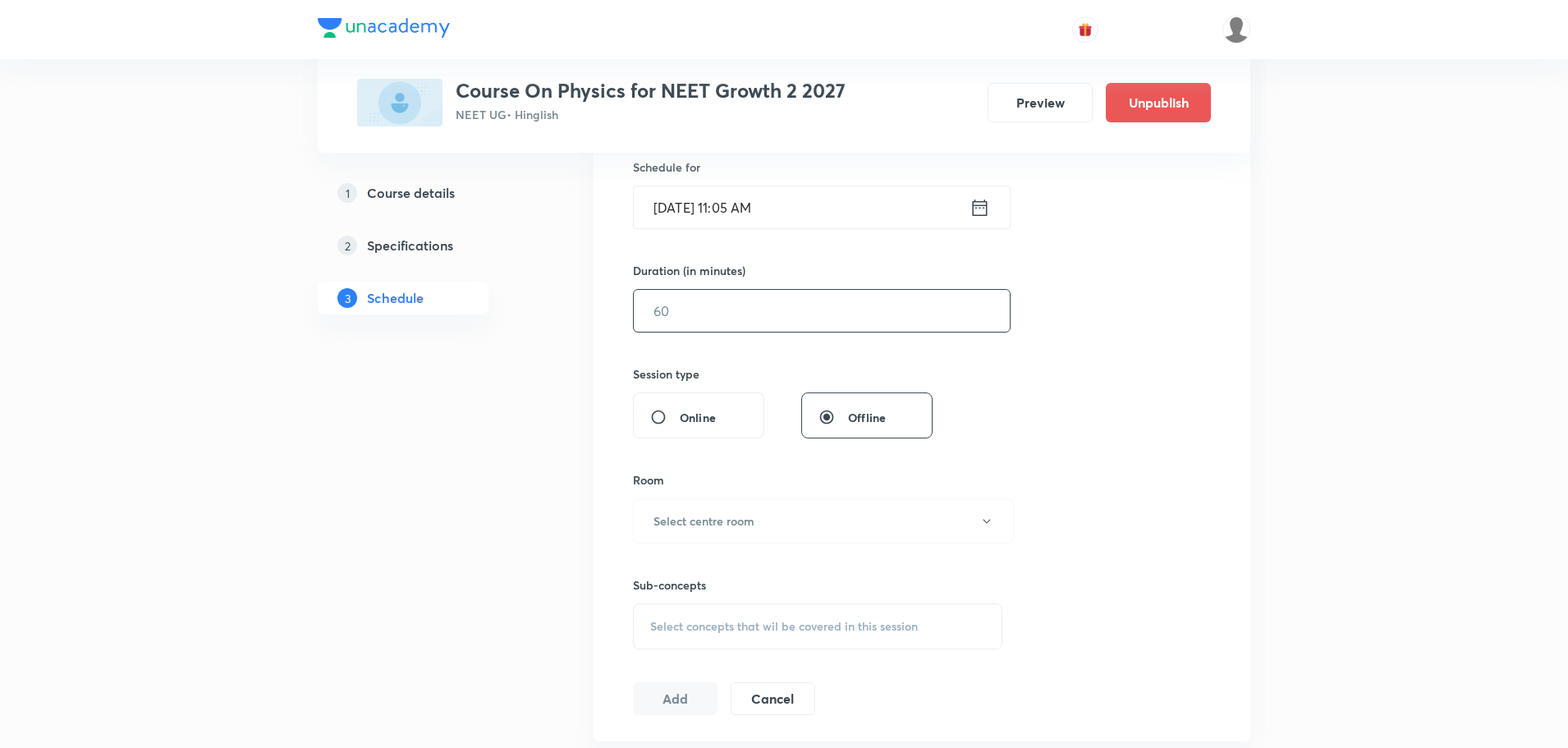
click at [752, 322] on input "text" at bounding box center [822, 311] width 376 height 42
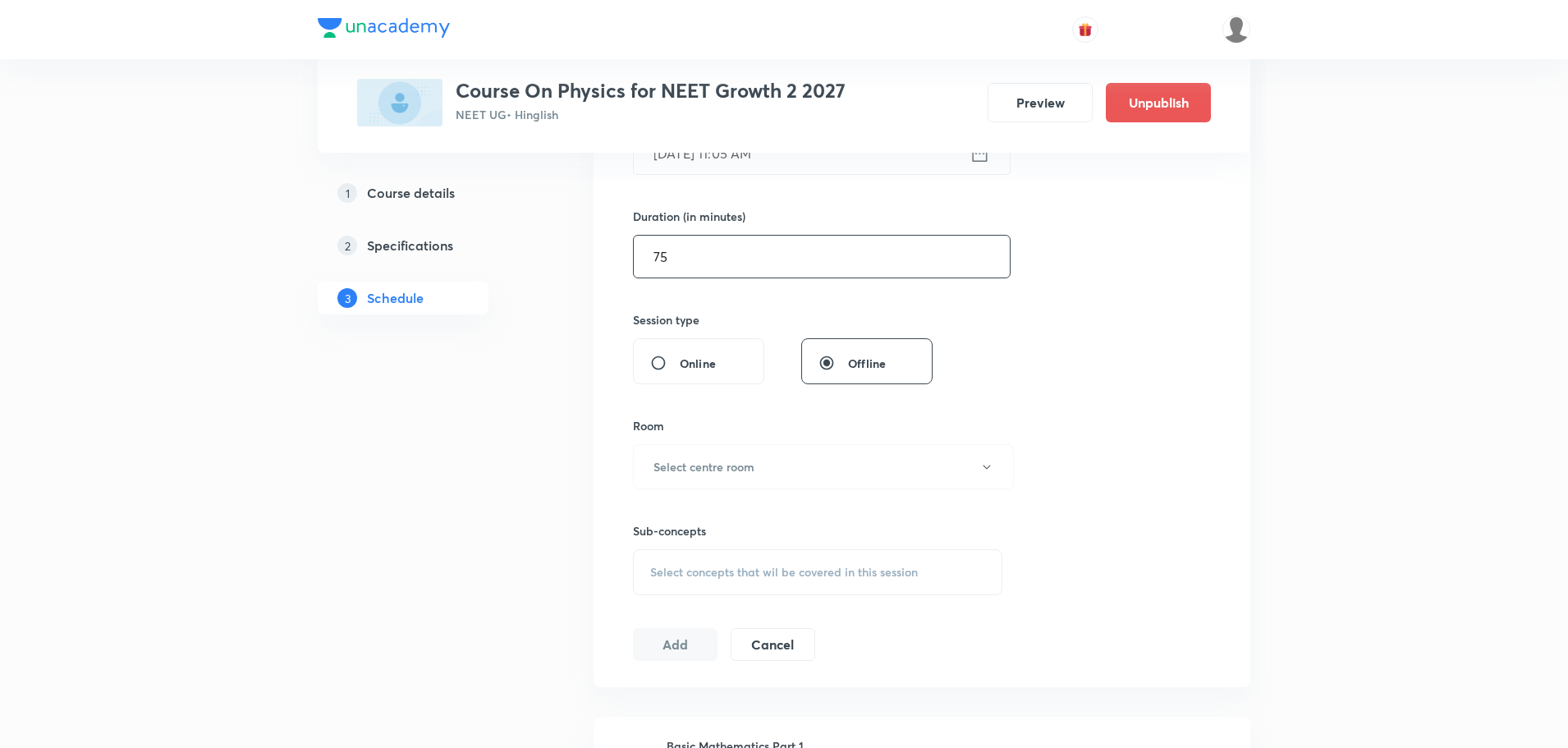
scroll to position [493, 0]
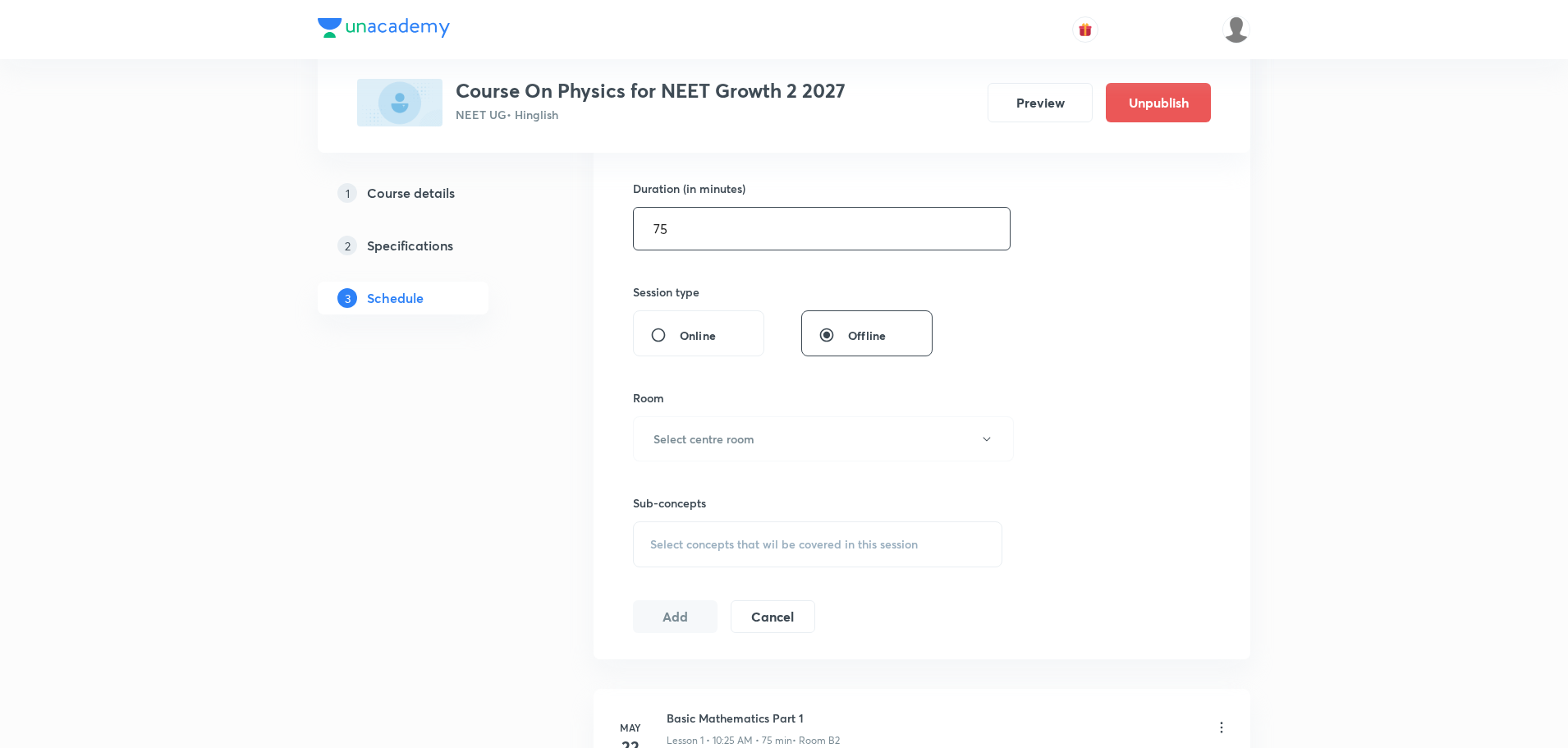
type input "75"
click at [678, 477] on div "Sub-concepts Select concepts that wil be covered in this session" at bounding box center [818, 514] width 370 height 106
click at [694, 444] on h6 "Select centre room" at bounding box center [704, 438] width 101 height 17
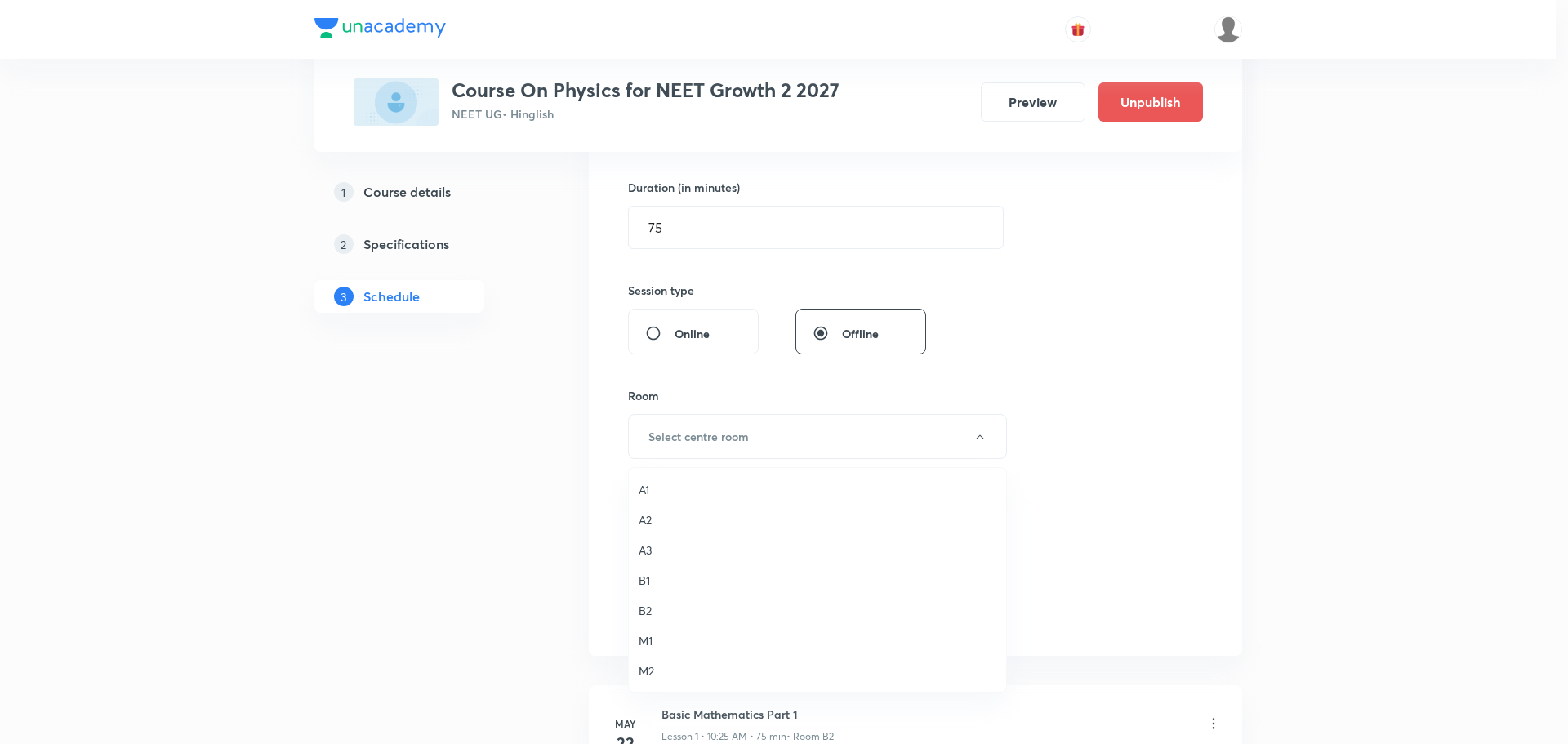
click at [663, 636] on span "M1" at bounding box center [817, 640] width 358 height 17
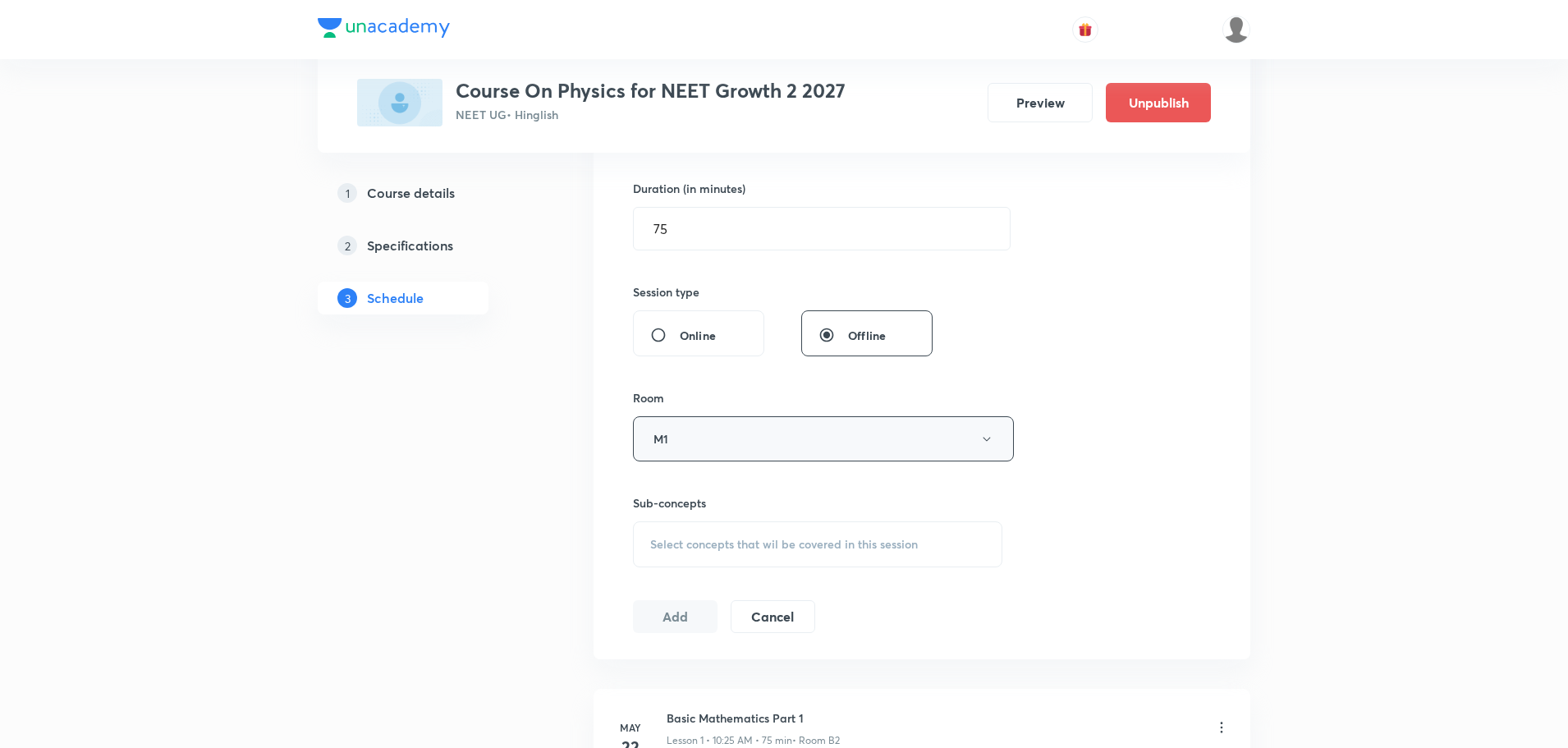
click at [704, 435] on button "M1" at bounding box center [823, 438] width 381 height 46
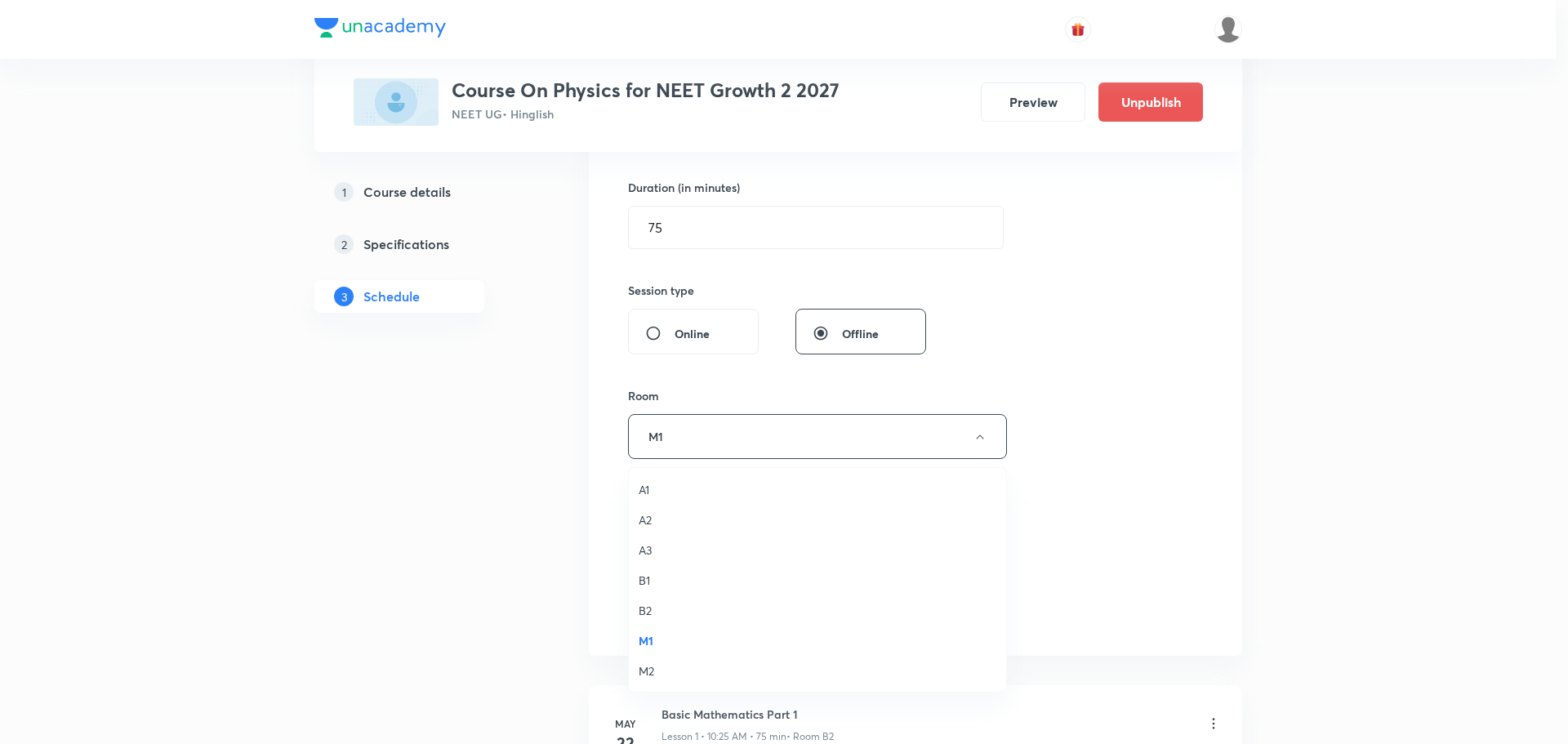
click at [655, 671] on span "M2" at bounding box center [817, 670] width 358 height 17
click at [410, 585] on div "A1 A2 A3 B1 B2 M1 M2" at bounding box center [780, 372] width 1560 height 744
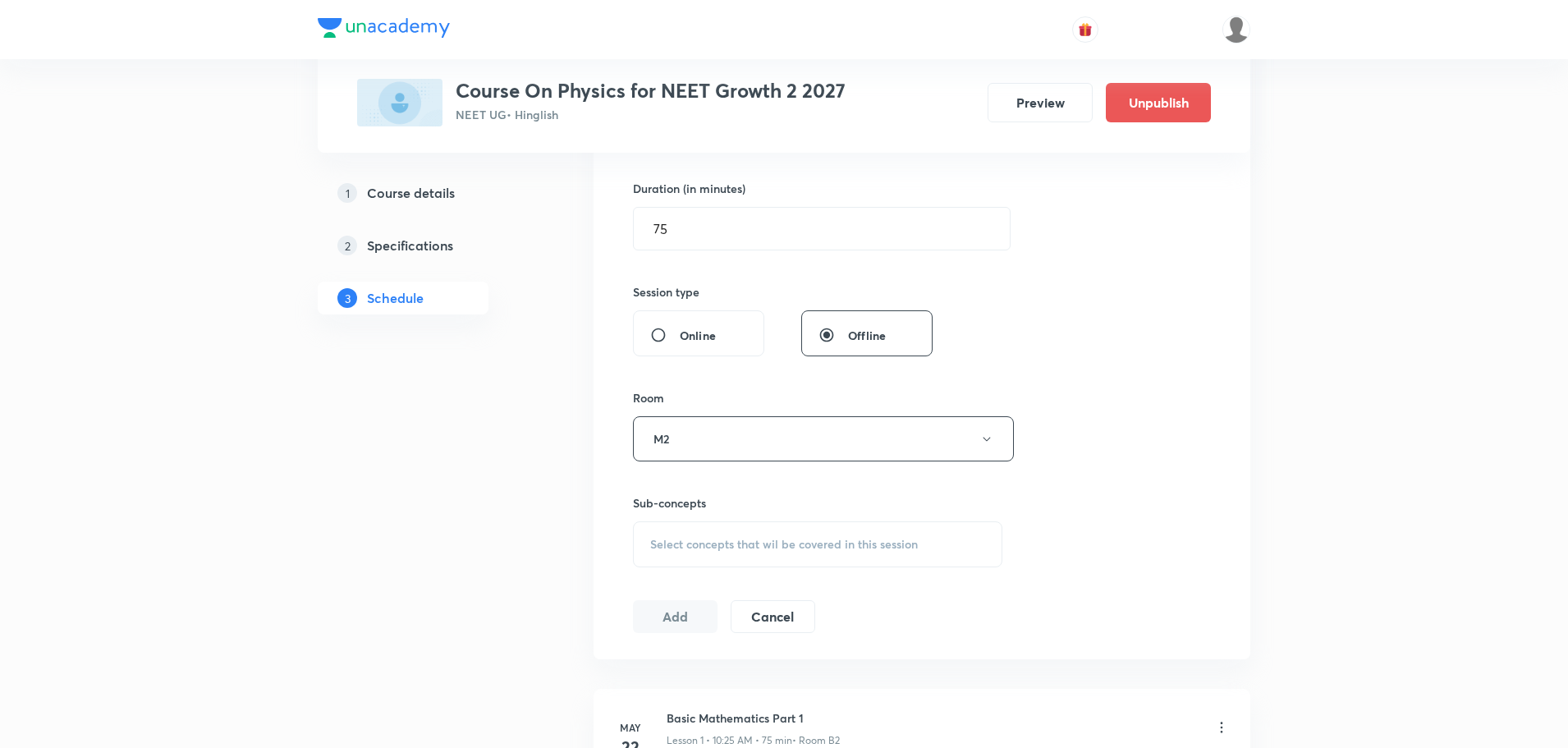
click at [681, 535] on div "Select concepts that wil be covered in this session" at bounding box center [818, 544] width 370 height 46
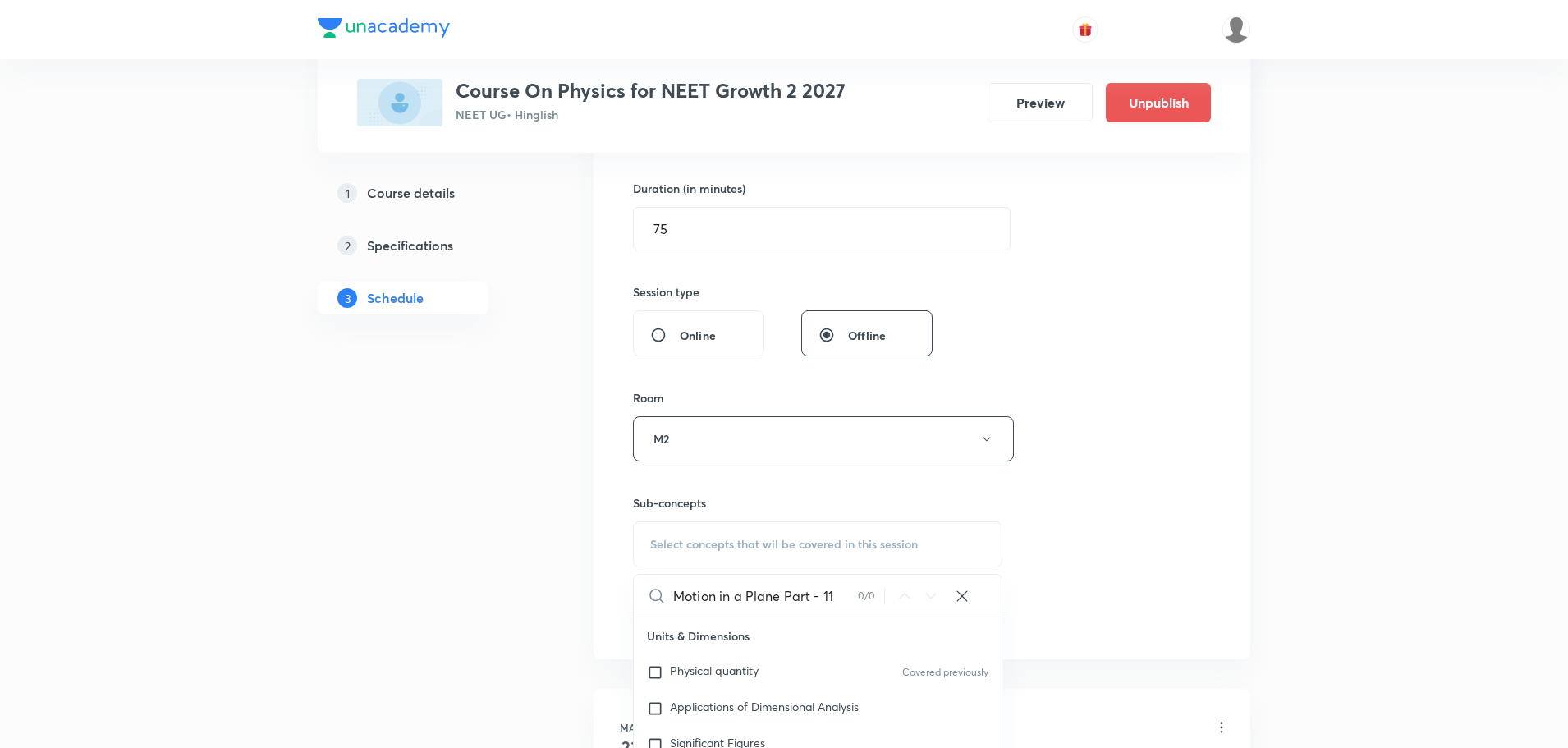
drag, startPoint x: 956, startPoint y: 618, endPoint x: 992, endPoint y: 616, distance: 36.1
click at [992, 616] on div "Motion in a Plane Part - 11 0 / 0 ​" at bounding box center [818, 596] width 368 height 43
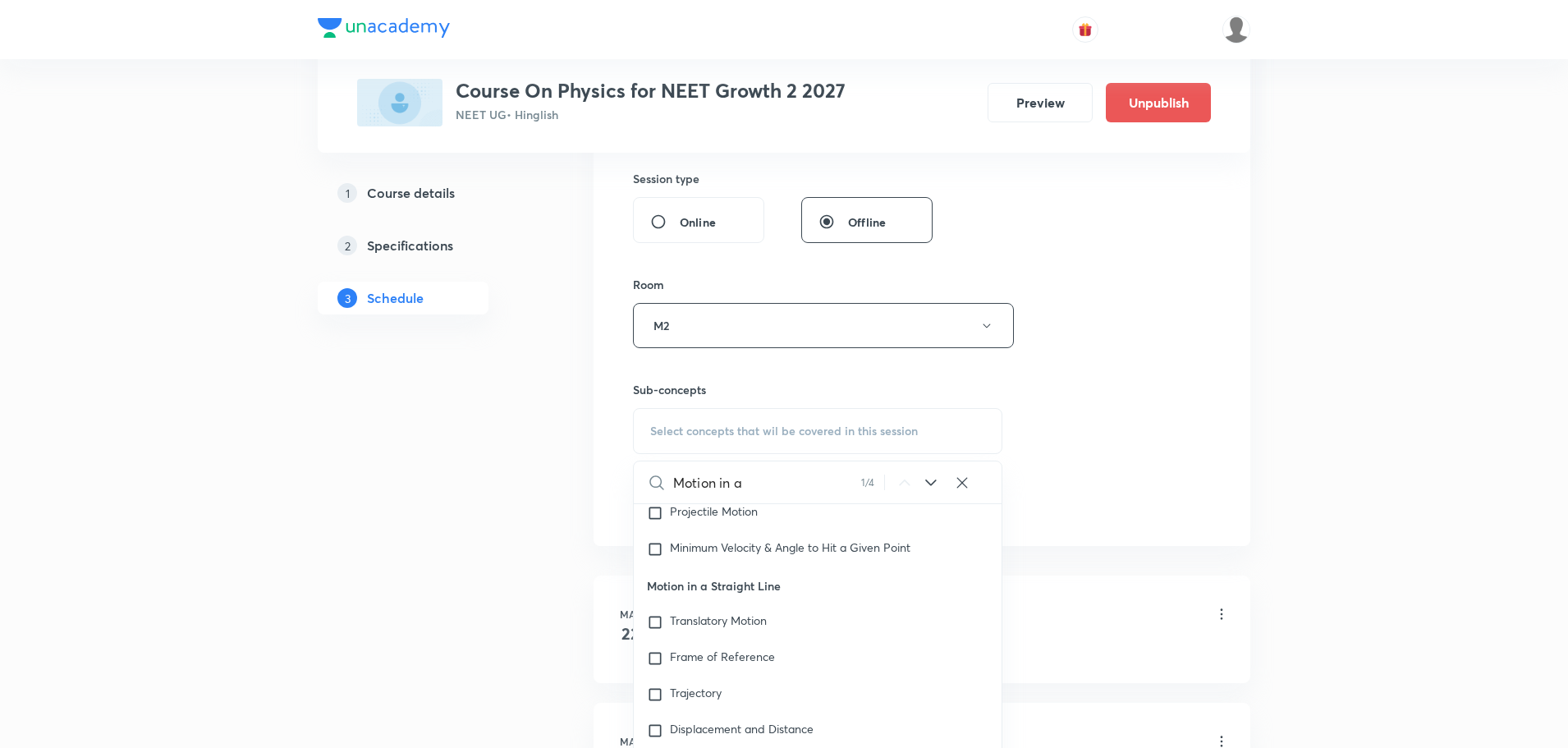
scroll to position [2220, 0]
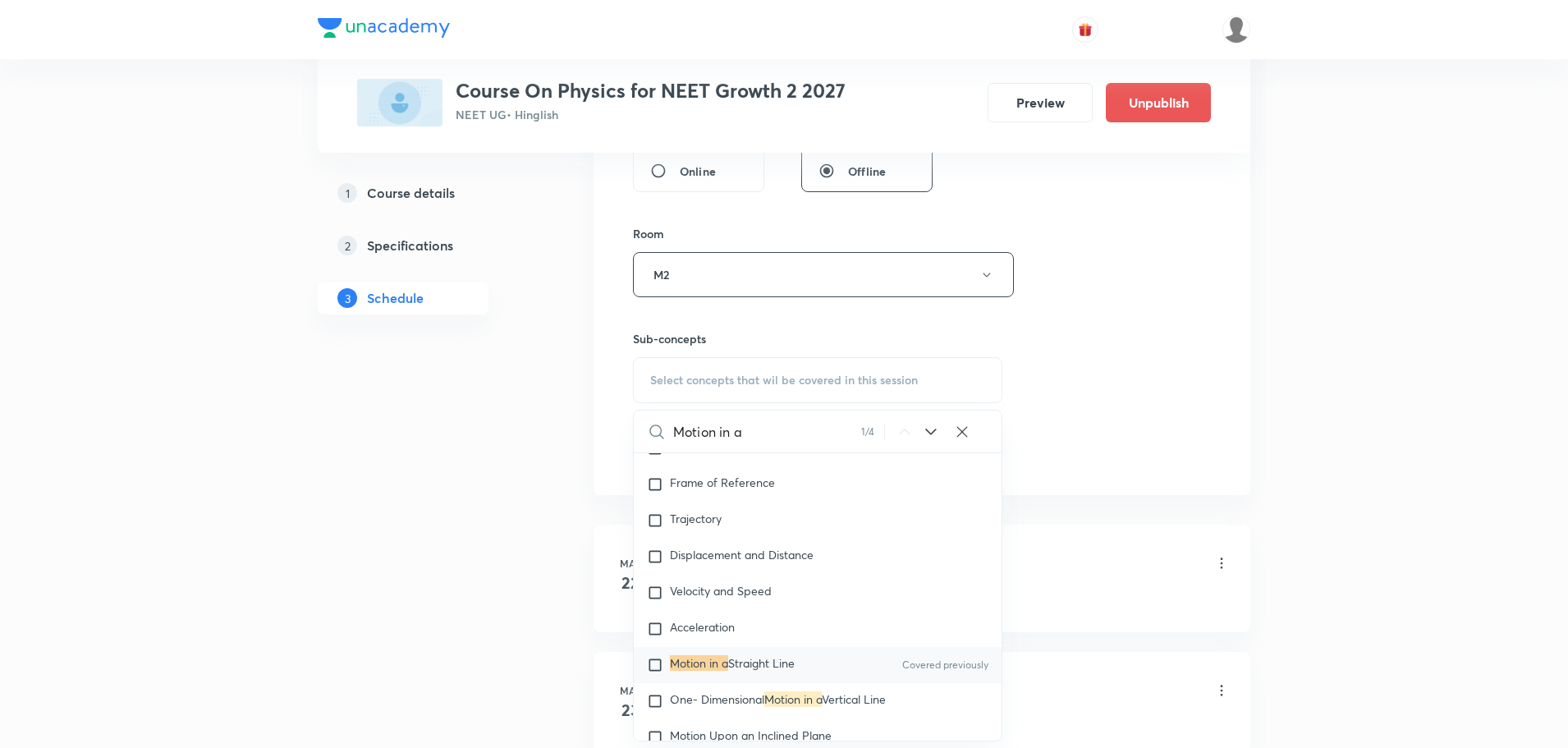
type input "Motion in a"
click at [748, 655] on span "Straight Line" at bounding box center [762, 662] width 66 height 15
checkbox input "true"
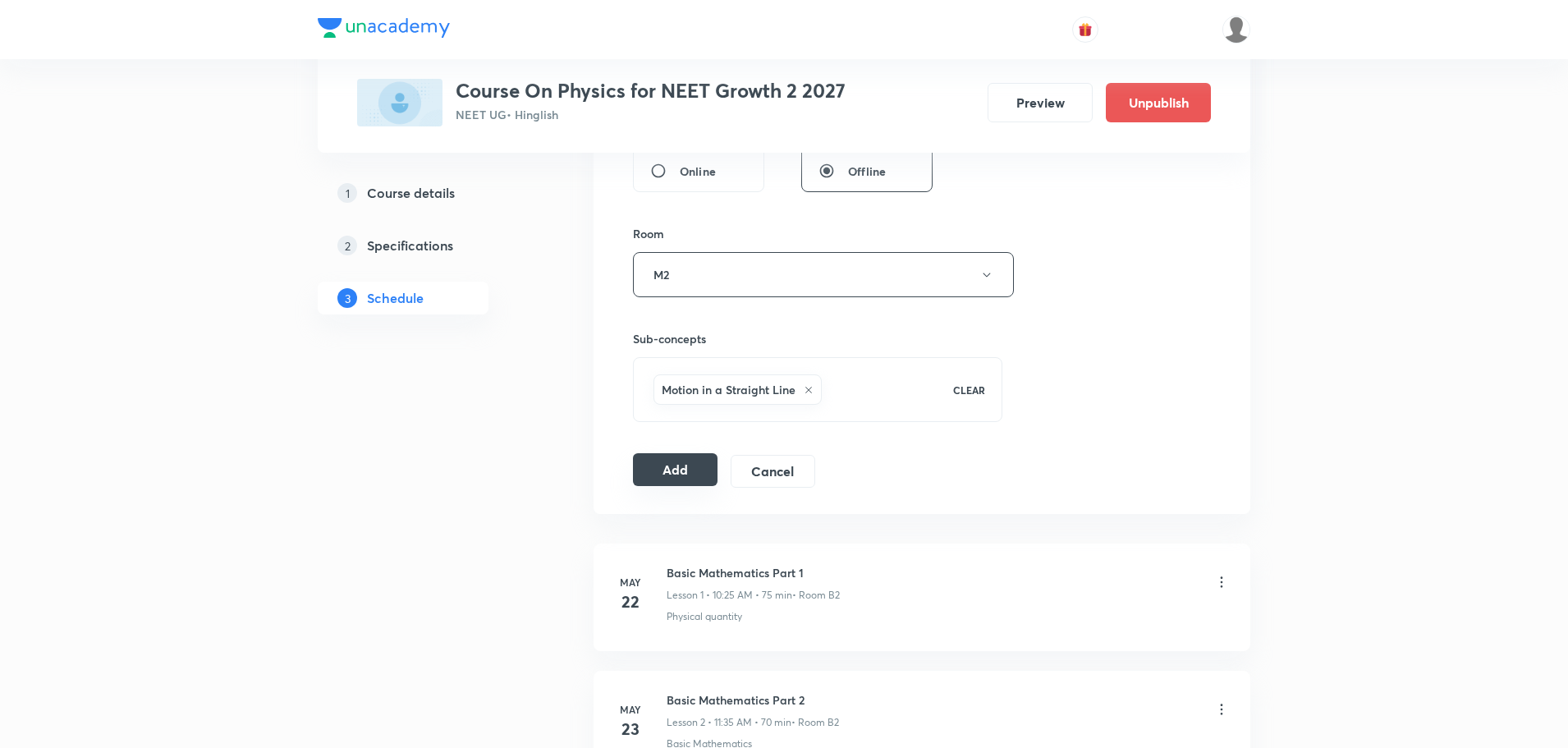
click at [664, 464] on button "Add" at bounding box center [675, 470] width 85 height 33
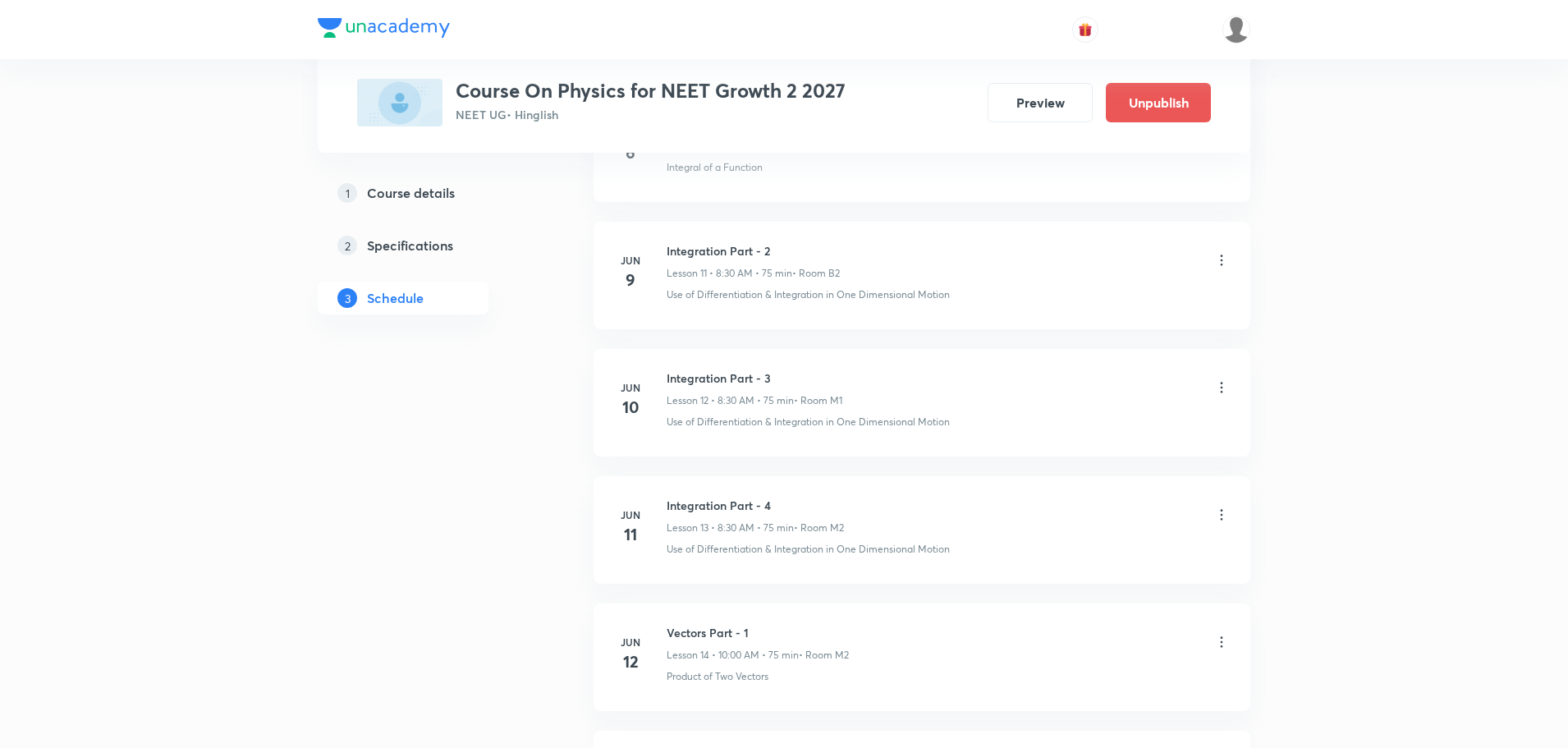
scroll to position [7192, 0]
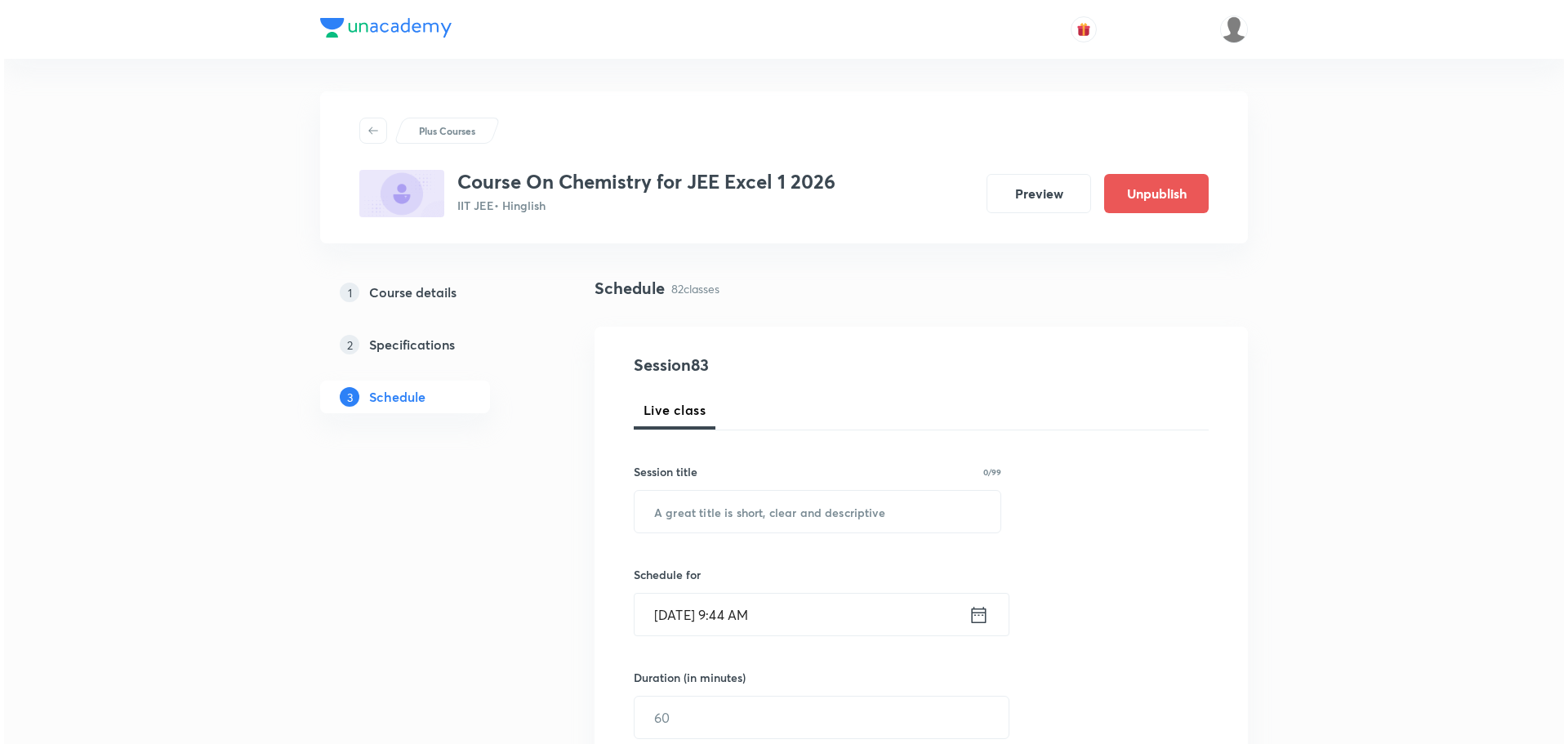
scroll to position [10942, 0]
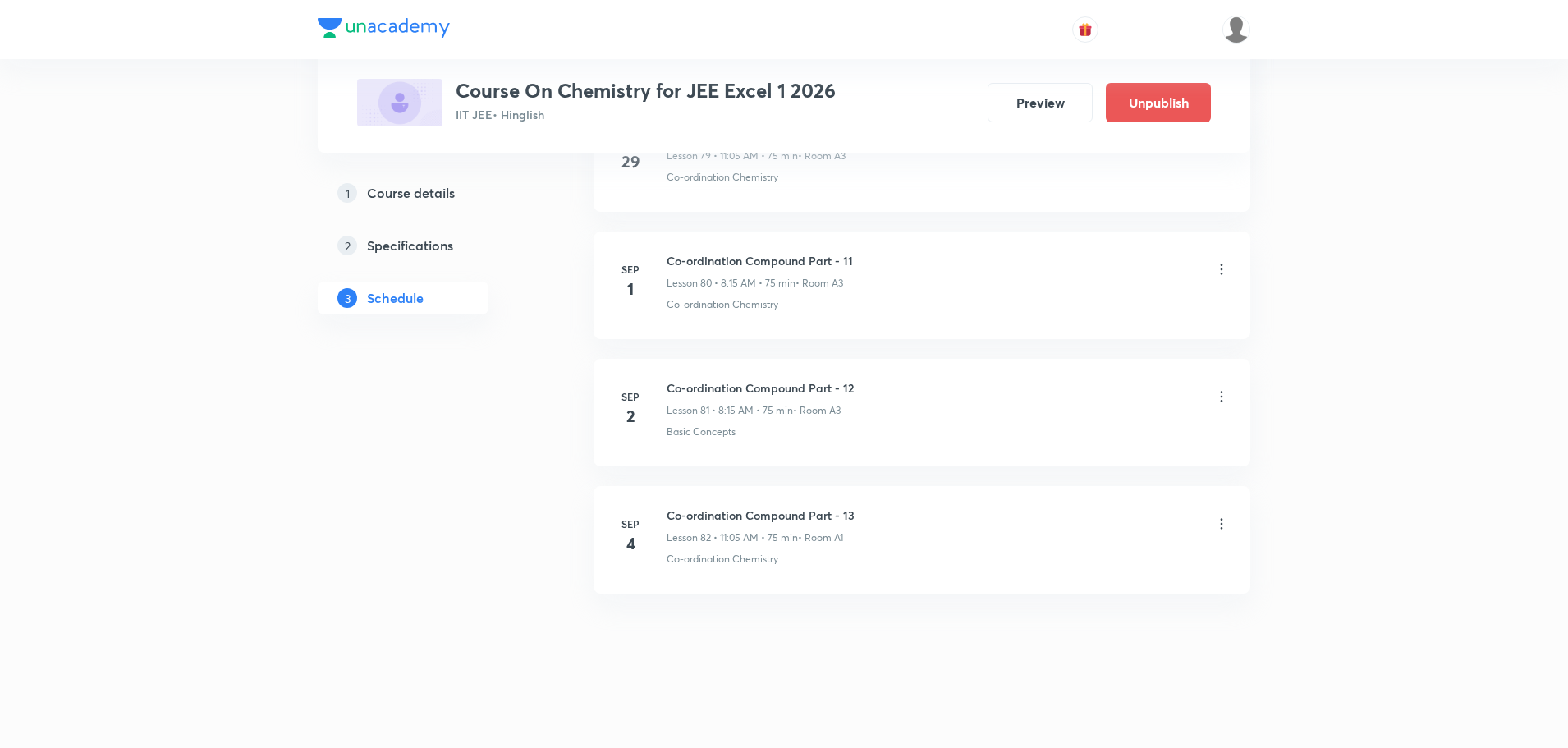
click at [1223, 527] on icon at bounding box center [1222, 523] width 16 height 16
click at [1081, 562] on p "Edit" at bounding box center [1071, 565] width 21 height 17
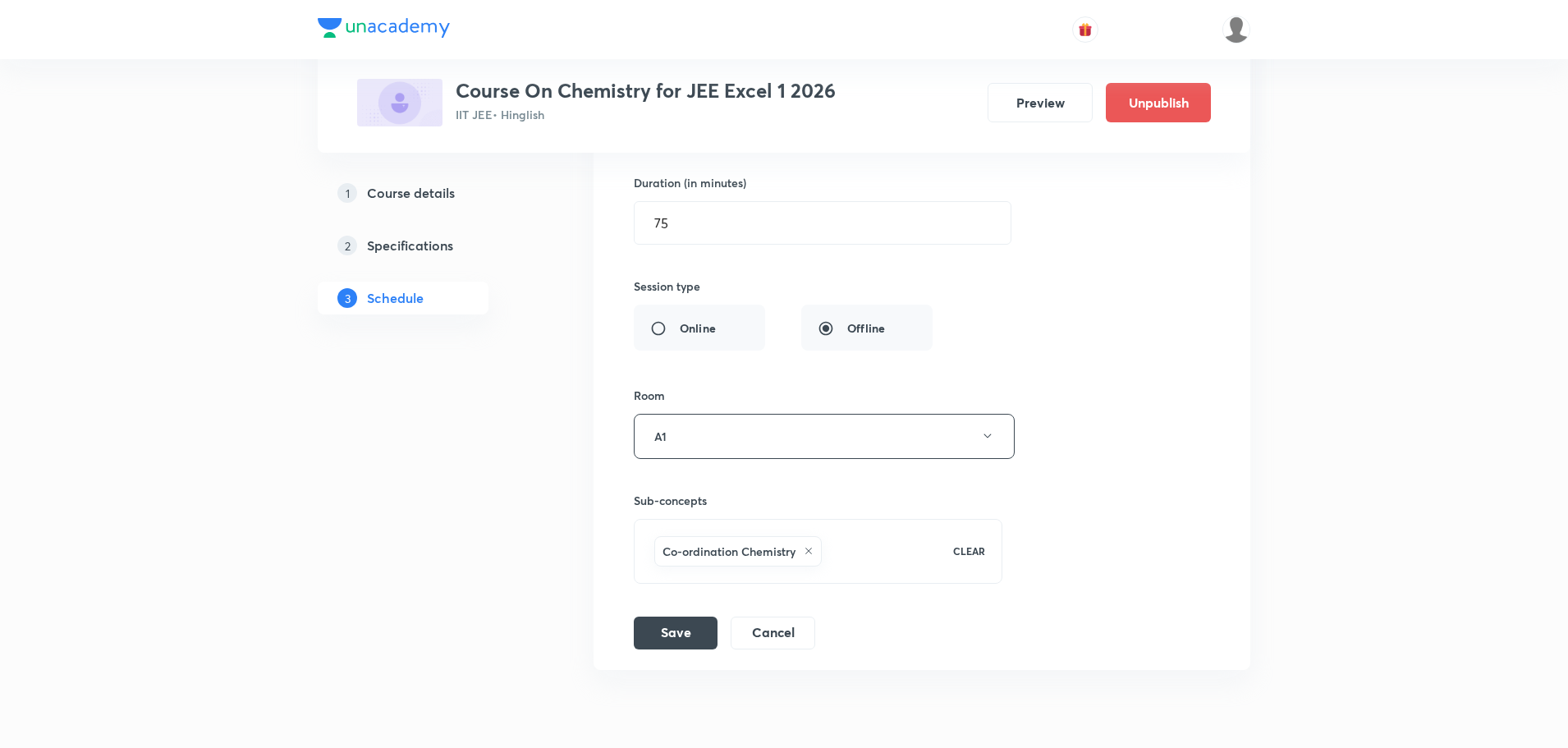
scroll to position [10877, 0]
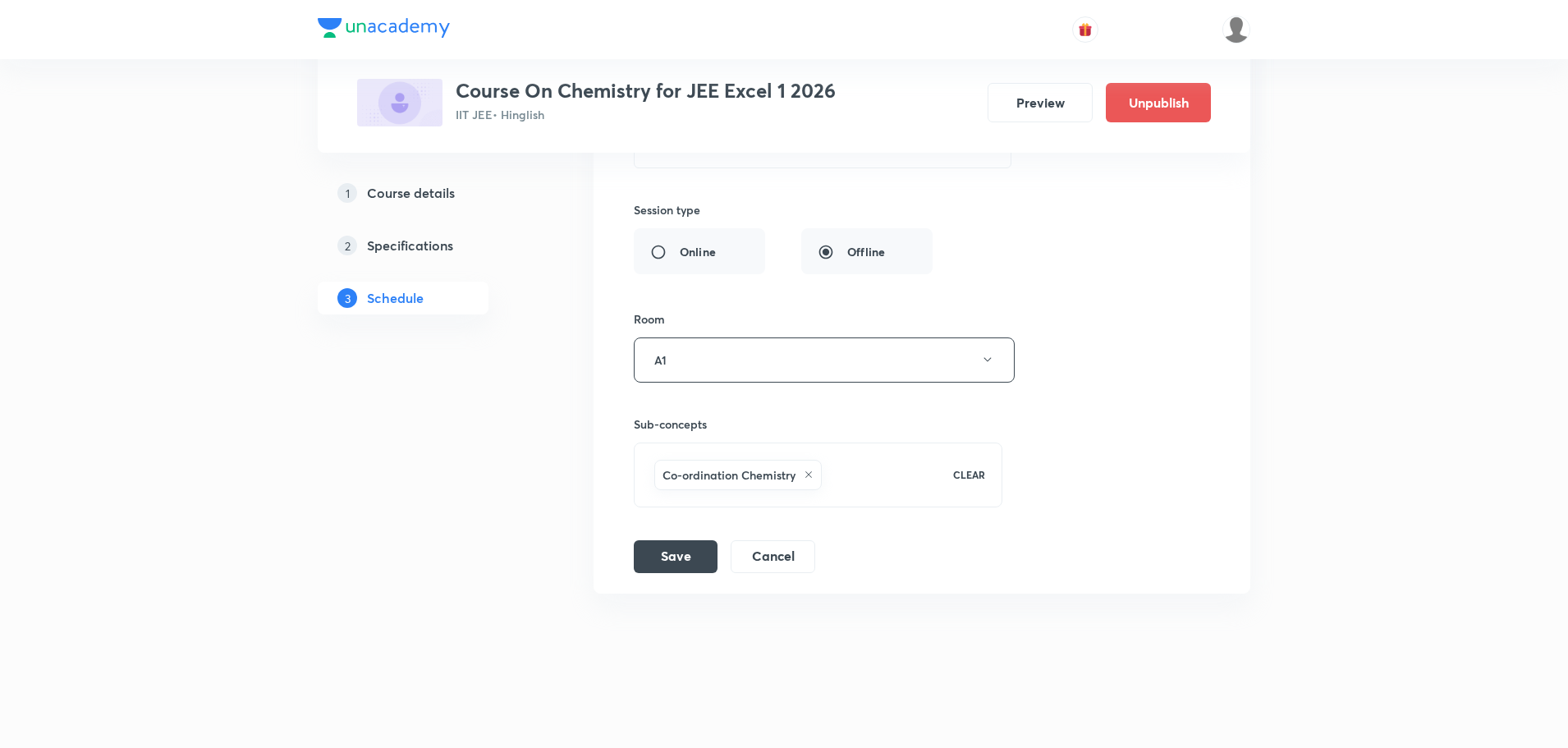
click at [810, 469] on div "Co-ordination Chemistry" at bounding box center [738, 475] width 168 height 30
click at [811, 474] on icon at bounding box center [808, 474] width 10 height 10
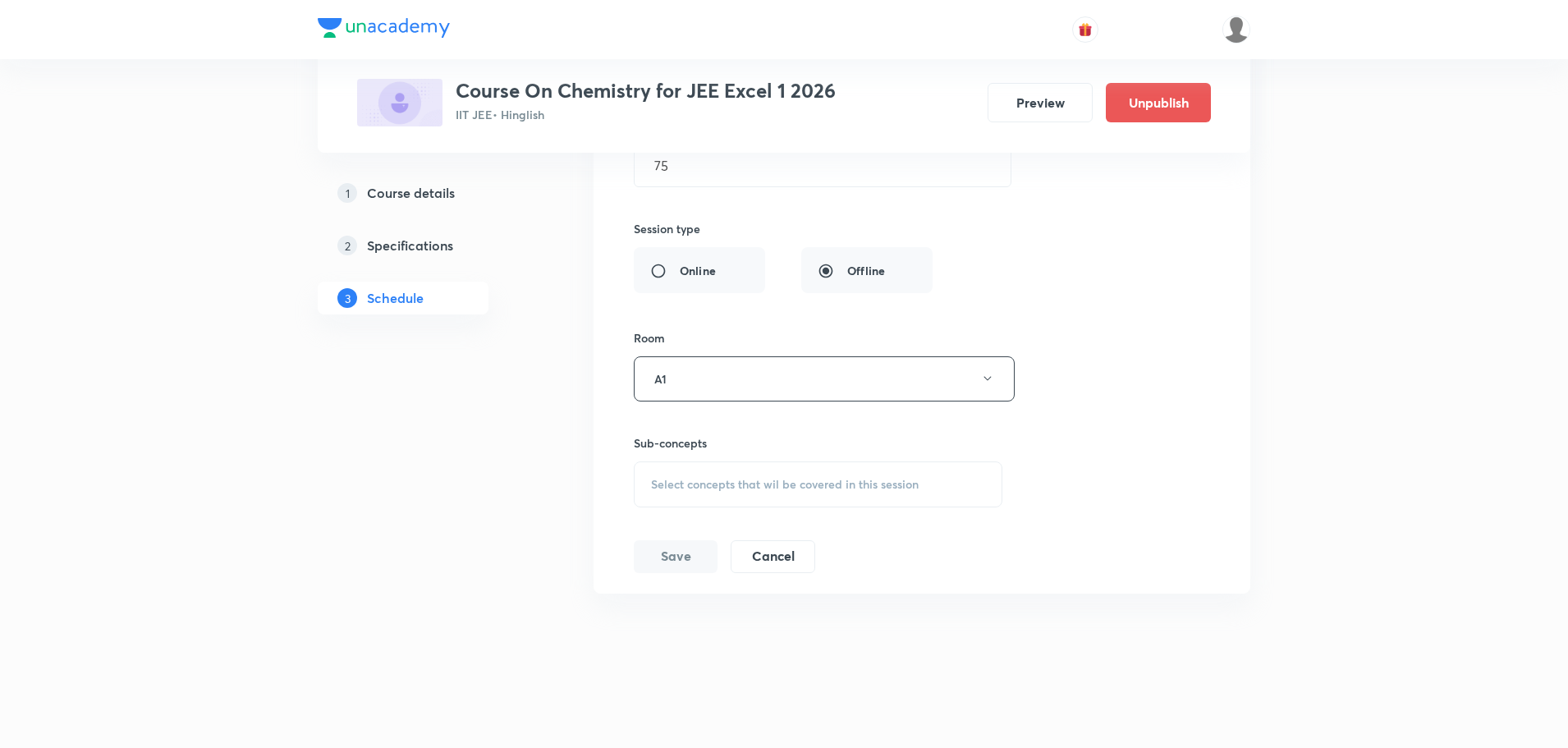
scroll to position [10858, 0]
click at [811, 474] on div "Select concepts that wil be covered in this session" at bounding box center [818, 484] width 369 height 46
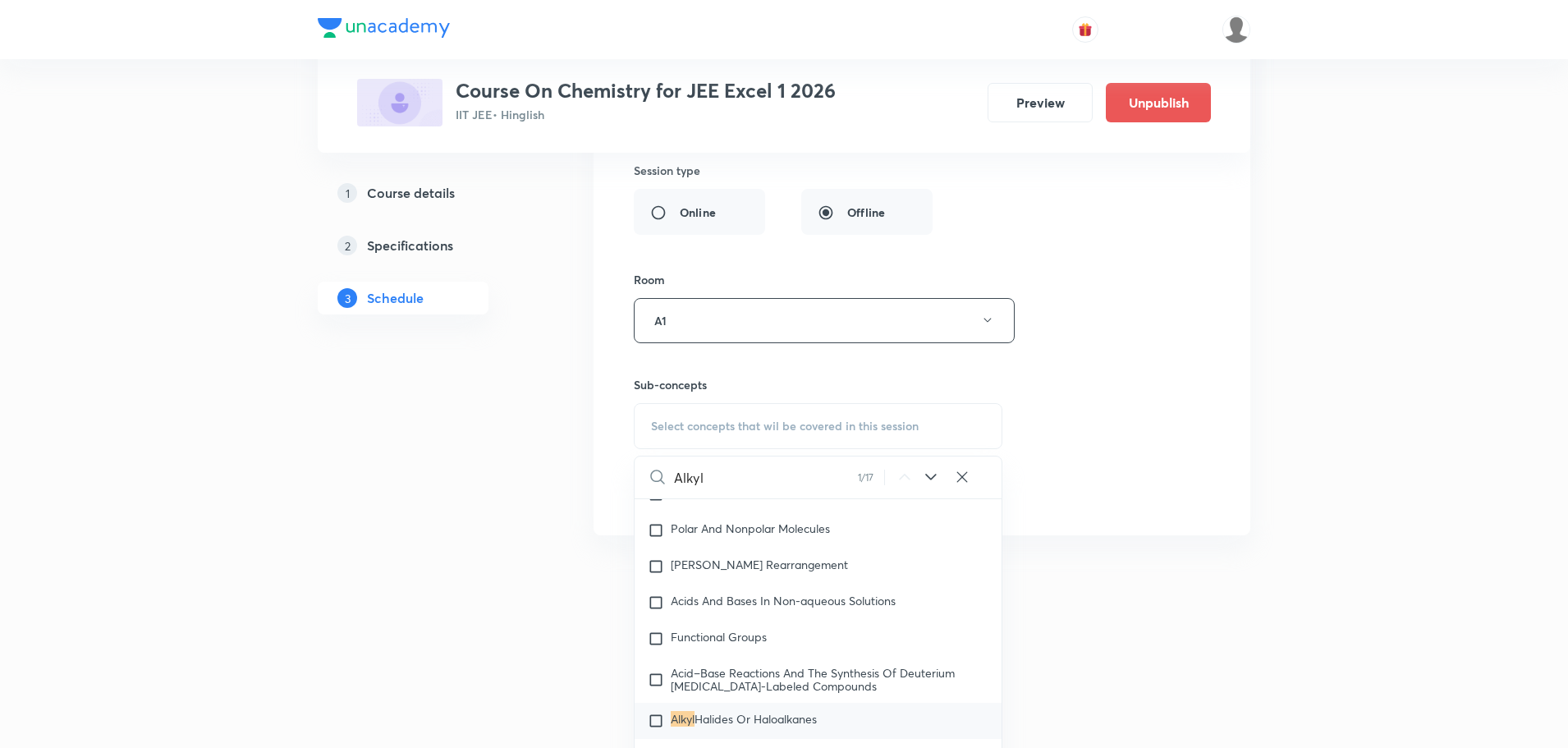
scroll to position [10956, 0]
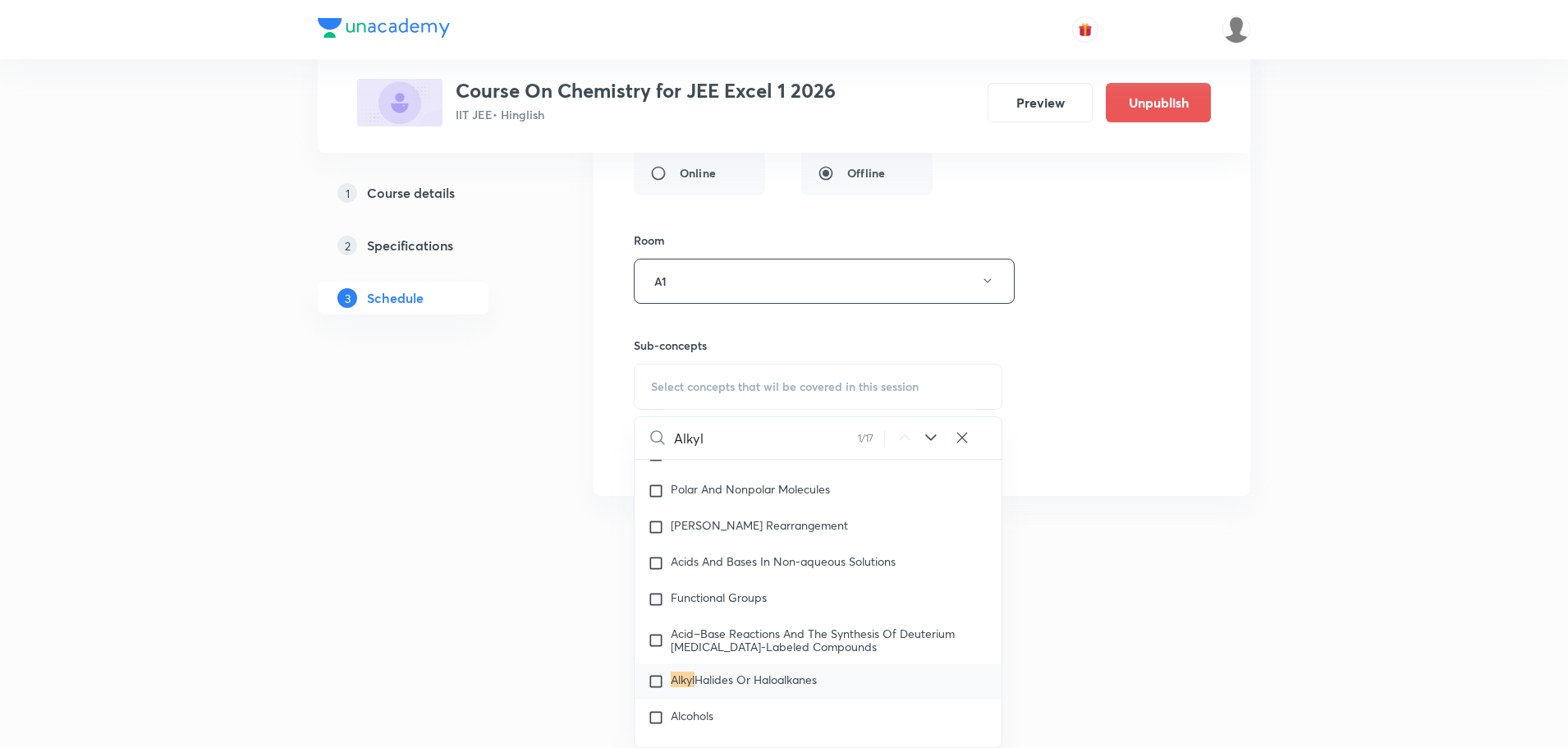
type input "Alkyl"
click at [717, 671] on span "Halides Or Haloalkanes" at bounding box center [755, 678] width 122 height 15
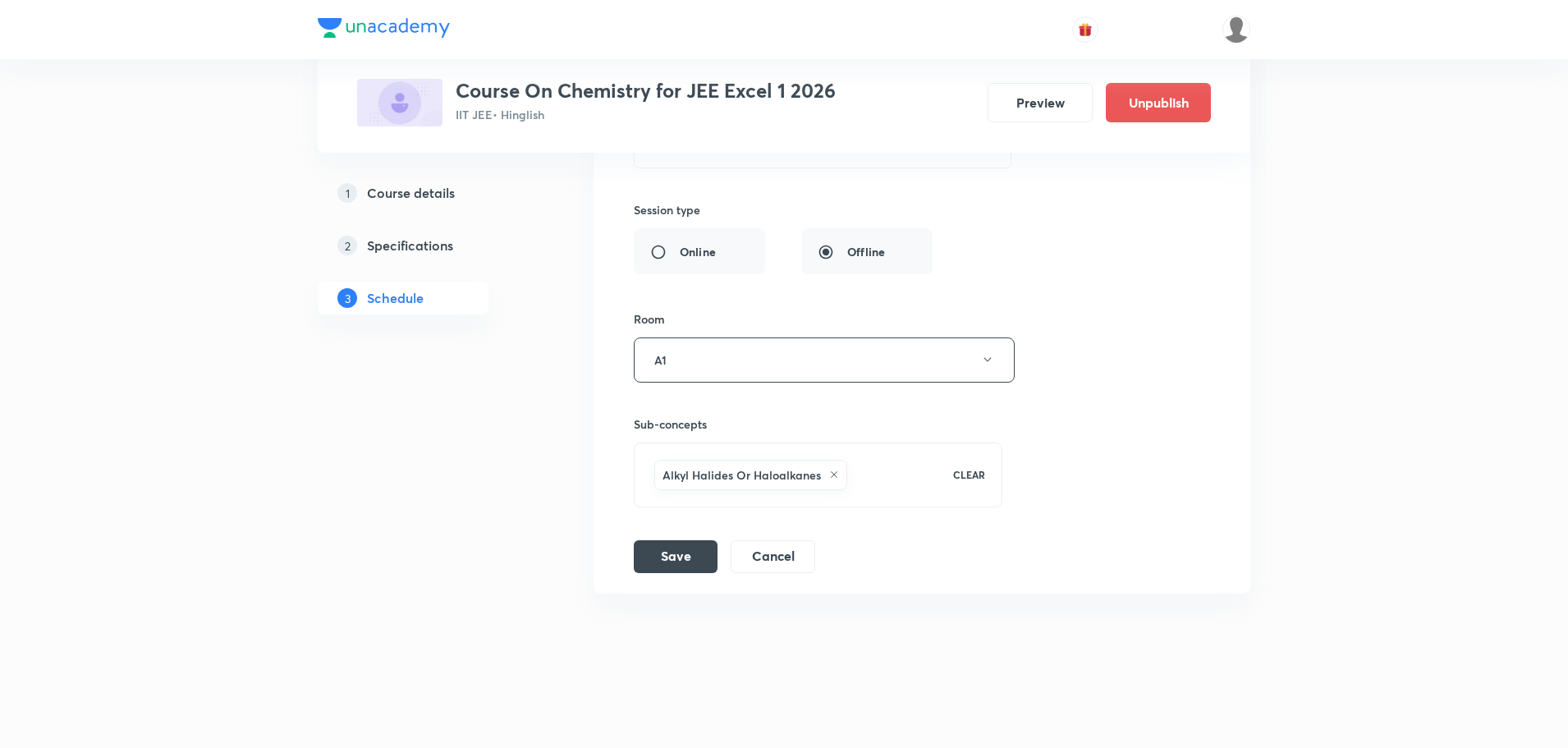
scroll to position [10877, 0]
click at [834, 470] on icon at bounding box center [834, 474] width 10 height 10
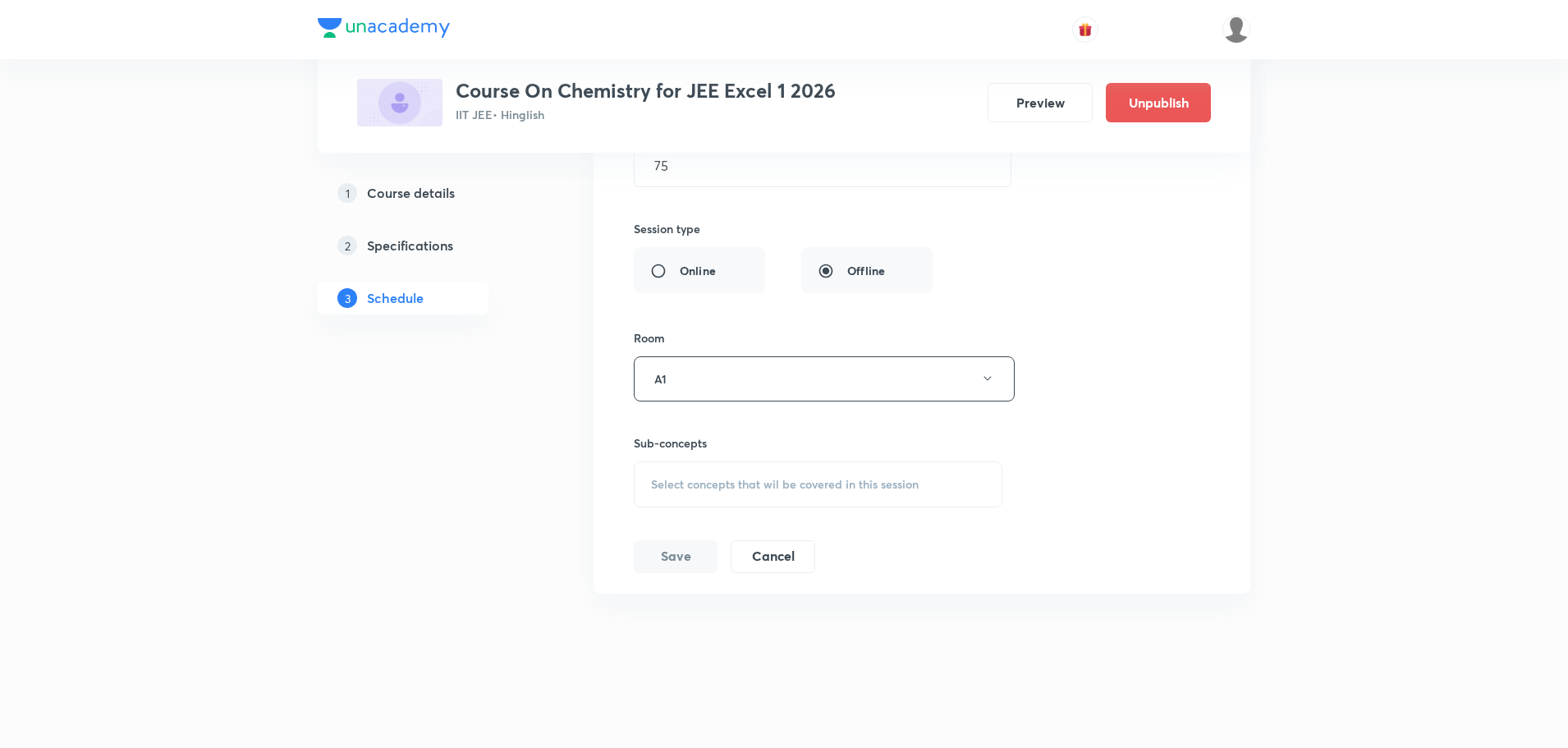
scroll to position [10858, 0]
click at [820, 481] on span "Select concepts that wil be covered in this session" at bounding box center [785, 484] width 268 height 13
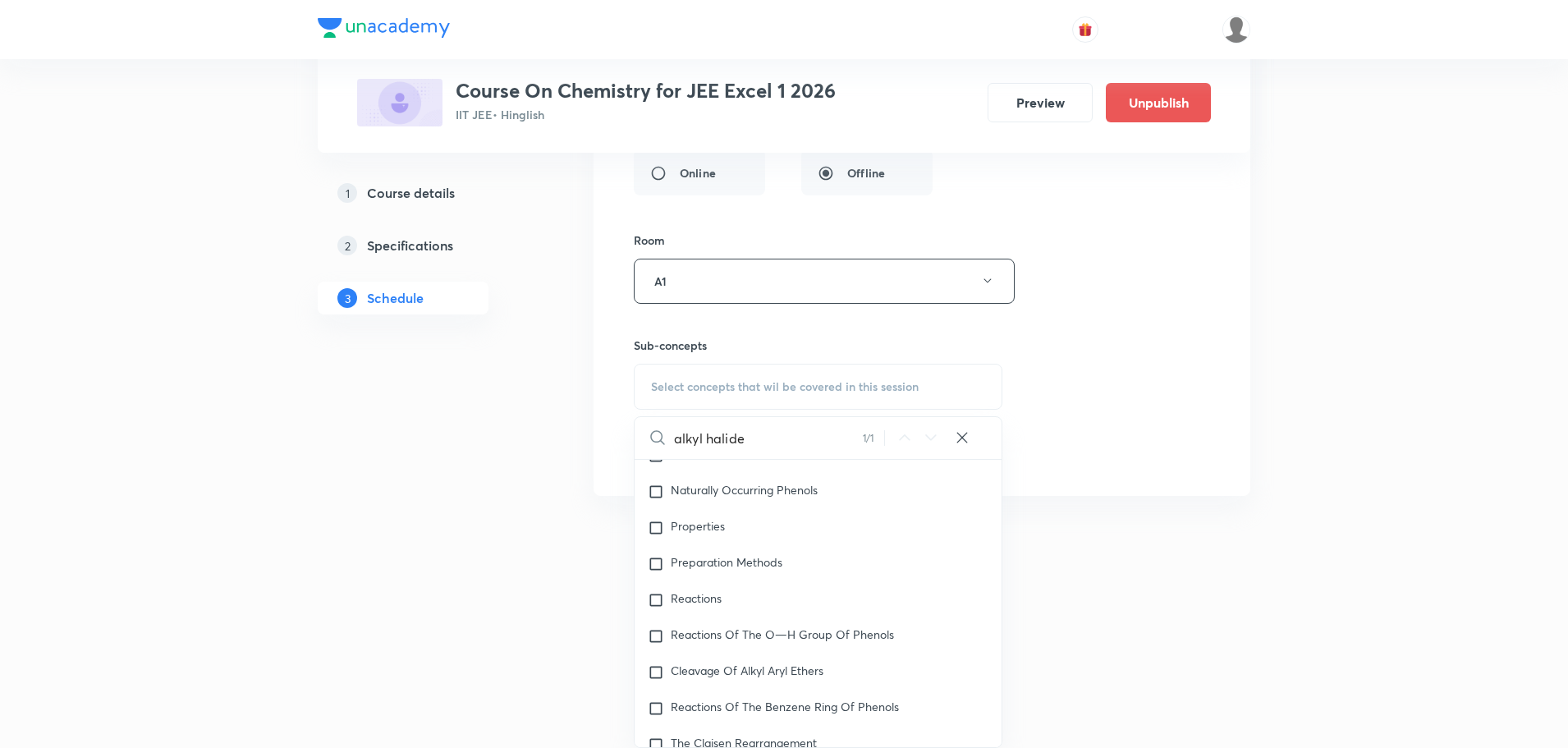
scroll to position [41701, 0]
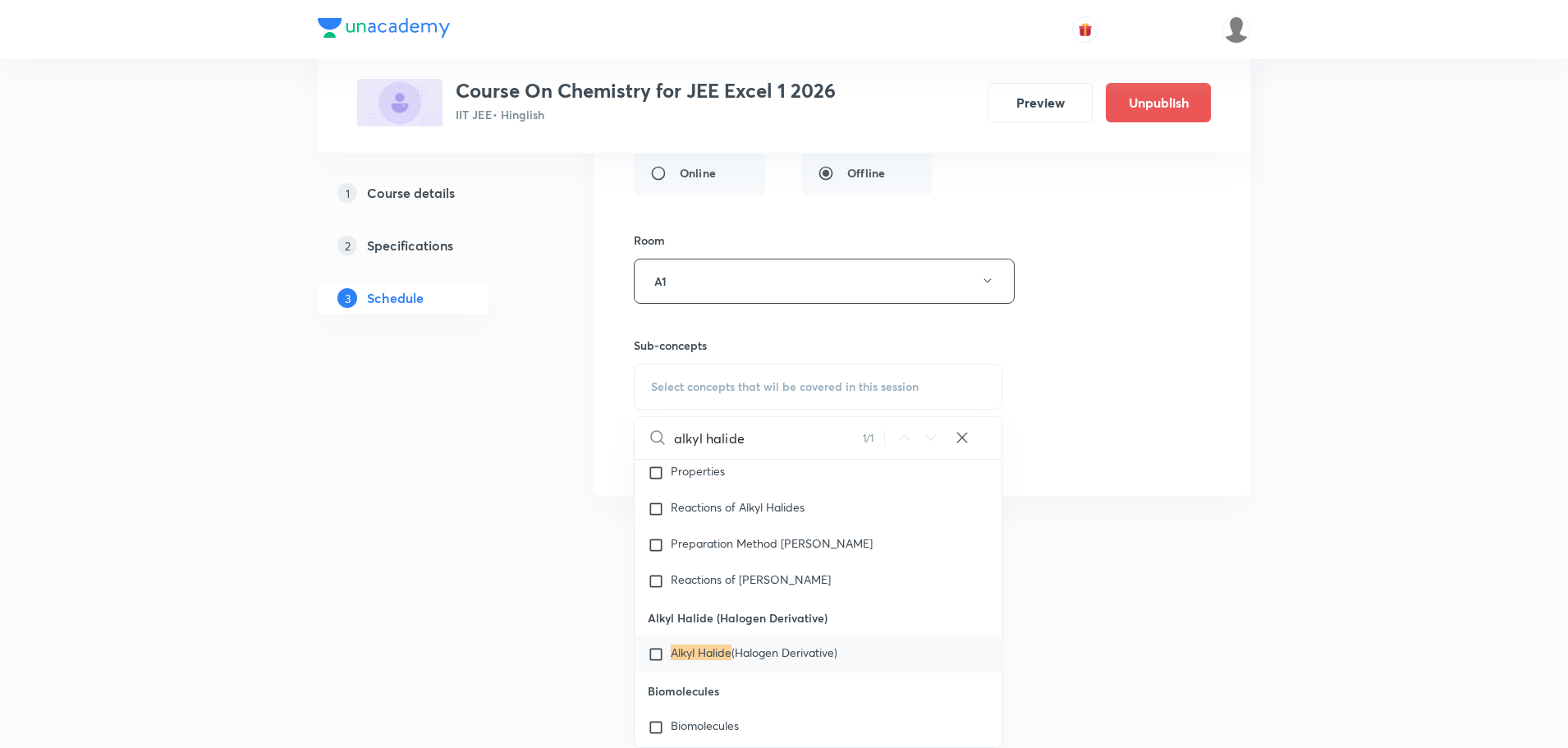
type input "alkyl halide"
click at [694, 660] on mark "Alkyl Halide" at bounding box center [701, 652] width 61 height 15
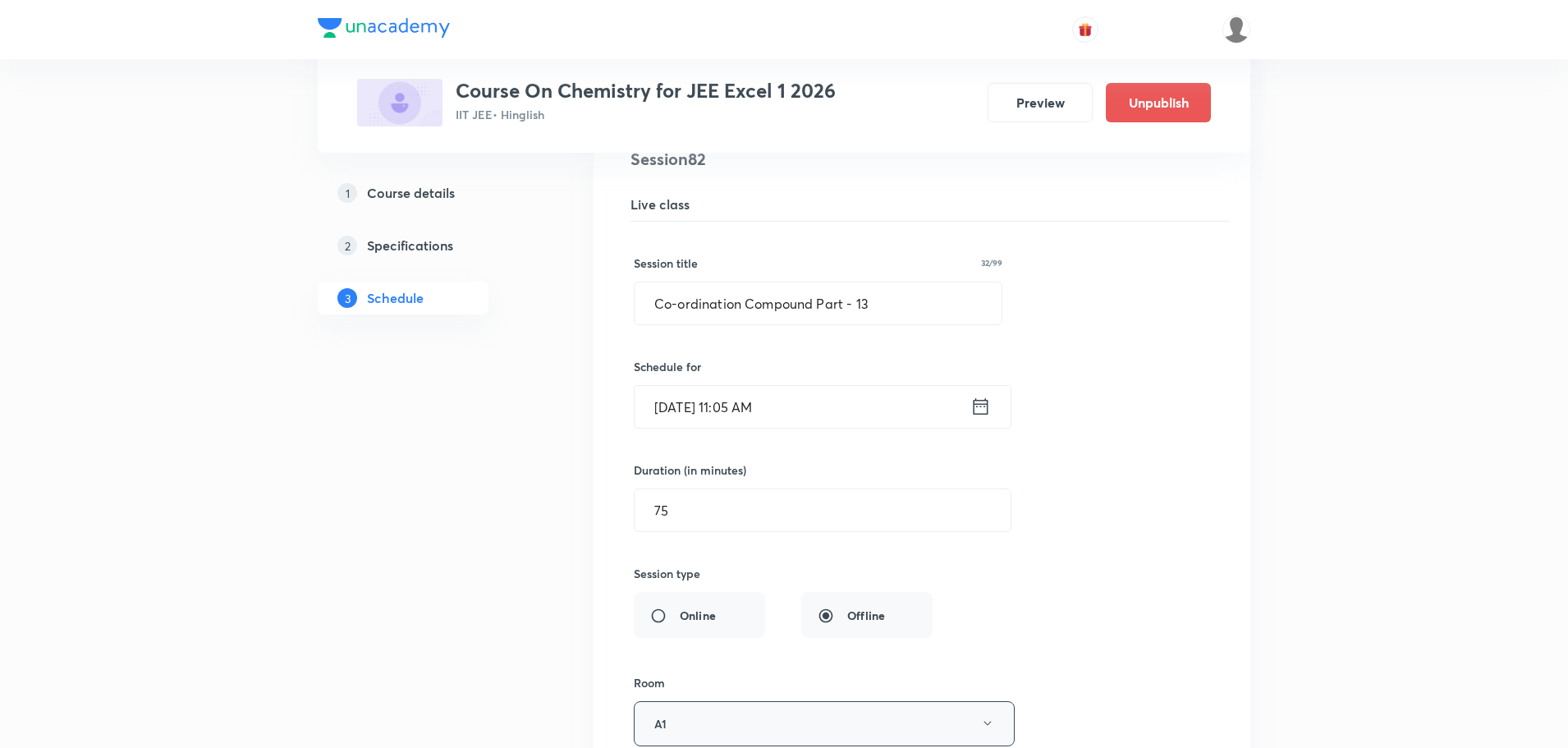
scroll to position [10385, 0]
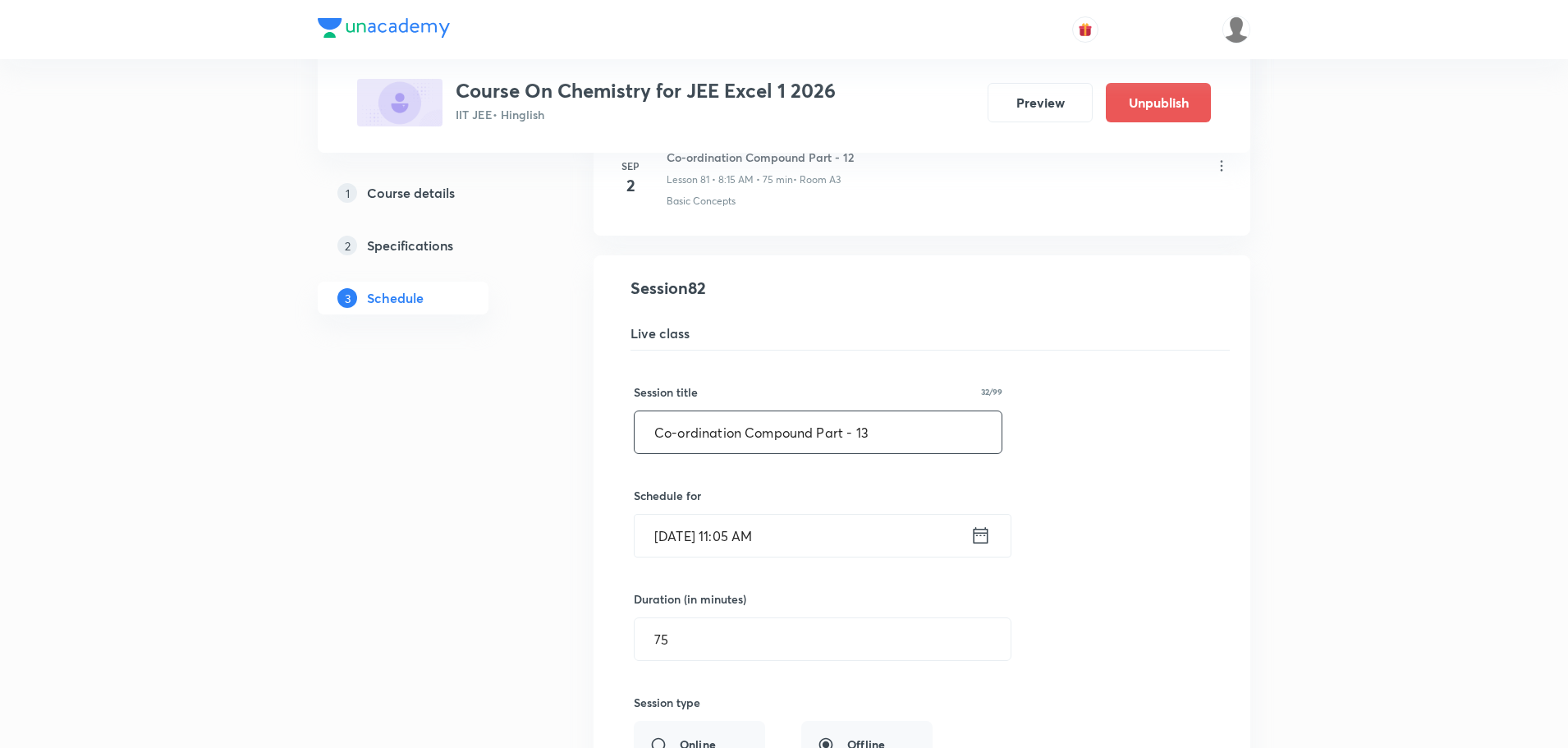
click at [876, 430] on input "Co-ordination Compound Part - 13" at bounding box center [818, 432] width 367 height 42
drag, startPoint x: 813, startPoint y: 430, endPoint x: 620, endPoint y: 386, distance: 198.0
click at [620, 386] on div "Co-ordination Compound Part - 13 Lesson 82 • Room A1 Co-ordination Chemistry Se…" at bounding box center [922, 670] width 616 height 789
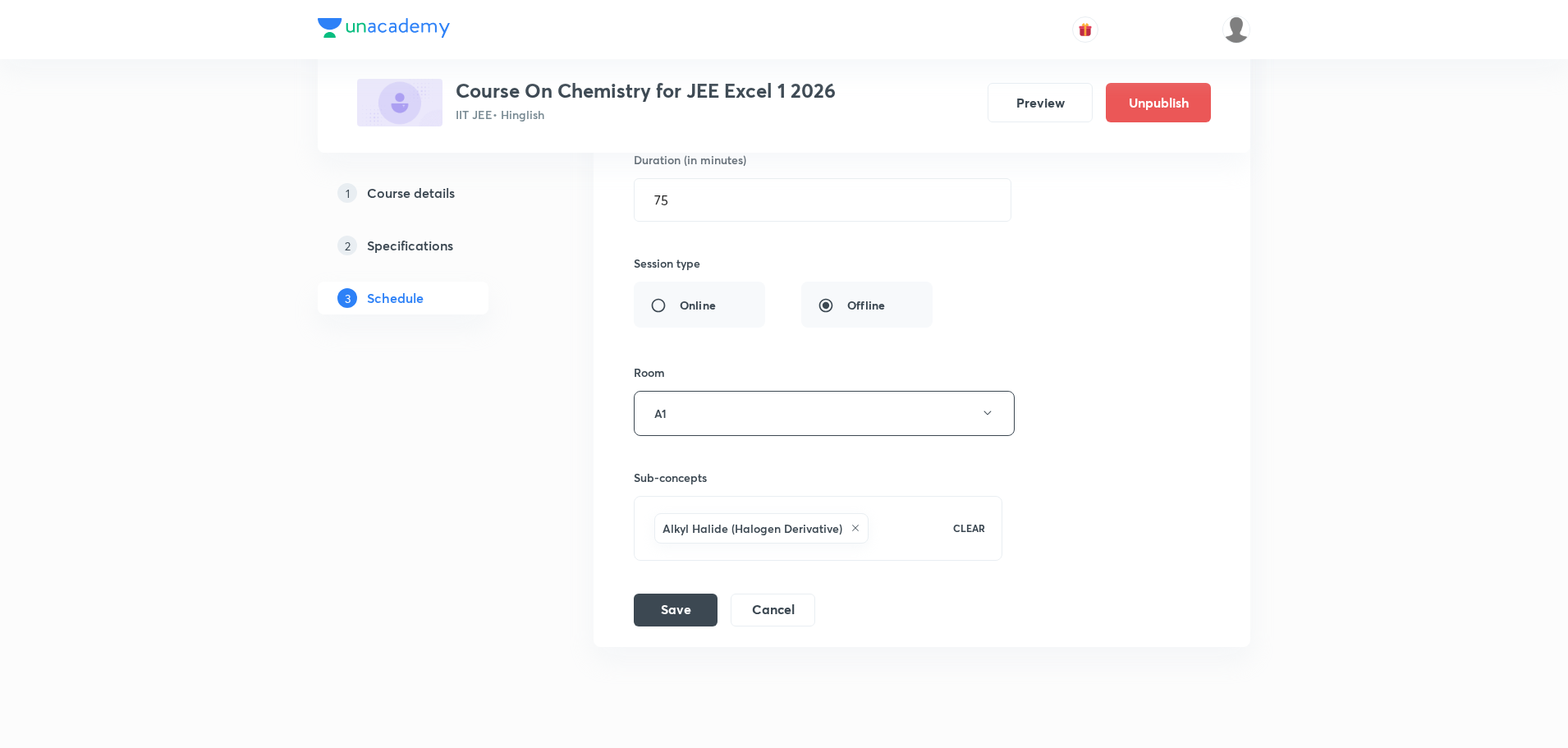
scroll to position [10877, 0]
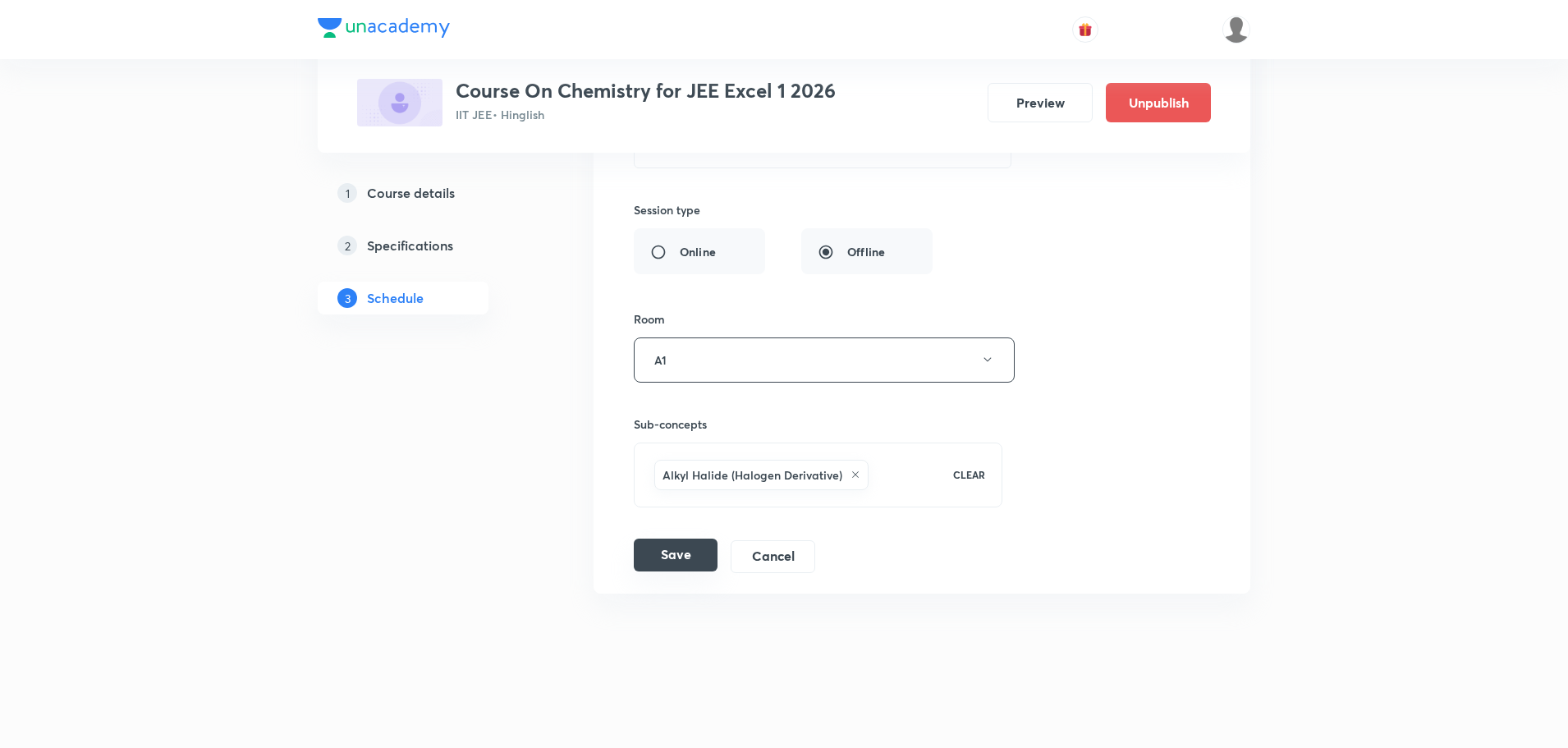
type input "Alkyl Halide & [PERSON_NAME] Part - 1"
click at [701, 563] on button "Save" at bounding box center [676, 554] width 84 height 33
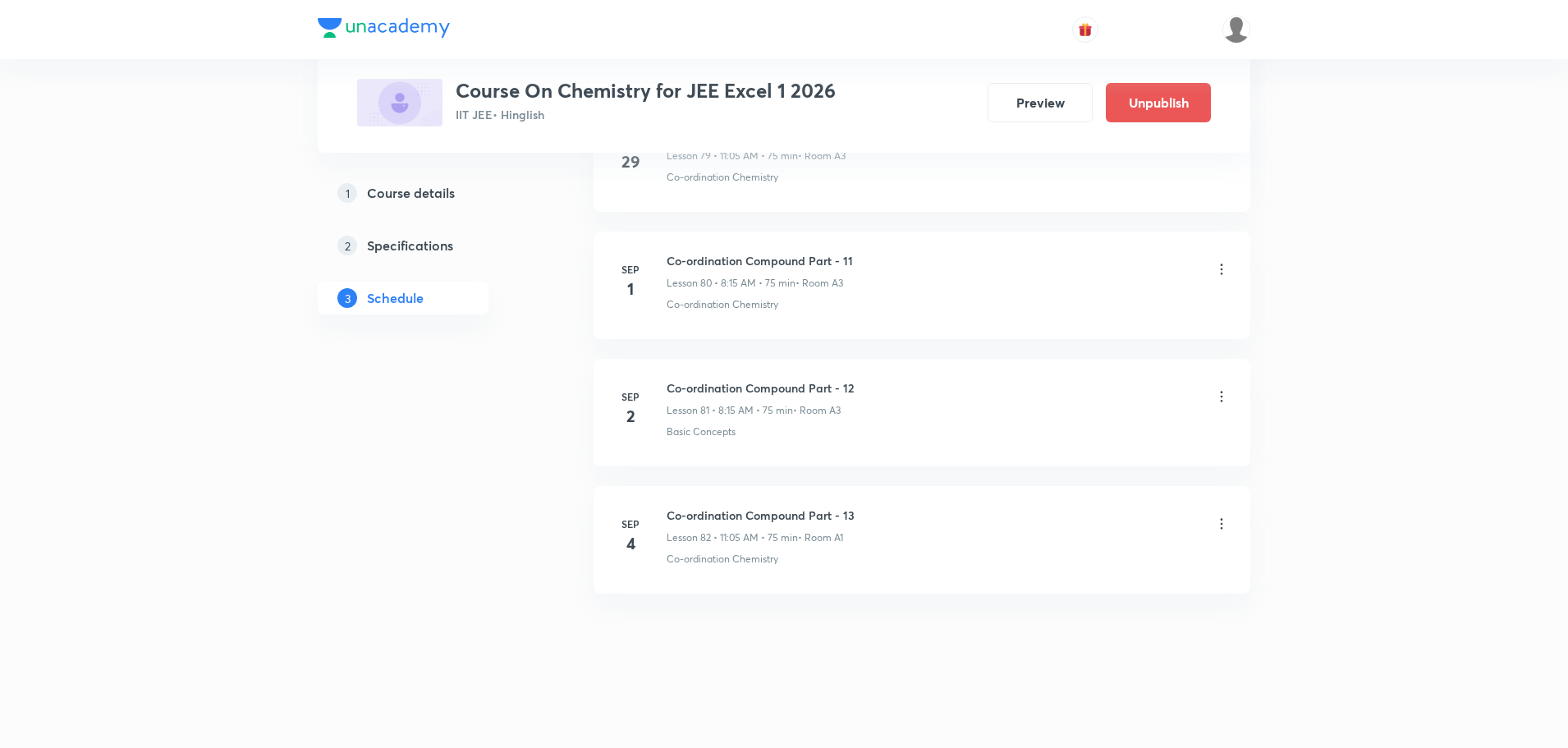
scroll to position [10246, 0]
